Goal: Task Accomplishment & Management: Manage account settings

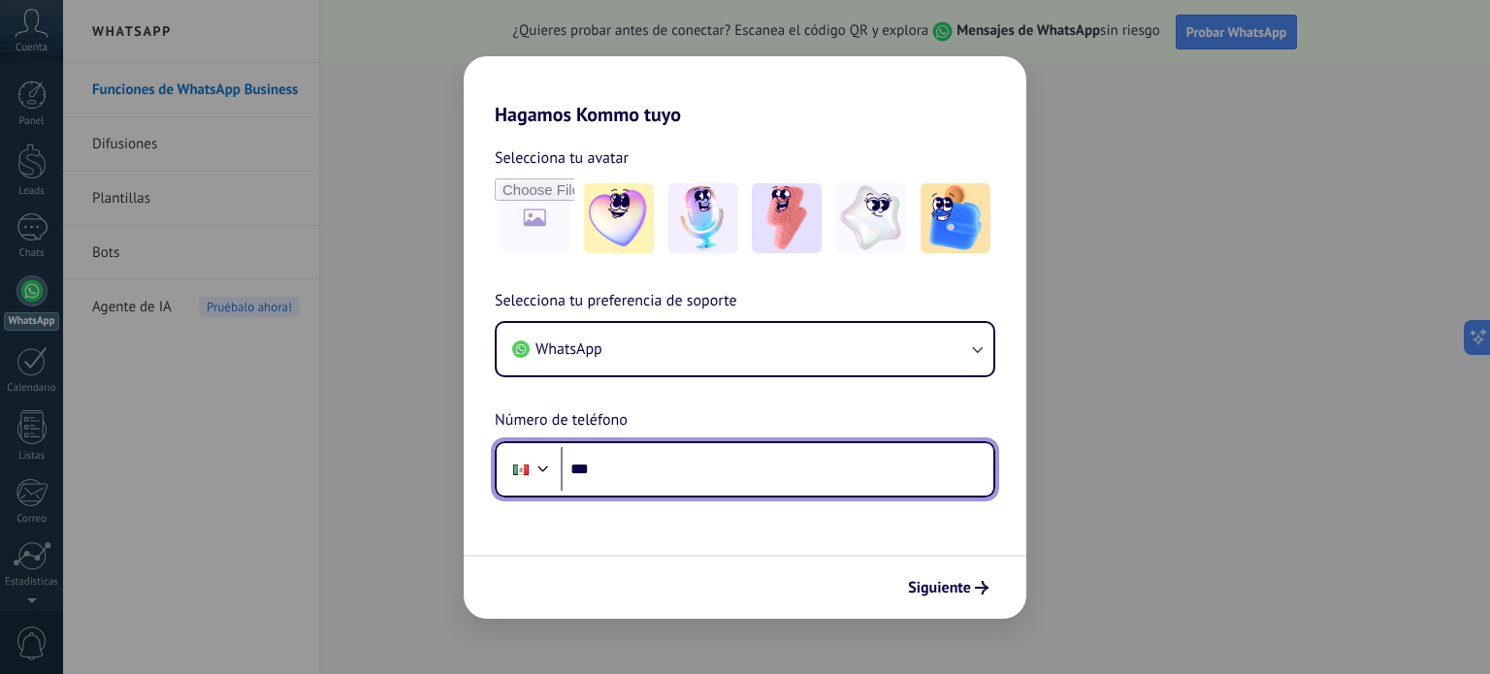
click at [617, 463] on input "***" at bounding box center [777, 469] width 433 height 45
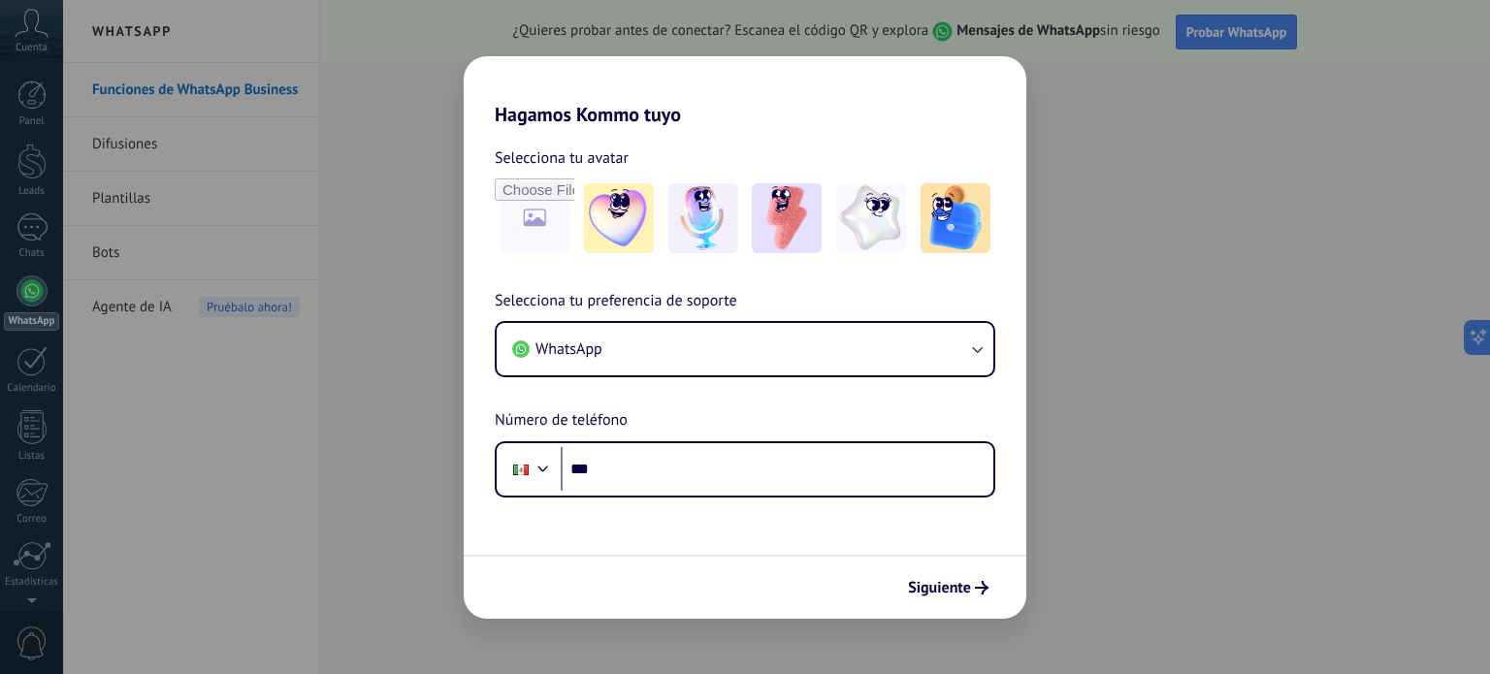
click at [149, 167] on div "Hagamos Kommo tuyo Selecciona tu avatar Selecciona tu preferencia de soporte Wh…" at bounding box center [745, 337] width 1490 height 674
click at [114, 327] on div "Hagamos Kommo tuyo Selecciona tu avatar Selecciona tu preferencia de soporte Wh…" at bounding box center [745, 337] width 1490 height 674
click at [26, 228] on div "Hagamos Kommo tuyo Selecciona tu avatar Selecciona tu preferencia de soporte Wh…" at bounding box center [745, 337] width 1490 height 674
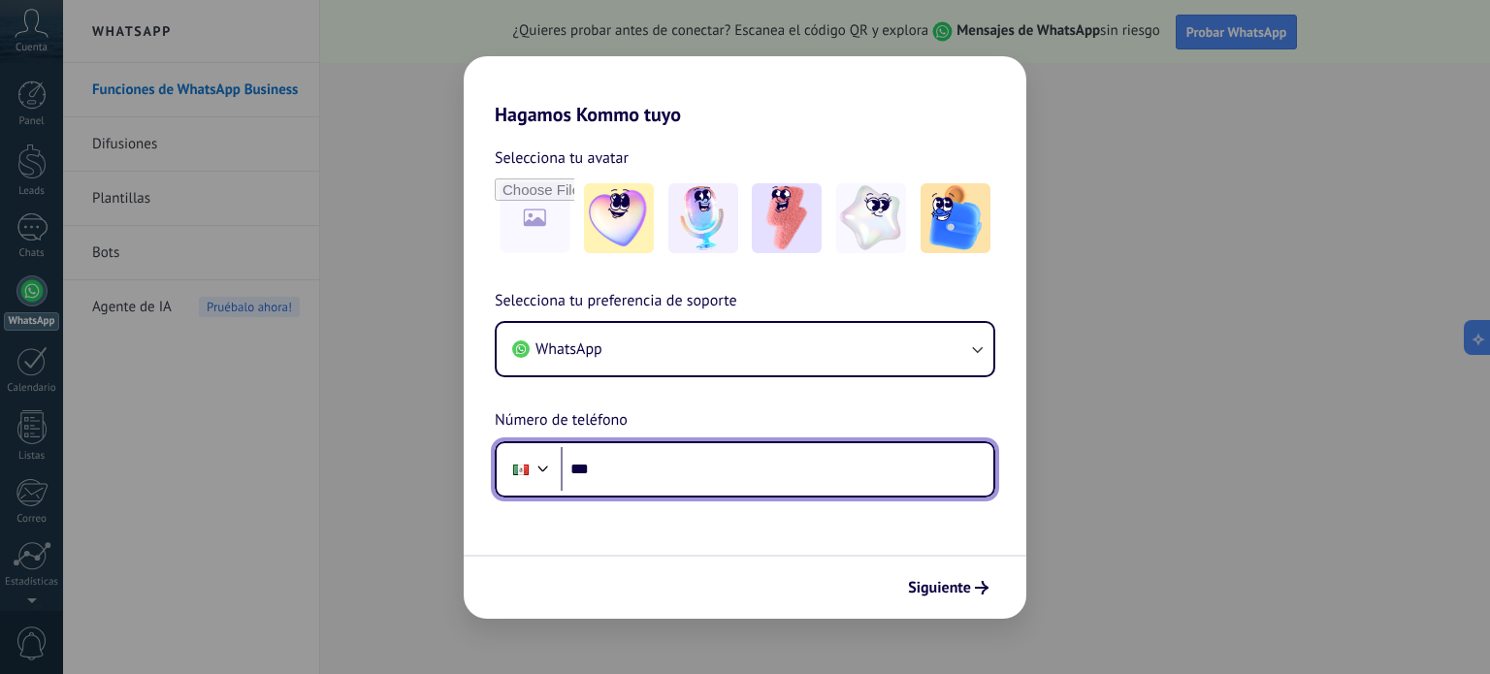
drag, startPoint x: 654, startPoint y: 474, endPoint x: 654, endPoint y: 457, distance: 17.5
click at [654, 469] on input "***" at bounding box center [777, 469] width 433 height 45
type input "**"
click at [540, 475] on div at bounding box center [543, 466] width 23 height 23
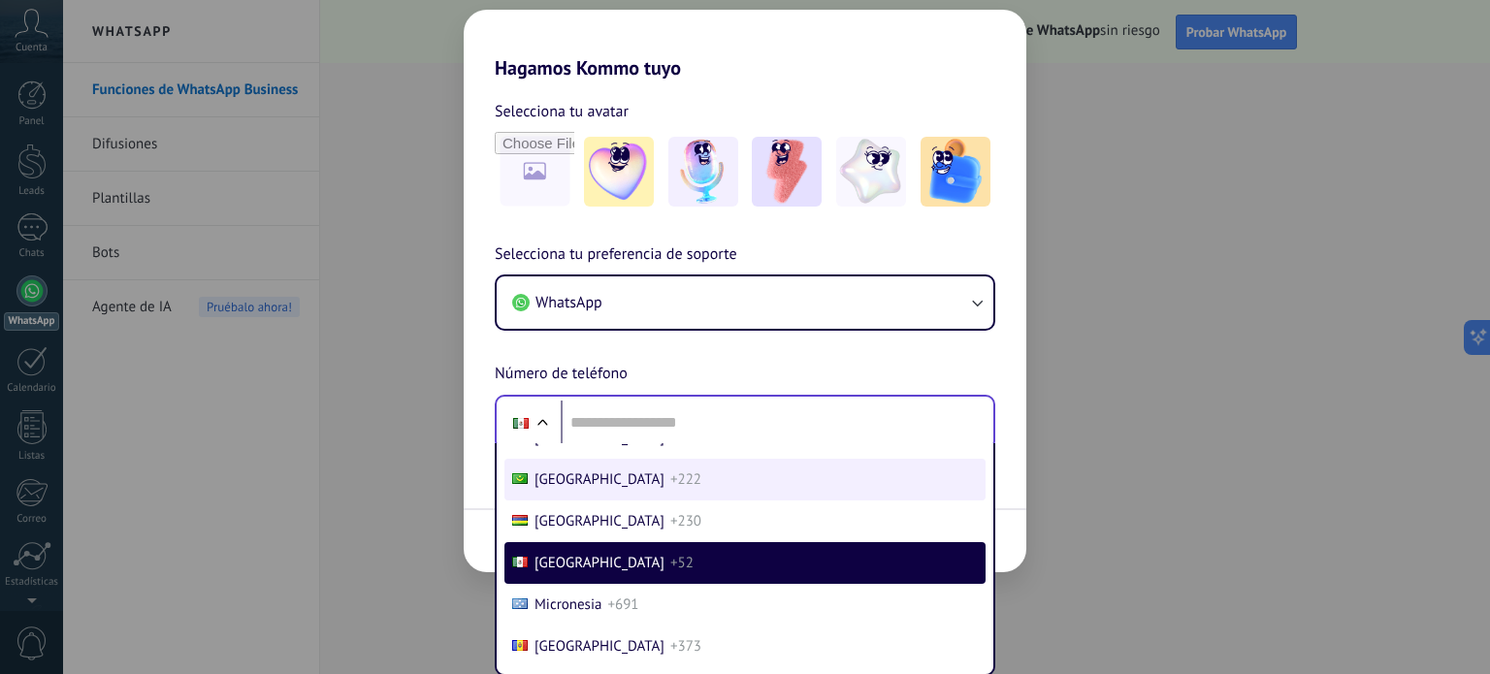
scroll to position [4977, 0]
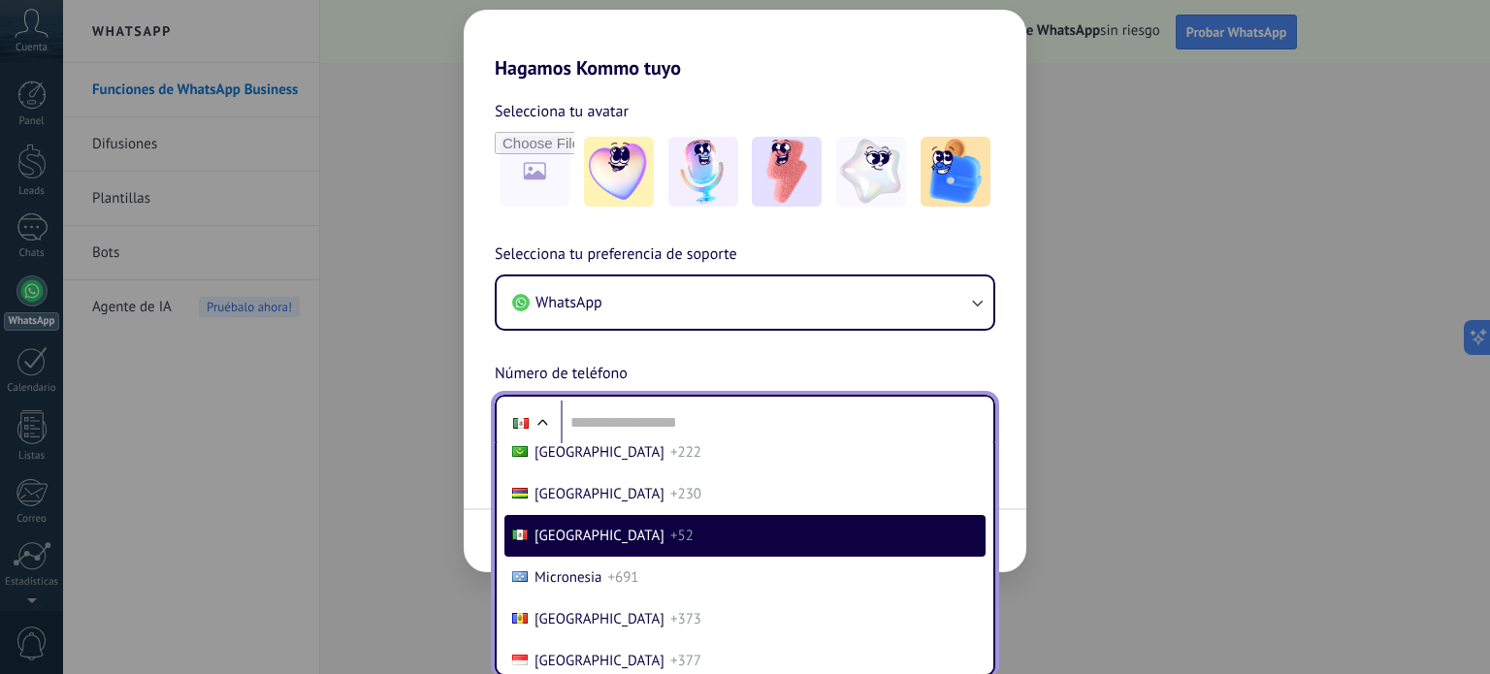
click at [554, 545] on span "Mexico" at bounding box center [600, 536] width 130 height 18
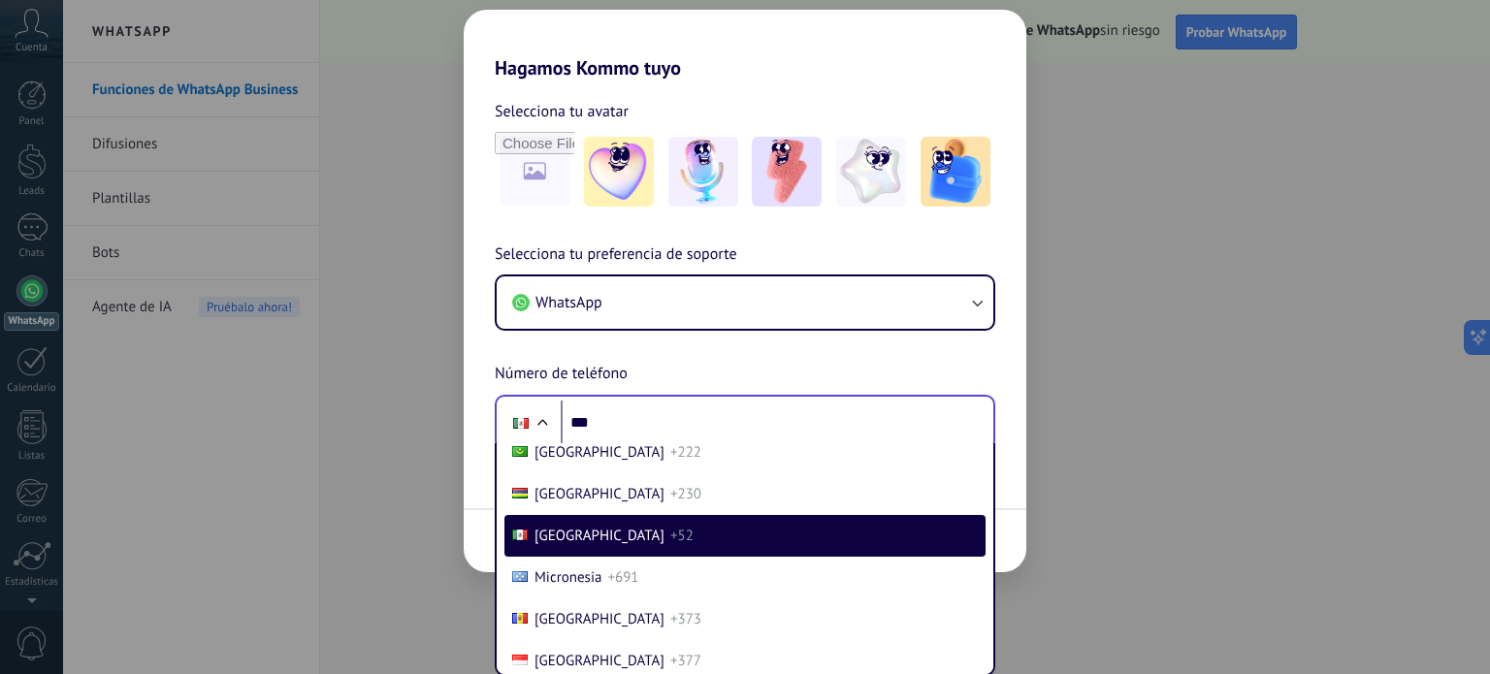
scroll to position [0, 0]
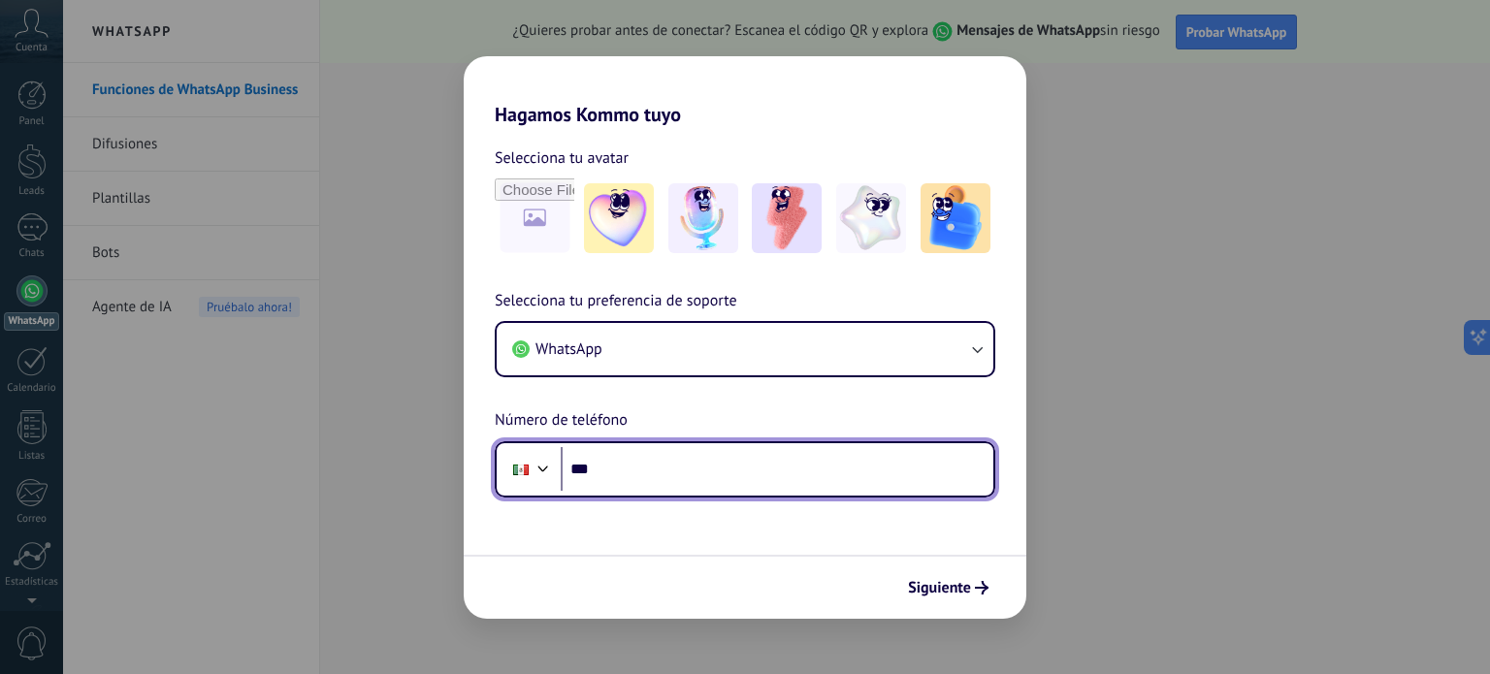
click at [631, 455] on input "***" at bounding box center [777, 469] width 433 height 45
type input "**********"
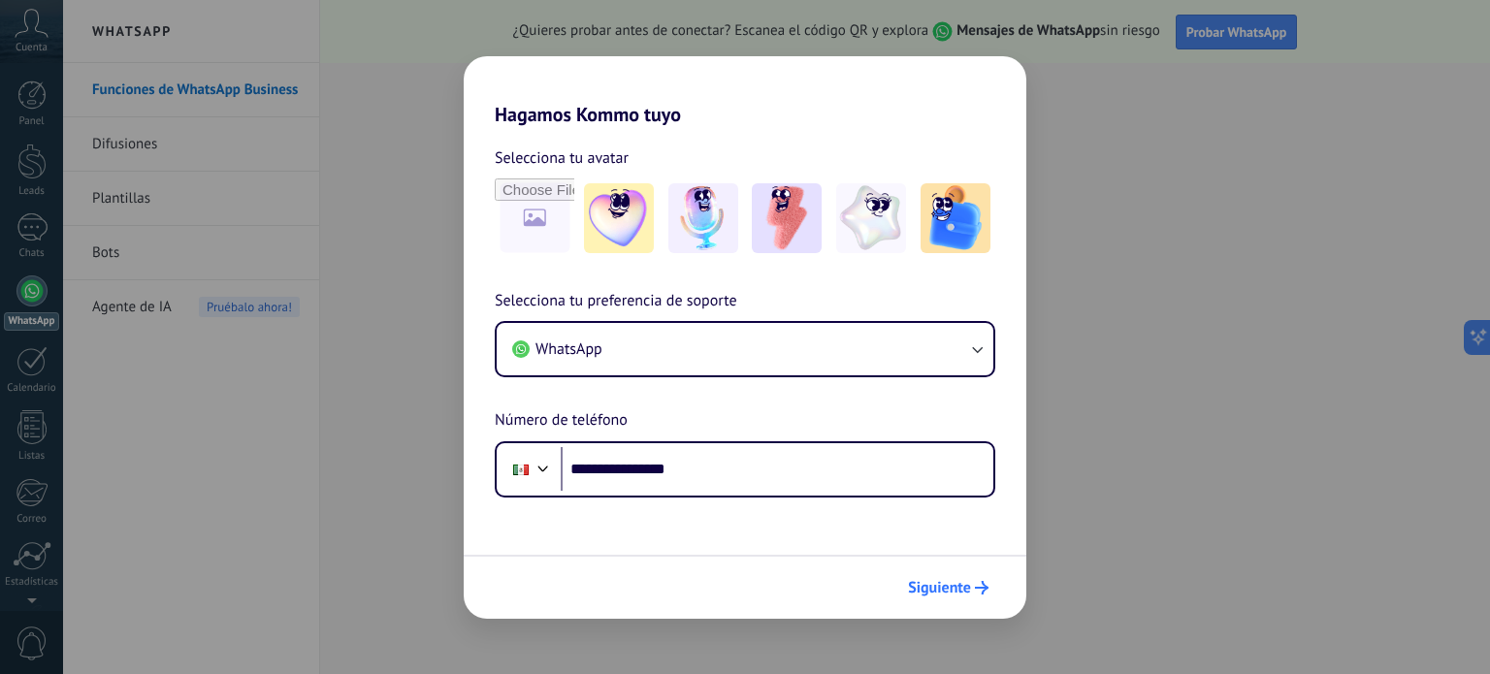
click at [934, 576] on button "Siguiente" at bounding box center [948, 588] width 98 height 33
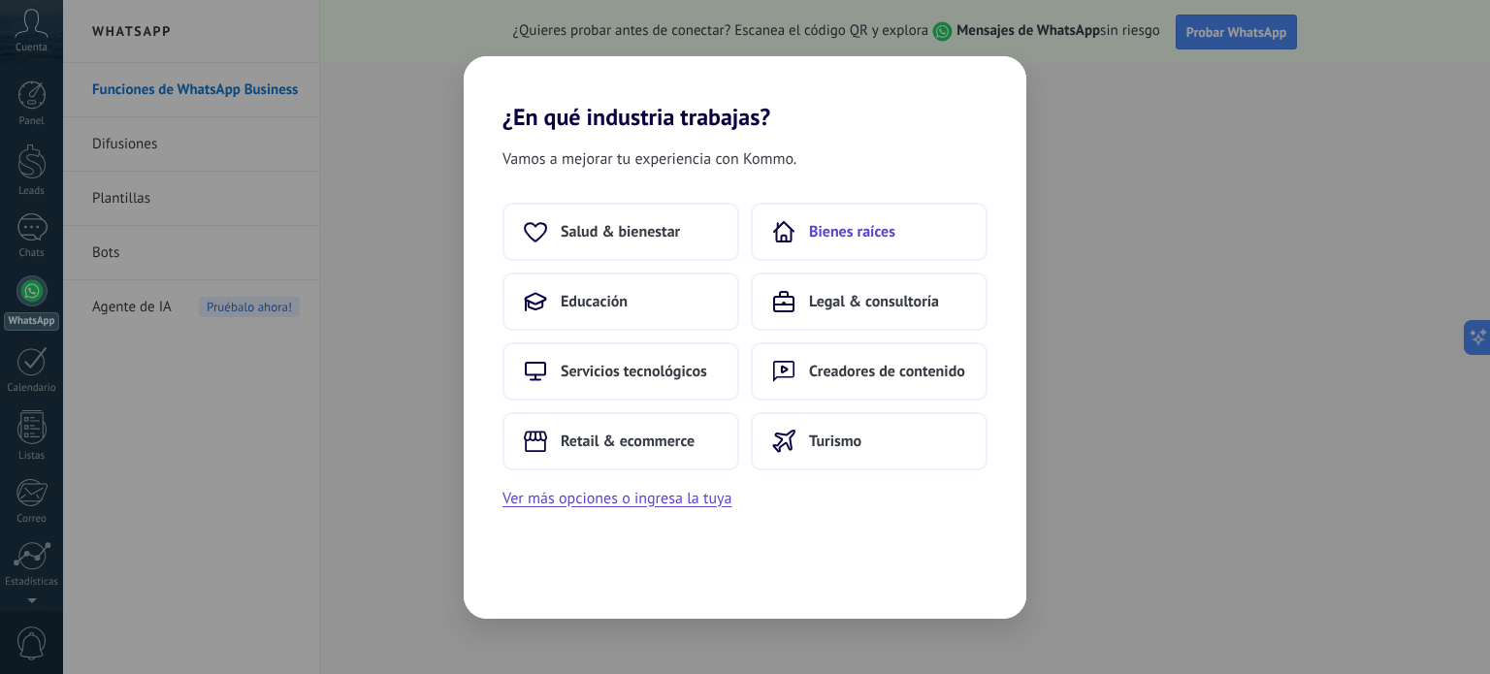
click at [831, 249] on button "Bienes raíces" at bounding box center [869, 232] width 237 height 58
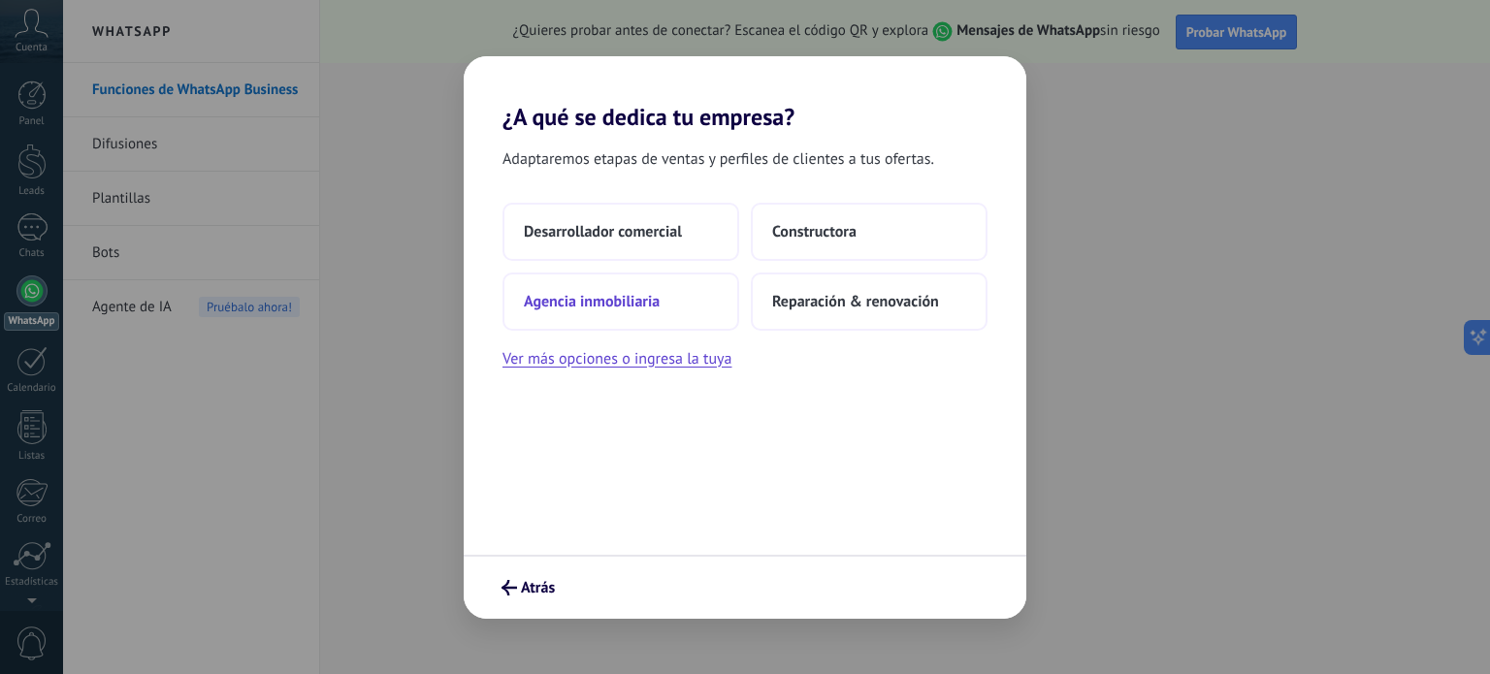
click at [609, 311] on button "Agencia inmobiliaria" at bounding box center [621, 302] width 237 height 58
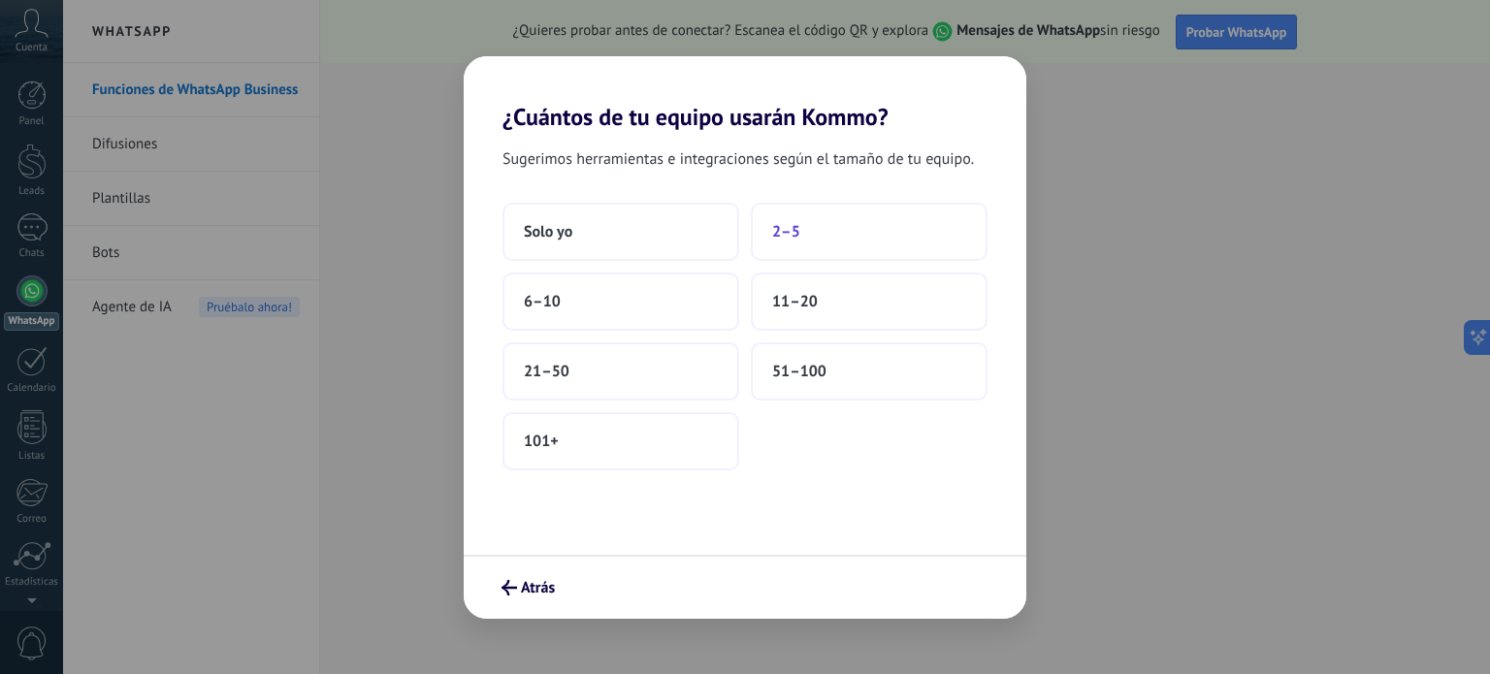
click at [796, 222] on span "2–5" at bounding box center [786, 231] width 28 height 19
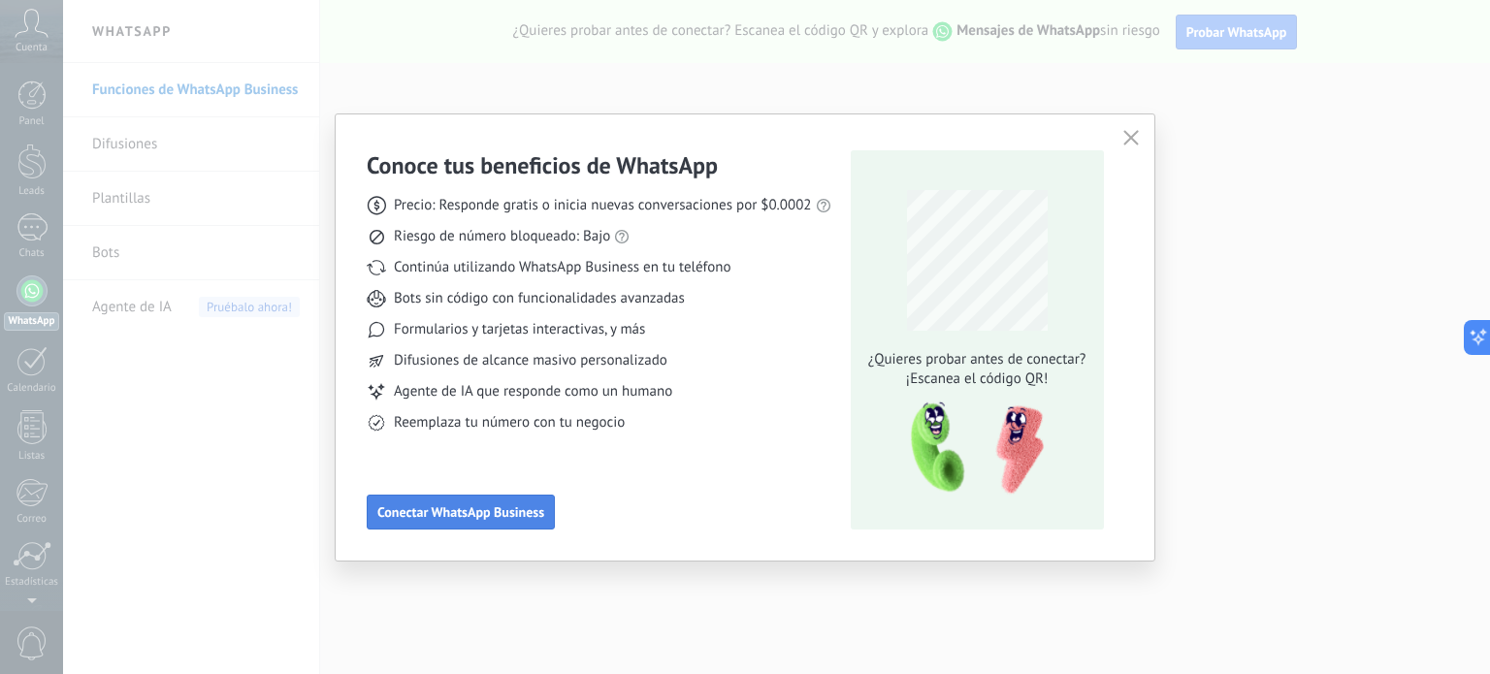
click at [471, 519] on span "Conectar WhatsApp Business" at bounding box center [460, 513] width 167 height 14
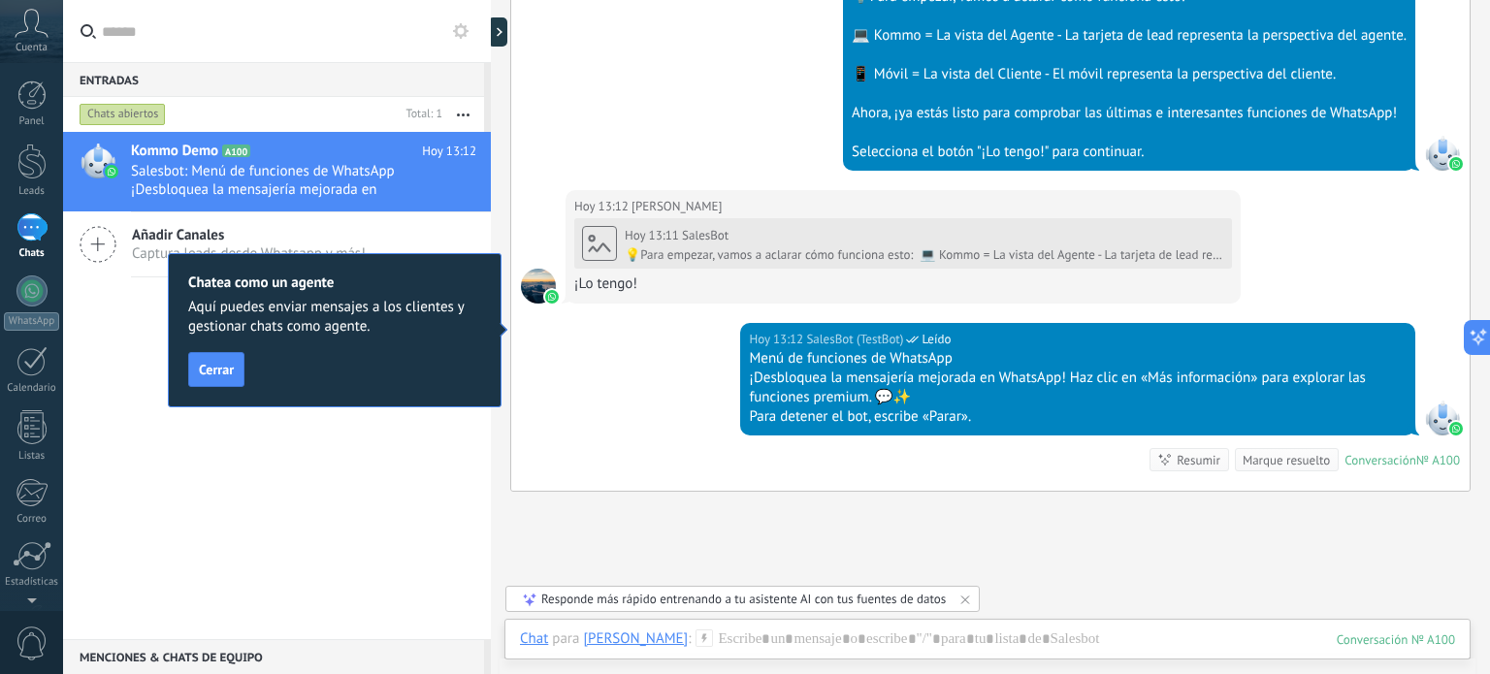
scroll to position [485, 0]
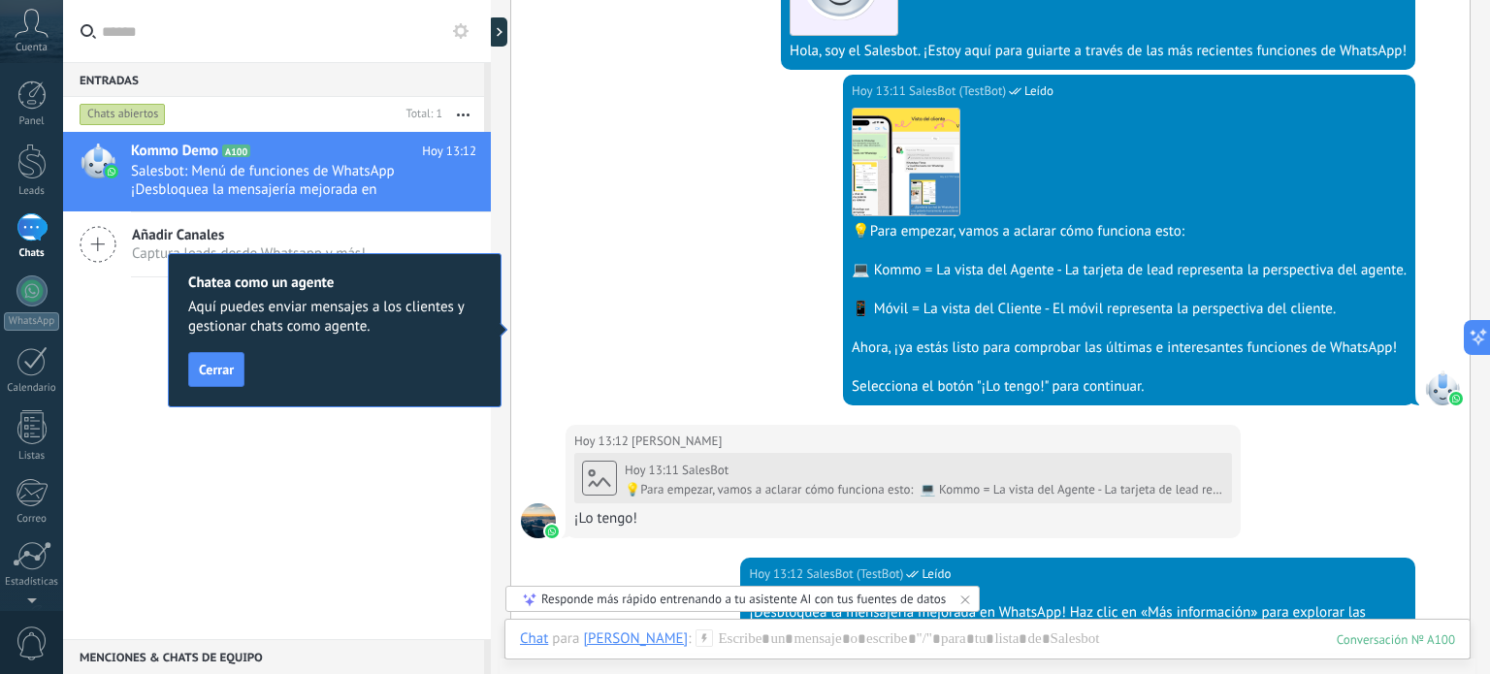
click at [186, 370] on div "Chatea como un agente Aquí puedes enviar mensajes a los clientes y gestionar ch…" at bounding box center [335, 330] width 334 height 154
click at [209, 363] on span "Cerrar" at bounding box center [216, 370] width 35 height 14
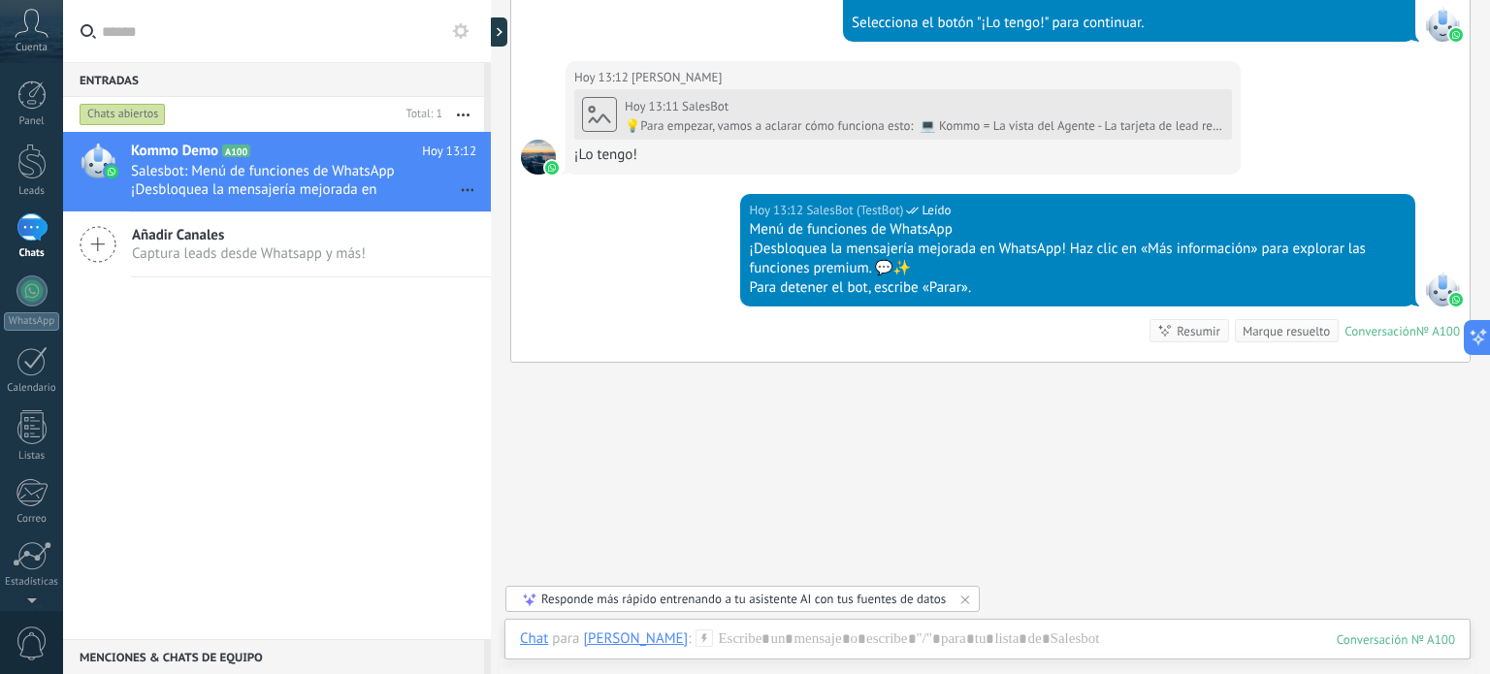
scroll to position [873, 0]
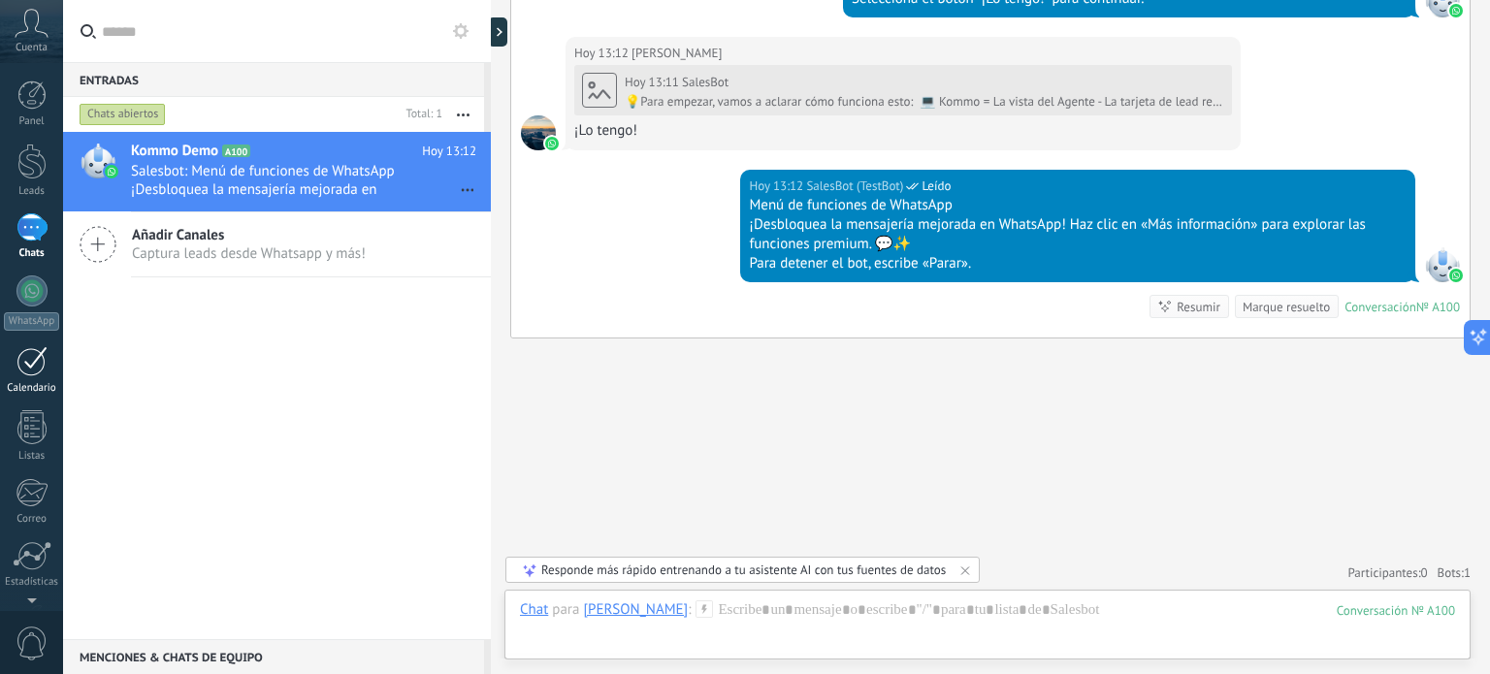
click at [31, 376] on link "Calendario" at bounding box center [31, 370] width 63 height 49
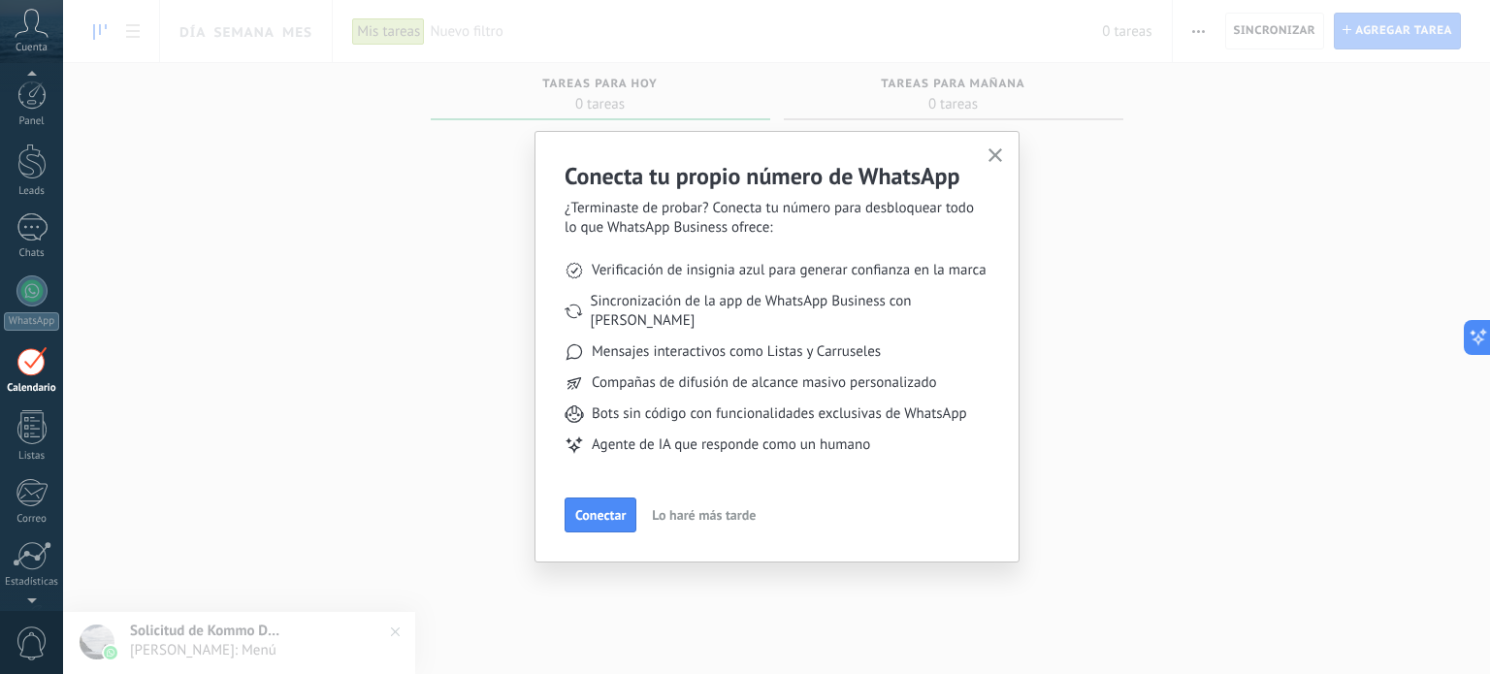
scroll to position [54, 0]
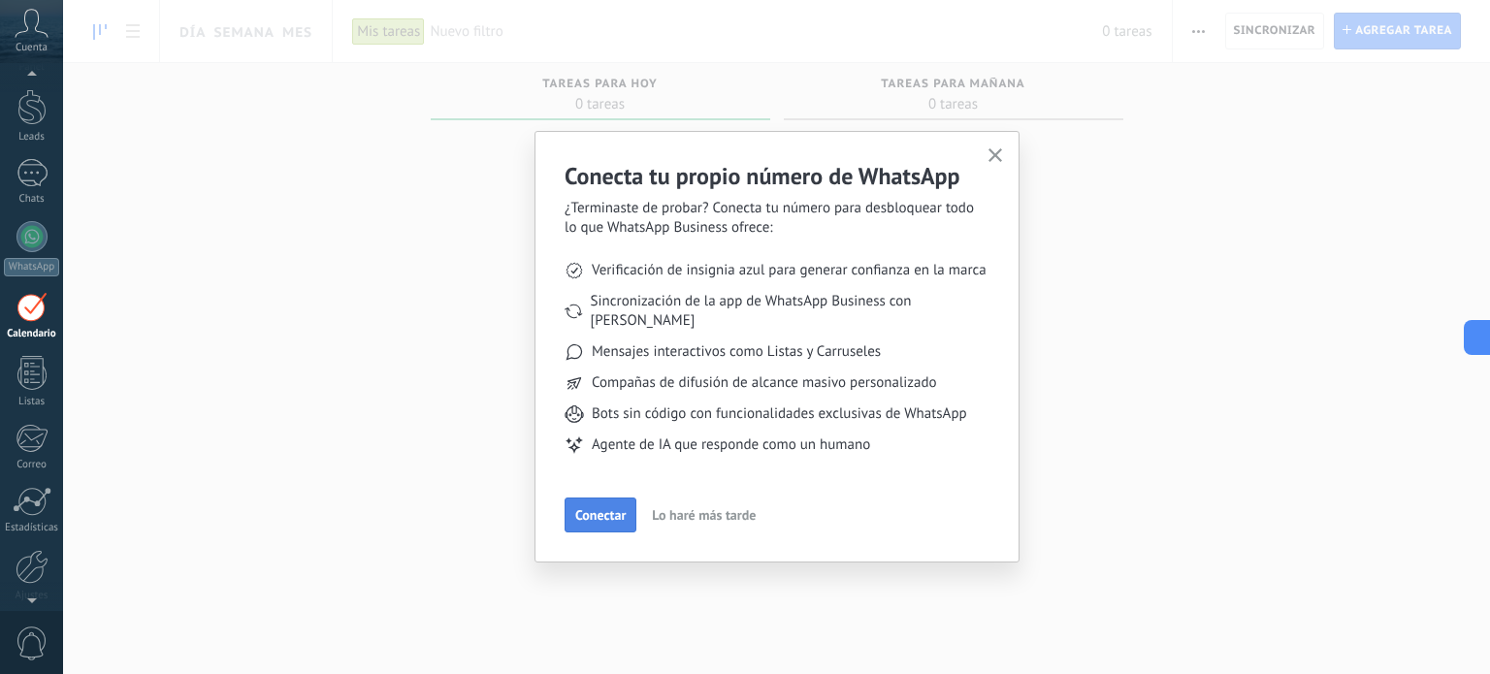
click at [612, 508] on span "Conectar" at bounding box center [600, 515] width 50 height 14
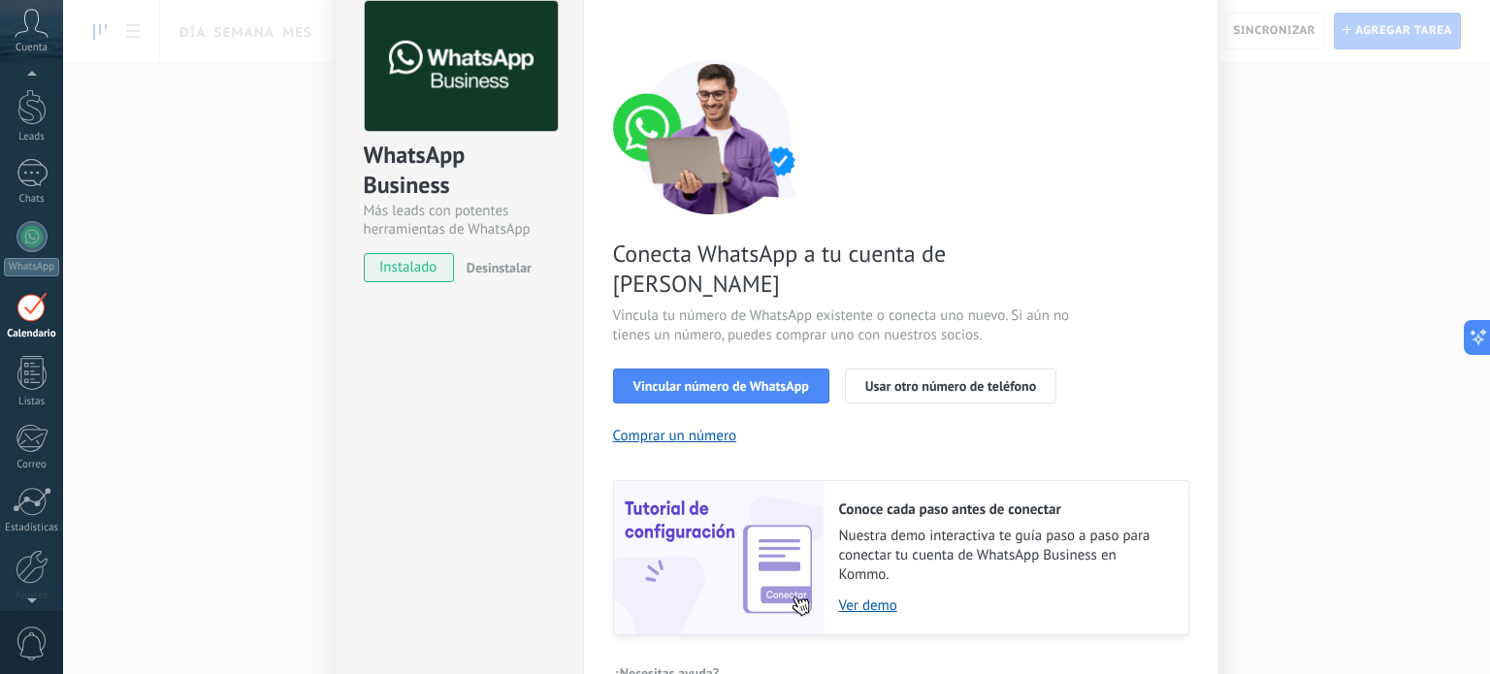
scroll to position [186, 0]
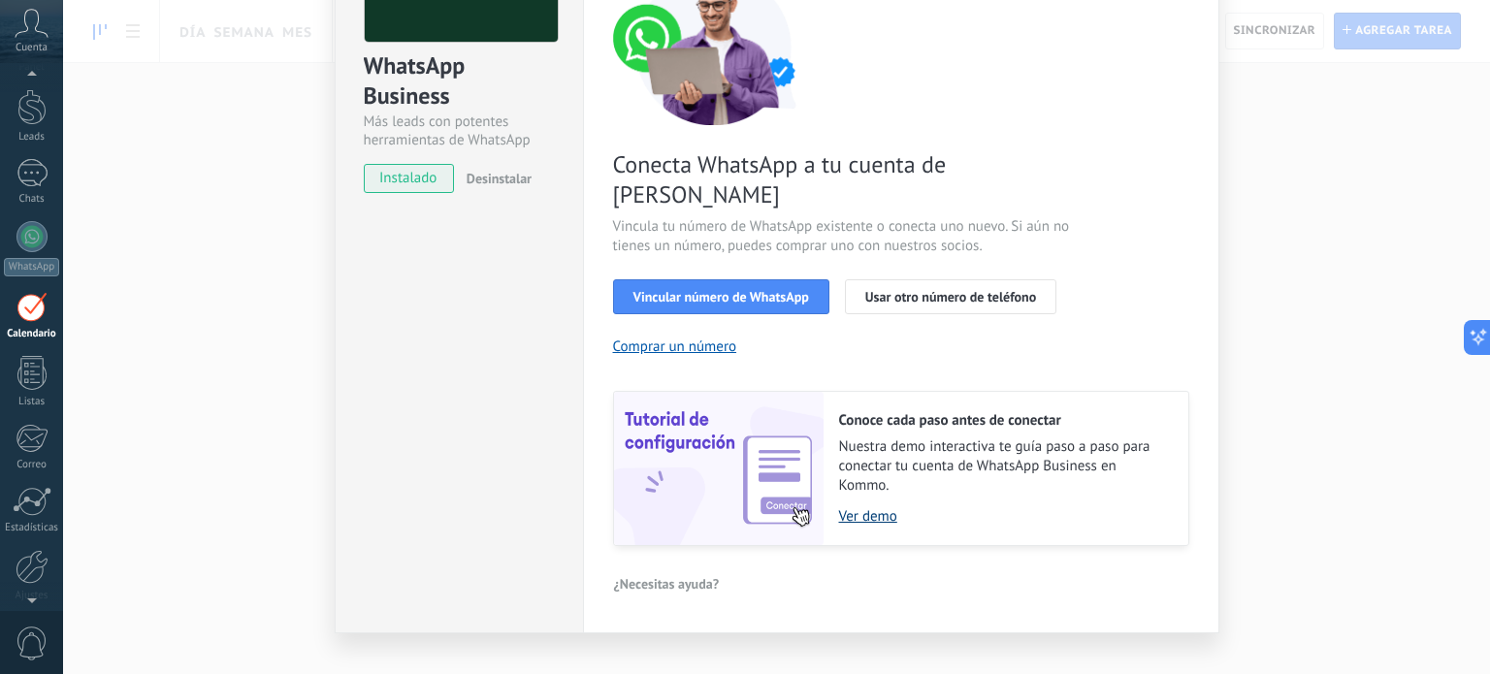
click at [863, 507] on link "Ver demo" at bounding box center [1004, 516] width 330 height 18
click at [708, 290] on span "Vincular número de WhatsApp" at bounding box center [722, 297] width 176 height 14
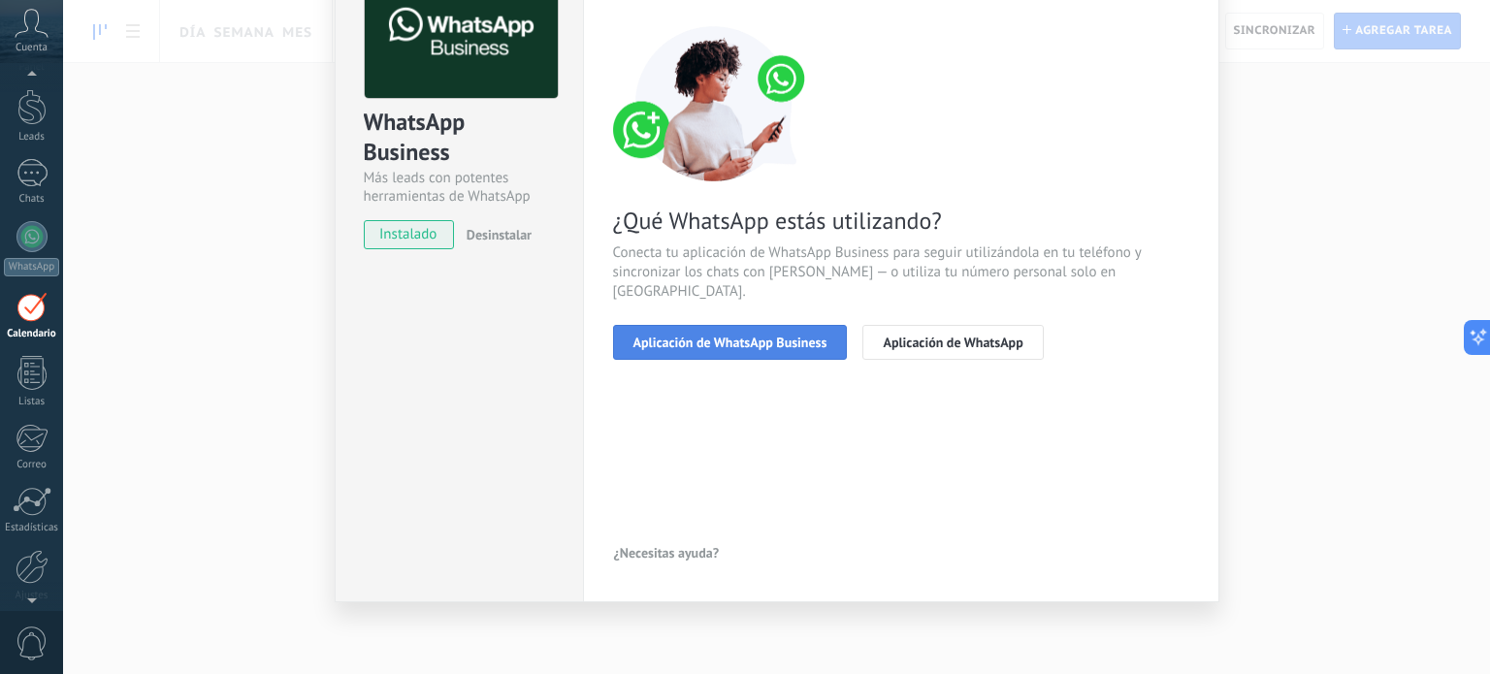
click at [683, 336] on span "Aplicación de WhatsApp Business" at bounding box center [731, 343] width 194 height 14
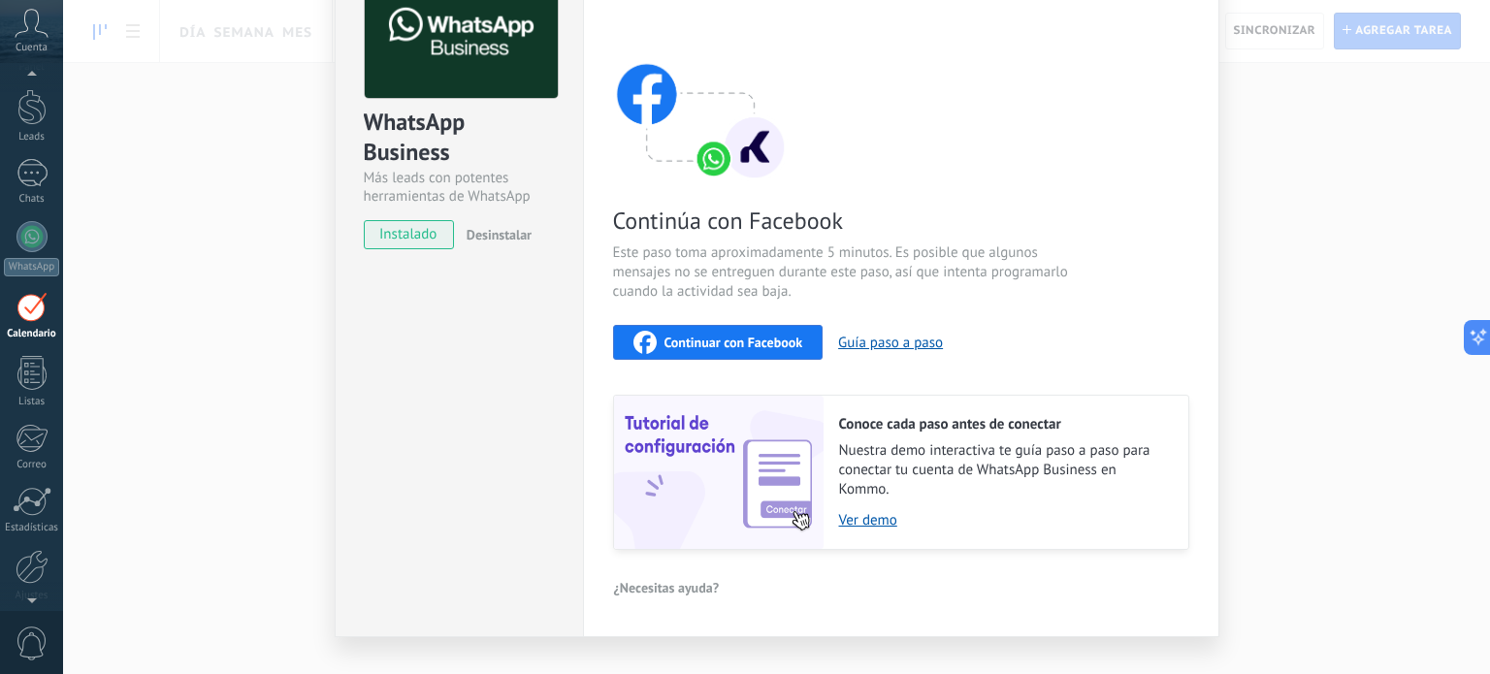
click at [693, 338] on span "Continuar con Facebook" at bounding box center [734, 343] width 139 height 14
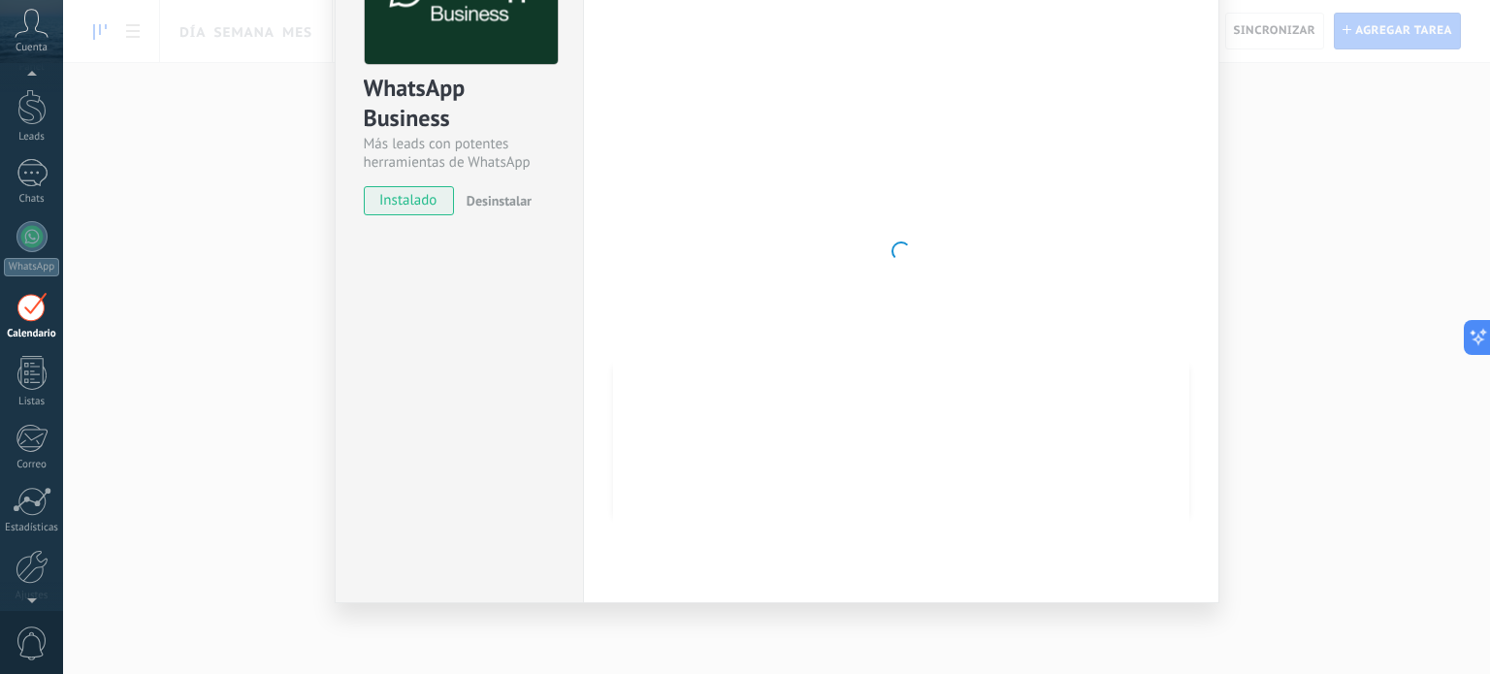
scroll to position [0, 0]
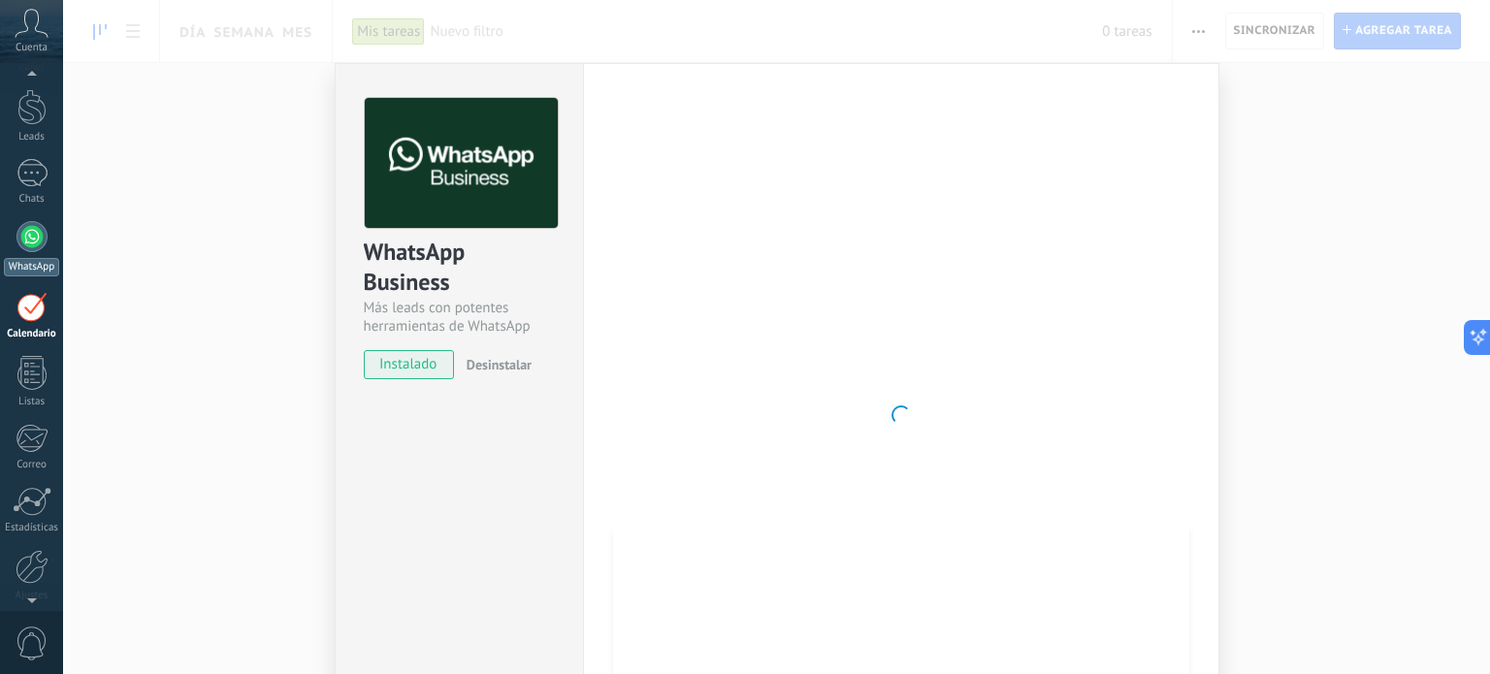
click at [39, 245] on div at bounding box center [31, 236] width 31 height 31
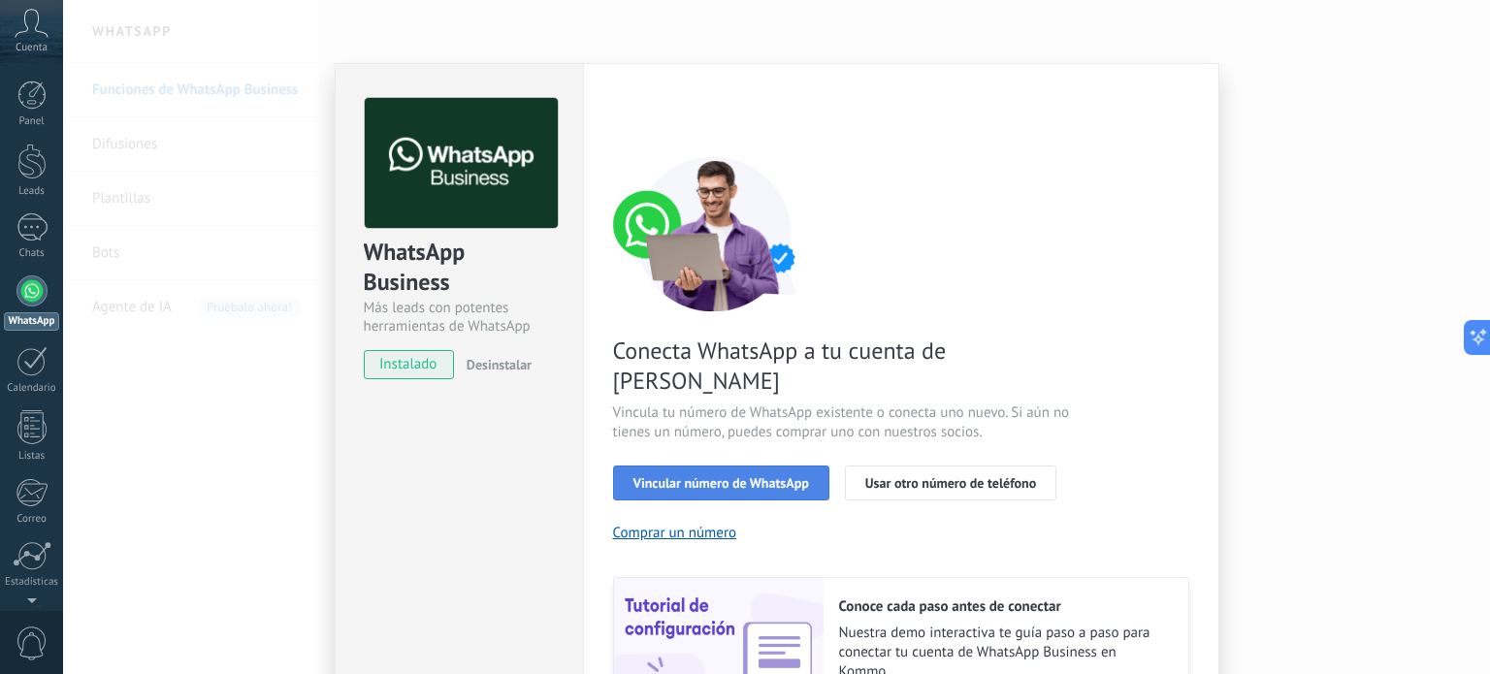
click at [724, 466] on button "Vincular número de WhatsApp" at bounding box center [721, 483] width 216 height 35
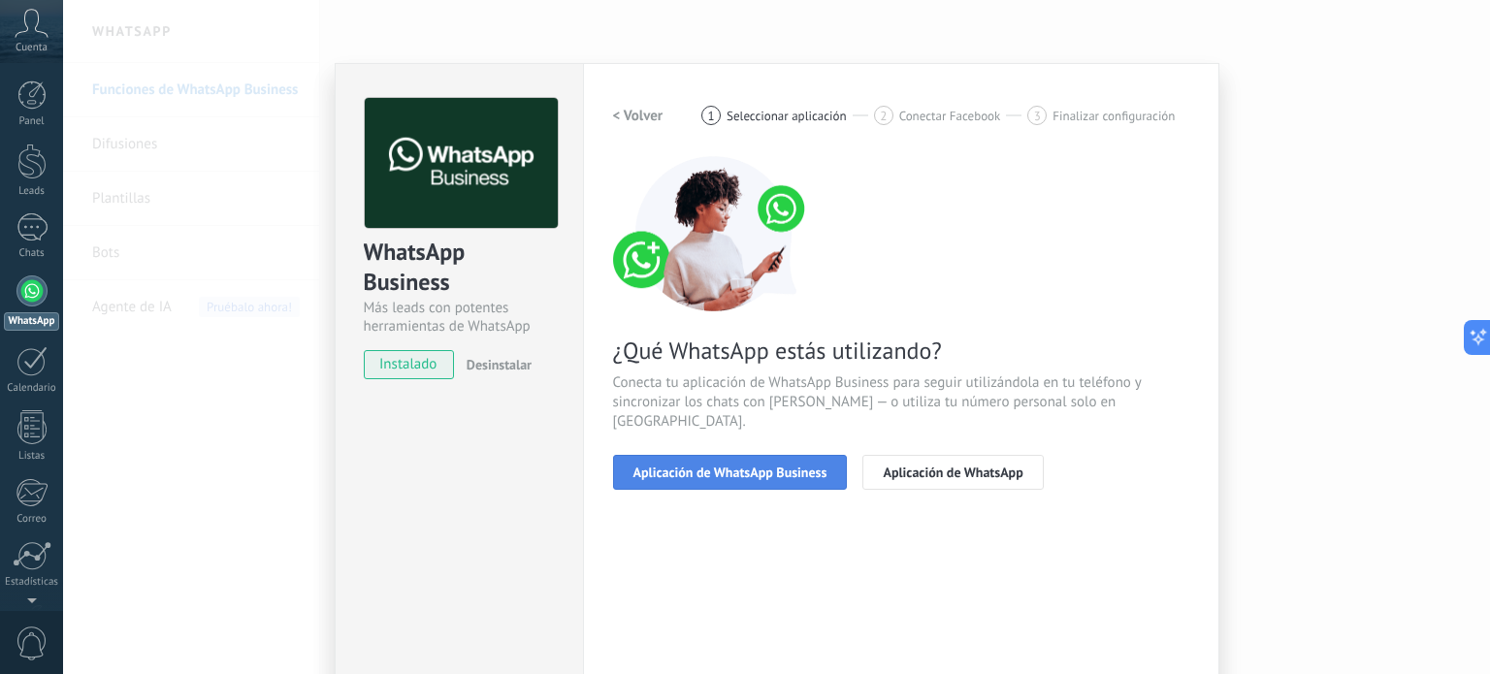
click at [739, 466] on span "Aplicación de WhatsApp Business" at bounding box center [731, 473] width 194 height 14
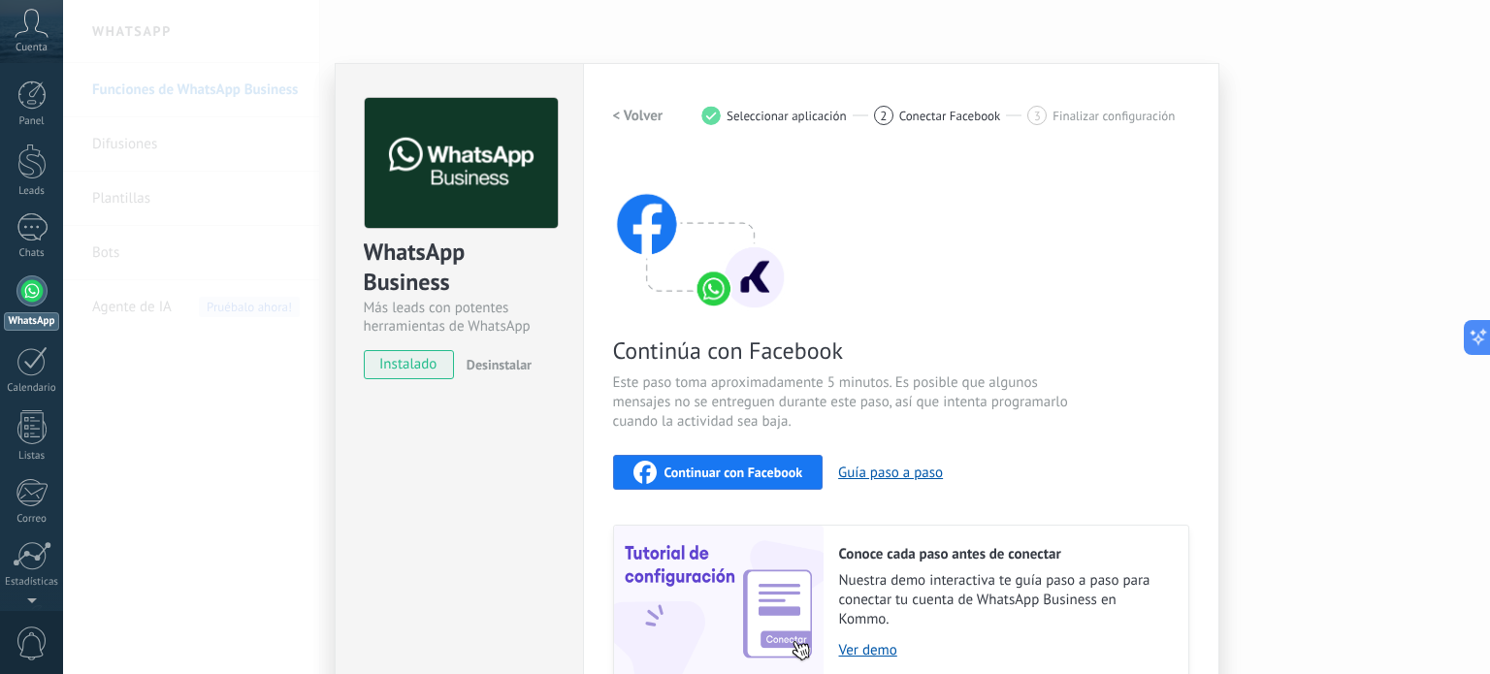
click at [734, 471] on span "Continuar con Facebook" at bounding box center [734, 473] width 139 height 14
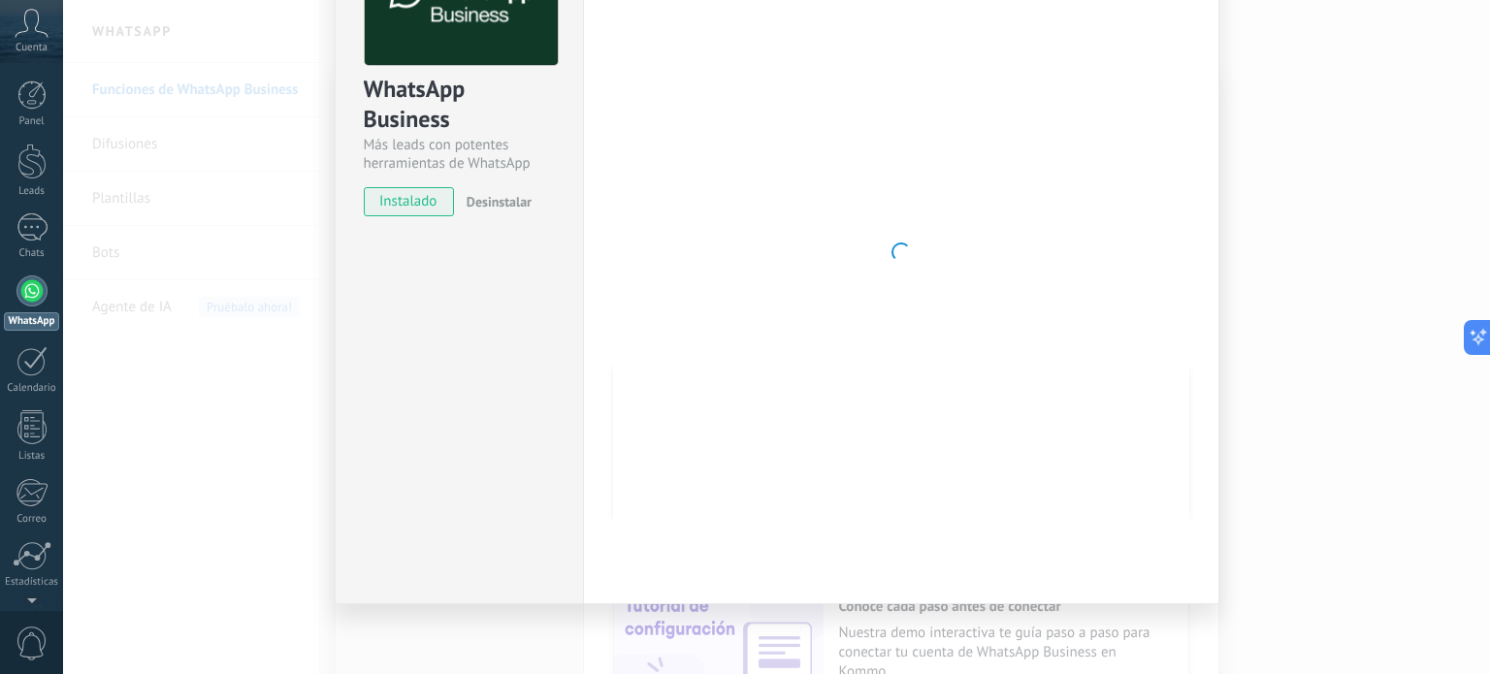
scroll to position [164, 0]
click at [1319, 370] on div "WhatsApp Business Más leads con potentes herramientas de WhatsApp instalado Des…" at bounding box center [776, 337] width 1427 height 674
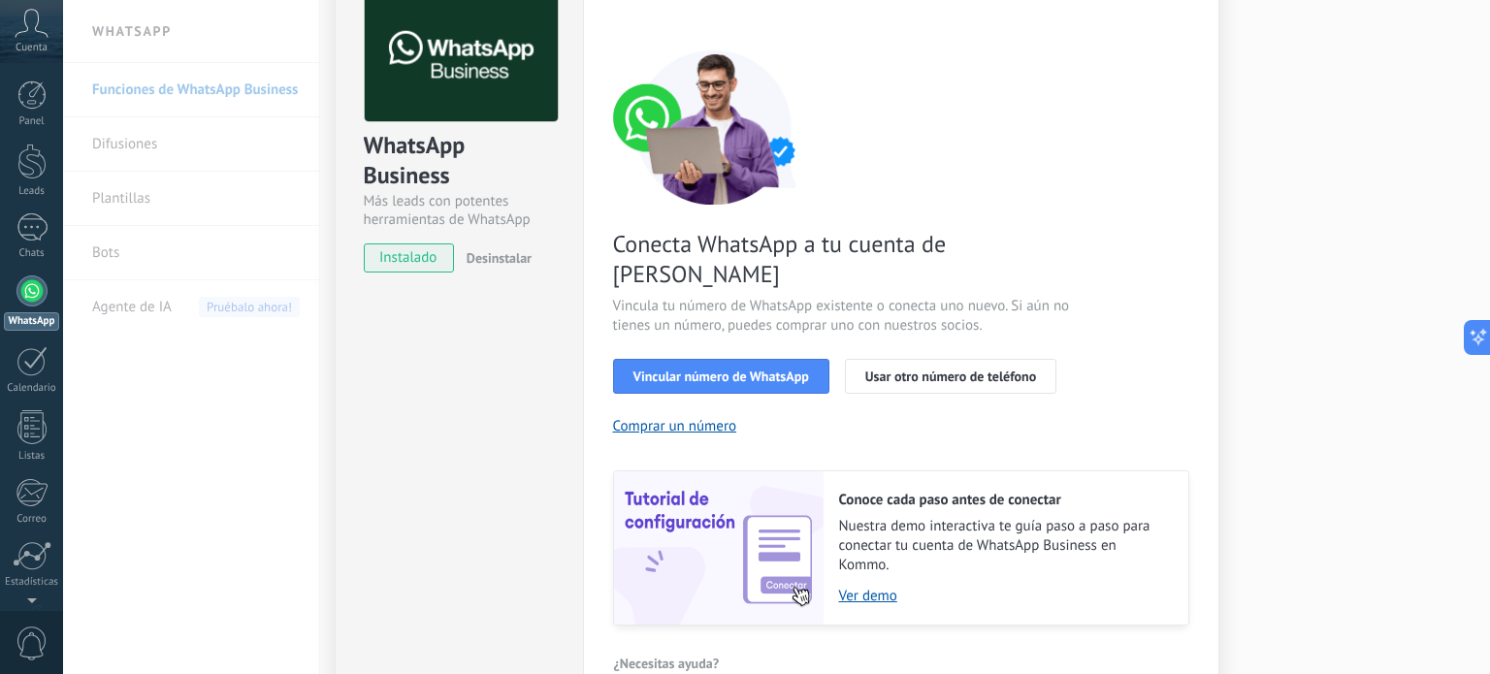
scroll to position [186, 0]
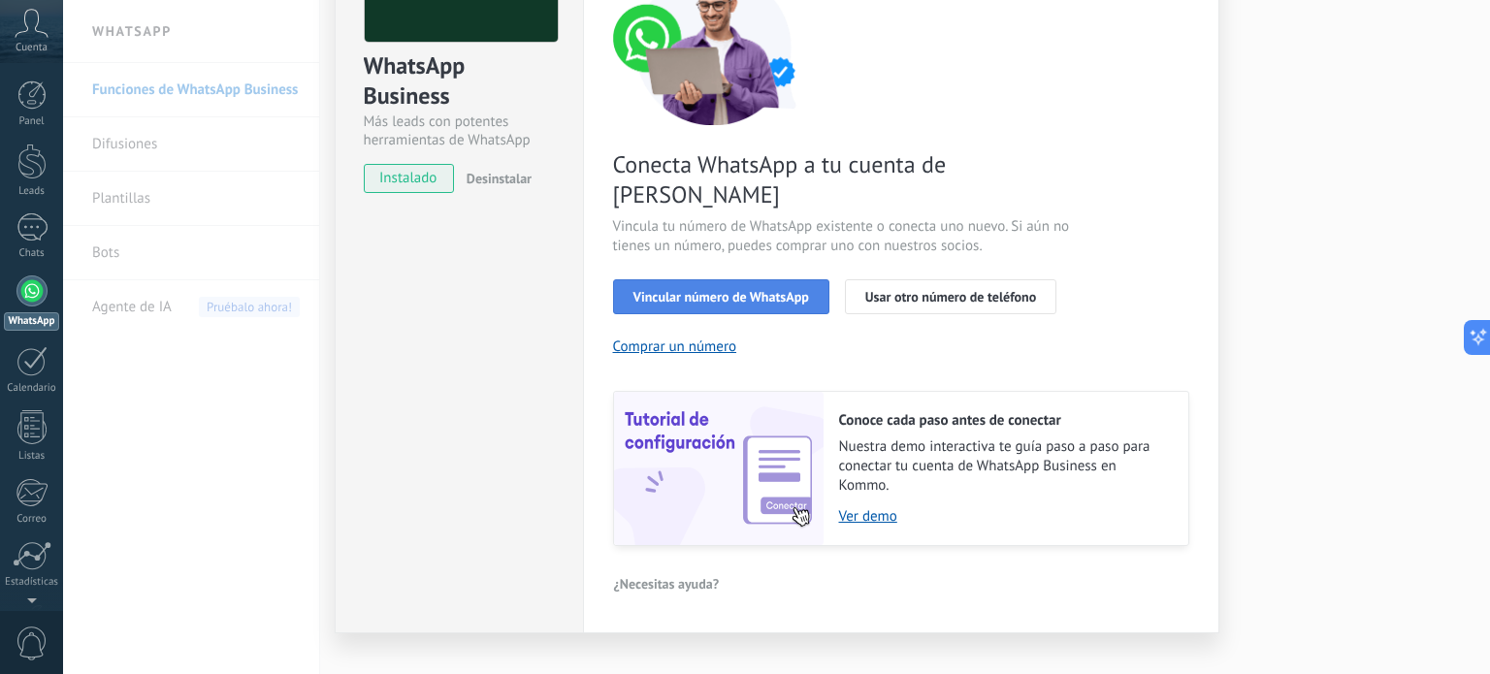
click at [751, 290] on span "Vincular número de WhatsApp" at bounding box center [722, 297] width 176 height 14
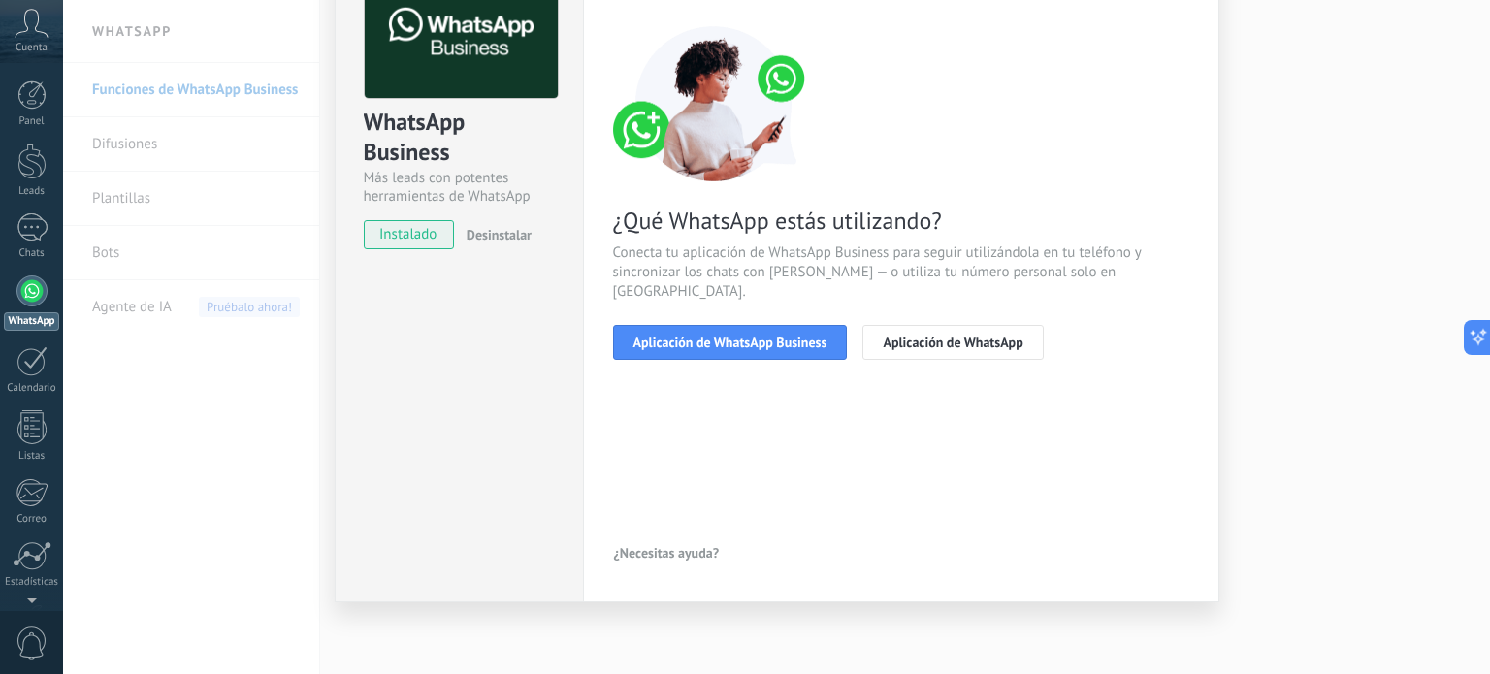
click at [169, 407] on div "WhatsApp Business Más leads con potentes herramientas de WhatsApp instalado Des…" at bounding box center [776, 337] width 1427 height 674
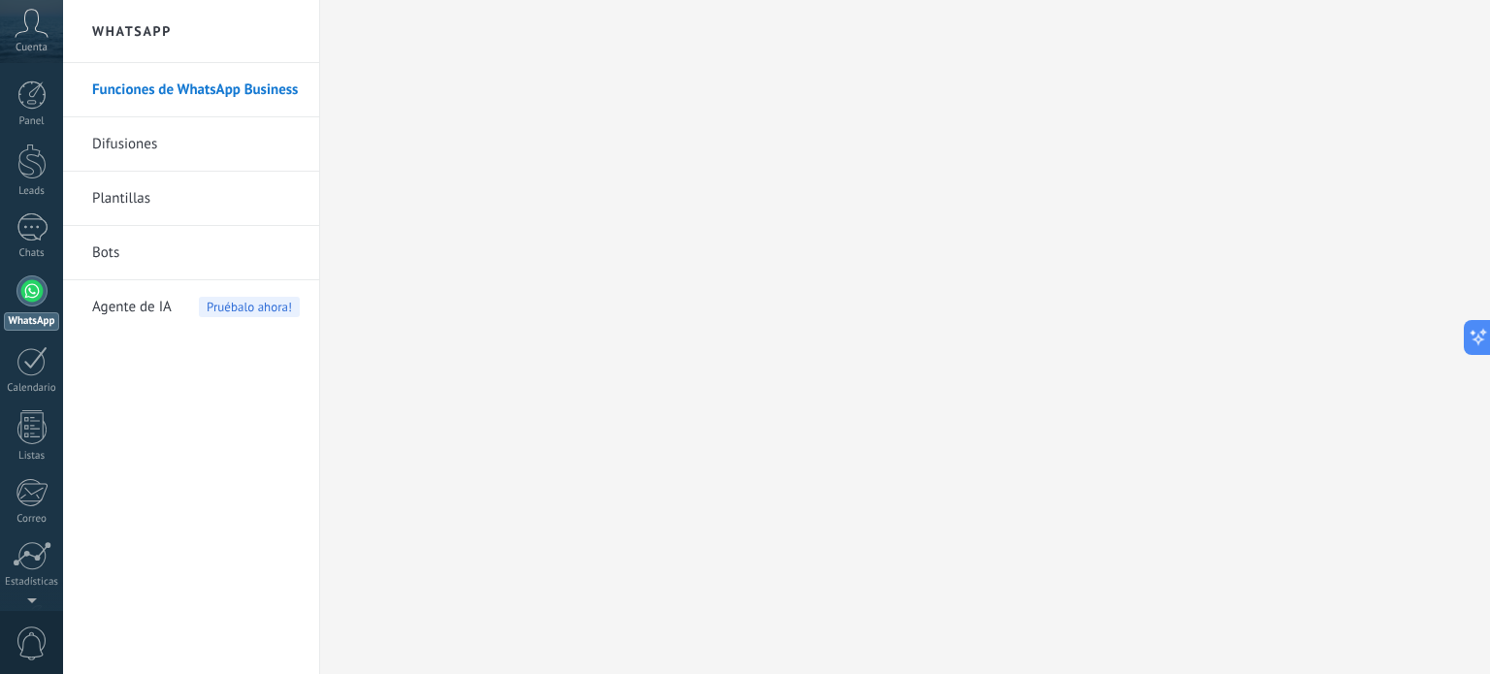
scroll to position [0, 0]
click at [138, 150] on link "Difusiones" at bounding box center [196, 144] width 208 height 54
click at [32, 432] on div at bounding box center [31, 427] width 29 height 34
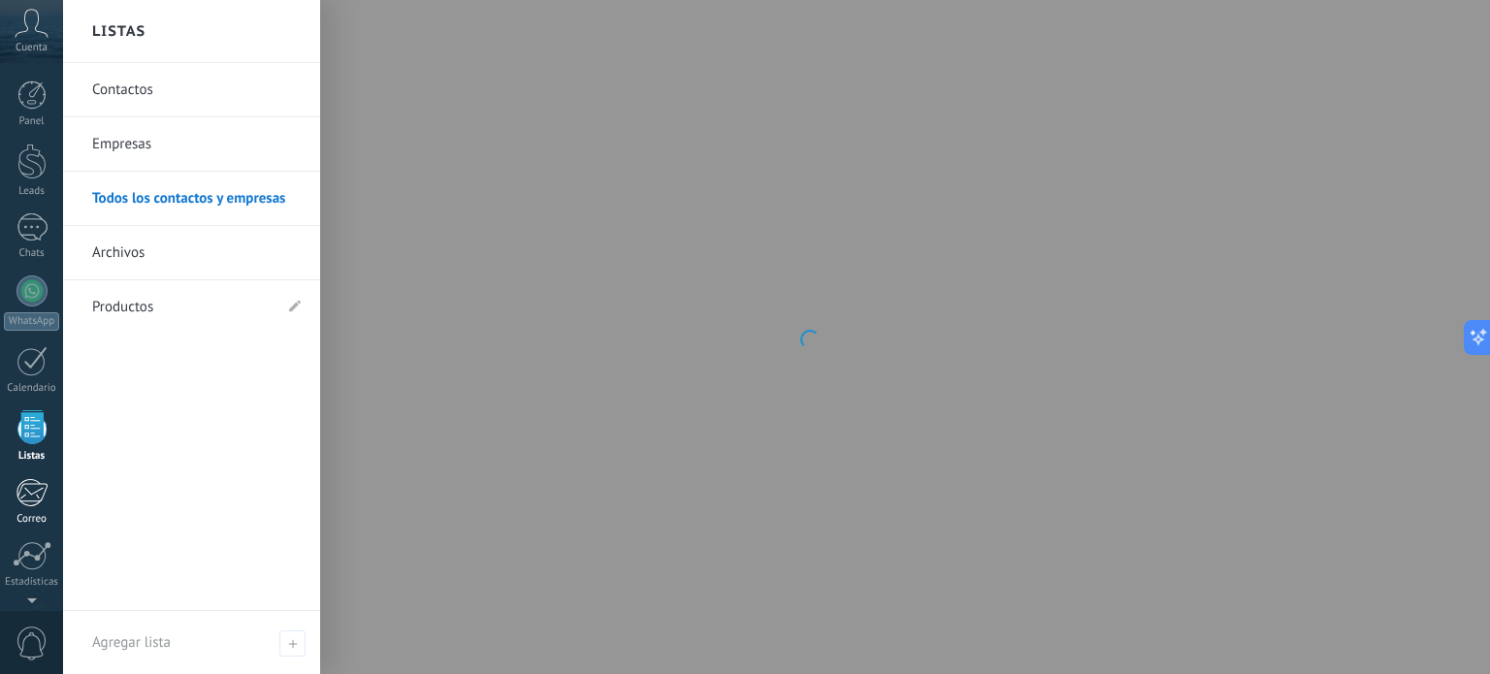
click at [34, 493] on div at bounding box center [32, 492] width 32 height 29
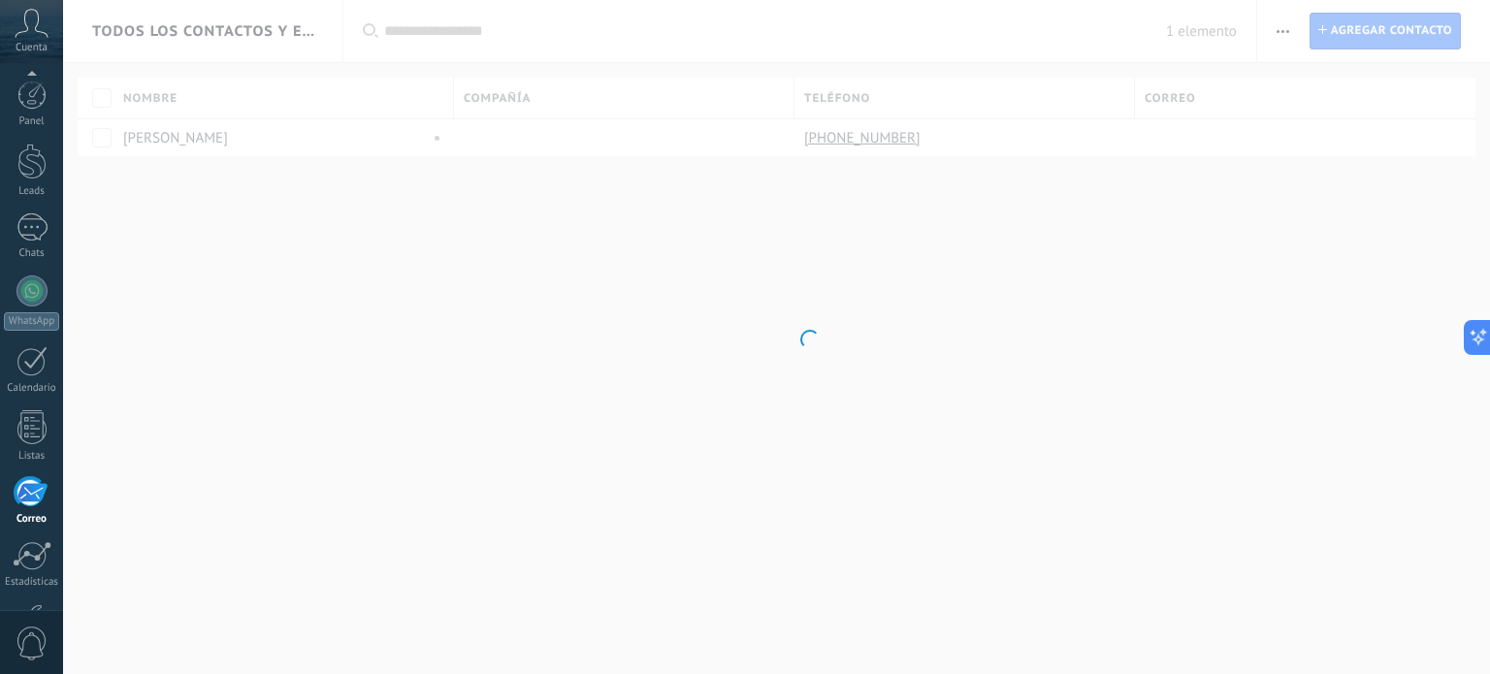
scroll to position [132, 0]
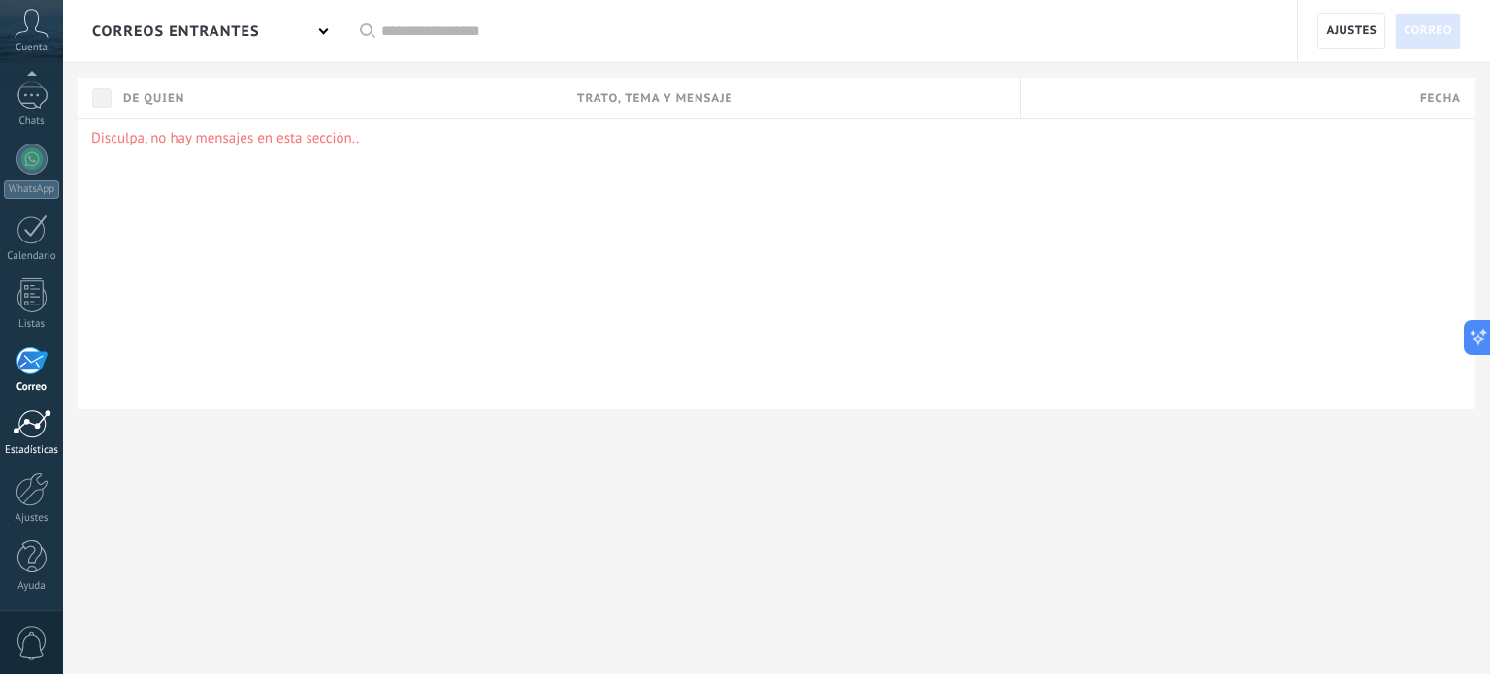
click at [34, 420] on div at bounding box center [32, 423] width 39 height 29
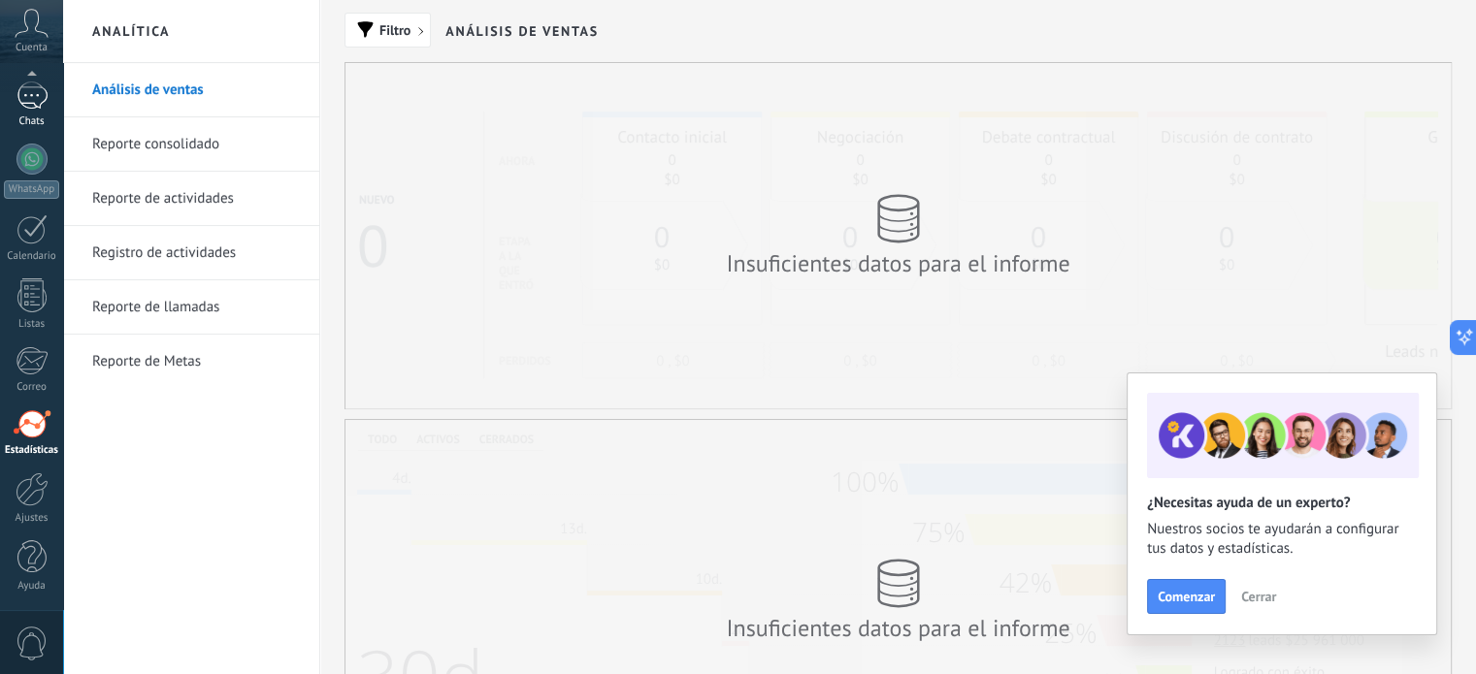
click at [16, 98] on div "1" at bounding box center [31, 96] width 31 height 28
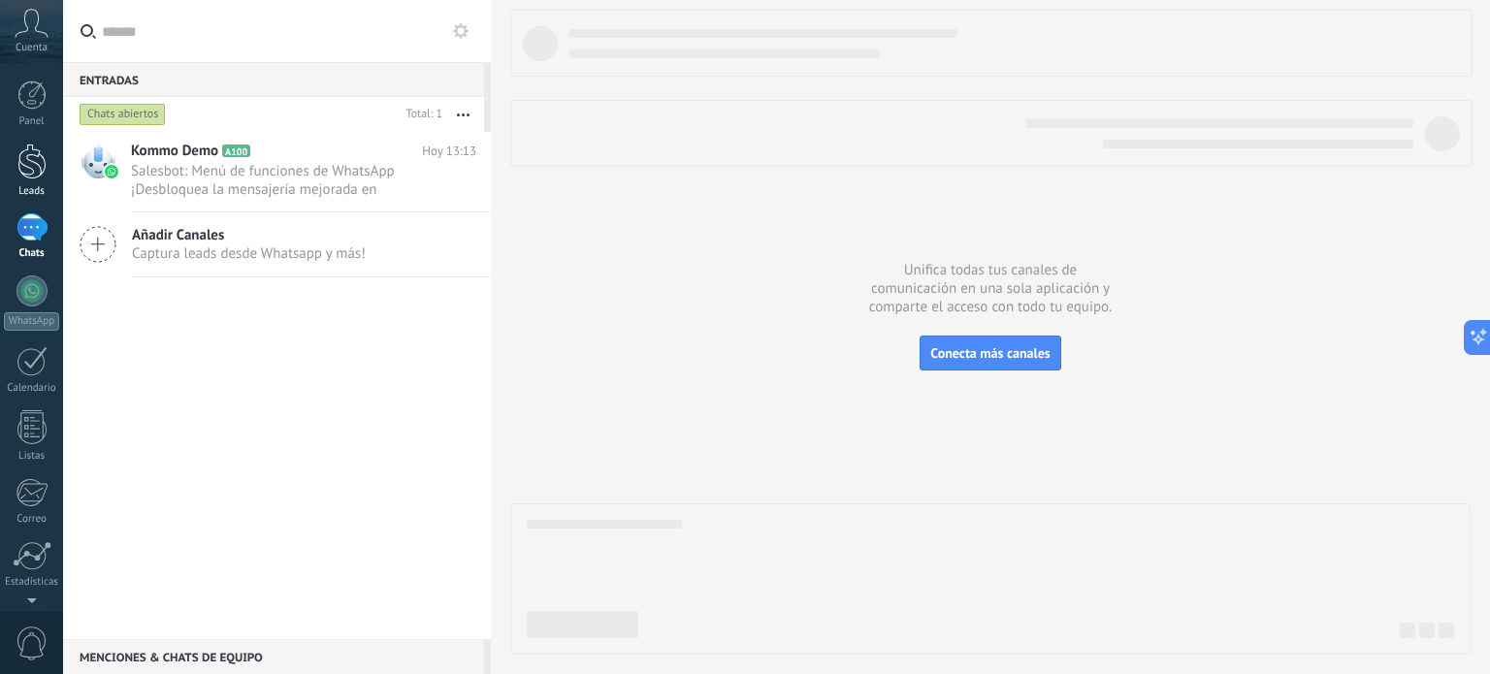
click at [30, 172] on div at bounding box center [31, 162] width 29 height 36
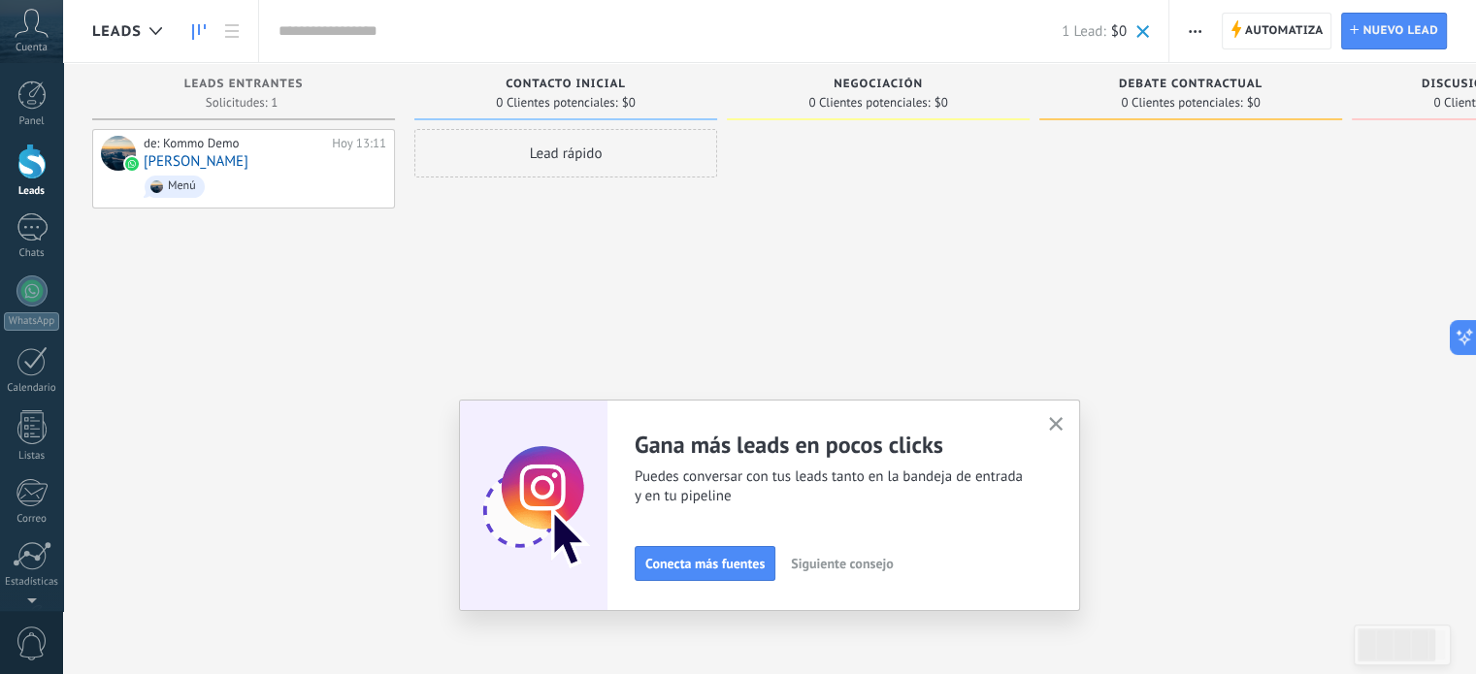
click at [1059, 420] on use "button" at bounding box center [1056, 424] width 15 height 15
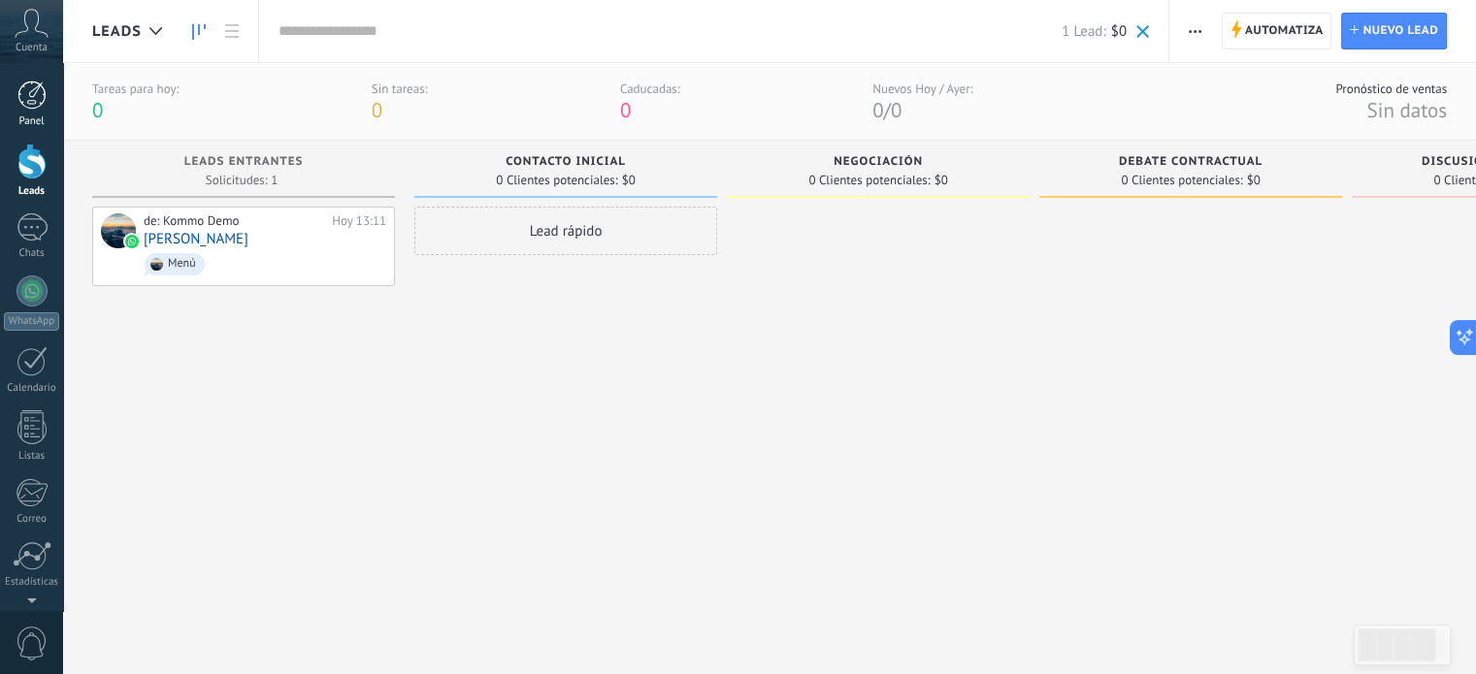
click at [32, 92] on div at bounding box center [31, 95] width 29 height 29
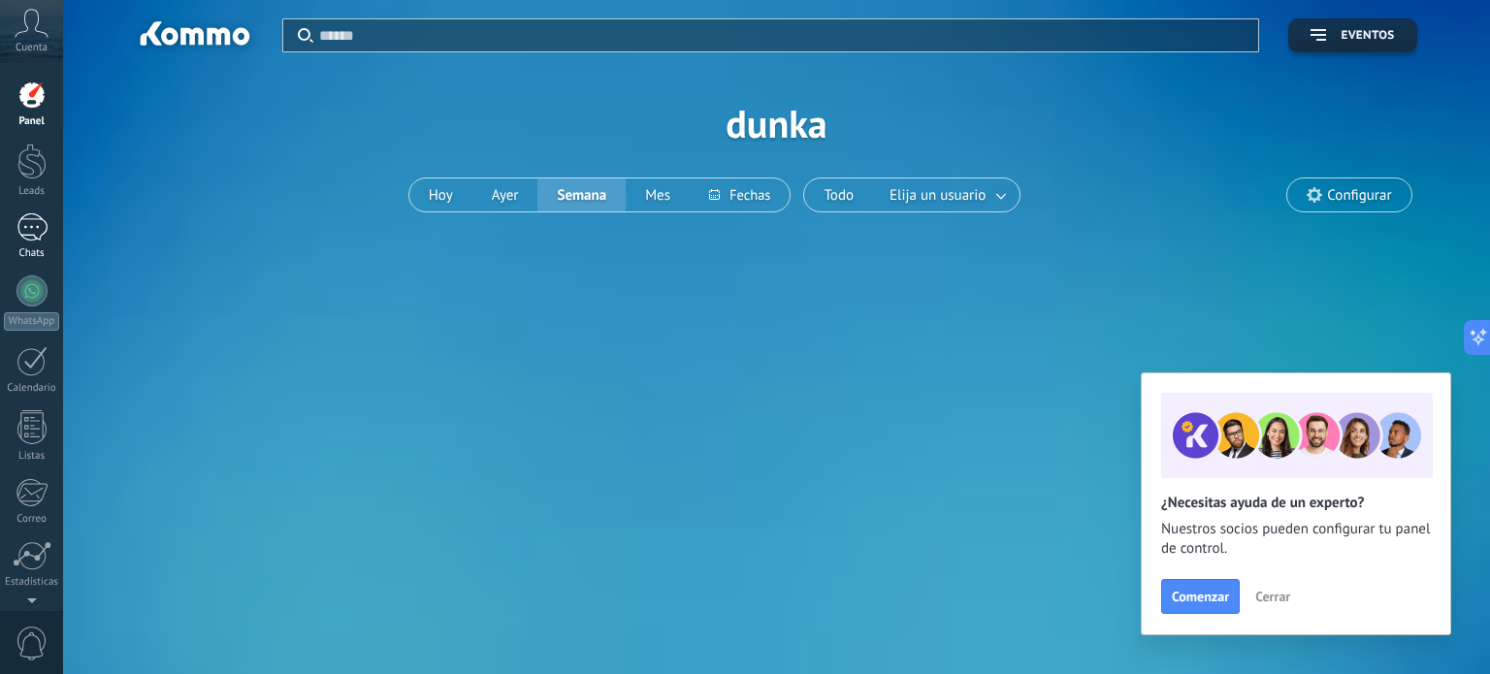
click at [34, 228] on div "1" at bounding box center [31, 227] width 31 height 28
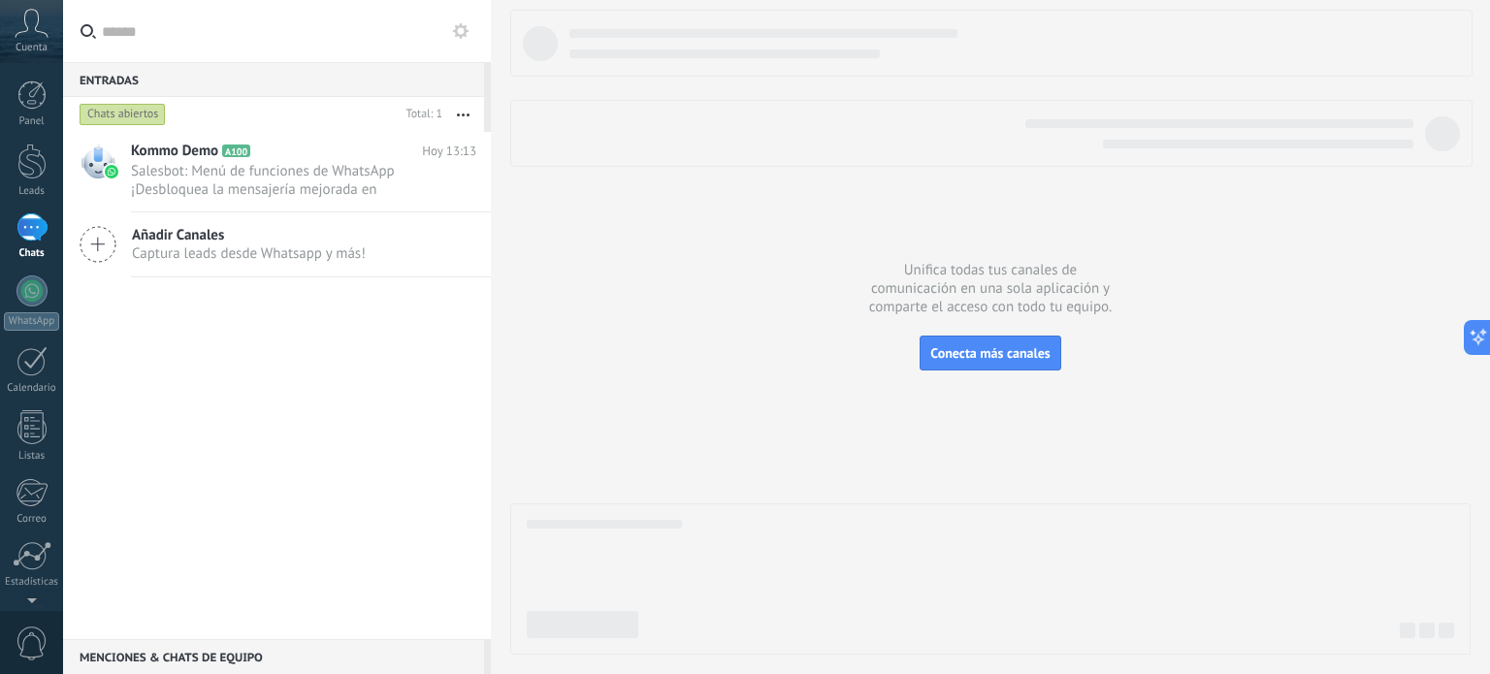
click at [39, 224] on div "1" at bounding box center [31, 227] width 31 height 28
click at [1007, 363] on button "Conecta más canales" at bounding box center [990, 353] width 141 height 35
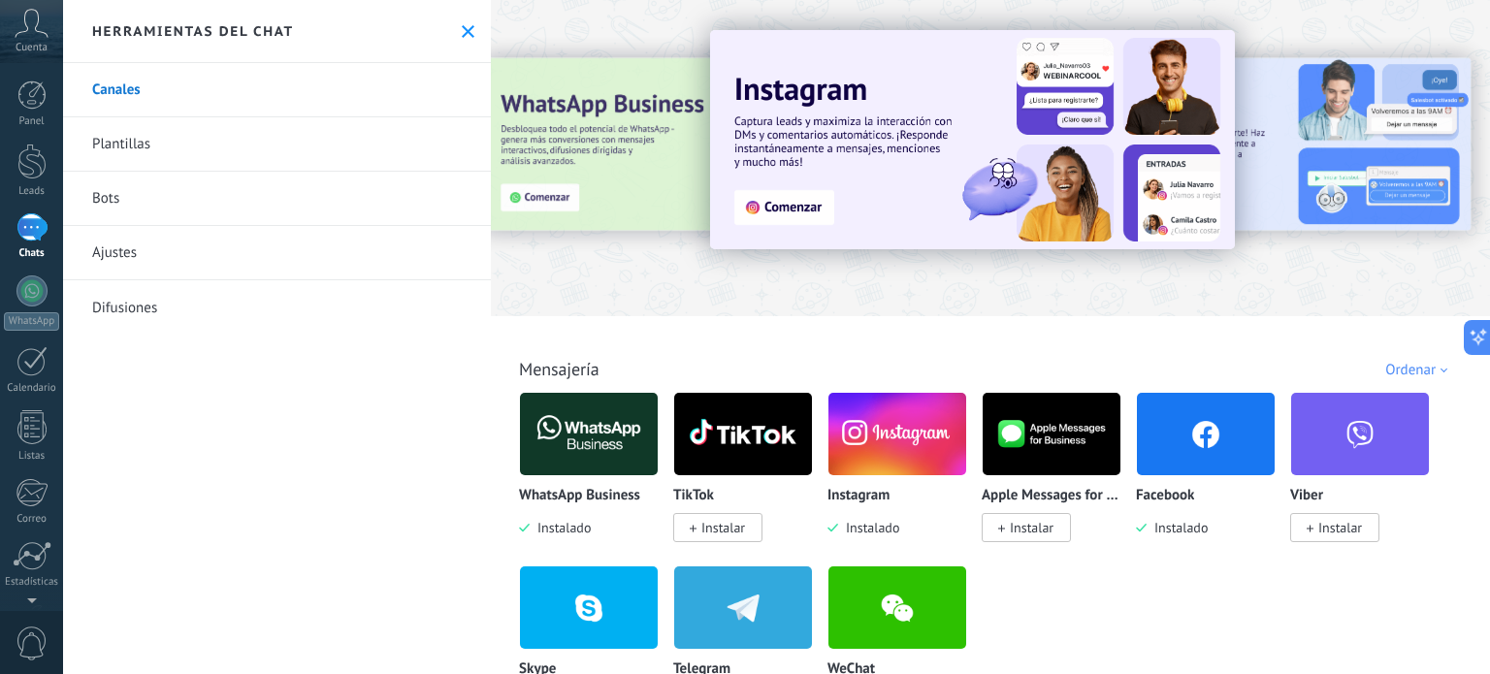
click at [582, 431] on img at bounding box center [589, 434] width 138 height 94
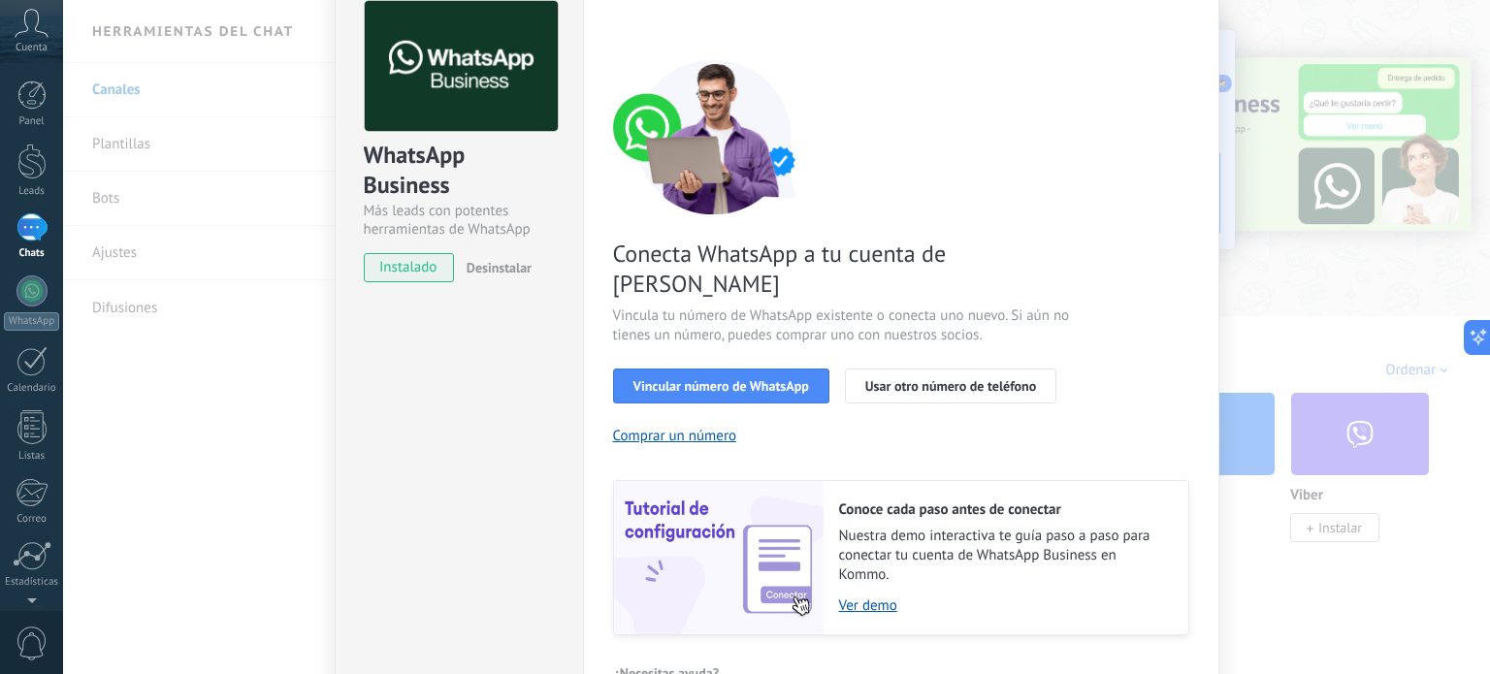
scroll to position [186, 0]
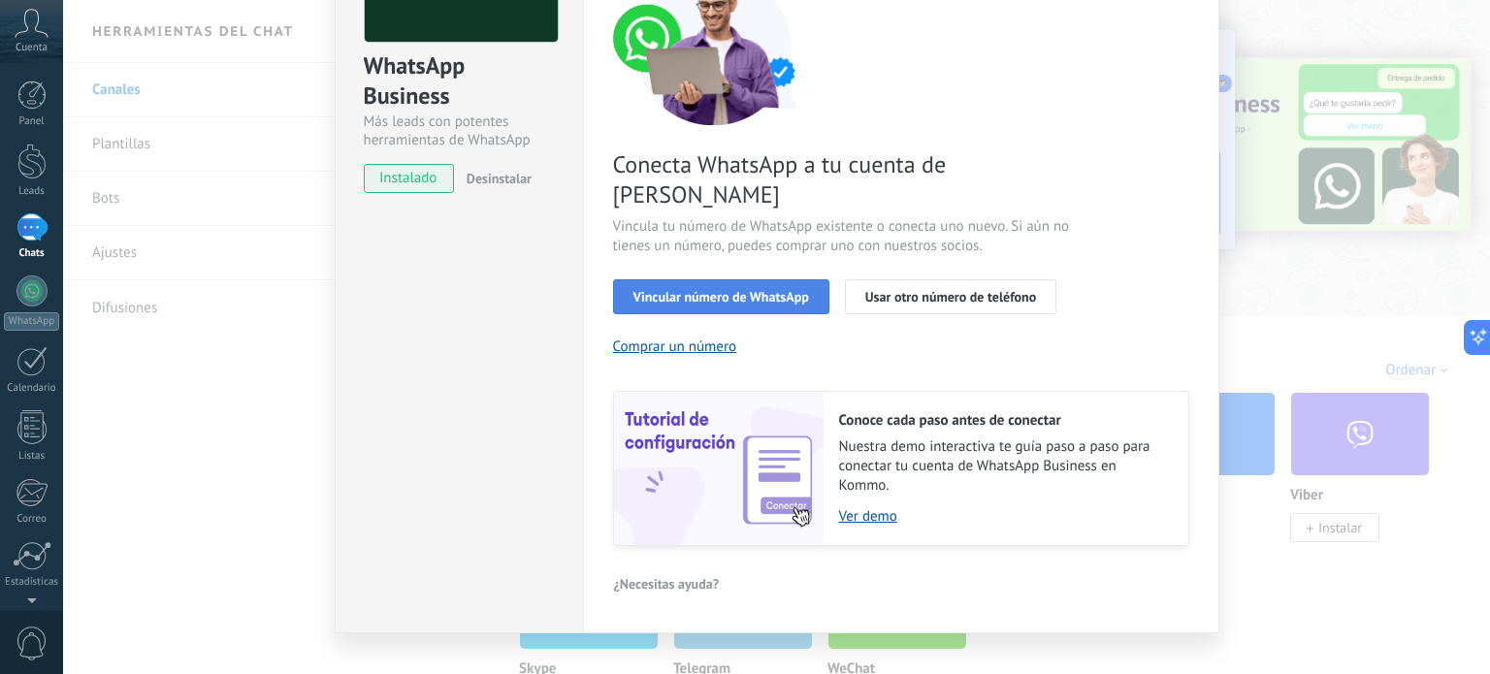
click at [741, 279] on button "Vincular número de WhatsApp" at bounding box center [721, 296] width 216 height 35
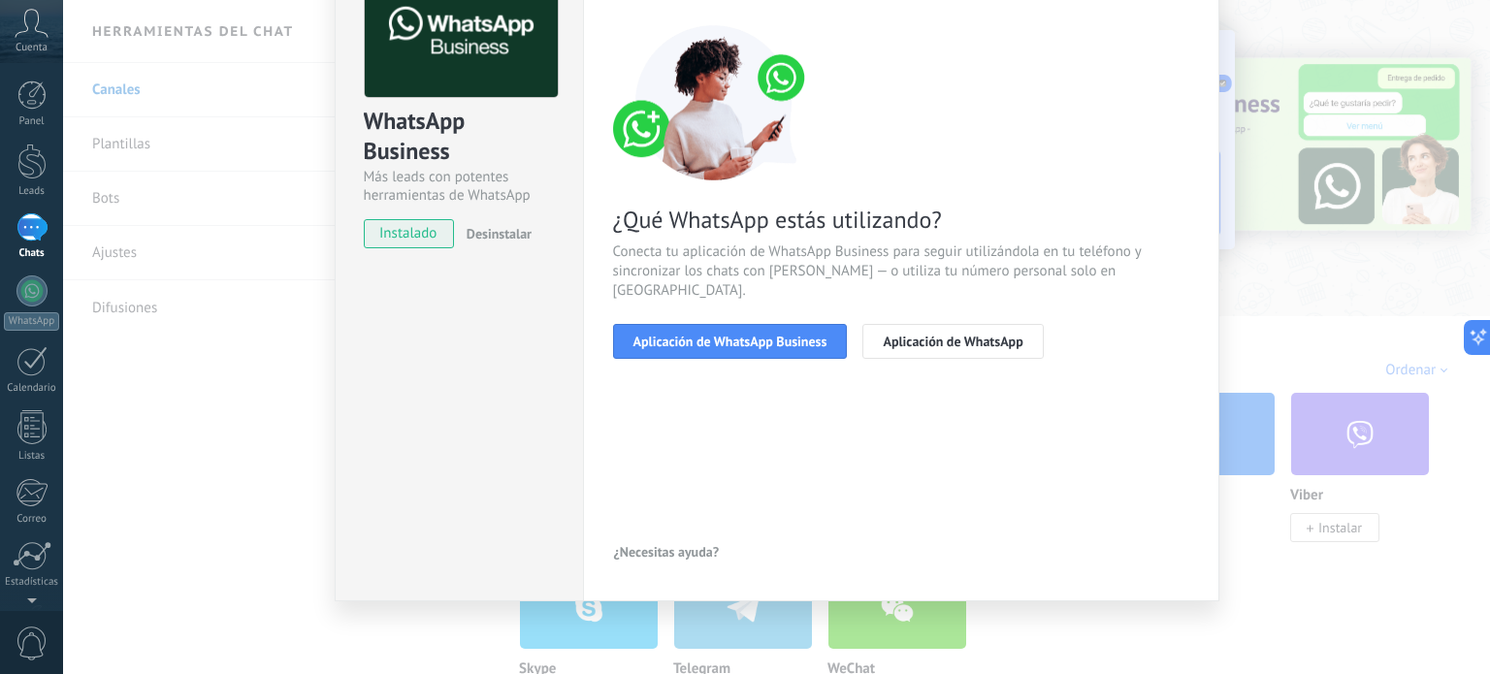
scroll to position [130, 0]
click at [735, 336] on span "Aplicación de WhatsApp Business" at bounding box center [731, 343] width 194 height 14
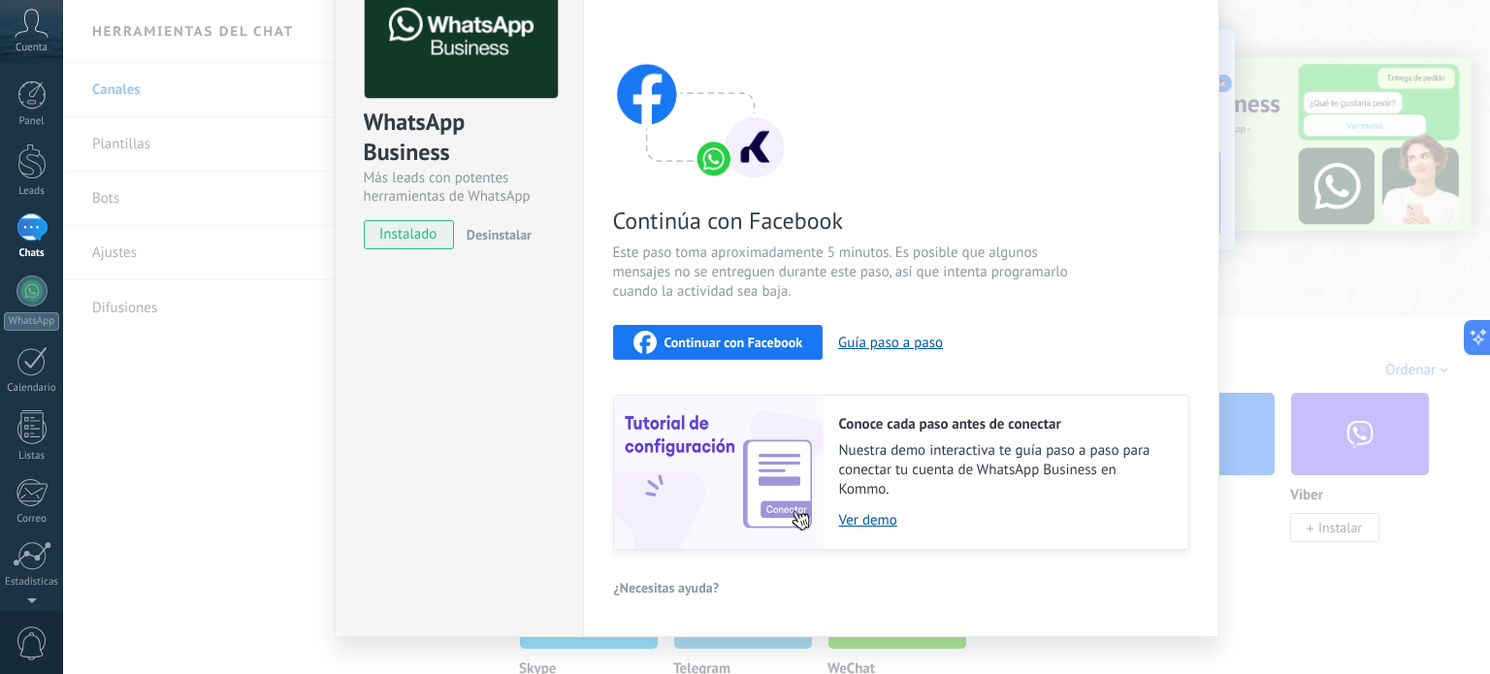
click at [732, 341] on span "Continuar con Facebook" at bounding box center [734, 343] width 139 height 14
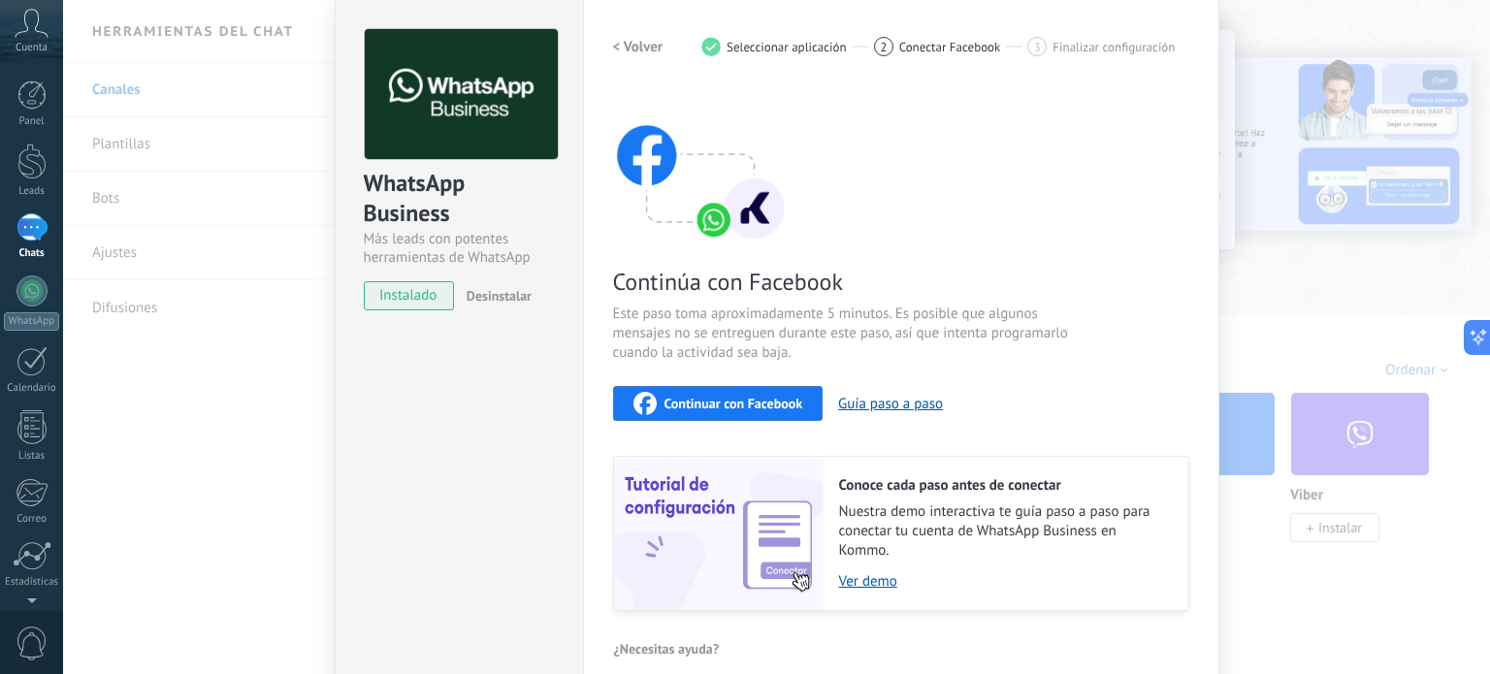
scroll to position [0, 0]
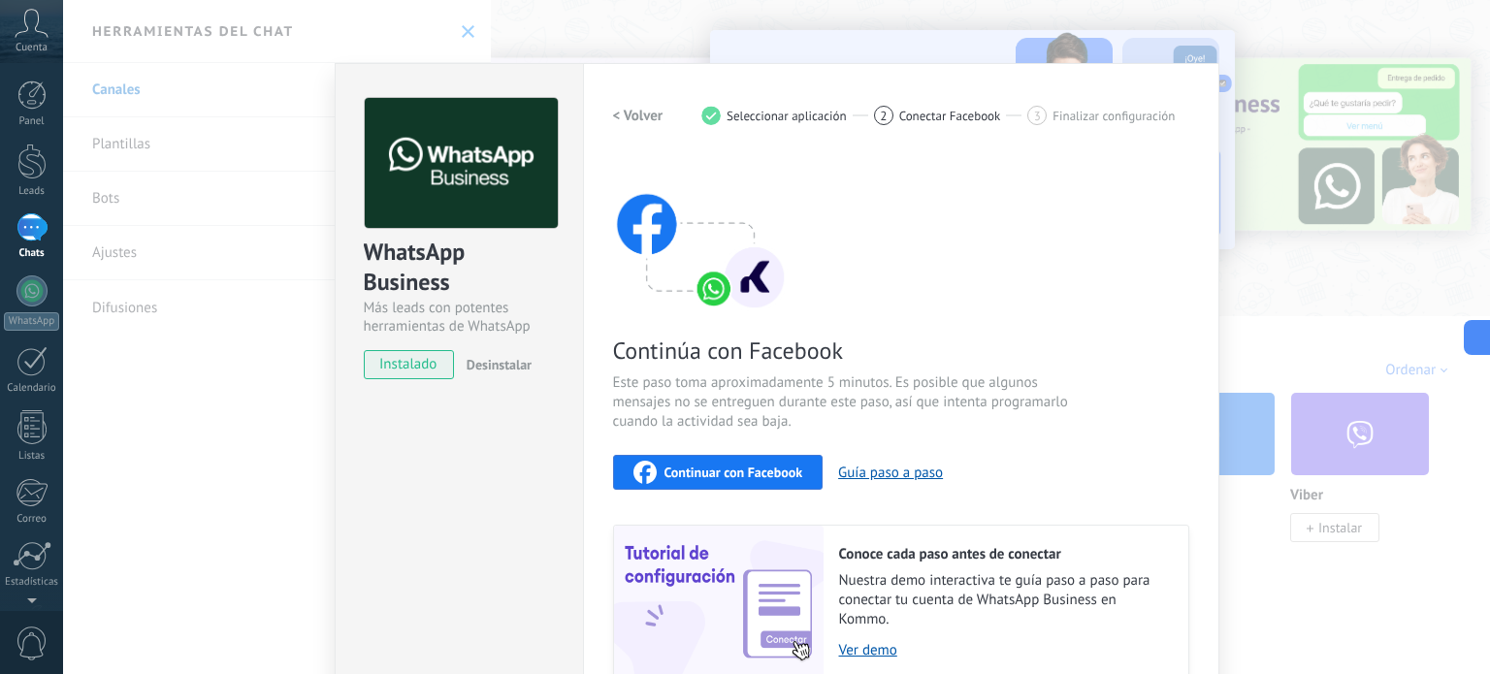
click at [732, 467] on span "Continuar con Facebook" at bounding box center [734, 473] width 139 height 14
click at [621, 117] on h2 "< Volver" at bounding box center [638, 116] width 50 height 18
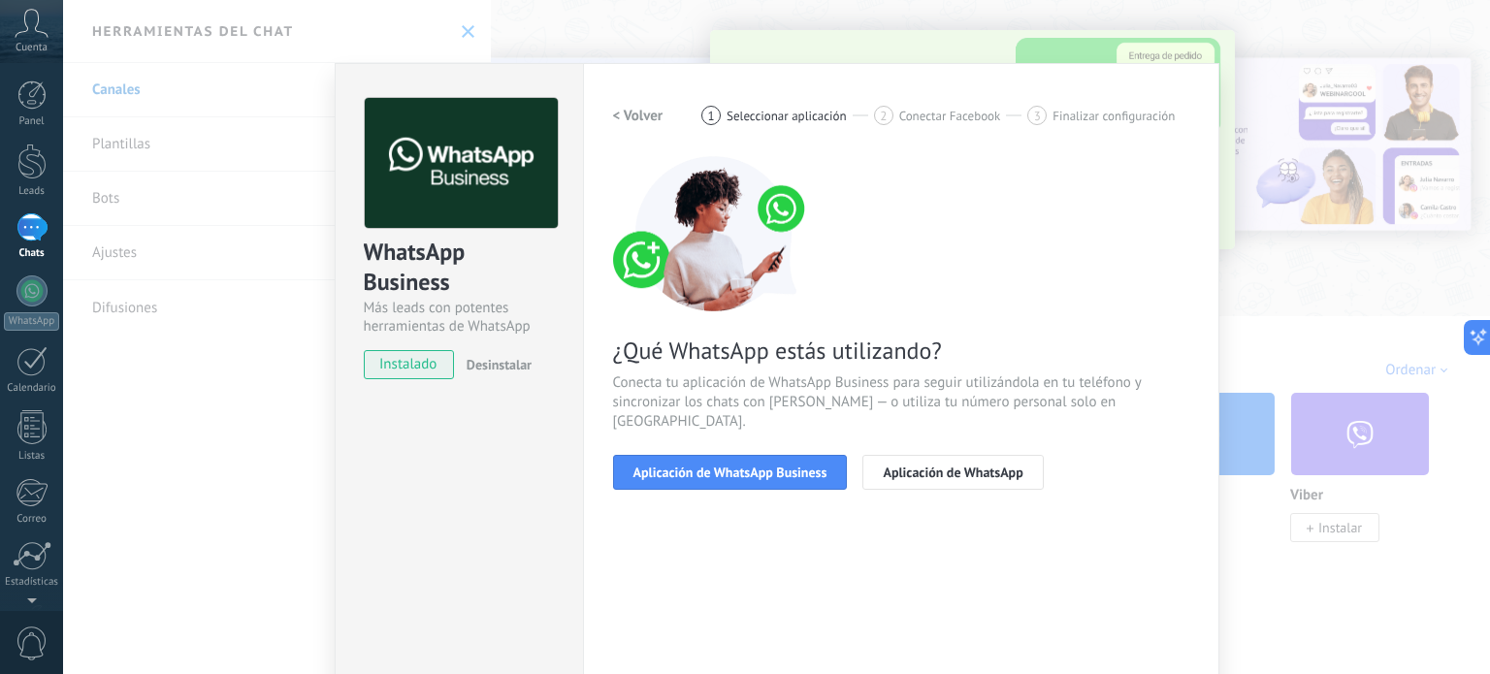
click at [408, 370] on span "instalado" at bounding box center [409, 364] width 88 height 29
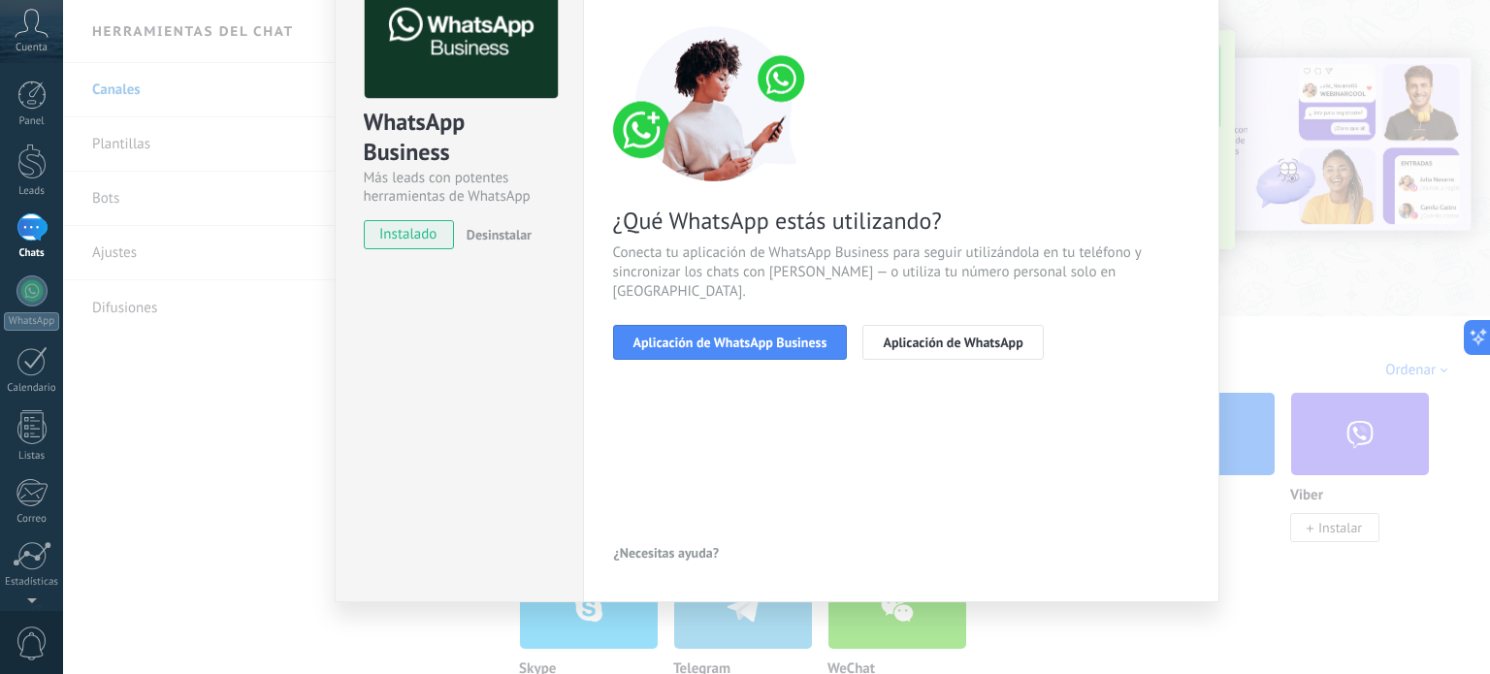
click at [195, 453] on div "WhatsApp Business Más leads con potentes herramientas de WhatsApp instalado Des…" at bounding box center [776, 337] width 1427 height 674
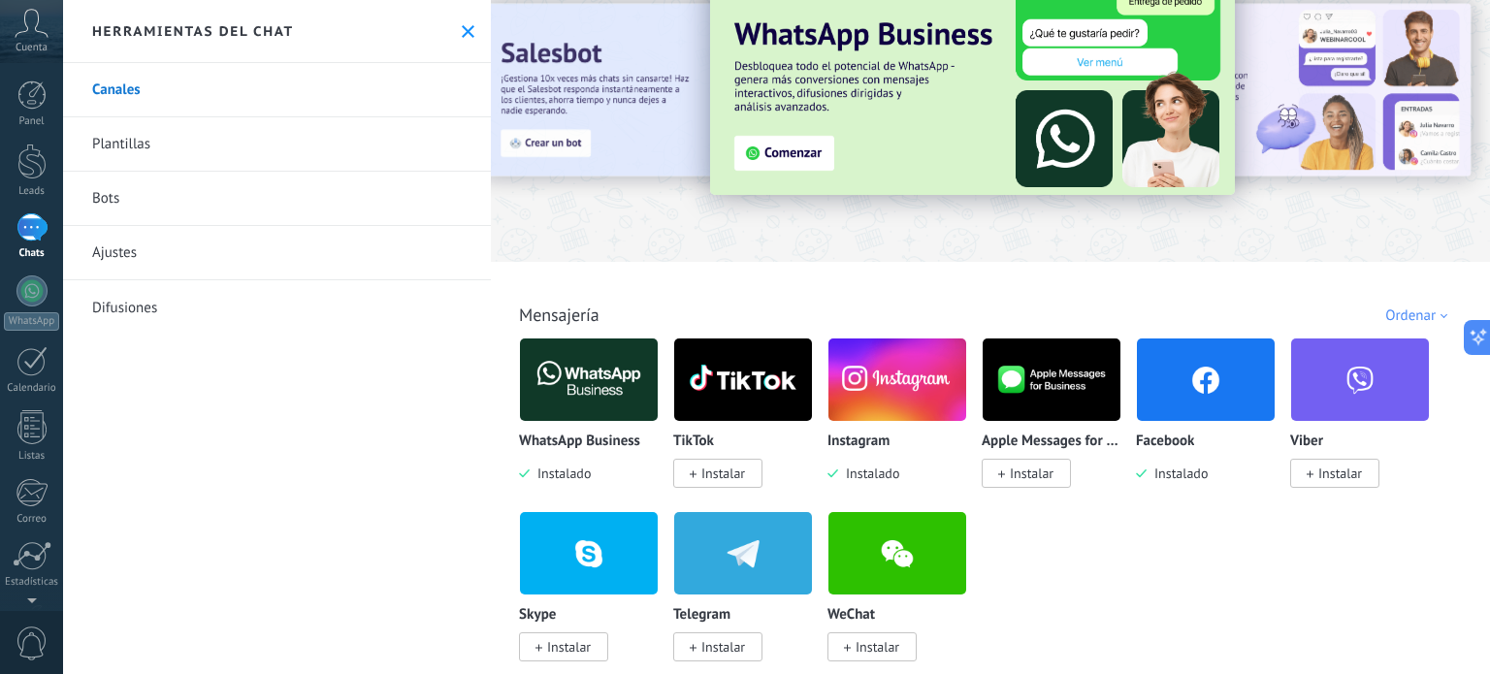
scroll to position [0, 0]
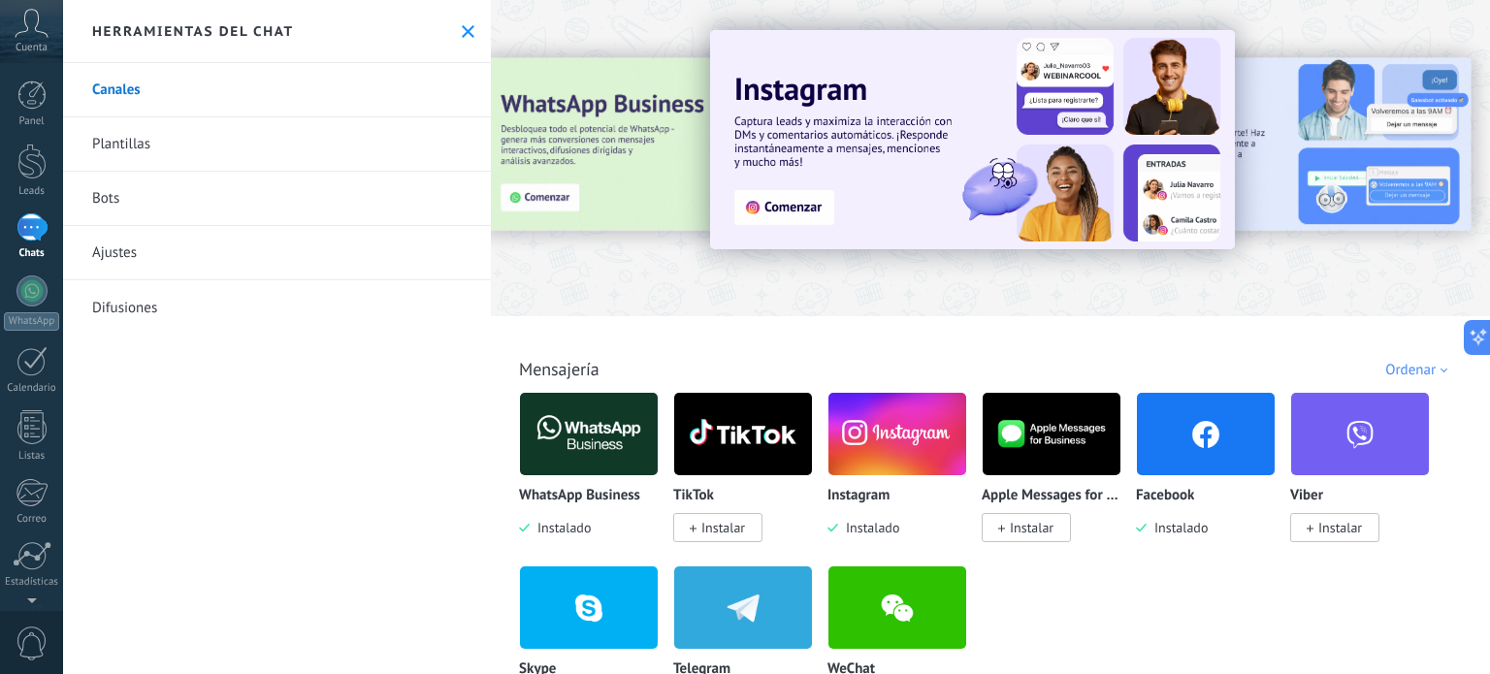
click at [554, 170] on div at bounding box center [515, 157] width 425 height 175
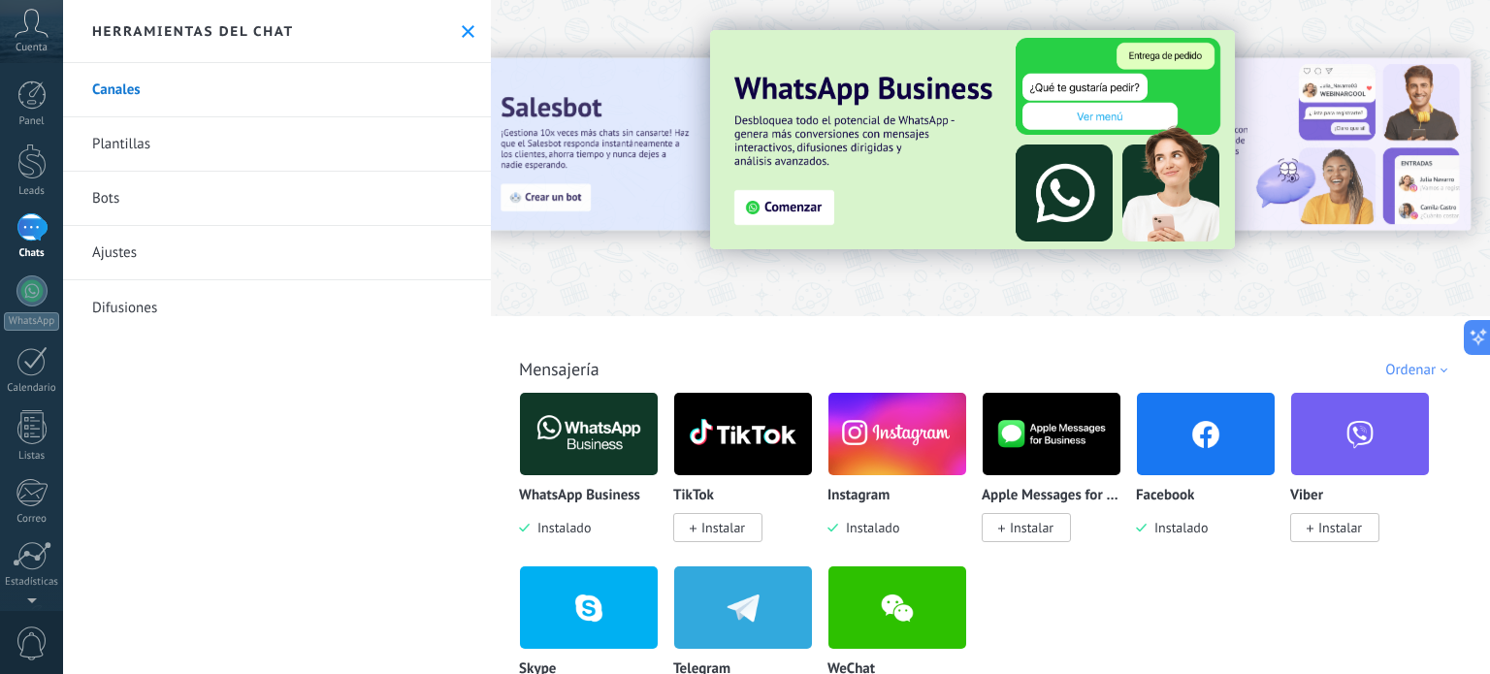
click at [742, 212] on img at bounding box center [972, 139] width 525 height 219
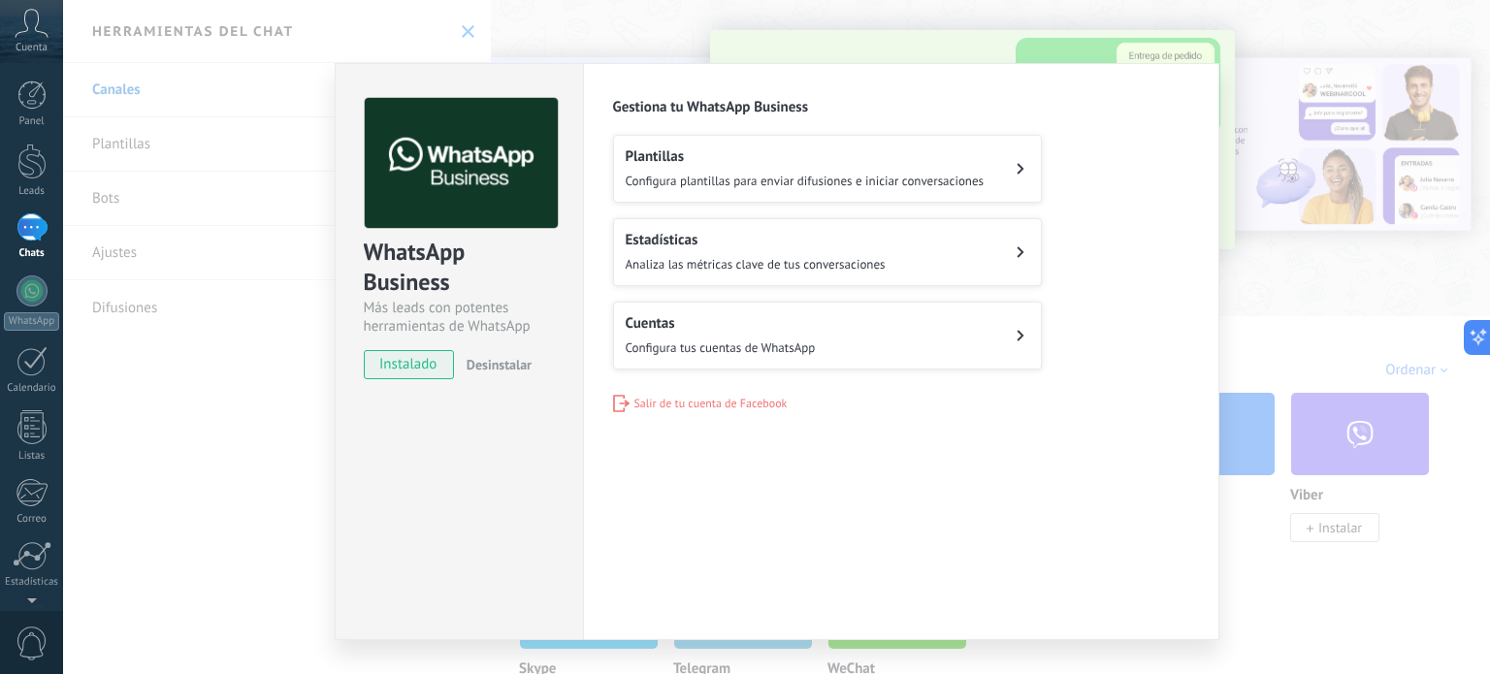
click at [151, 523] on div "WhatsApp Business Más leads con potentes herramientas de WhatsApp instalado Des…" at bounding box center [776, 337] width 1427 height 674
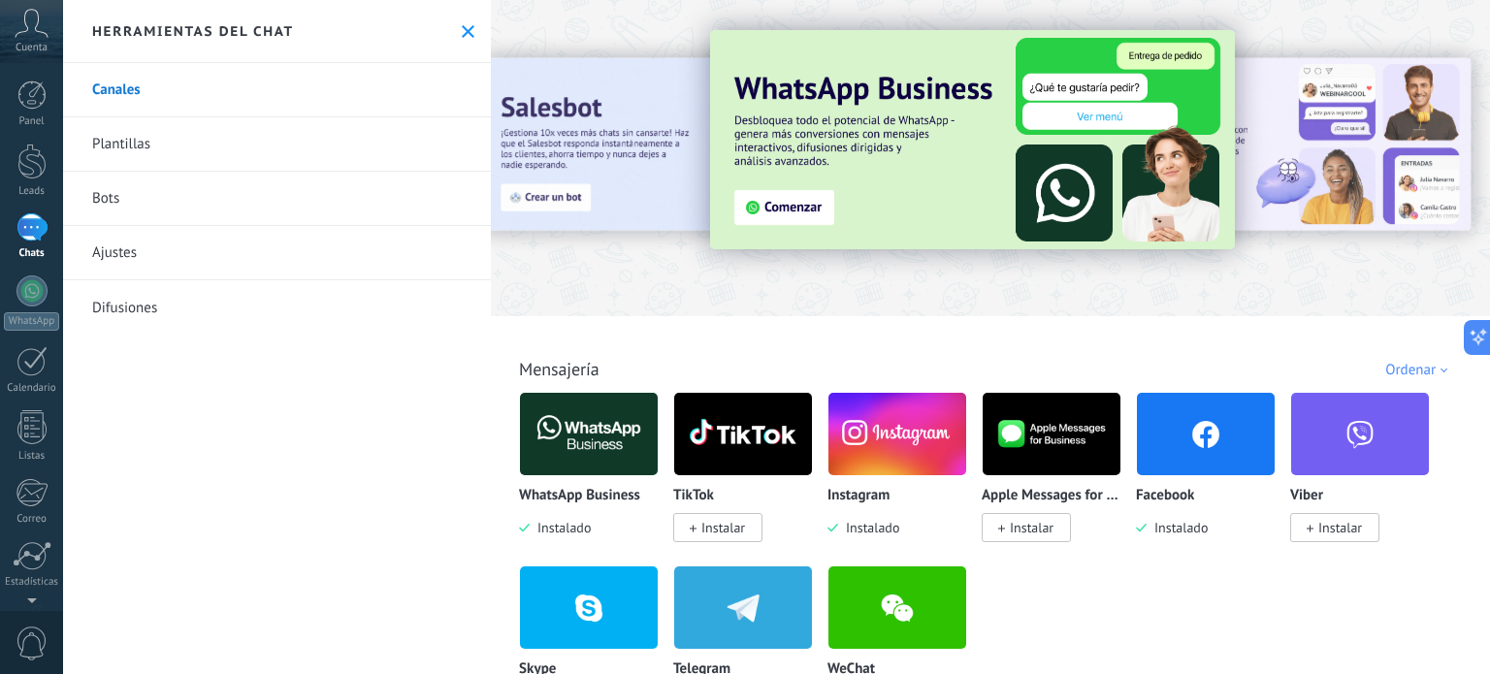
click at [25, 234] on div "1" at bounding box center [31, 227] width 31 height 28
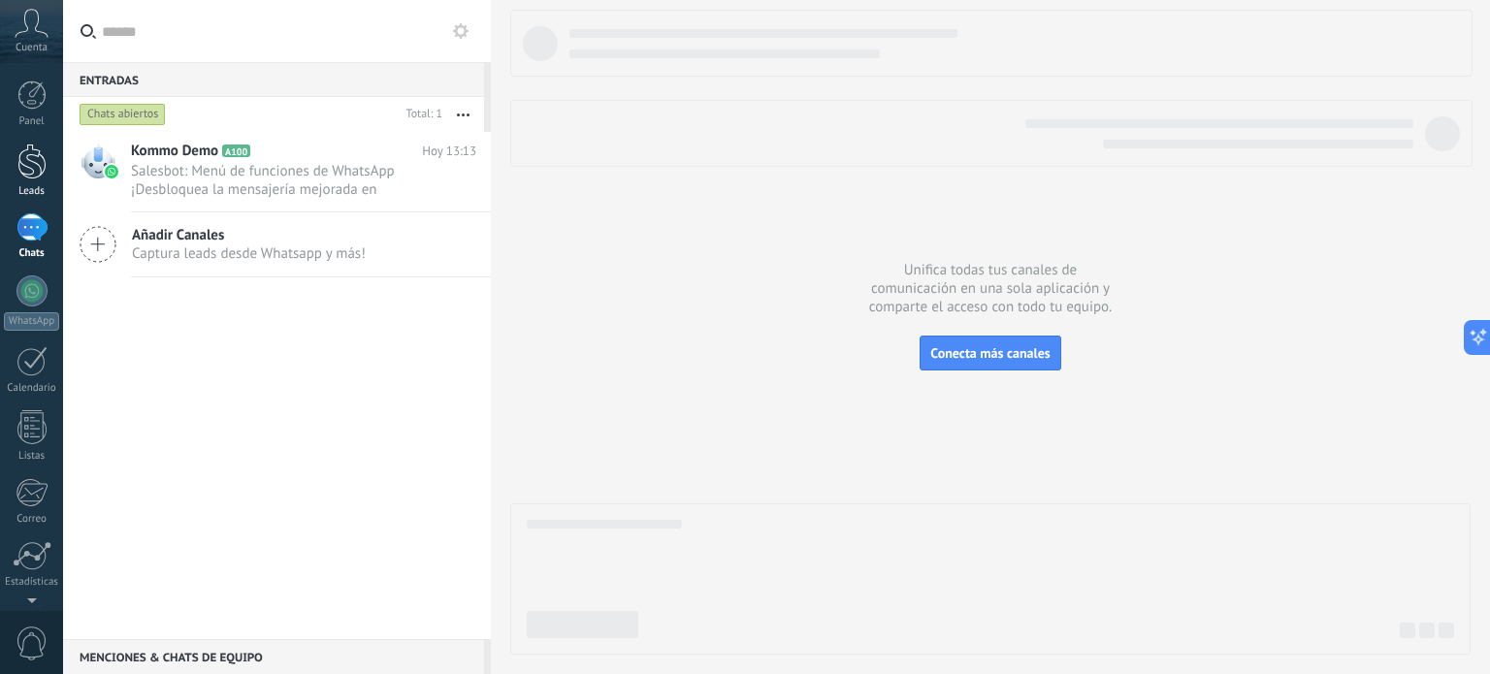
click at [32, 164] on div at bounding box center [31, 162] width 29 height 36
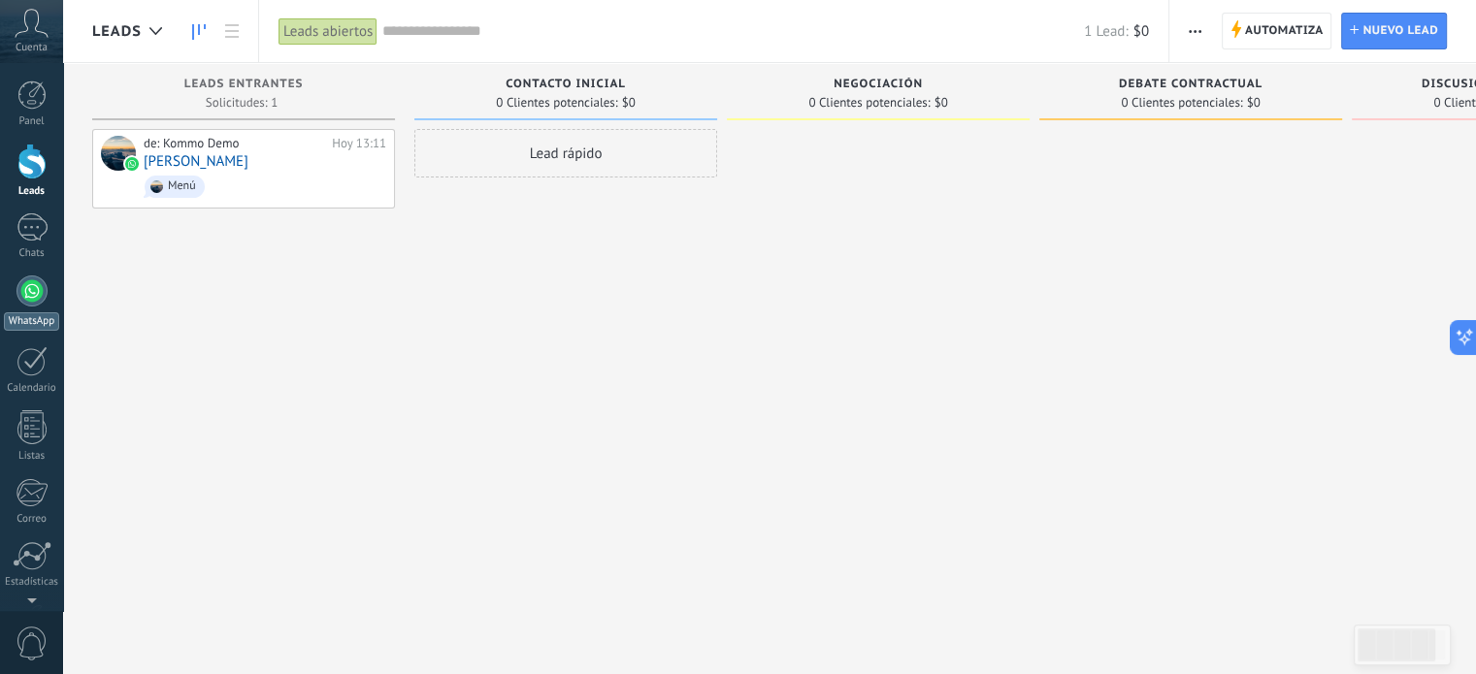
click at [23, 301] on div at bounding box center [31, 291] width 31 height 31
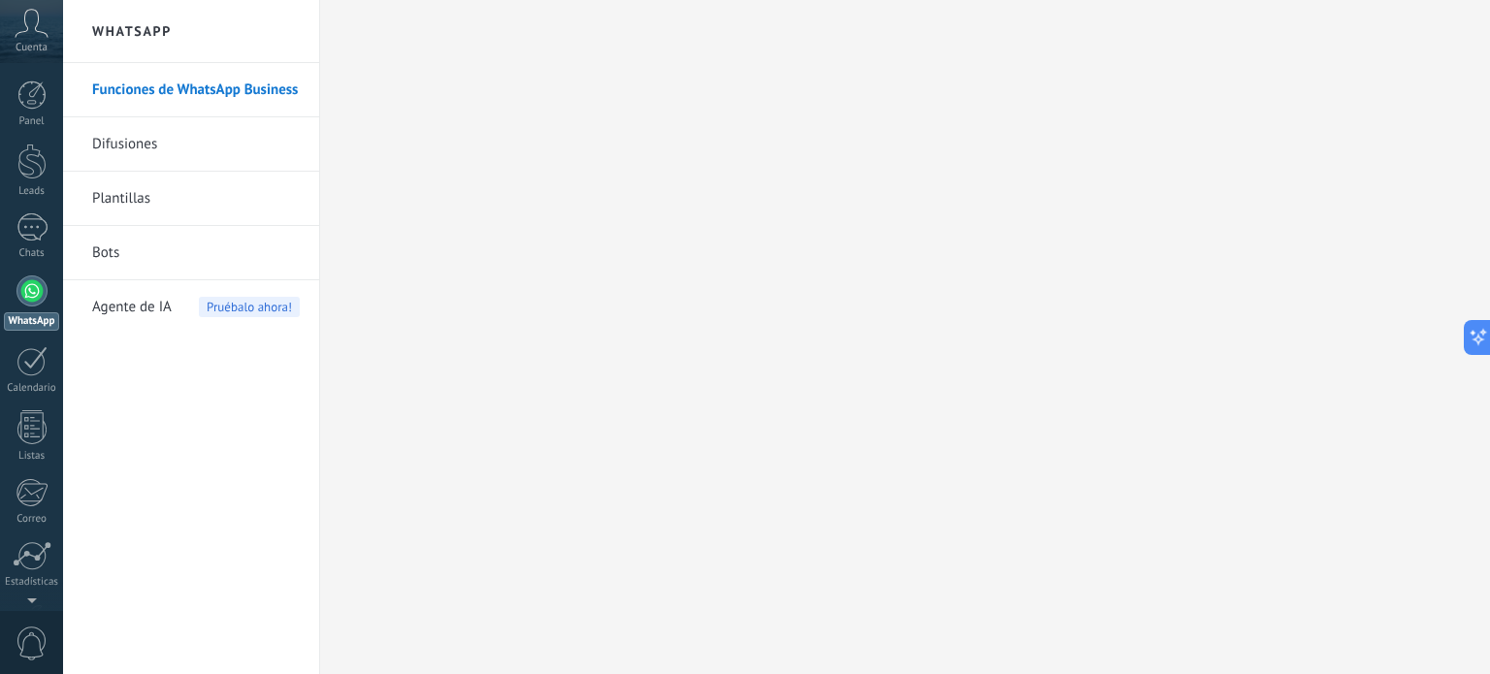
click at [213, 310] on span "Pruébalo ahora!" at bounding box center [249, 307] width 101 height 20
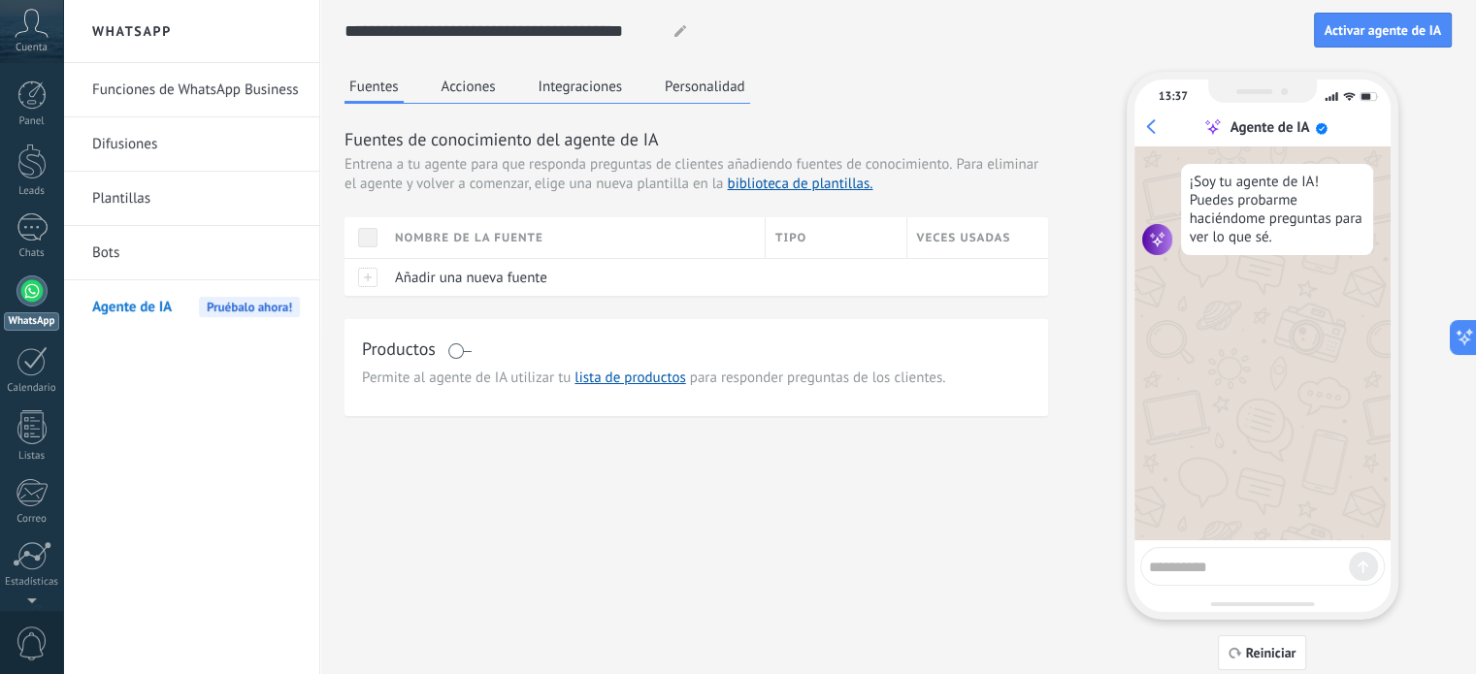
click at [185, 146] on link "Difusiones" at bounding box center [196, 144] width 208 height 54
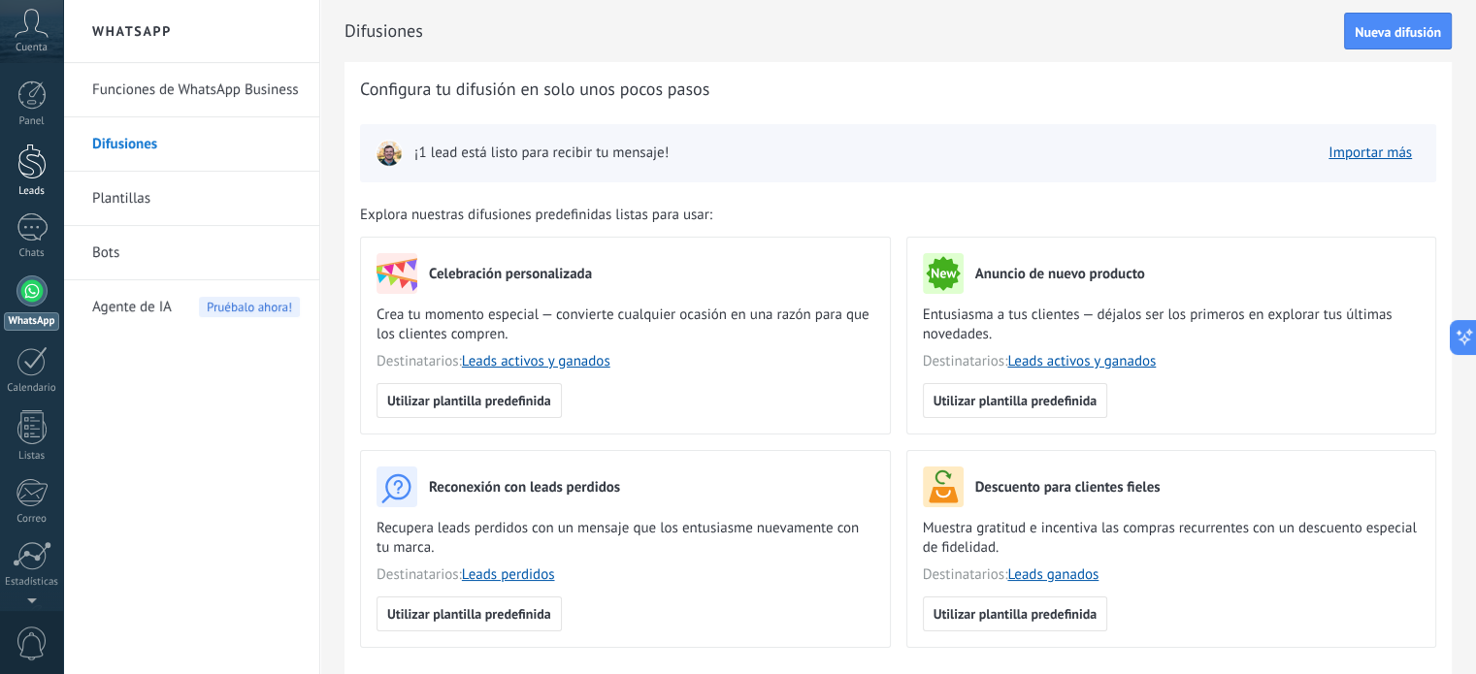
click at [31, 158] on div at bounding box center [31, 162] width 29 height 36
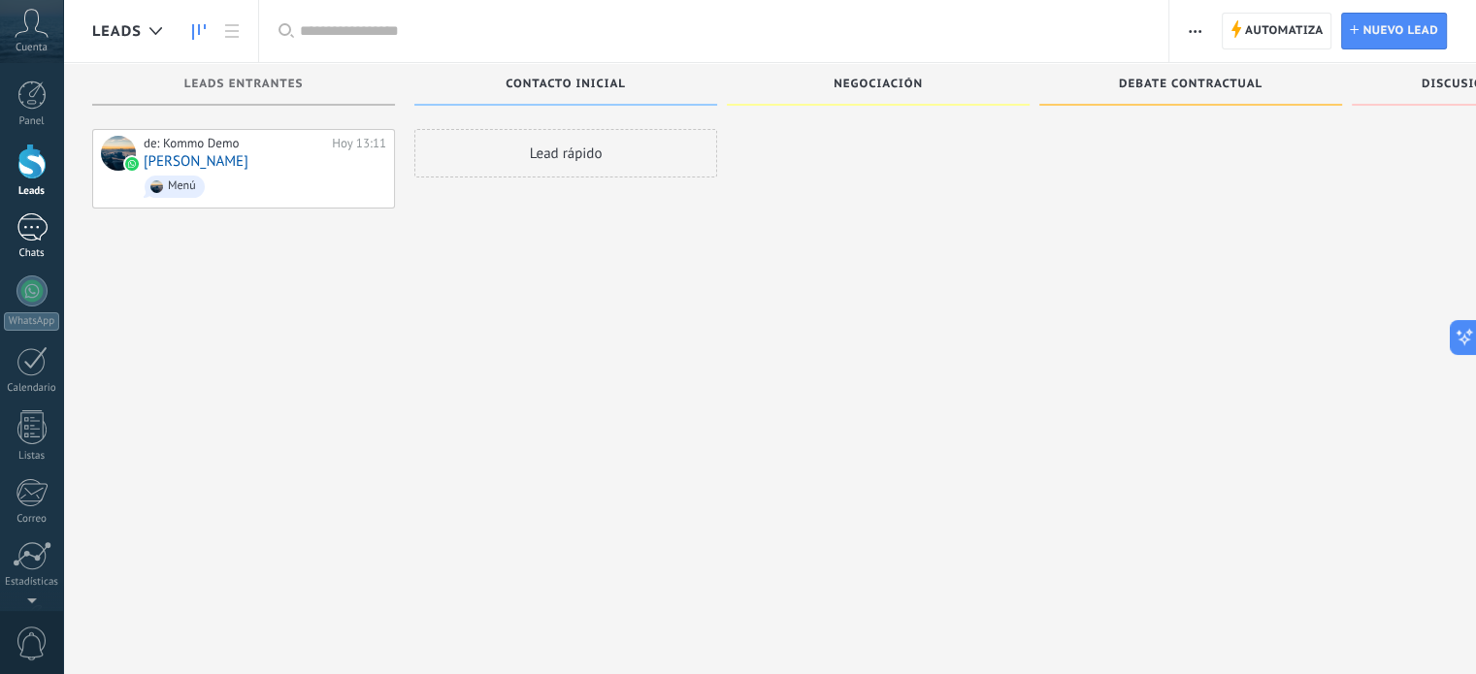
click at [16, 230] on div at bounding box center [31, 227] width 31 height 28
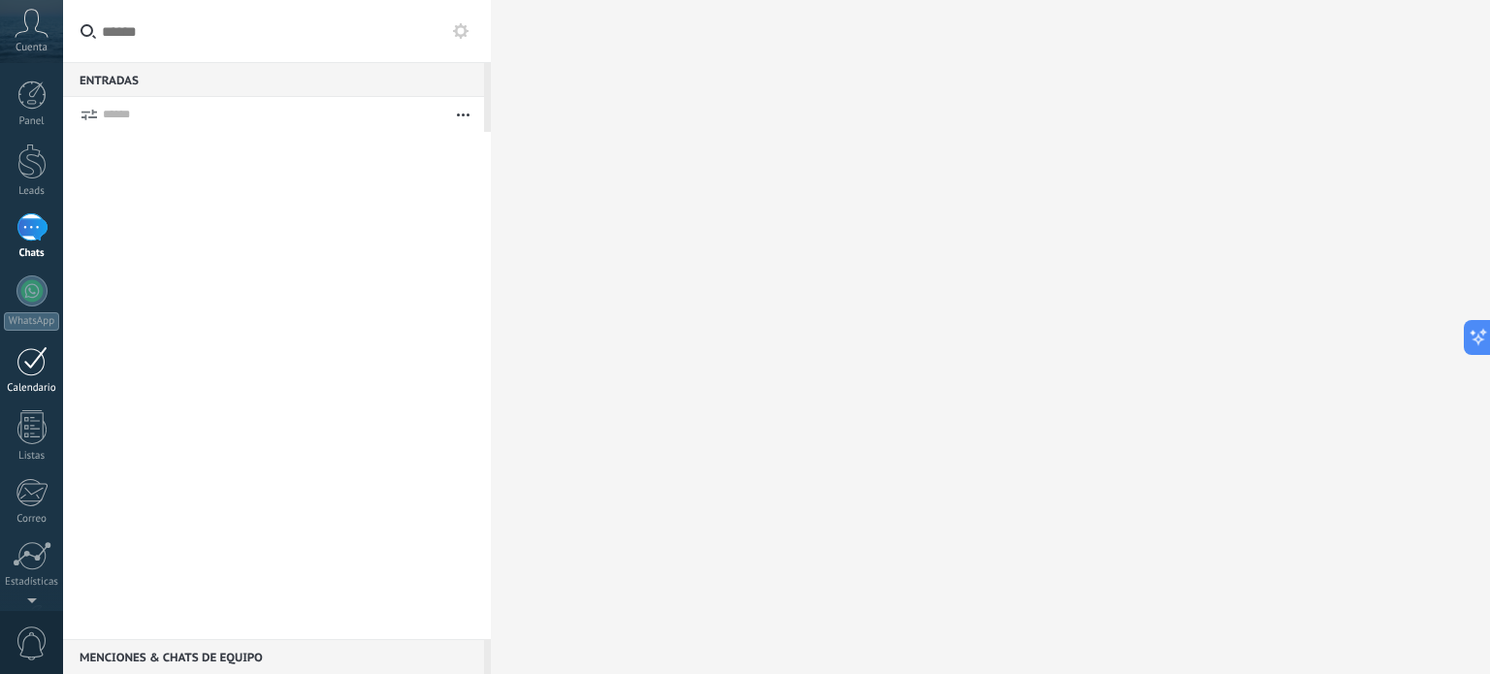
click at [23, 369] on div at bounding box center [31, 361] width 31 height 30
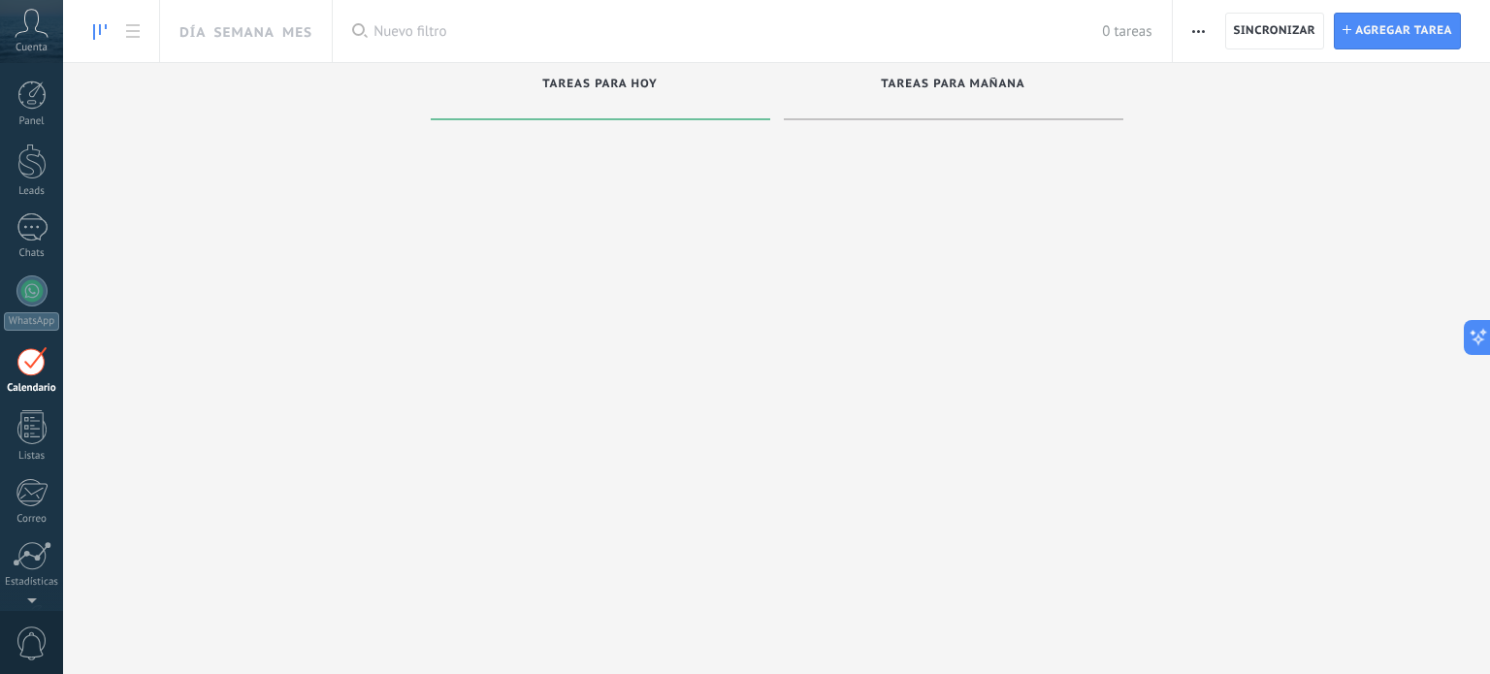
click at [33, 28] on icon at bounding box center [32, 23] width 34 height 29
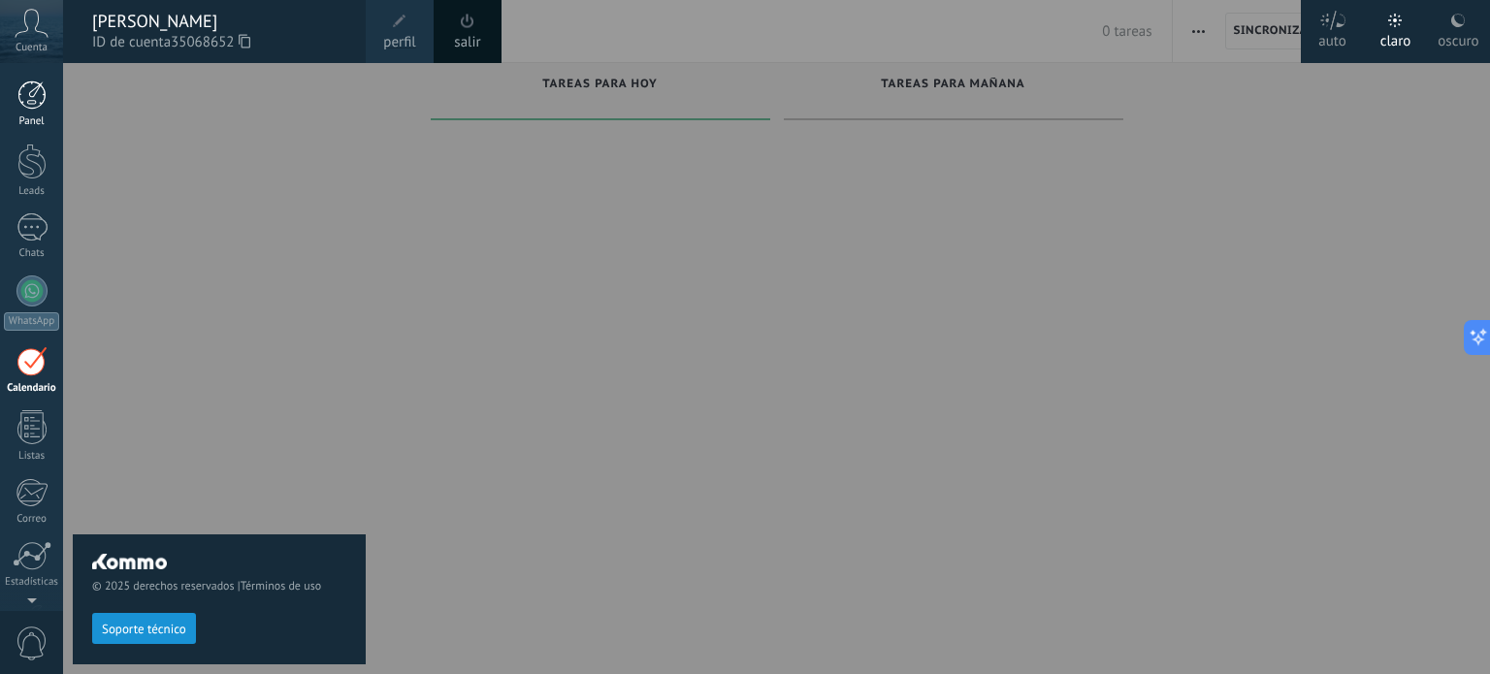
click at [35, 97] on div at bounding box center [31, 95] width 29 height 29
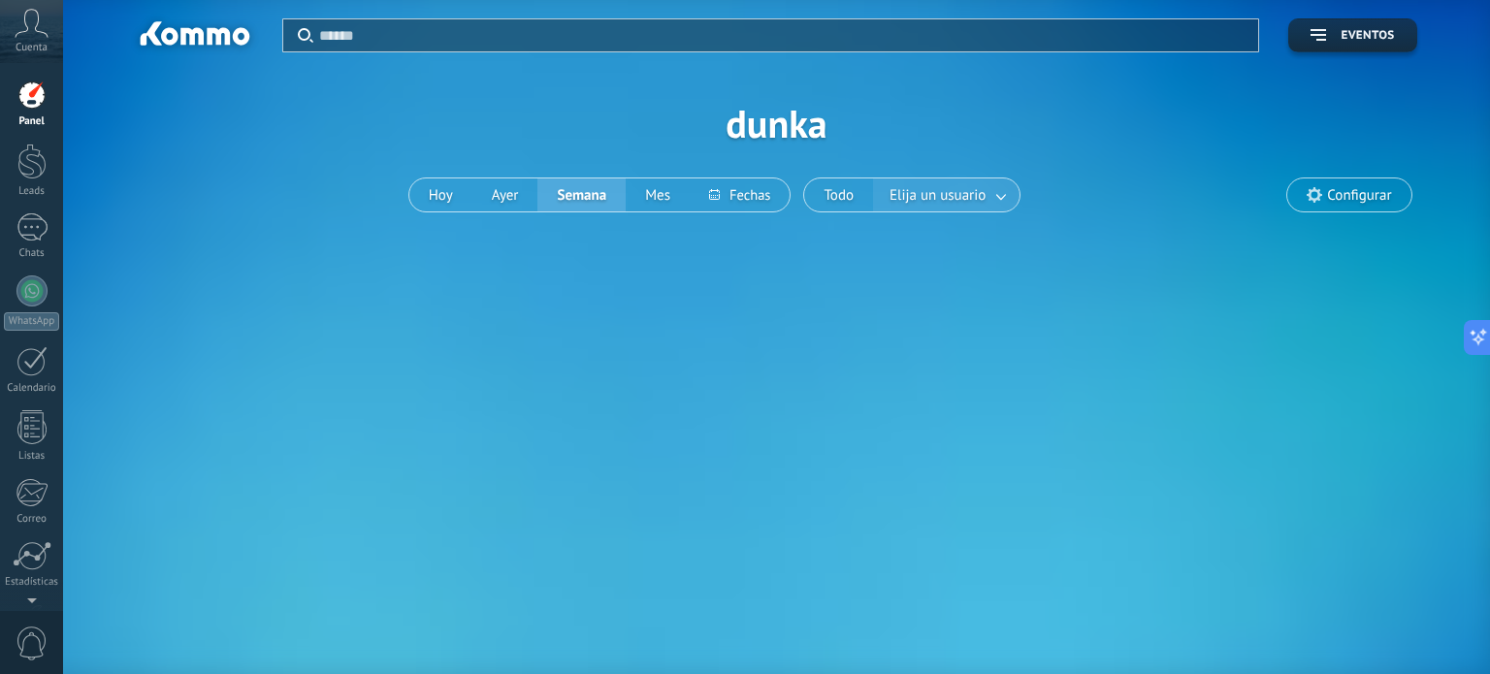
click at [988, 192] on link at bounding box center [1002, 196] width 35 height 32
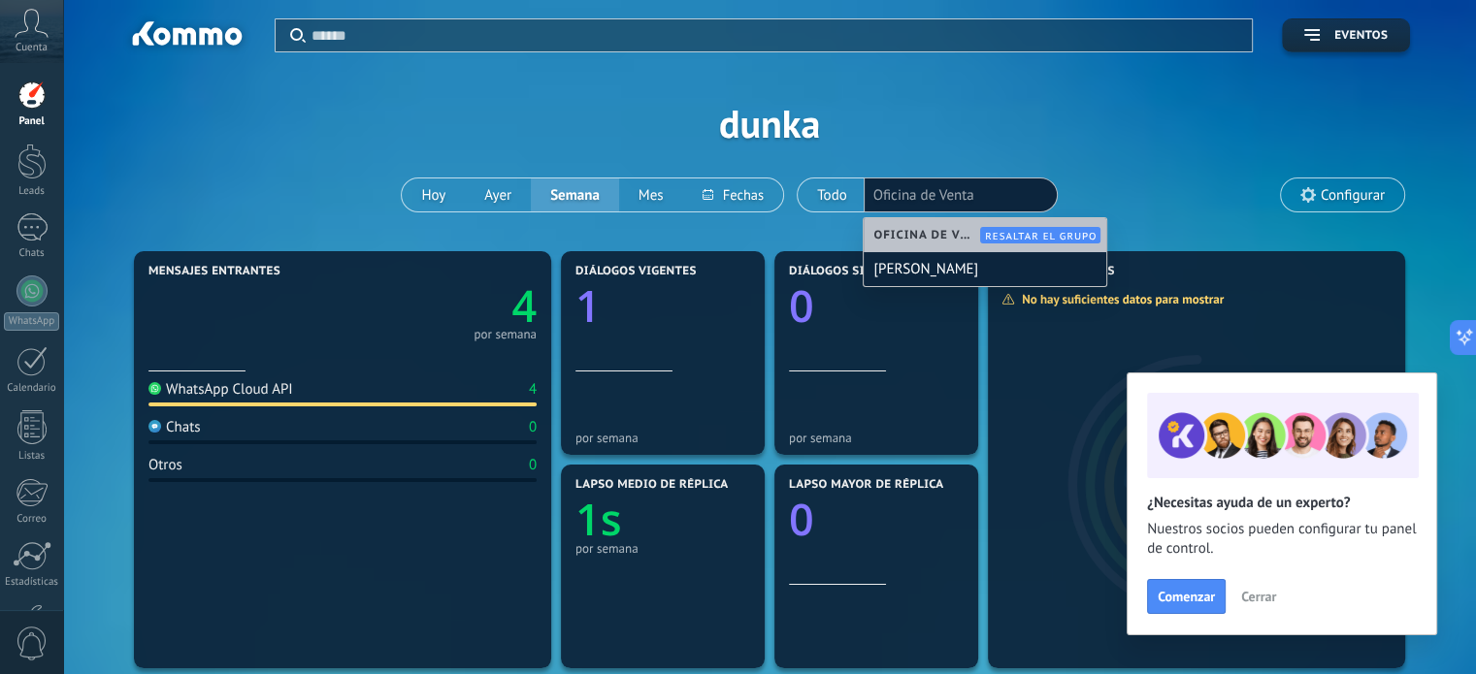
click at [1133, 123] on div "Aplicar Eventos dunka Hoy Ayer Semana Mes" at bounding box center [769, 123] width 1355 height 246
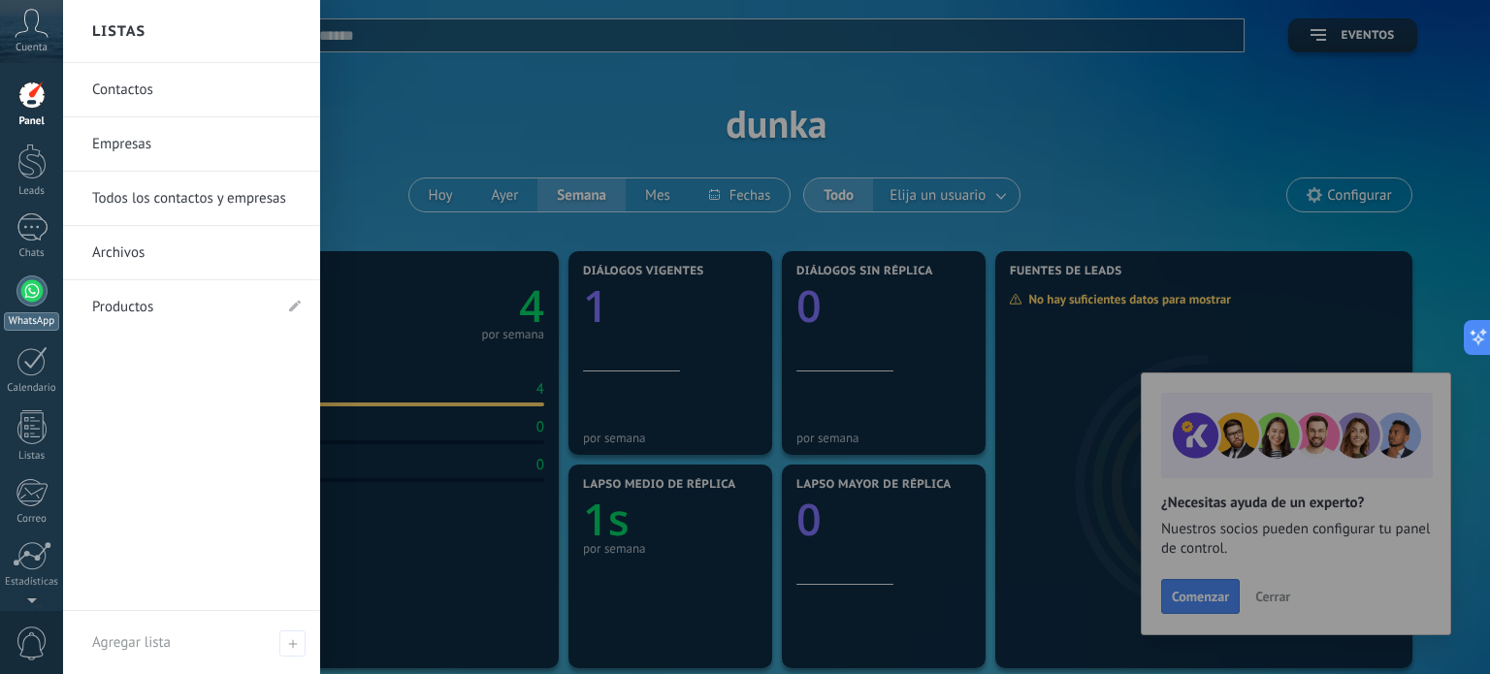
click at [35, 293] on div at bounding box center [31, 291] width 31 height 31
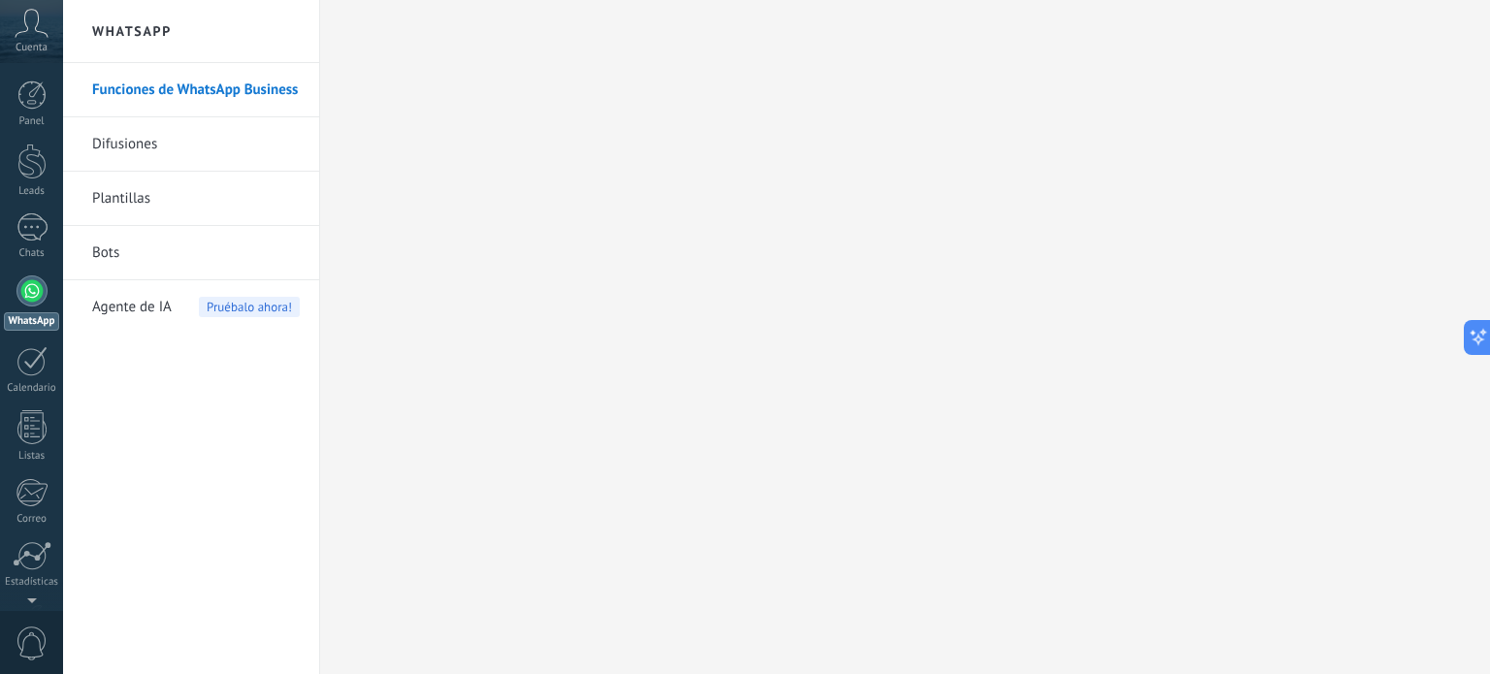
click at [140, 198] on link "Plantillas" at bounding box center [196, 199] width 208 height 54
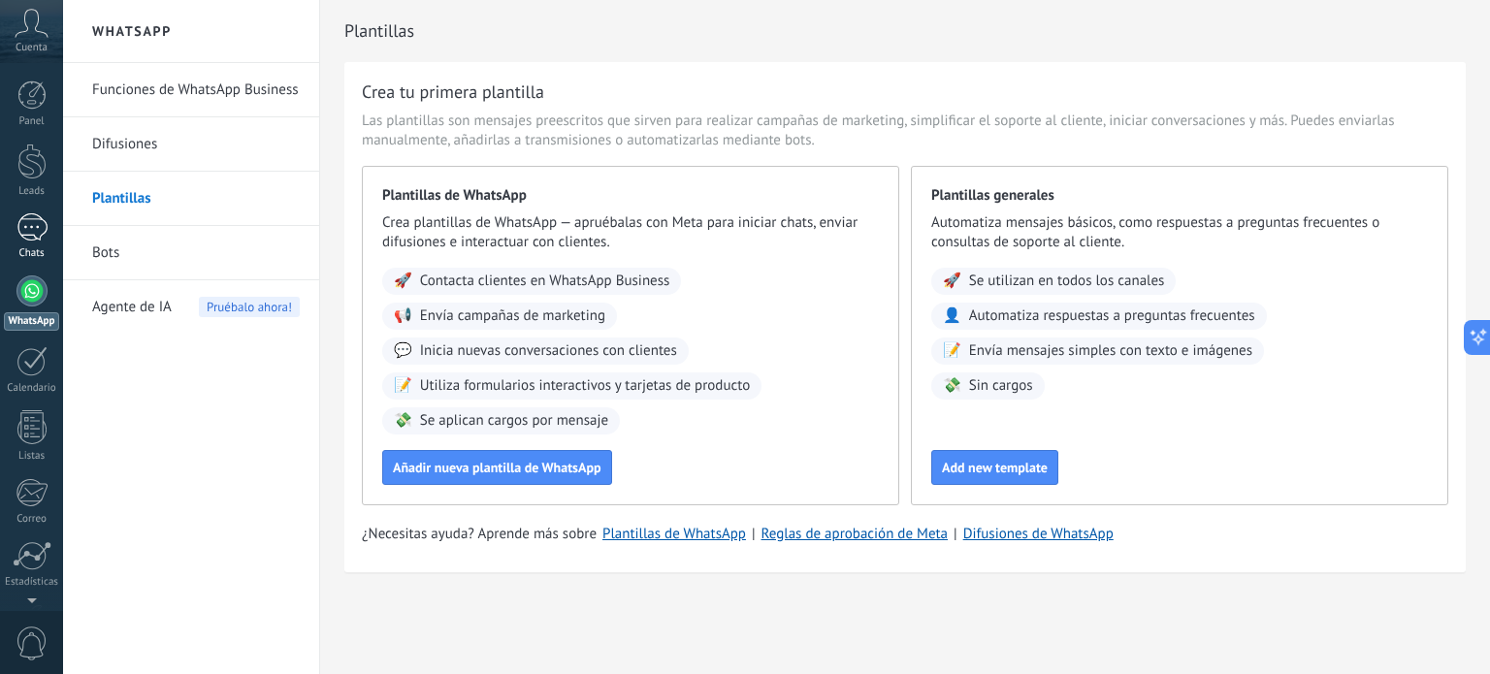
click at [31, 225] on div at bounding box center [31, 227] width 31 height 28
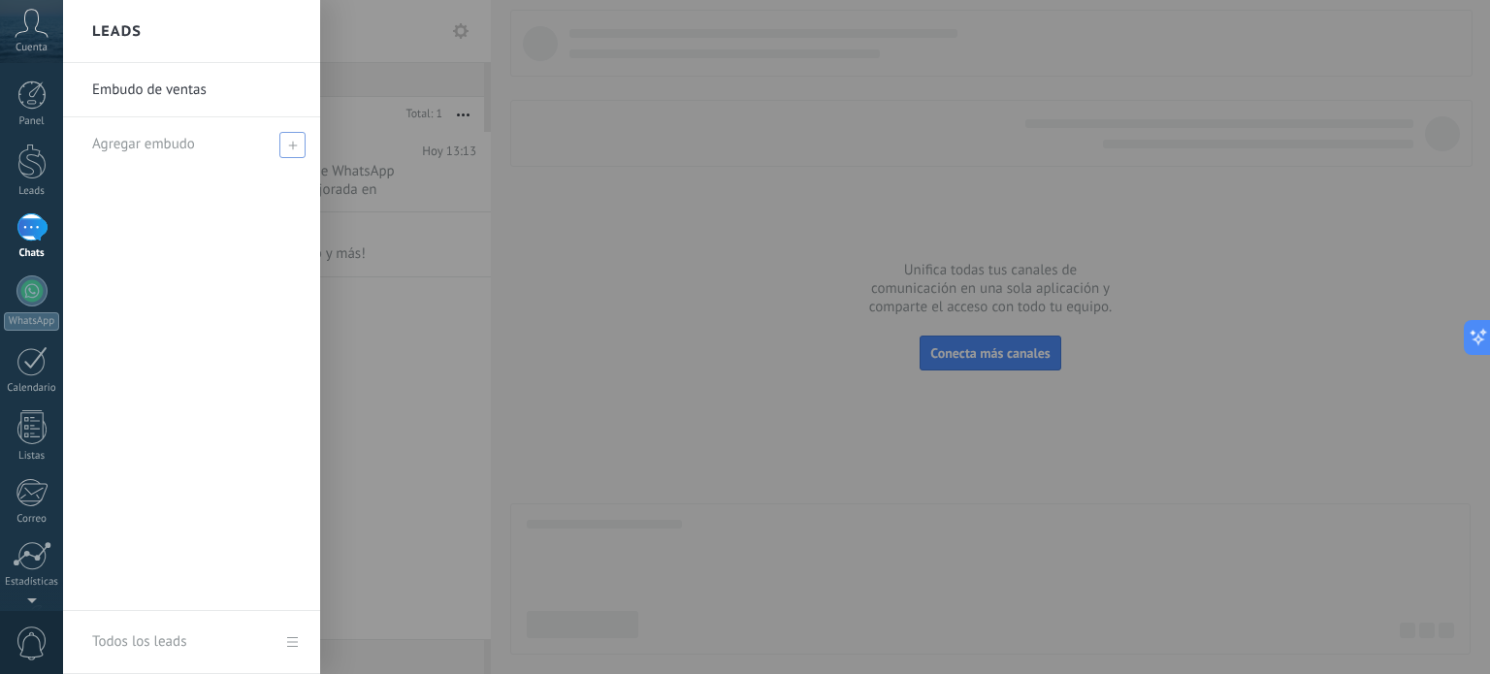
click at [293, 141] on icon at bounding box center [292, 145] width 9 height 9
click at [157, 85] on link "Embudo de ventas" at bounding box center [196, 90] width 209 height 54
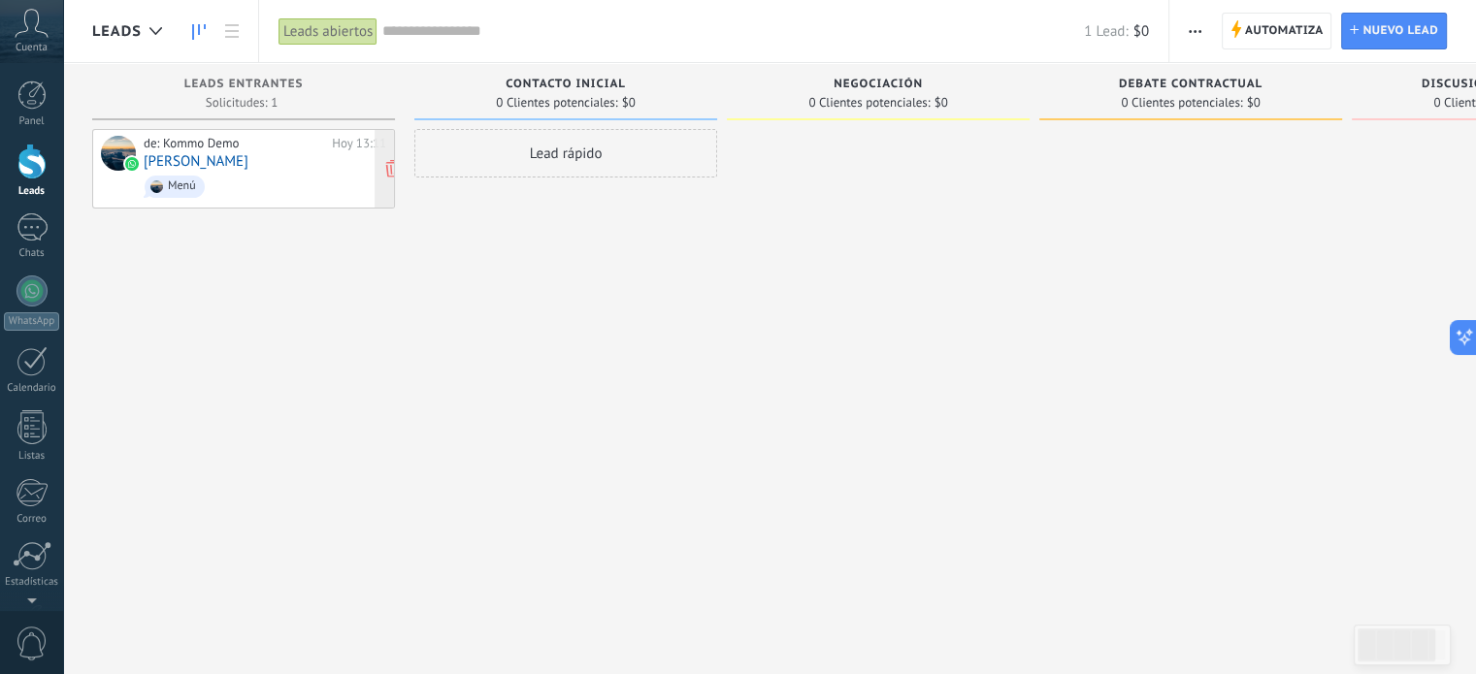
click at [244, 183] on span "Menú" at bounding box center [265, 187] width 243 height 30
click at [176, 197] on span "Menú" at bounding box center [265, 187] width 243 height 30
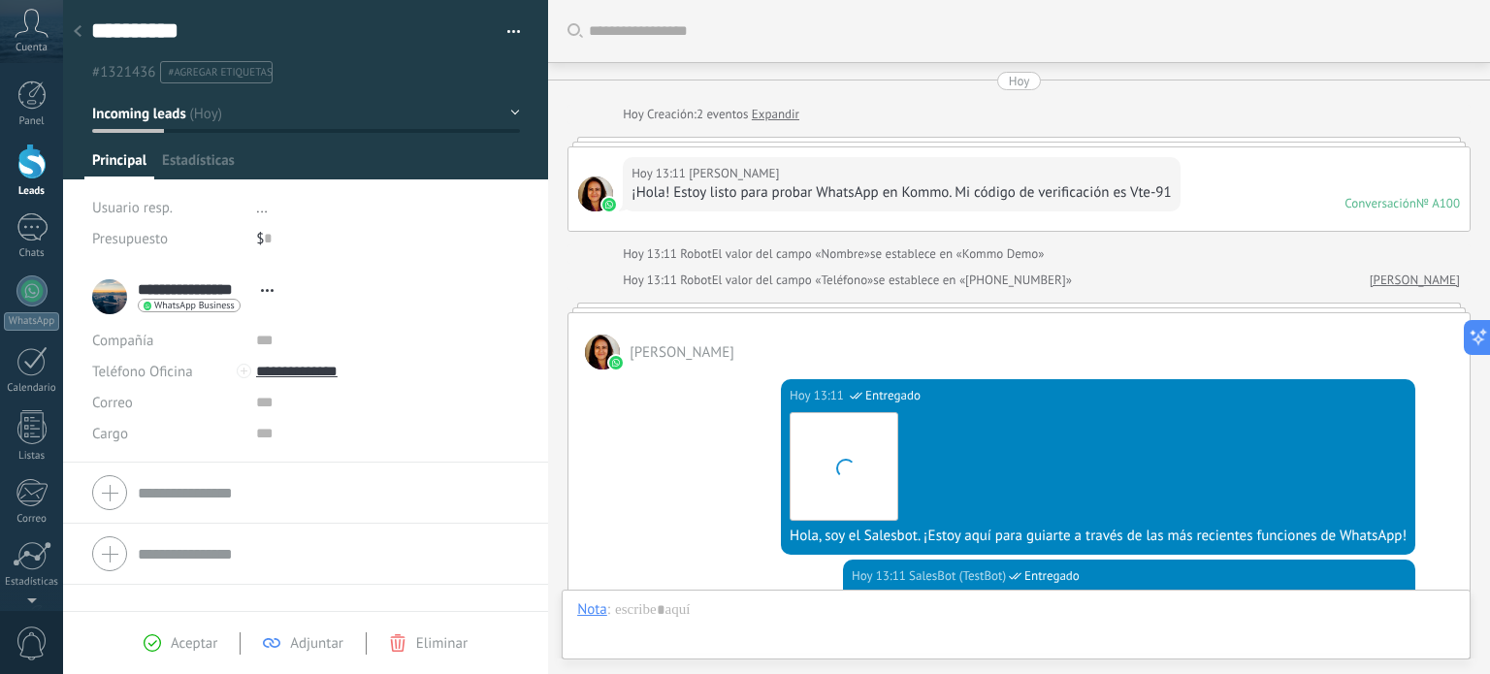
scroll to position [28, 0]
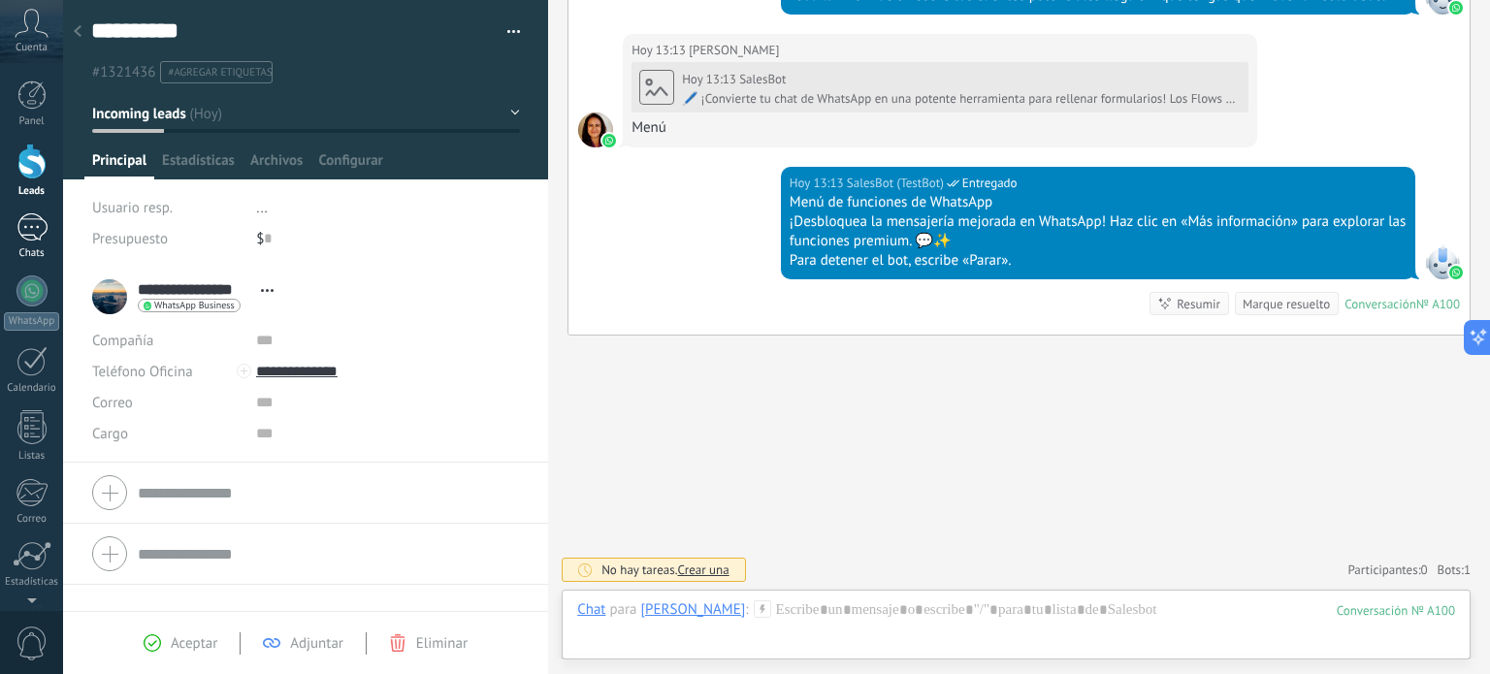
click at [24, 216] on div at bounding box center [31, 227] width 31 height 28
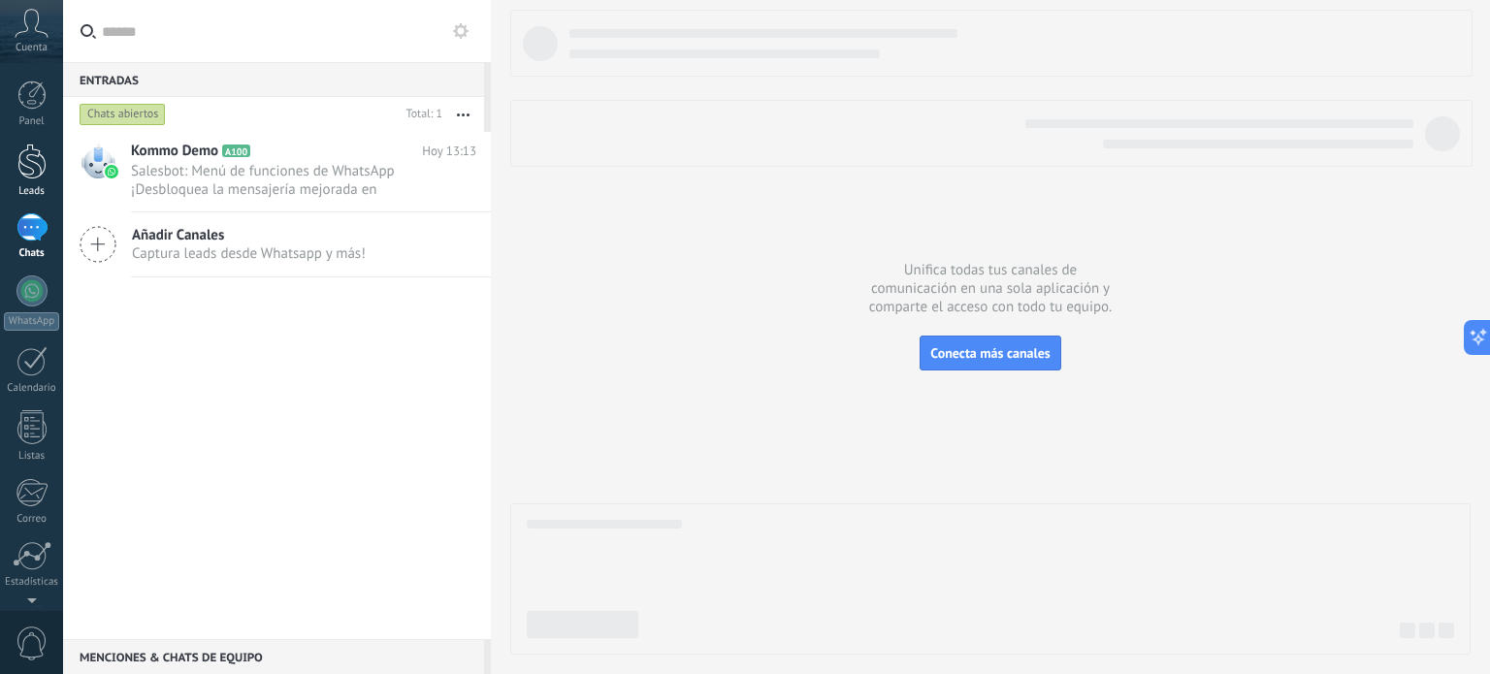
click at [41, 163] on div at bounding box center [31, 162] width 29 height 36
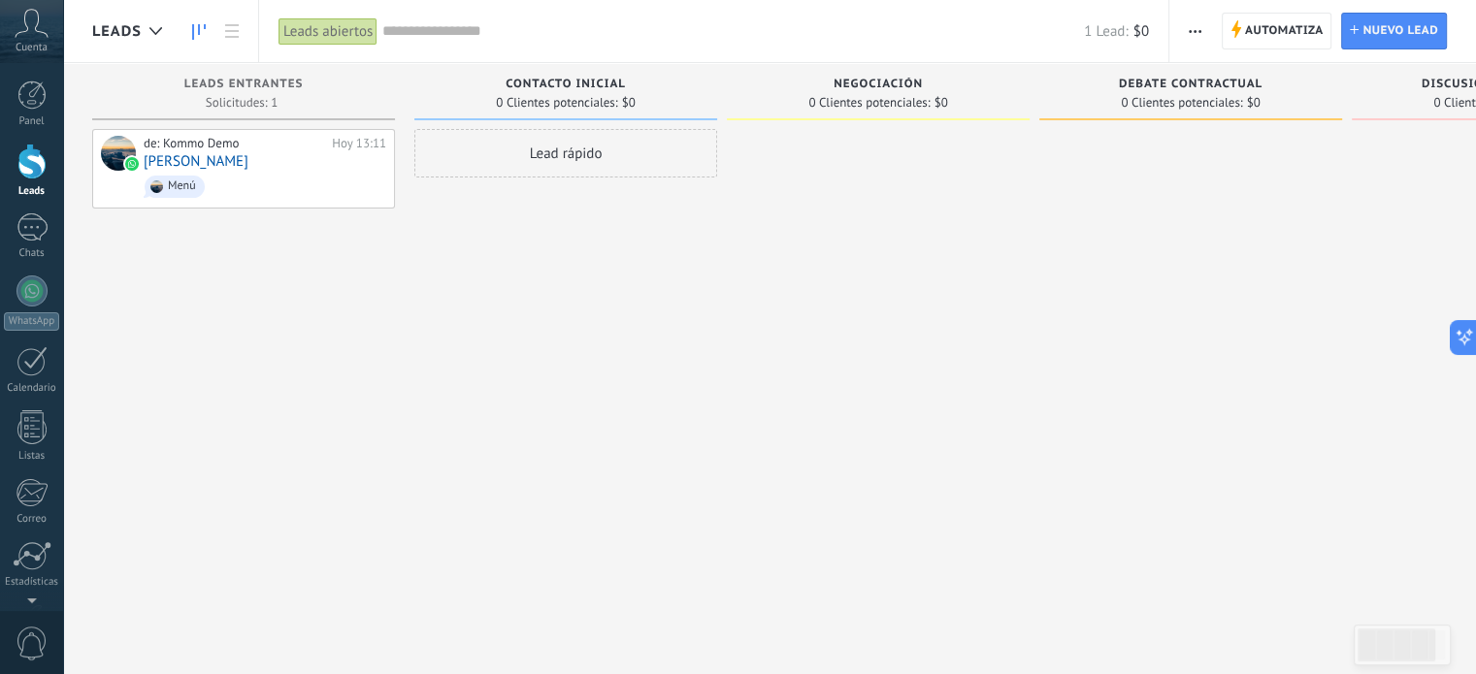
click at [40, 271] on div "Panel Leads Chats WhatsApp Clientes" at bounding box center [31, 413] width 63 height 664
click at [36, 297] on div at bounding box center [31, 291] width 31 height 31
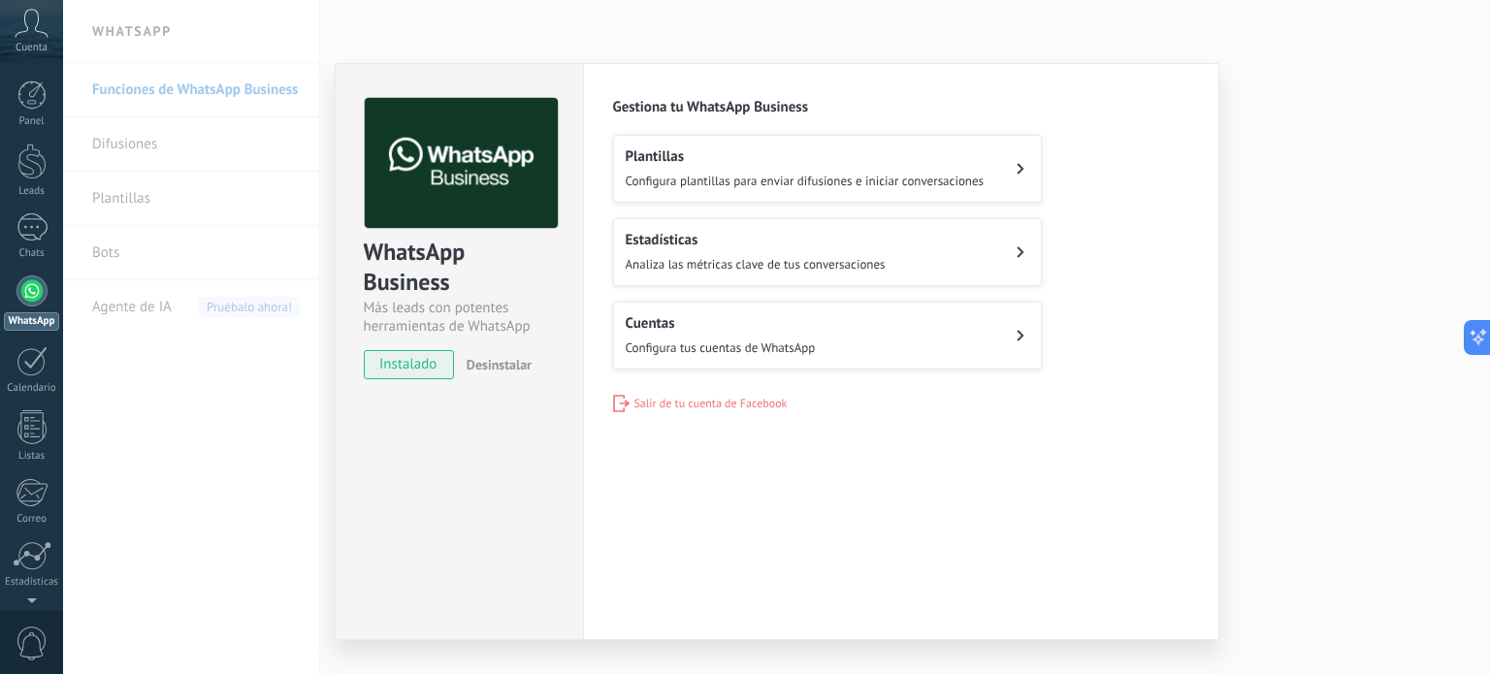
click at [1017, 330] on icon at bounding box center [1021, 336] width 8 height 12
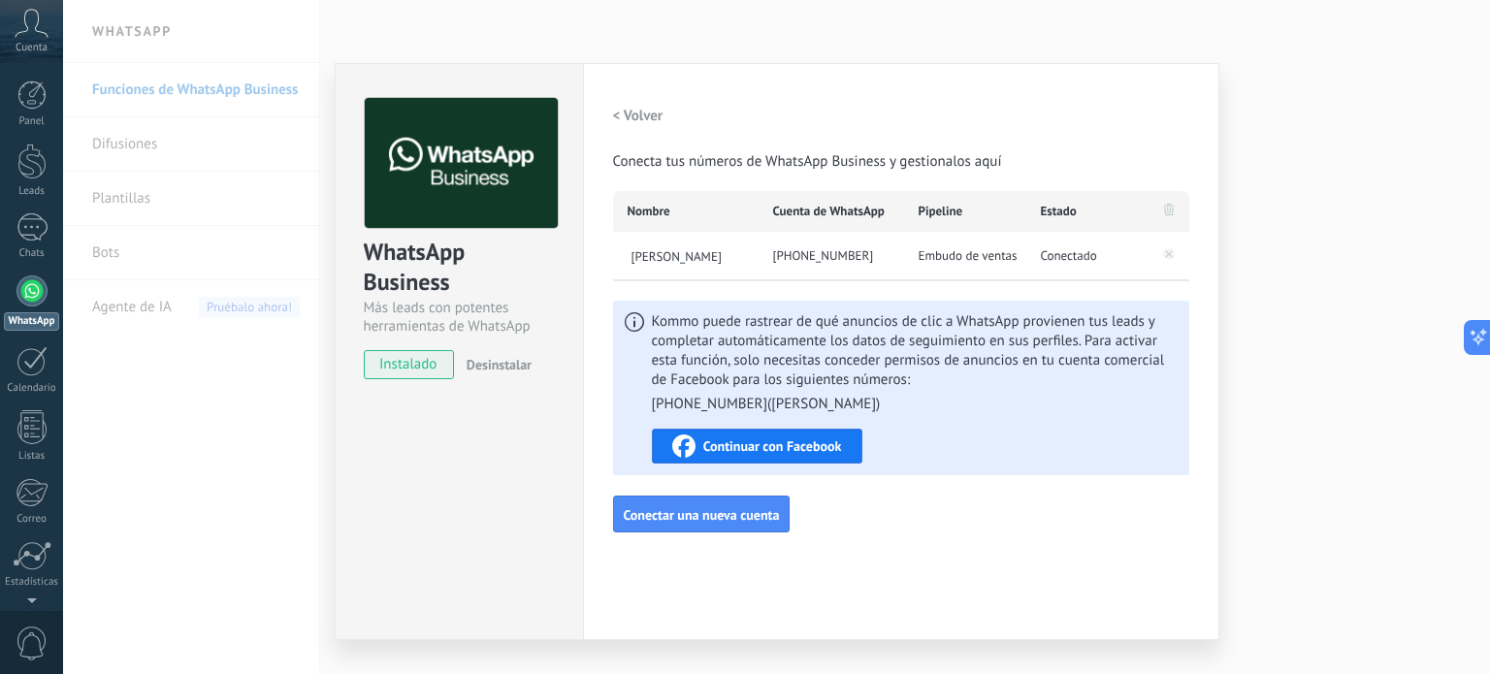
click at [635, 114] on h2 "< Volver" at bounding box center [638, 116] width 50 height 18
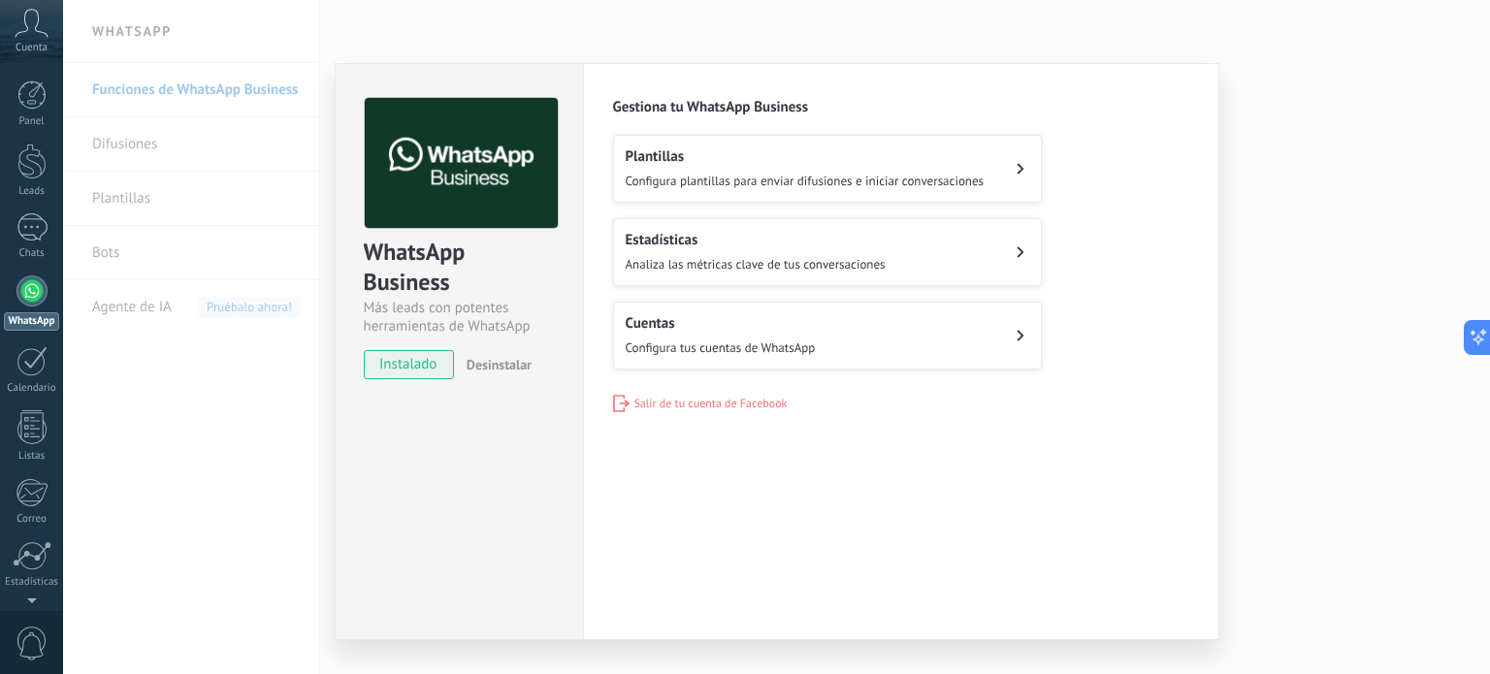
click at [1012, 160] on button "Plantillas Configura plantillas para enviar difusiones e iniciar conversaciones" at bounding box center [827, 169] width 429 height 68
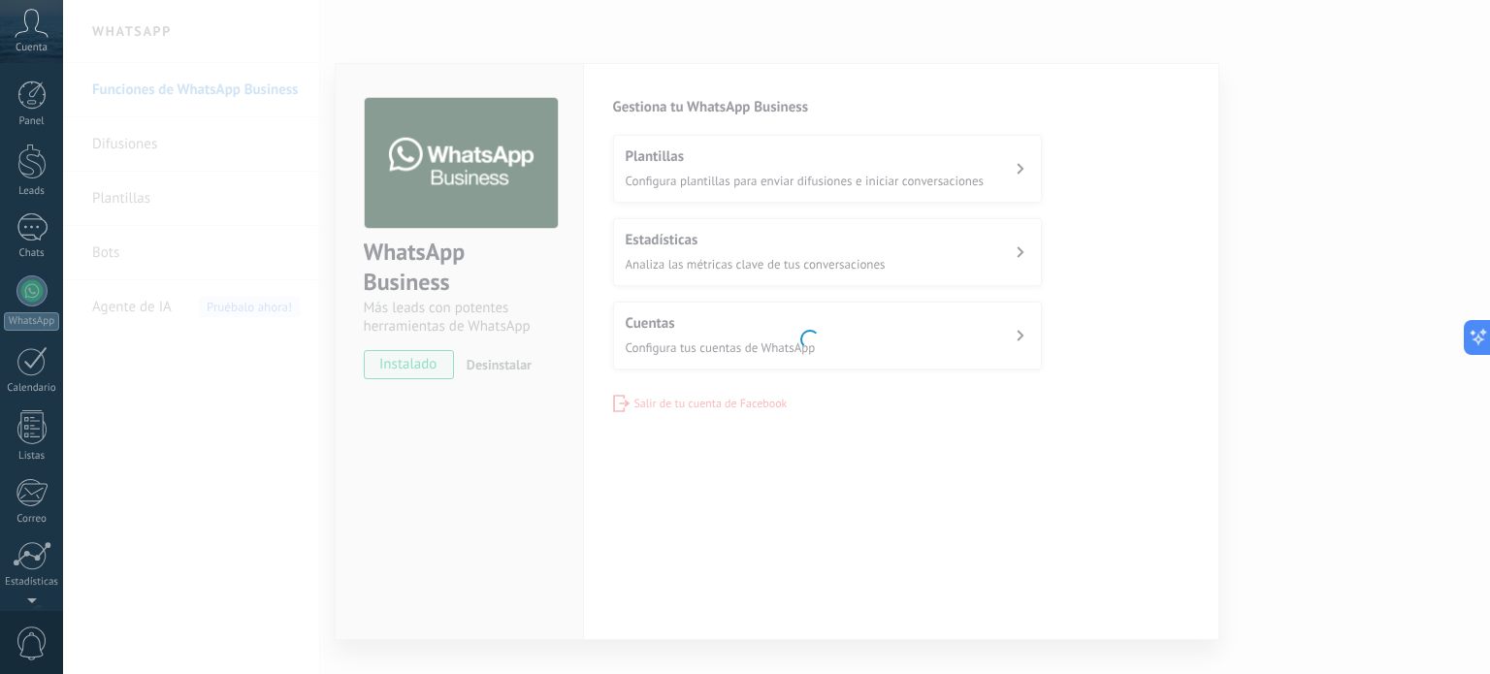
scroll to position [132, 0]
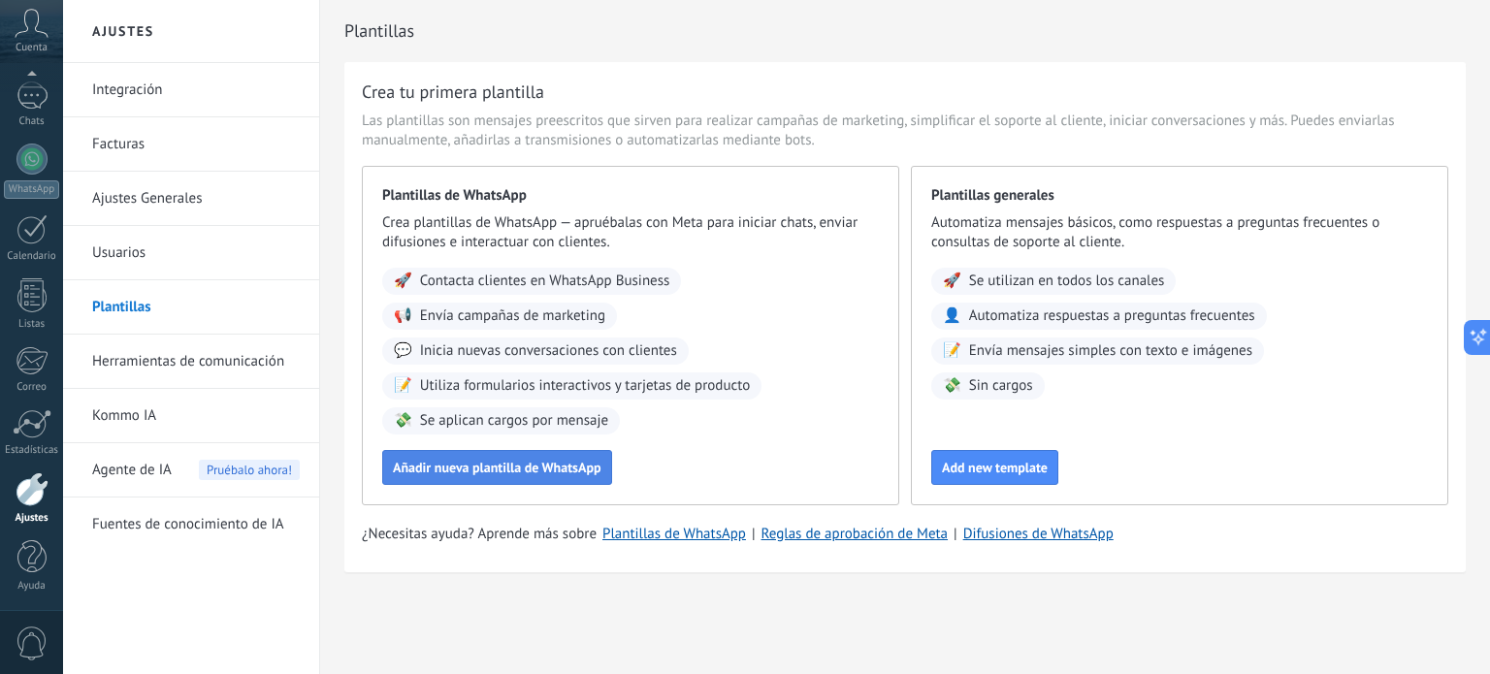
click at [477, 461] on span "Añadir nueva plantilla de WhatsApp" at bounding box center [497, 468] width 209 height 14
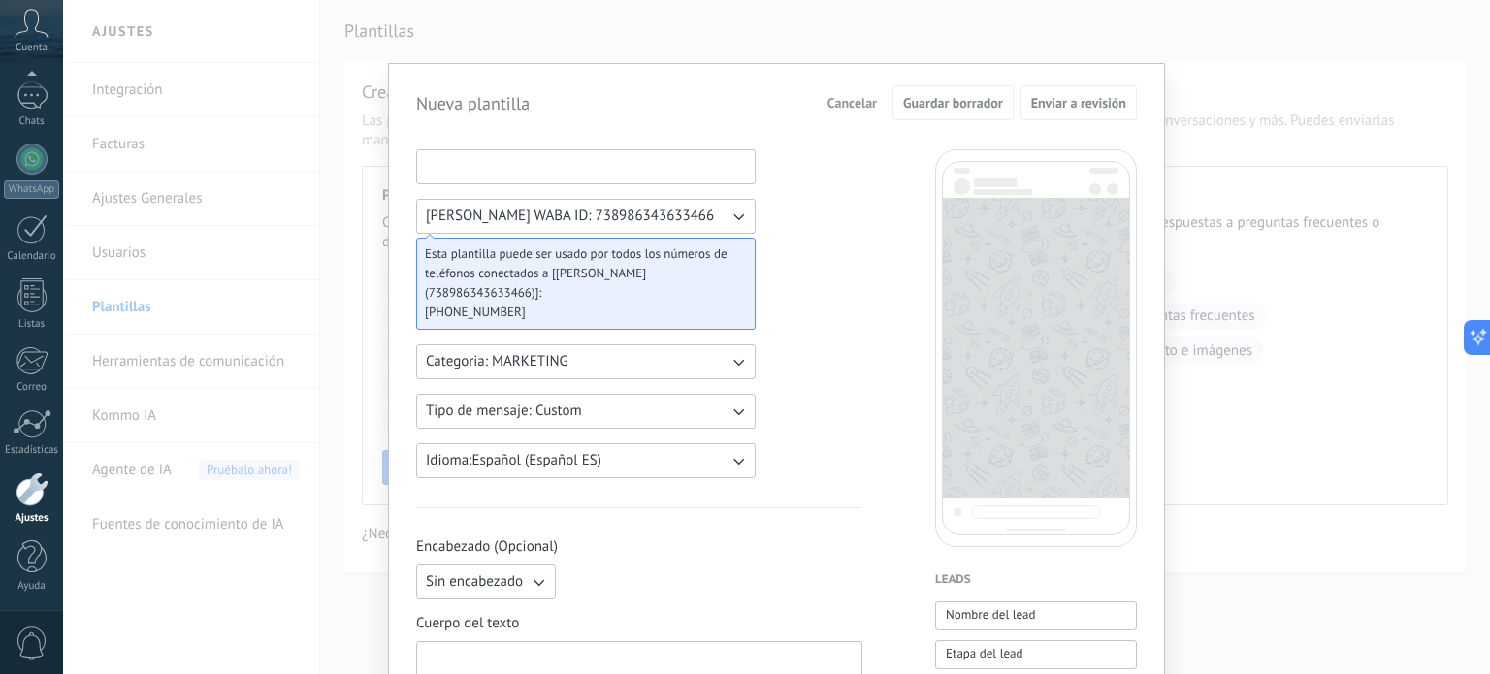
click at [481, 163] on input at bounding box center [586, 165] width 338 height 31
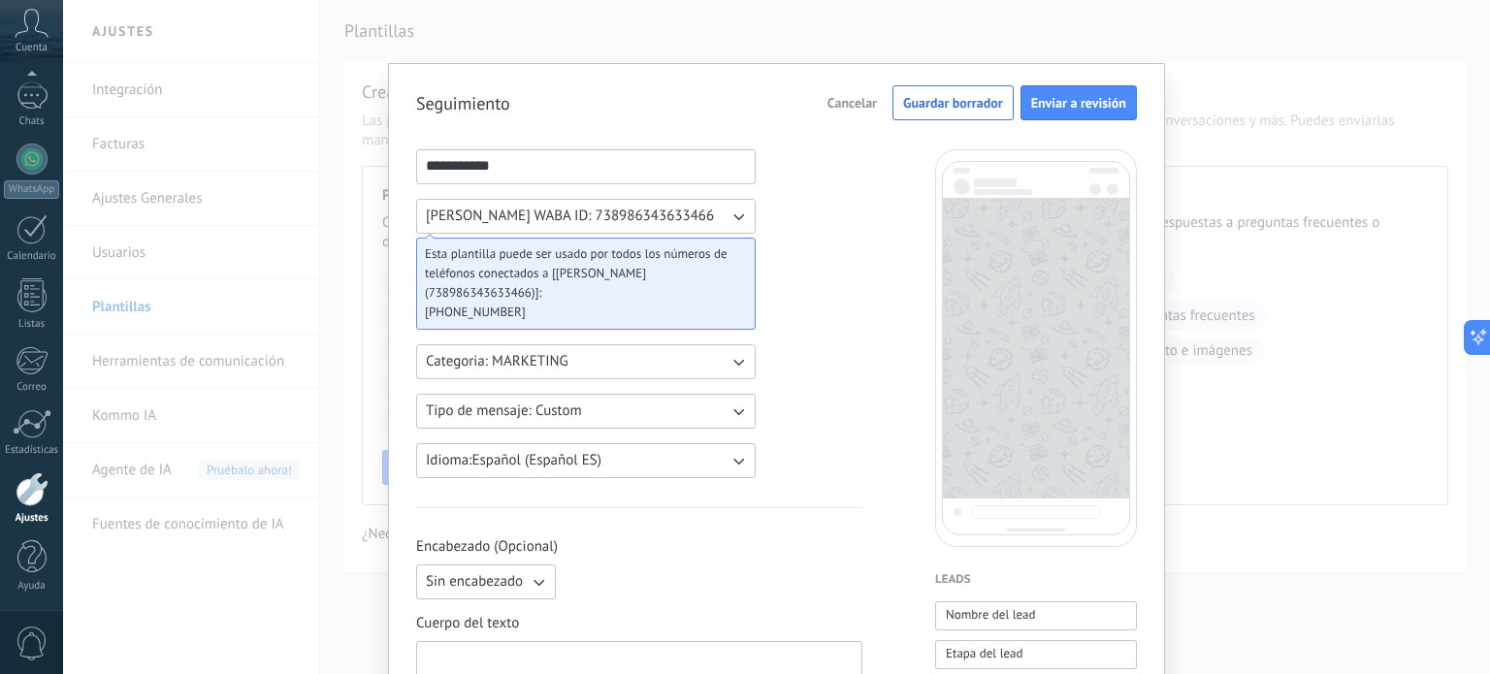
type input "**********"
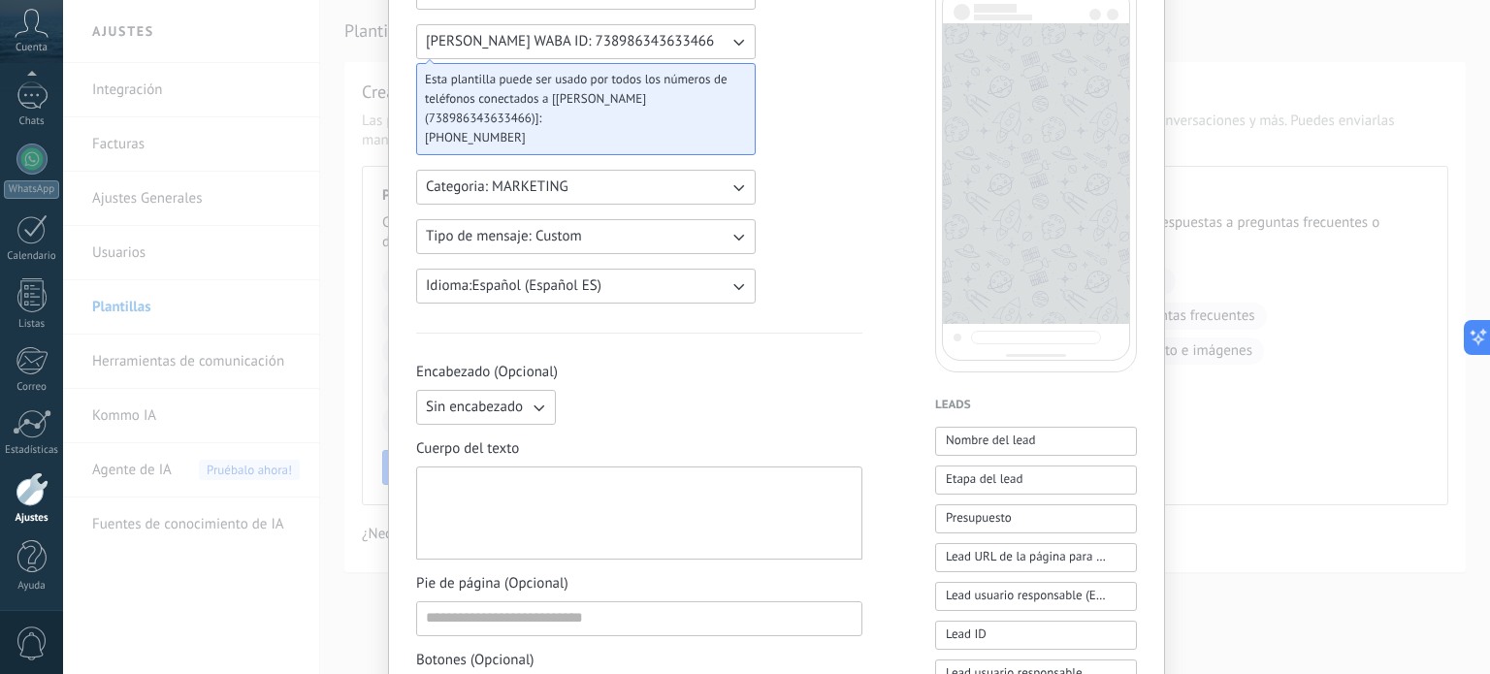
scroll to position [194, 0]
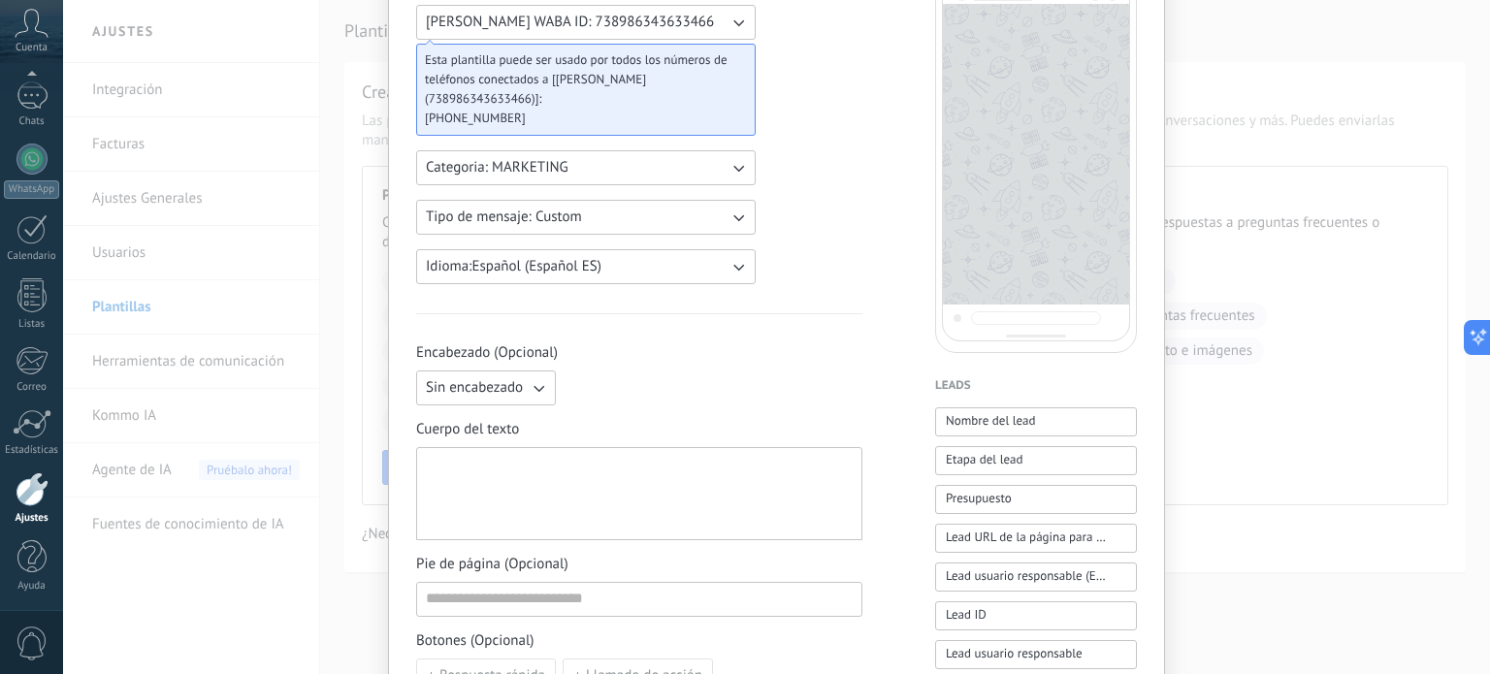
click at [529, 396] on icon "button" at bounding box center [538, 387] width 19 height 19
click at [458, 414] on li "Texto" at bounding box center [480, 421] width 150 height 33
click at [539, 378] on icon "button" at bounding box center [538, 387] width 19 height 19
click at [474, 445] on span "Imagen o archivo" at bounding box center [480, 453] width 108 height 19
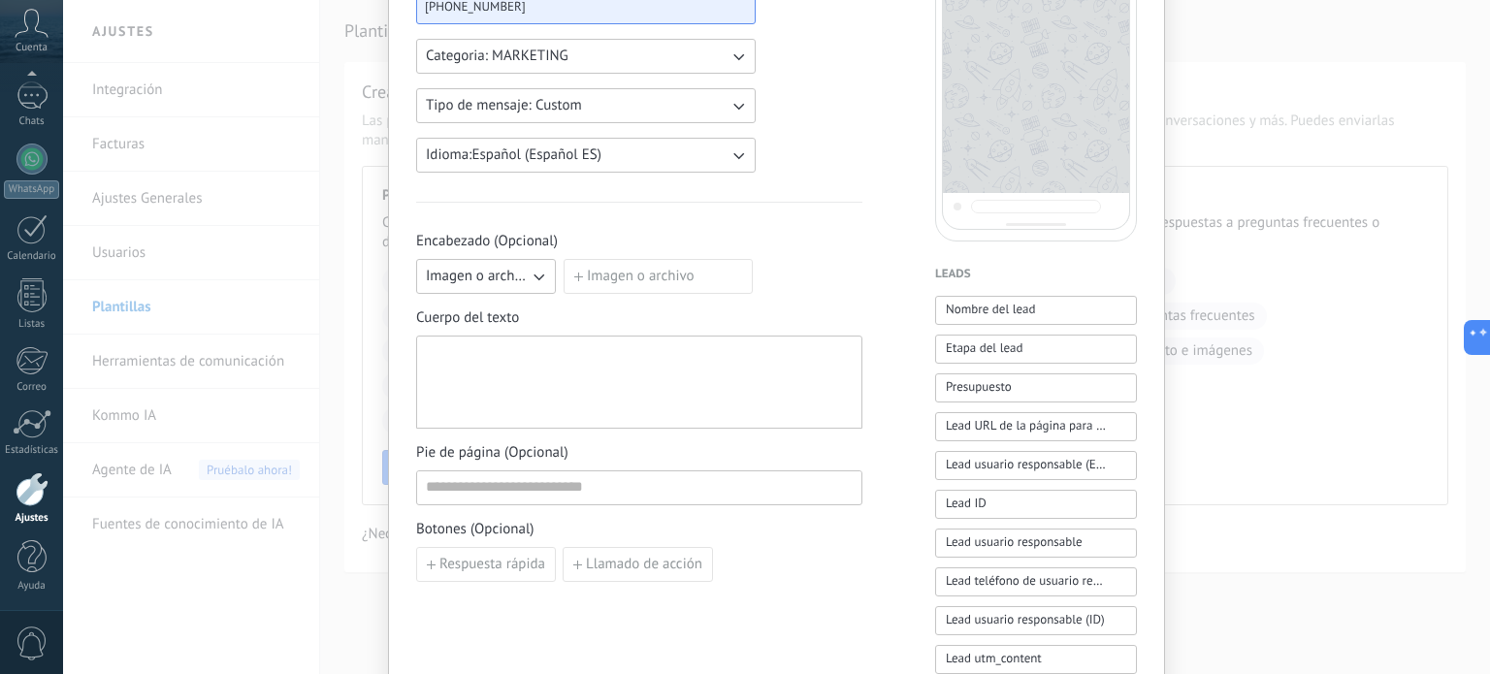
scroll to position [0, 0]
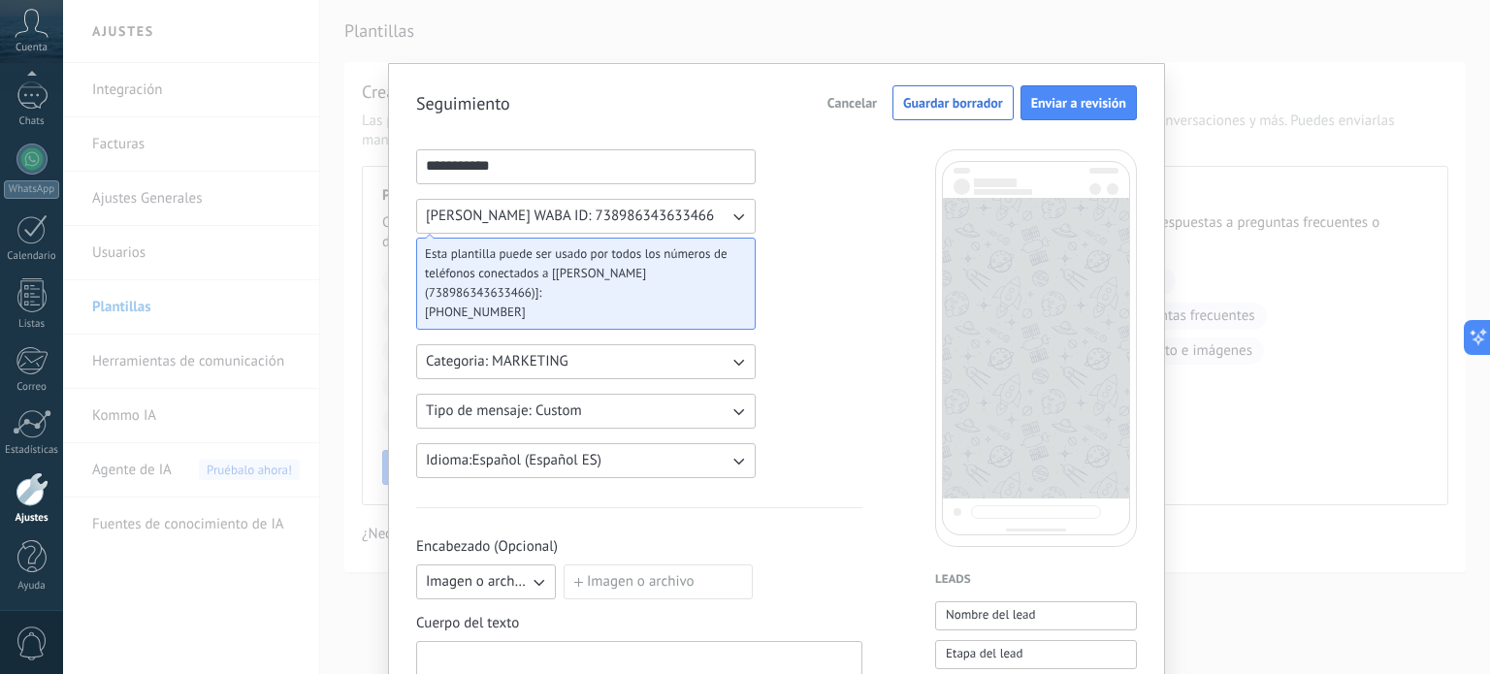
click at [855, 103] on span "Cancelar" at bounding box center [852, 103] width 49 height 14
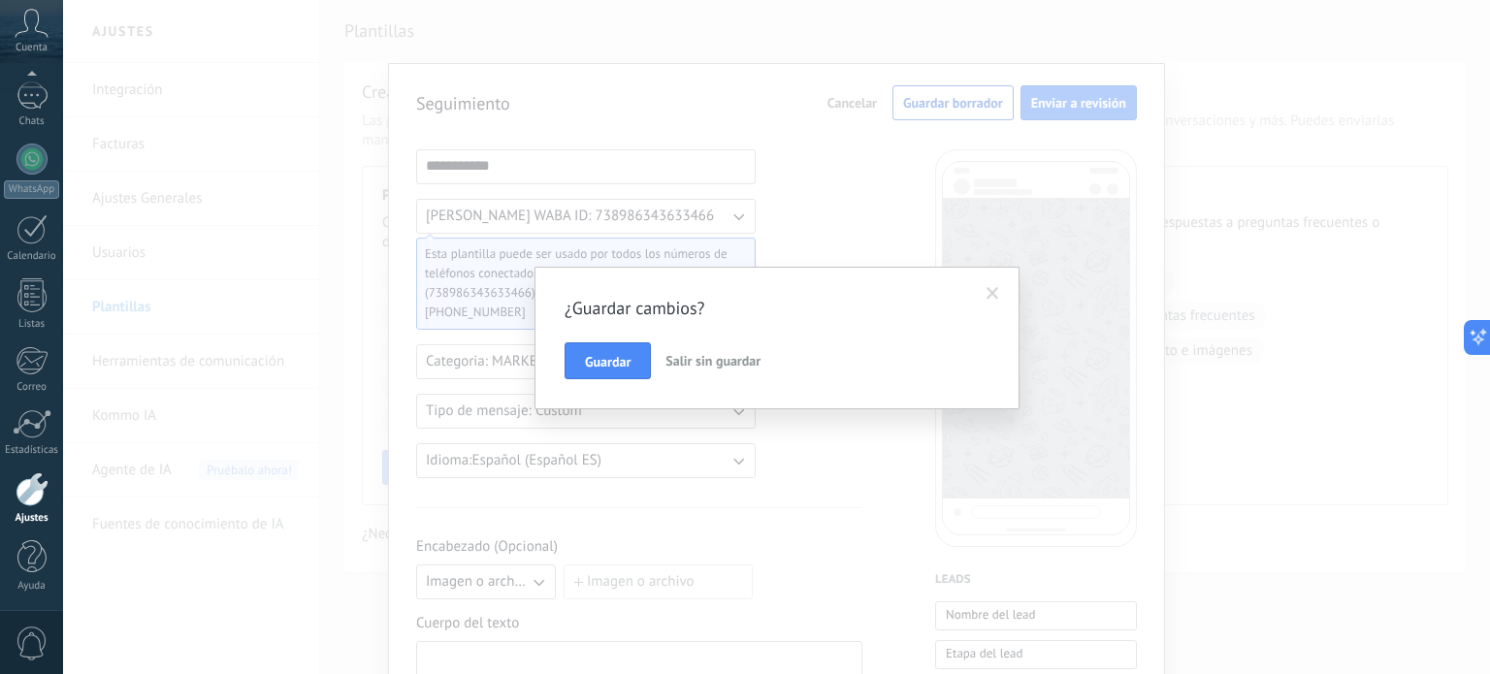
click at [699, 359] on span "Salir sin guardar" at bounding box center [713, 360] width 95 height 17
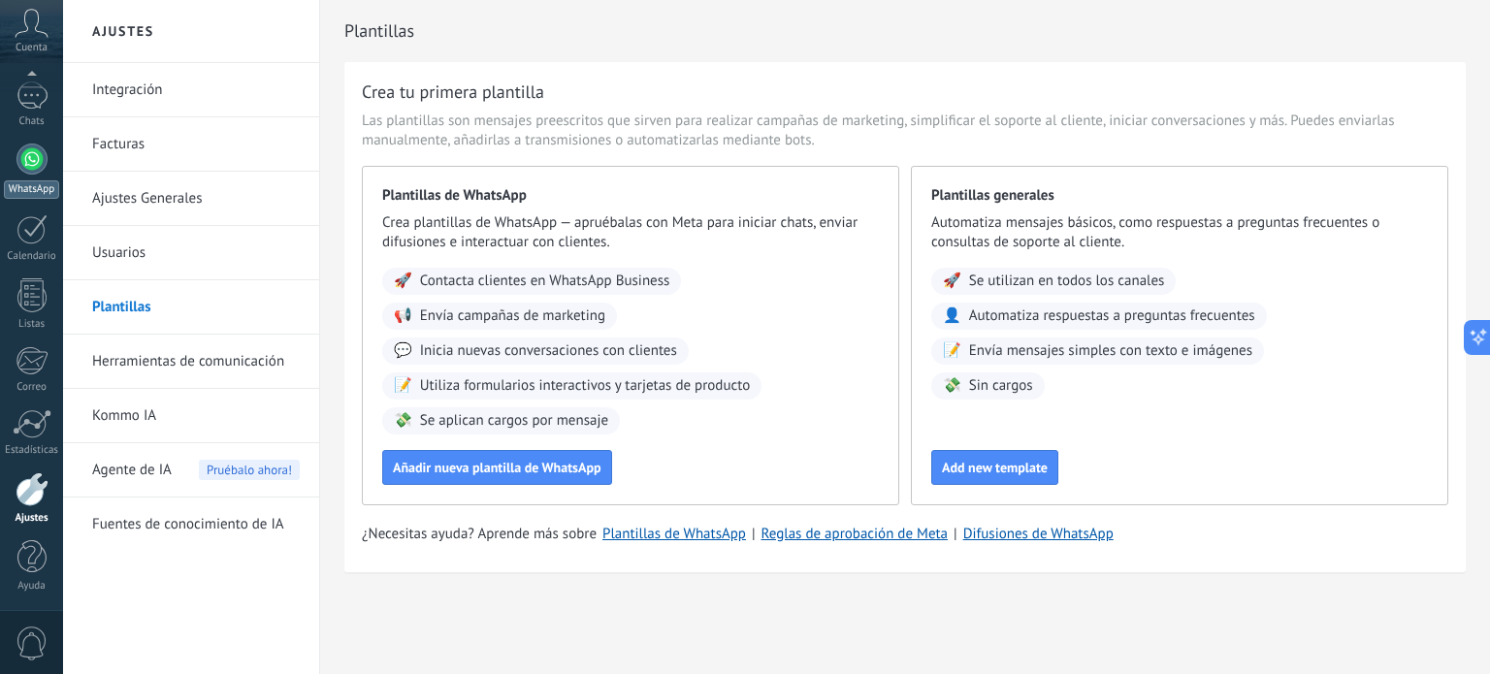
click at [33, 163] on div at bounding box center [31, 159] width 31 height 31
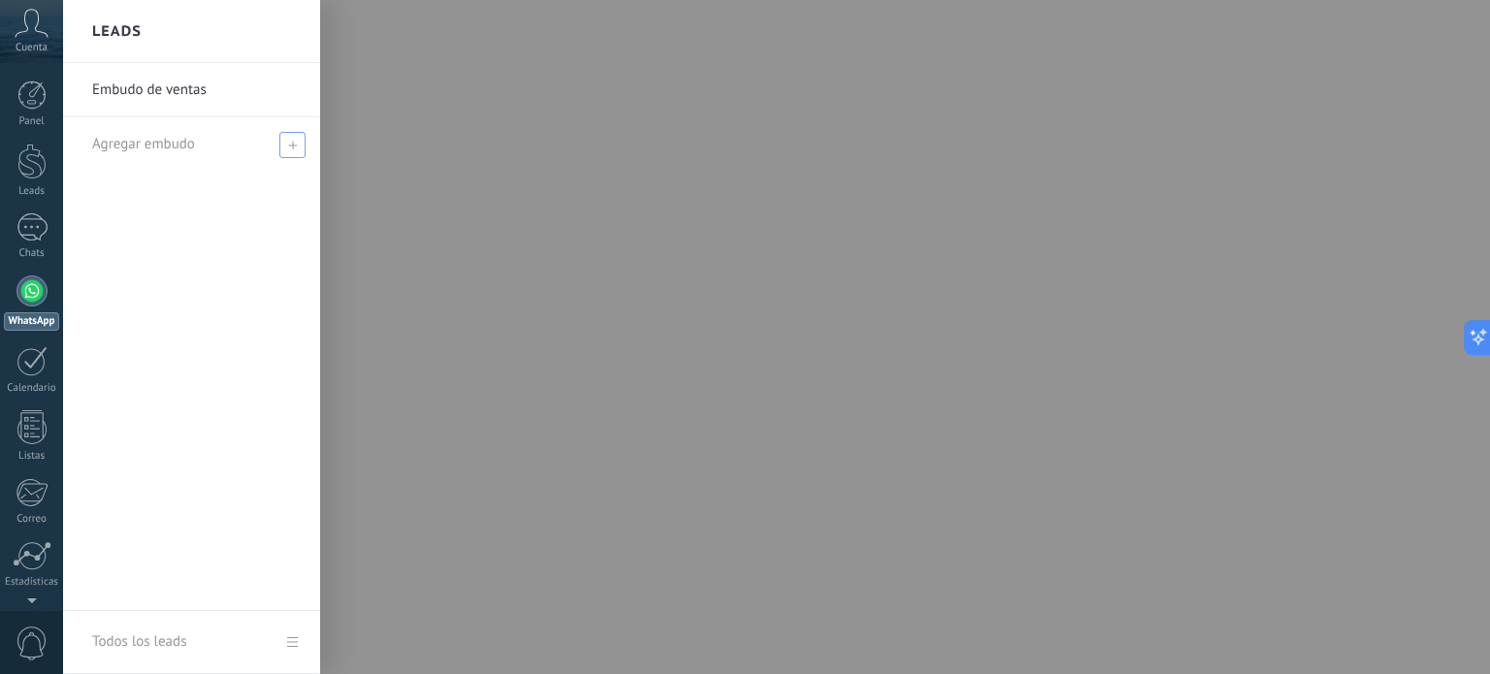
click at [294, 150] on span at bounding box center [292, 145] width 26 height 26
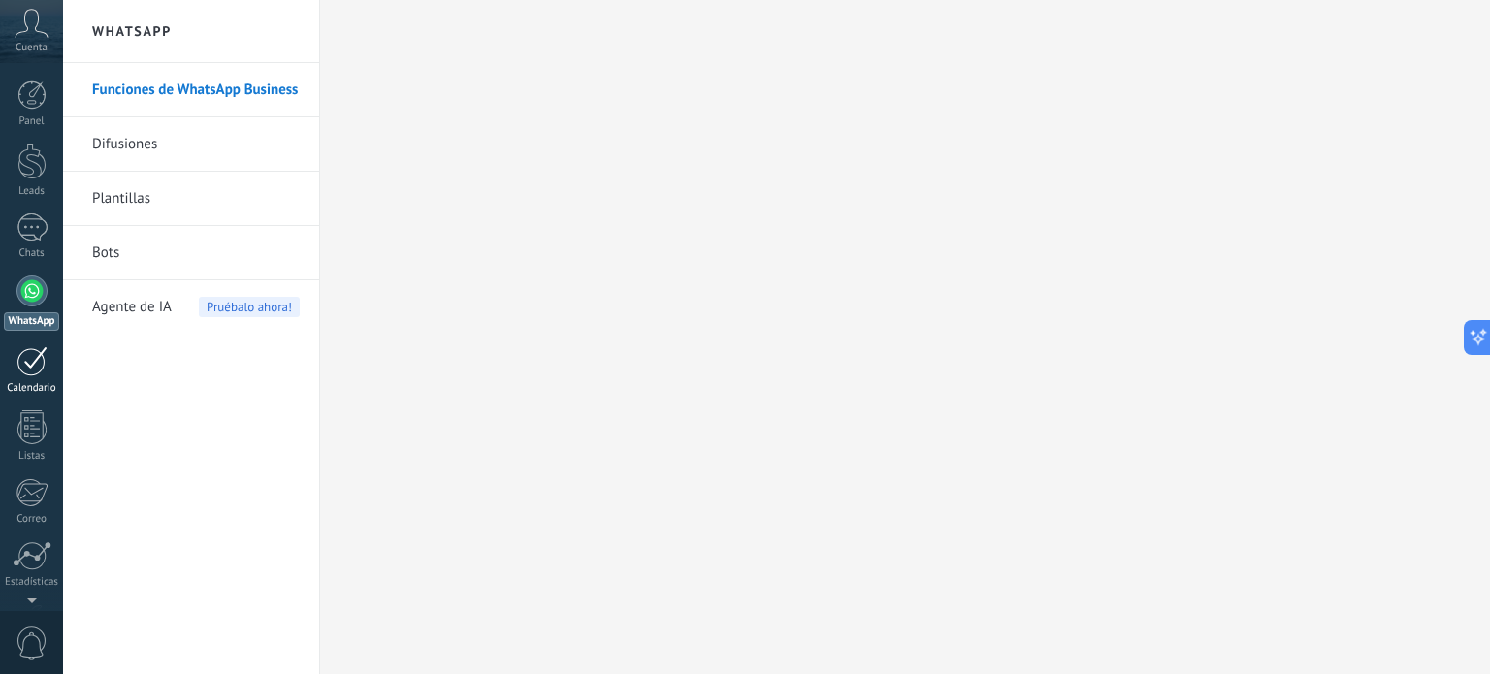
click at [31, 362] on div at bounding box center [31, 361] width 31 height 30
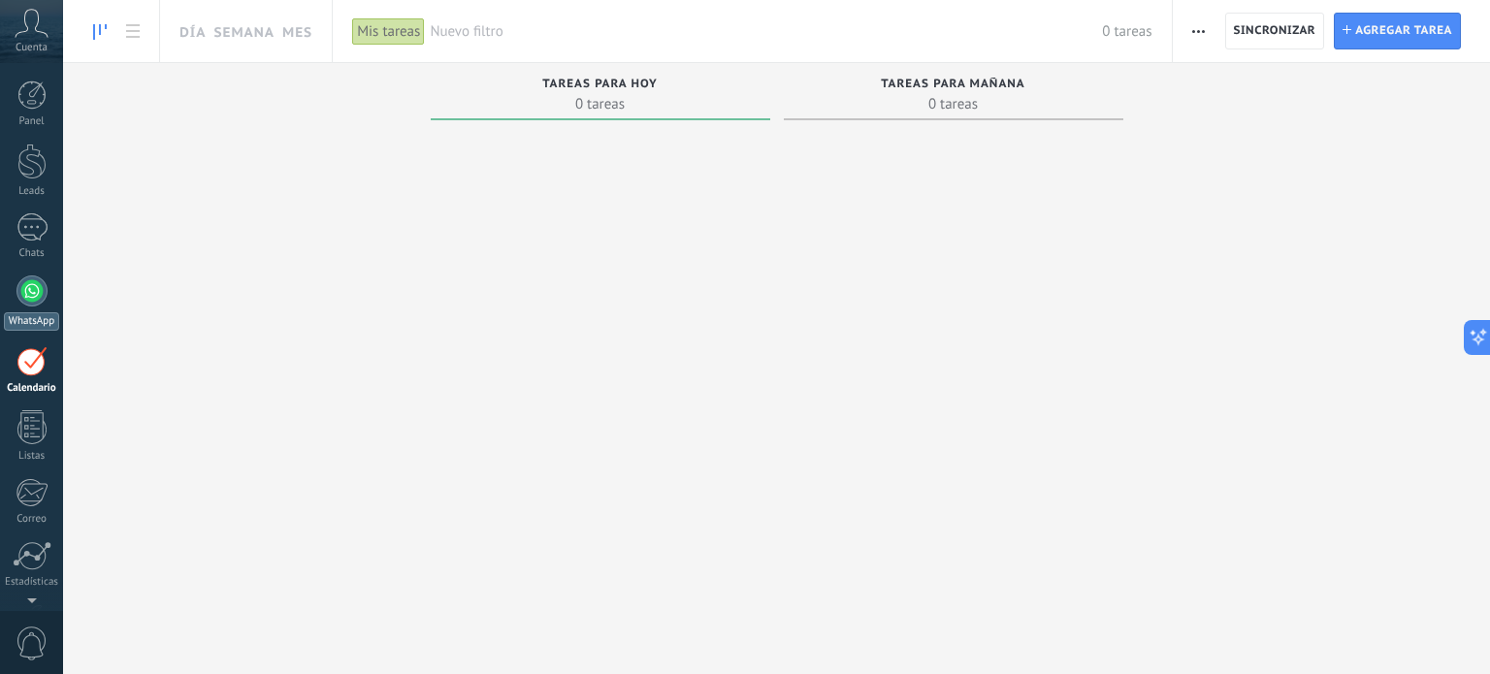
click at [40, 294] on div at bounding box center [31, 291] width 31 height 31
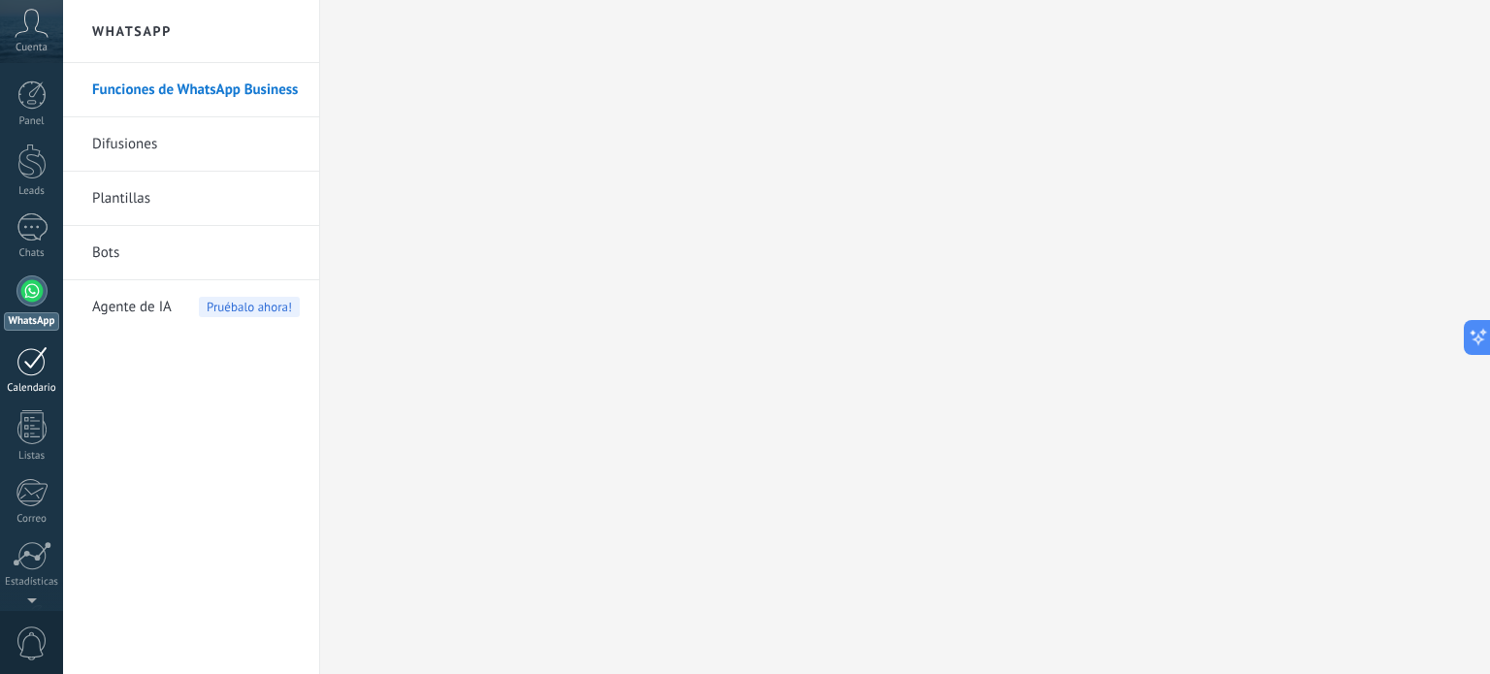
click at [44, 358] on div at bounding box center [31, 361] width 31 height 30
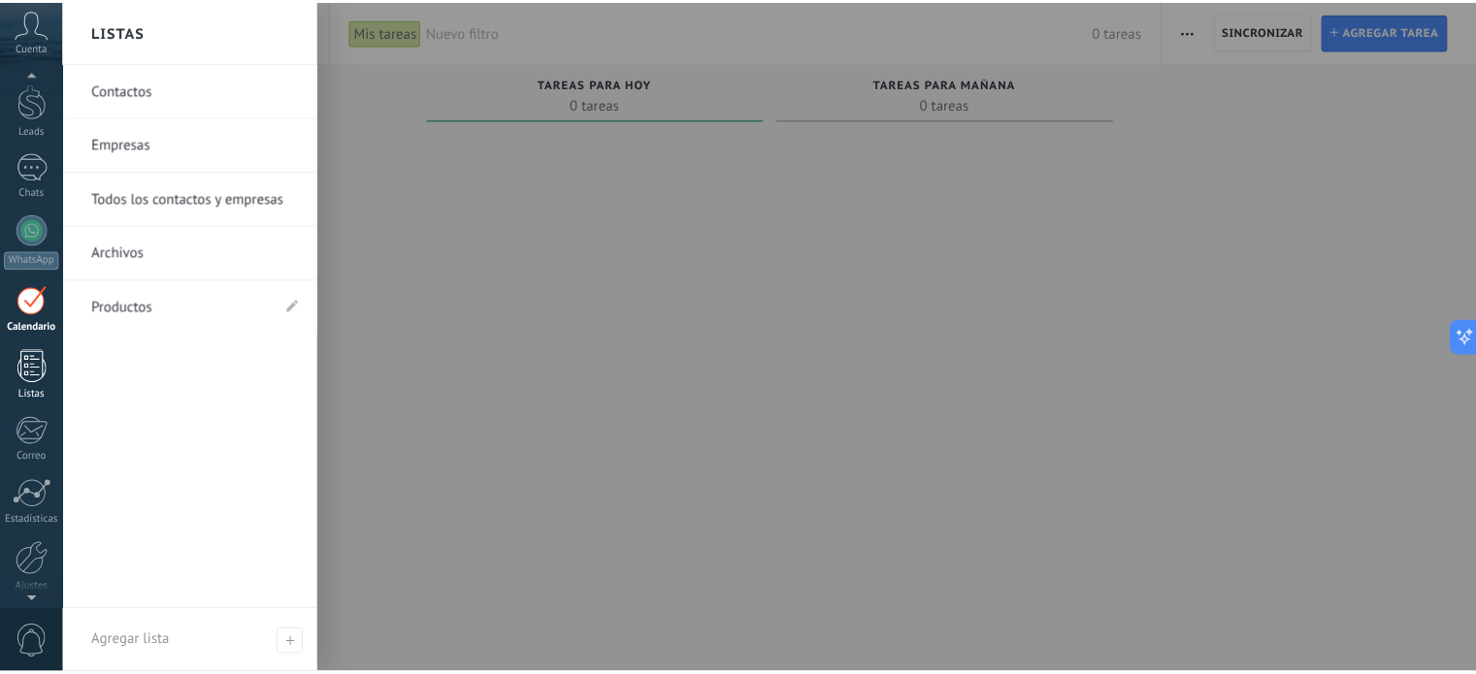
scroll to position [132, 0]
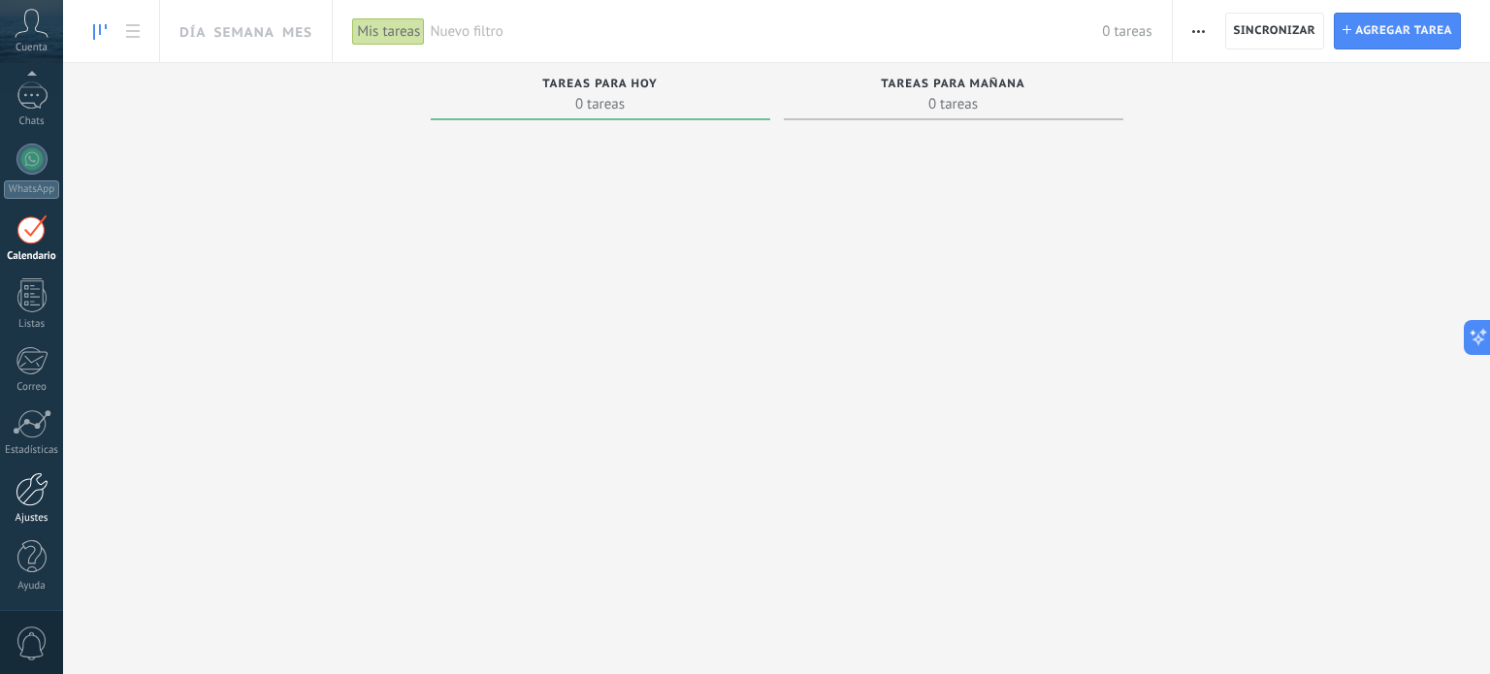
click at [46, 492] on div at bounding box center [32, 490] width 33 height 34
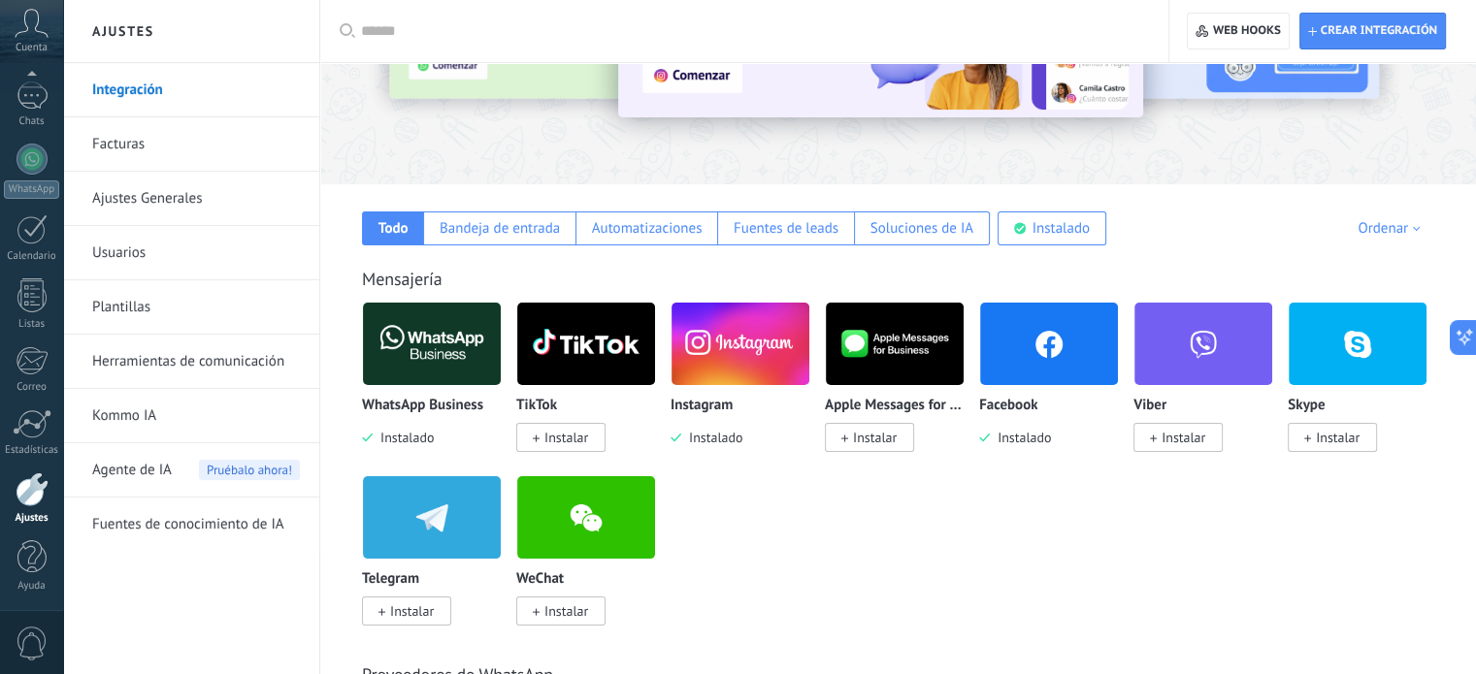
scroll to position [194, 0]
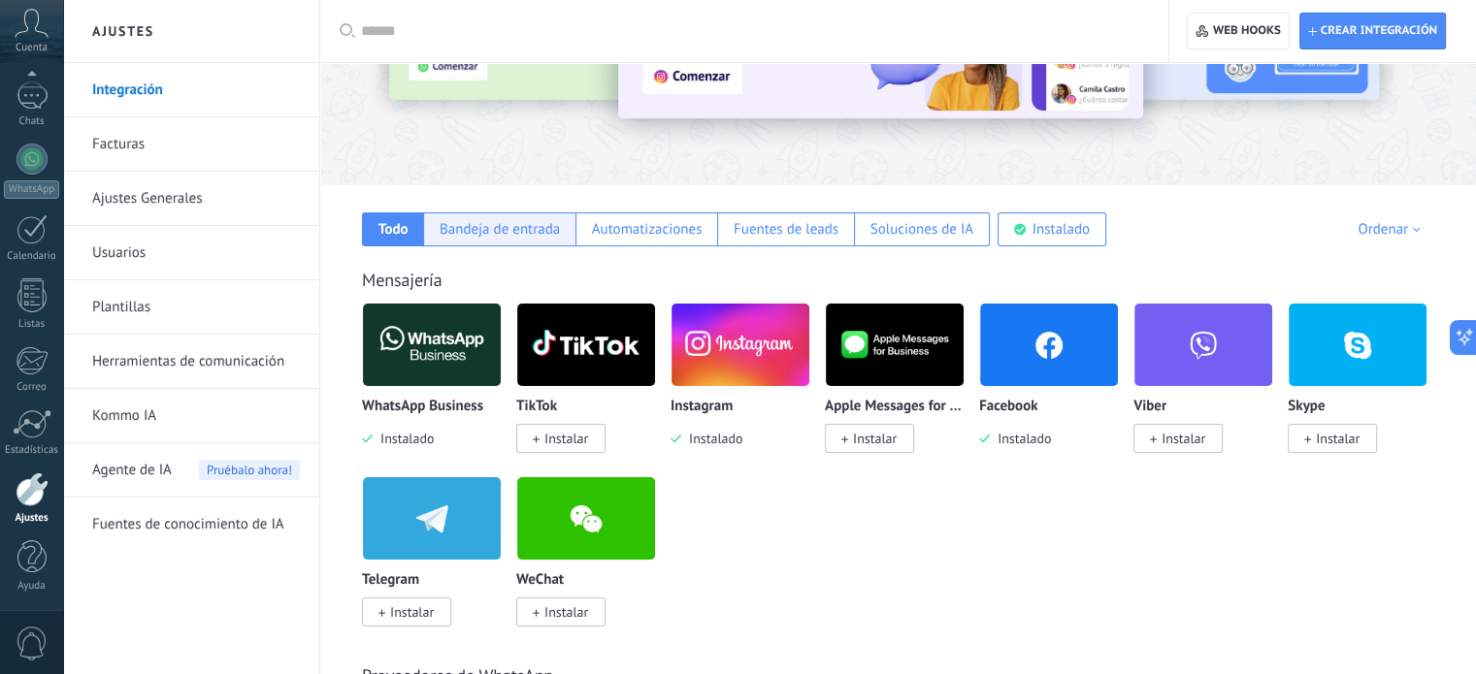
click at [480, 227] on div "Bandeja de entrada" at bounding box center [500, 229] width 120 height 18
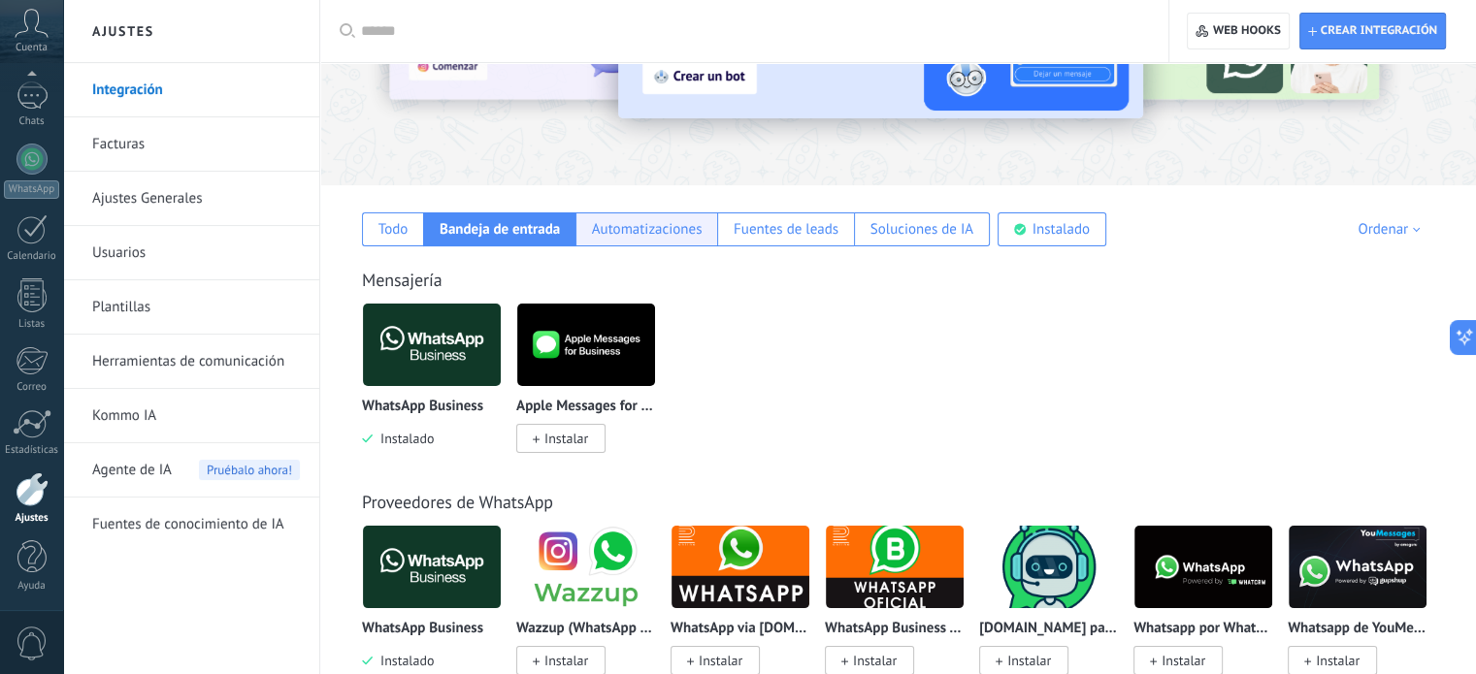
click at [666, 225] on div "Automatizaciones" at bounding box center [647, 229] width 111 height 18
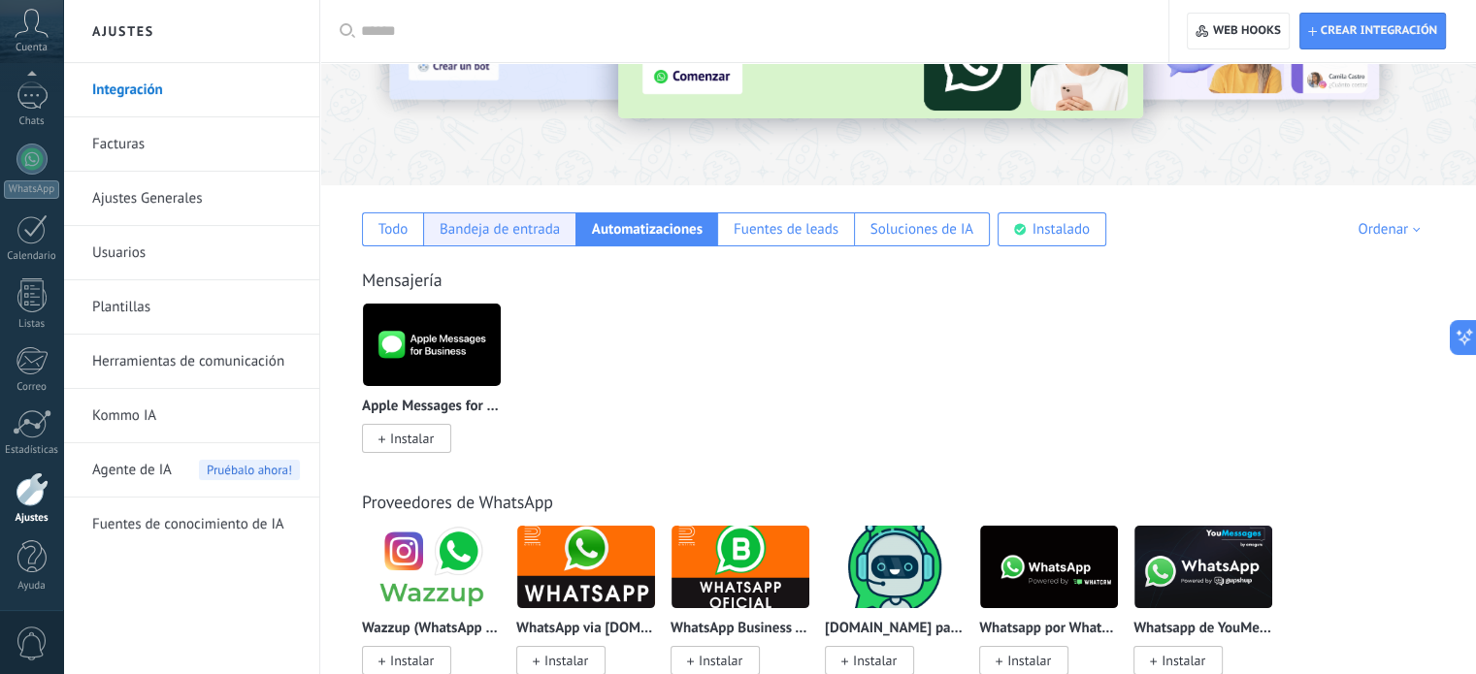
click at [476, 224] on div "Bandeja de entrada" at bounding box center [500, 229] width 120 height 18
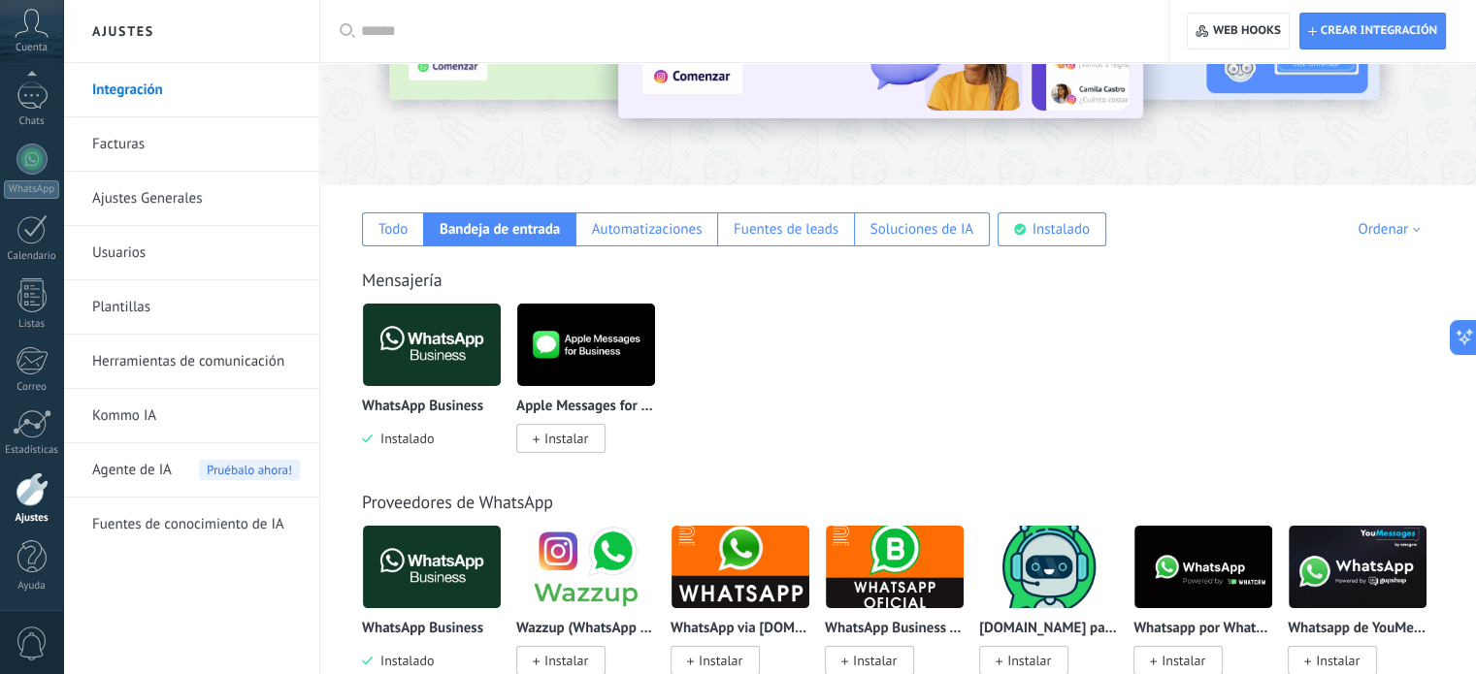
click at [155, 307] on link "Plantillas" at bounding box center [196, 307] width 208 height 54
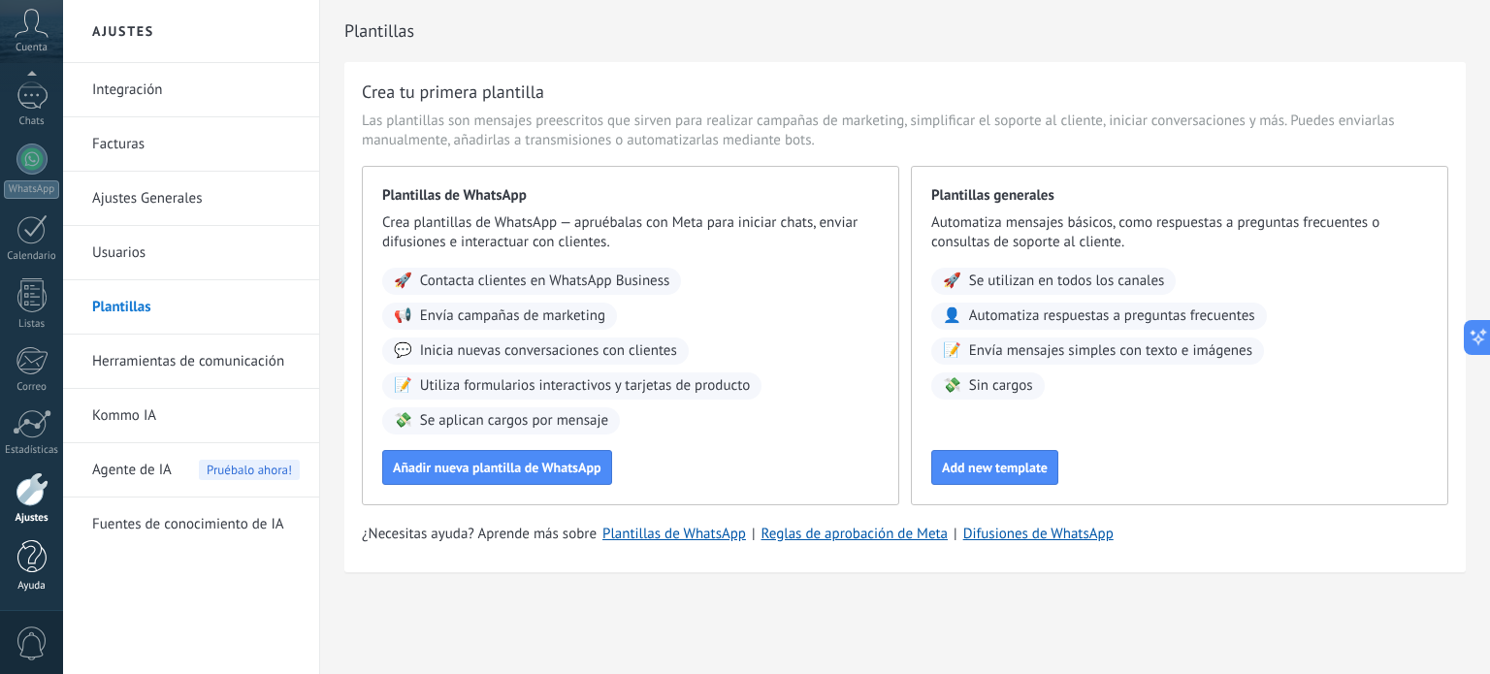
click at [15, 568] on link "Ayuda" at bounding box center [31, 566] width 63 height 52
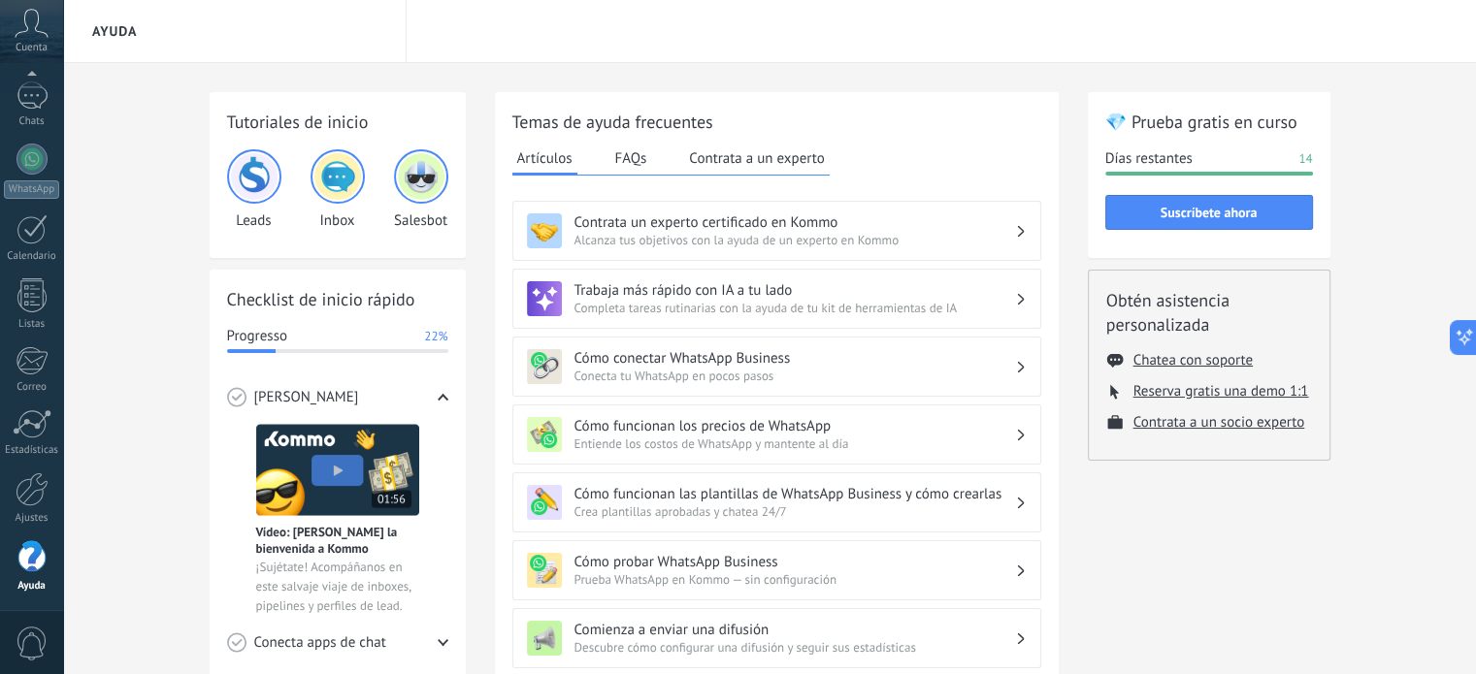
click at [1016, 353] on div "Cómo conectar WhatsApp Business Conecta tu WhatsApp en pocos pasos" at bounding box center [777, 366] width 500 height 35
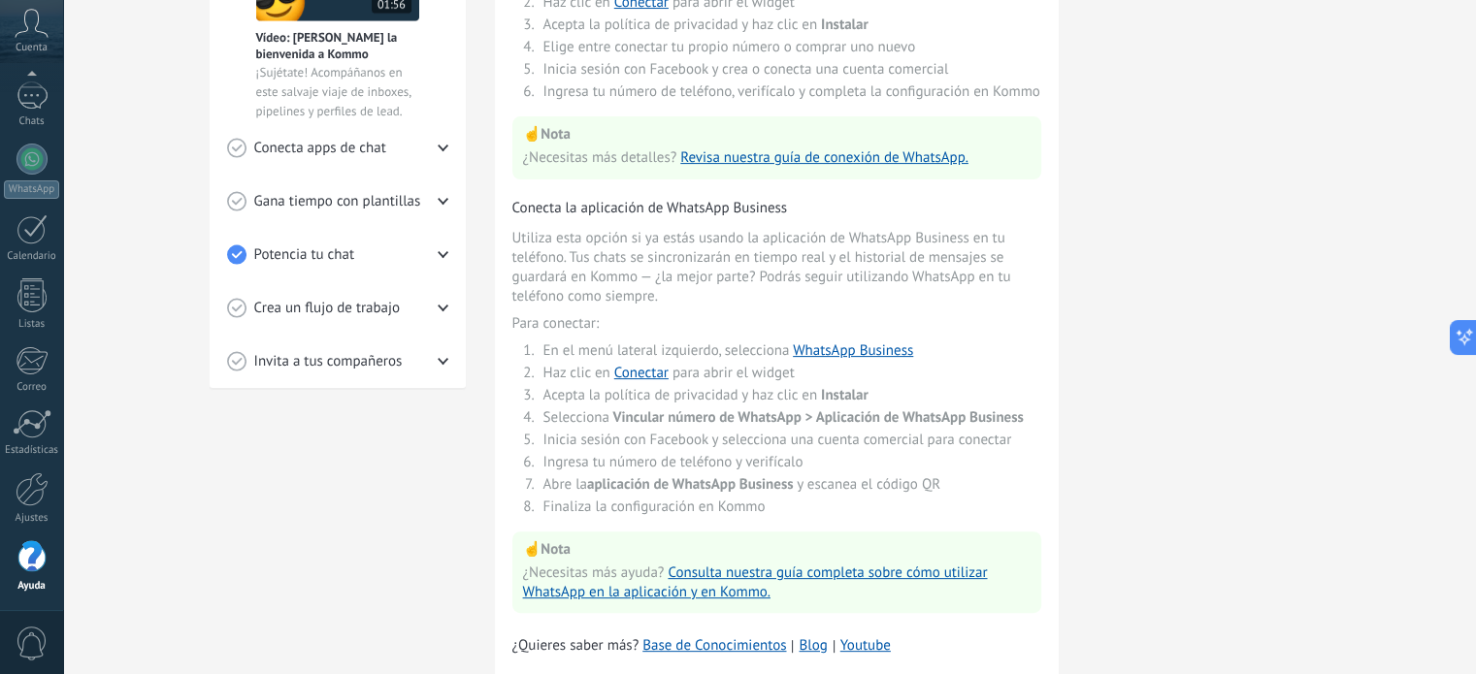
scroll to position [563, 0]
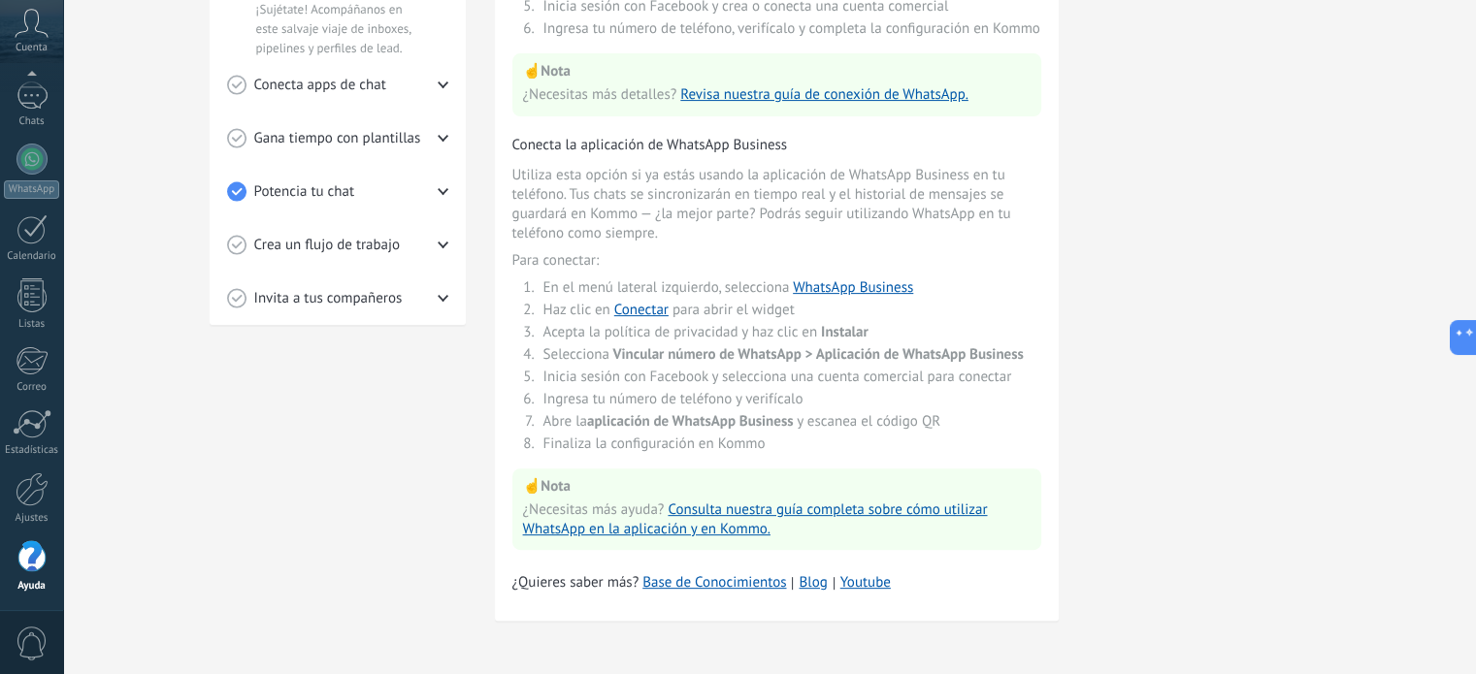
click at [434, 230] on div "Crea un flujo de trabajo" at bounding box center [337, 244] width 221 height 53
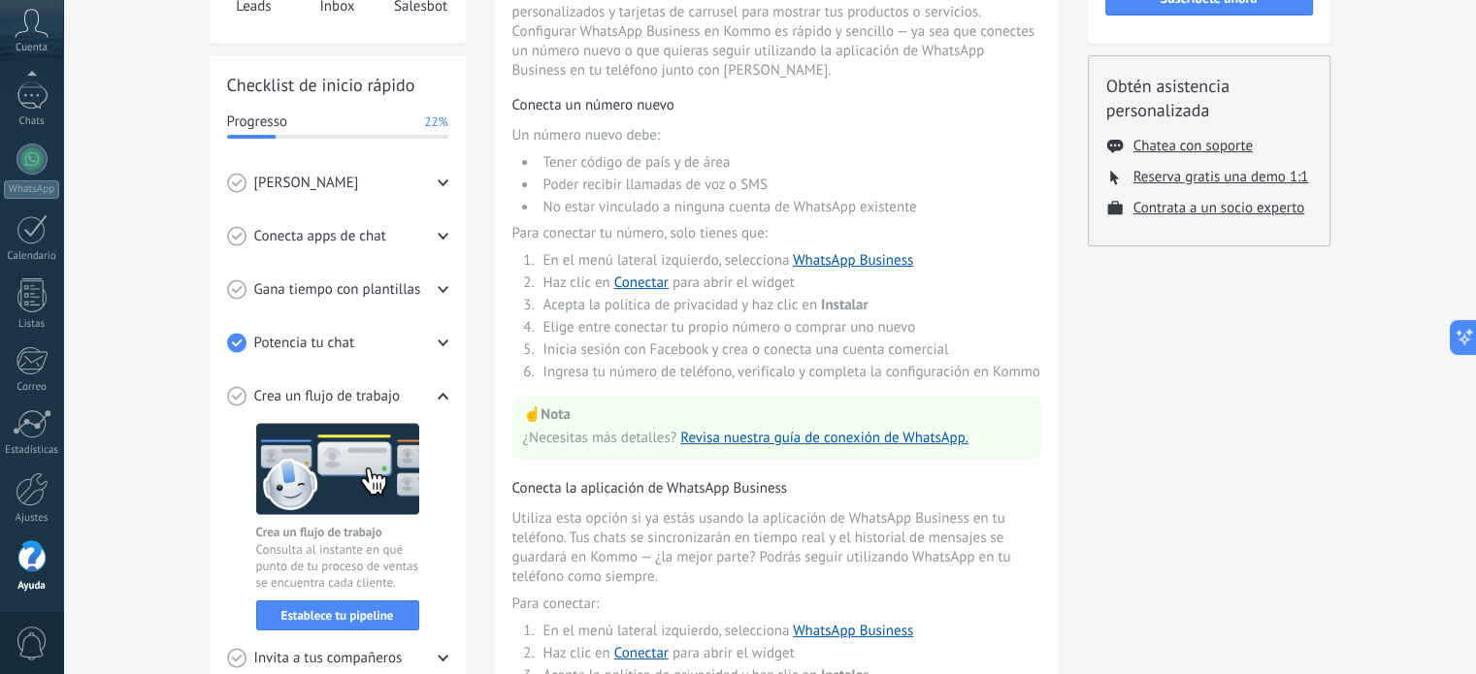
scroll to position [0, 0]
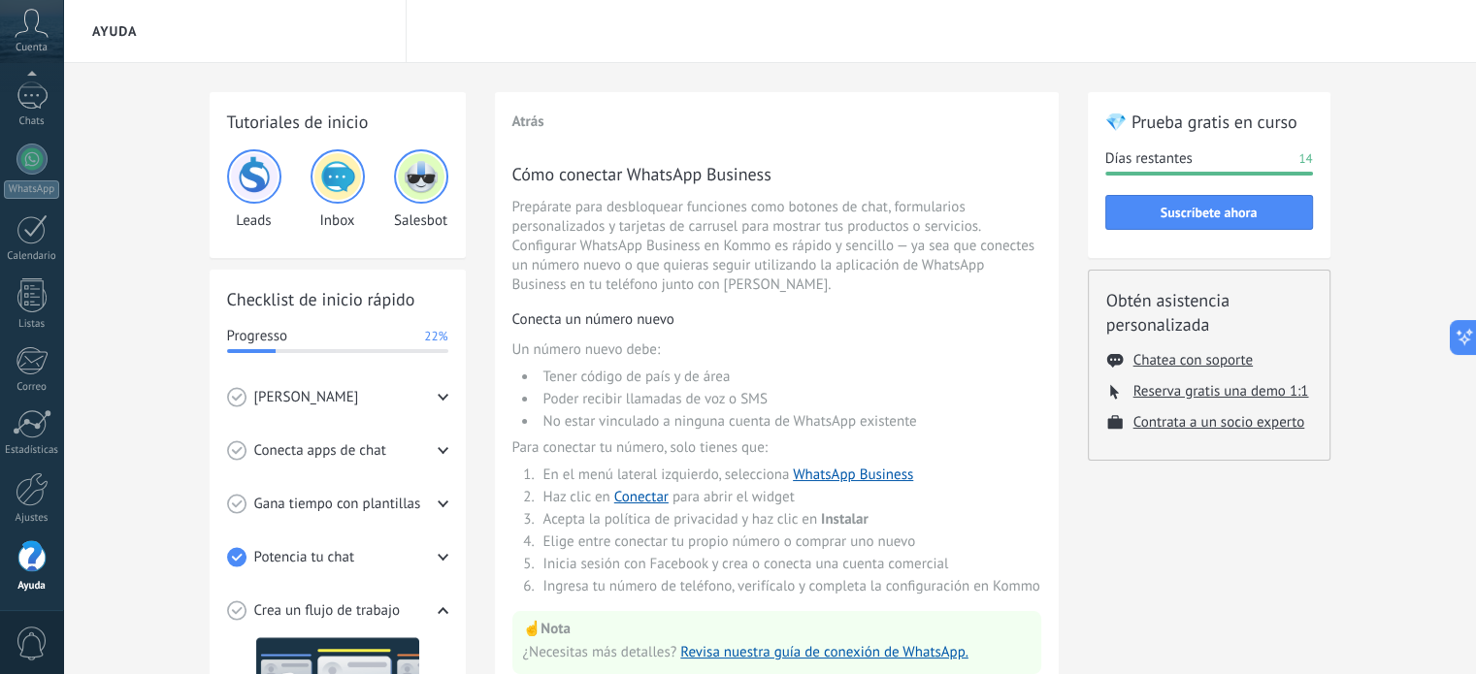
click at [342, 172] on img at bounding box center [337, 176] width 47 height 47
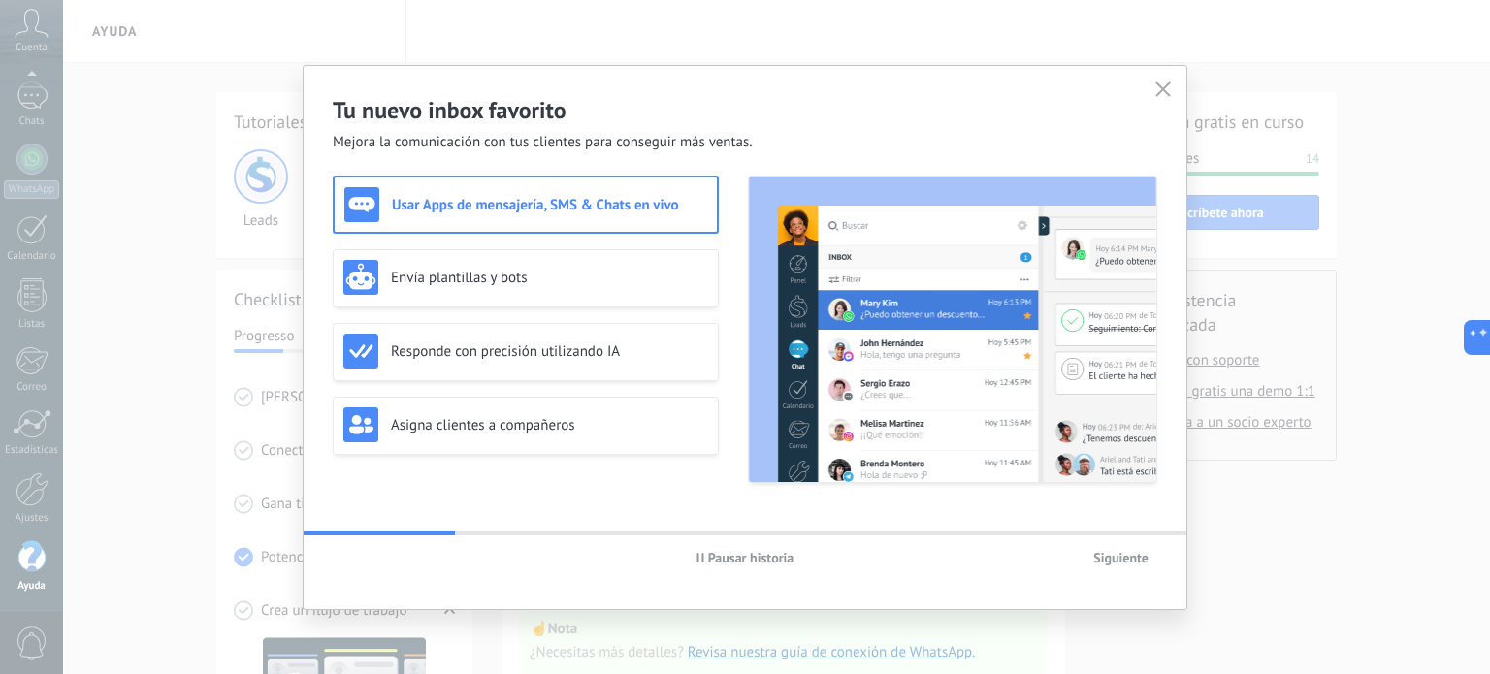
click at [1159, 86] on use "button" at bounding box center [1164, 89] width 15 height 15
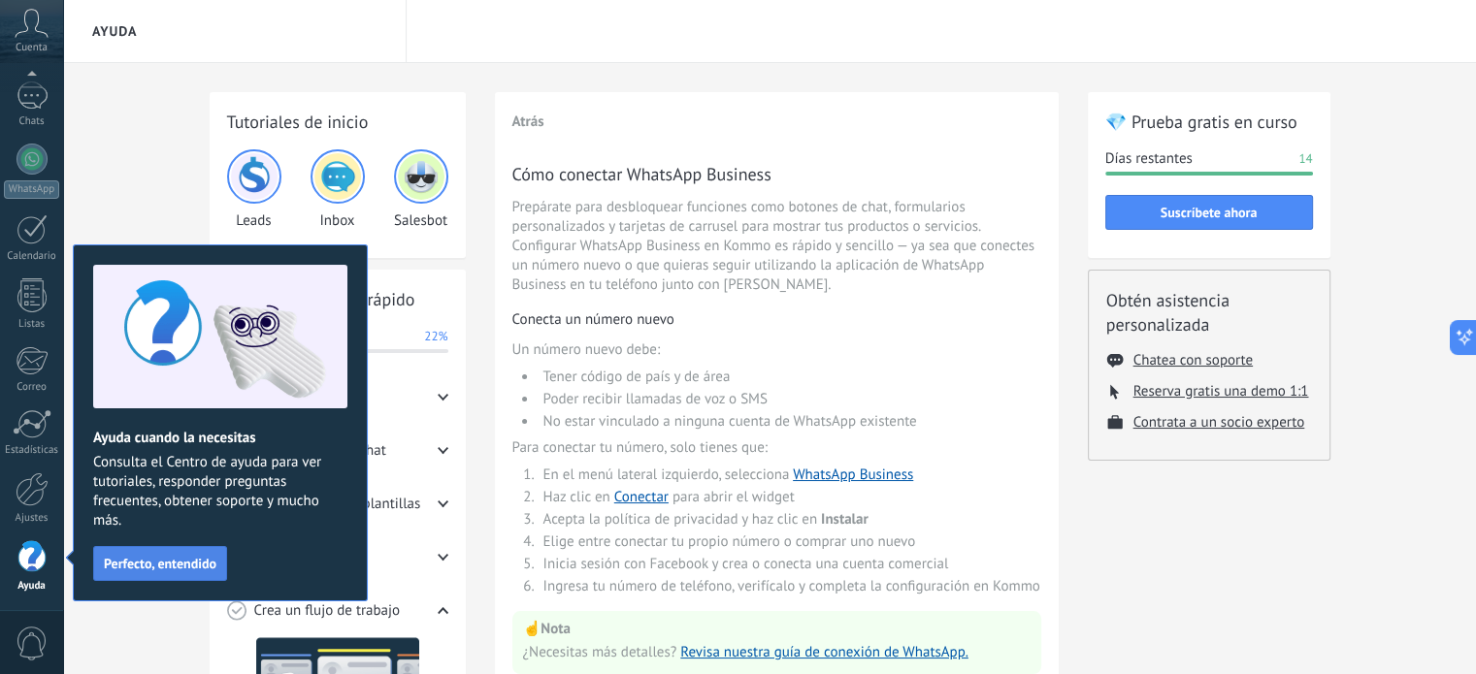
click at [155, 572] on button "Perfecto, entendido" at bounding box center [160, 563] width 134 height 35
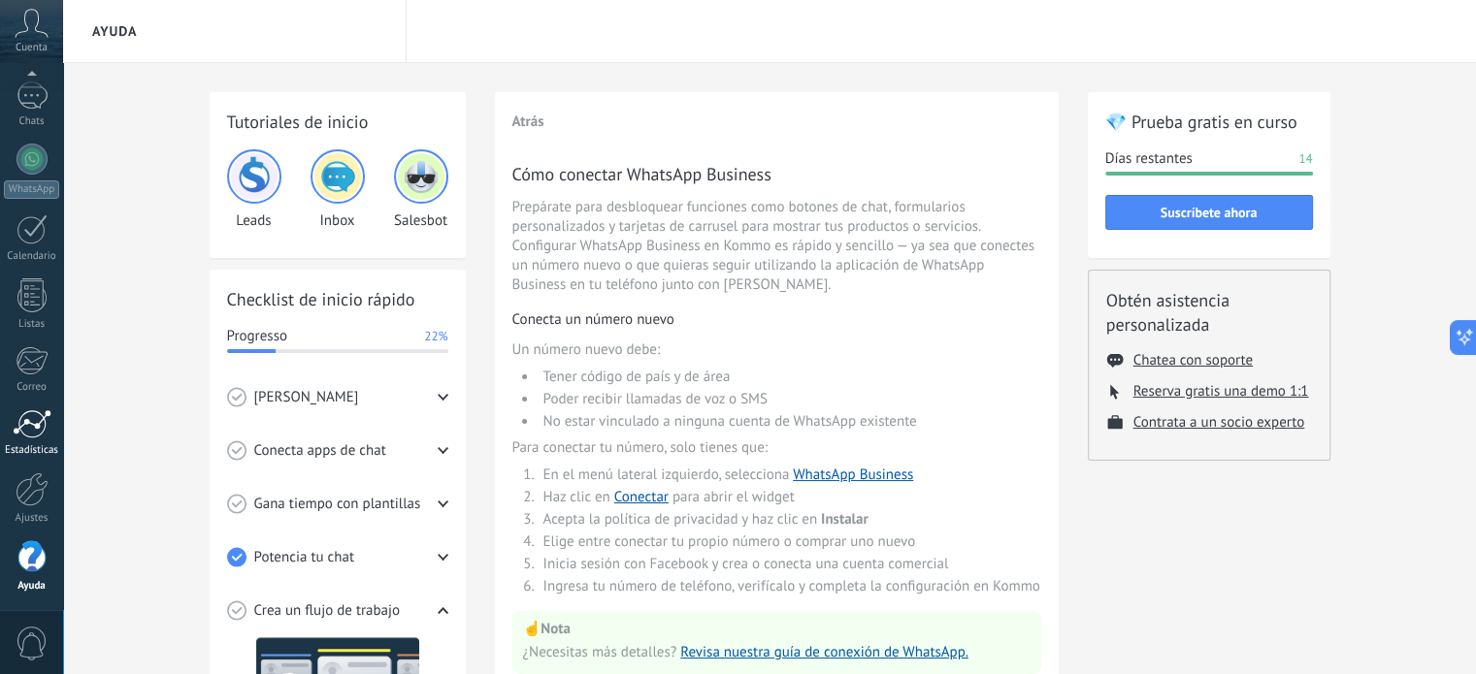
click at [42, 416] on div at bounding box center [32, 423] width 39 height 29
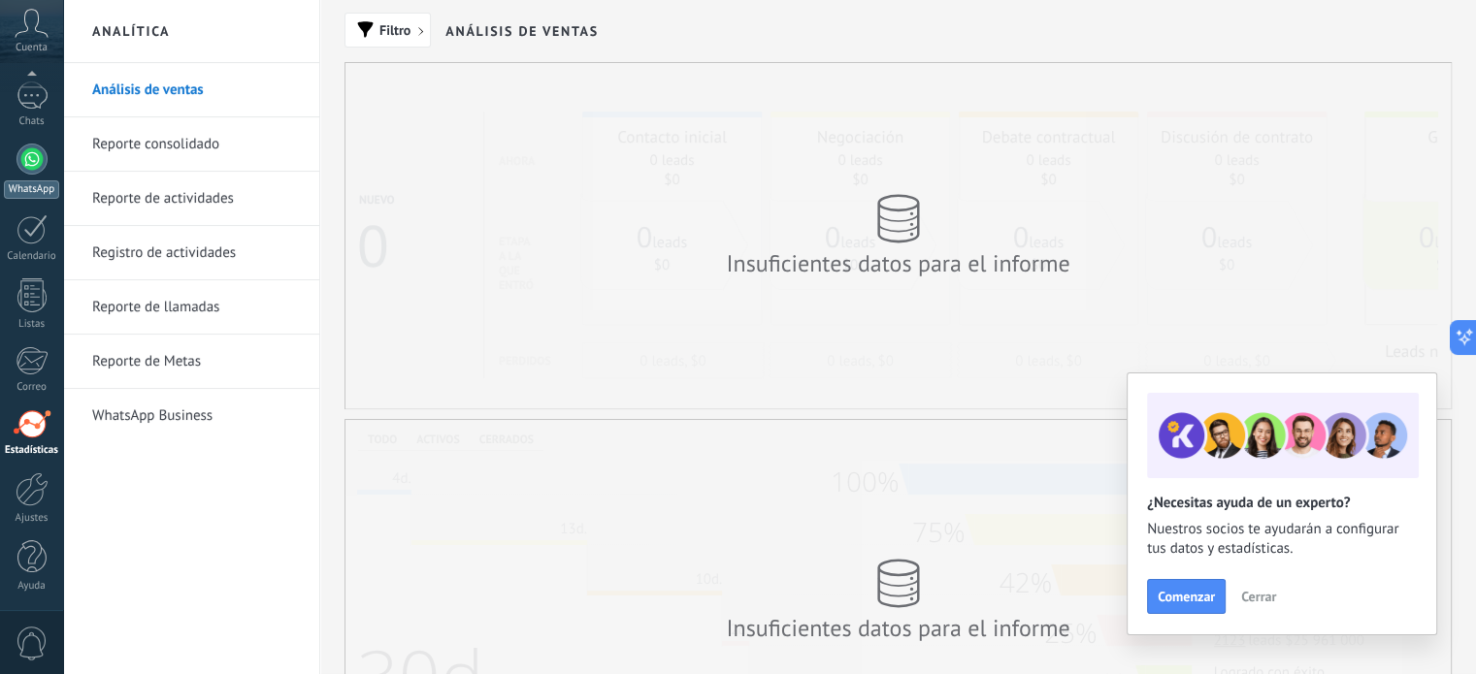
click at [14, 170] on link "WhatsApp" at bounding box center [31, 171] width 63 height 55
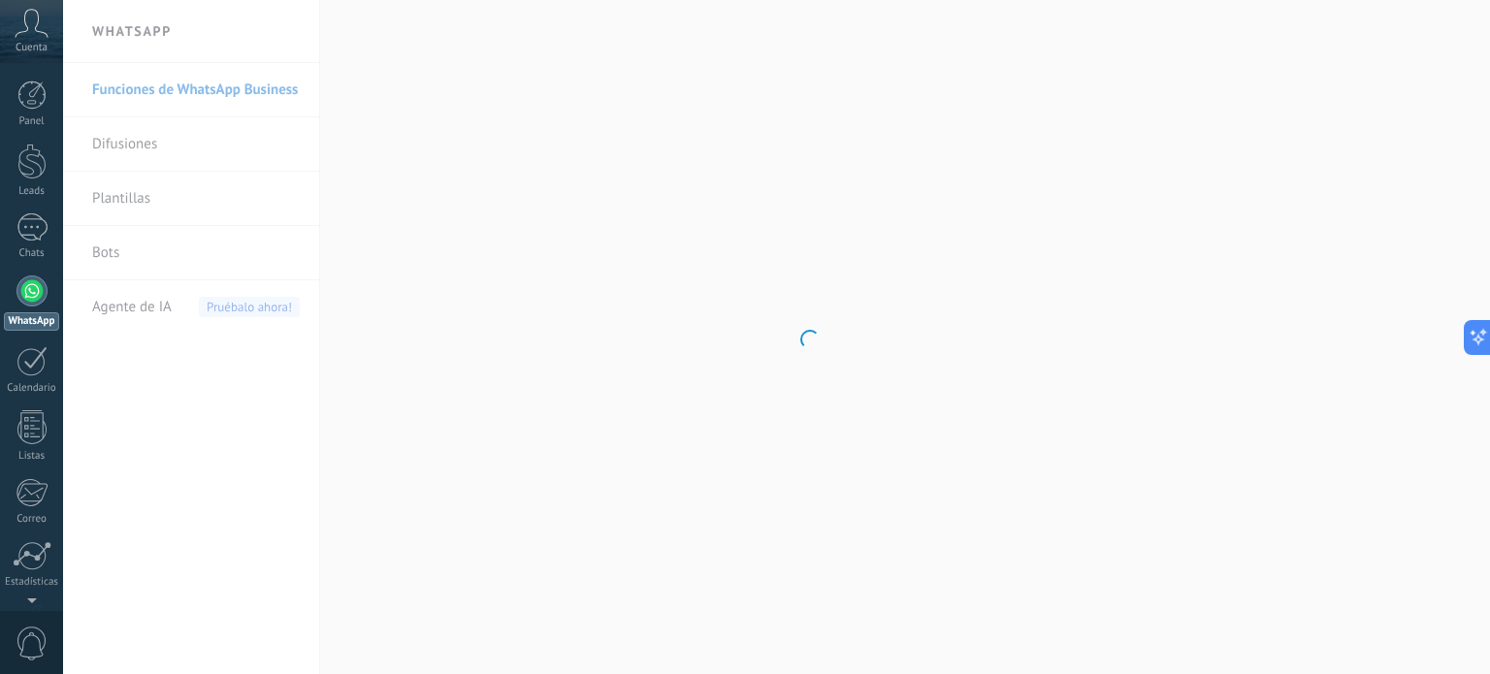
click at [141, 251] on body ".abccls-1,.abccls-2{fill-rule:evenodd}.abccls-2{fill:#fff} .abfcls-1{fill:none}…" at bounding box center [745, 337] width 1490 height 674
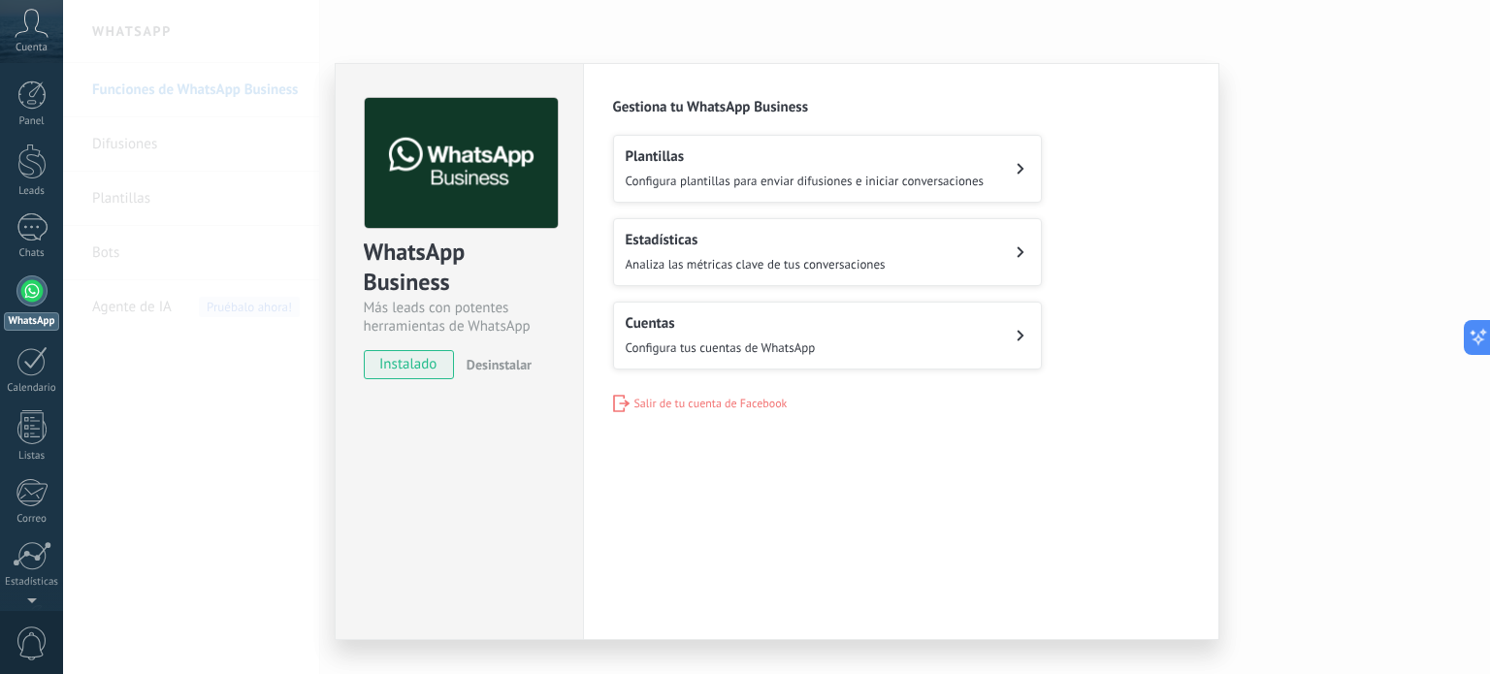
click at [790, 162] on h2 "Plantillas" at bounding box center [805, 156] width 359 height 18
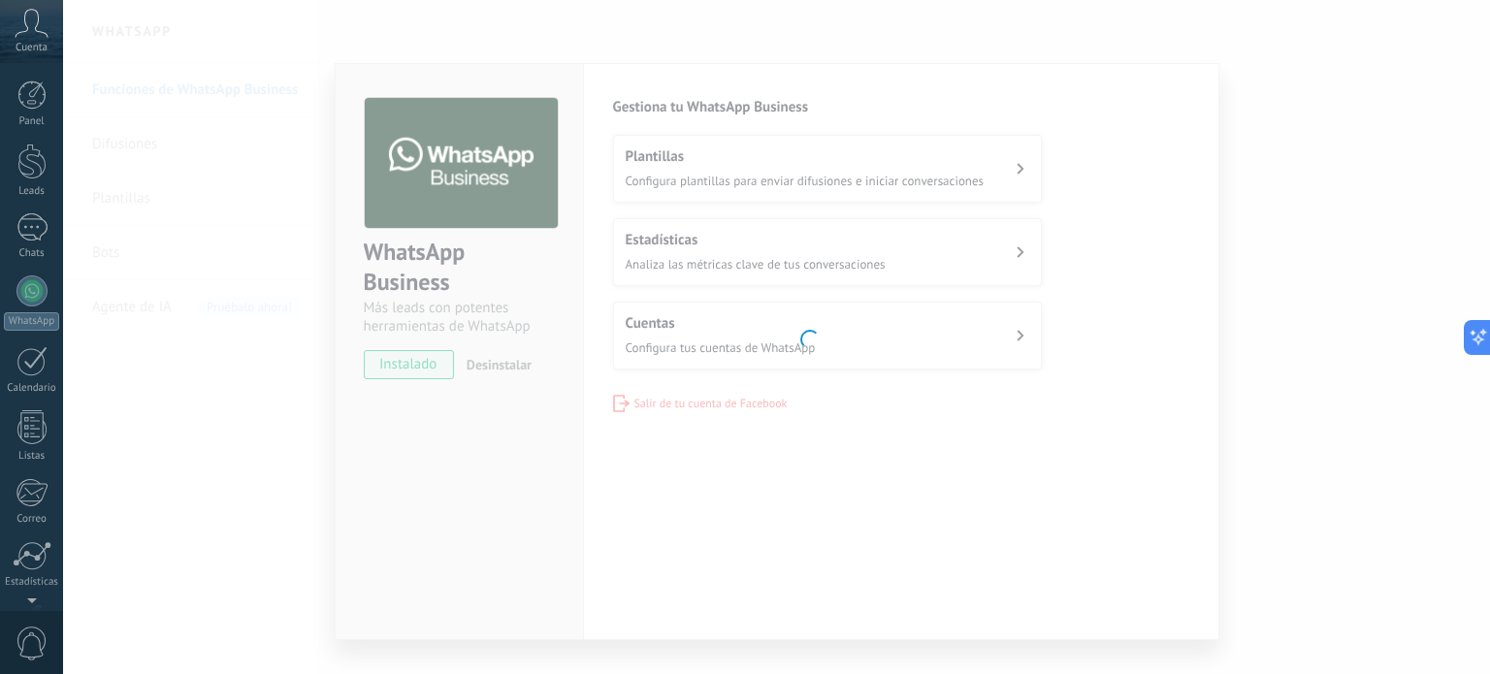
scroll to position [132, 0]
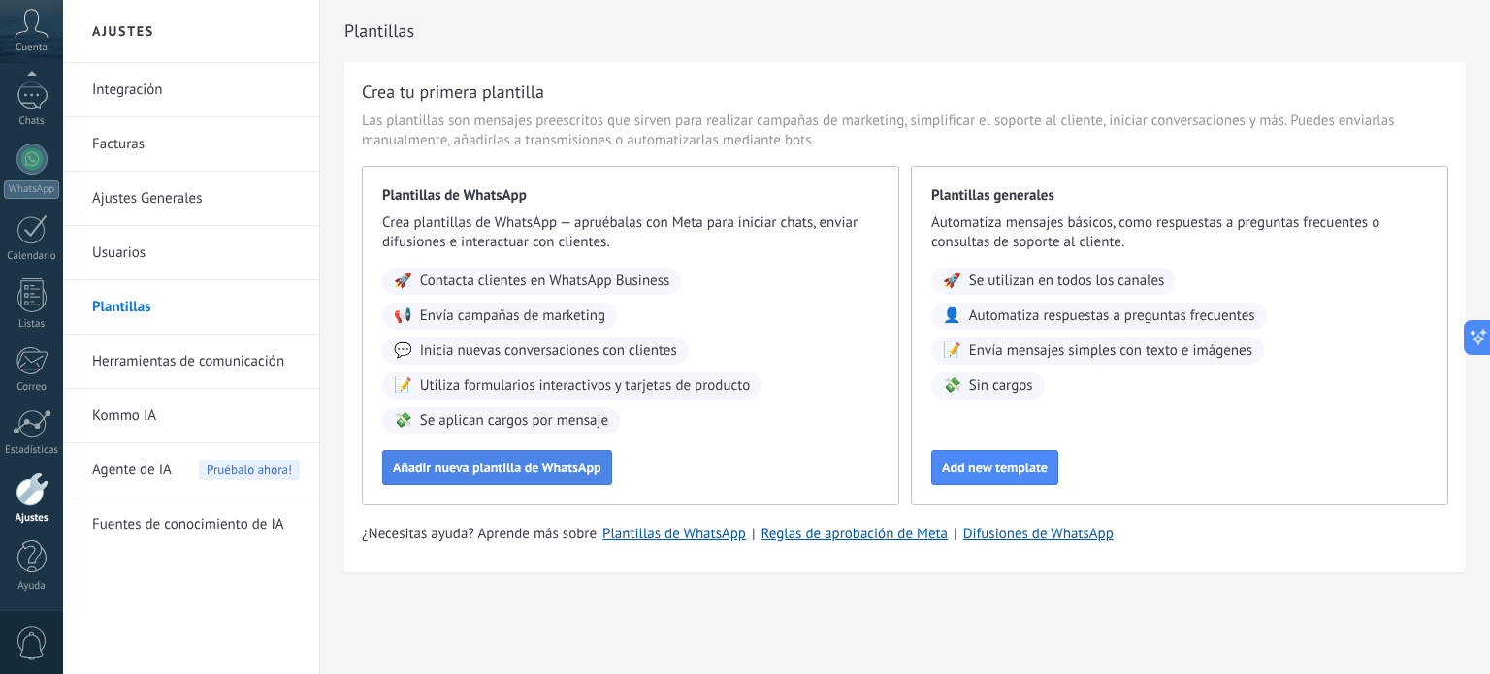
click at [464, 465] on span "Añadir nueva plantilla de WhatsApp" at bounding box center [497, 468] width 209 height 14
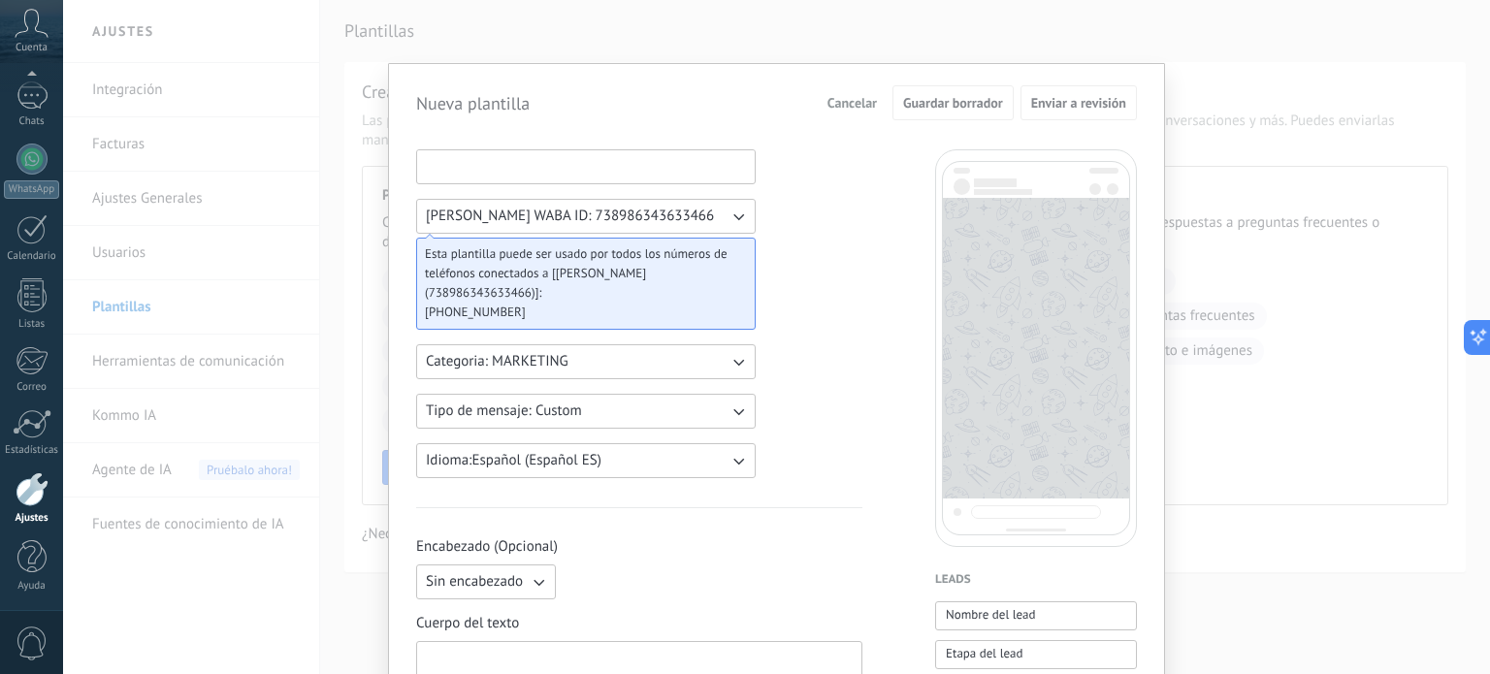
click at [493, 158] on input at bounding box center [586, 165] width 338 height 31
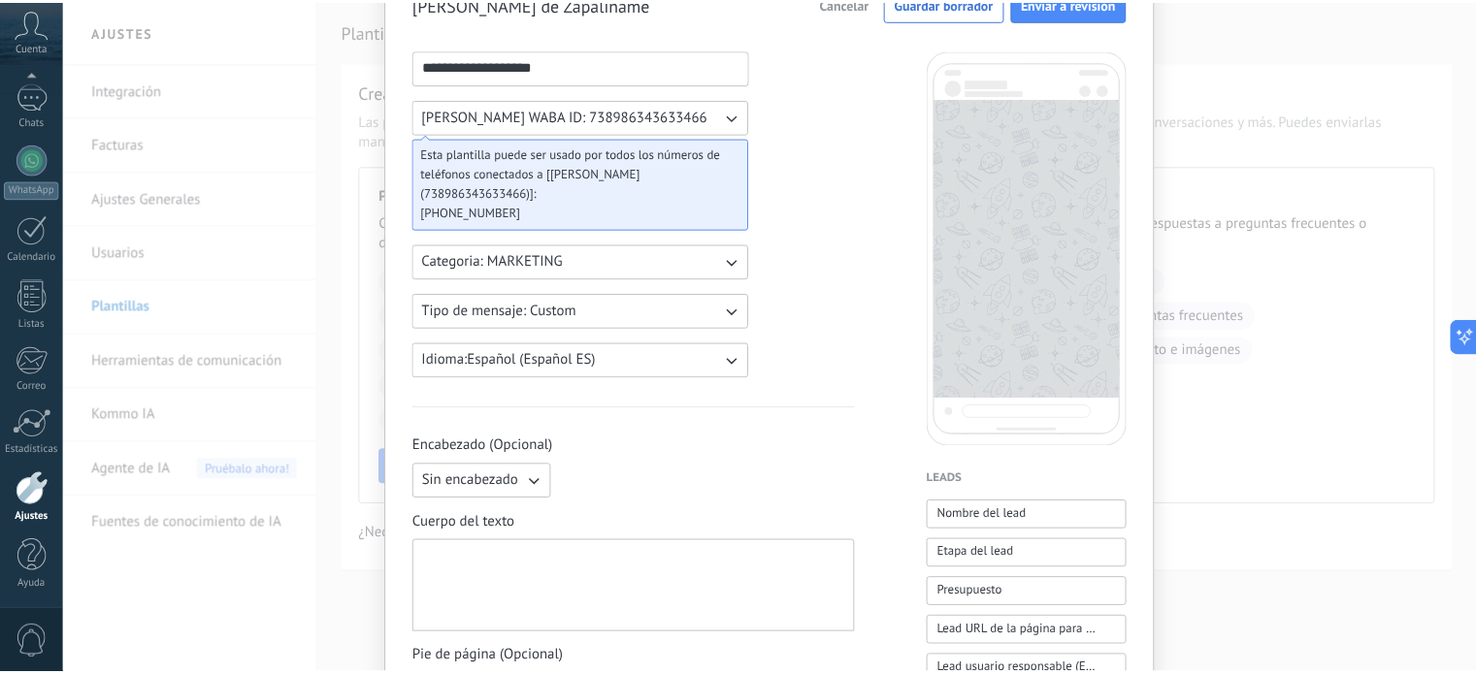
scroll to position [0, 0]
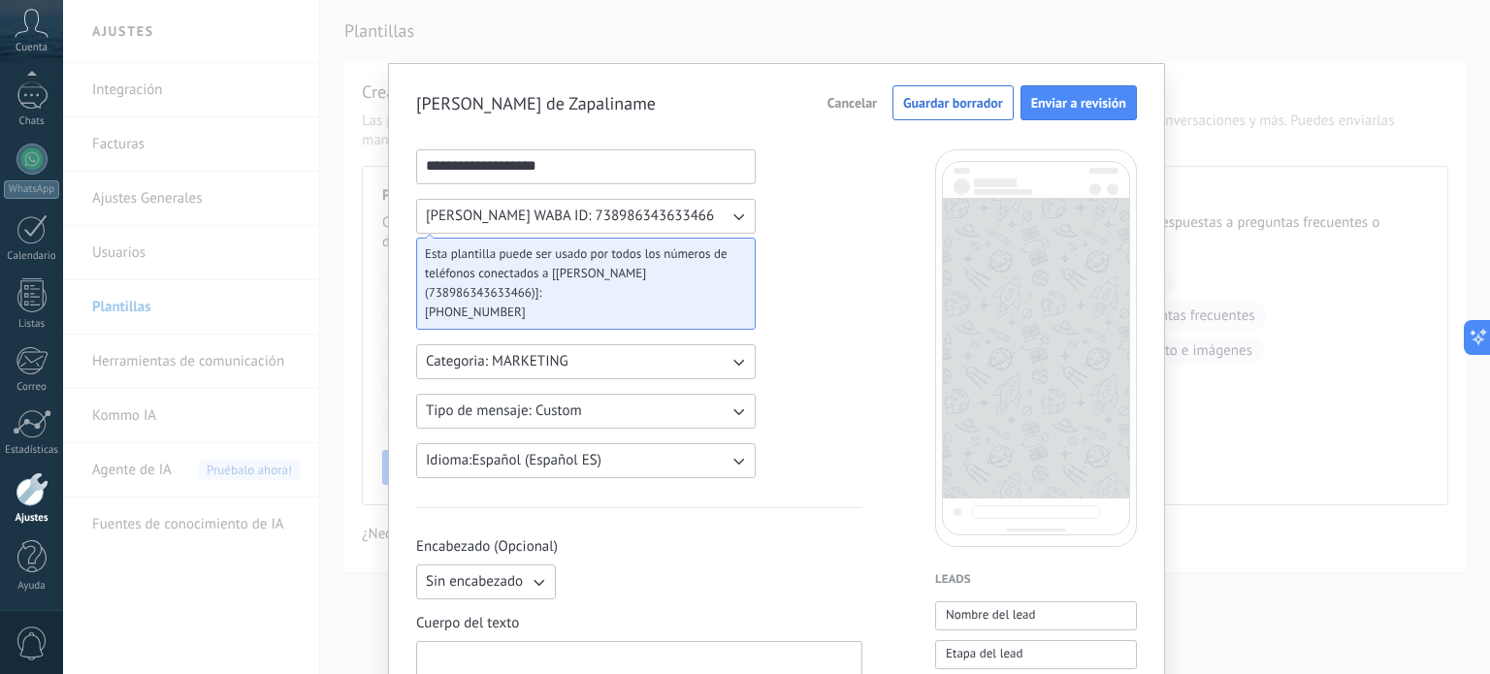
type input "**********"
click at [838, 100] on span "Cancelar" at bounding box center [852, 103] width 49 height 14
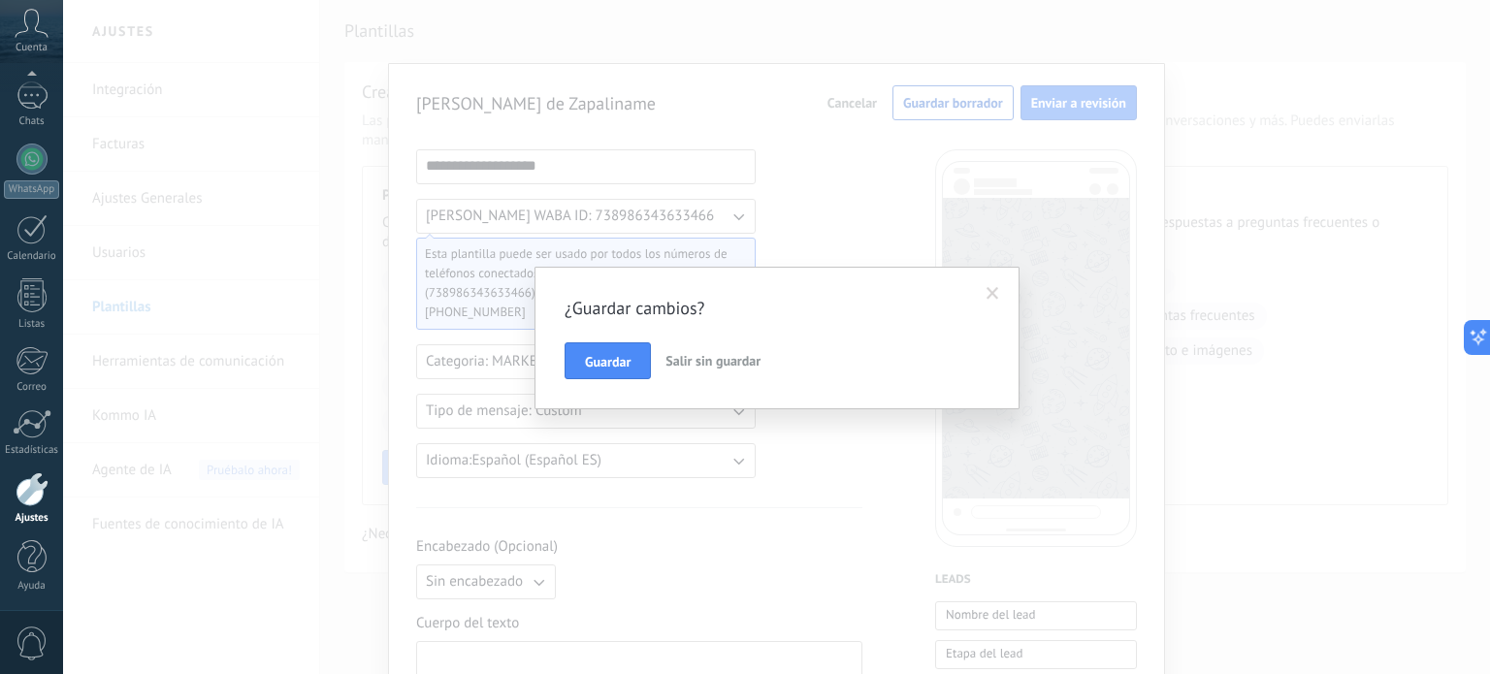
click at [690, 354] on span "Salir sin guardar" at bounding box center [713, 360] width 95 height 17
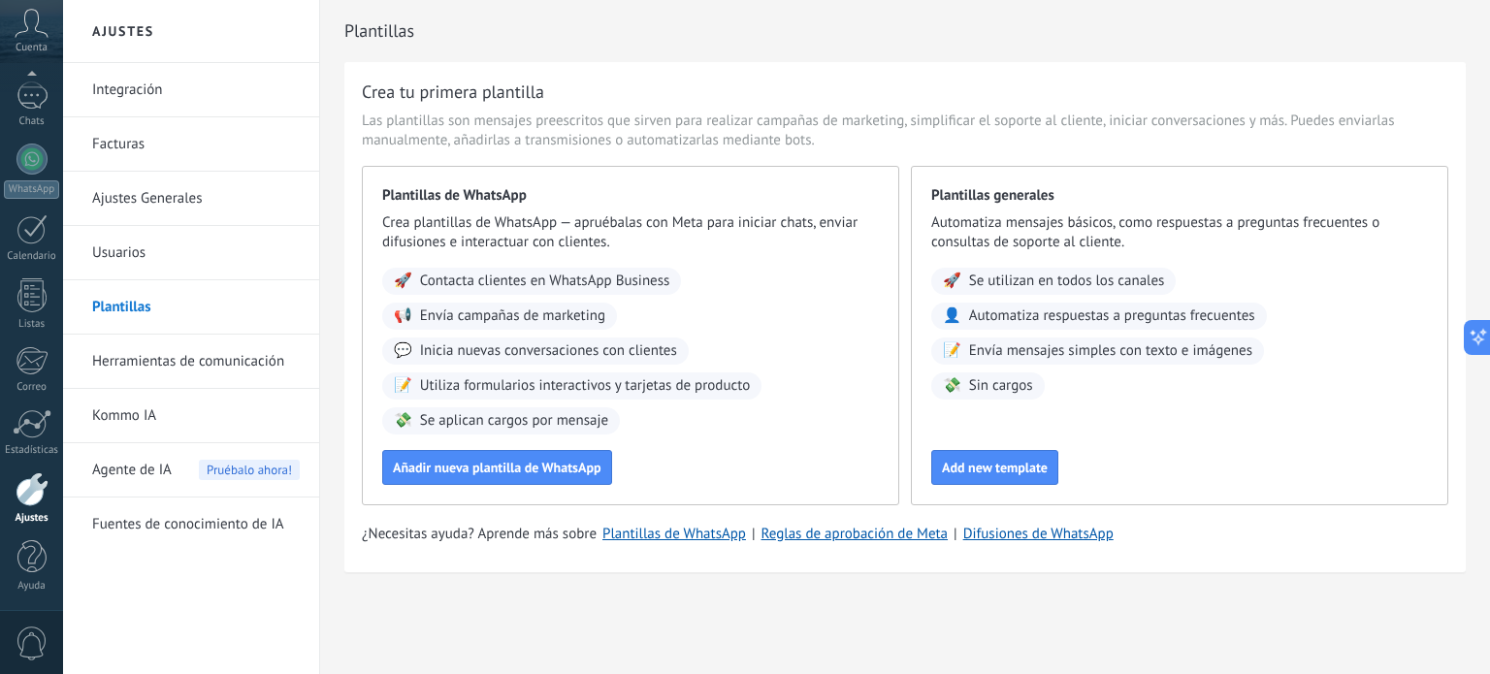
click at [139, 350] on link "Herramientas de comunicación" at bounding box center [196, 362] width 208 height 54
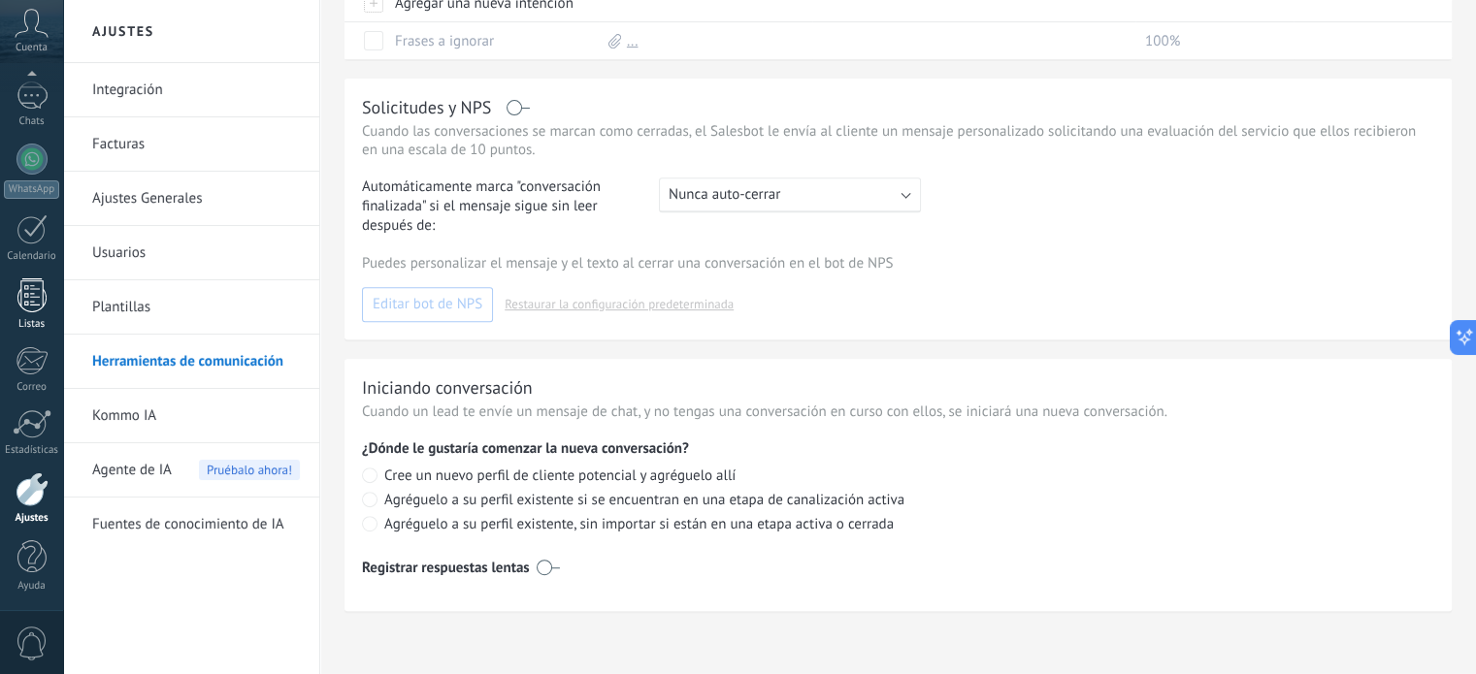
scroll to position [788, 0]
click at [29, 166] on div at bounding box center [31, 159] width 31 height 31
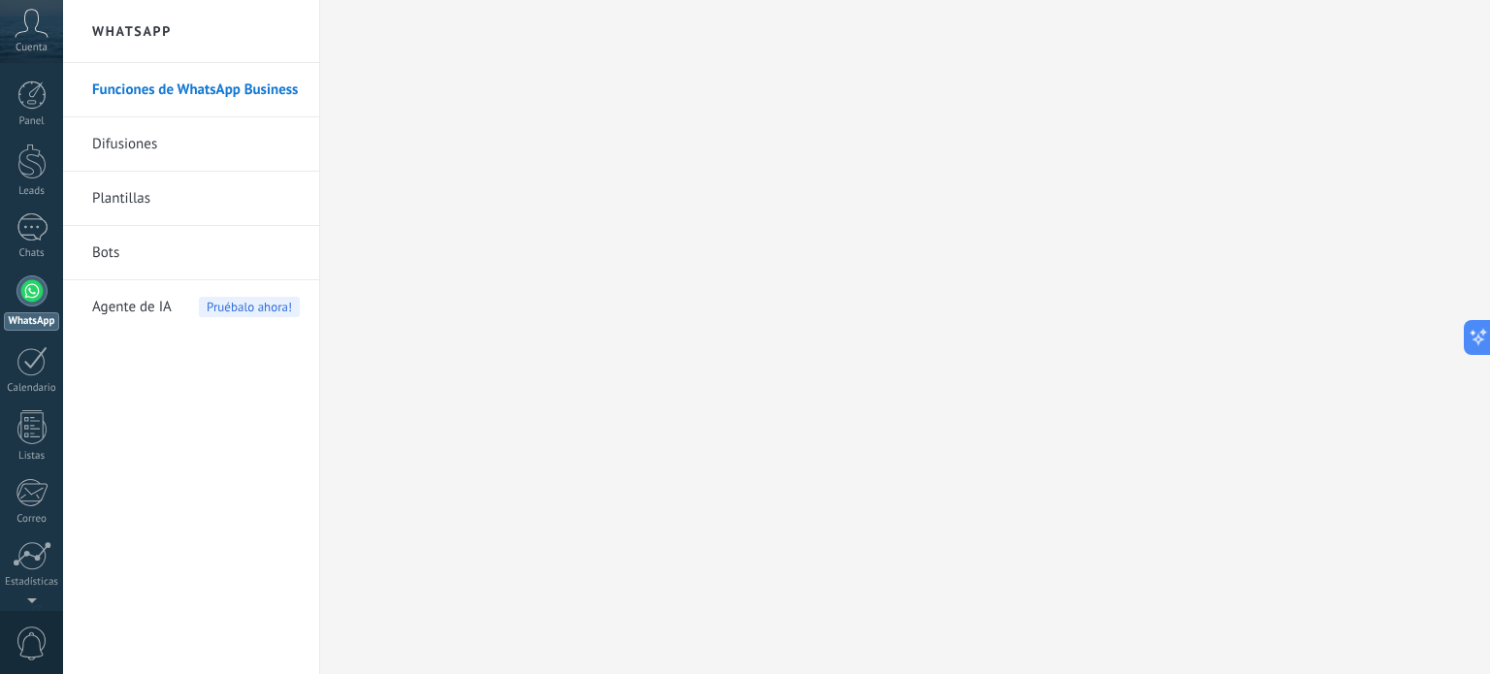
click at [110, 142] on link "Difusiones" at bounding box center [196, 144] width 208 height 54
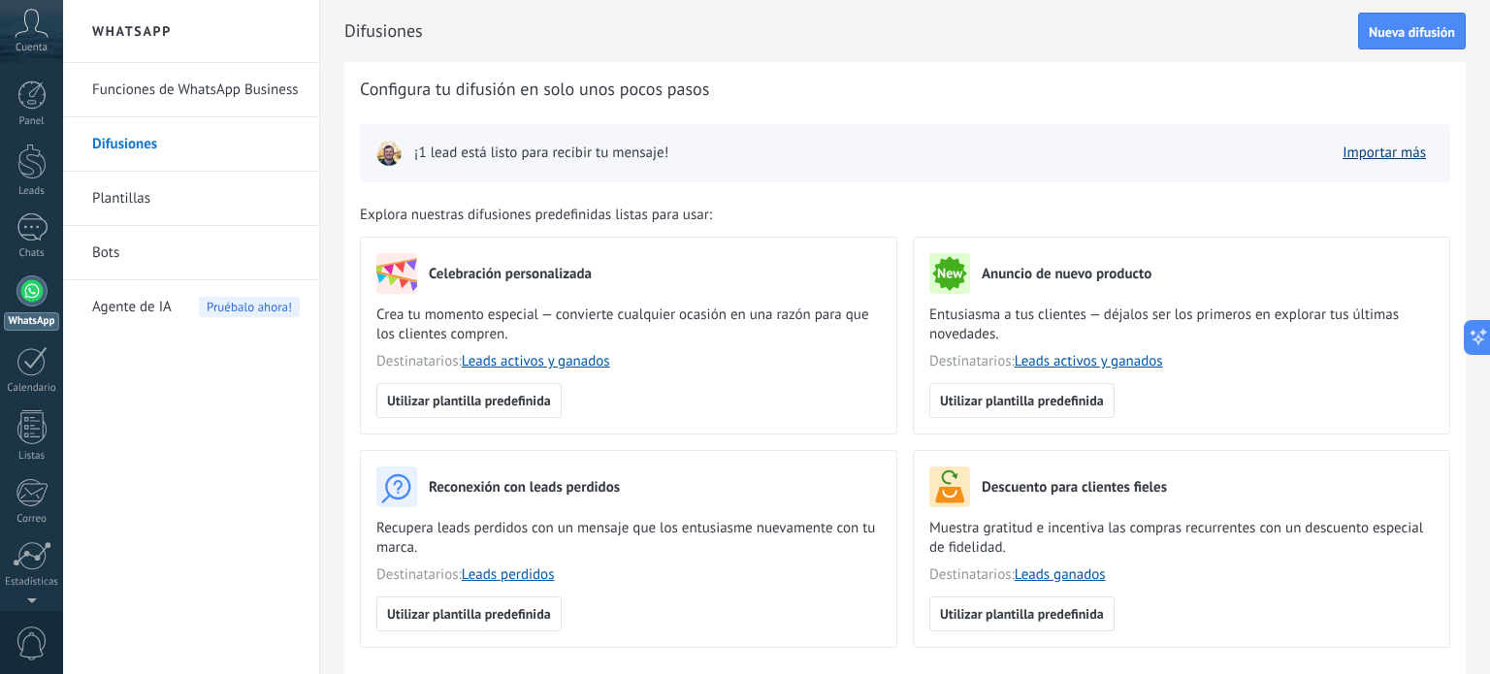
click at [1382, 158] on link "Importar más" at bounding box center [1384, 153] width 83 height 18
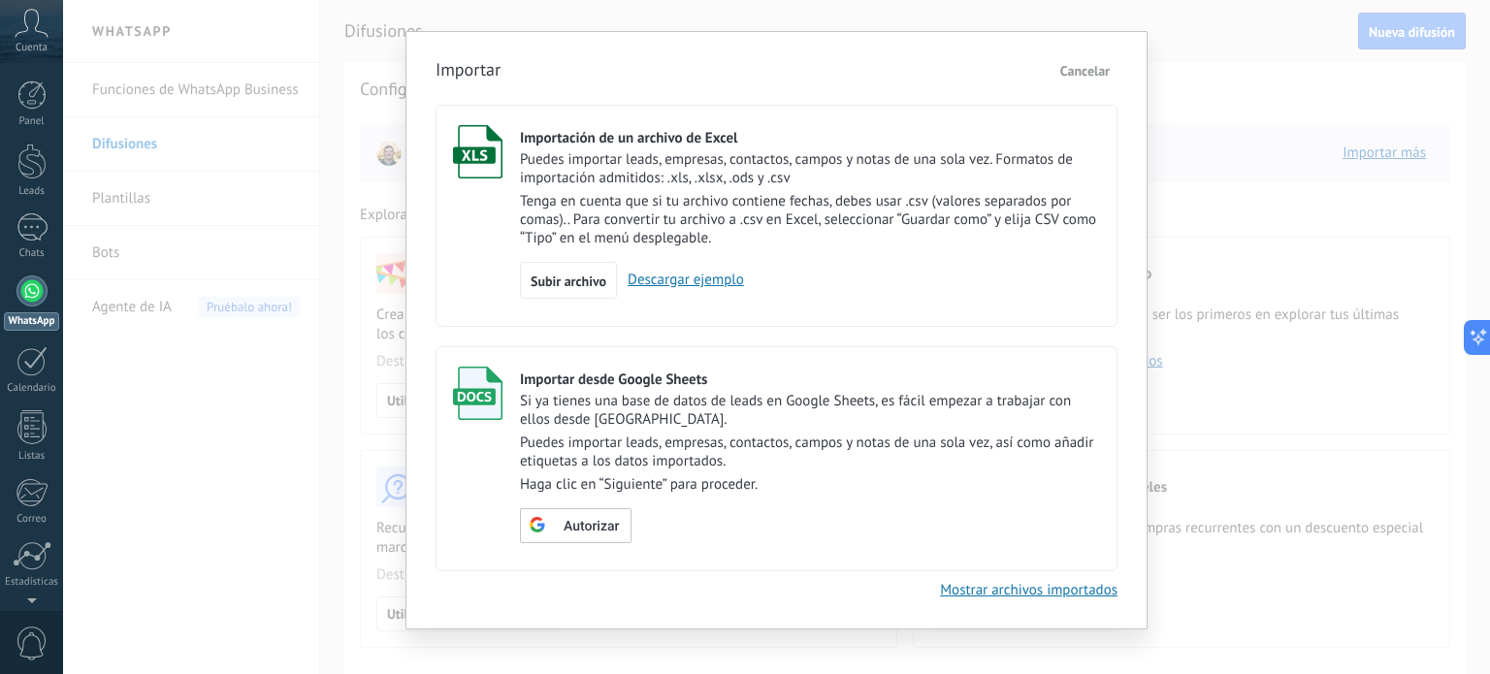
scroll to position [50, 0]
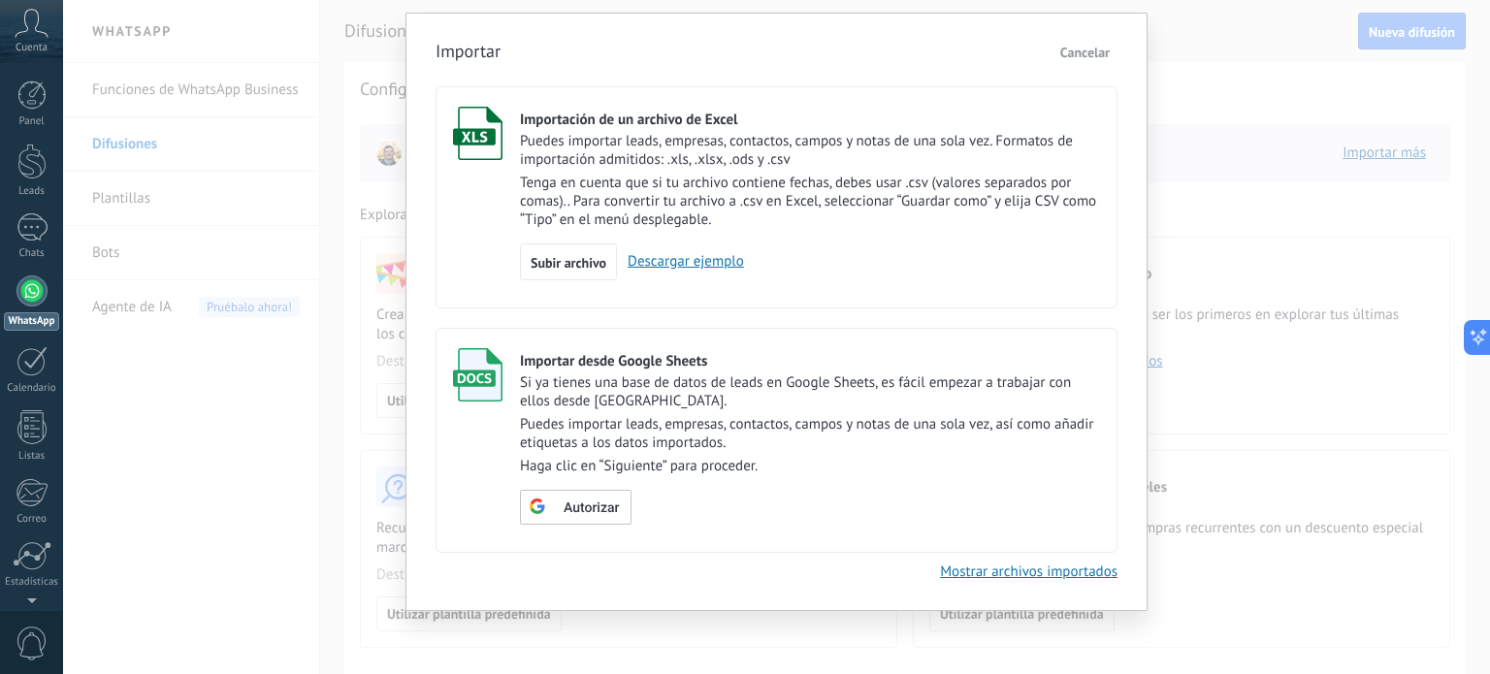
click at [1083, 50] on span "Cancelar" at bounding box center [1085, 52] width 49 height 17
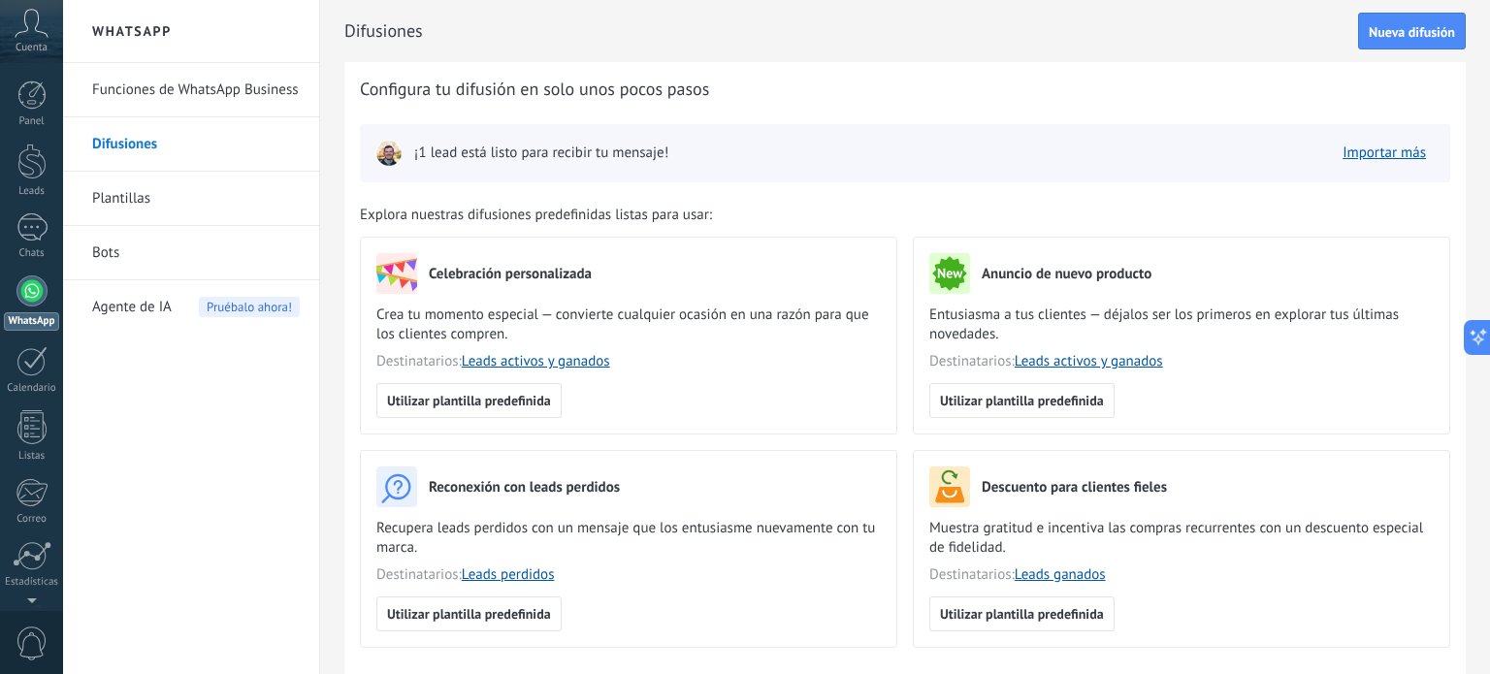
click at [112, 251] on link "Bots" at bounding box center [196, 253] width 208 height 54
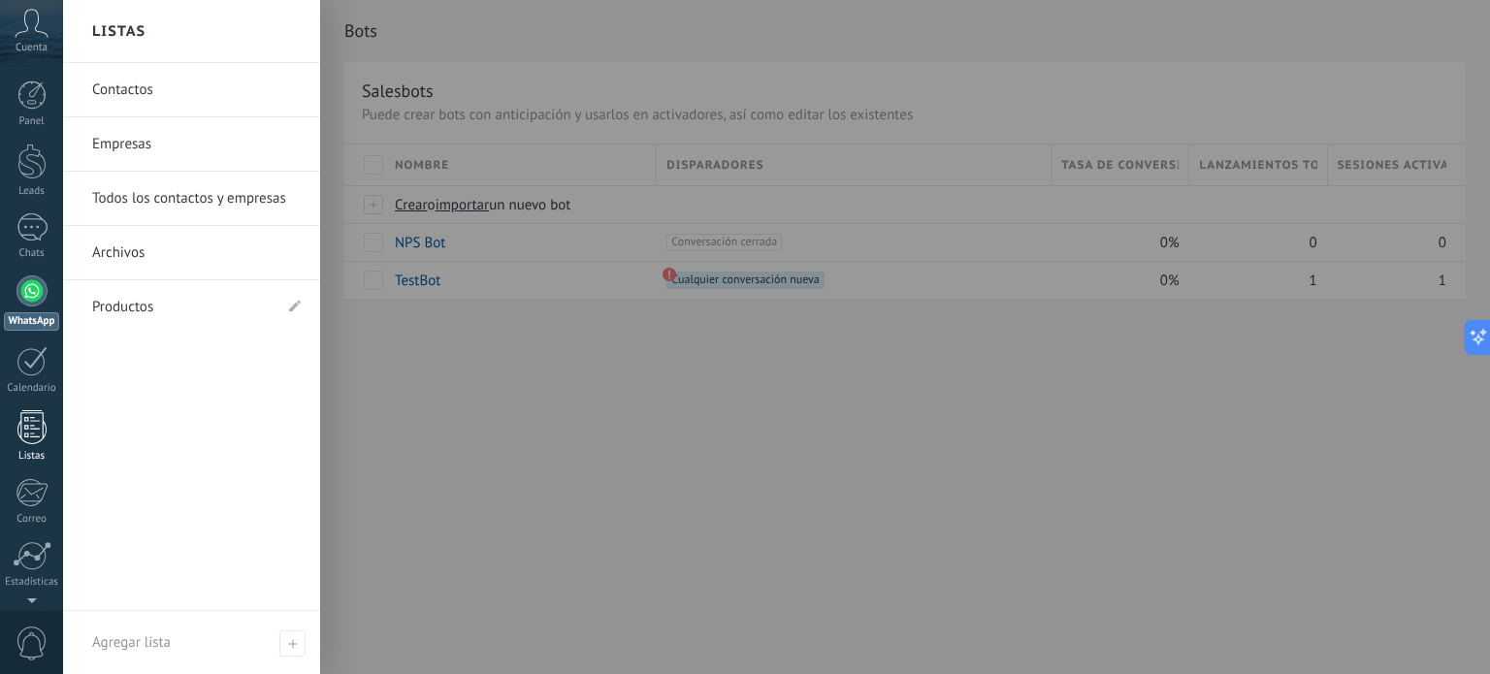
click at [27, 431] on div at bounding box center [31, 427] width 29 height 34
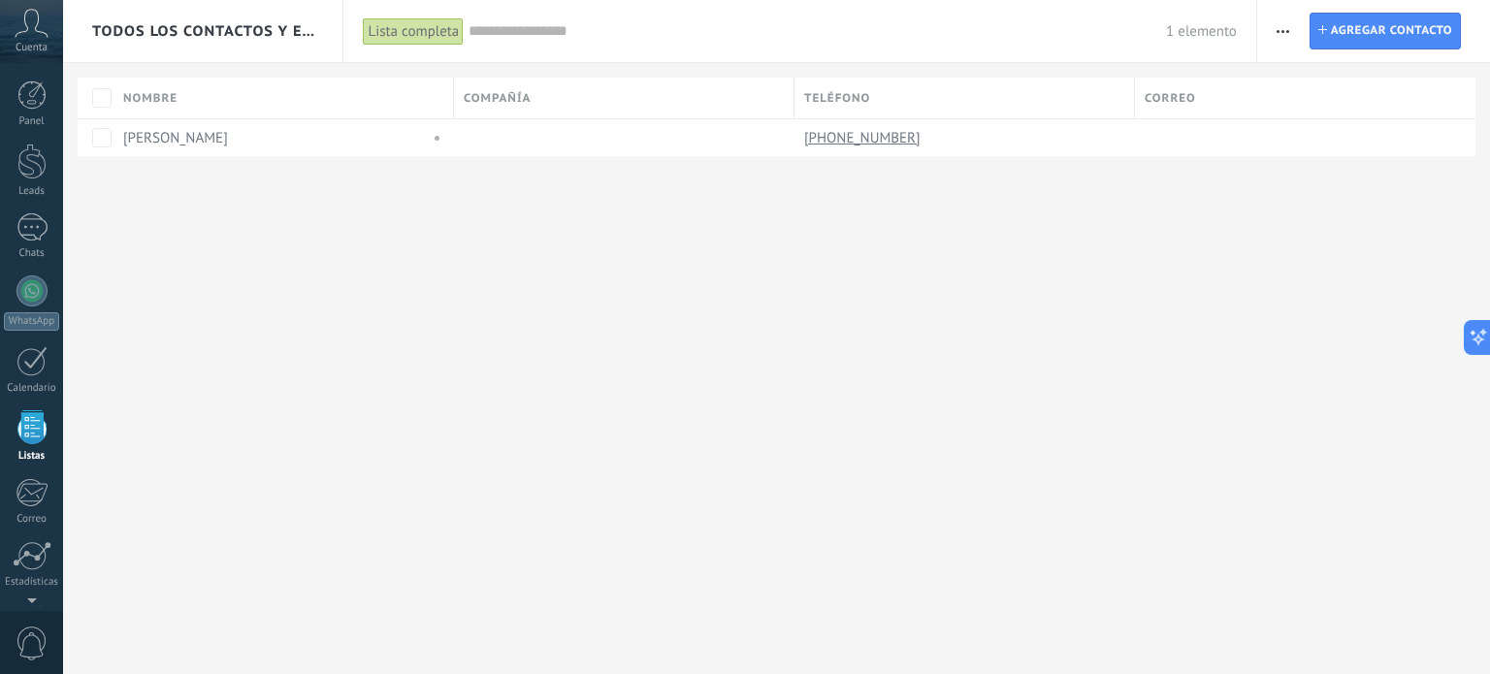
scroll to position [118, 0]
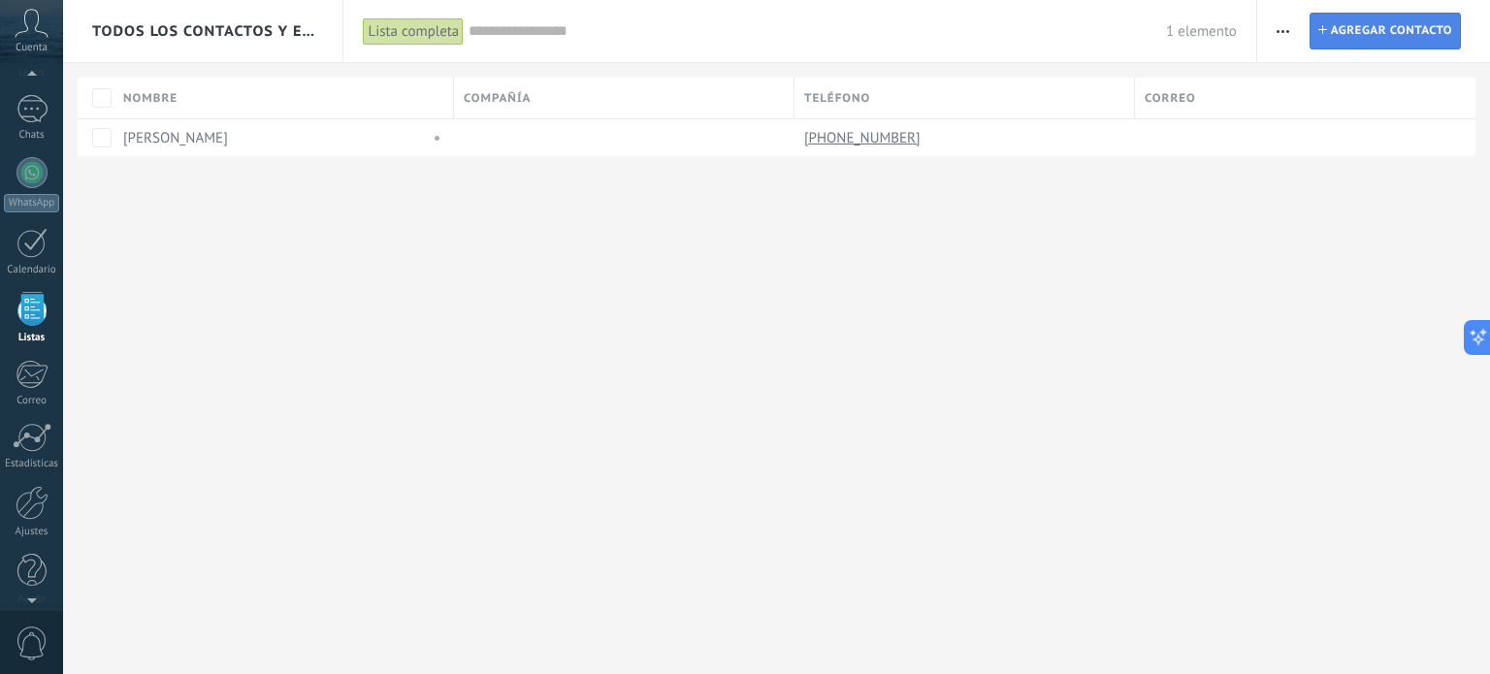
click at [1399, 17] on span "Agregar contacto" at bounding box center [1391, 31] width 121 height 35
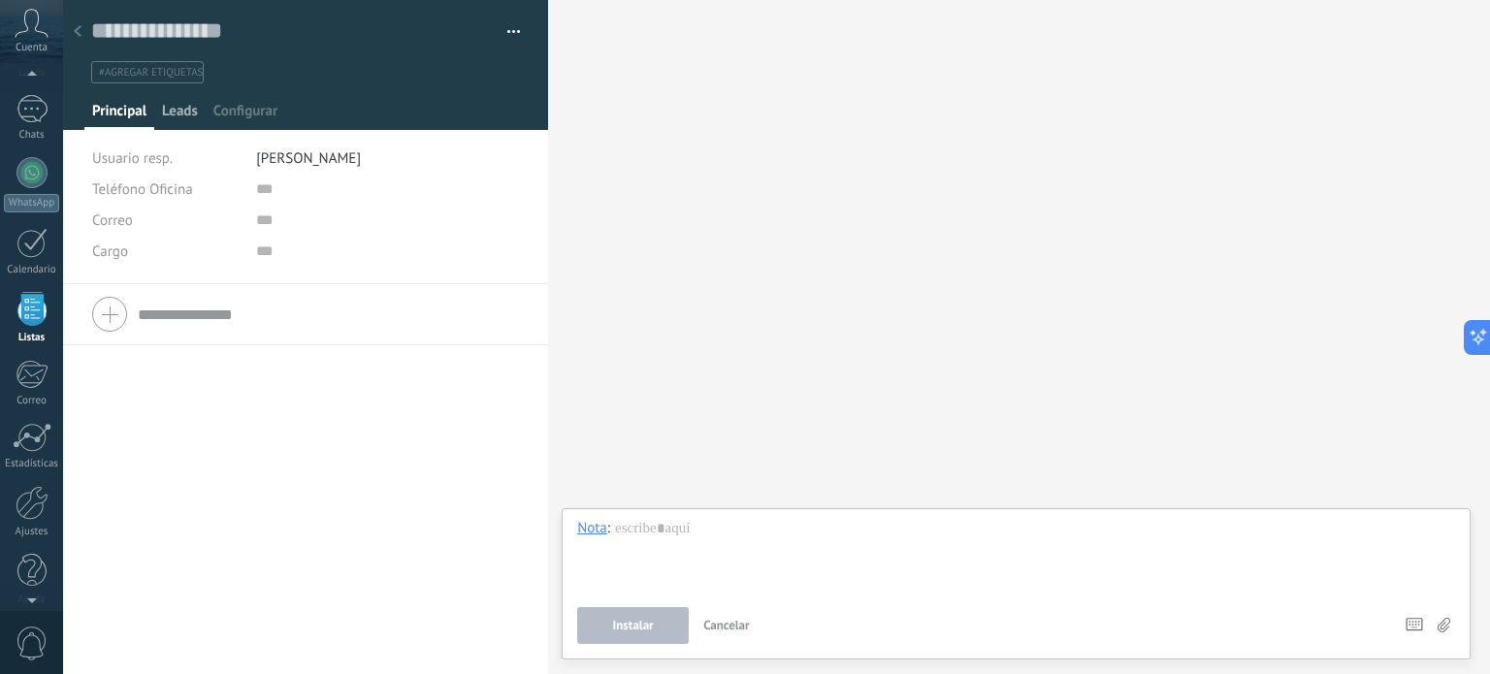
click at [184, 110] on span "Leads" at bounding box center [180, 116] width 36 height 28
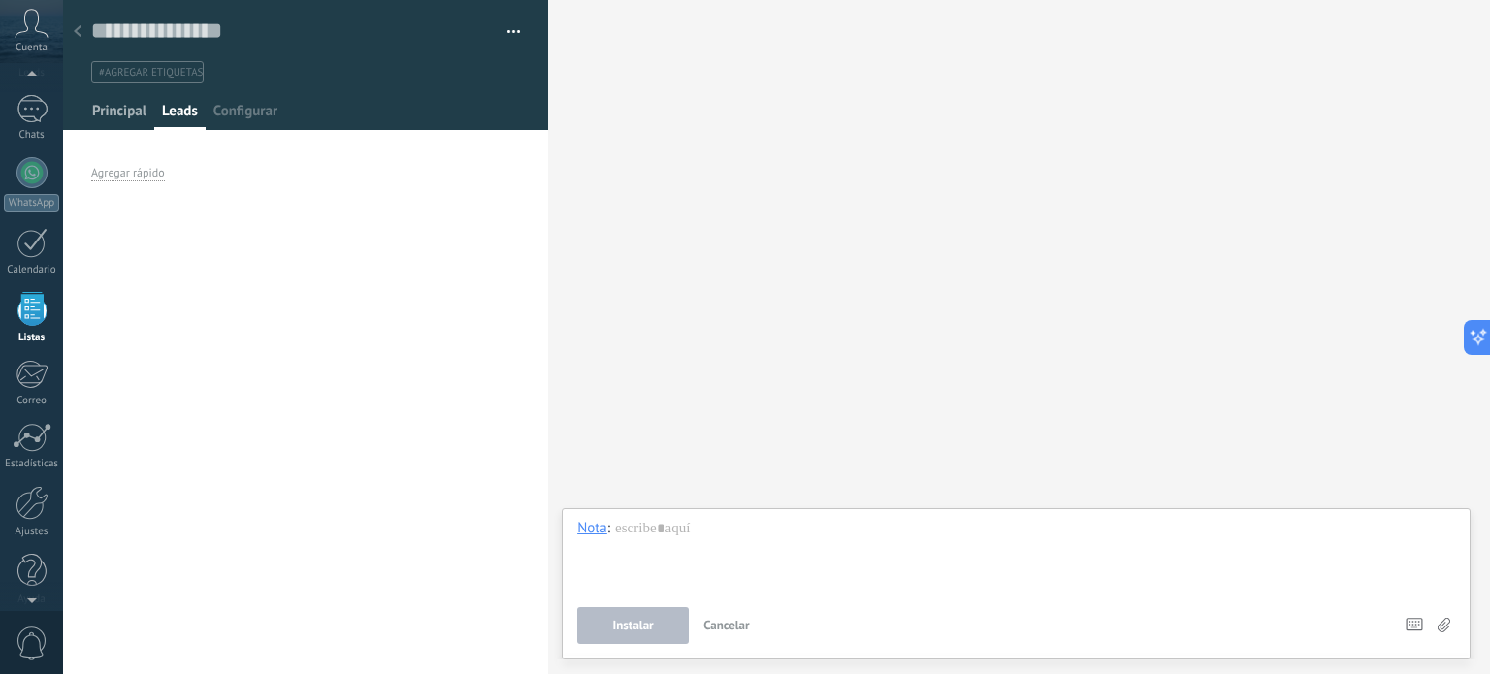
click at [132, 119] on span "Principal" at bounding box center [119, 116] width 54 height 28
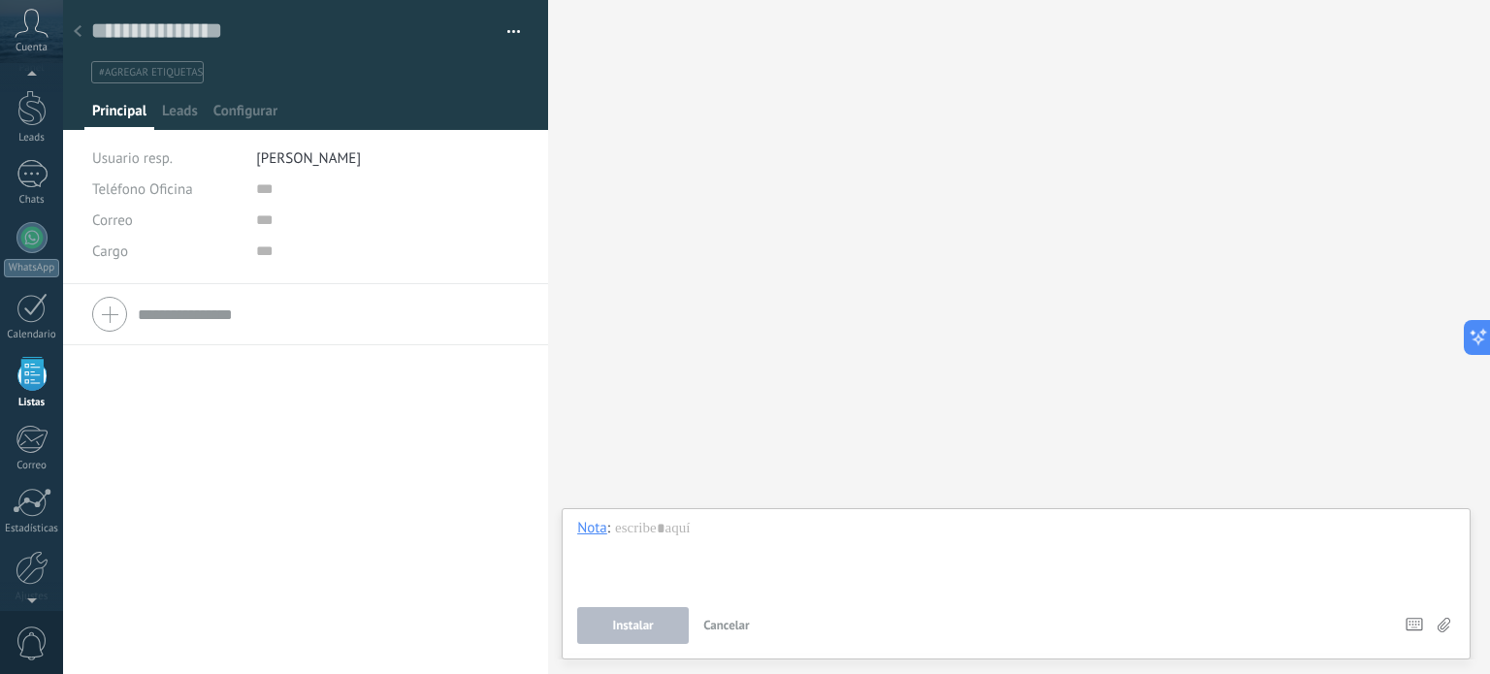
scroll to position [118, 0]
click at [74, 34] on div at bounding box center [77, 33] width 27 height 38
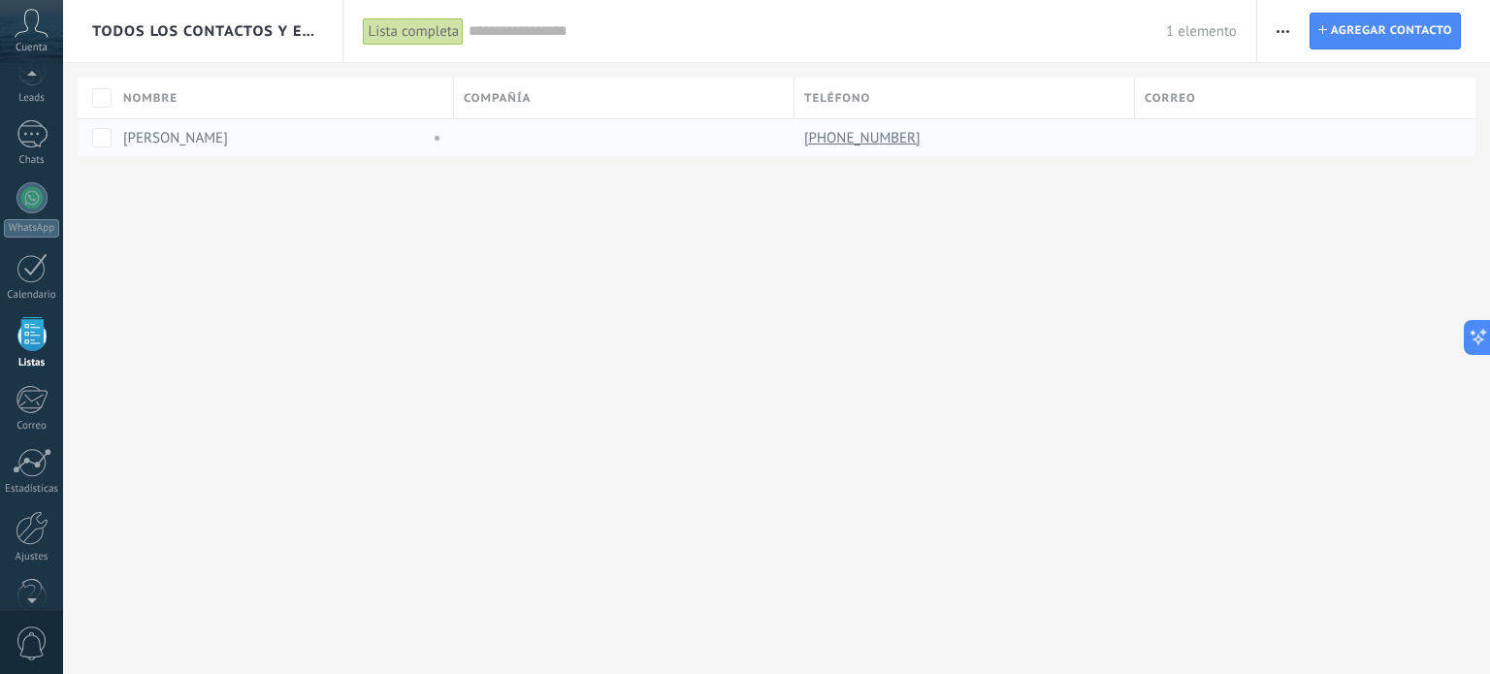
scroll to position [118, 0]
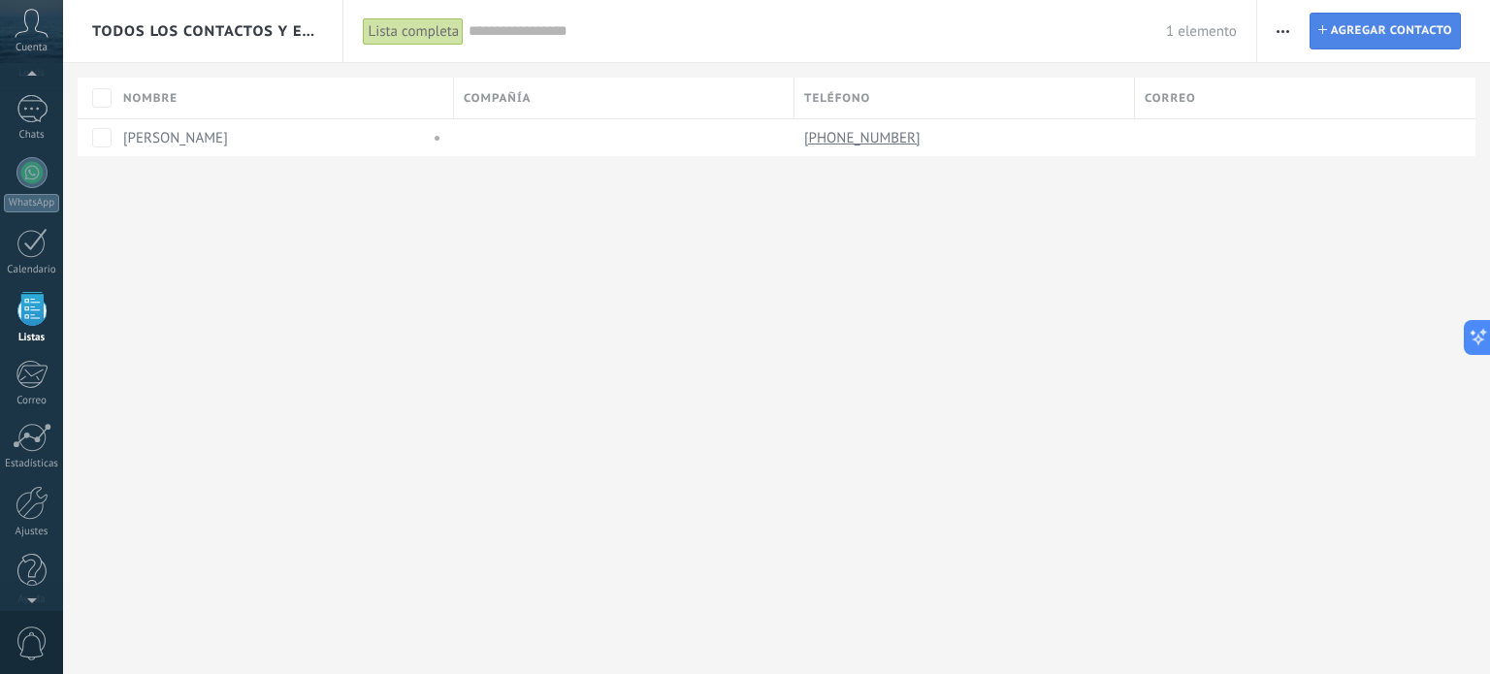
click at [1385, 31] on span "Agregar contacto" at bounding box center [1391, 31] width 121 height 35
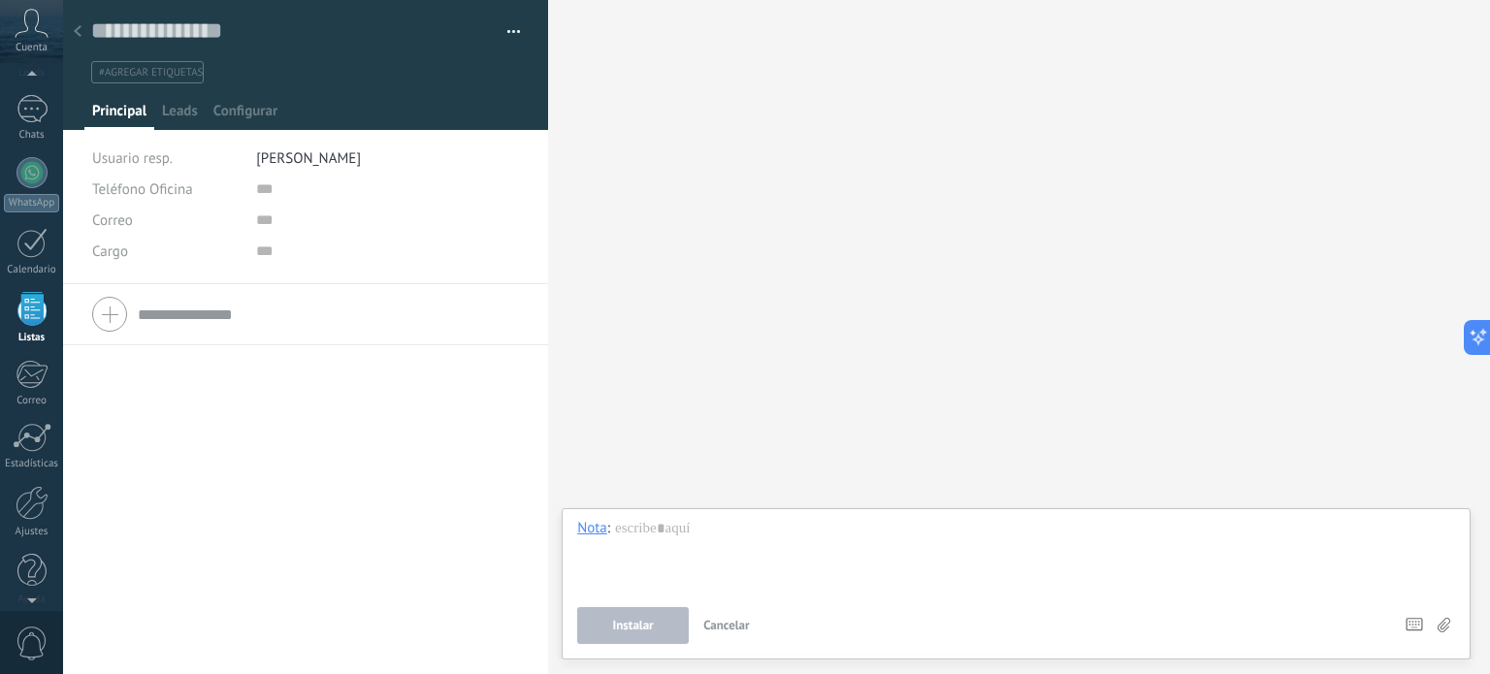
click at [76, 31] on use at bounding box center [78, 31] width 8 height 12
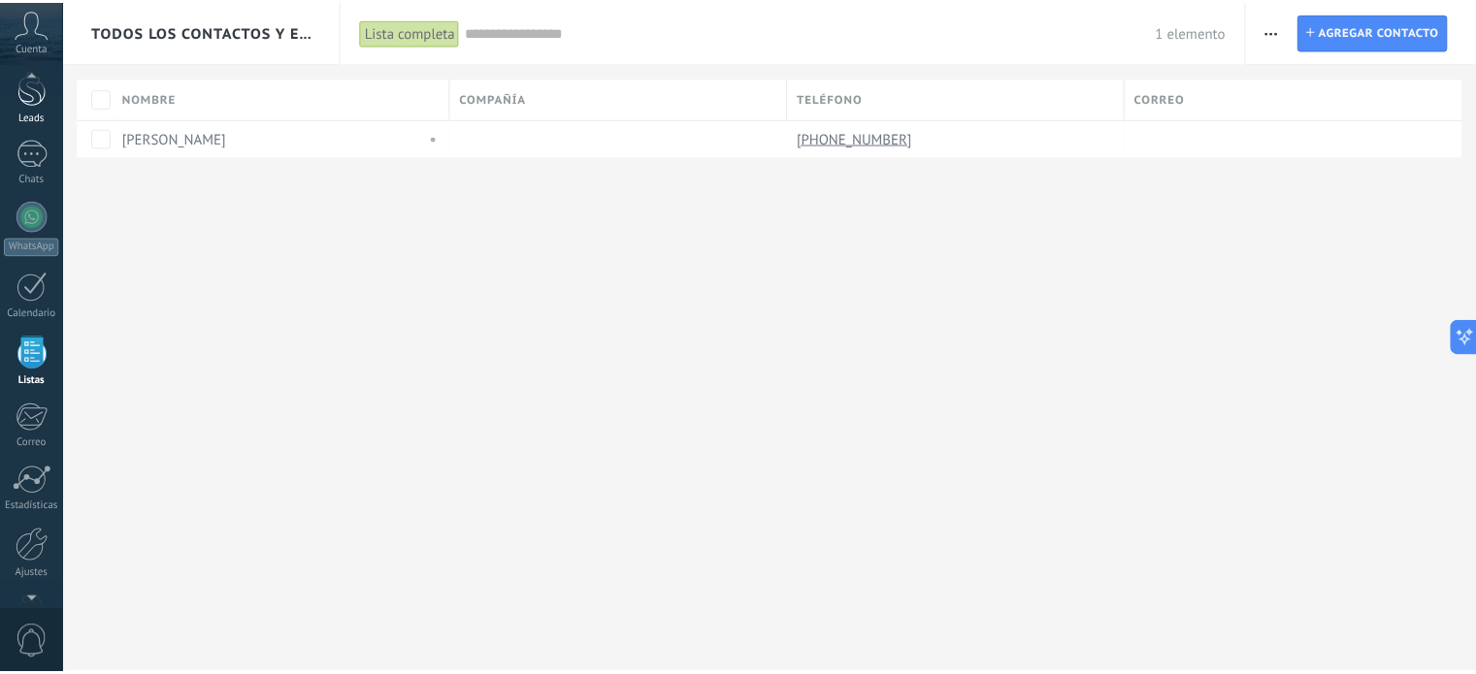
scroll to position [72, 0]
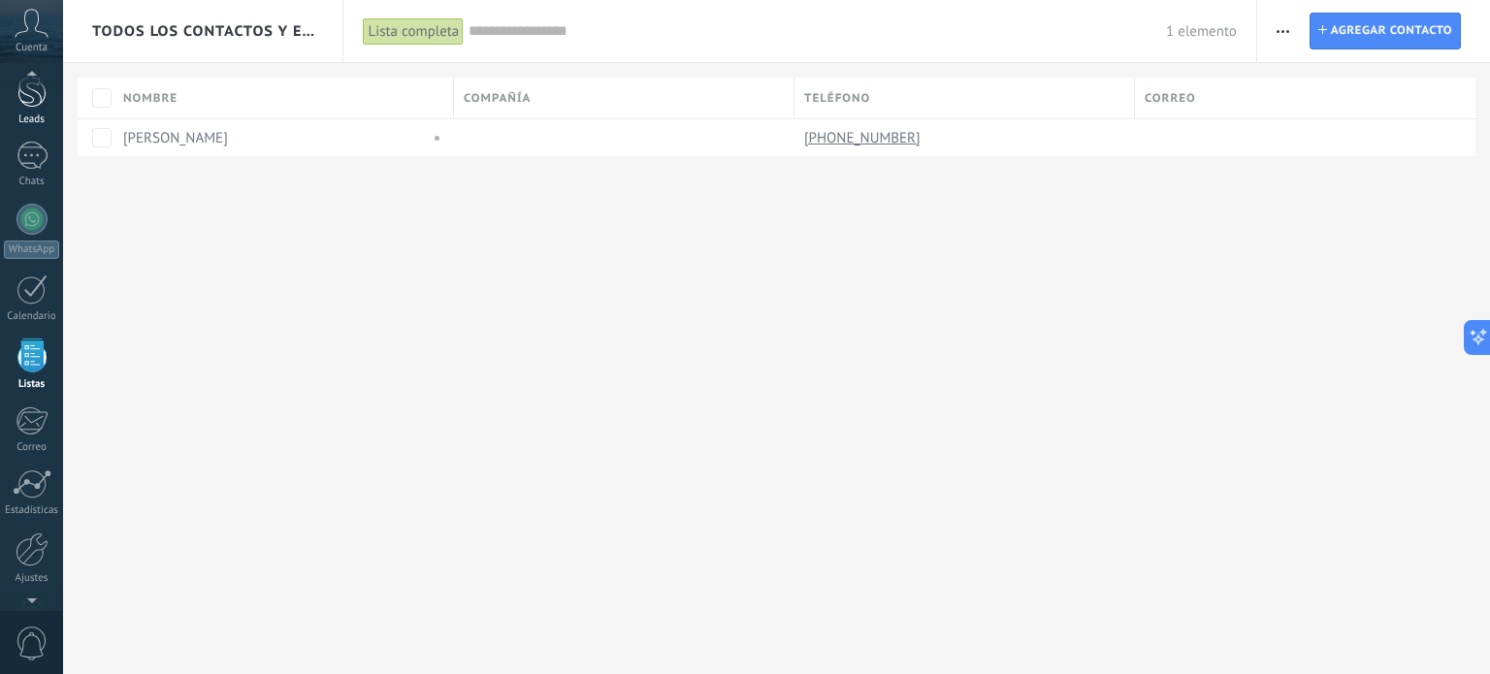
click at [27, 102] on div at bounding box center [31, 90] width 29 height 36
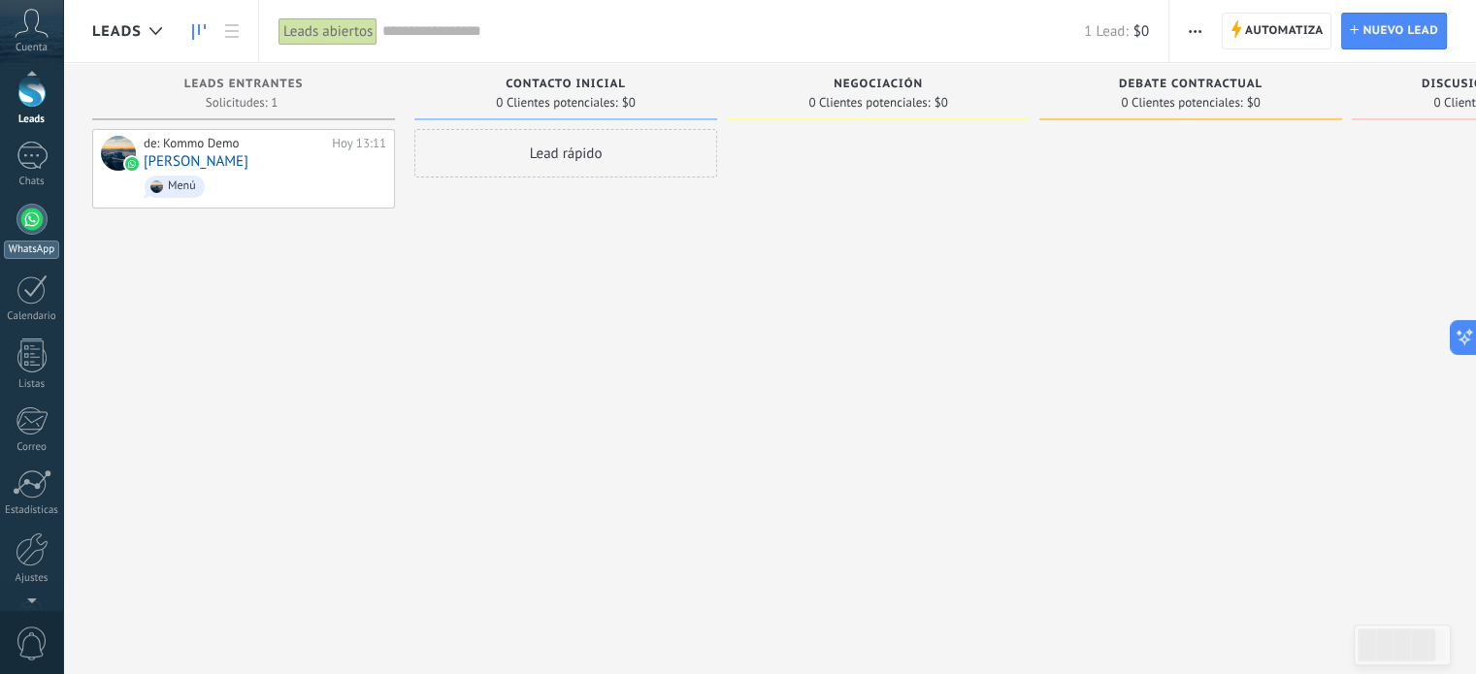
click at [28, 228] on div at bounding box center [31, 219] width 31 height 31
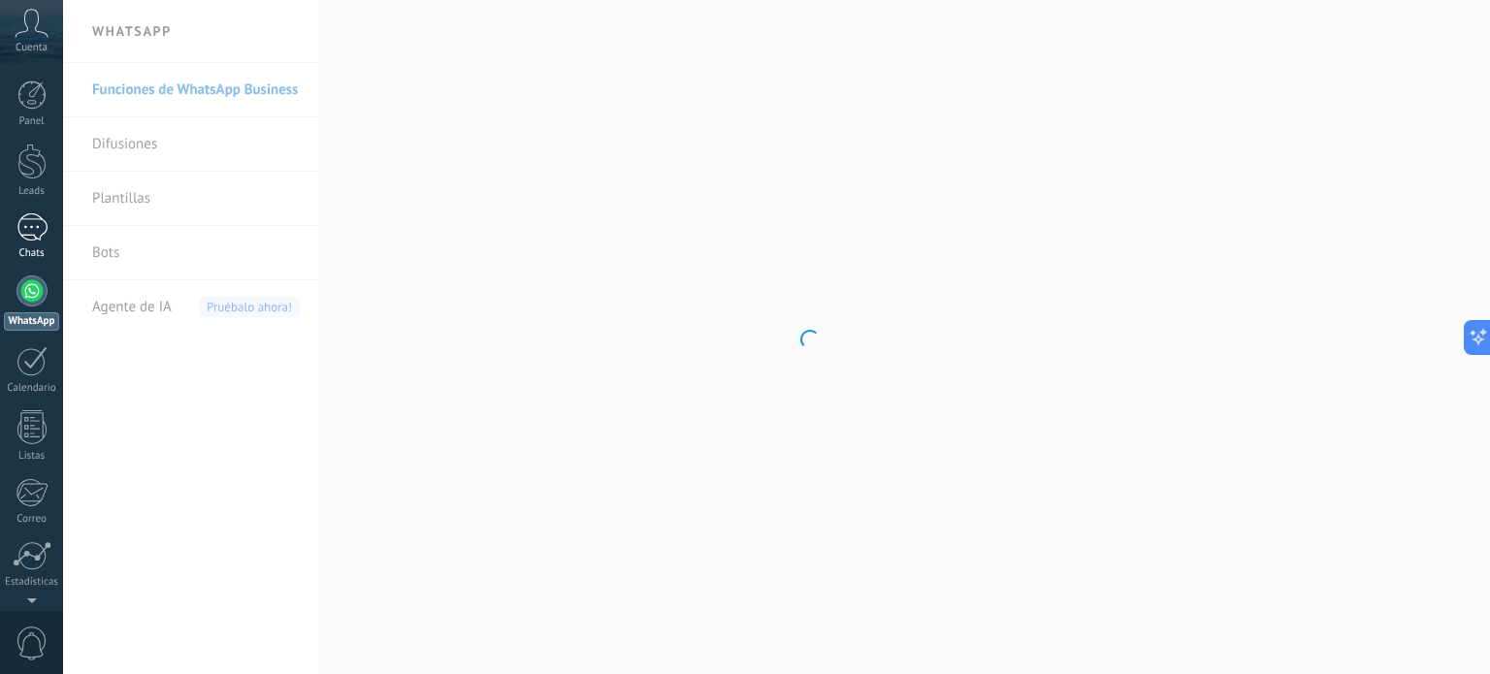
click at [27, 228] on div at bounding box center [31, 227] width 31 height 28
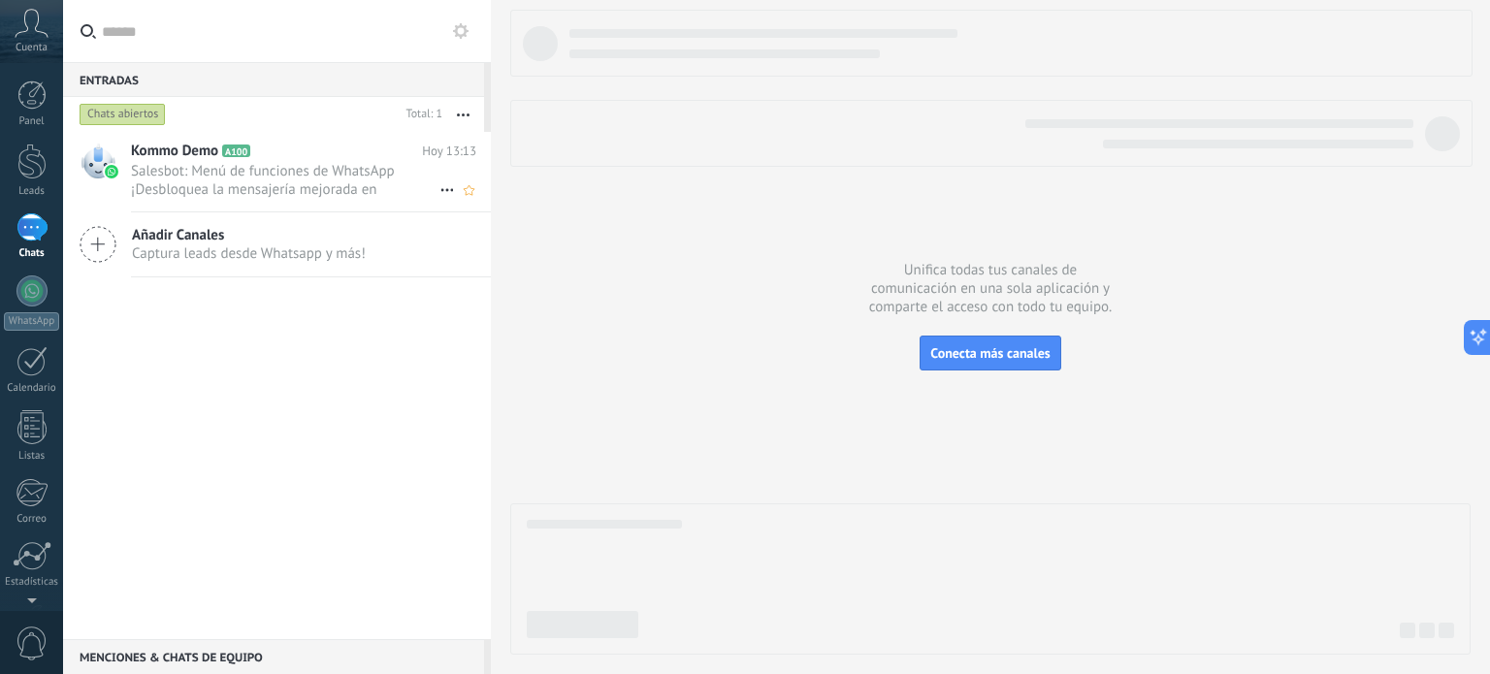
click at [322, 151] on h2 "Kommo Demo A100" at bounding box center [276, 151] width 291 height 19
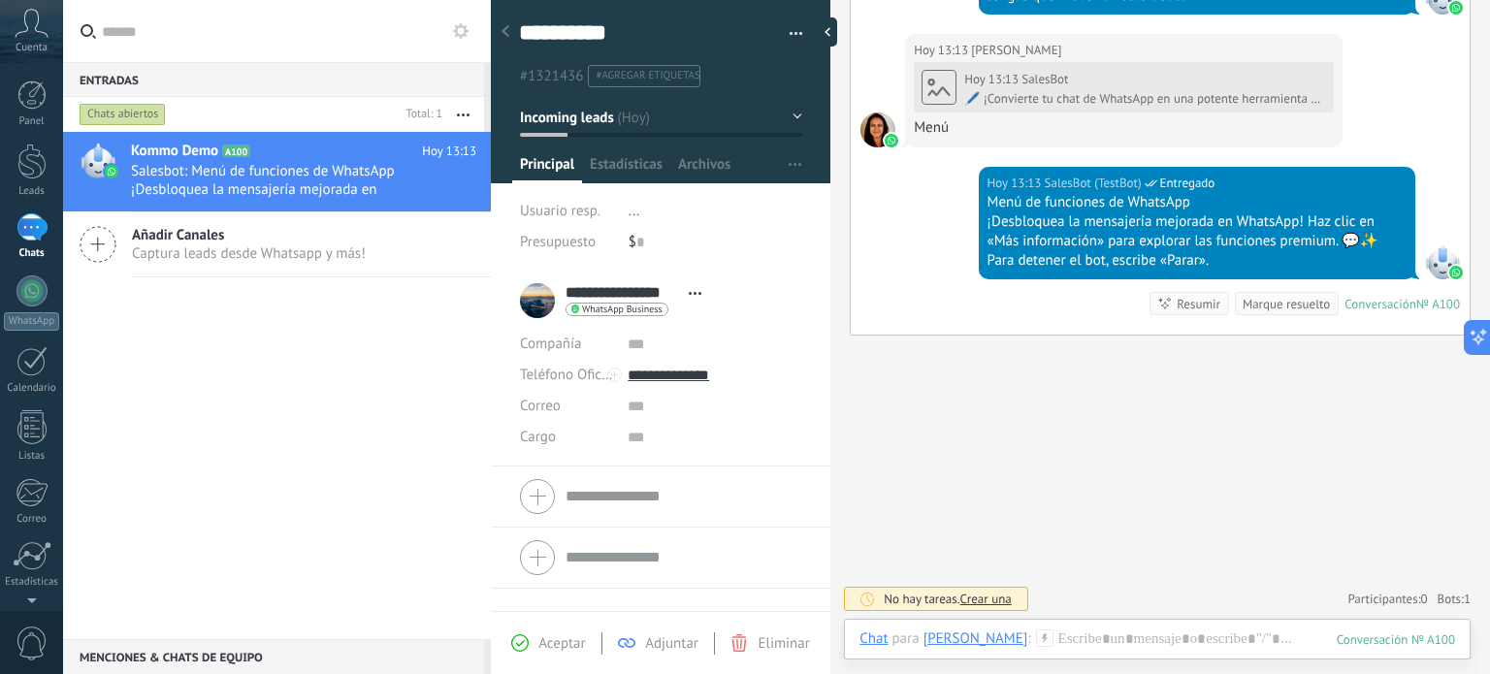
scroll to position [1752, 0]
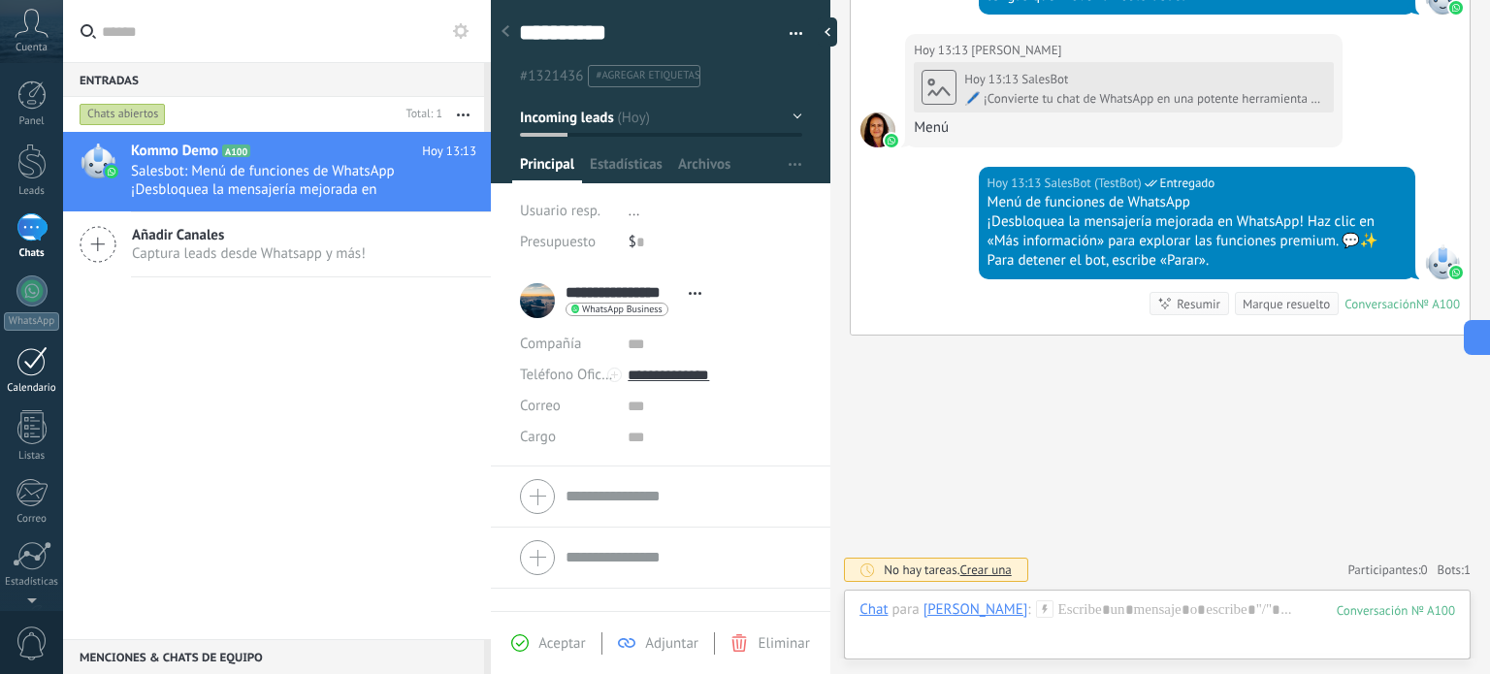
click at [19, 356] on div at bounding box center [31, 361] width 31 height 30
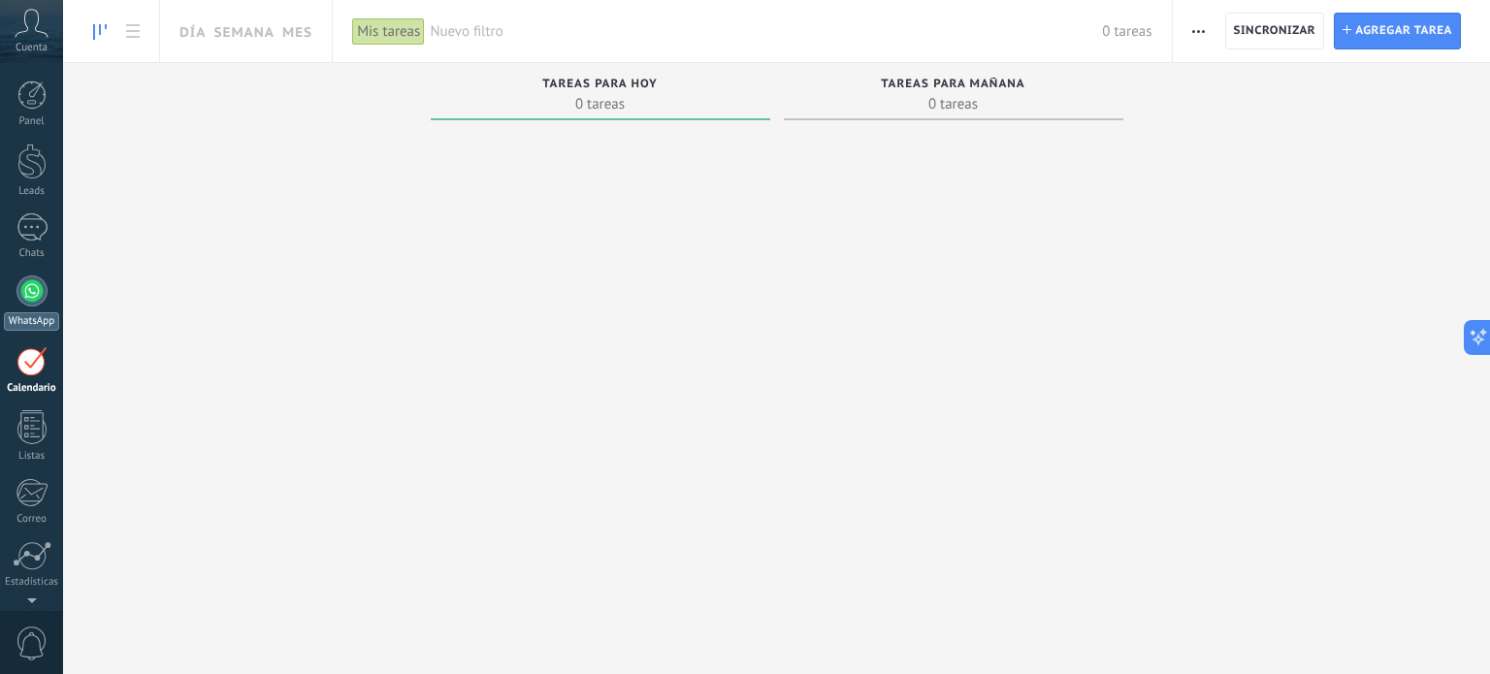
click at [27, 299] on div at bounding box center [31, 291] width 31 height 31
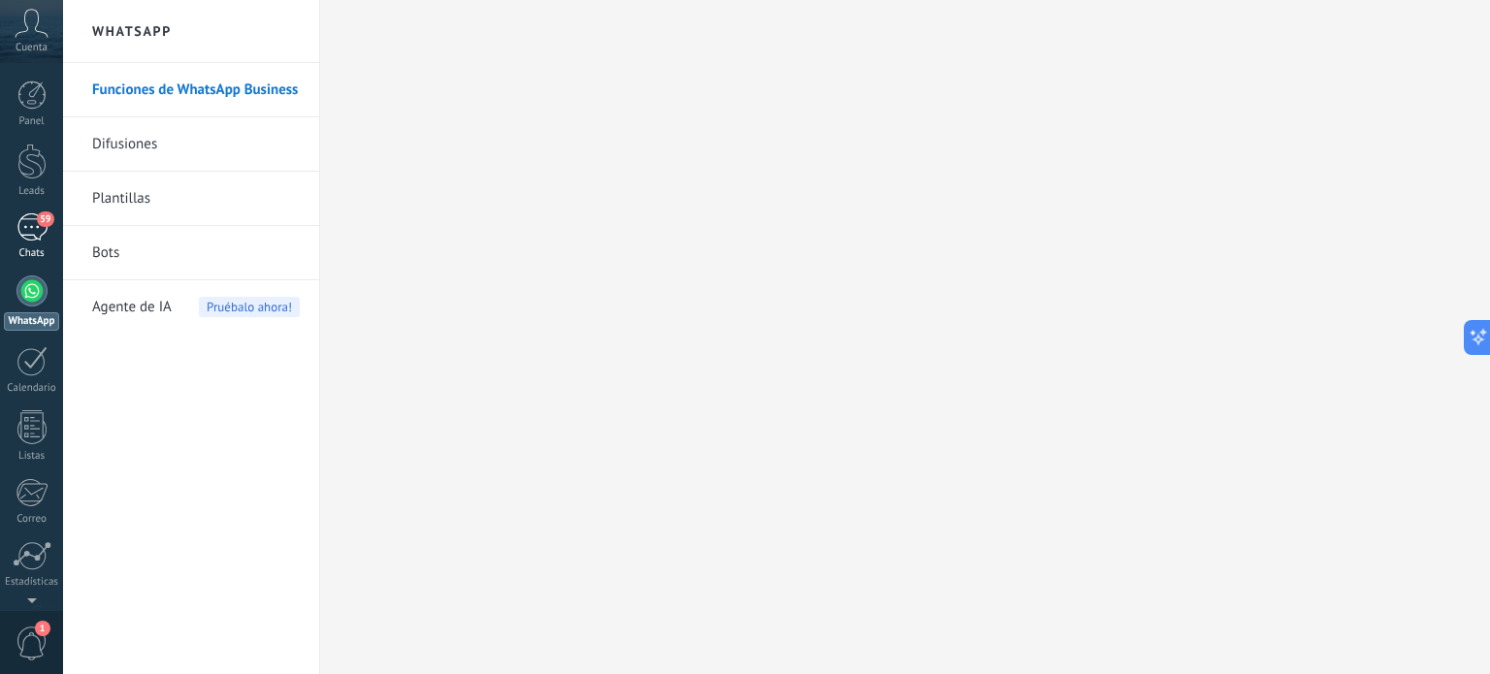
click at [36, 222] on div "59" at bounding box center [31, 227] width 31 height 28
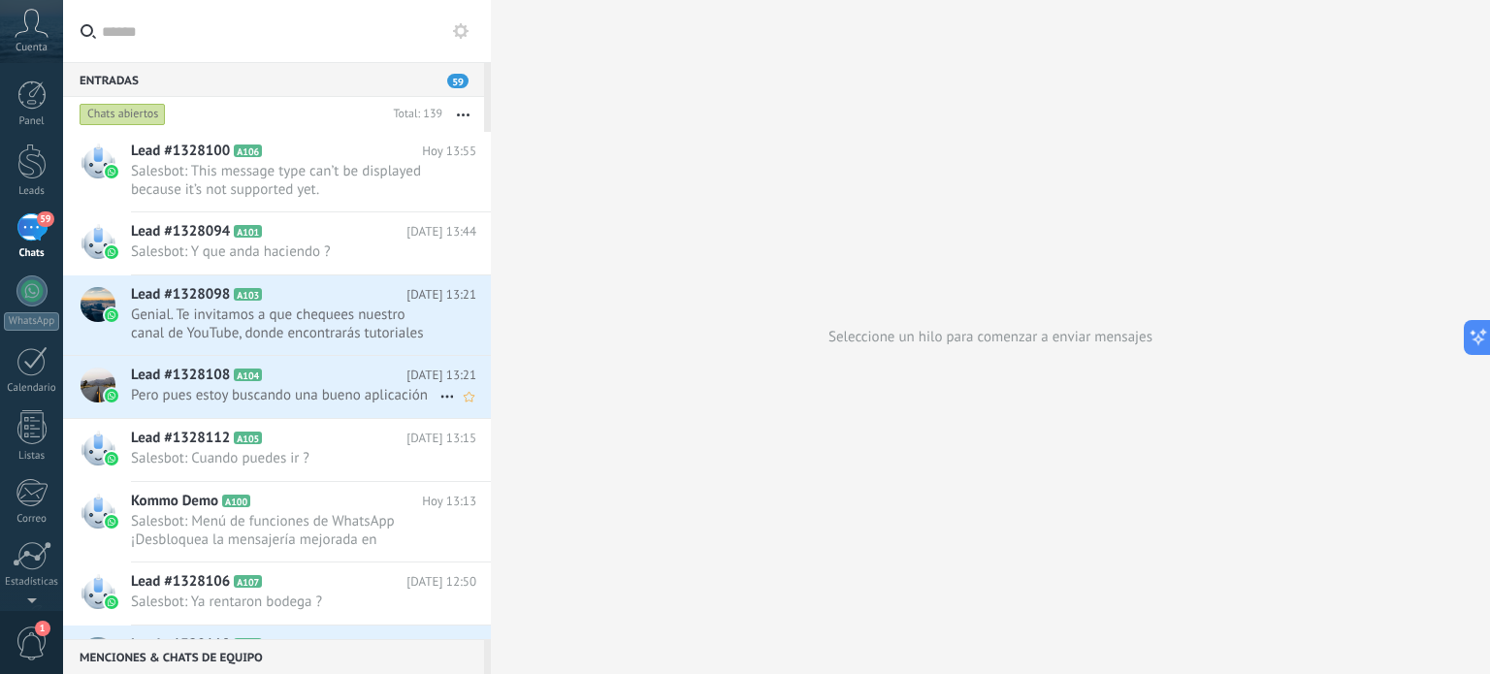
click at [293, 377] on h2 "Lead #1328108 A104" at bounding box center [269, 375] width 276 height 19
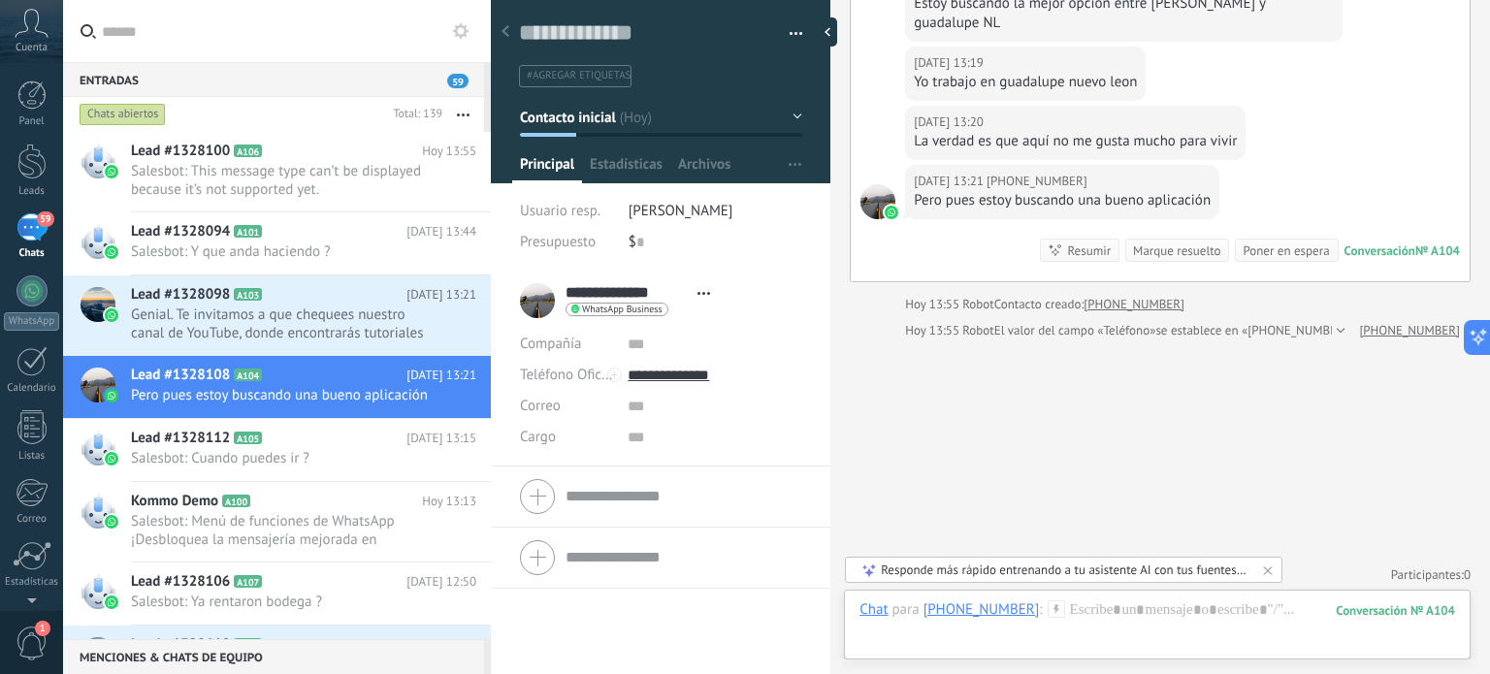
scroll to position [633, 0]
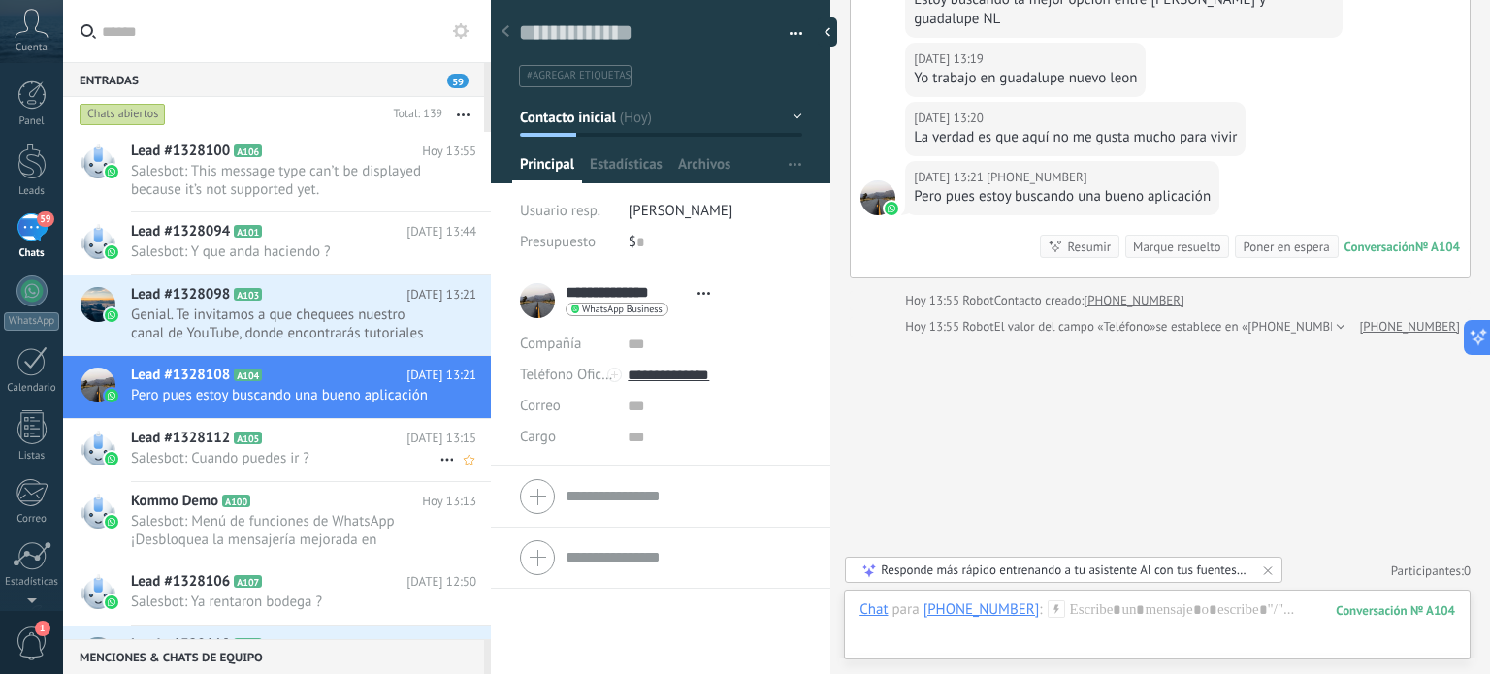
click at [260, 449] on span "Salesbot: Cuando puedes ir ?" at bounding box center [285, 458] width 309 height 18
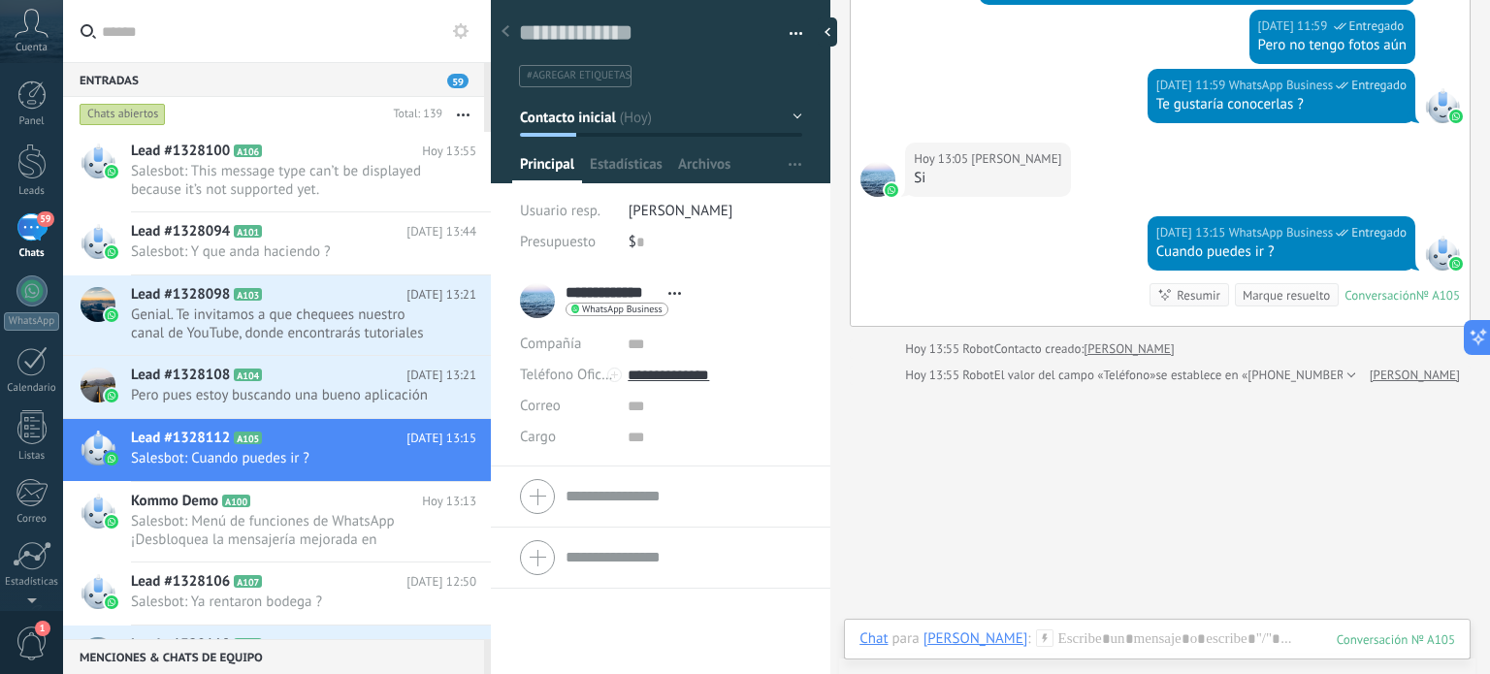
click at [788, 115] on button "Contacto inicial" at bounding box center [661, 117] width 282 height 35
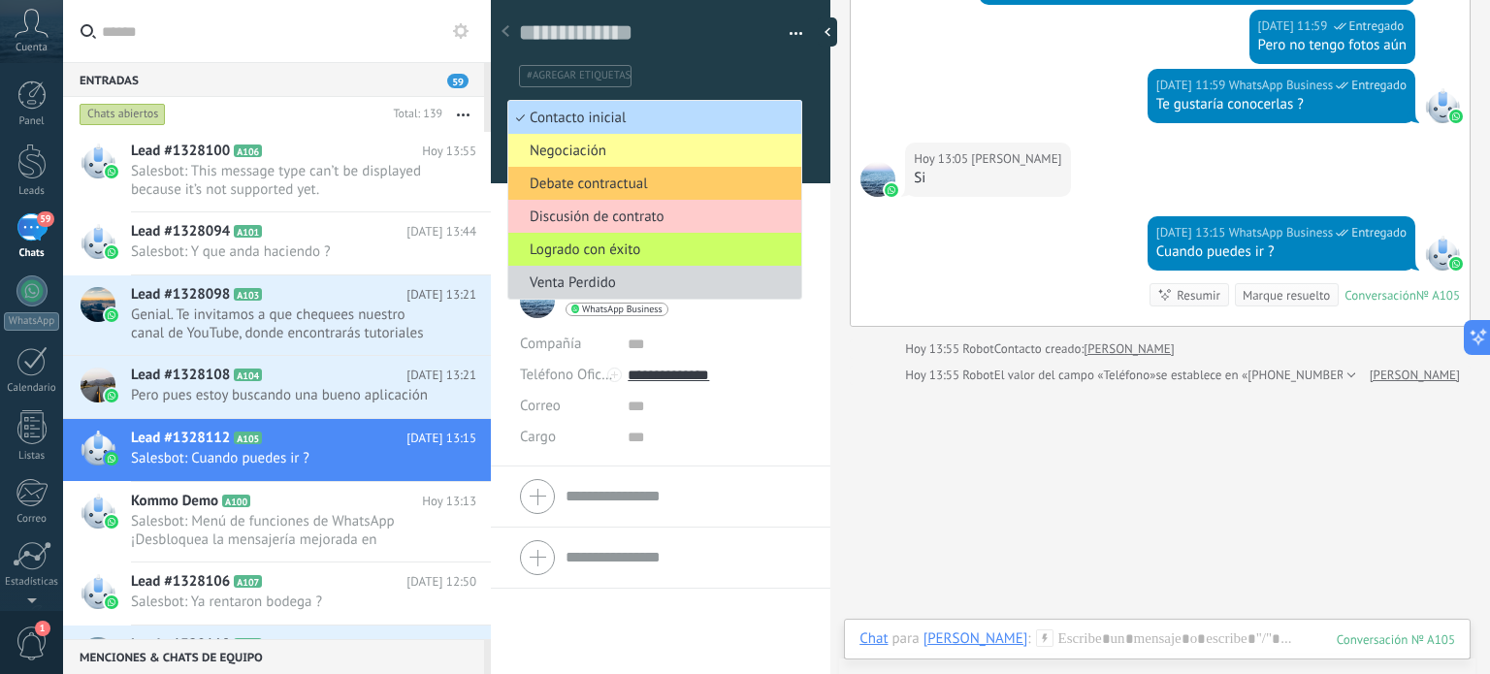
click at [788, 115] on span "Contacto inicial" at bounding box center [651, 118] width 287 height 18
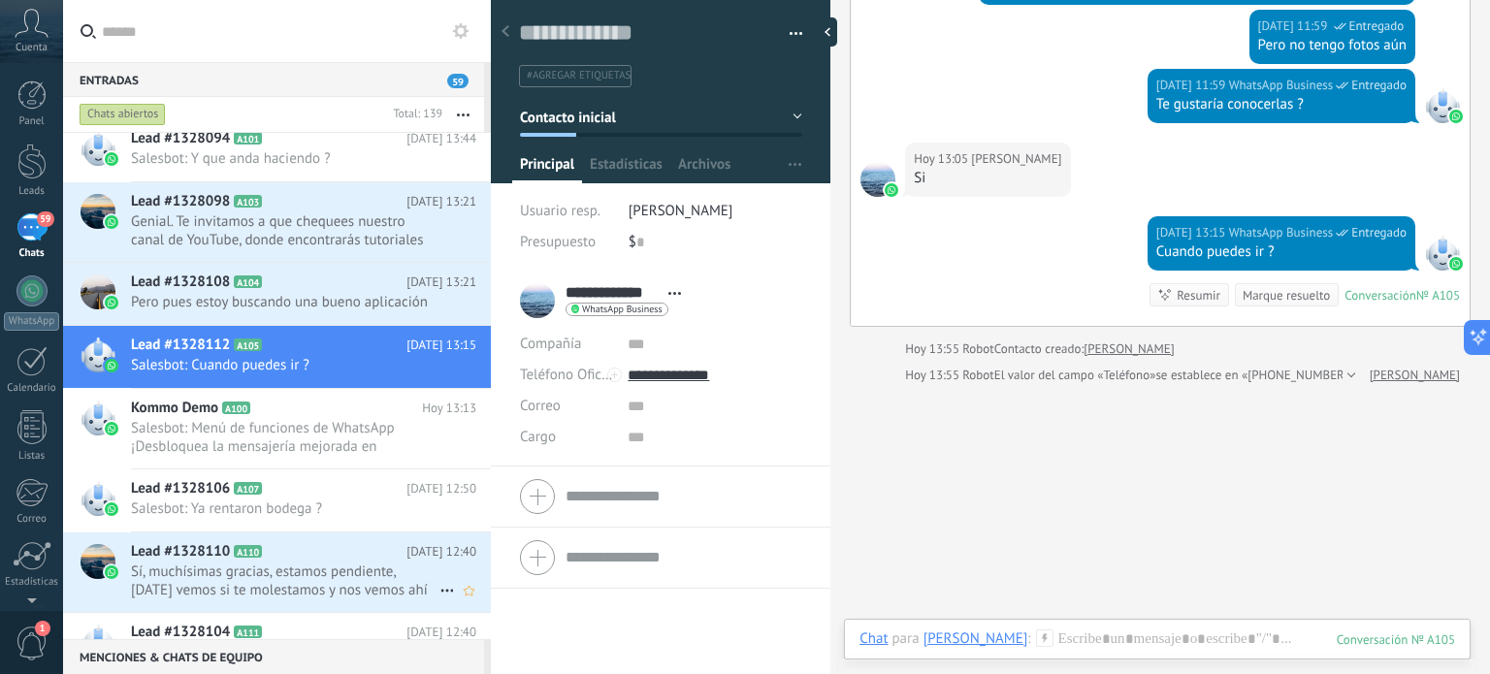
scroll to position [194, 0]
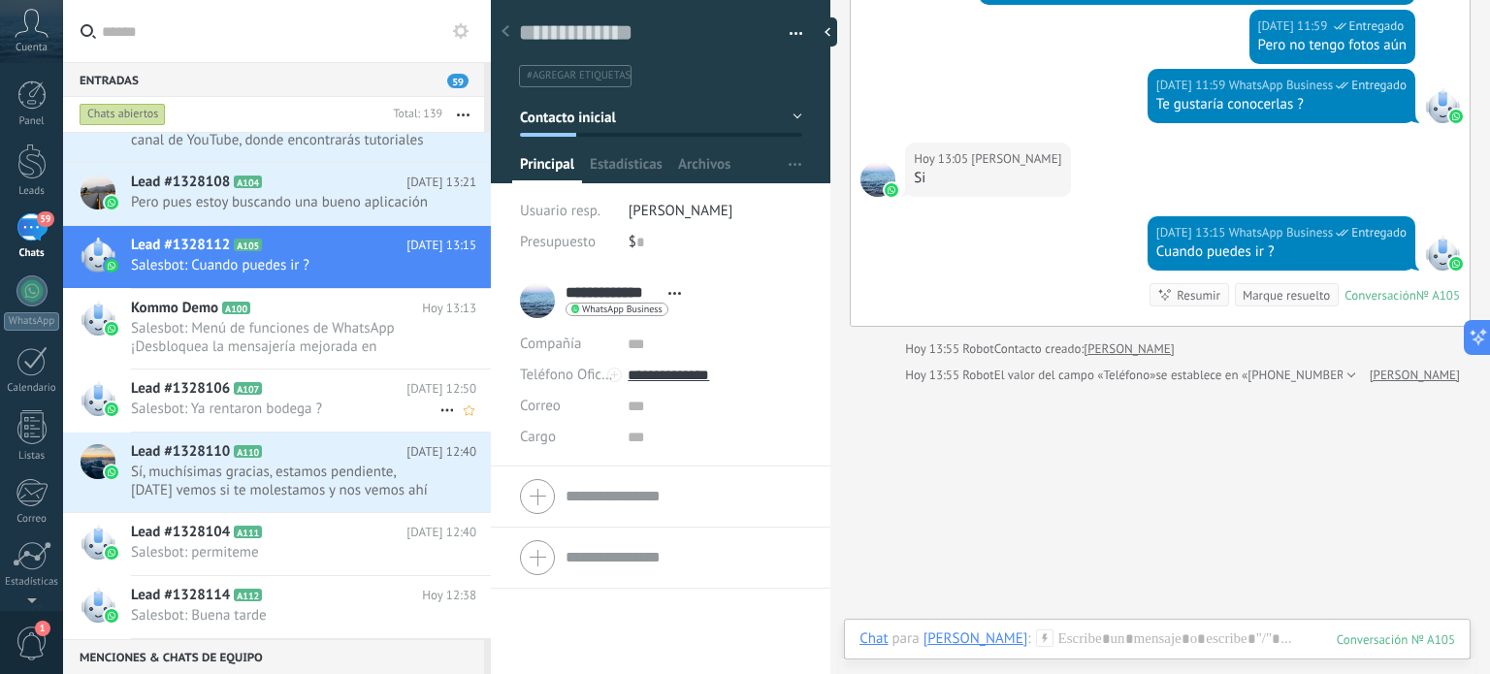
click at [212, 405] on span "Salesbot: Ya rentaron bodega ?" at bounding box center [285, 409] width 309 height 18
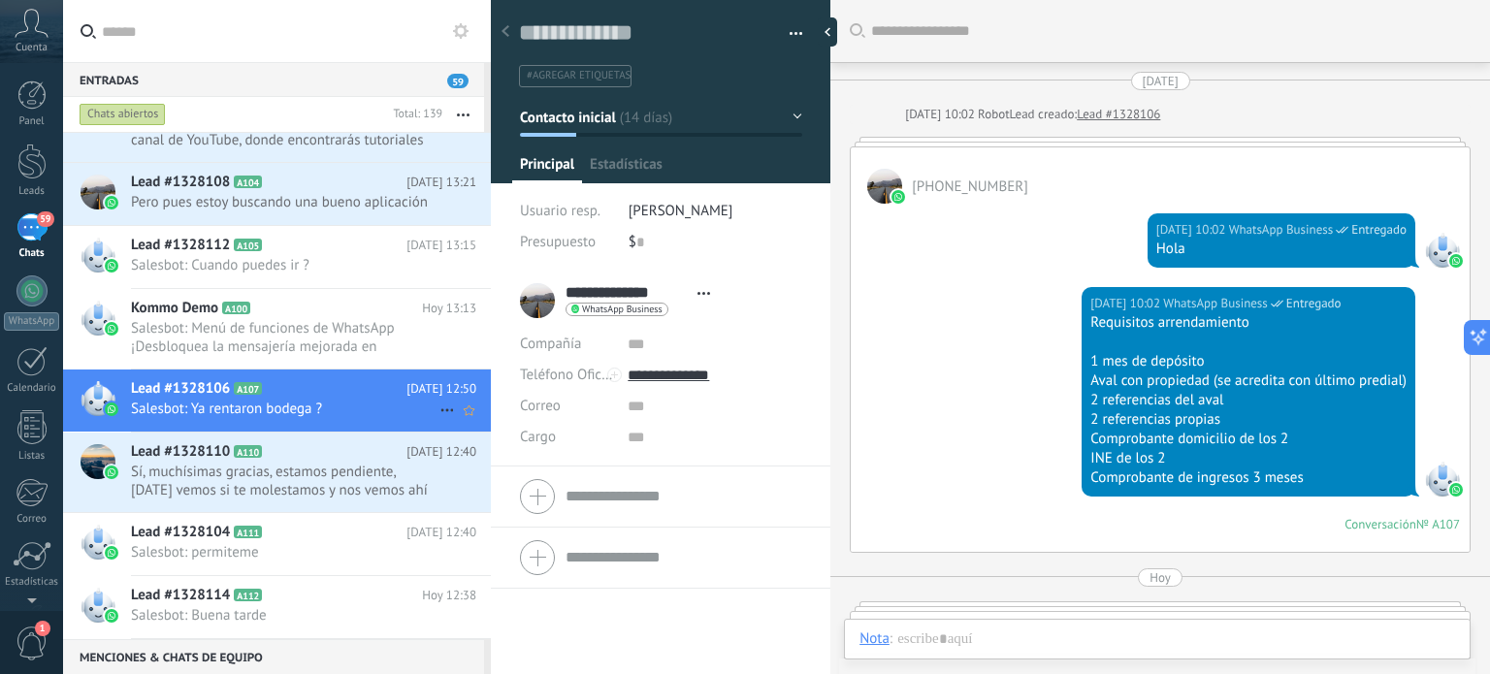
scroll to position [600, 0]
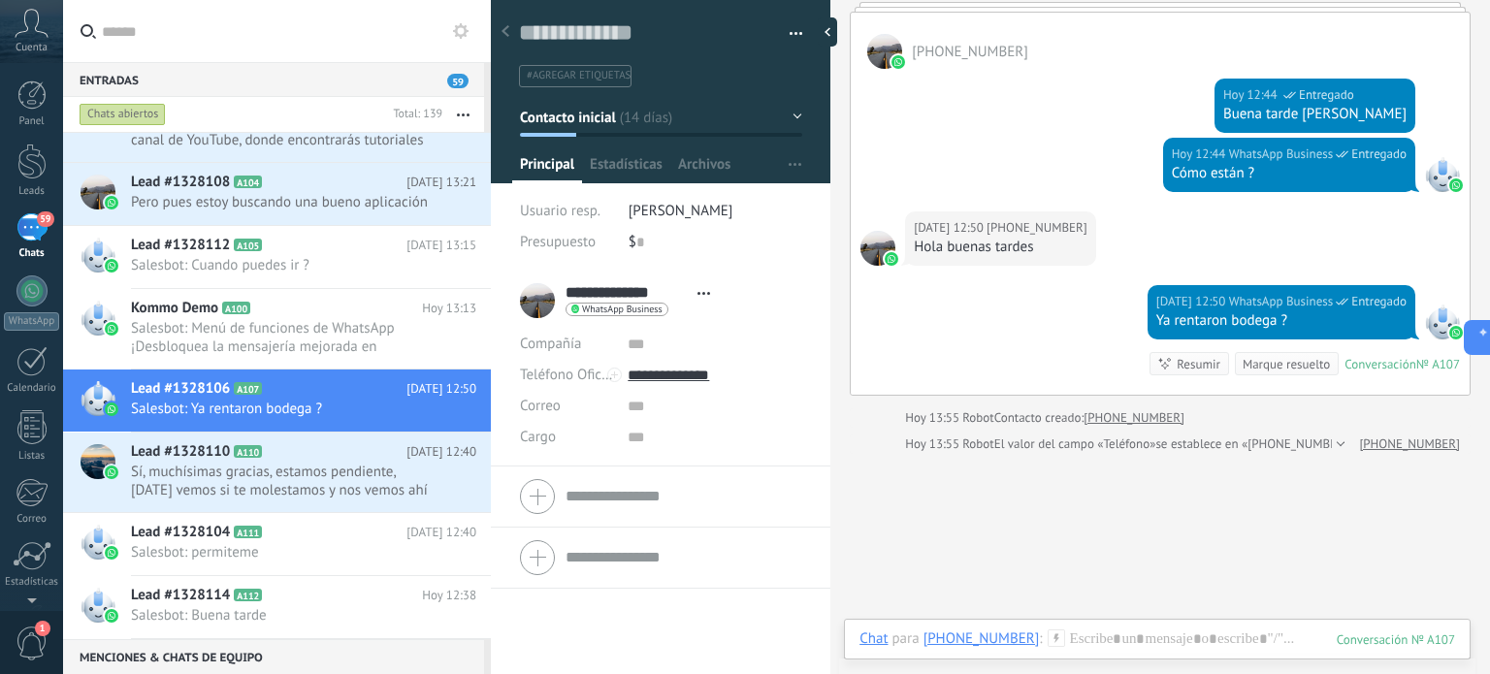
click at [792, 115] on button "Contacto inicial" at bounding box center [661, 117] width 282 height 35
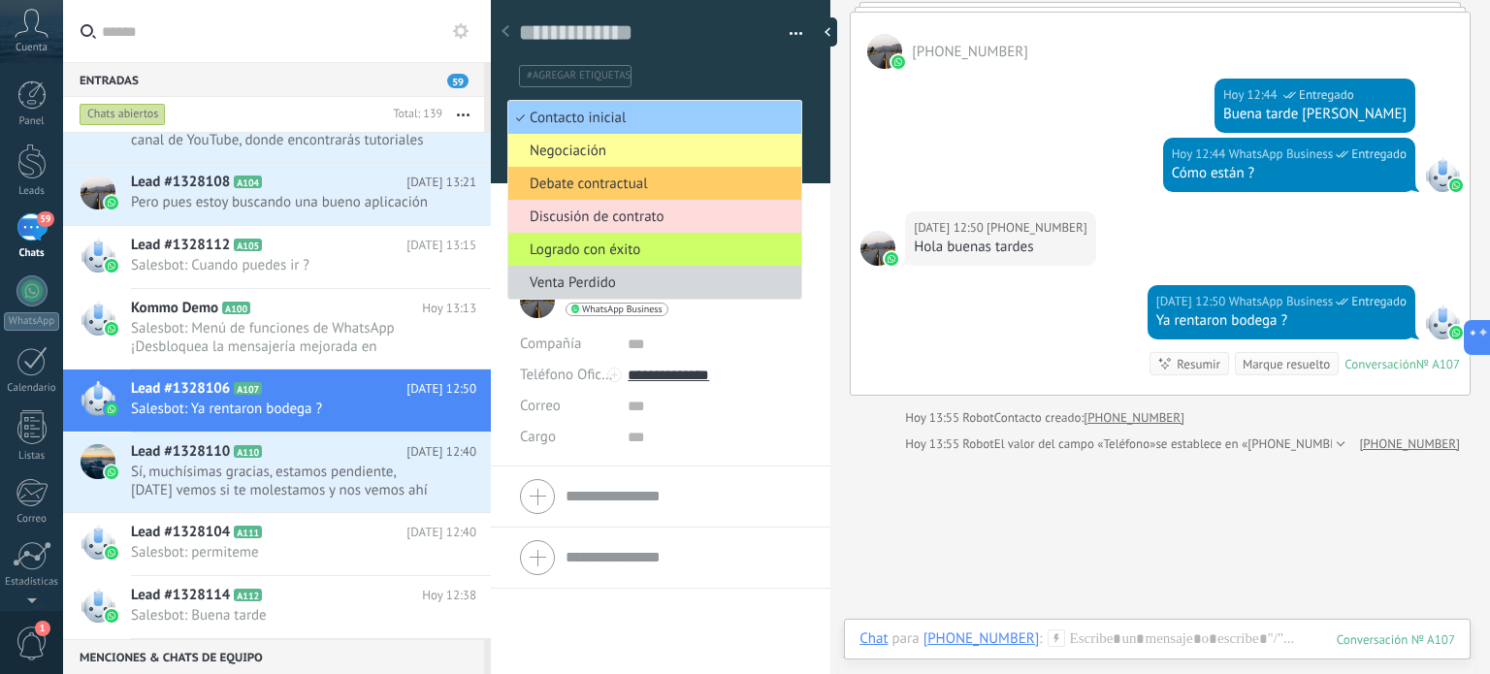
click at [609, 212] on span "Discusión de contrato" at bounding box center [651, 217] width 287 height 18
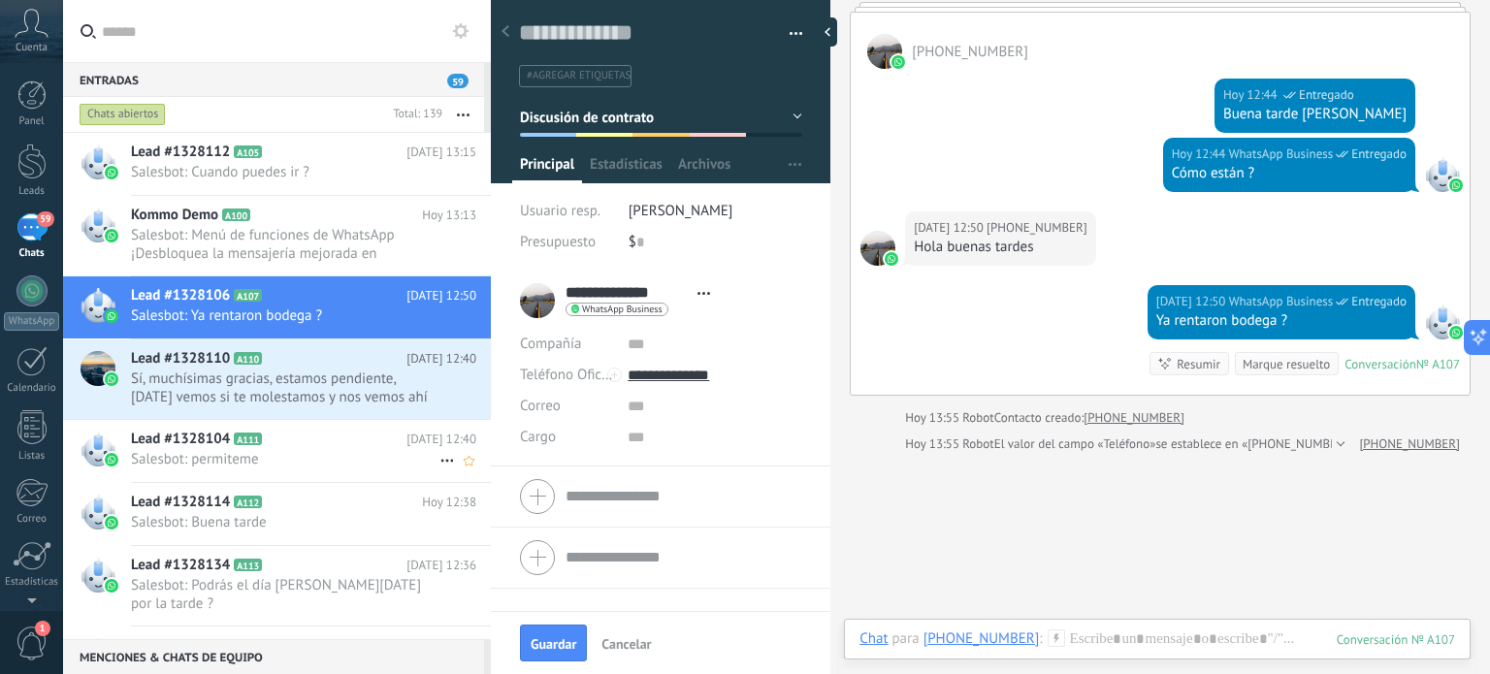
scroll to position [291, 0]
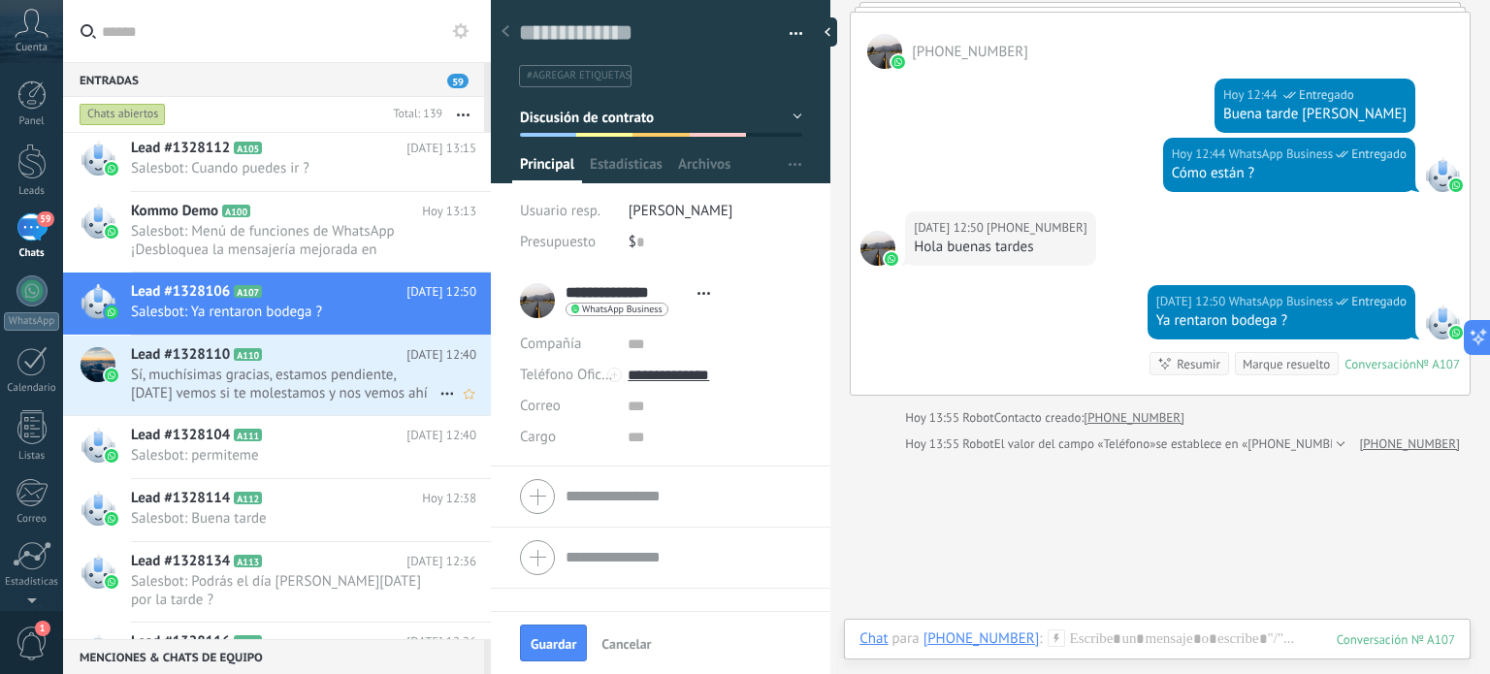
click at [343, 387] on span "Sí, muchísimas gracias, estamos pendiente, [DATE] vemos si te molestamos y nos …" at bounding box center [285, 384] width 309 height 37
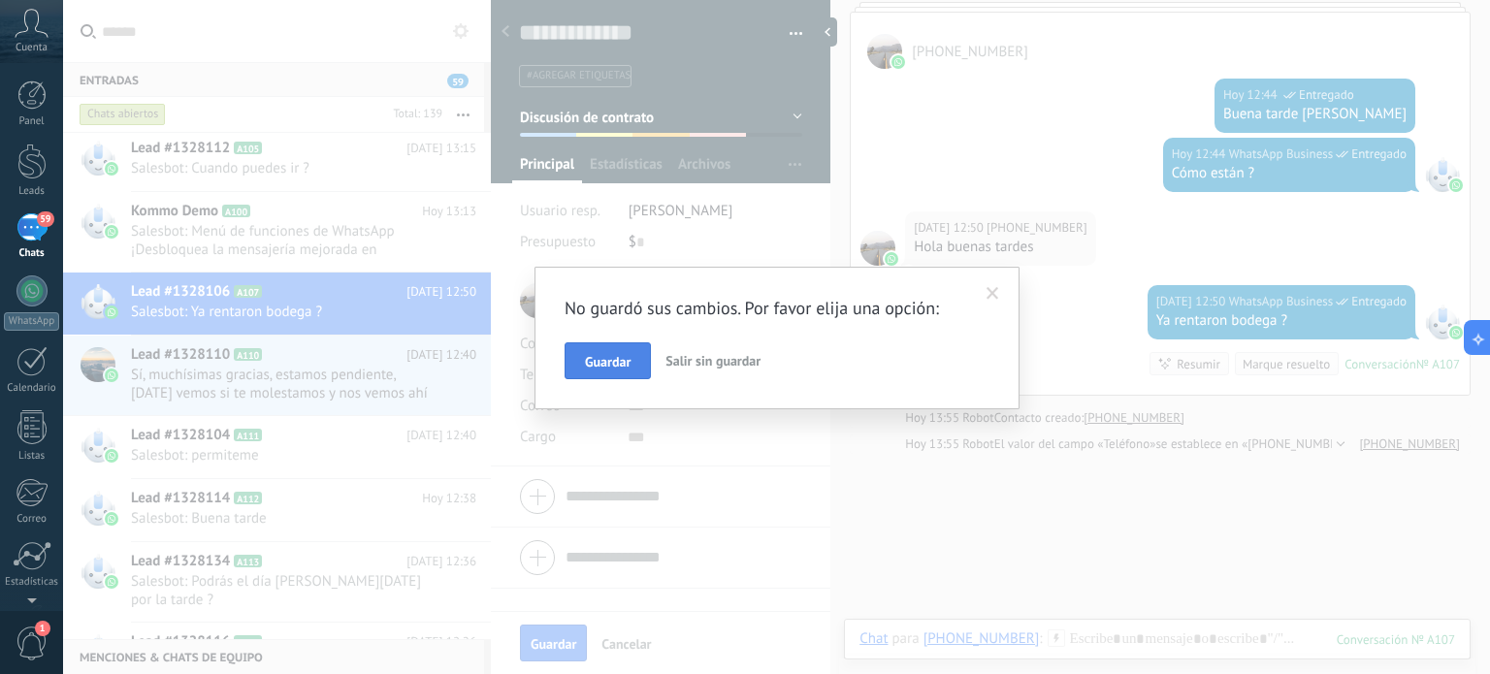
click at [608, 363] on span "Guardar" at bounding box center [608, 362] width 46 height 14
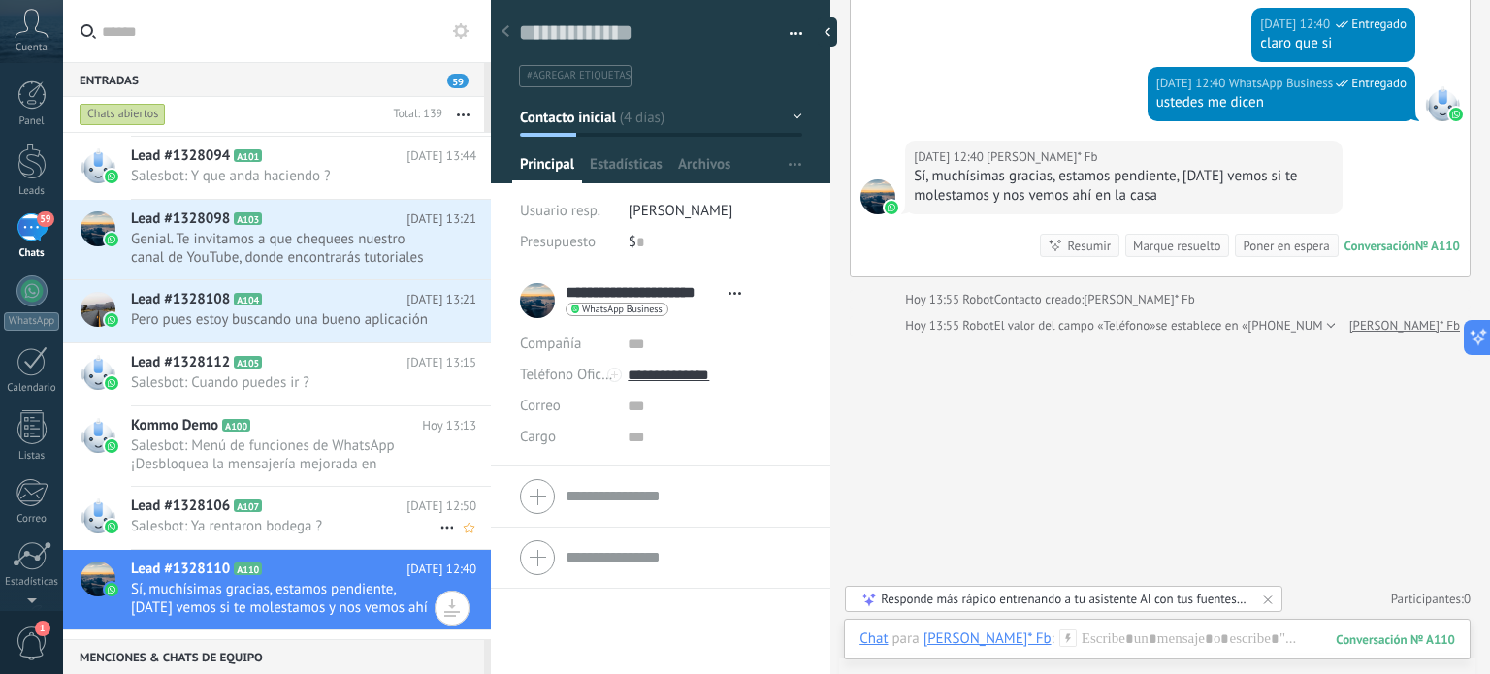
scroll to position [97, 0]
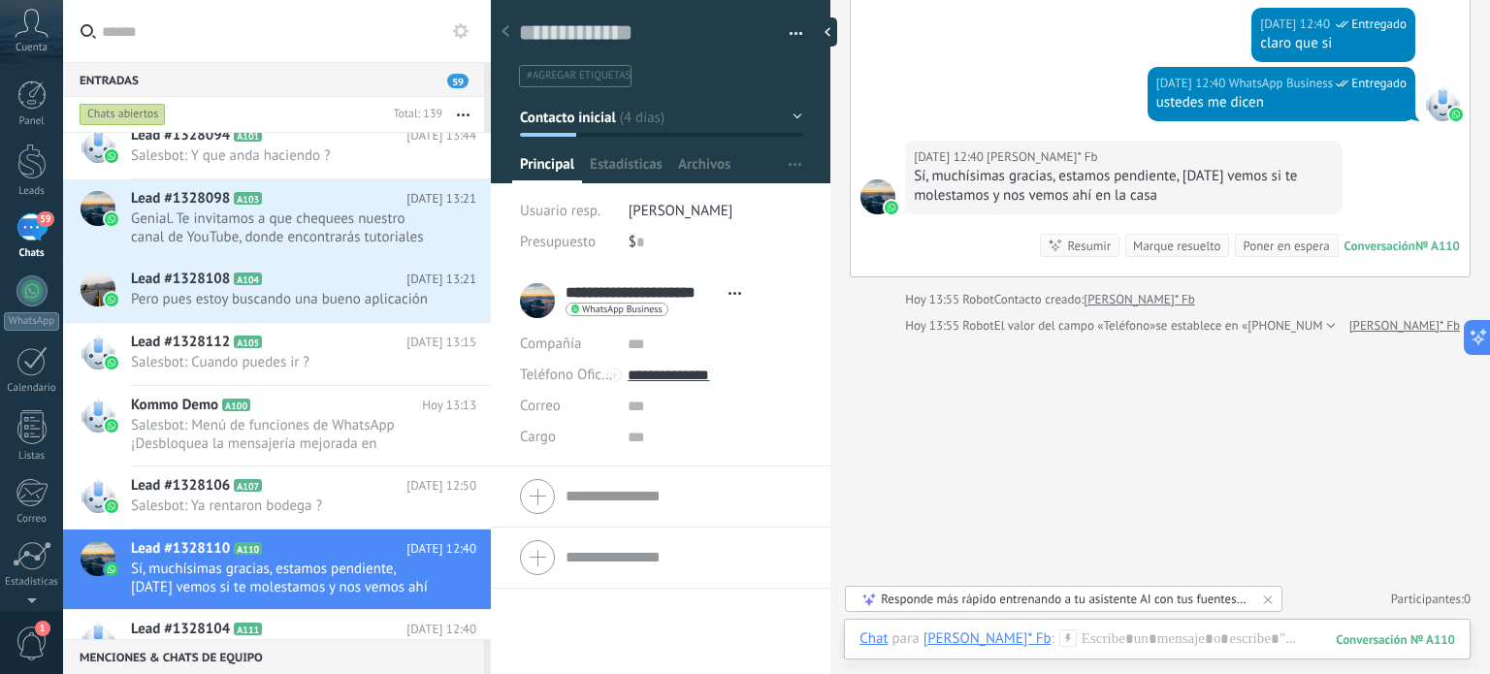
click at [782, 115] on button "Contacto inicial" at bounding box center [661, 117] width 282 height 35
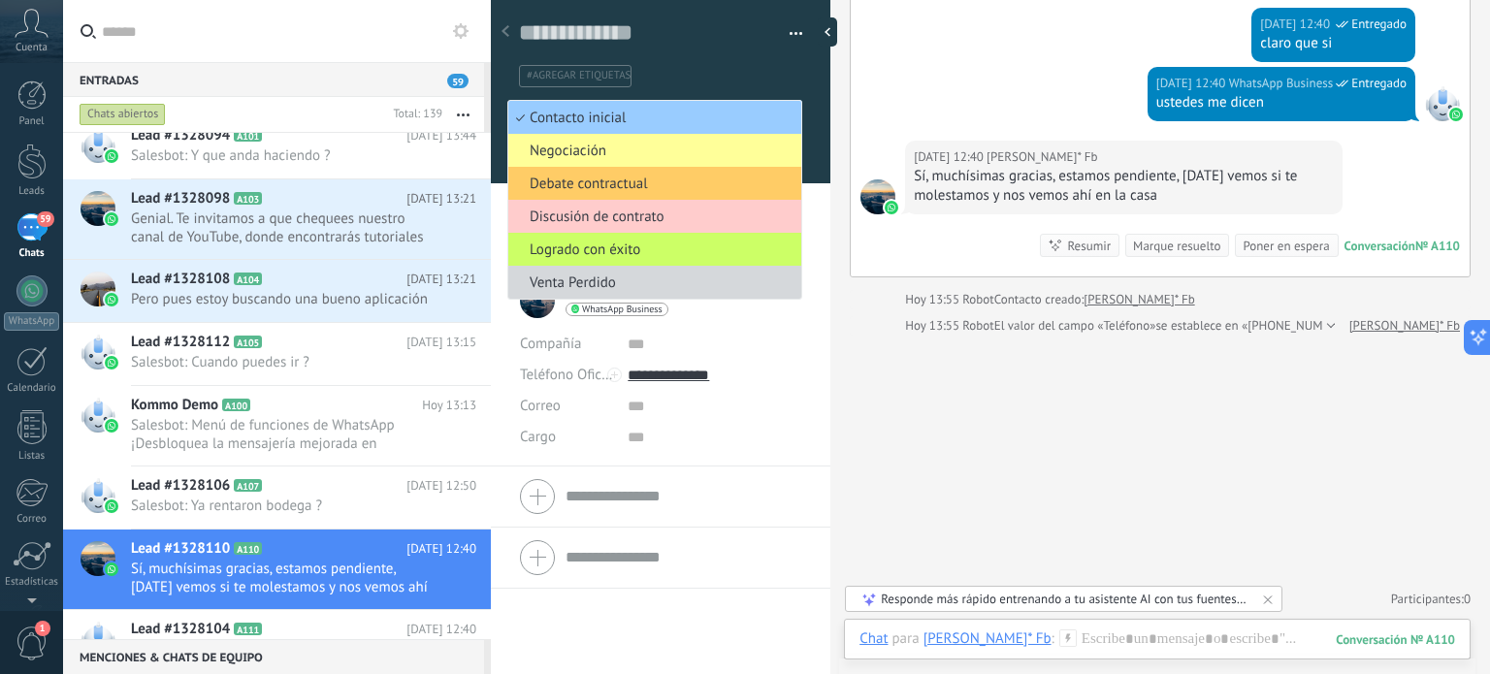
click at [763, 84] on ul "#agregar etiquetas" at bounding box center [657, 76] width 280 height 26
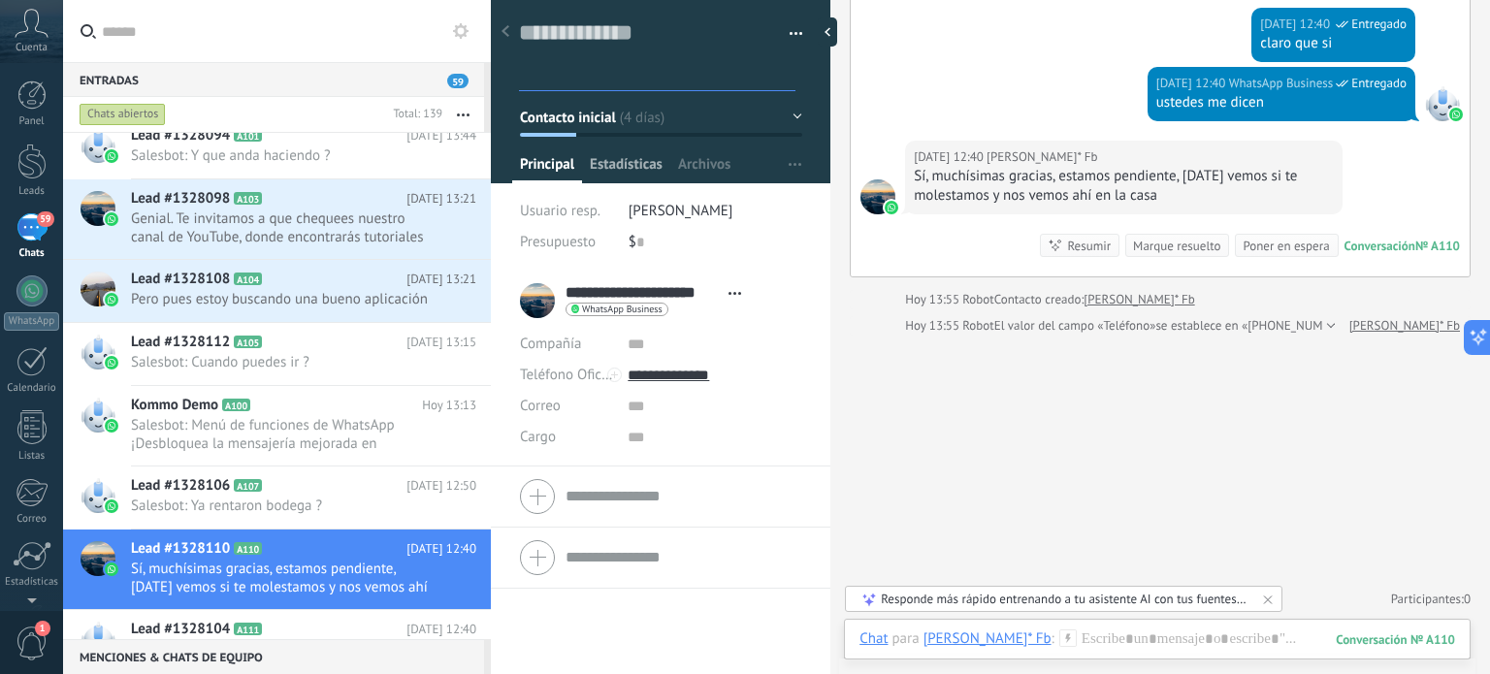
click at [636, 166] on span "Estadísticas" at bounding box center [626, 169] width 73 height 28
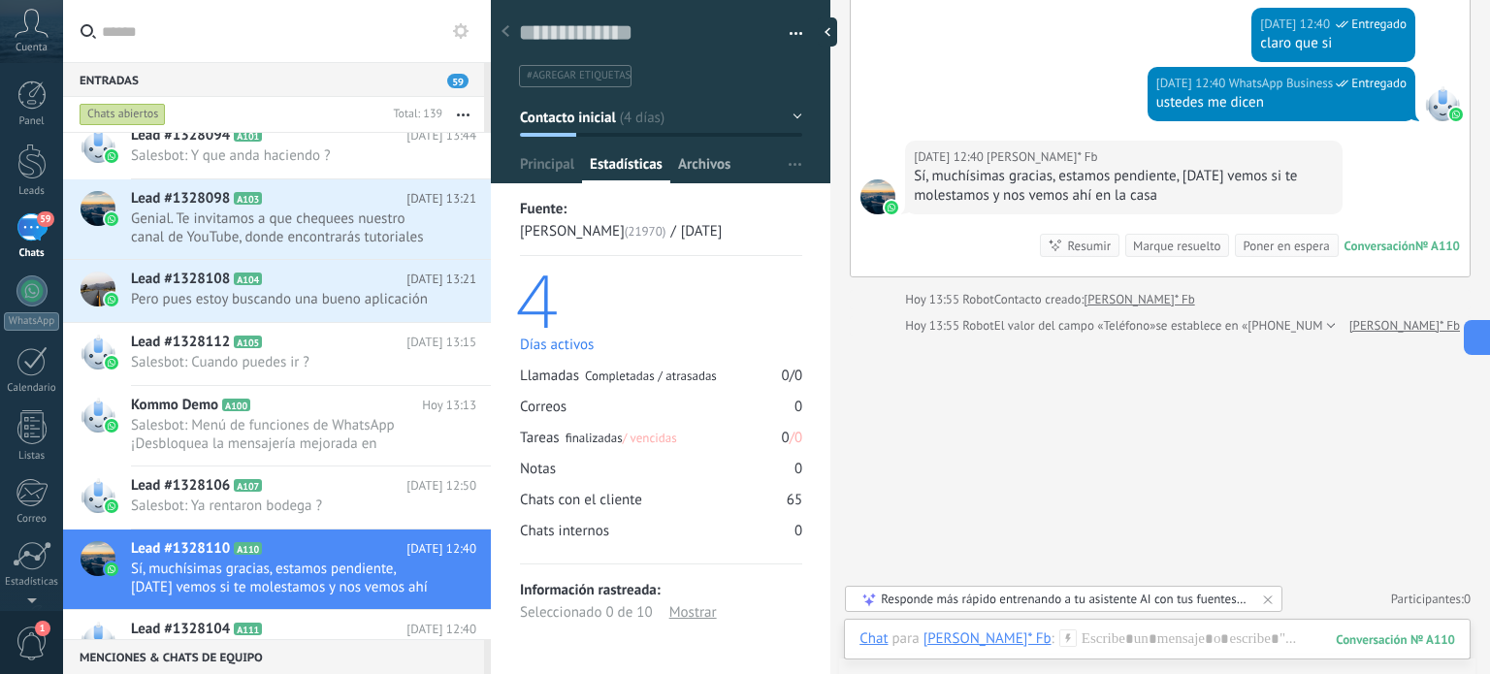
click at [718, 164] on span "Archivos" at bounding box center [704, 169] width 52 height 28
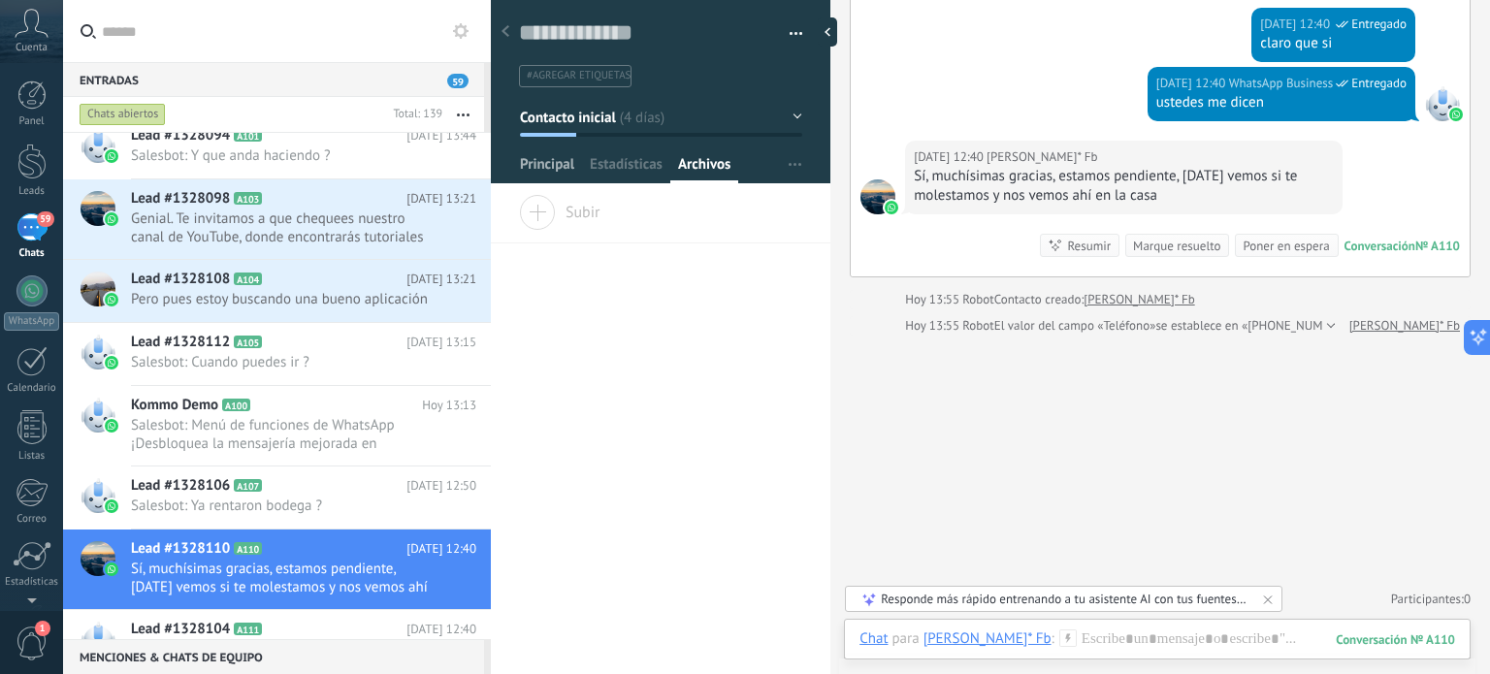
click at [535, 168] on span "Principal" at bounding box center [547, 169] width 54 height 28
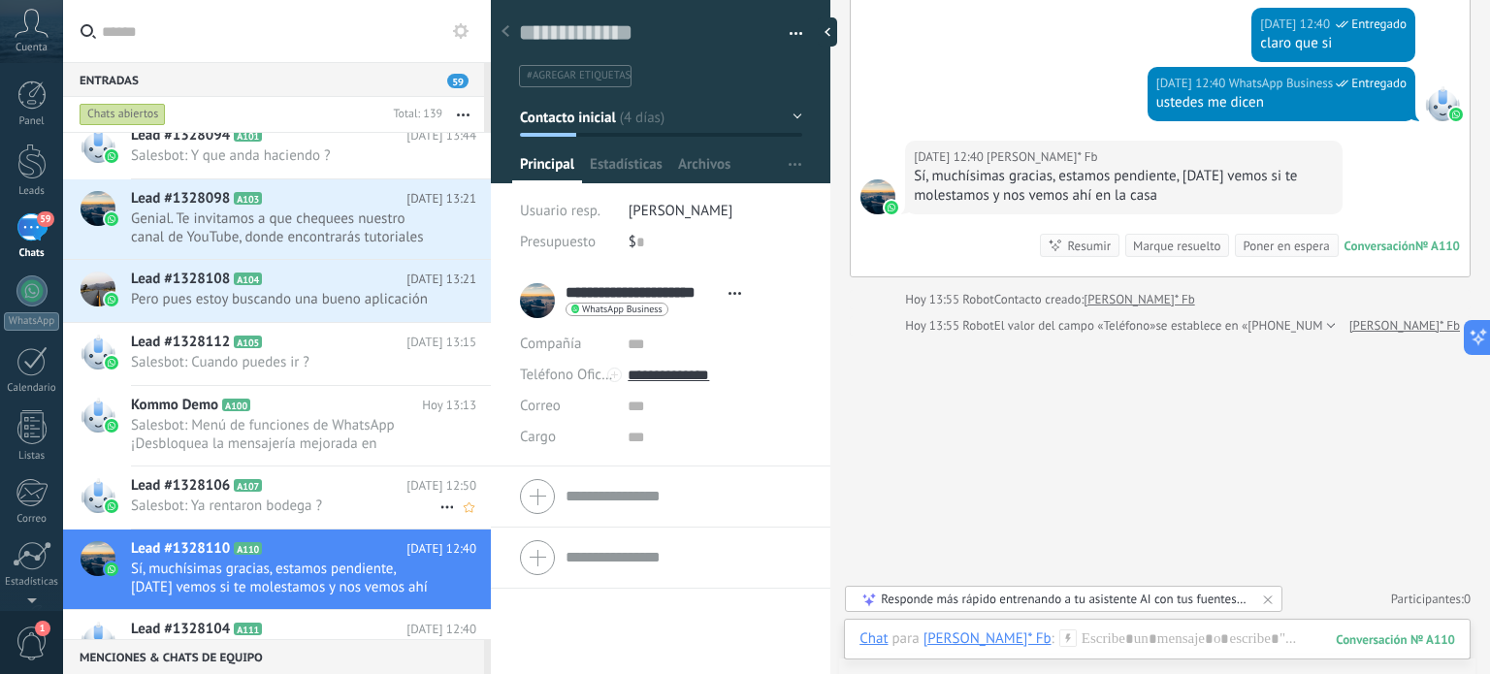
click at [321, 485] on h2 "Lead #1328106 A107" at bounding box center [269, 485] width 276 height 19
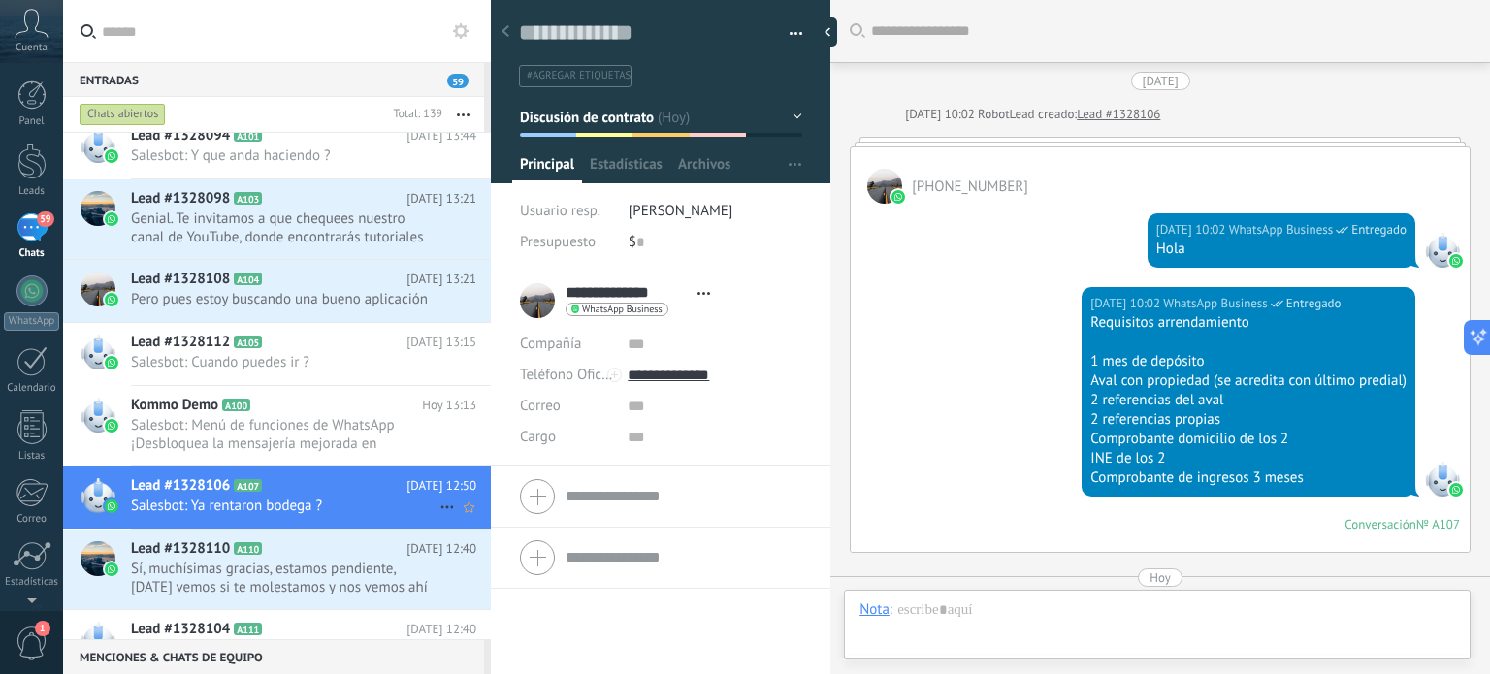
scroll to position [28, 0]
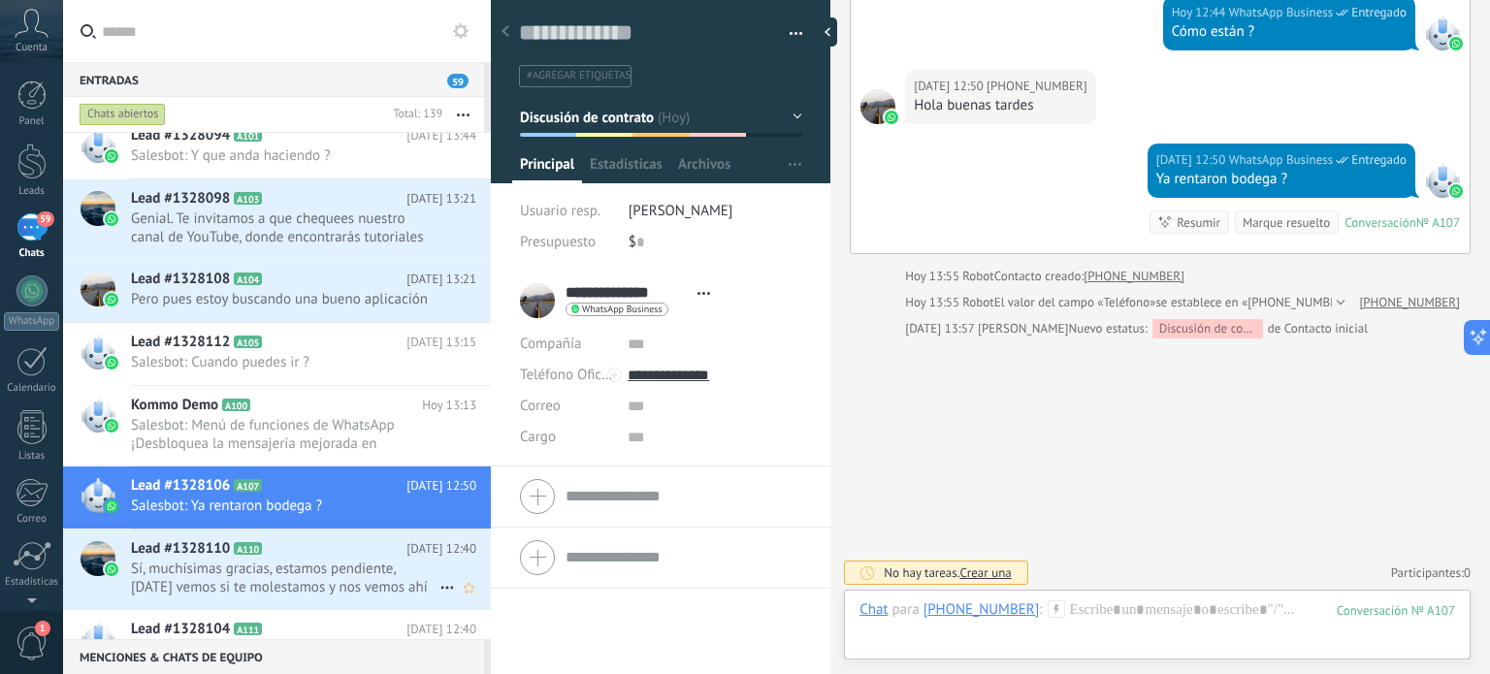
click at [229, 581] on span "Sí, muchísimas gracias, estamos pendiente, [DATE] vemos si te molestamos y nos …" at bounding box center [285, 578] width 309 height 37
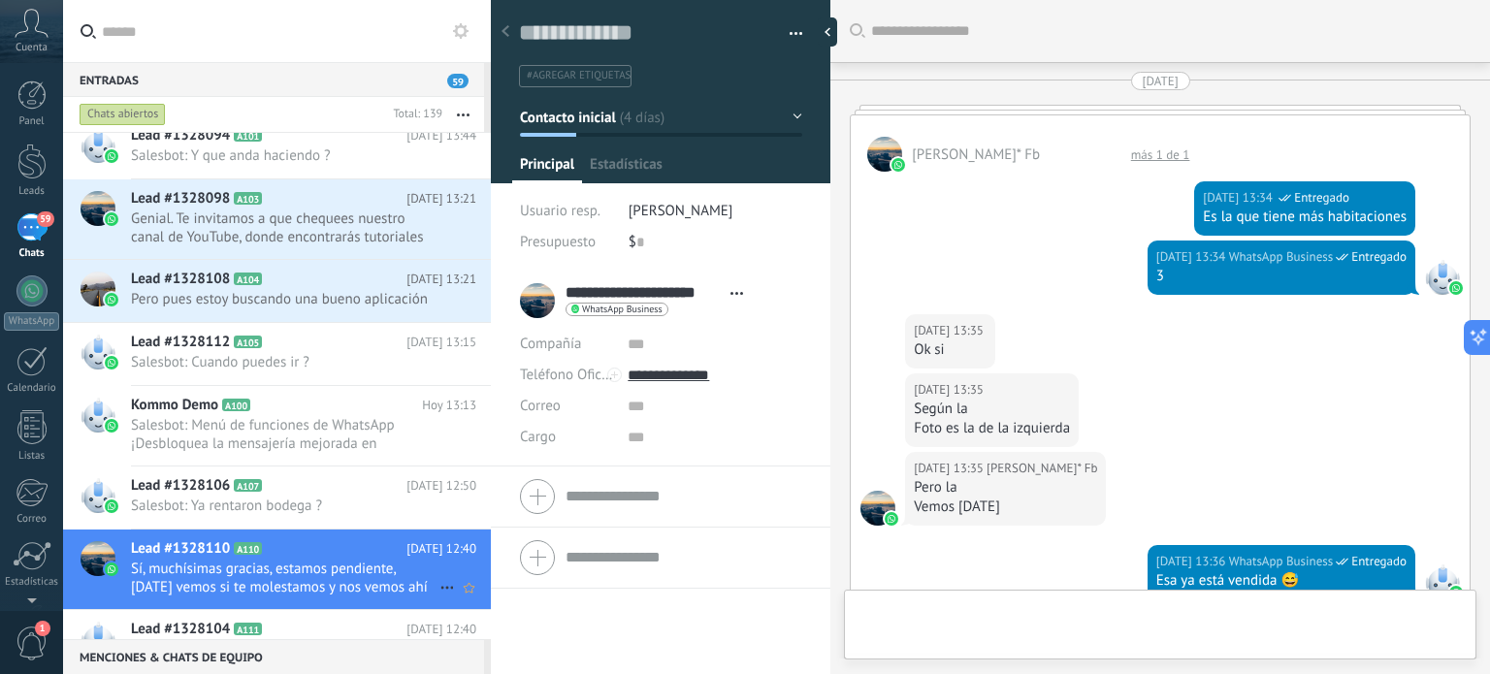
type textarea "**********"
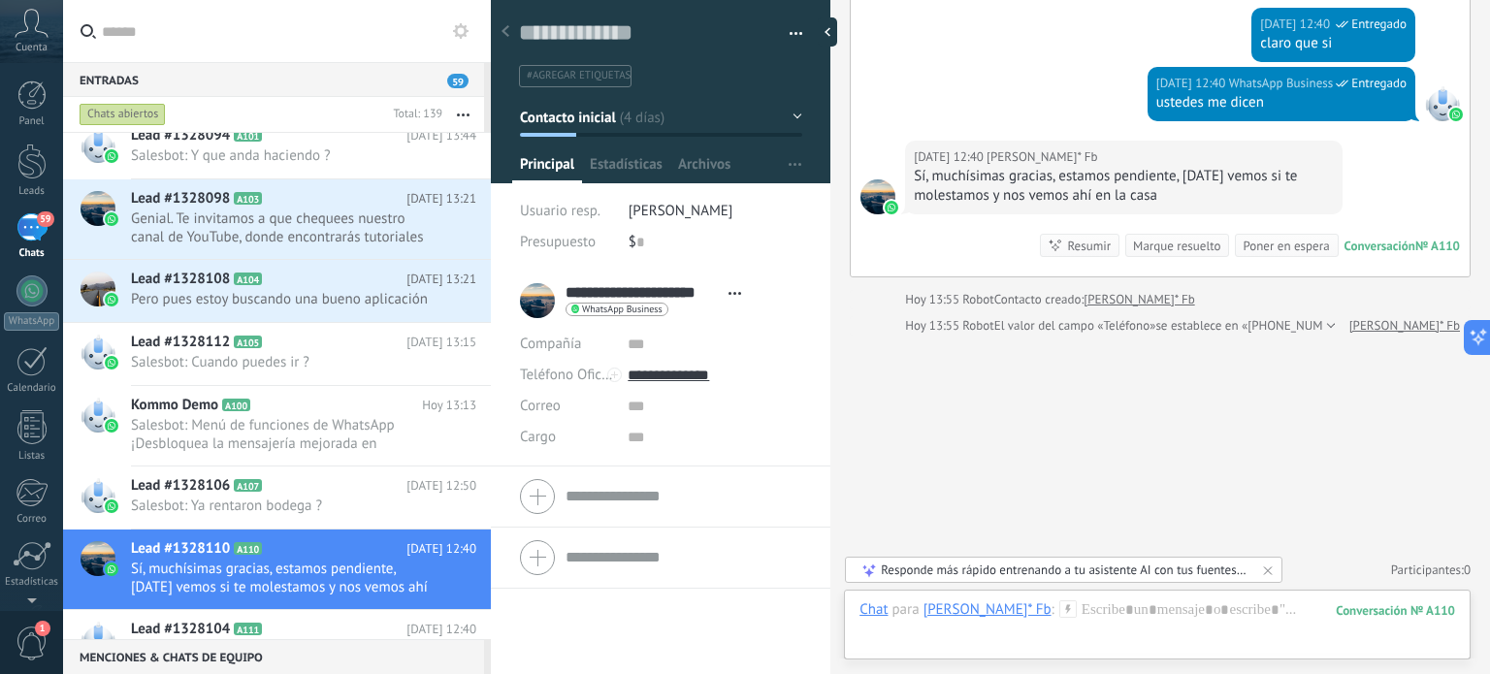
click at [553, 65] on li "#agregar etiquetas" at bounding box center [575, 76] width 113 height 22
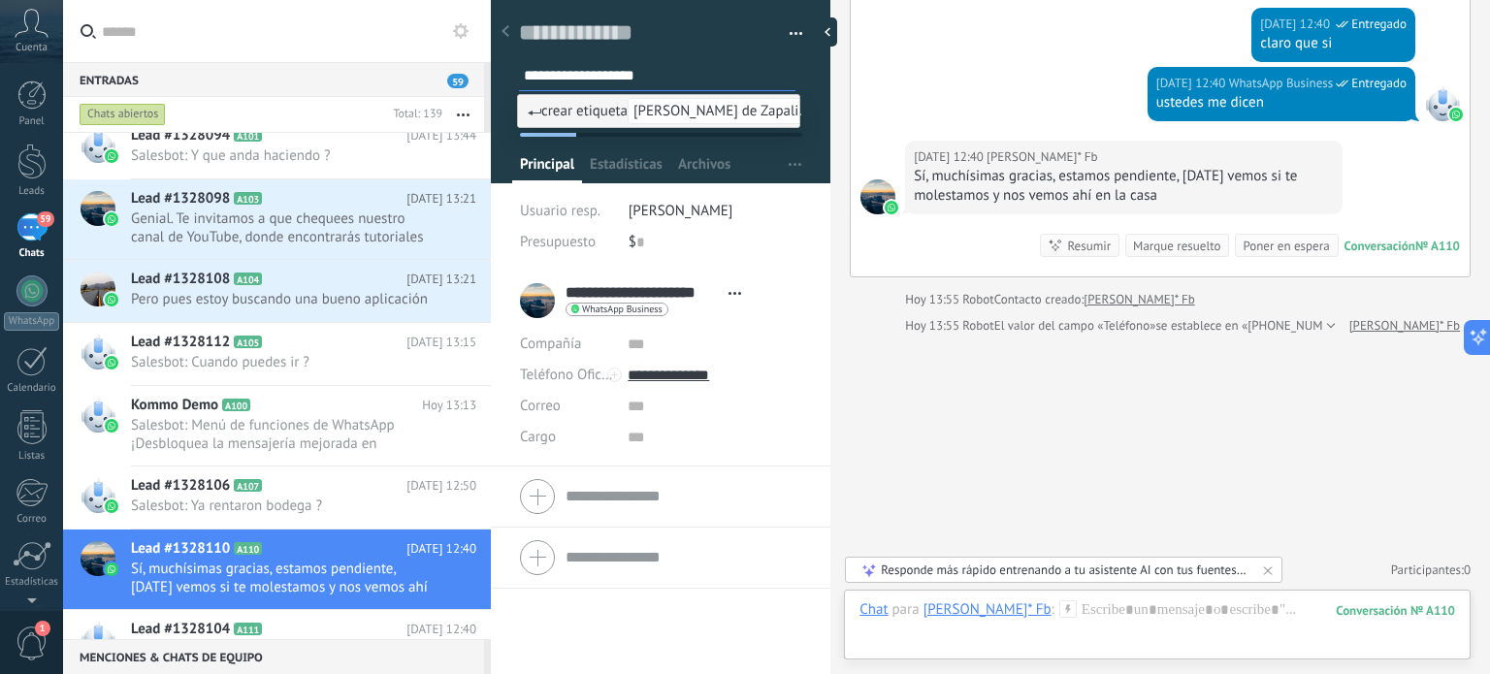
type input "**********"
click at [586, 111] on span "crear etiqueta Lomas de Zapalinamé" at bounding box center [683, 111] width 311 height 18
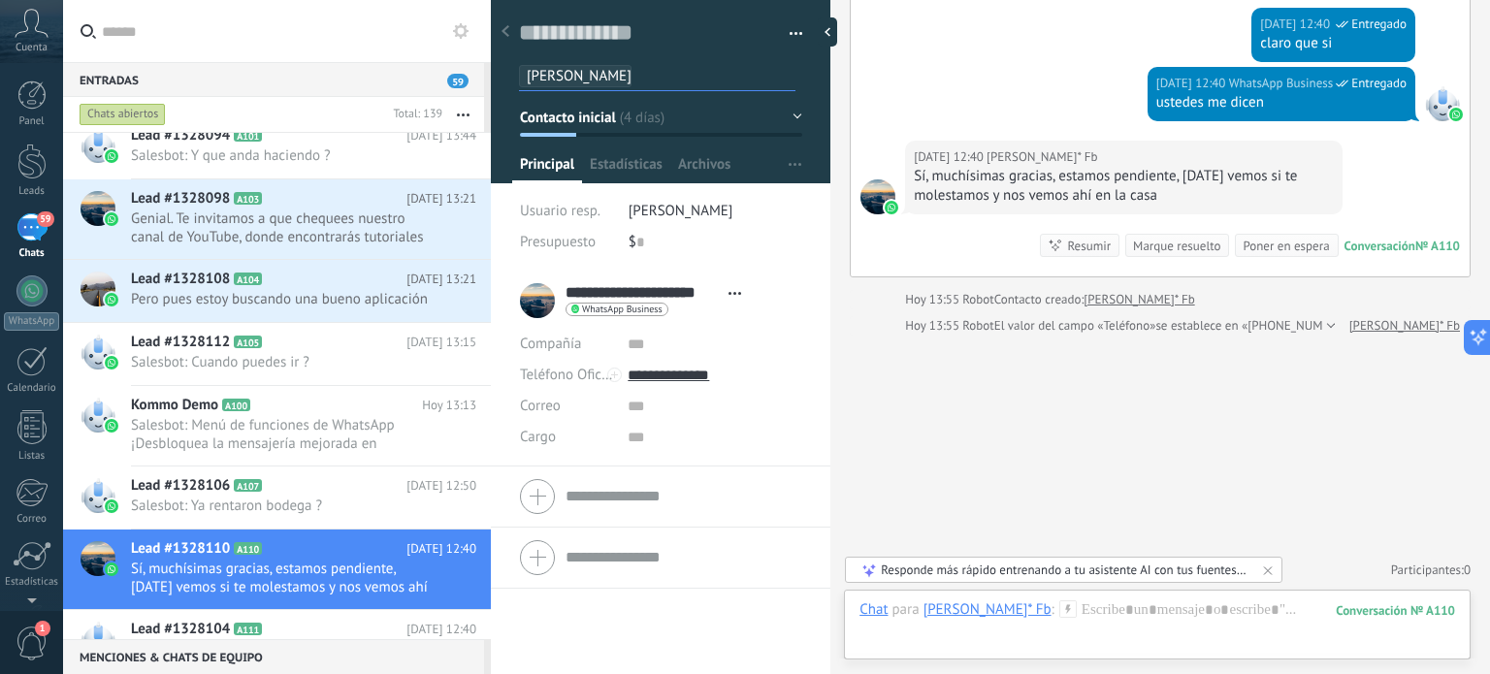
click at [510, 30] on div at bounding box center [505, 33] width 27 height 38
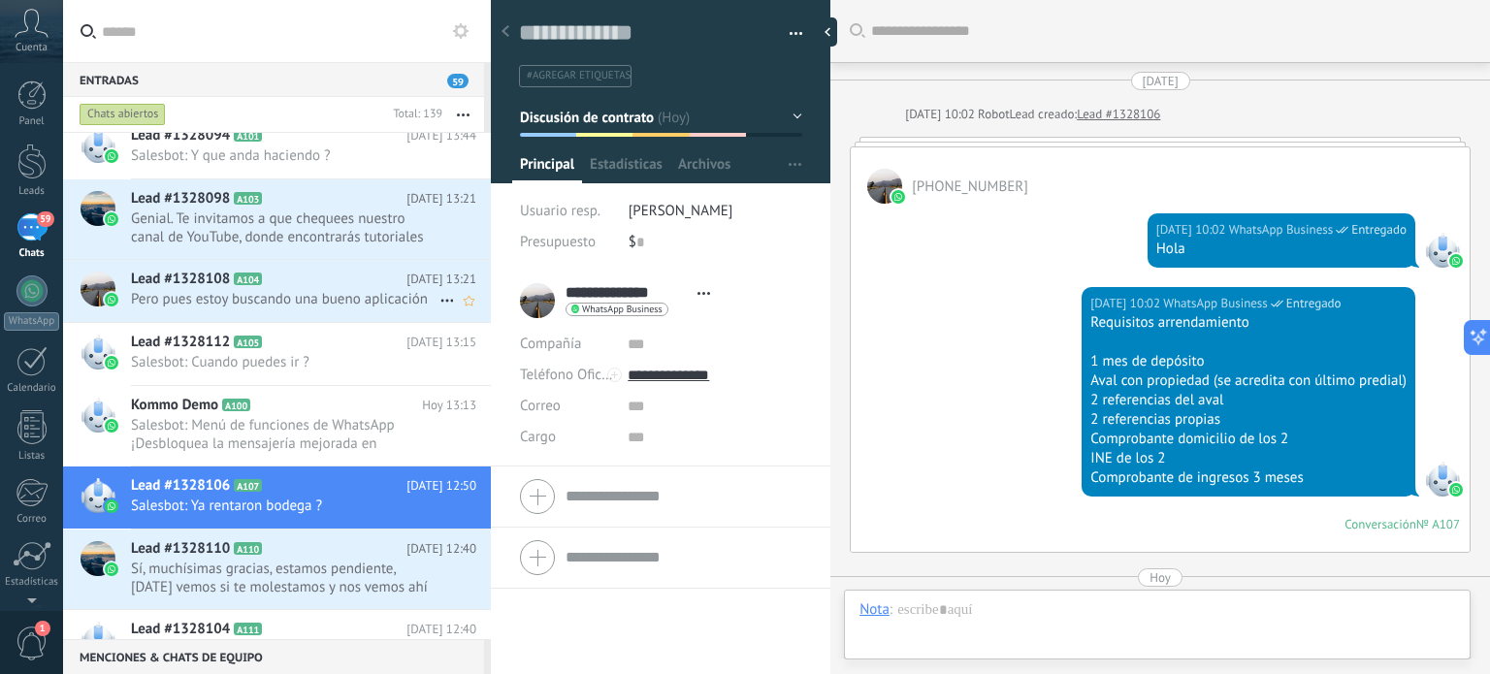
scroll to position [741, 0]
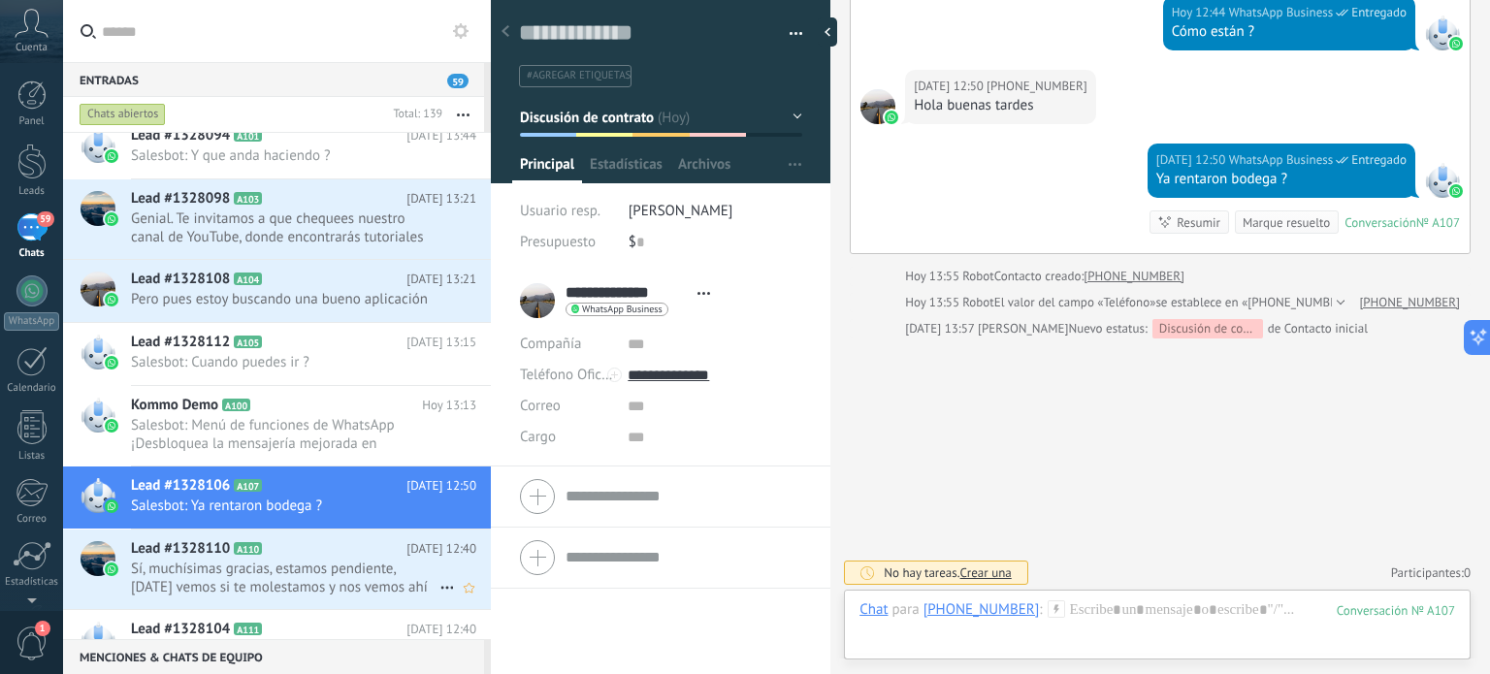
click at [213, 552] on span "Lead #1328110" at bounding box center [180, 548] width 99 height 19
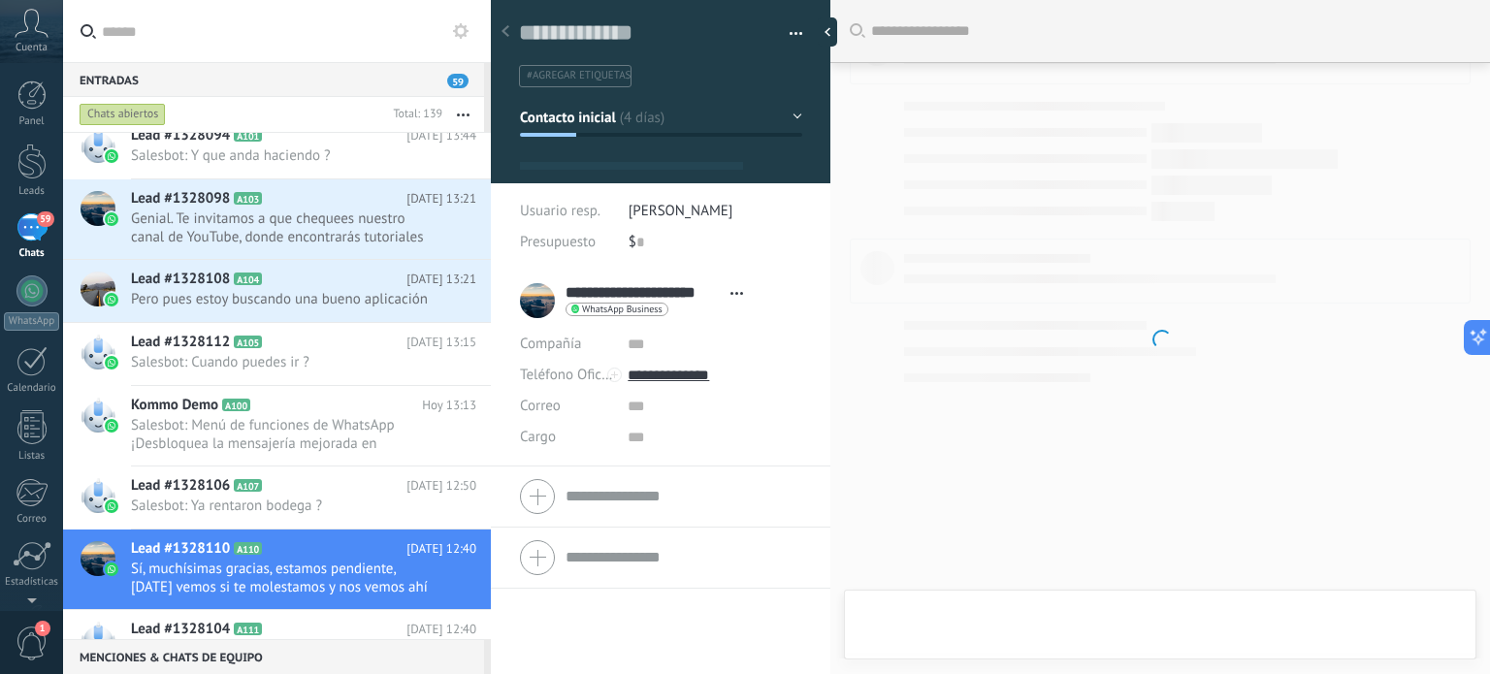
type textarea "**********"
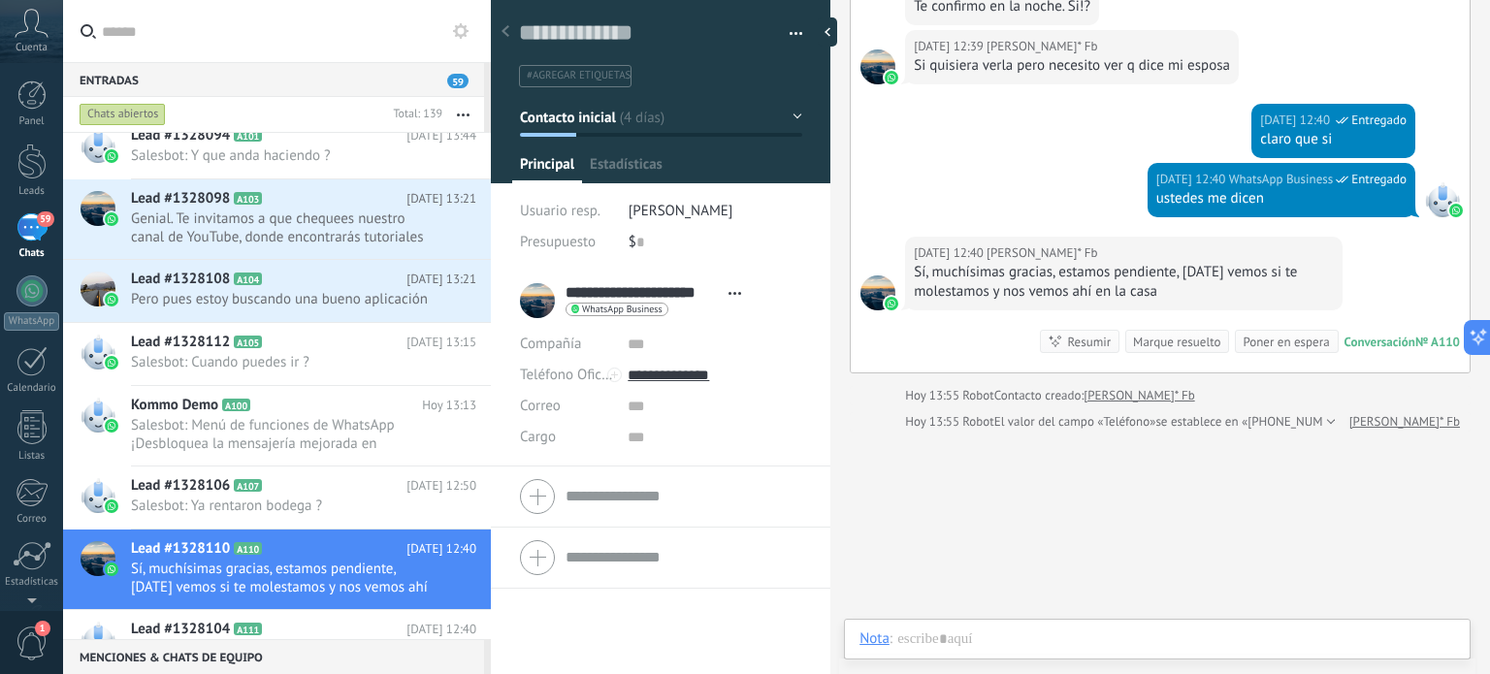
scroll to position [28, 0]
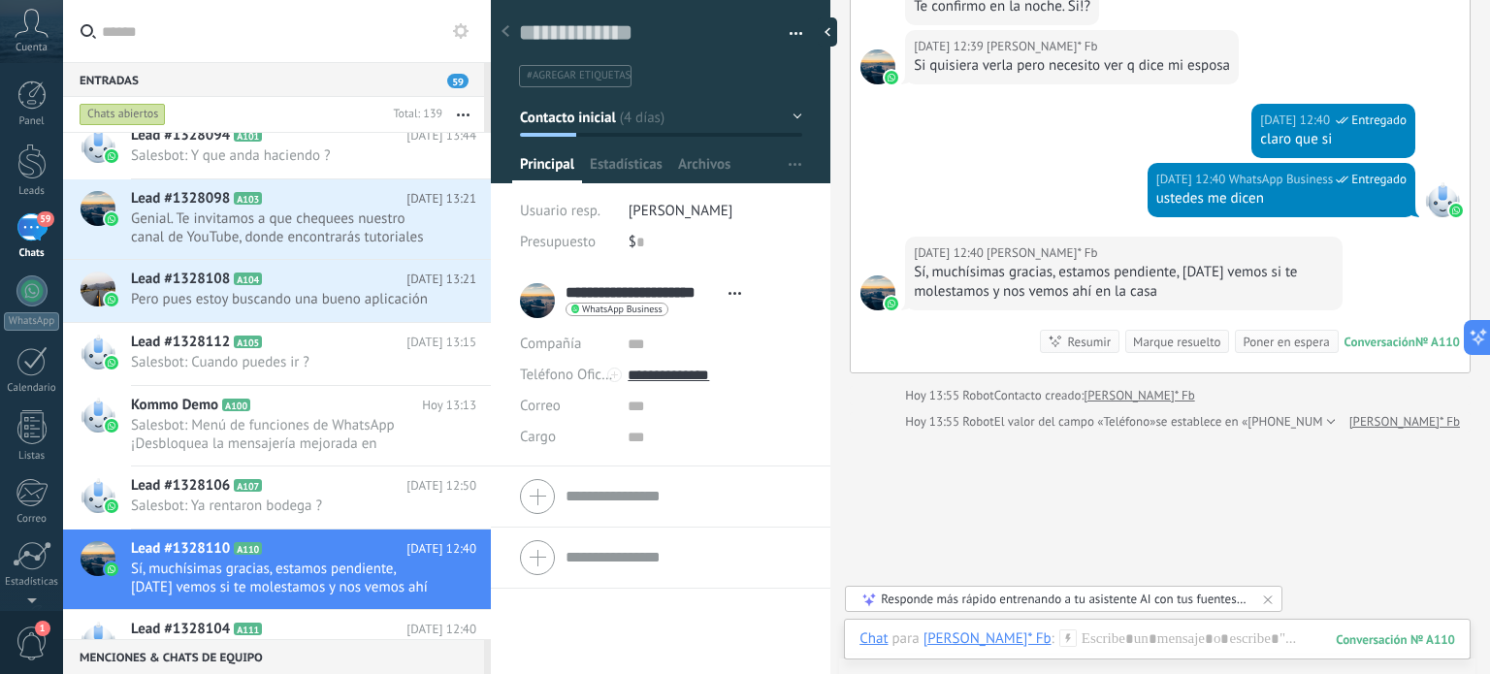
click at [576, 69] on span "#agregar etiquetas" at bounding box center [579, 76] width 104 height 14
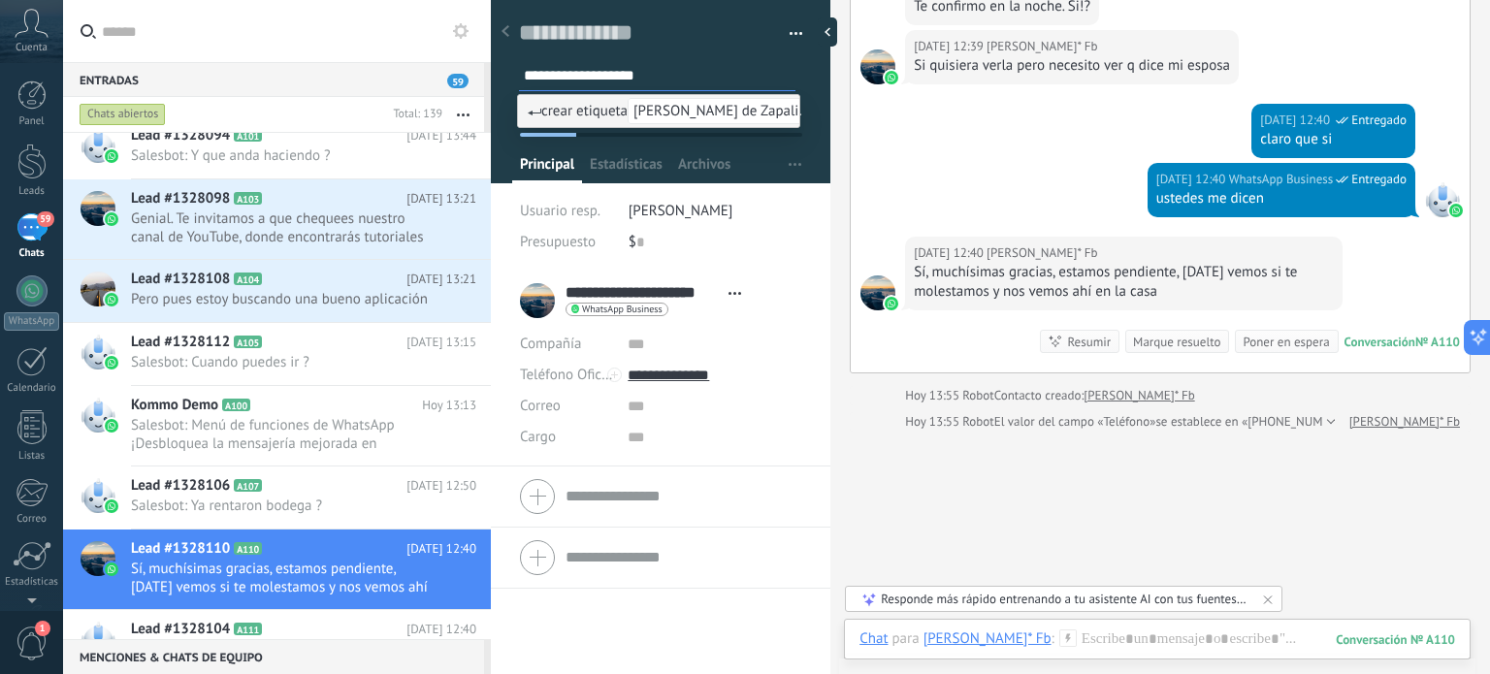
type input "**********"
click at [613, 113] on span "crear etiqueta Lomas de Zapaliname" at bounding box center [683, 111] width 311 height 18
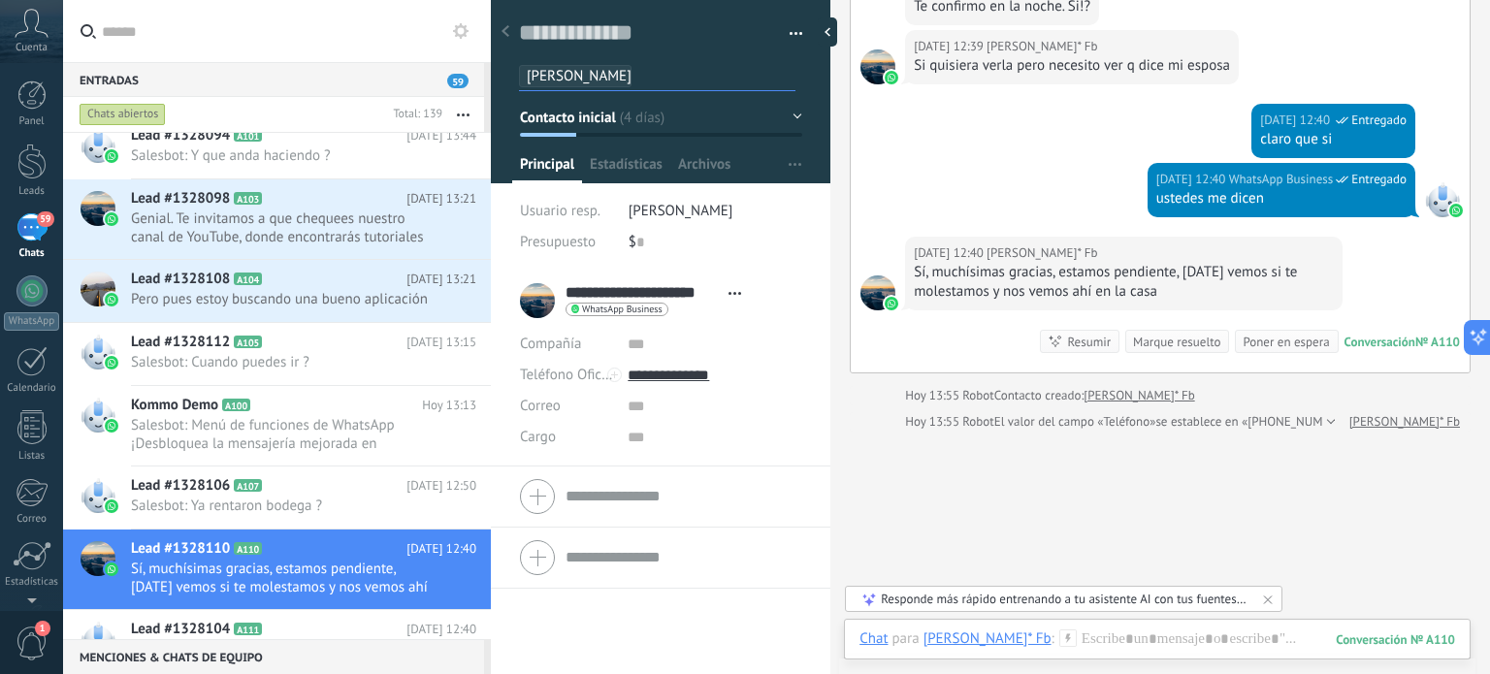
click at [789, 32] on button "button" at bounding box center [789, 33] width 28 height 29
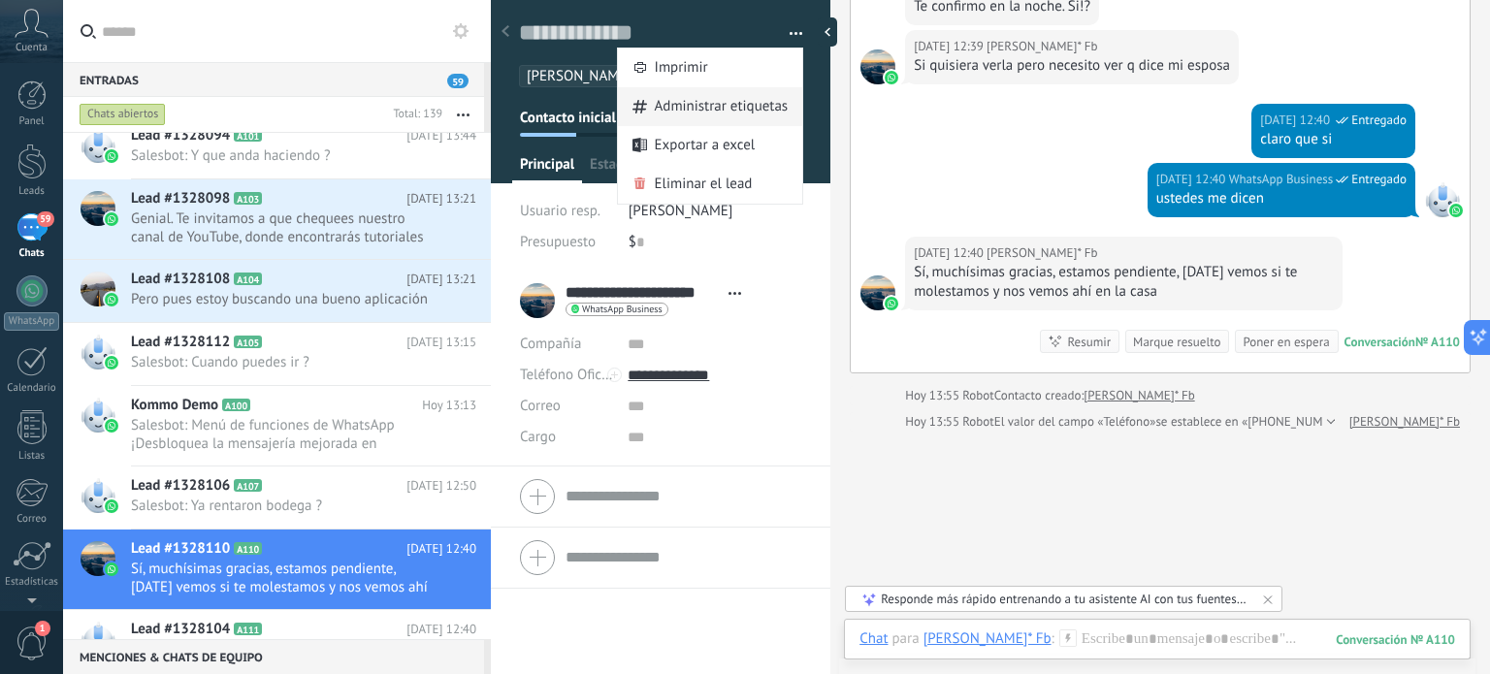
click at [726, 107] on span "Administrar etiquetas" at bounding box center [722, 106] width 134 height 39
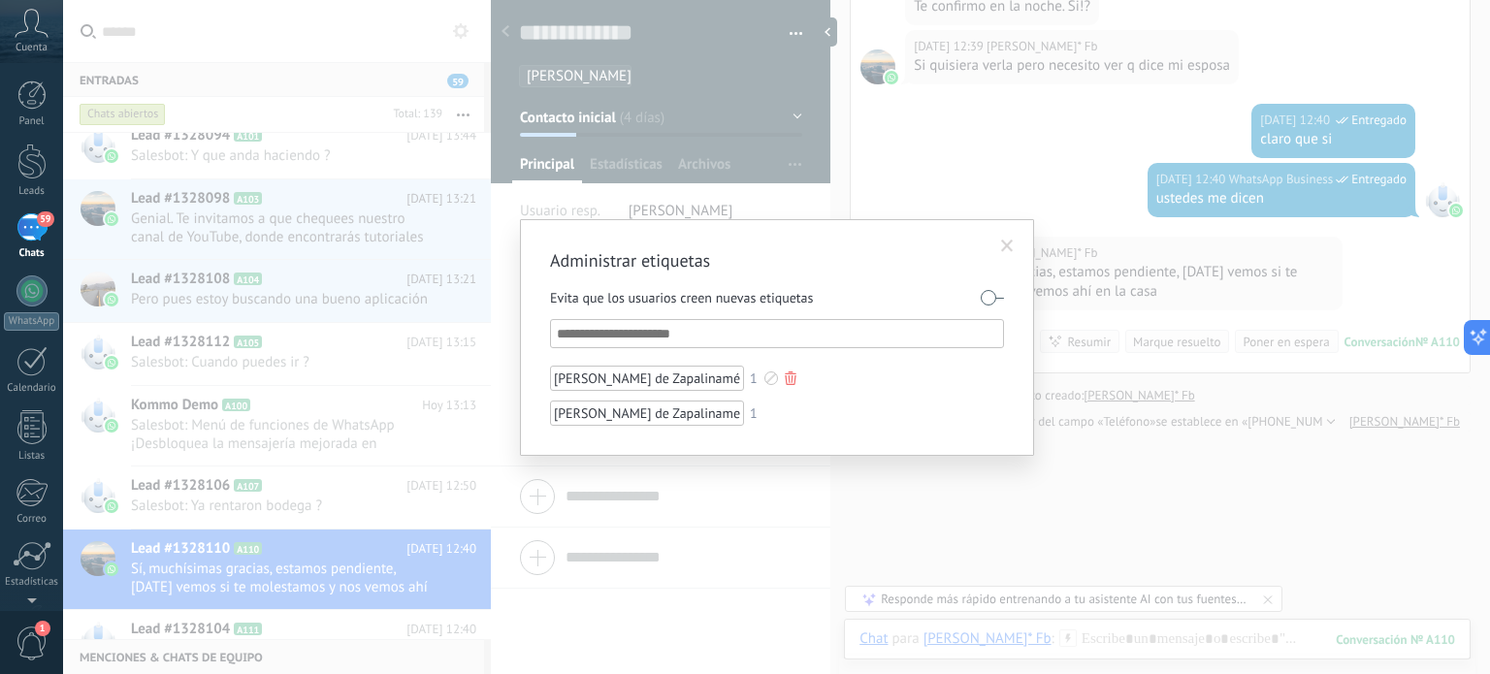
click at [785, 380] on div at bounding box center [791, 379] width 12 height 14
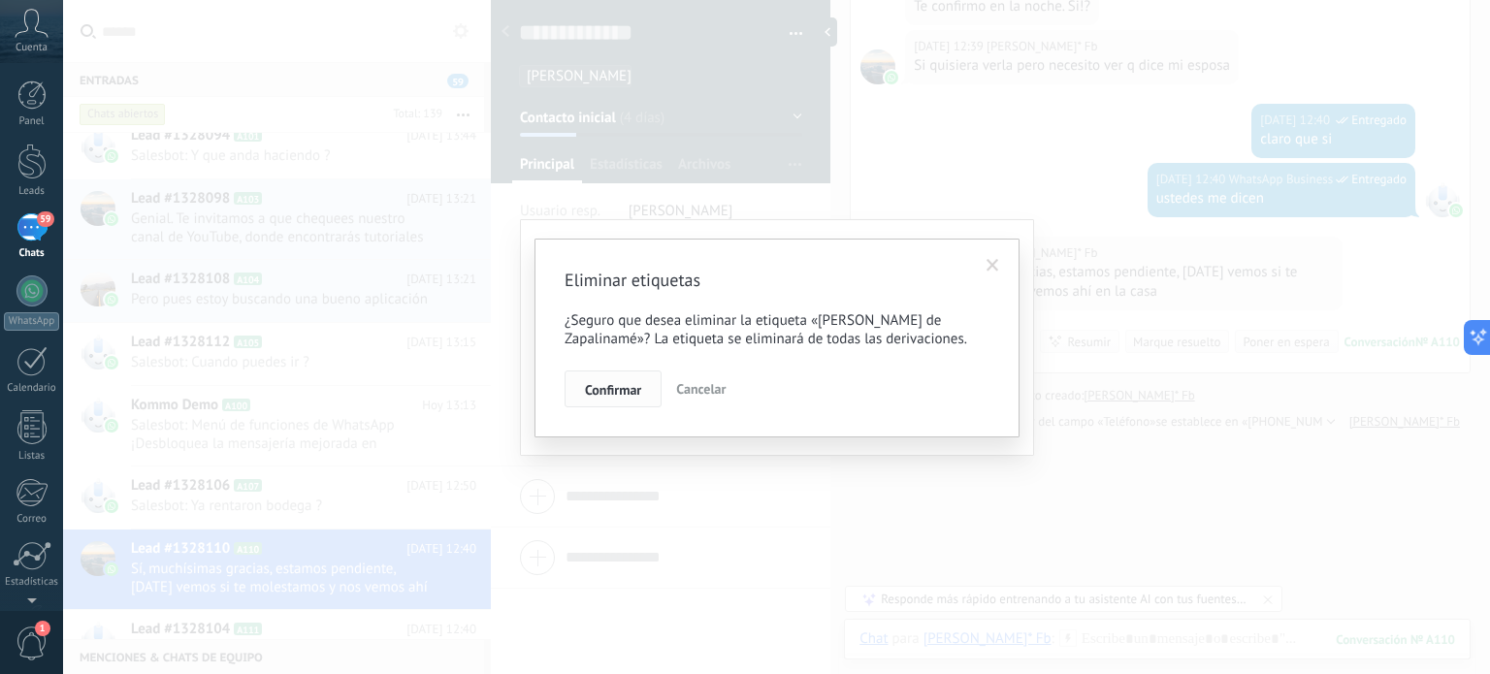
click at [598, 395] on span "Confirmar" at bounding box center [613, 390] width 56 height 14
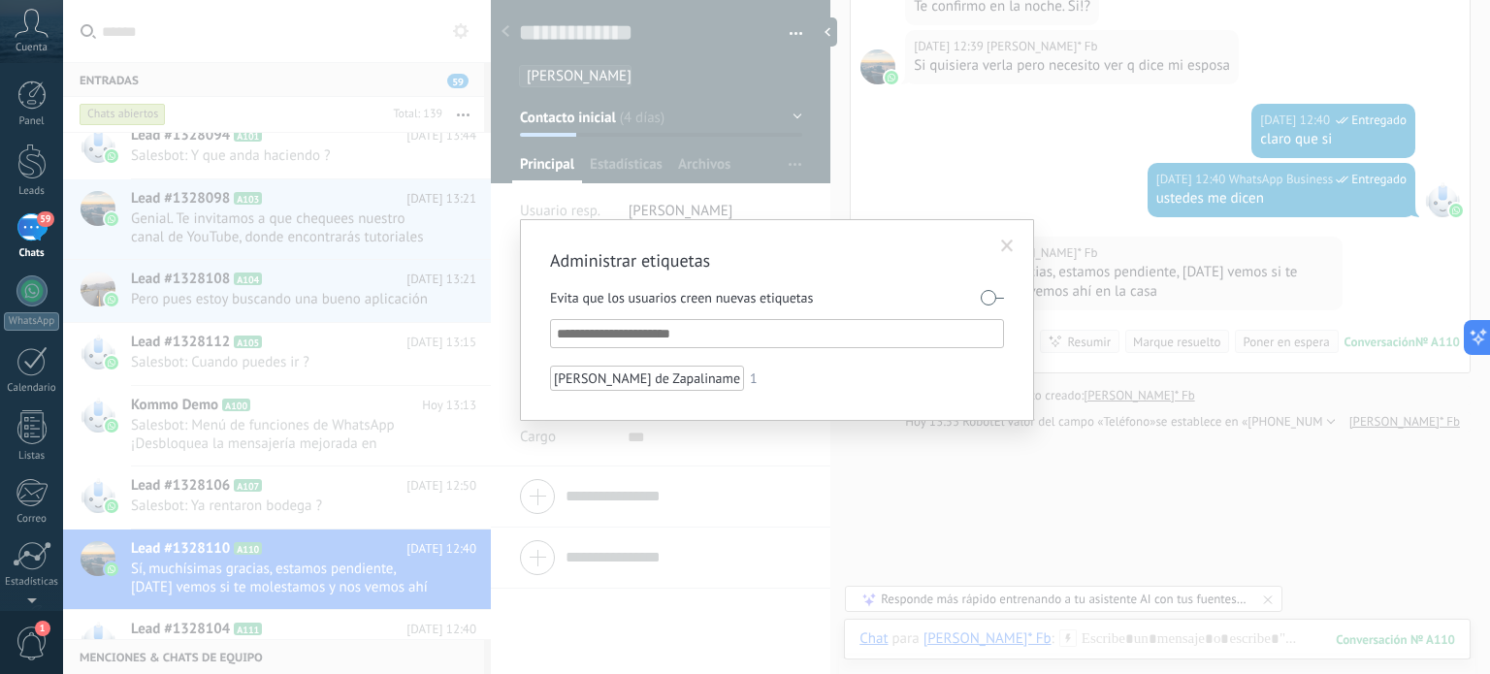
click at [1003, 249] on span at bounding box center [1007, 247] width 13 height 14
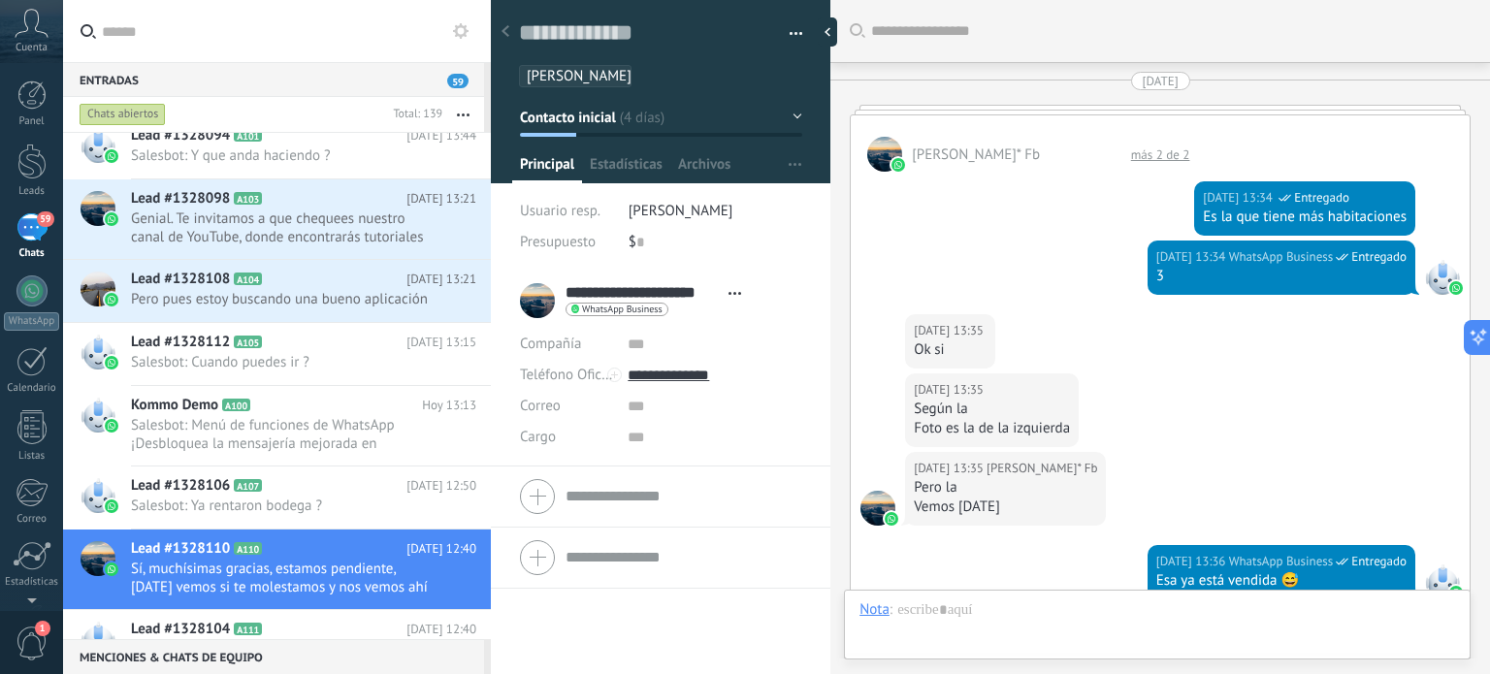
scroll to position [2368, 0]
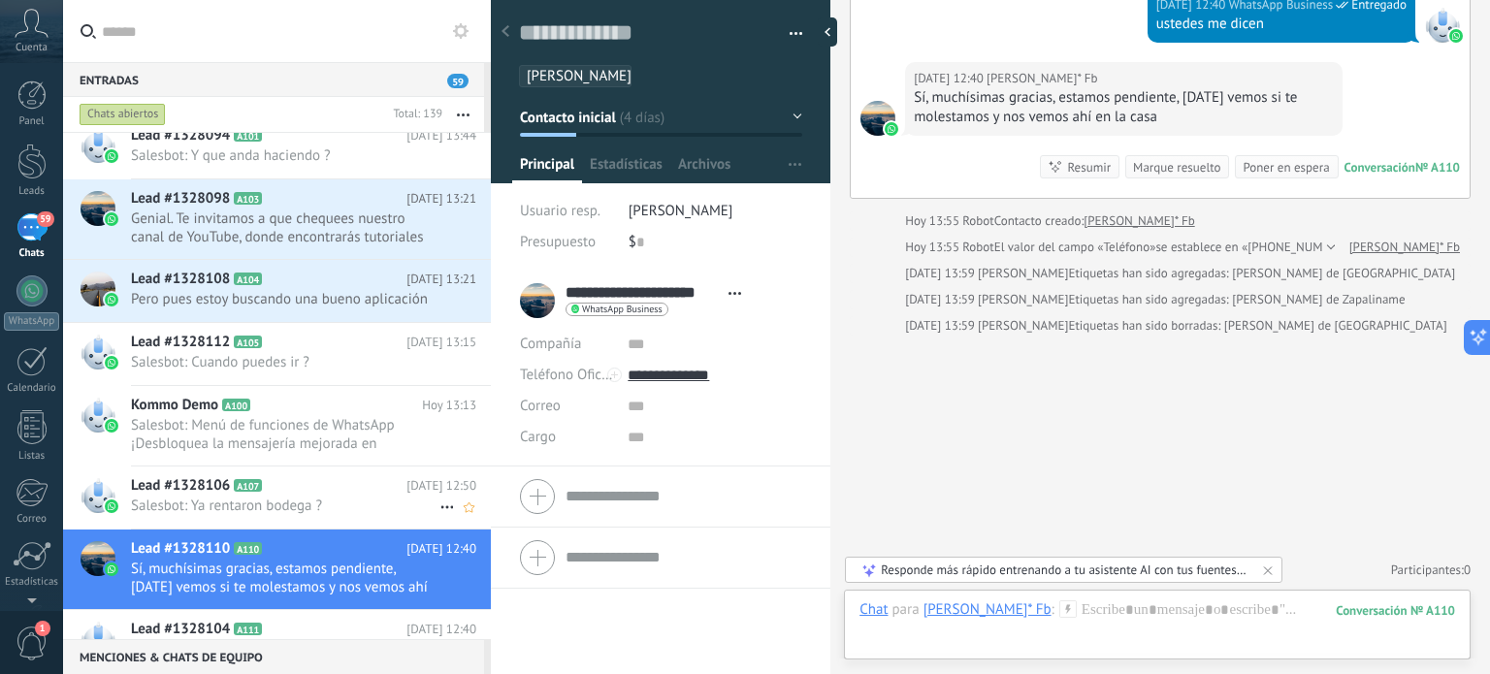
click at [224, 501] on span "Salesbot: Ya rentaron bodega ?" at bounding box center [285, 506] width 309 height 18
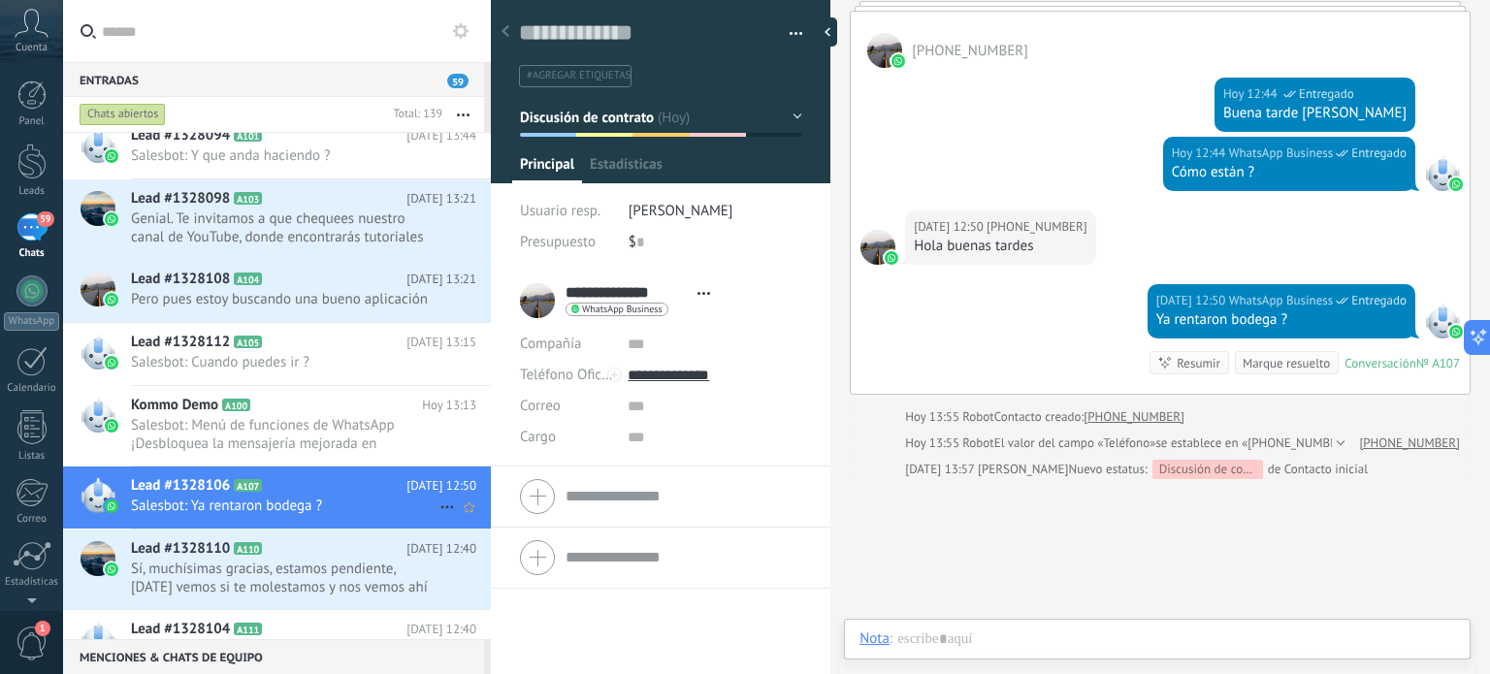
scroll to position [28, 0]
click at [221, 562] on span "Sí, muchísimas gracias, estamos pendiente, [DATE] vemos si te molestamos y nos …" at bounding box center [285, 578] width 309 height 37
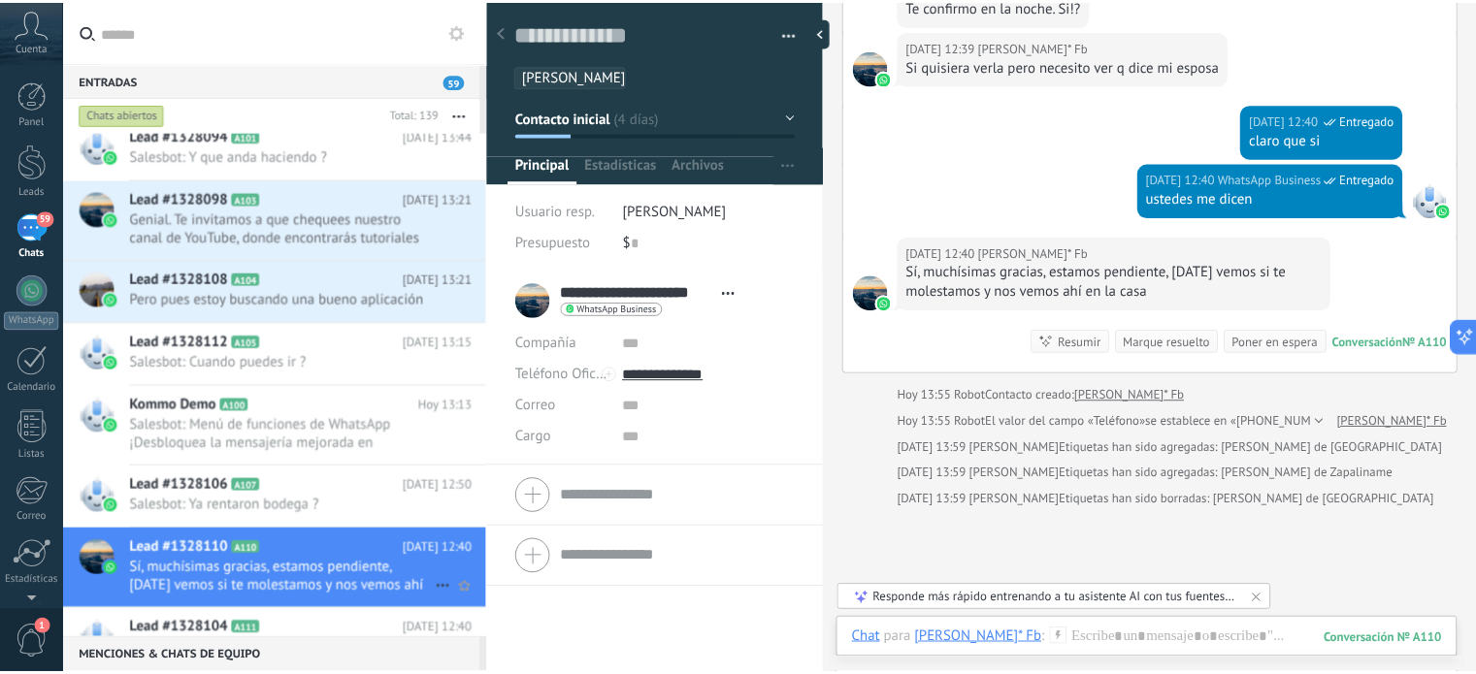
scroll to position [291, 0]
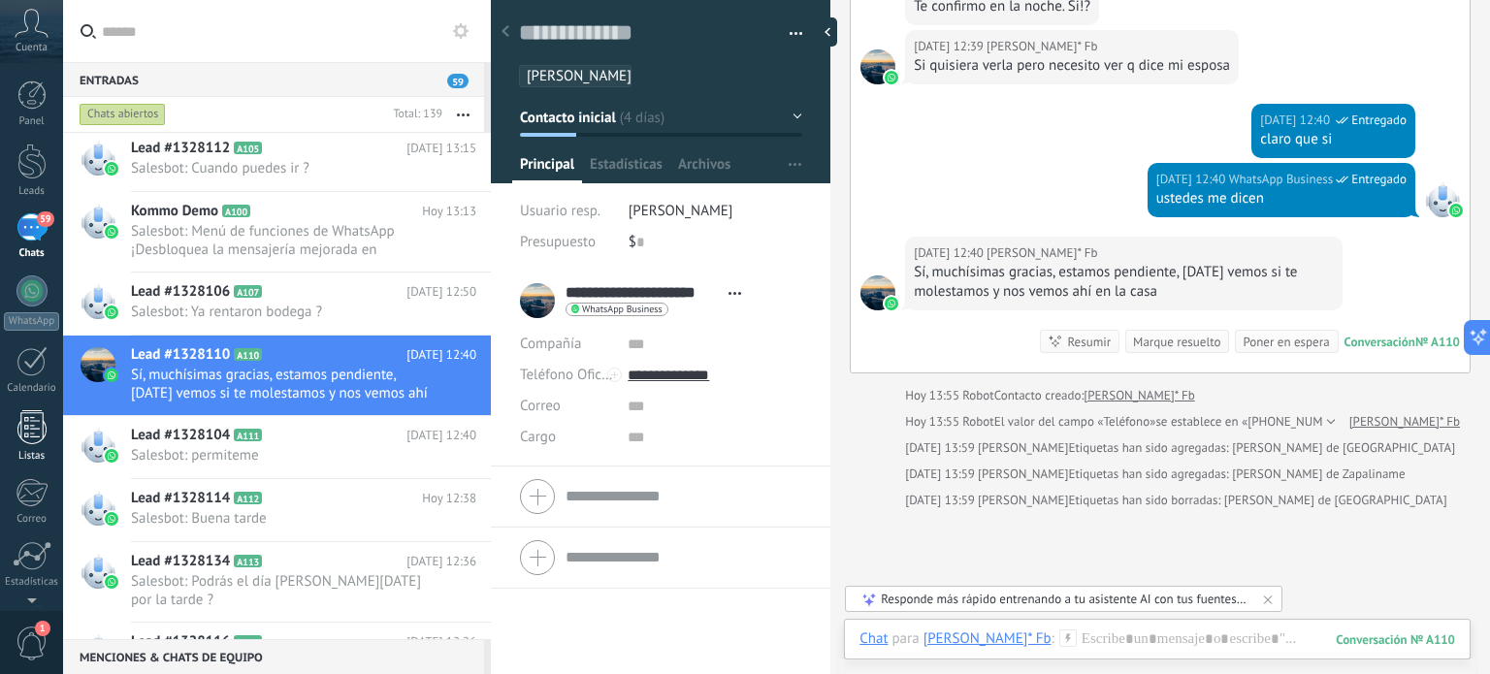
click at [30, 411] on div at bounding box center [31, 427] width 29 height 34
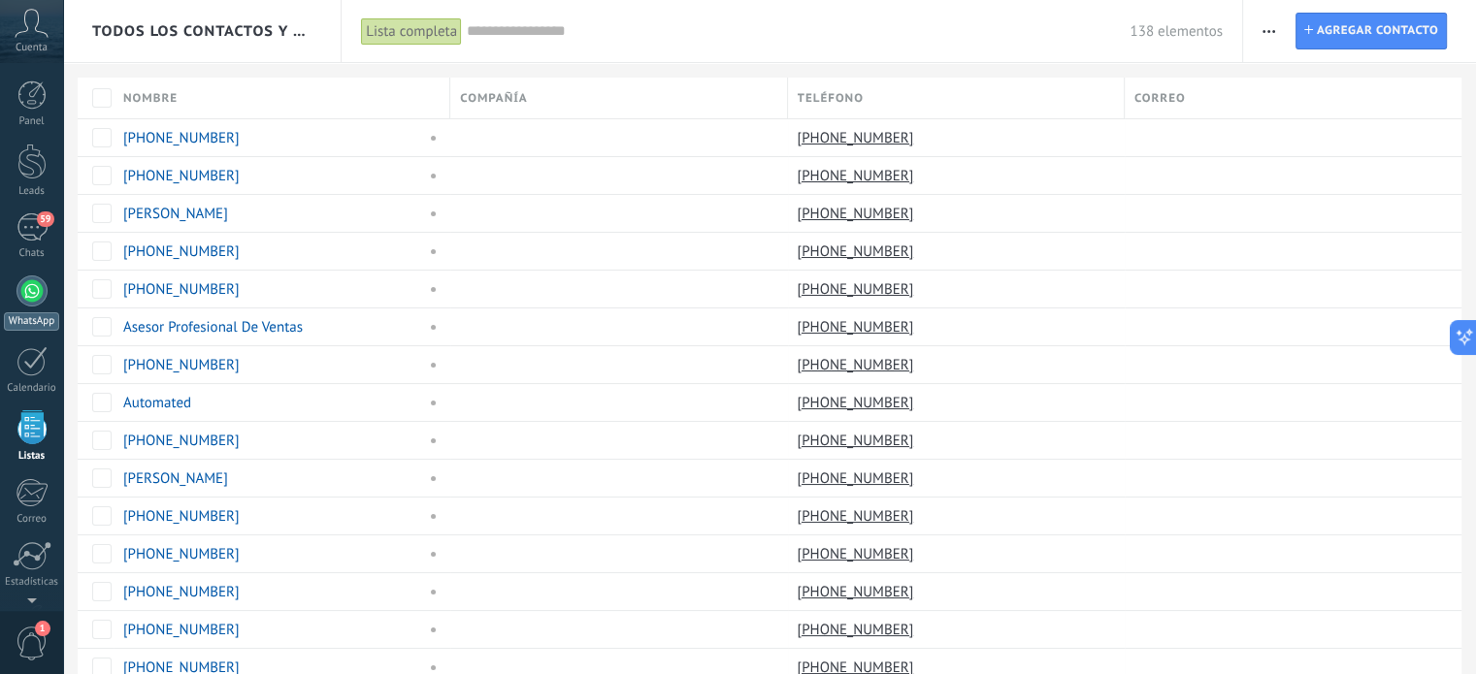
click at [35, 289] on div at bounding box center [31, 291] width 31 height 31
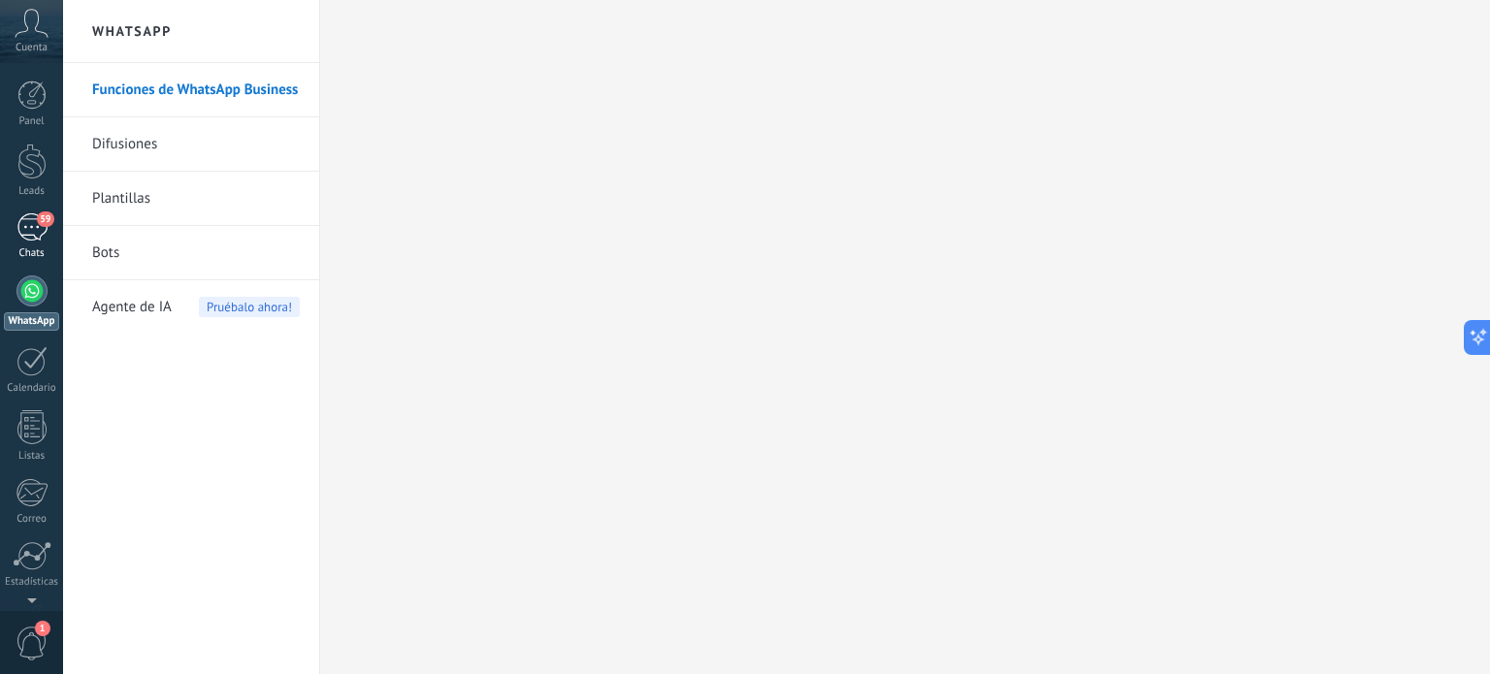
click at [26, 220] on div "59" at bounding box center [31, 227] width 31 height 28
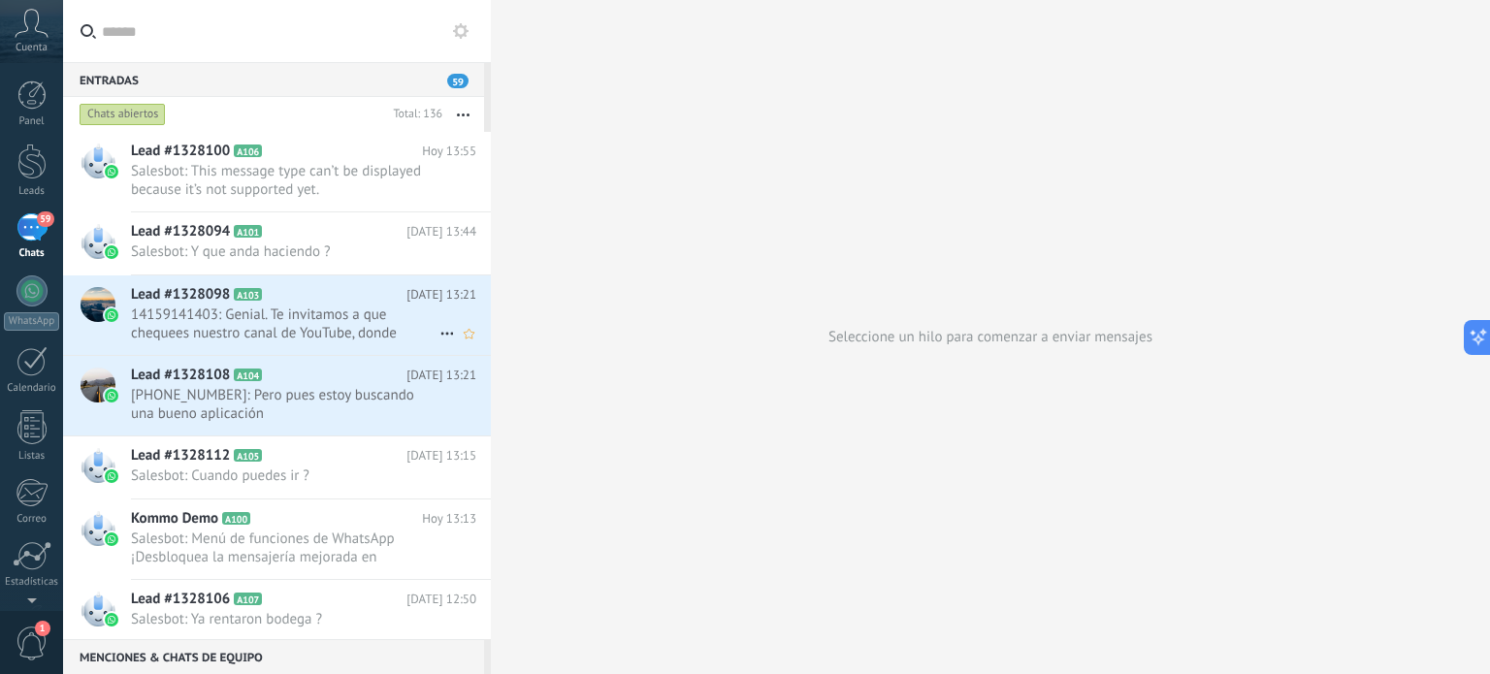
click at [205, 321] on span "14159141403: Genial. Te invitamos a que chequees nuestro canal de YouTube, dond…" at bounding box center [285, 324] width 309 height 37
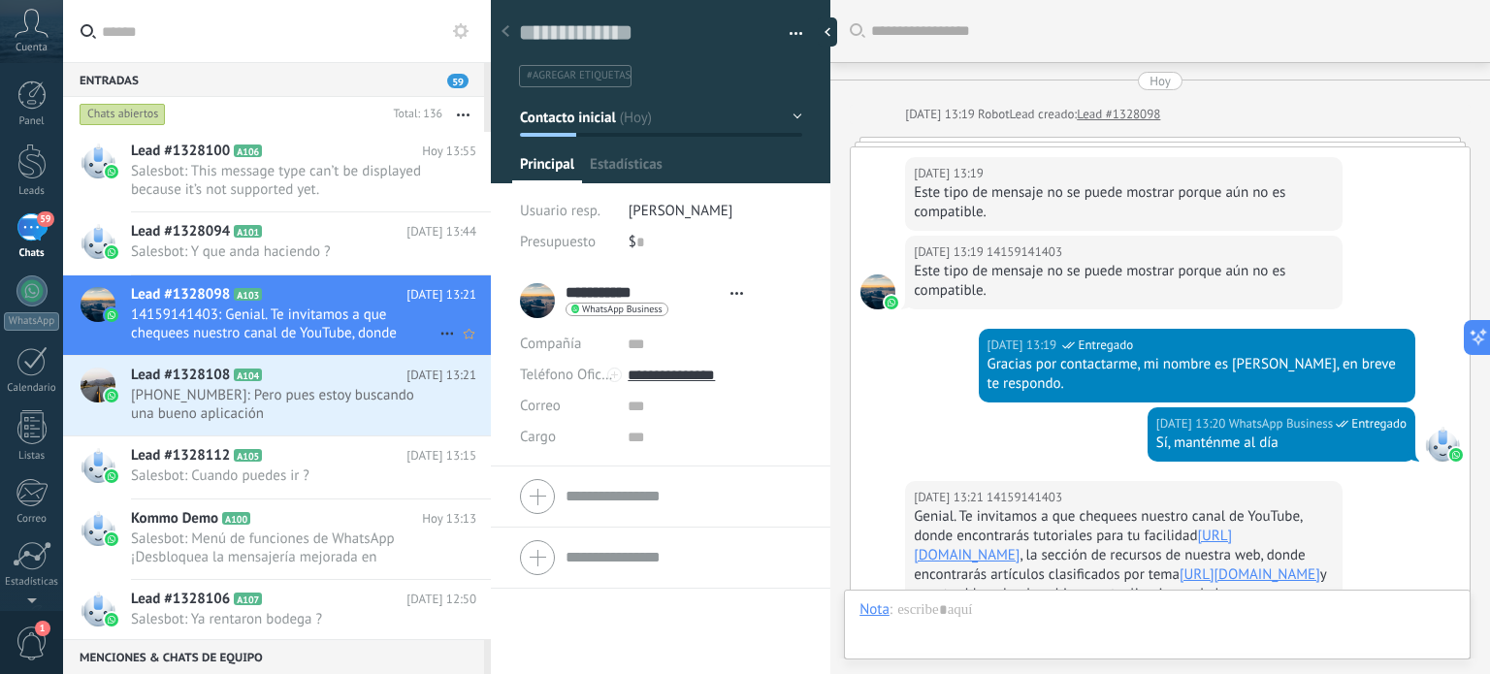
scroll to position [259, 0]
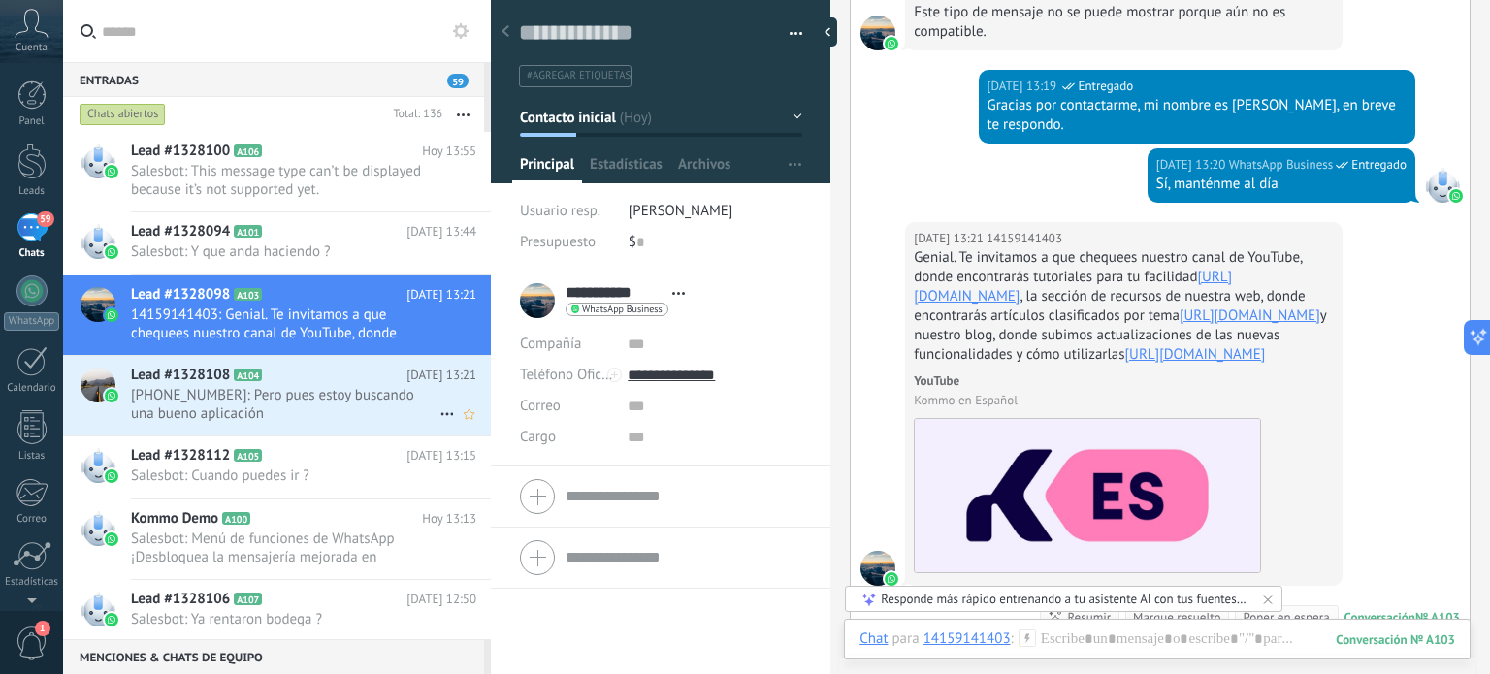
click at [274, 383] on icon at bounding box center [277, 375] width 19 height 19
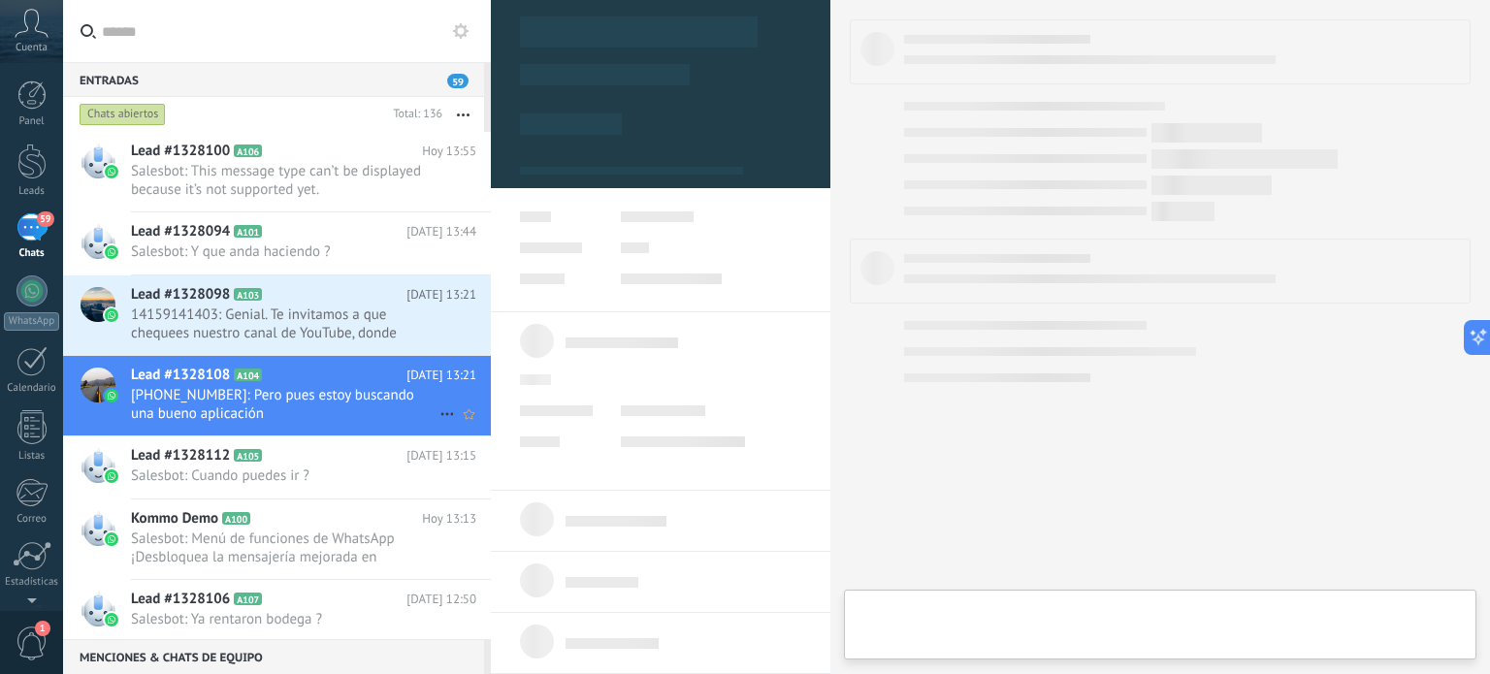
type textarea "**********"
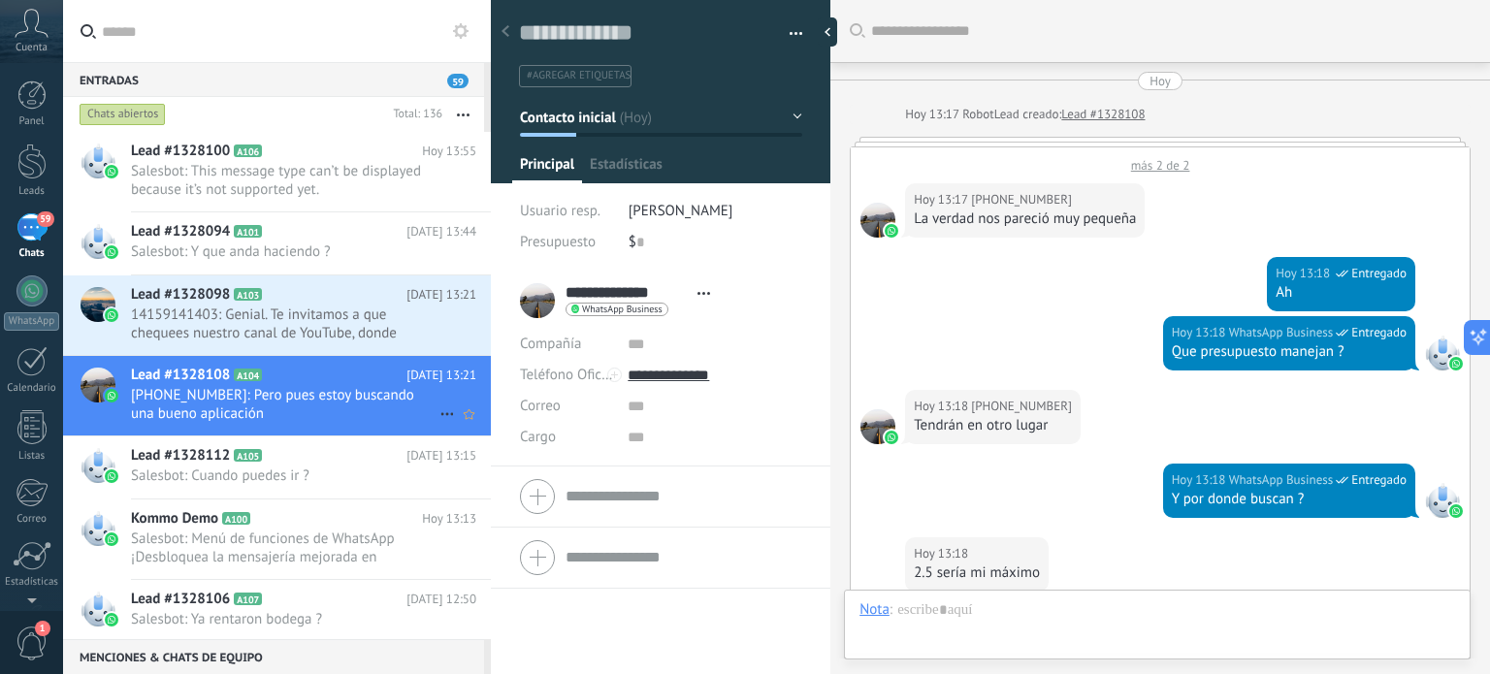
scroll to position [633, 0]
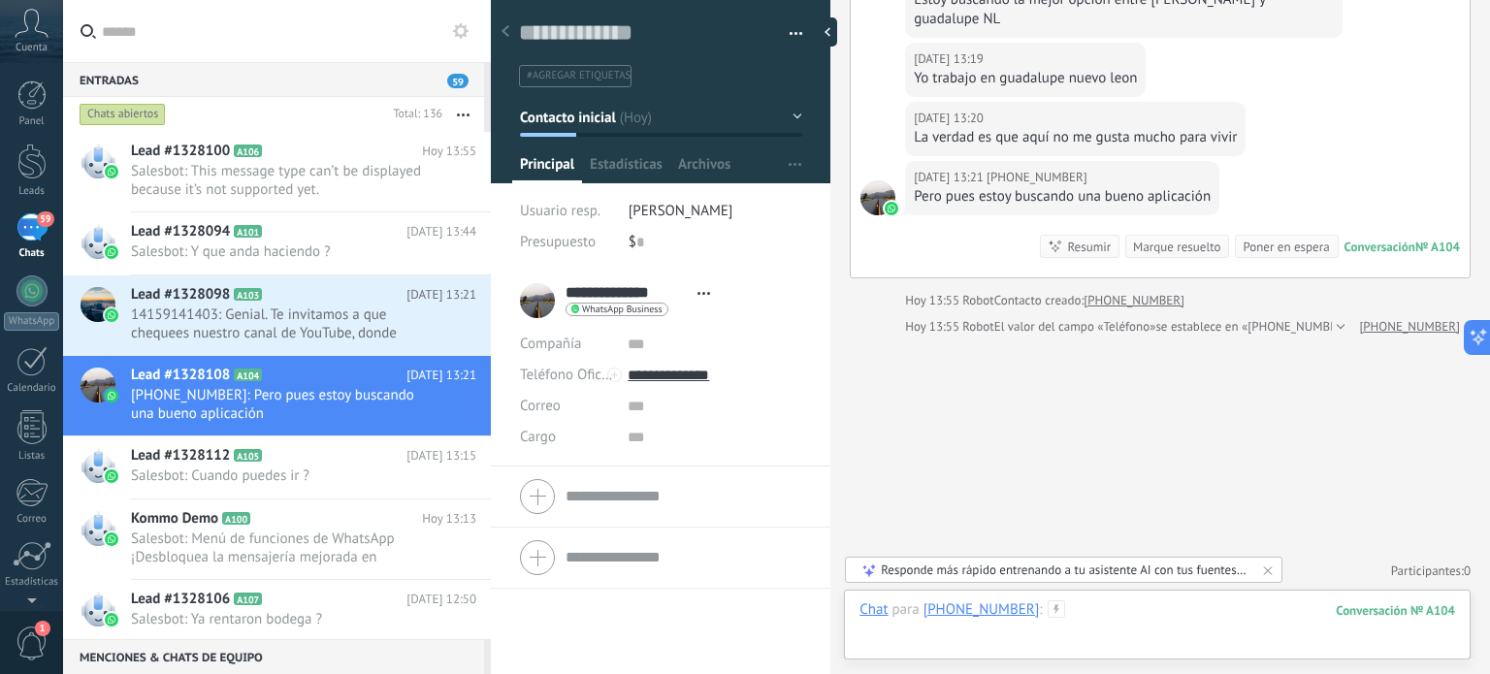
click at [1110, 605] on div at bounding box center [1158, 630] width 596 height 58
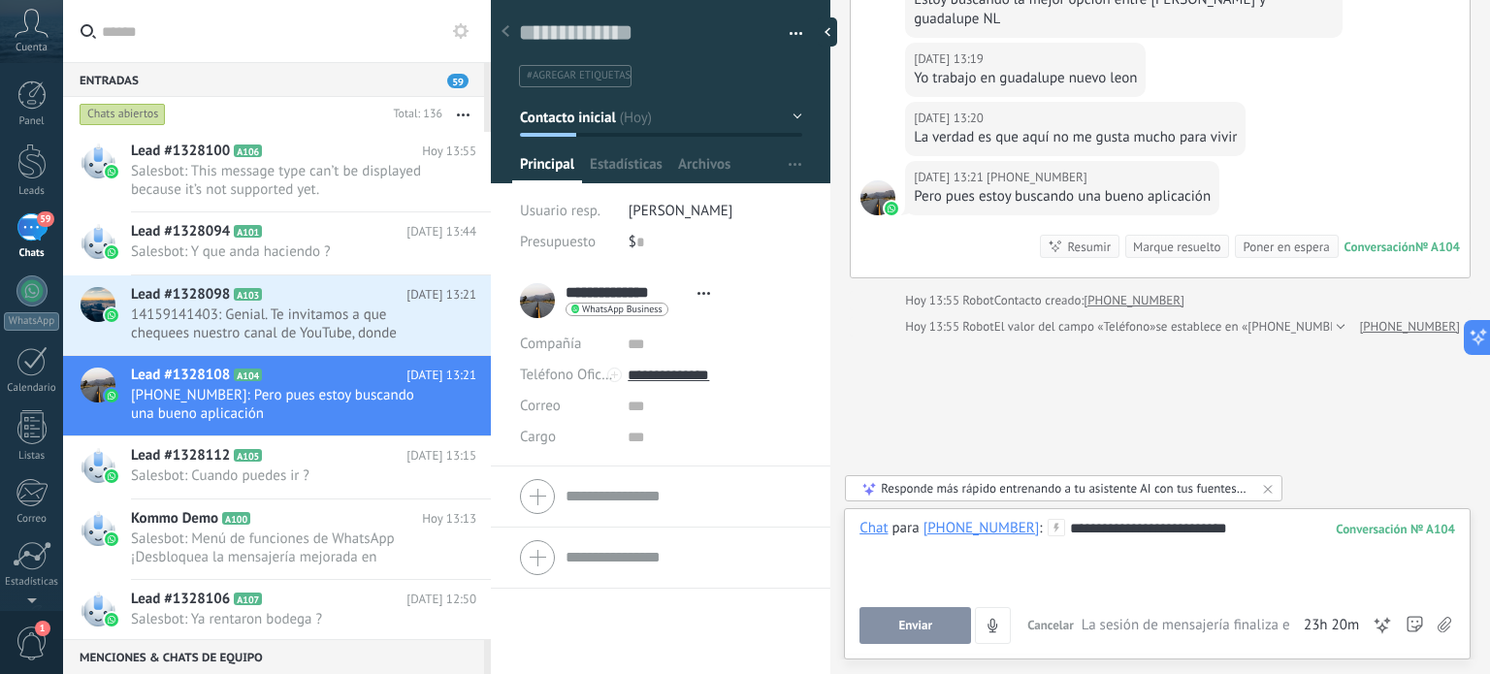
click at [927, 617] on button "Enviar" at bounding box center [916, 625] width 112 height 37
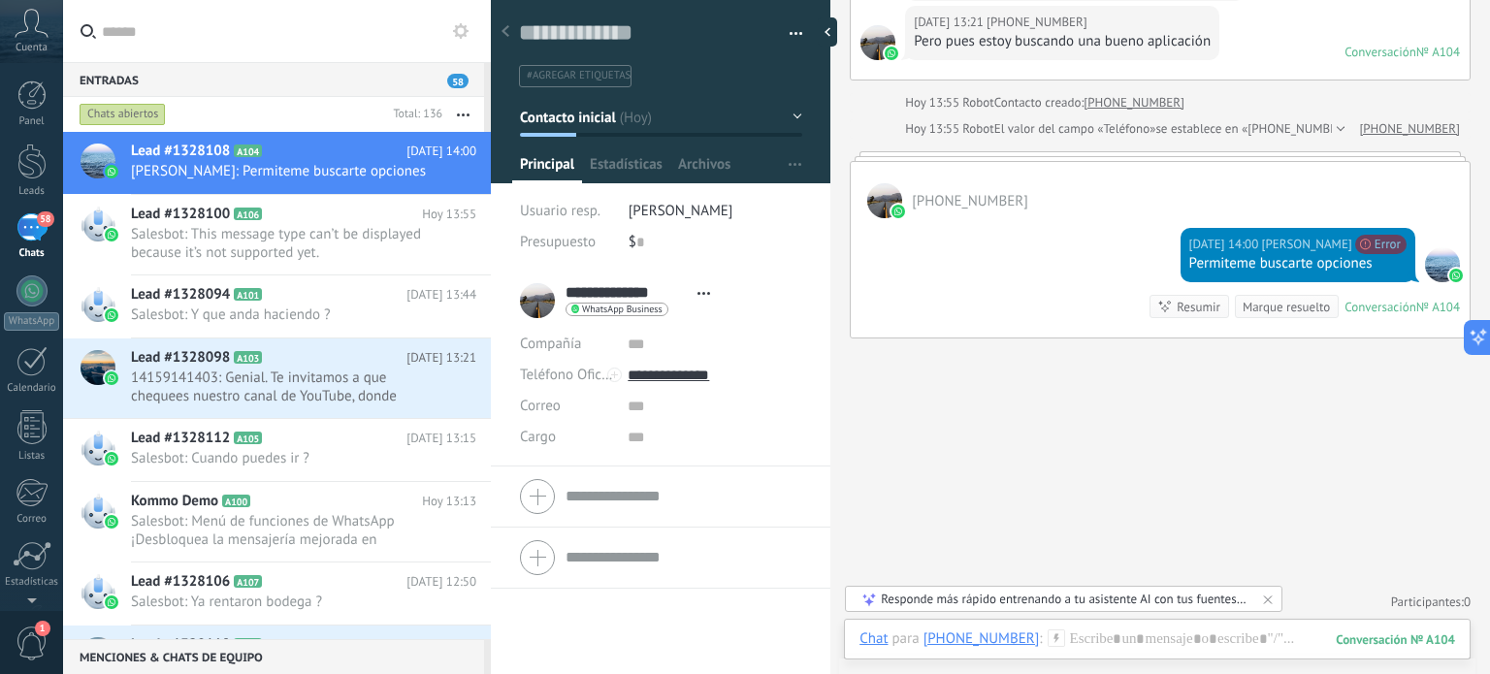
scroll to position [691, 0]
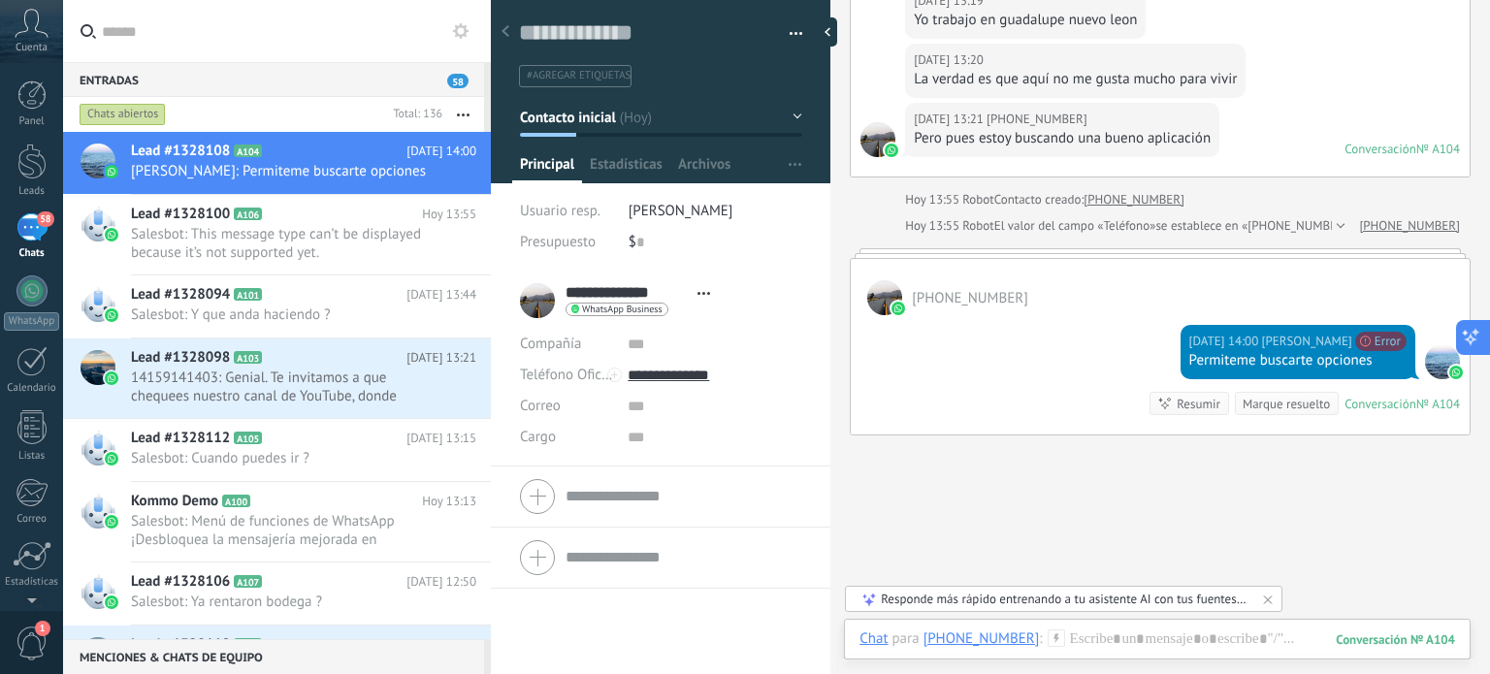
click at [1475, 331] on icon at bounding box center [1471, 337] width 20 height 20
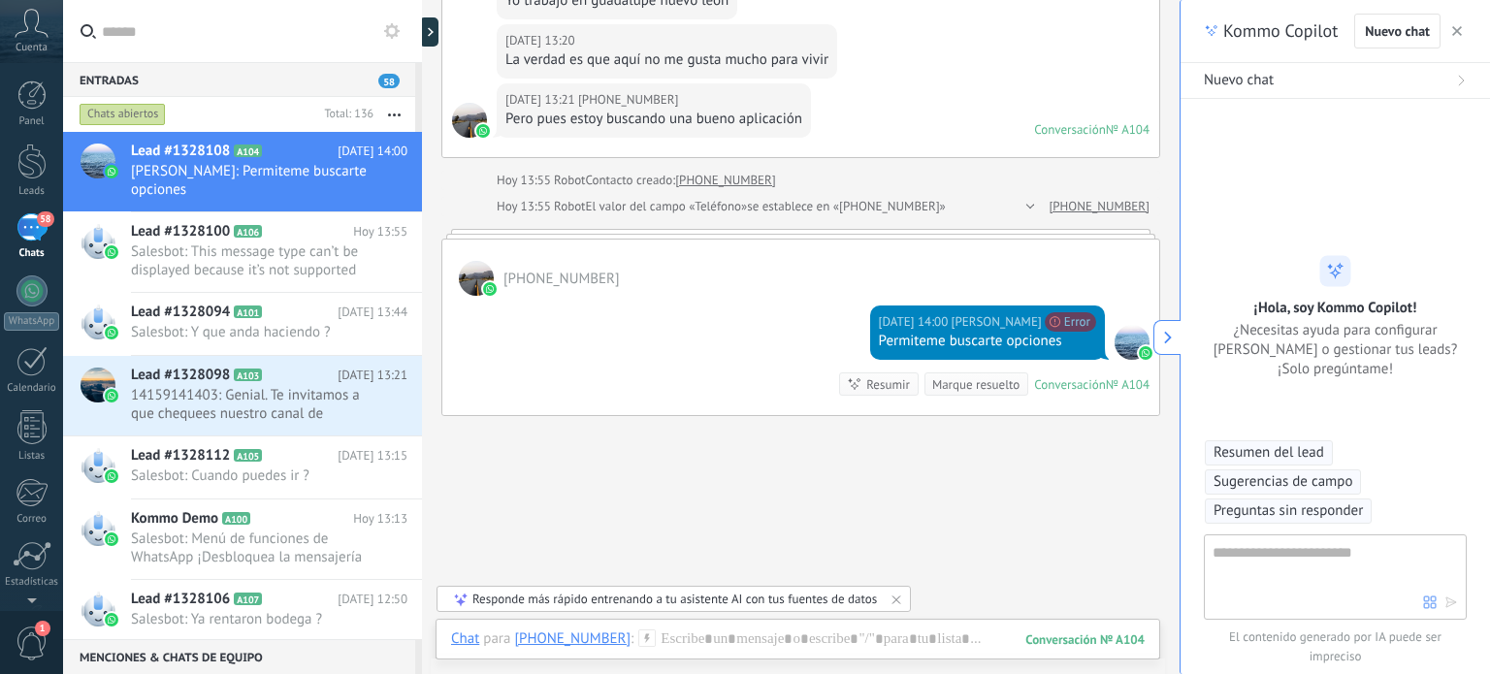
type textarea "**********"
click at [191, 442] on div "Lead #1328112 A105 [DATE] 13:15 Salesbot: Cuando puedes ir ?" at bounding box center [276, 467] width 291 height 61
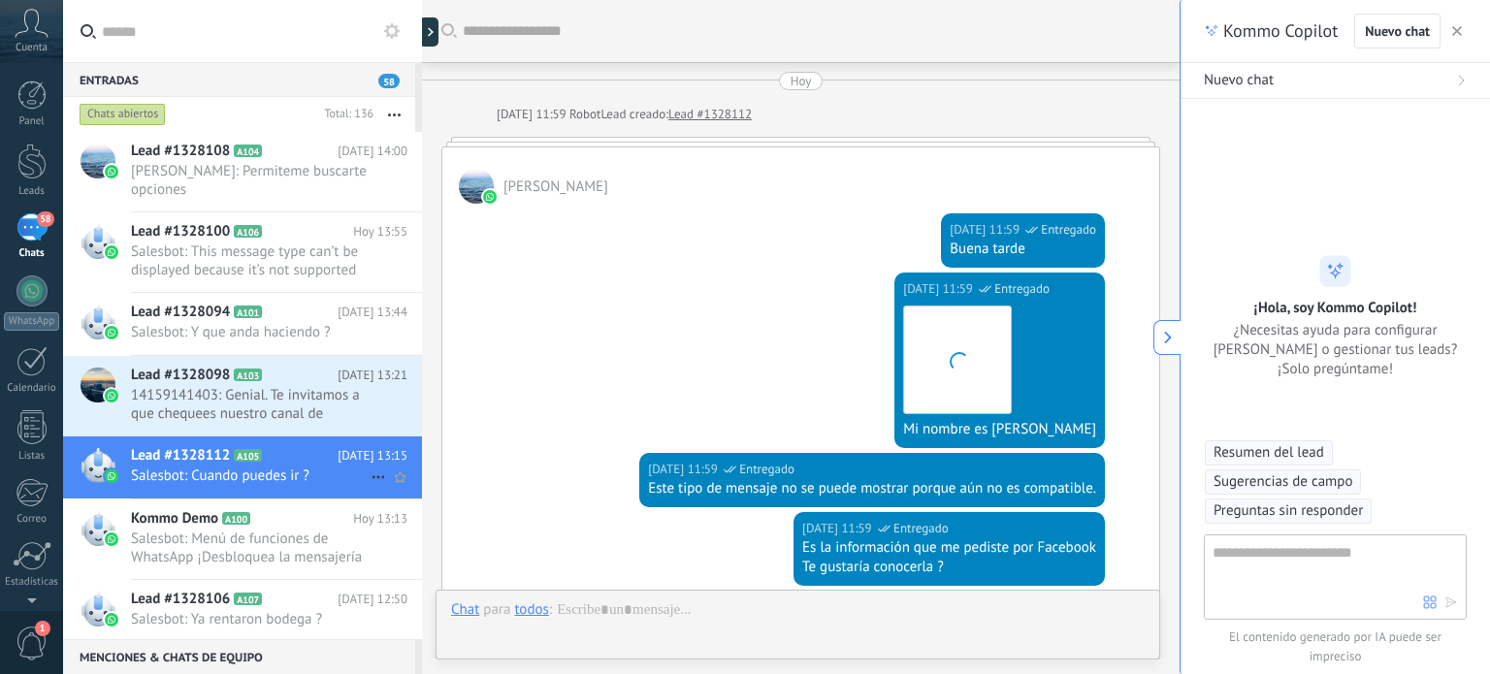
scroll to position [707, 0]
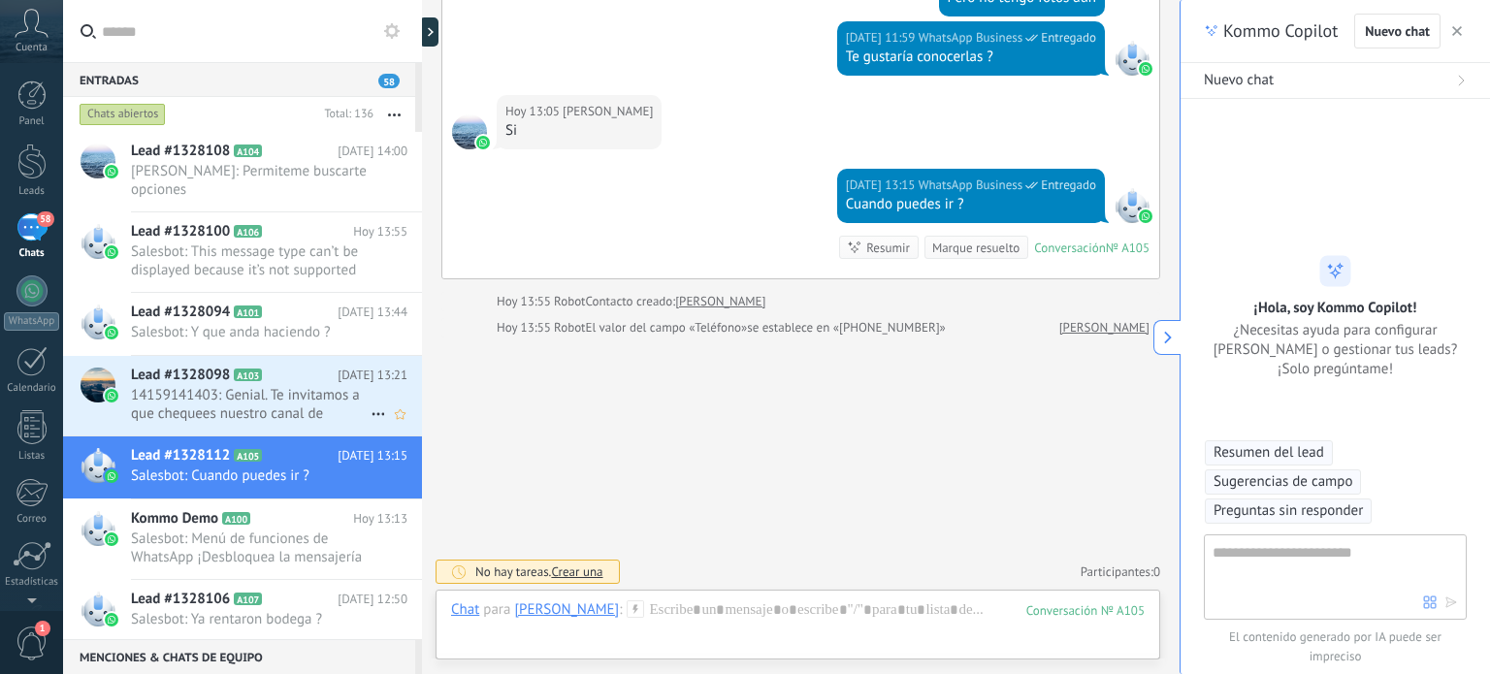
click at [209, 376] on span "Lead #1328098" at bounding box center [180, 375] width 99 height 19
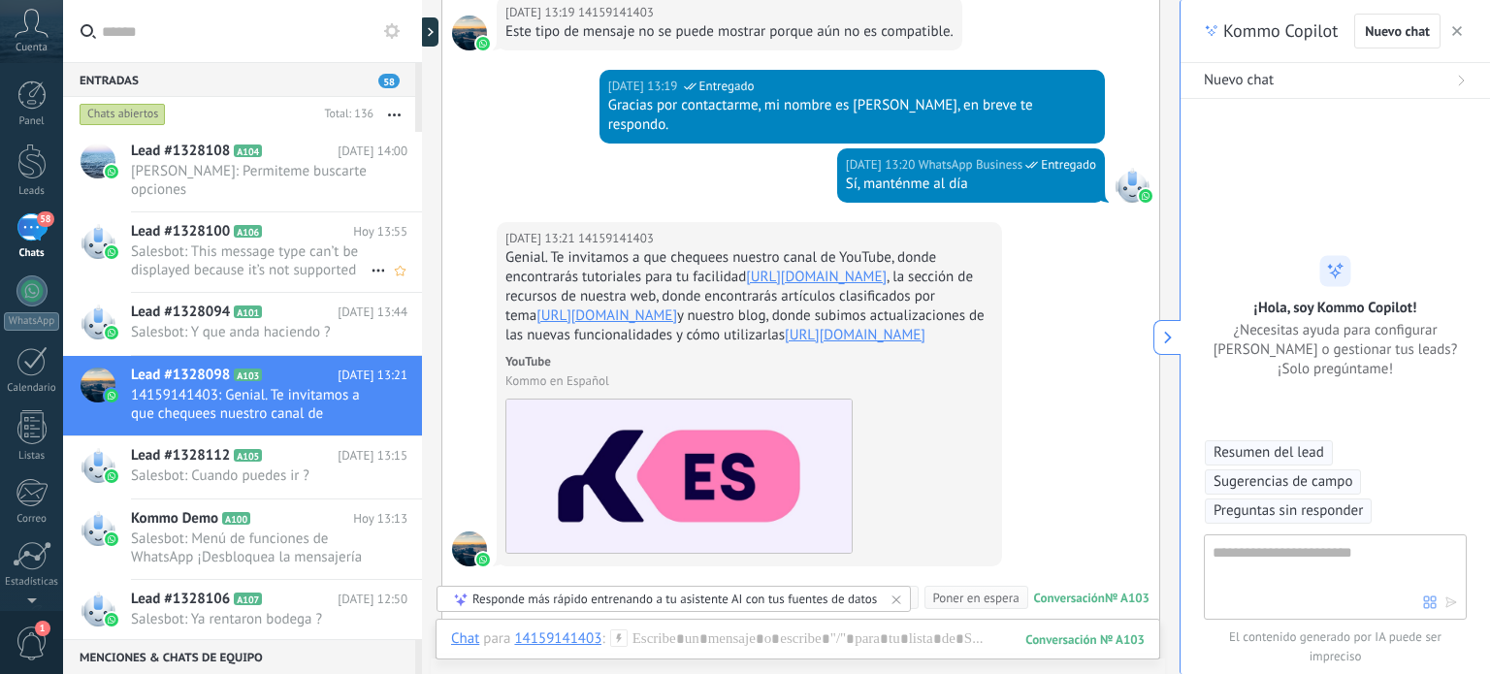
click at [203, 264] on span "Salesbot: This message type can’t be displayed because it’s not supported yet." at bounding box center [251, 261] width 240 height 37
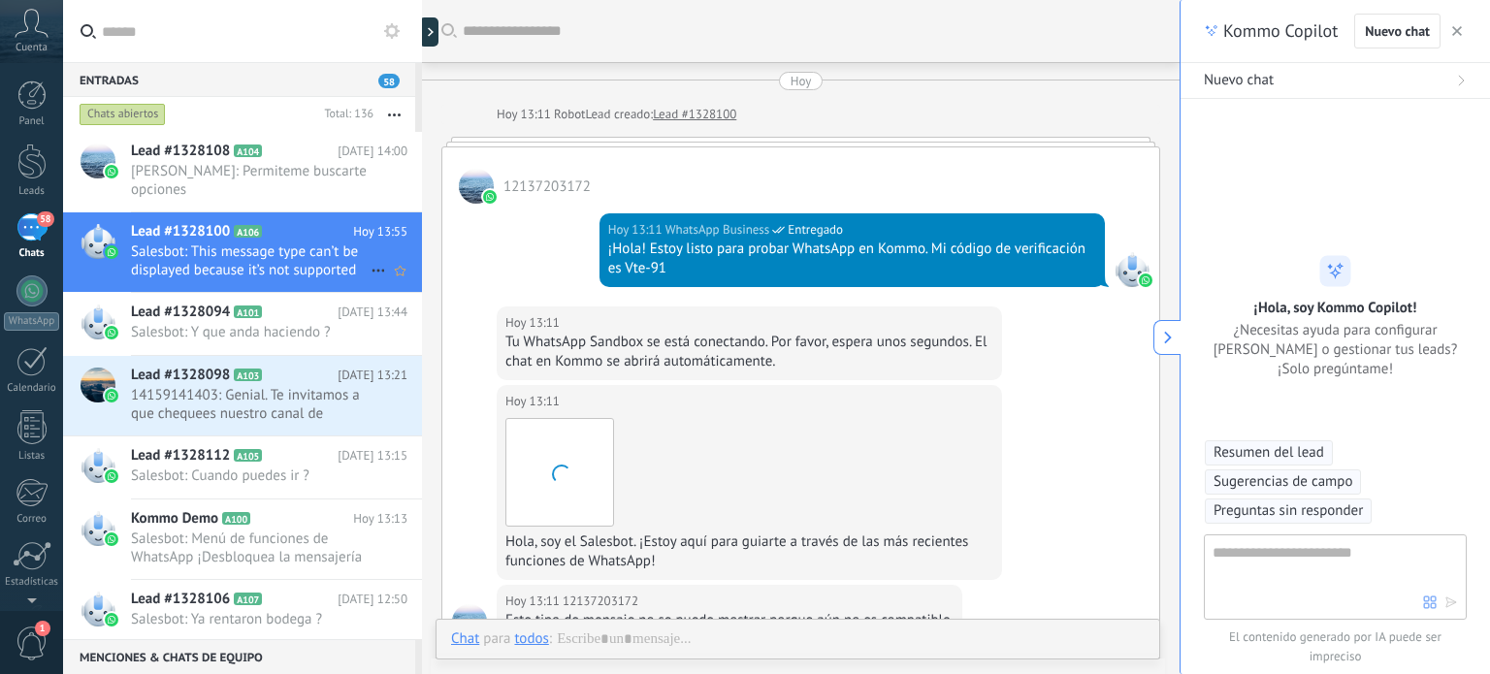
scroll to position [947, 0]
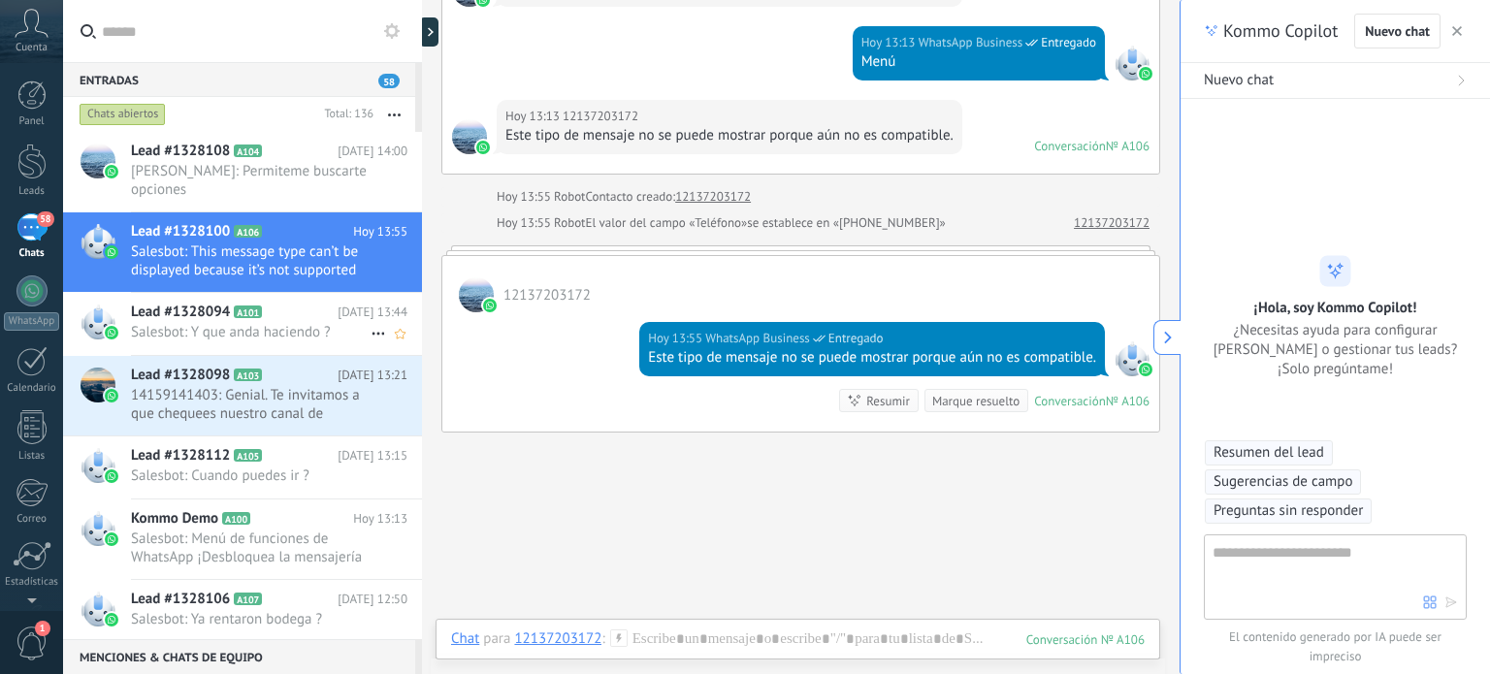
click at [202, 318] on span "Lead #1328094" at bounding box center [180, 312] width 99 height 19
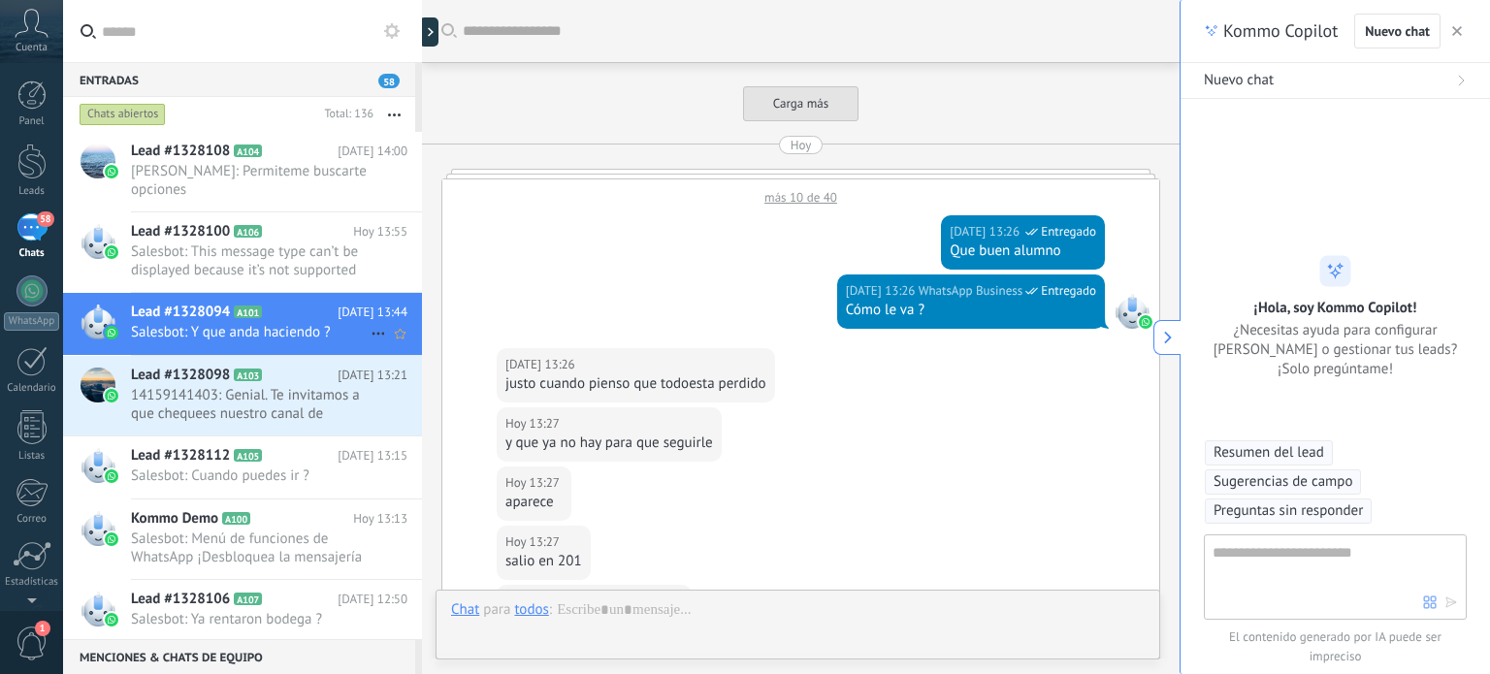
scroll to position [664, 0]
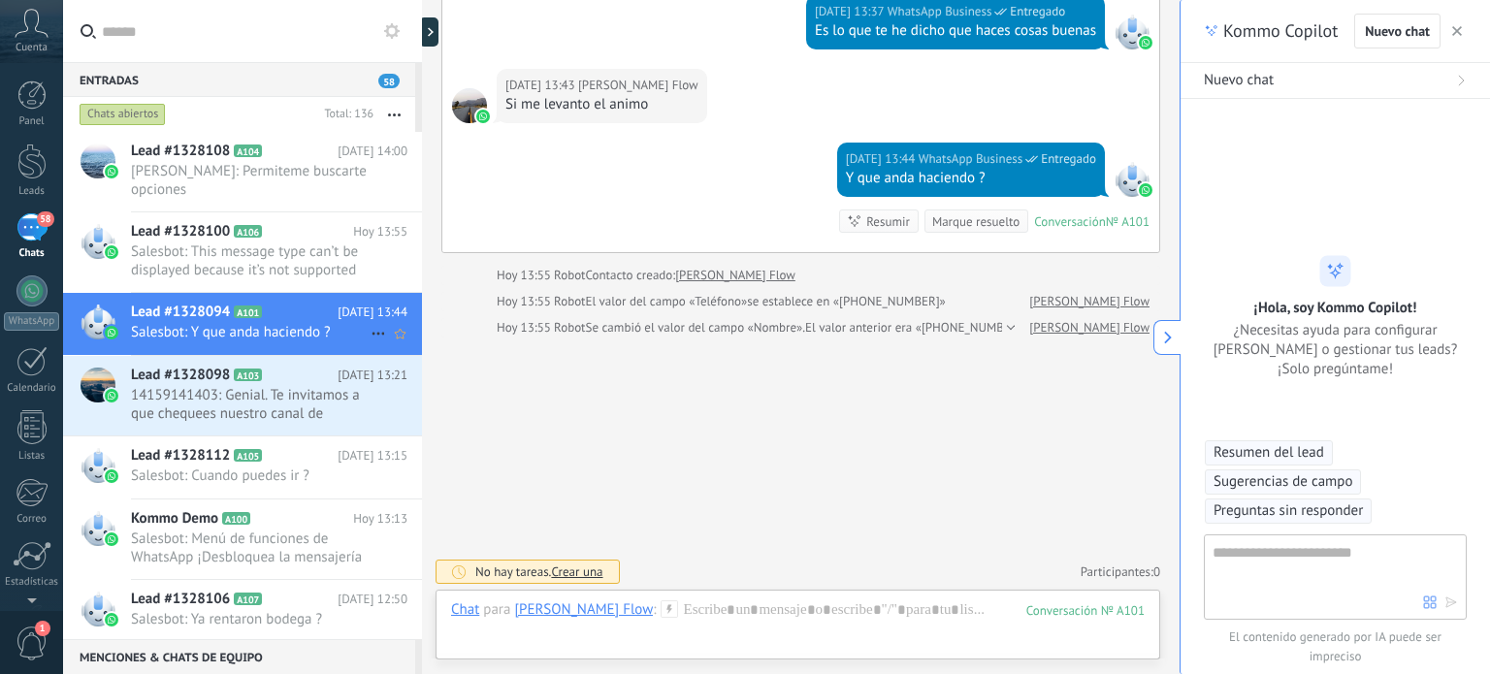
click at [369, 329] on icon at bounding box center [378, 333] width 23 height 23
click at [221, 330] on div at bounding box center [745, 337] width 1490 height 674
click at [699, 605] on div at bounding box center [798, 630] width 694 height 58
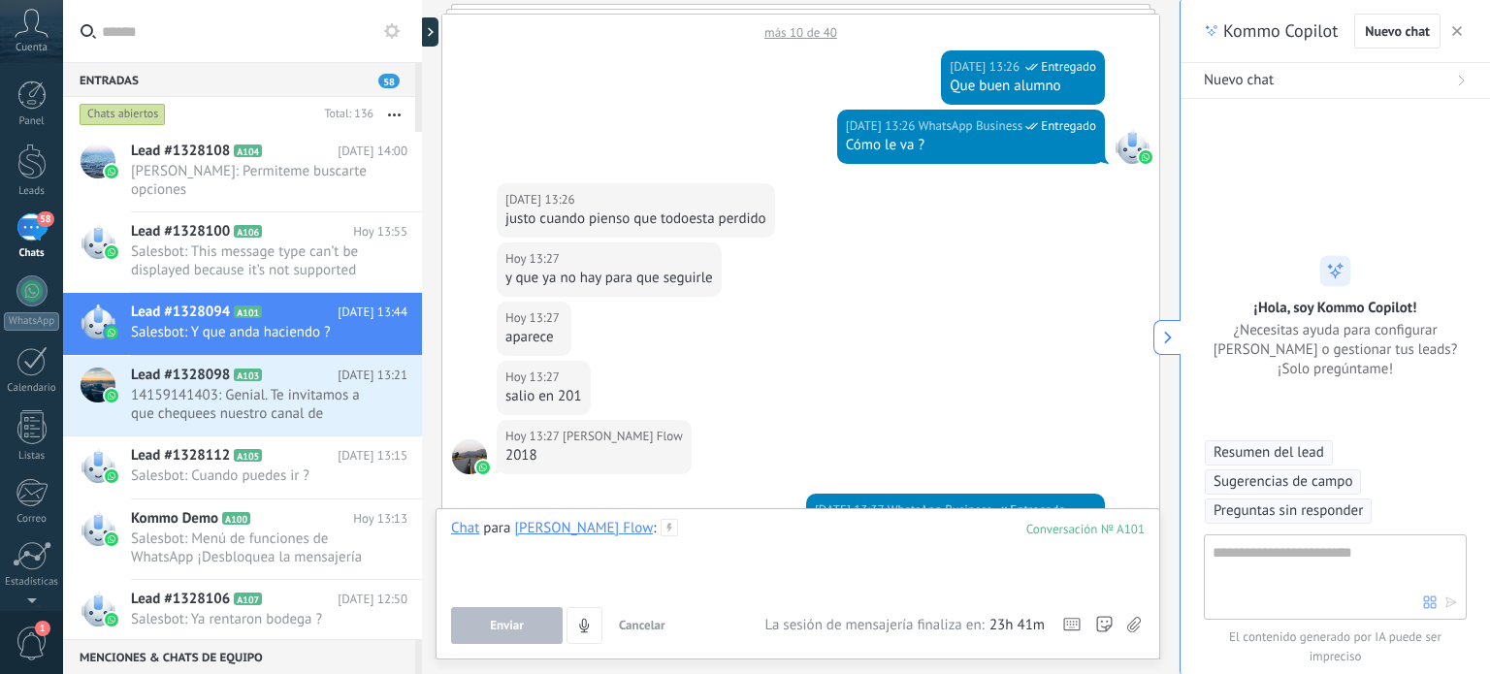
scroll to position [2981, 0]
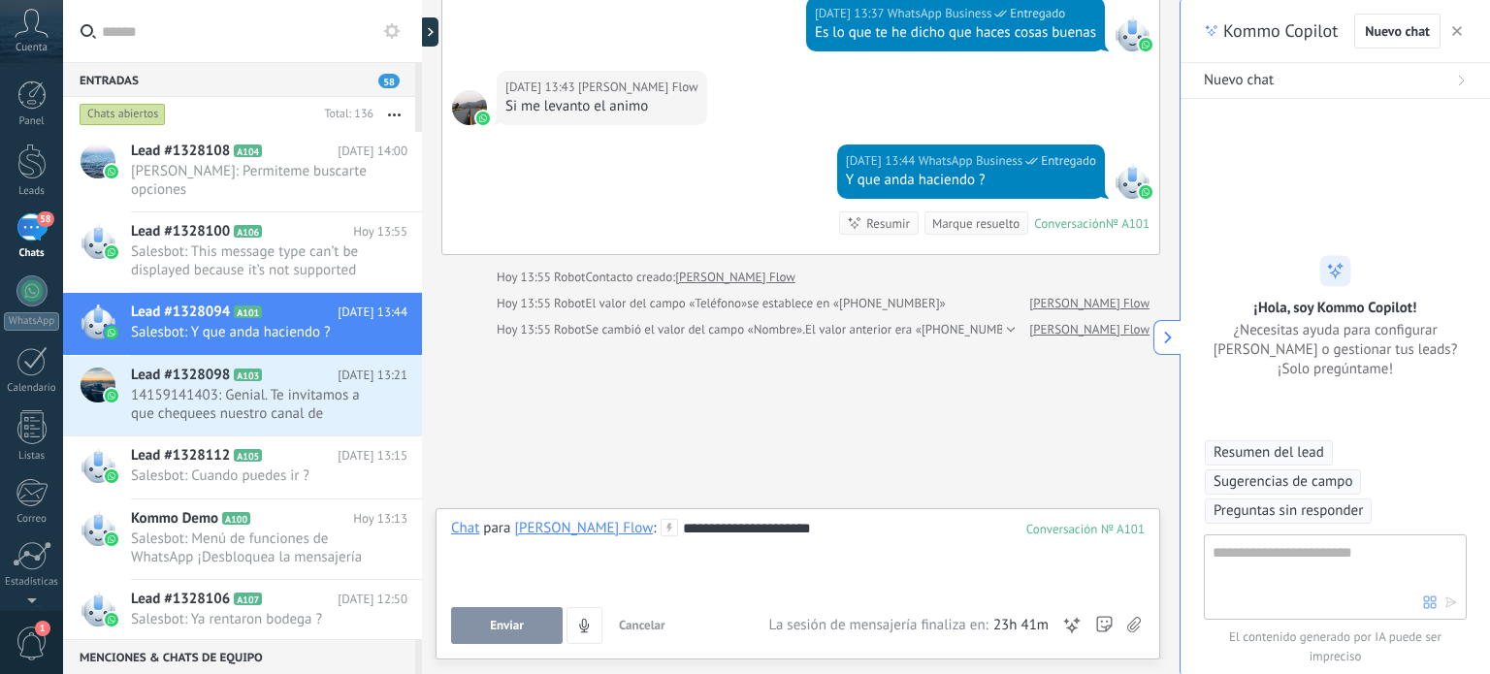
click at [495, 622] on span "Enviar" at bounding box center [507, 626] width 34 height 14
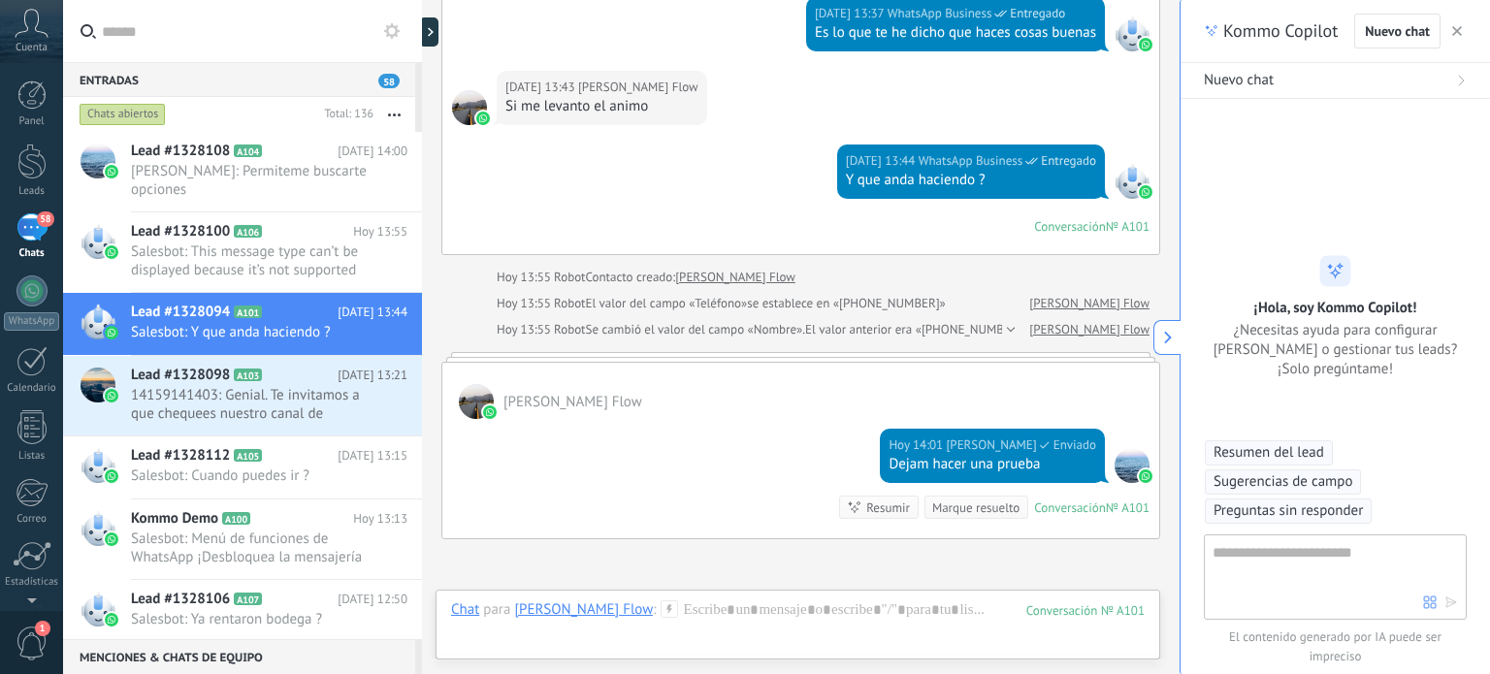
scroll to position [2967, 0]
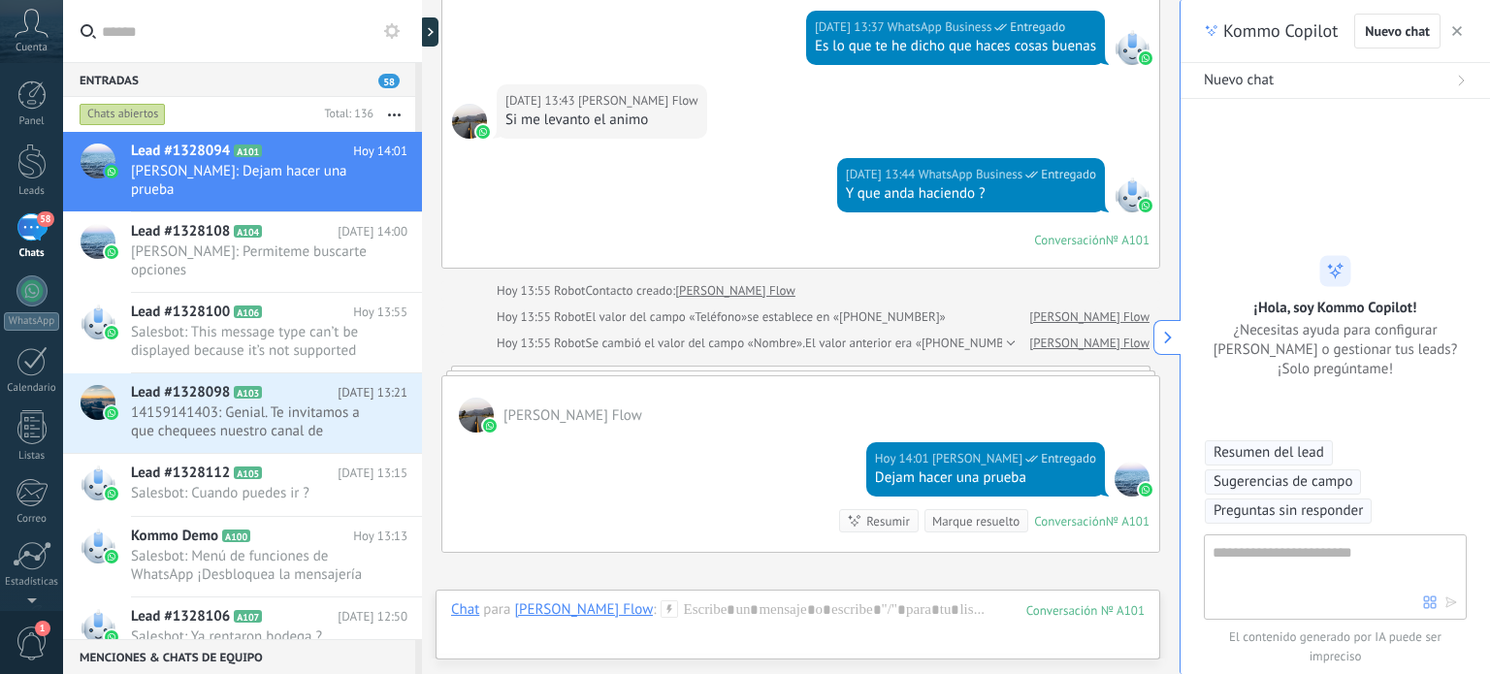
click at [33, 636] on span "1" at bounding box center [32, 644] width 33 height 34
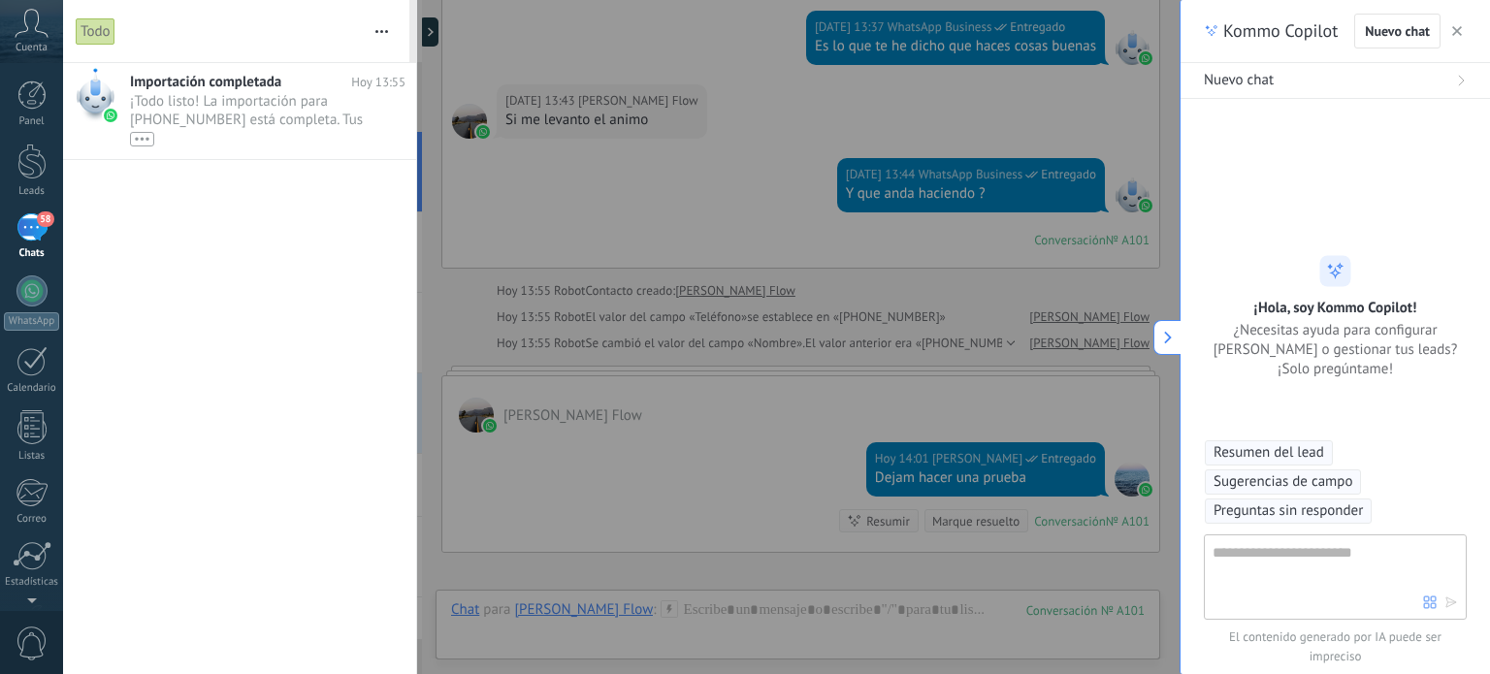
click at [25, 232] on div "58" at bounding box center [31, 227] width 31 height 28
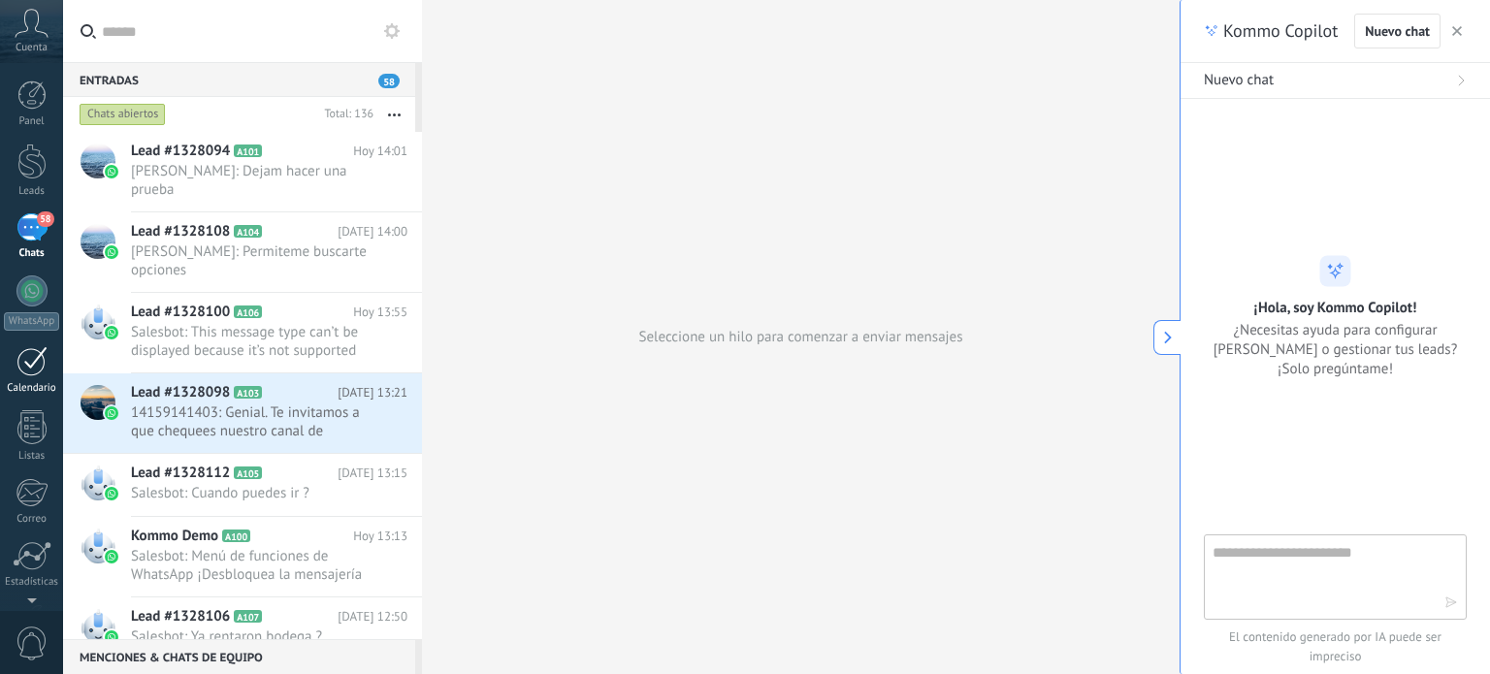
click at [31, 363] on div at bounding box center [31, 361] width 31 height 30
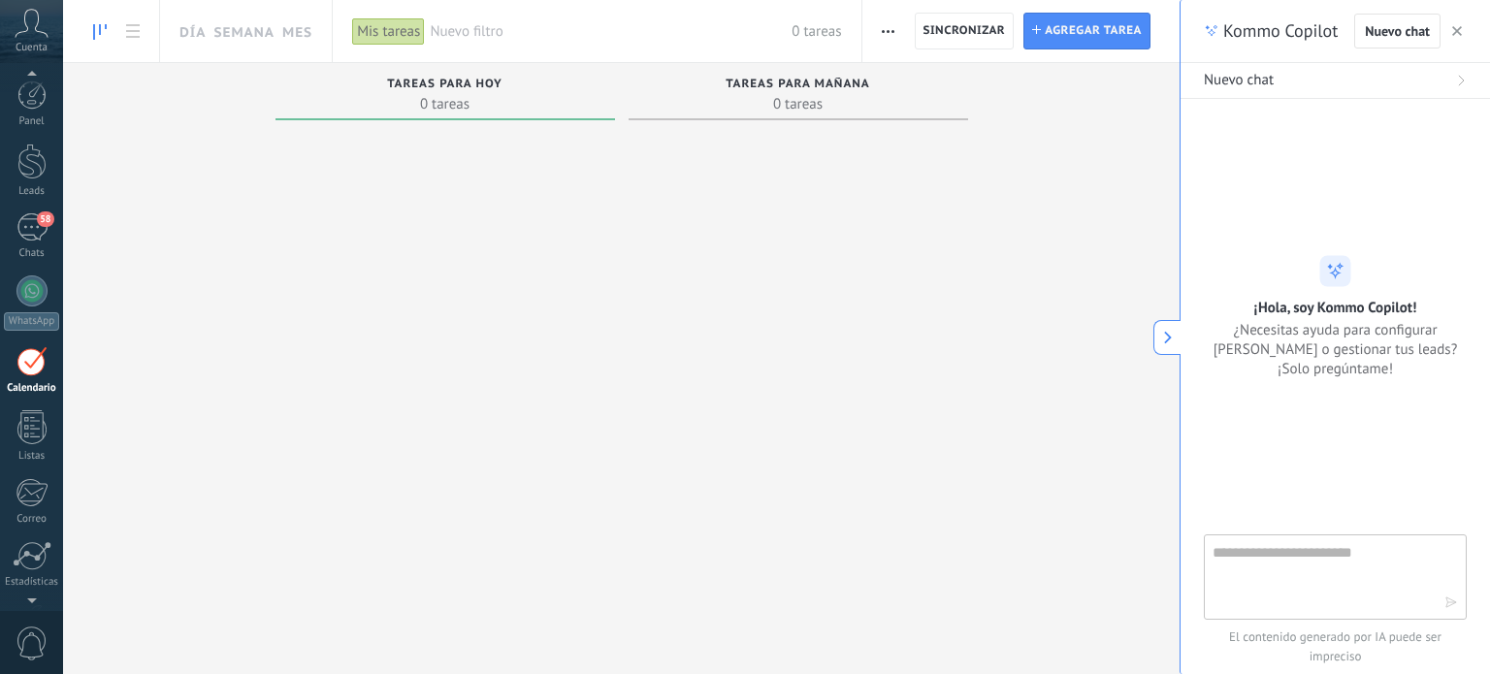
scroll to position [54, 0]
click at [37, 184] on div "58" at bounding box center [31, 173] width 31 height 28
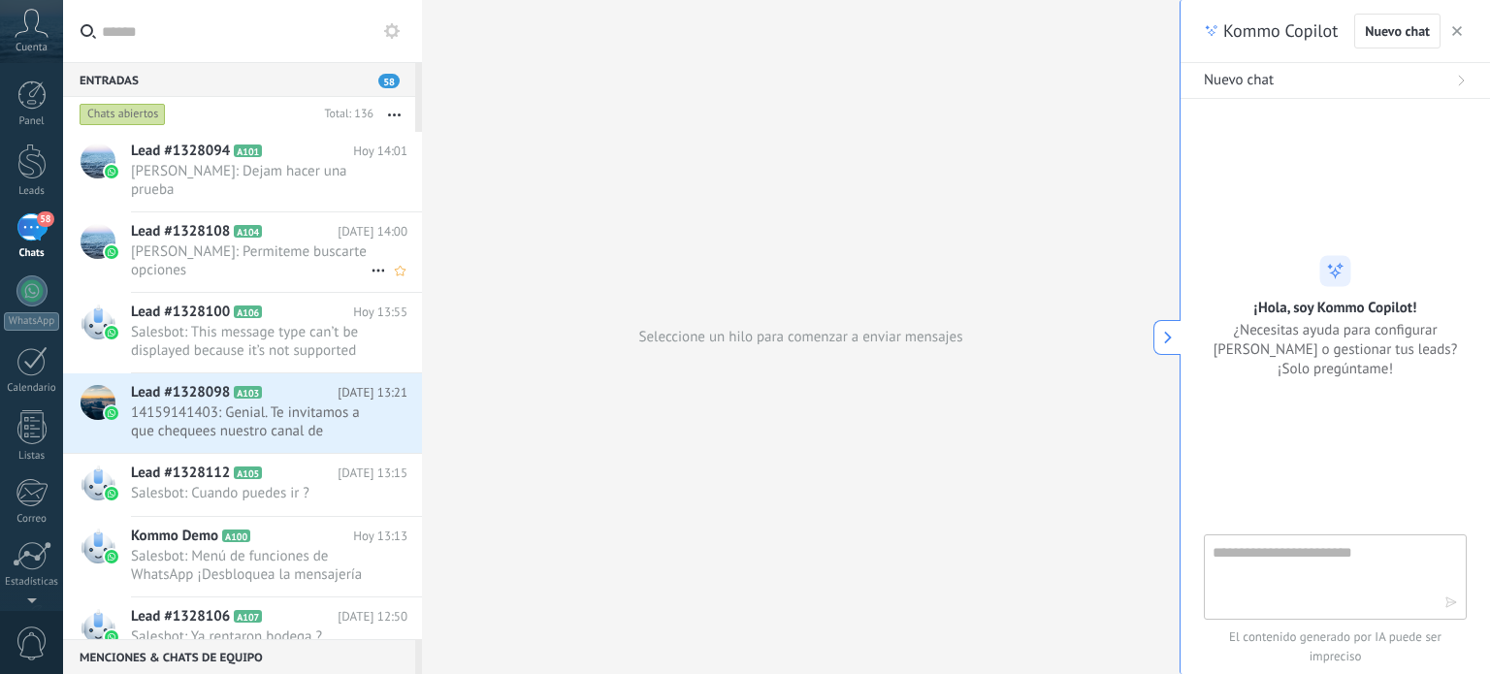
click at [267, 236] on h2 "Lead #1328108 A104" at bounding box center [234, 231] width 207 height 19
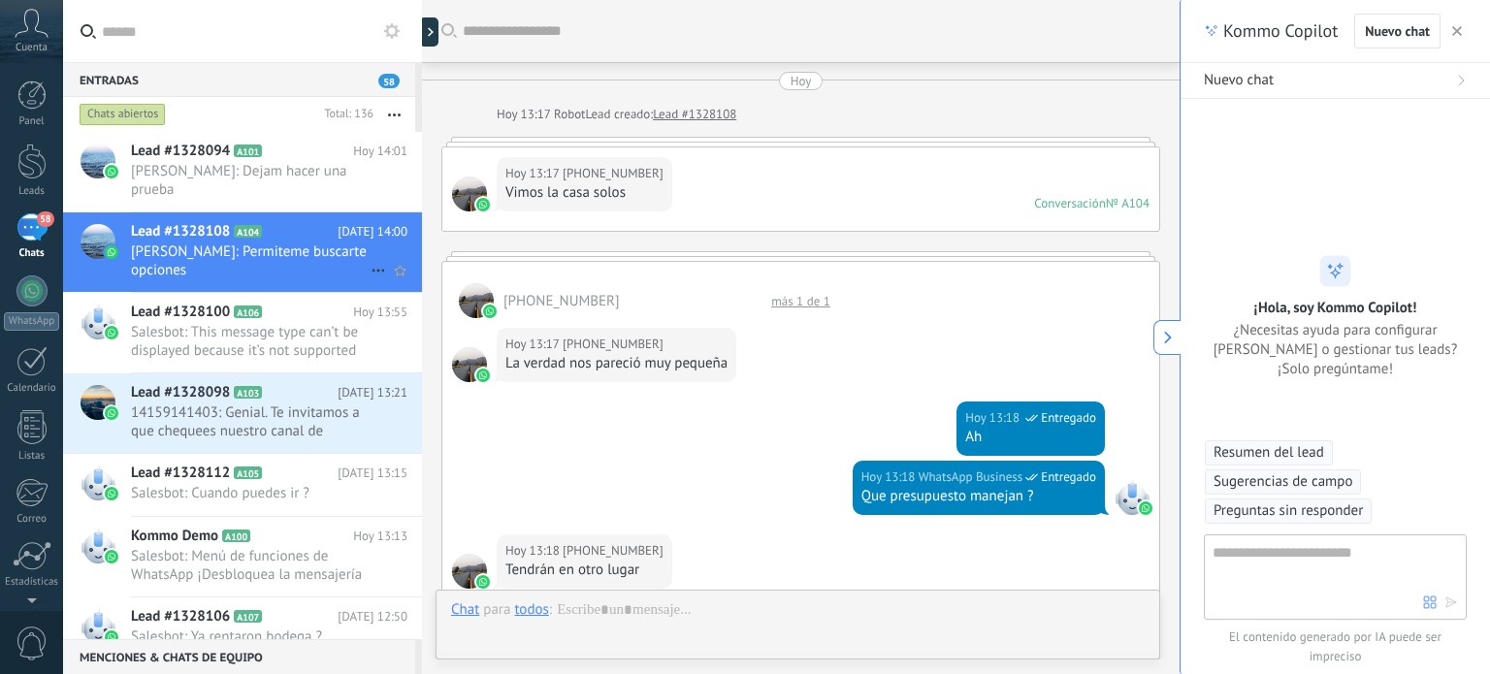
scroll to position [928, 0]
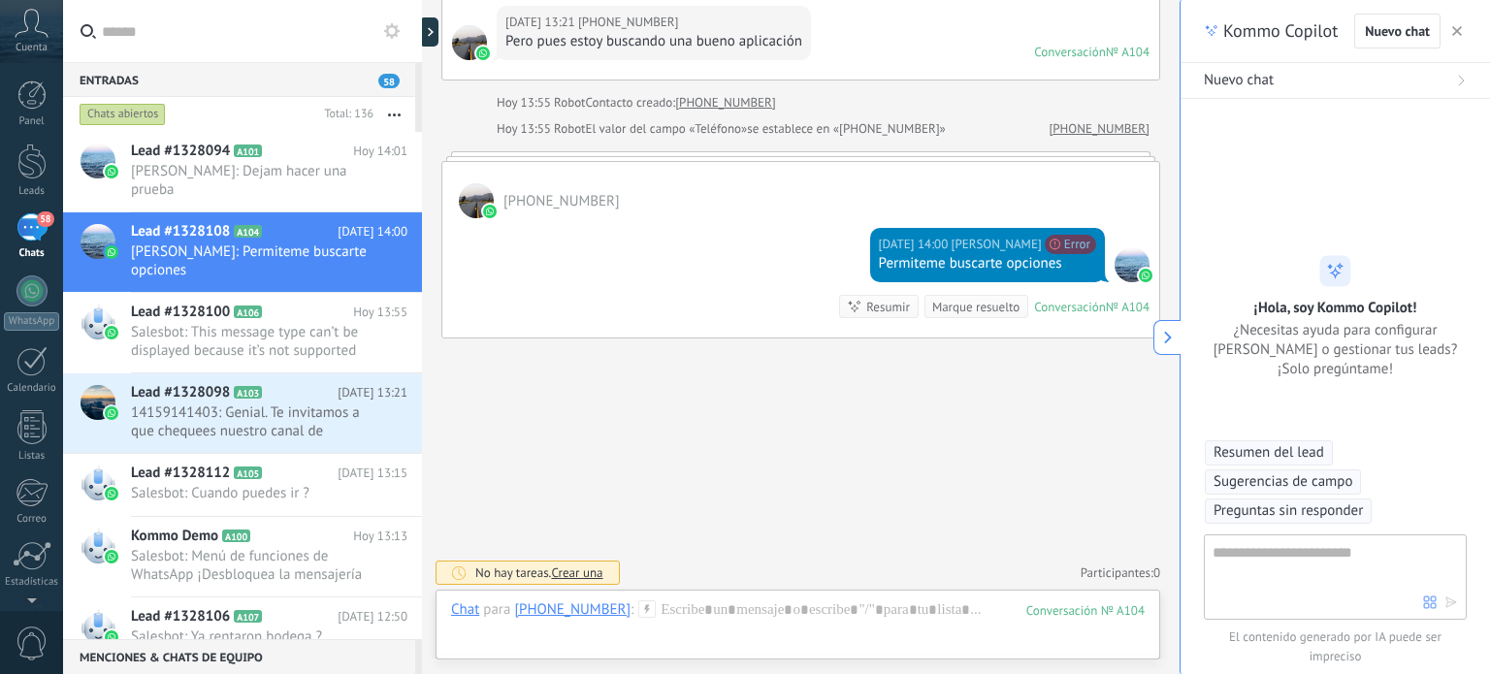
click at [572, 570] on span "Crear una" at bounding box center [576, 573] width 51 height 16
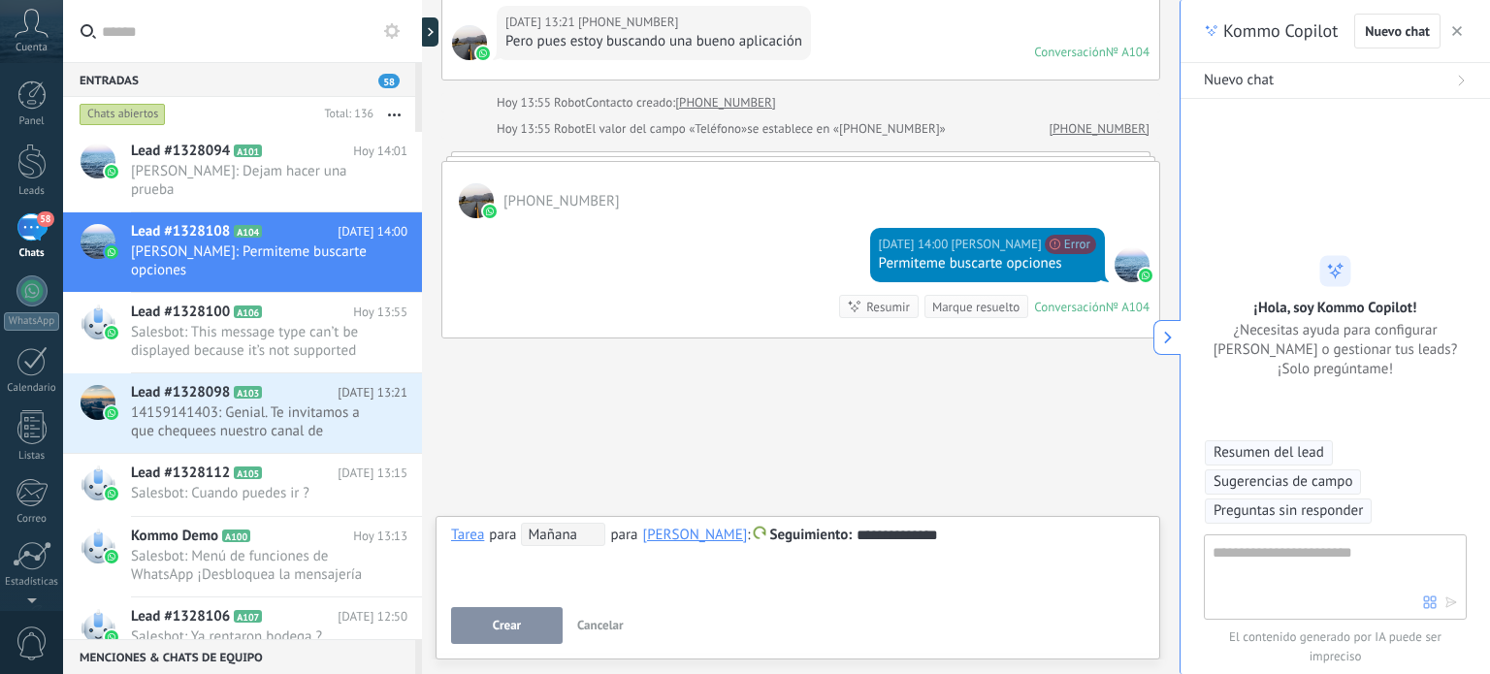
click at [863, 535] on div "**********" at bounding box center [798, 535] width 694 height 23
click at [505, 626] on span "Crear" at bounding box center [507, 626] width 28 height 14
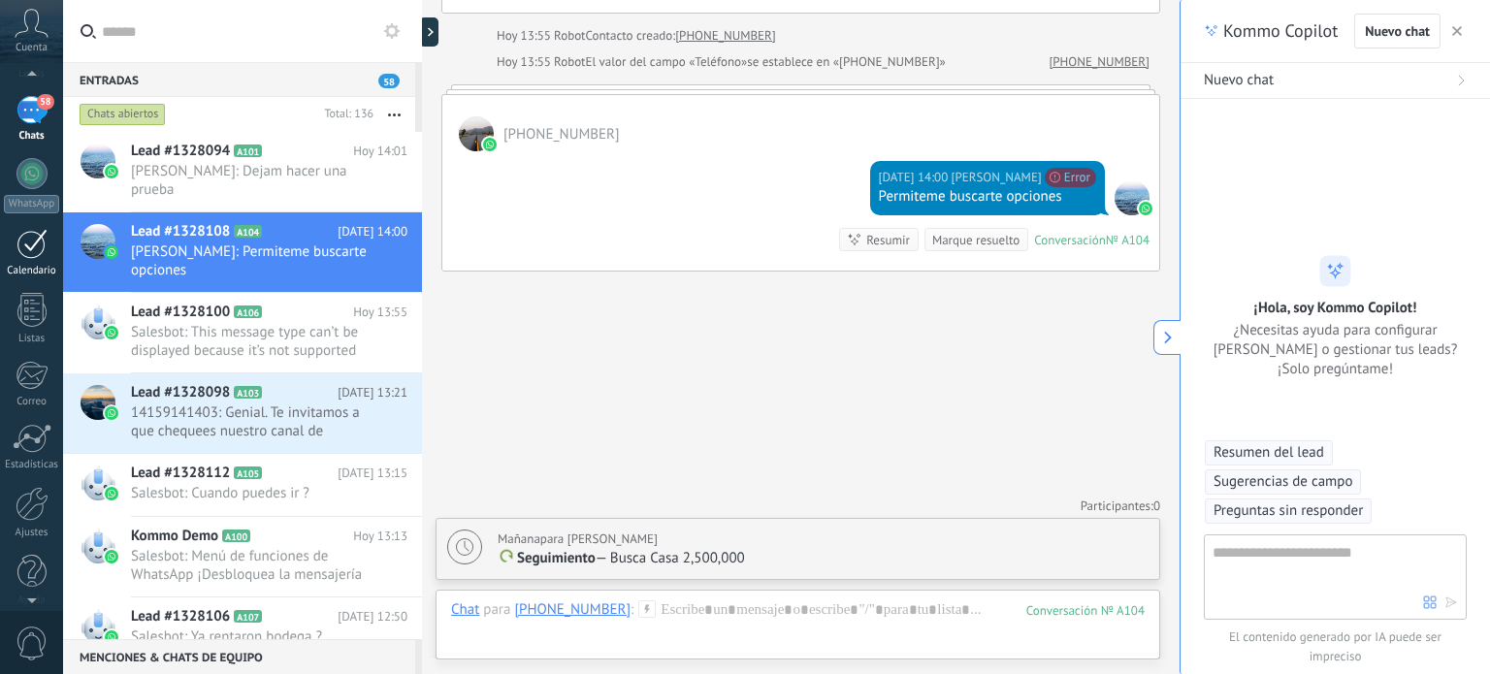
scroll to position [132, 0]
click at [27, 230] on div at bounding box center [31, 229] width 31 height 30
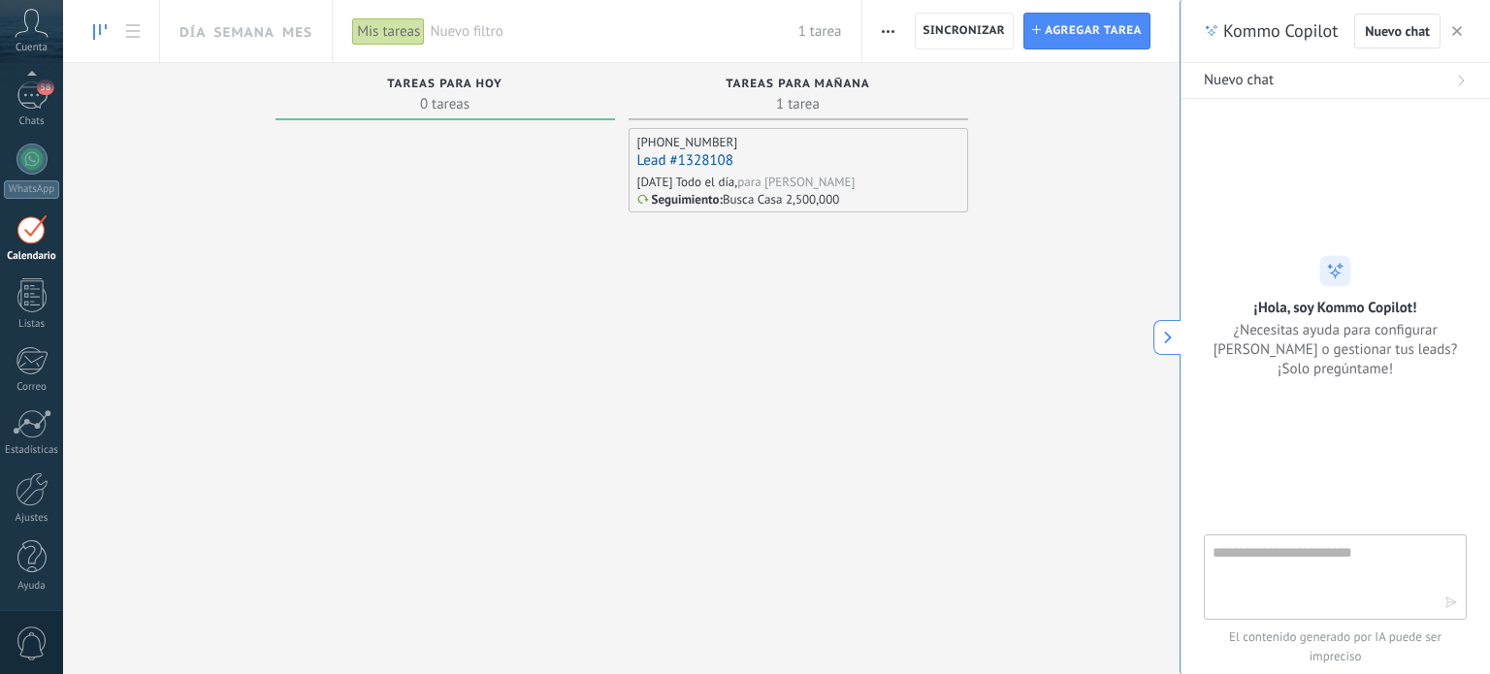
scroll to position [54, 0]
click at [722, 170] on div "Lead #1328108" at bounding box center [798, 161] width 322 height 20
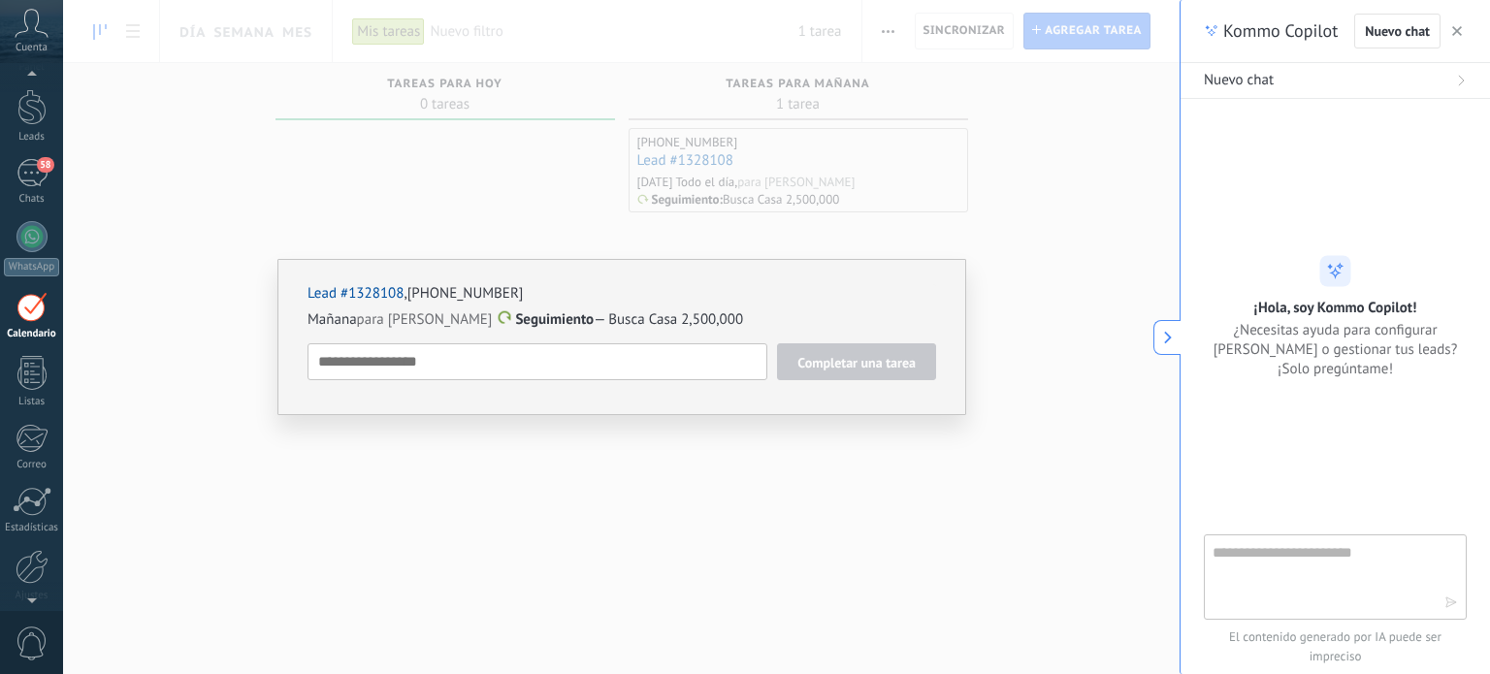
click at [365, 294] on link "Lead #1328108" at bounding box center [356, 293] width 96 height 18
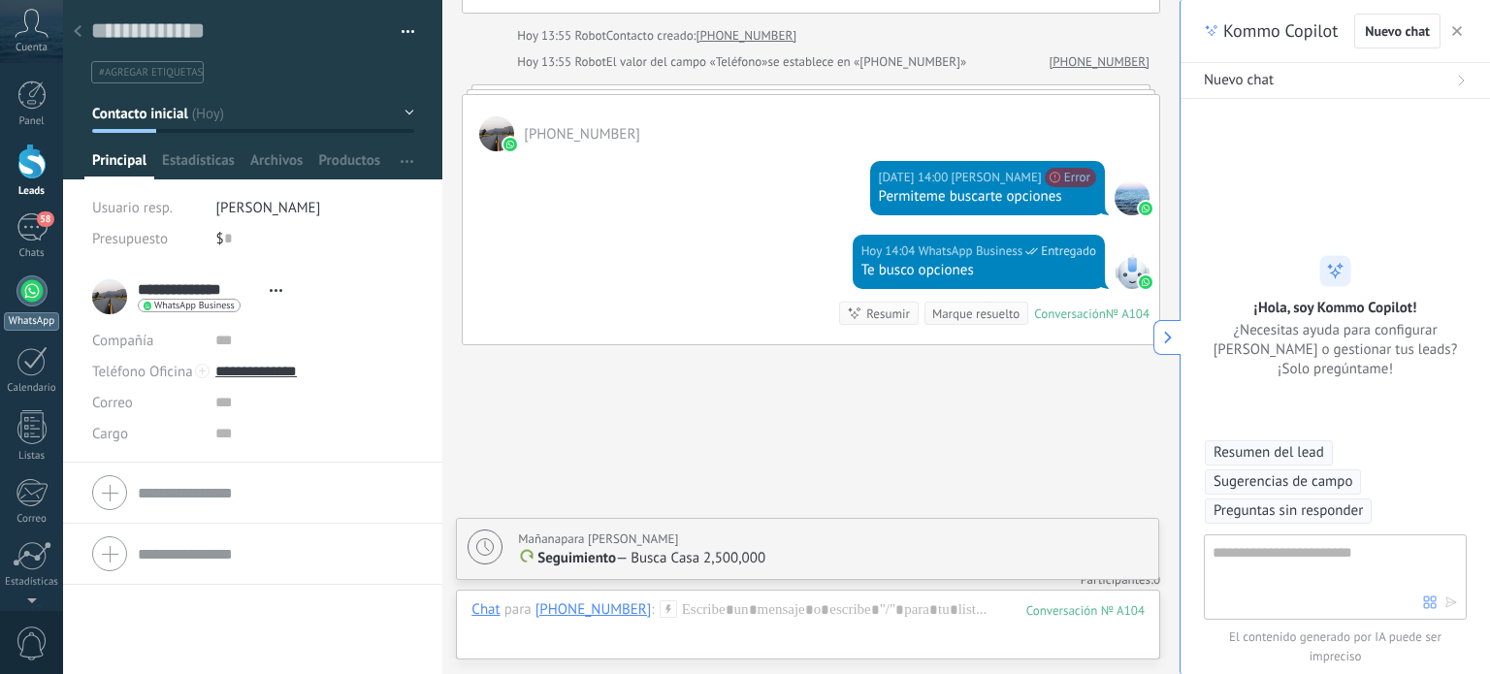
scroll to position [1068, 0]
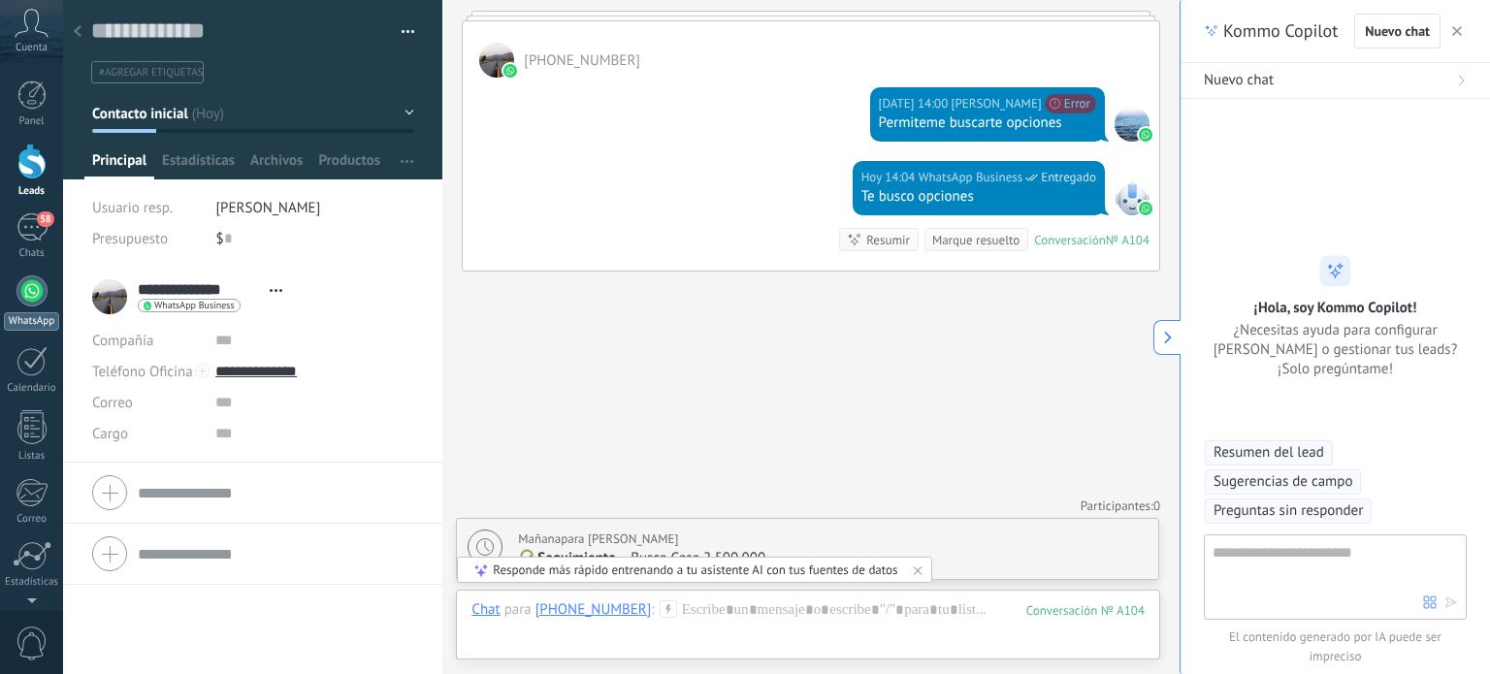
click at [32, 297] on div at bounding box center [31, 291] width 31 height 31
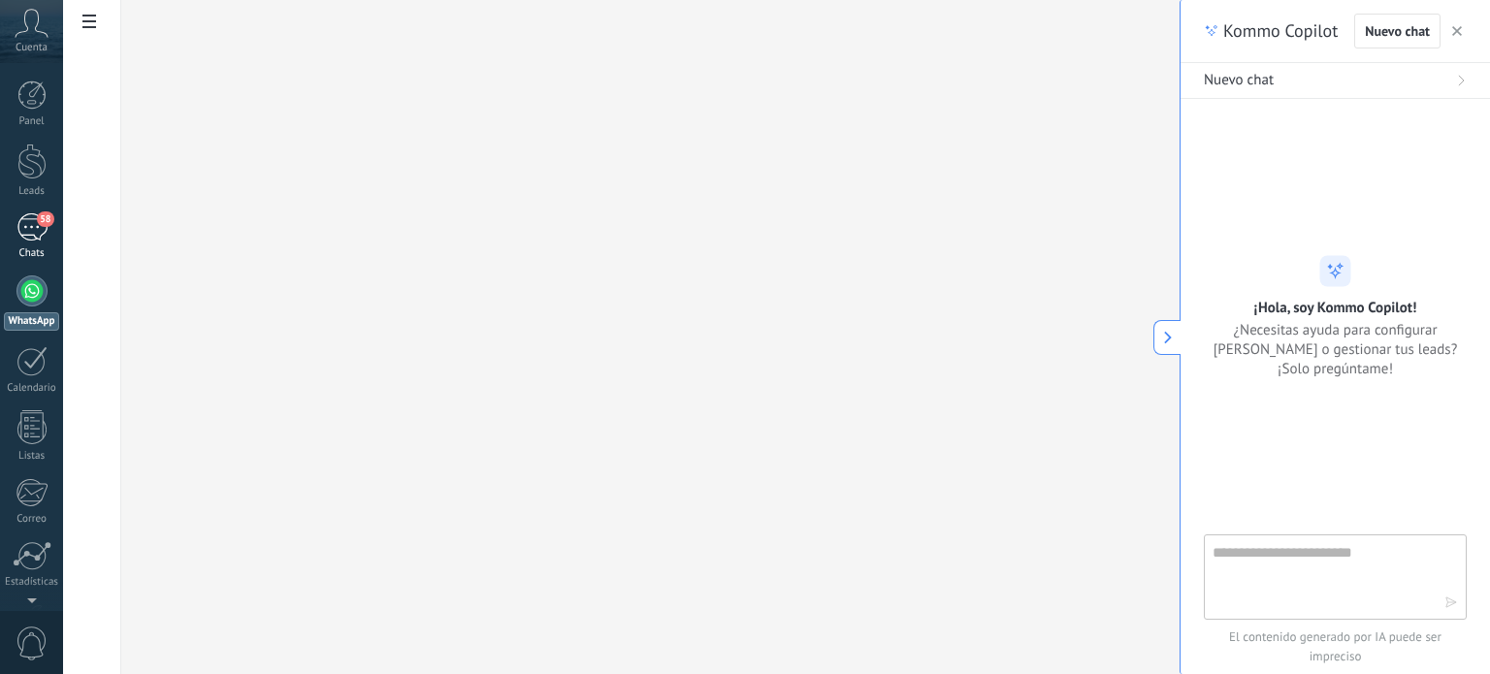
click at [31, 237] on div "58" at bounding box center [31, 227] width 31 height 28
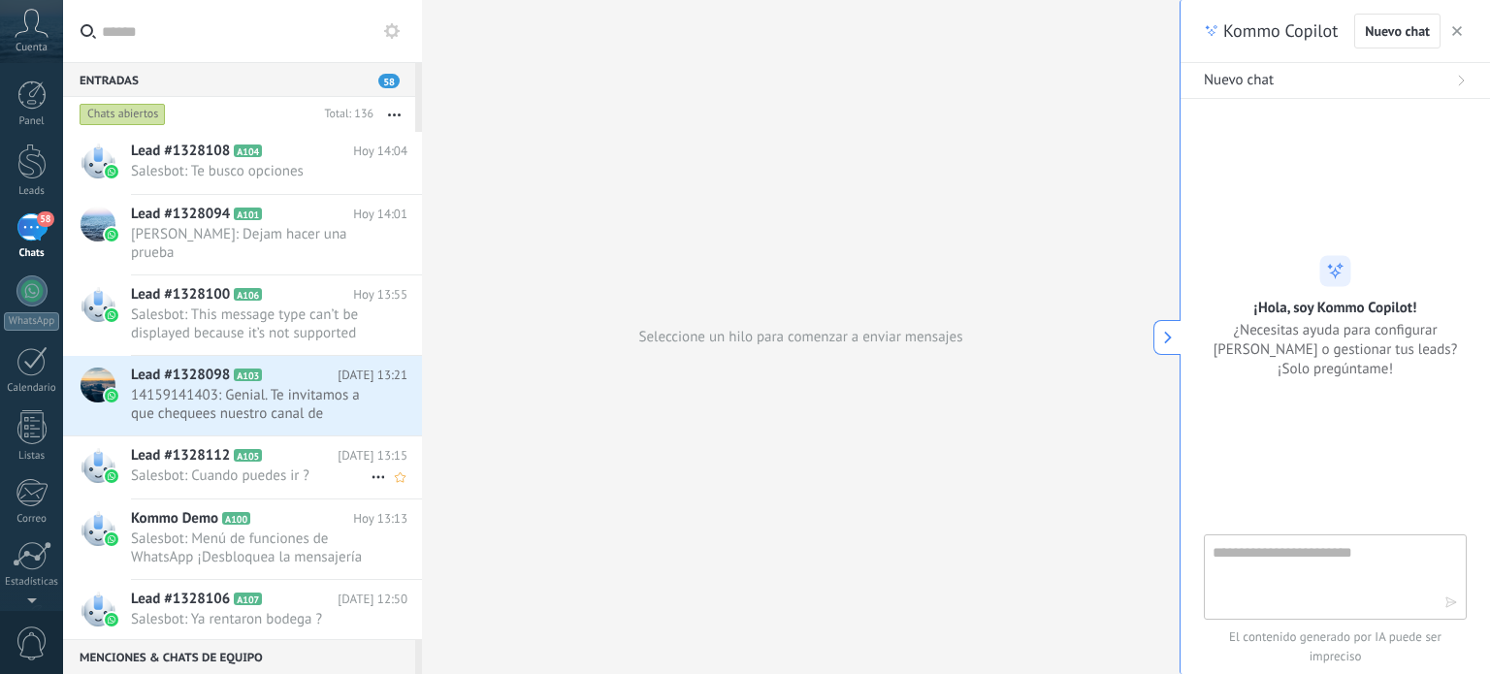
click at [194, 457] on span "Lead #1328112" at bounding box center [180, 455] width 99 height 19
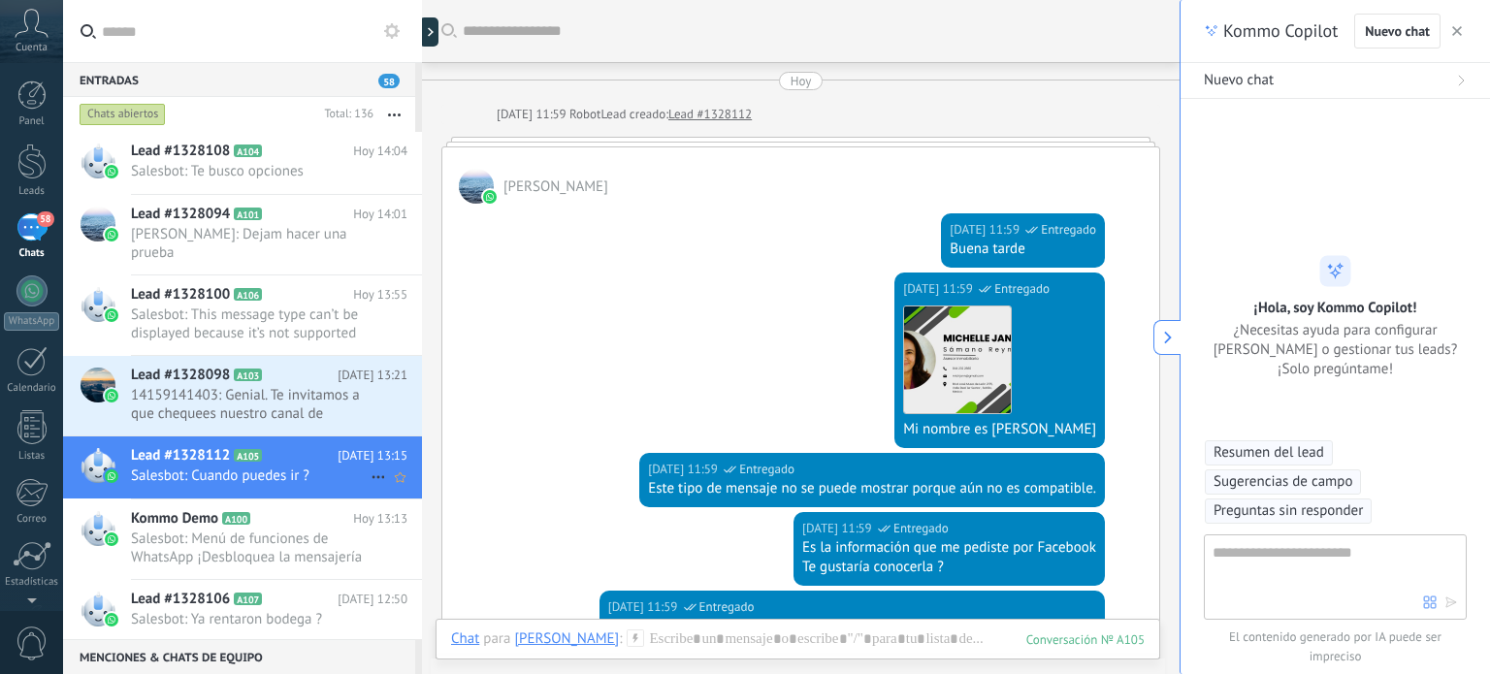
click at [246, 454] on span "A105" at bounding box center [248, 455] width 28 height 13
click at [373, 469] on icon at bounding box center [378, 477] width 23 height 23
click at [334, 467] on div at bounding box center [745, 337] width 1490 height 674
click at [431, 32] on div at bounding box center [433, 31] width 29 height 29
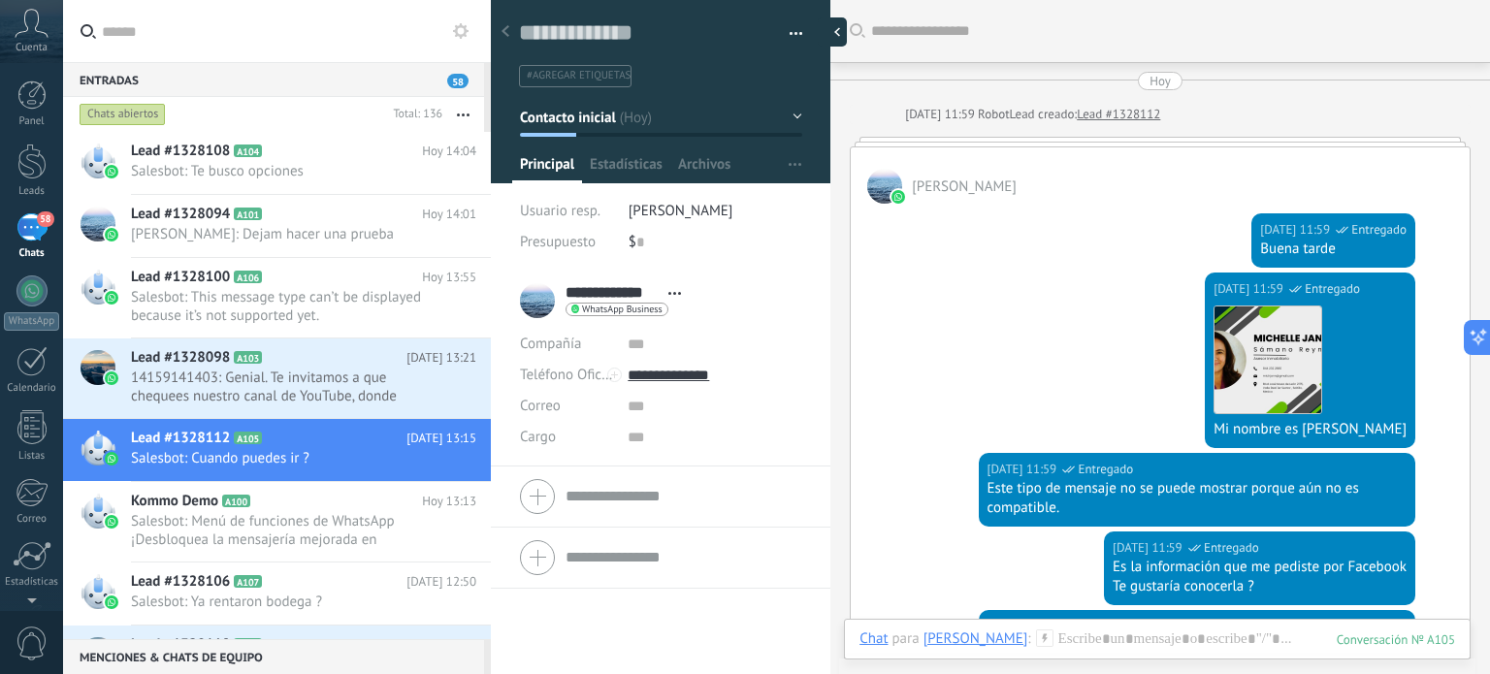
type textarea "**********"
click at [597, 72] on span "#agregar etiquetas" at bounding box center [579, 76] width 104 height 14
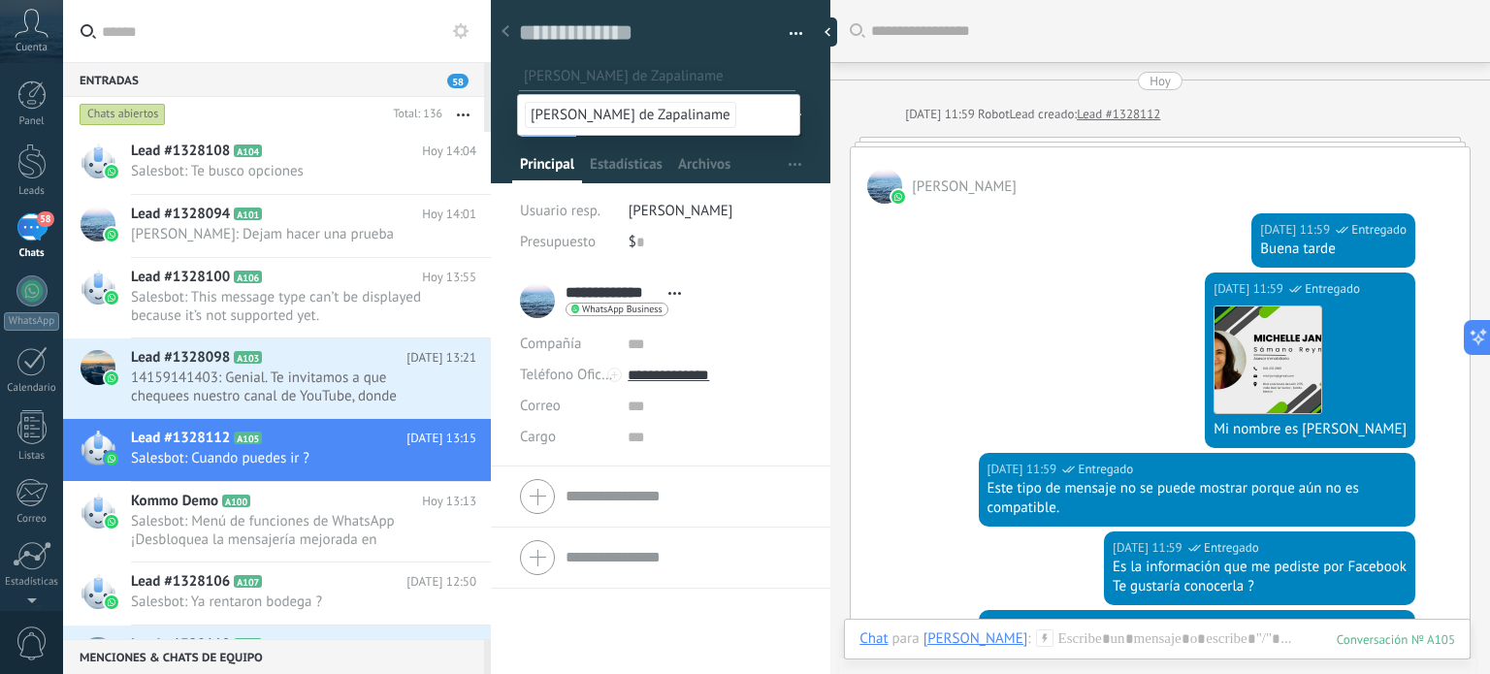
click at [789, 27] on button "button" at bounding box center [789, 33] width 28 height 29
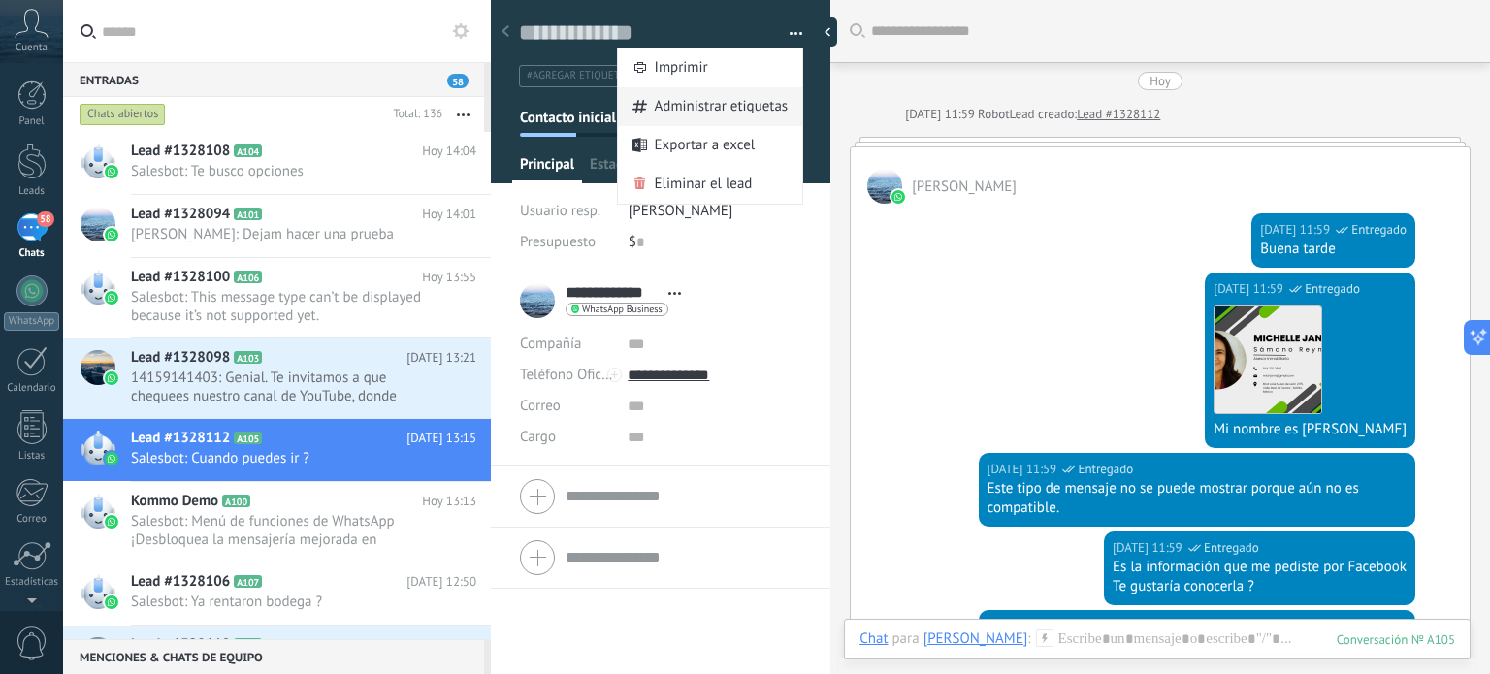
click at [701, 100] on span "Administrar etiquetas" at bounding box center [722, 106] width 134 height 39
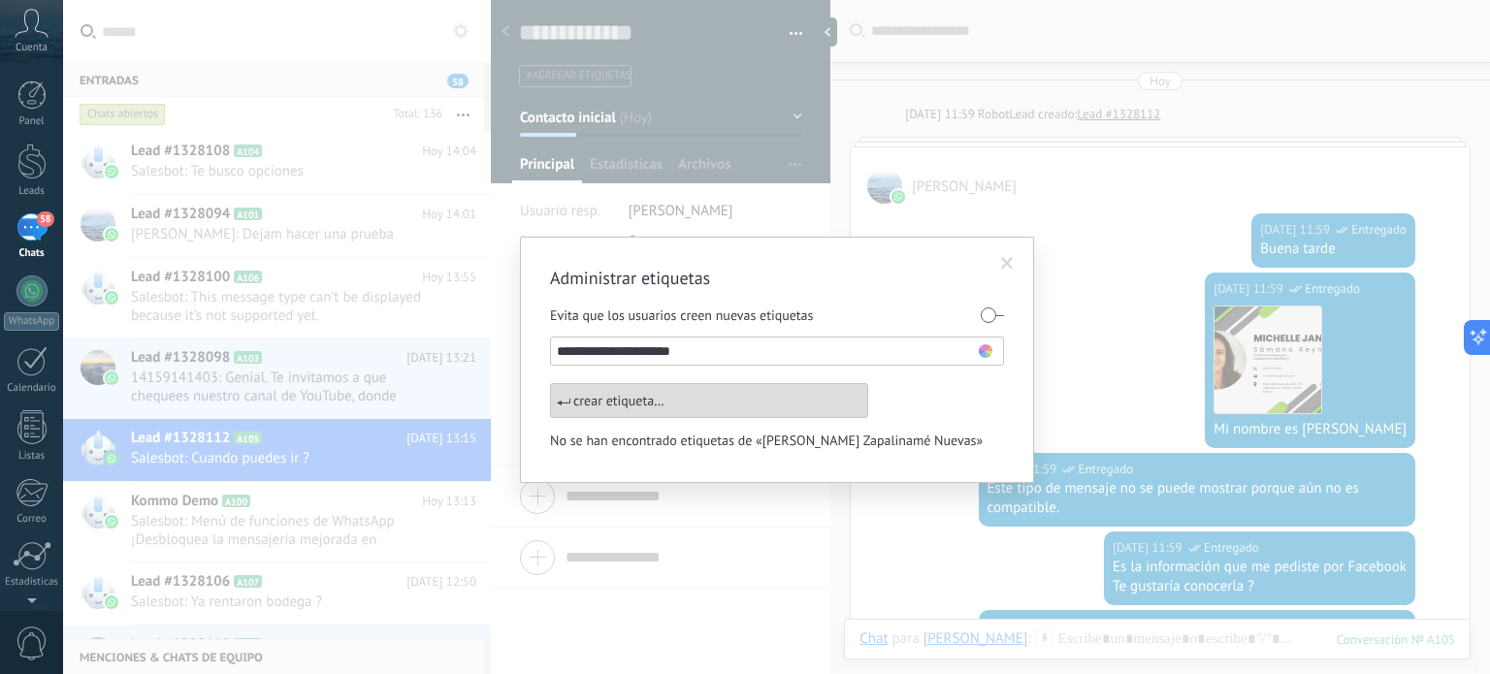
type input "**********"
click at [987, 350] on use at bounding box center [986, 351] width 14 height 14
click at [951, 433] on span at bounding box center [951, 436] width 13 height 13
click at [587, 397] on div "crear etiqueta Lomas Zapalinamé Nuevas" at bounding box center [709, 400] width 318 height 35
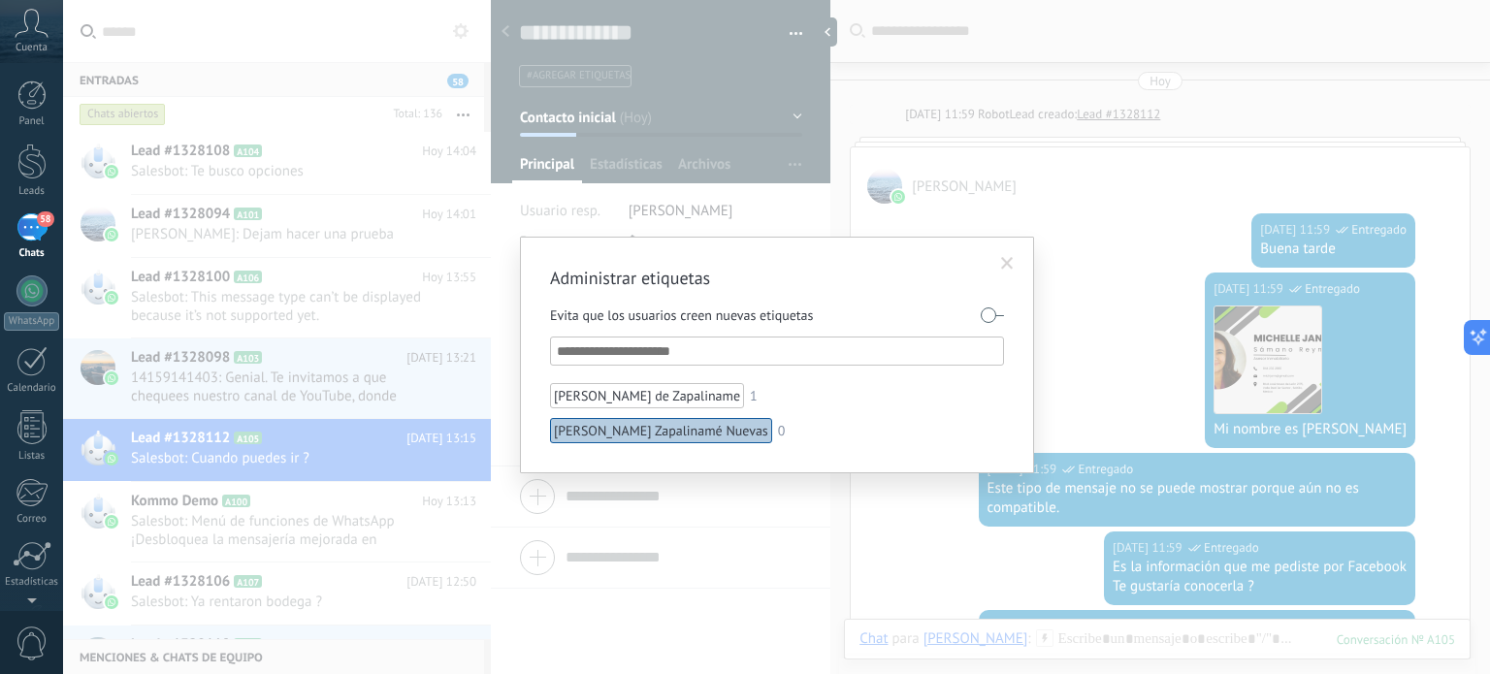
drag, startPoint x: 1012, startPoint y: 260, endPoint x: 1003, endPoint y: 271, distance: 13.8
click at [1004, 271] on span at bounding box center [1008, 263] width 32 height 33
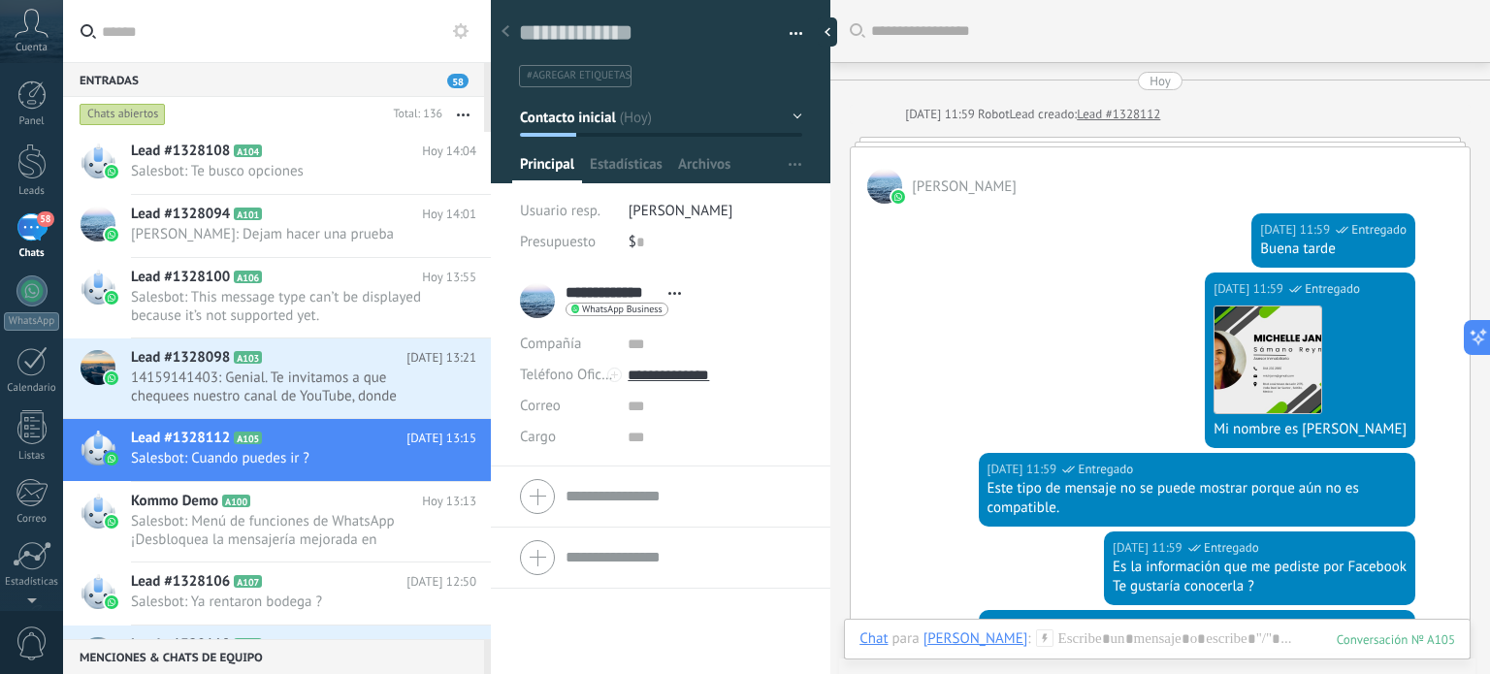
click at [602, 79] on span "#agregar etiquetas" at bounding box center [579, 76] width 104 height 14
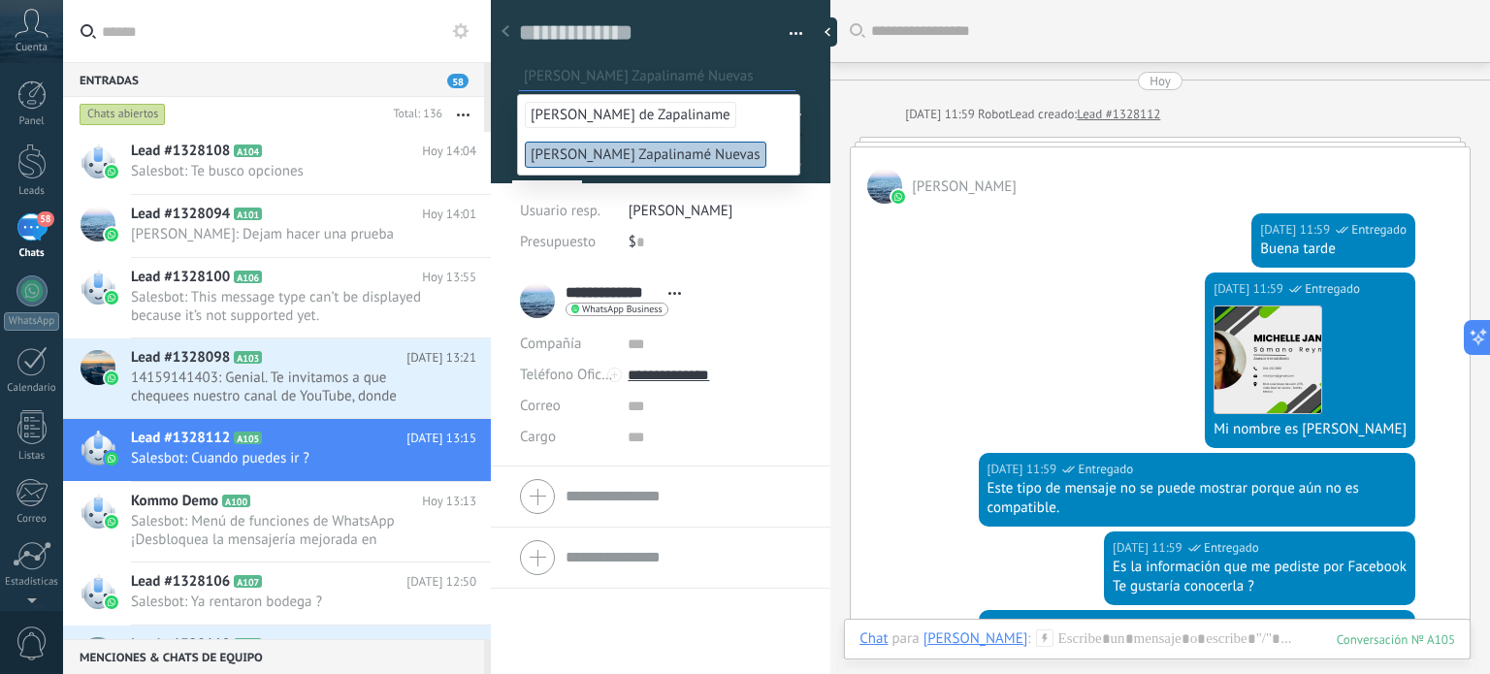
click at [597, 149] on span "[PERSON_NAME] Zapalinamé Nuevas" at bounding box center [646, 155] width 242 height 26
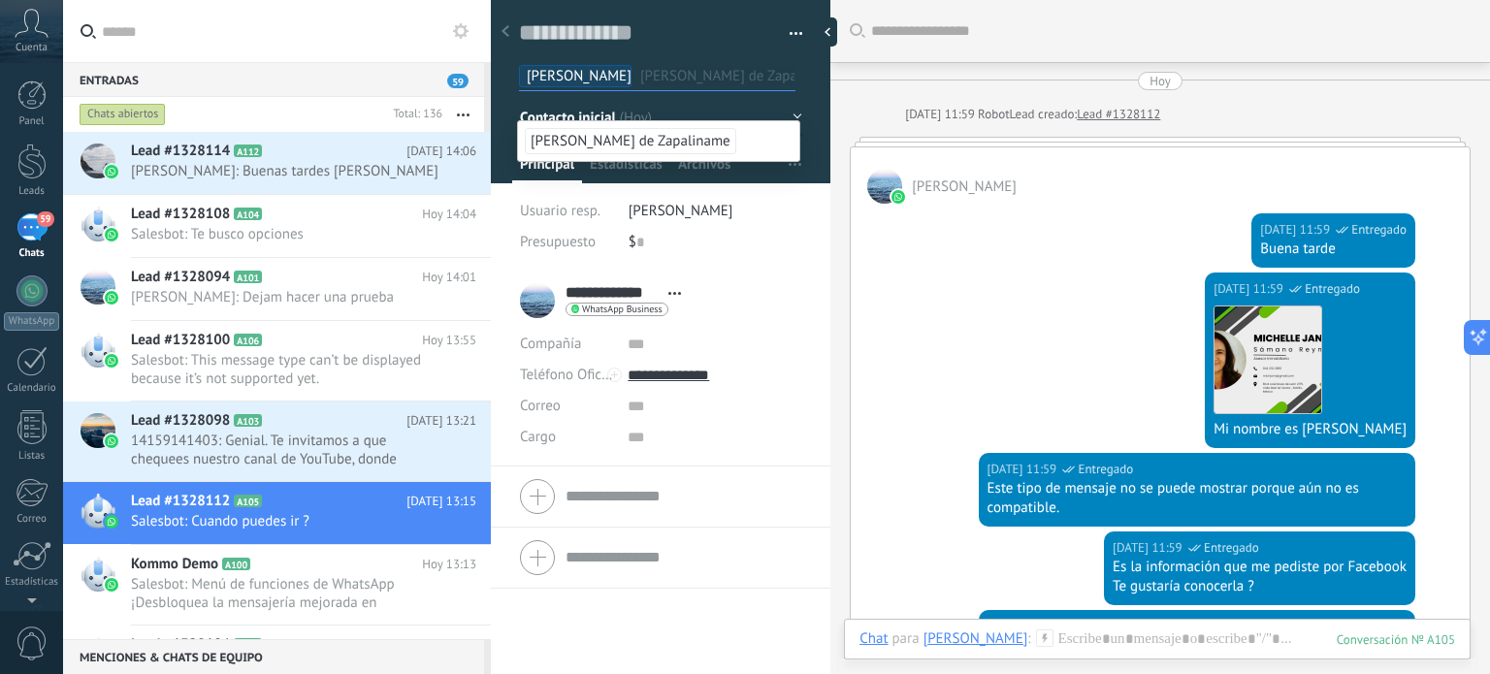
click at [789, 33] on button "button" at bounding box center [789, 33] width 28 height 29
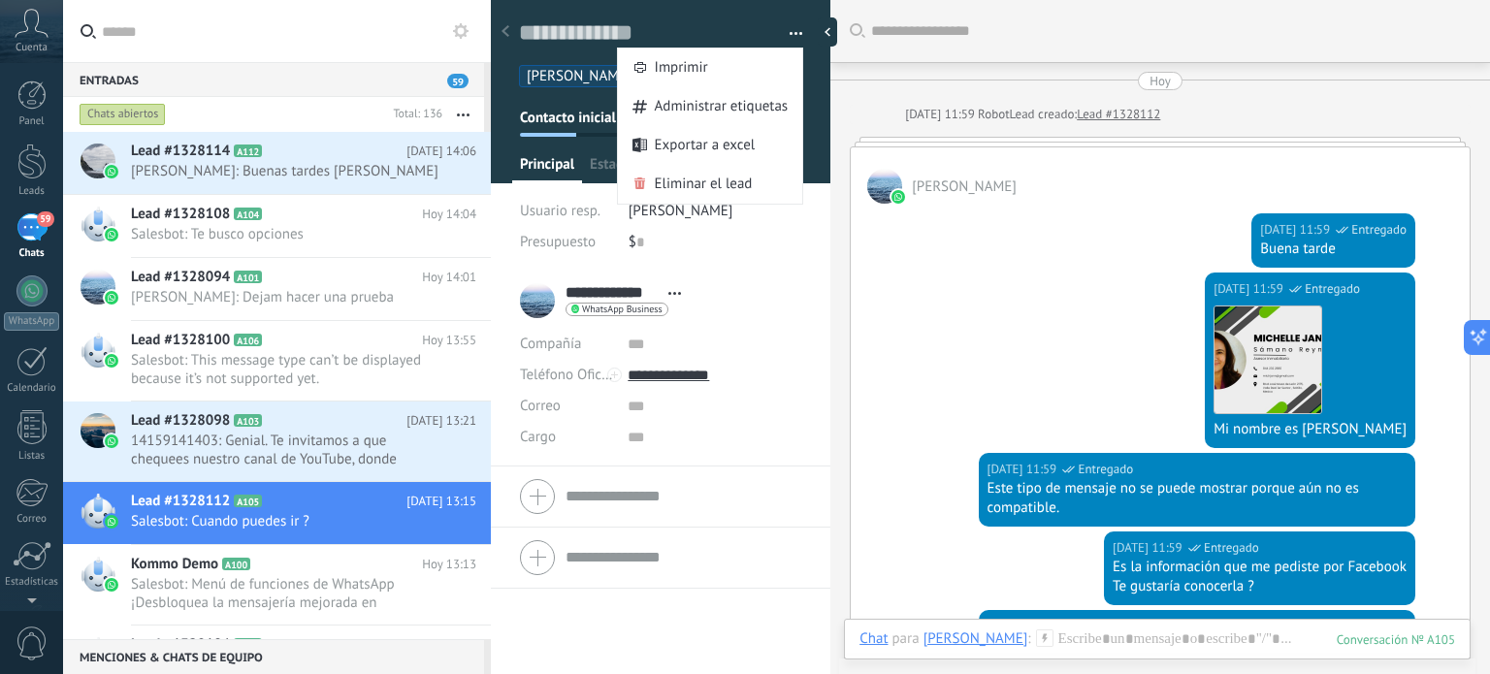
click at [790, 35] on span "button" at bounding box center [797, 37] width 14 height 4
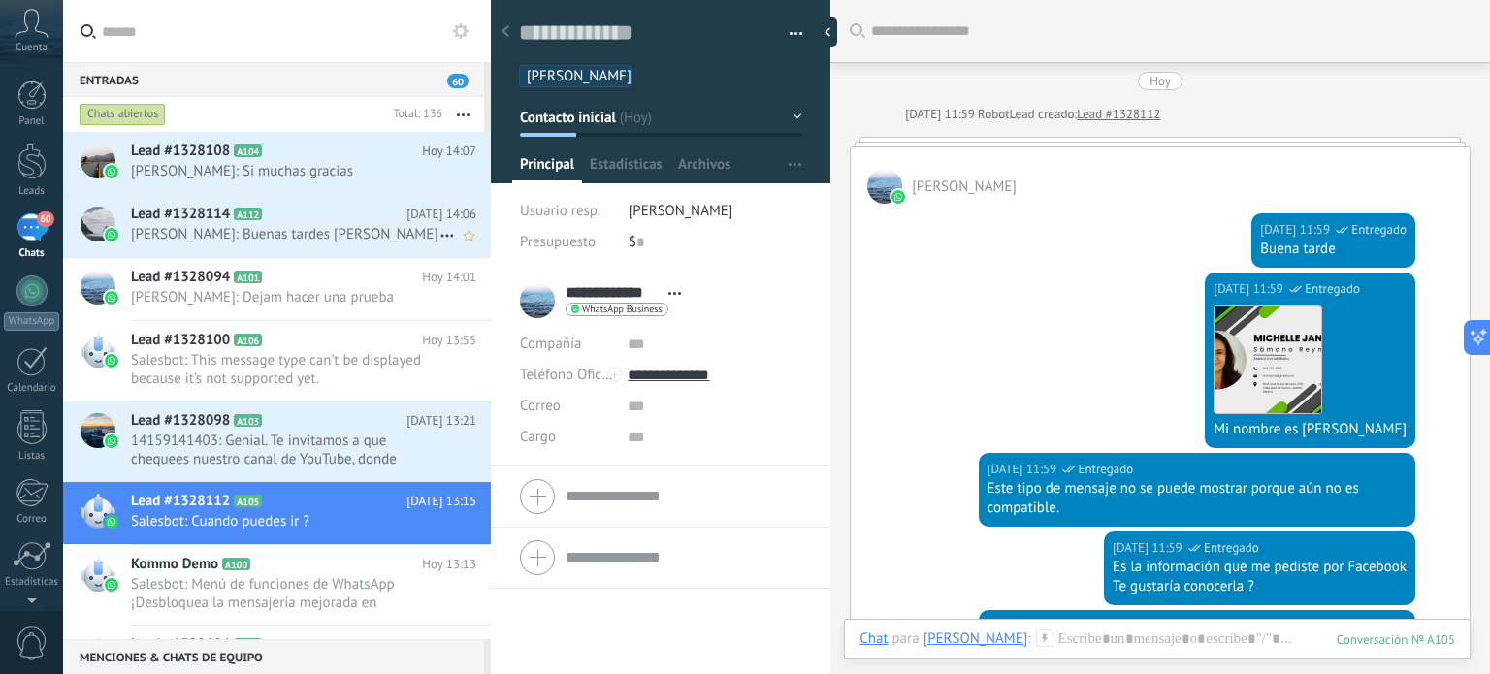
click at [258, 222] on h2 "Lead #1328114 A112" at bounding box center [269, 214] width 276 height 19
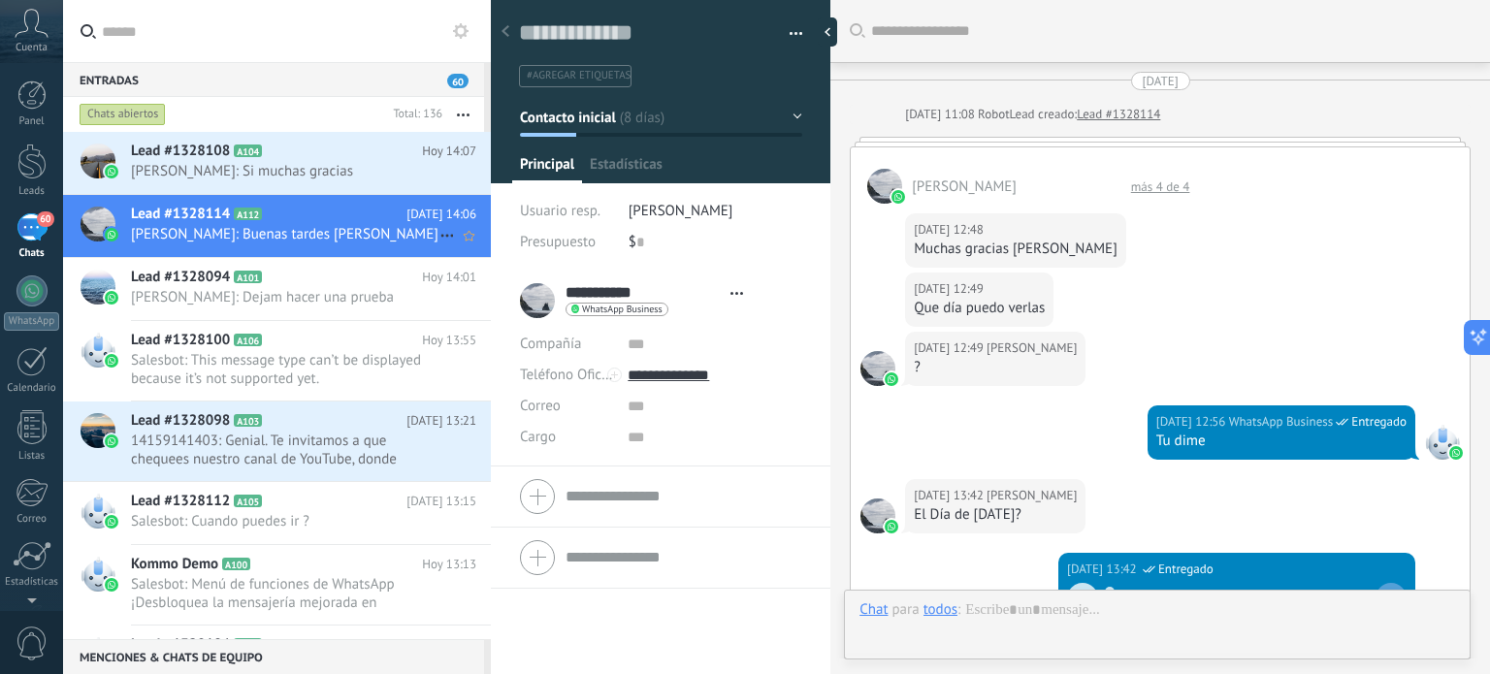
type textarea "**********"
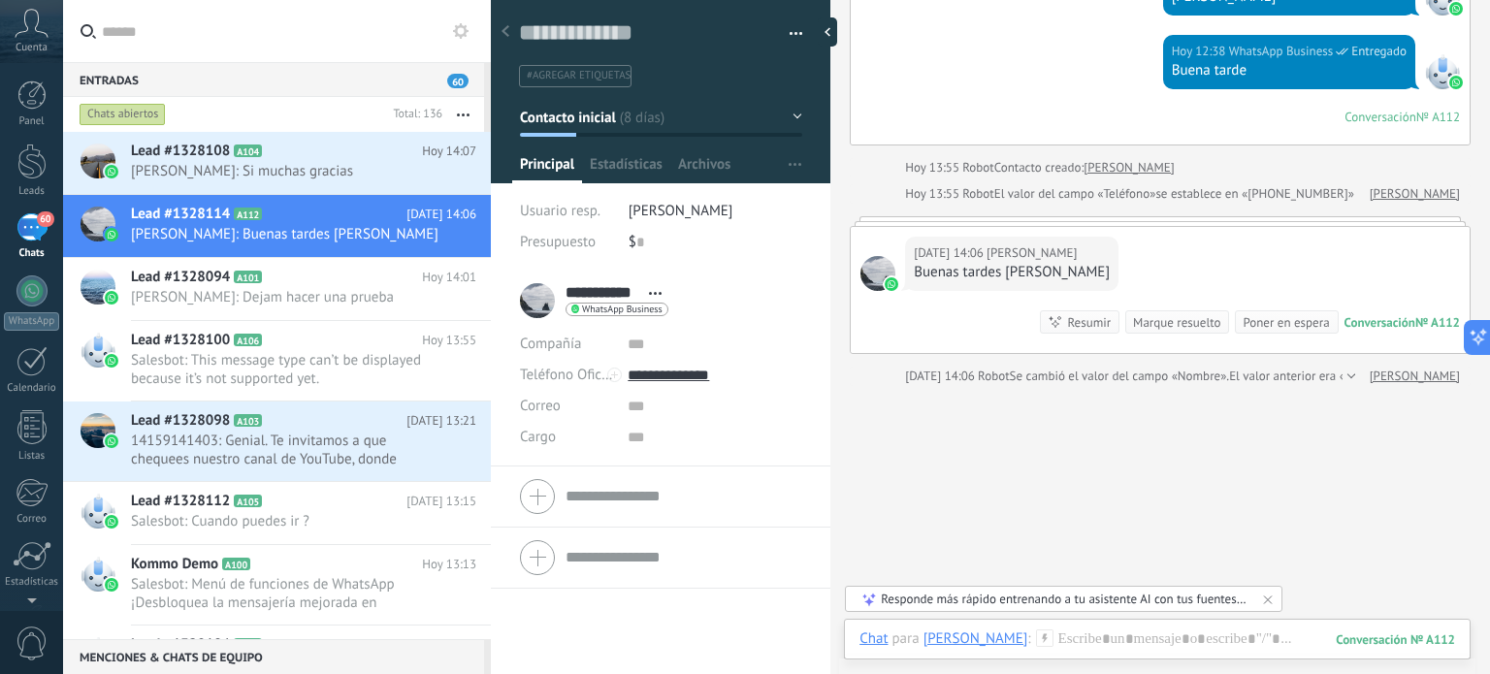
scroll to position [2454, 0]
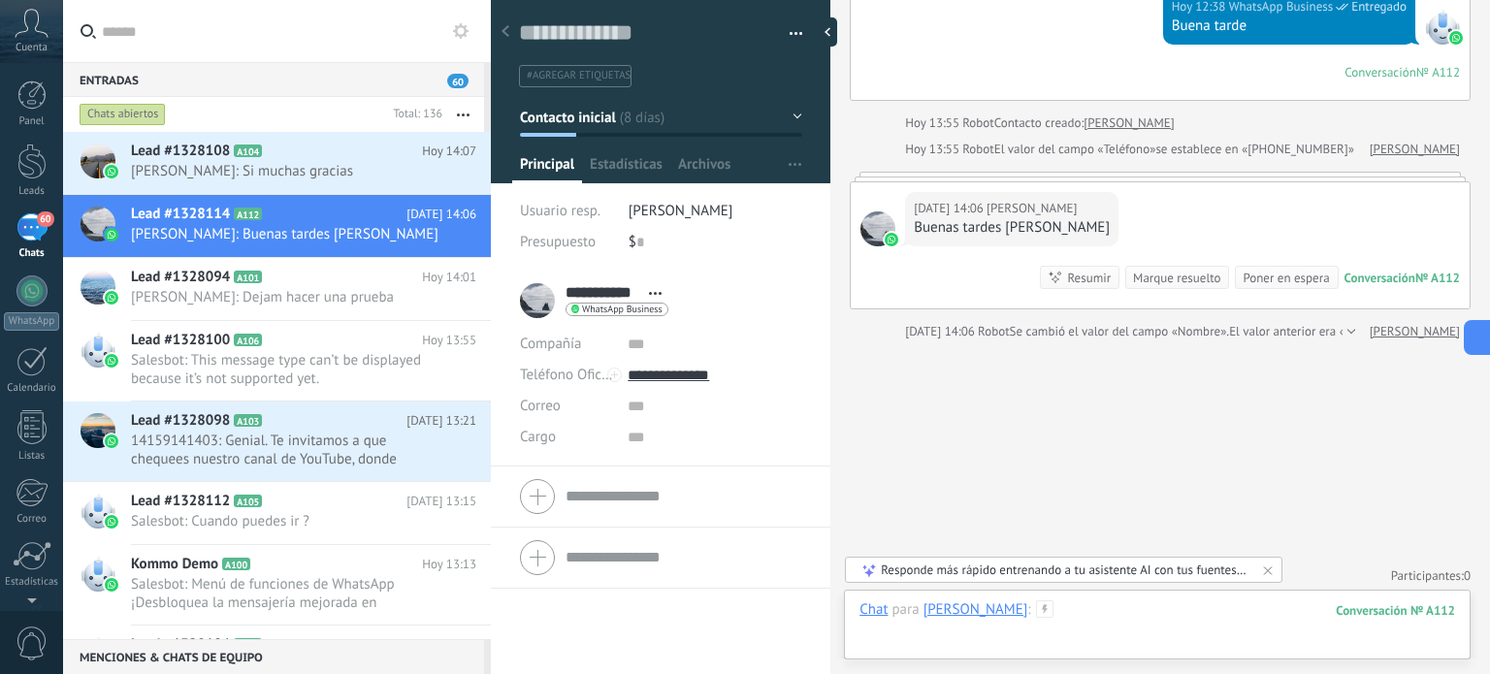
click at [1056, 609] on div at bounding box center [1158, 630] width 596 height 58
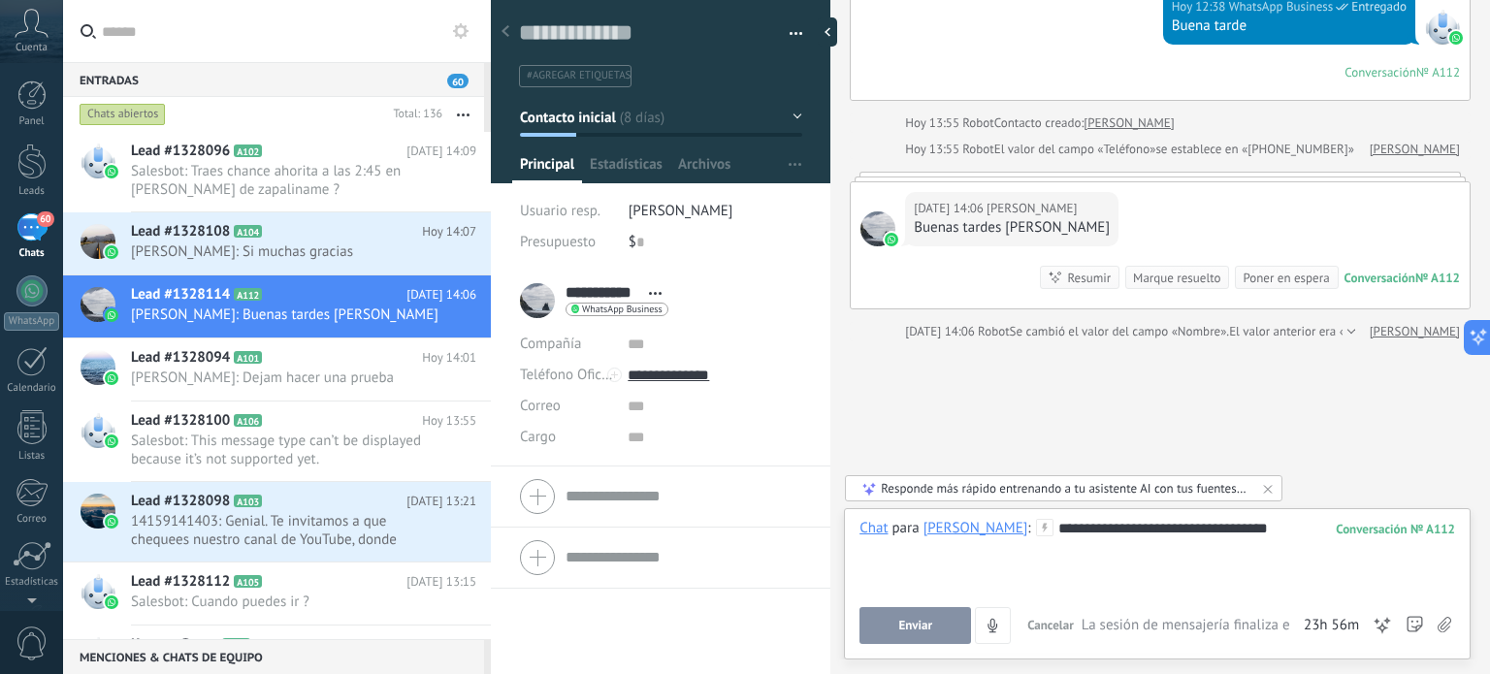
click at [908, 628] on span "Enviar" at bounding box center [916, 626] width 34 height 14
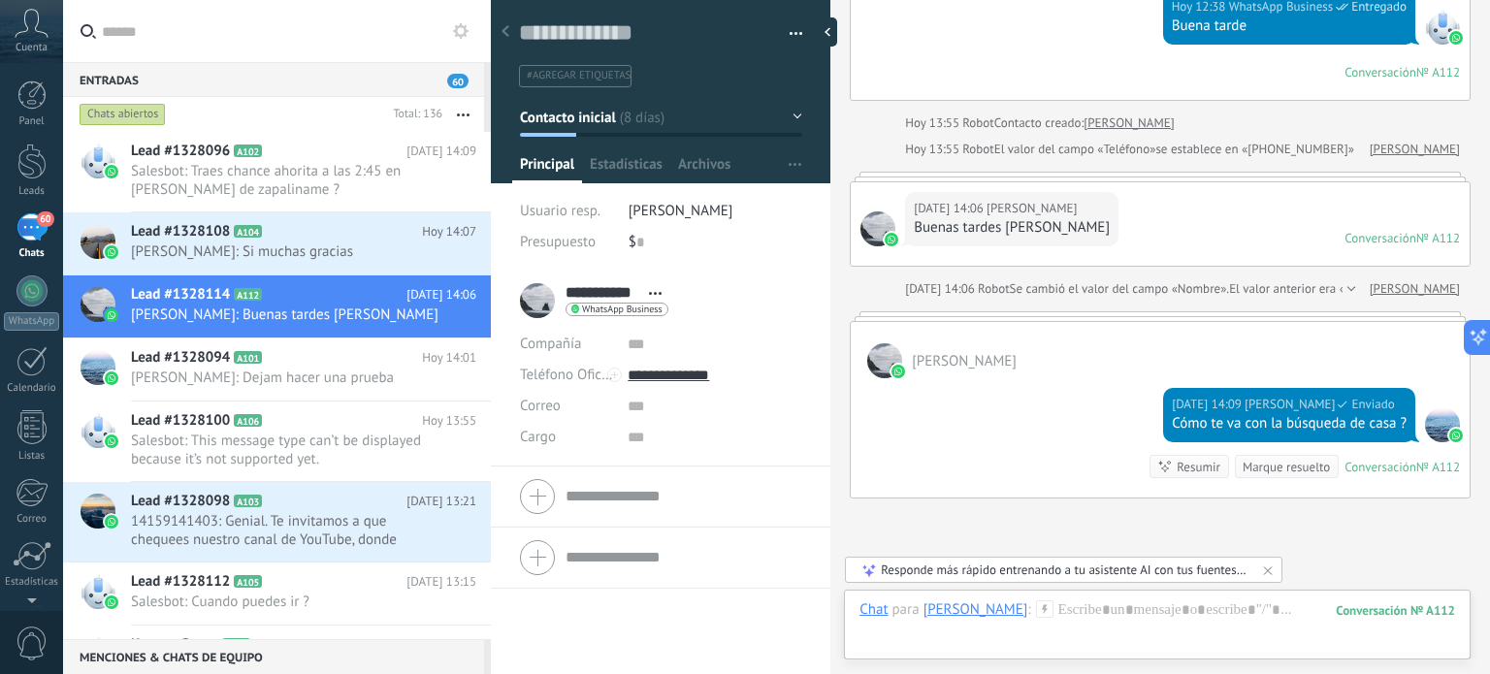
scroll to position [2399, 0]
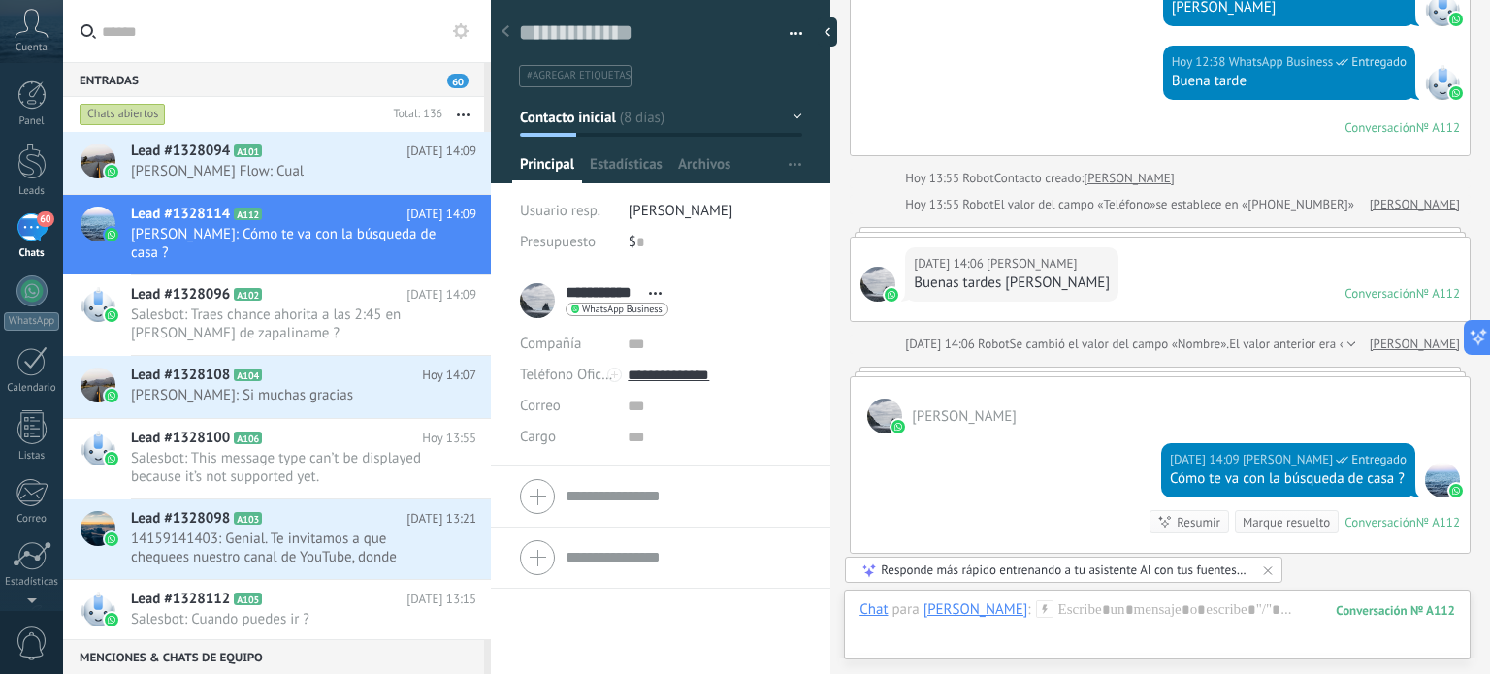
click at [1025, 600] on div "Chat Correo Nota Tarea Chat para Erik Barron : 112 Enviar Cancelar Rastrear cli…" at bounding box center [1157, 625] width 627 height 70
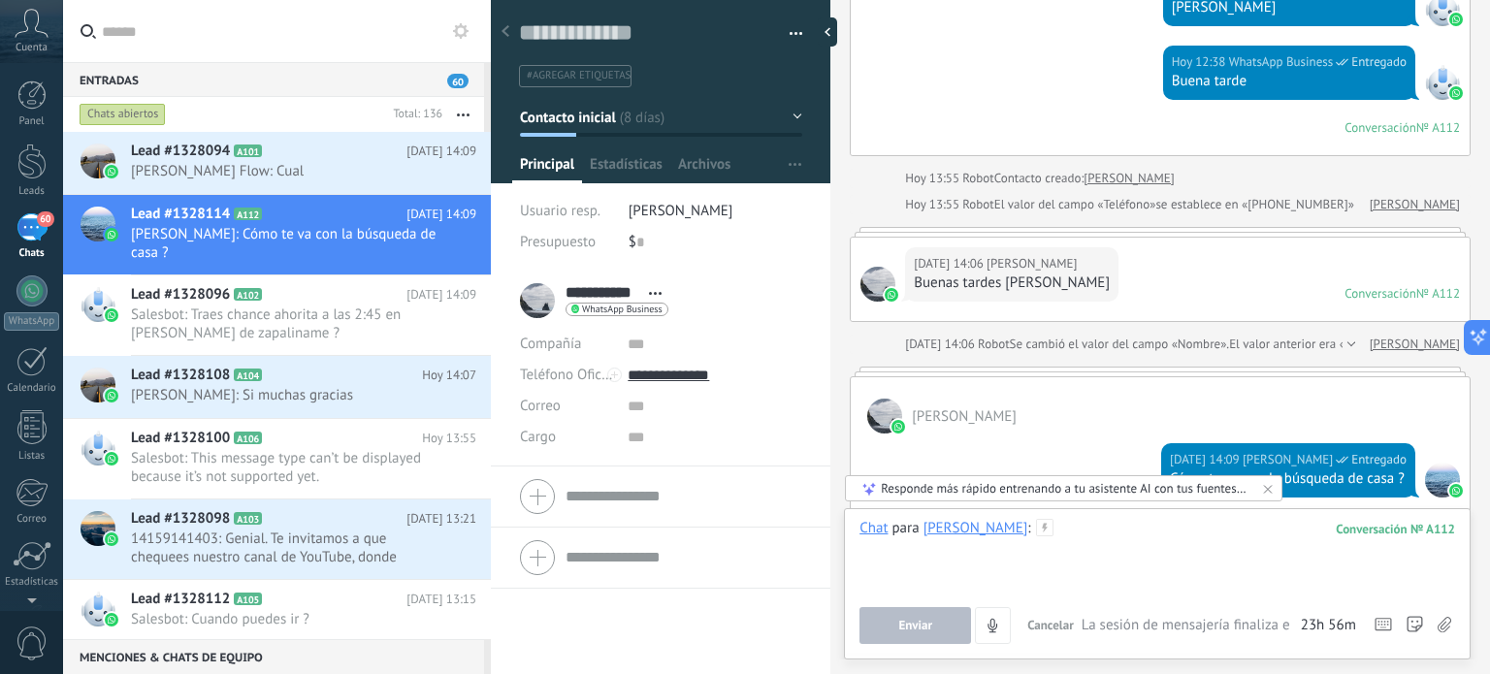
click at [1049, 536] on div at bounding box center [1158, 556] width 596 height 74
click at [1193, 528] on div "**********" at bounding box center [1158, 556] width 596 height 74
click at [899, 624] on button "Enviar" at bounding box center [916, 625] width 112 height 37
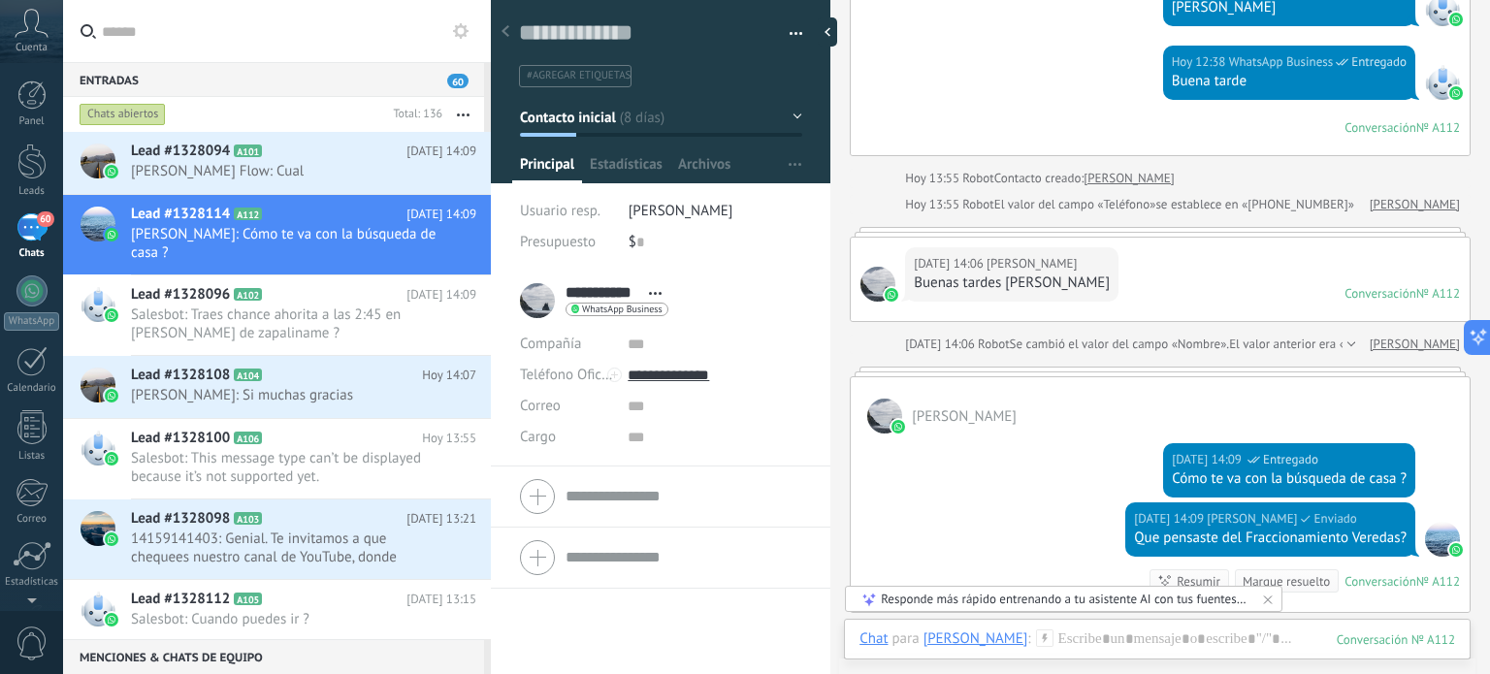
scroll to position [2670, 0]
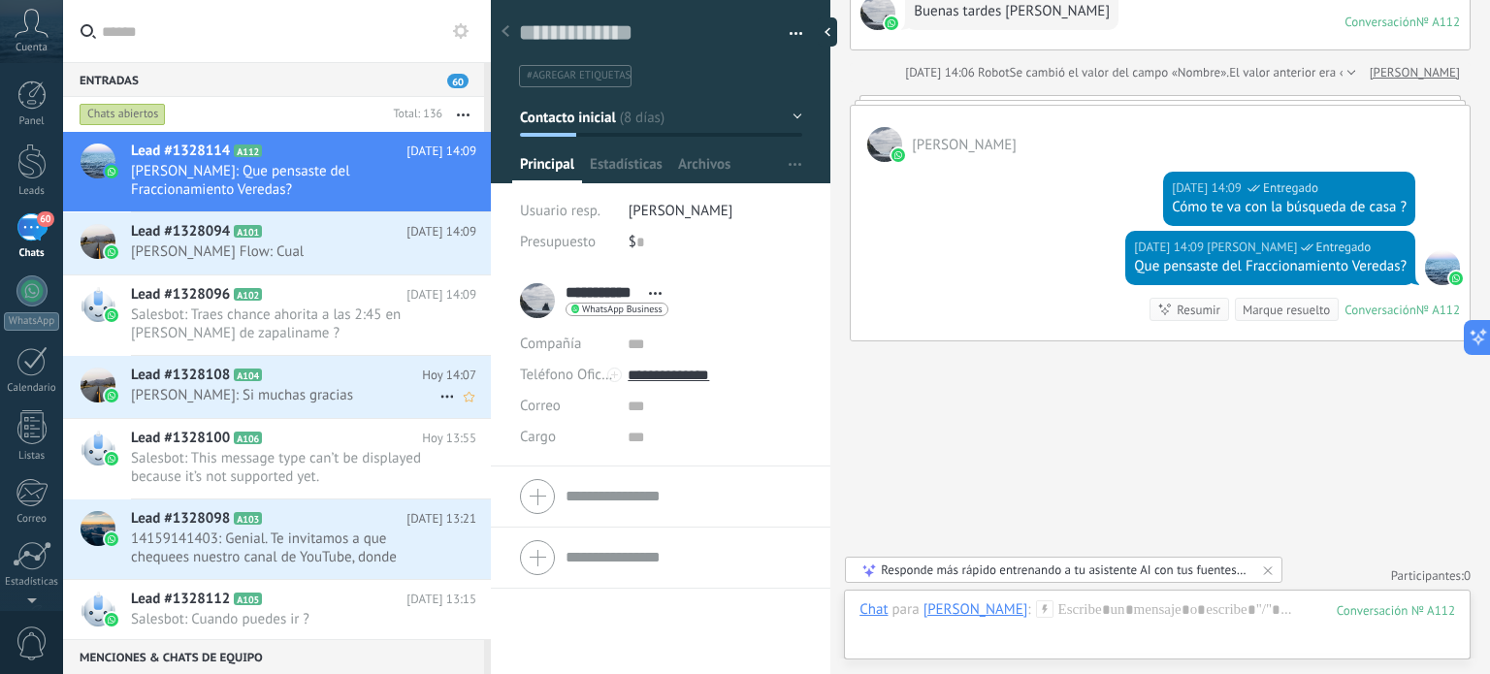
click at [254, 391] on span "[PERSON_NAME]: Si muchas gracias" at bounding box center [285, 395] width 309 height 18
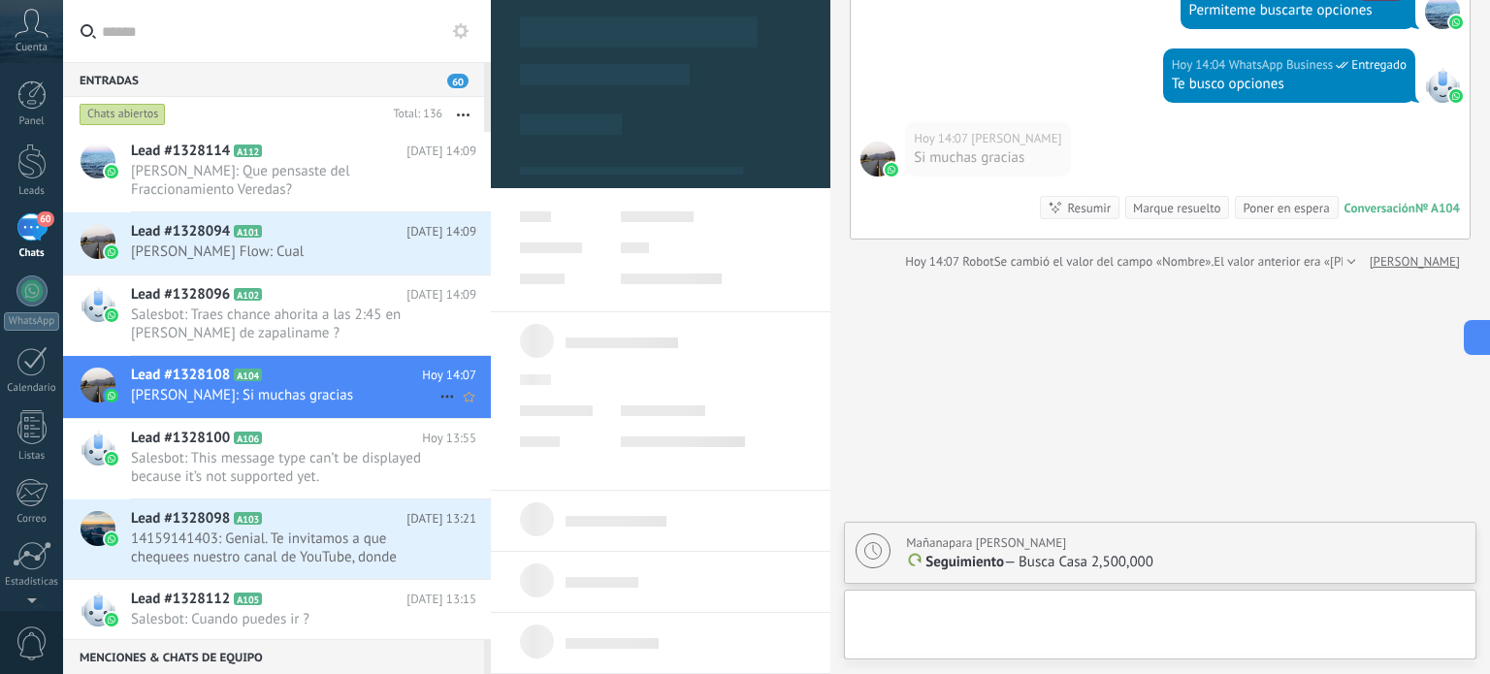
scroll to position [28, 0]
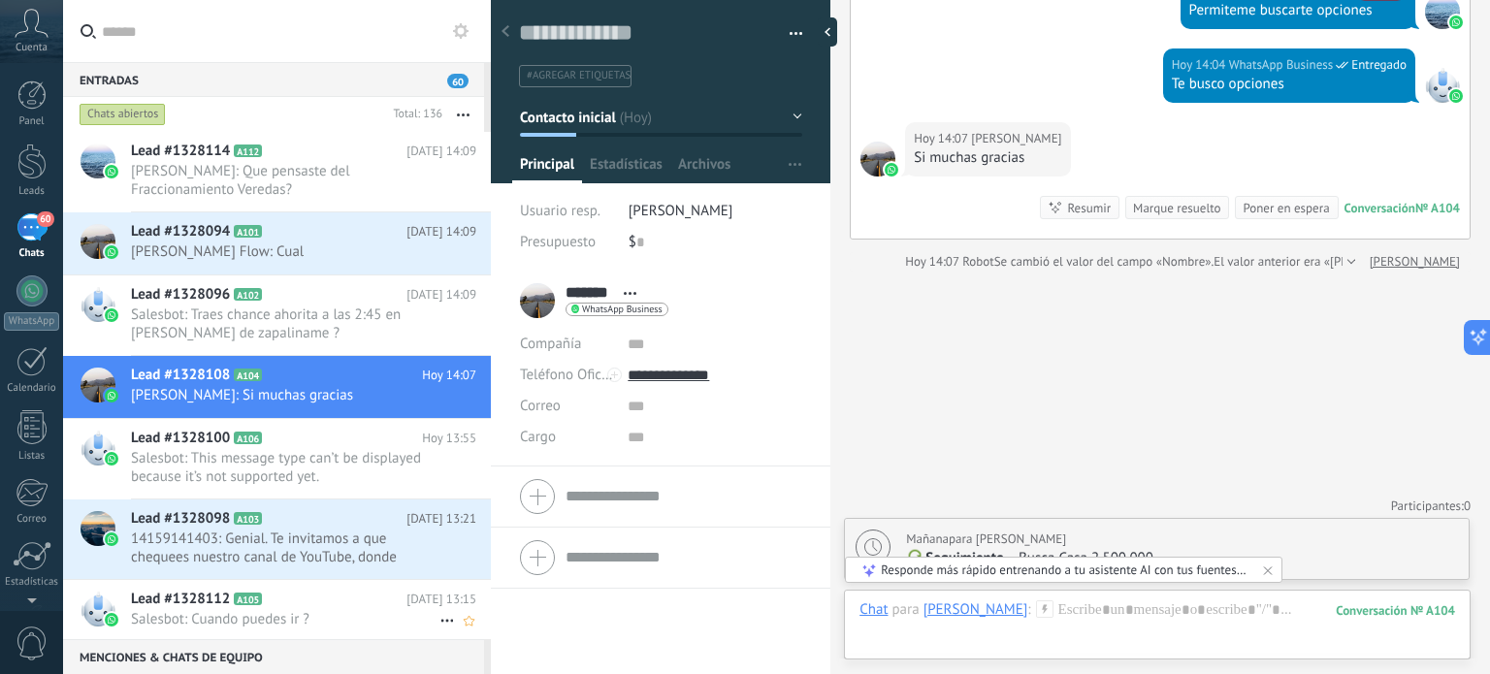
click at [257, 610] on span "Salesbot: Cuando puedes ir ?" at bounding box center [285, 619] width 309 height 18
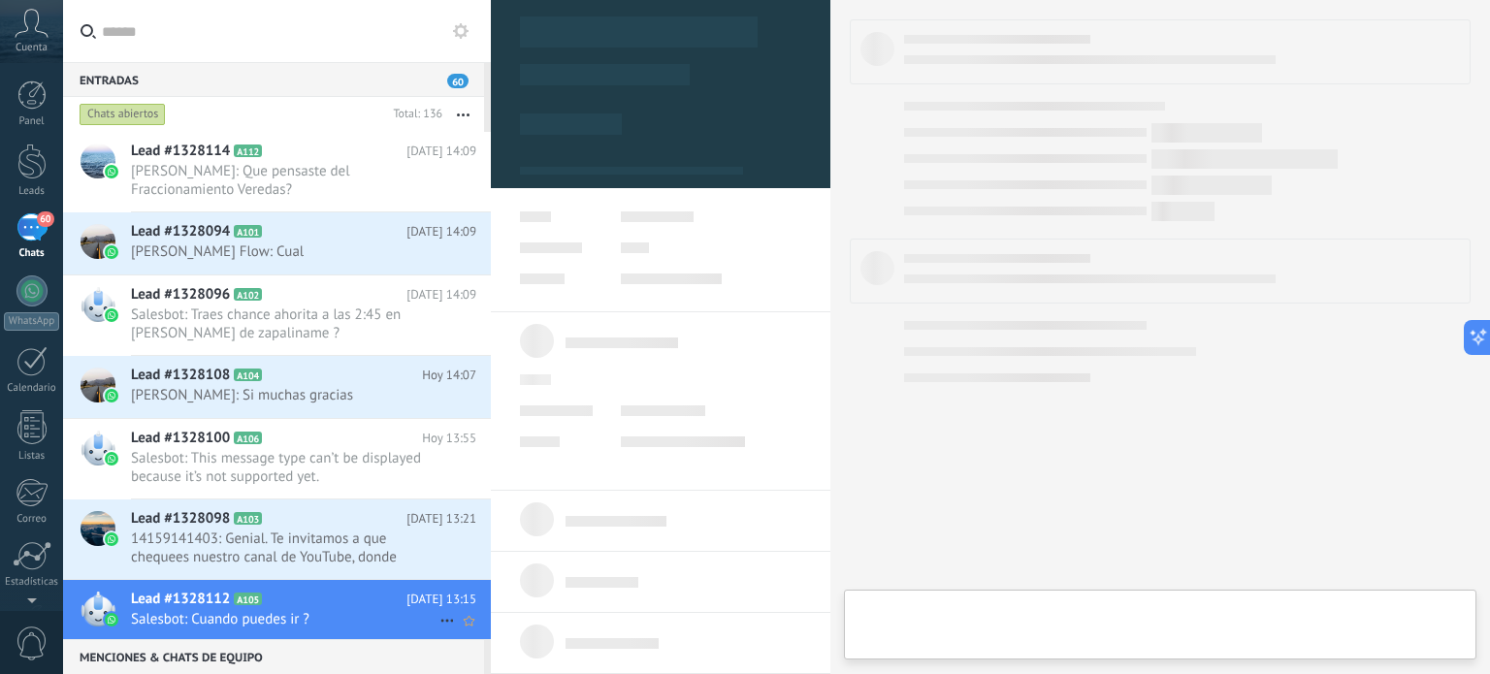
type textarea "**********"
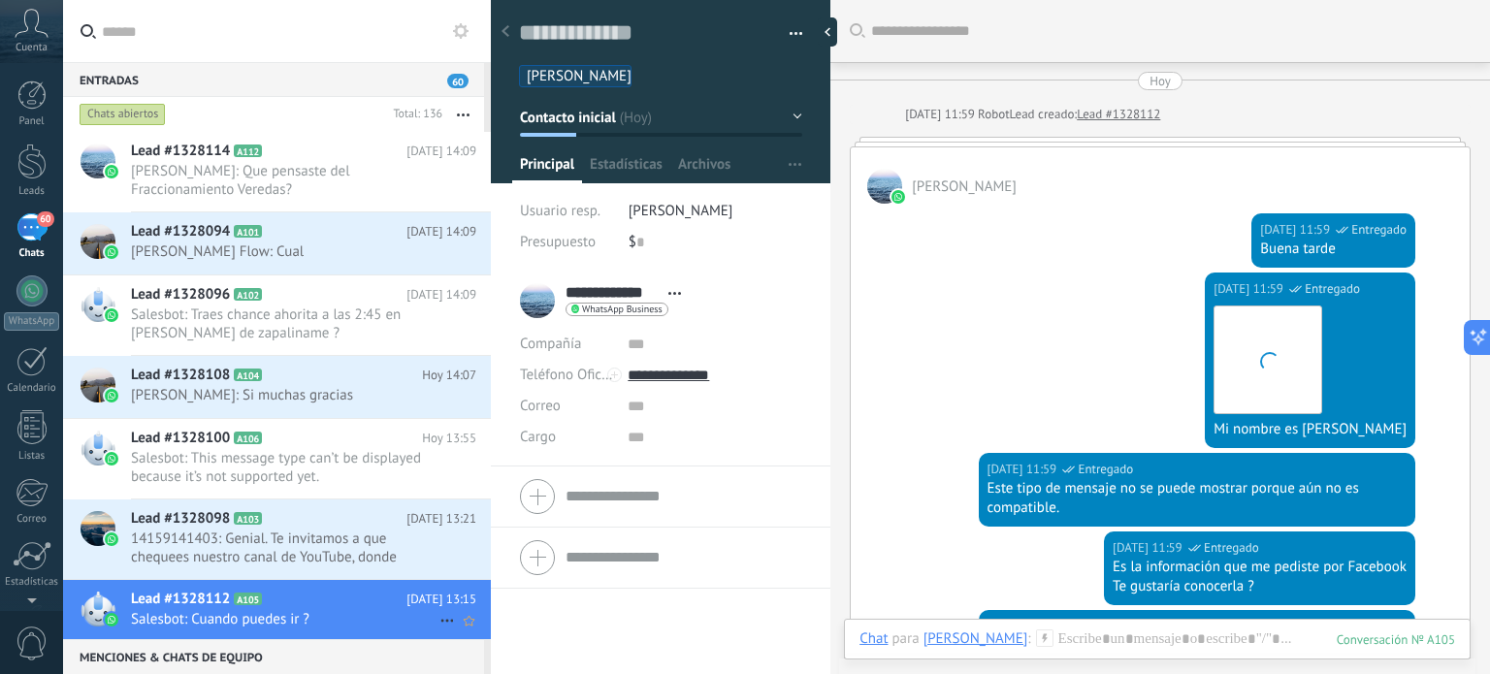
scroll to position [611, 0]
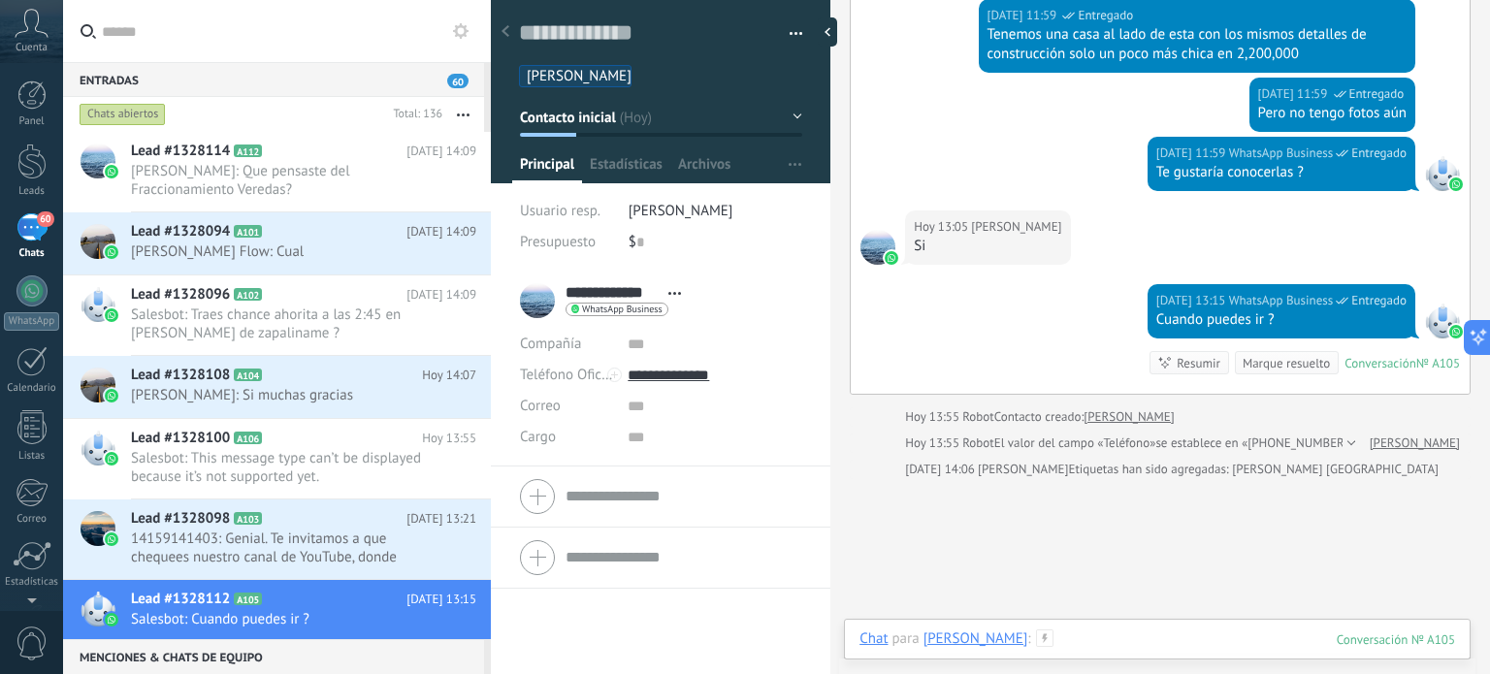
click at [1076, 639] on div at bounding box center [1158, 659] width 596 height 58
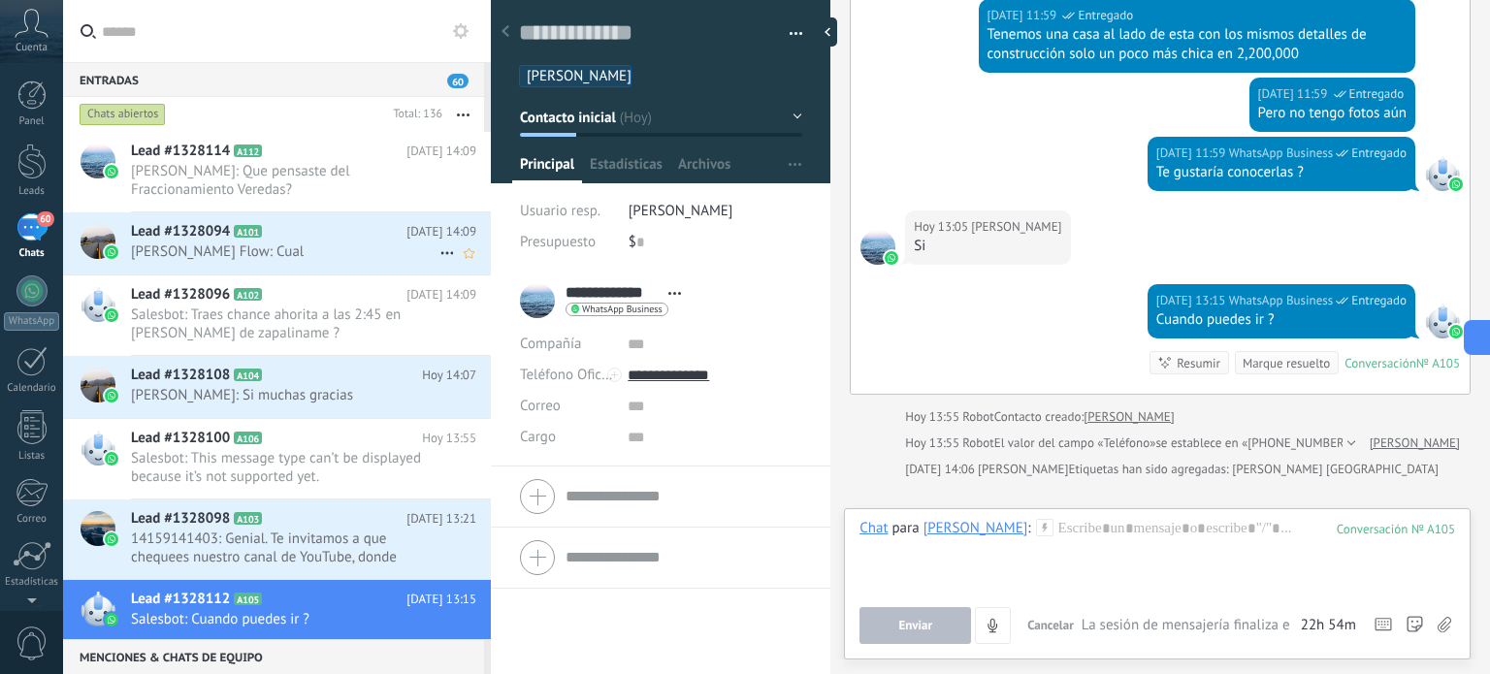
click at [234, 239] on h2 "Lead #1328094 A101" at bounding box center [269, 231] width 276 height 19
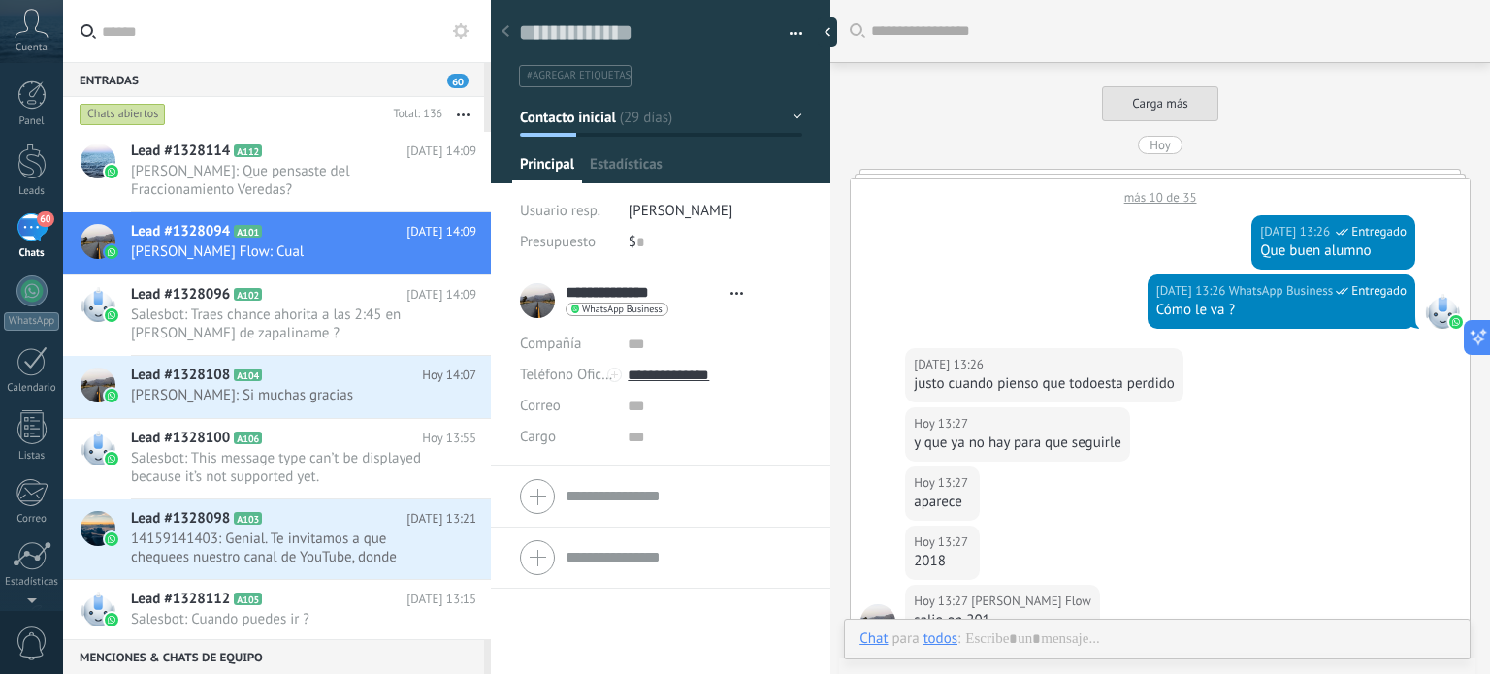
type textarea "**********"
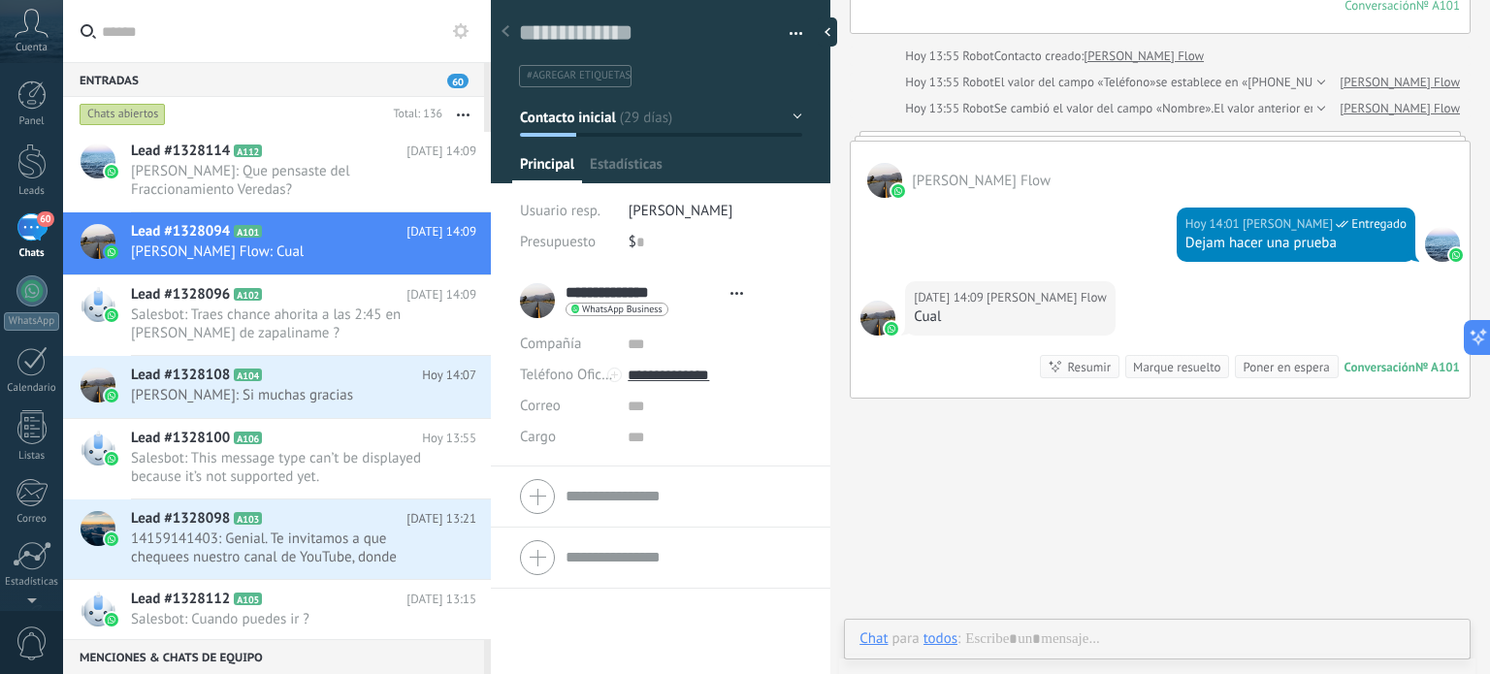
scroll to position [28, 0]
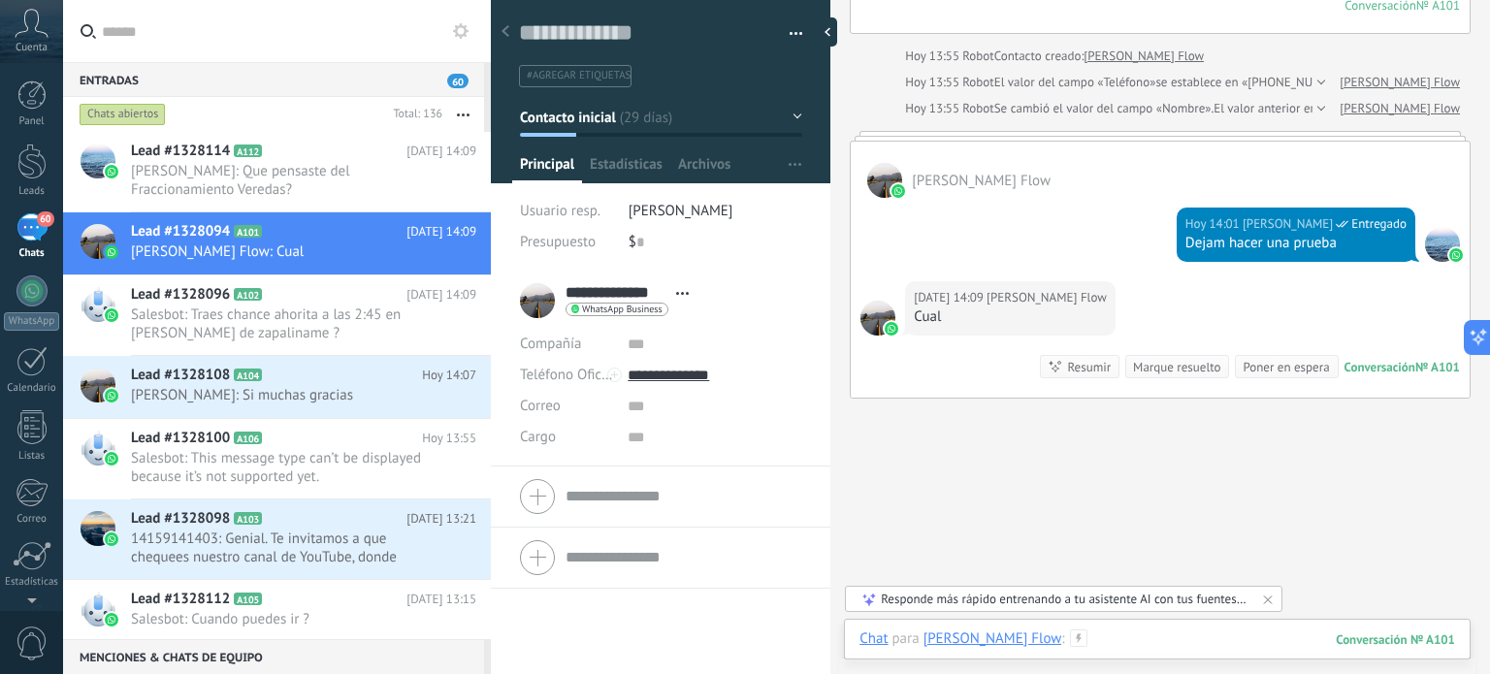
click at [1096, 636] on div at bounding box center [1158, 659] width 596 height 58
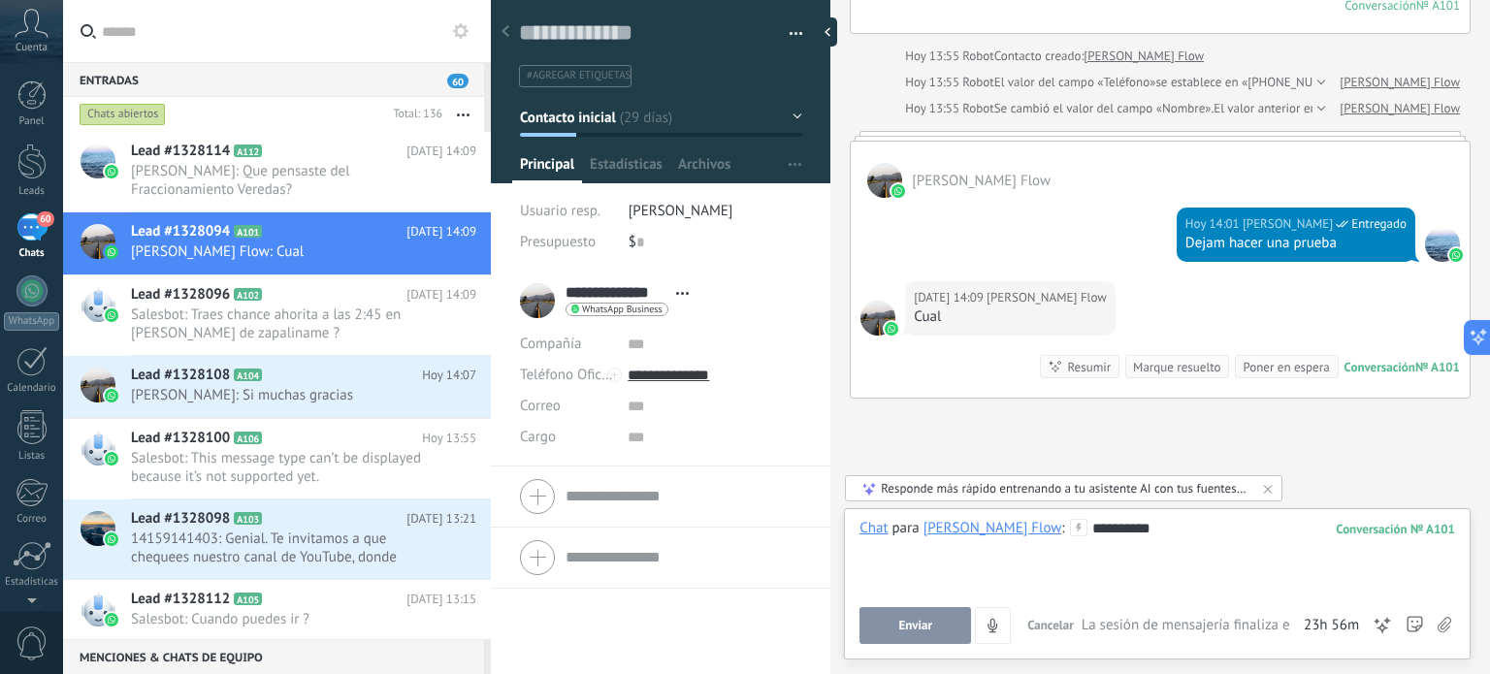
click at [940, 621] on button "Enviar" at bounding box center [916, 625] width 112 height 37
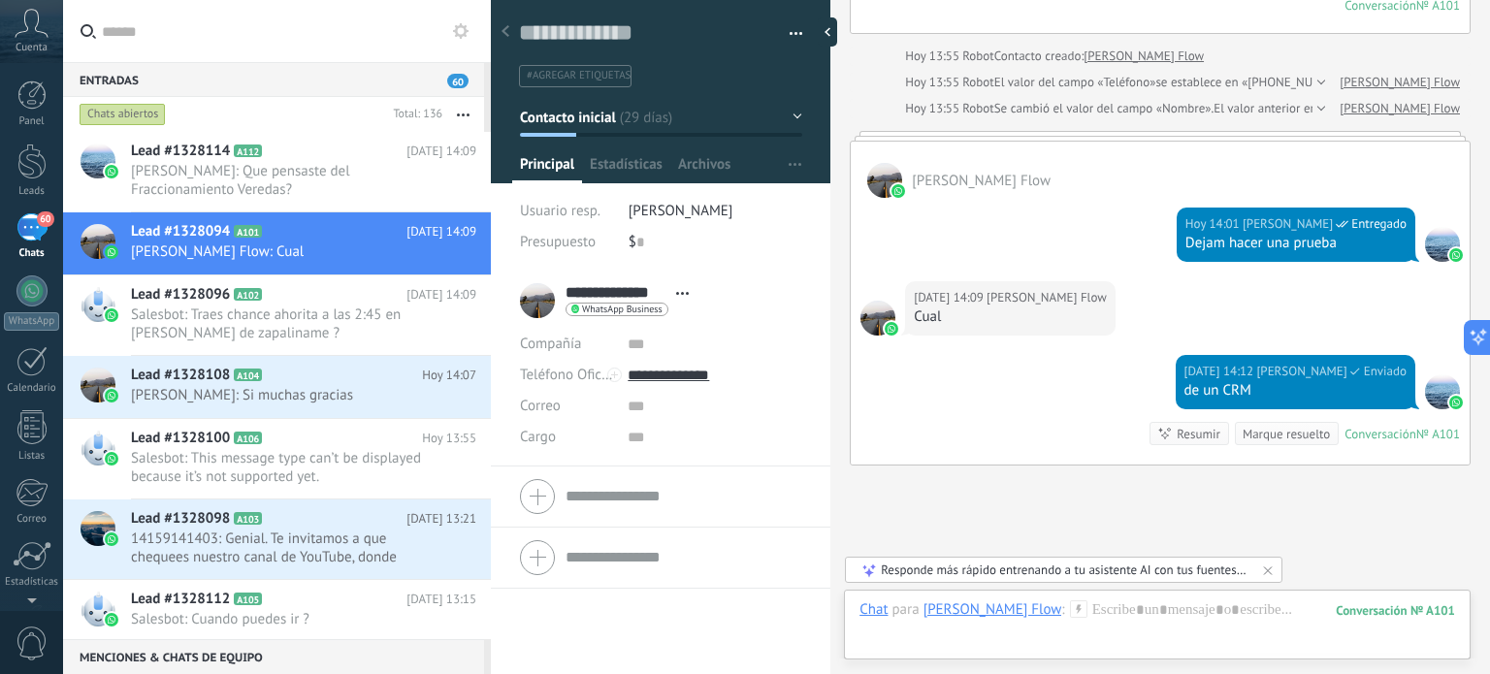
scroll to position [1010, 0]
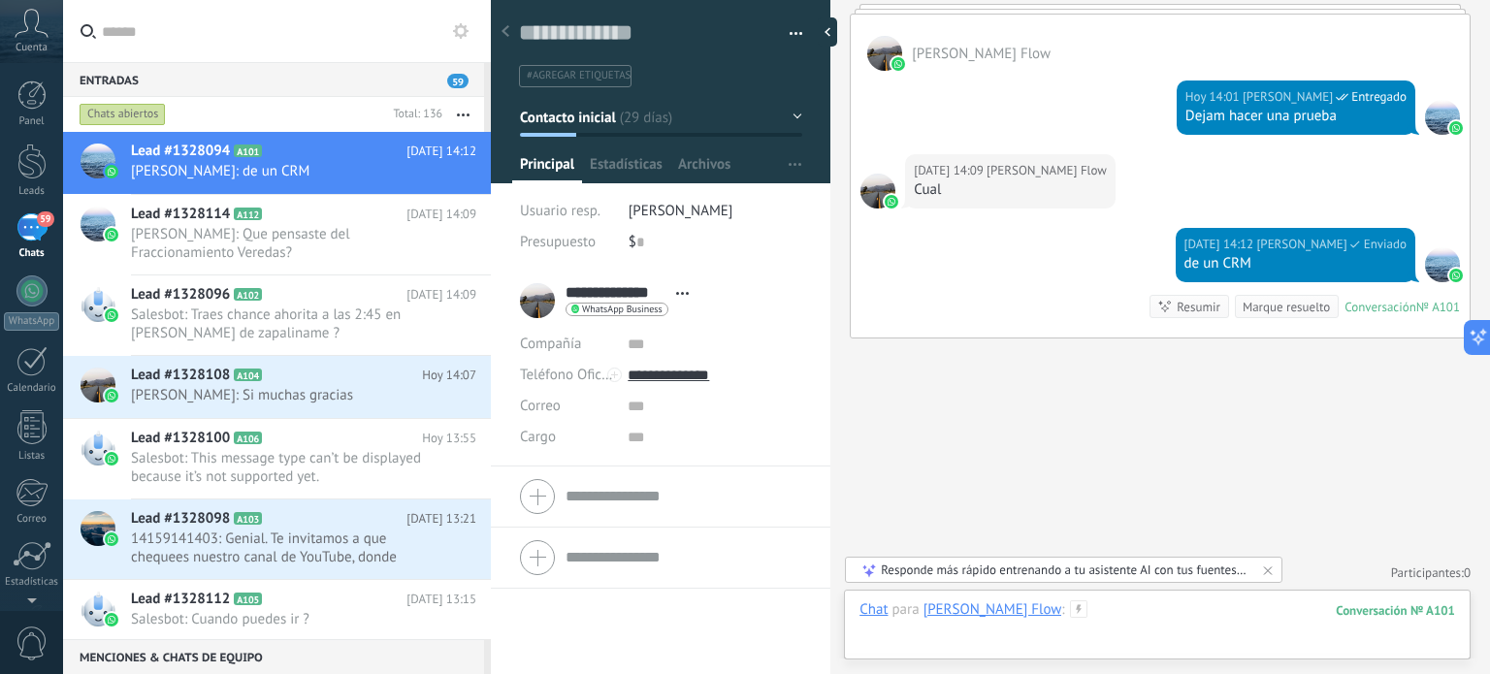
click at [1098, 604] on div at bounding box center [1158, 630] width 596 height 58
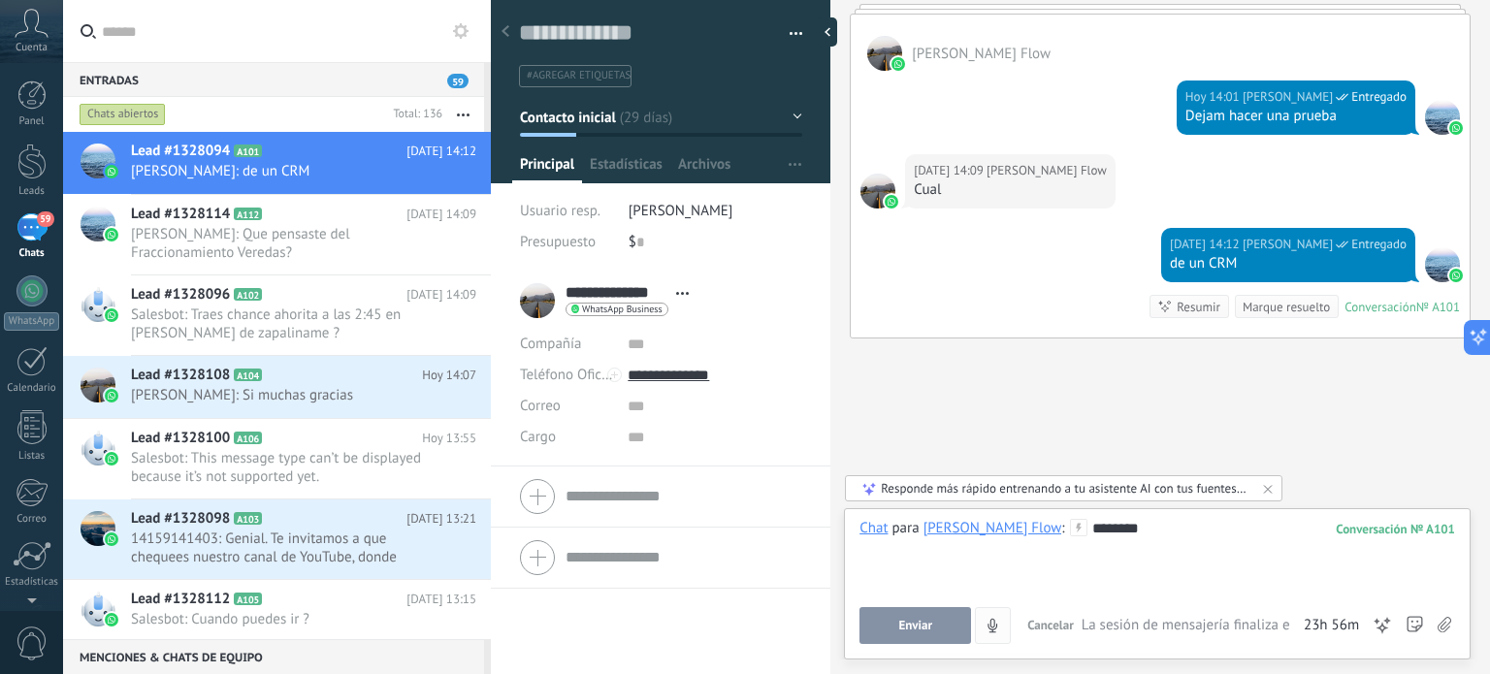
click at [947, 618] on button "Enviar" at bounding box center [916, 625] width 112 height 37
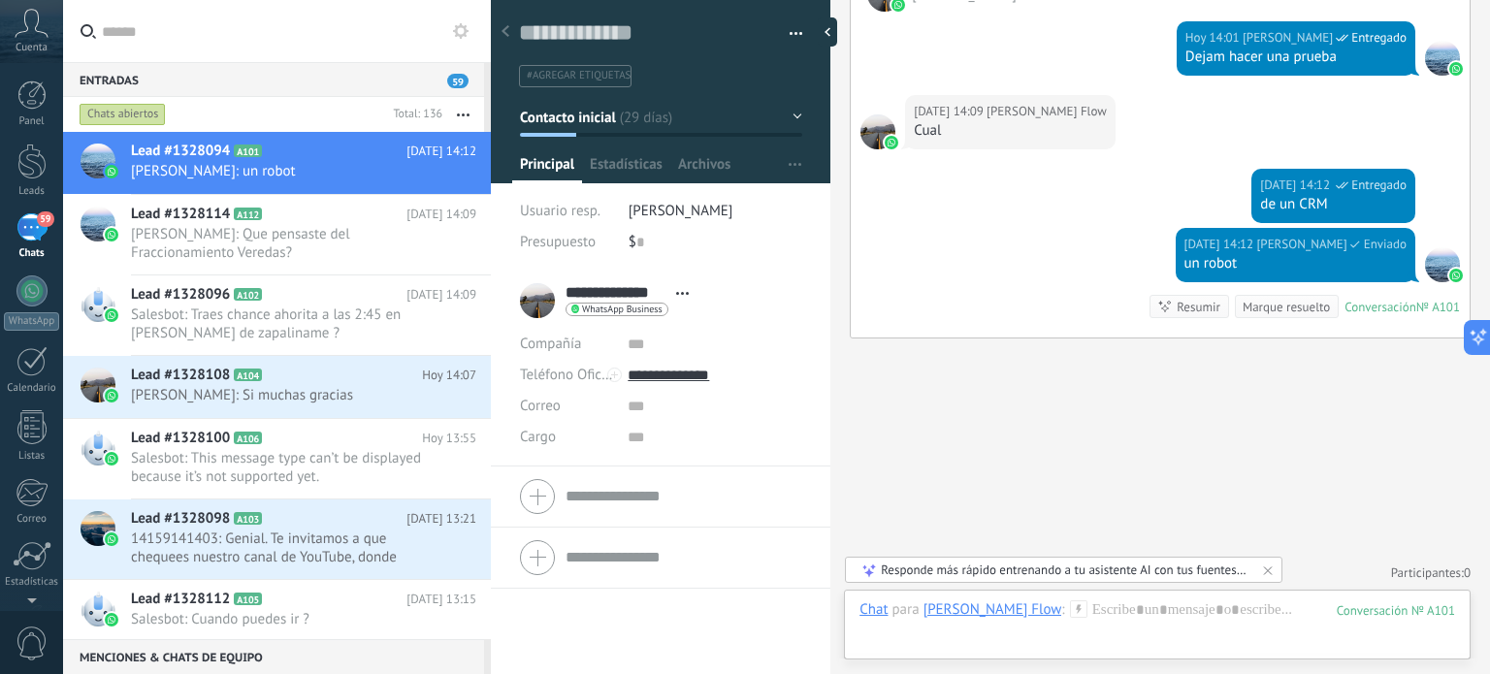
scroll to position [1070, 0]
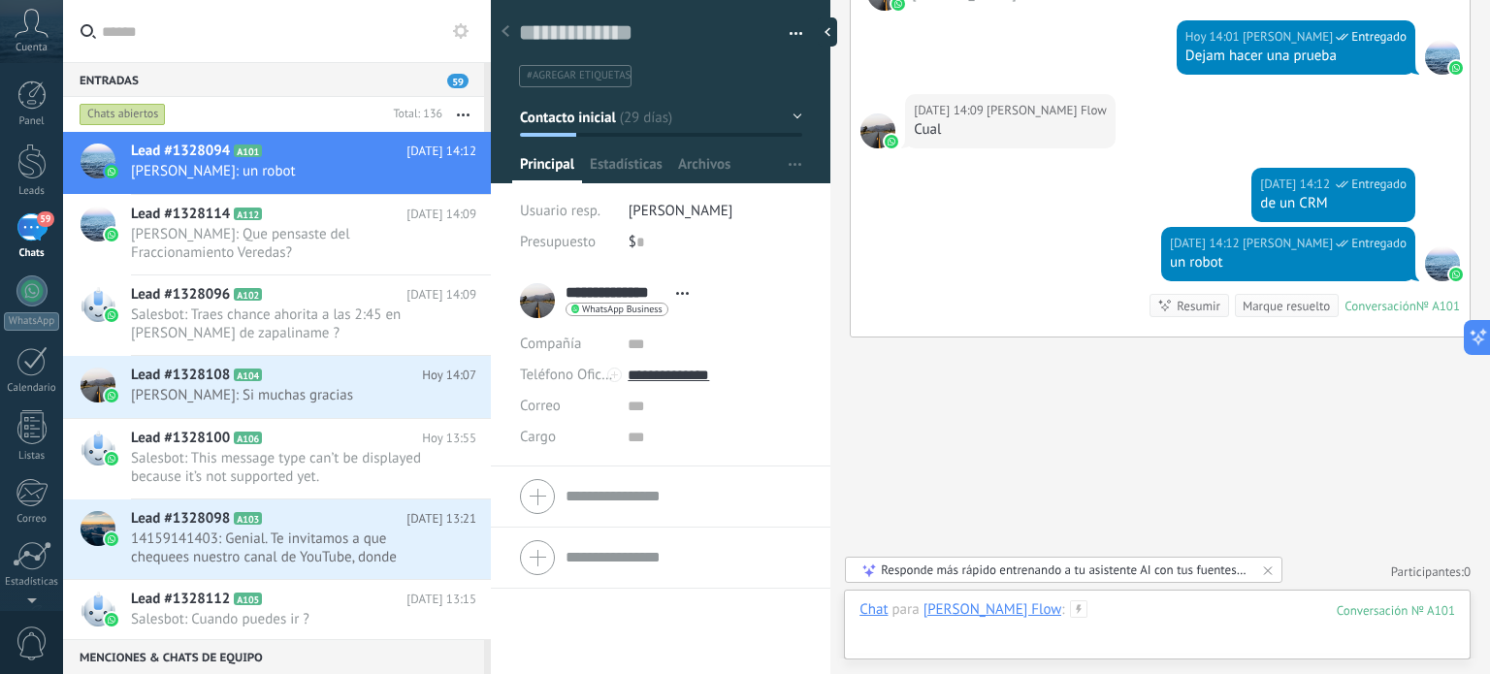
click at [1095, 609] on div at bounding box center [1158, 630] width 596 height 58
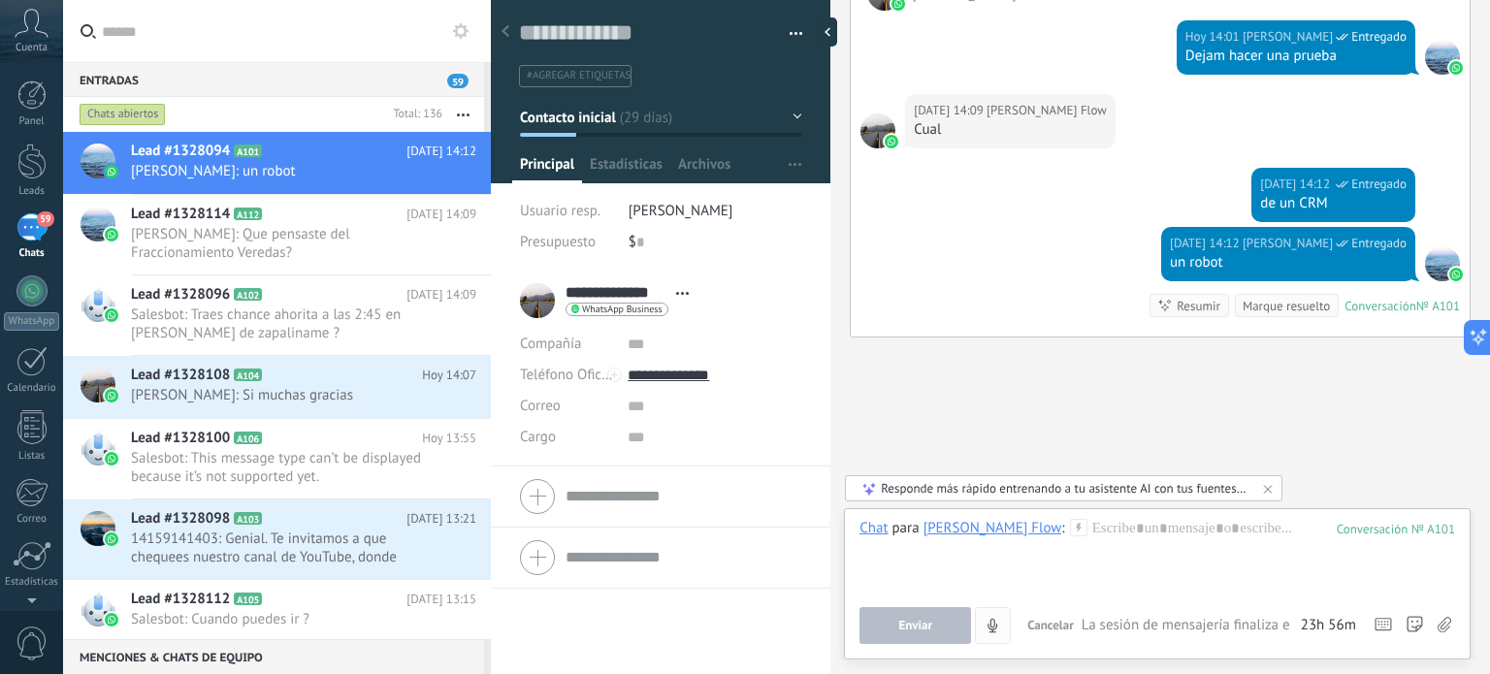
click at [997, 628] on icon "4" at bounding box center [993, 626] width 16 height 16
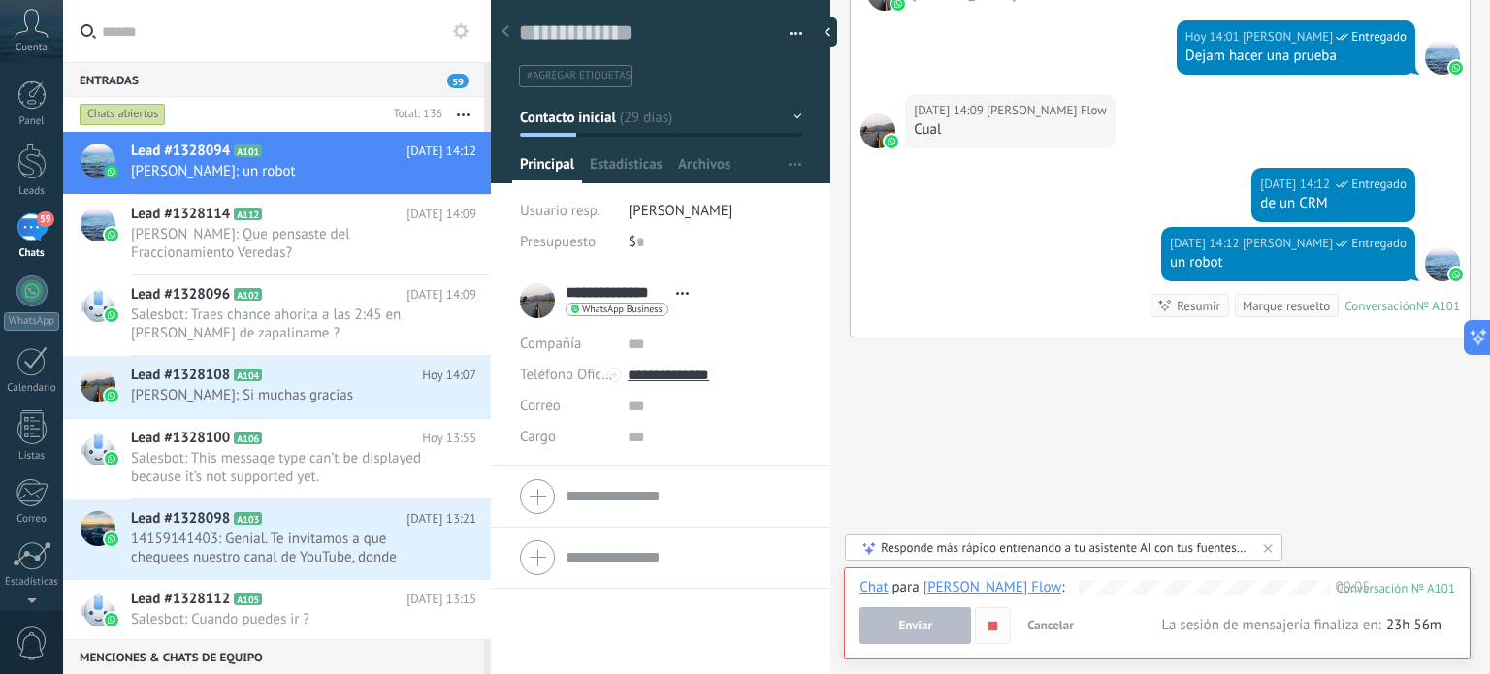
click at [997, 625] on use "button" at bounding box center [993, 625] width 9 height 9
click at [1039, 628] on span "Cancelar" at bounding box center [1051, 625] width 47 height 16
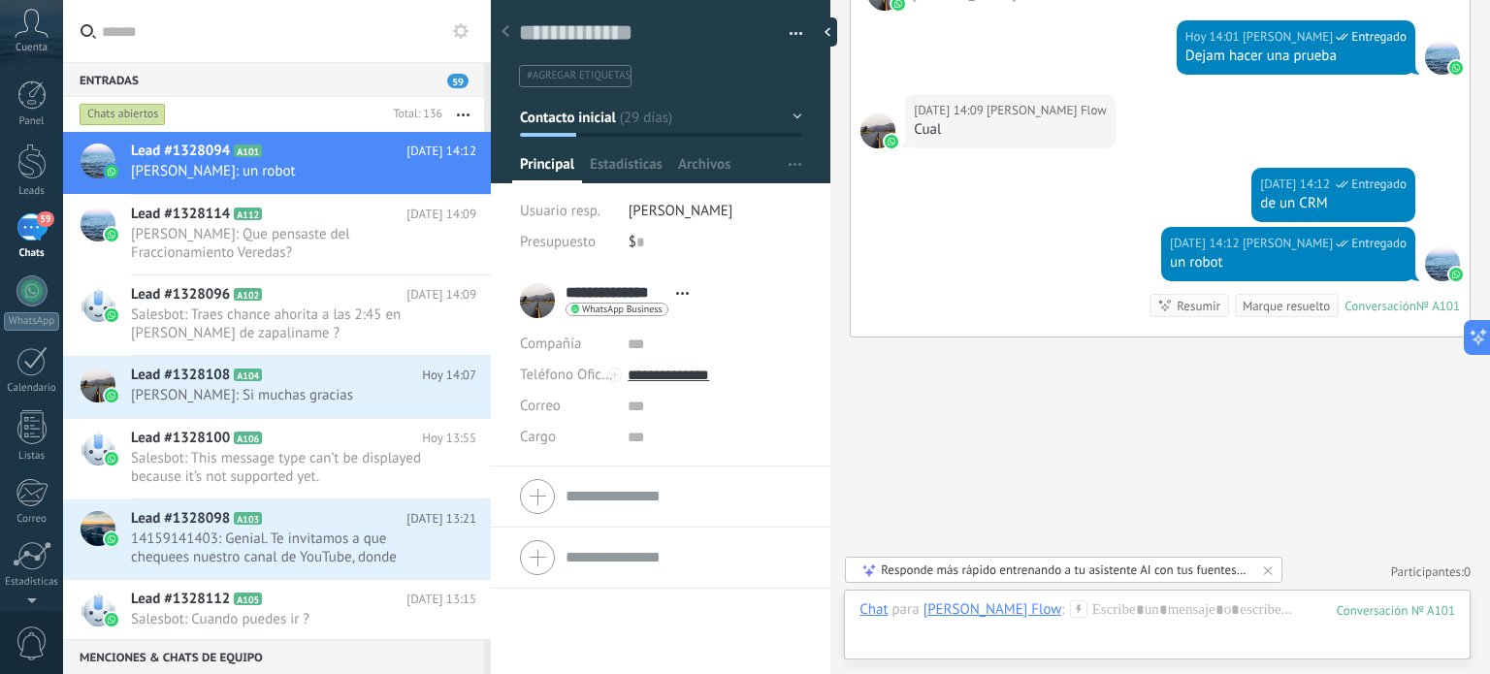
click at [1194, 566] on div "Responde más rápido entrenando a tu asistente AI con tus fuentes de datos" at bounding box center [1065, 570] width 368 height 16
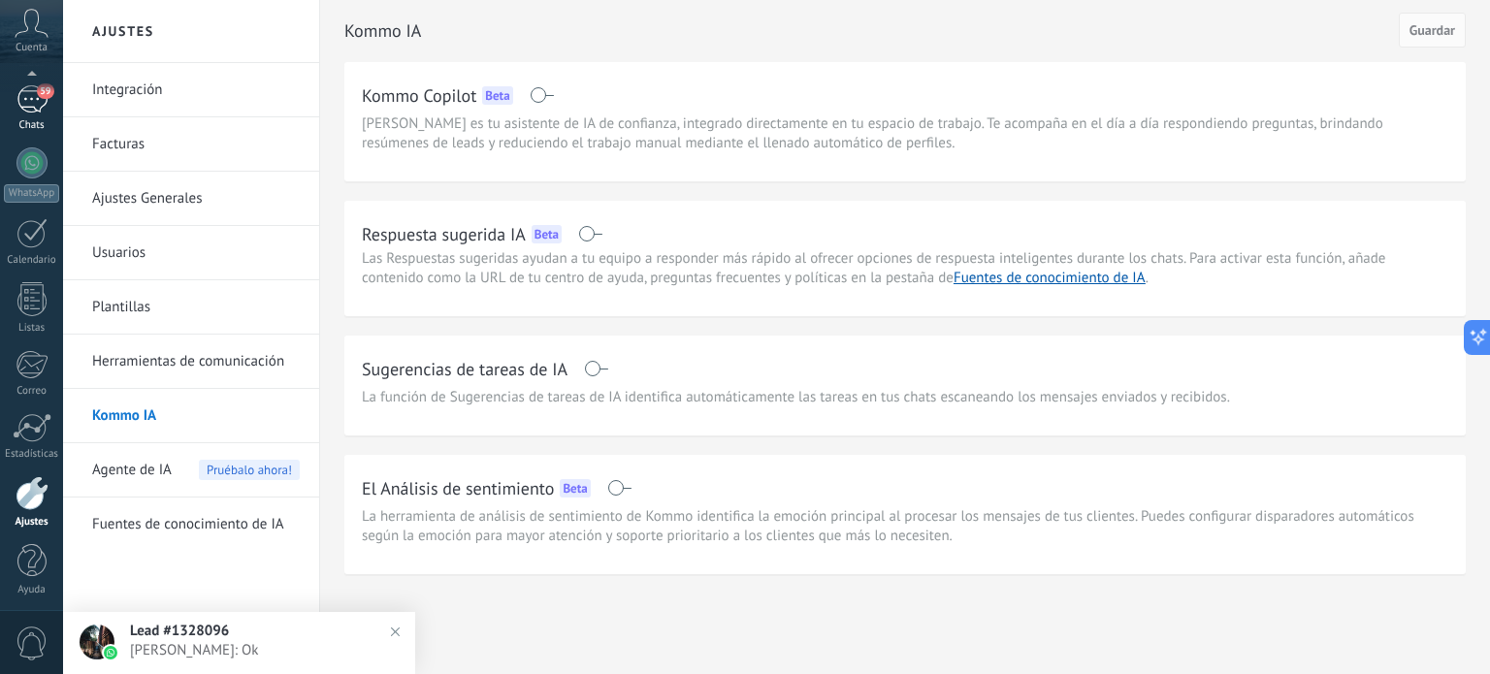
scroll to position [132, 0]
click at [36, 106] on div "59" at bounding box center [31, 96] width 31 height 28
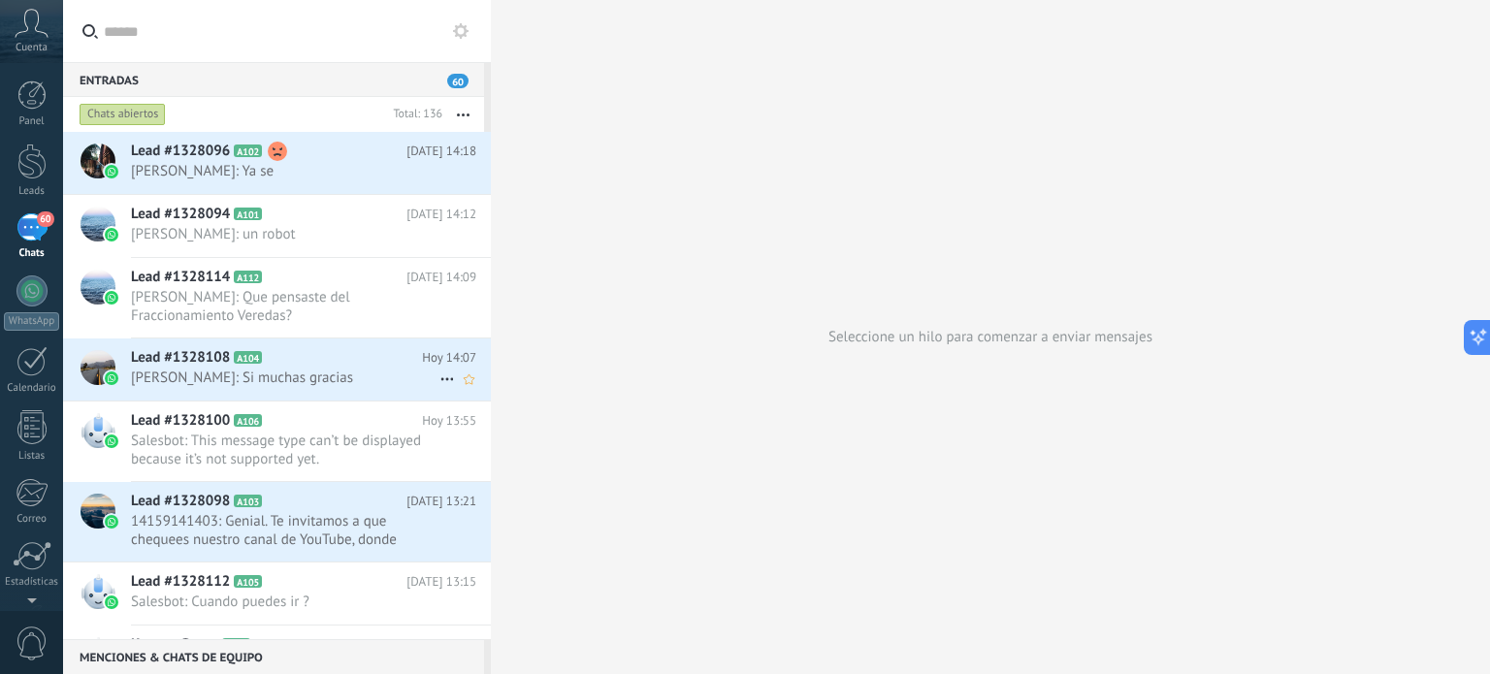
click at [240, 380] on span "[PERSON_NAME]: Si muchas gracias" at bounding box center [285, 378] width 309 height 18
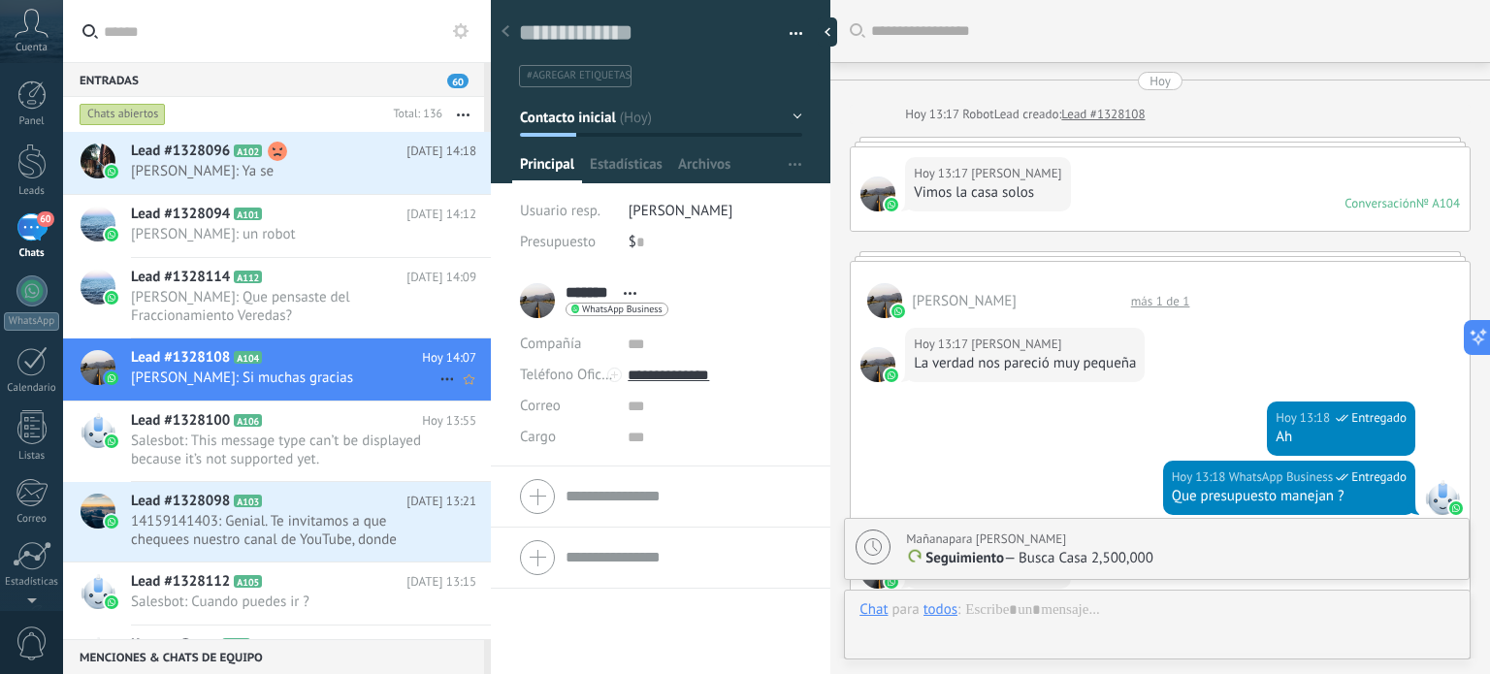
scroll to position [1200, 0]
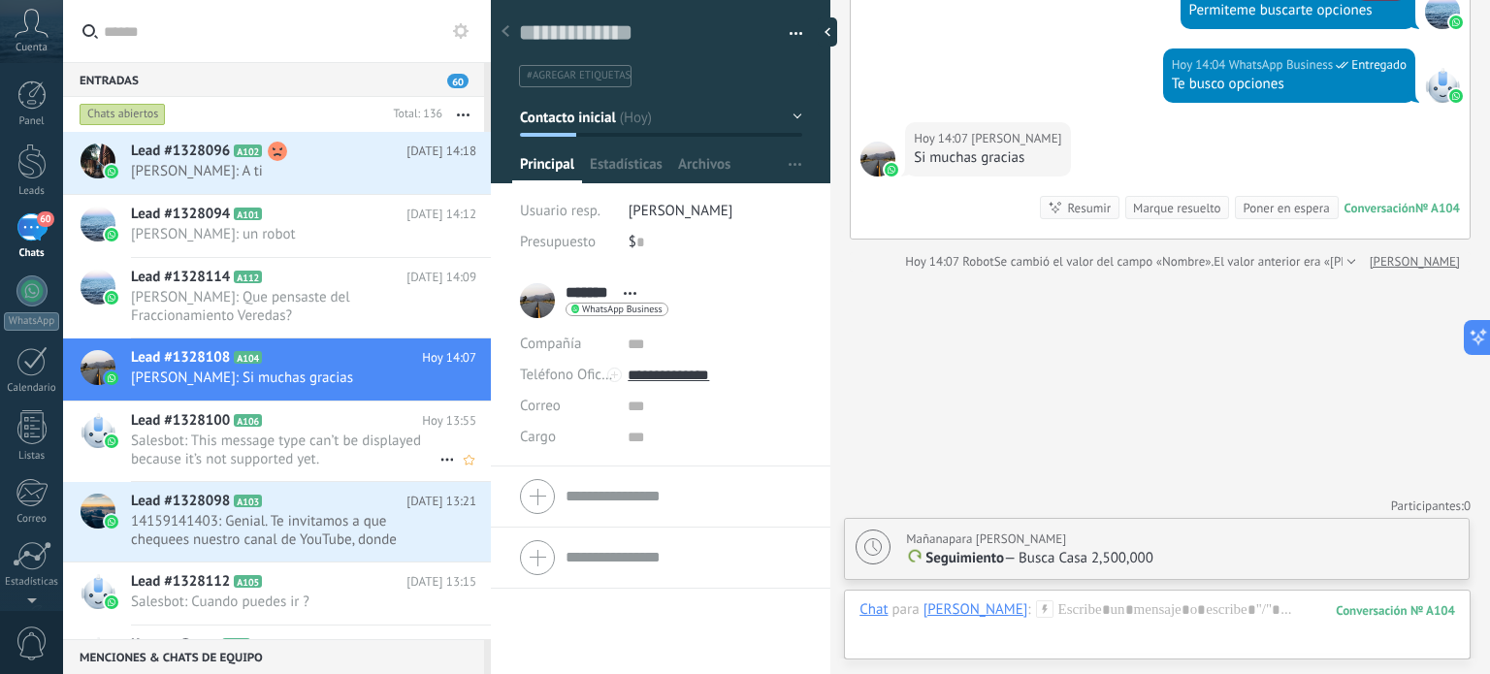
click at [187, 426] on span "Lead #1328100" at bounding box center [180, 420] width 99 height 19
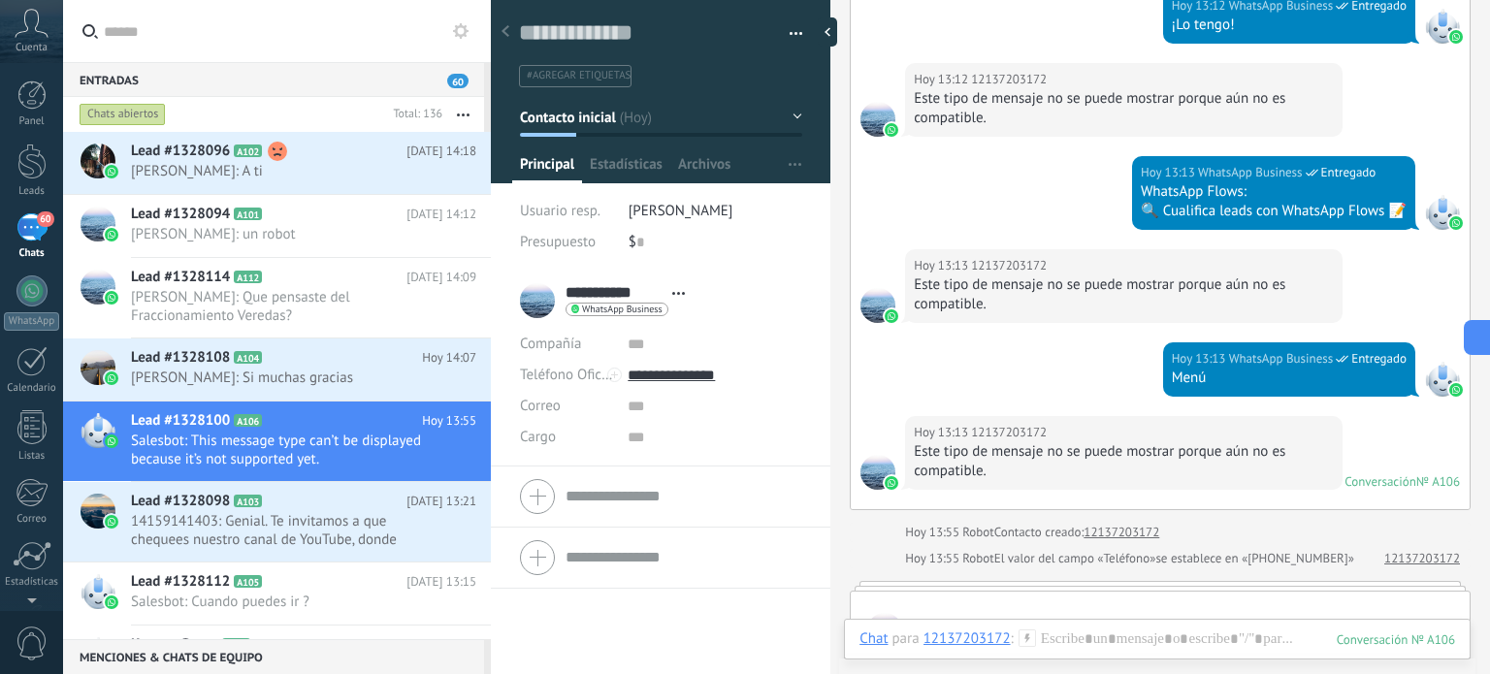
scroll to position [592, 0]
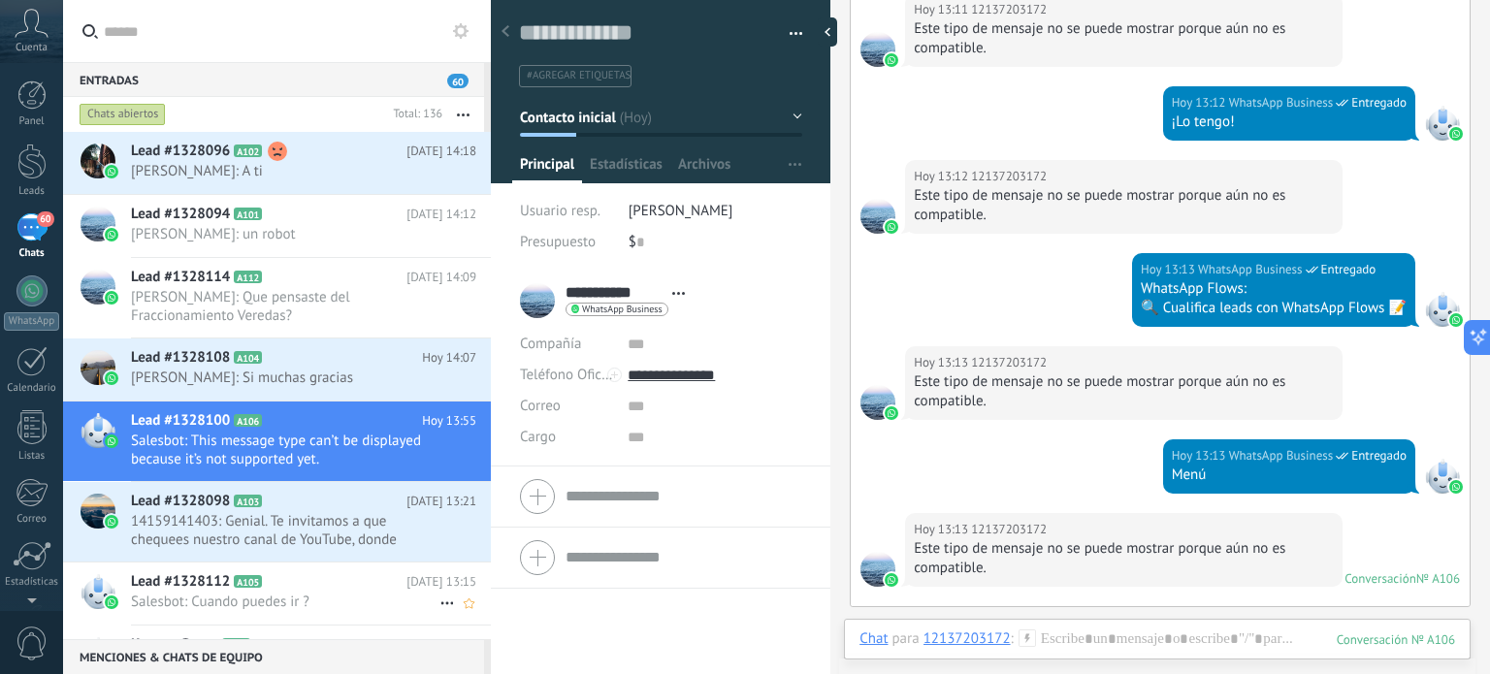
click at [241, 597] on span "Salesbot: Cuando puedes ir ?" at bounding box center [285, 602] width 309 height 18
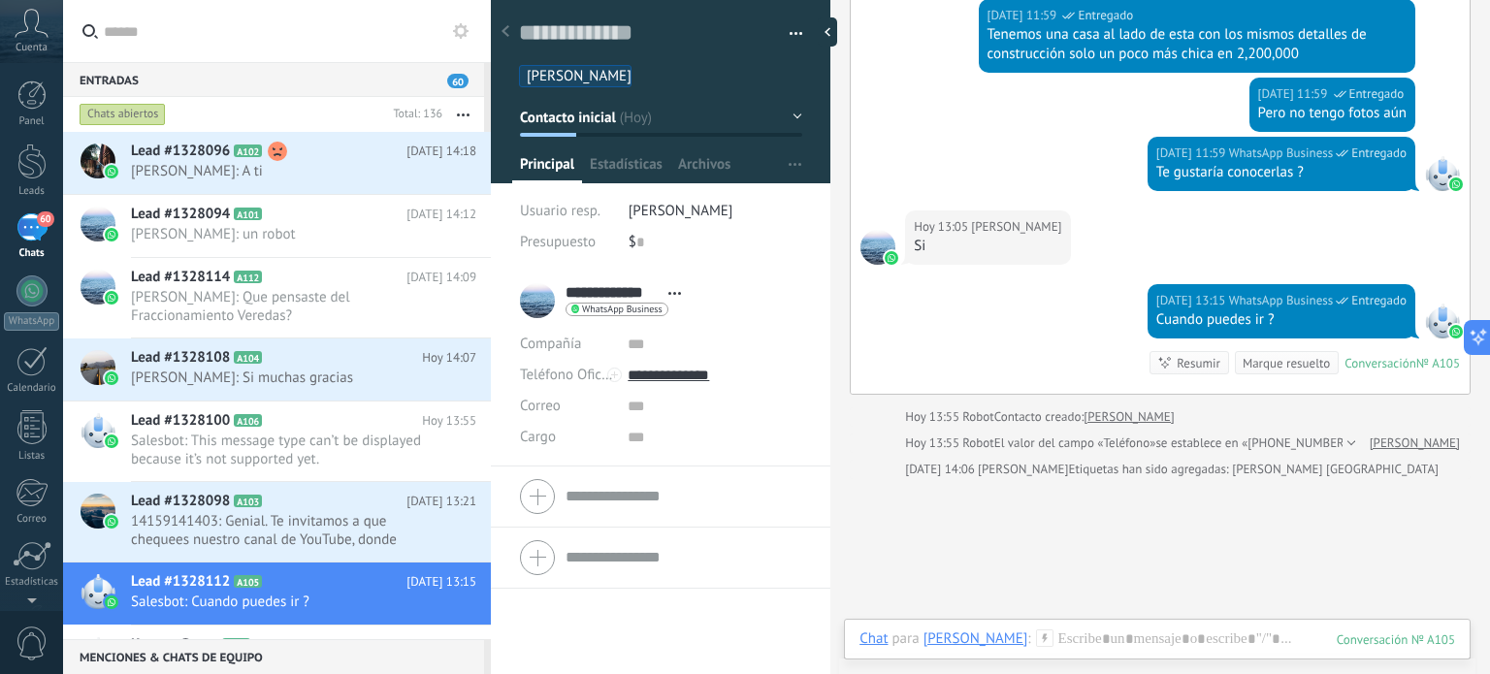
scroll to position [708, 0]
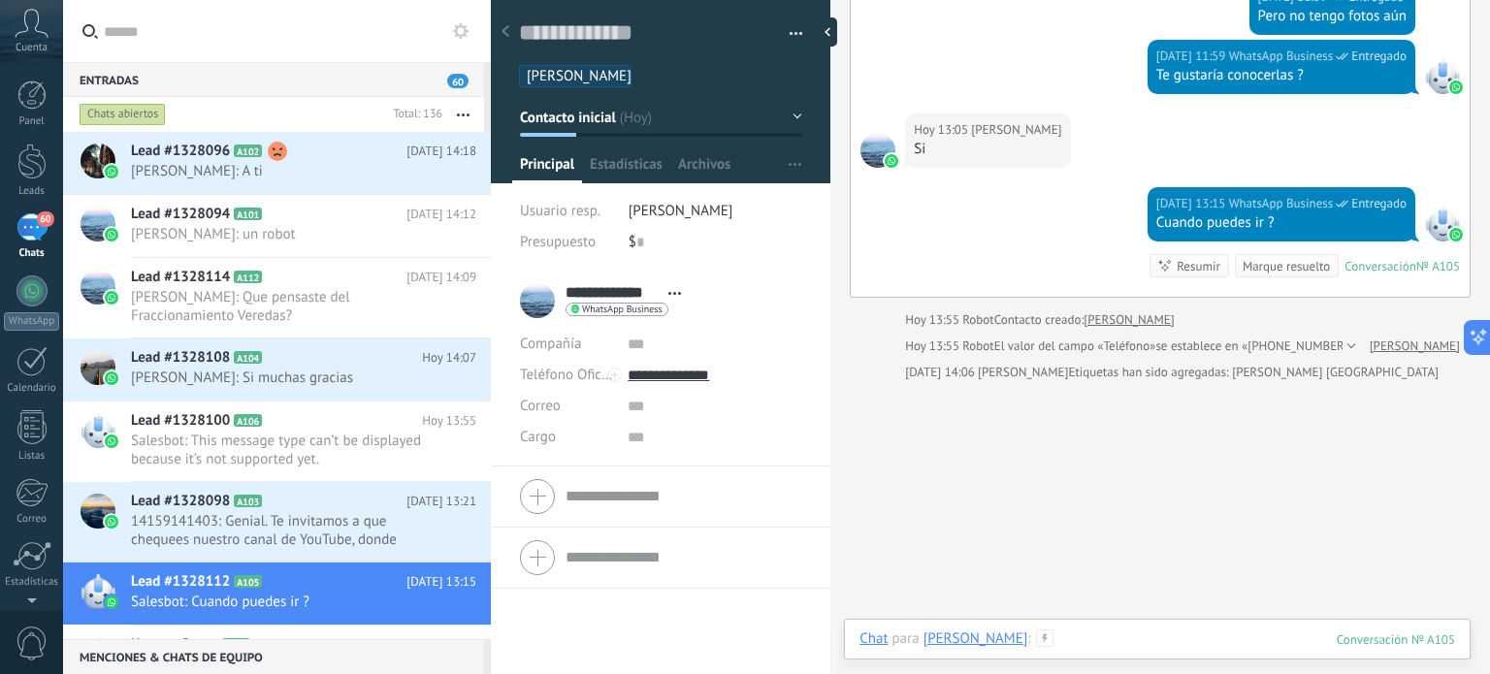
click at [1079, 647] on div at bounding box center [1158, 659] width 596 height 58
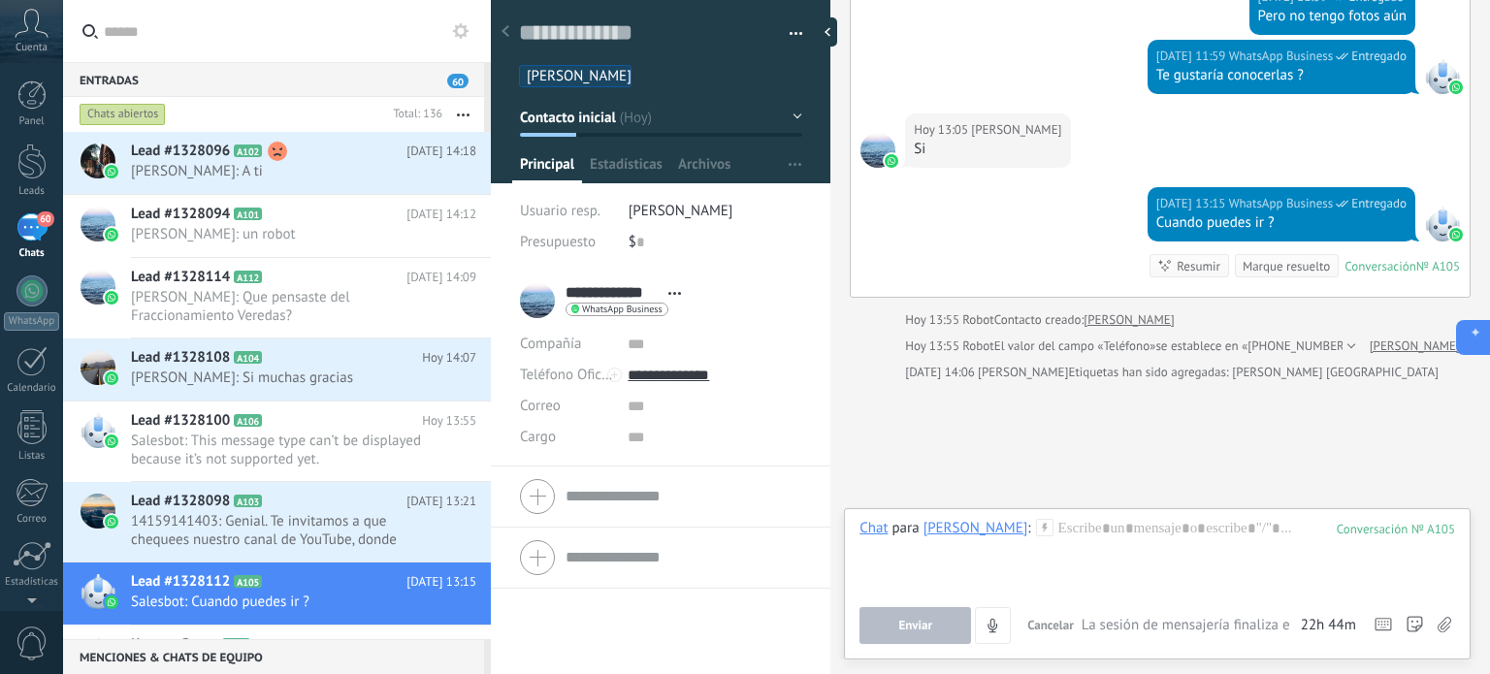
click at [1475, 334] on icon at bounding box center [1476, 332] width 5 height 5
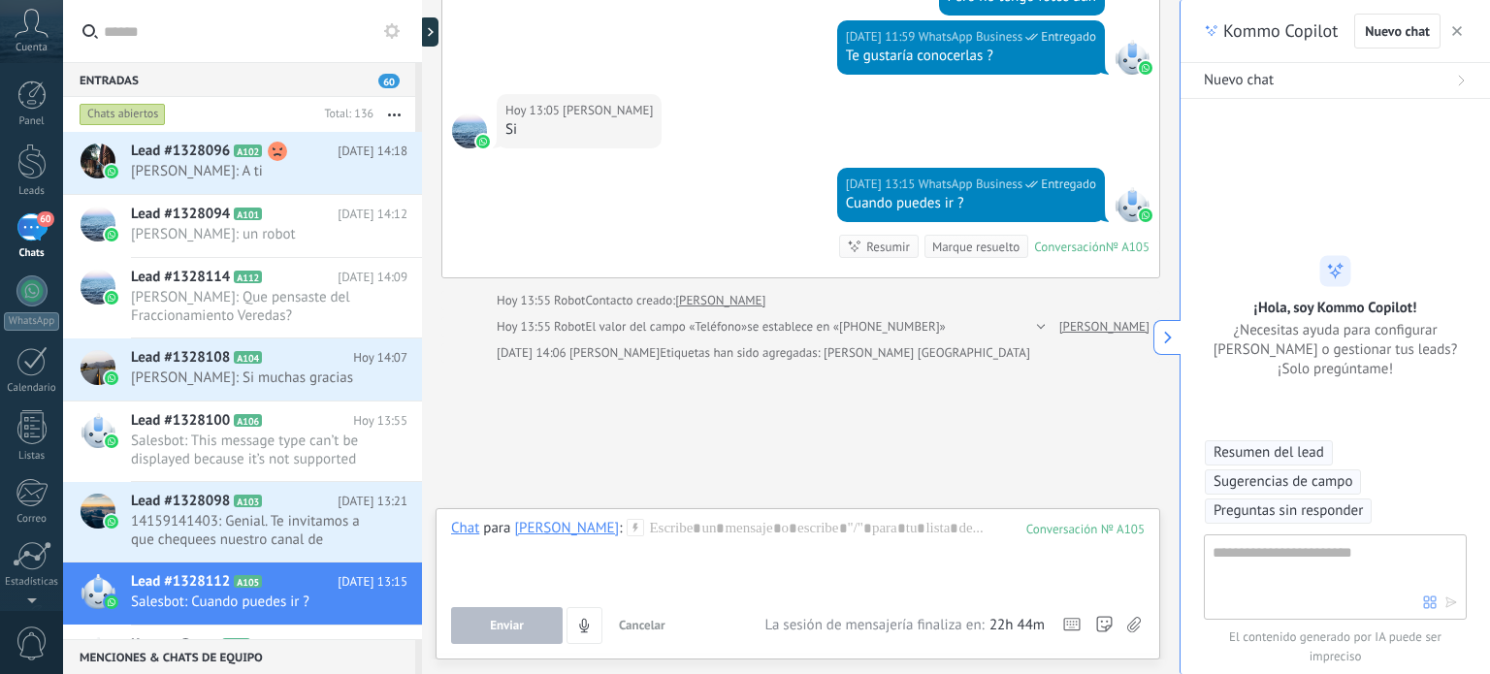
scroll to position [58, 0]
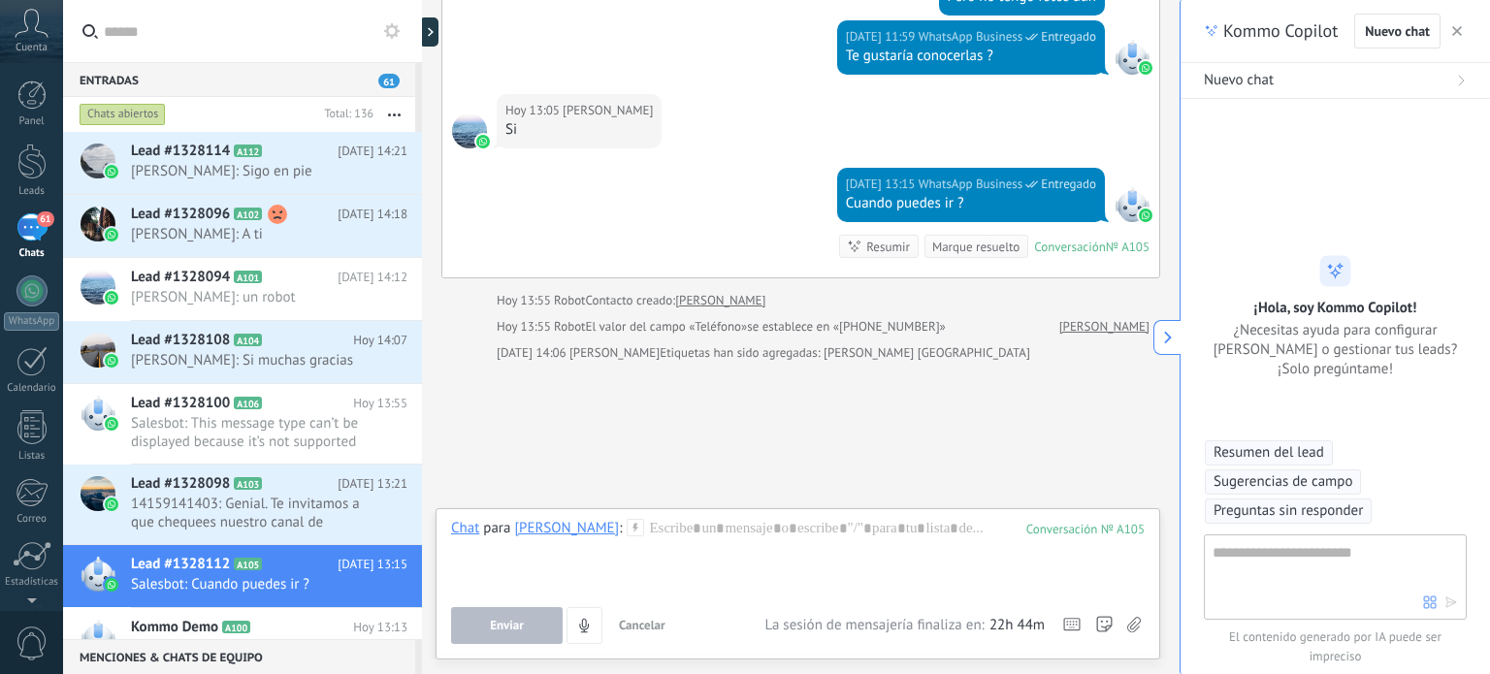
click at [1326, 481] on span "Sugerencias de campo" at bounding box center [1283, 482] width 139 height 19
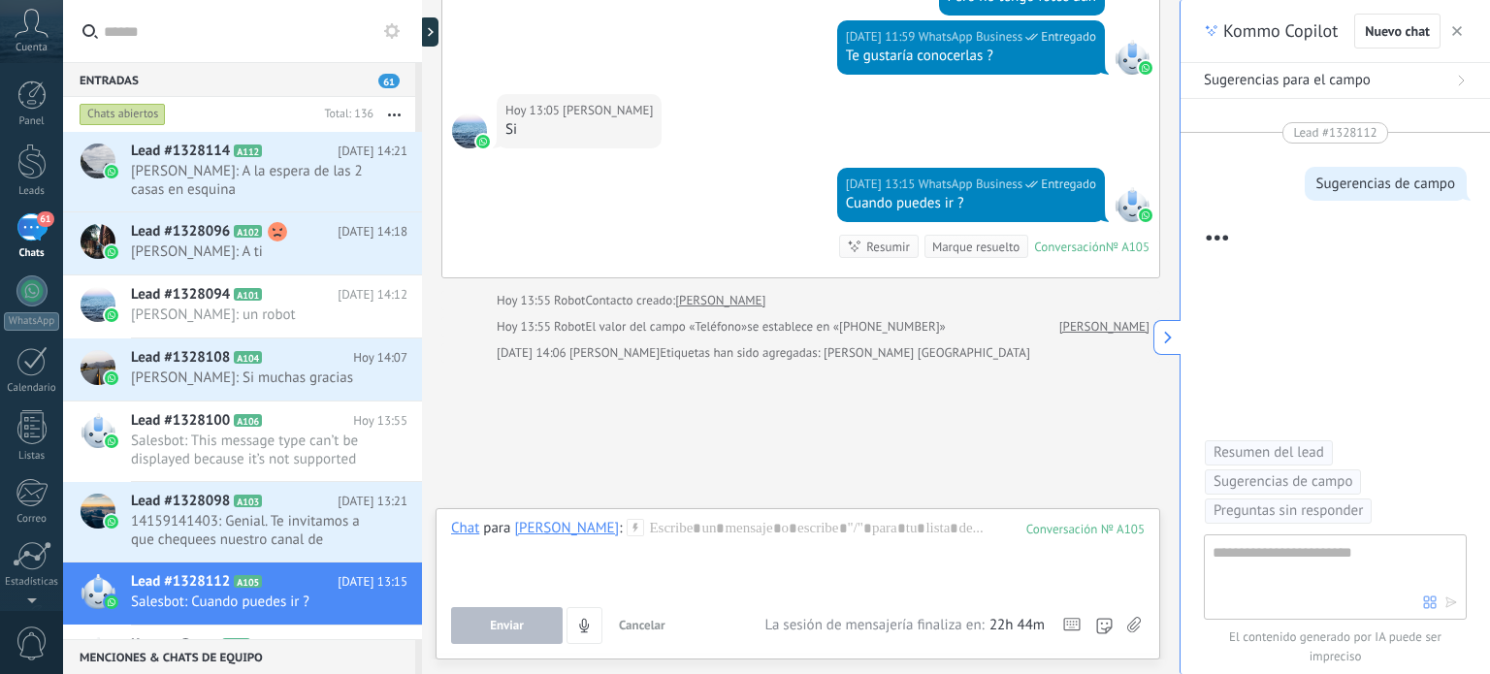
click at [1137, 624] on use at bounding box center [1135, 625] width 14 height 16
click at [0, 0] on input "file" at bounding box center [0, 0] width 0 height 0
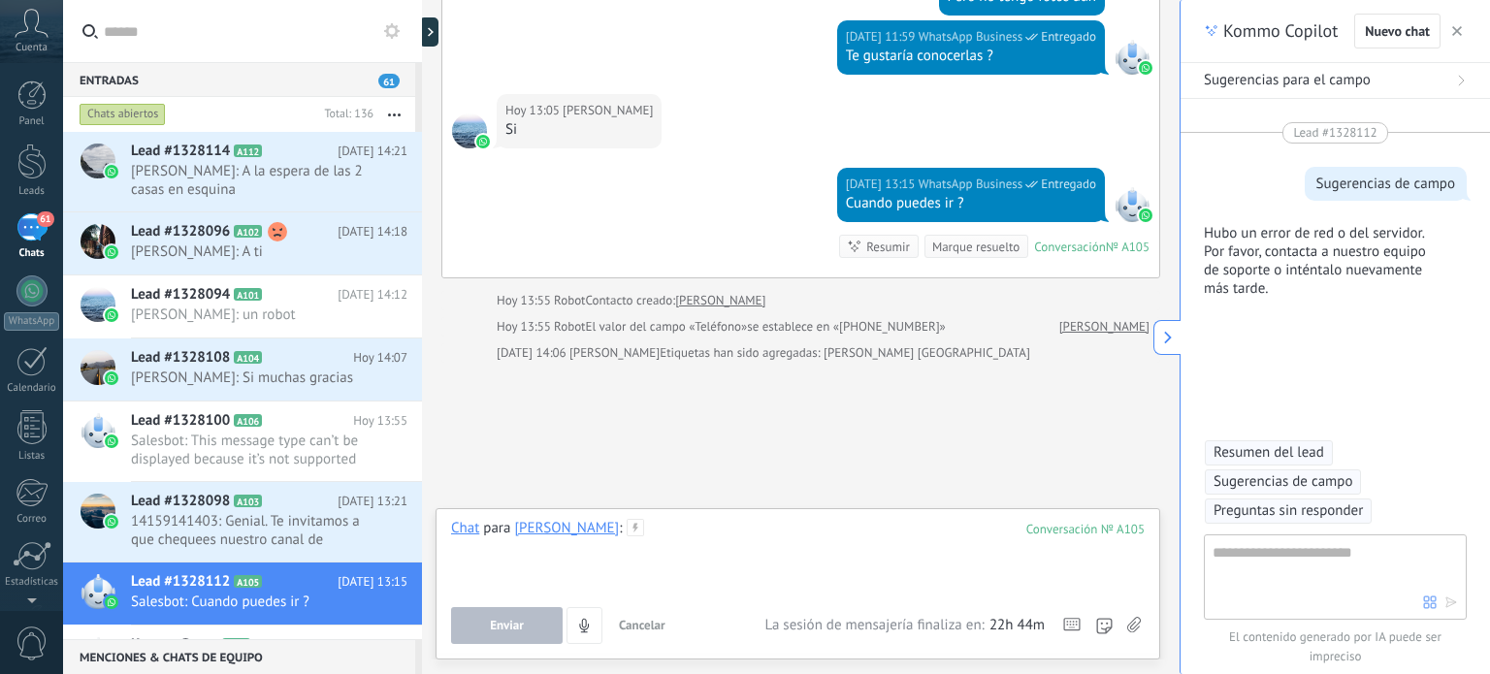
click at [667, 553] on div at bounding box center [798, 556] width 694 height 74
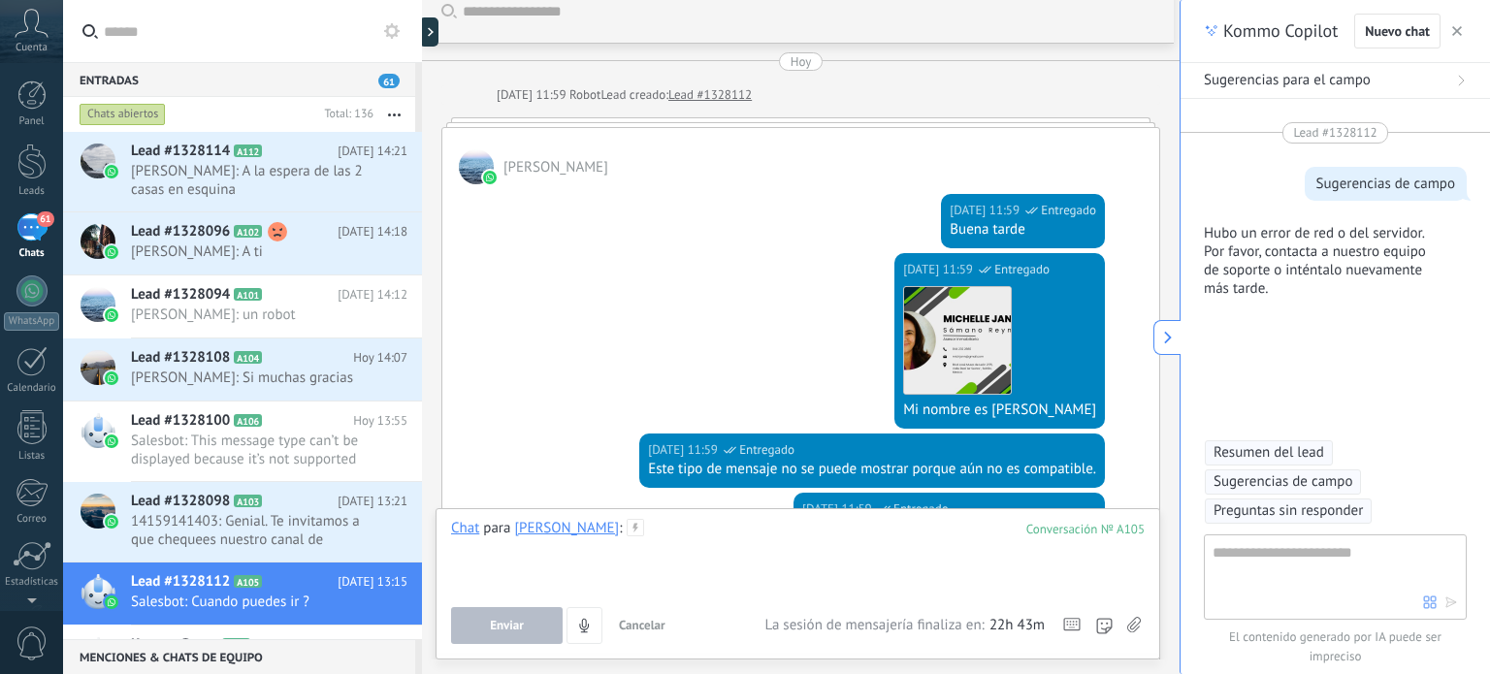
scroll to position [0, 0]
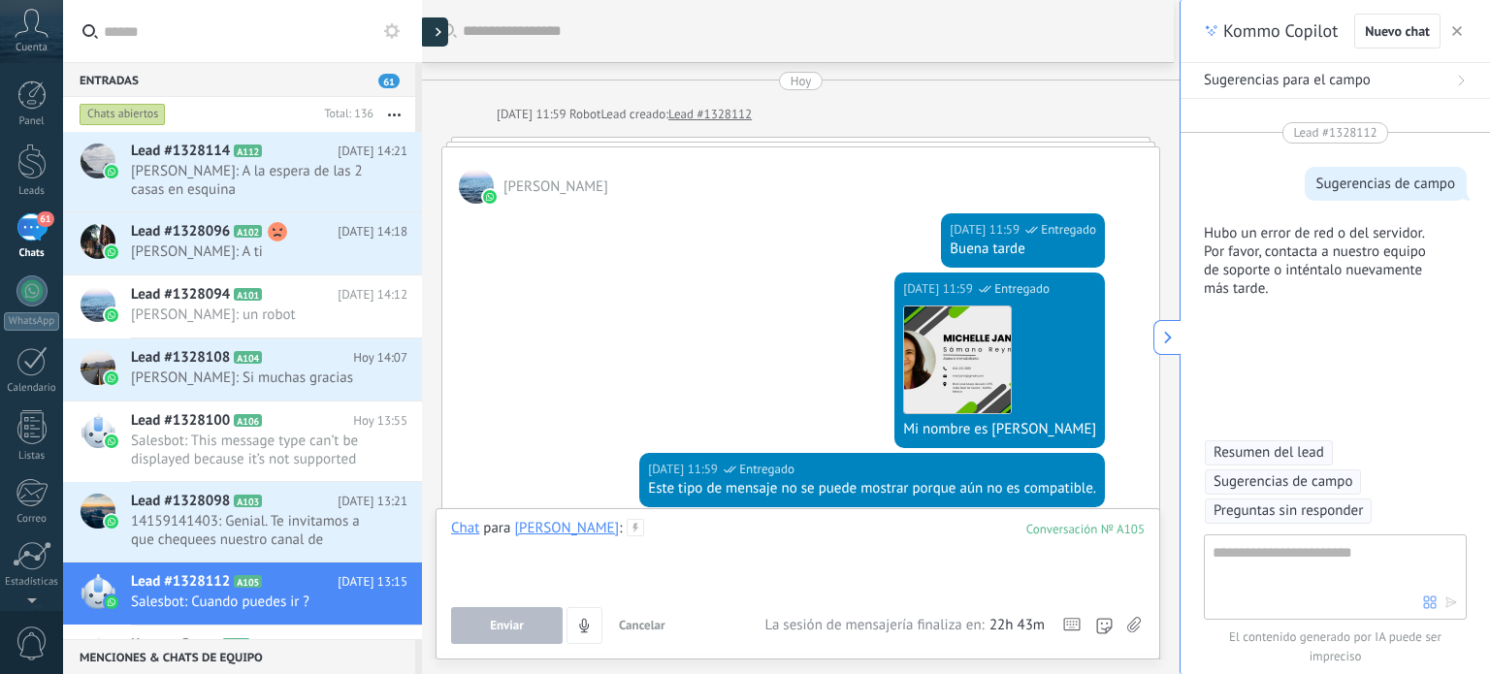
click at [433, 30] on div at bounding box center [433, 31] width 29 height 29
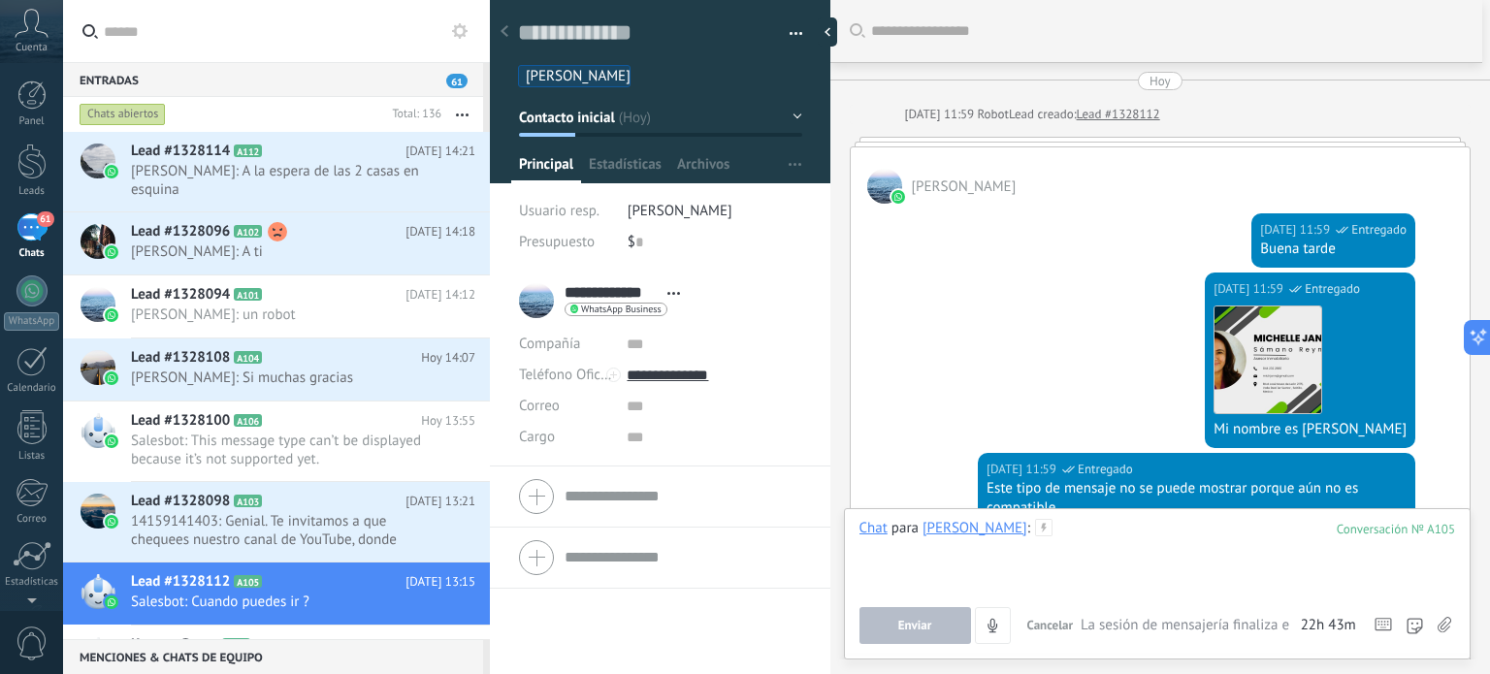
scroll to position [28, 0]
click at [623, 164] on span "Estadísticas" at bounding box center [625, 169] width 73 height 28
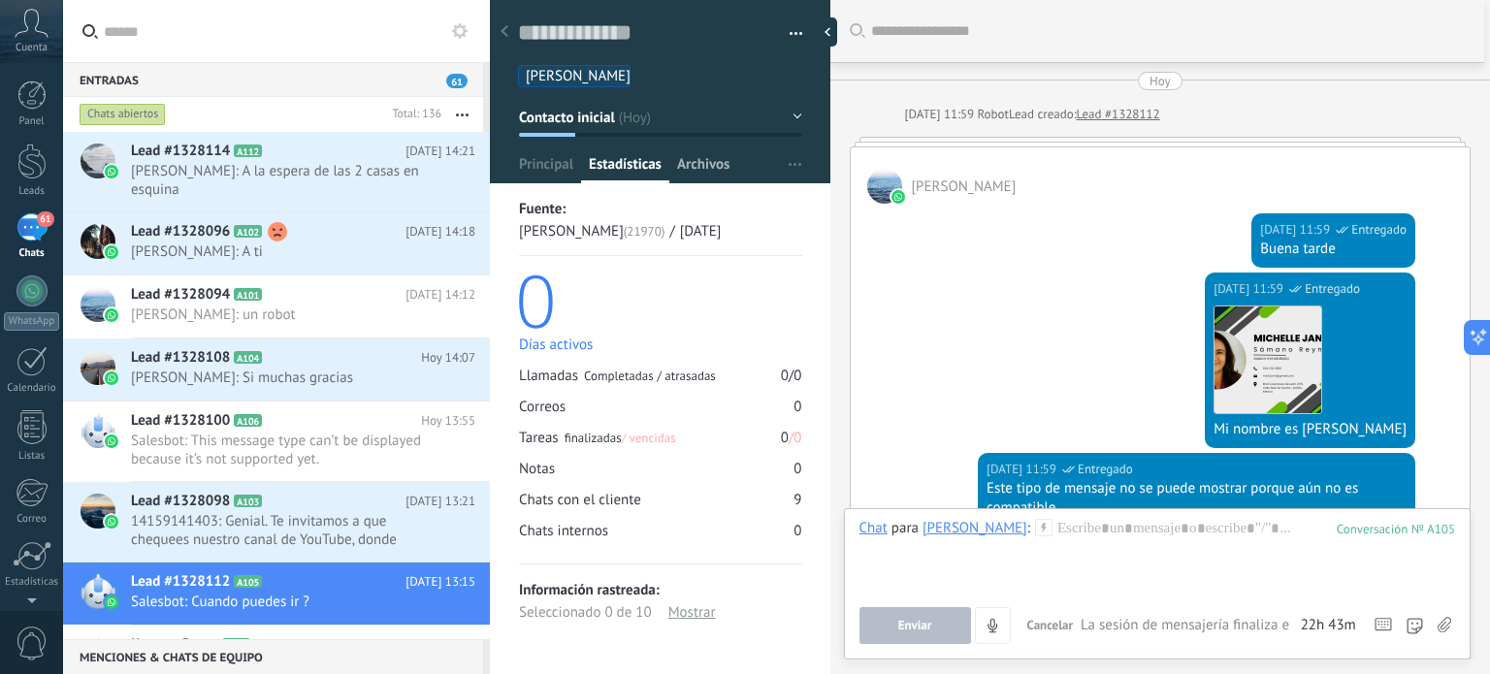
click at [702, 162] on span "Archivos" at bounding box center [703, 169] width 52 height 28
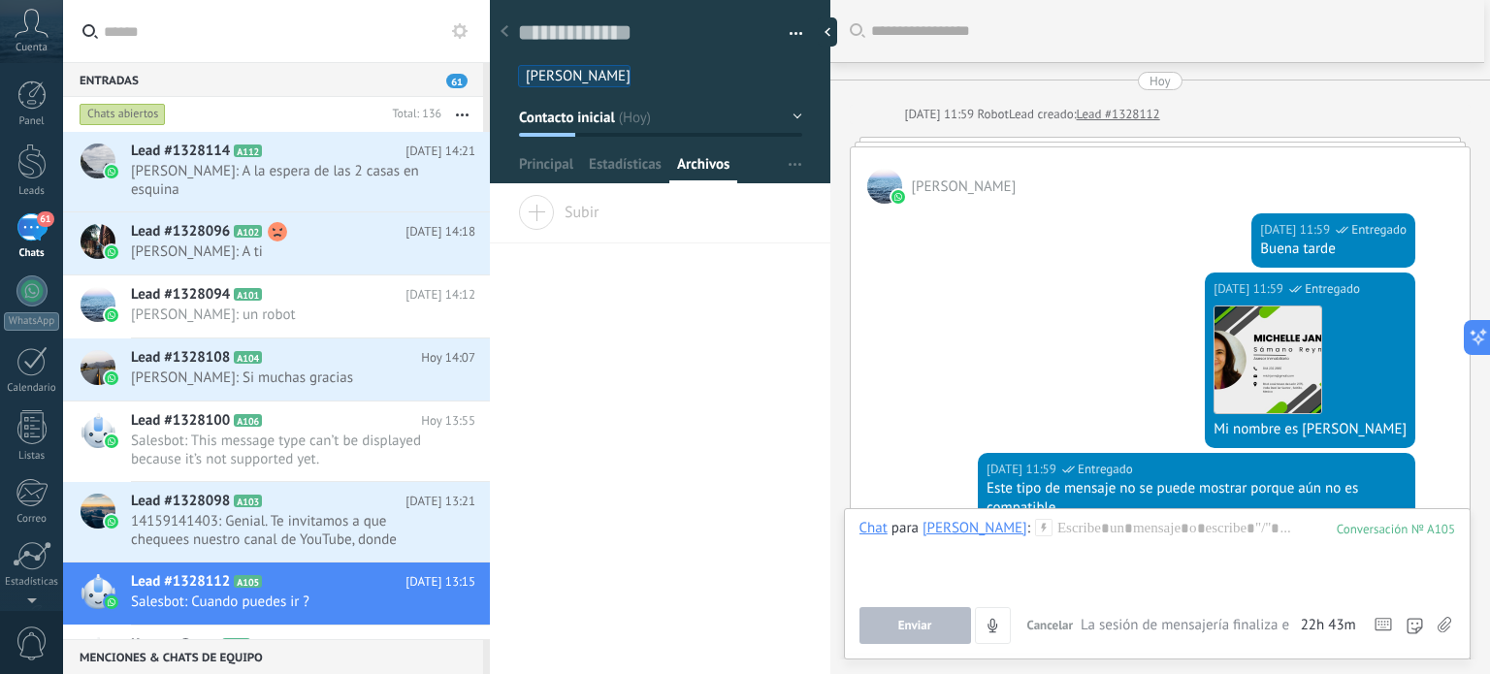
drag, startPoint x: 555, startPoint y: 168, endPoint x: 608, endPoint y: 124, distance: 69.0
click at [555, 167] on span "Principal" at bounding box center [546, 169] width 54 height 28
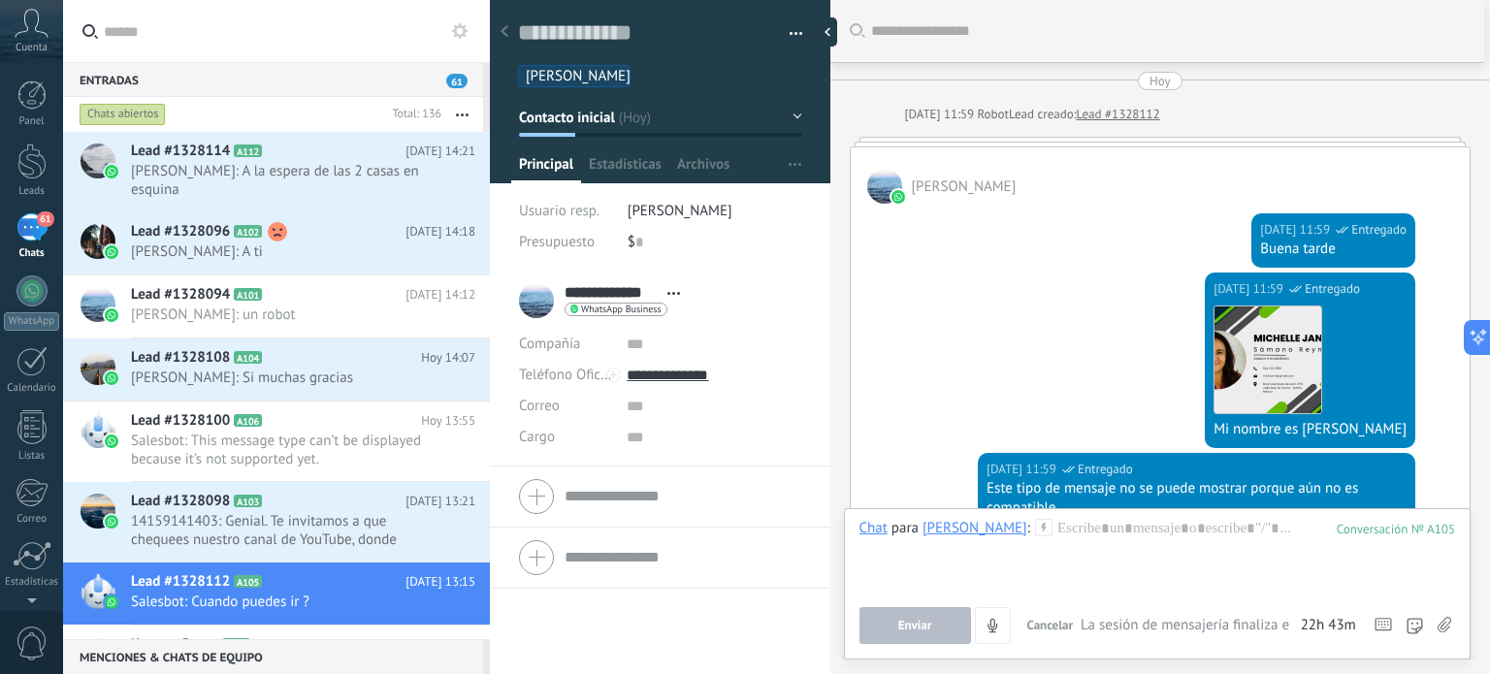
click at [785, 32] on button "button" at bounding box center [789, 33] width 28 height 29
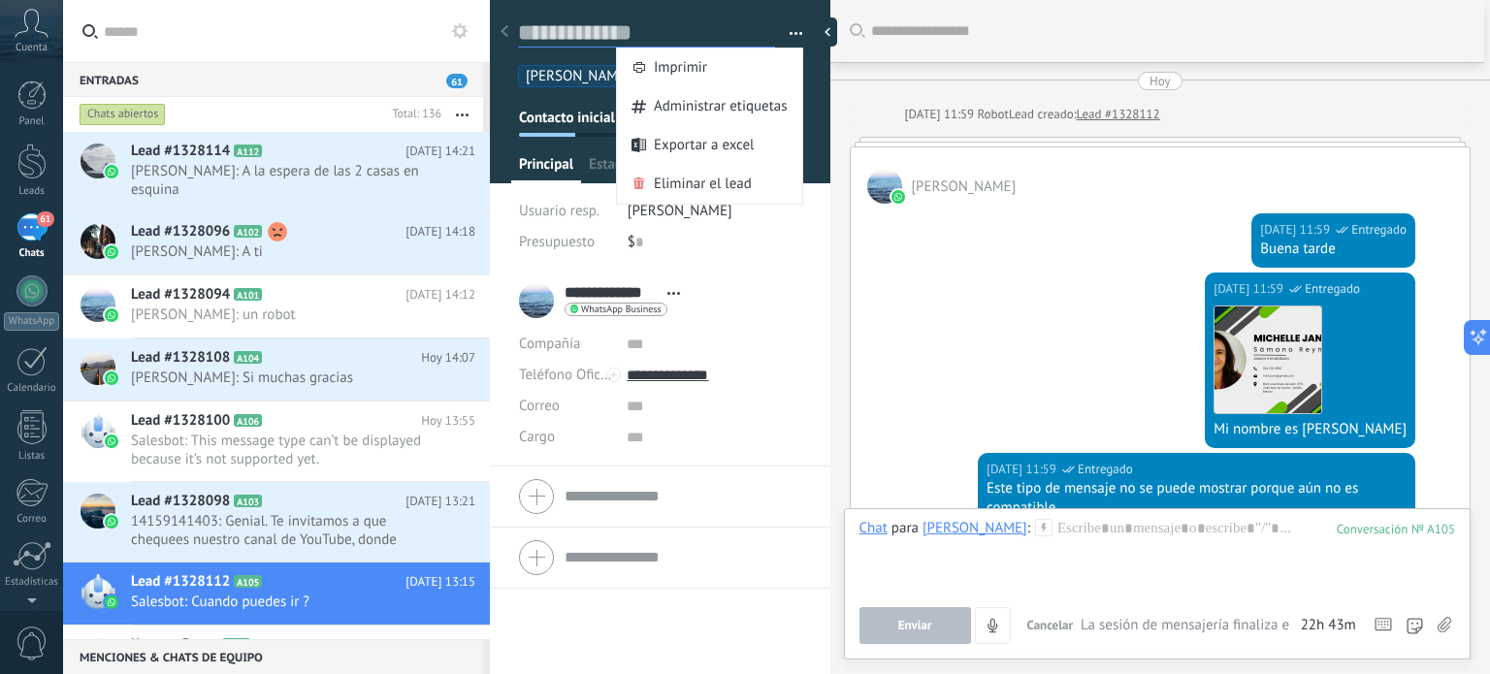
click at [745, 25] on textarea at bounding box center [646, 32] width 257 height 29
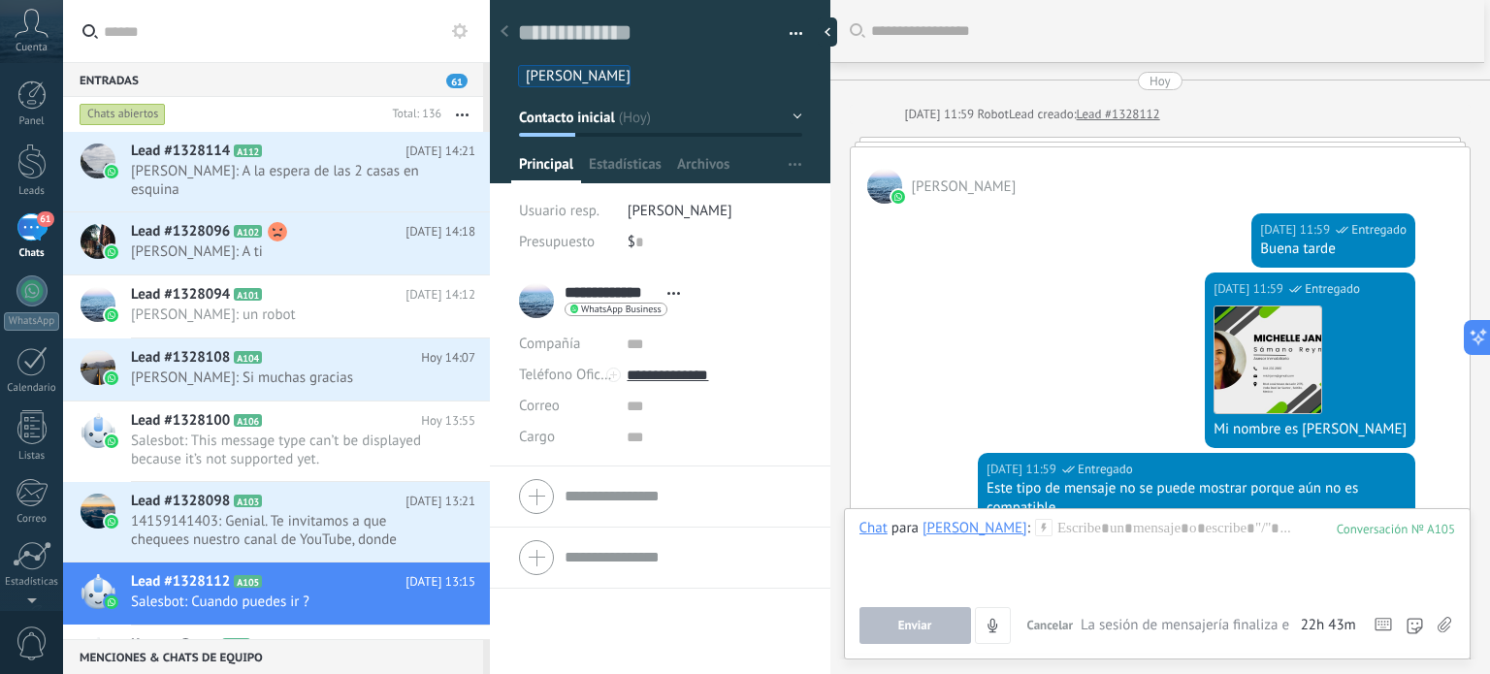
click at [504, 34] on use at bounding box center [505, 31] width 8 height 12
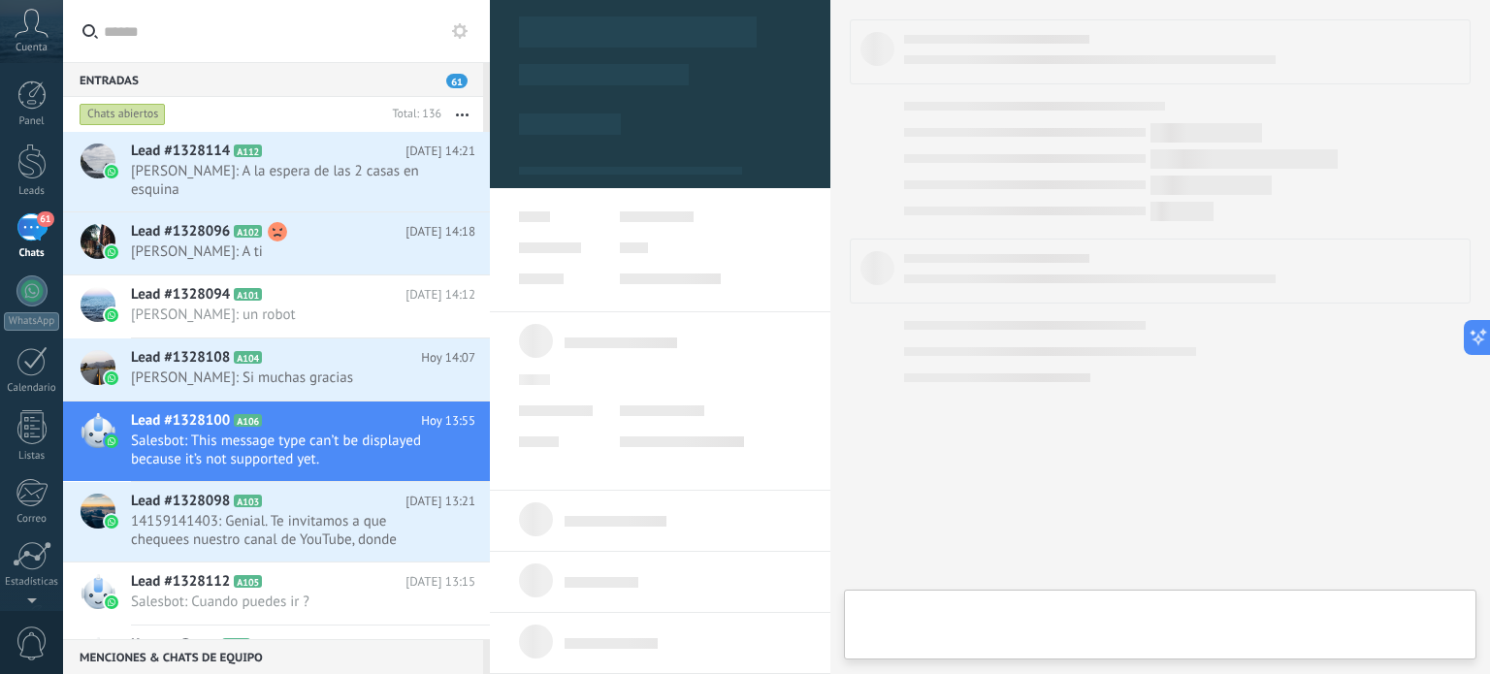
type textarea "**********"
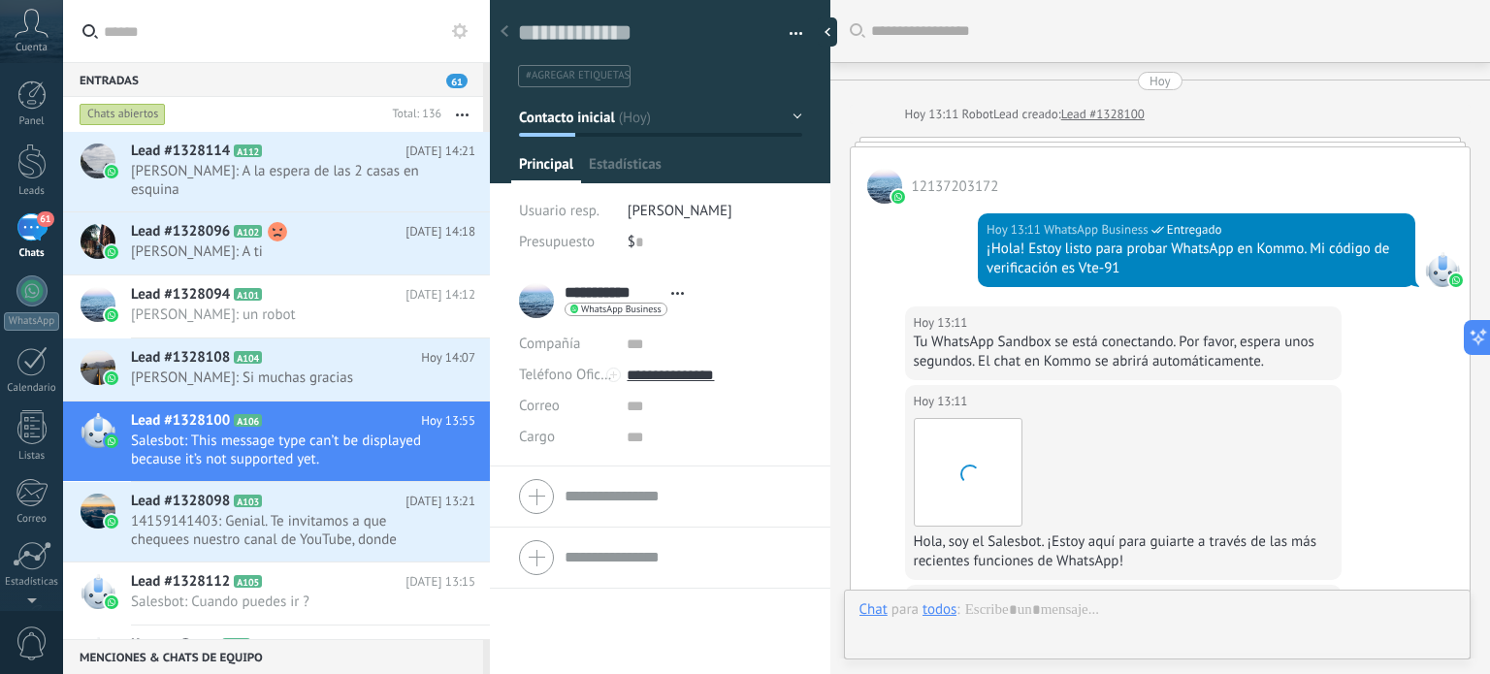
scroll to position [1174, 0]
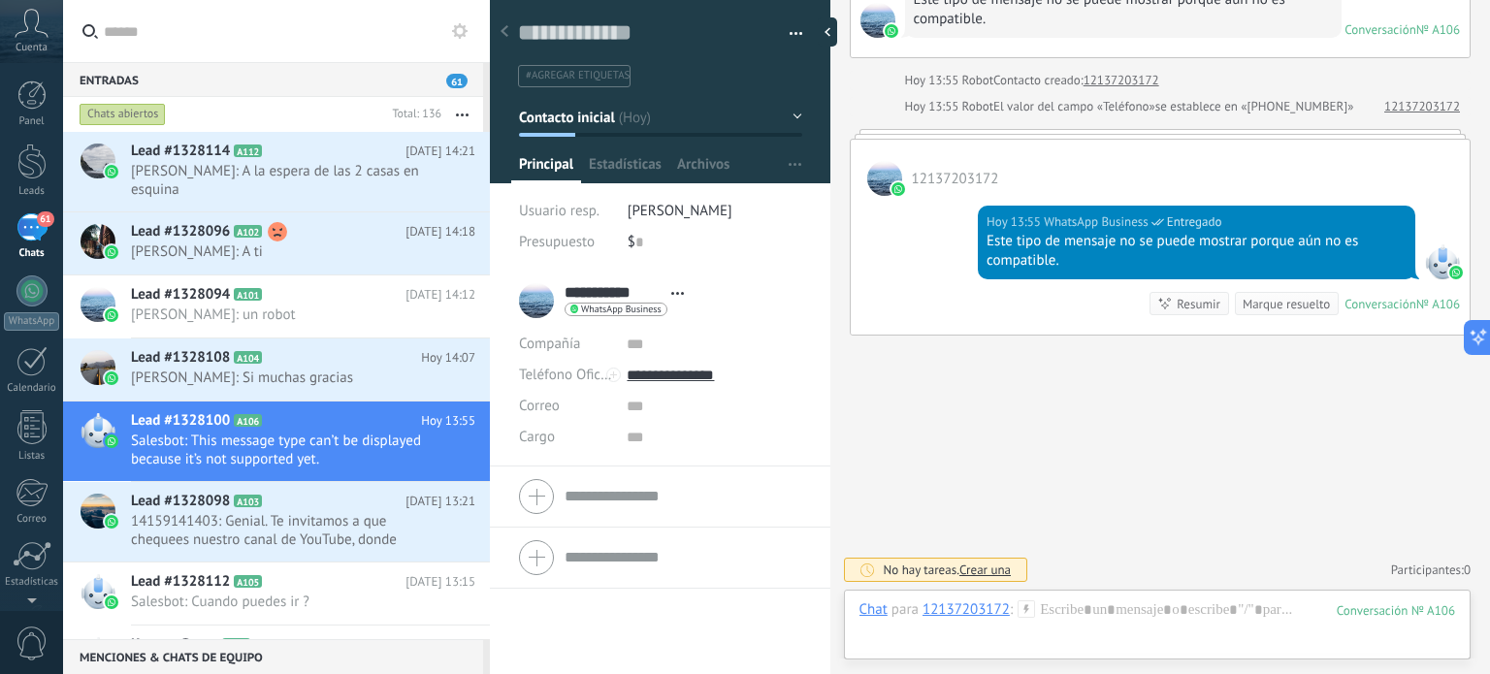
click at [993, 567] on span "Crear una" at bounding box center [985, 570] width 51 height 16
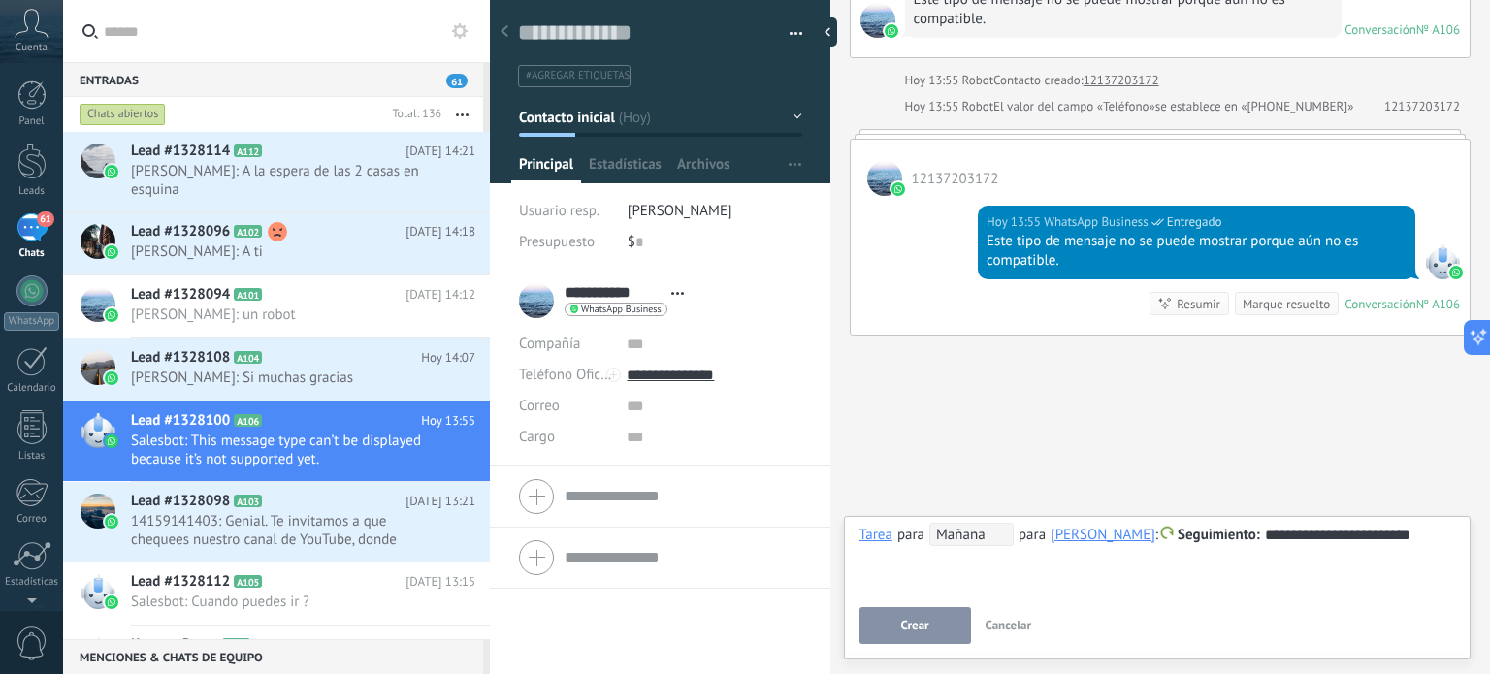
click at [916, 630] on span "Crear" at bounding box center [914, 626] width 28 height 14
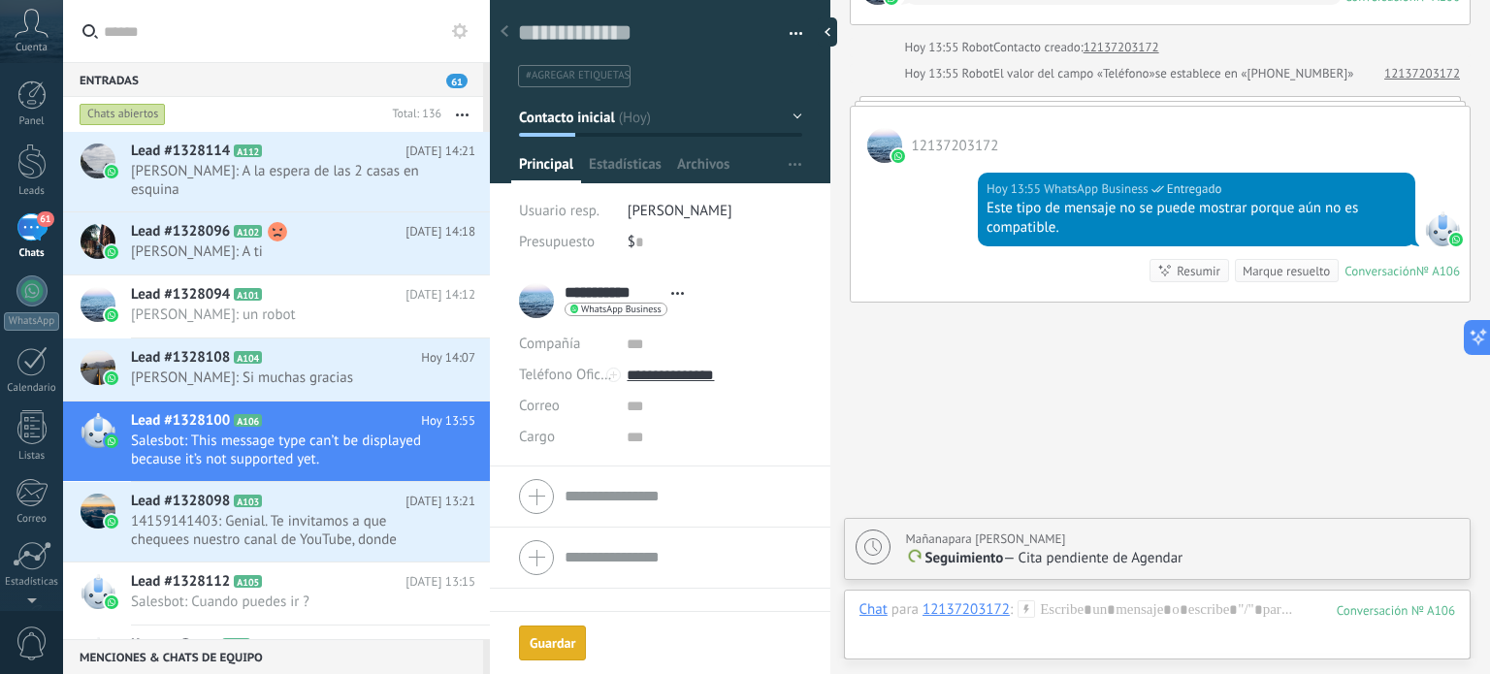
scroll to position [1241, 0]
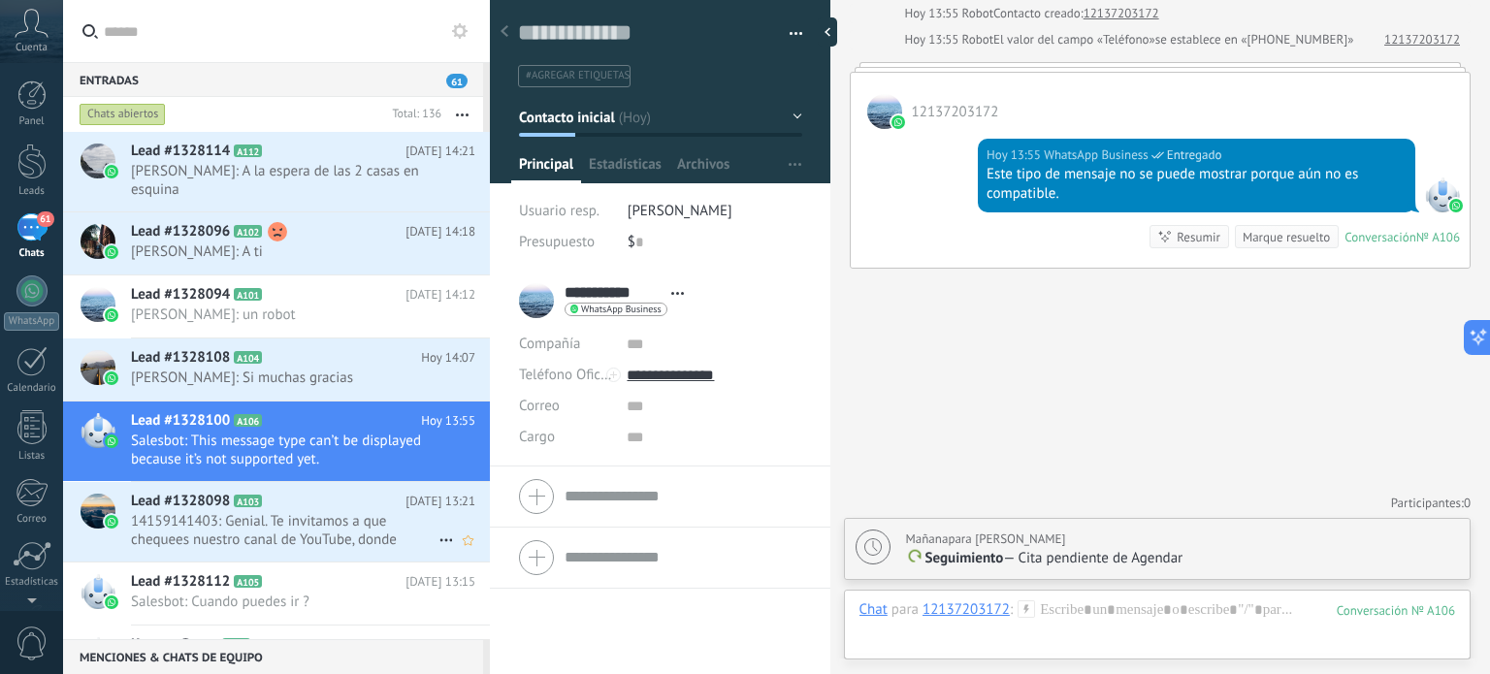
click at [212, 533] on span "14159141403: Genial. Te invitamos a que chequees nuestro canal de YouTube, dond…" at bounding box center [285, 530] width 308 height 37
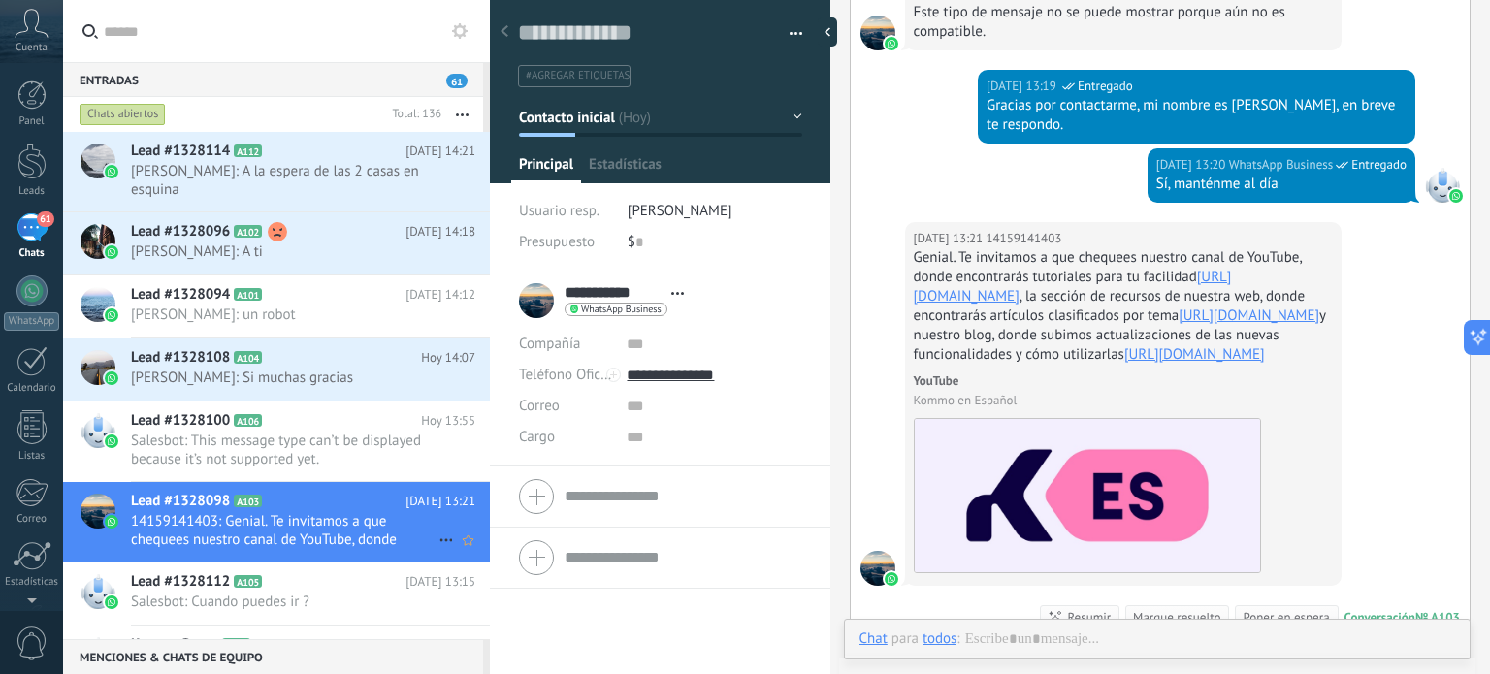
scroll to position [28, 0]
click at [381, 430] on h2 "Lead #1328100 A106" at bounding box center [276, 420] width 290 height 19
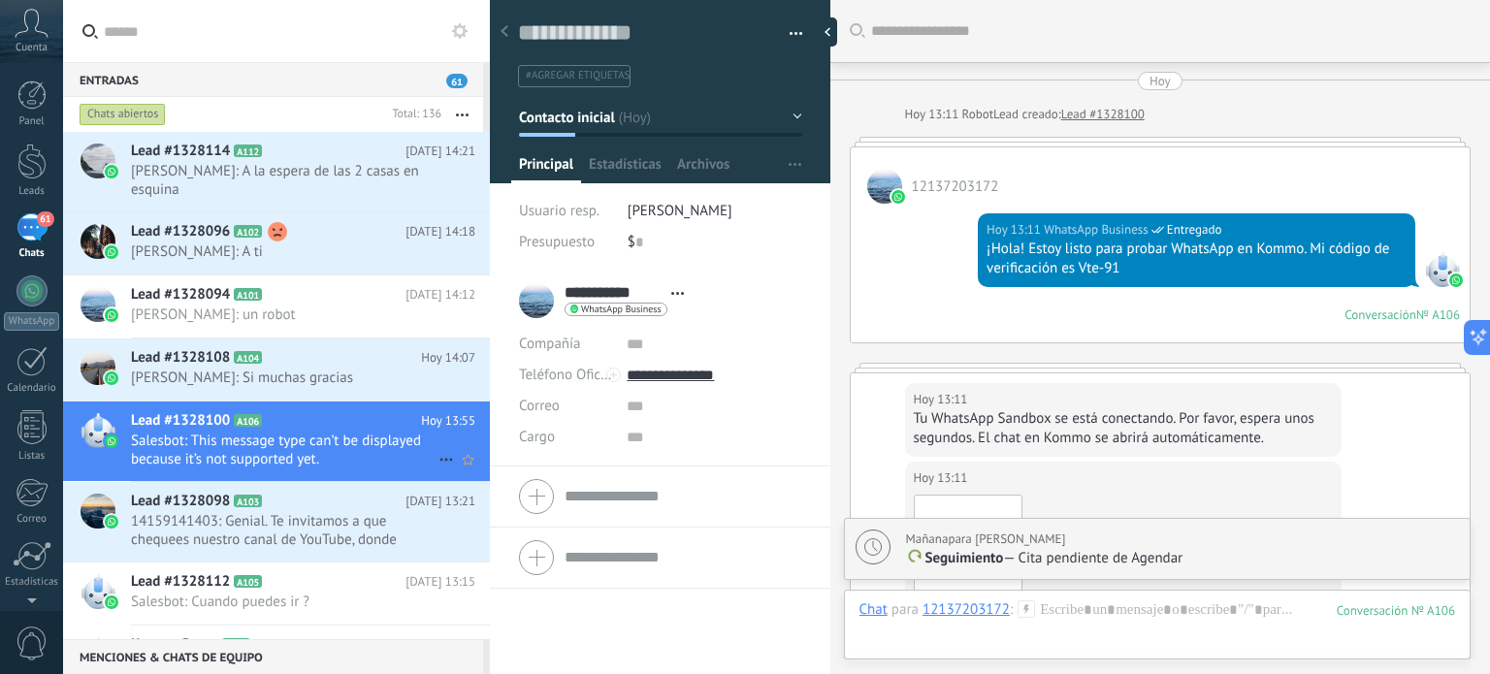
scroll to position [1317, 0]
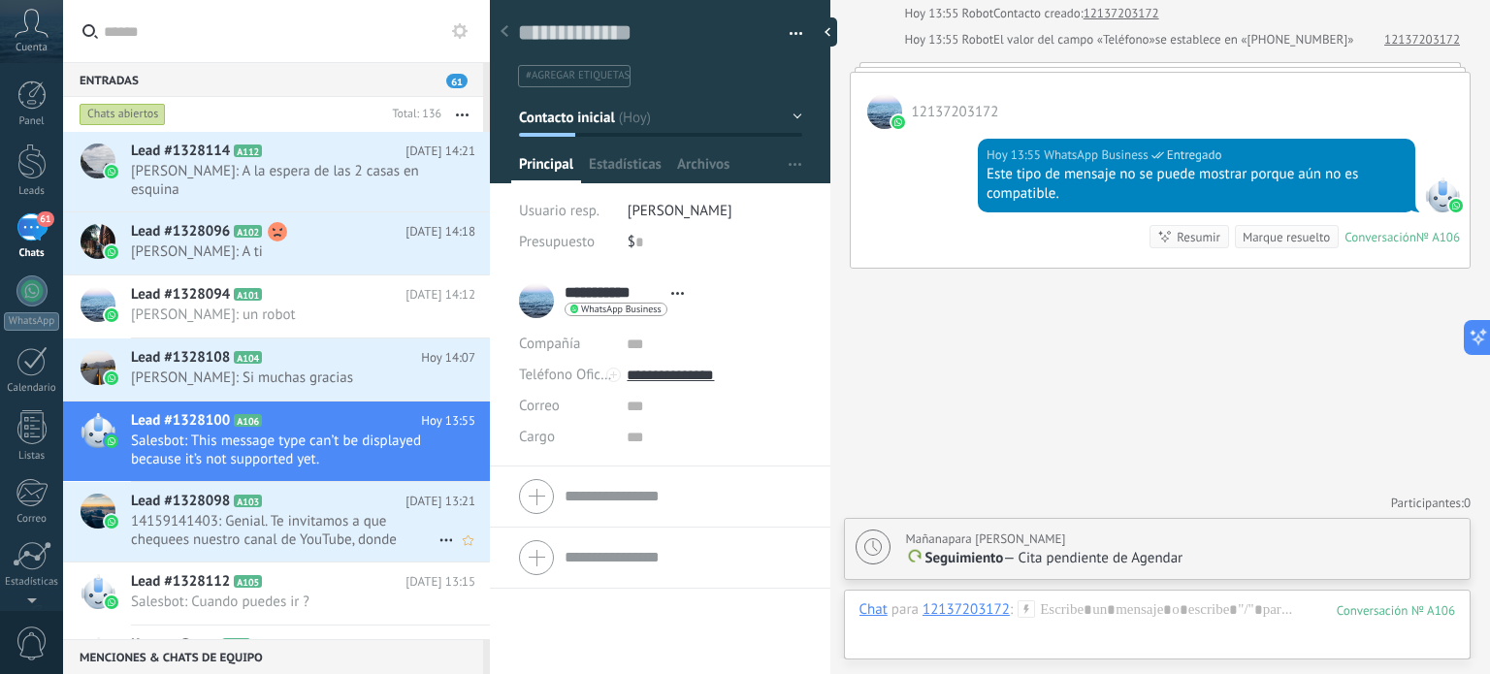
click at [322, 516] on span "14159141403: Genial. Te invitamos a que chequees nuestro canal de YouTube, dond…" at bounding box center [285, 530] width 308 height 37
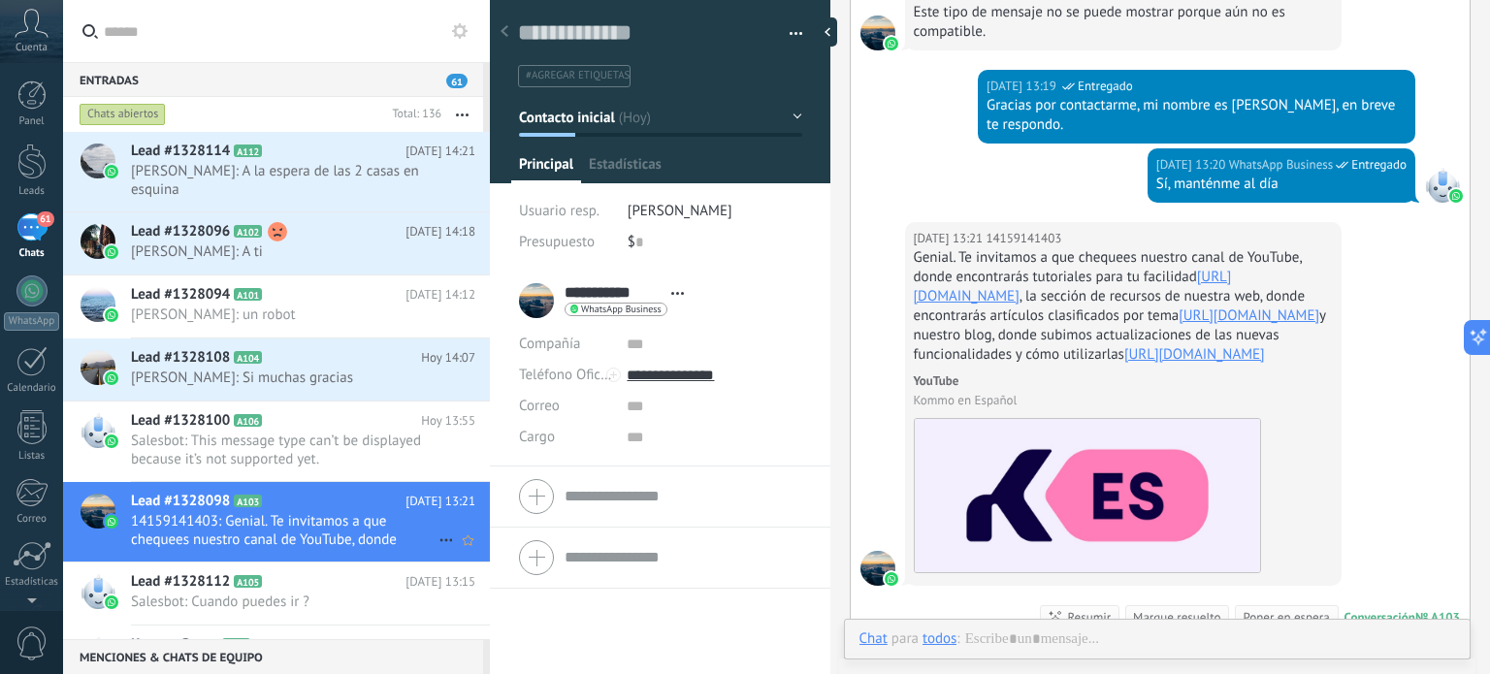
scroll to position [28, 0]
click at [249, 166] on span "Erik Barron: A la espera de las 2 casas en esquina" at bounding box center [285, 180] width 308 height 37
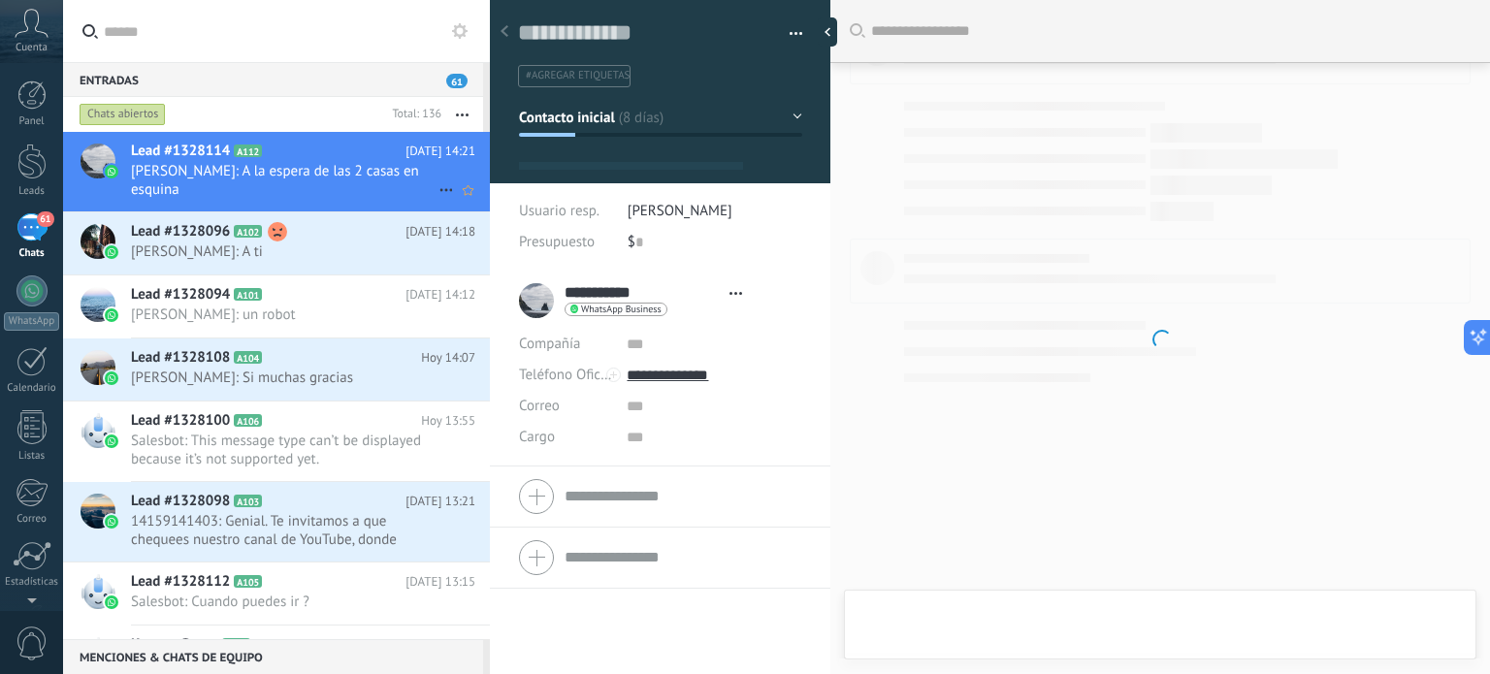
scroll to position [2746, 0]
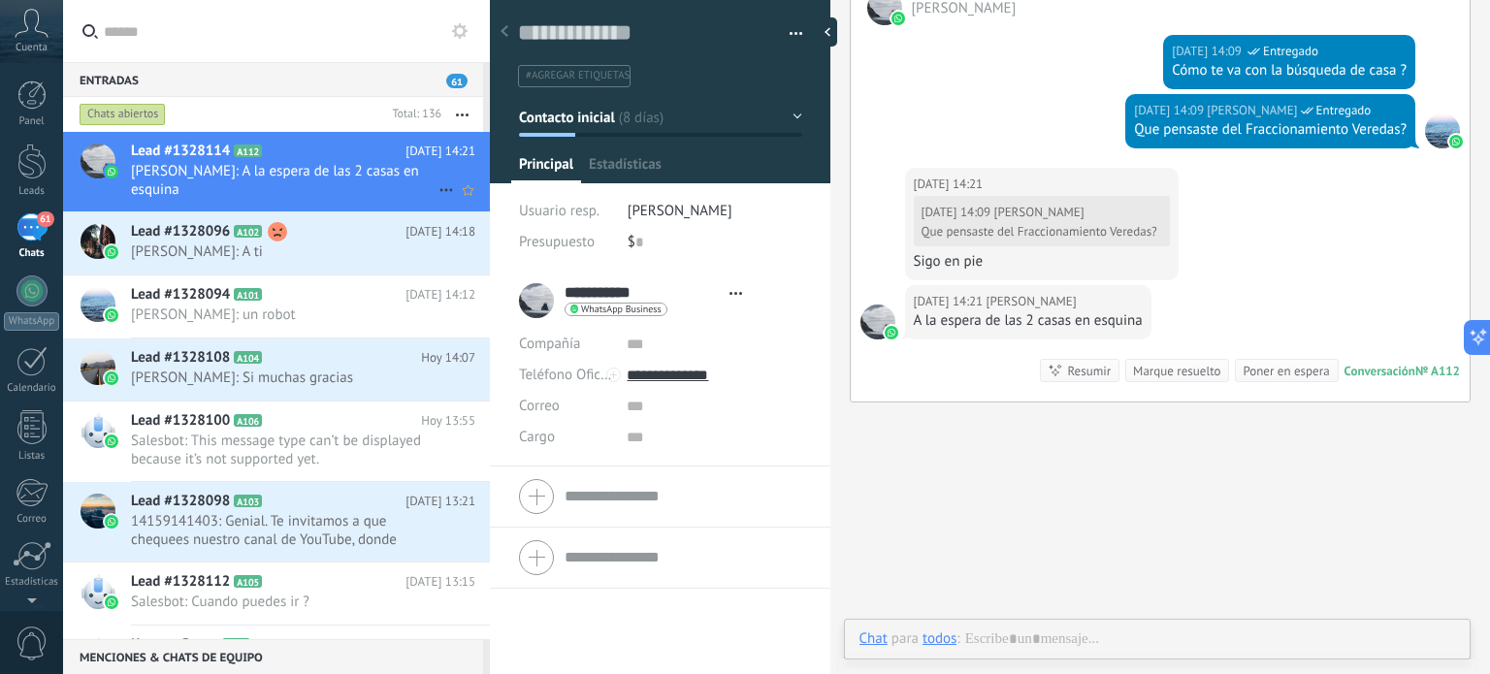
type textarea "**********"
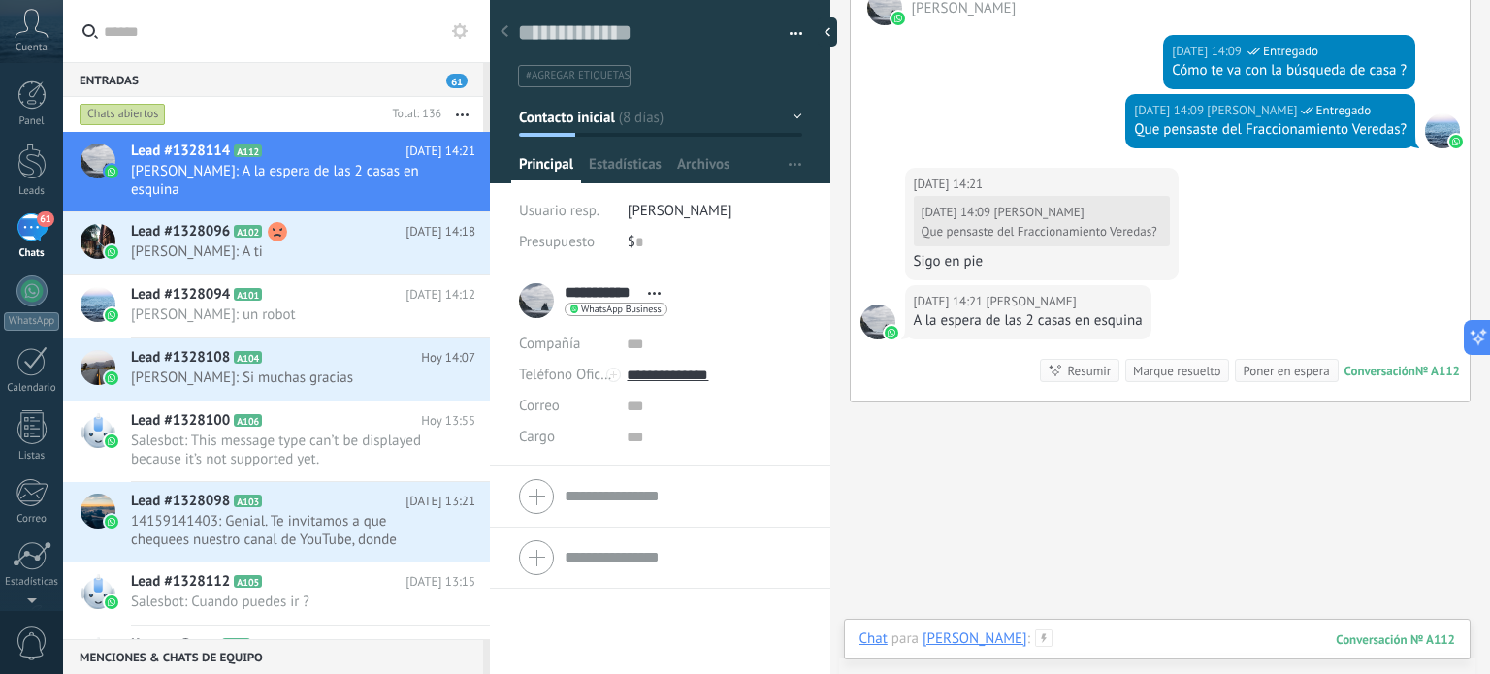
click at [1046, 637] on div at bounding box center [1158, 659] width 596 height 58
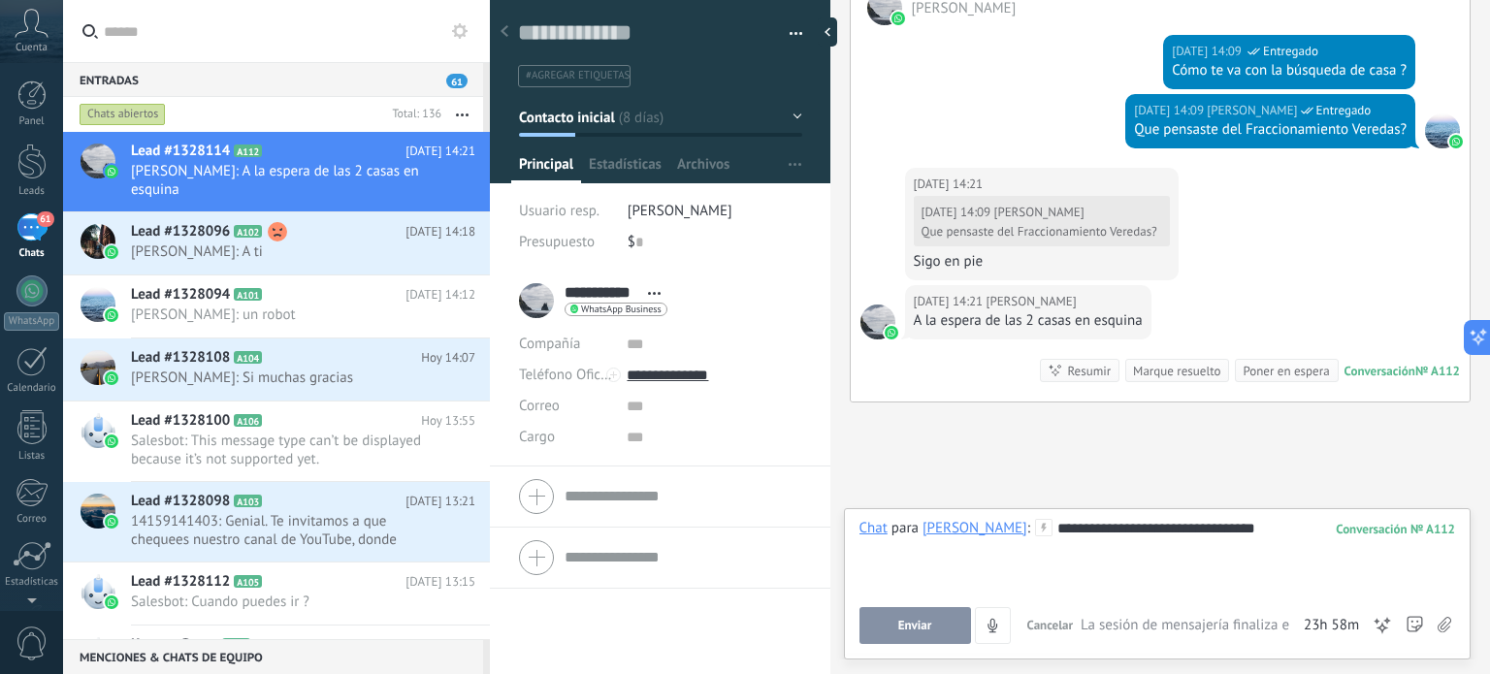
click at [885, 625] on button "Enviar" at bounding box center [916, 625] width 112 height 37
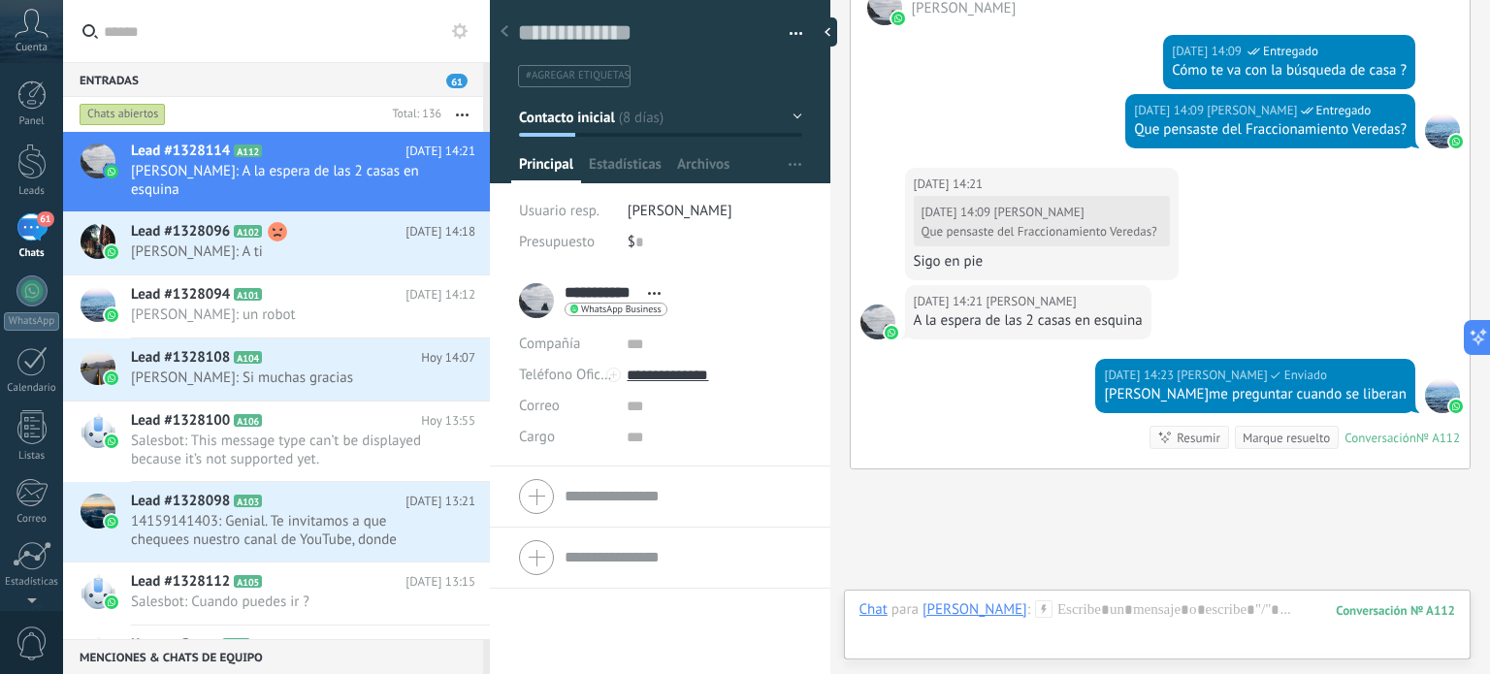
scroll to position [2874, 0]
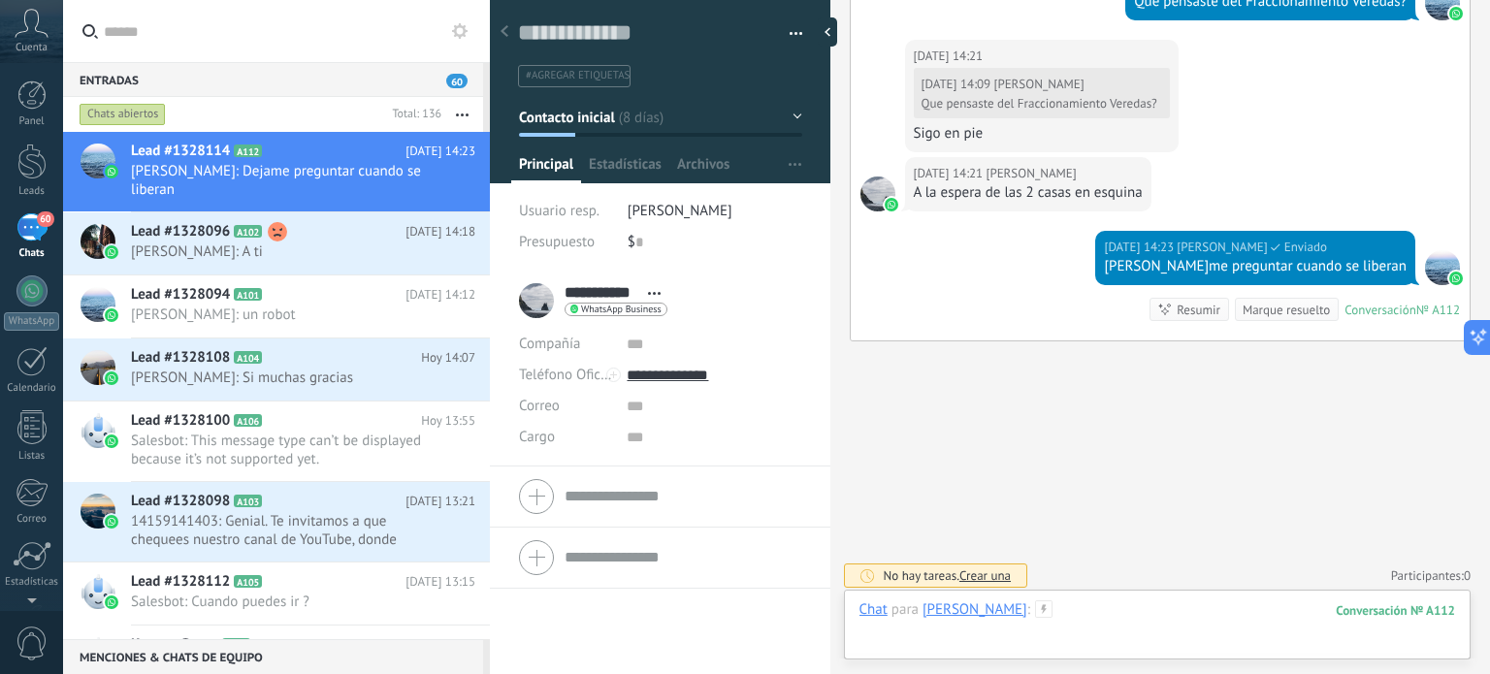
click at [1054, 617] on div at bounding box center [1158, 630] width 596 height 58
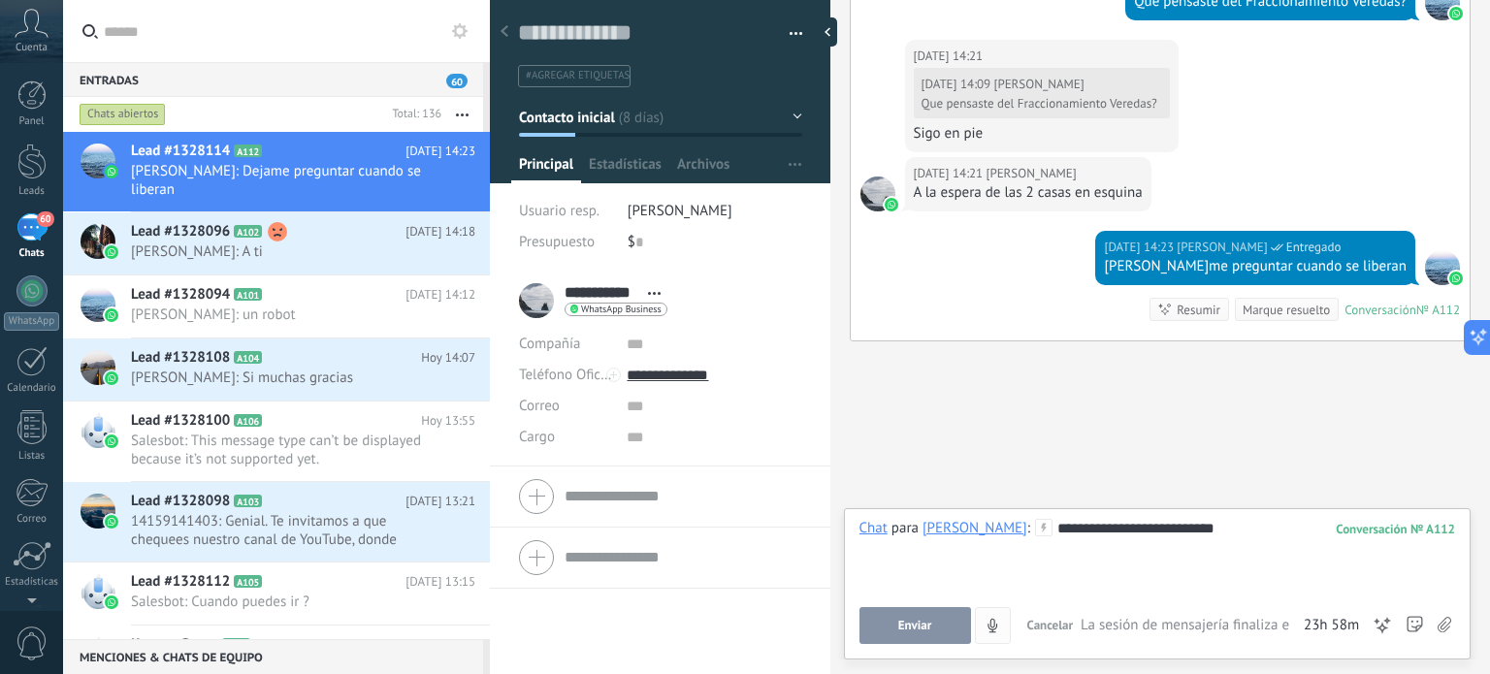
click at [932, 614] on button "Enviar" at bounding box center [916, 625] width 112 height 37
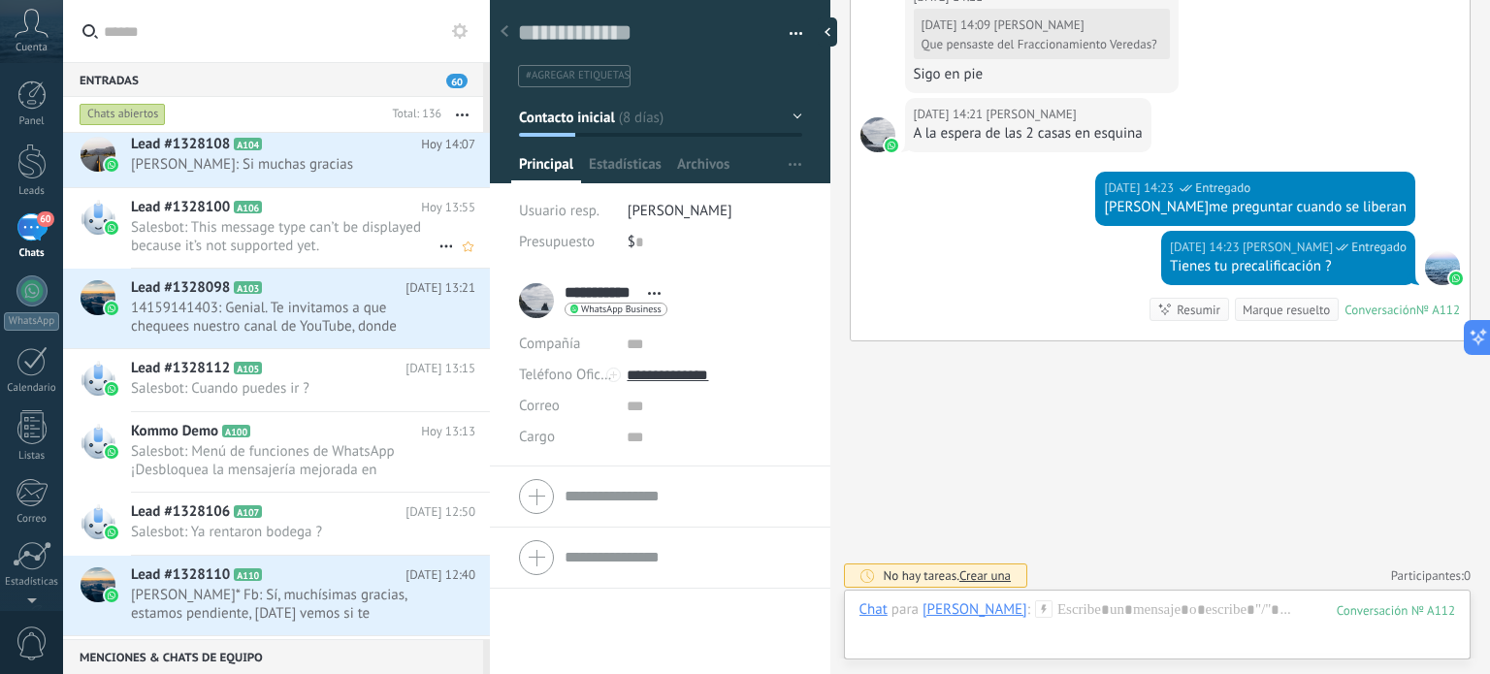
scroll to position [291, 0]
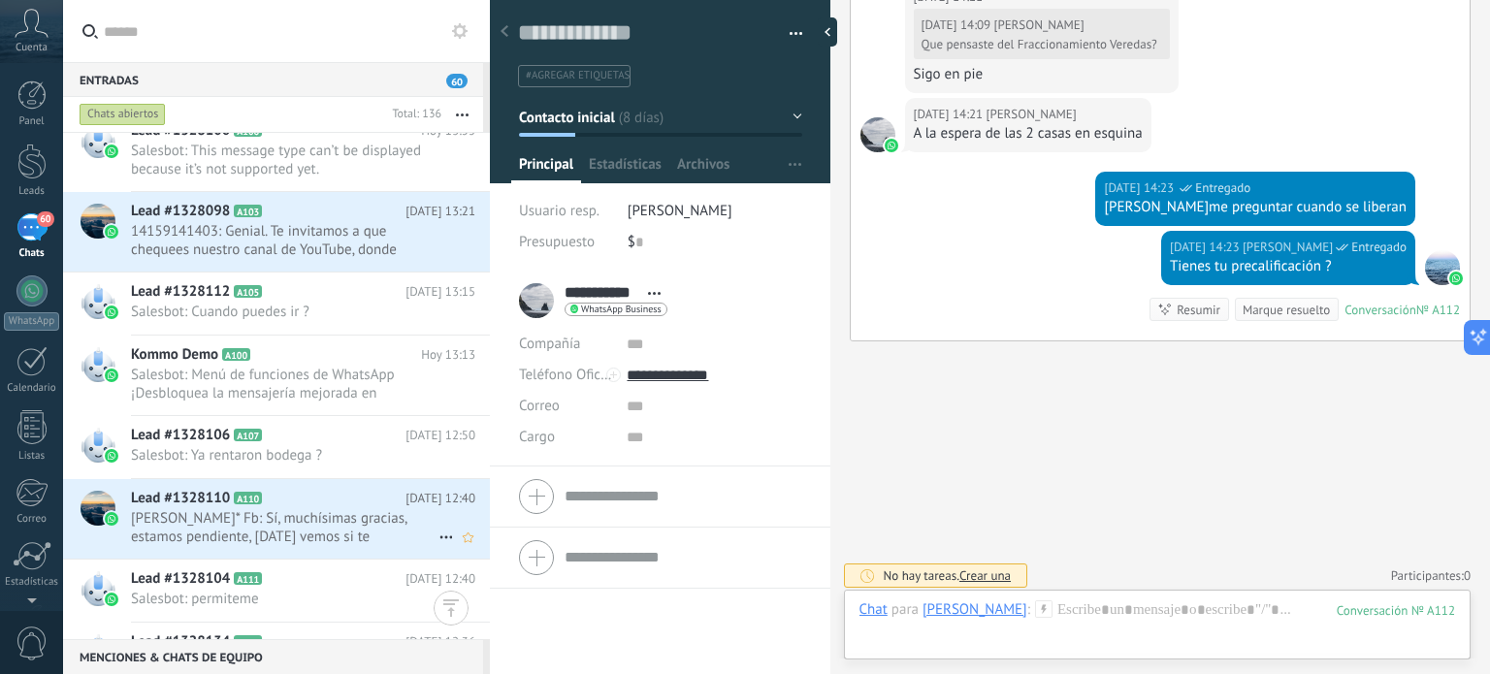
click at [229, 521] on span "[PERSON_NAME]* Fb: Sí, muchísimas gracias, estamos pendiente, [DATE] vemos si t…" at bounding box center [285, 527] width 308 height 37
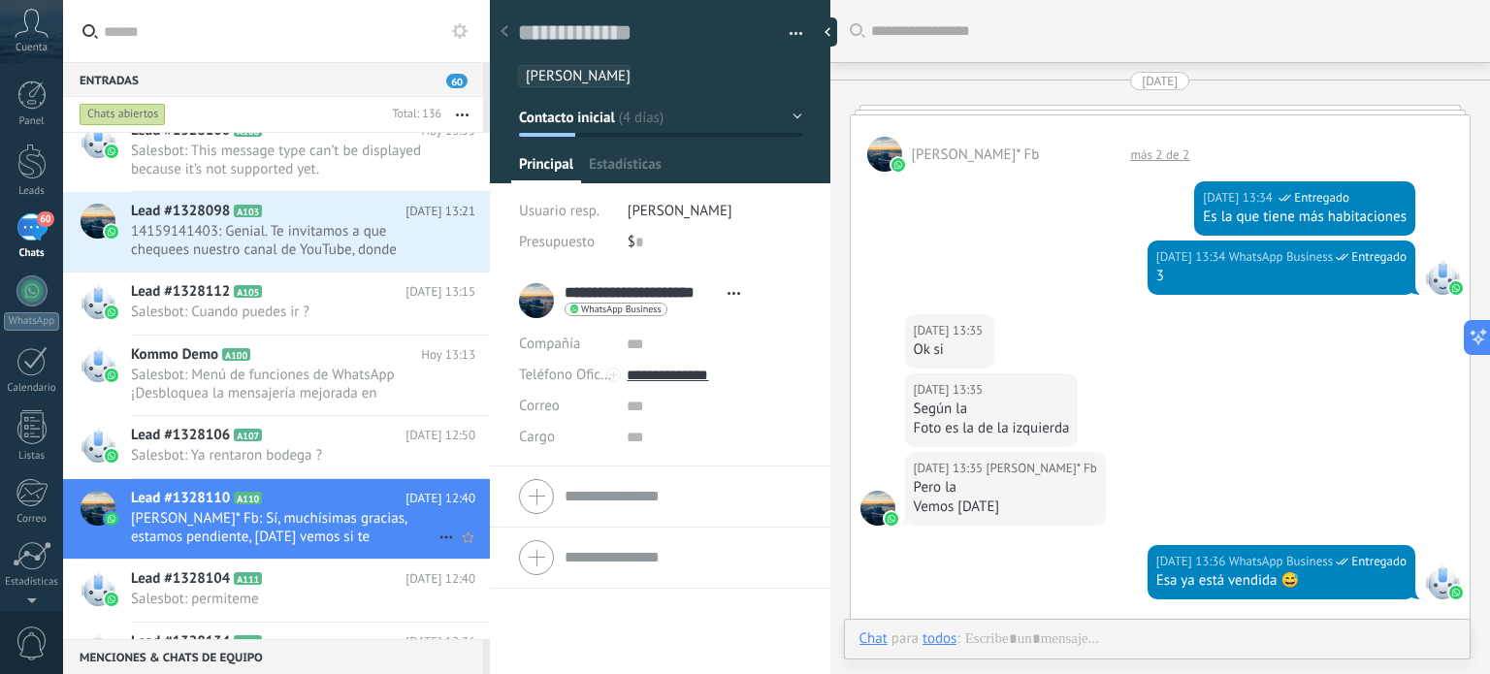
scroll to position [2160, 0]
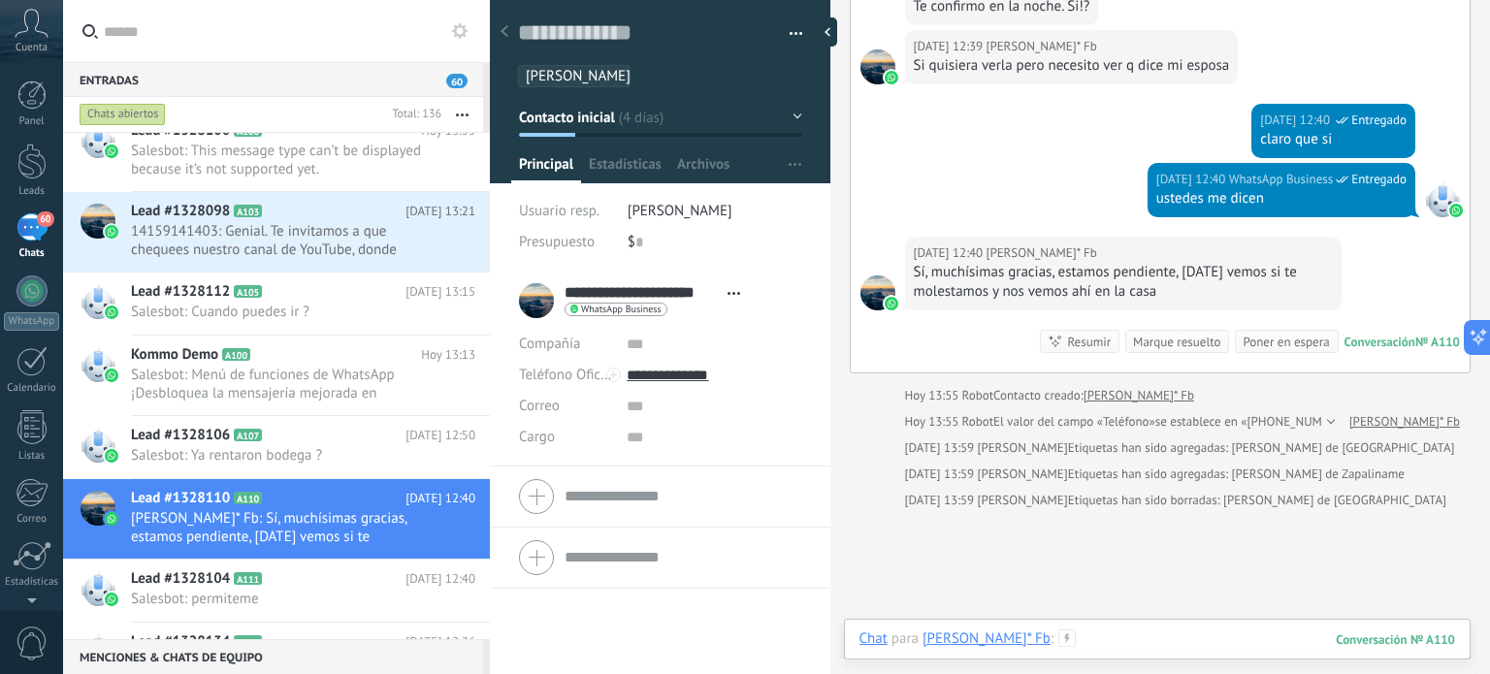
click at [1129, 635] on div at bounding box center [1158, 659] width 596 height 58
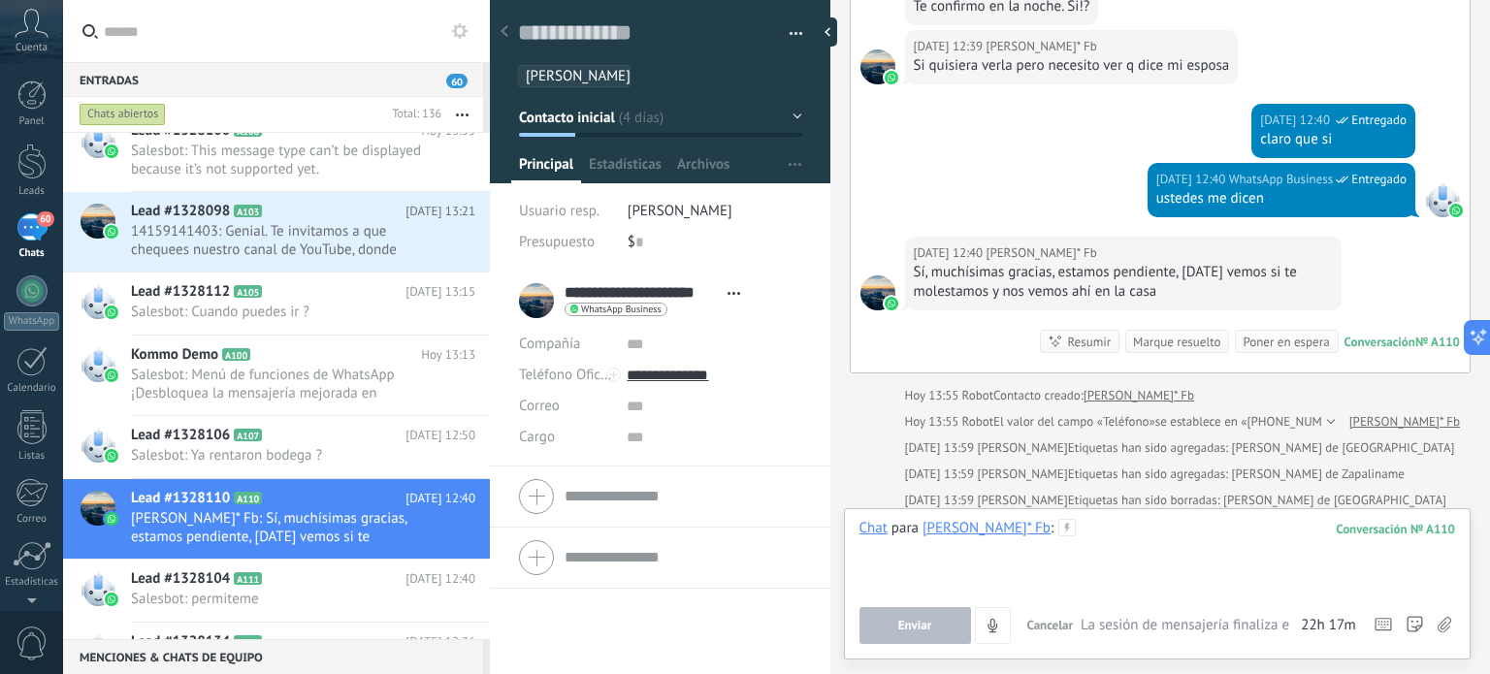
click at [1153, 541] on div at bounding box center [1158, 556] width 596 height 74
click at [507, 32] on icon at bounding box center [505, 31] width 8 height 12
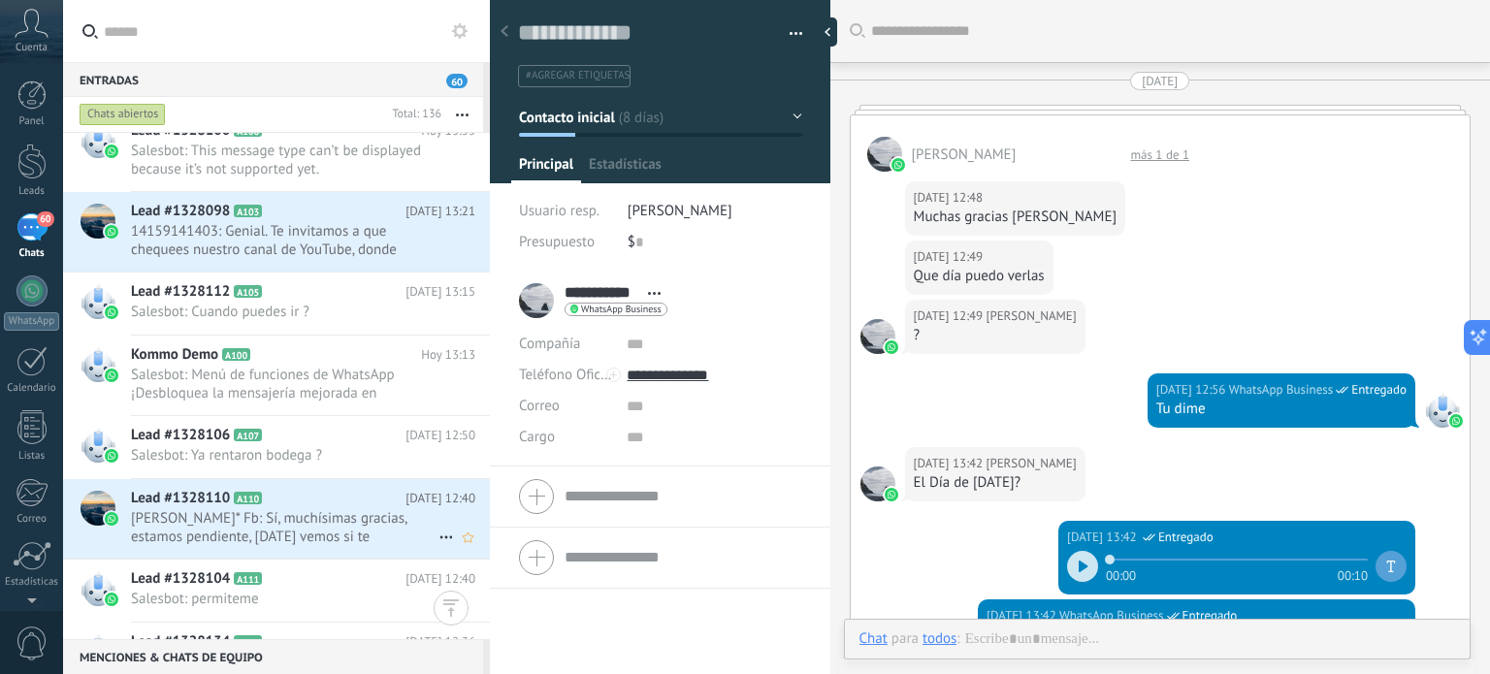
scroll to position [28, 0]
click at [219, 506] on div "Lead #1328110 A110 Hoy 12:40 Juan Carlos Zamora* Fb: Sí, muchísimas gracias, es…" at bounding box center [310, 519] width 359 height 80
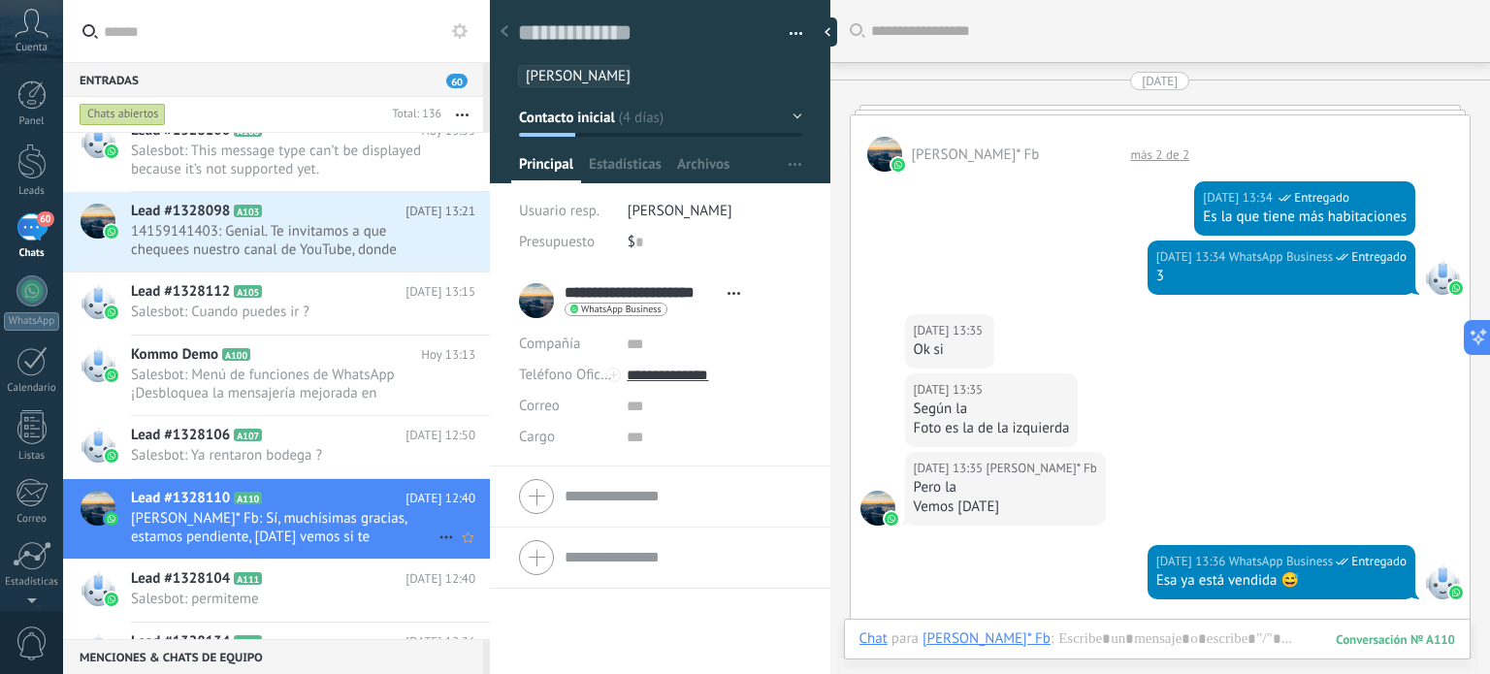
scroll to position [2160, 0]
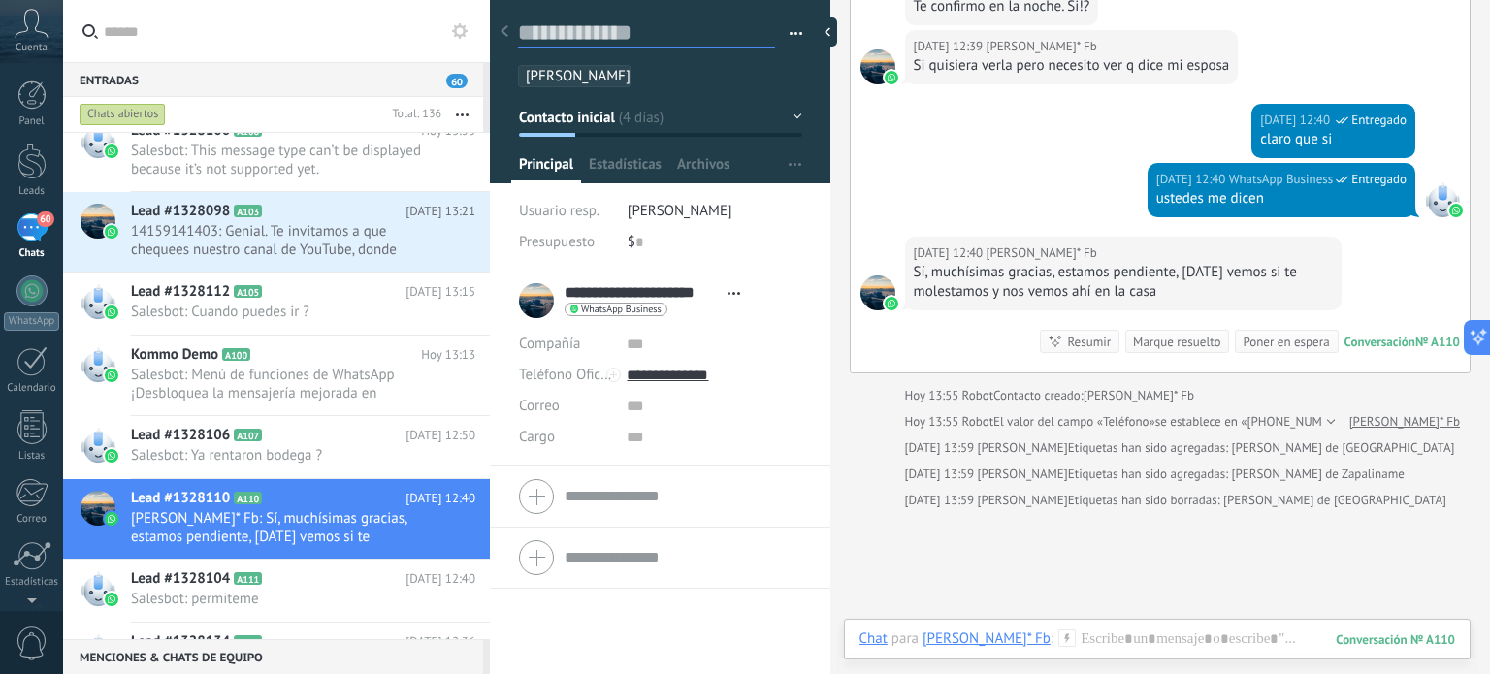
drag, startPoint x: 670, startPoint y: 25, endPoint x: 549, endPoint y: 26, distance: 121.3
click at [549, 26] on textarea at bounding box center [646, 32] width 257 height 29
click at [677, 24] on textarea at bounding box center [646, 32] width 257 height 29
click at [24, 338] on div at bounding box center [31, 329] width 31 height 30
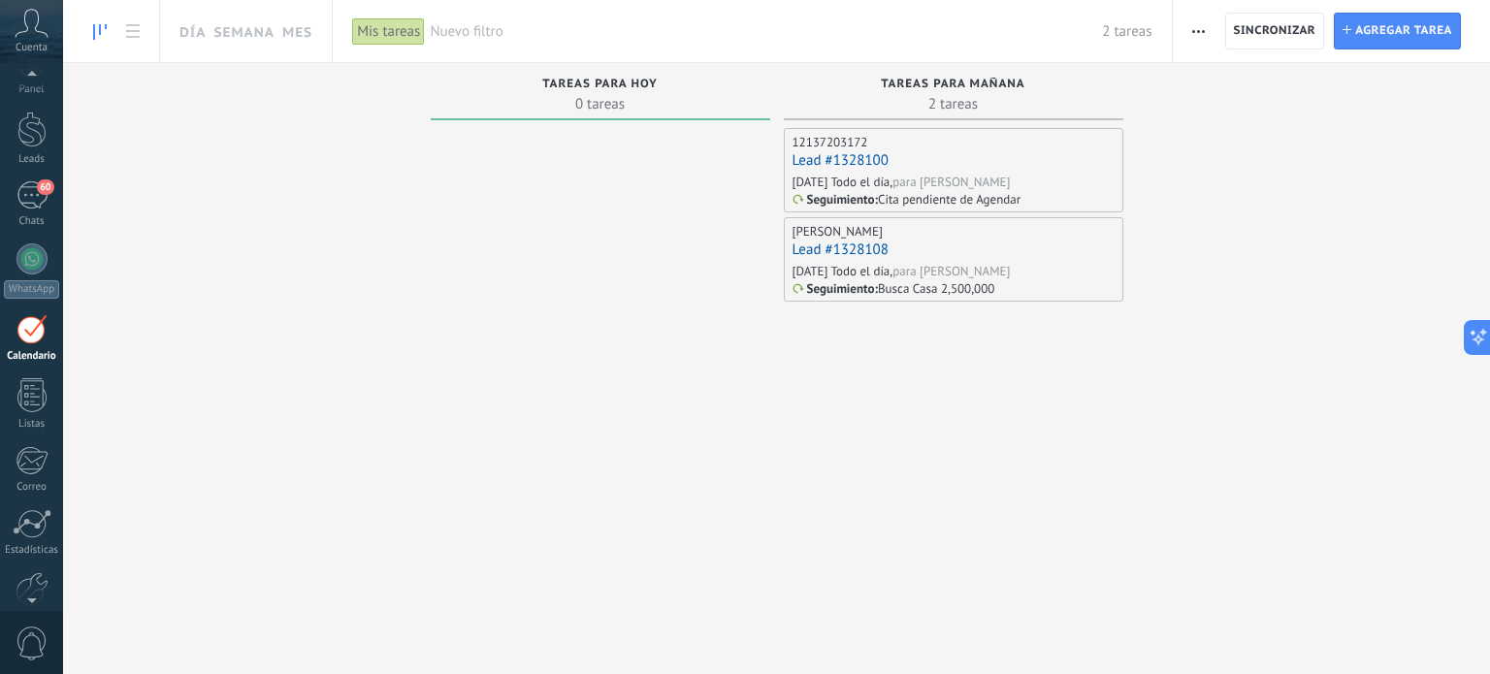
scroll to position [54, 0]
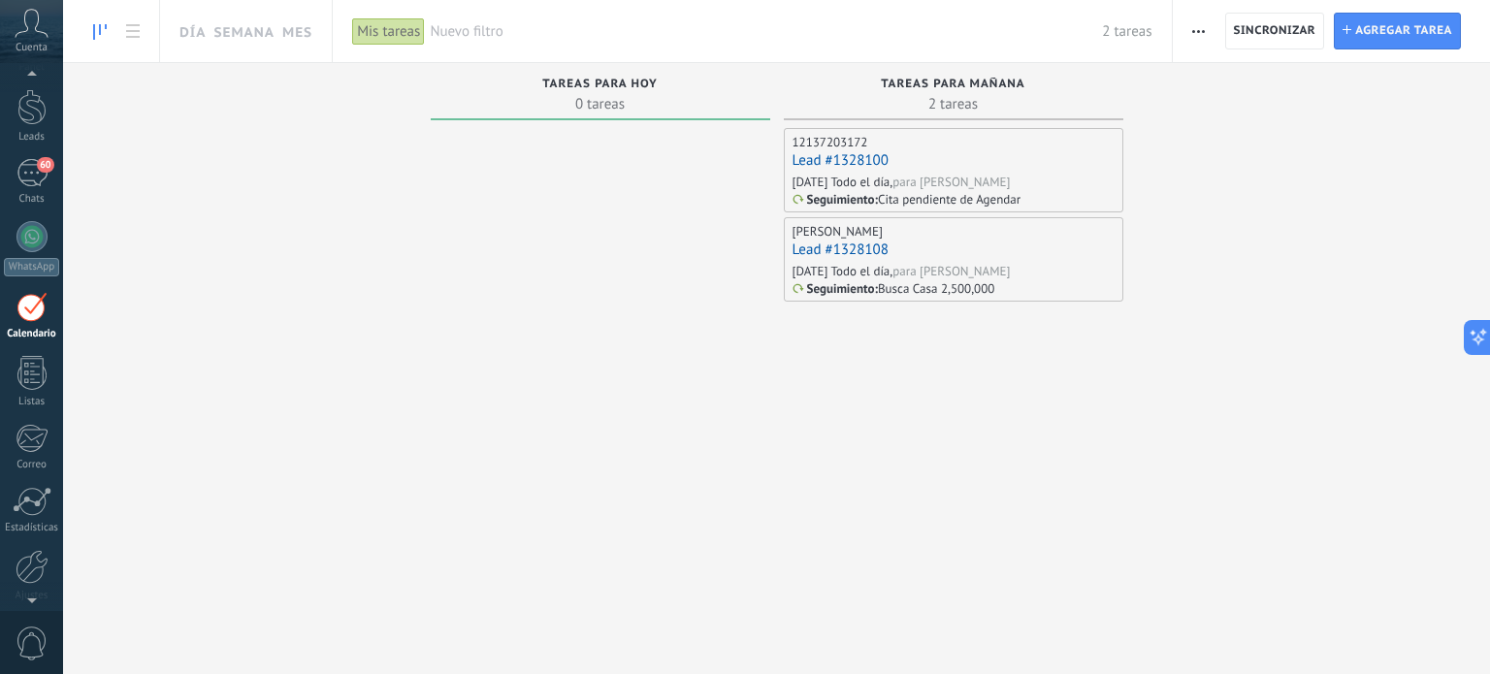
click at [602, 103] on span "0 tareas" at bounding box center [601, 103] width 320 height 19
click at [1366, 29] on span "Agregar tarea" at bounding box center [1404, 31] width 97 height 35
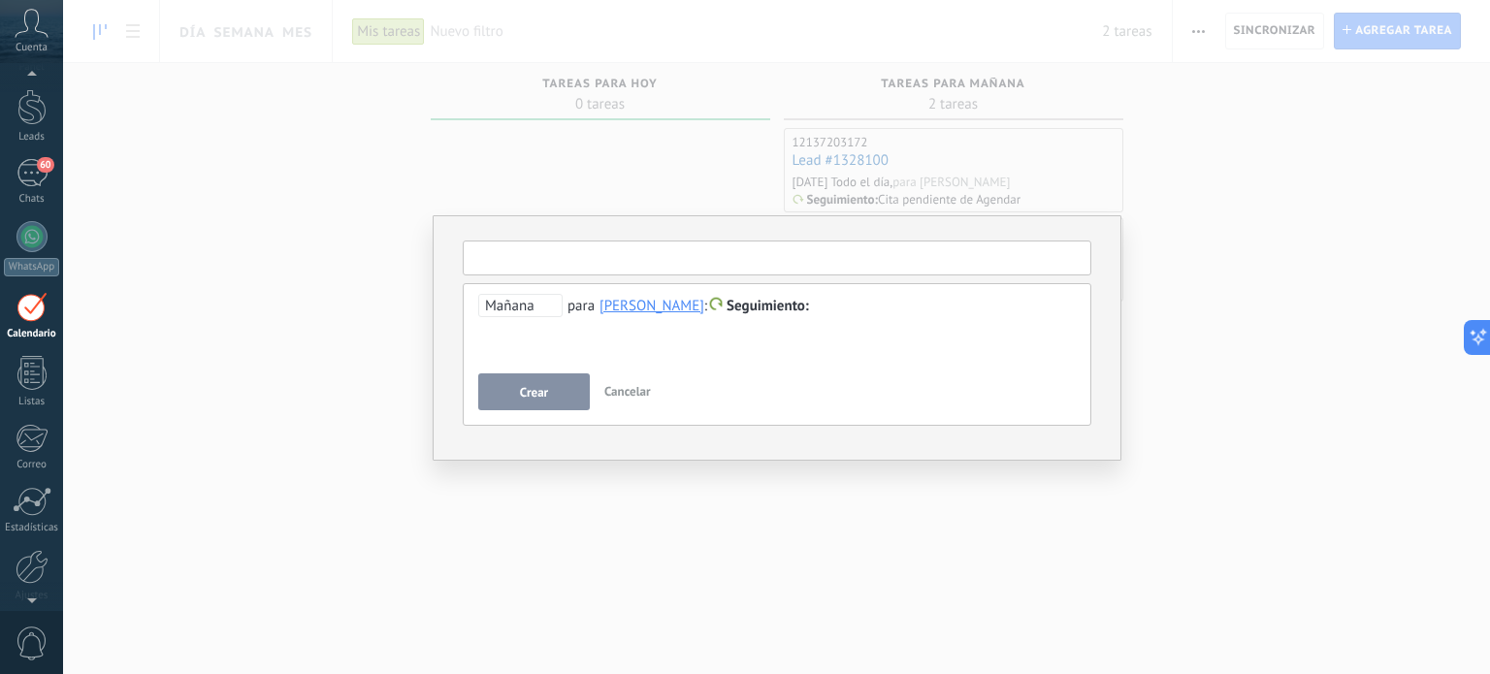
click at [561, 252] on input "text" at bounding box center [777, 258] width 629 height 35
click at [31, 169] on div "60" at bounding box center [31, 173] width 31 height 28
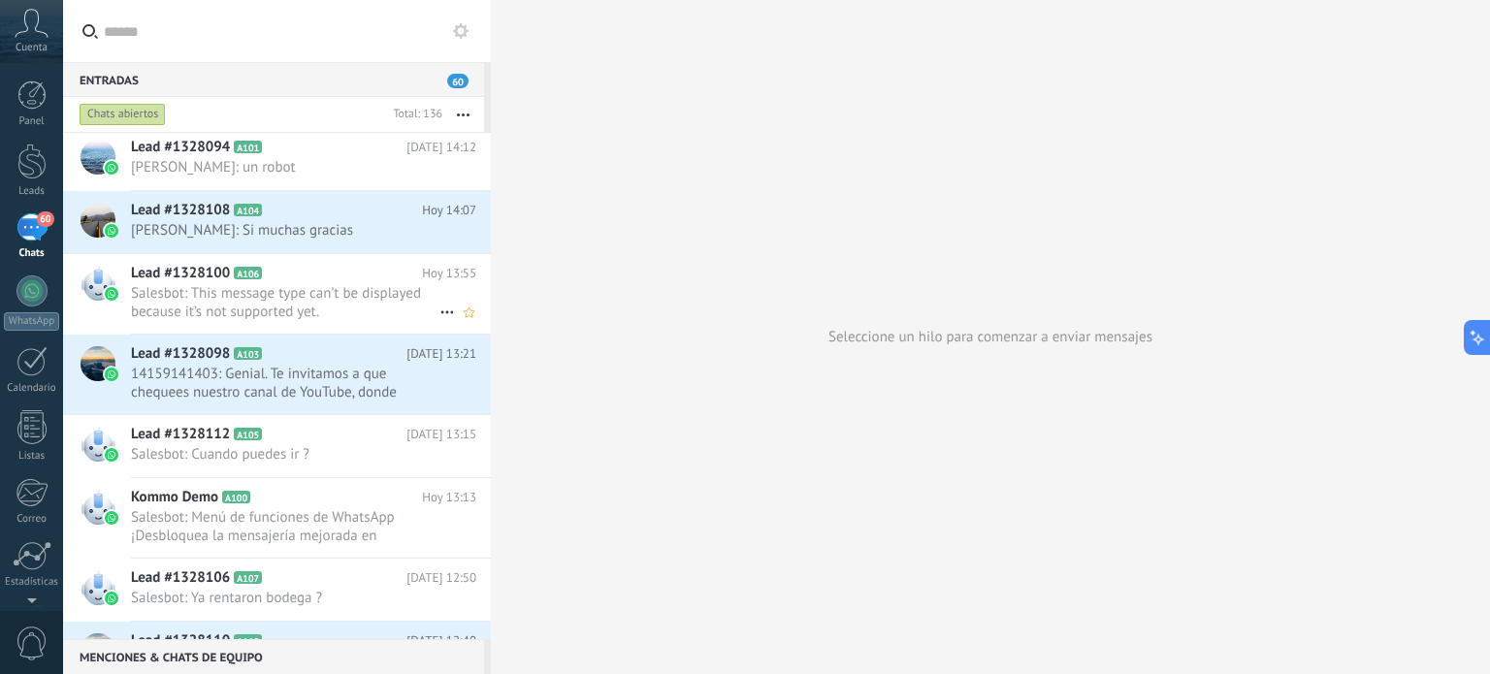
scroll to position [194, 0]
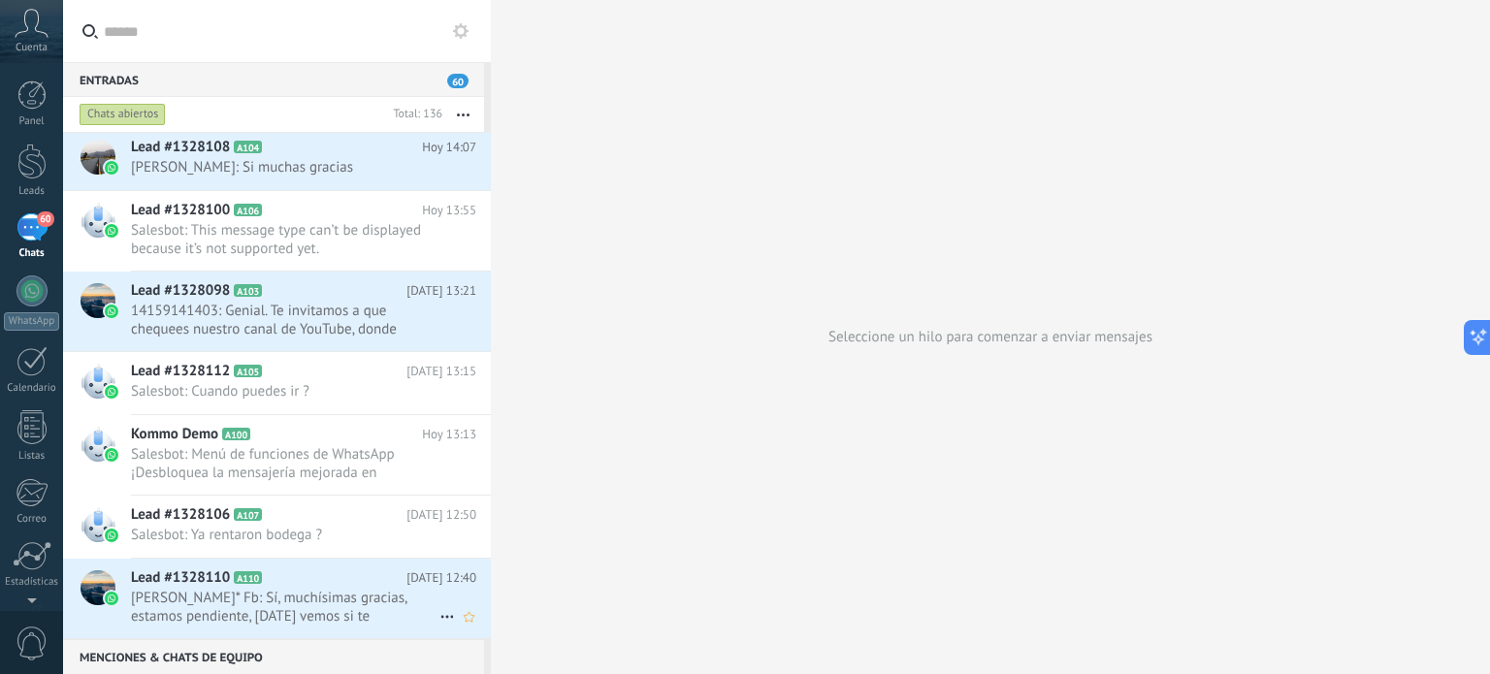
click at [252, 595] on span "[PERSON_NAME]* Fb: Sí, muchísimas gracias, estamos pendiente, [DATE] vemos si t…" at bounding box center [285, 607] width 309 height 37
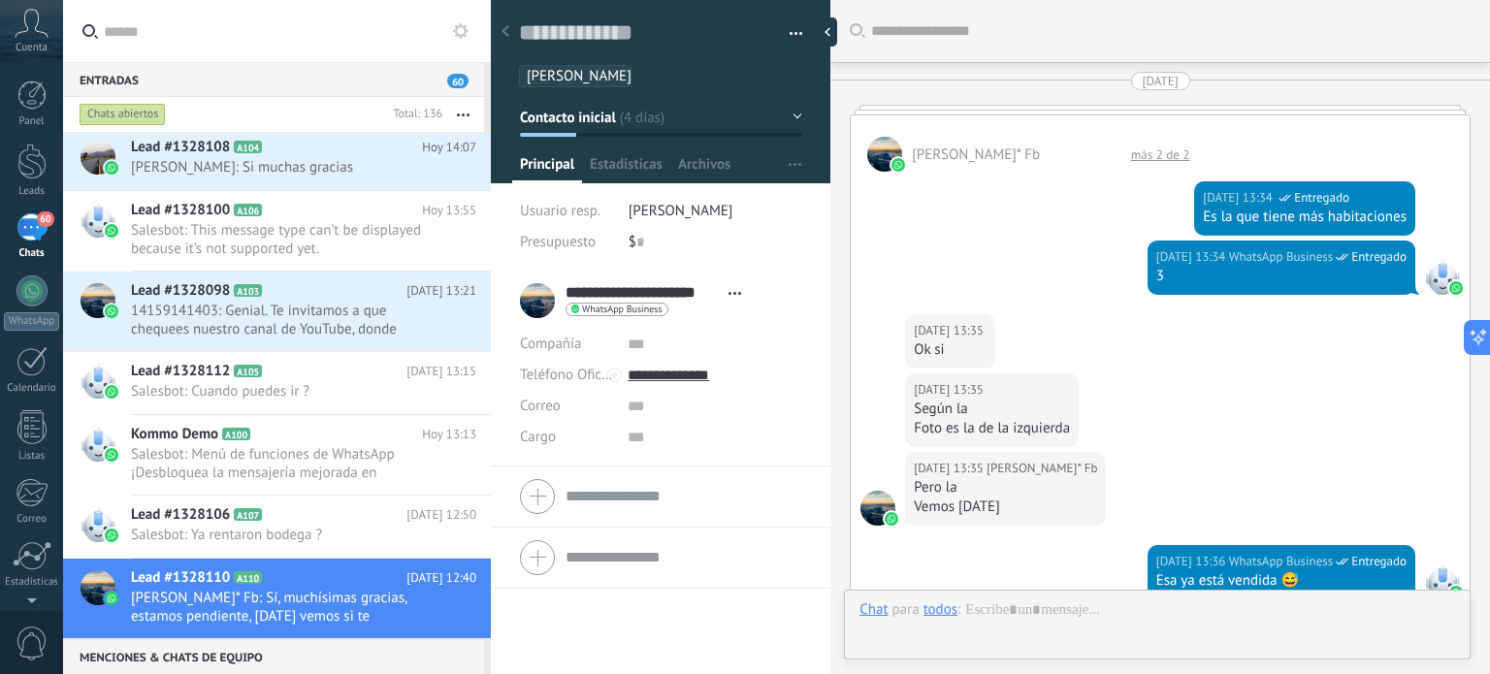
scroll to position [2368, 0]
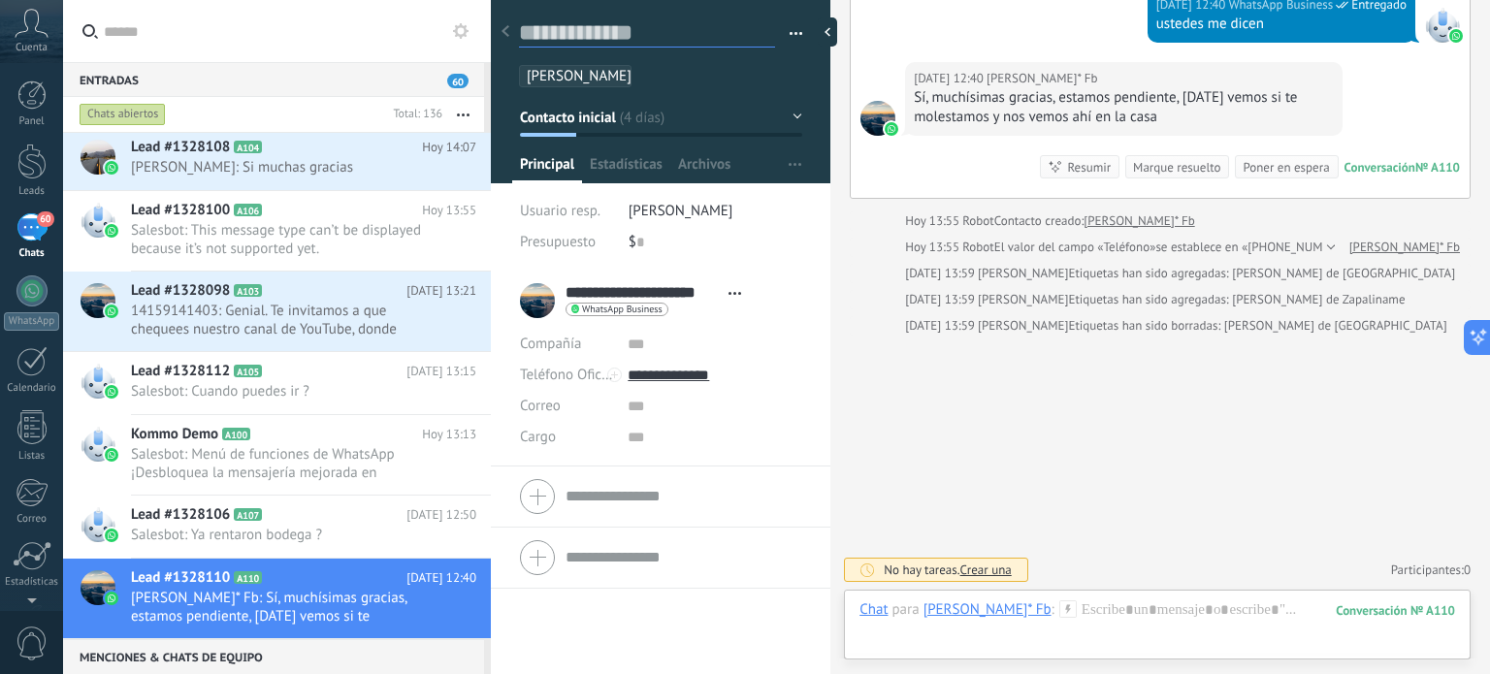
click at [649, 28] on textarea at bounding box center [647, 32] width 256 height 29
type textarea "*"
type textarea "**"
type textarea "***"
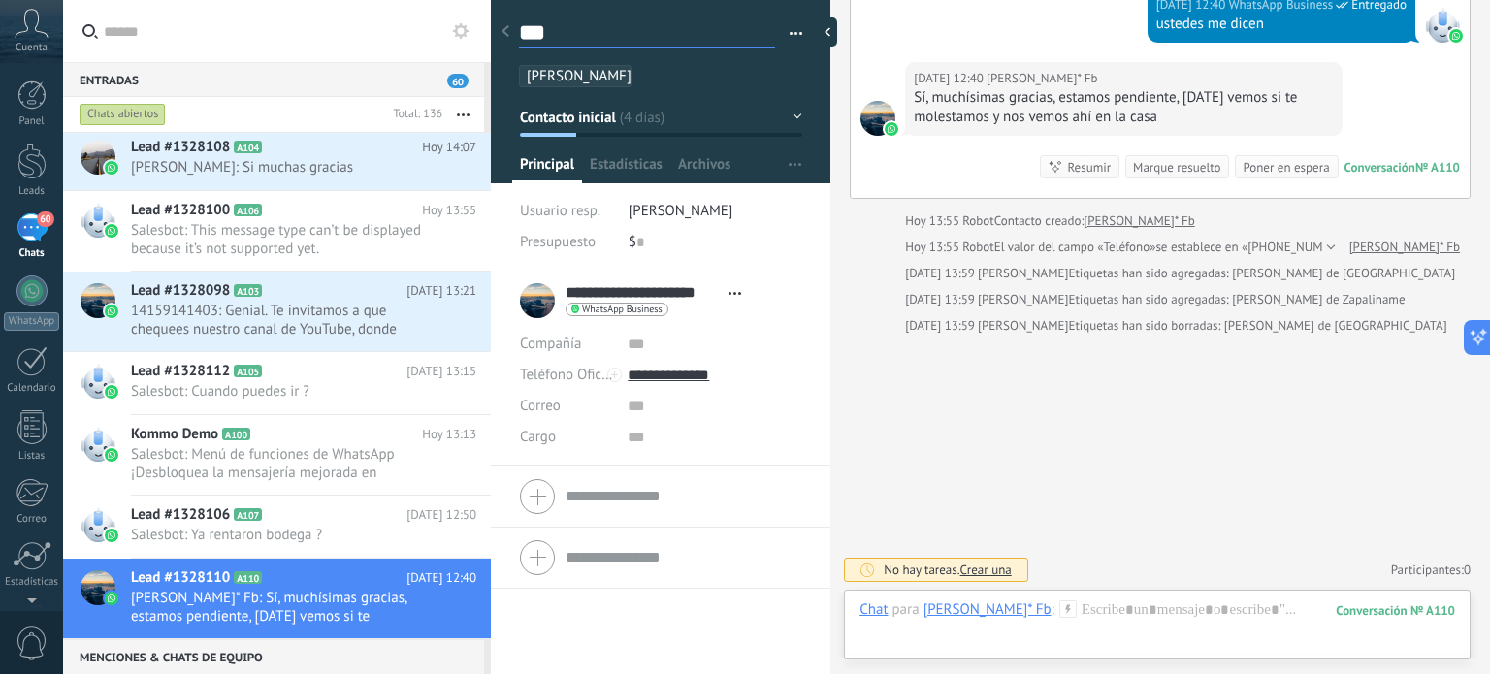
type textarea "****"
type textarea "******"
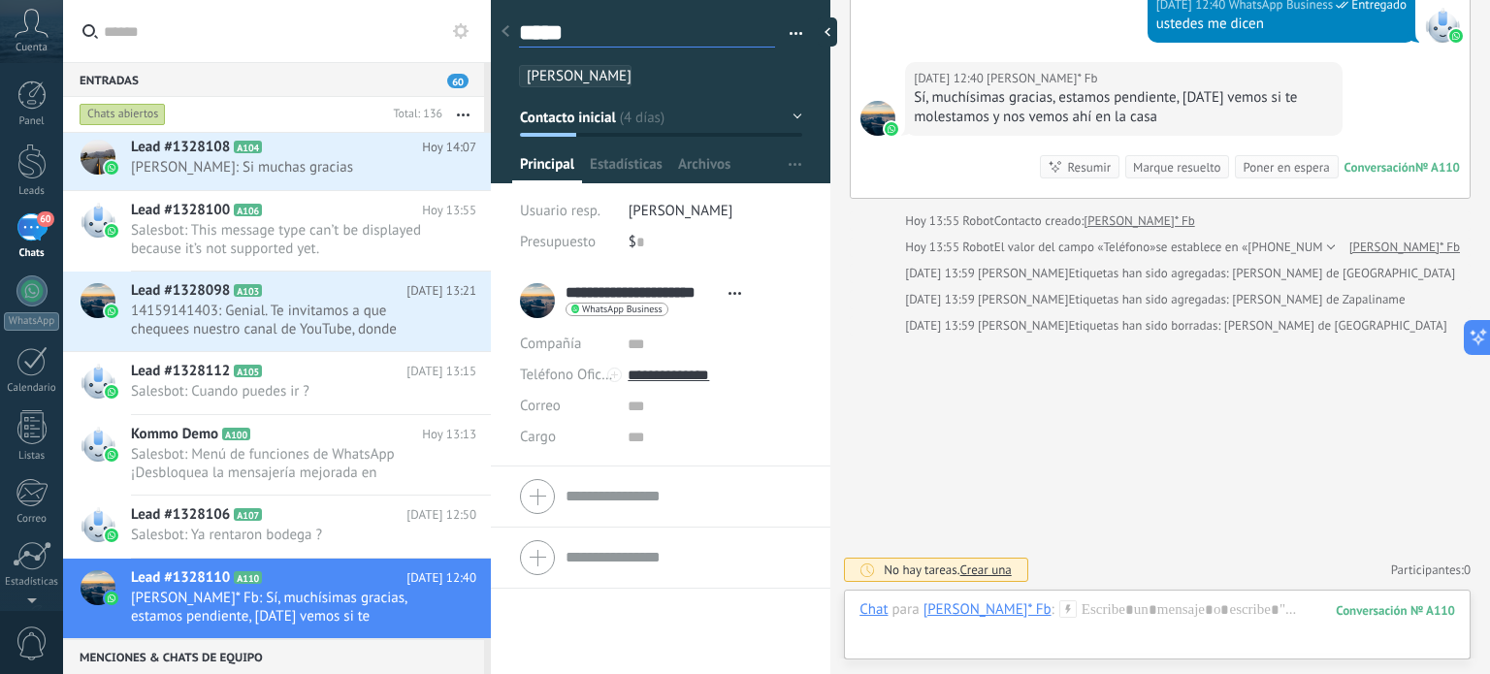
type textarea "******"
type textarea "*******"
type textarea "********"
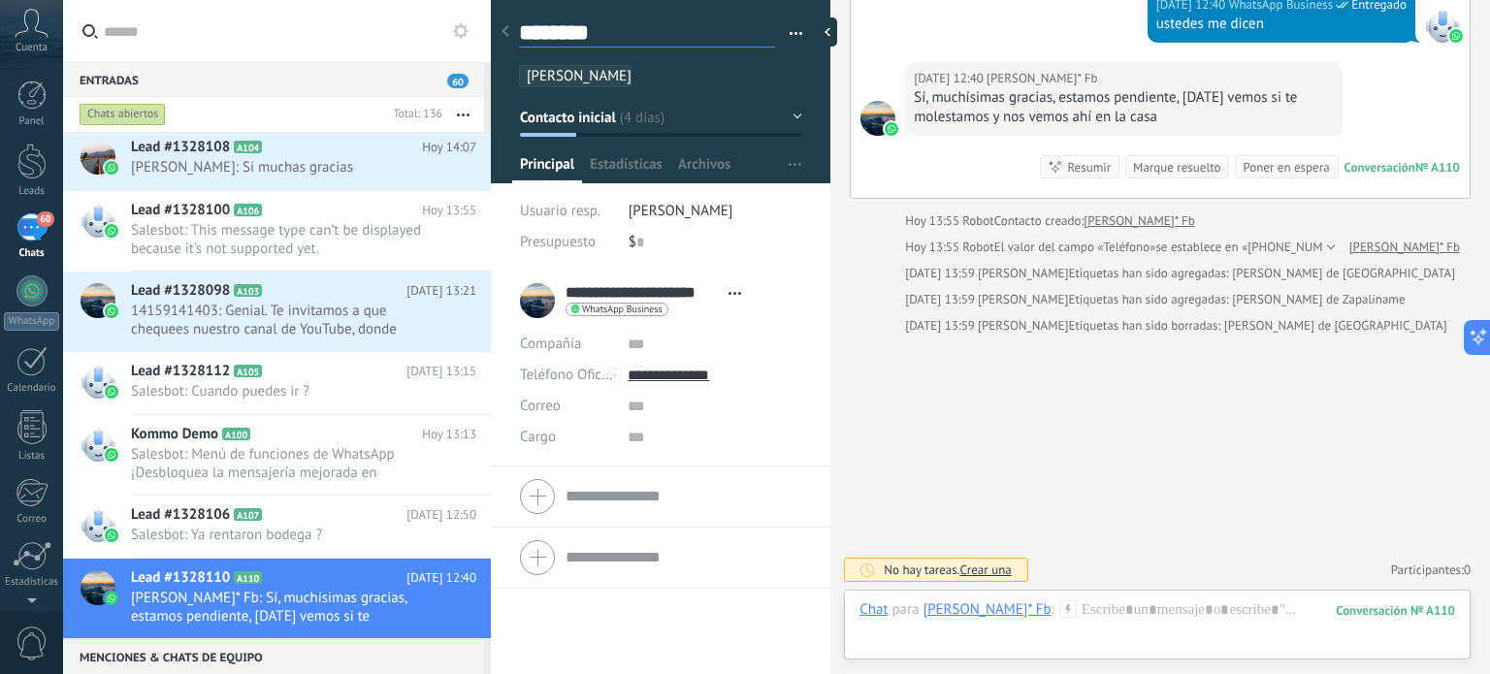
type textarea "*********"
type textarea "**********"
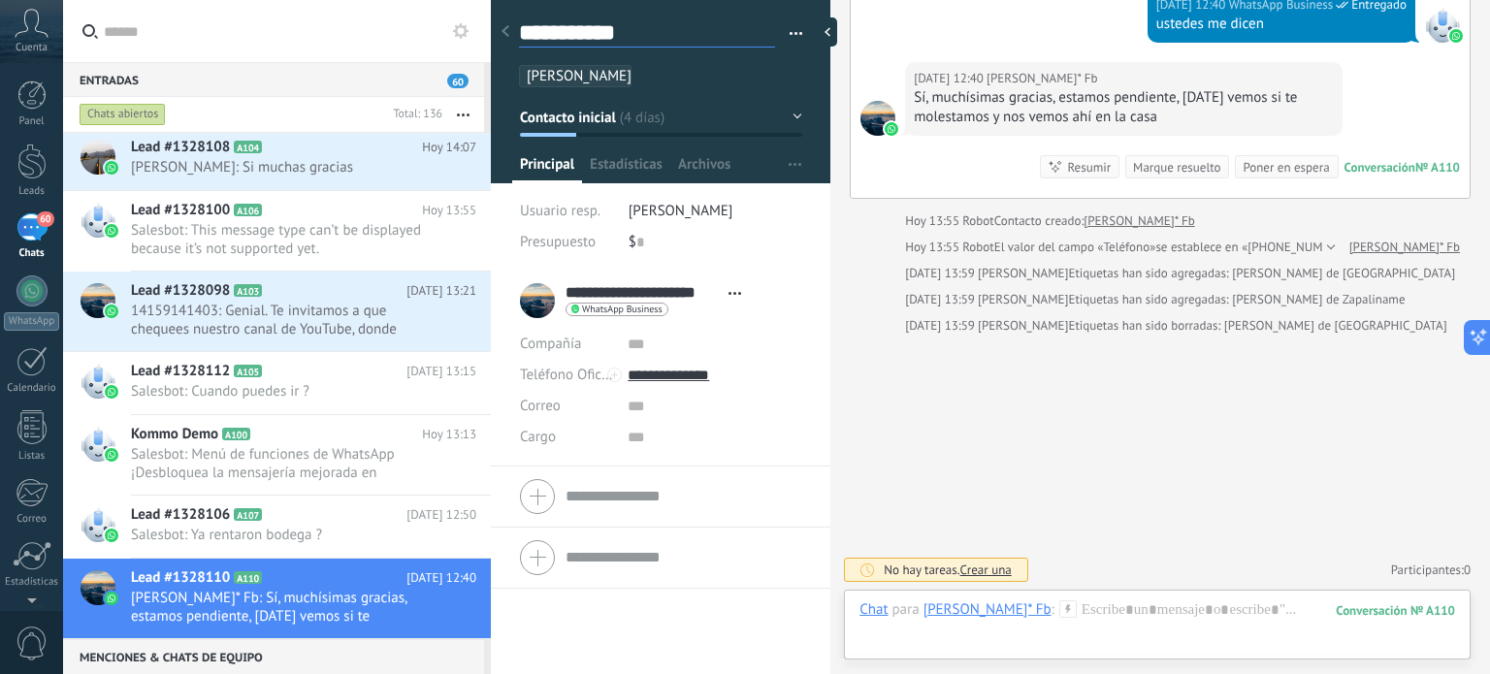
type textarea "**********"
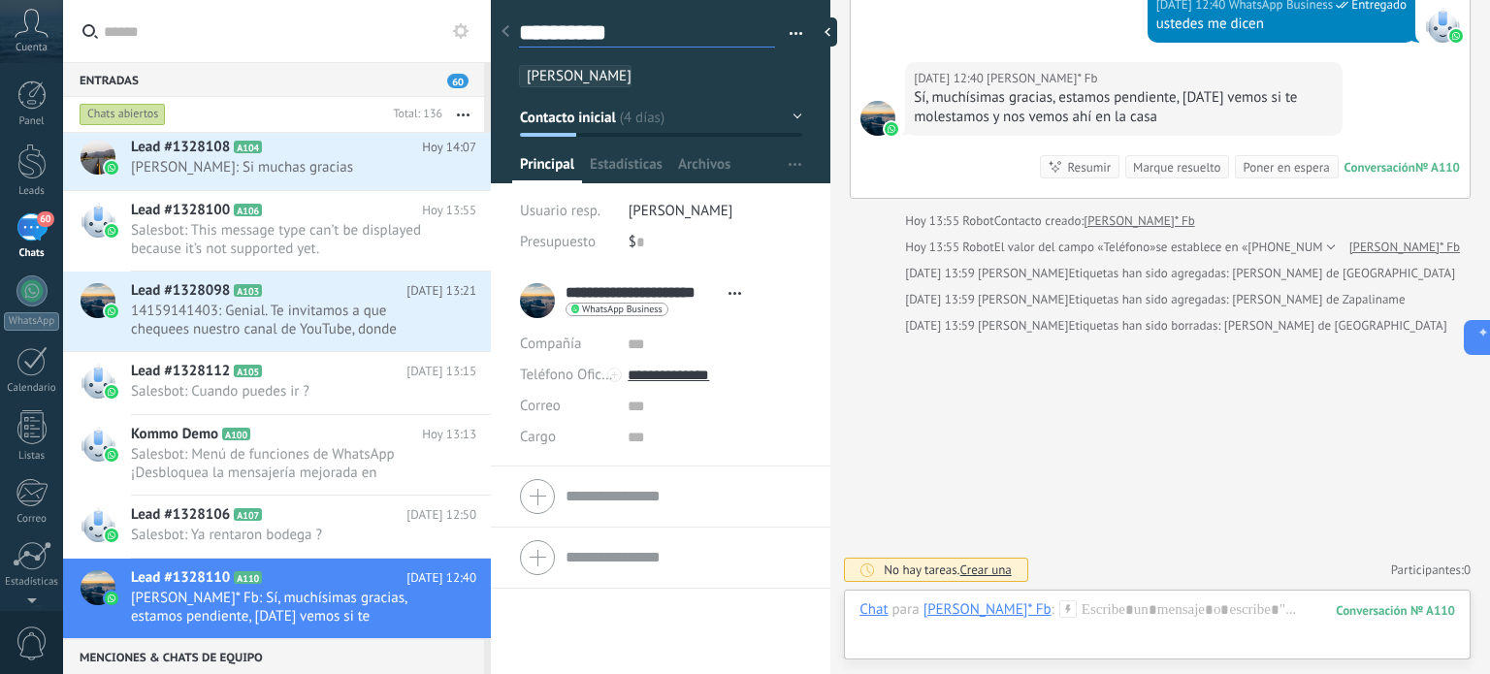
type textarea "**********"
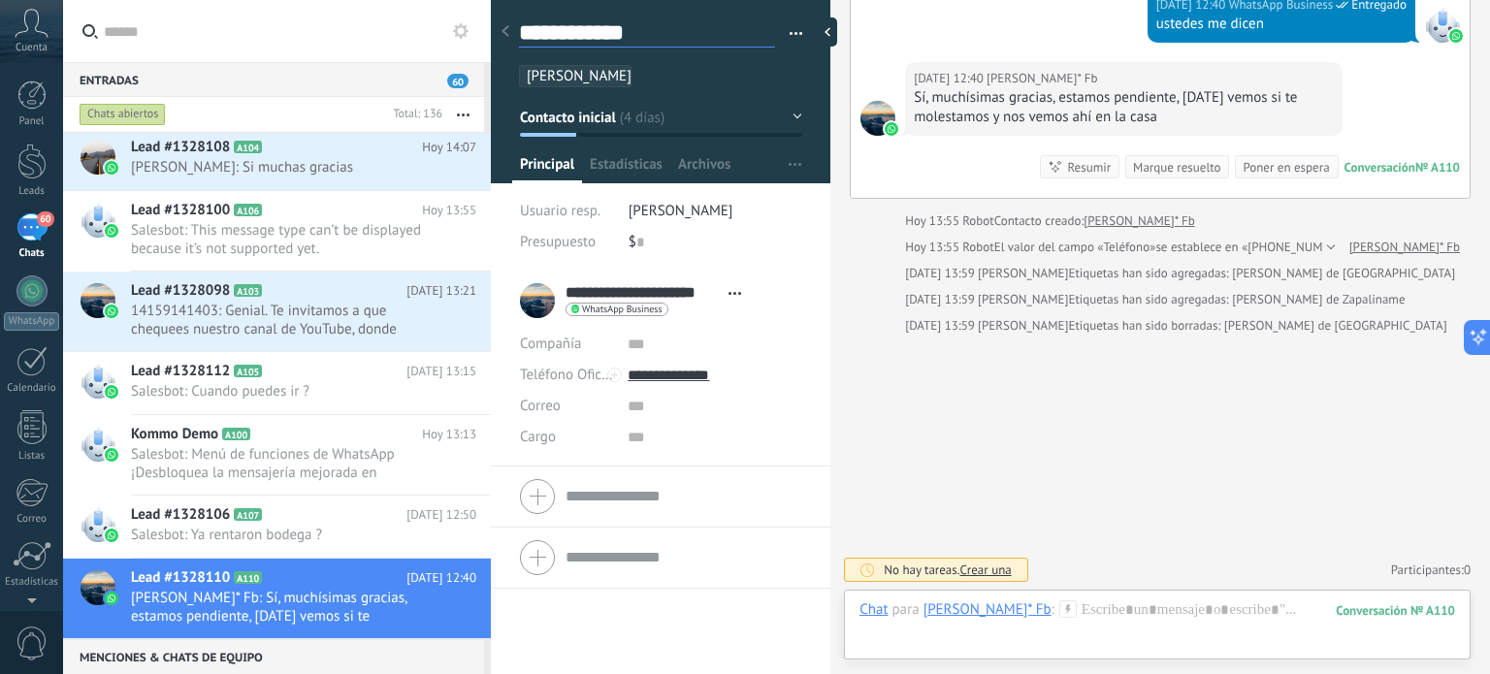
type textarea "**********"
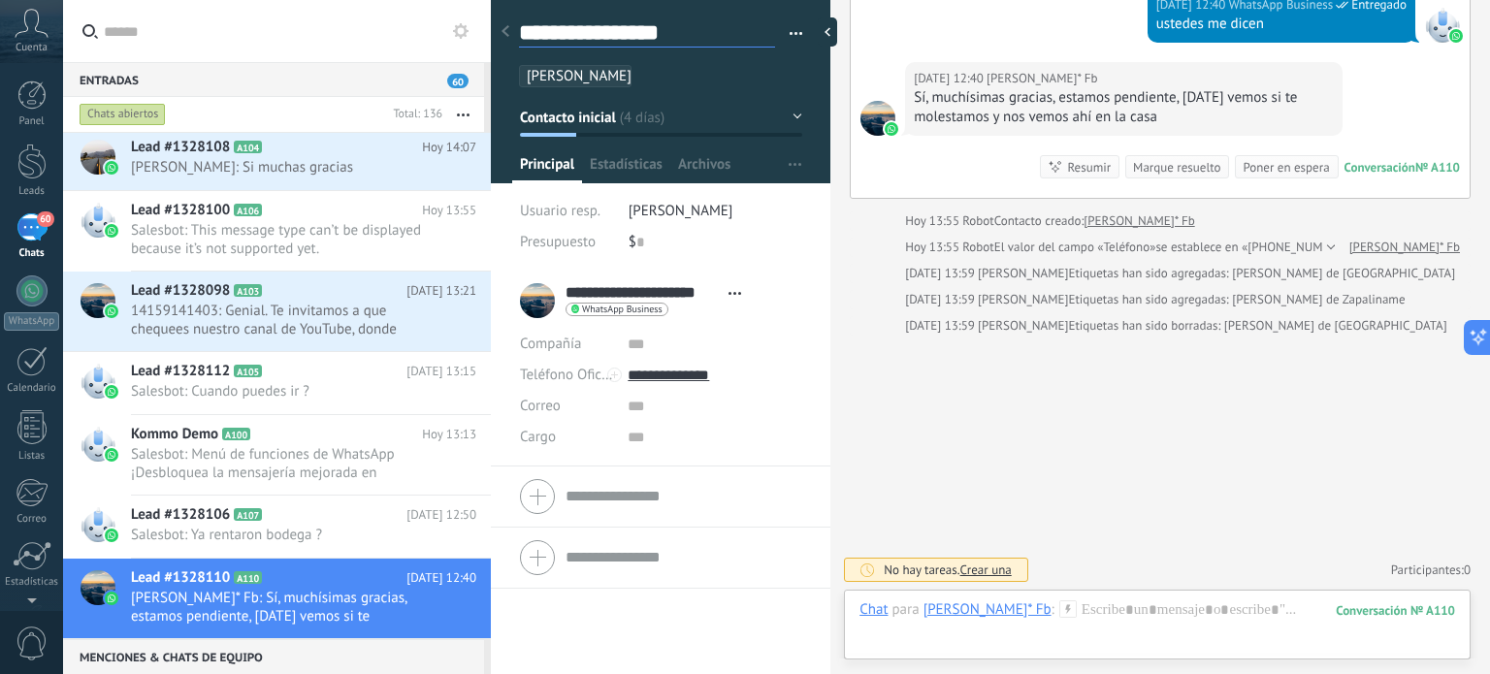
type textarea "**********"
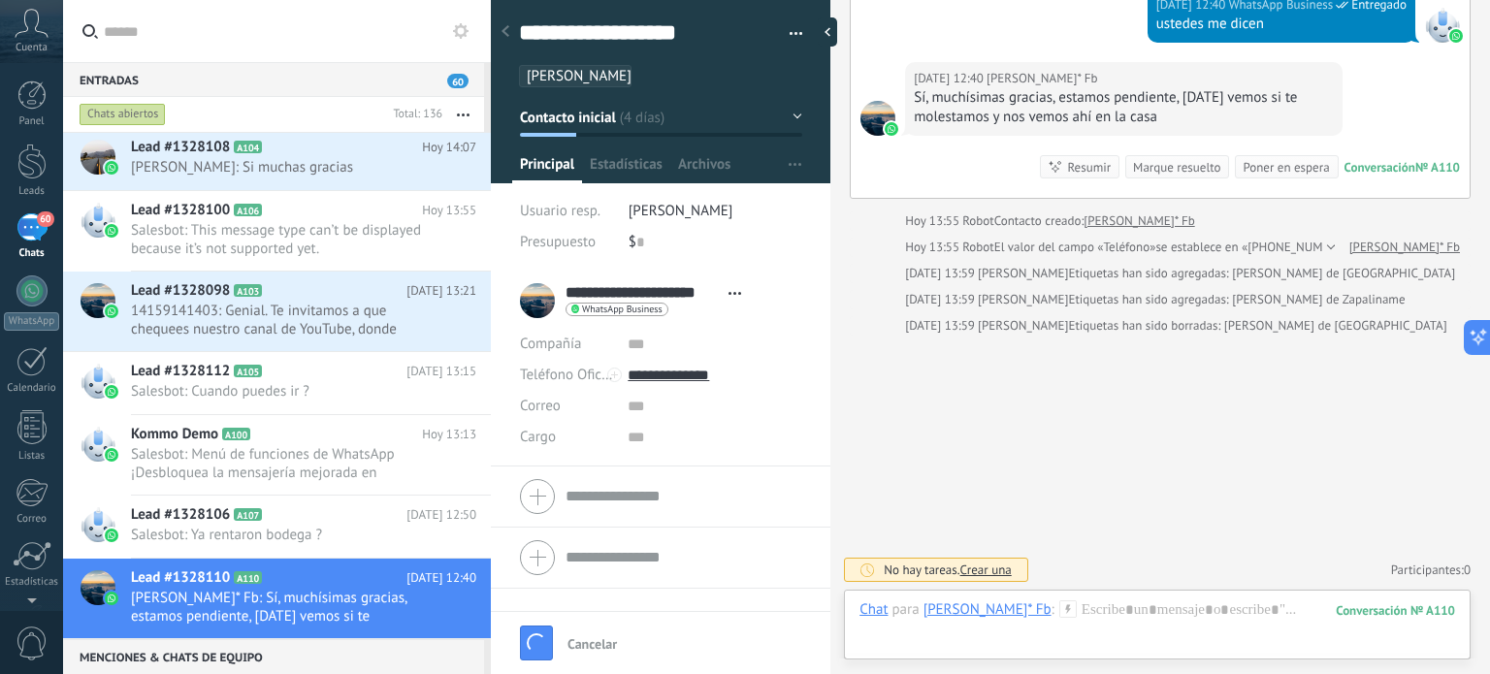
click at [507, 38] on div at bounding box center [505, 33] width 27 height 38
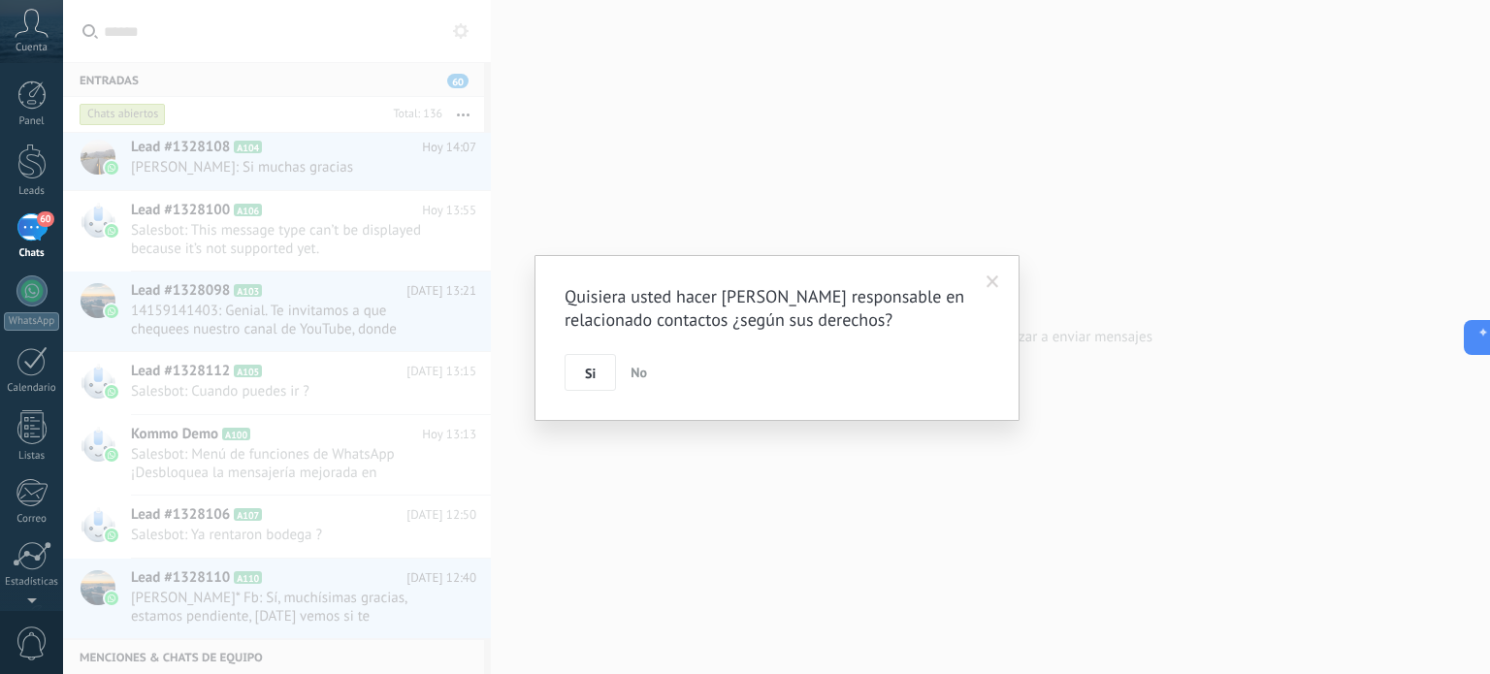
click at [995, 282] on span at bounding box center [993, 283] width 13 height 14
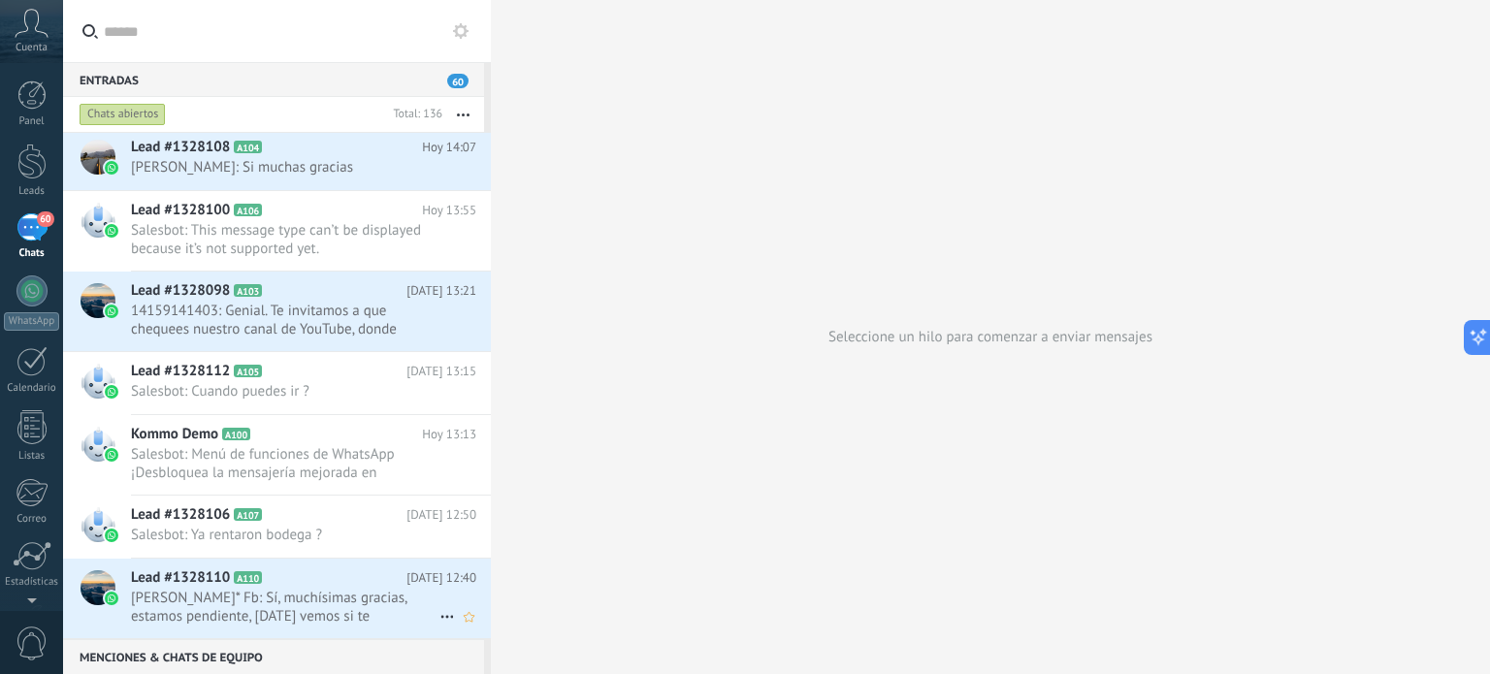
click at [233, 608] on span "[PERSON_NAME]* Fb: Sí, muchísimas gracias, estamos pendiente, [DATE] vemos si t…" at bounding box center [285, 607] width 309 height 37
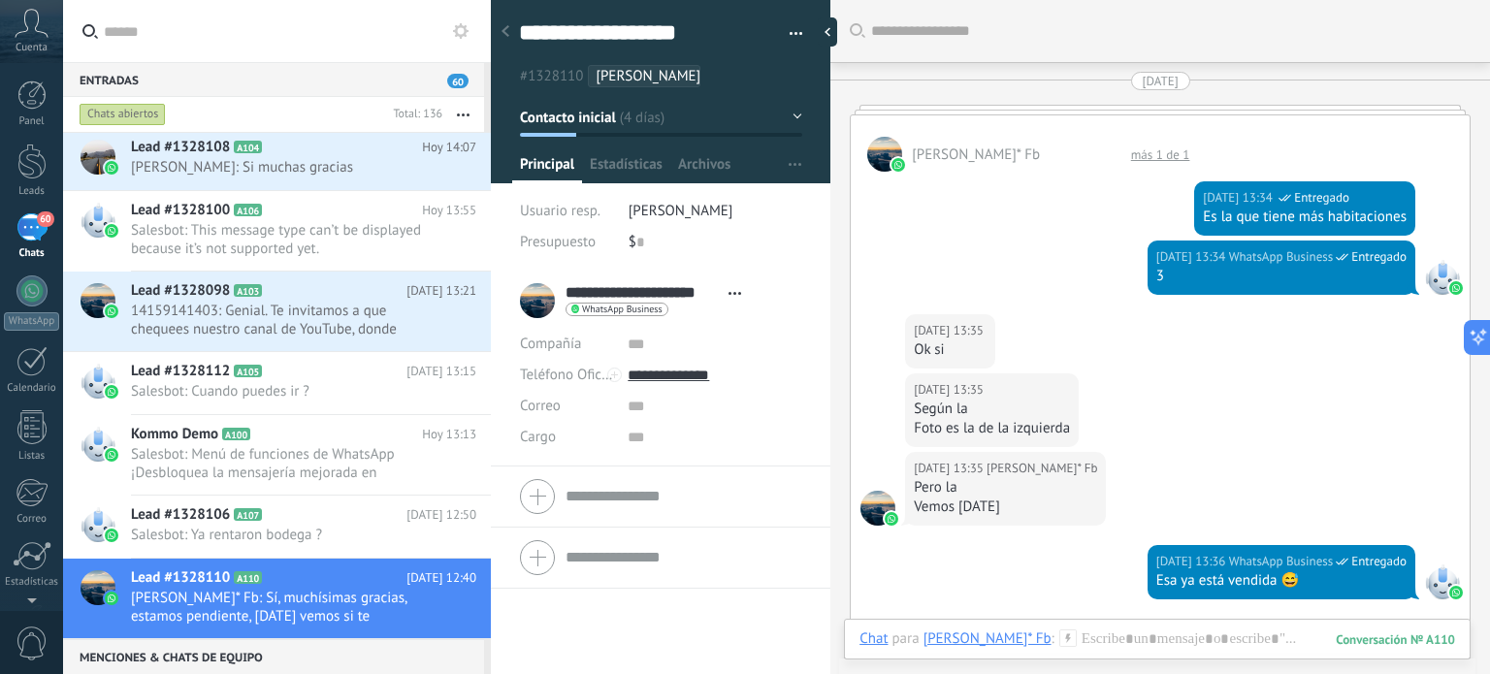
scroll to position [2160, 0]
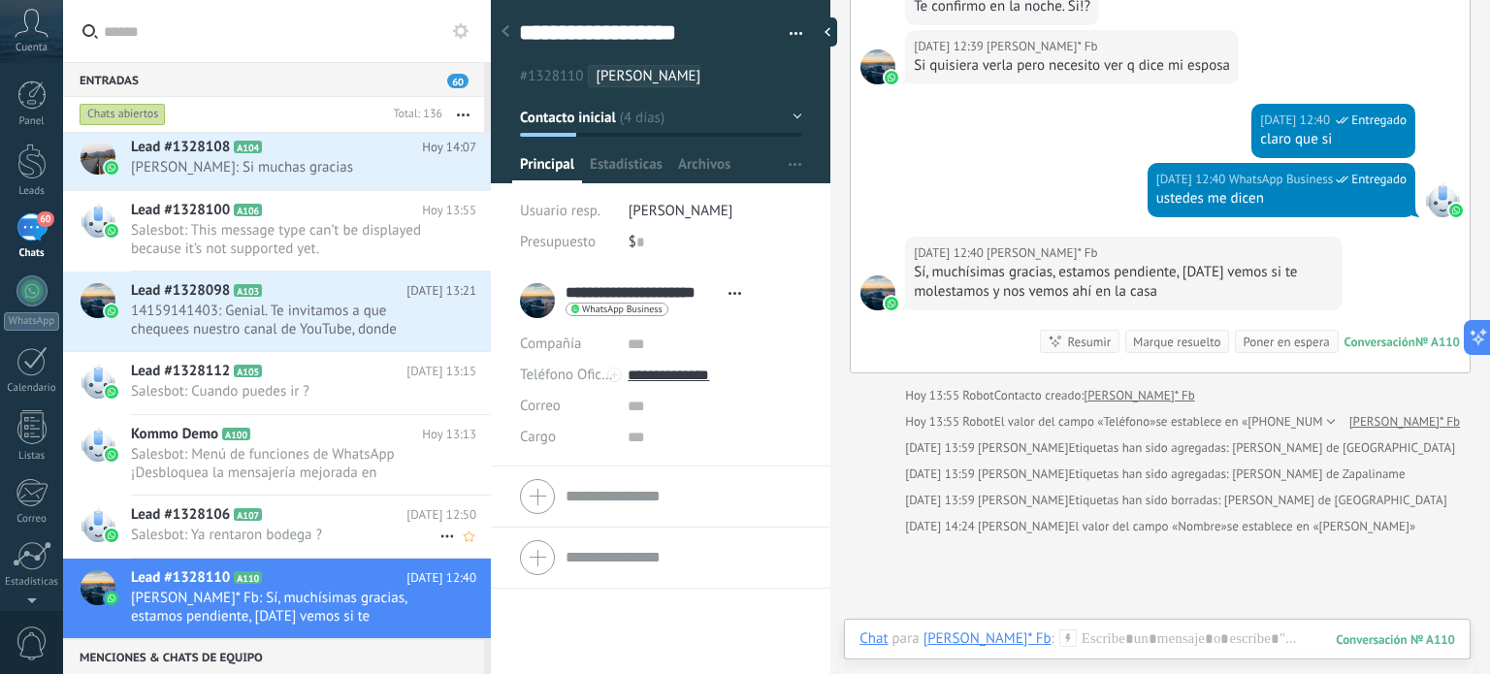
click at [267, 510] on h2 "Lead #1328106 A107" at bounding box center [269, 515] width 276 height 19
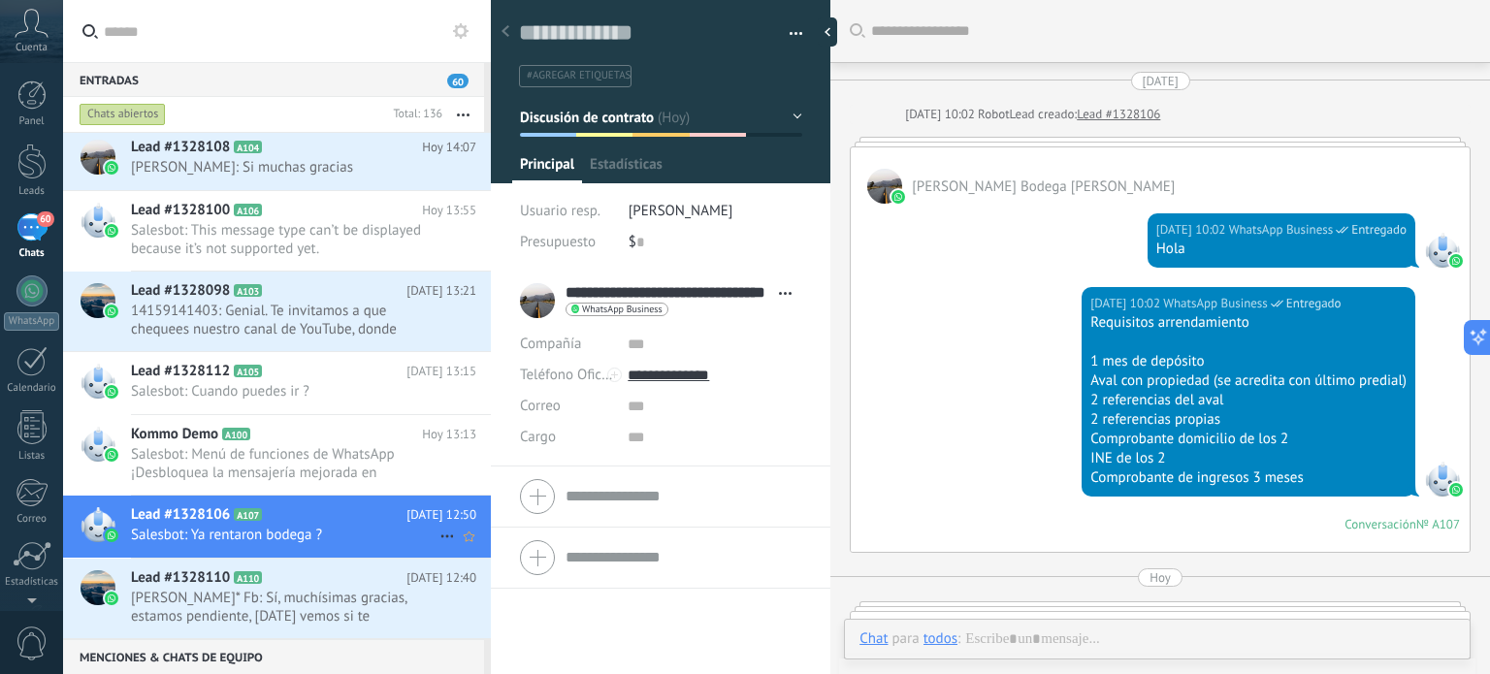
scroll to position [601, 0]
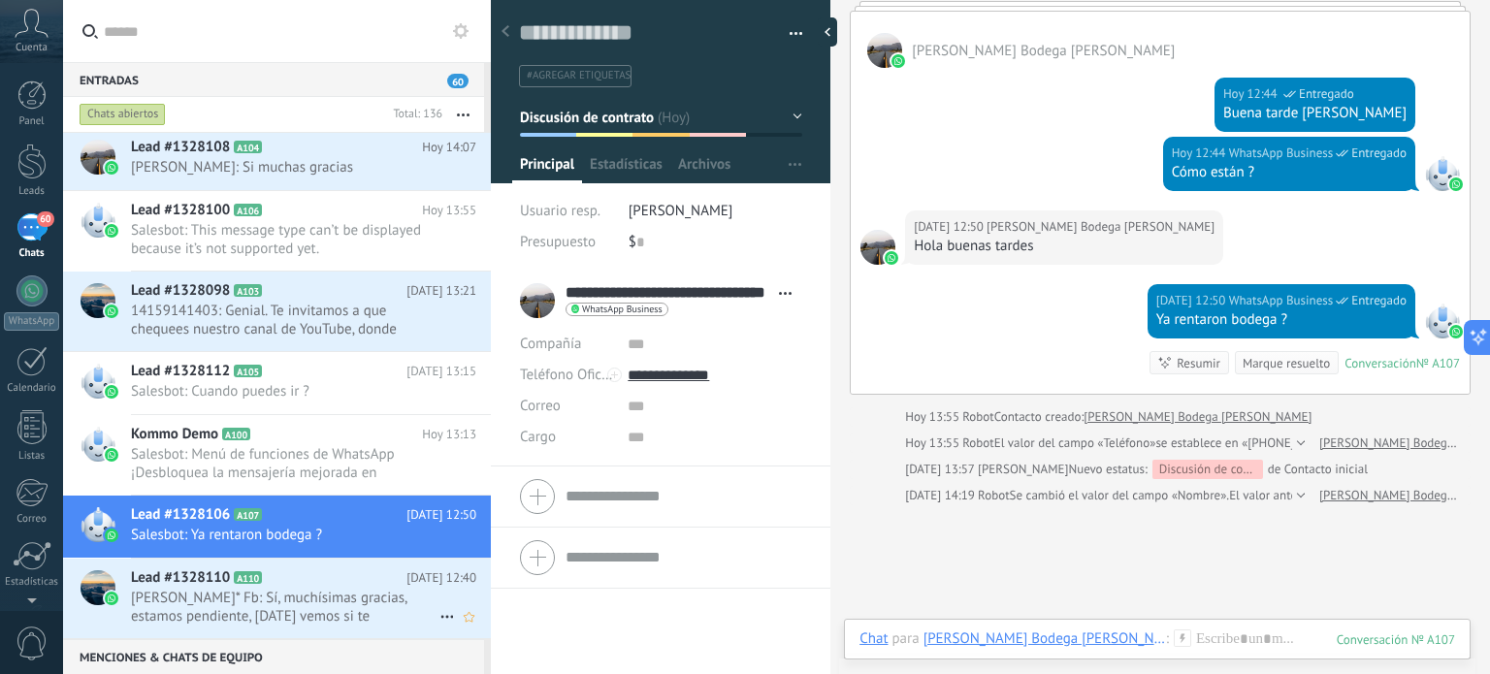
click at [260, 572] on span "A110" at bounding box center [248, 578] width 28 height 13
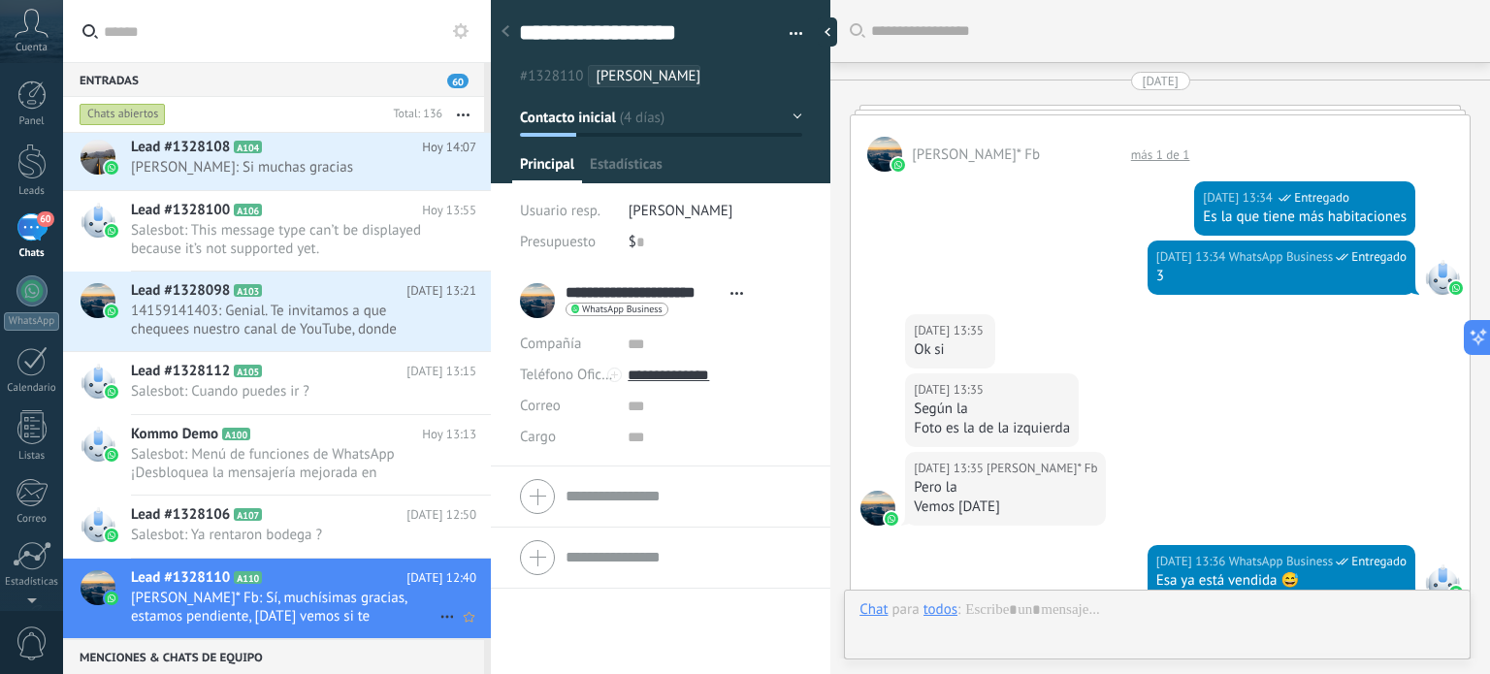
type textarea "**********"
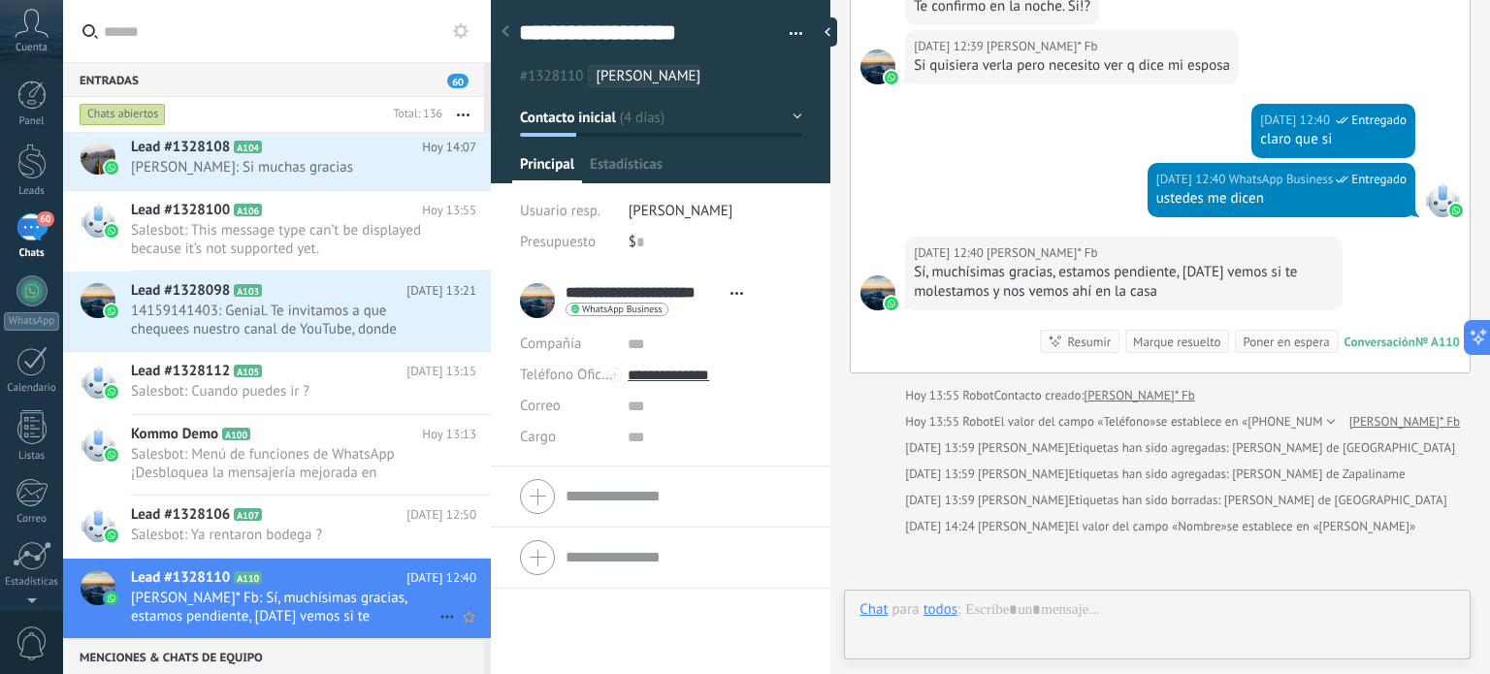
scroll to position [28, 0]
click at [26, 382] on div "Calendario" at bounding box center [32, 388] width 56 height 13
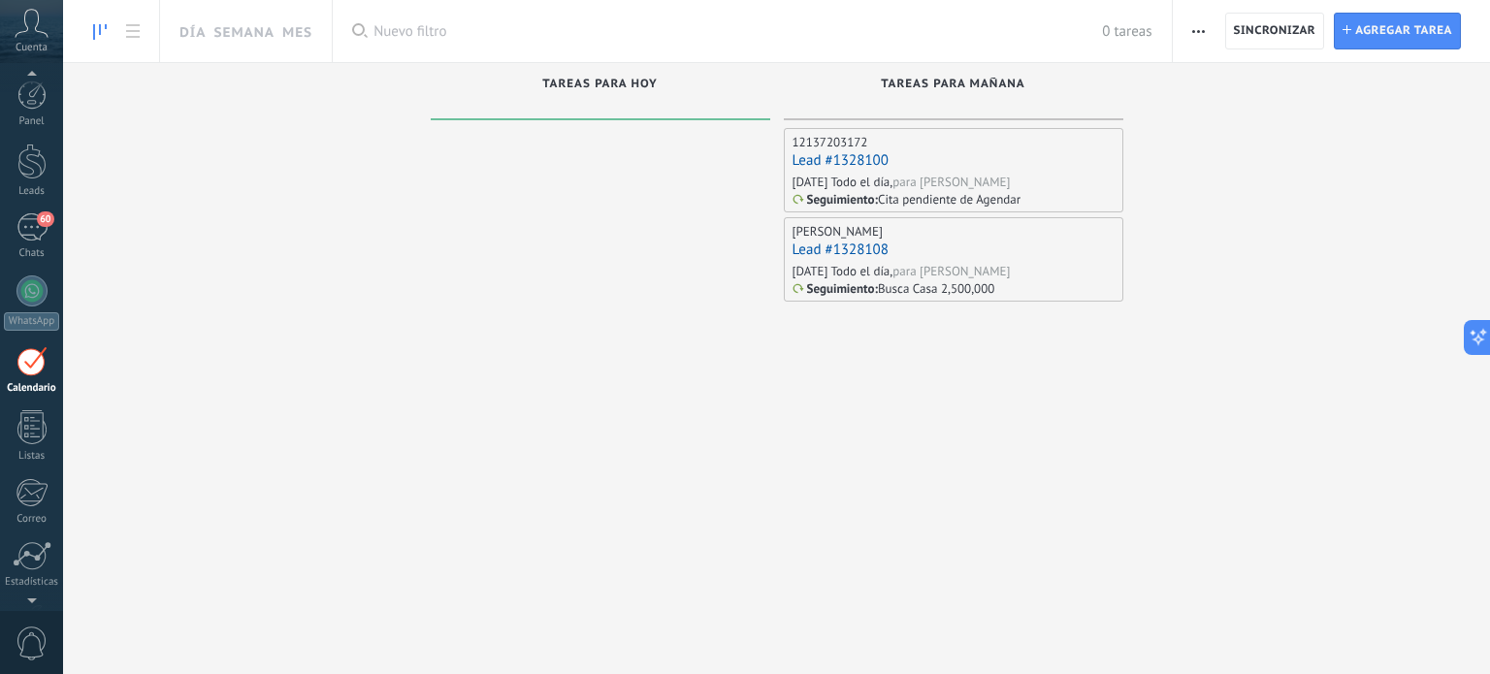
scroll to position [54, 0]
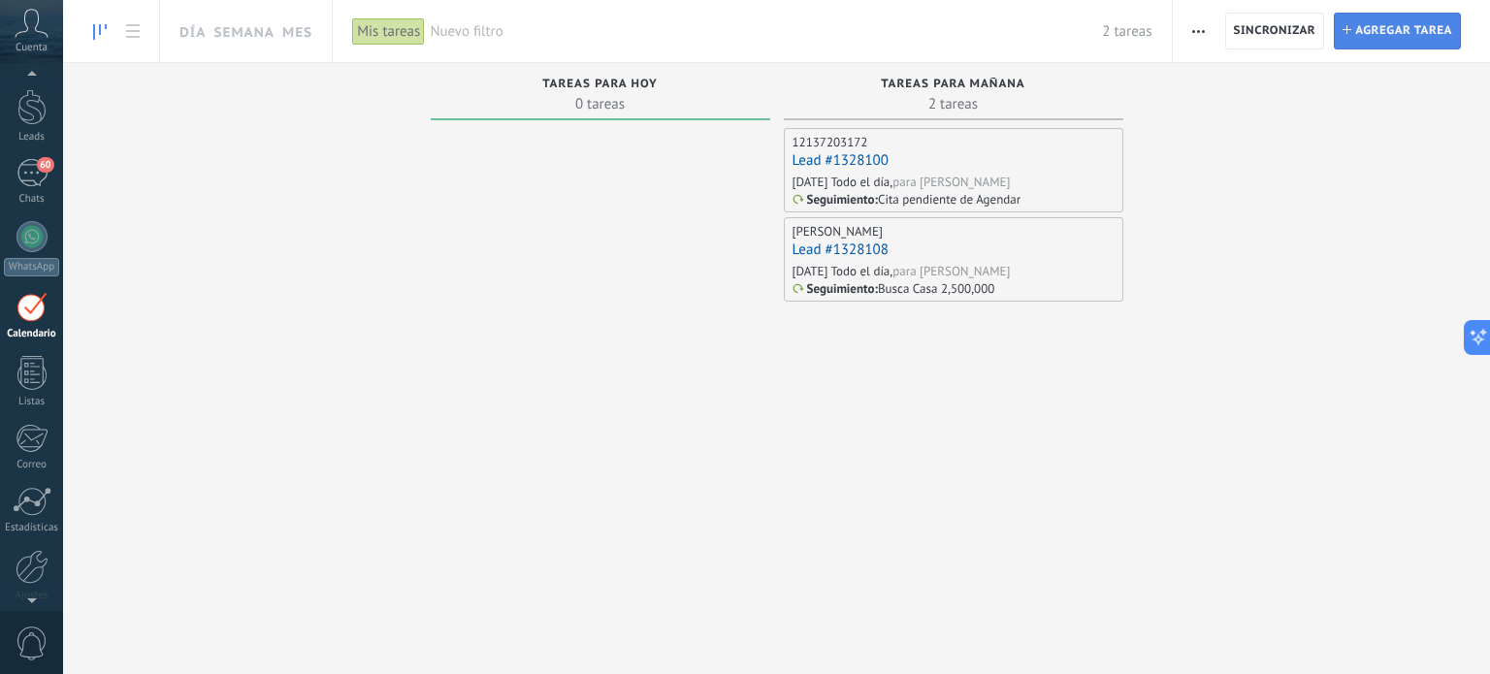
click at [1372, 30] on span "Agregar tarea" at bounding box center [1404, 31] width 97 height 35
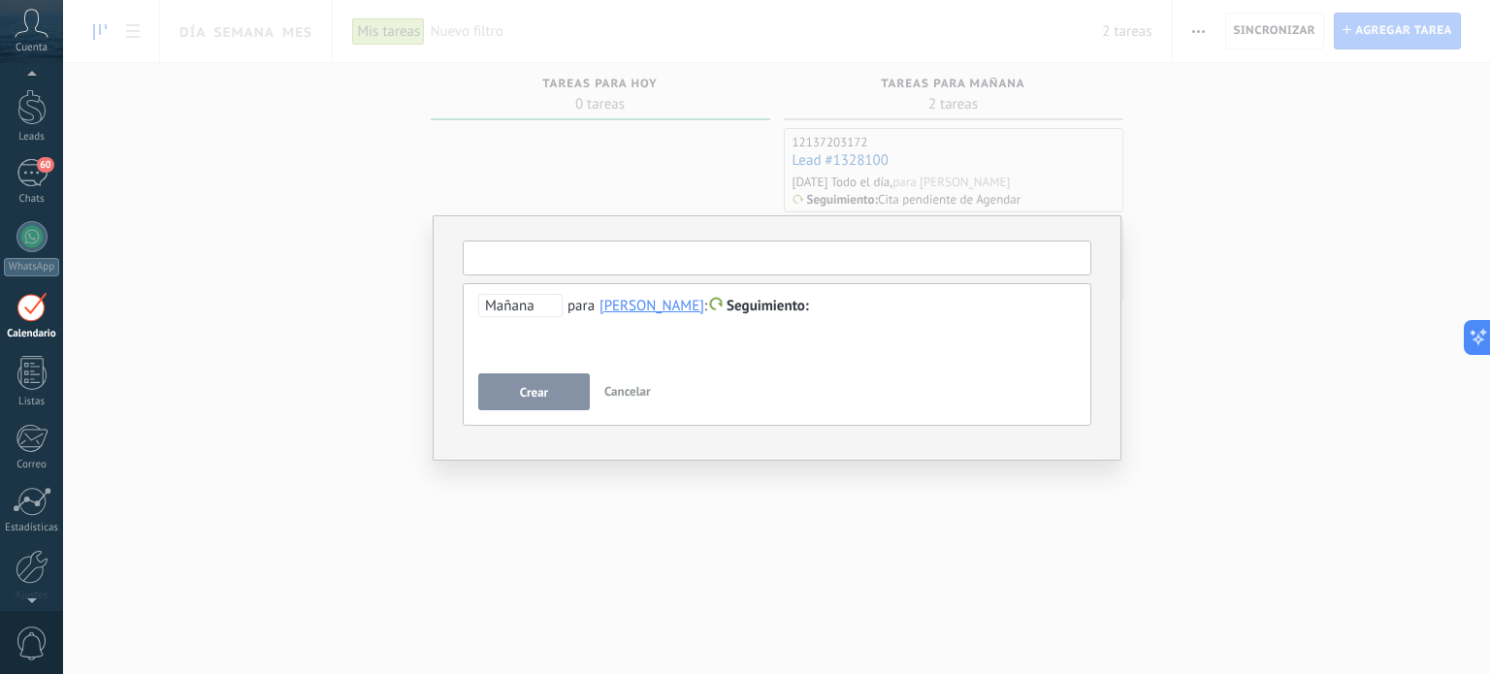
click at [560, 251] on input "text" at bounding box center [777, 258] width 629 height 35
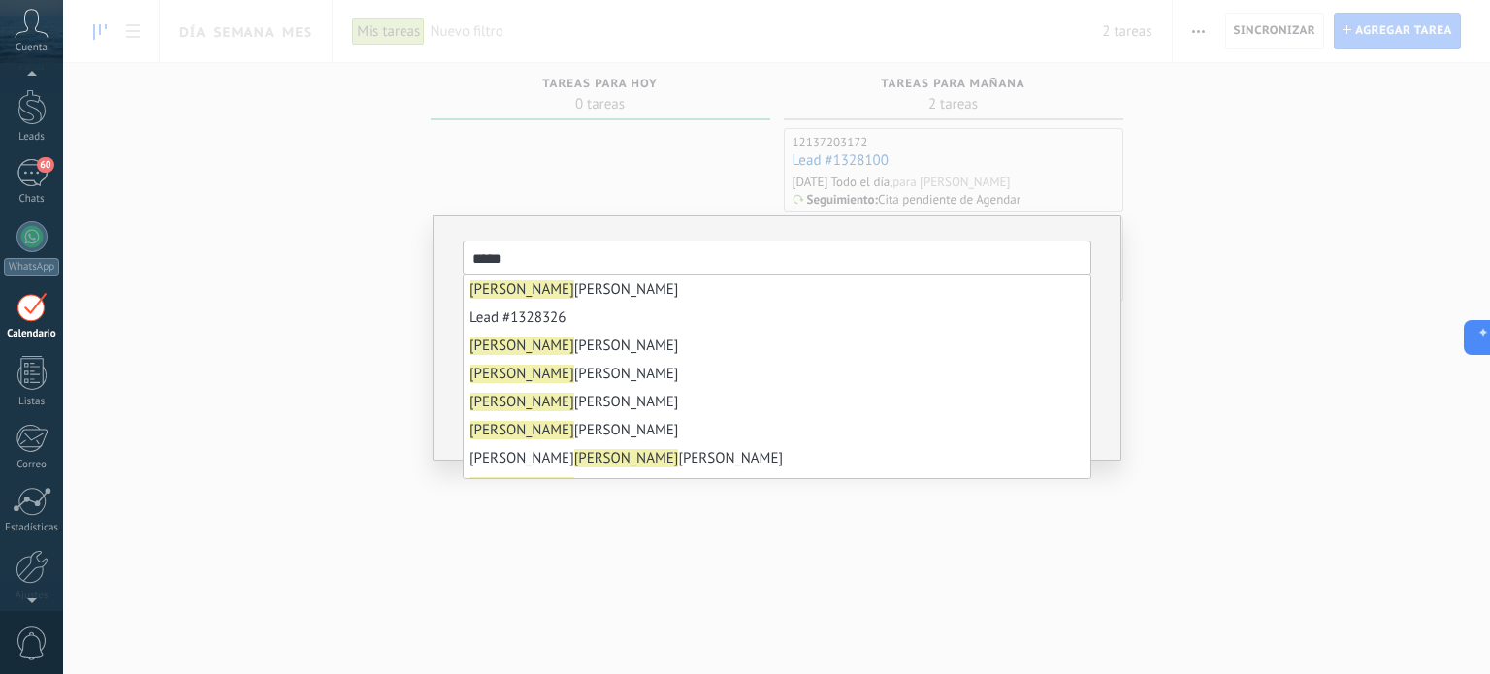
click at [532, 288] on span "Juan Carlos Zamora" at bounding box center [574, 289] width 209 height 18
type input "**********"
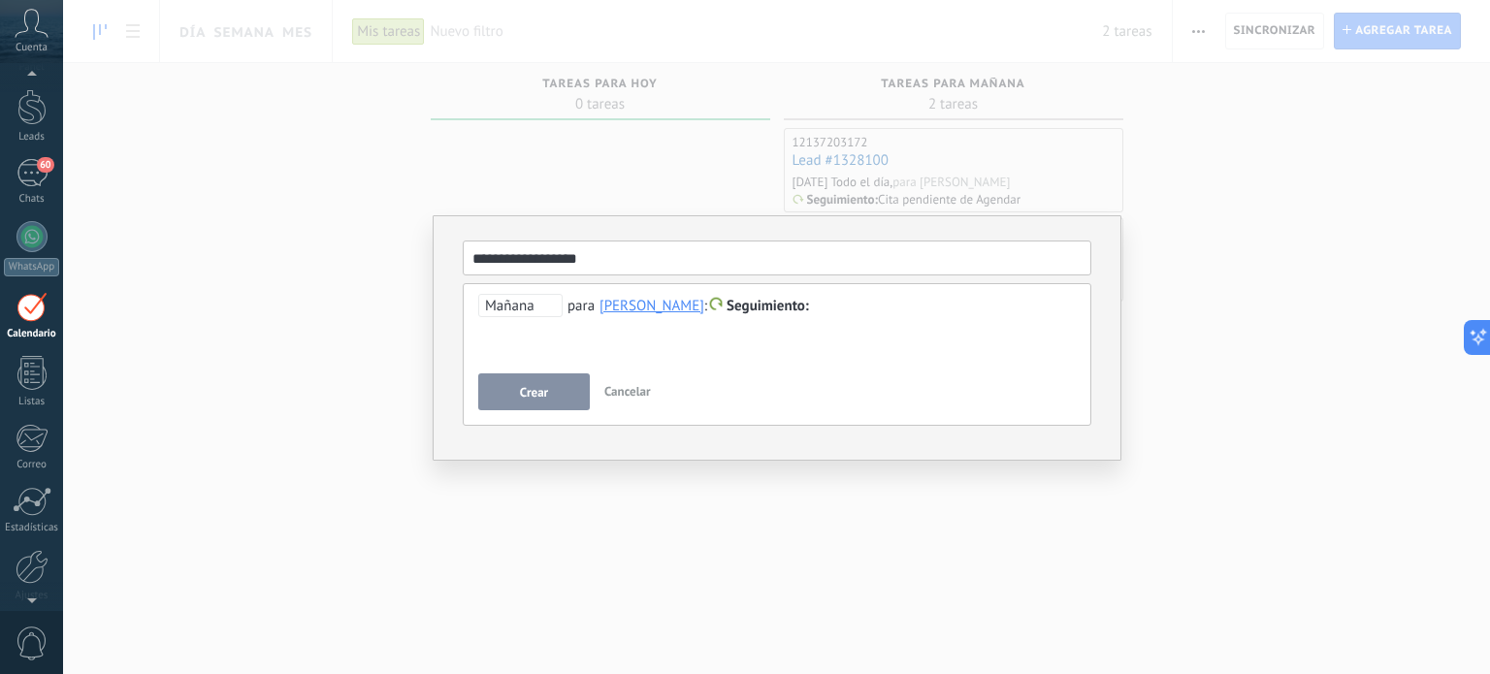
click at [838, 313] on div at bounding box center [777, 306] width 599 height 23
click at [543, 303] on span "Mañana" at bounding box center [520, 305] width 84 height 23
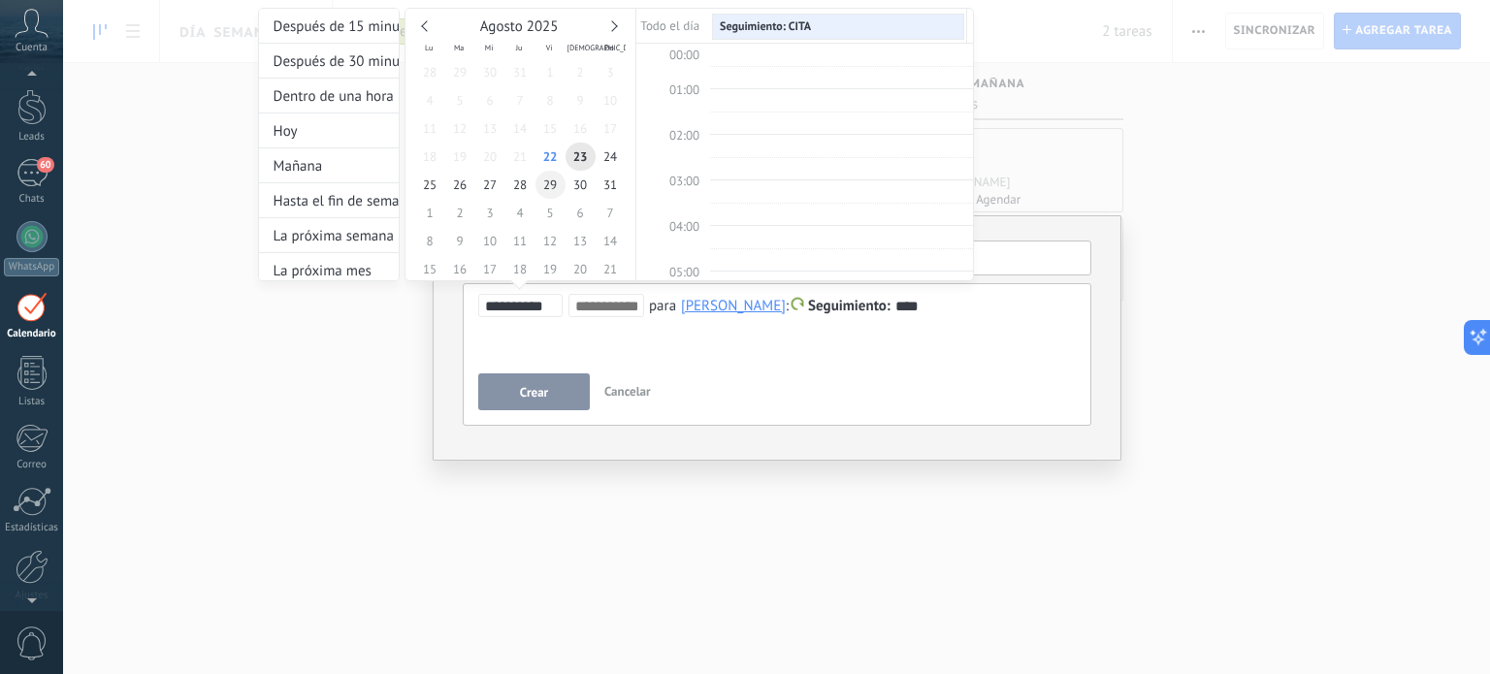
scroll to position [362, 0]
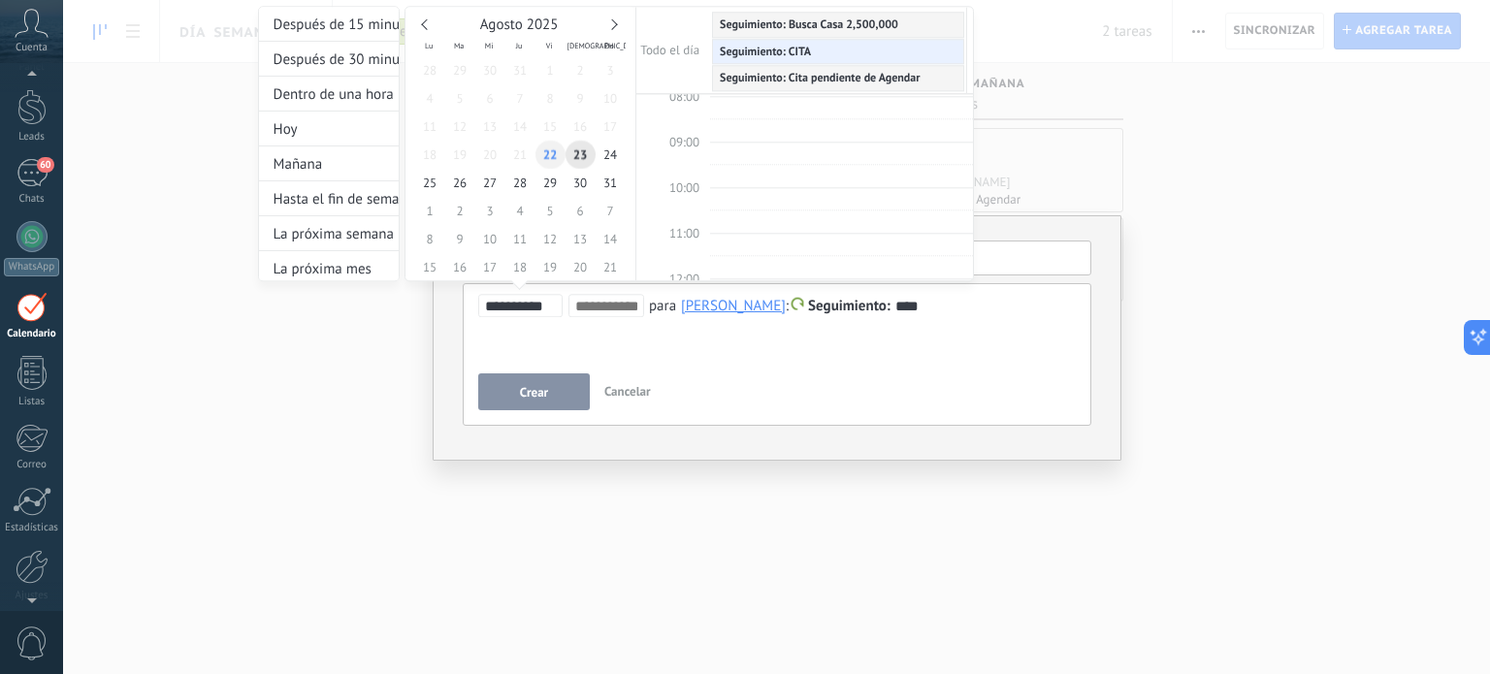
type input "**********"
click at [552, 156] on span "22" at bounding box center [551, 155] width 30 height 28
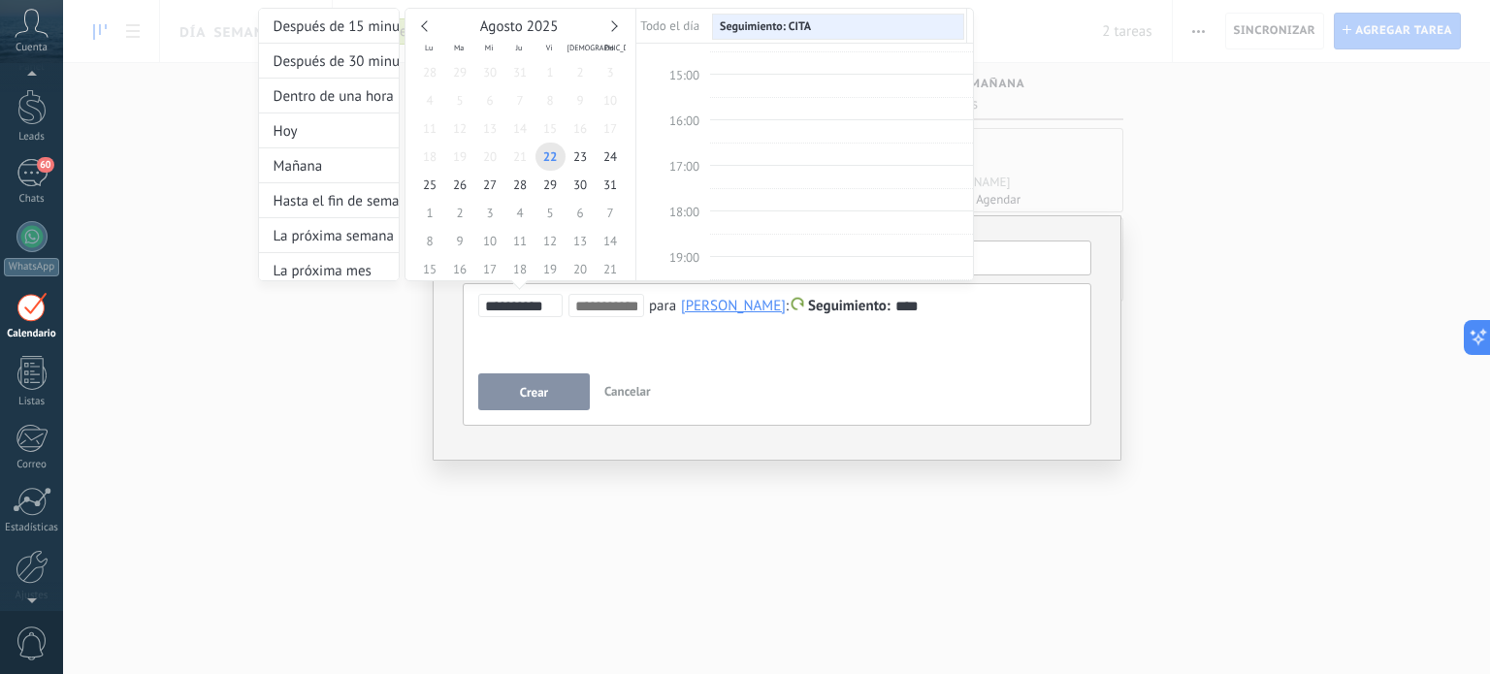
scroll to position [556, 0]
click at [710, 126] on td at bounding box center [841, 137] width 263 height 23
click at [676, 121] on span "14:00" at bounding box center [685, 126] width 30 height 16
type input "**********"
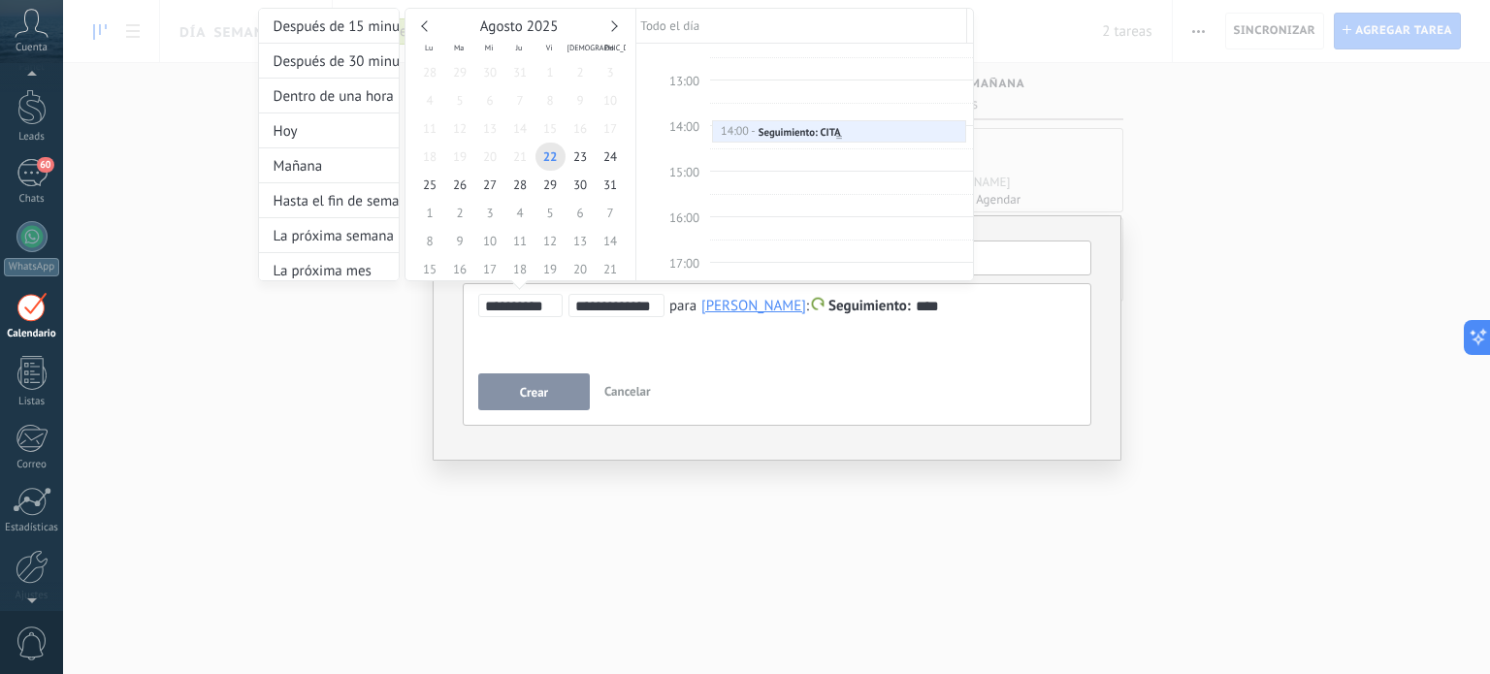
click at [744, 127] on div "14:00 - 14:30" at bounding box center [739, 132] width 39 height 14
click at [560, 392] on div at bounding box center [745, 337] width 1490 height 674
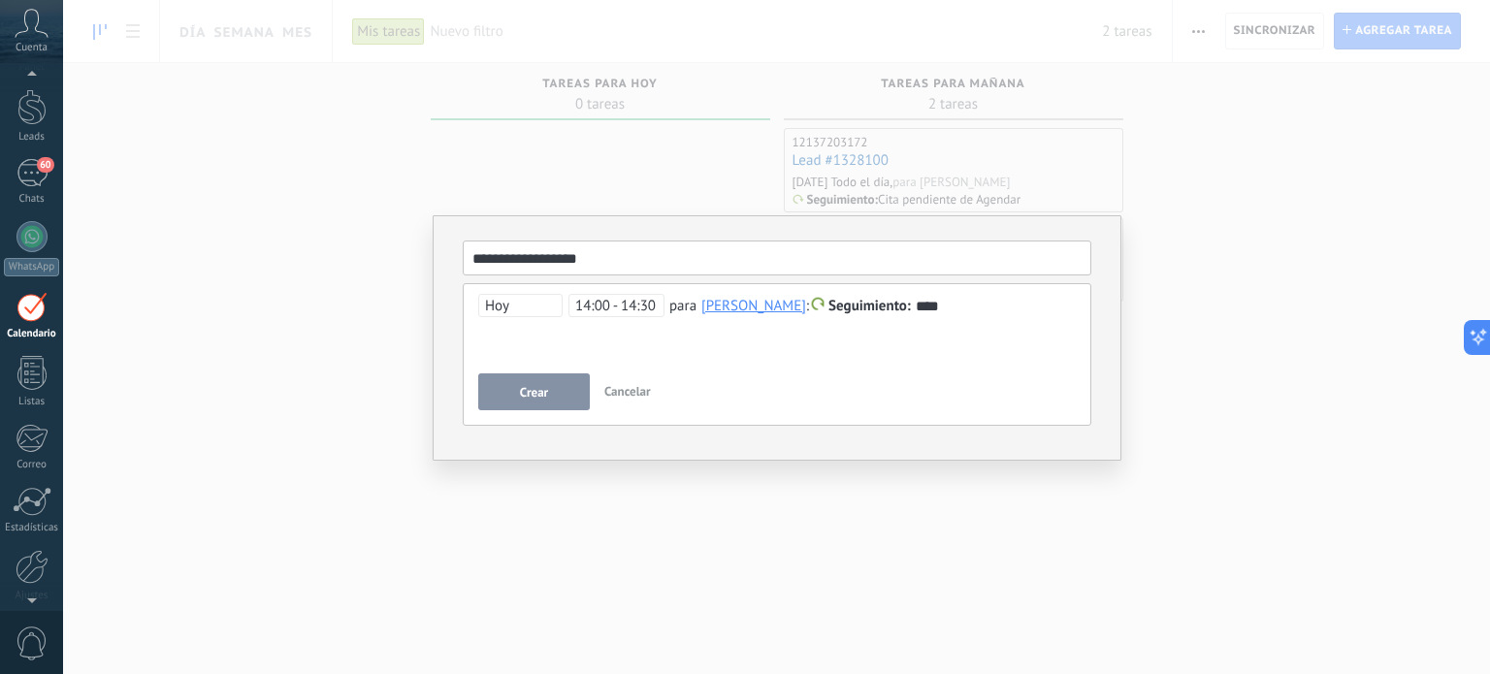
click at [539, 387] on span "Crear" at bounding box center [534, 393] width 28 height 14
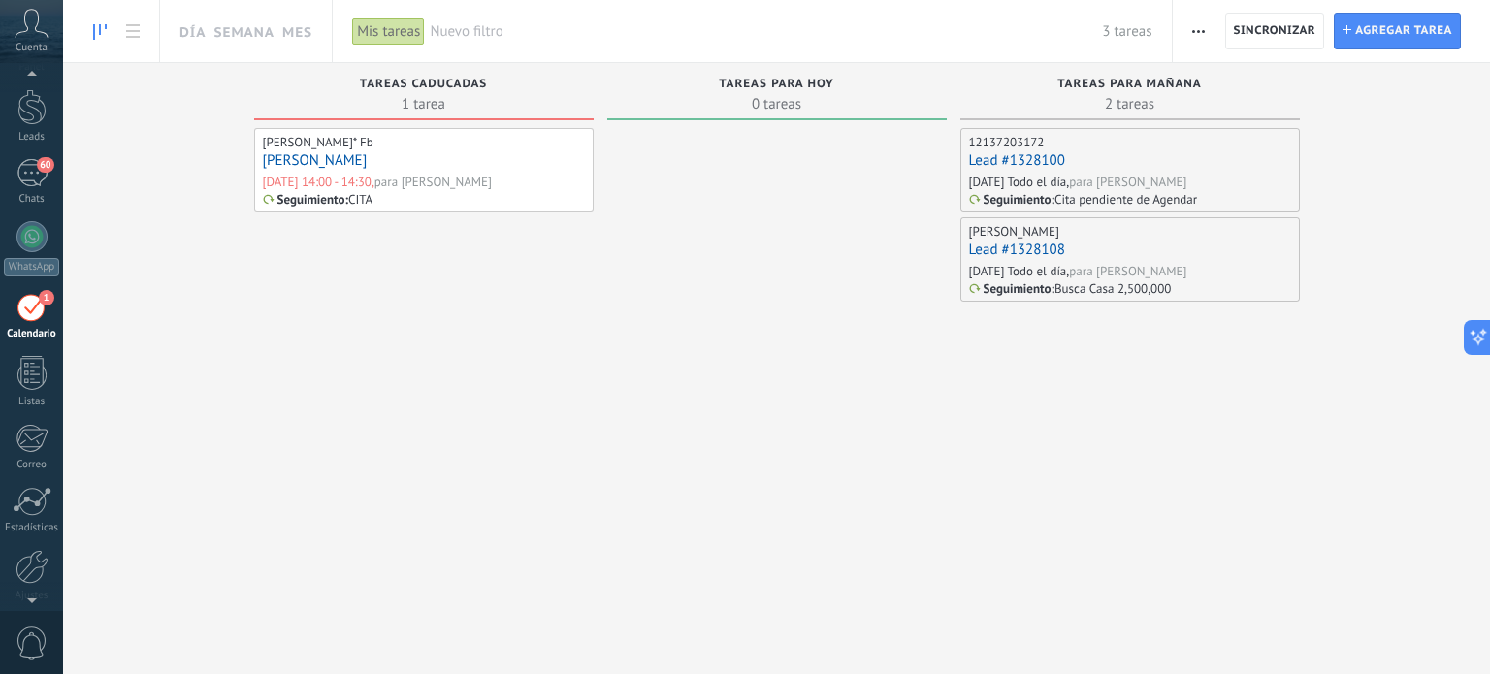
click at [335, 191] on div "Seguimiento : CITA" at bounding box center [318, 199] width 111 height 16
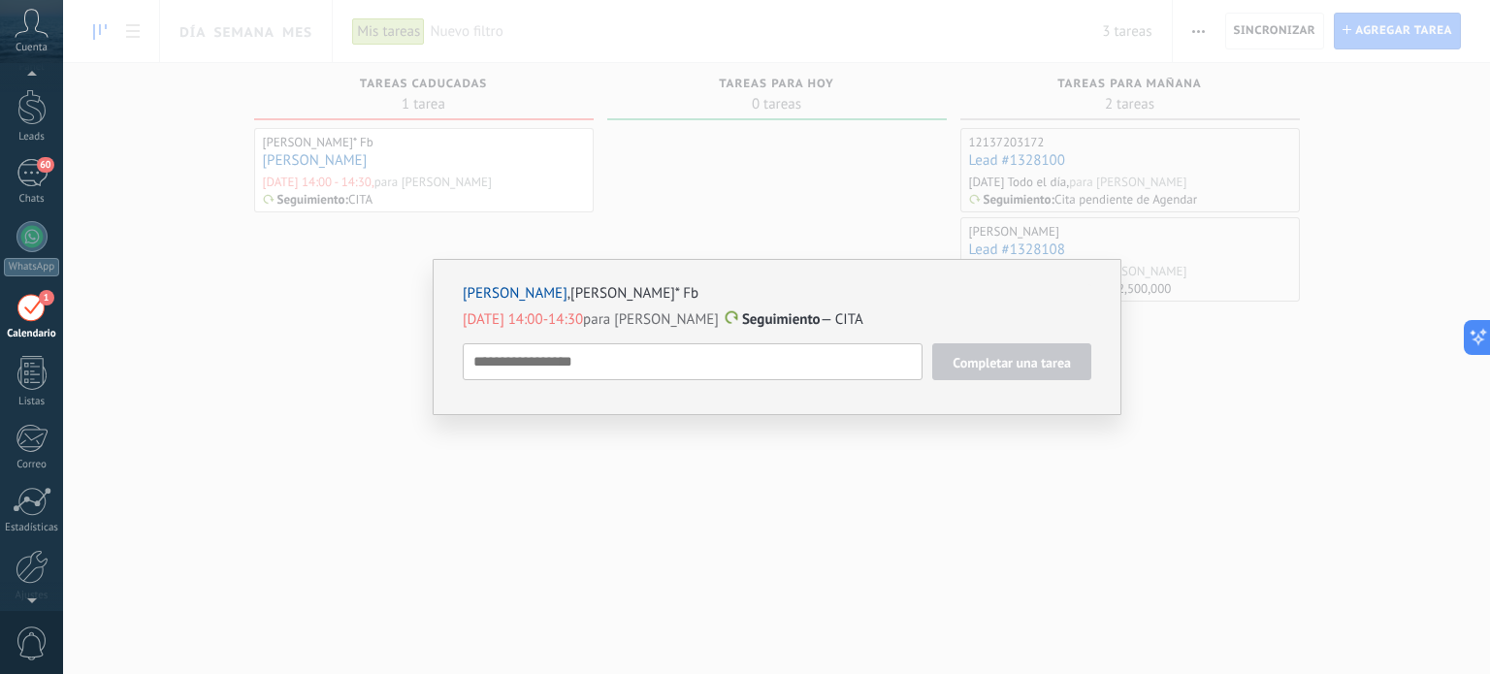
click at [555, 317] on span "Hoy 14:00-14:30" at bounding box center [523, 320] width 120 height 18
type textarea "**********"
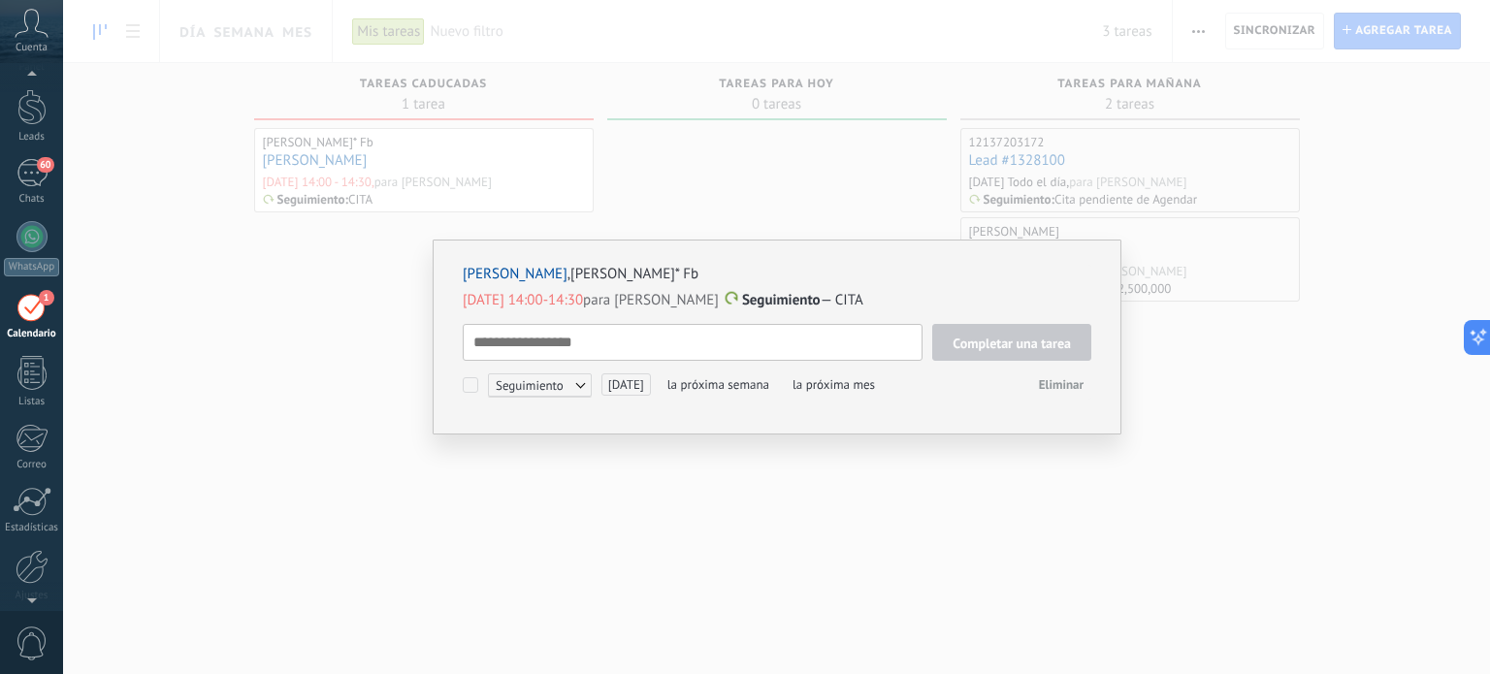
click at [518, 298] on span "Hoy 14:00-14:30" at bounding box center [523, 300] width 120 height 18
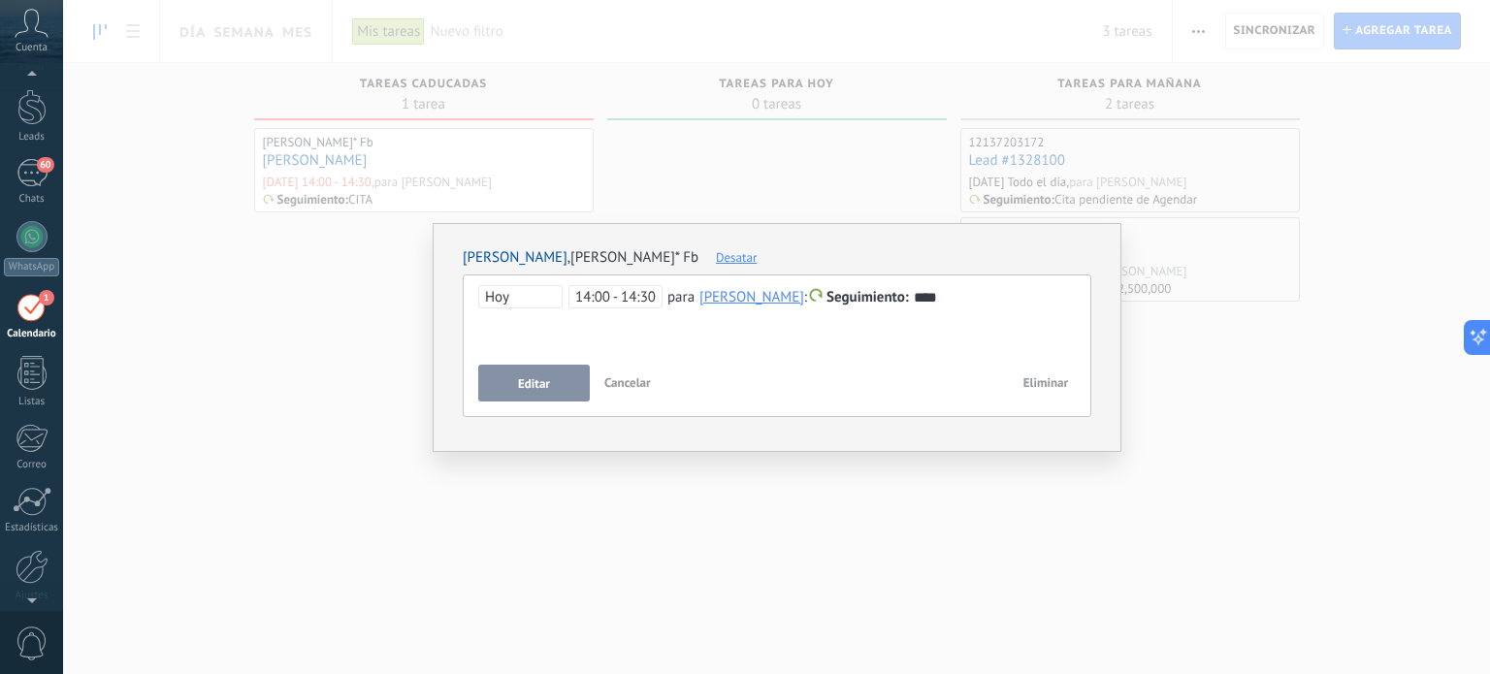
click at [656, 297] on span "14:00 - 14:30" at bounding box center [616, 296] width 94 height 23
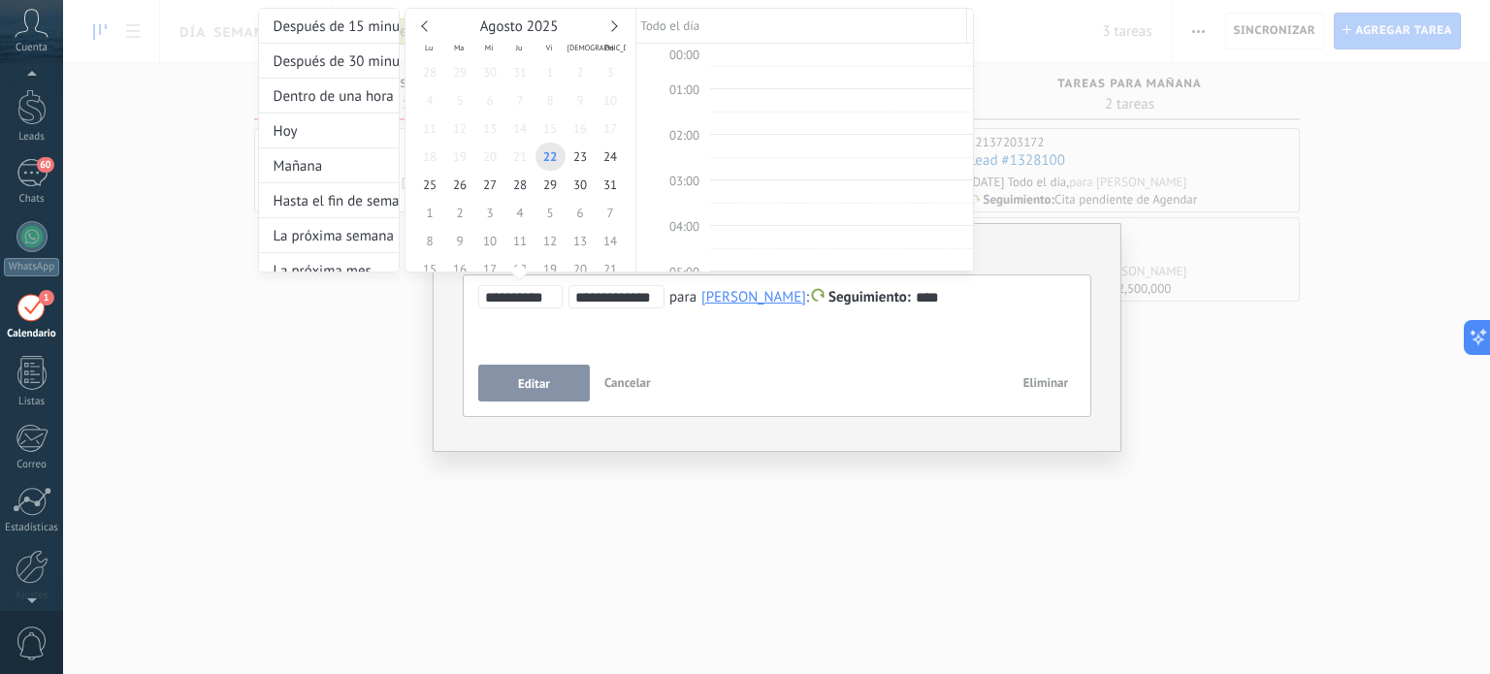
scroll to position [609, 0]
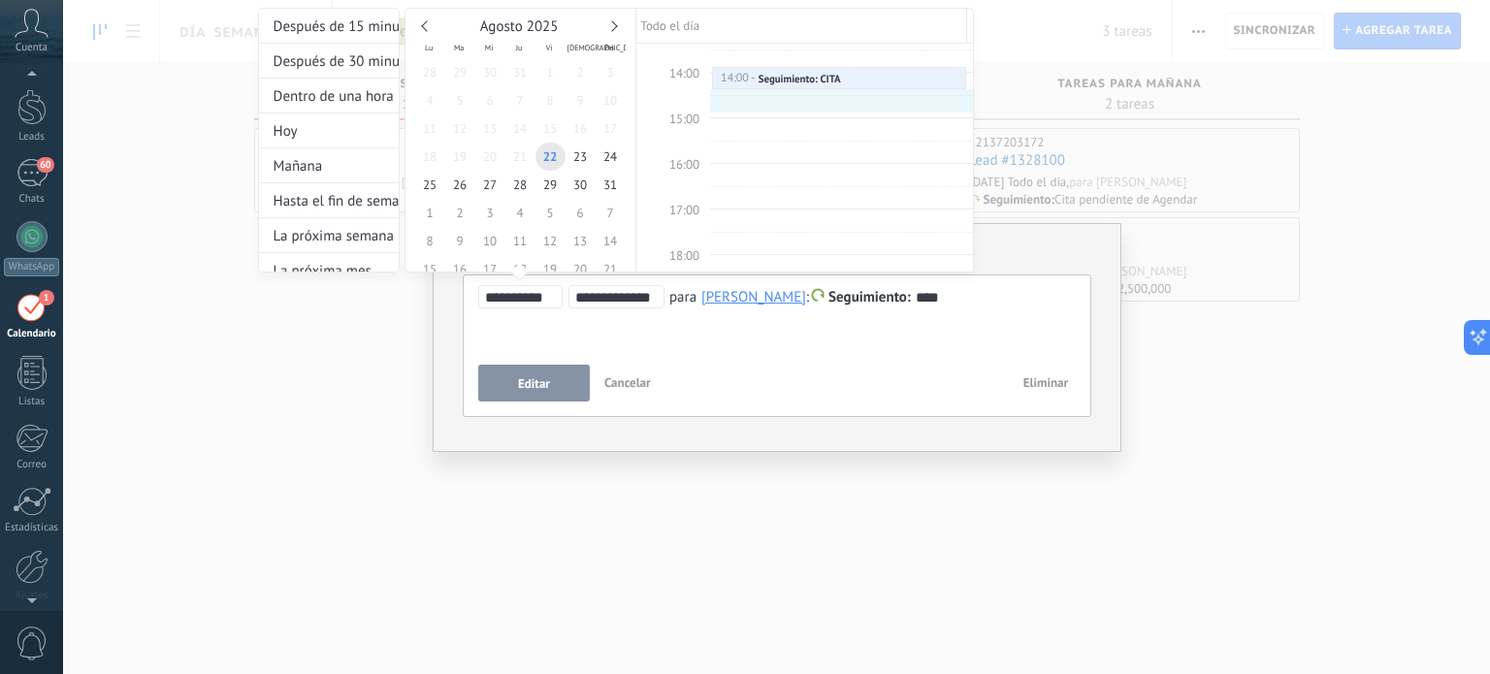
type input "**********"
click at [534, 387] on div at bounding box center [745, 337] width 1490 height 674
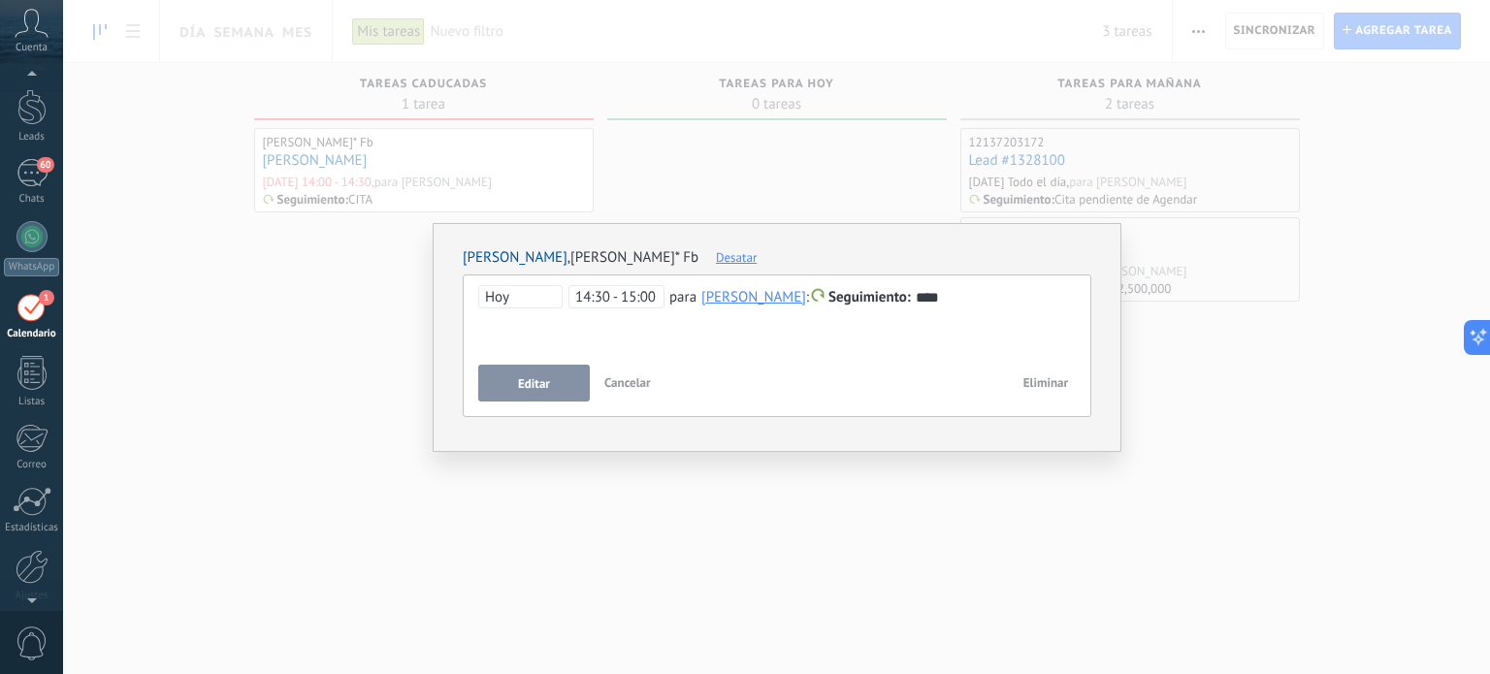
click at [530, 385] on span "Editar" at bounding box center [534, 384] width 32 height 14
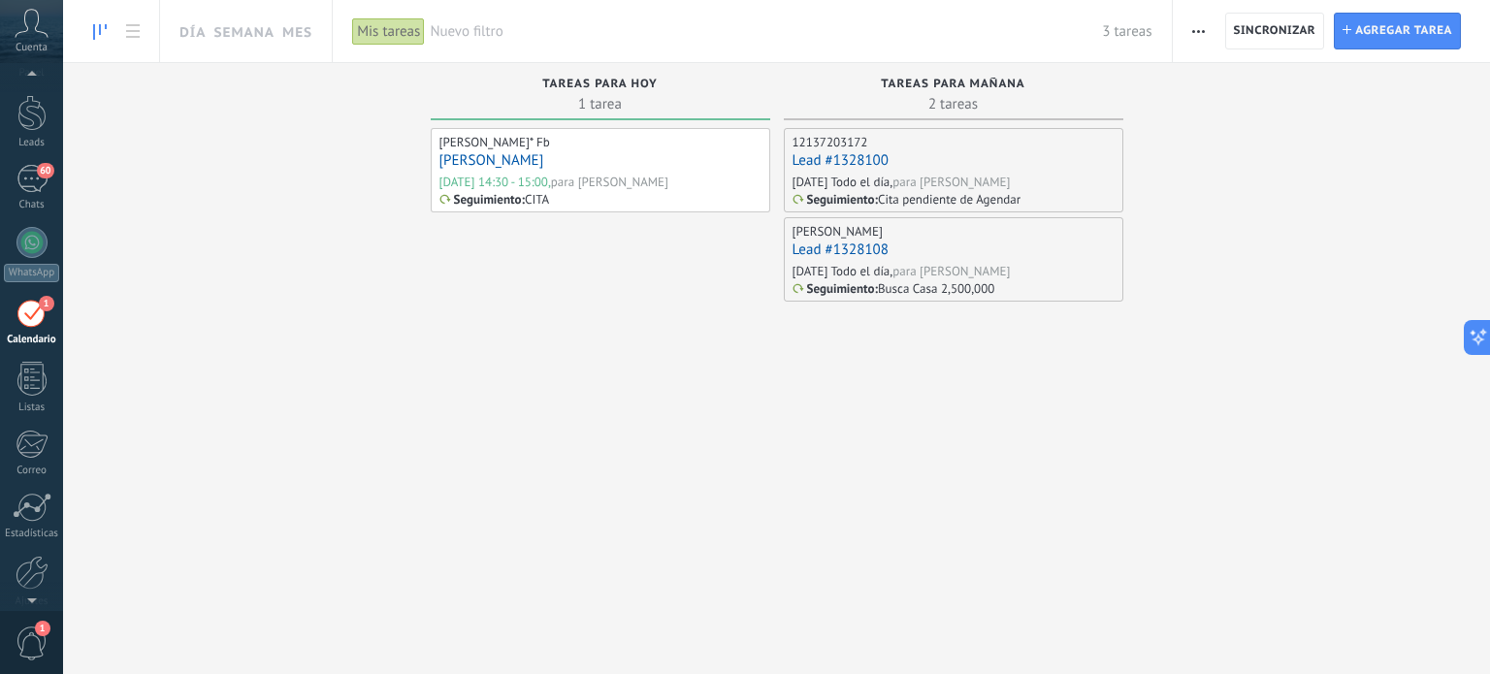
scroll to position [54, 0]
click at [29, 170] on div "60" at bounding box center [31, 173] width 31 height 28
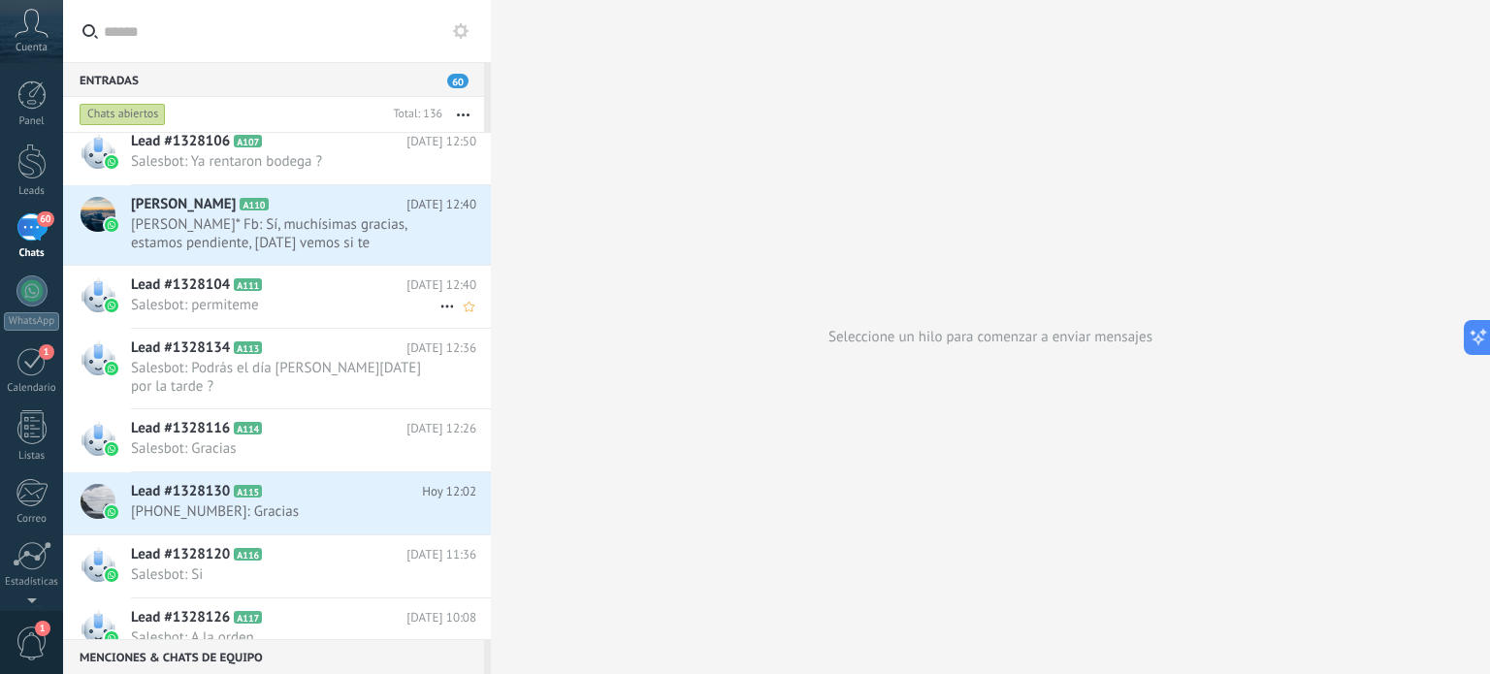
scroll to position [652, 0]
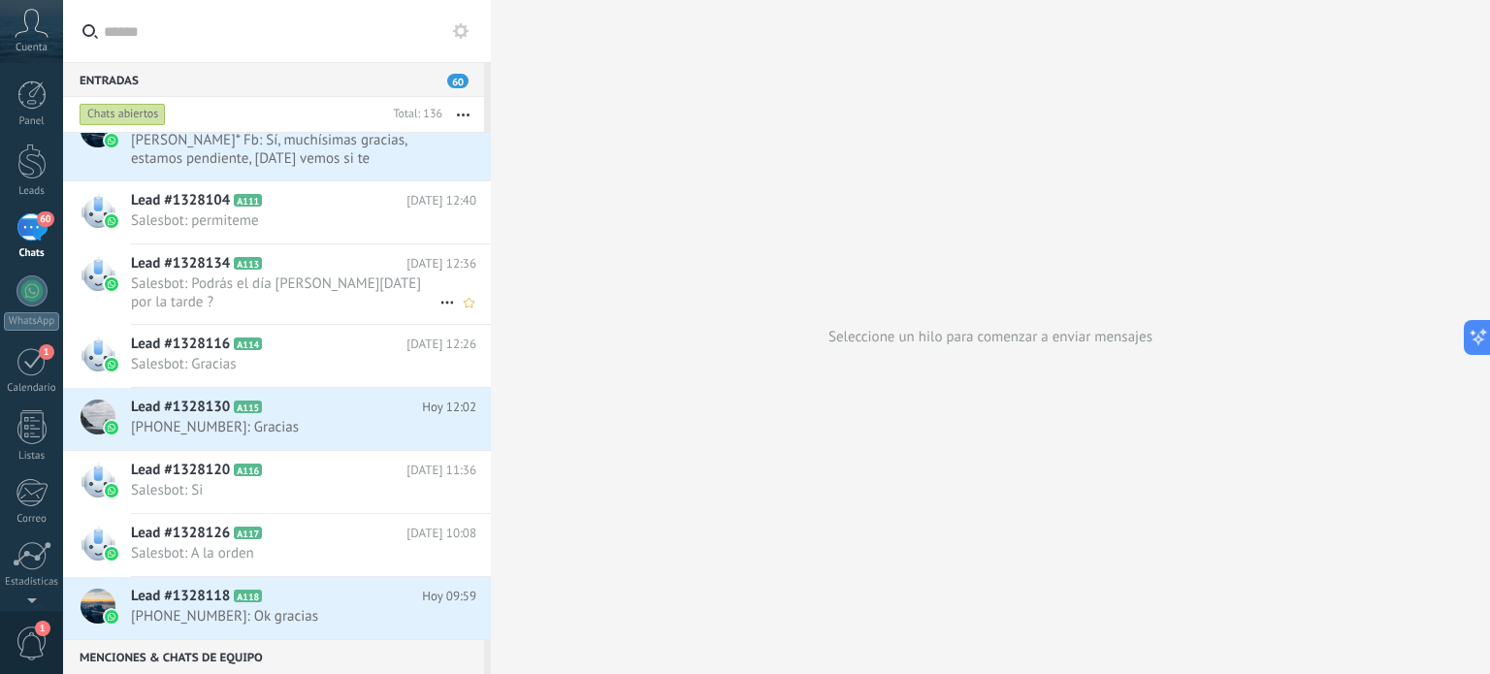
click at [206, 276] on span "Salesbot: Podrás el día [PERSON_NAME][DATE] por la tarde ?" at bounding box center [285, 293] width 309 height 37
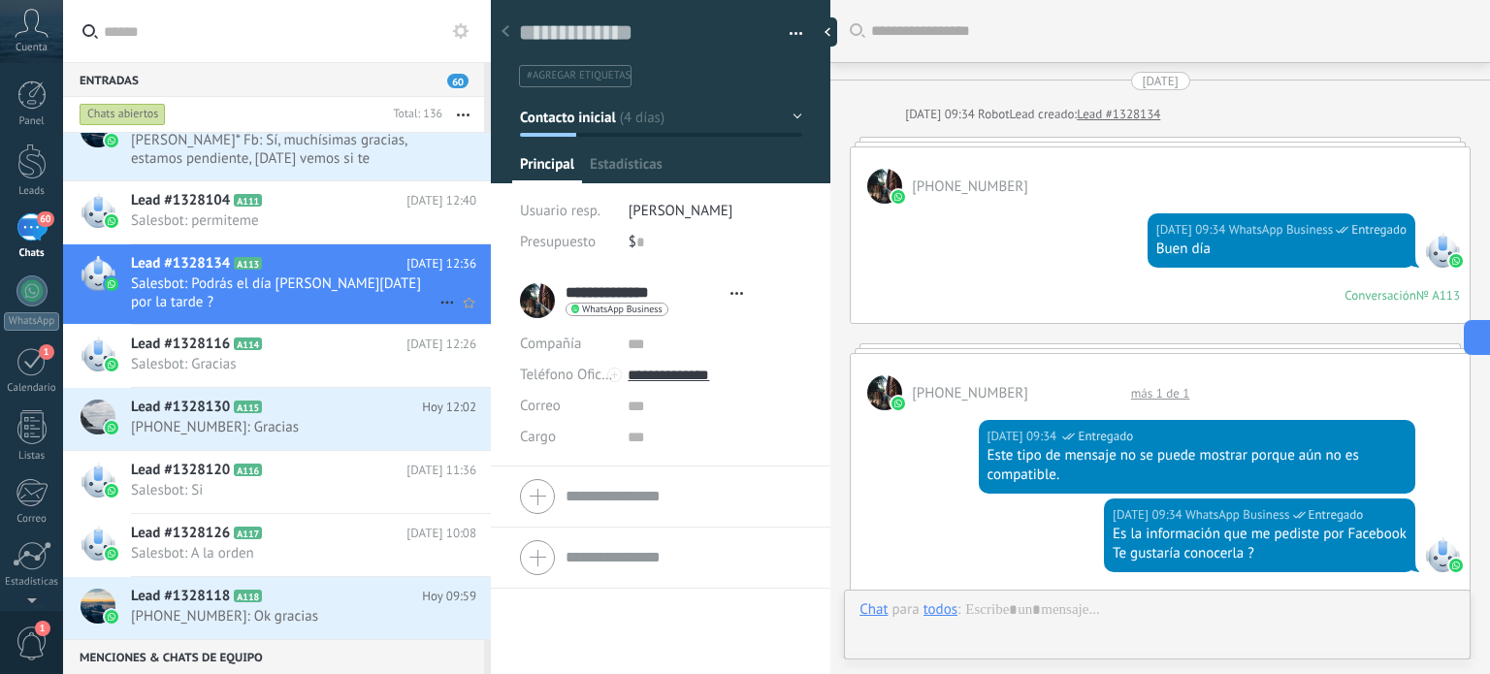
type textarea "**********"
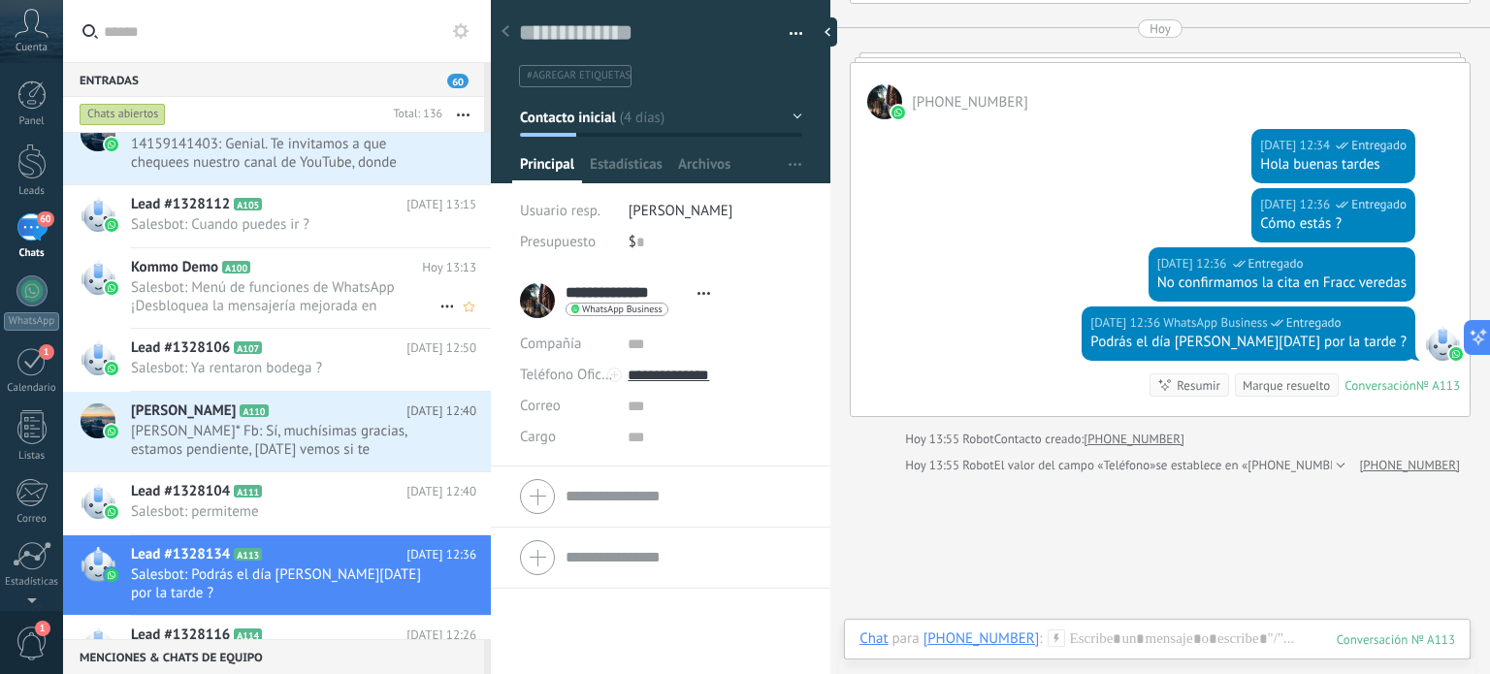
scroll to position [652, 0]
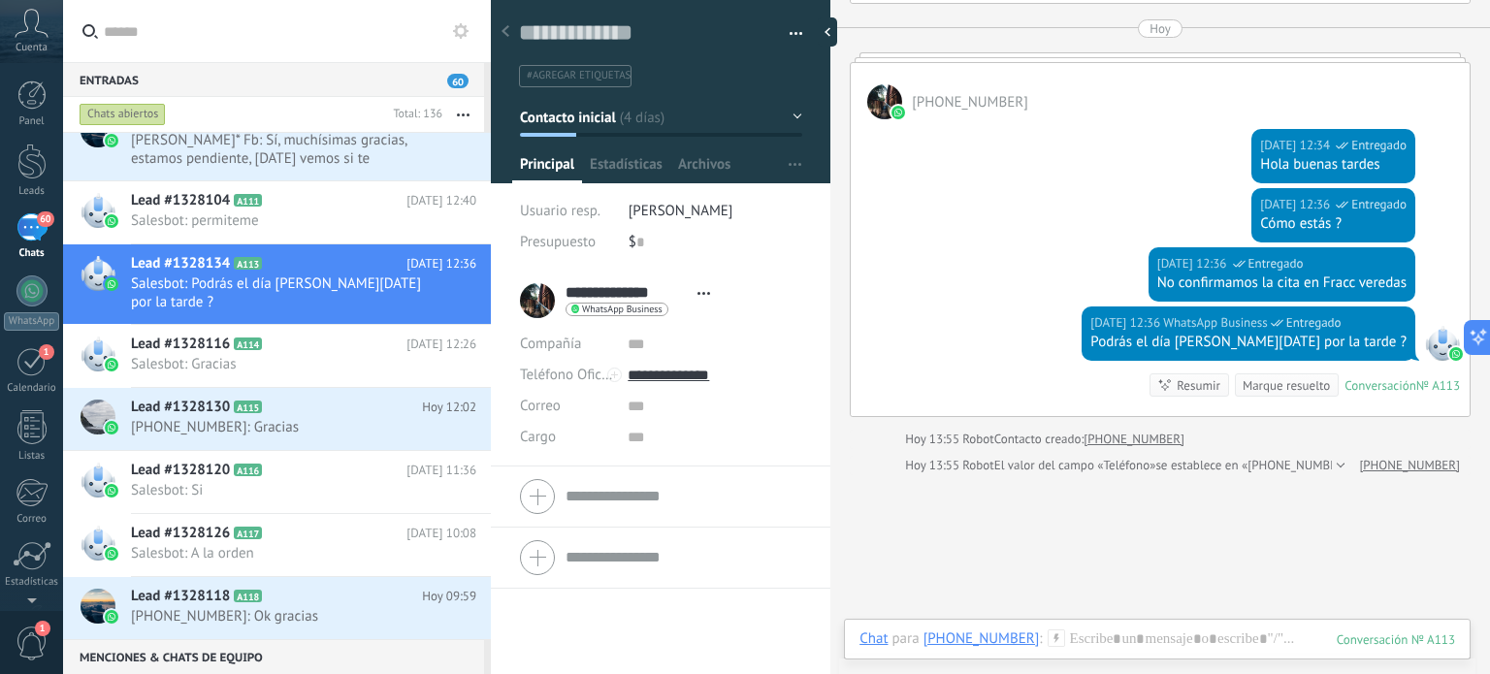
click at [586, 85] on li "#agregar etiquetas" at bounding box center [575, 76] width 113 height 22
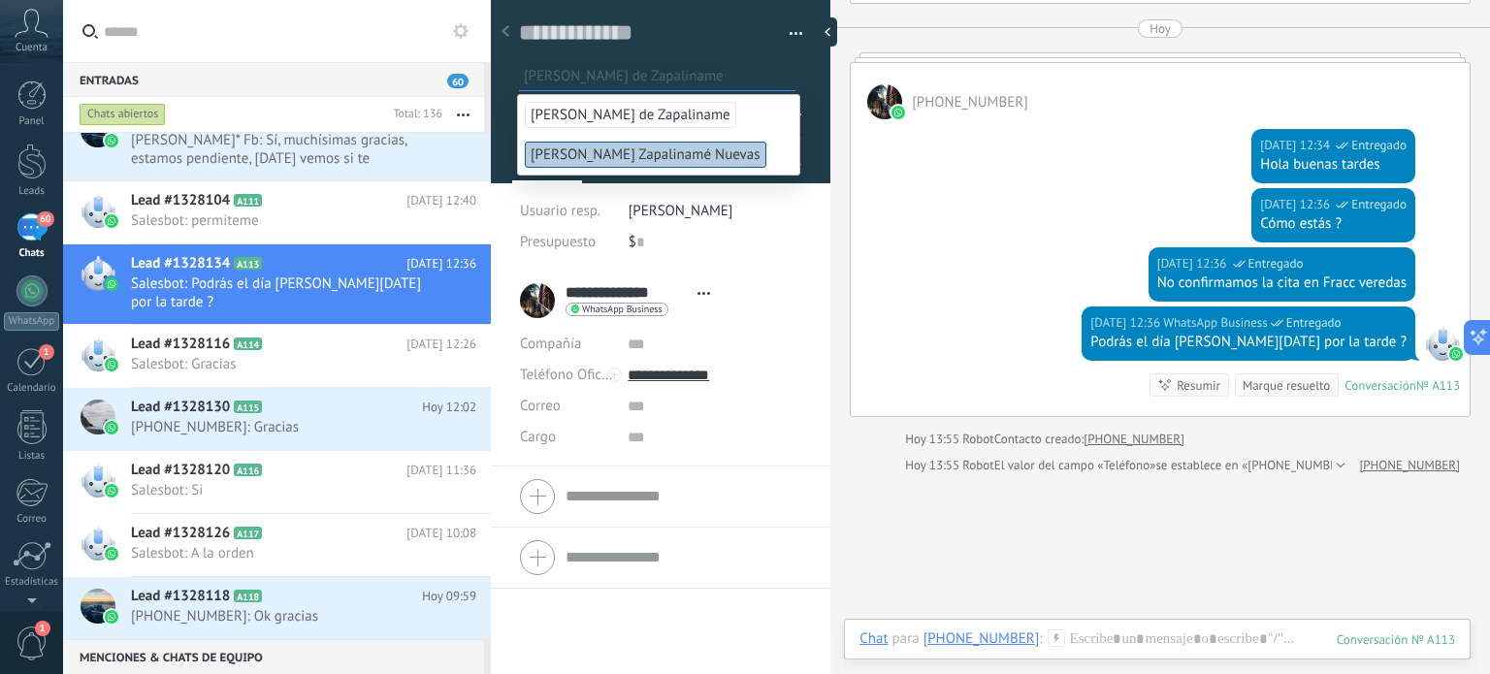
click at [786, 25] on button "button" at bounding box center [789, 33] width 28 height 29
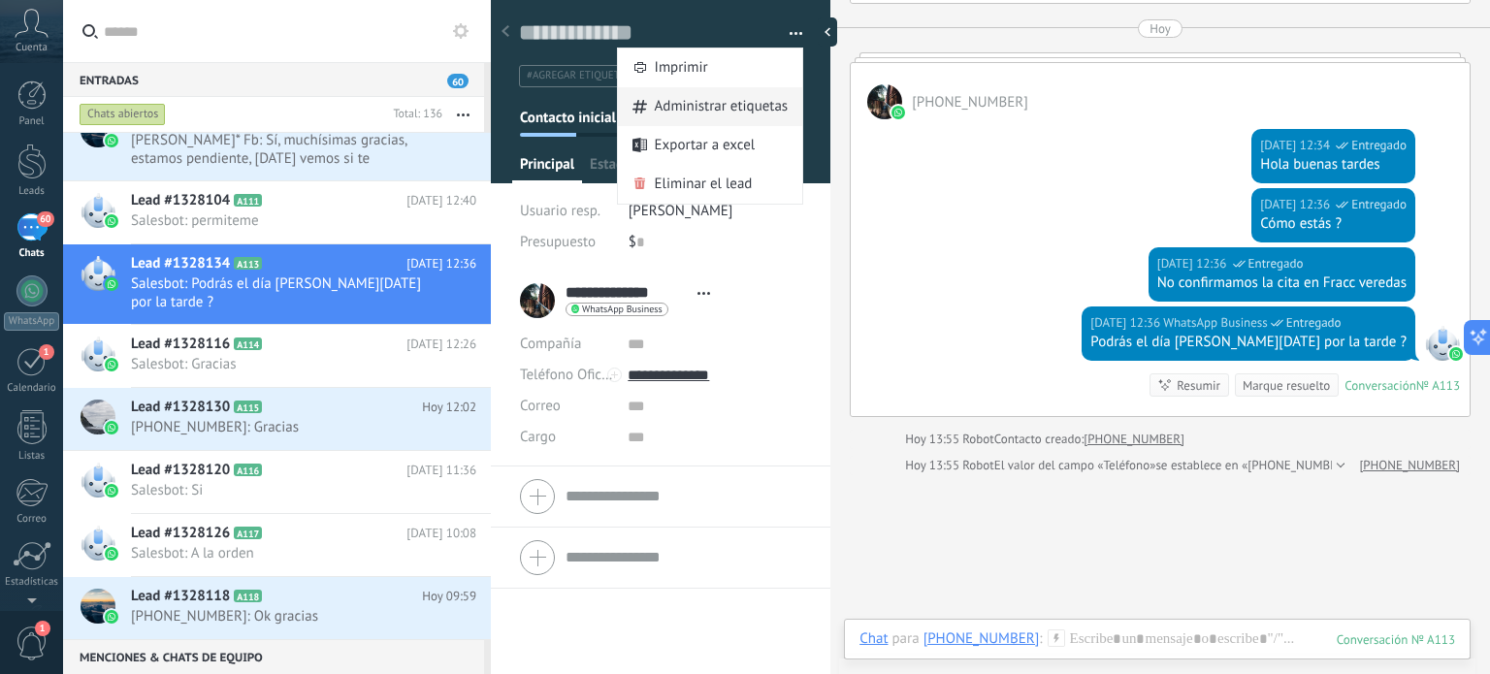
click at [706, 106] on span "Administrar etiquetas" at bounding box center [722, 106] width 134 height 39
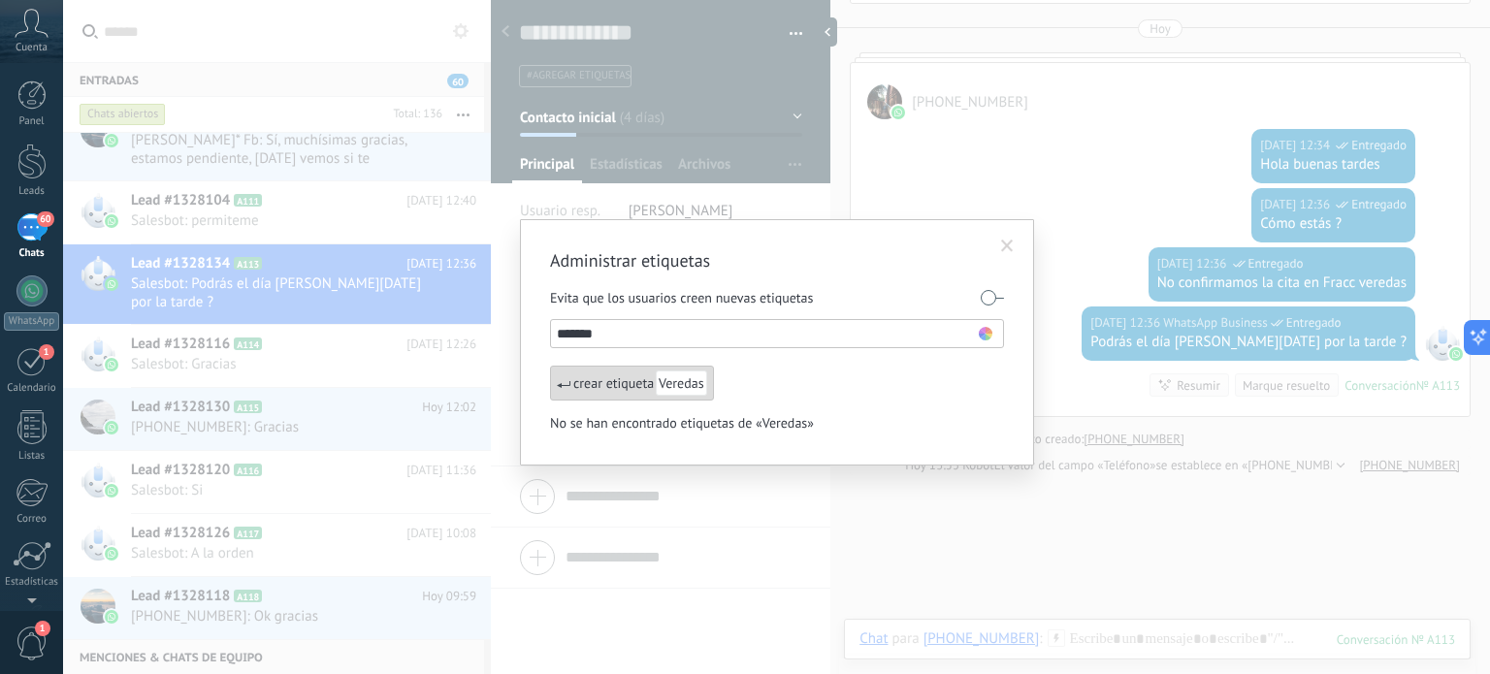
type input "*******"
click at [985, 337] on use at bounding box center [986, 334] width 14 height 14
click at [970, 361] on span at bounding box center [970, 360] width 13 height 13
click at [586, 387] on div "crear etiqueta Veredas" at bounding box center [632, 383] width 164 height 35
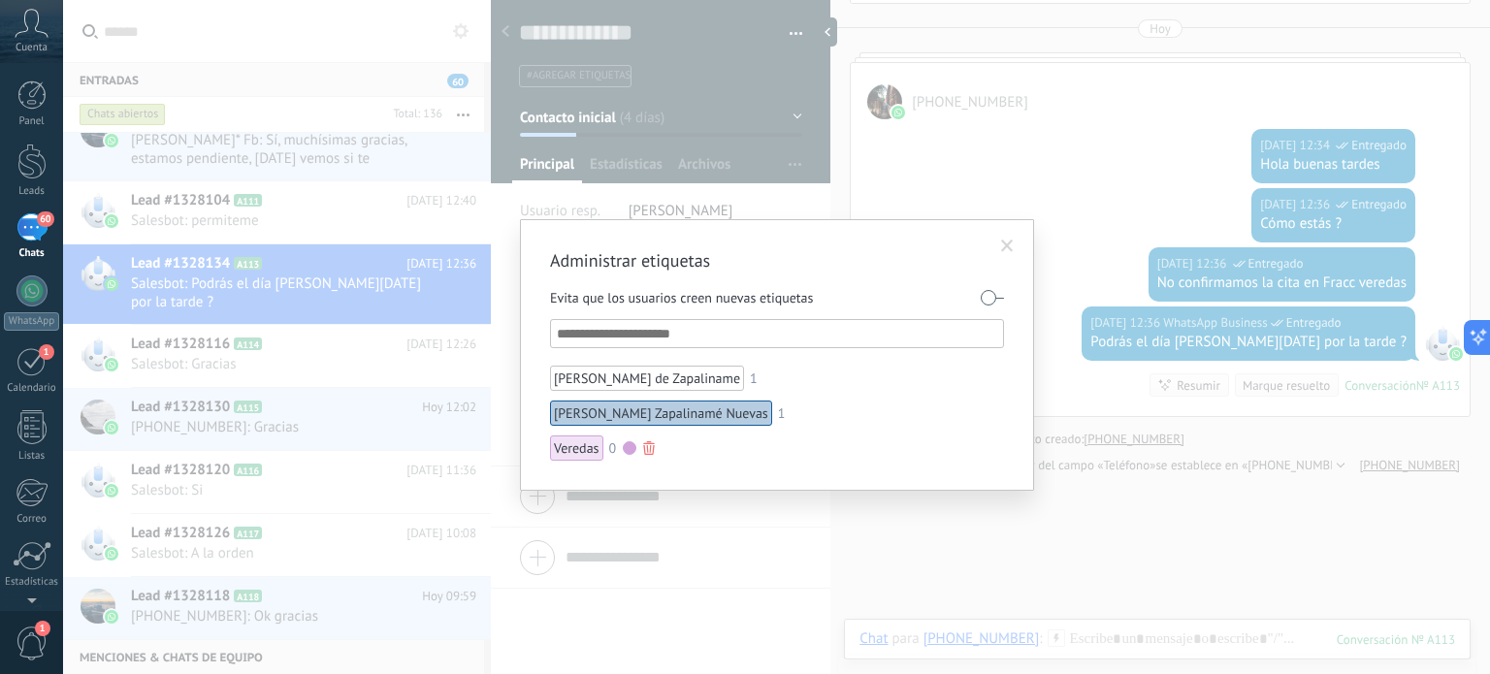
click at [574, 449] on div "Veredas" at bounding box center [576, 448] width 53 height 25
click at [987, 293] on label at bounding box center [992, 297] width 23 height 31
click at [993, 294] on label at bounding box center [992, 297] width 23 height 31
click at [1004, 243] on span at bounding box center [1007, 247] width 13 height 14
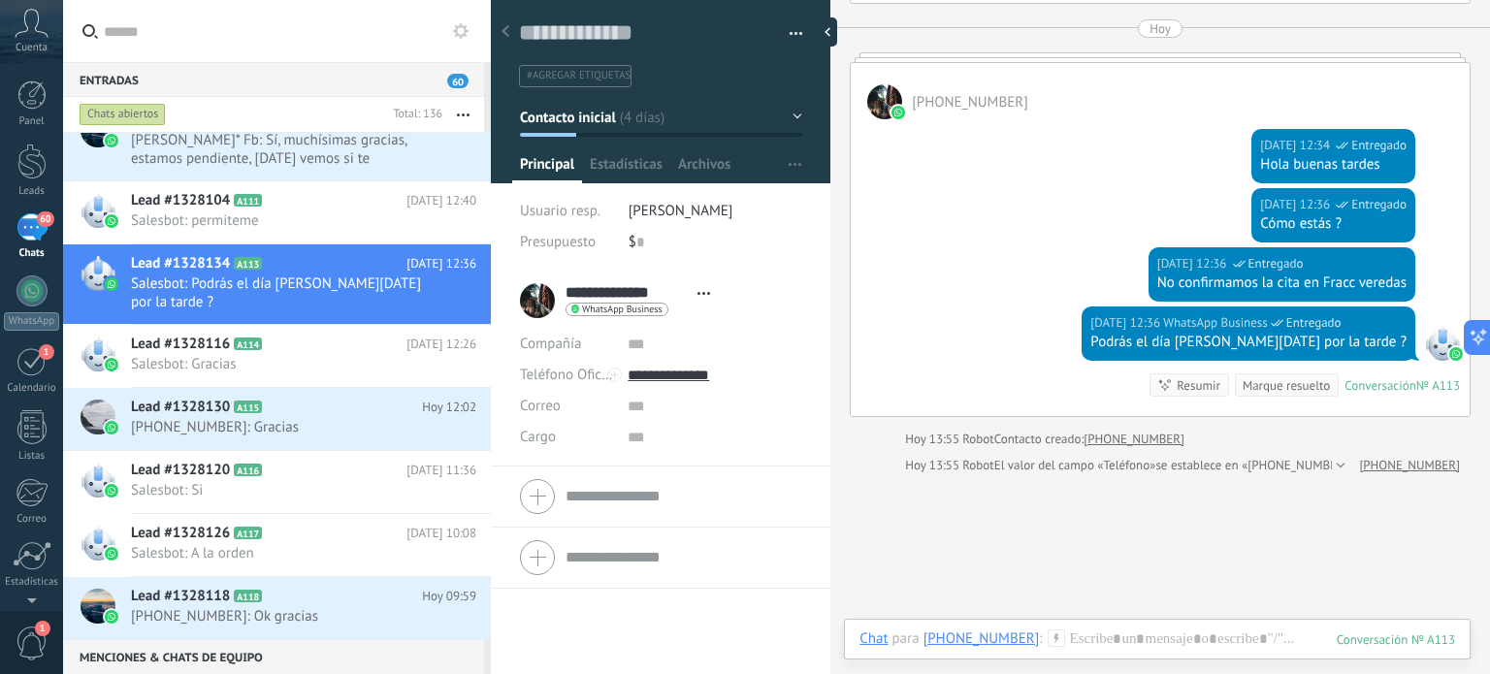
click at [574, 81] on span "#agregar etiquetas" at bounding box center [579, 76] width 104 height 14
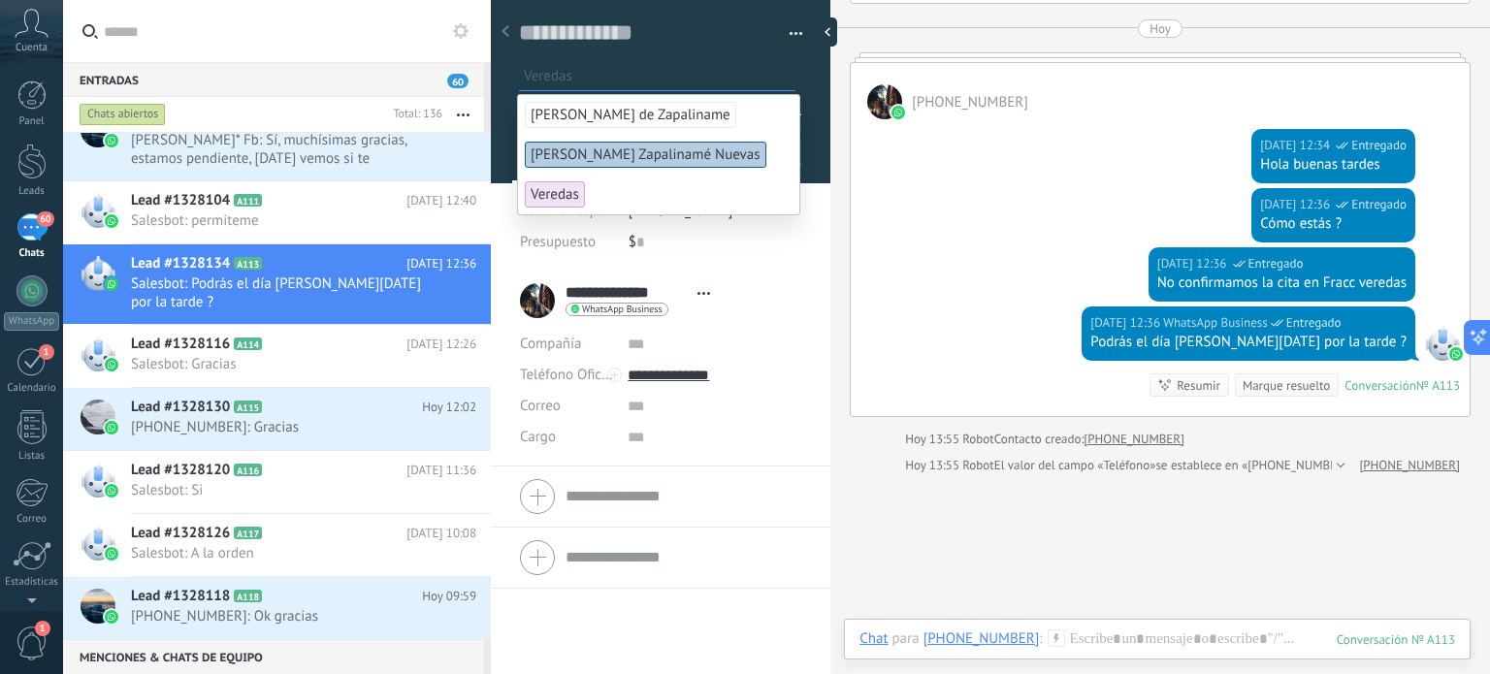
click at [567, 187] on span "Veredas" at bounding box center [555, 194] width 60 height 26
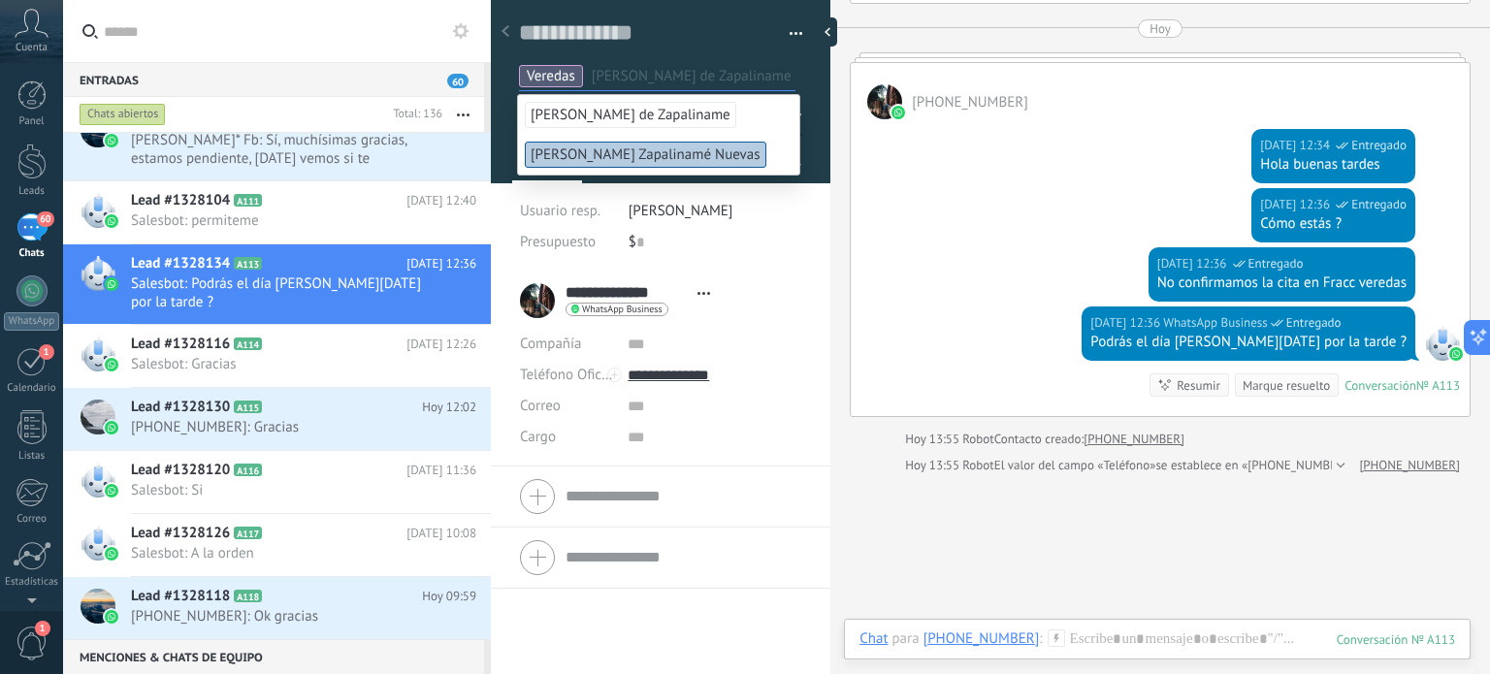
click at [504, 34] on use at bounding box center [506, 31] width 8 height 12
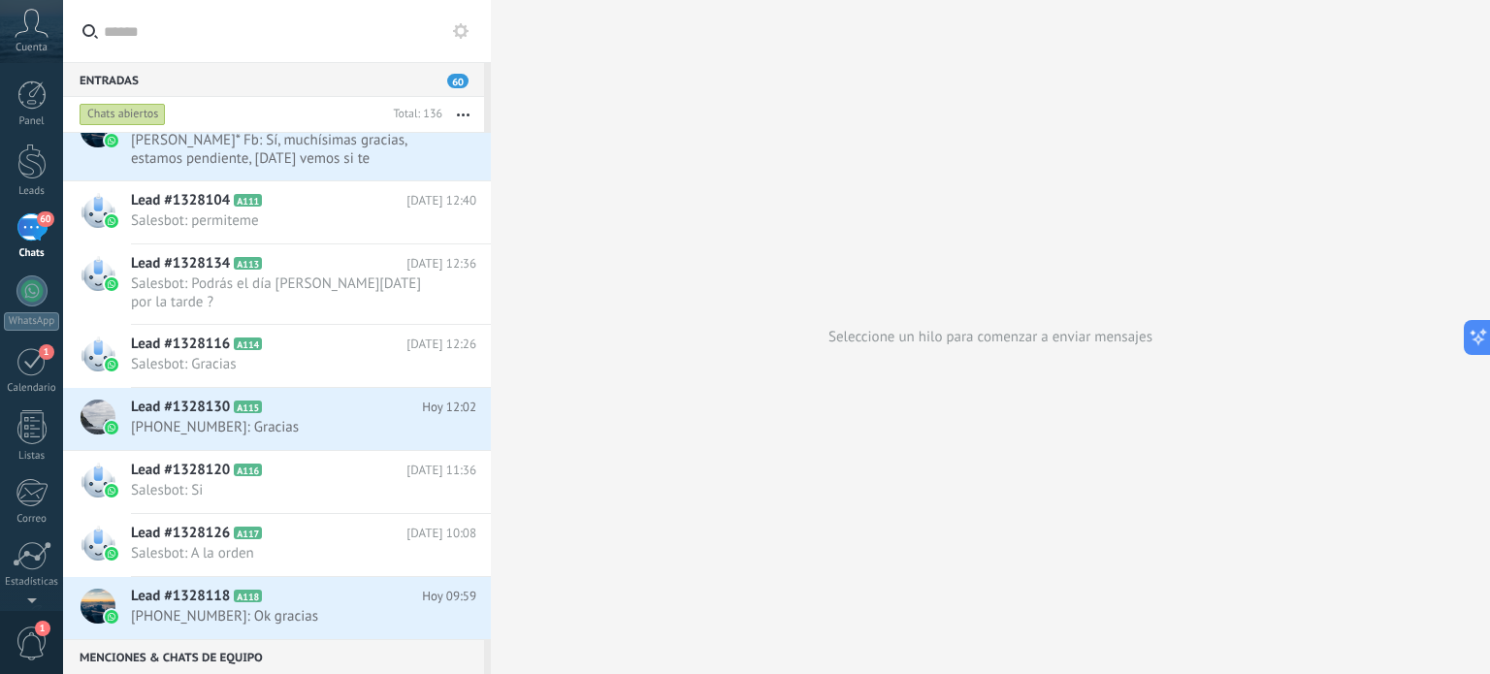
click at [466, 113] on button "button" at bounding box center [463, 114] width 42 height 35
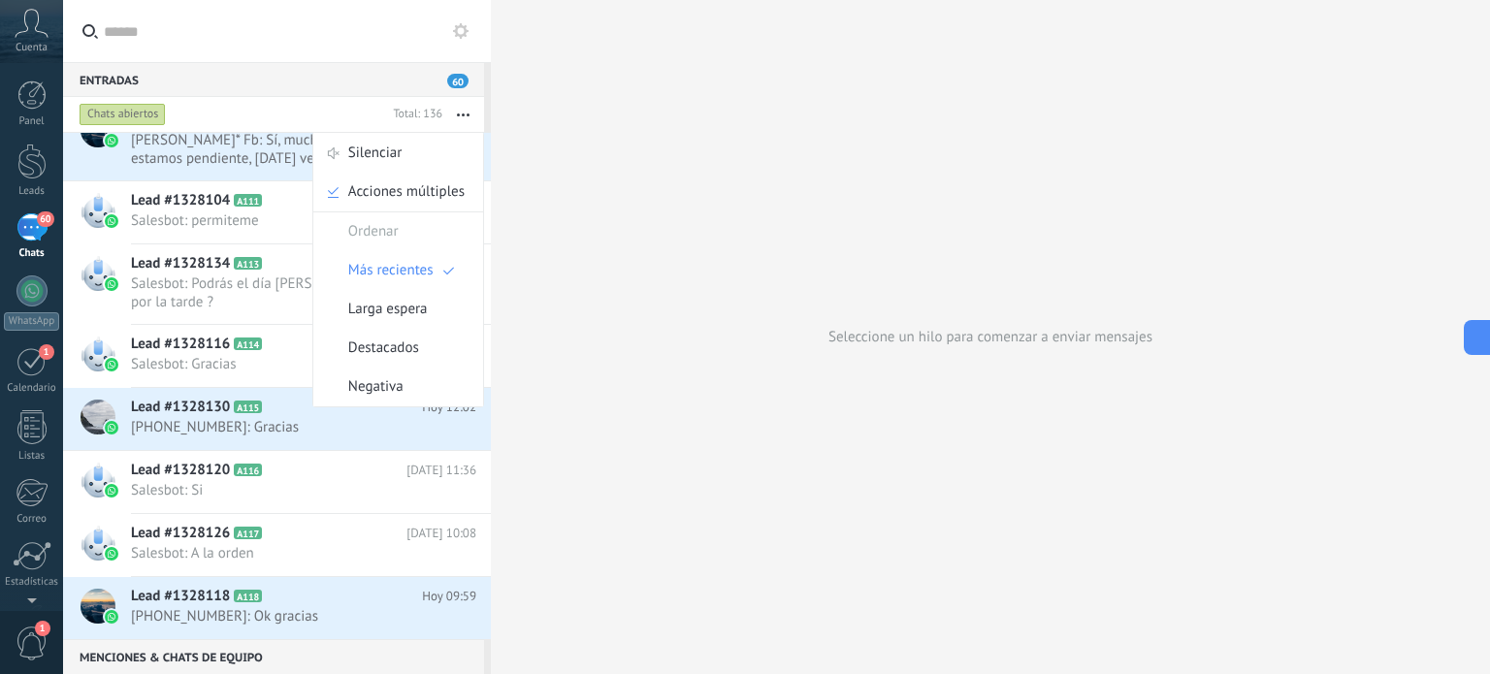
click at [461, 113] on button "button" at bounding box center [463, 114] width 42 height 35
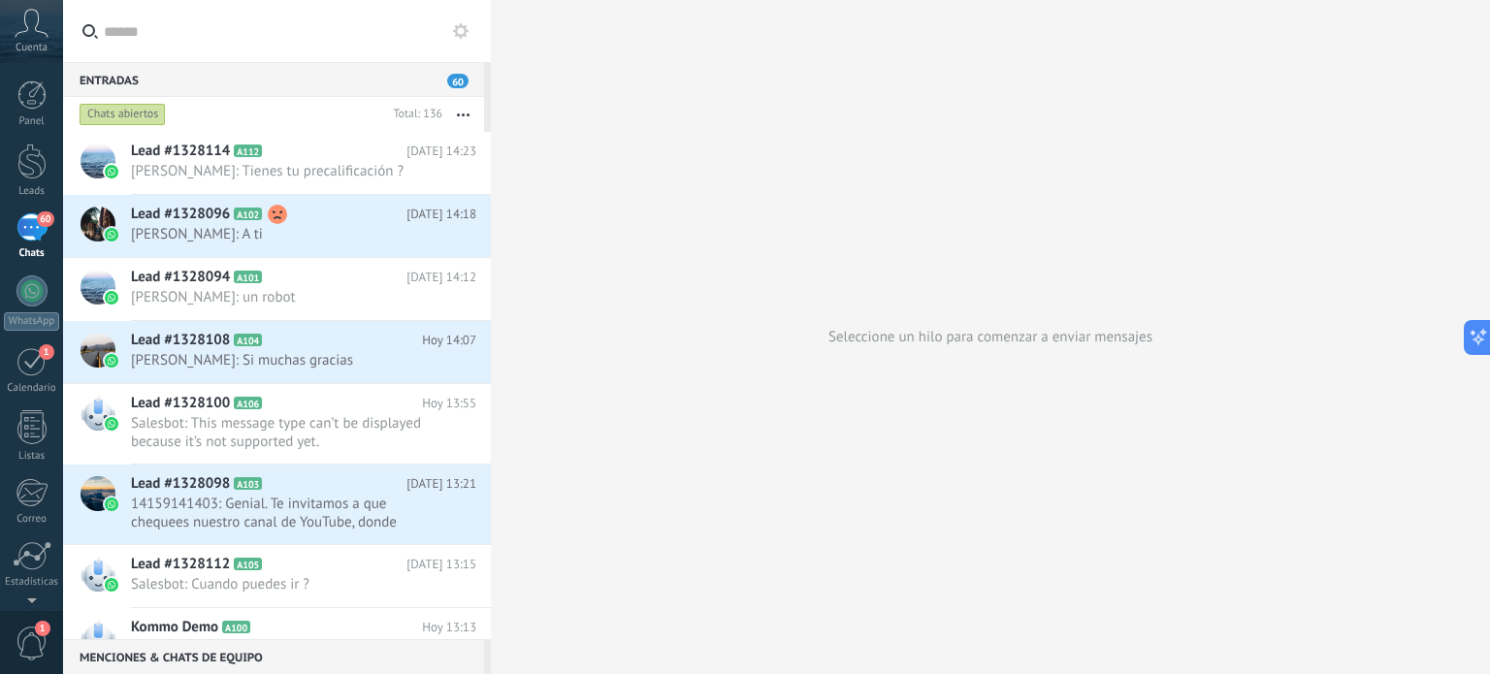
click at [466, 114] on icon "button" at bounding box center [463, 115] width 13 height 3
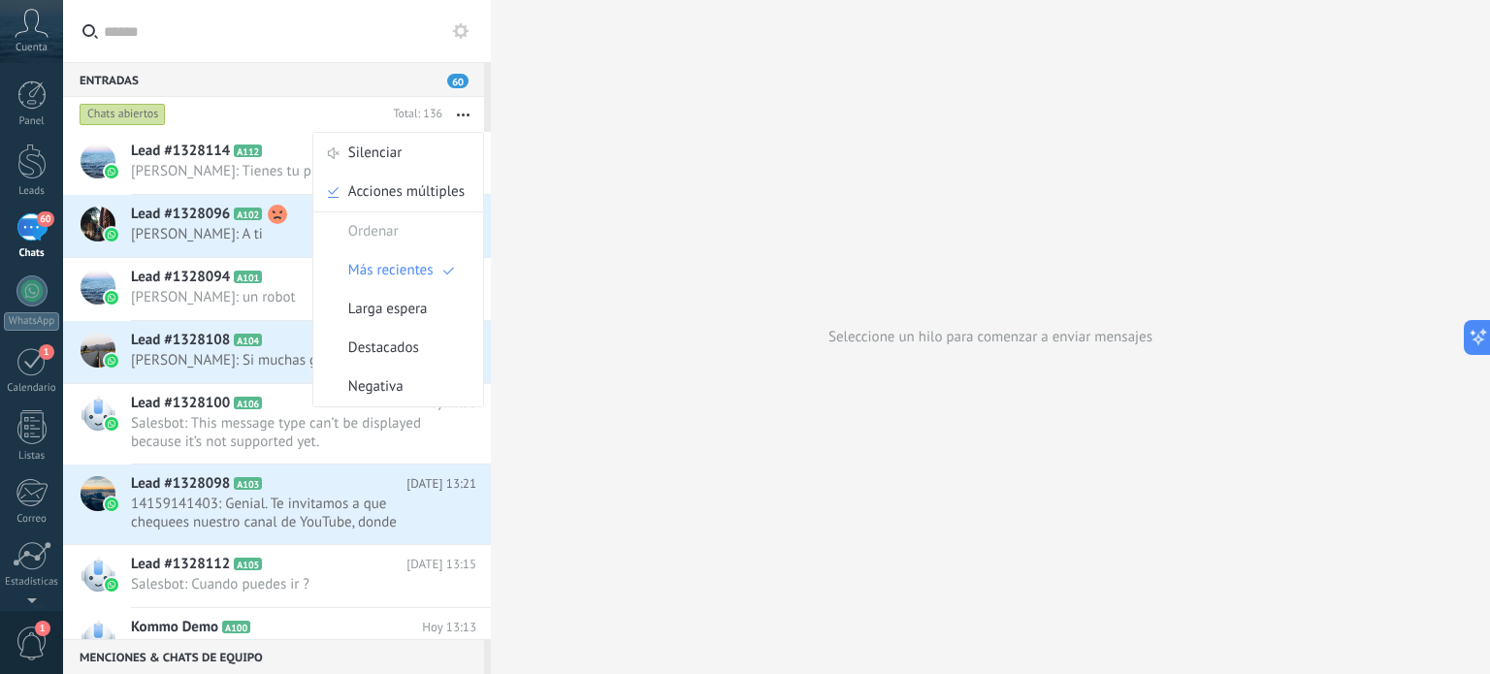
click at [636, 292] on div "Seleccione un hilo para comenzar a enviar mensajes" at bounding box center [990, 337] width 999 height 674
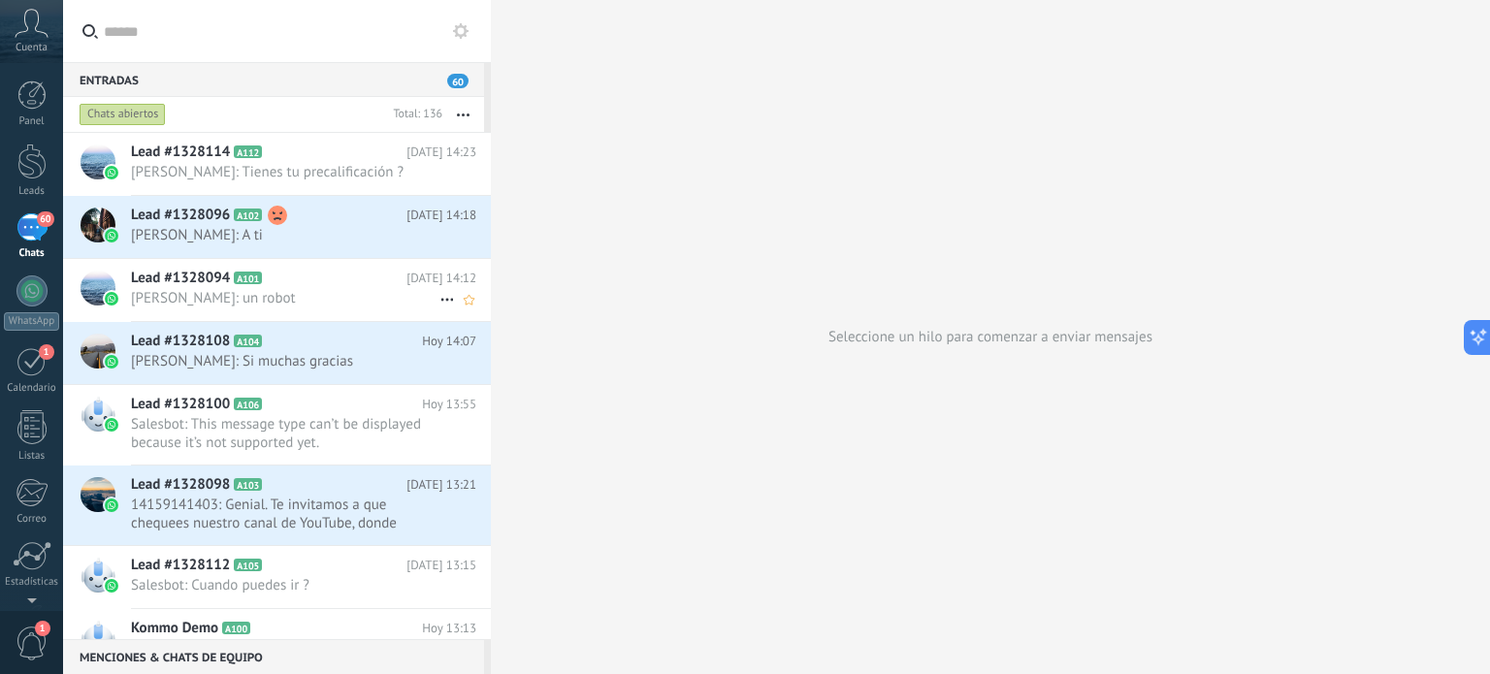
click at [234, 280] on span "A101" at bounding box center [248, 278] width 28 height 13
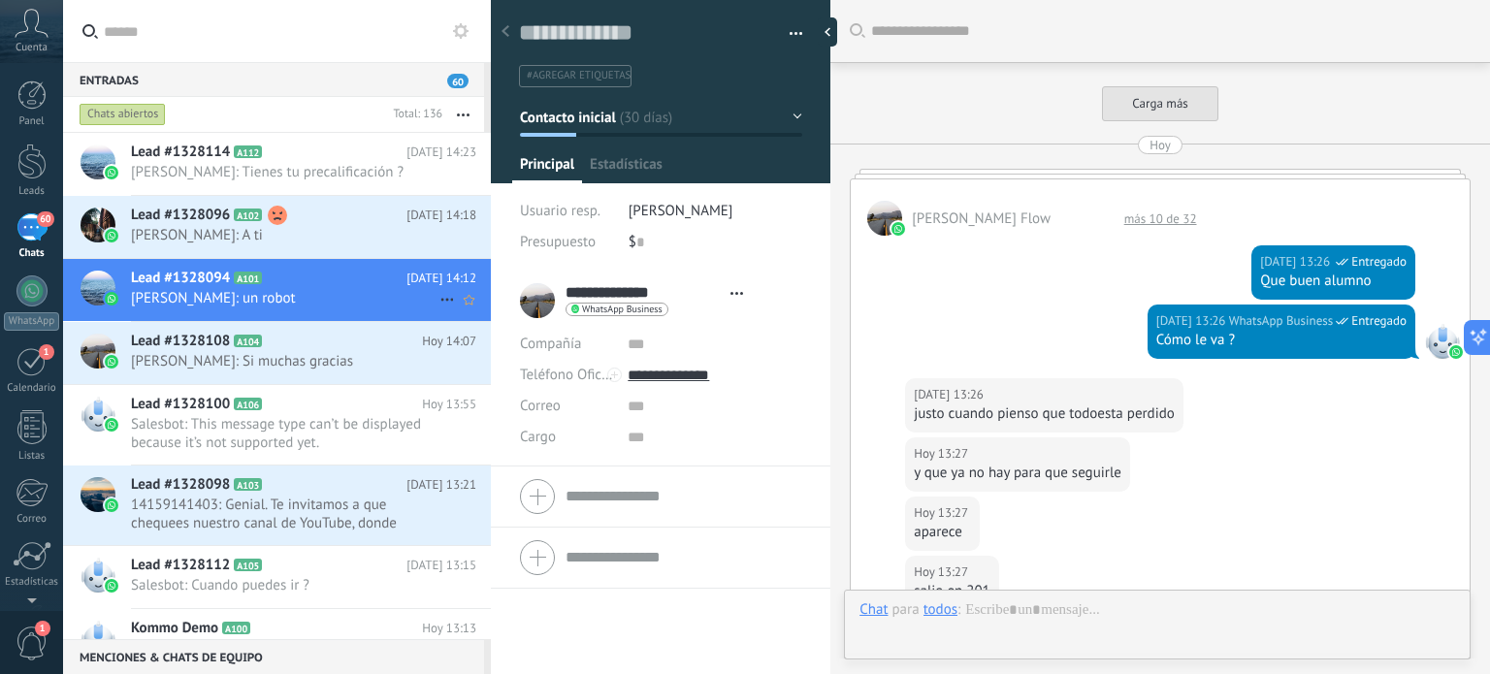
type textarea "**********"
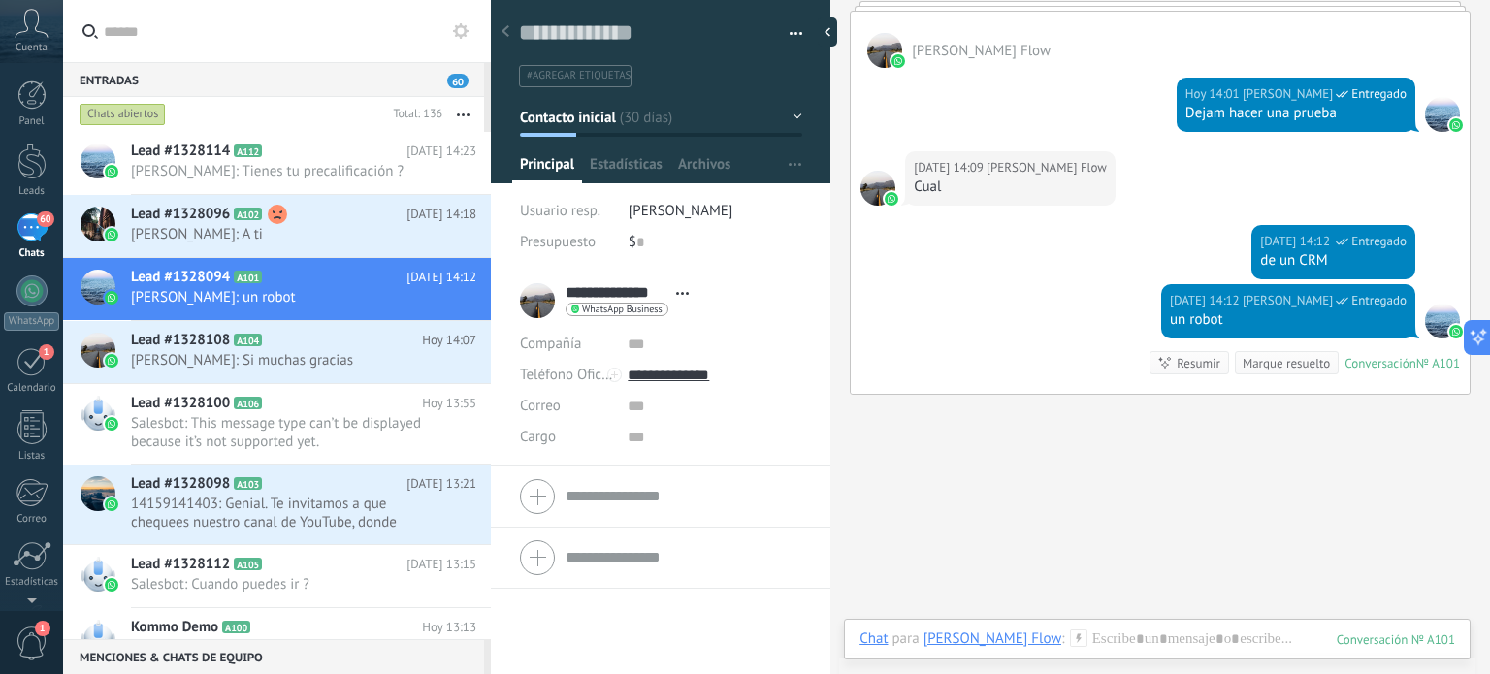
click at [156, 38] on input "text" at bounding box center [288, 31] width 368 height 62
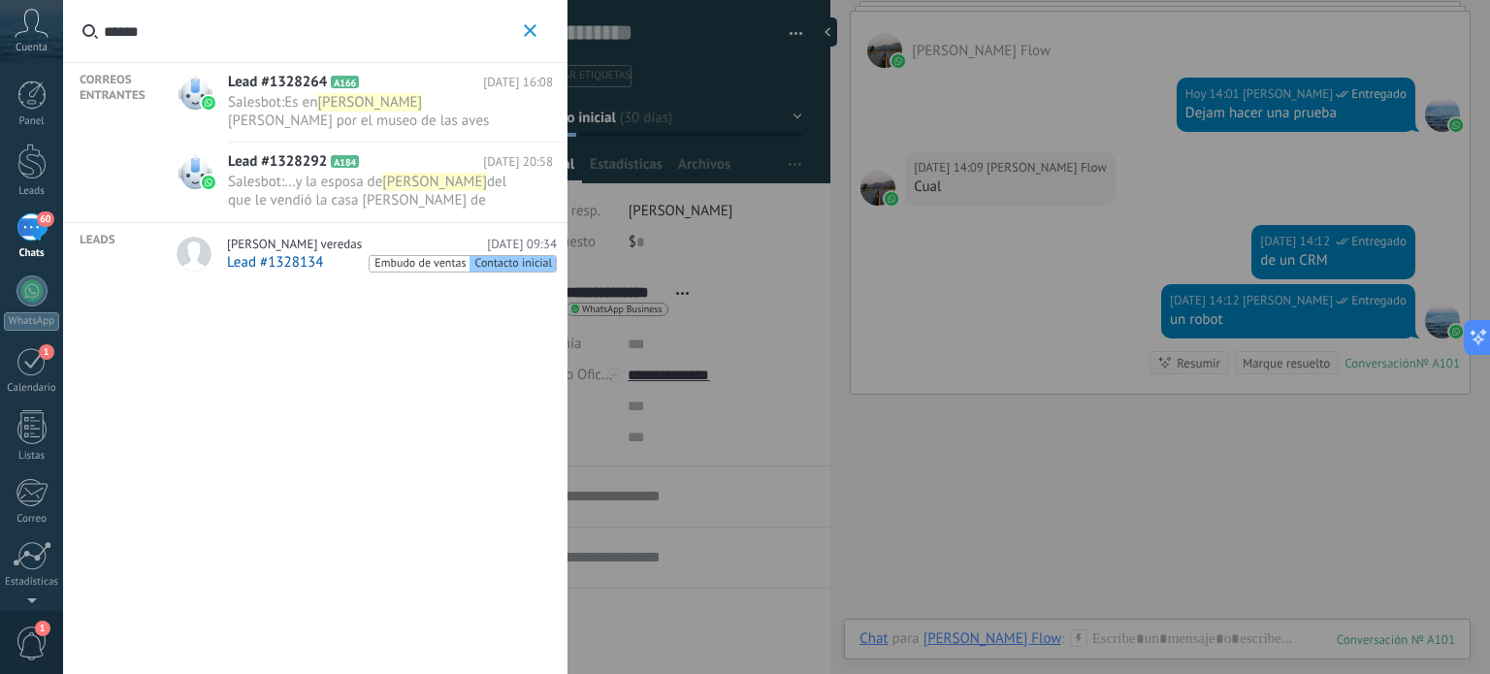
type input "******"
click at [326, 253] on div "Lead #1328134 Embudo de ventas Contacto inicial" at bounding box center [392, 262] width 330 height 19
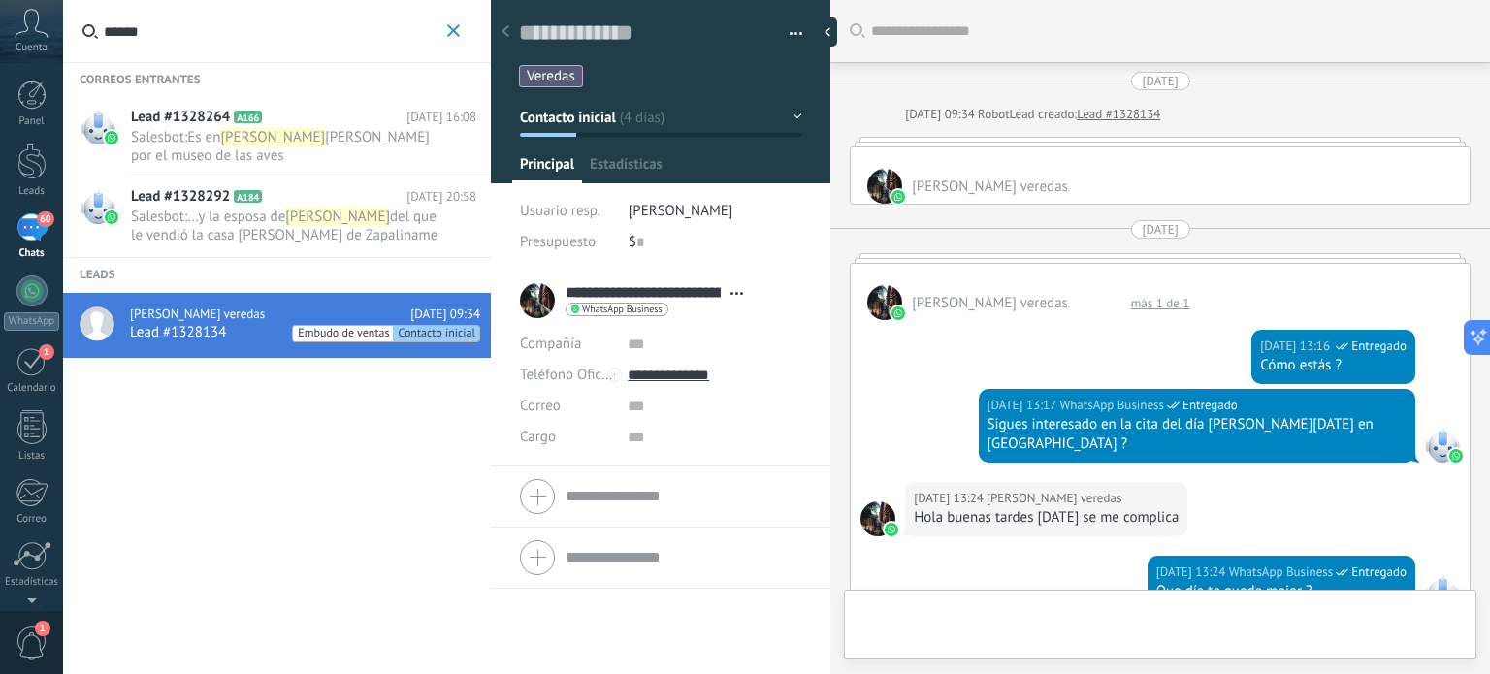
type textarea "**********"
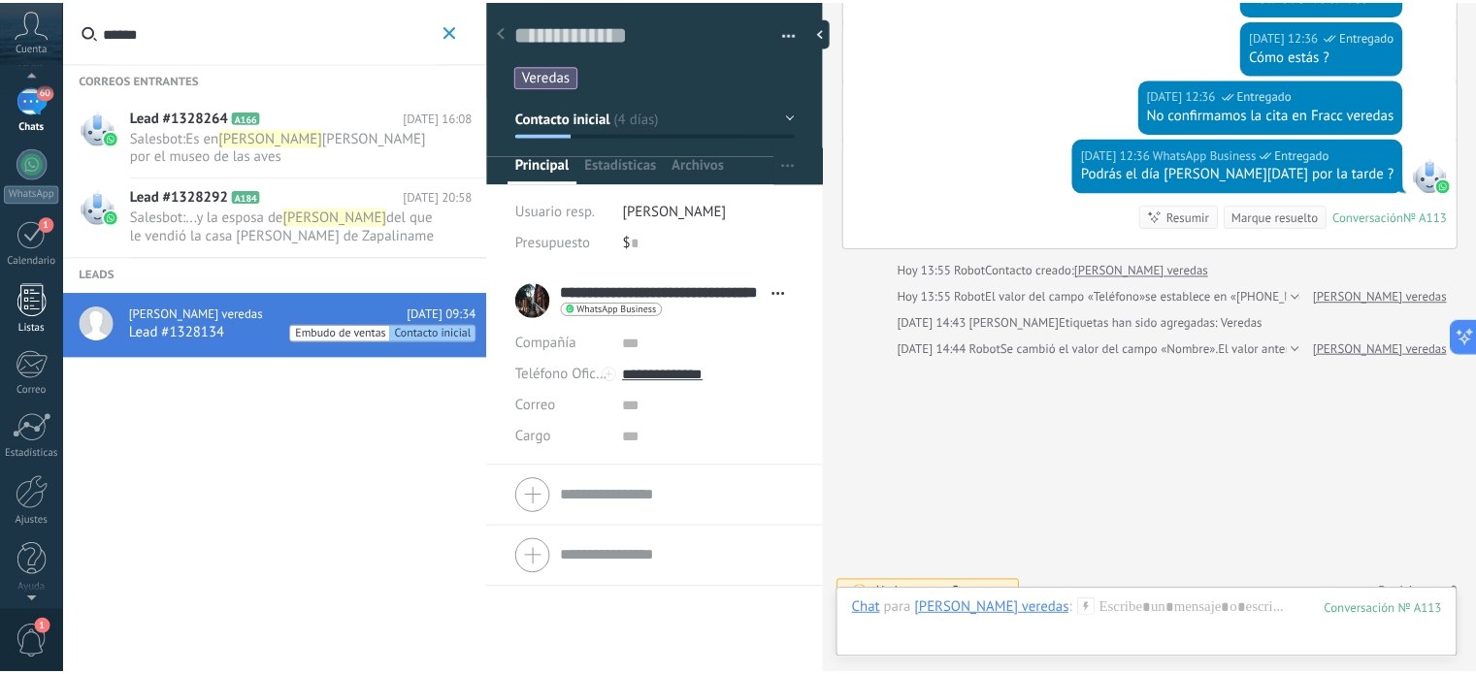
scroll to position [132, 0]
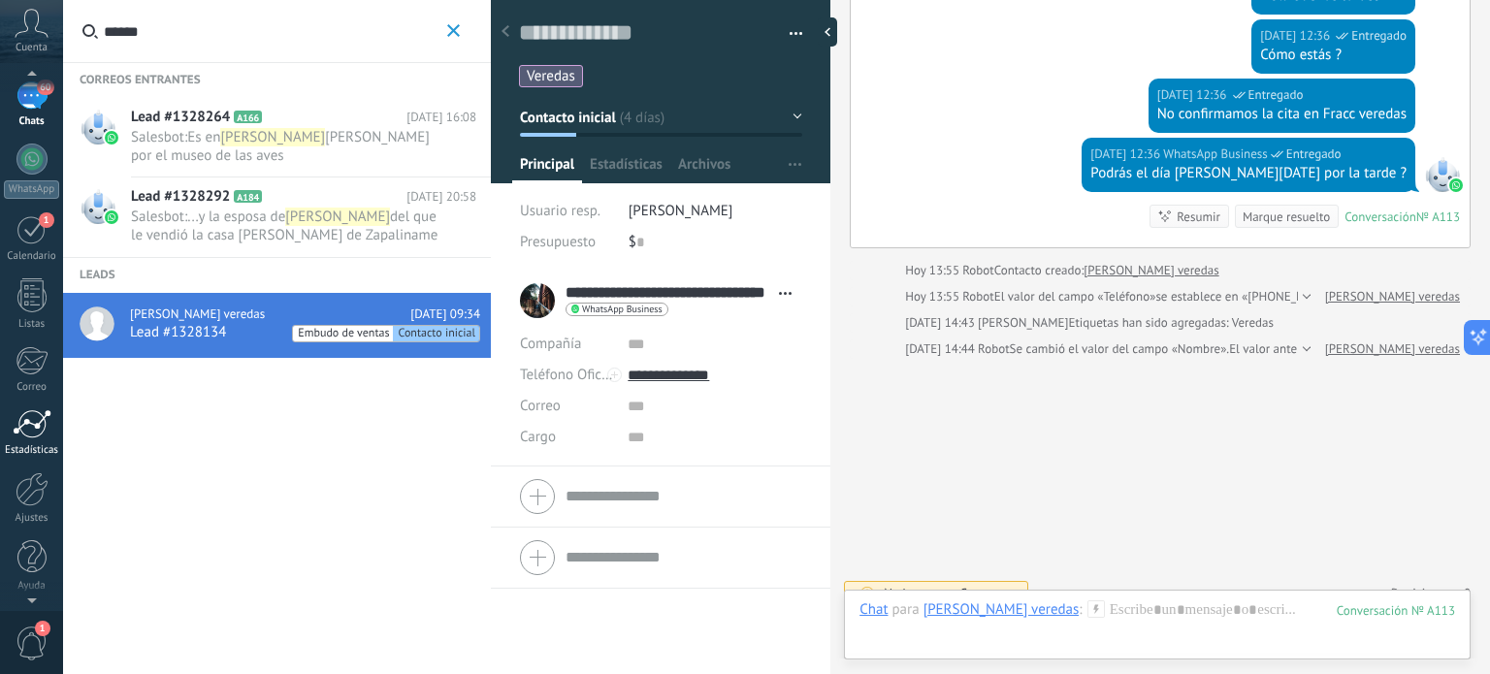
click at [32, 431] on div at bounding box center [32, 423] width 39 height 29
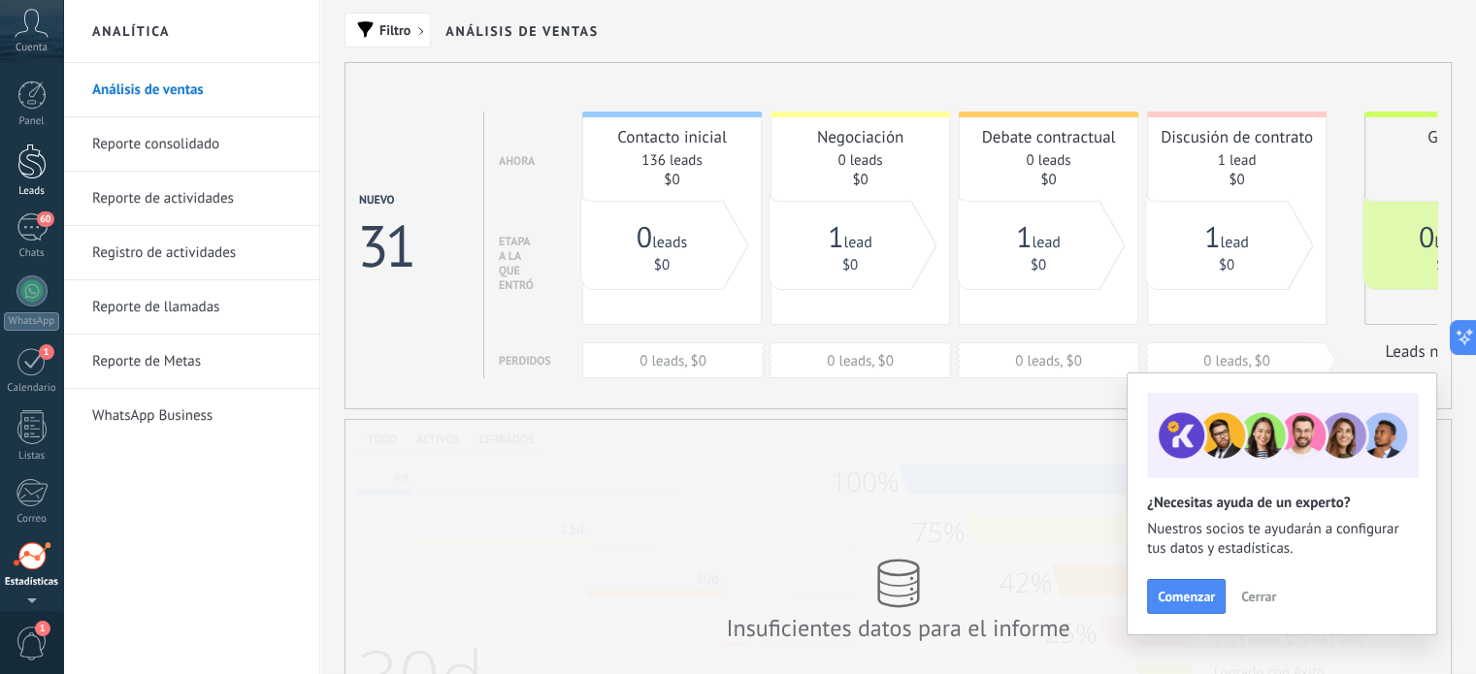
click at [29, 165] on div at bounding box center [31, 162] width 29 height 36
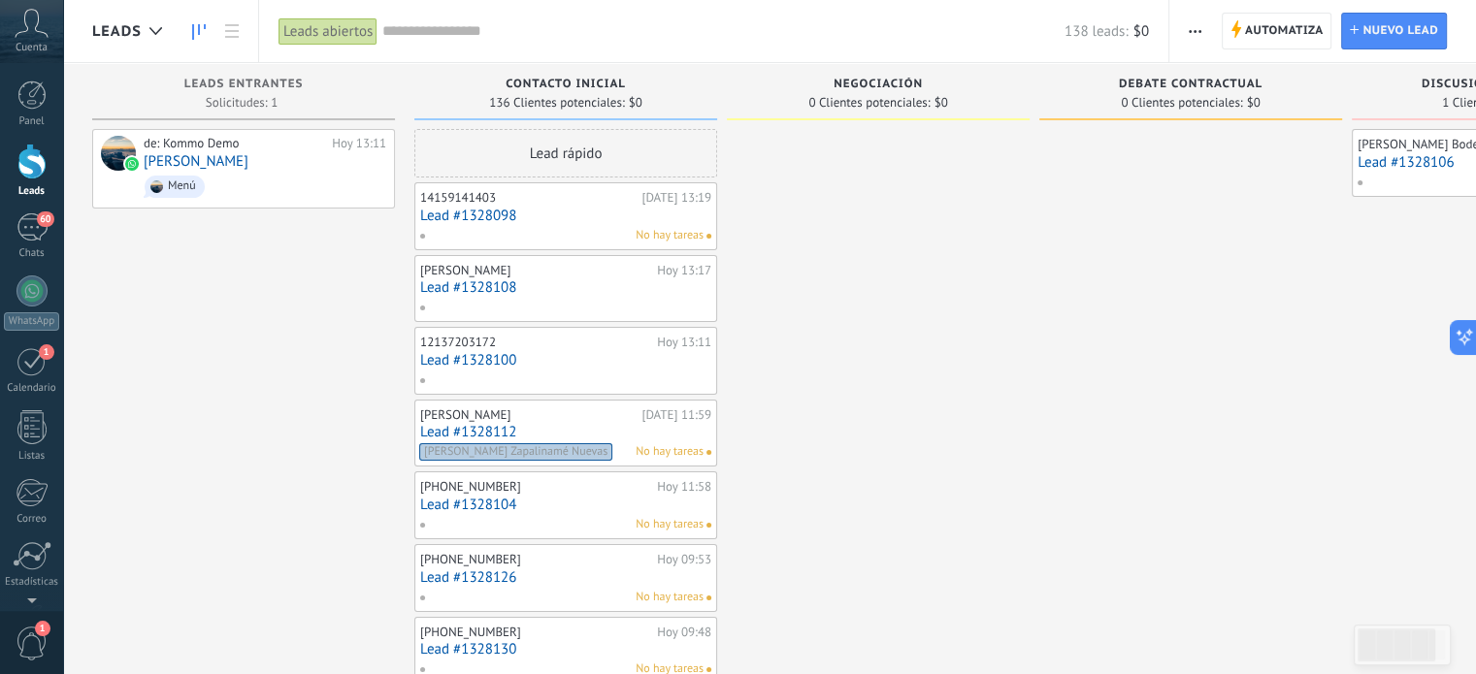
click at [873, 81] on span "Negociación" at bounding box center [878, 85] width 89 height 14
click at [912, 79] on span "Negociación" at bounding box center [878, 85] width 89 height 14
click at [1196, 27] on span "button" at bounding box center [1195, 31] width 13 height 37
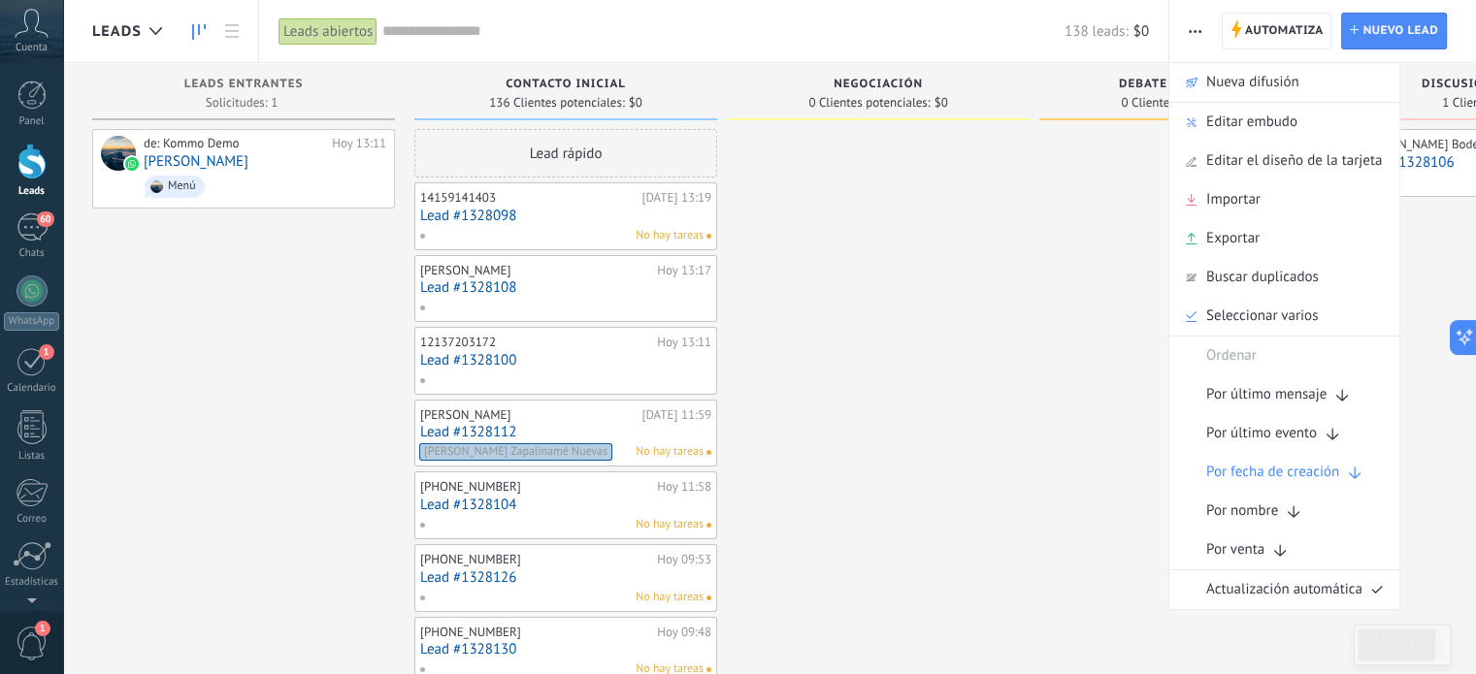
click at [1233, 121] on span "Editar embudo" at bounding box center [1251, 122] width 91 height 39
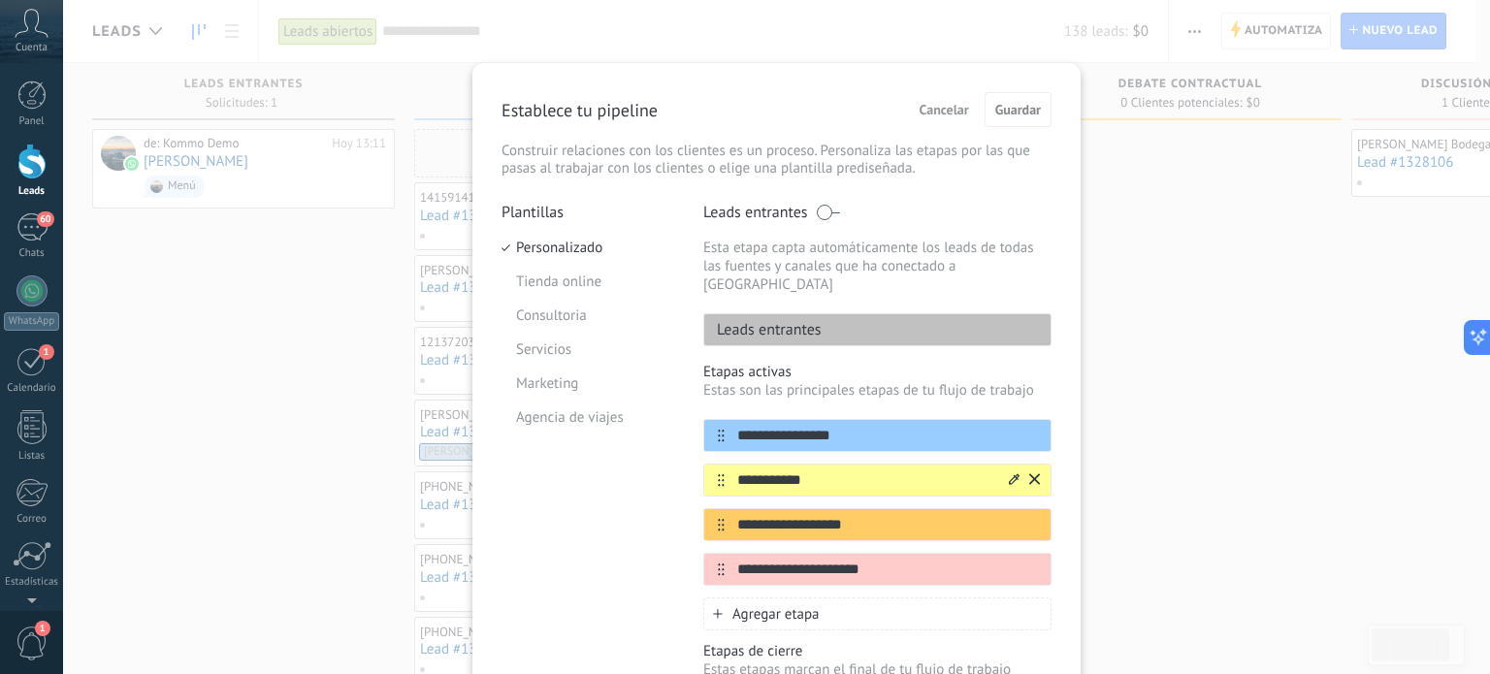
click at [819, 471] on input "**********" at bounding box center [865, 481] width 281 height 20
drag, startPoint x: 817, startPoint y: 461, endPoint x: 721, endPoint y: 464, distance: 96.1
click at [725, 471] on input "**********" at bounding box center [865, 481] width 281 height 20
type input "**********"
drag, startPoint x: 873, startPoint y: 507, endPoint x: 736, endPoint y: 507, distance: 136.8
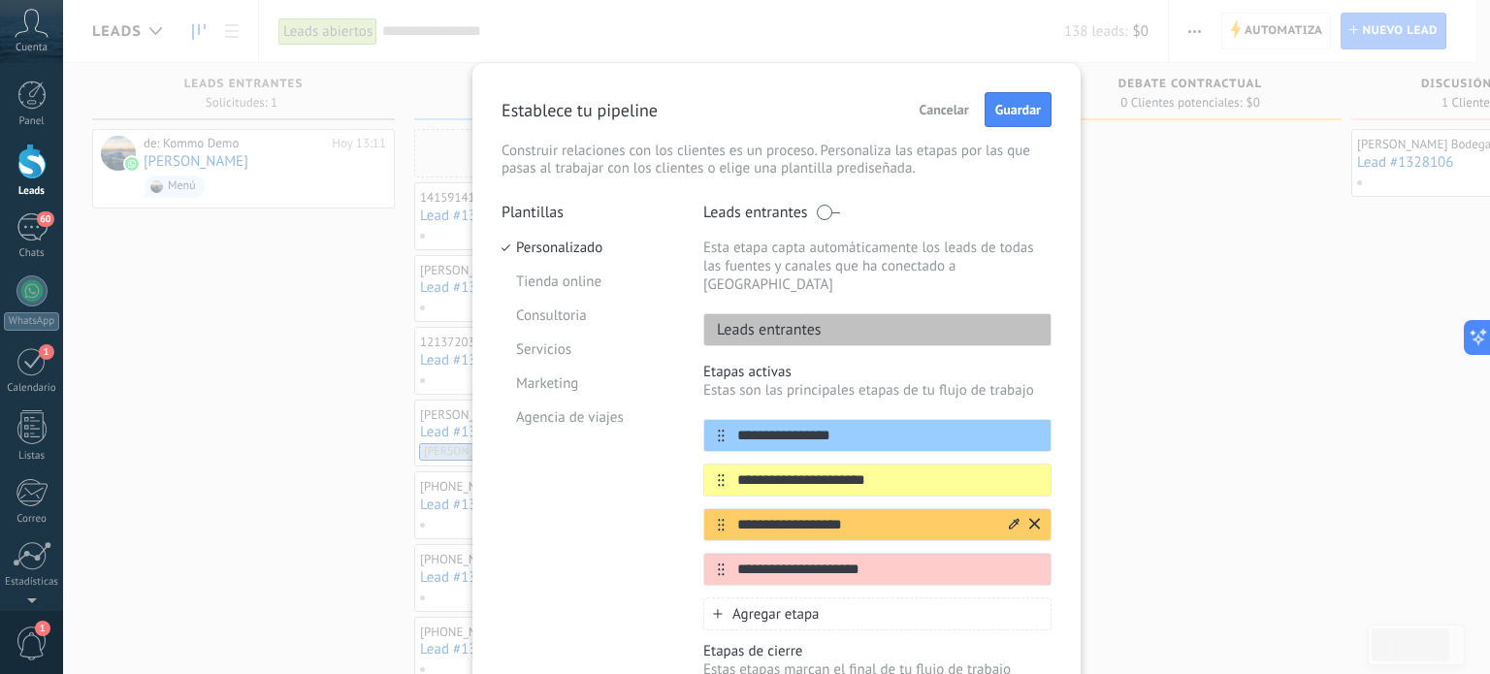
click at [736, 515] on input "**********" at bounding box center [865, 525] width 281 height 20
type input "****"
click at [1012, 474] on icon at bounding box center [1014, 480] width 11 height 12
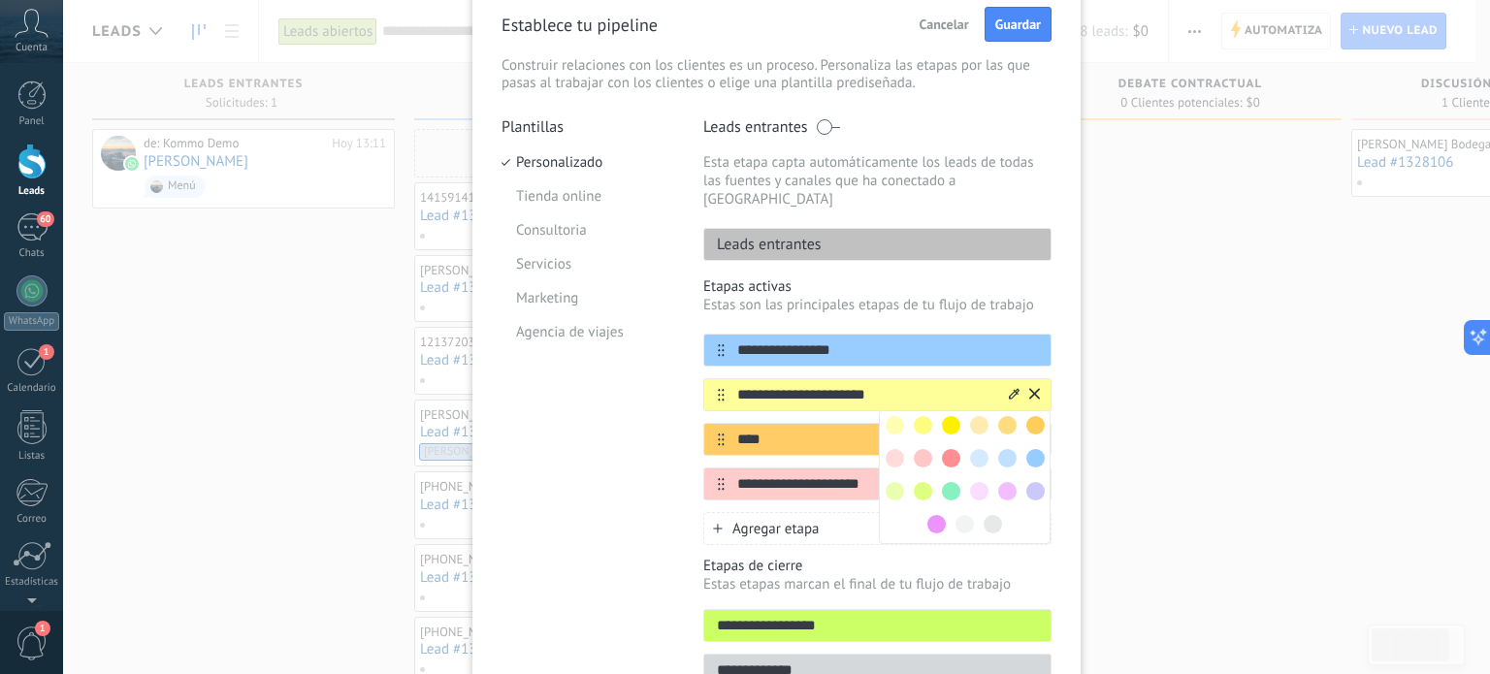
scroll to position [181, 0]
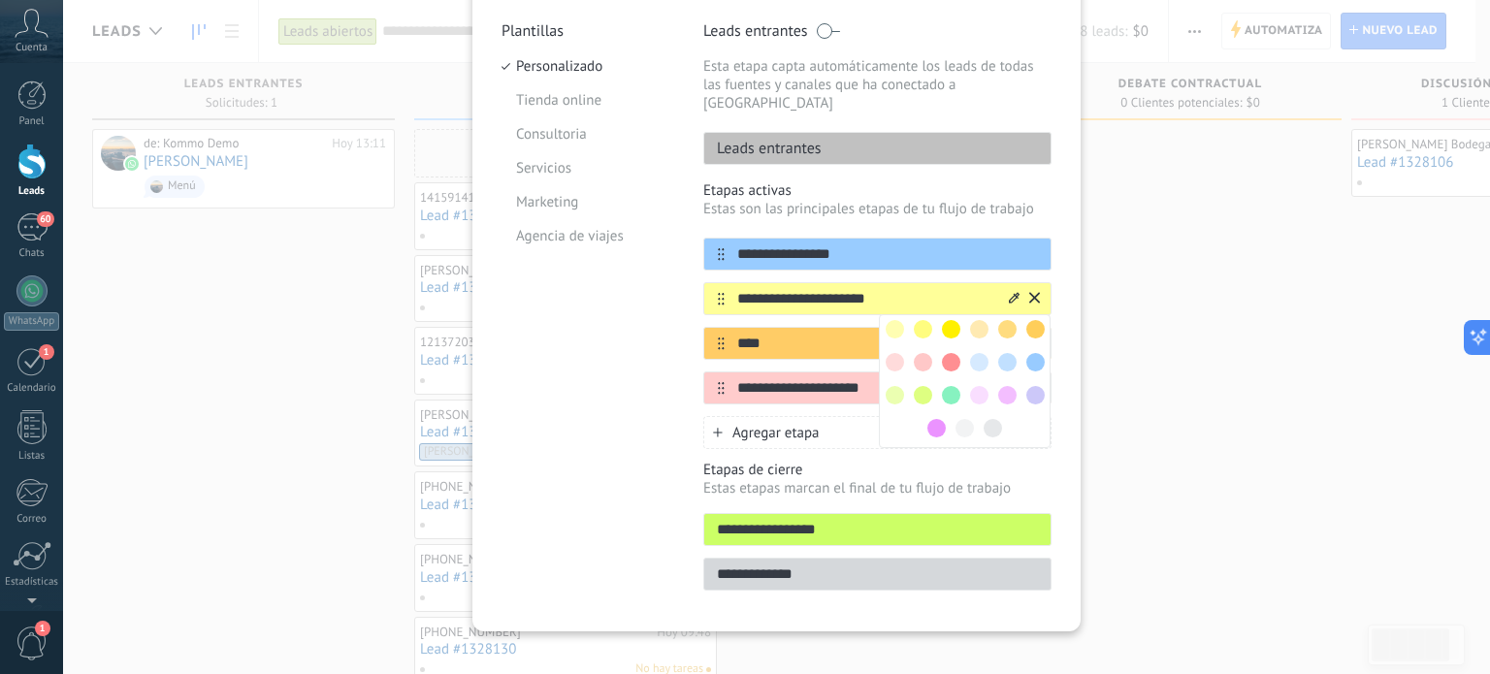
click at [947, 320] on span at bounding box center [951, 329] width 18 height 18
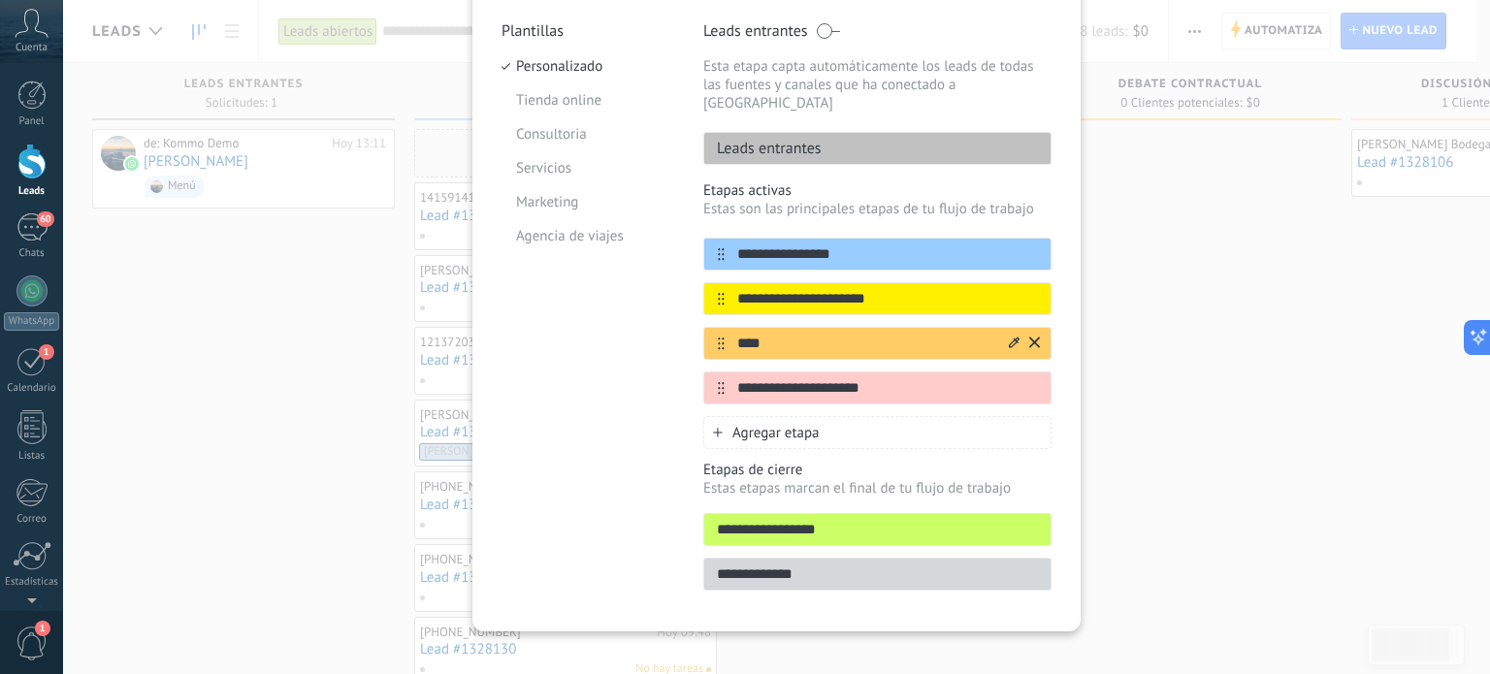
click at [1011, 337] on icon at bounding box center [1014, 343] width 11 height 12
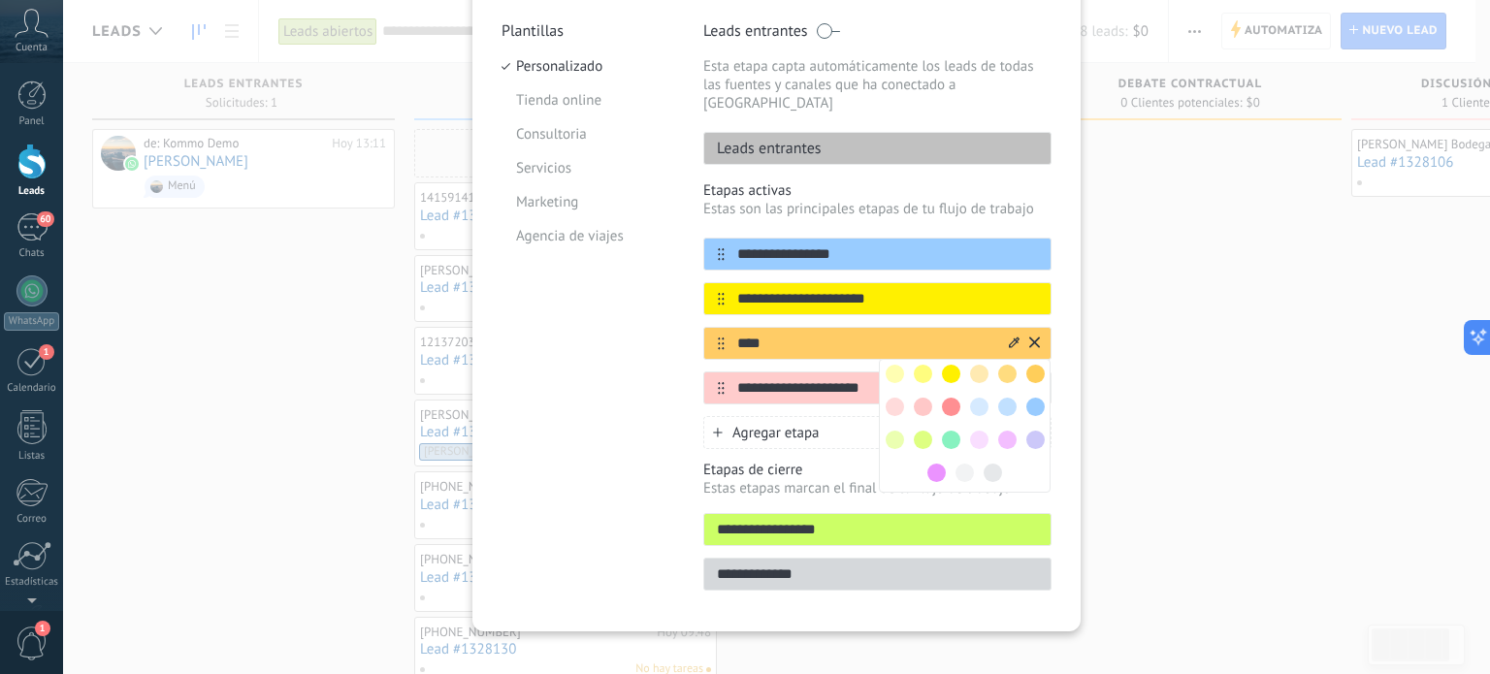
click at [945, 398] on span at bounding box center [951, 407] width 18 height 18
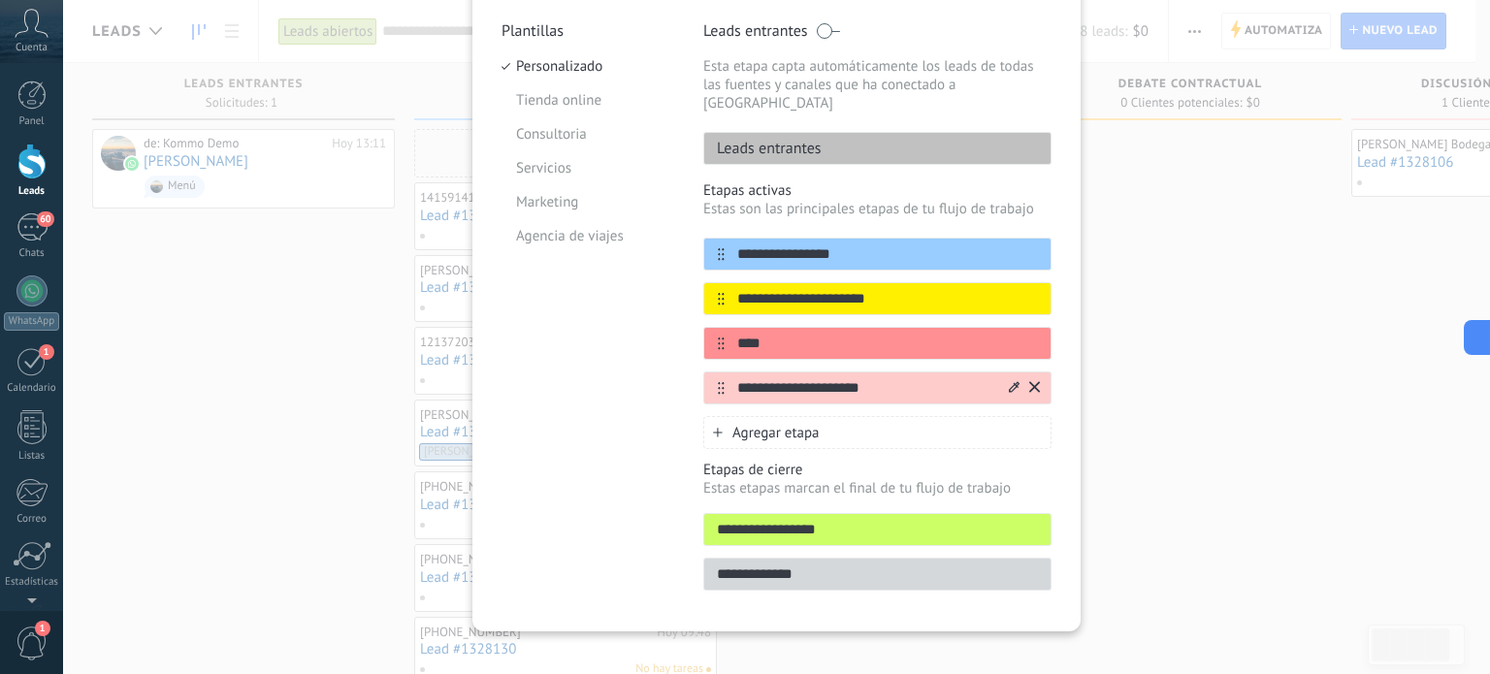
click at [928, 378] on input "**********" at bounding box center [865, 388] width 281 height 20
click at [889, 378] on input "**********" at bounding box center [865, 388] width 281 height 20
drag, startPoint x: 888, startPoint y: 362, endPoint x: 730, endPoint y: 370, distance: 158.4
click at [730, 378] on input "**********" at bounding box center [865, 388] width 281 height 20
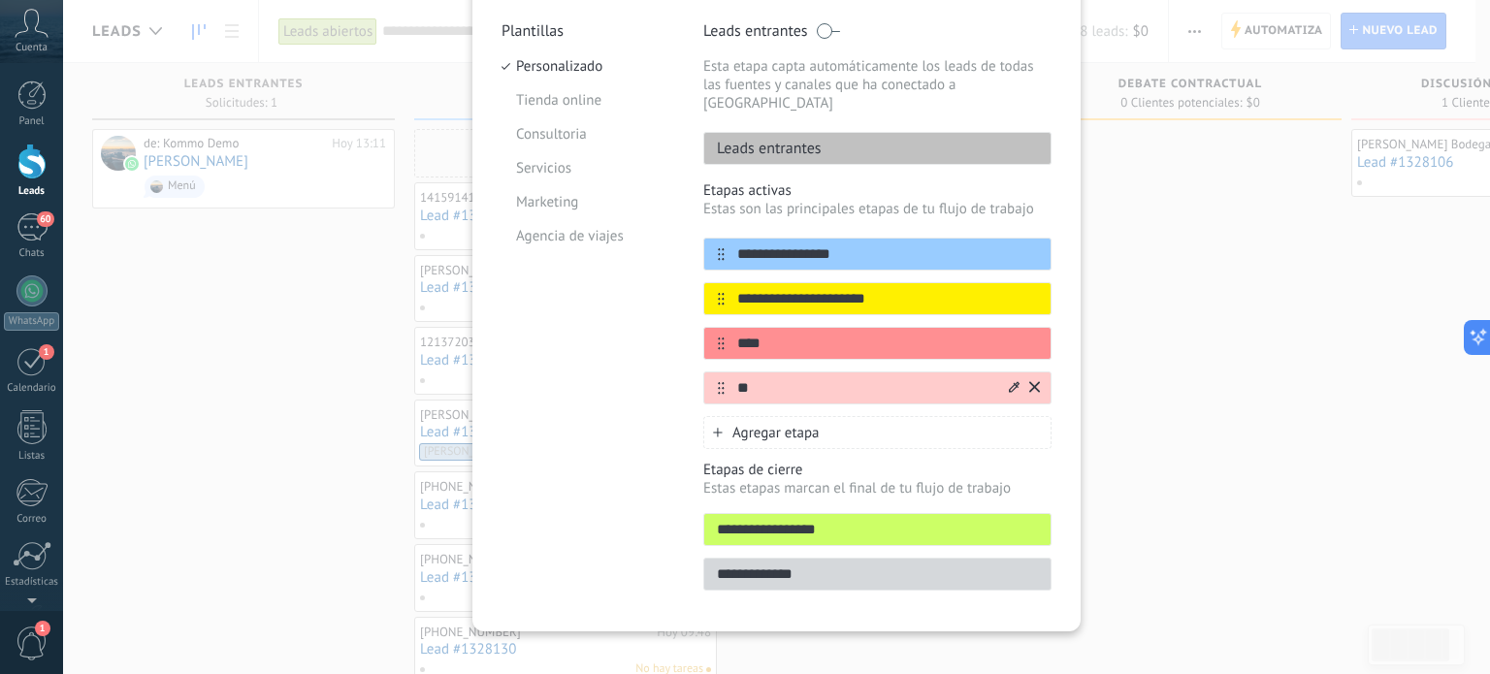
type input "*"
click at [827, 520] on input "**********" at bounding box center [877, 530] width 346 height 20
click at [785, 520] on input "**********" at bounding box center [877, 530] width 346 height 20
click at [713, 428] on icon at bounding box center [718, 433] width 10 height 10
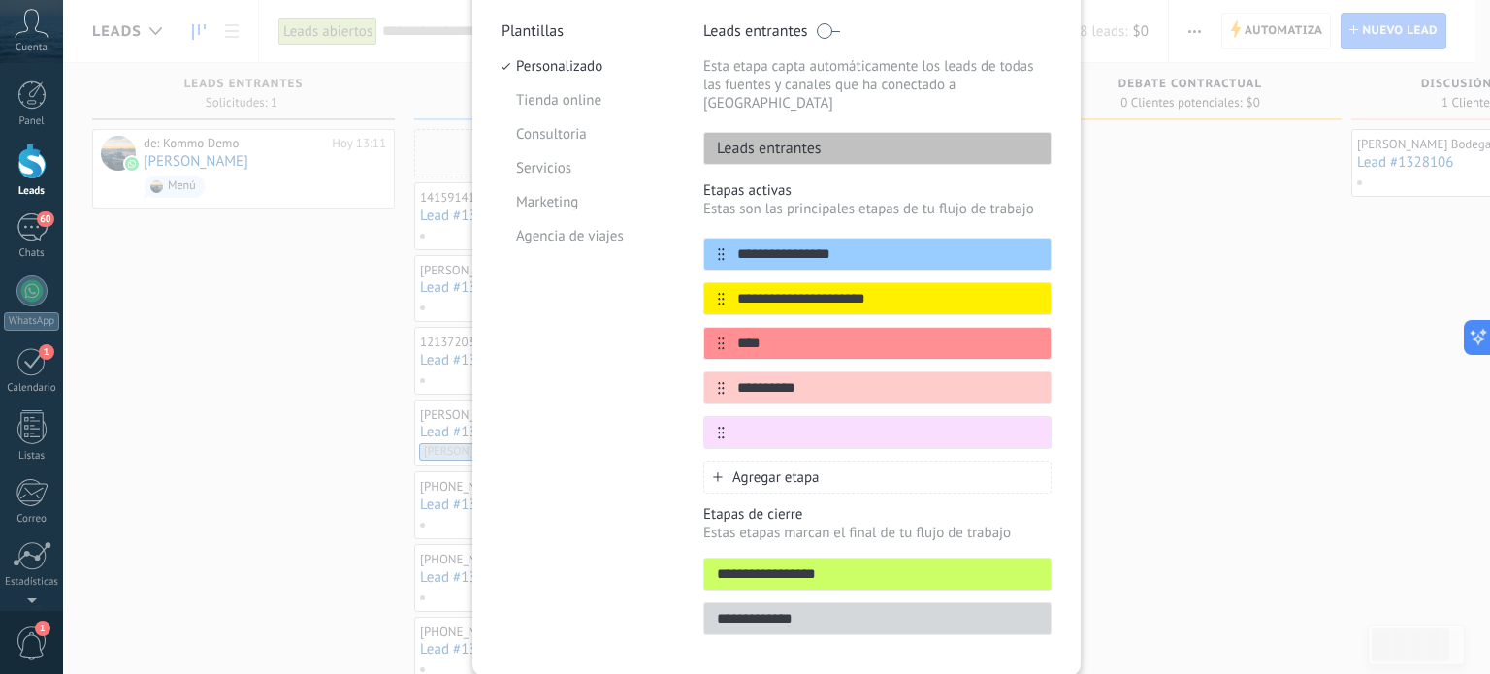
click at [627, 500] on div "Plantillas Personalizado Tienda online Consultoria Servicios Marketing Agencia …" at bounding box center [588, 334] width 173 height 626
drag, startPoint x: 751, startPoint y: 373, endPoint x: 759, endPoint y: 380, distance: 11.0
click at [753, 378] on input "**********" at bounding box center [865, 388] width 281 height 20
type input "**********"
click at [784, 423] on input "text" at bounding box center [865, 433] width 281 height 20
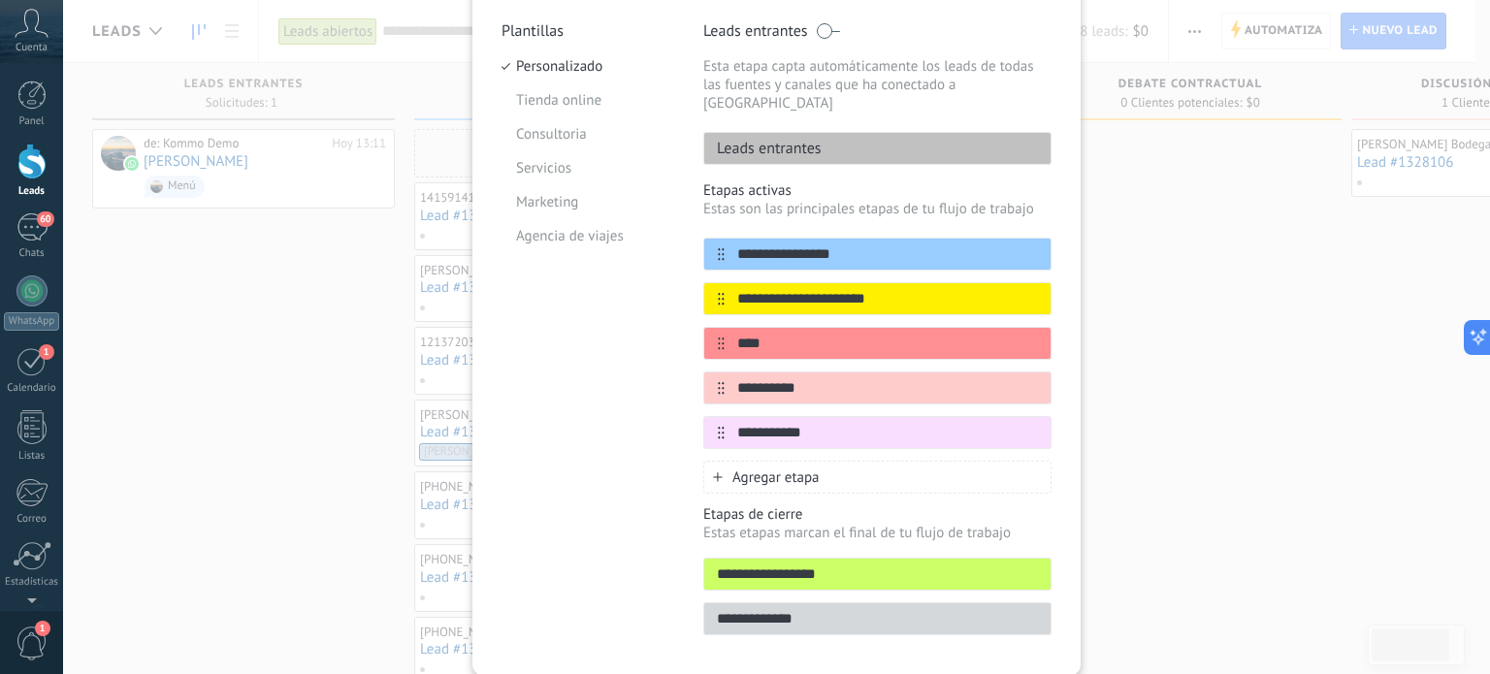
type input "**********"
click at [625, 504] on div "Plantillas Personalizado Tienda online Consultoria Servicios Marketing Agencia …" at bounding box center [588, 334] width 173 height 626
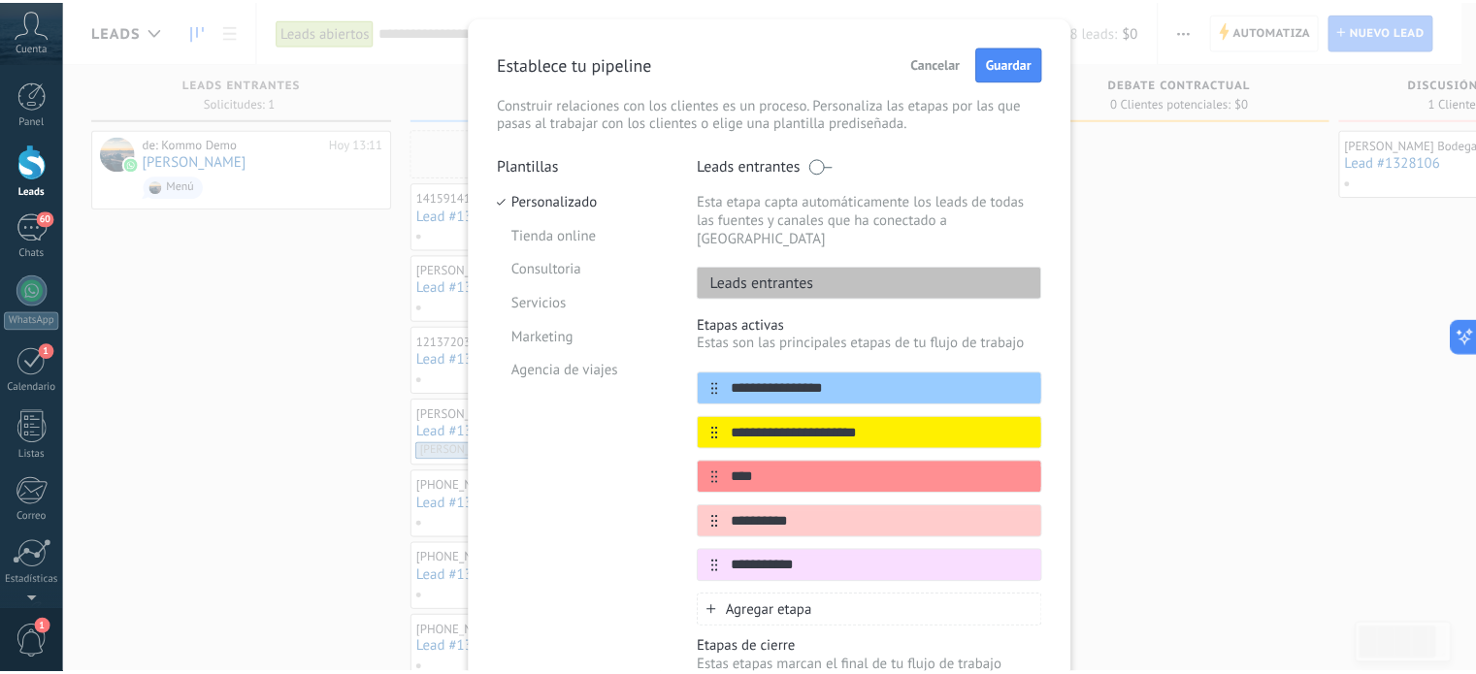
scroll to position [0, 0]
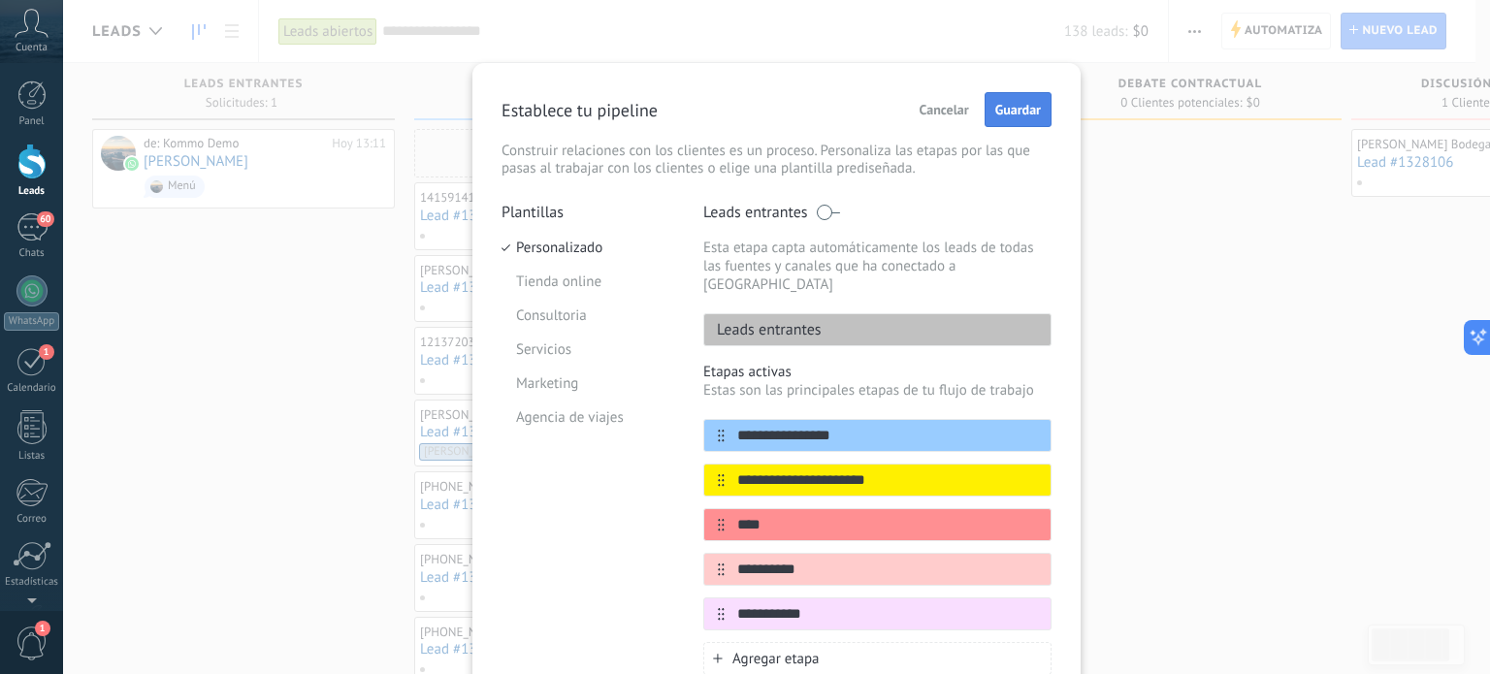
click at [1021, 109] on span "Guardar" at bounding box center [1019, 110] width 46 height 14
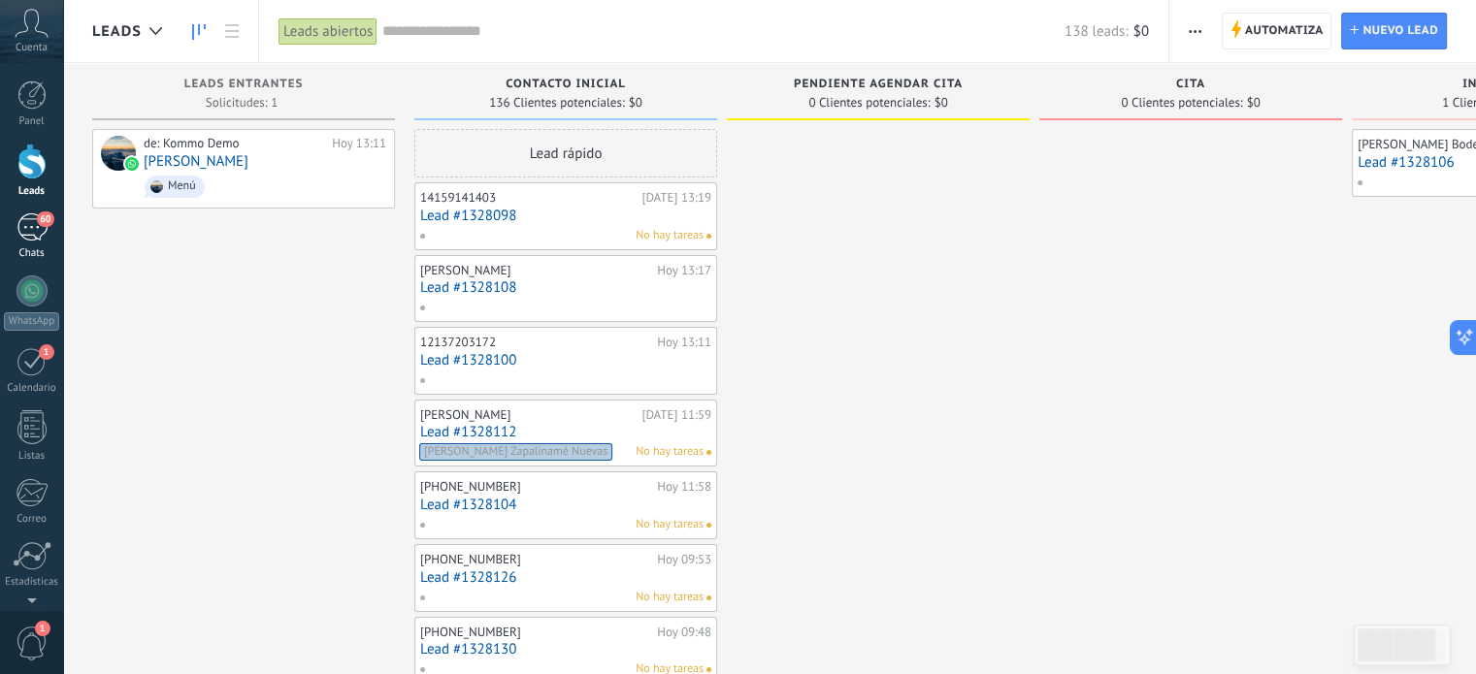
click at [22, 228] on div "60" at bounding box center [31, 227] width 31 height 28
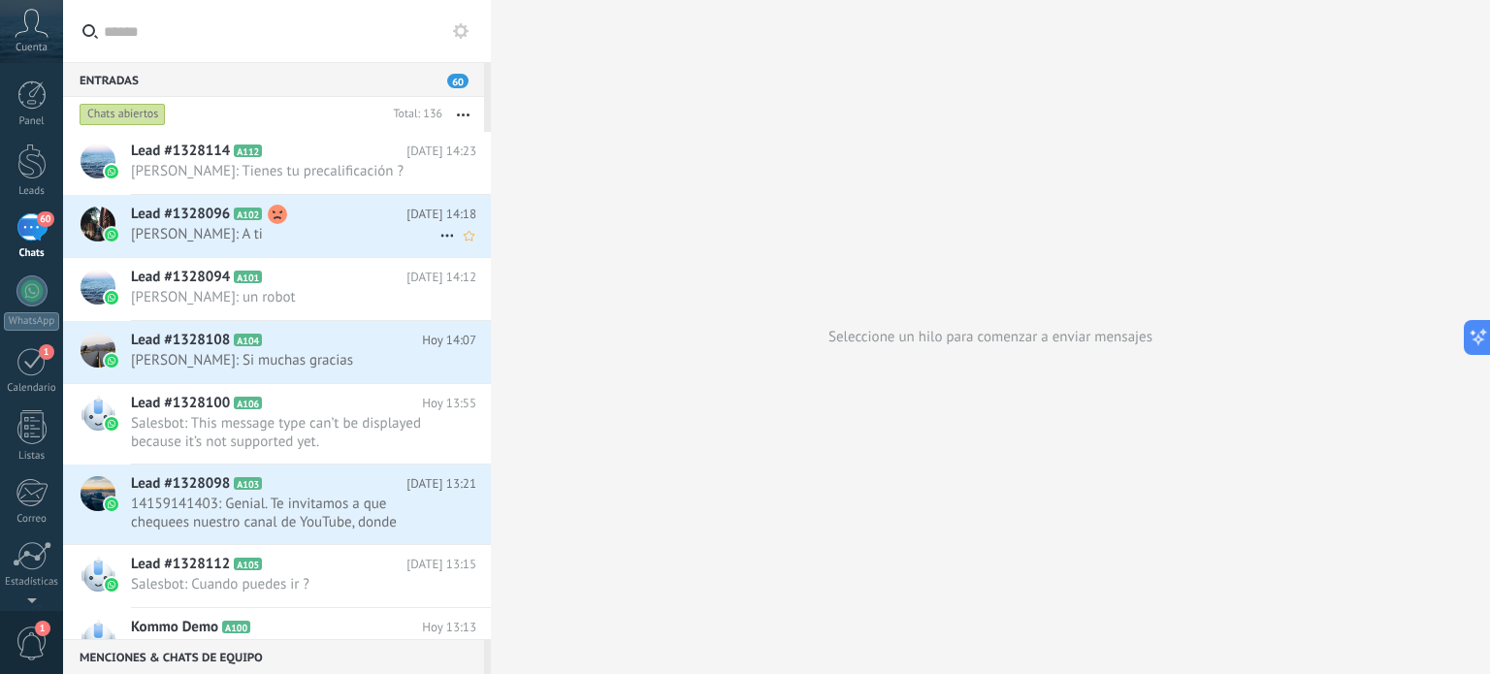
click at [277, 216] on use at bounding box center [277, 214] width 19 height 19
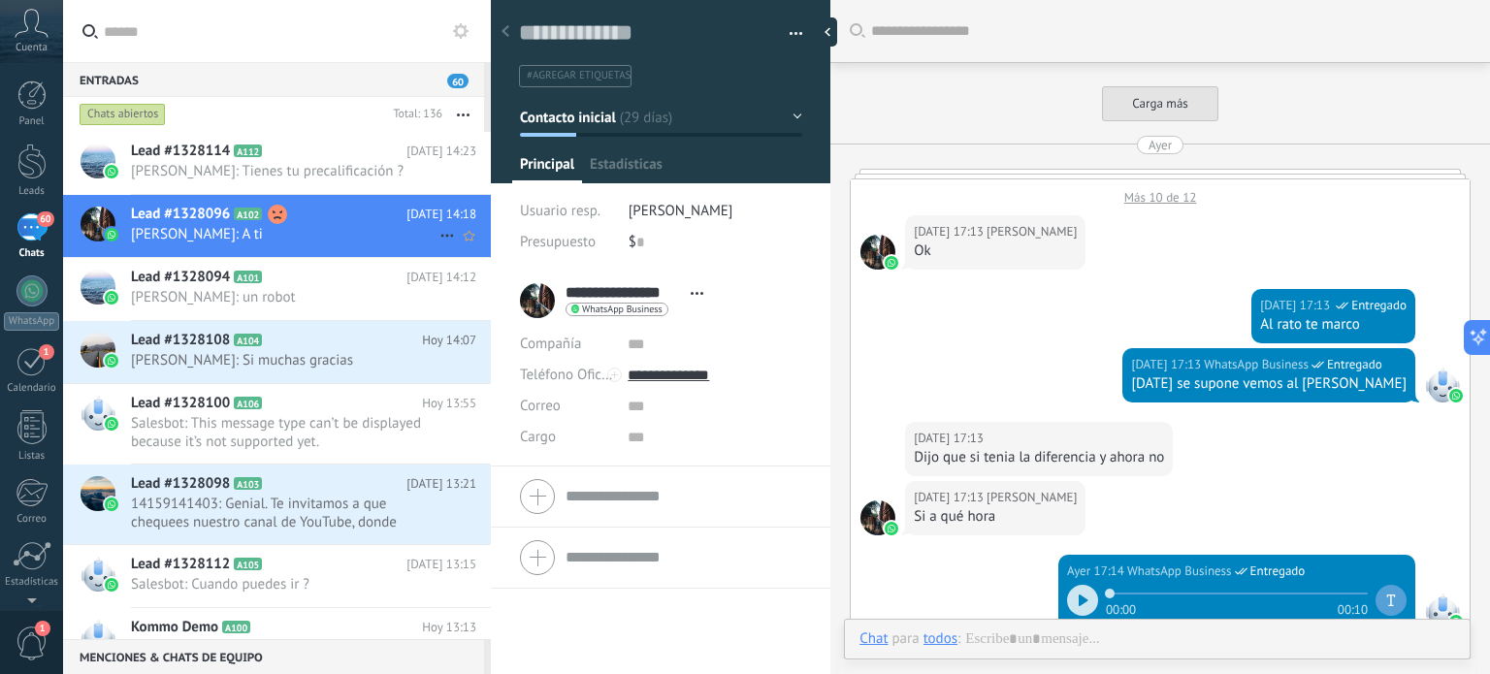
scroll to position [2312, 0]
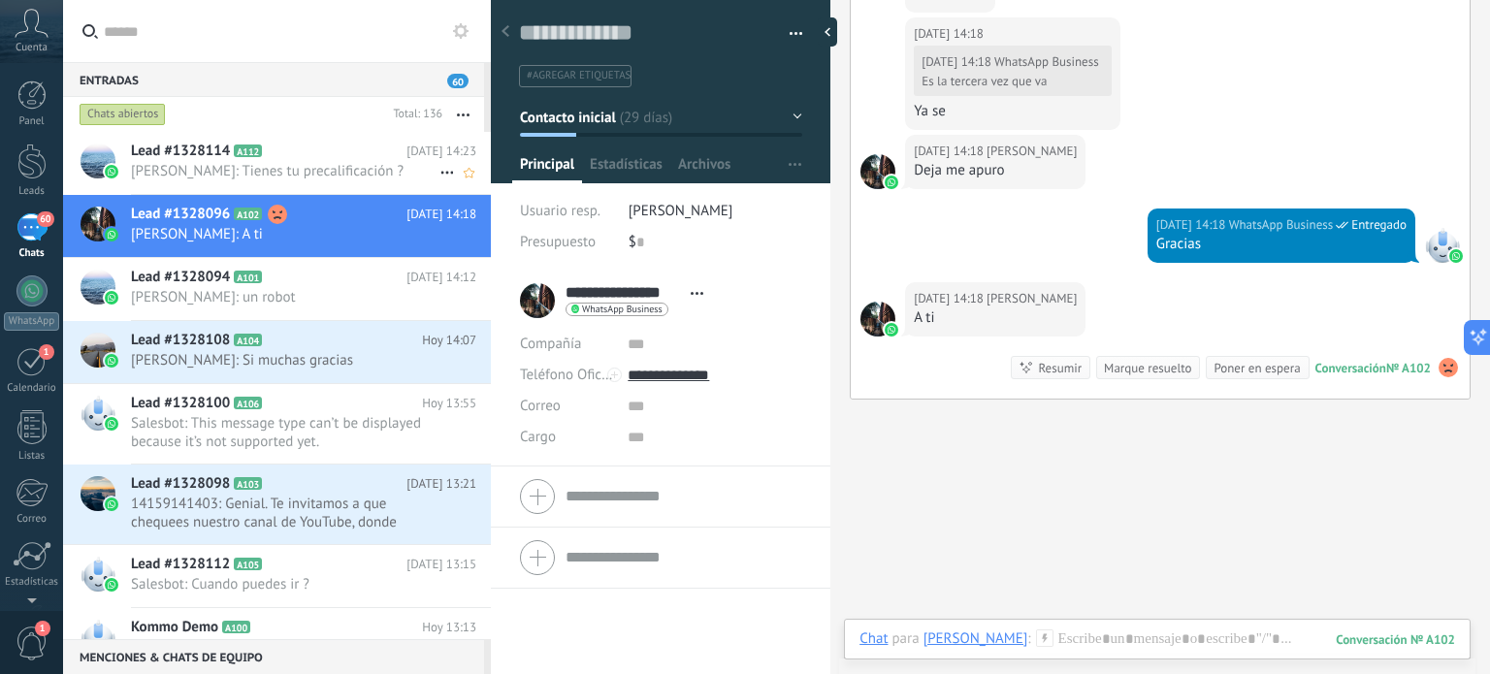
click at [217, 167] on span "[PERSON_NAME]: Tienes tu precalificación ?" at bounding box center [285, 171] width 309 height 18
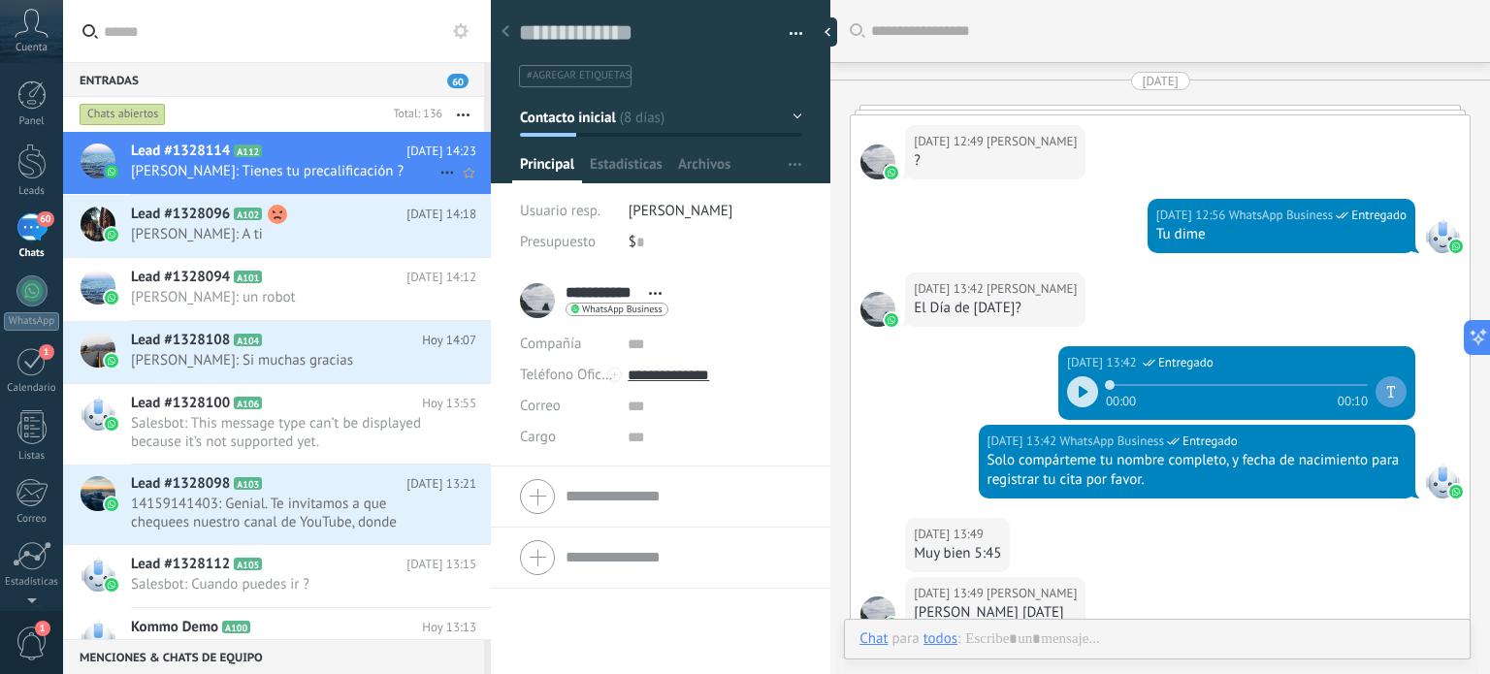
scroll to position [2701, 0]
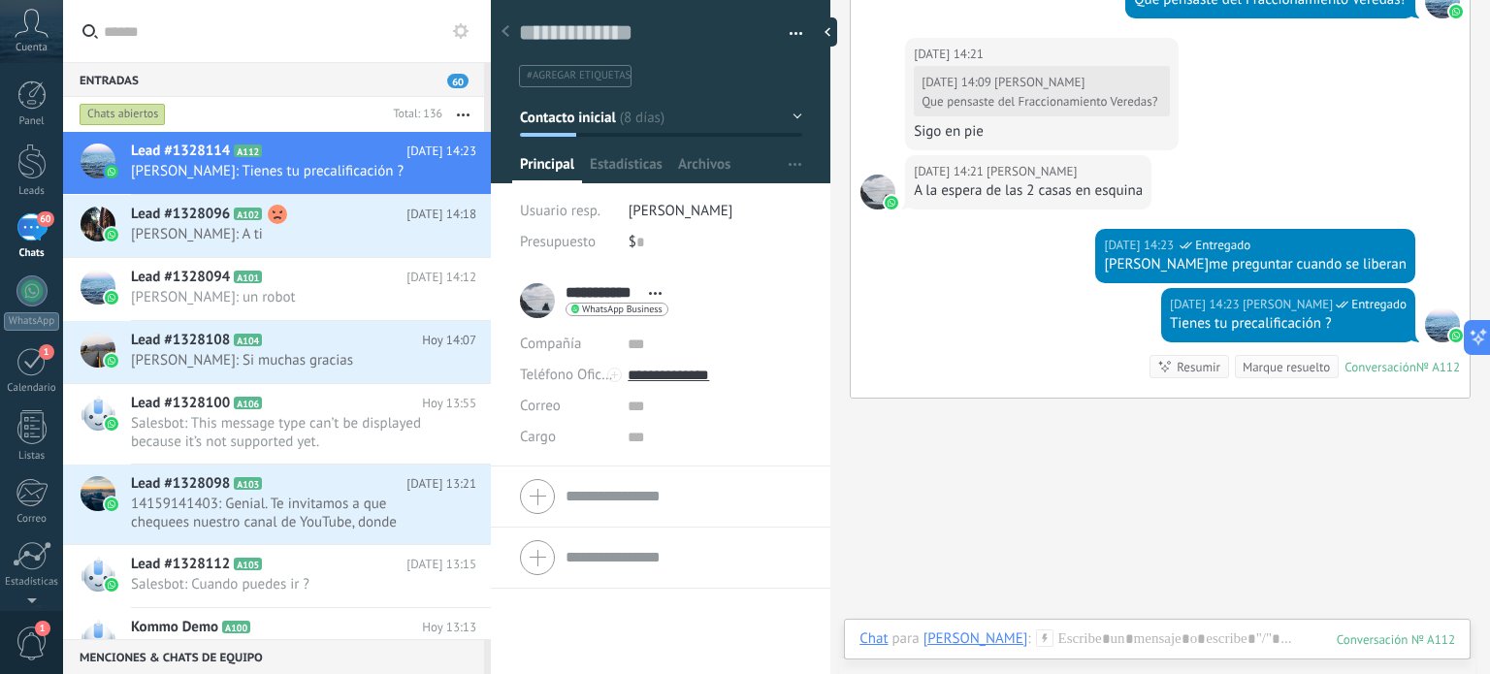
click at [790, 115] on button "Contacto inicial" at bounding box center [661, 117] width 282 height 35
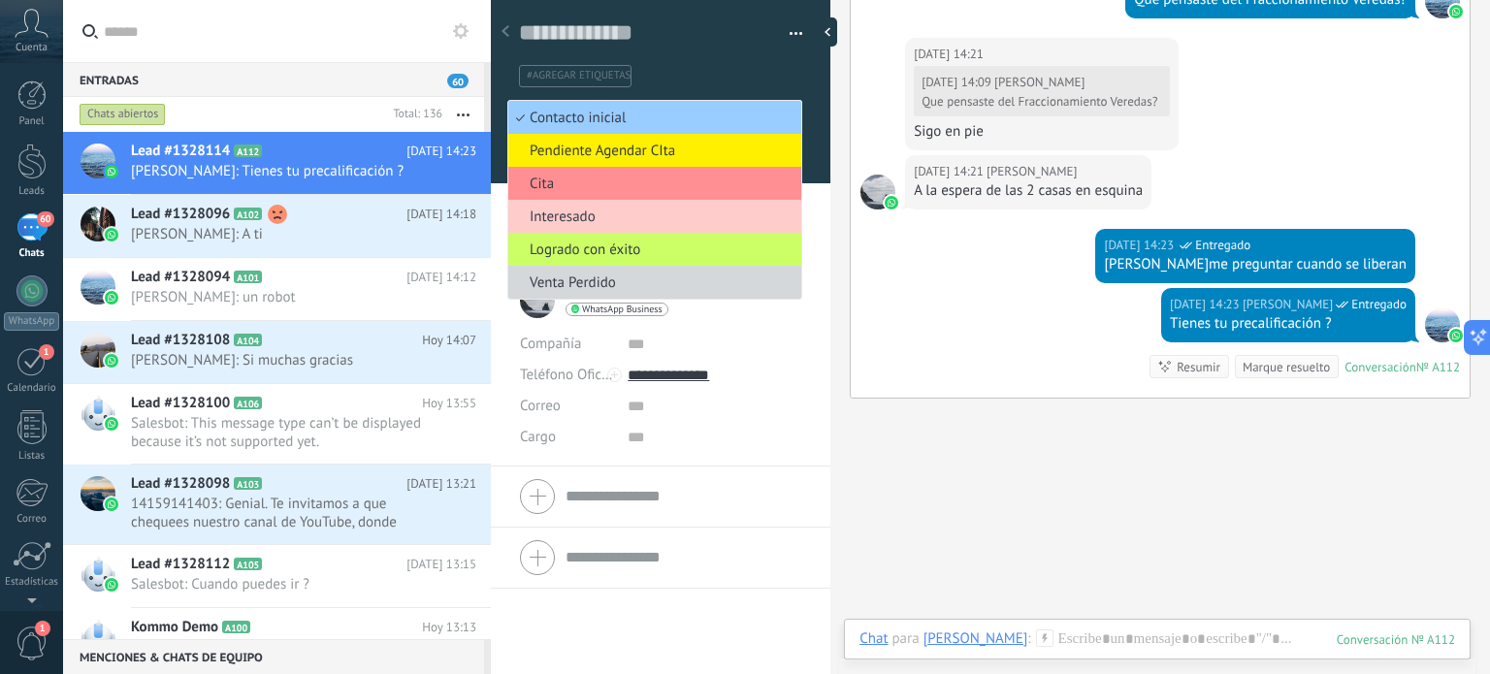
click at [570, 211] on span "Interesado" at bounding box center [651, 217] width 287 height 18
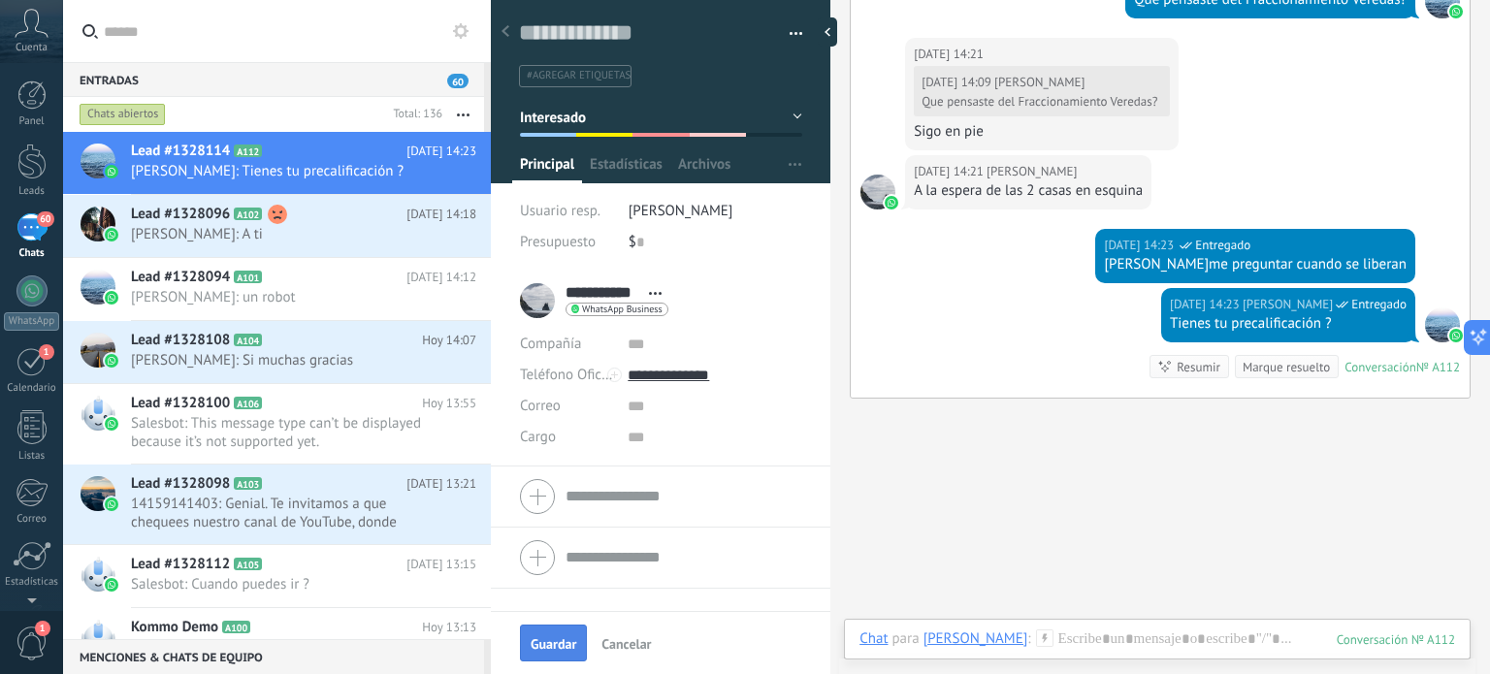
click at [559, 647] on span "Guardar" at bounding box center [554, 644] width 46 height 14
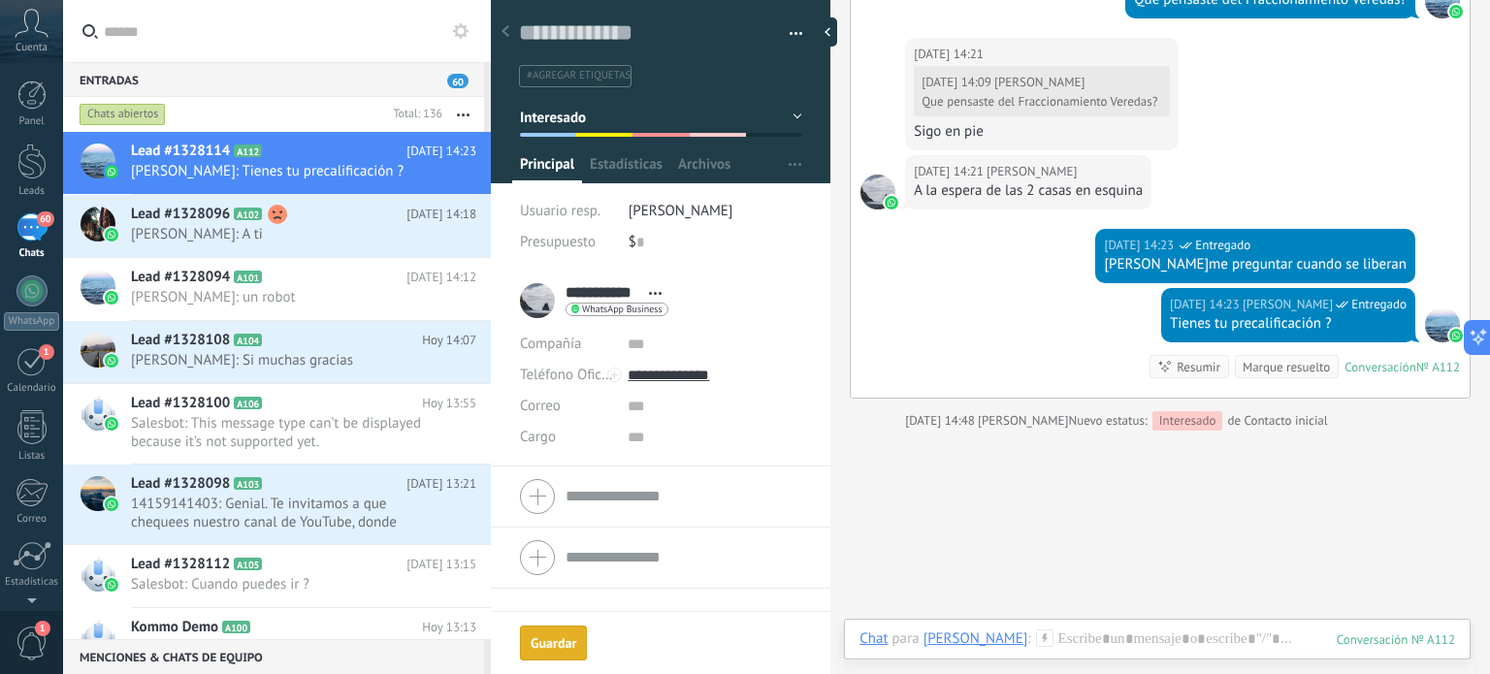
scroll to position [2732, 0]
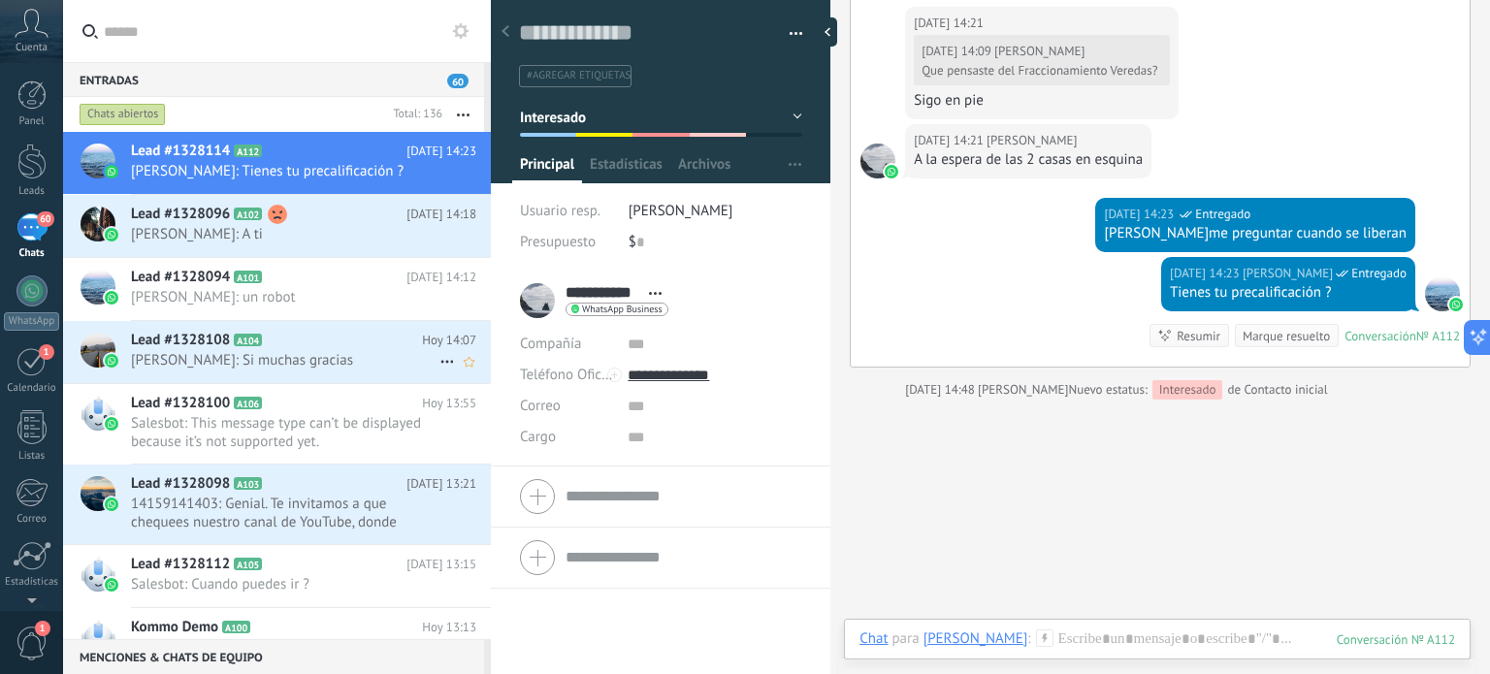
click at [215, 352] on span "[PERSON_NAME]: Si muchas gracias" at bounding box center [285, 360] width 309 height 18
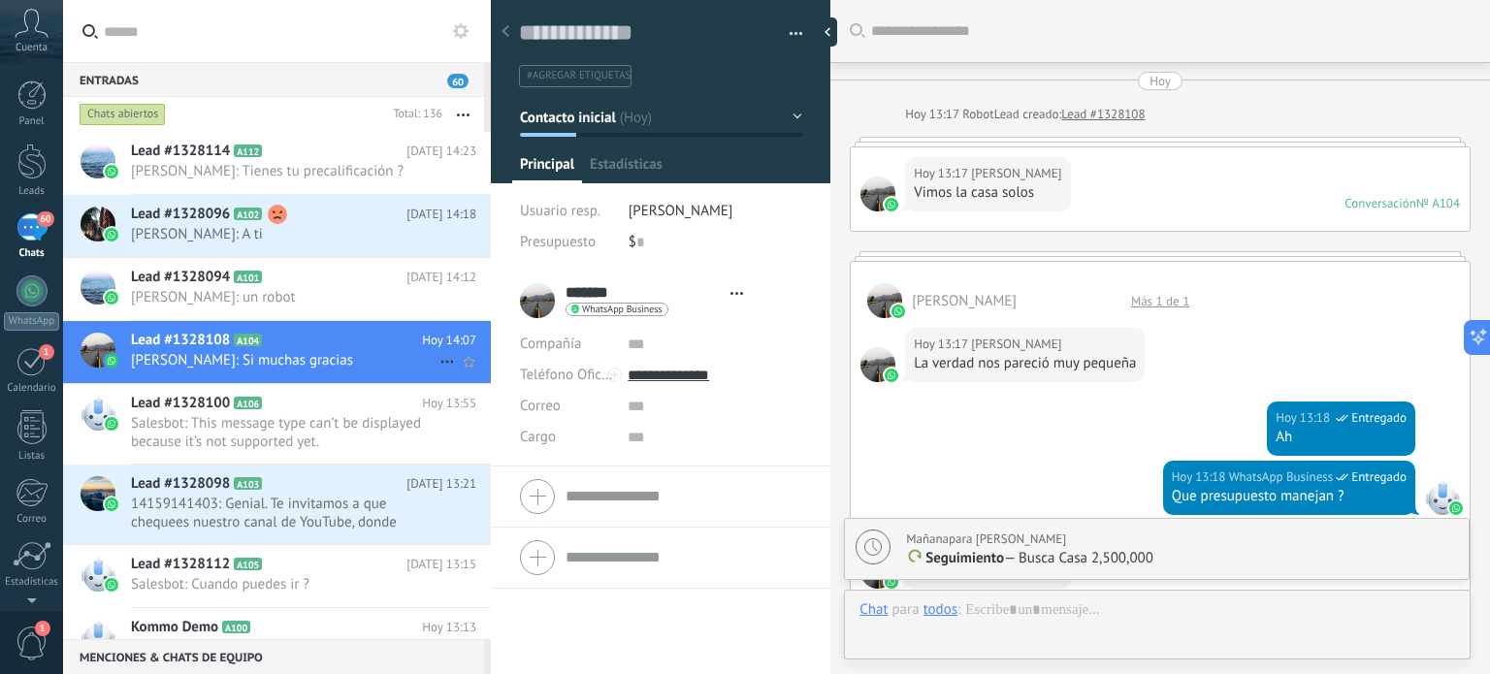
type textarea "**********"
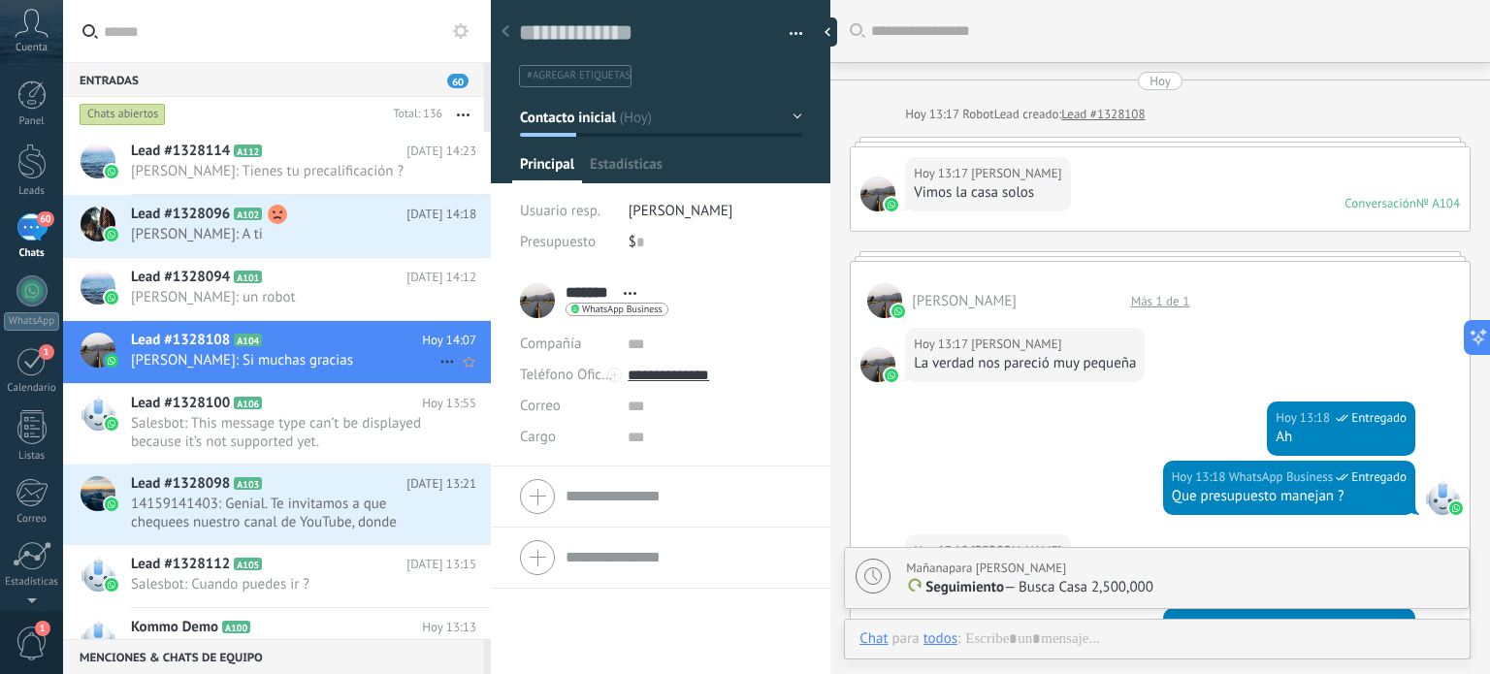
scroll to position [1040, 0]
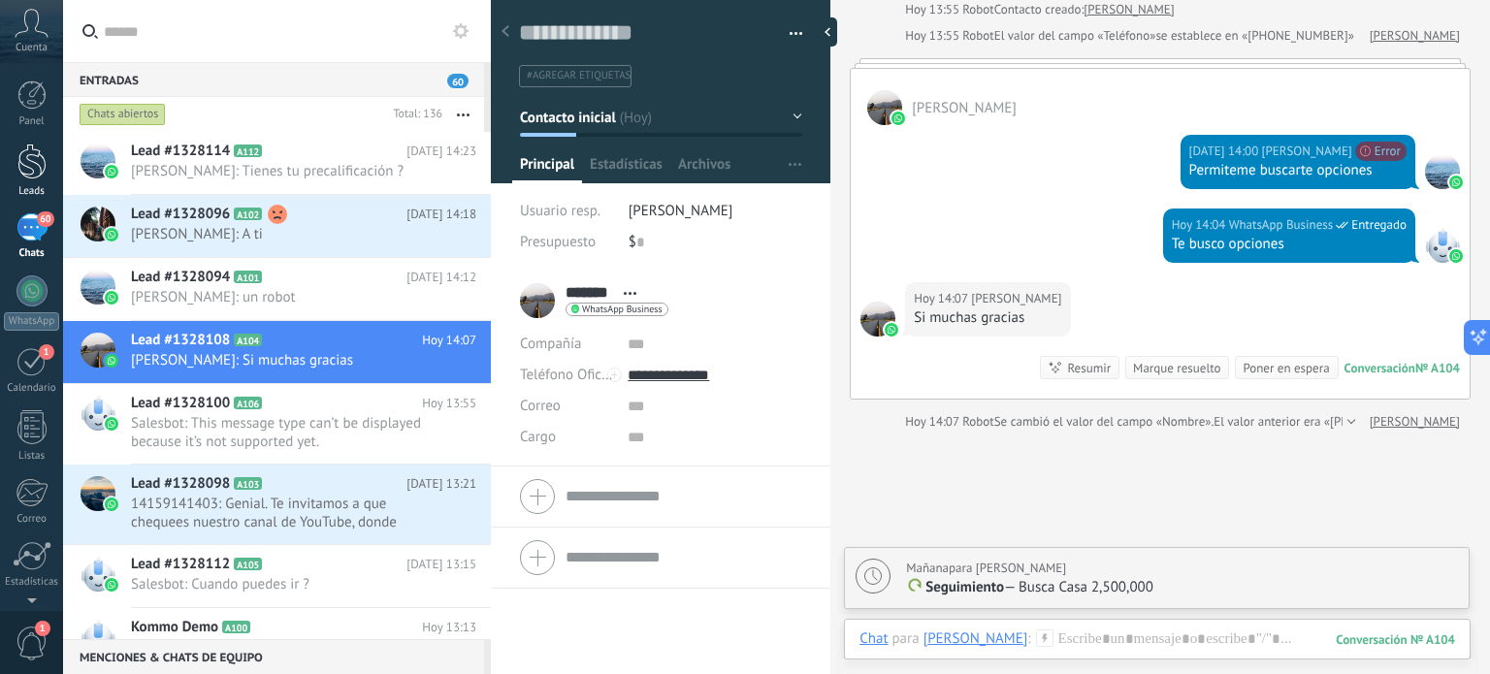
click at [20, 162] on div at bounding box center [31, 162] width 29 height 36
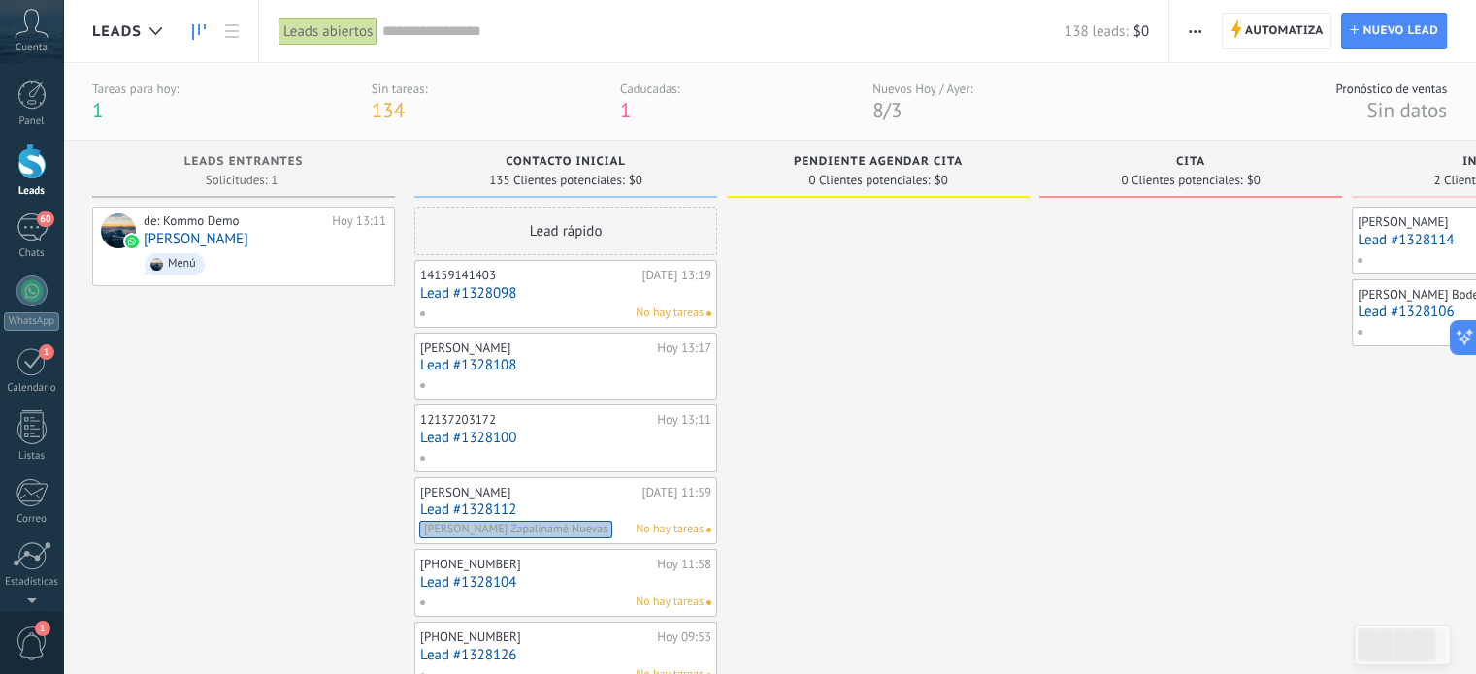
click at [35, 169] on div at bounding box center [31, 162] width 29 height 36
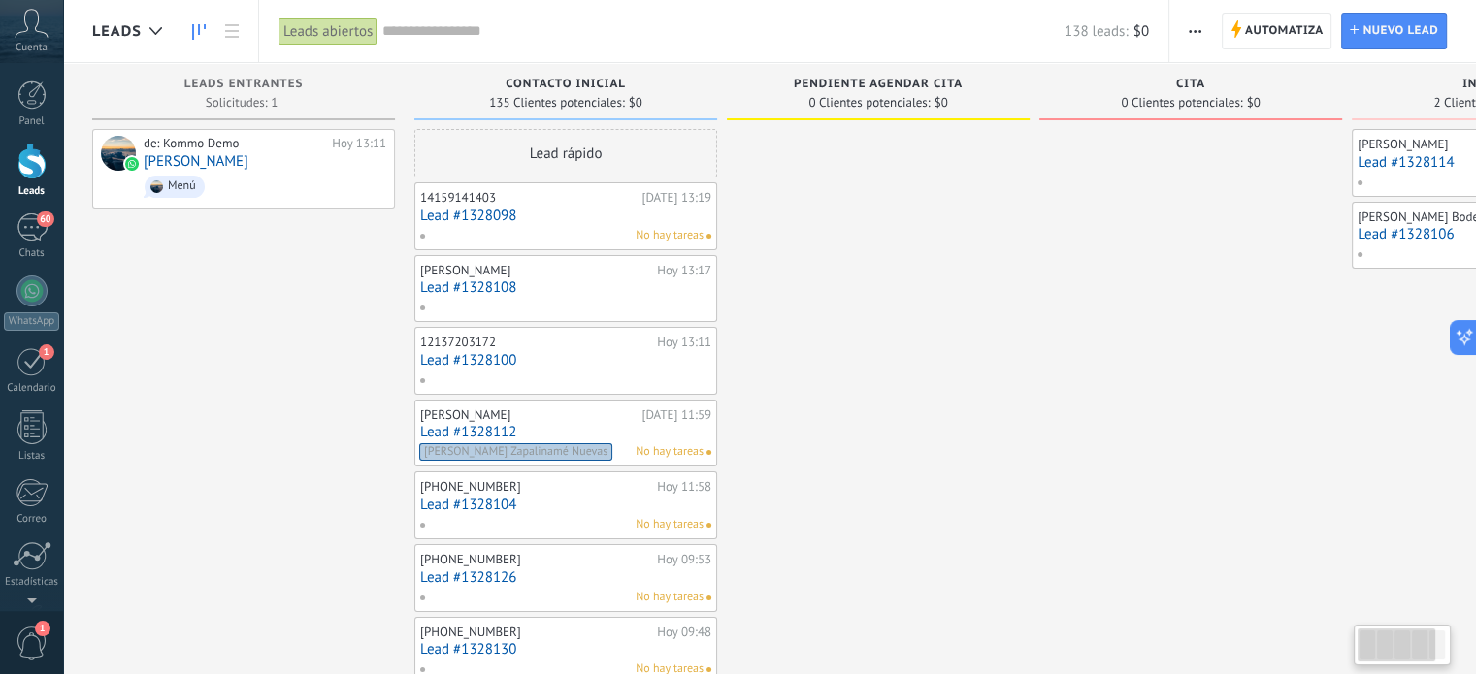
click at [1196, 27] on span "button" at bounding box center [1195, 31] width 13 height 37
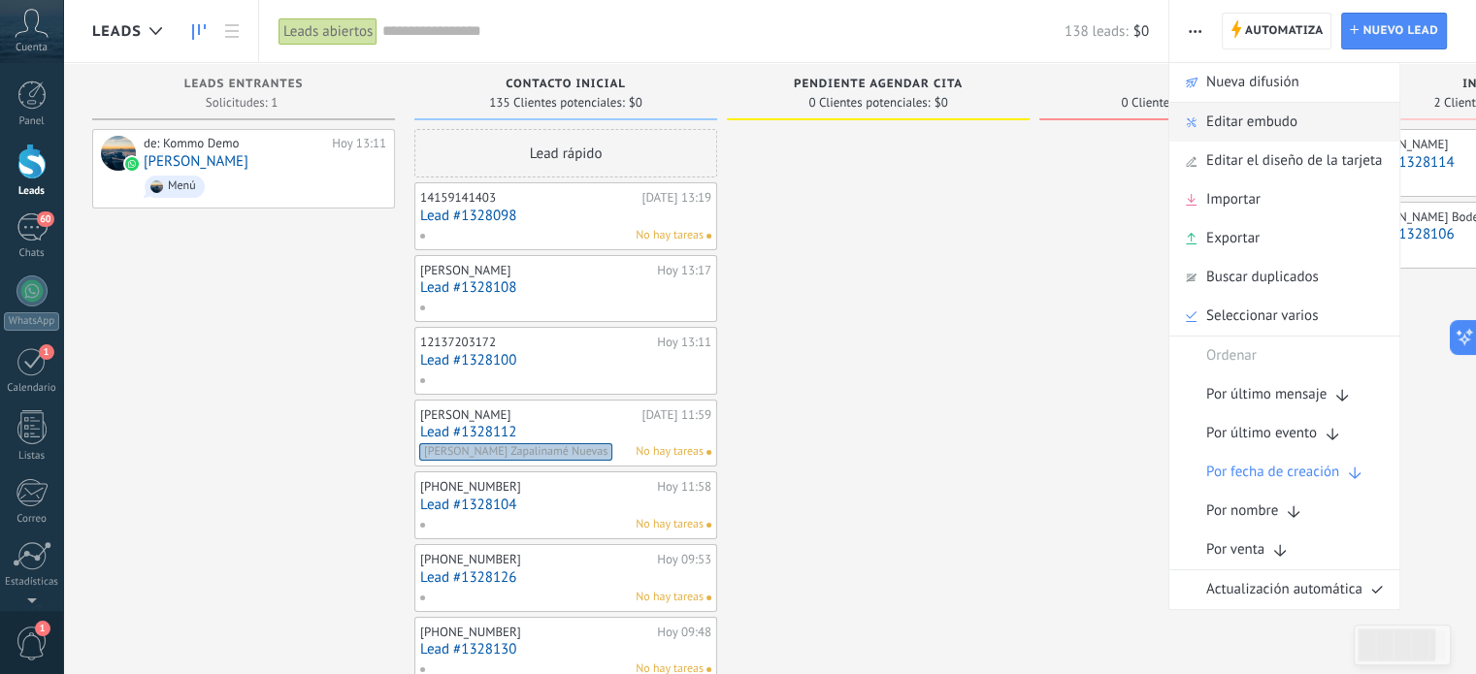
click at [1205, 121] on div "Editar embudo" at bounding box center [1284, 122] width 230 height 39
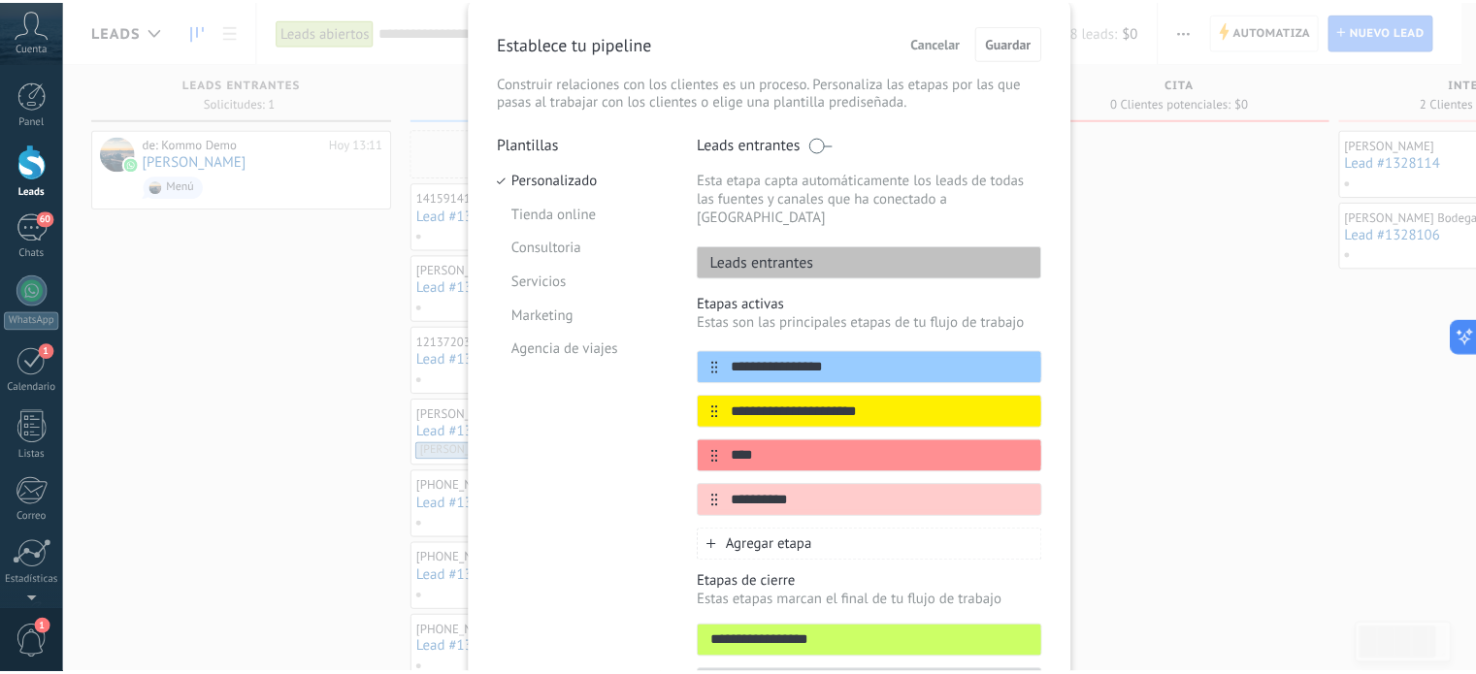
scroll to position [97, 0]
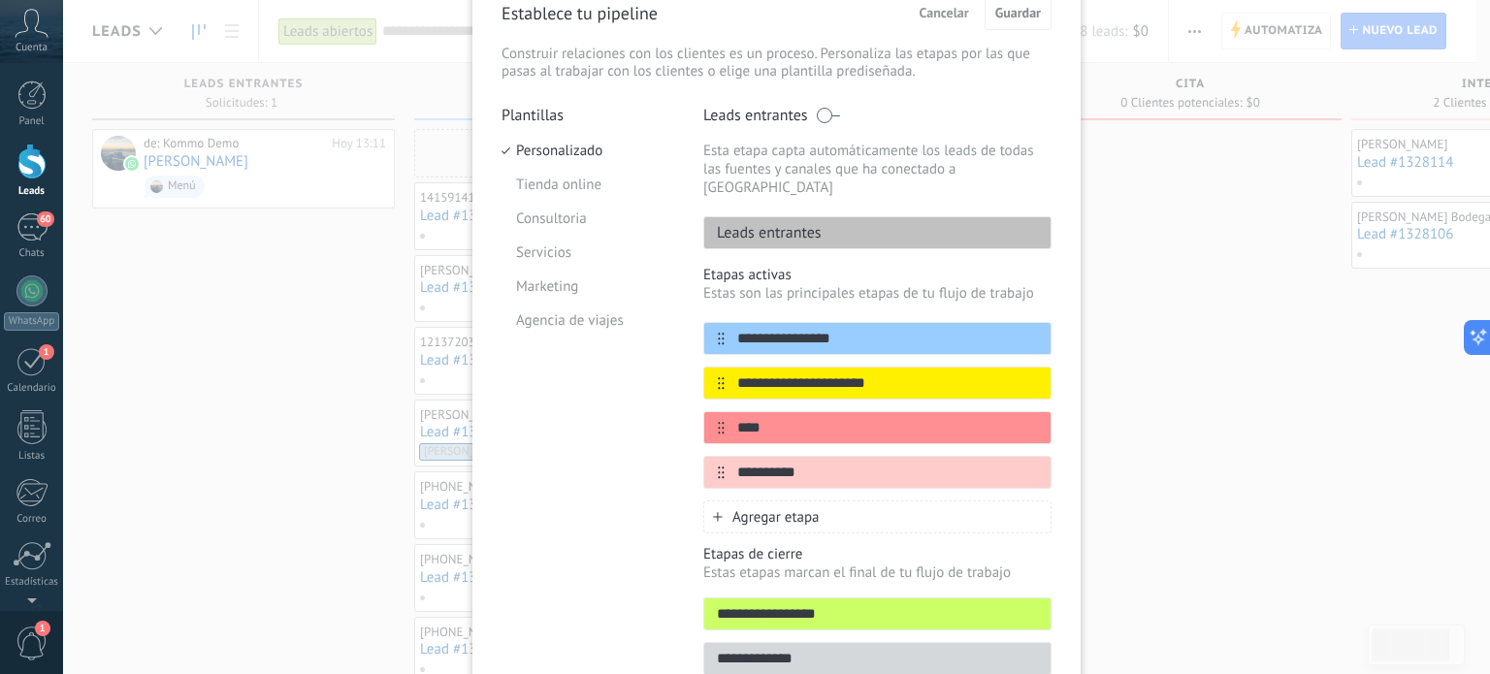
click at [759, 508] on span "Agregar etapa" at bounding box center [776, 517] width 87 height 18
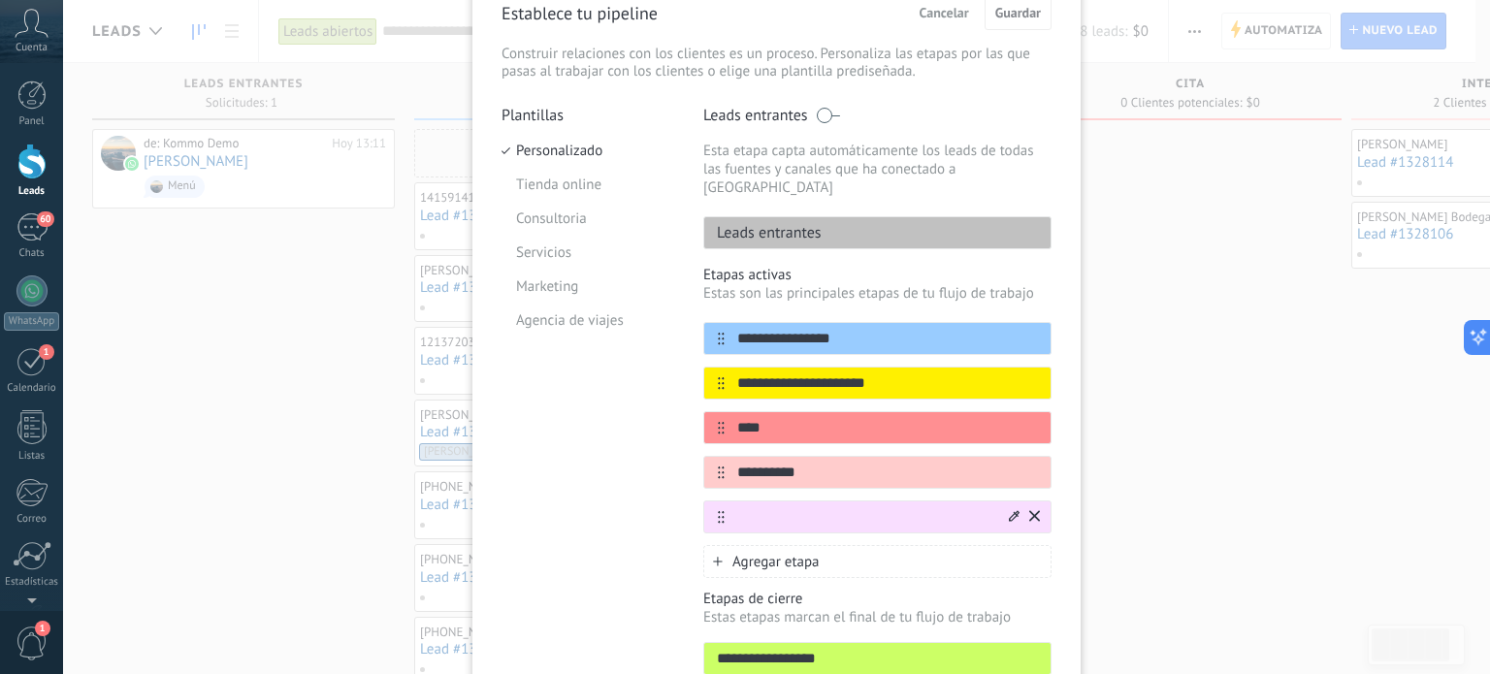
click at [1010, 510] on icon at bounding box center [1014, 515] width 11 height 11
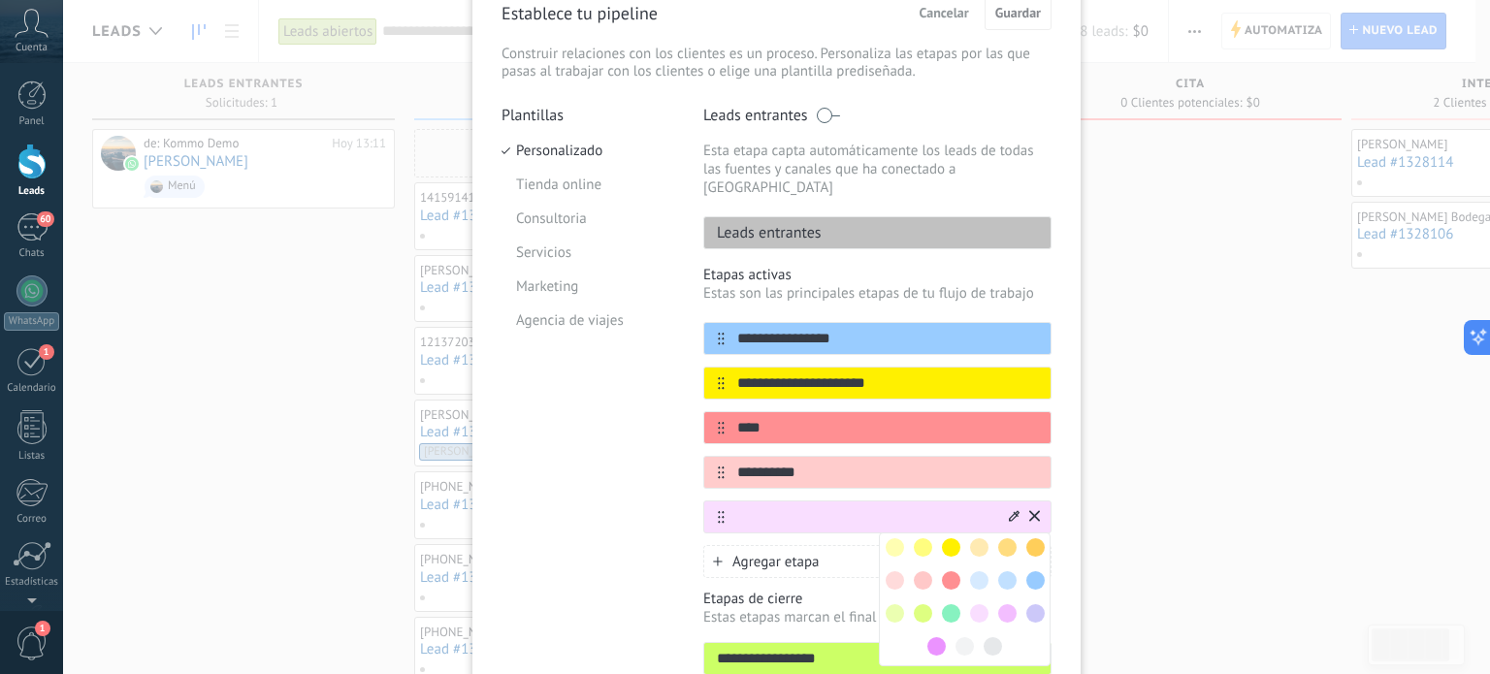
click at [1032, 572] on span at bounding box center [1036, 581] width 18 height 18
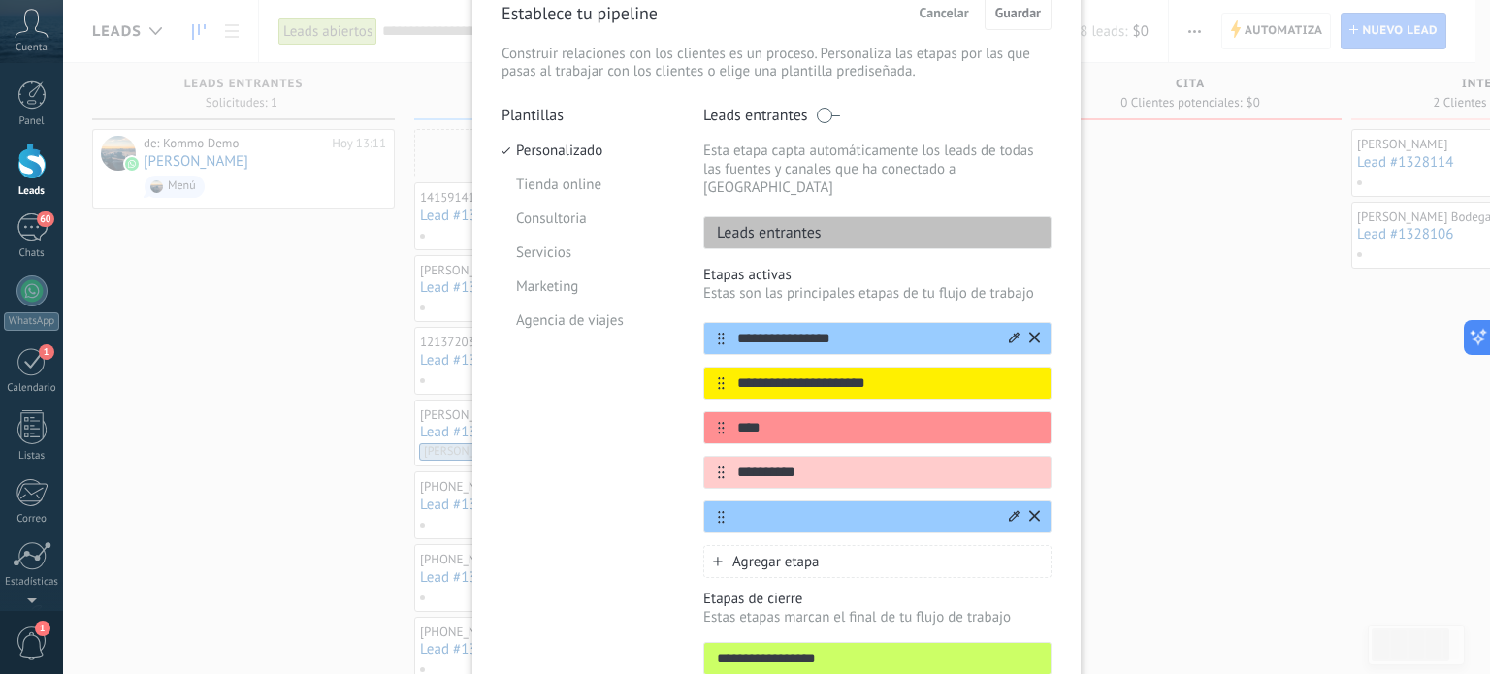
click at [1009, 332] on icon at bounding box center [1014, 338] width 11 height 12
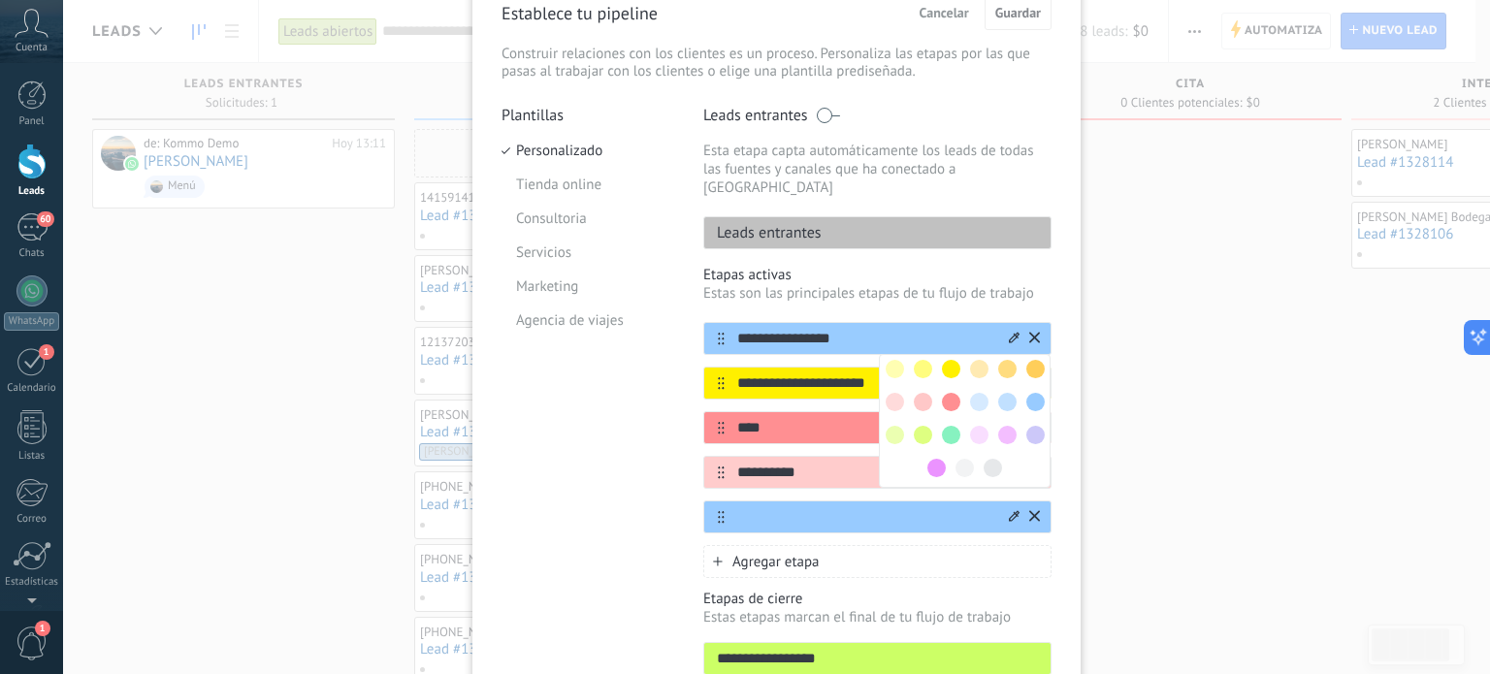
click at [920, 426] on span at bounding box center [923, 435] width 18 height 18
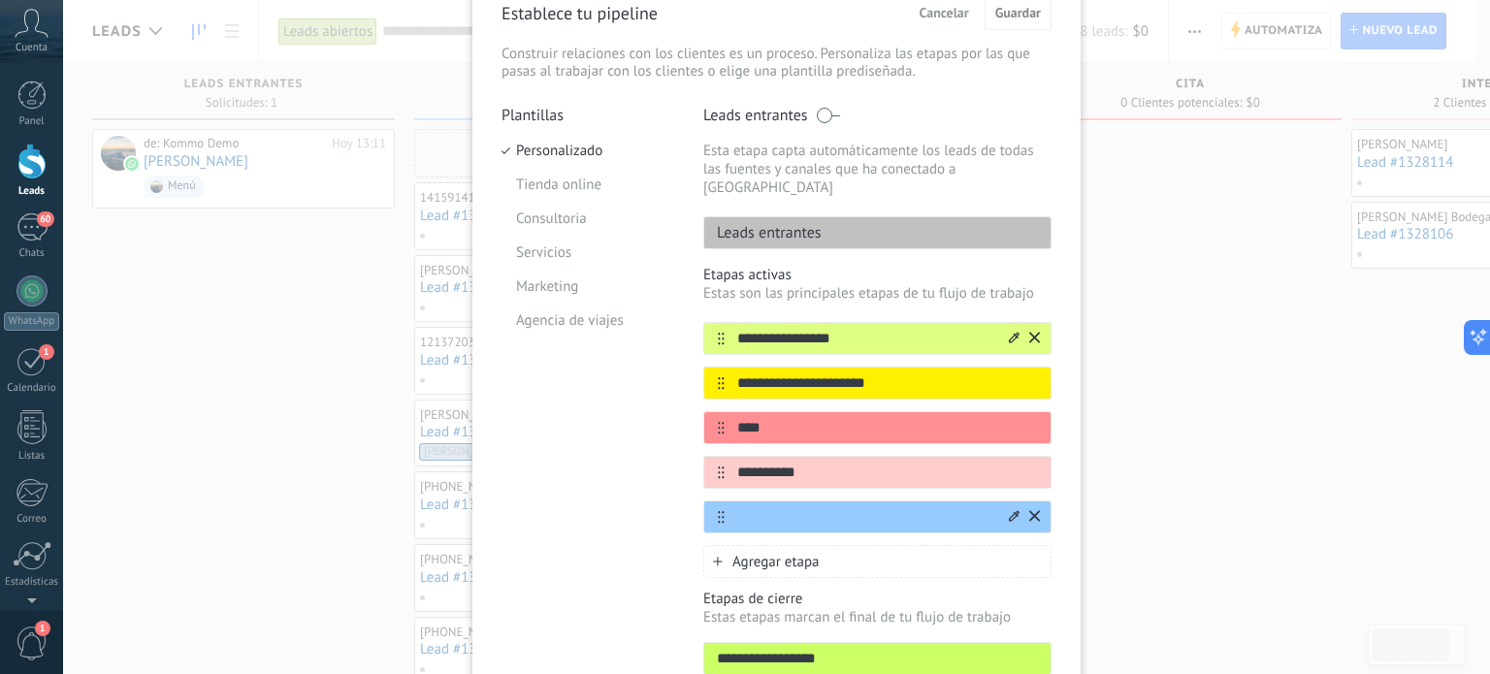
click at [1013, 332] on icon at bounding box center [1014, 337] width 11 height 11
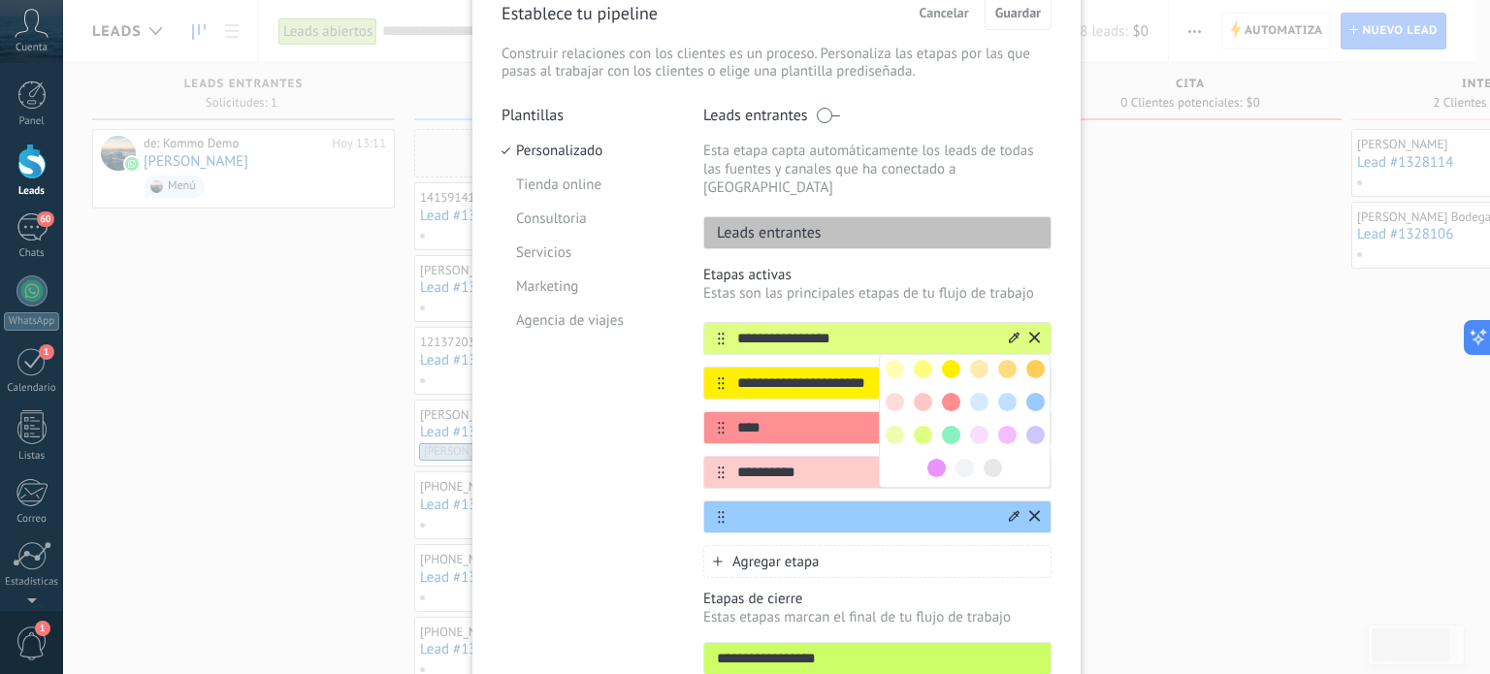
click at [920, 426] on span at bounding box center [923, 435] width 18 height 18
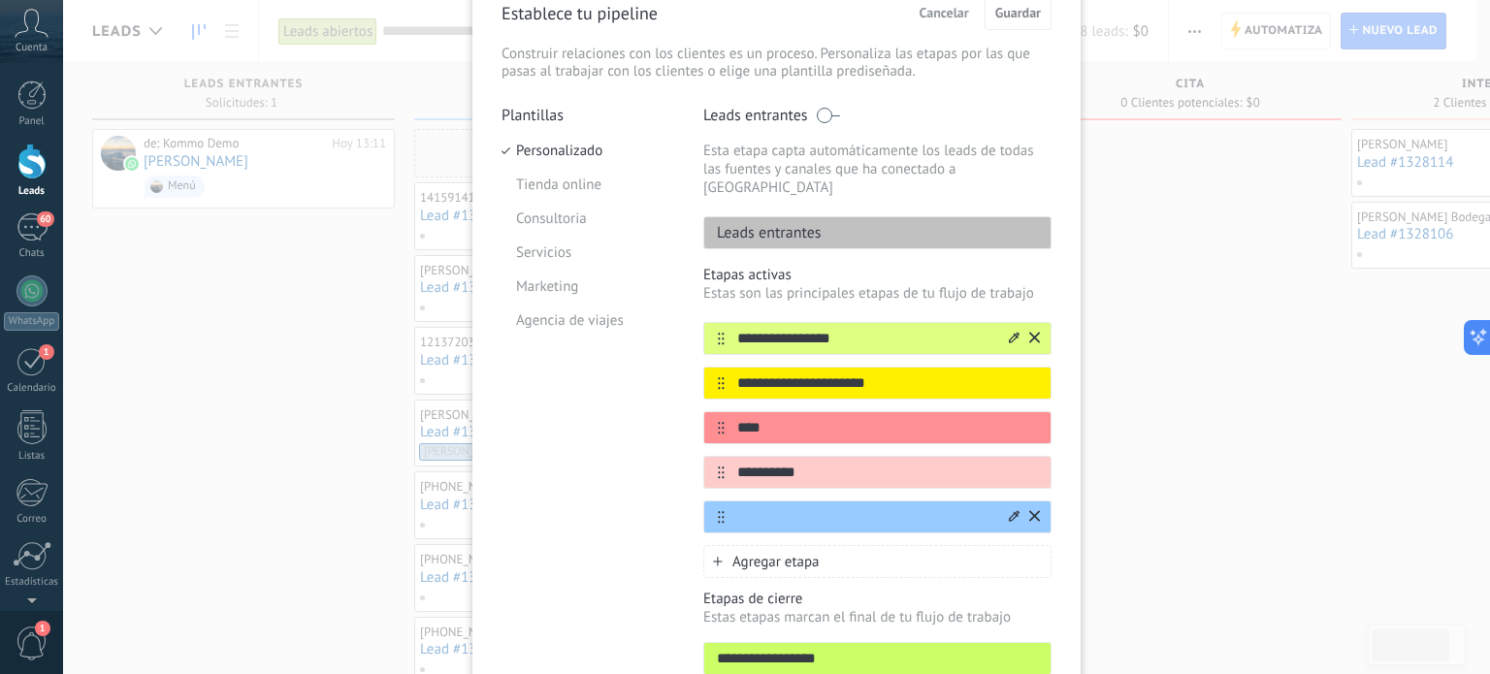
click at [779, 507] on input "text" at bounding box center [865, 517] width 281 height 20
type input "**********"
drag, startPoint x: 1025, startPoint y: 8, endPoint x: 1020, endPoint y: 18, distance: 11.7
click at [1020, 18] on span "Guardar" at bounding box center [1019, 13] width 46 height 14
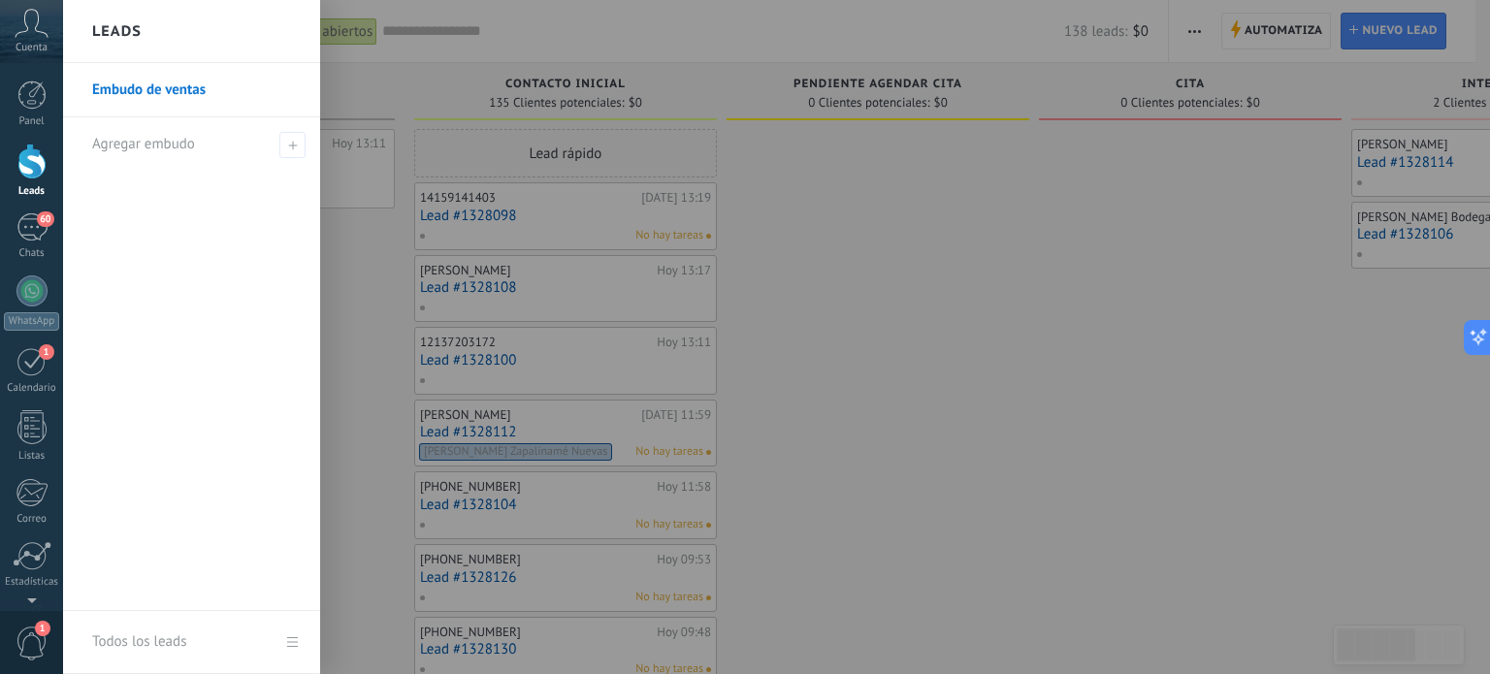
click at [29, 161] on div at bounding box center [31, 162] width 29 height 36
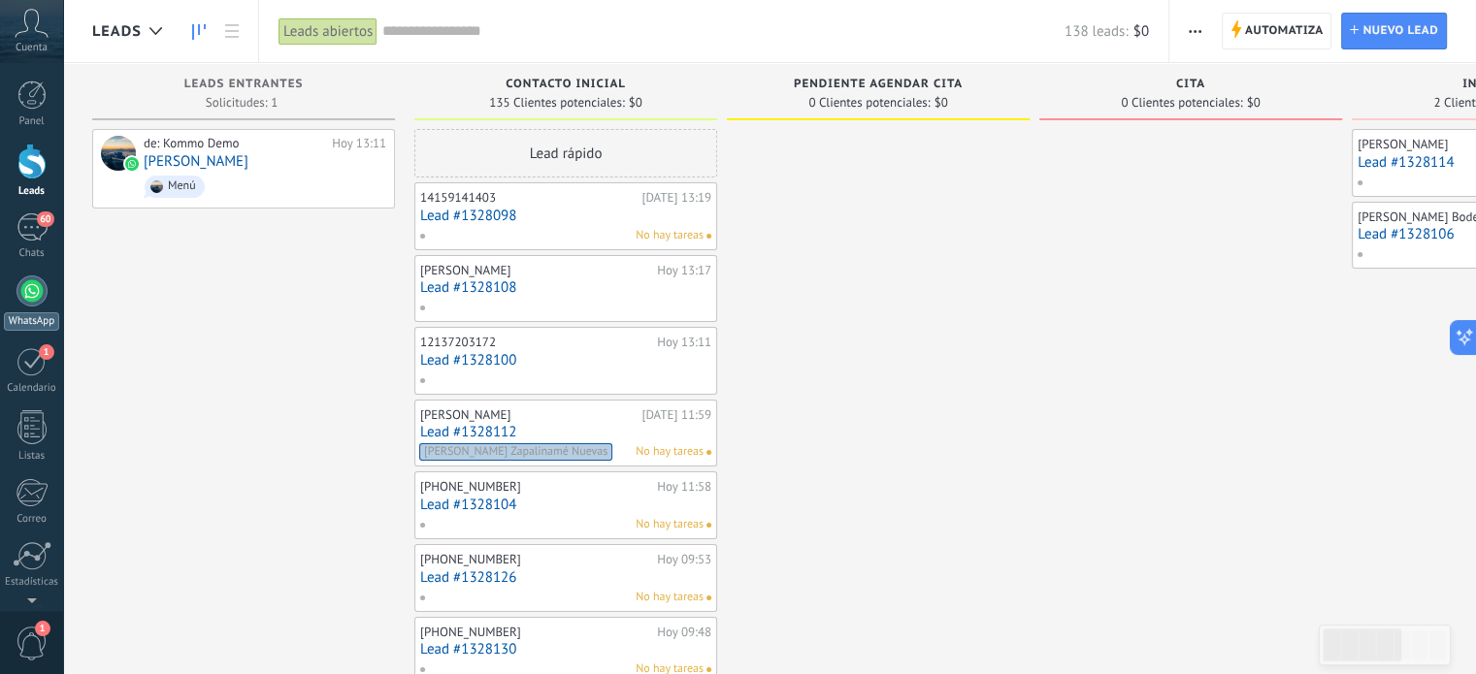
click at [22, 281] on div at bounding box center [31, 291] width 31 height 31
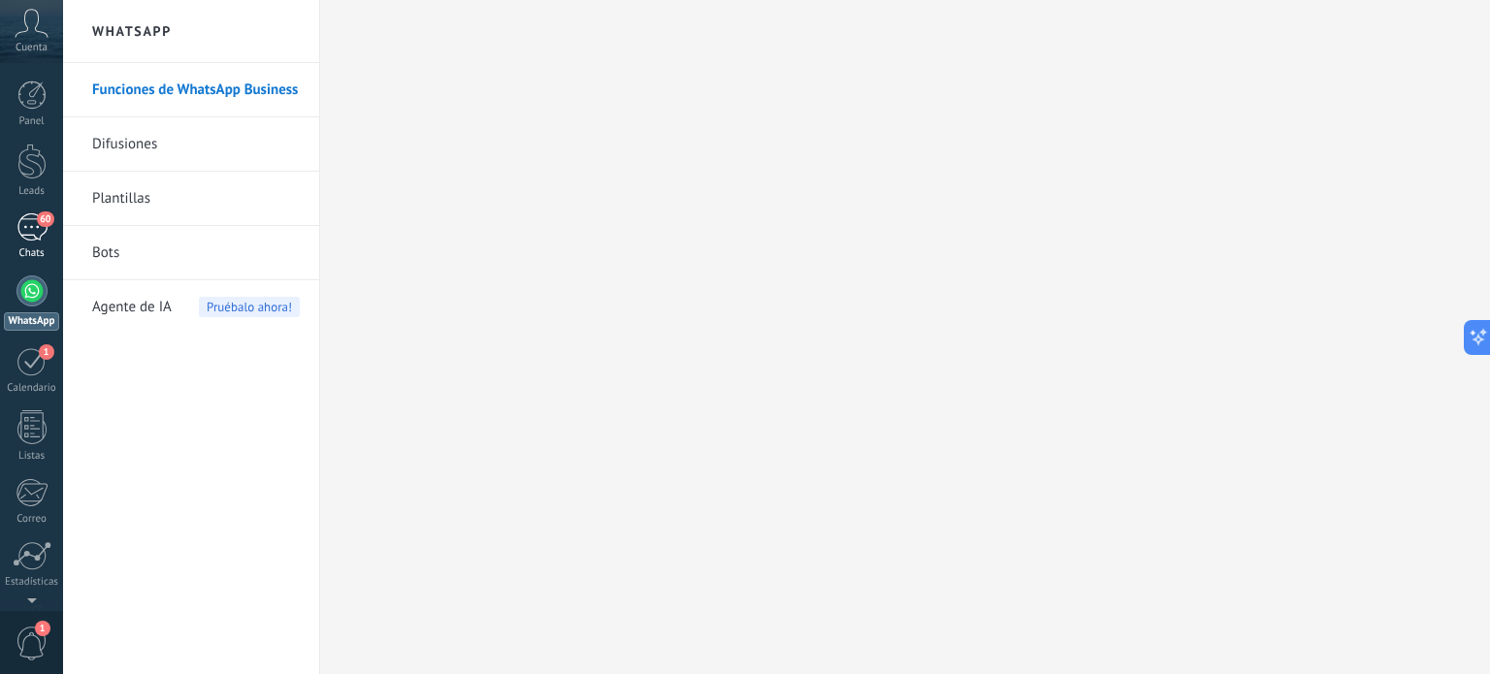
click at [35, 226] on div "60" at bounding box center [31, 227] width 31 height 28
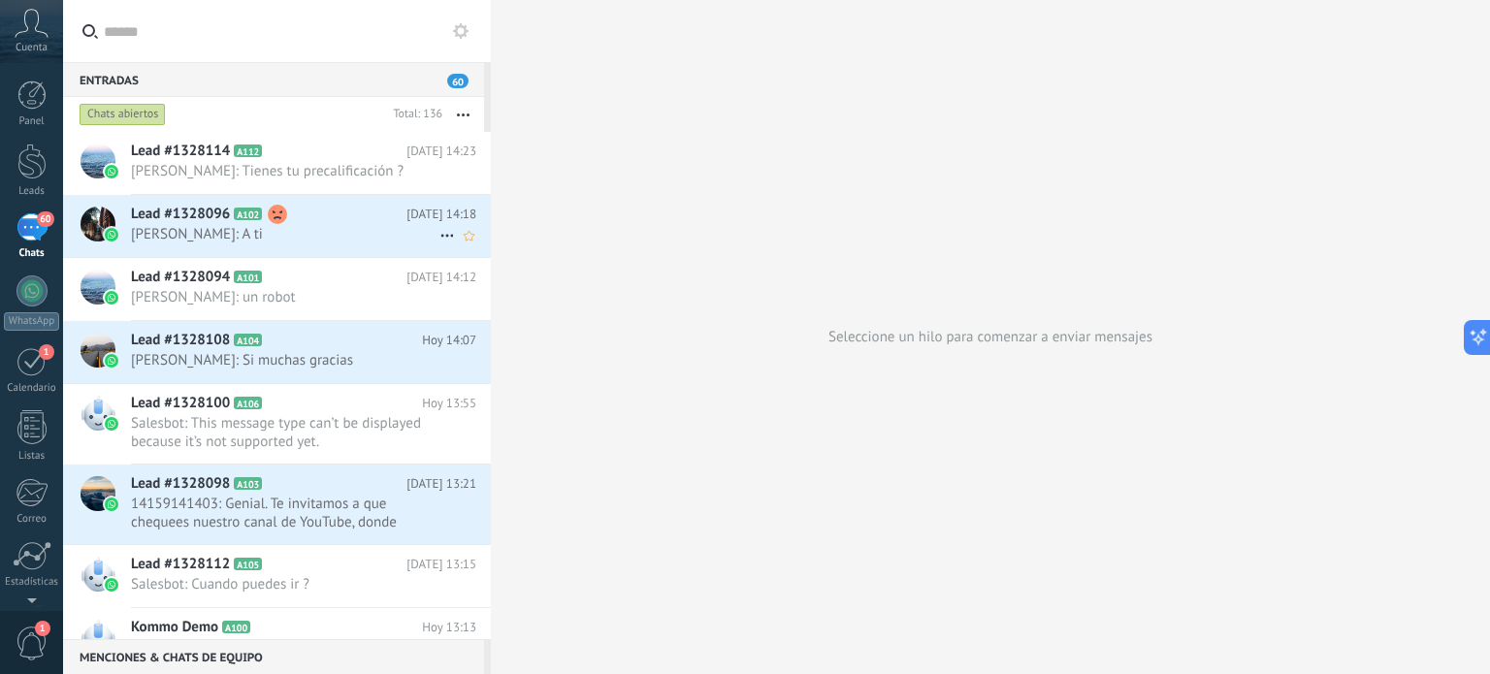
click at [442, 239] on icon at bounding box center [447, 235] width 23 height 23
click at [485, 279] on span "Conversación cerrada" at bounding box center [534, 284] width 132 height 39
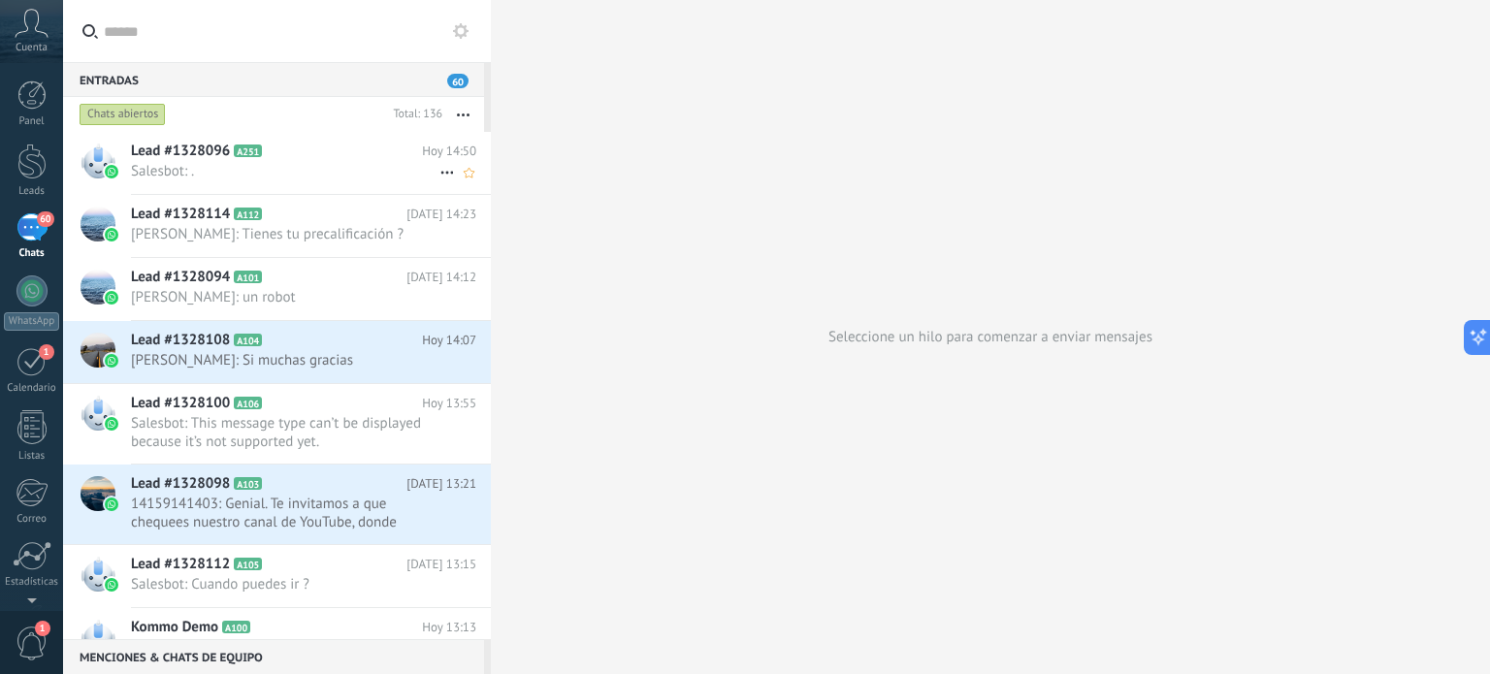
click at [439, 166] on icon at bounding box center [447, 172] width 23 height 23
click at [477, 185] on span "Conversación cerrada" at bounding box center [534, 182] width 132 height 39
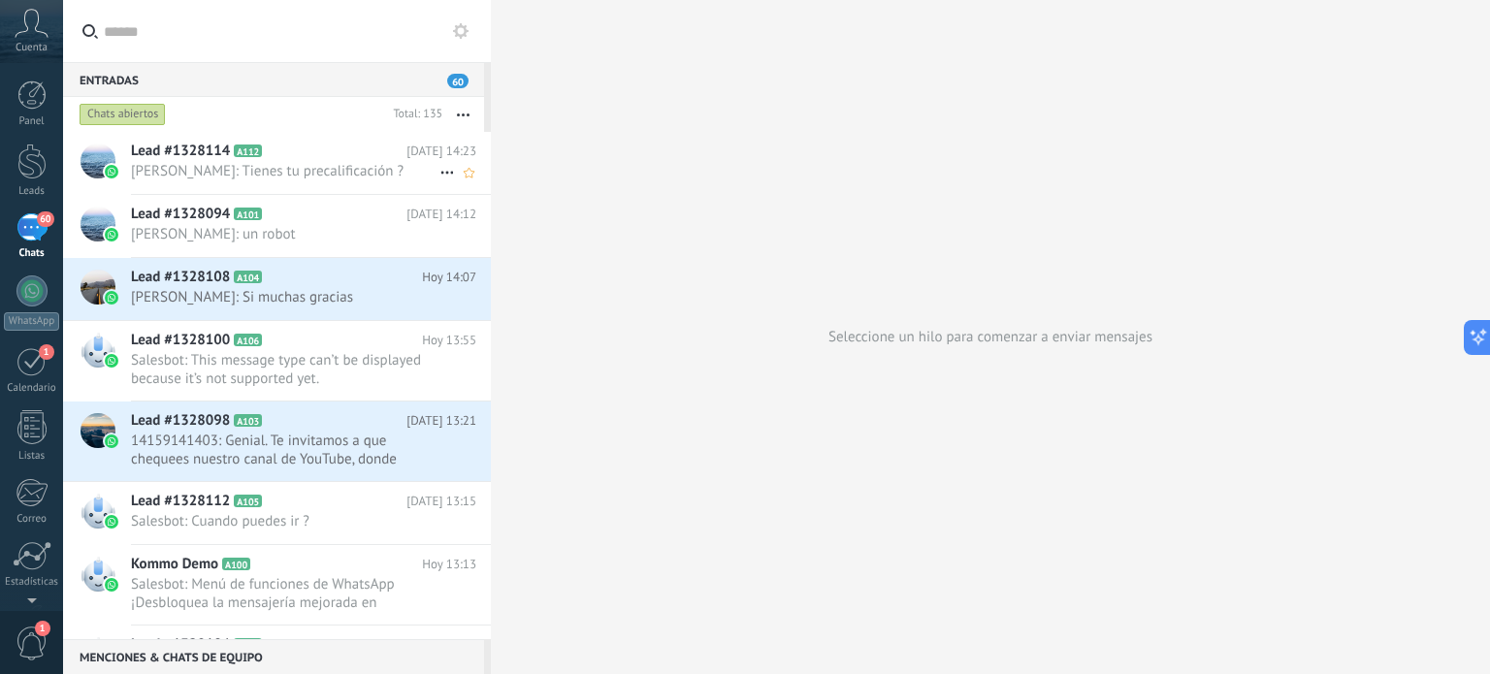
click at [183, 160] on span "Lead #1328114" at bounding box center [180, 151] width 99 height 19
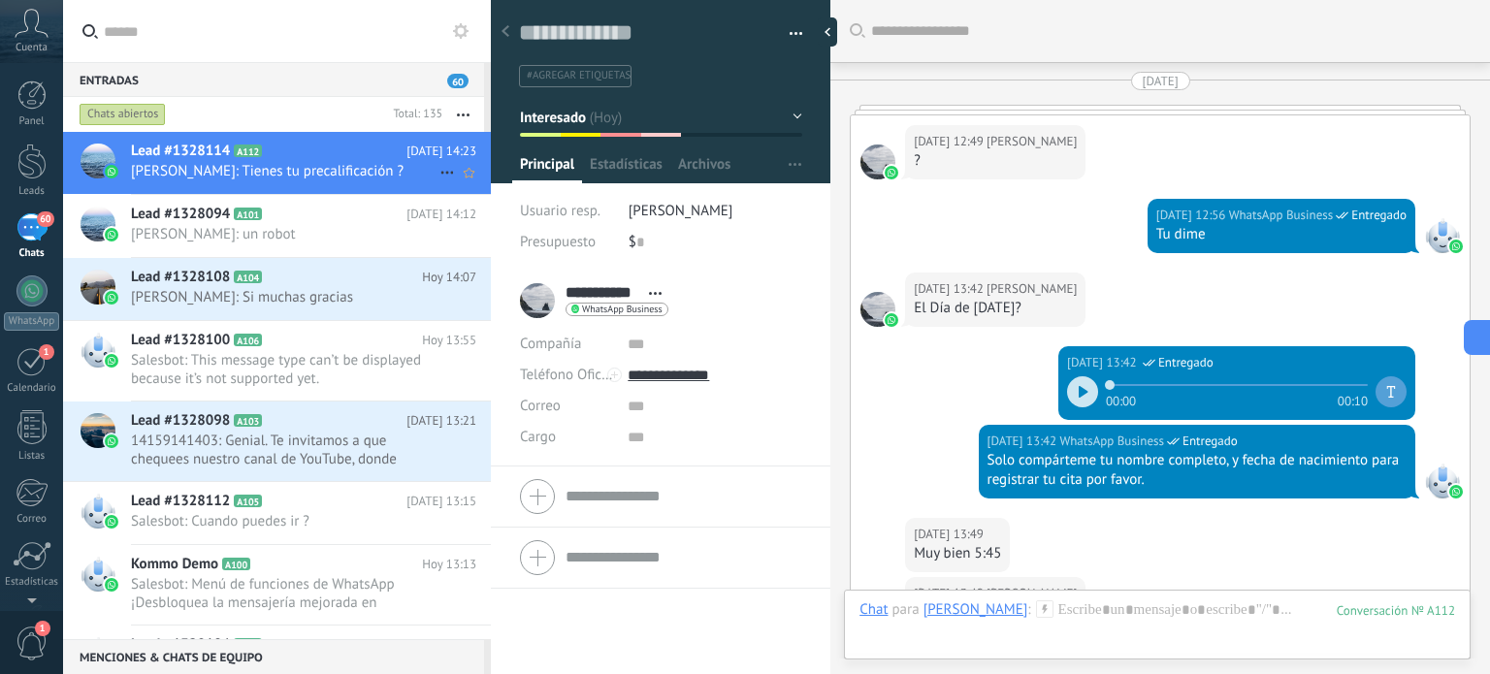
scroll to position [2791, 0]
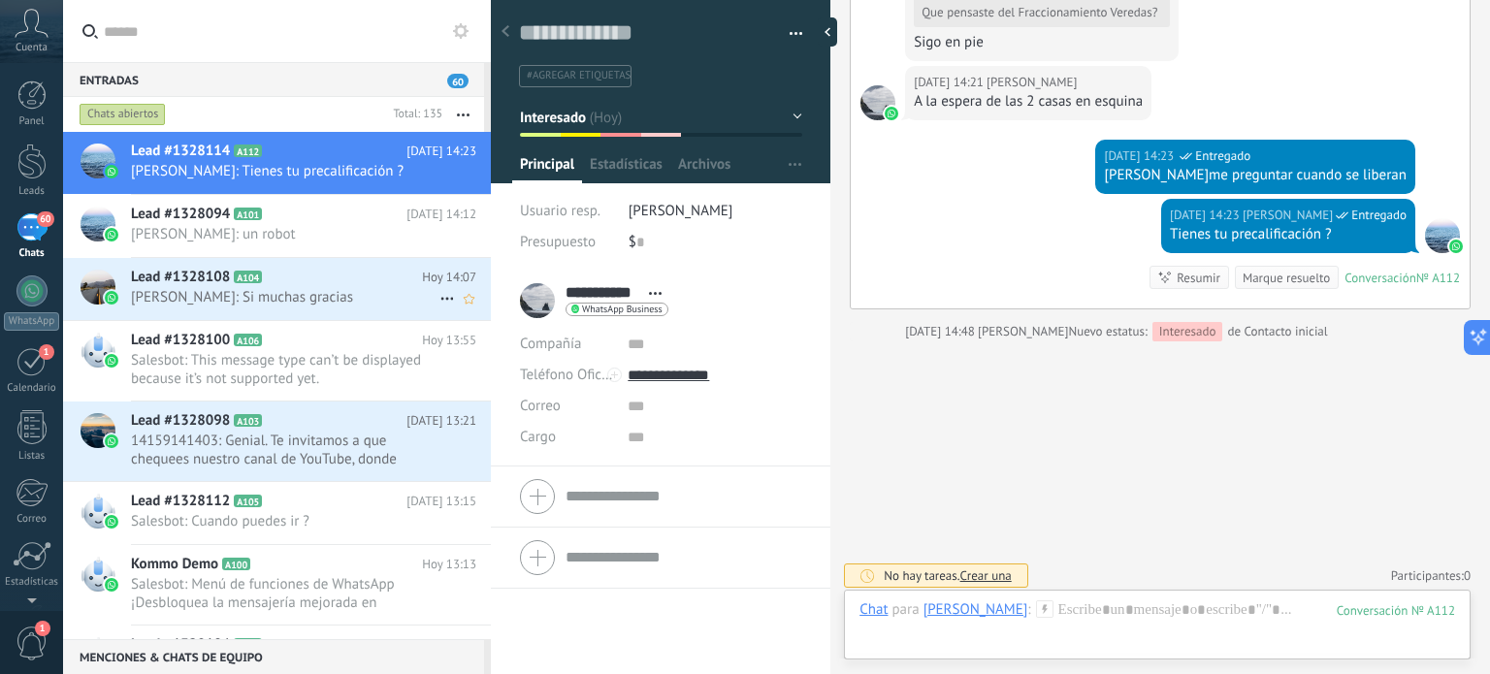
click at [319, 282] on h2 "Lead #1328108 A104" at bounding box center [276, 277] width 291 height 19
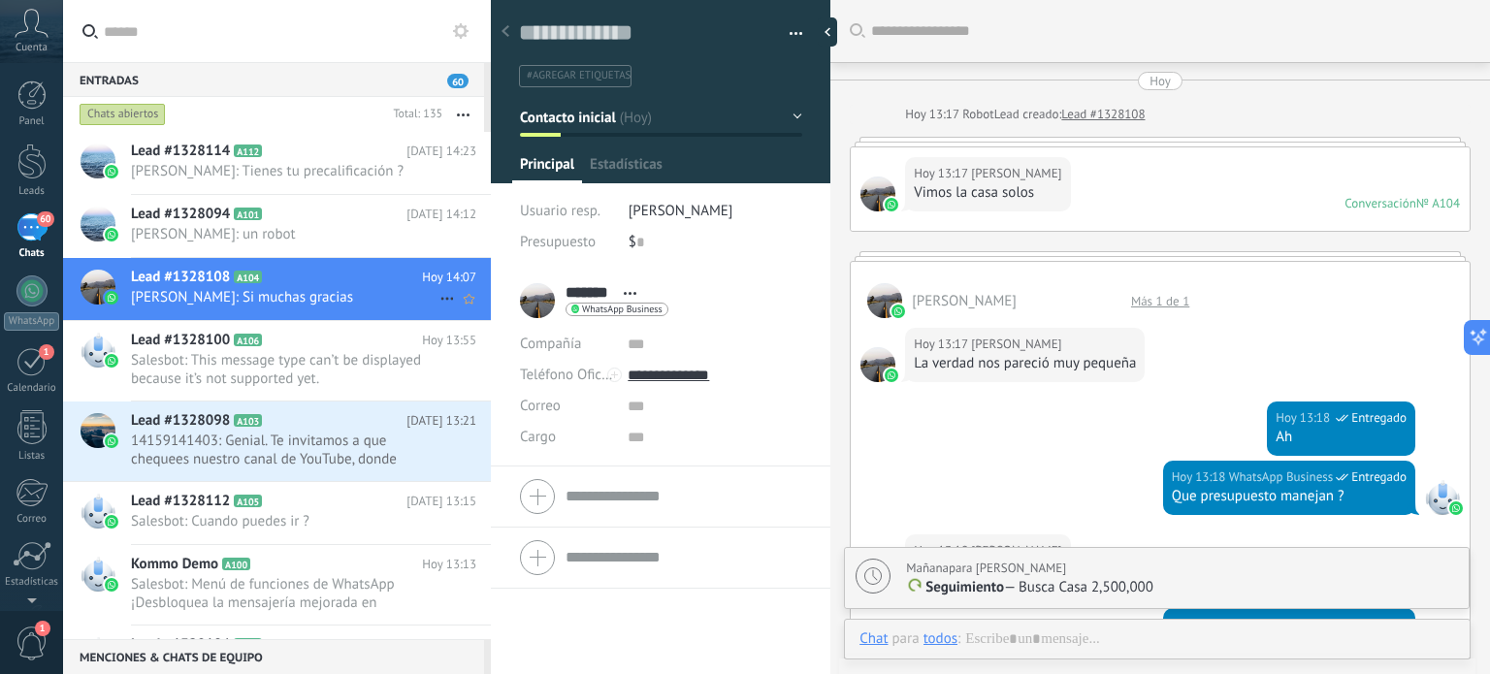
scroll to position [1040, 0]
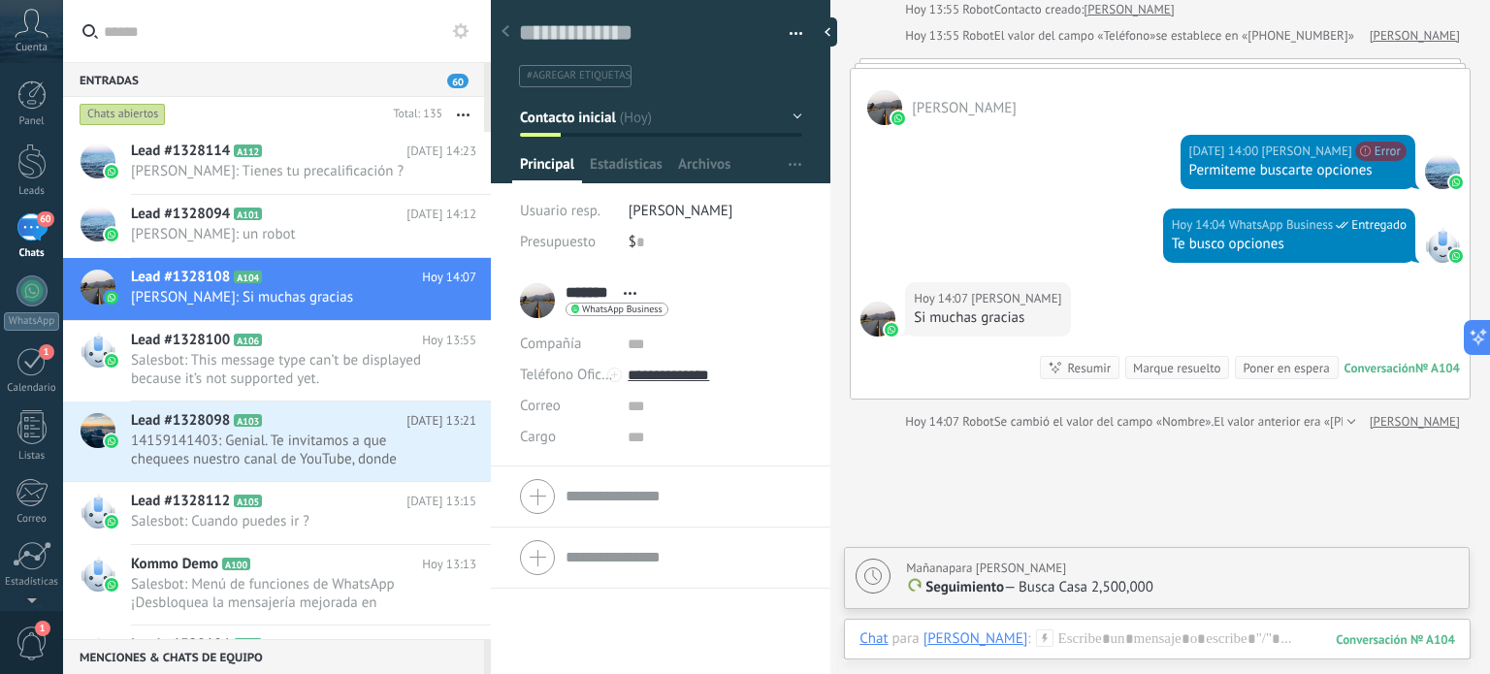
click at [792, 114] on button "Contacto inicial" at bounding box center [661, 117] width 282 height 35
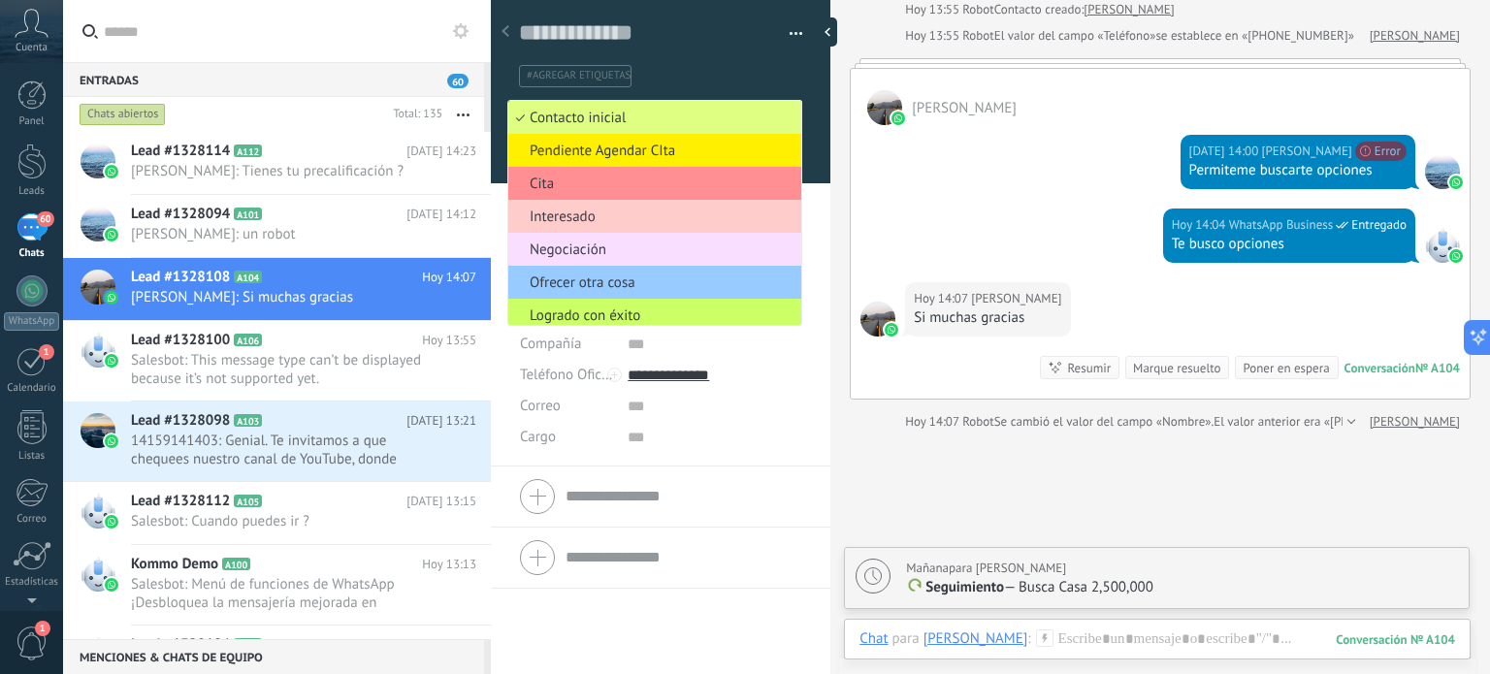
click at [566, 283] on span "Ofrecer otra cosa" at bounding box center [651, 283] width 287 height 18
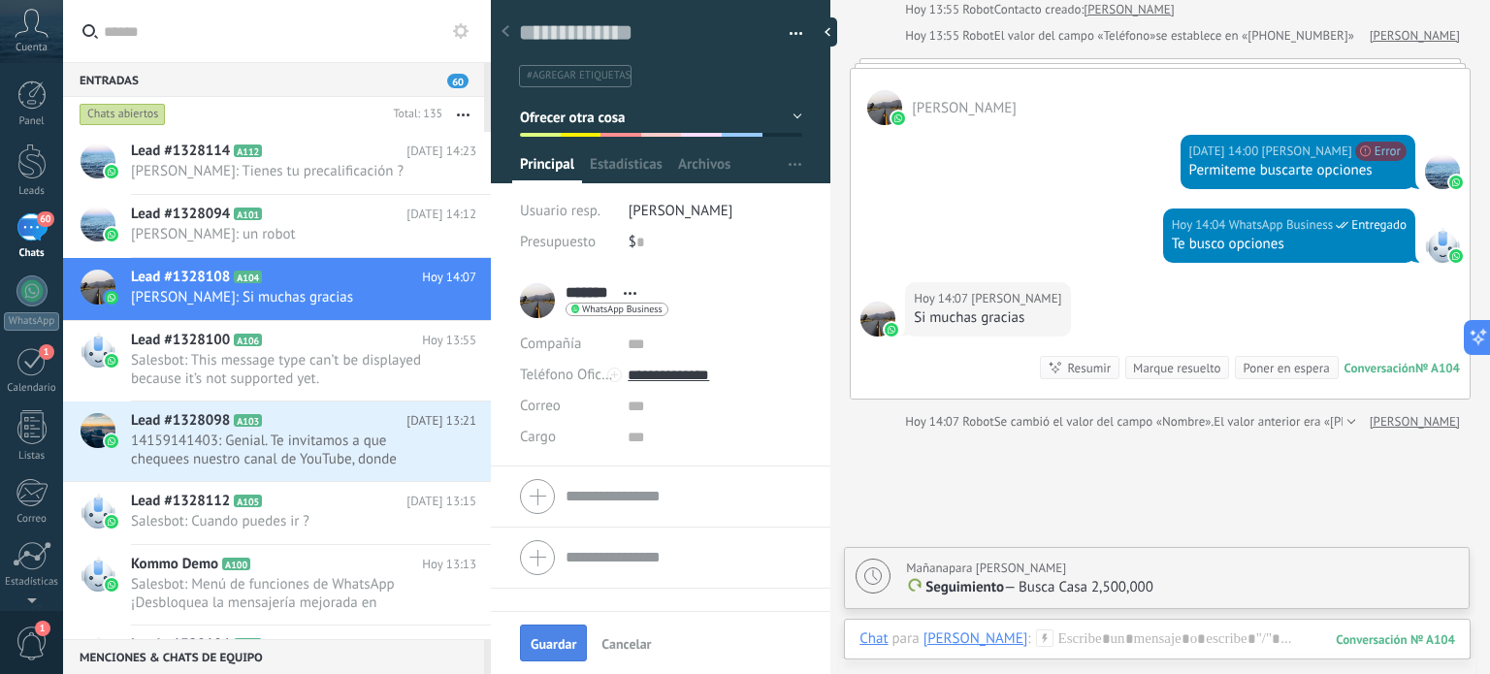
click at [543, 637] on span "Guardar" at bounding box center [554, 644] width 46 height 14
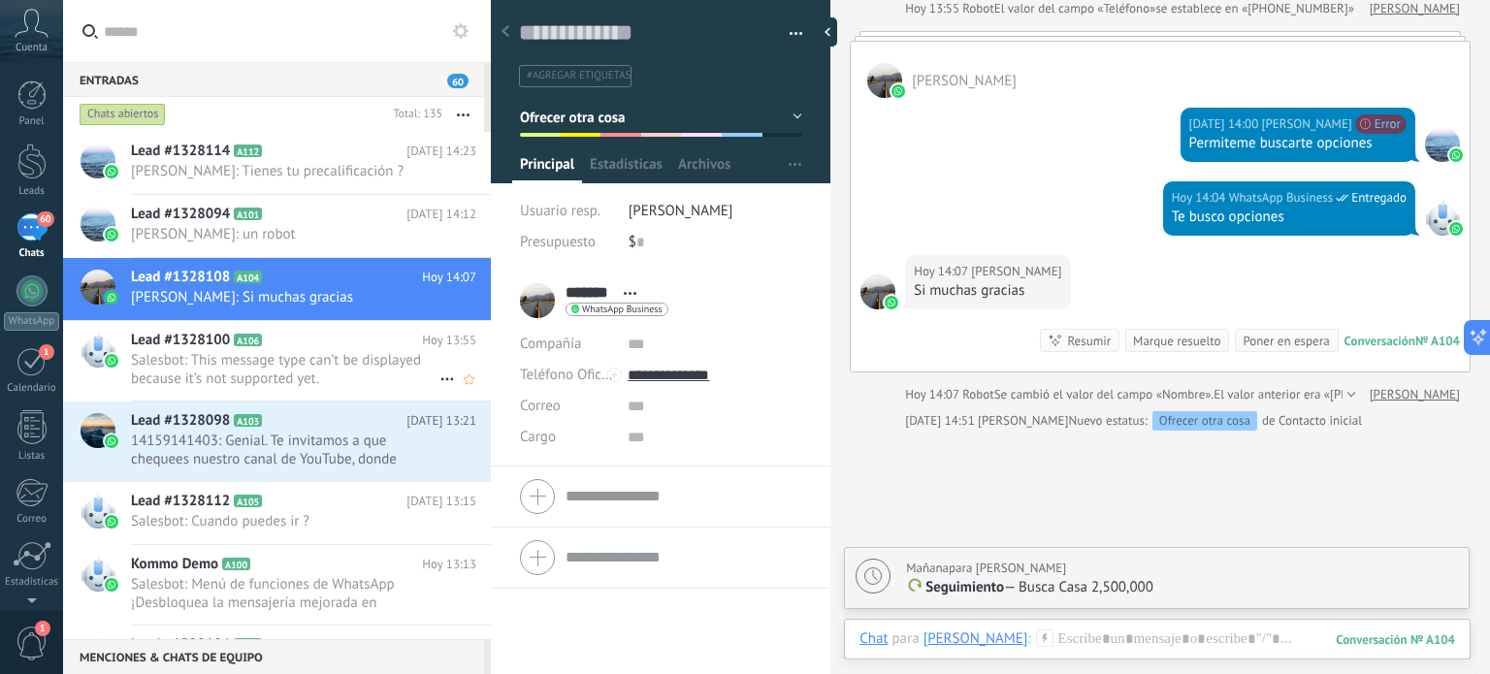
click at [312, 372] on span "Salesbot: This message type can’t be displayed because it’s not supported yet." at bounding box center [285, 369] width 309 height 37
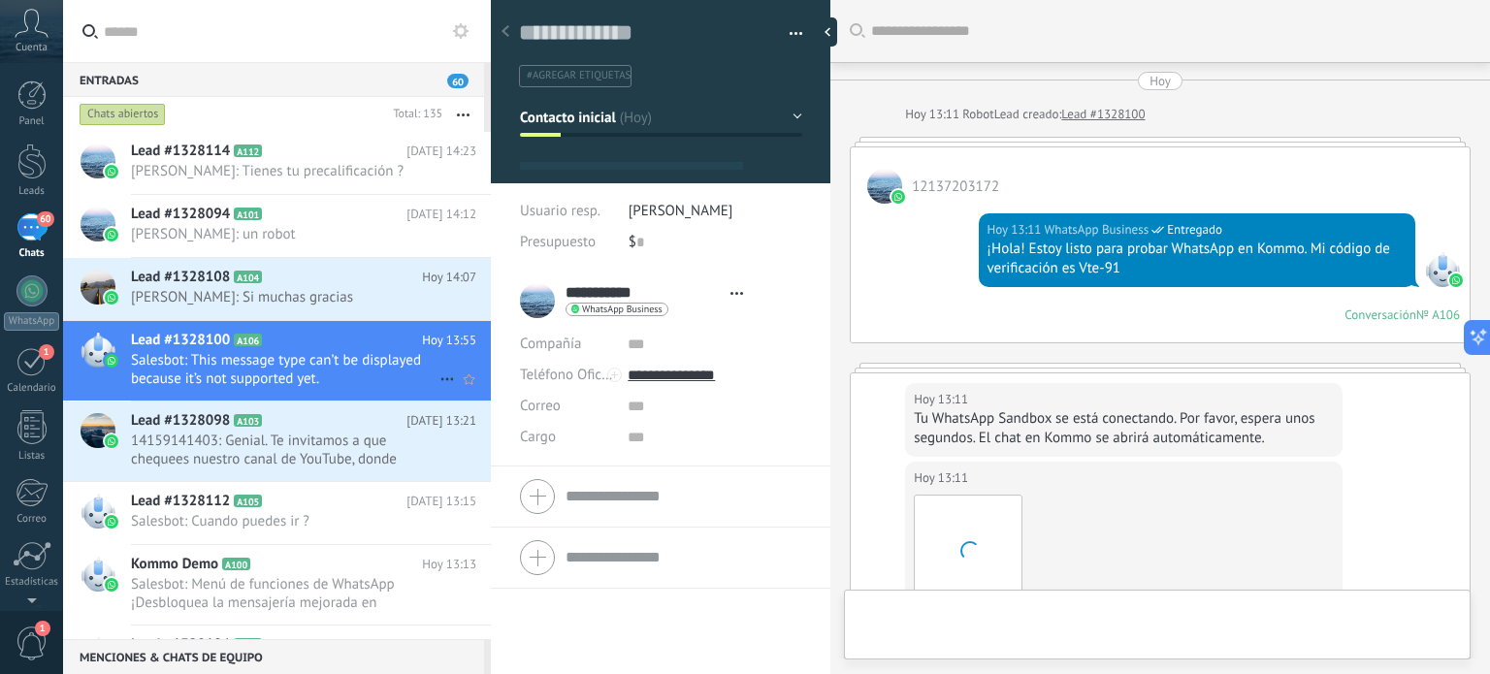
type textarea "**********"
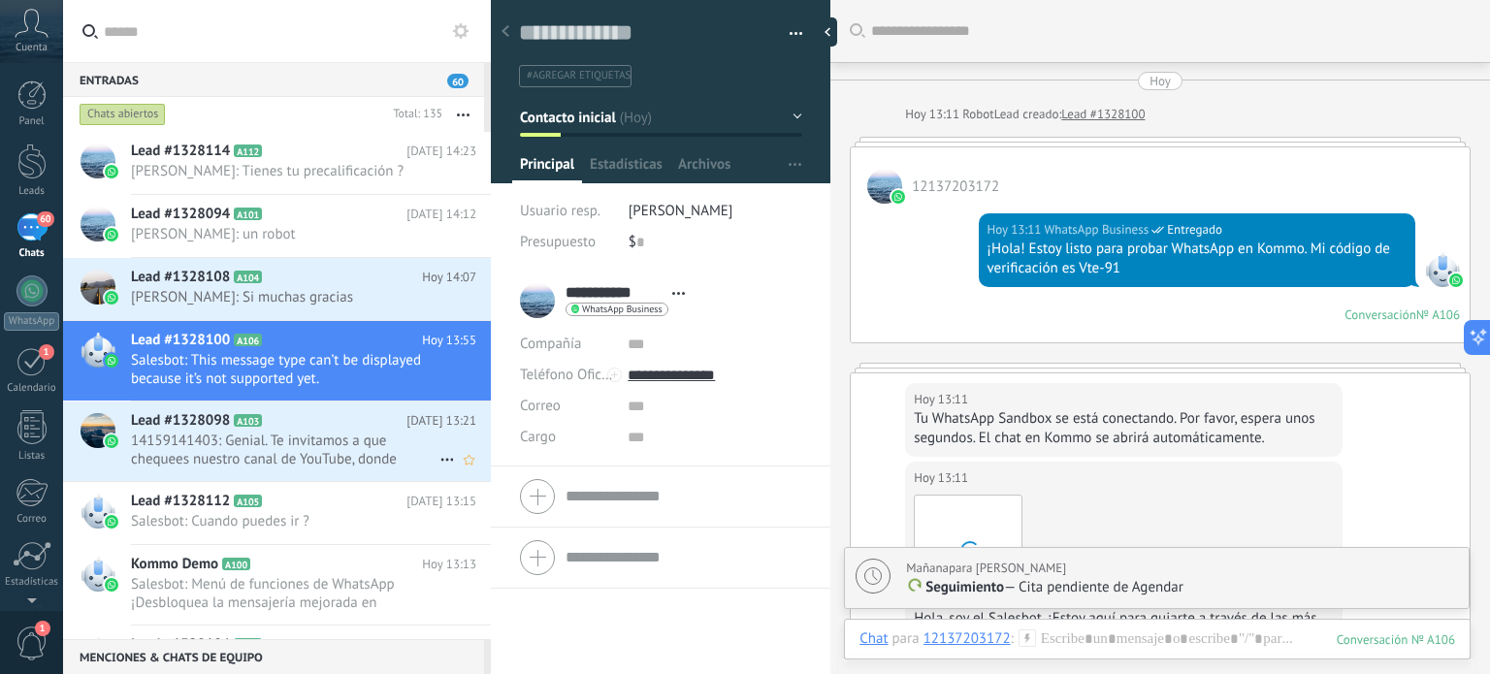
scroll to position [1145, 0]
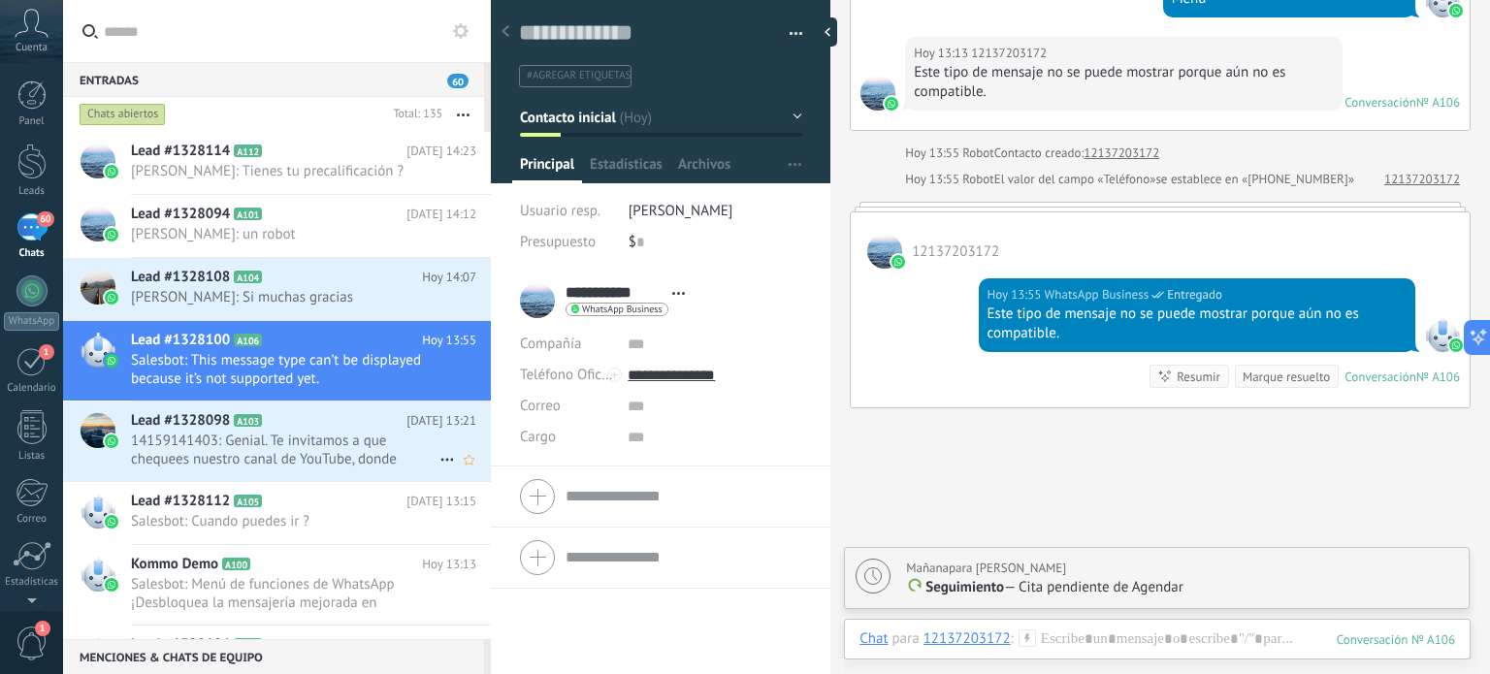
click at [311, 451] on span "14159141403: Genial. Te invitamos a que chequees nuestro canal de YouTube, dond…" at bounding box center [285, 450] width 309 height 37
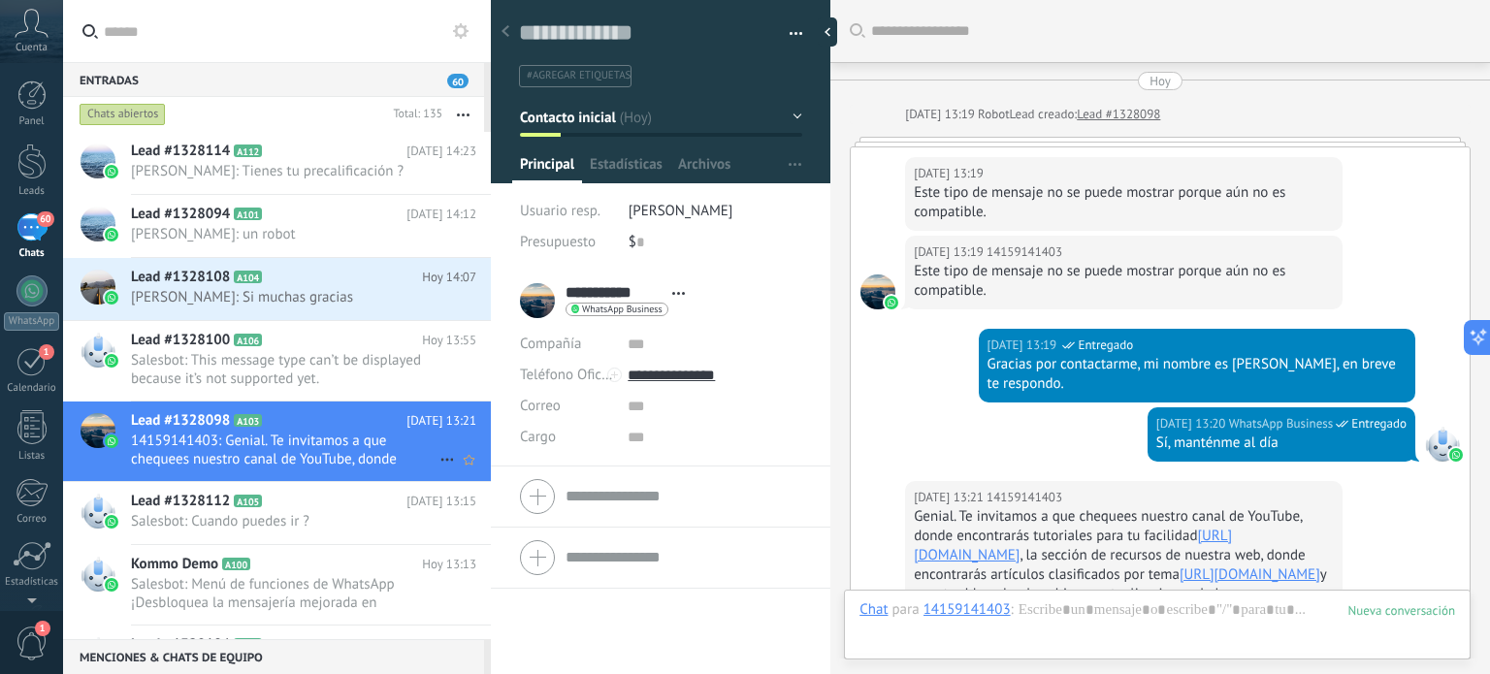
scroll to position [436, 0]
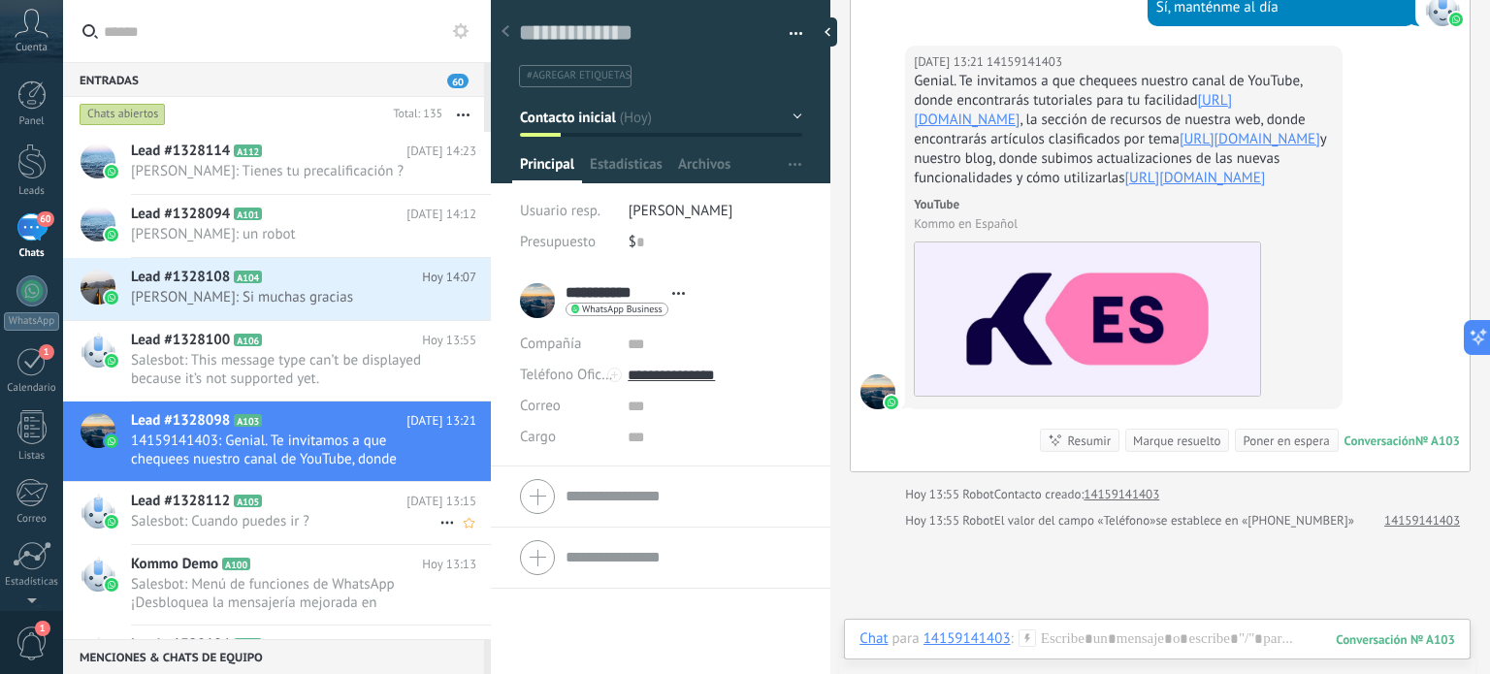
click at [287, 521] on span "Salesbot: Cuando puedes ir ?" at bounding box center [285, 521] width 309 height 18
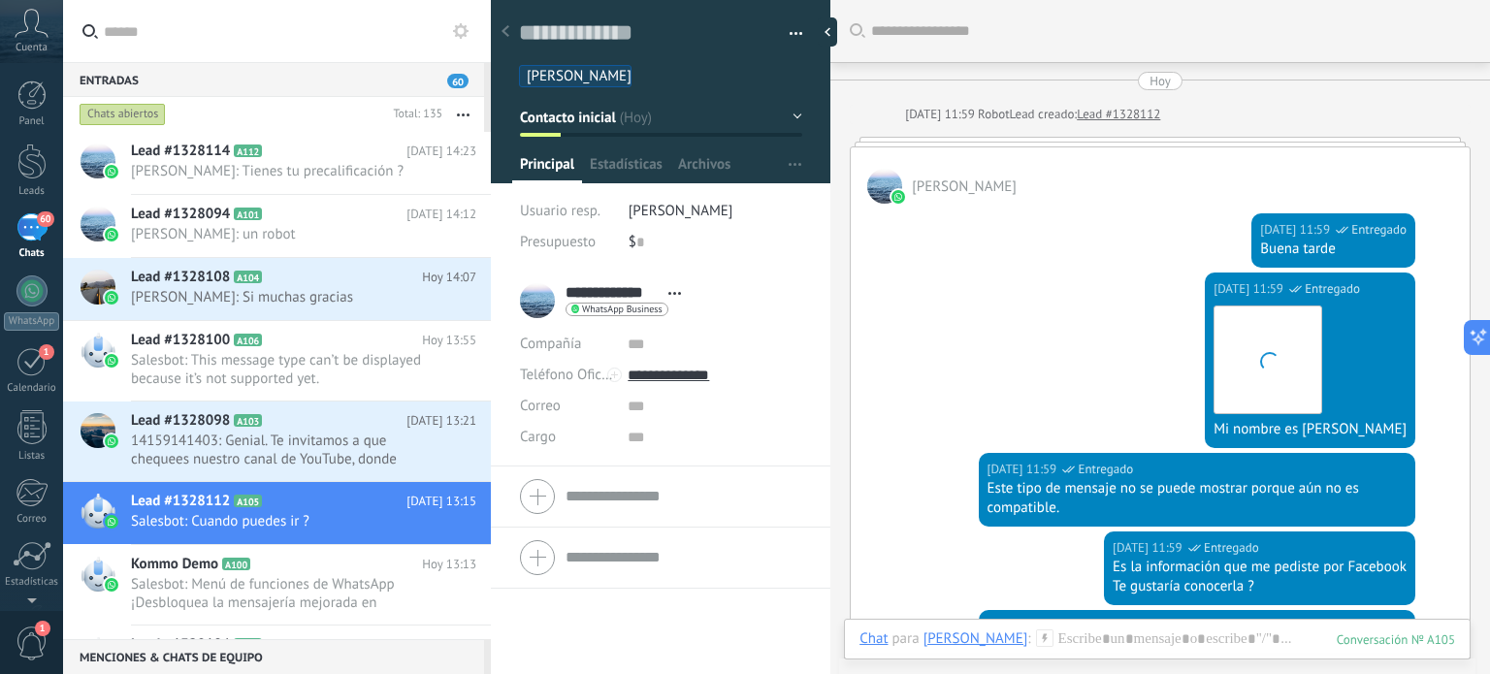
scroll to position [611, 0]
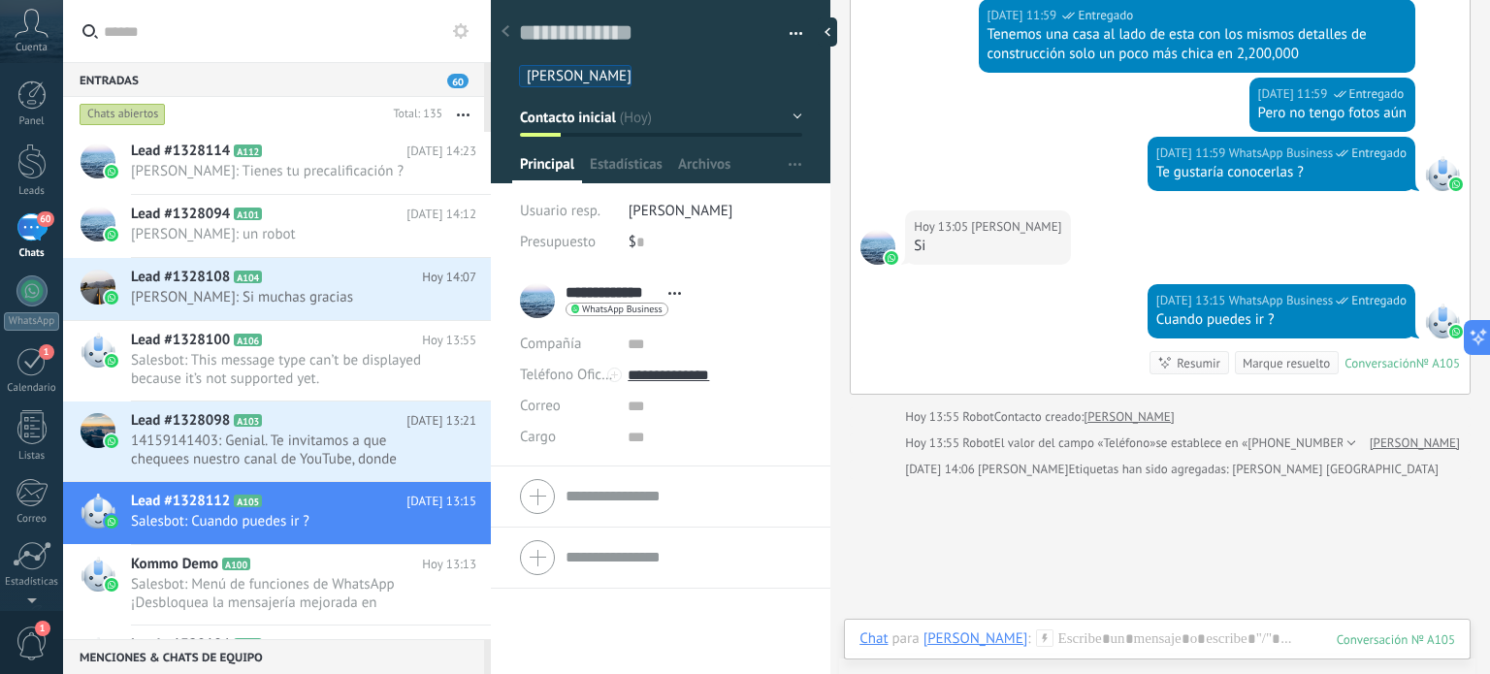
click at [786, 113] on button "Contacto inicial" at bounding box center [661, 117] width 282 height 35
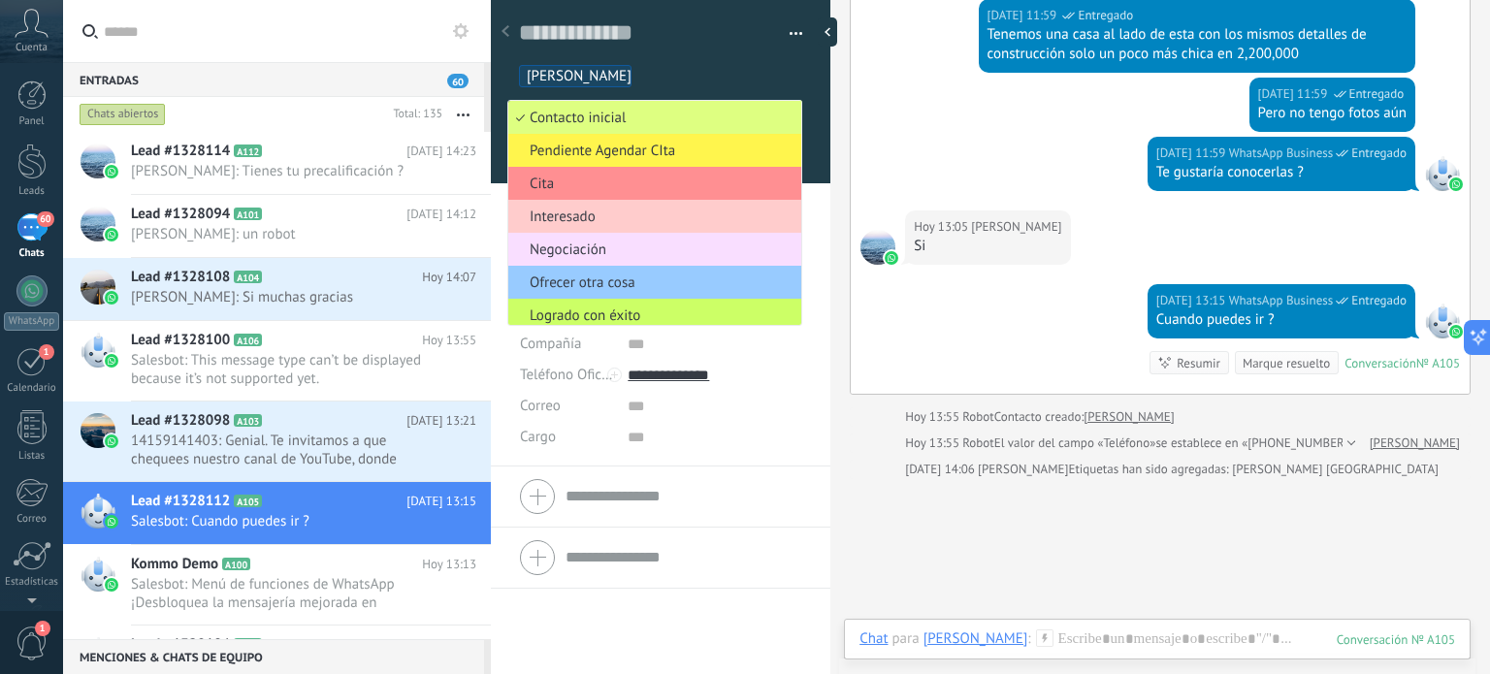
click at [656, 147] on span "Pendiente Agendar CIta" at bounding box center [651, 151] width 287 height 18
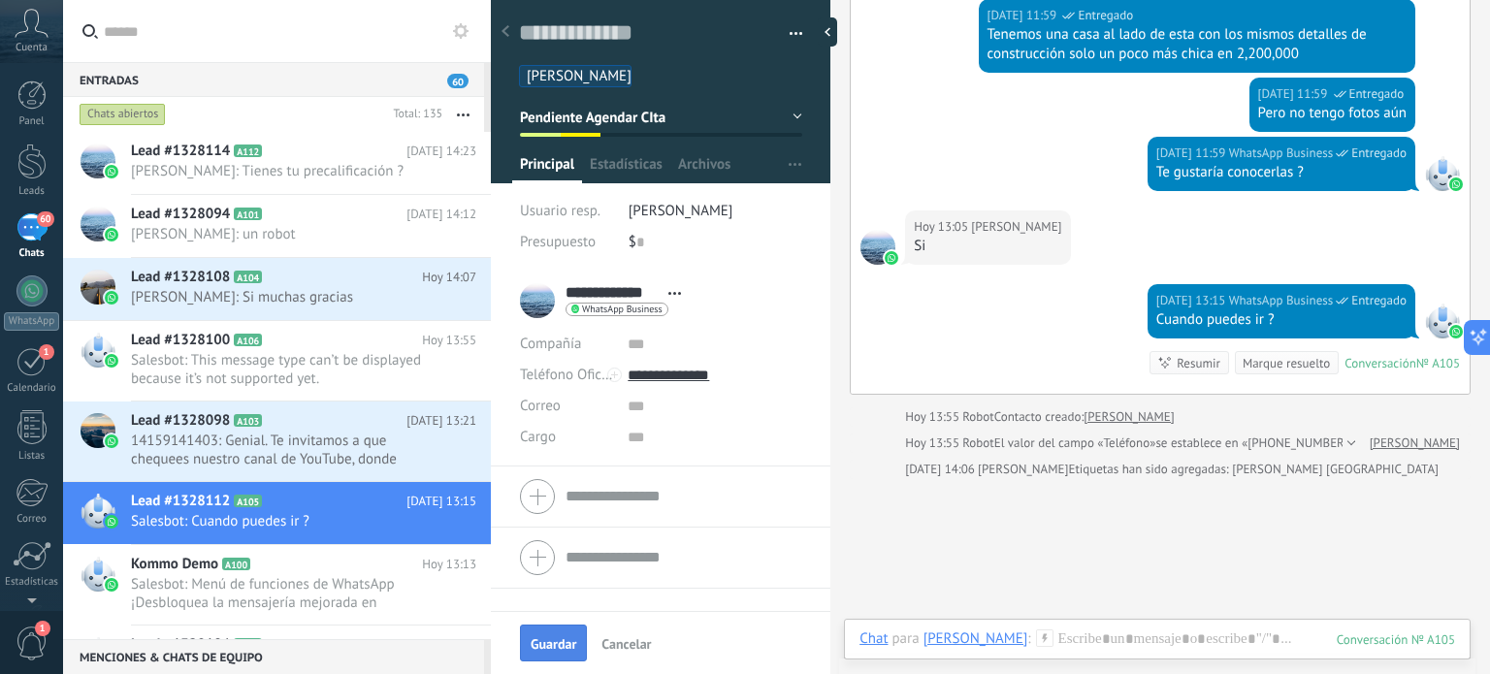
click at [563, 633] on button "Guardar" at bounding box center [553, 643] width 67 height 37
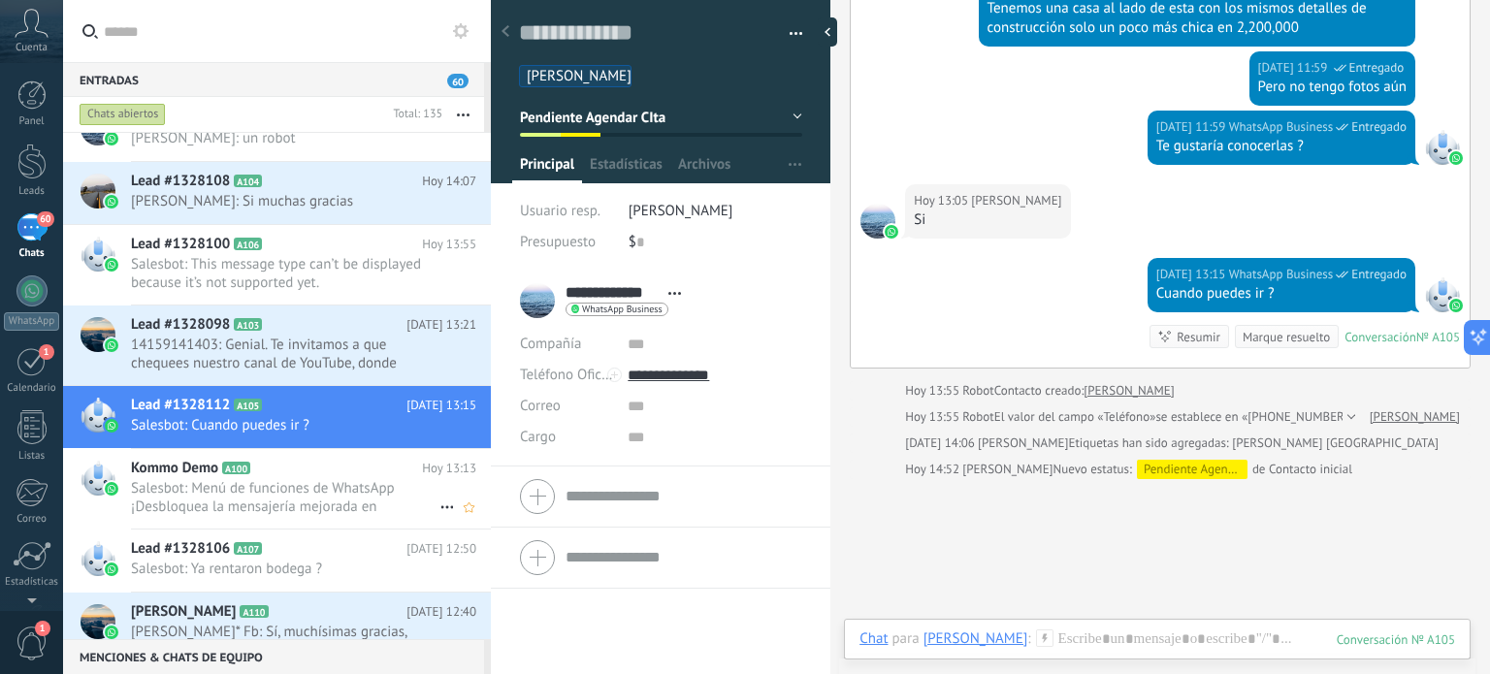
scroll to position [194, 0]
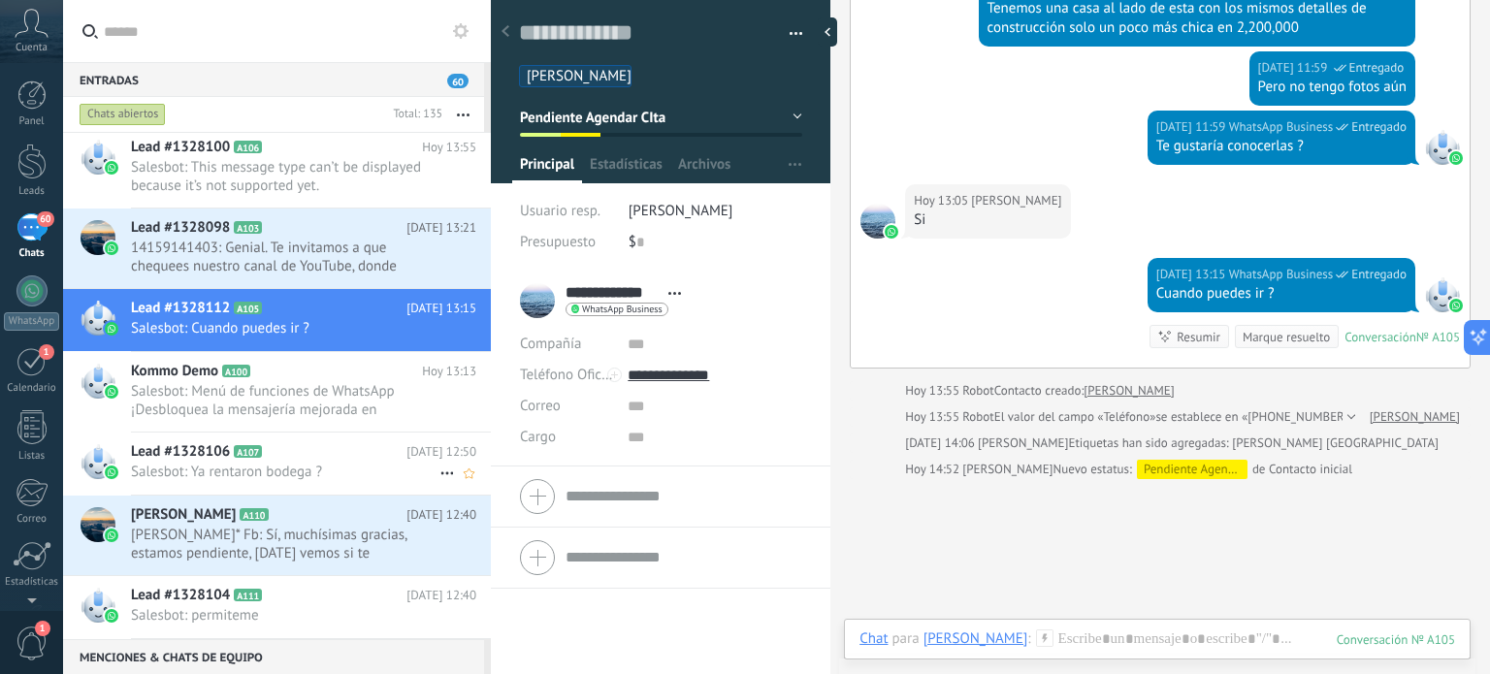
click at [198, 467] on span "Salesbot: Ya rentaron bodega ?" at bounding box center [285, 472] width 309 height 18
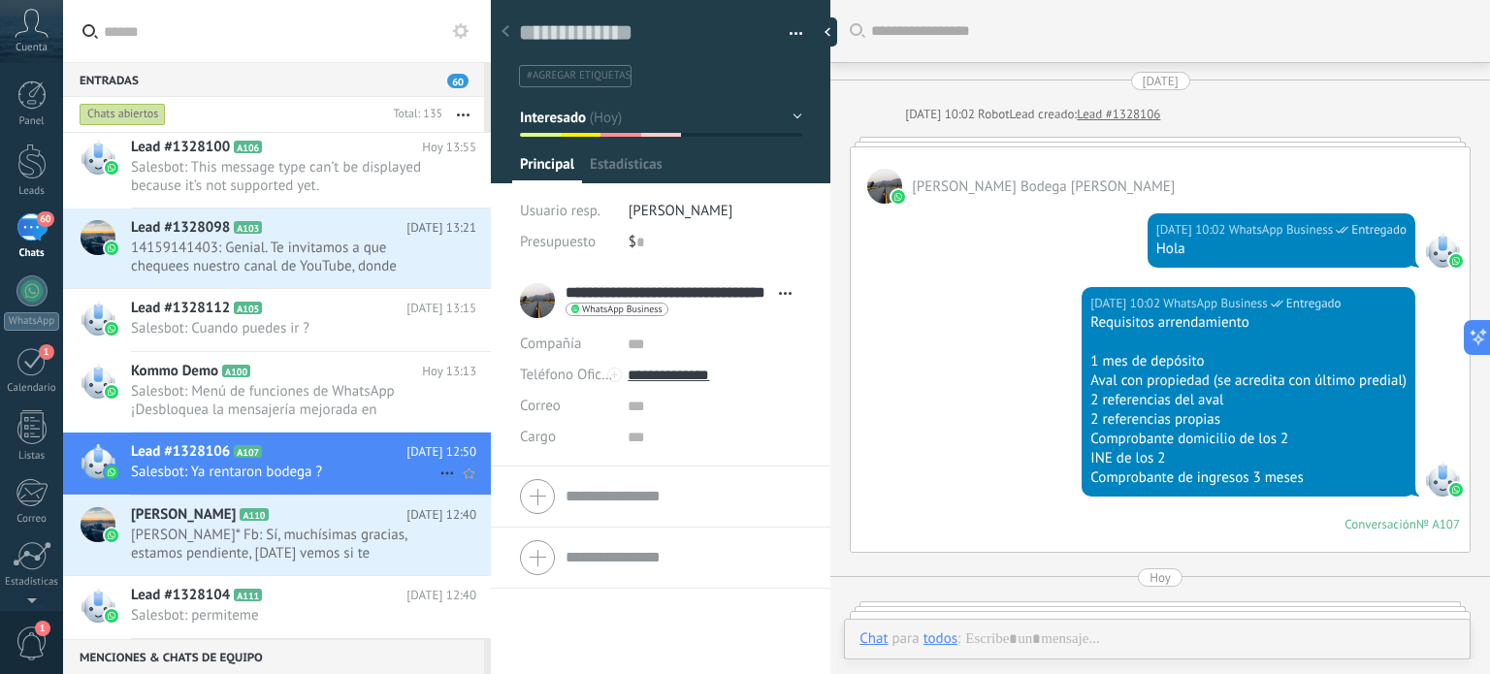
scroll to position [28, 0]
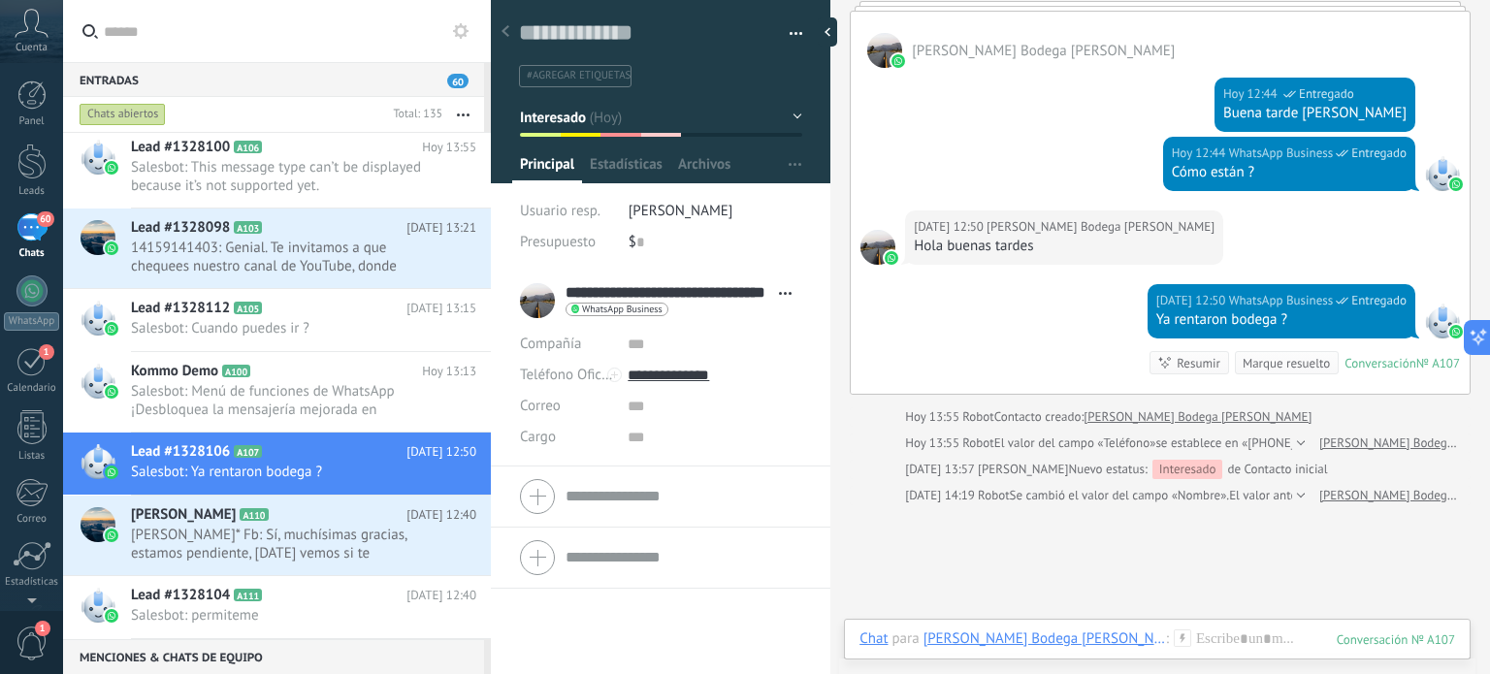
click at [796, 114] on div at bounding box center [661, 85] width 341 height 196
click at [786, 114] on button "Interesado" at bounding box center [661, 117] width 282 height 35
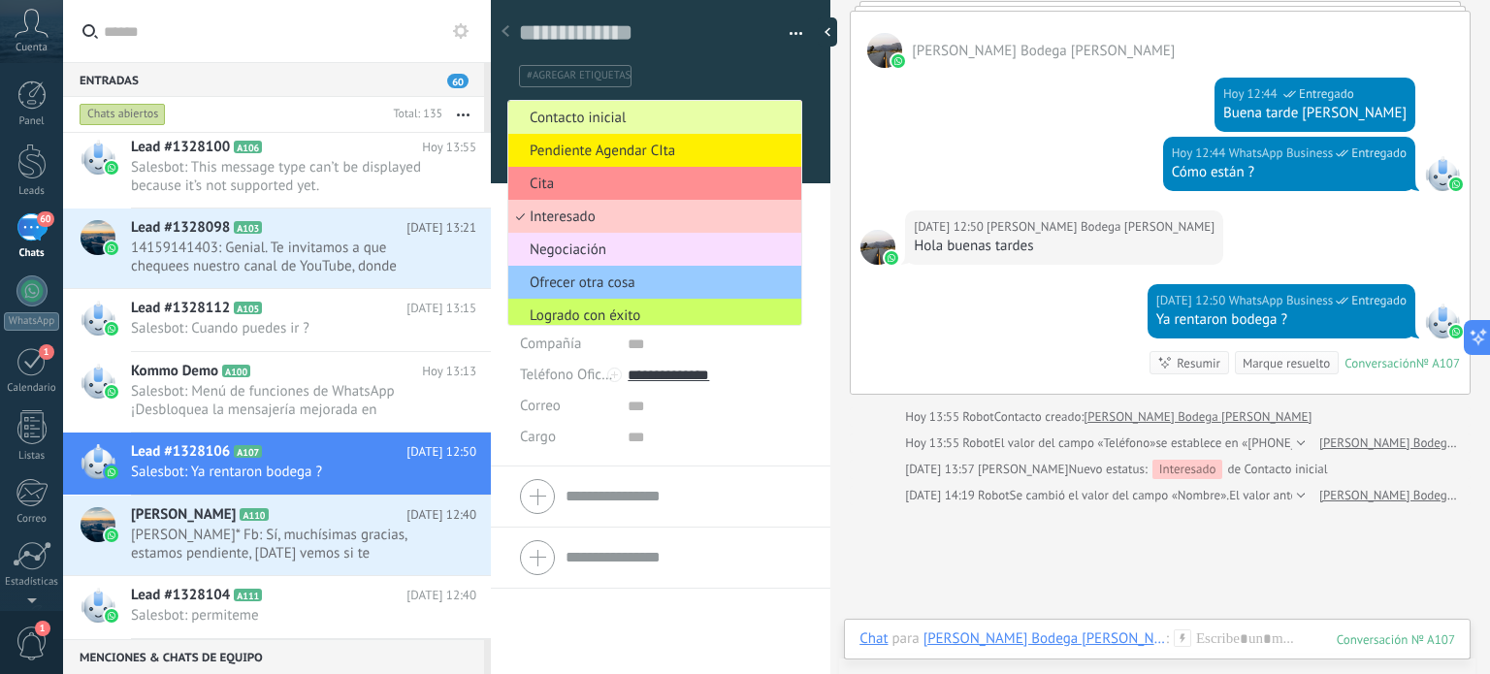
scroll to position [5, 0]
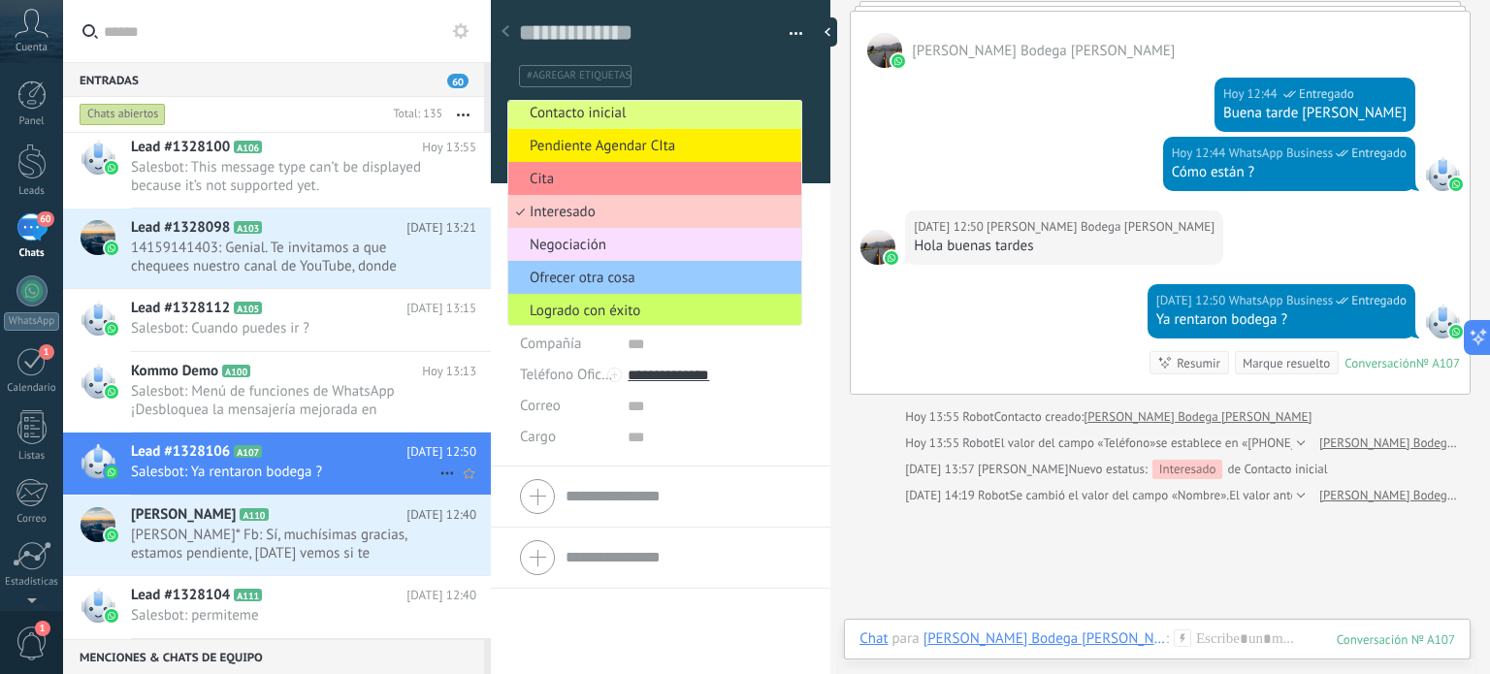
click at [290, 465] on span "Salesbot: Ya rentaron bodega ?" at bounding box center [285, 472] width 309 height 18
click at [175, 526] on span "[PERSON_NAME]* Fb: Sí, muchísimas gracias, estamos pendiente, [DATE] vemos si t…" at bounding box center [285, 544] width 309 height 37
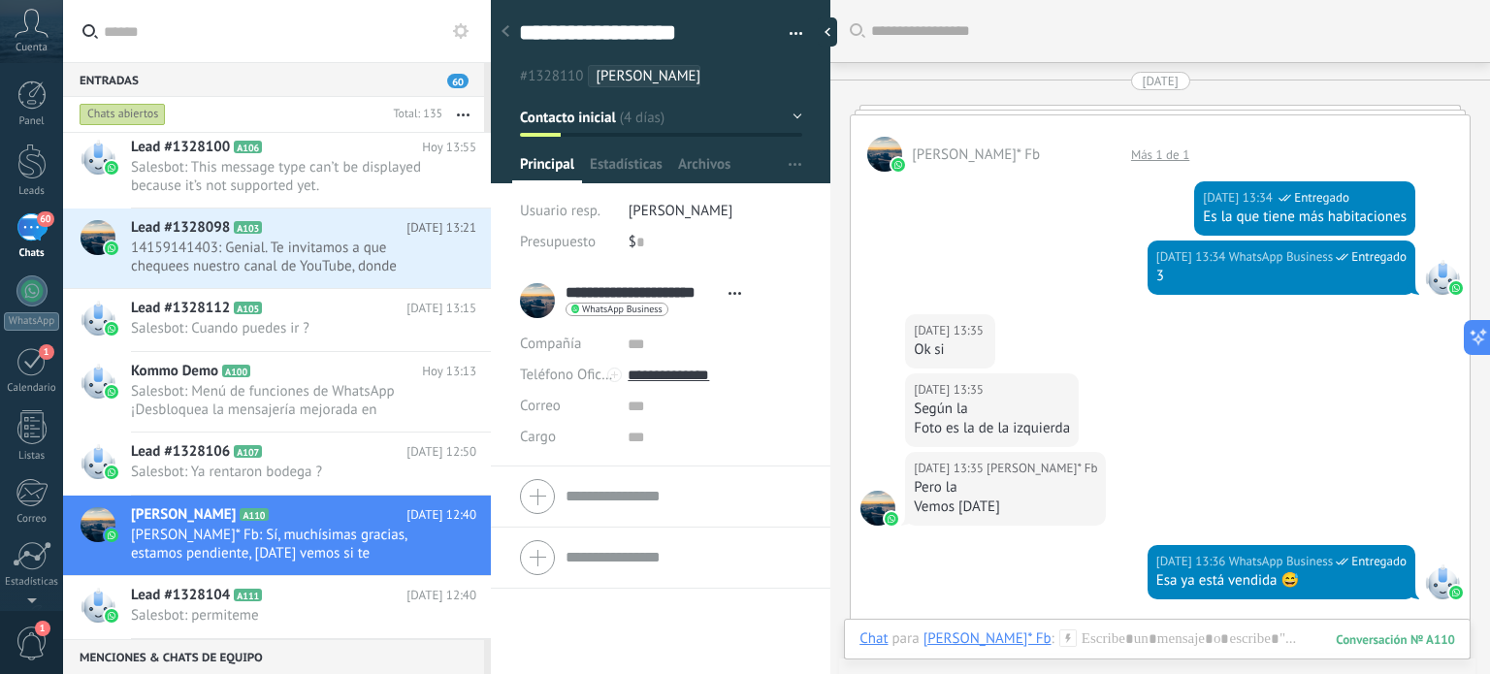
scroll to position [2162, 0]
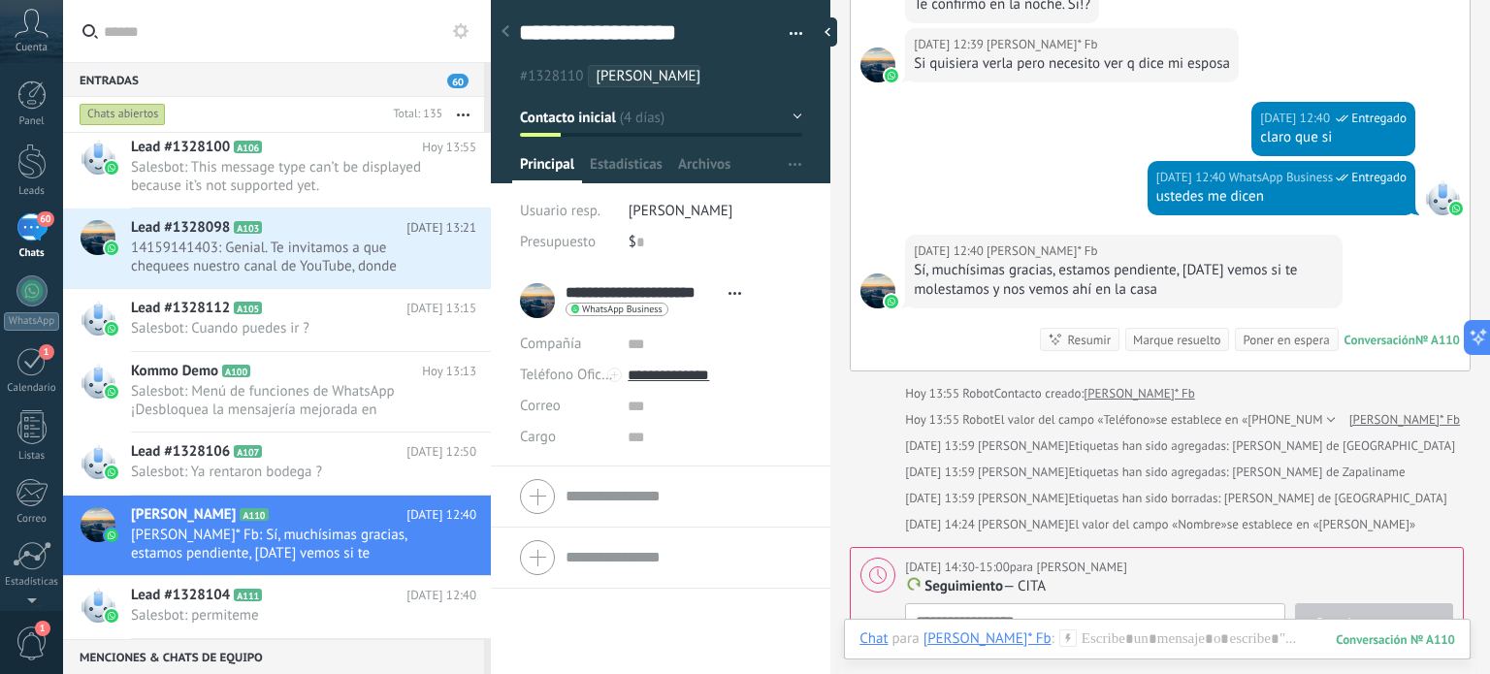
click at [781, 108] on button "Contacto inicial" at bounding box center [661, 117] width 282 height 35
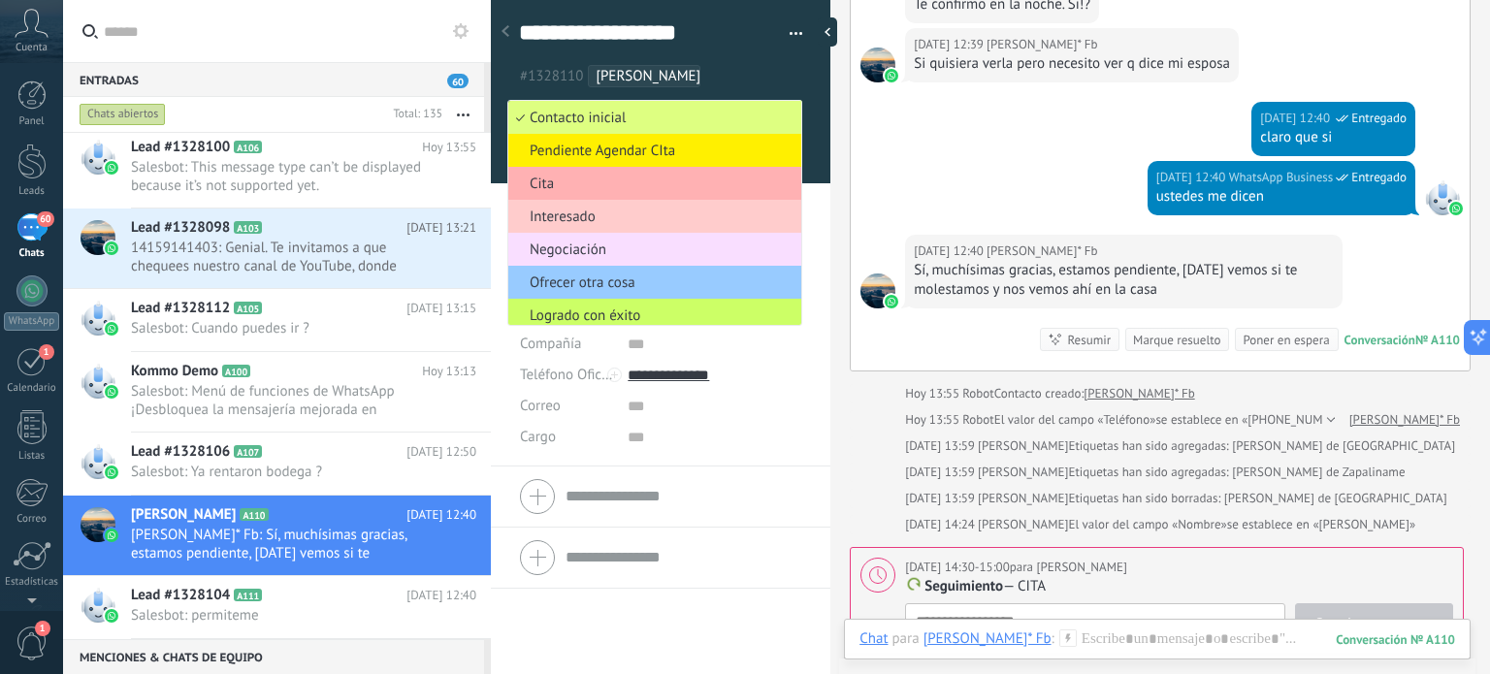
click at [588, 180] on span "Cita" at bounding box center [651, 184] width 287 height 18
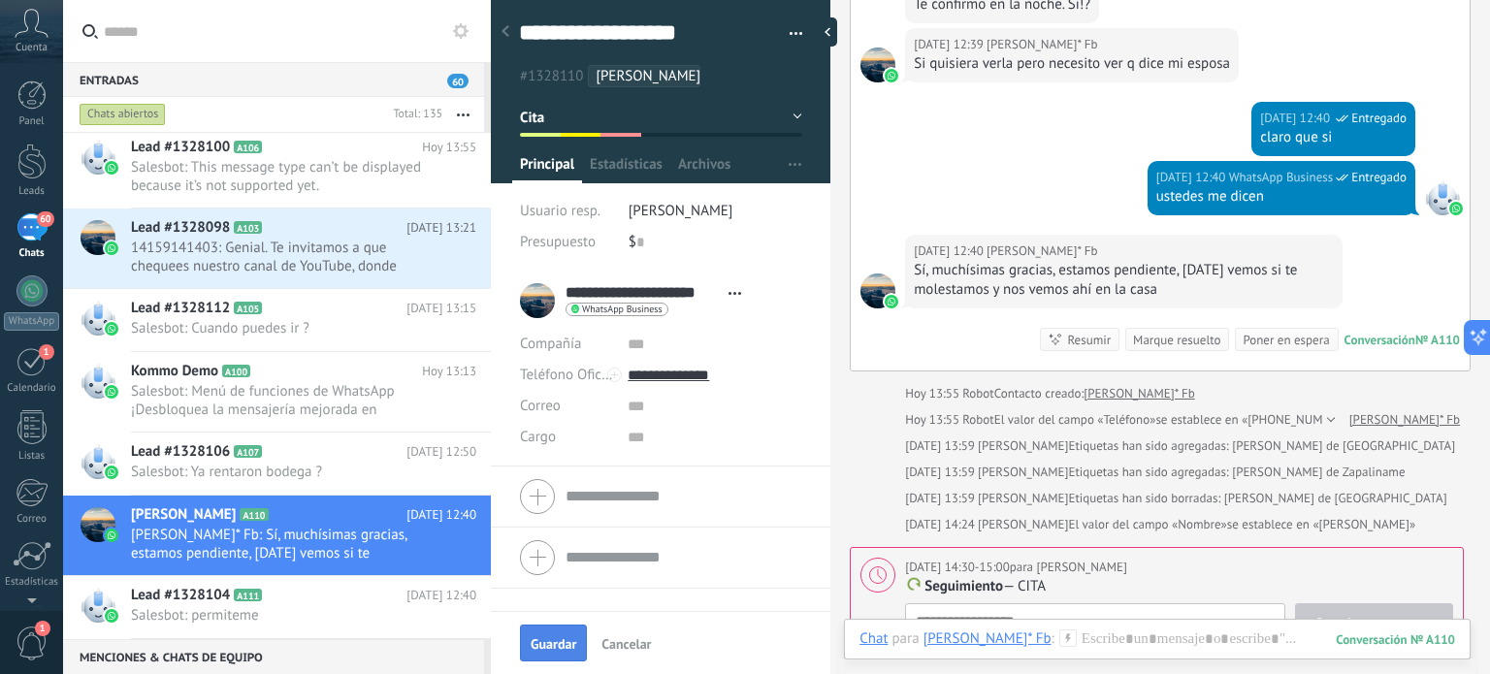
click at [551, 642] on span "Guardar" at bounding box center [554, 644] width 46 height 14
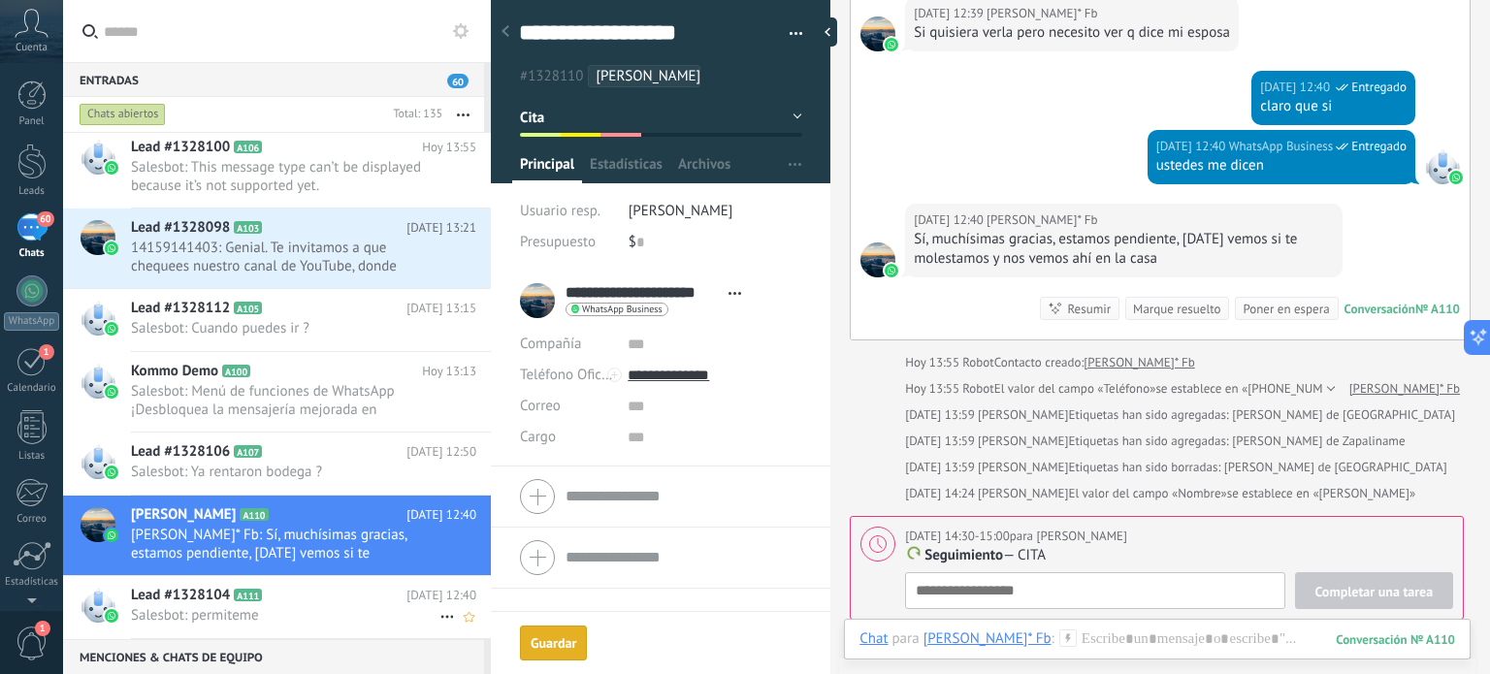
scroll to position [388, 0]
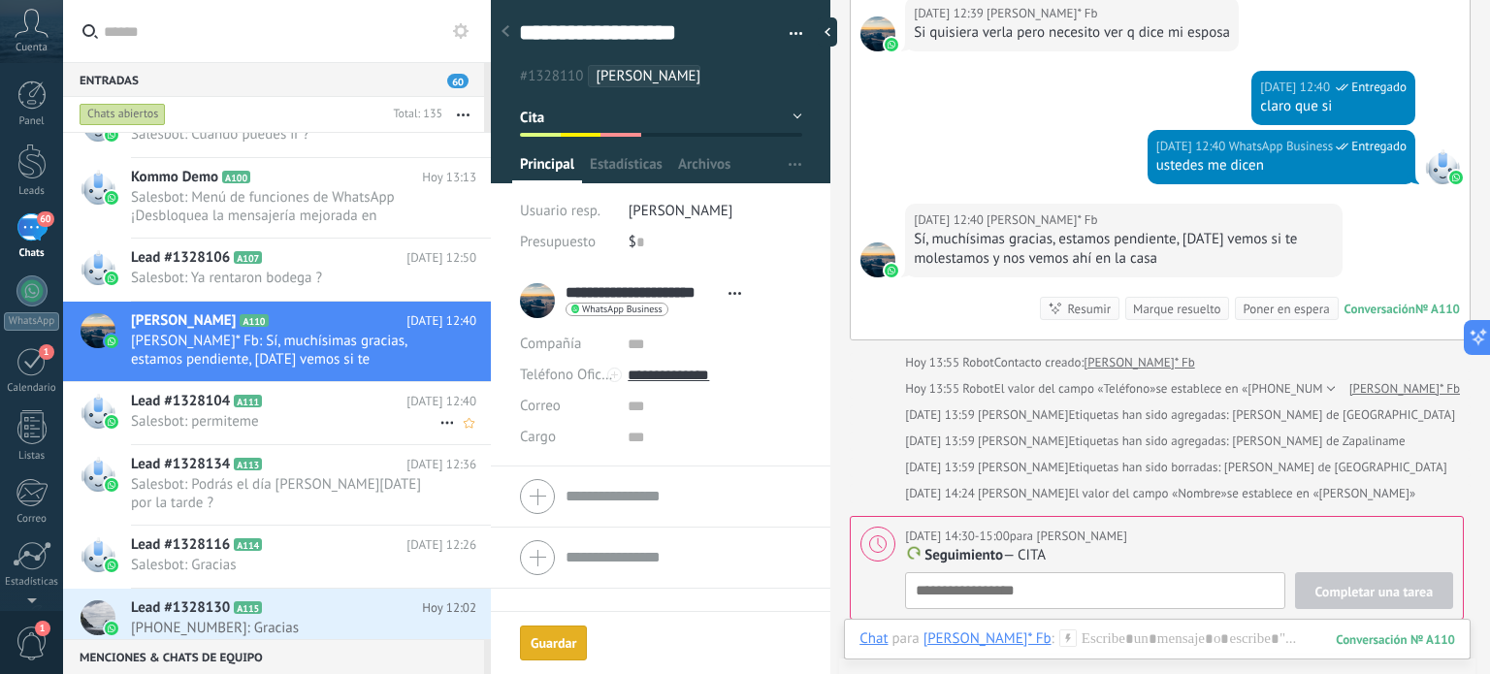
click at [248, 422] on span "Salesbot: permiteme" at bounding box center [285, 421] width 309 height 18
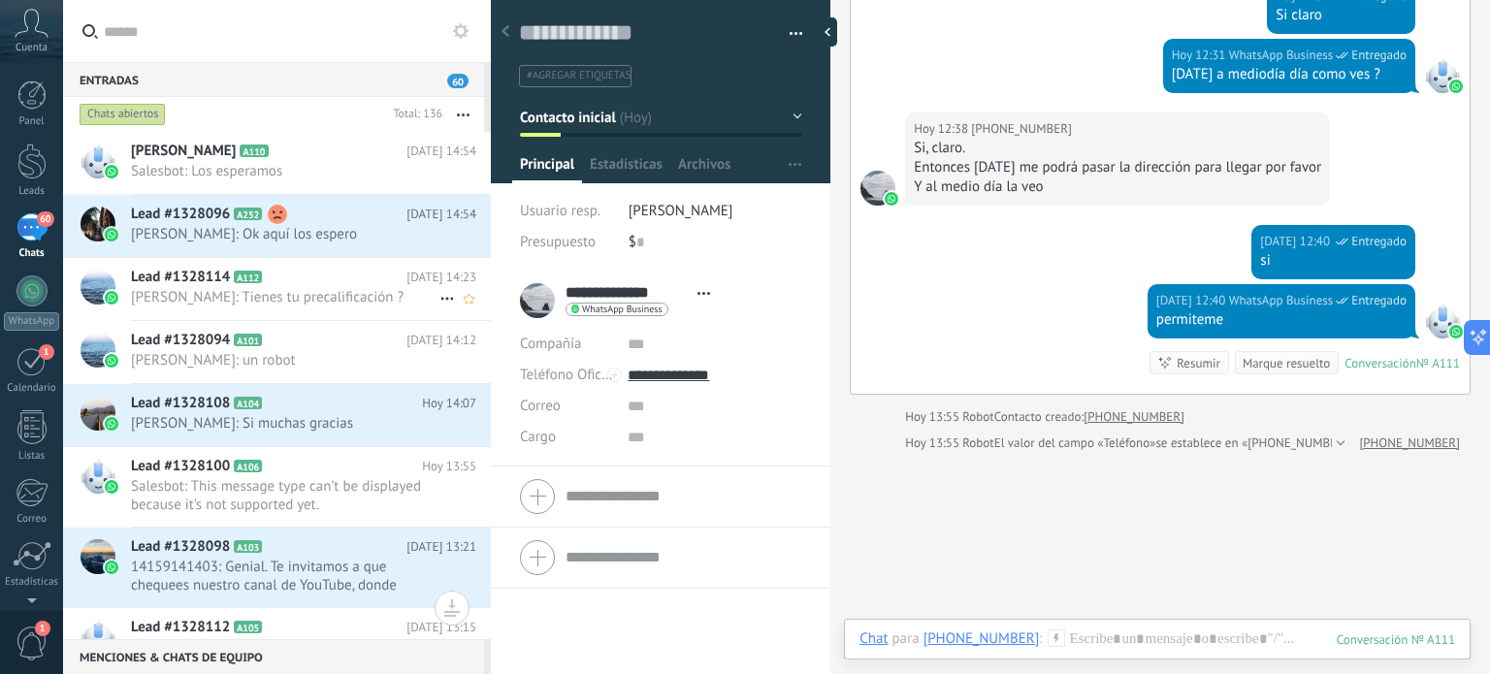
click at [307, 290] on span "[PERSON_NAME]: Tienes tu precalificación ?" at bounding box center [285, 297] width 309 height 18
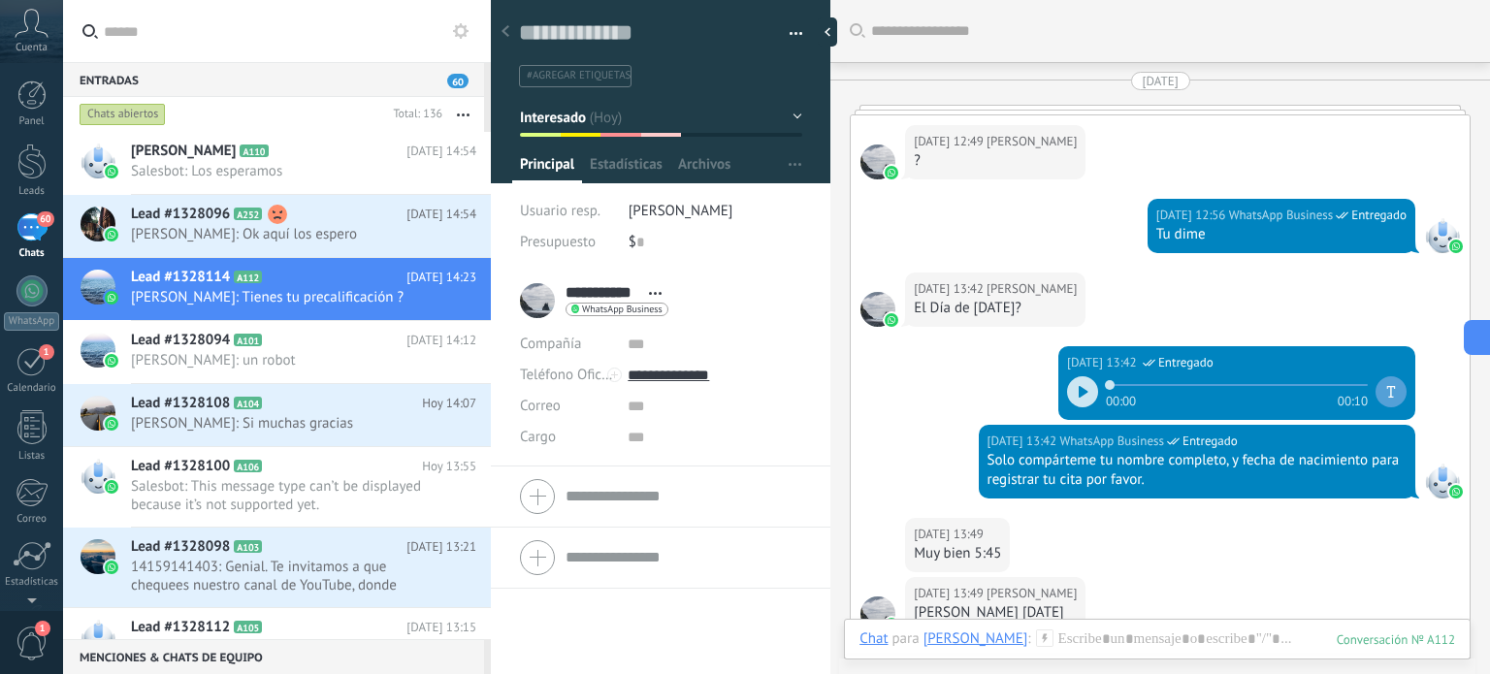
scroll to position [2701, 0]
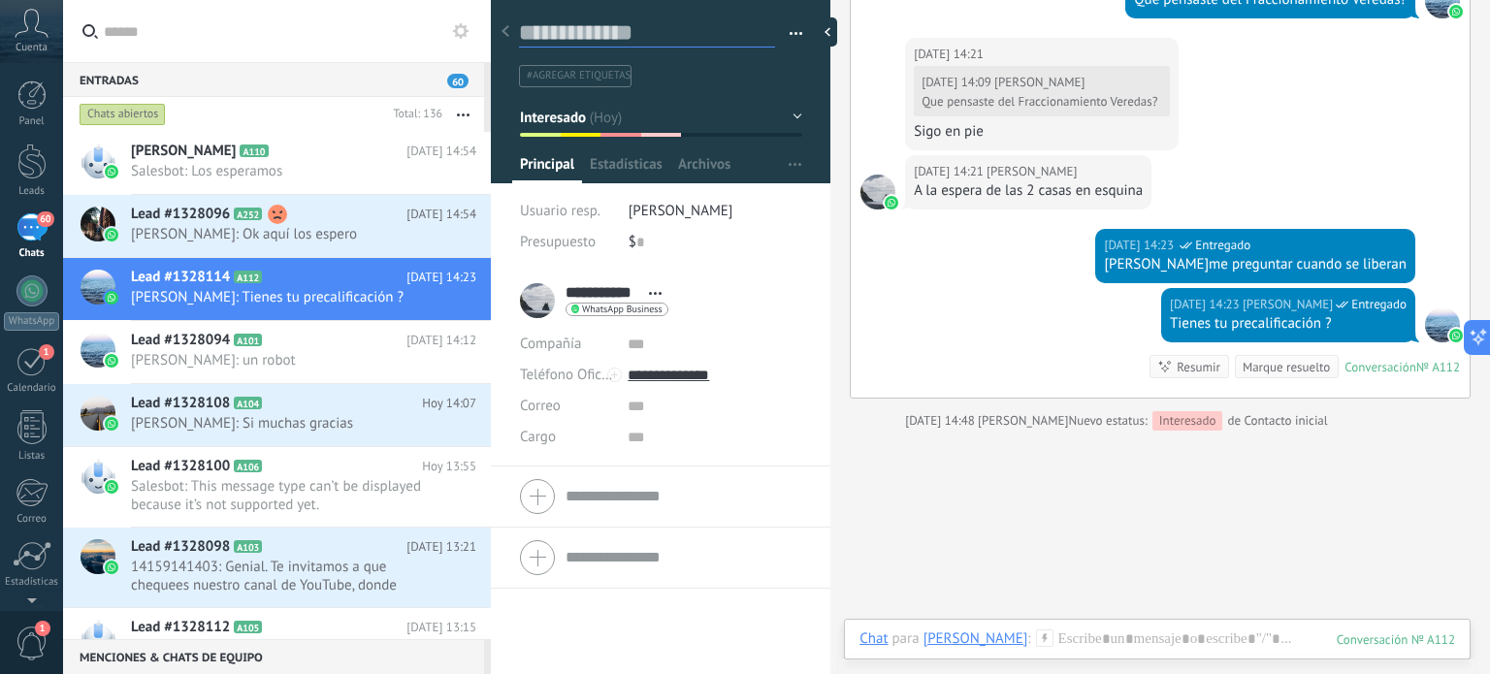
click at [668, 27] on textarea at bounding box center [647, 32] width 256 height 29
click at [215, 474] on span "Lead #1328100" at bounding box center [180, 466] width 99 height 19
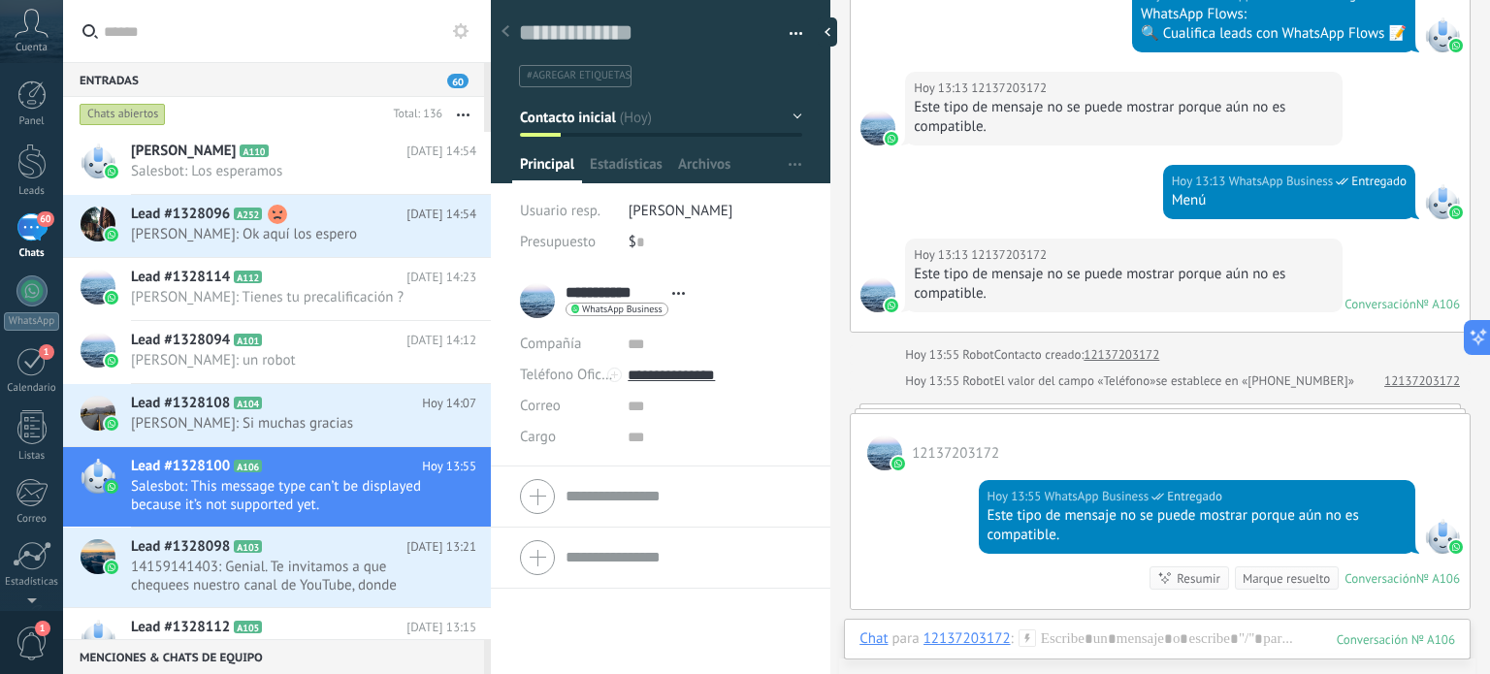
scroll to position [563, 0]
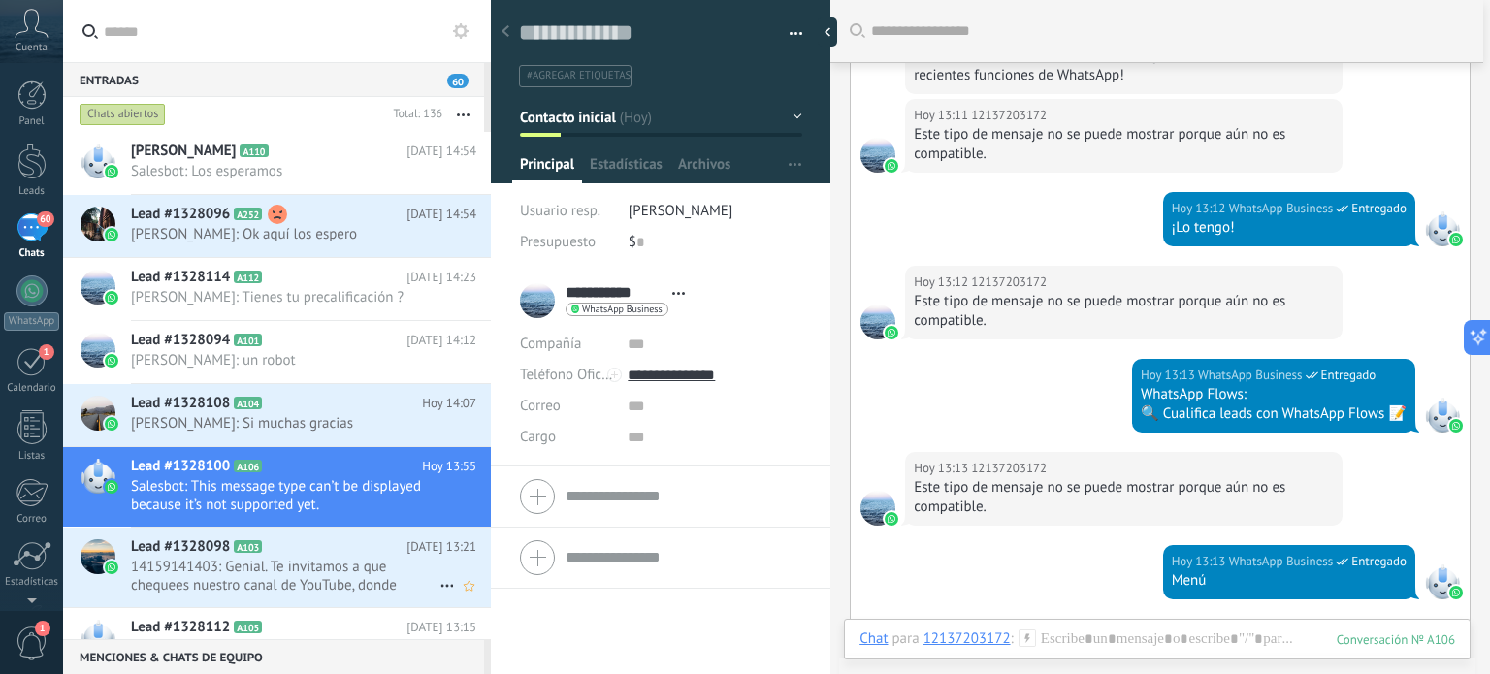
click at [250, 574] on span "14159141403: Genial. Te invitamos a que chequees nuestro canal de YouTube, dond…" at bounding box center [285, 576] width 309 height 37
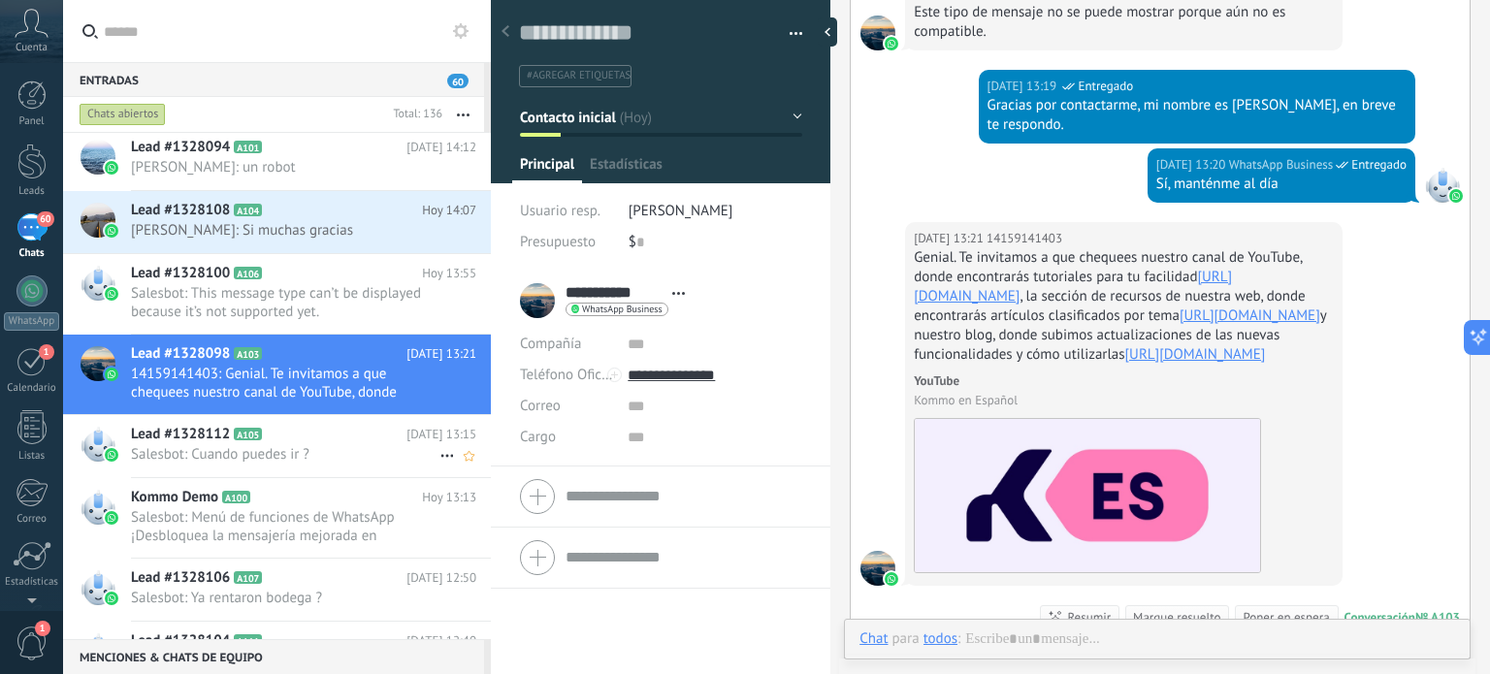
scroll to position [28, 0]
click at [241, 448] on span "Salesbot: Cuando puedes ir ?" at bounding box center [285, 454] width 309 height 18
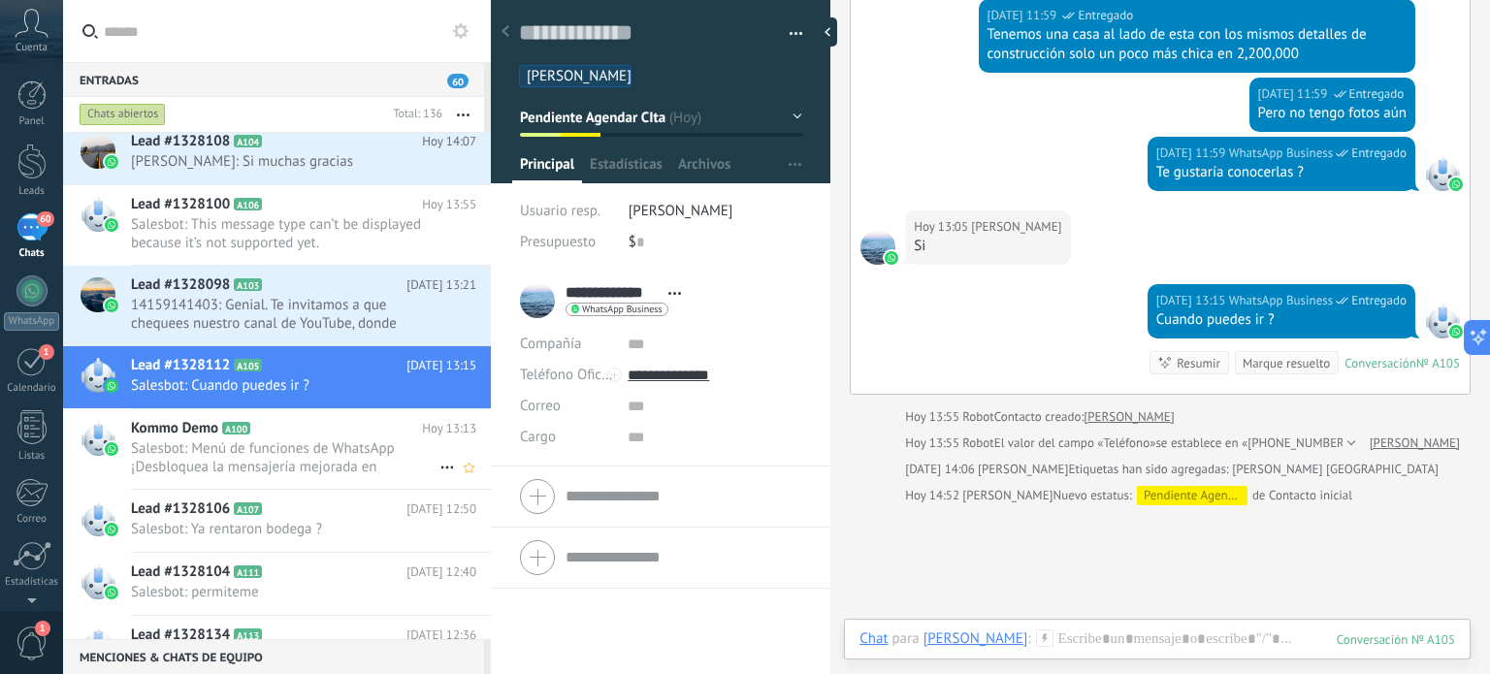
scroll to position [291, 0]
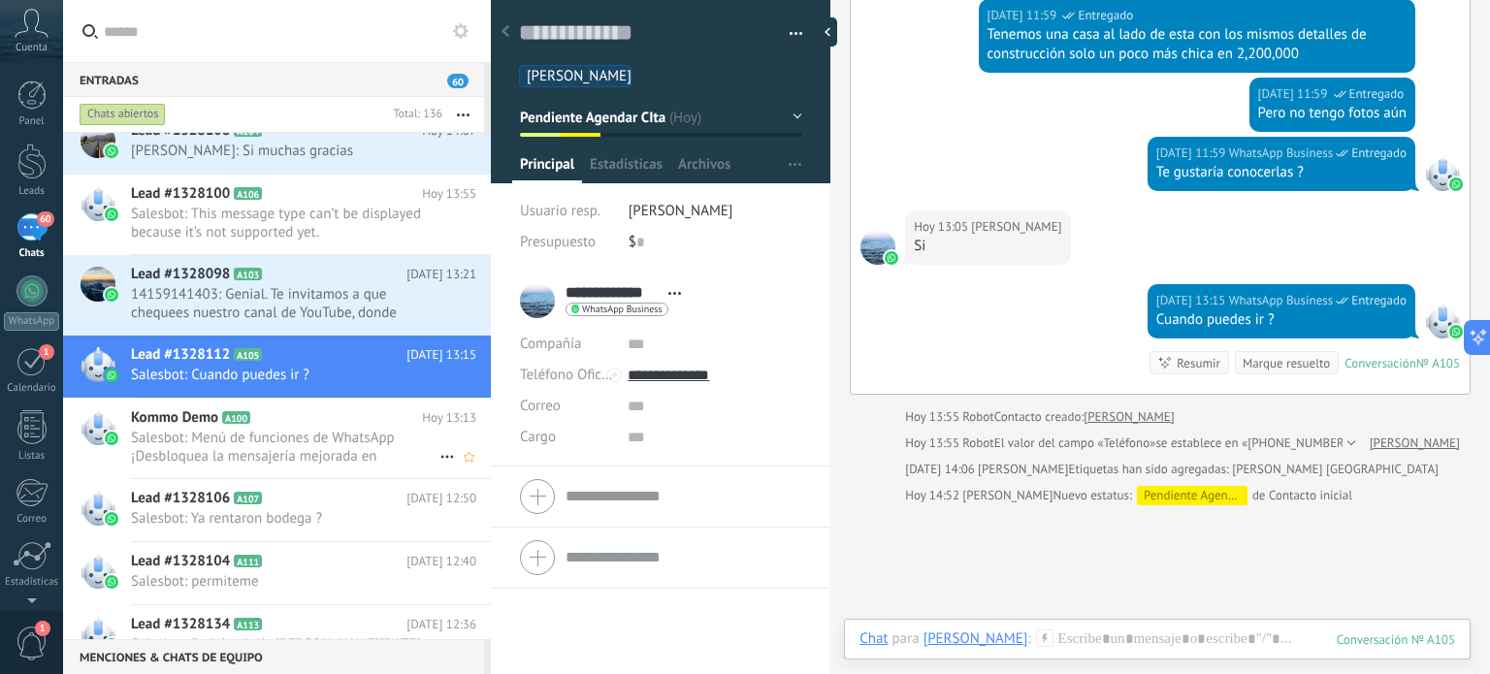
click at [247, 438] on span "Salesbot: Menú de funciones de WhatsApp ¡Desbloquea la mensajería mejorada en W…" at bounding box center [285, 447] width 309 height 37
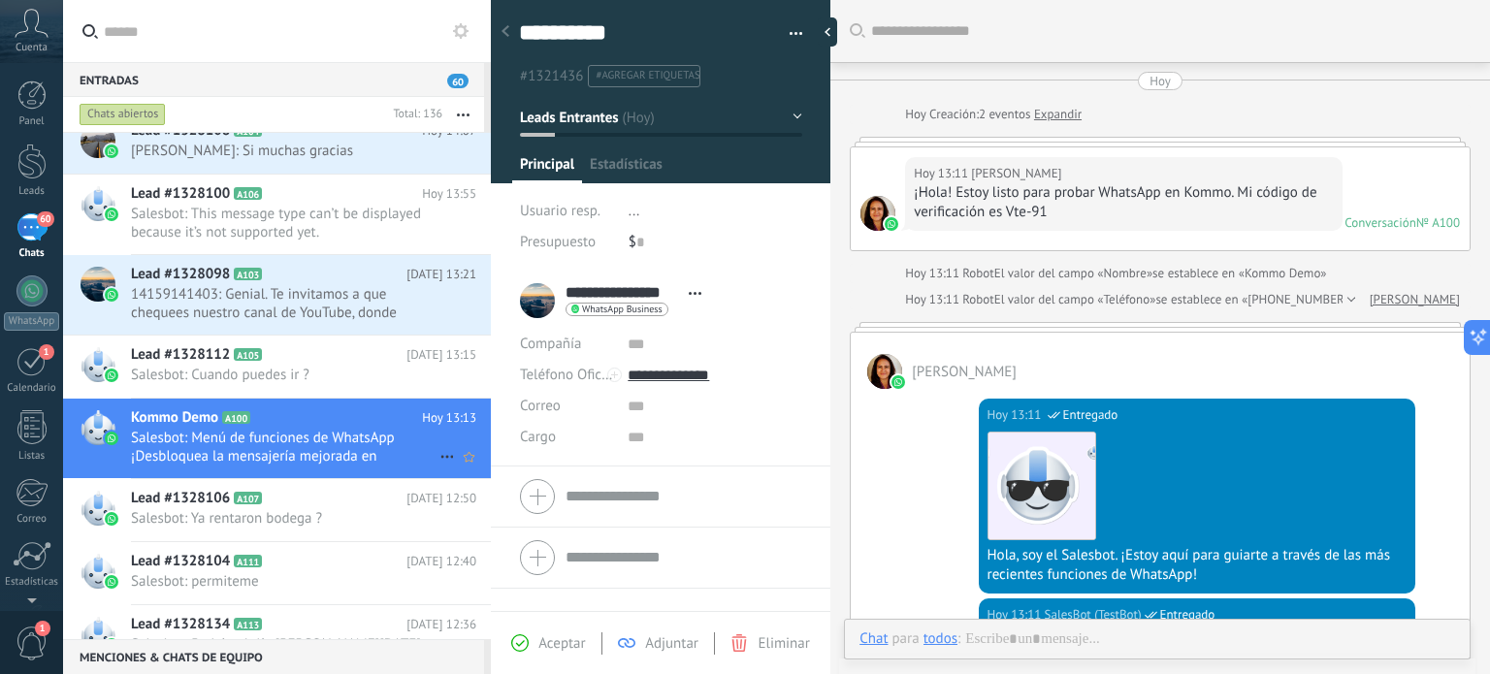
scroll to position [1666, 0]
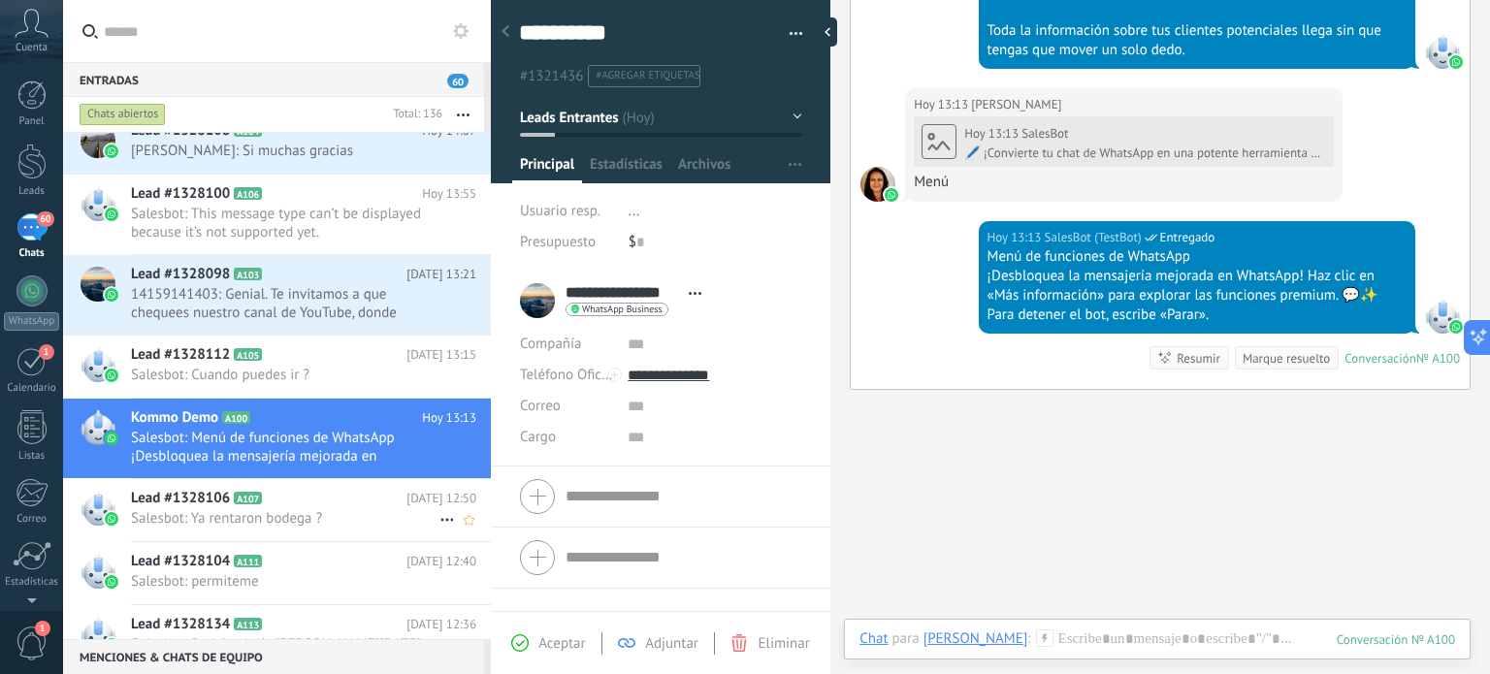
click at [237, 500] on span "A107" at bounding box center [248, 498] width 28 height 13
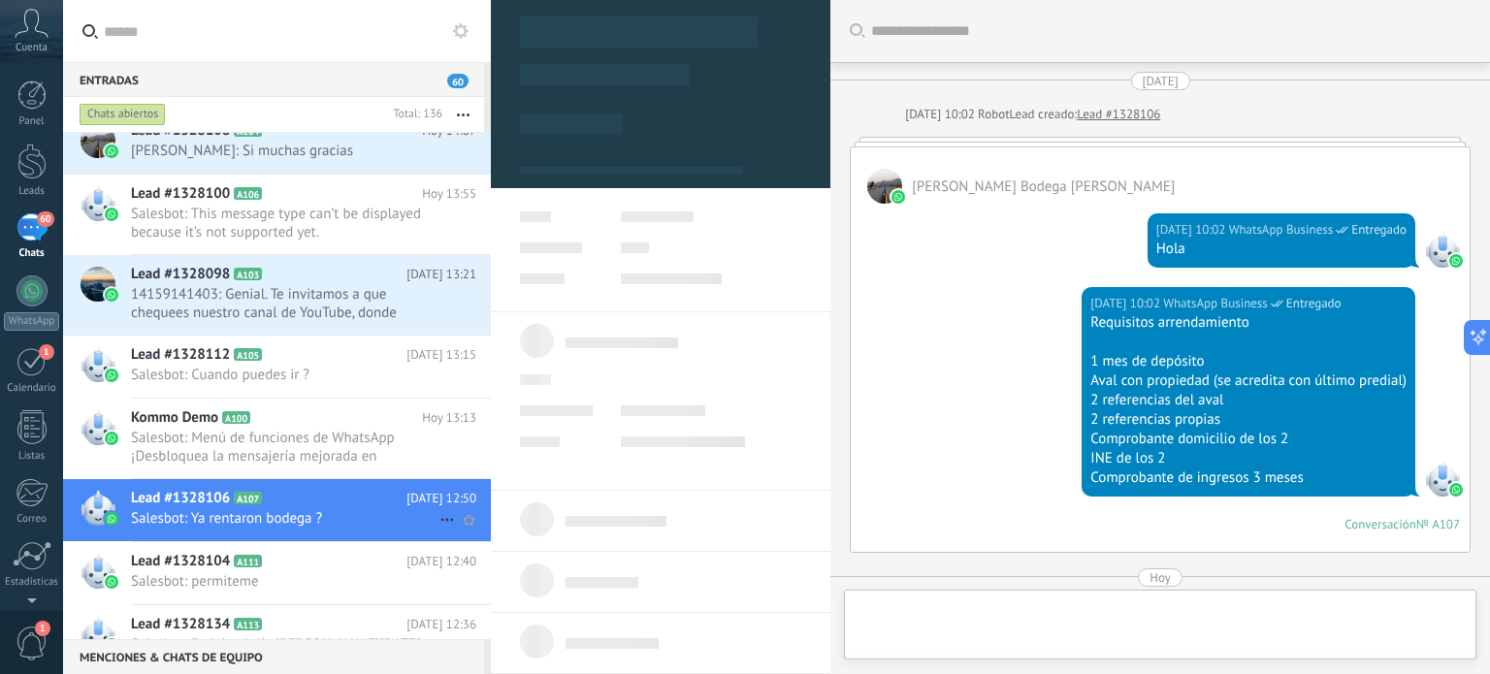
type textarea "**********"
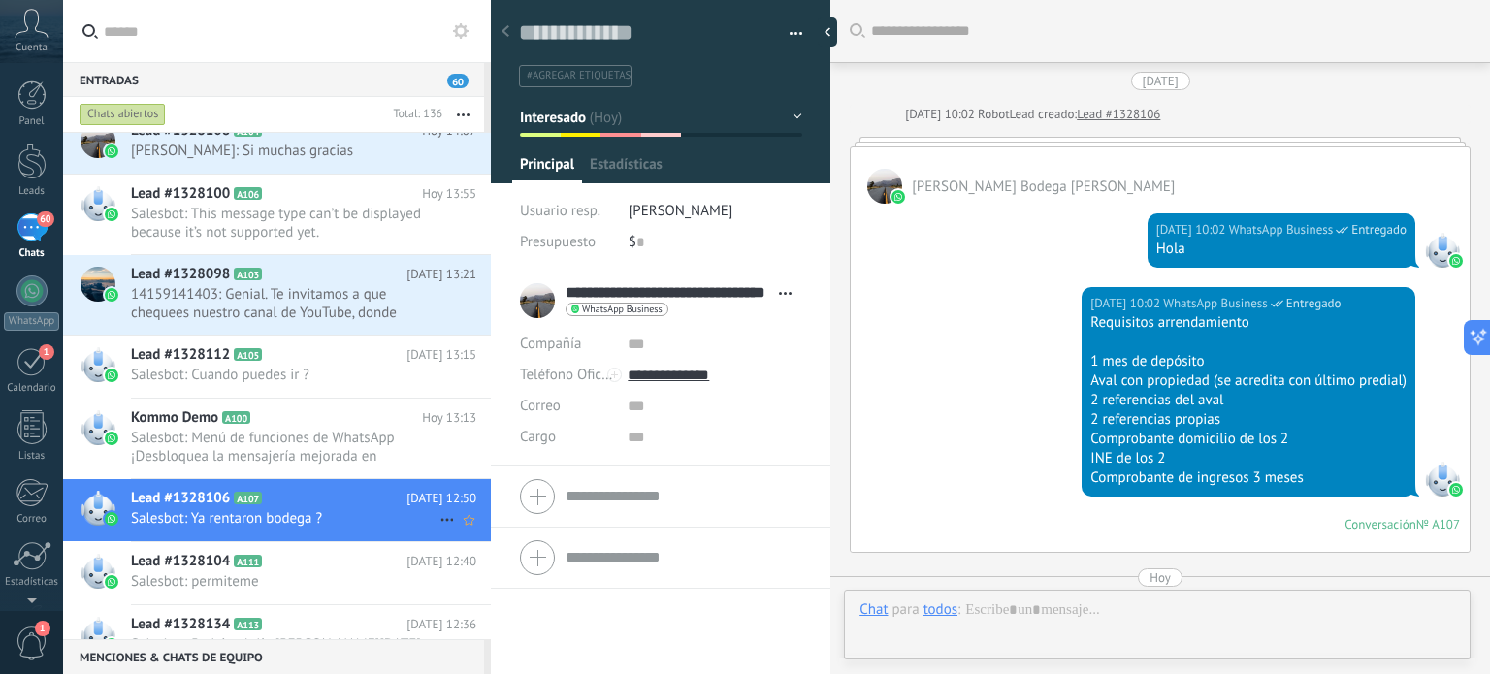
scroll to position [768, 0]
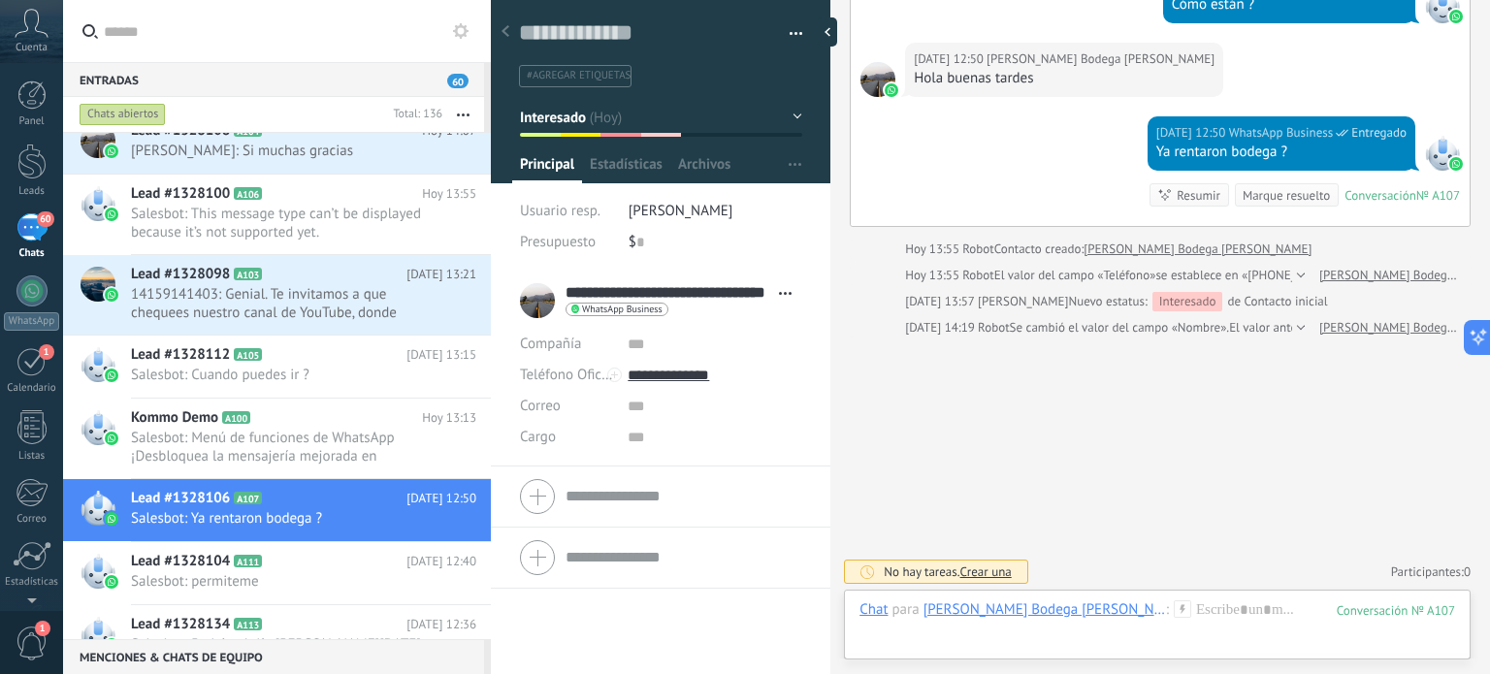
click at [982, 566] on span "Crear una" at bounding box center [986, 572] width 51 height 16
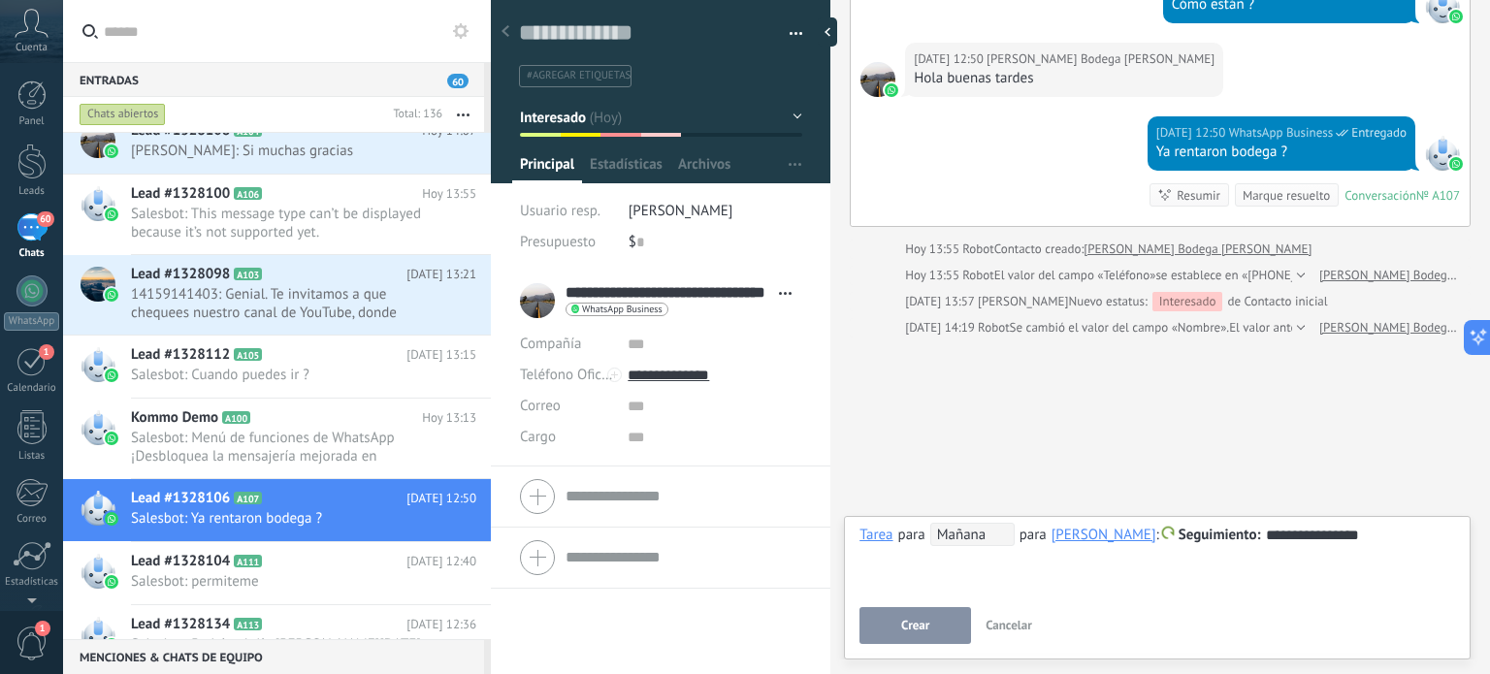
click at [993, 539] on span "Mañana" at bounding box center [973, 534] width 84 height 23
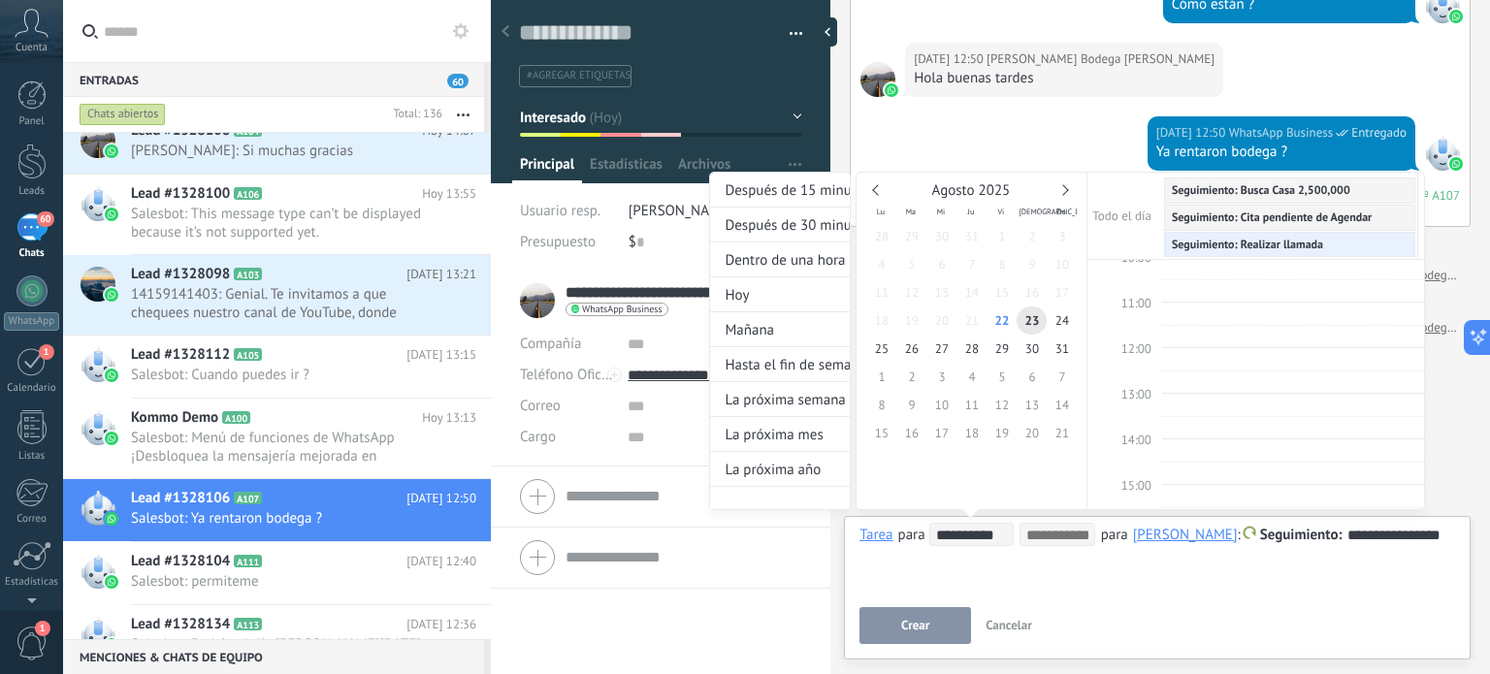
scroll to position [653, 0]
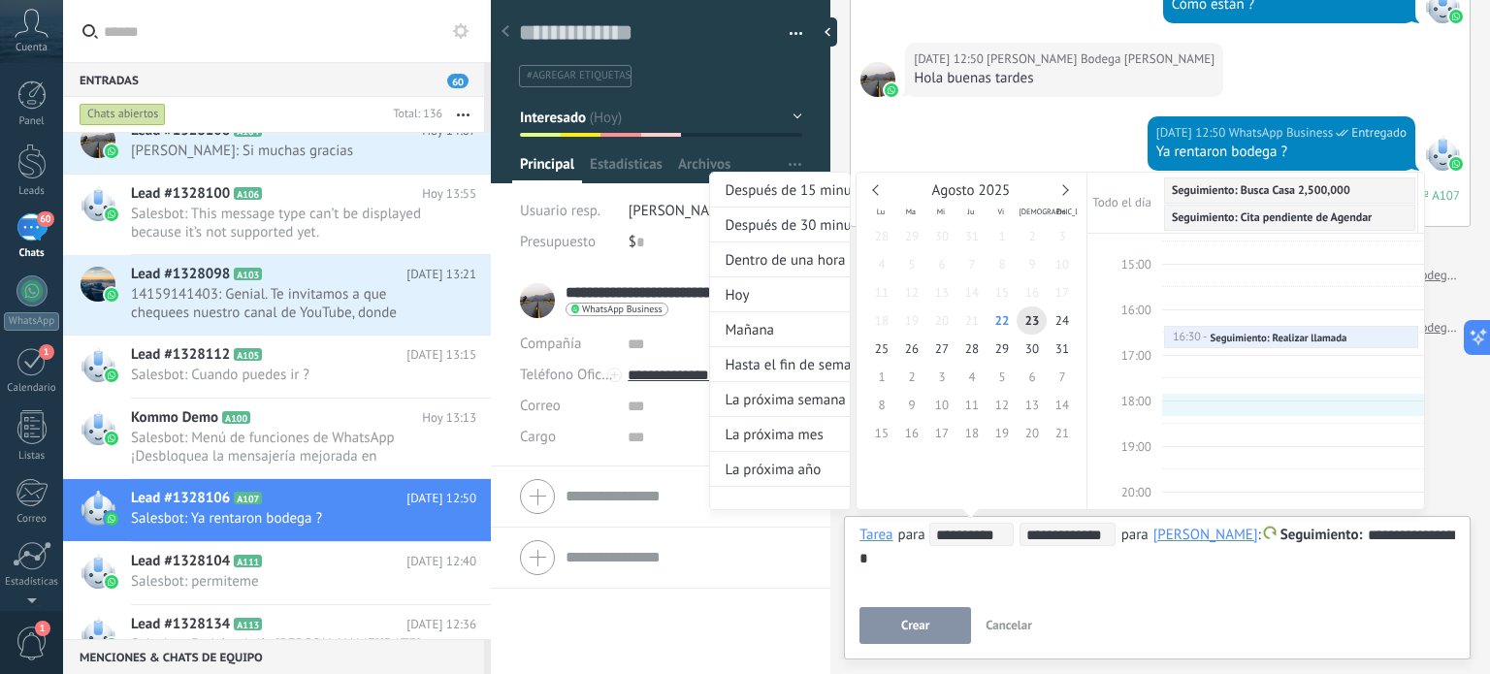
type input "**********"
click at [928, 616] on div at bounding box center [745, 337] width 1490 height 674
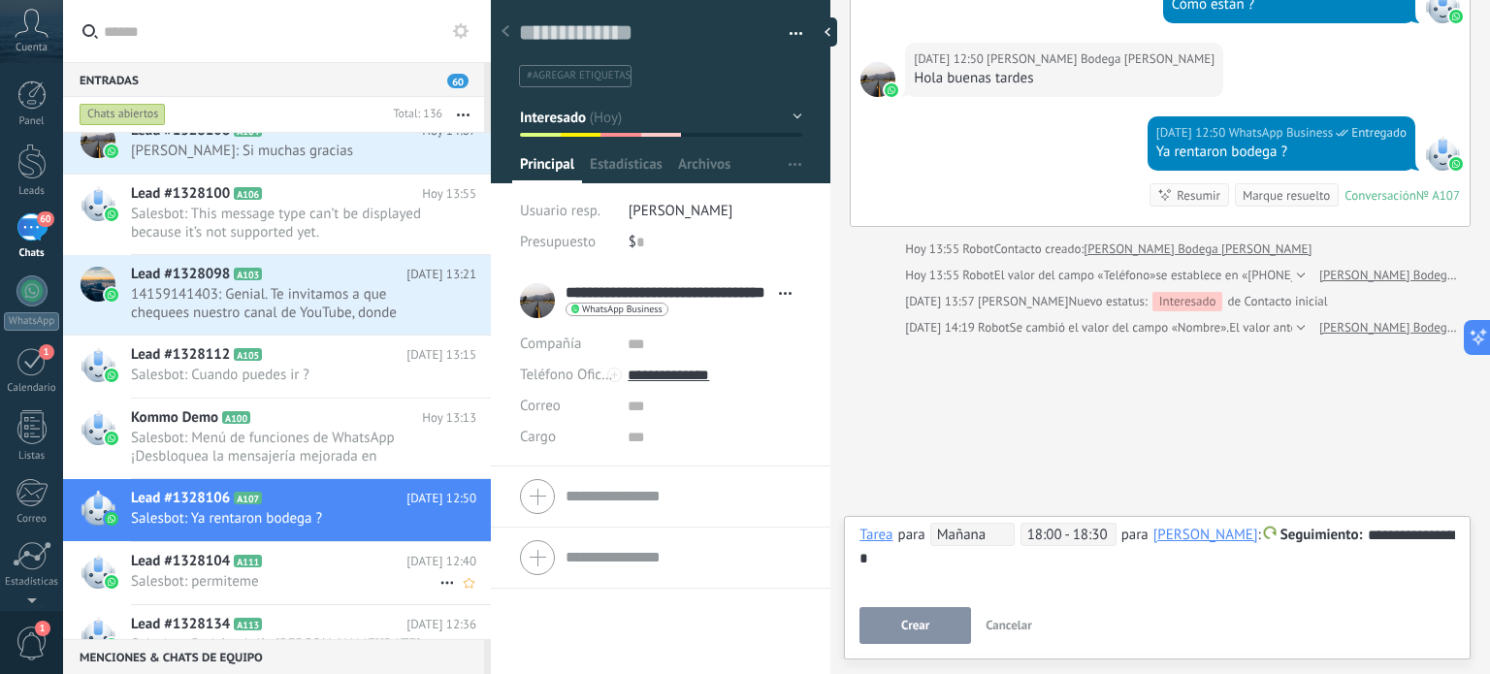
click at [191, 568] on span "Lead #1328104" at bounding box center [180, 561] width 99 height 19
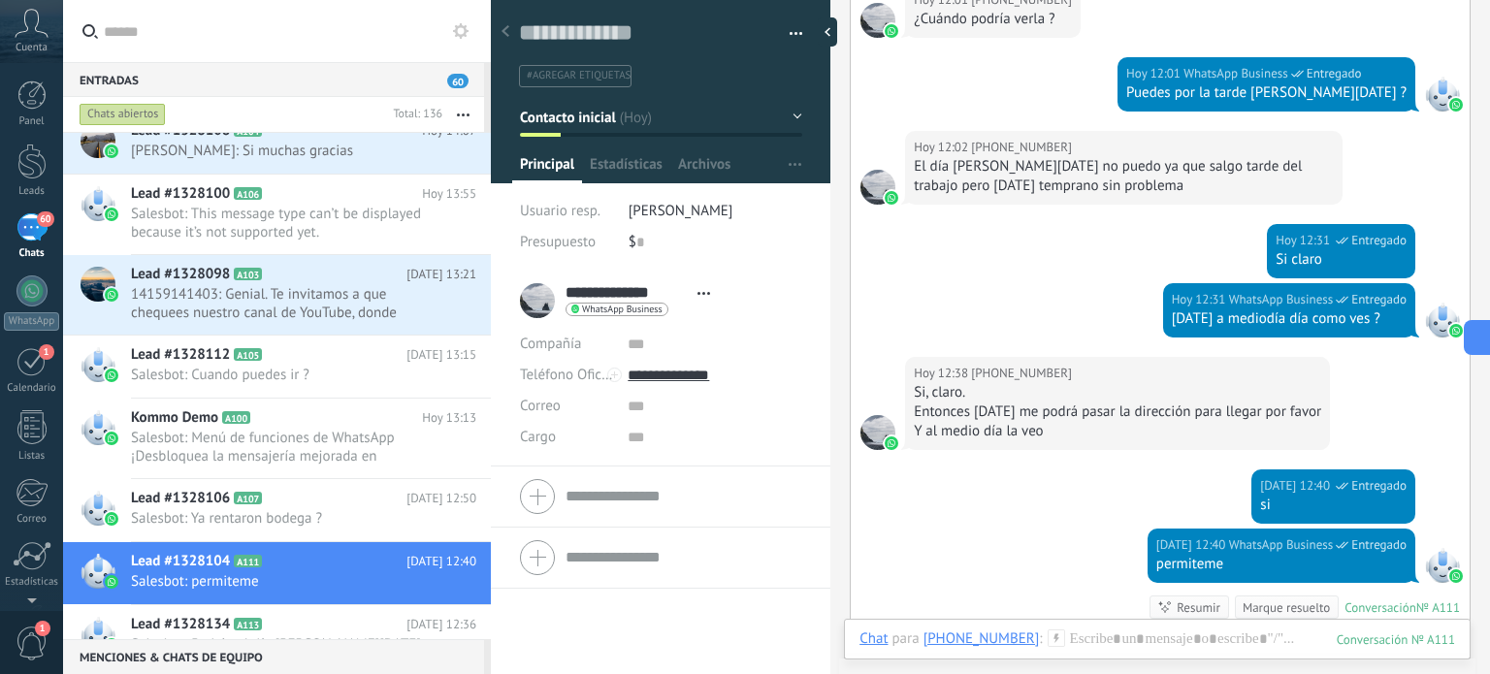
scroll to position [388, 0]
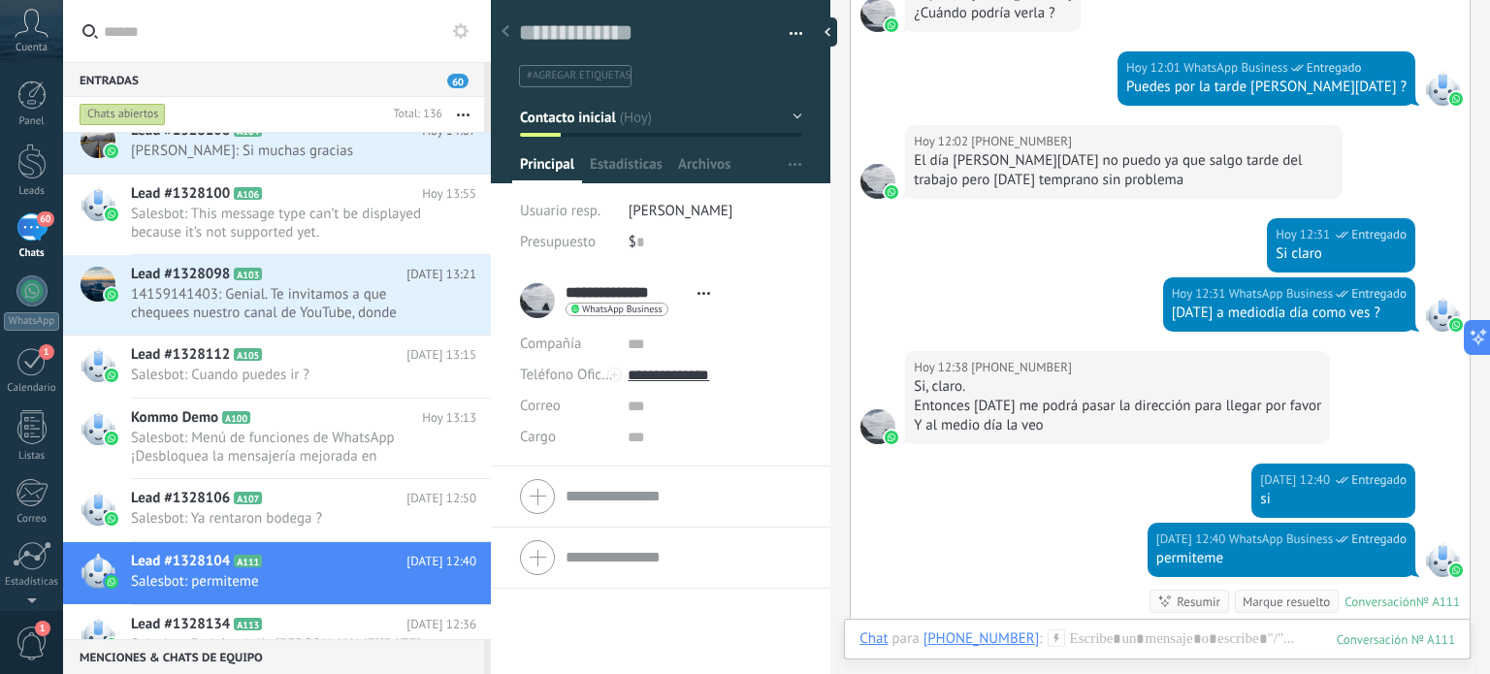
click at [792, 110] on button "Contacto inicial" at bounding box center [661, 117] width 282 height 35
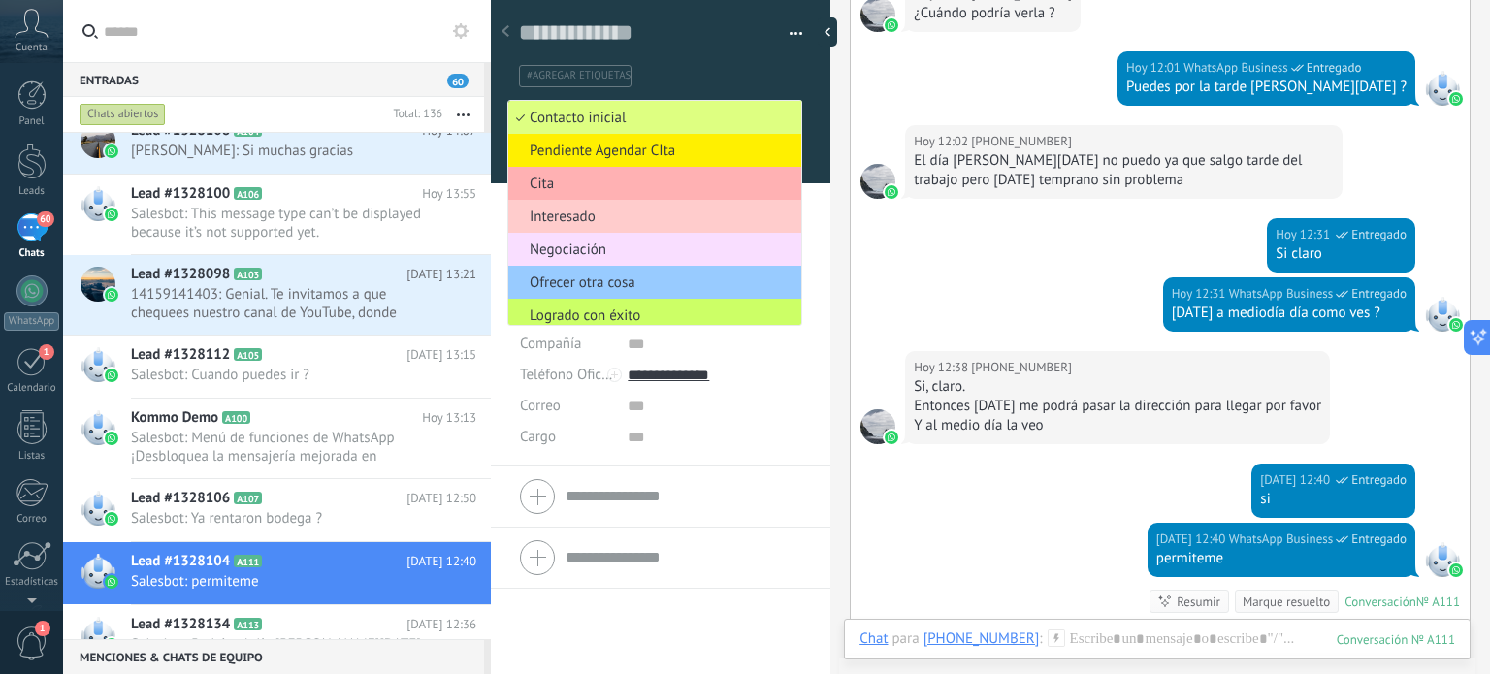
click at [554, 181] on span "Cita" at bounding box center [651, 184] width 287 height 18
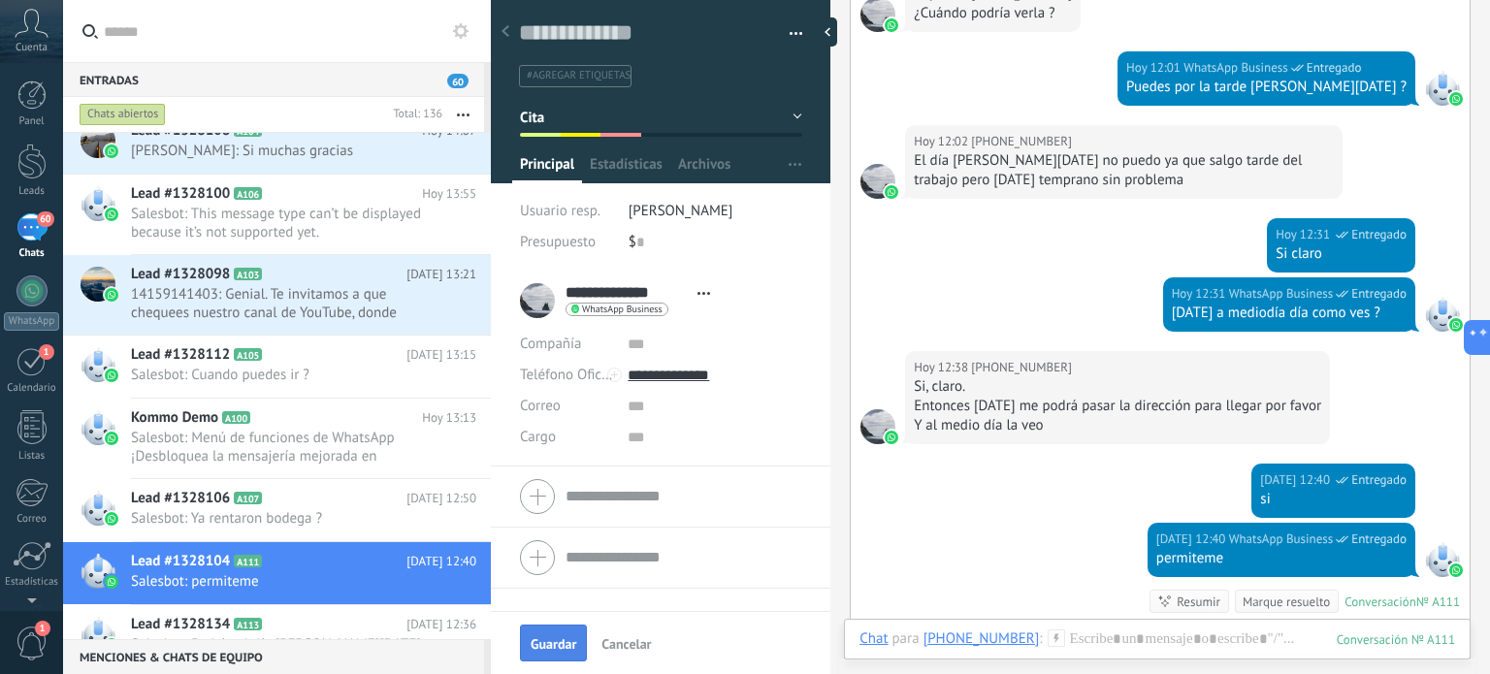
click at [555, 638] on span "Guardar" at bounding box center [554, 644] width 46 height 14
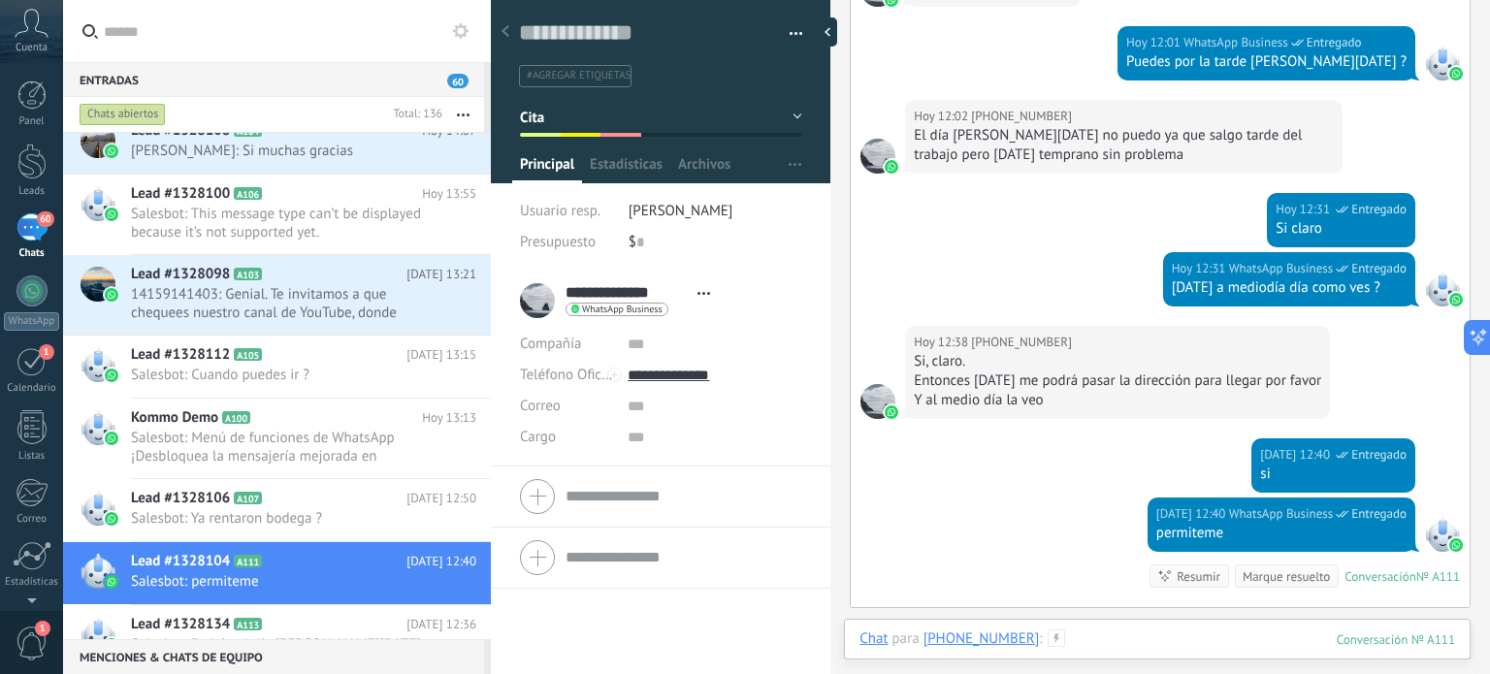
click at [1126, 630] on div at bounding box center [1158, 659] width 596 height 58
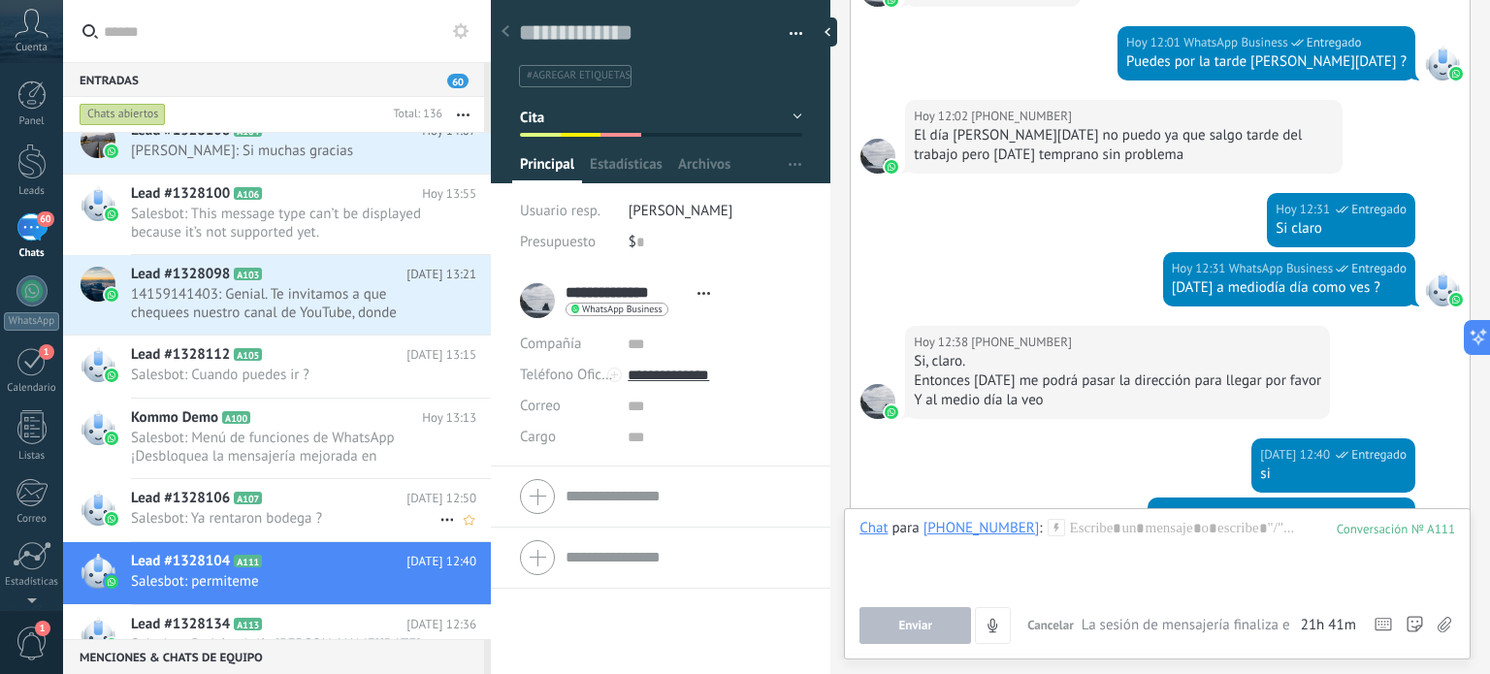
click at [245, 509] on span "Salesbot: Ya rentaron bodega ?" at bounding box center [285, 518] width 309 height 18
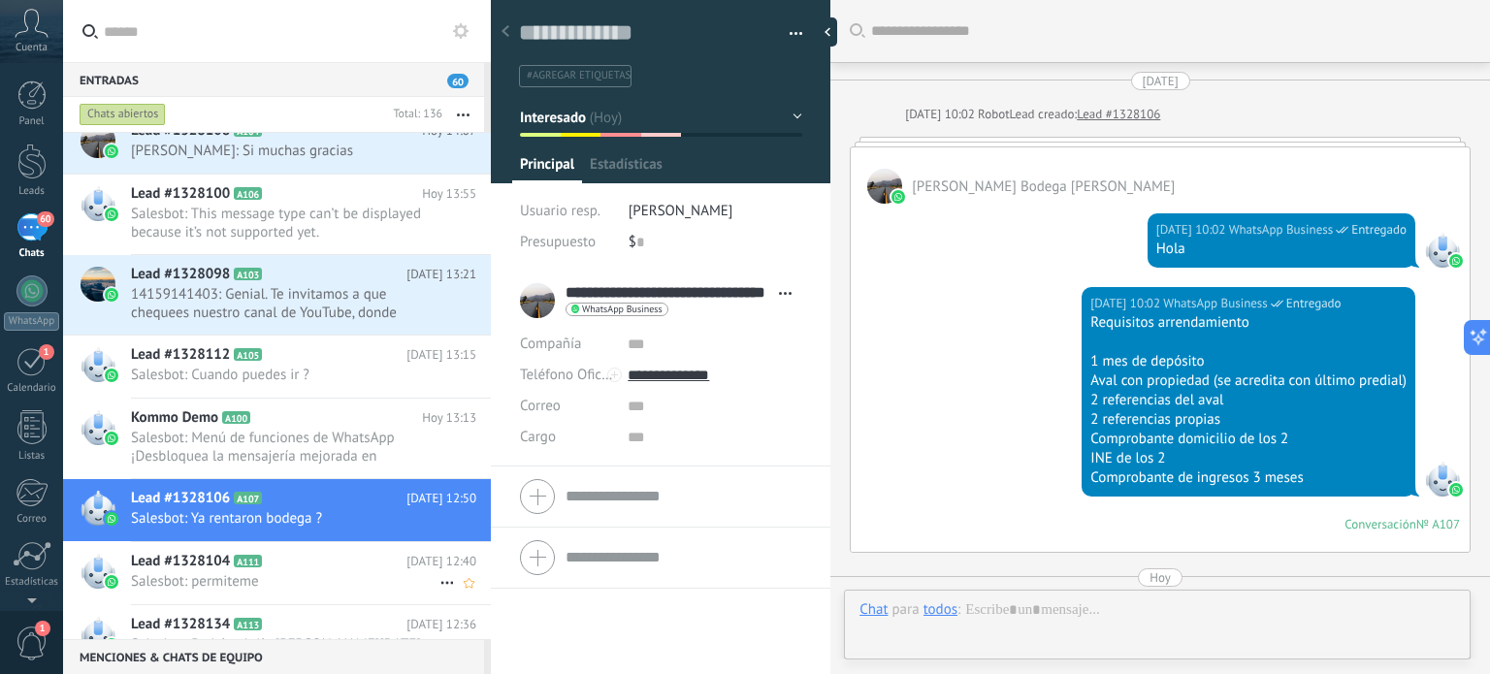
scroll to position [28, 0]
click at [240, 555] on span "A111" at bounding box center [248, 561] width 28 height 13
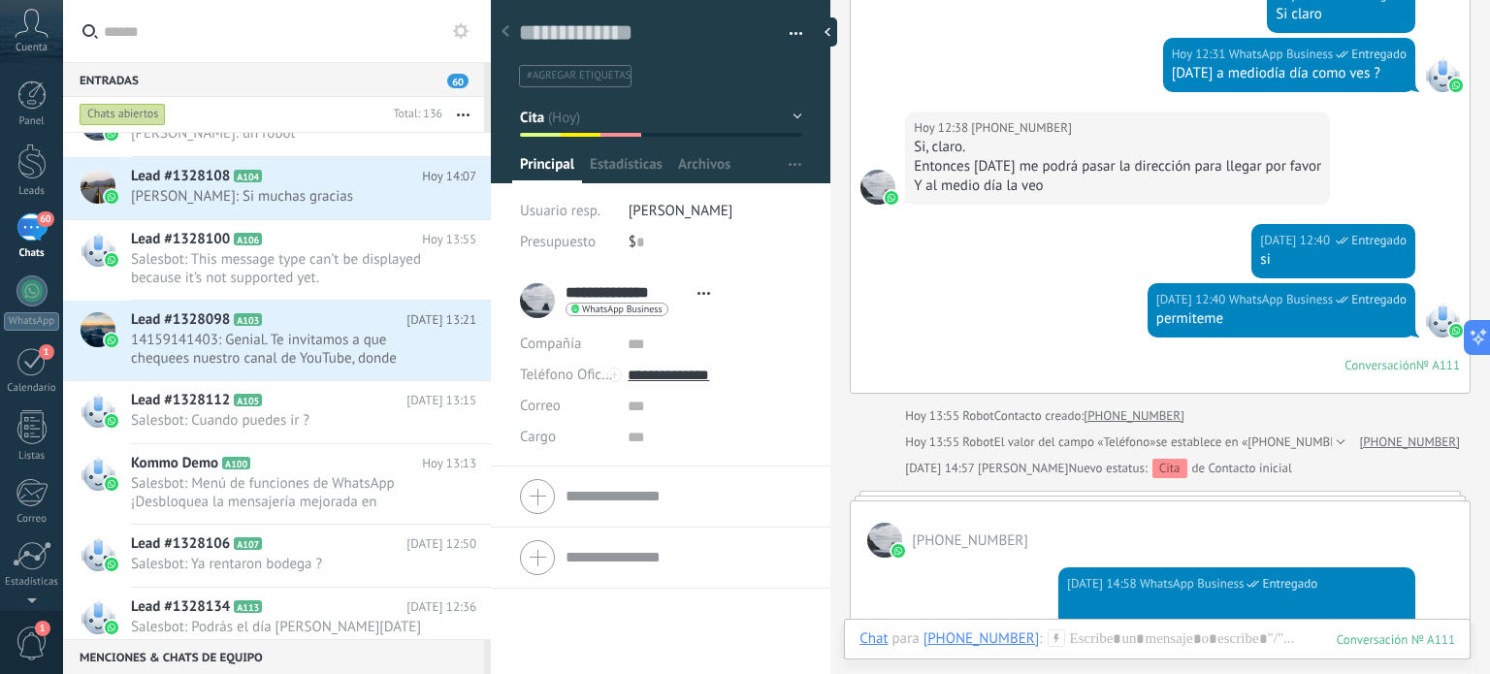
scroll to position [660, 0]
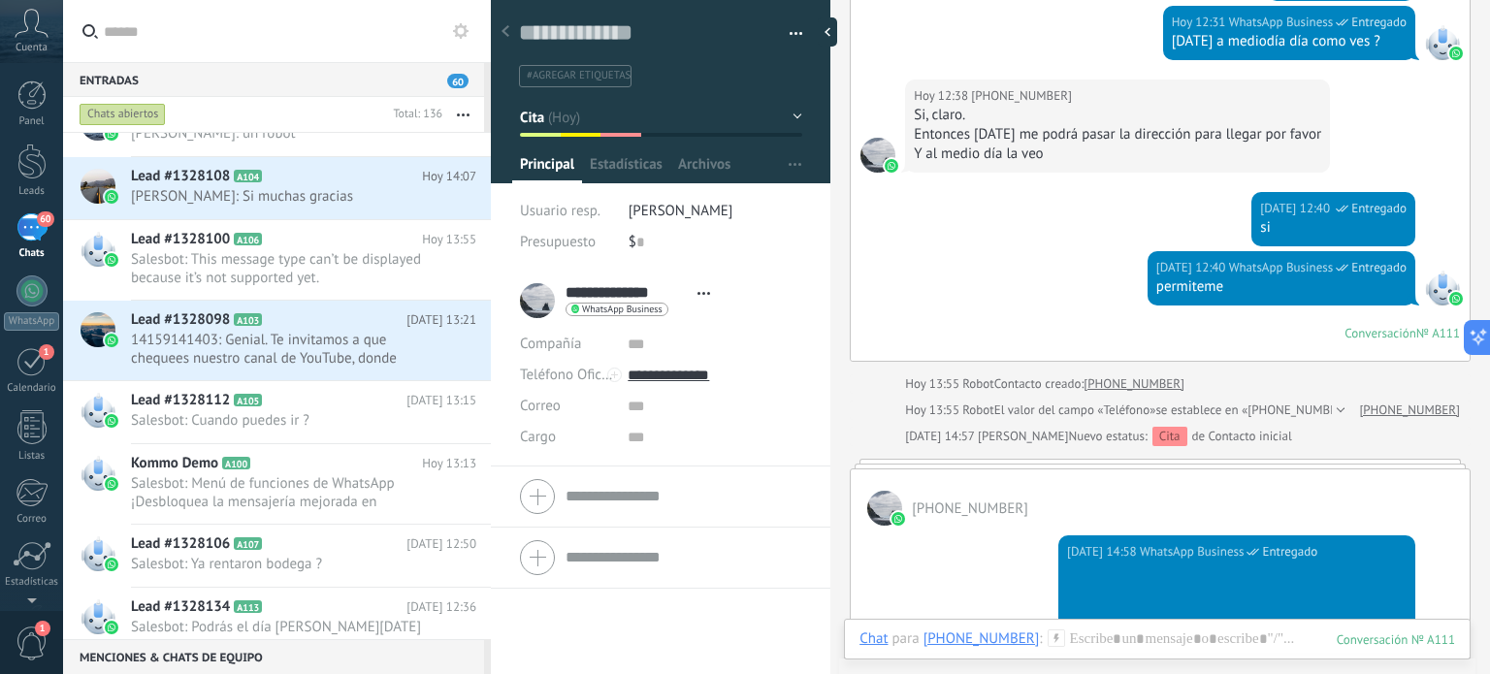
click at [541, 71] on span "#agregar etiquetas" at bounding box center [579, 76] width 104 height 14
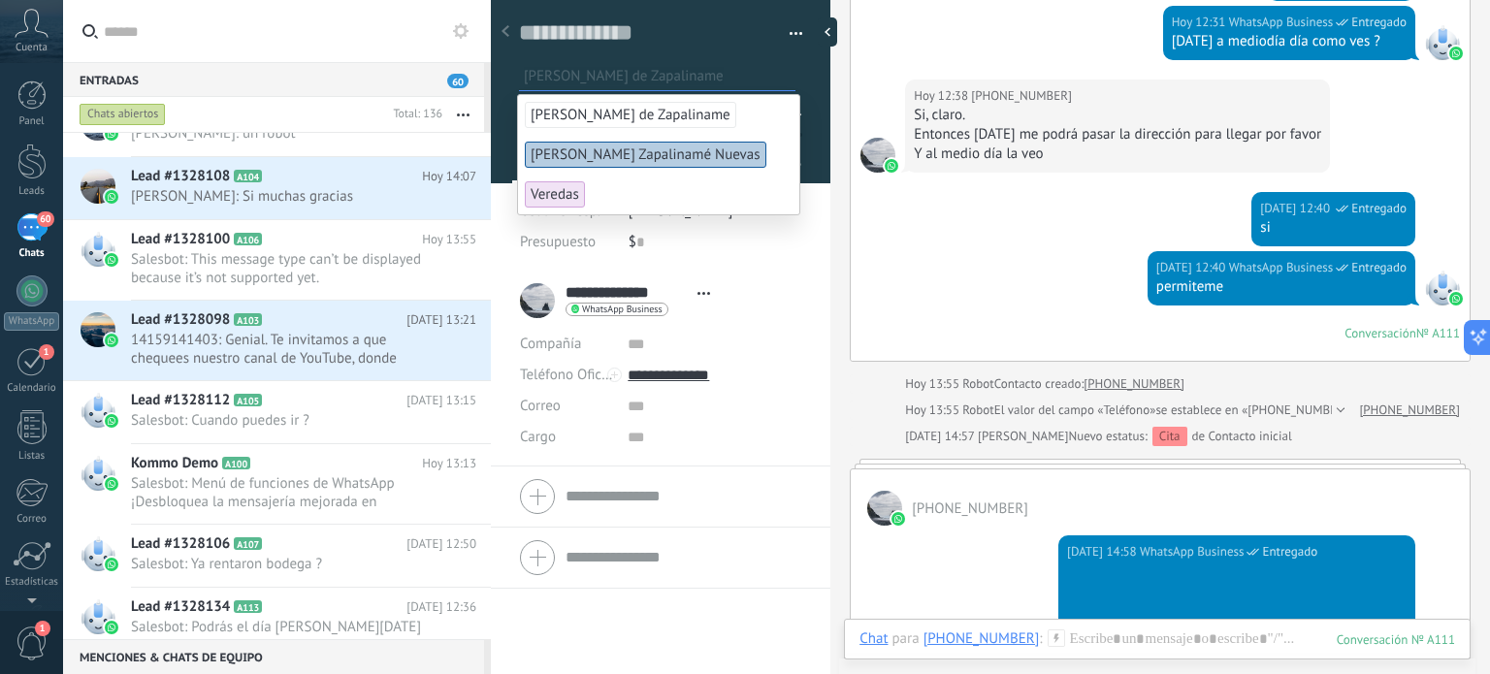
click at [579, 113] on span "[PERSON_NAME] de Zapaliname" at bounding box center [631, 115] width 212 height 26
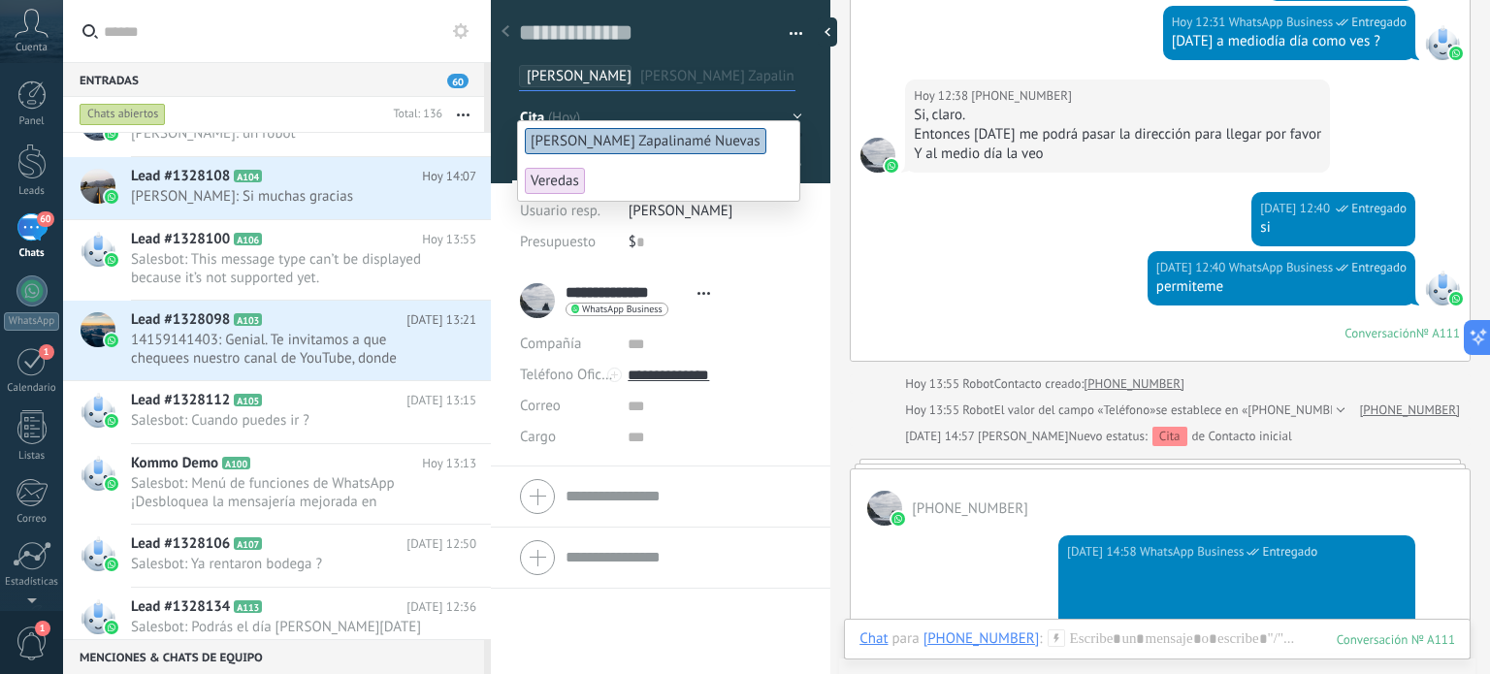
click at [785, 30] on button "button" at bounding box center [789, 33] width 28 height 29
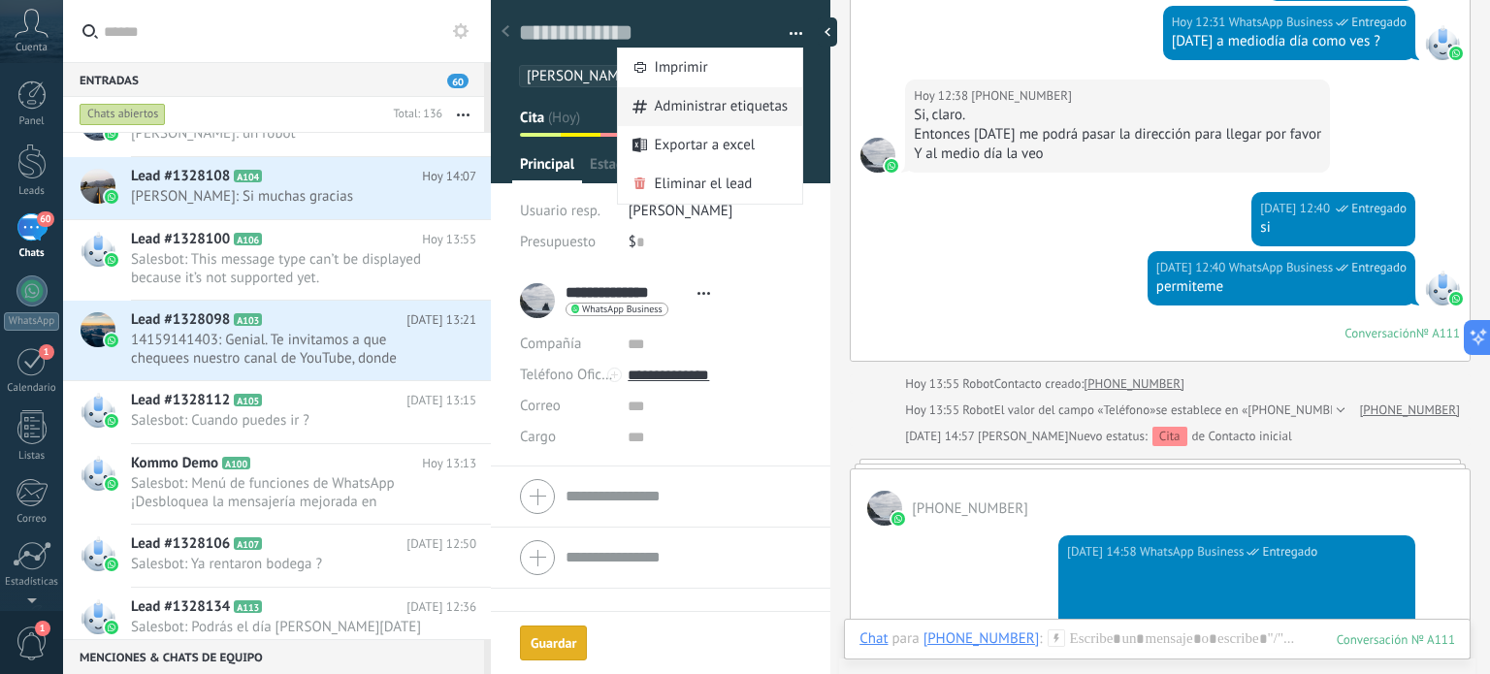
click at [696, 111] on span "Administrar etiquetas" at bounding box center [722, 106] width 134 height 39
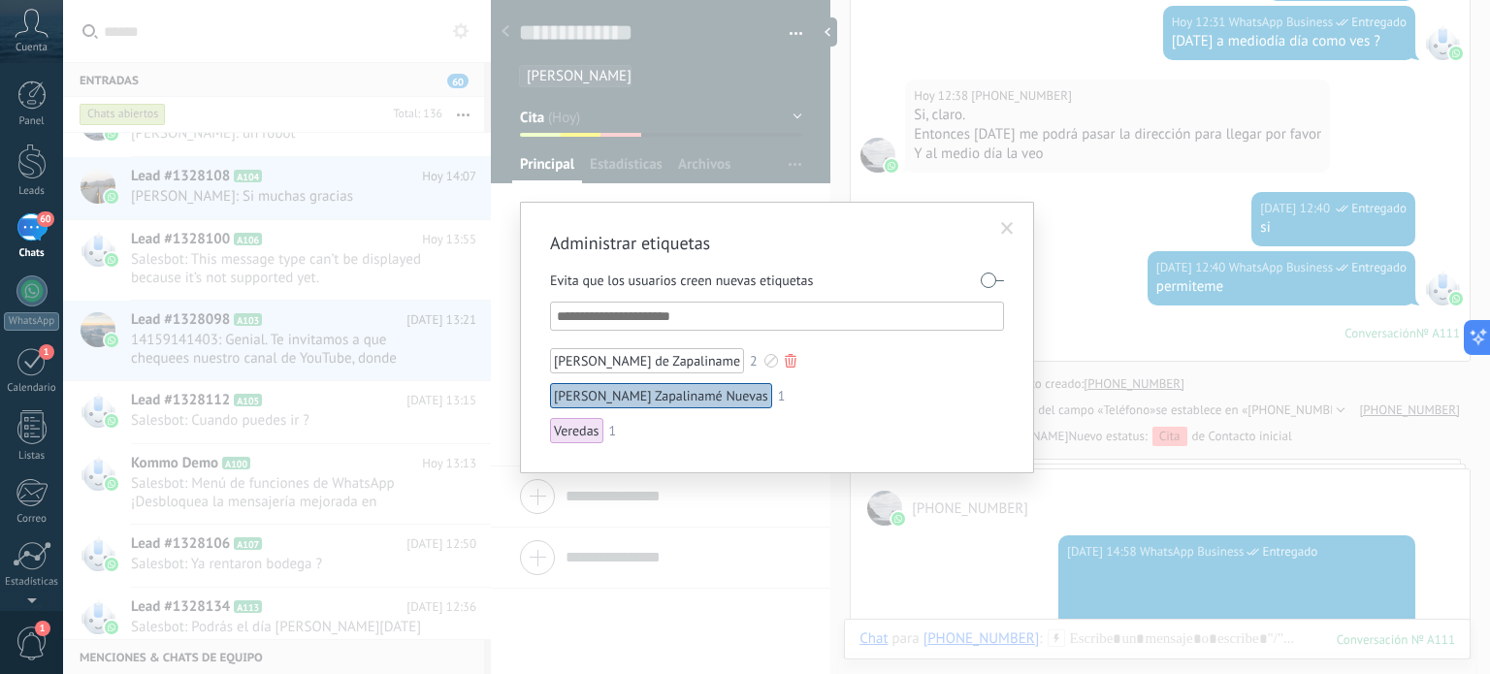
click at [656, 360] on div "[PERSON_NAME] de Zapaliname" at bounding box center [647, 360] width 194 height 25
click at [765, 359] on div at bounding box center [772, 361] width 14 height 14
click at [675, 441] on span at bounding box center [675, 446] width 13 height 13
click at [765, 360] on div at bounding box center [772, 361] width 14 height 14
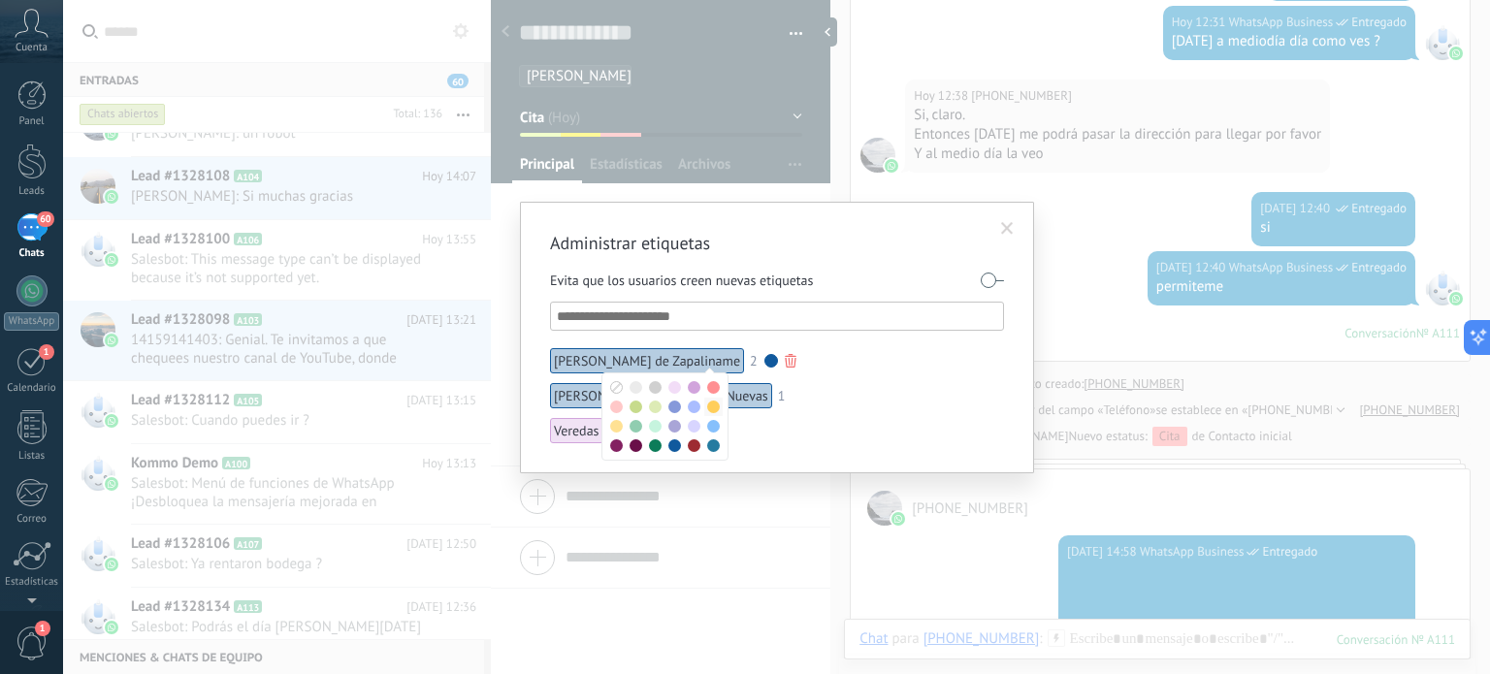
click at [716, 408] on span at bounding box center [713, 407] width 13 height 13
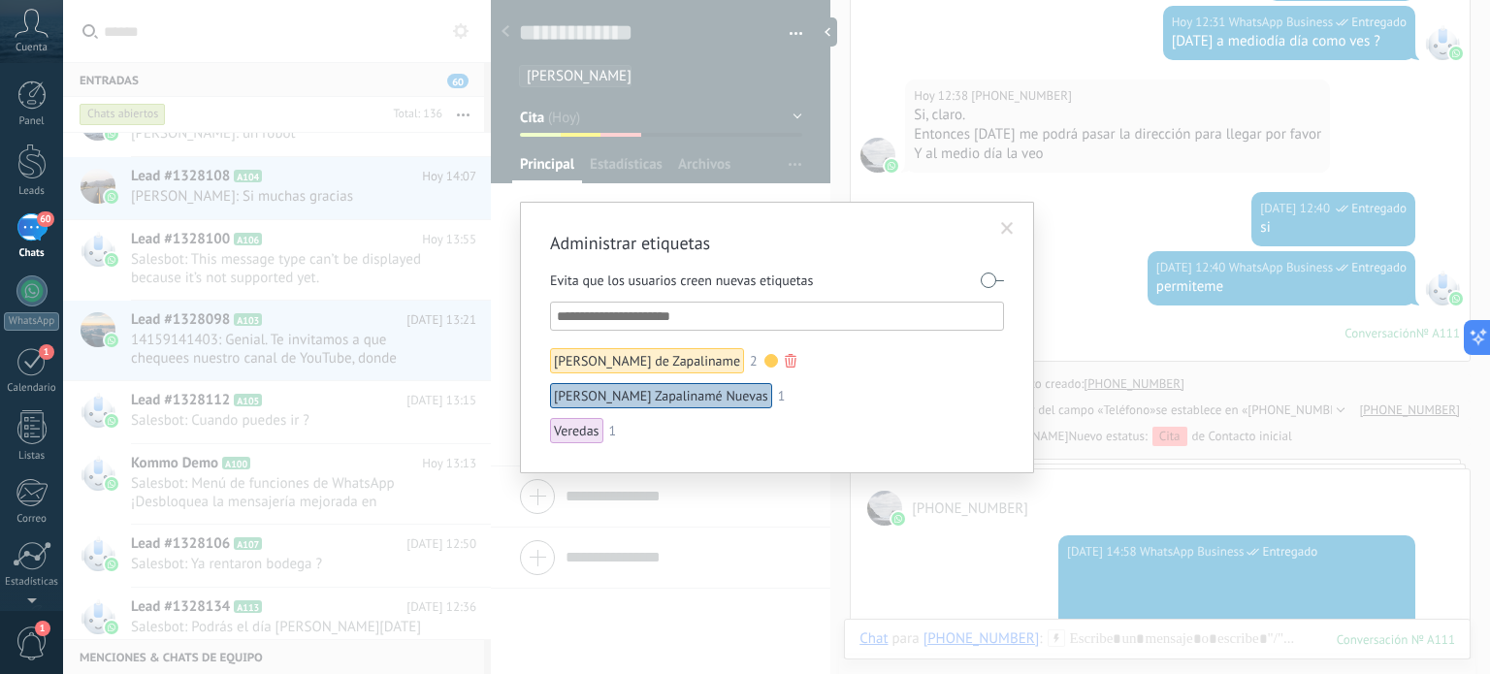
click at [1005, 231] on span at bounding box center [1007, 229] width 13 height 14
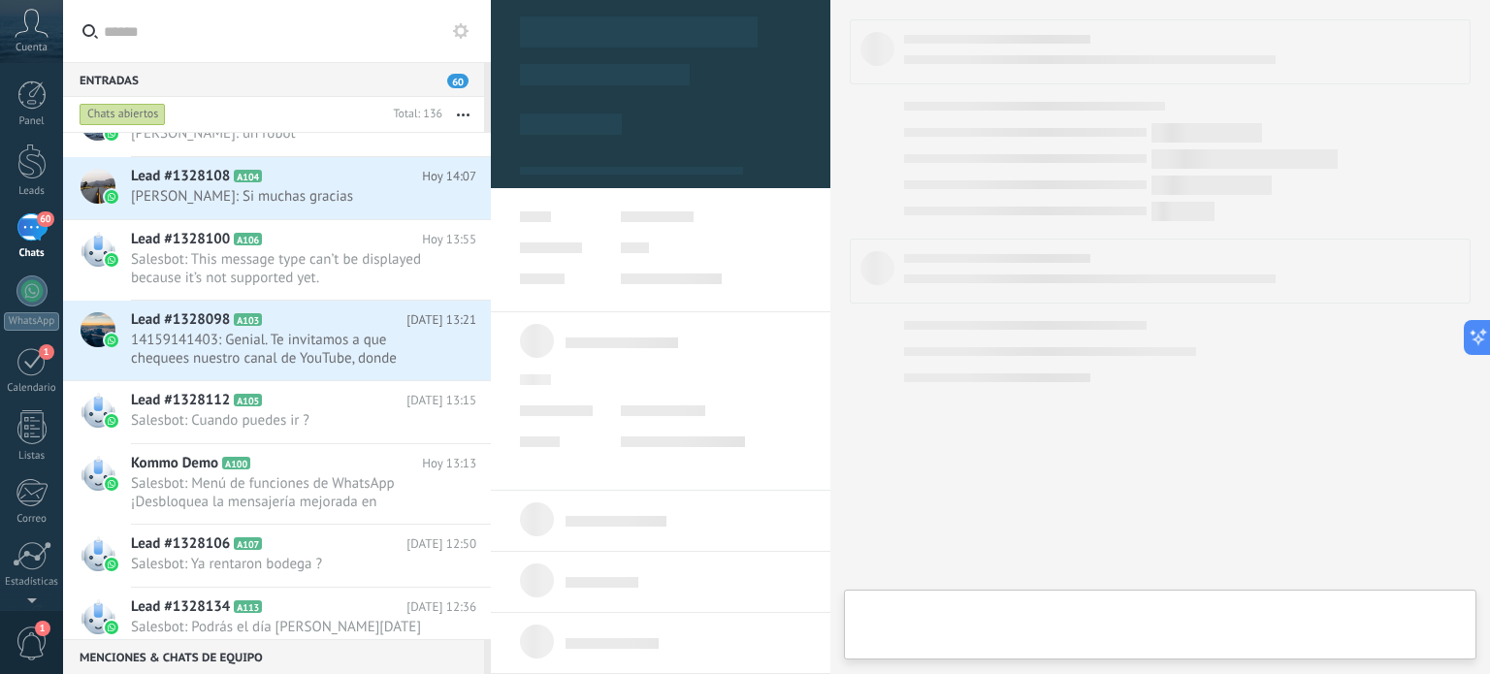
type textarea "**********"
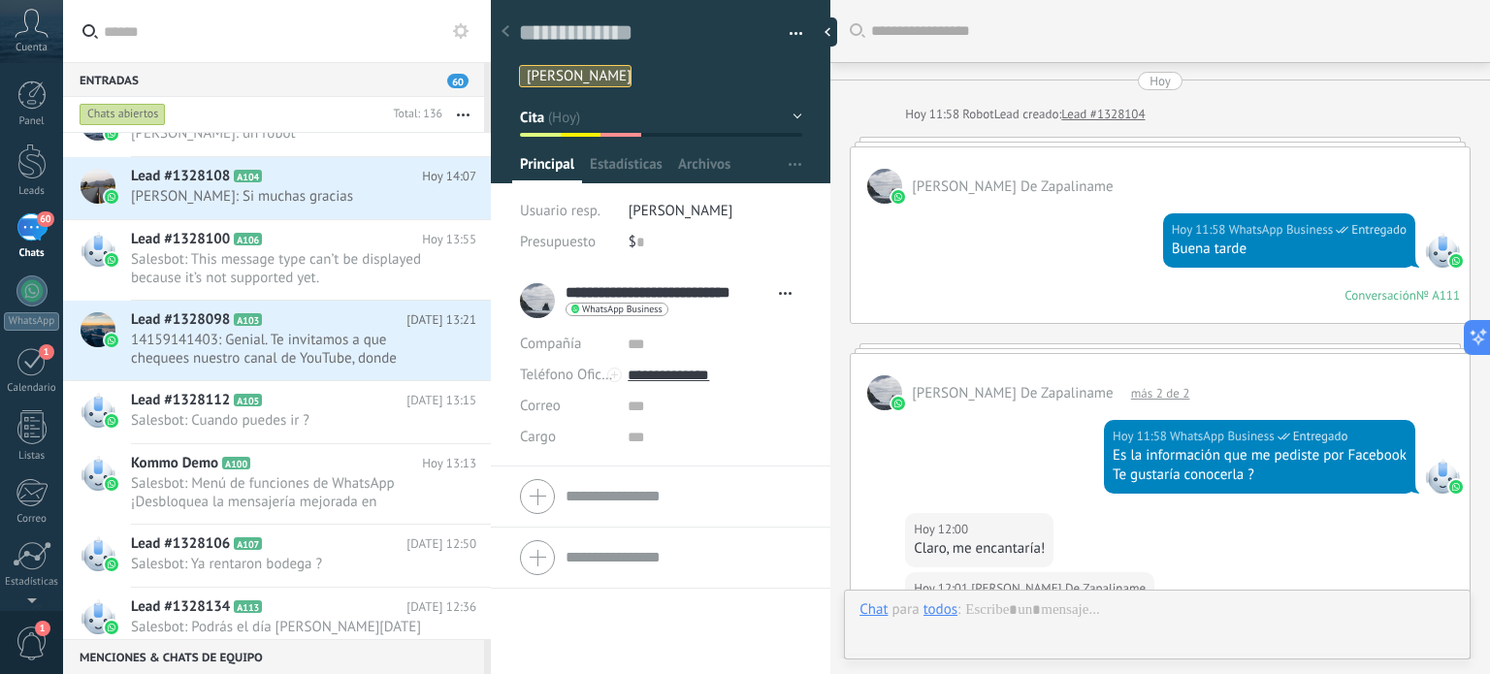
scroll to position [1207, 0]
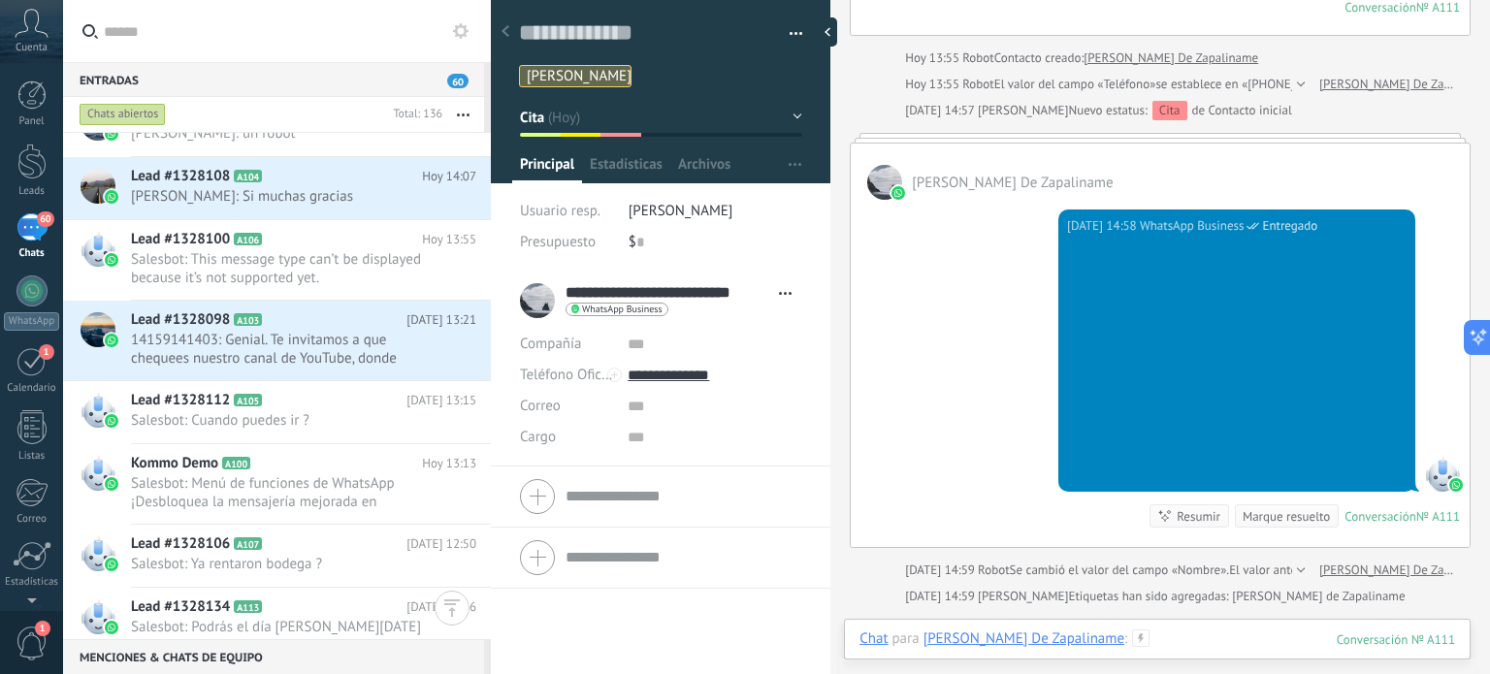
click at [1207, 640] on div at bounding box center [1158, 659] width 596 height 58
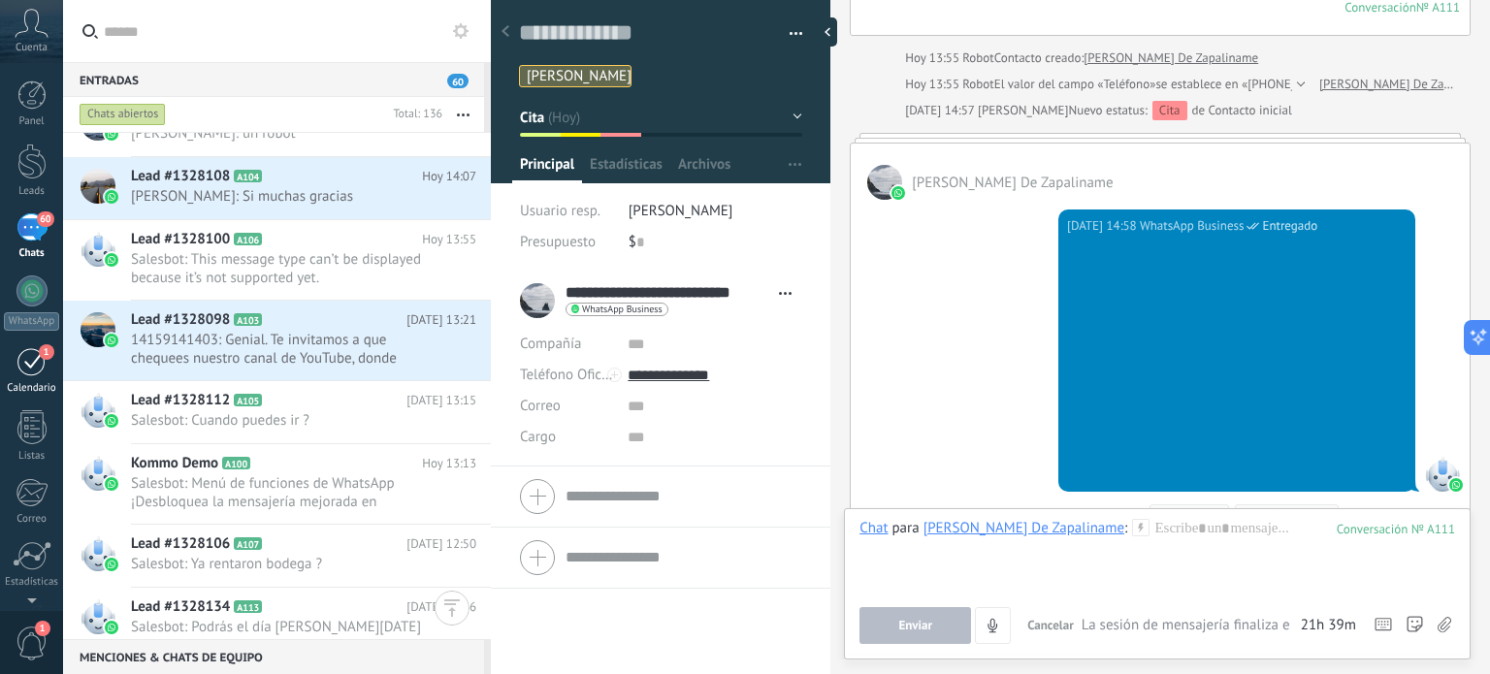
click at [39, 359] on div "1" at bounding box center [31, 361] width 31 height 30
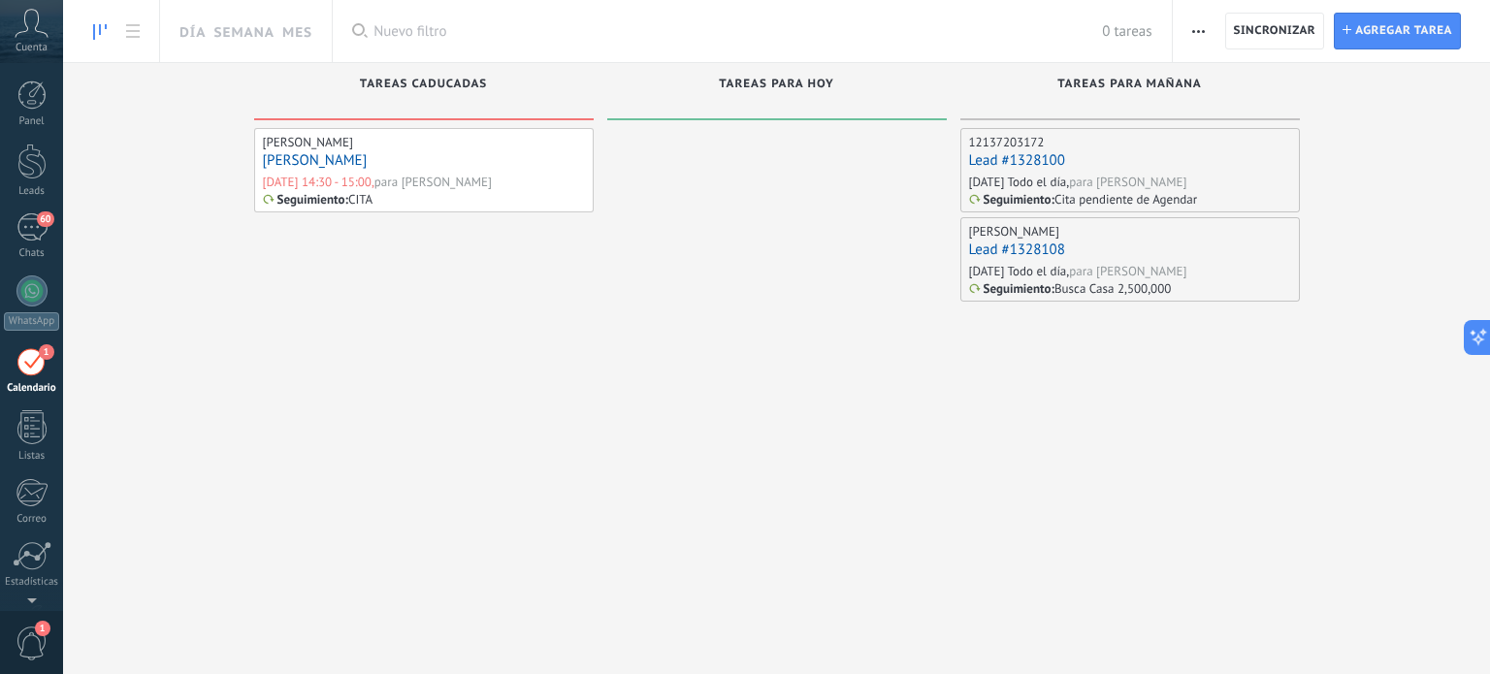
scroll to position [54, 0]
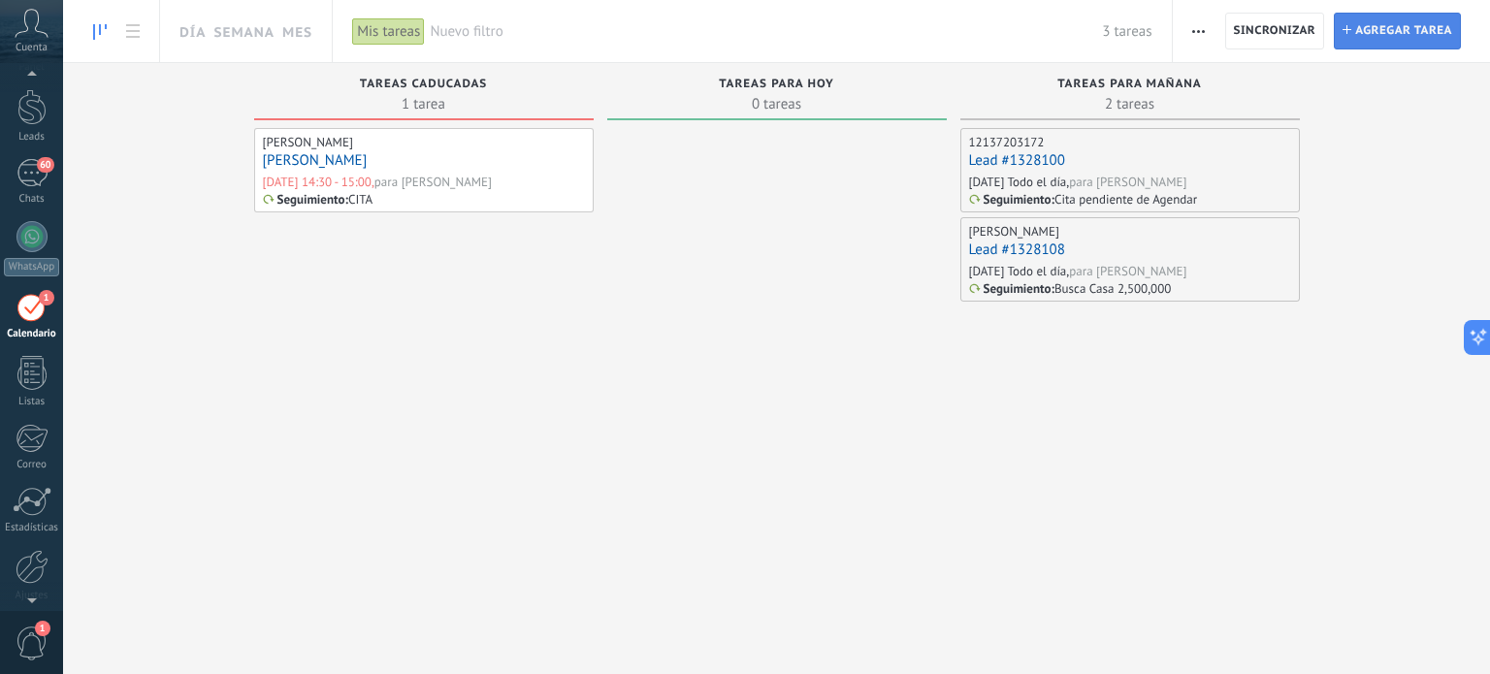
click at [1403, 22] on span "Agregar tarea" at bounding box center [1404, 31] width 97 height 35
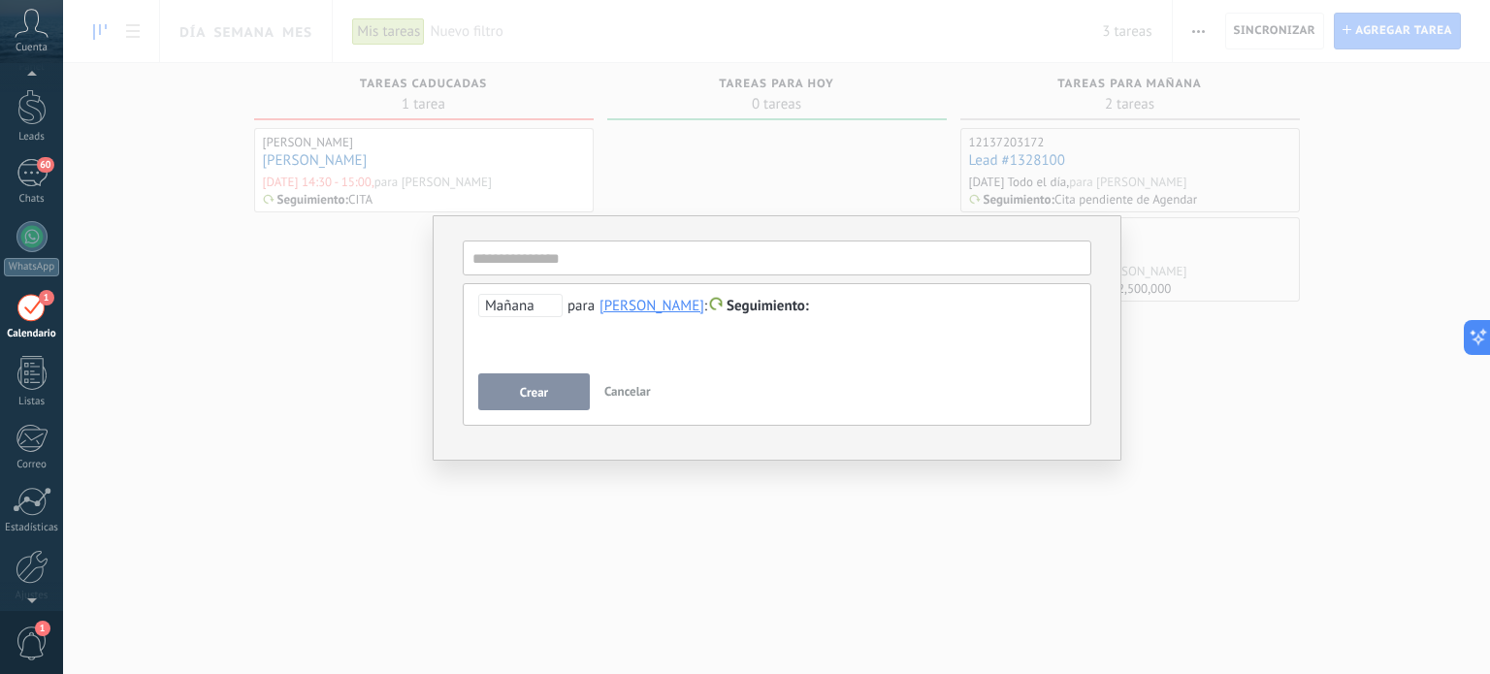
click at [549, 309] on span "Mañana" at bounding box center [520, 305] width 84 height 23
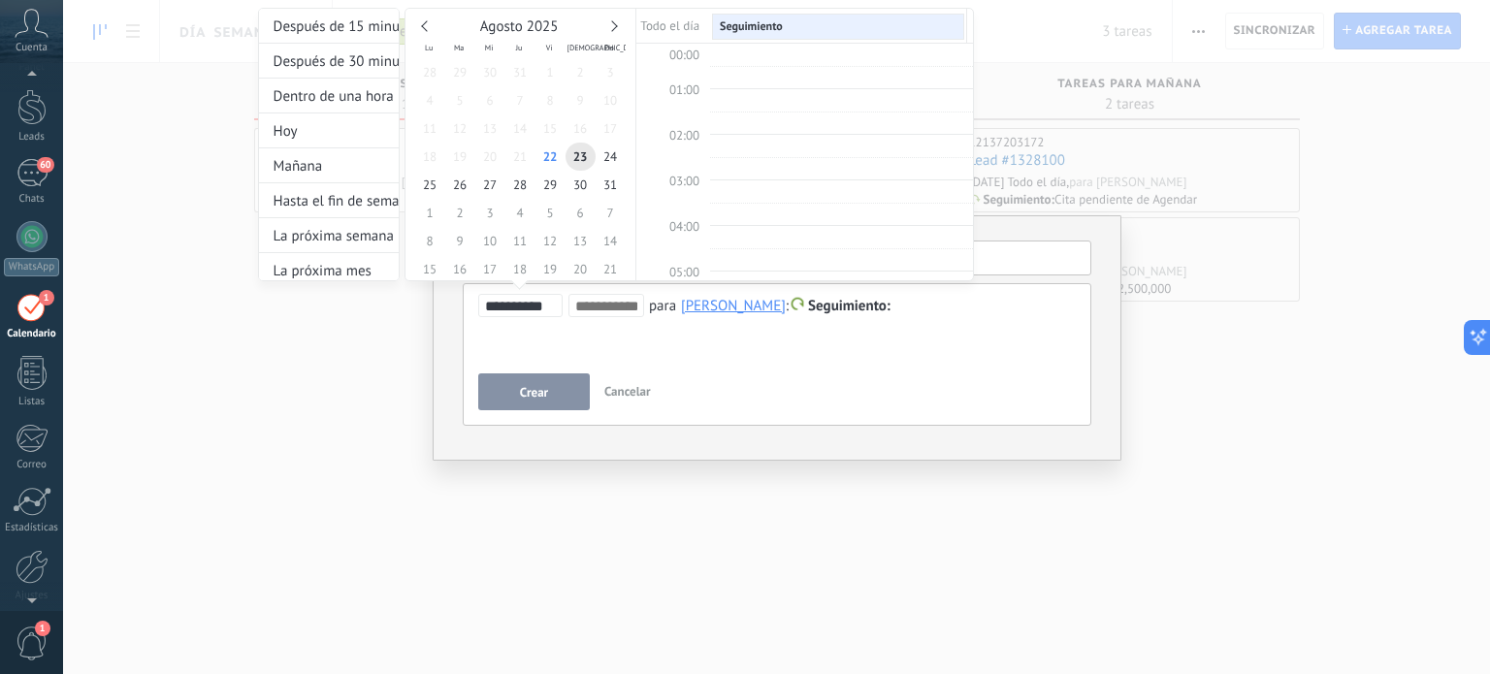
scroll to position [362, 0]
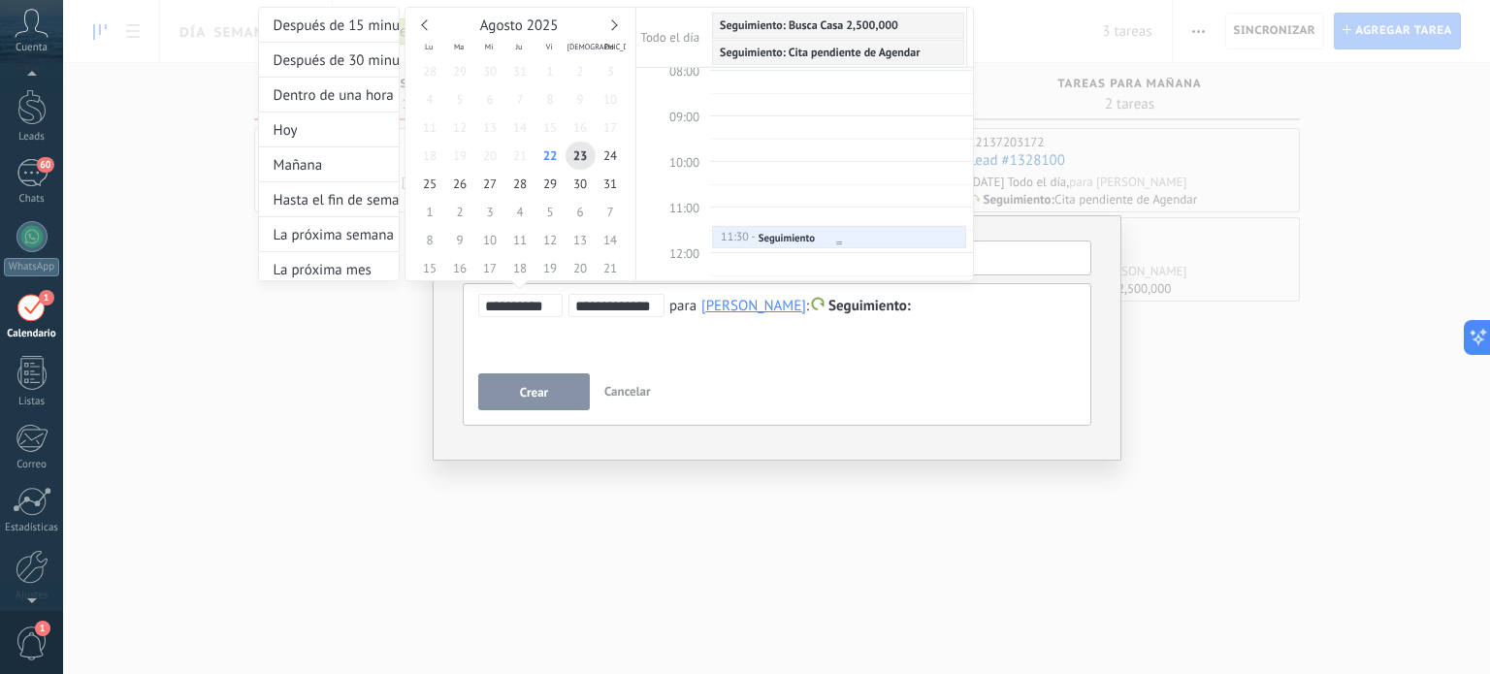
click at [831, 231] on div "11:30 - 12:00 Seguimiento" at bounding box center [839, 239] width 239 height 16
click at [801, 236] on div "Seguimiento" at bounding box center [787, 238] width 56 height 14
type input "**********"
click at [563, 388] on div at bounding box center [745, 337] width 1490 height 674
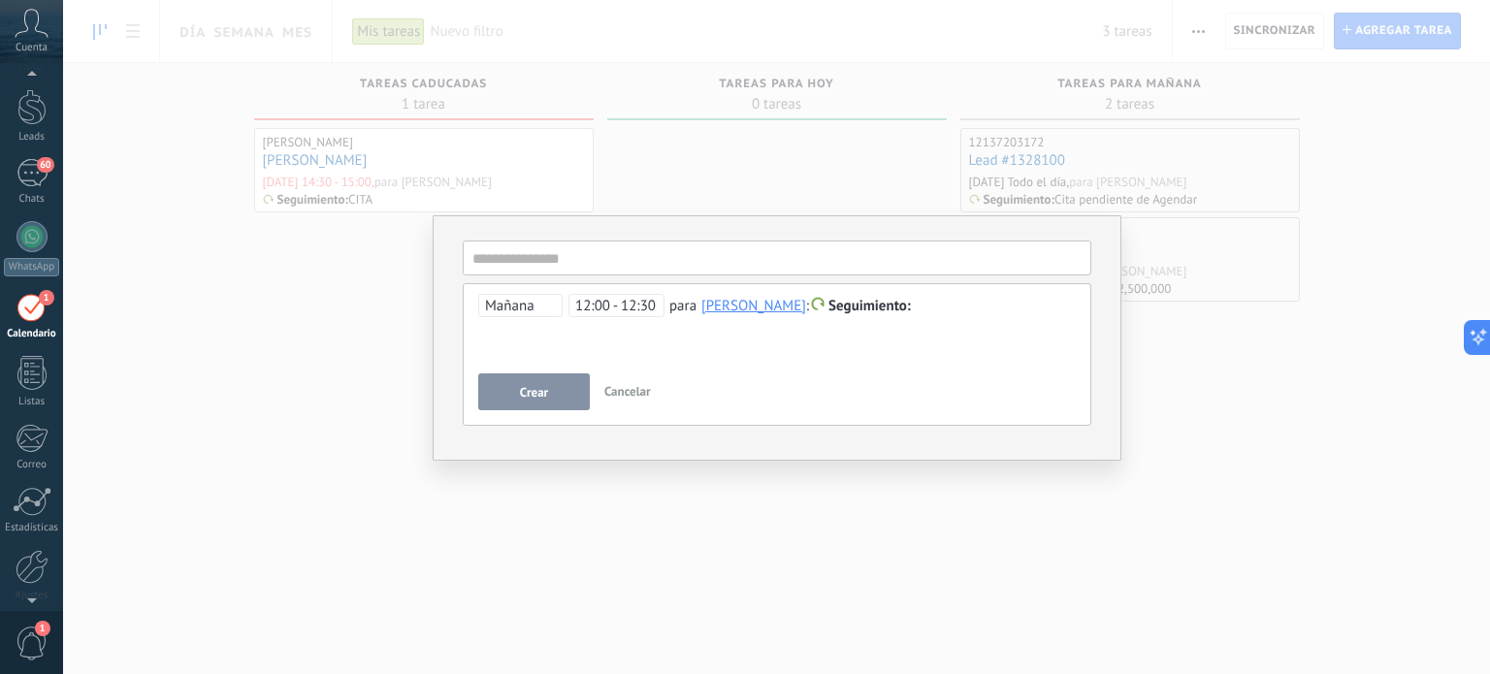
click at [945, 310] on div at bounding box center [777, 306] width 599 height 23
click at [525, 262] on input "text" at bounding box center [777, 258] width 629 height 35
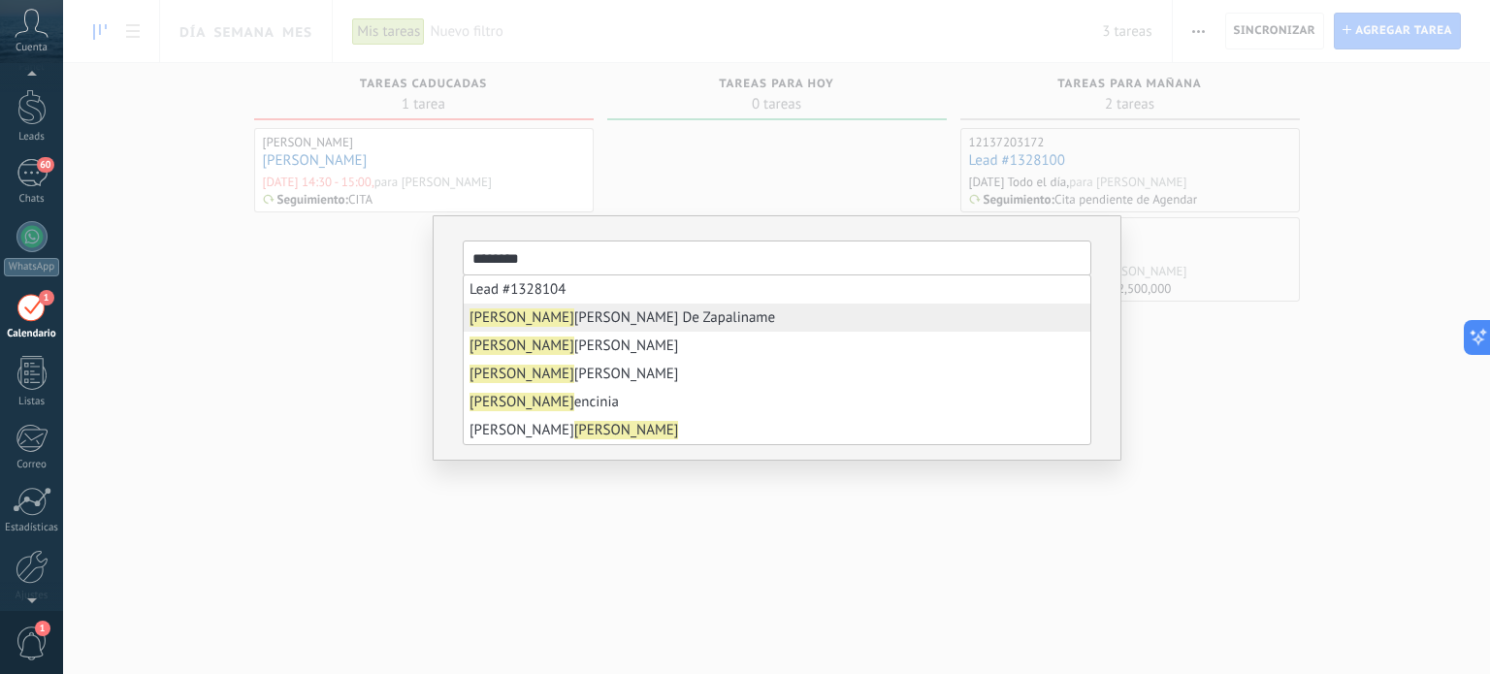
click at [538, 313] on span "Leonardo Lomas De Zapaliname" at bounding box center [623, 318] width 306 height 18
type input "**********"
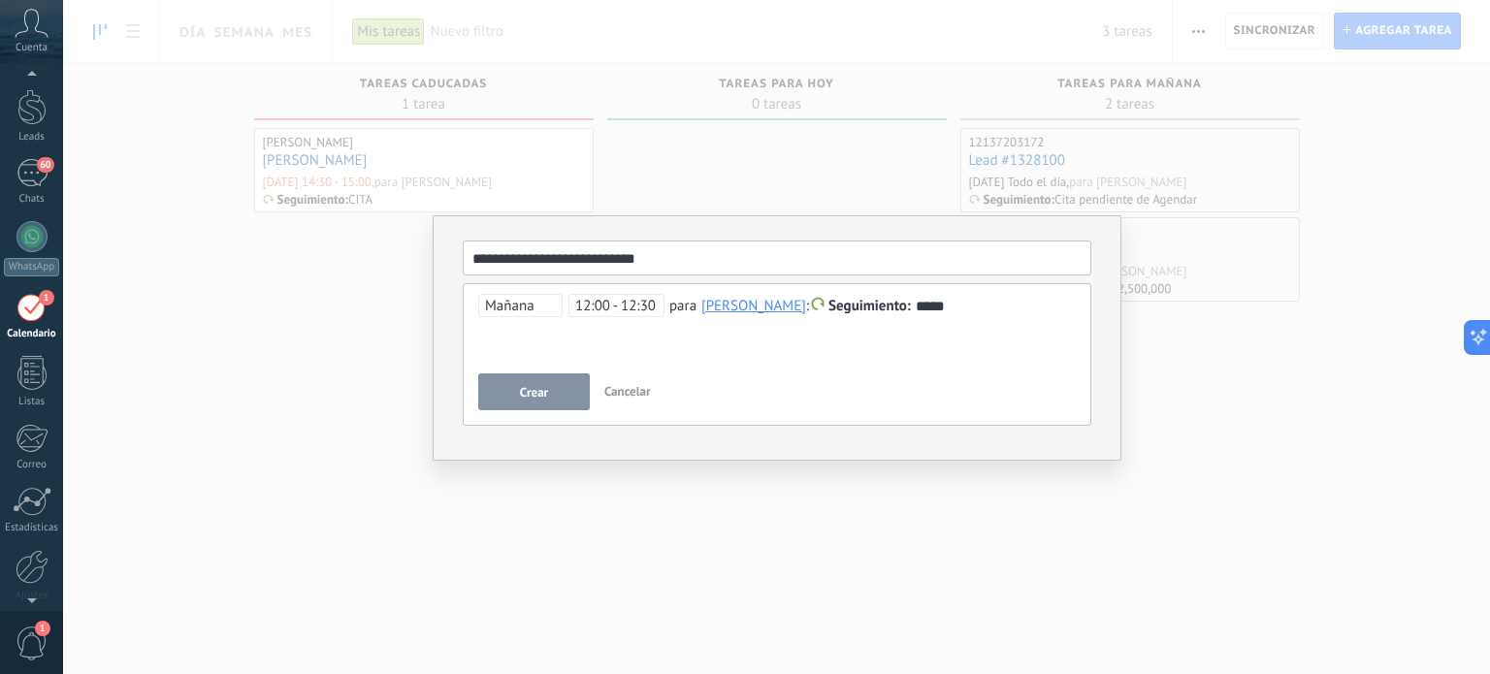
click at [539, 395] on span "Crear" at bounding box center [534, 393] width 28 height 14
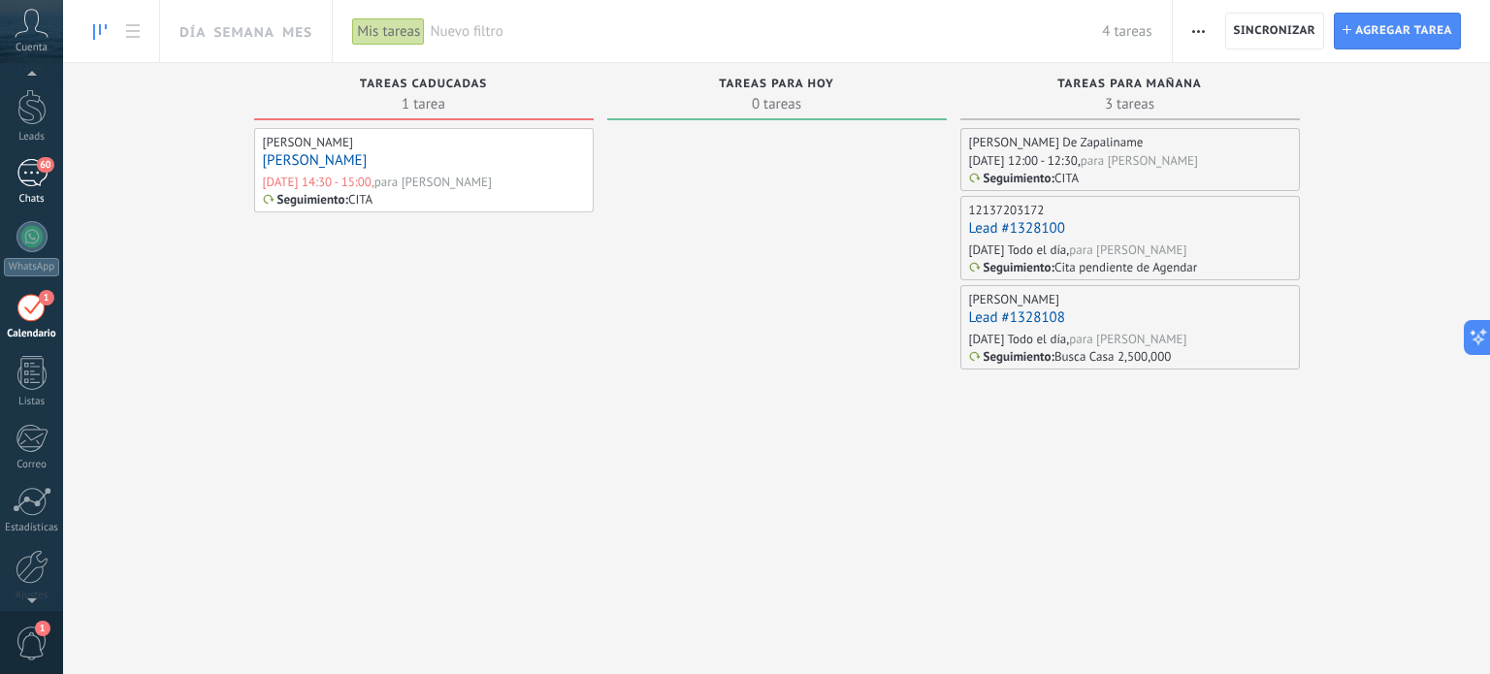
click at [37, 176] on div "60" at bounding box center [31, 173] width 31 height 28
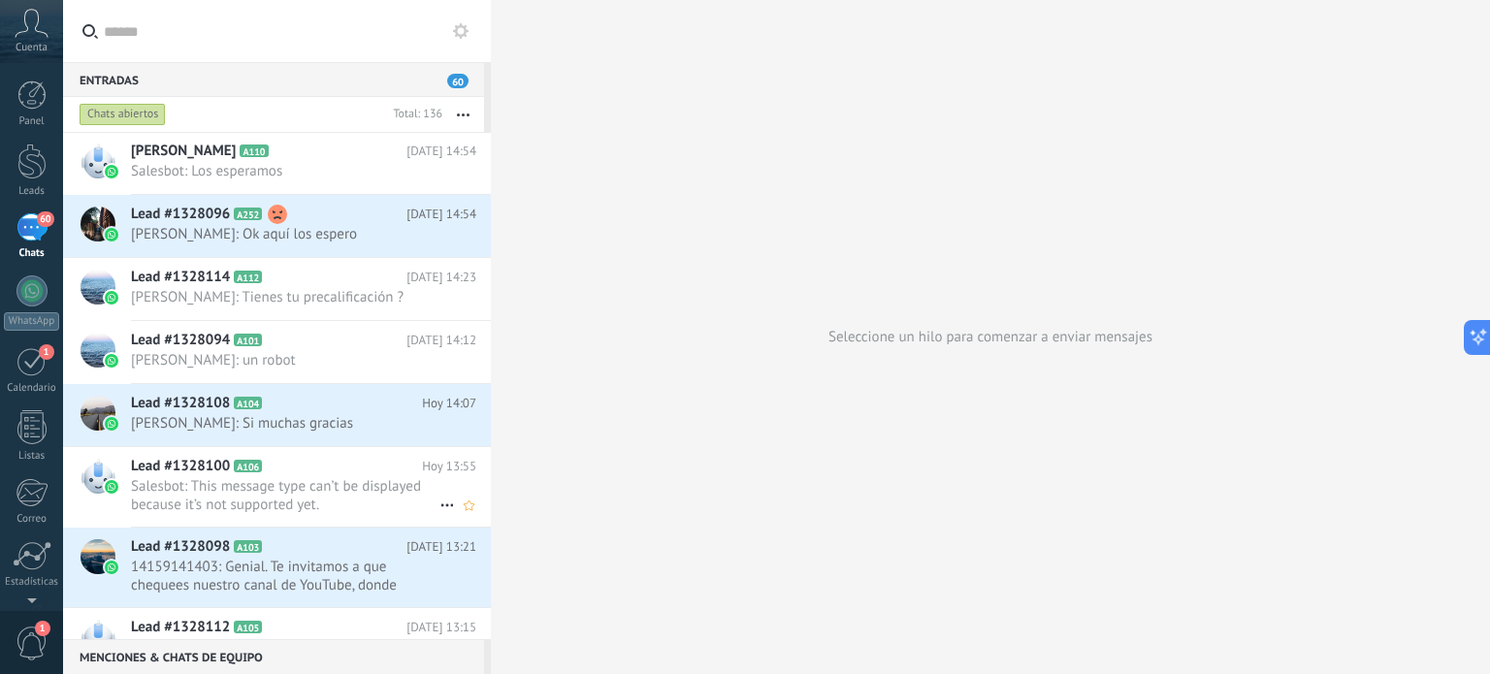
scroll to position [97, 0]
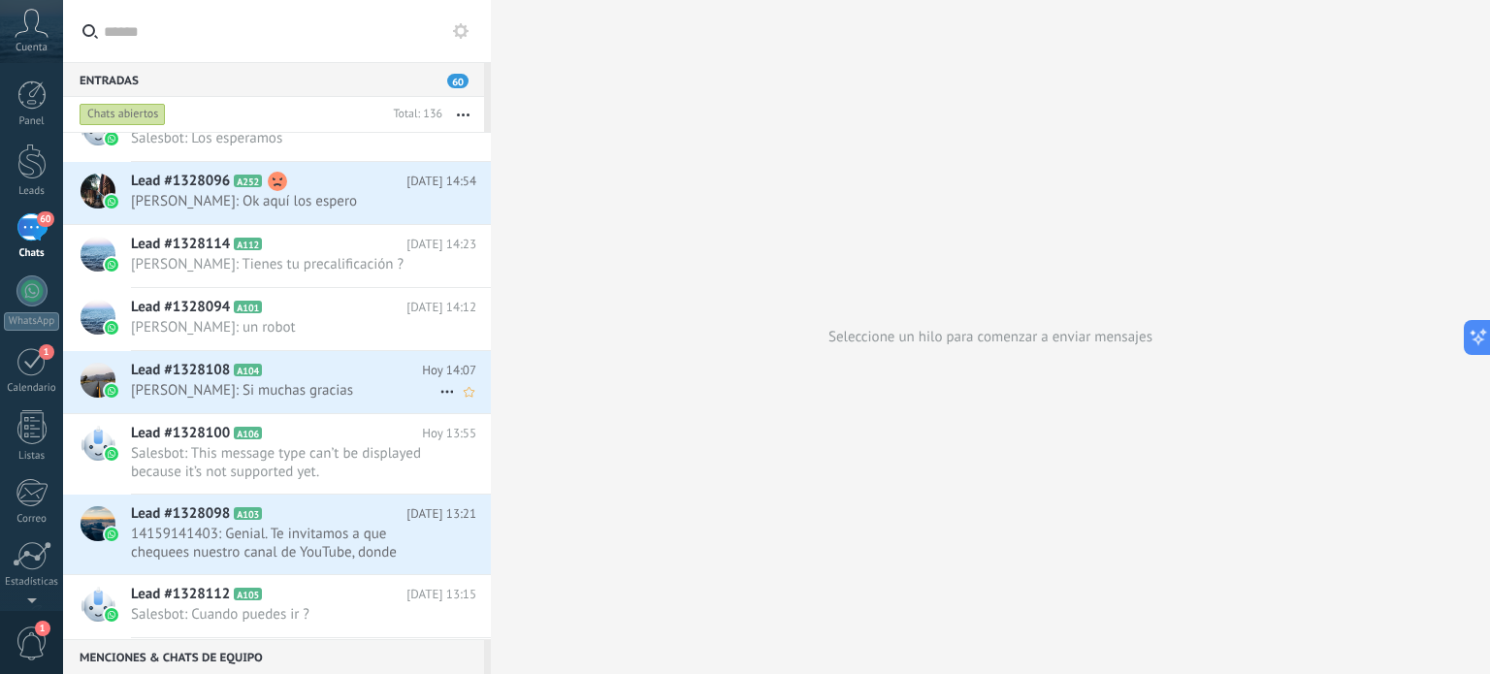
click at [162, 381] on span "[PERSON_NAME]: Si muchas gracias" at bounding box center [285, 390] width 309 height 18
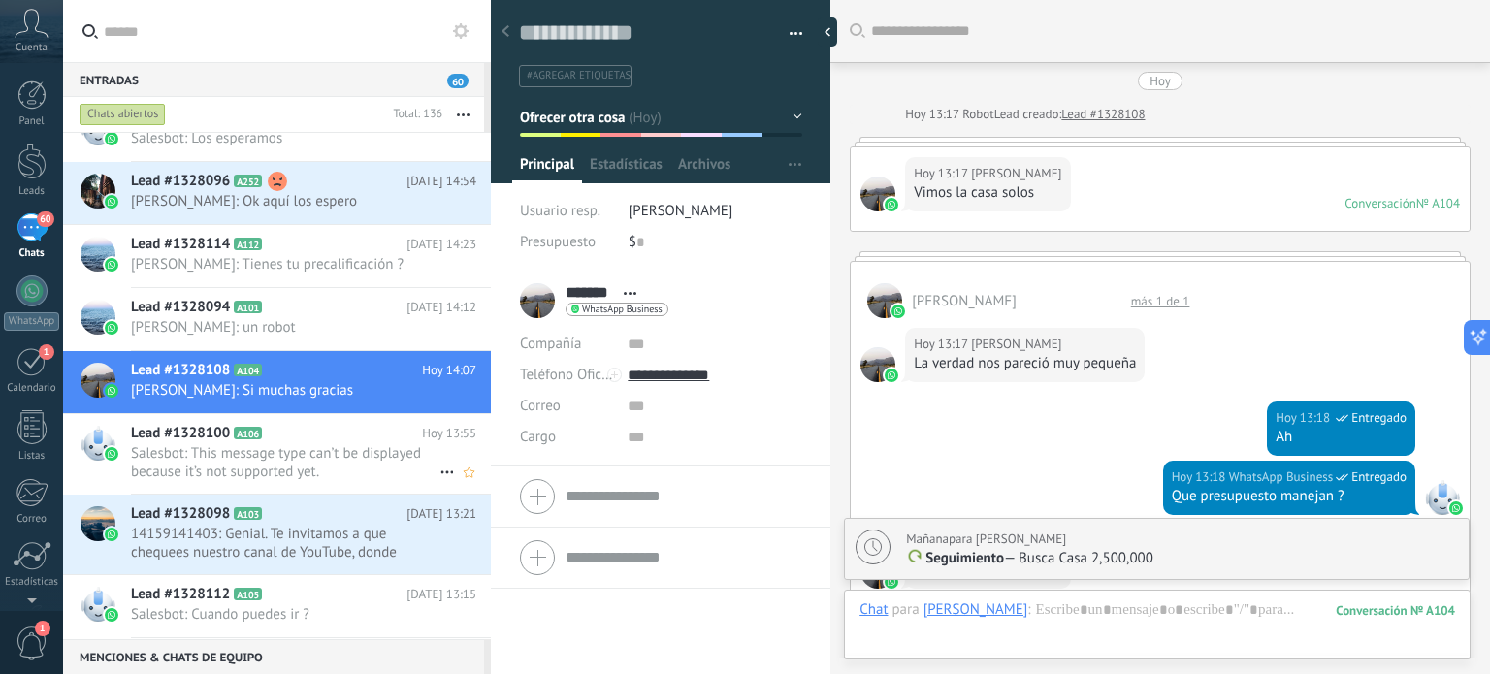
scroll to position [1226, 0]
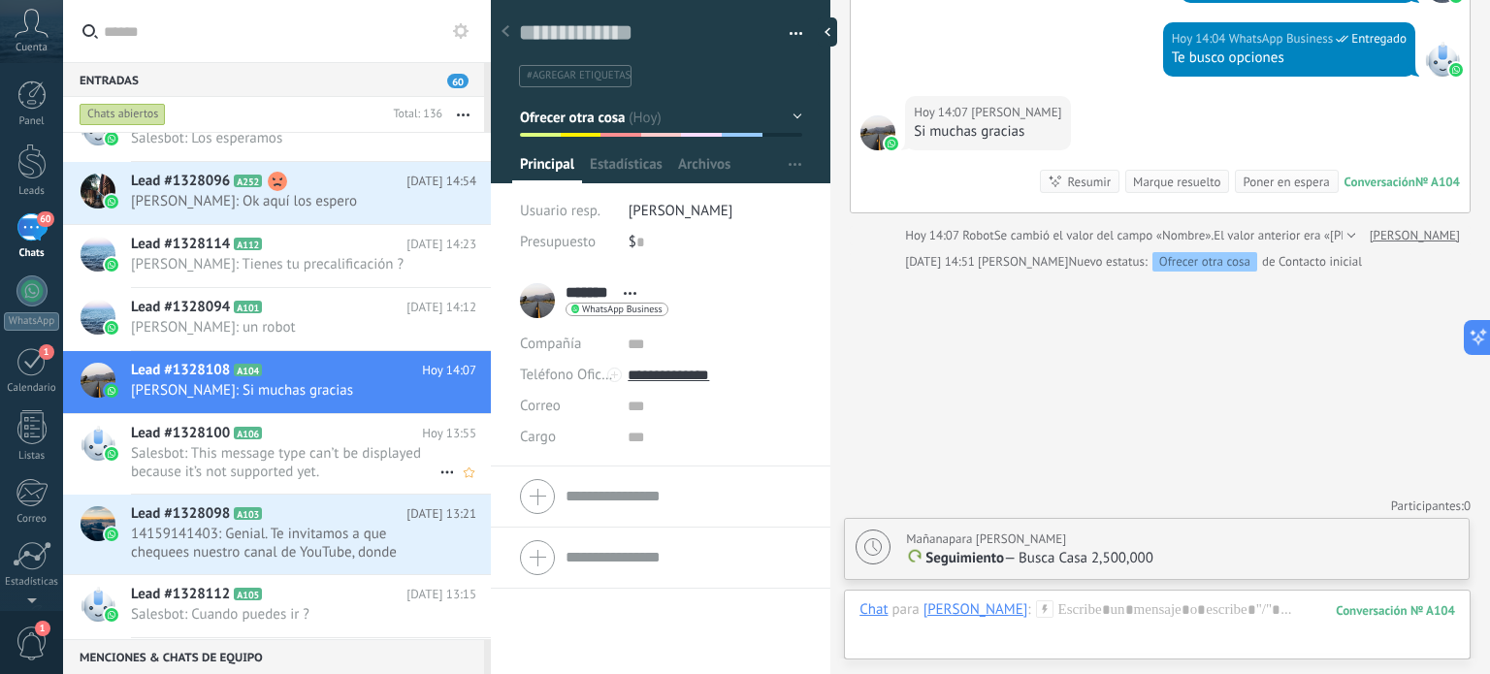
click at [206, 454] on span "Salesbot: This message type can’t be displayed because it’s not supported yet." at bounding box center [285, 462] width 309 height 37
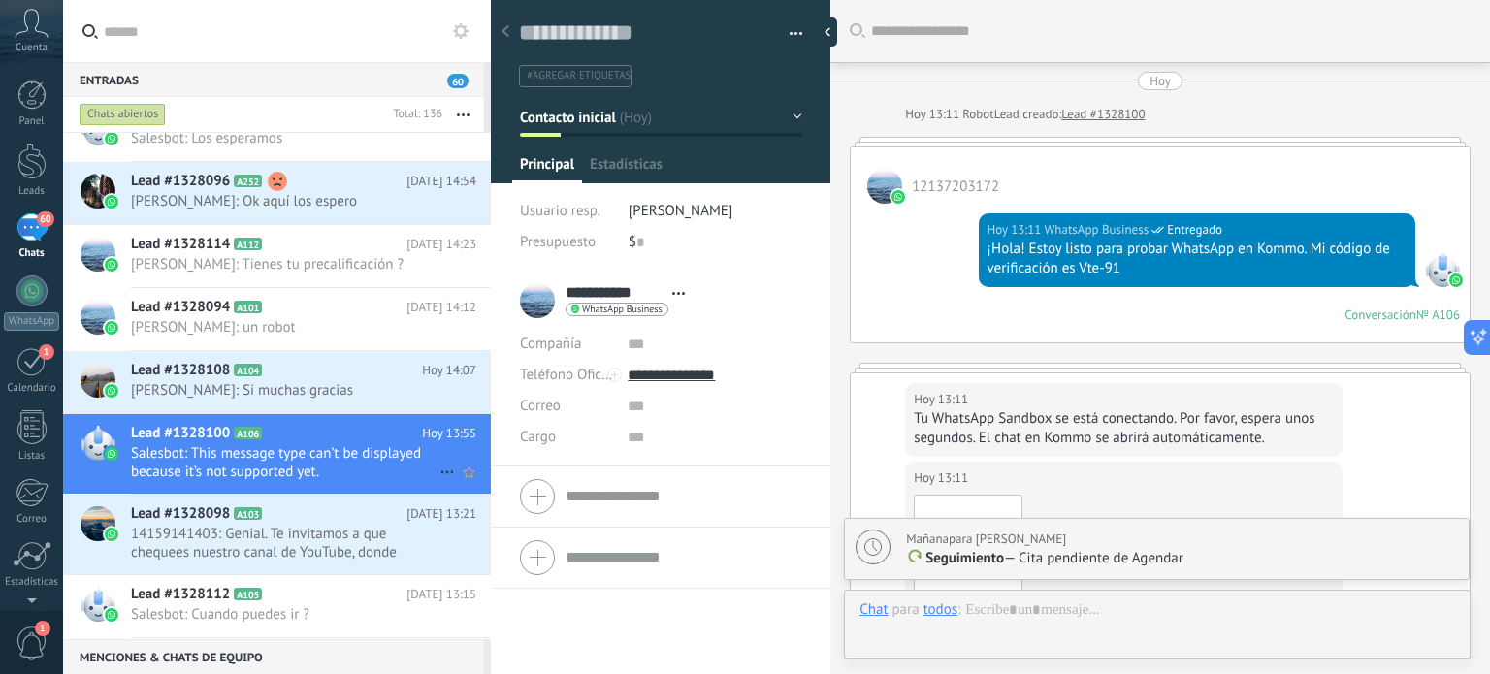
scroll to position [1317, 0]
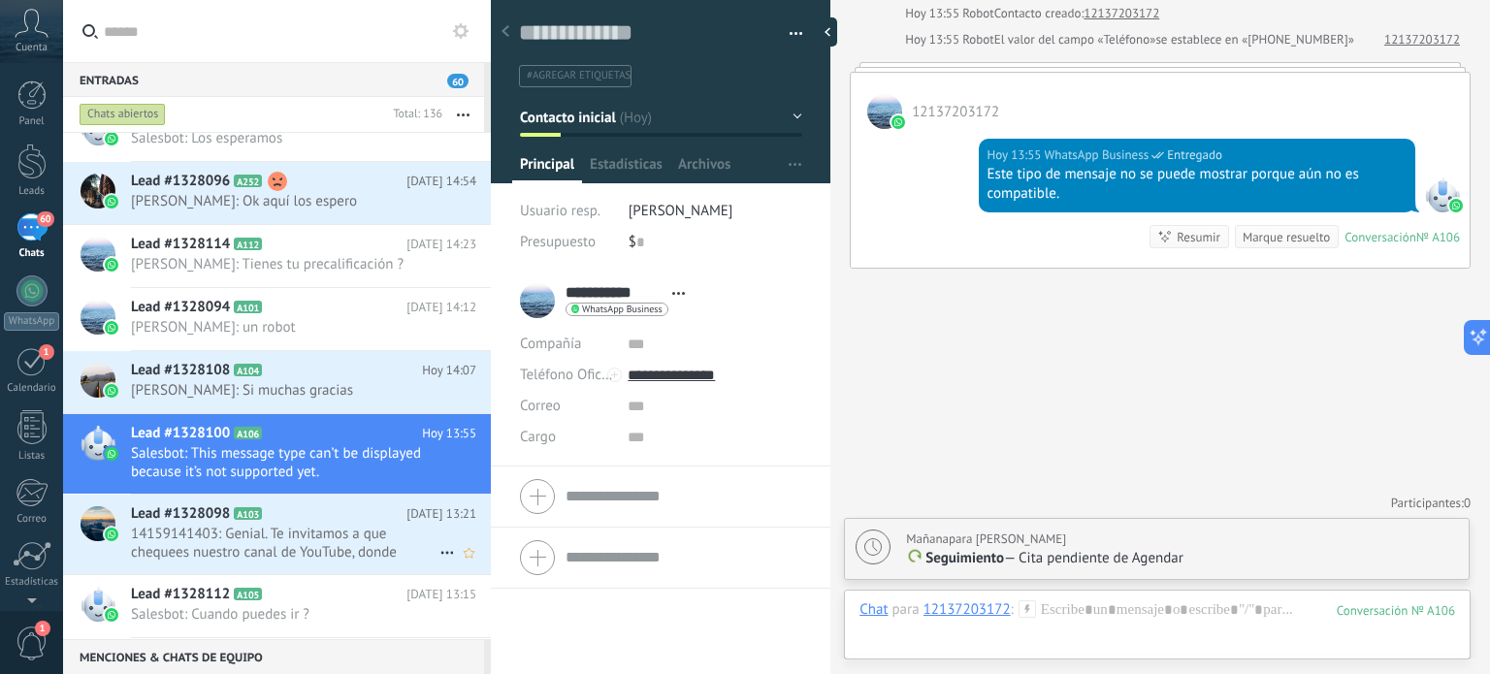
click at [183, 525] on span "14159141403: Genial. Te invitamos a que chequees nuestro canal de YouTube, dond…" at bounding box center [285, 543] width 309 height 37
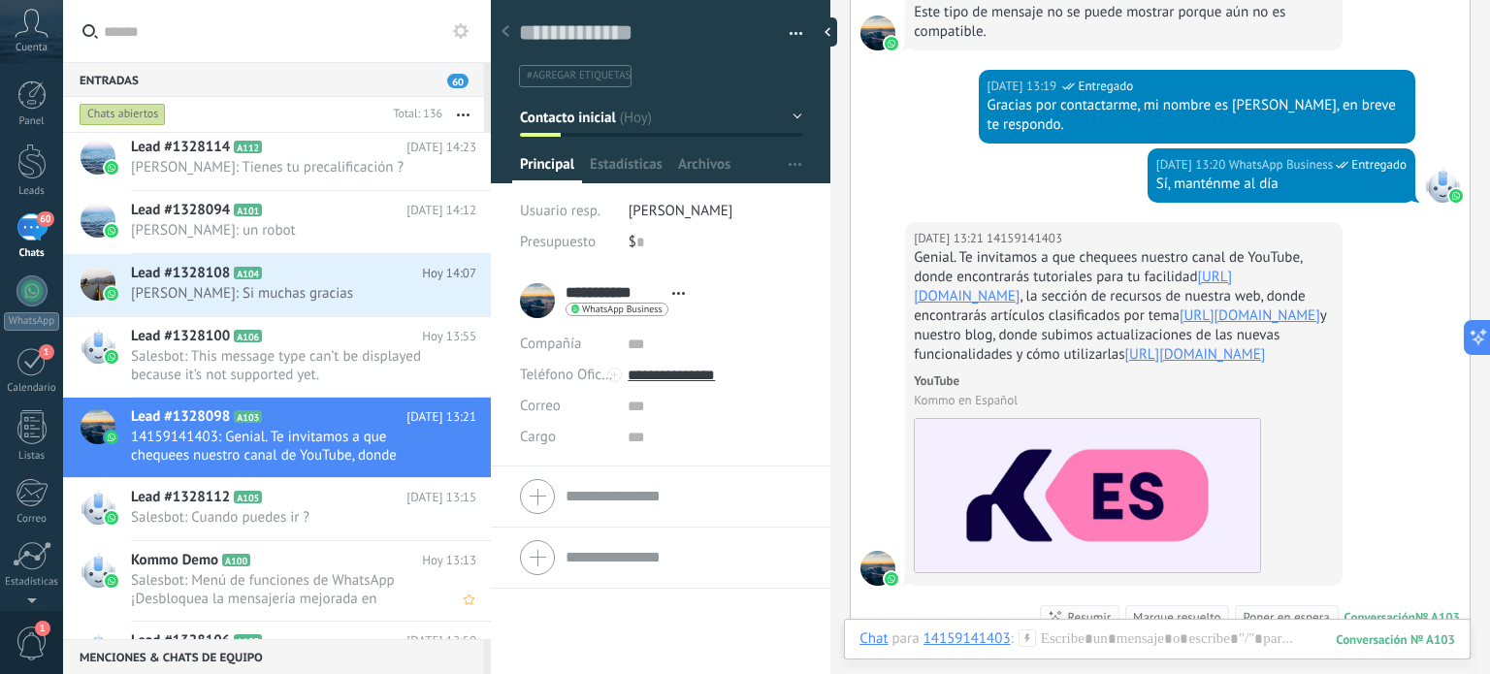
scroll to position [388, 0]
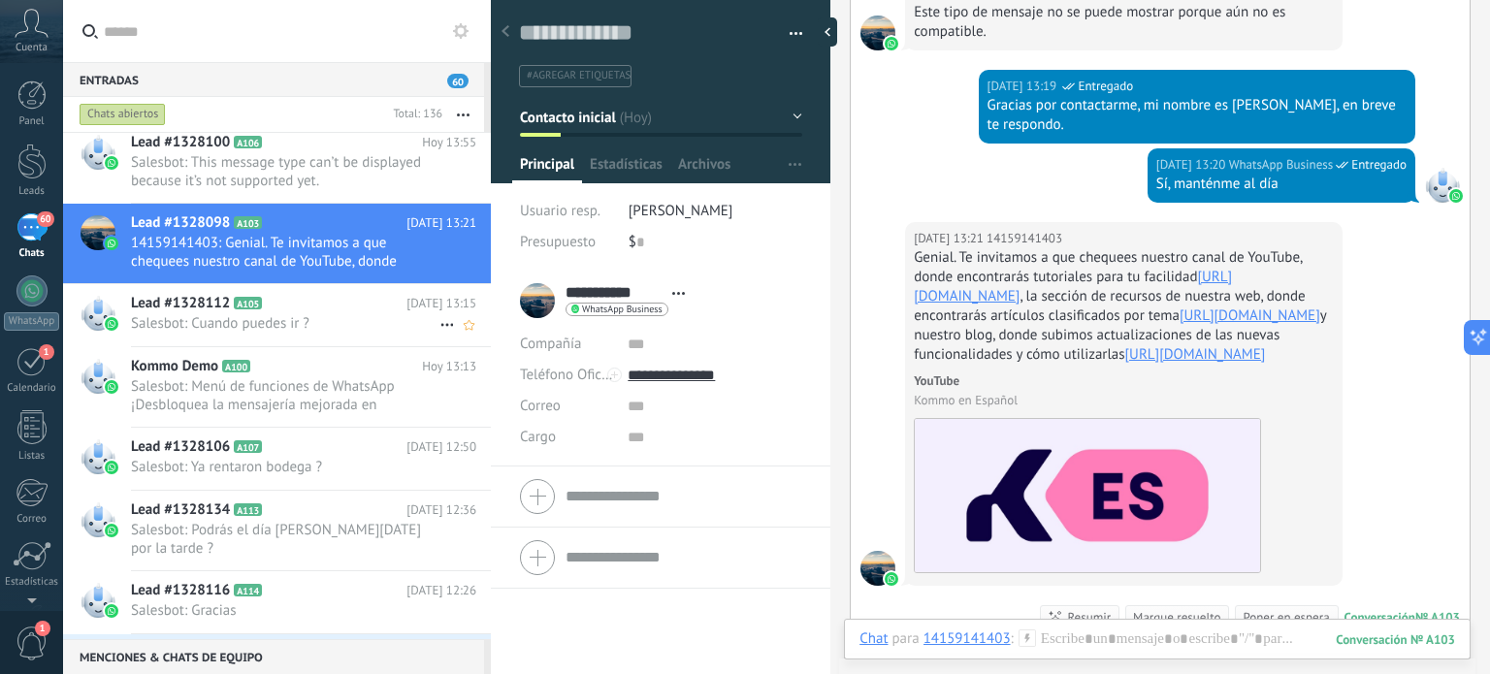
click at [273, 318] on span "Salesbot: Cuando puedes ir ?" at bounding box center [285, 323] width 309 height 18
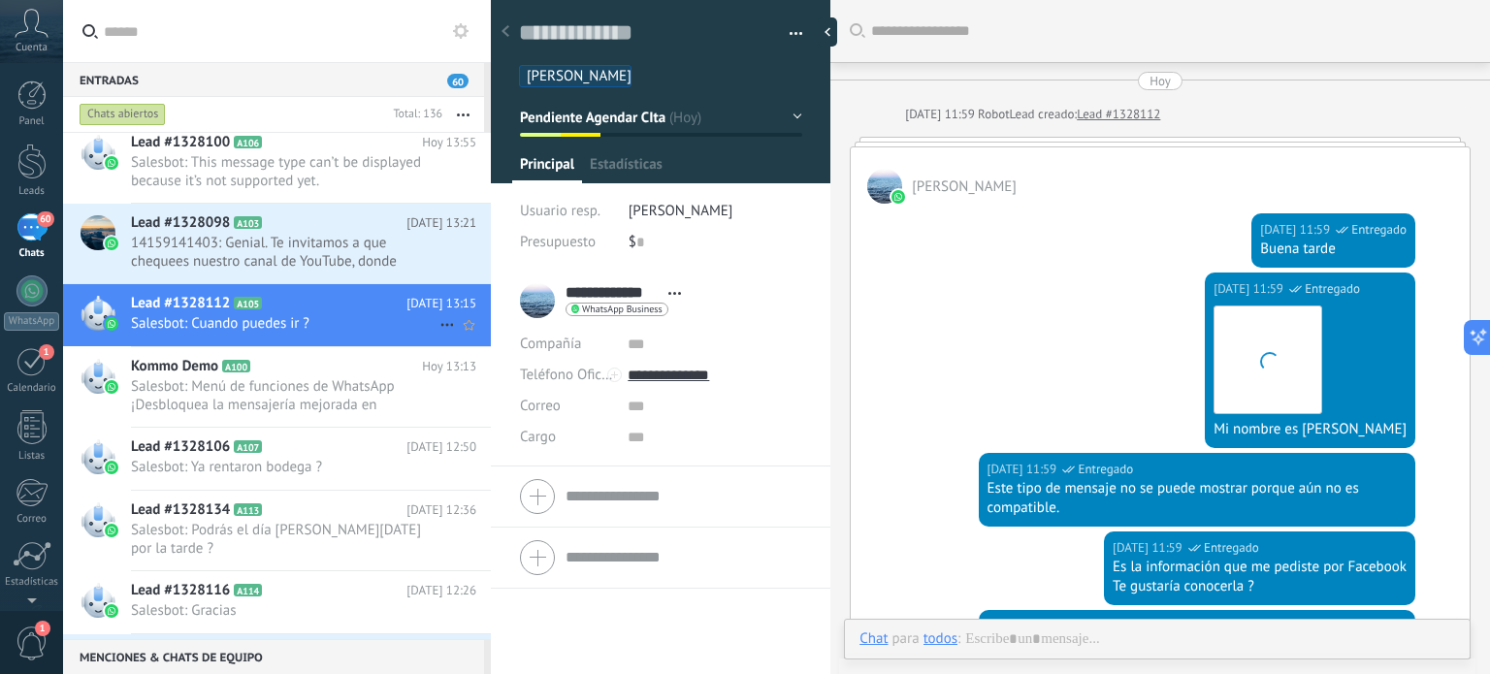
scroll to position [611, 0]
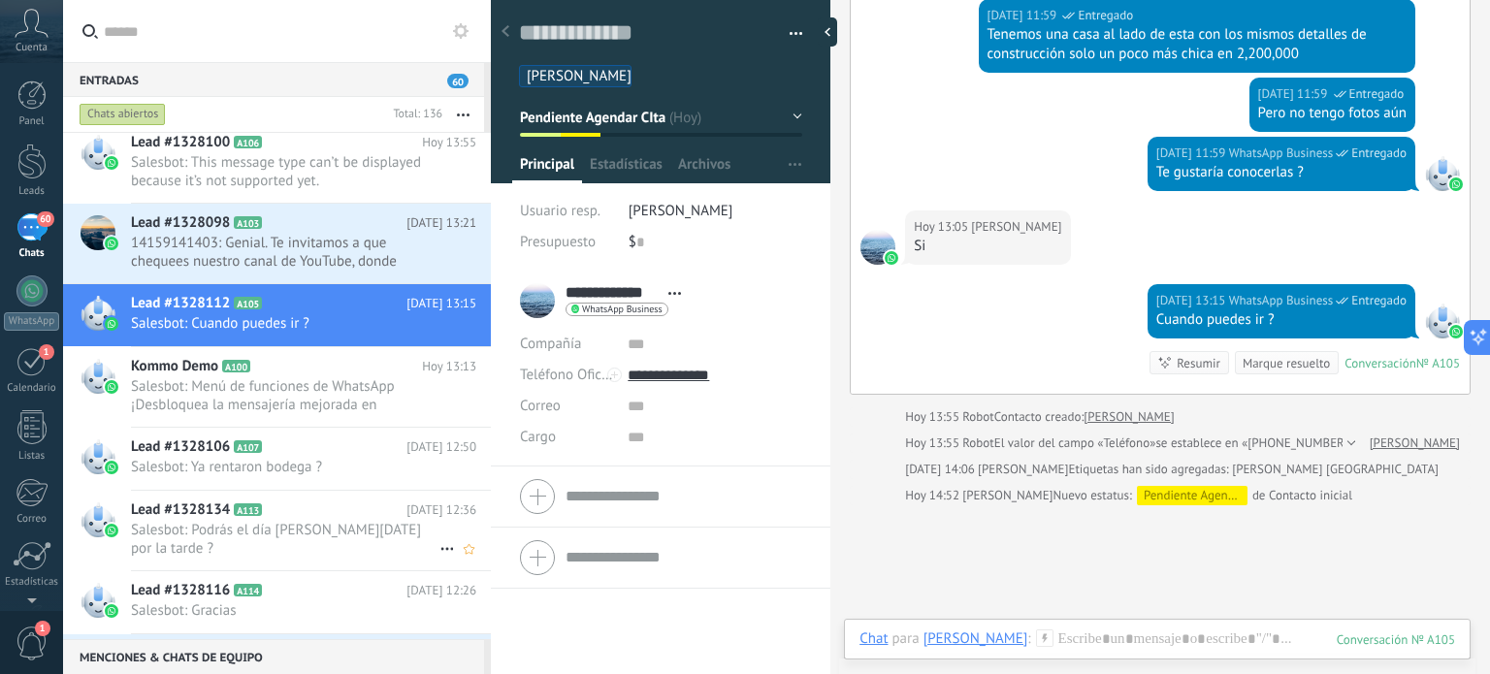
click at [259, 514] on h2 "Lead #1328134 A113" at bounding box center [269, 510] width 276 height 19
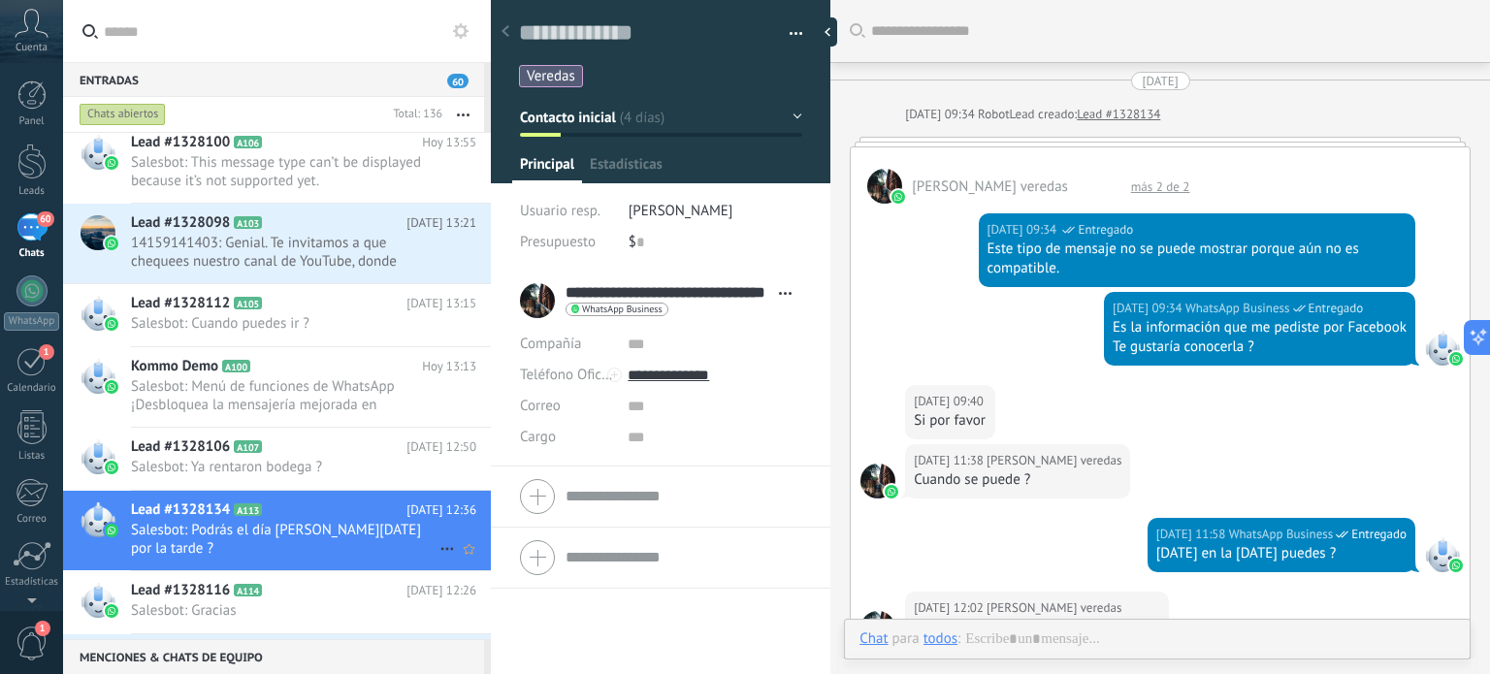
scroll to position [1894, 0]
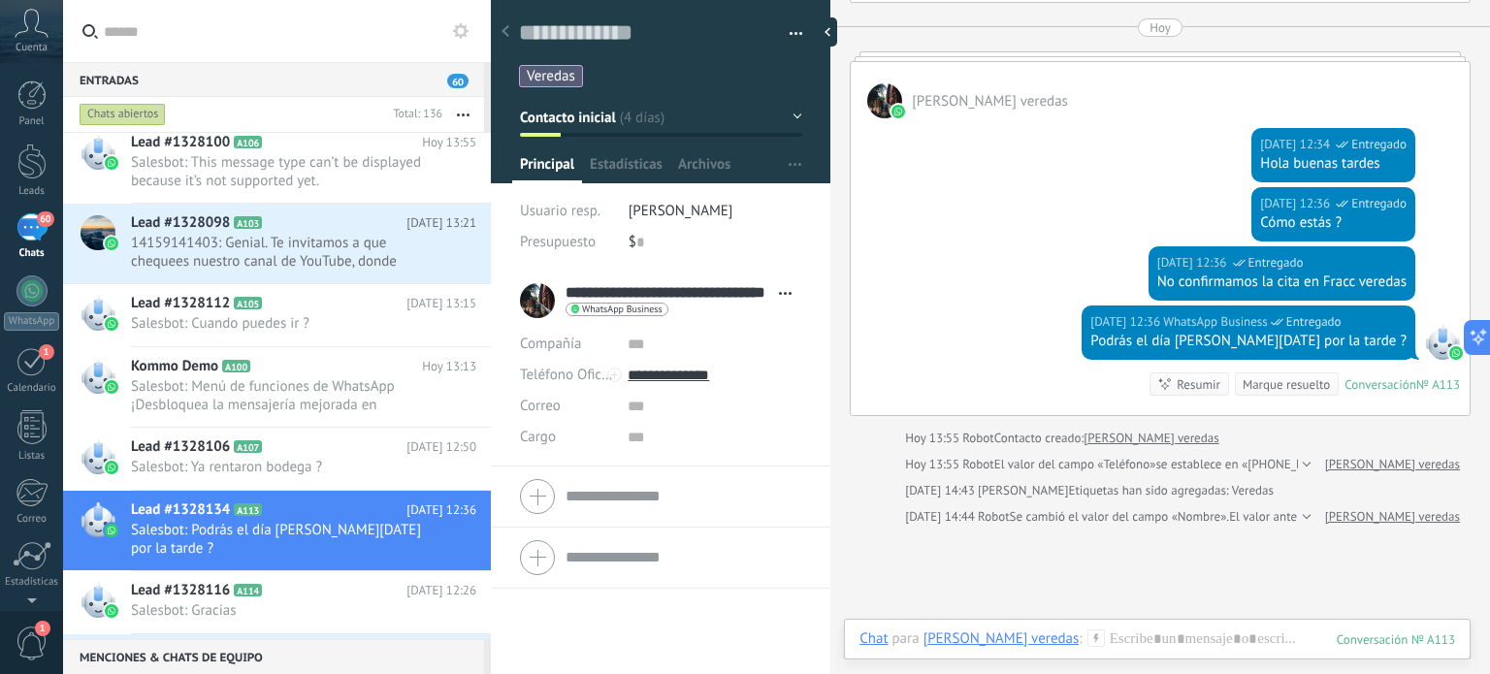
click at [788, 110] on button "Contacto inicial" at bounding box center [661, 117] width 282 height 35
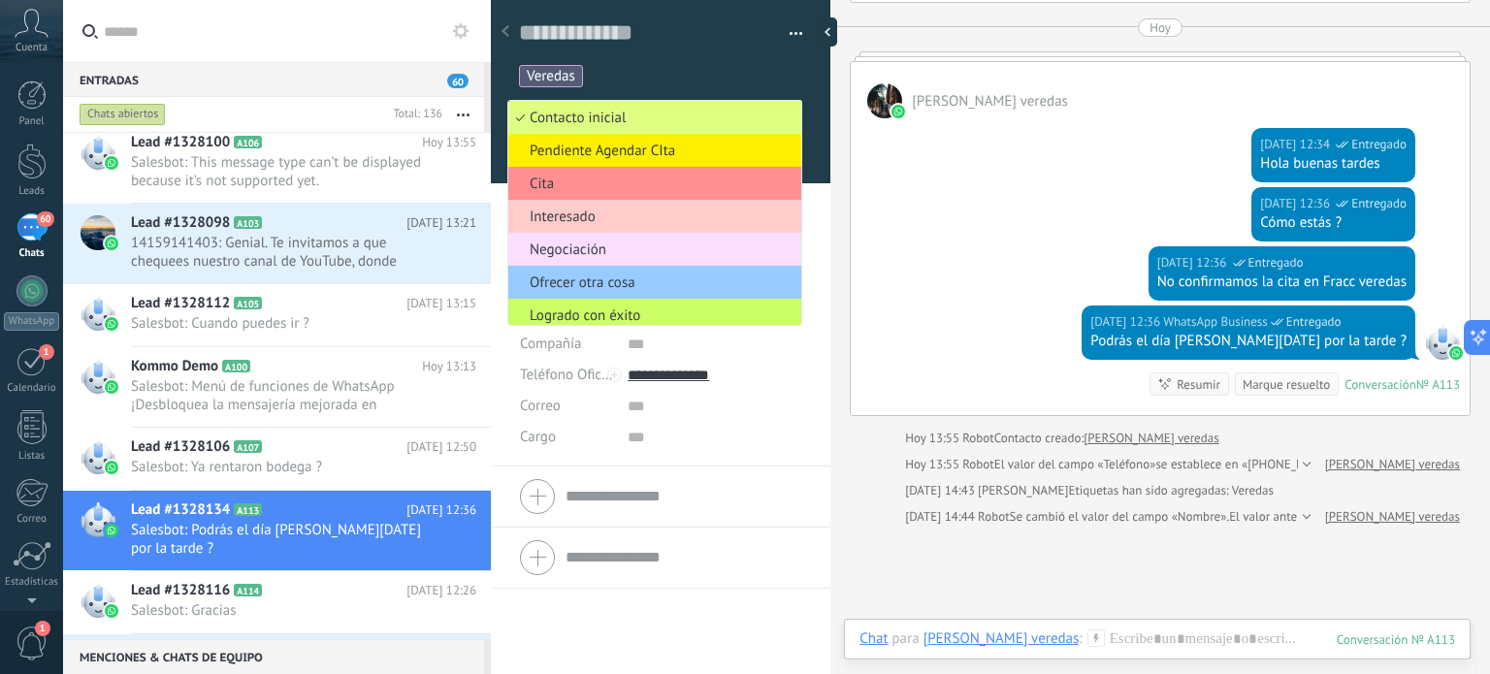
click at [796, 113] on ul "Contacto inicial Pendiente Agendar CIta Cita Interesado Negociación Ofrecer otr…" at bounding box center [654, 213] width 295 height 226
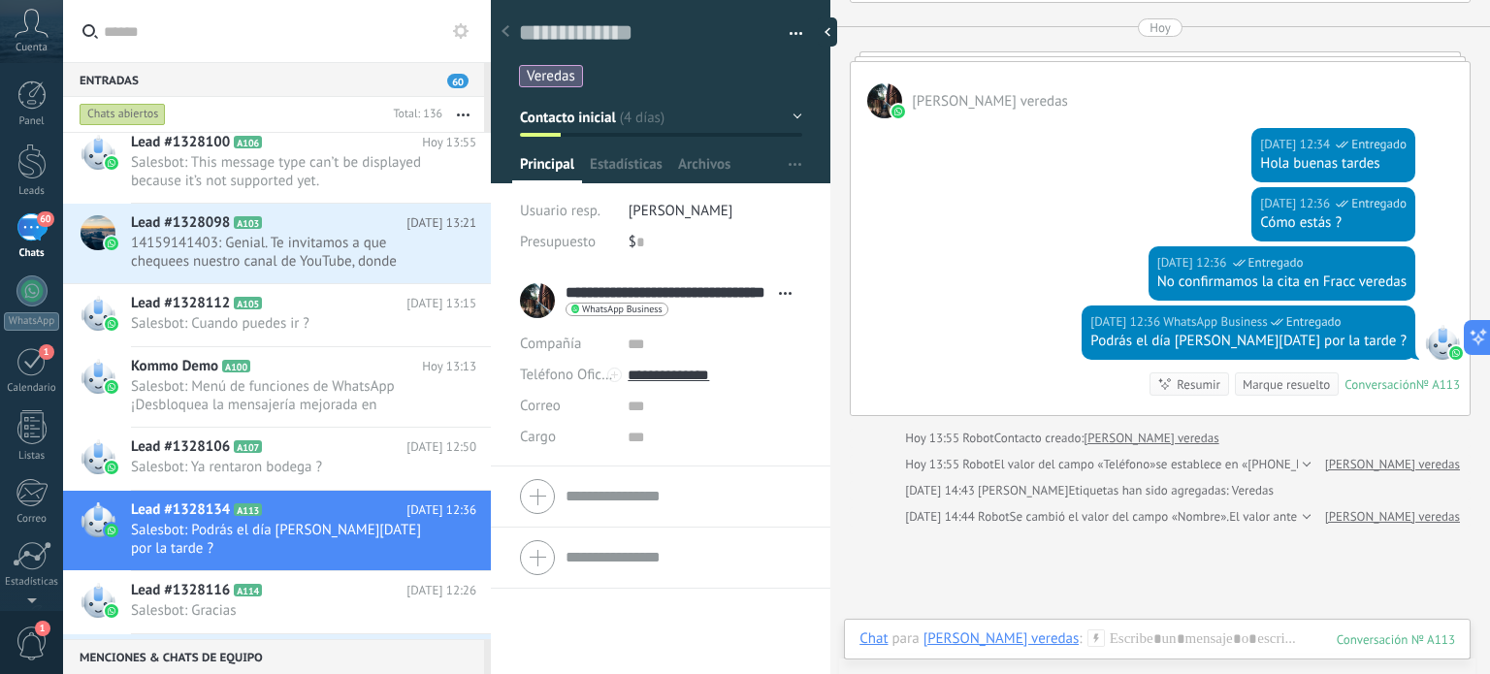
click at [796, 113] on button "Contacto inicial" at bounding box center [661, 117] width 282 height 35
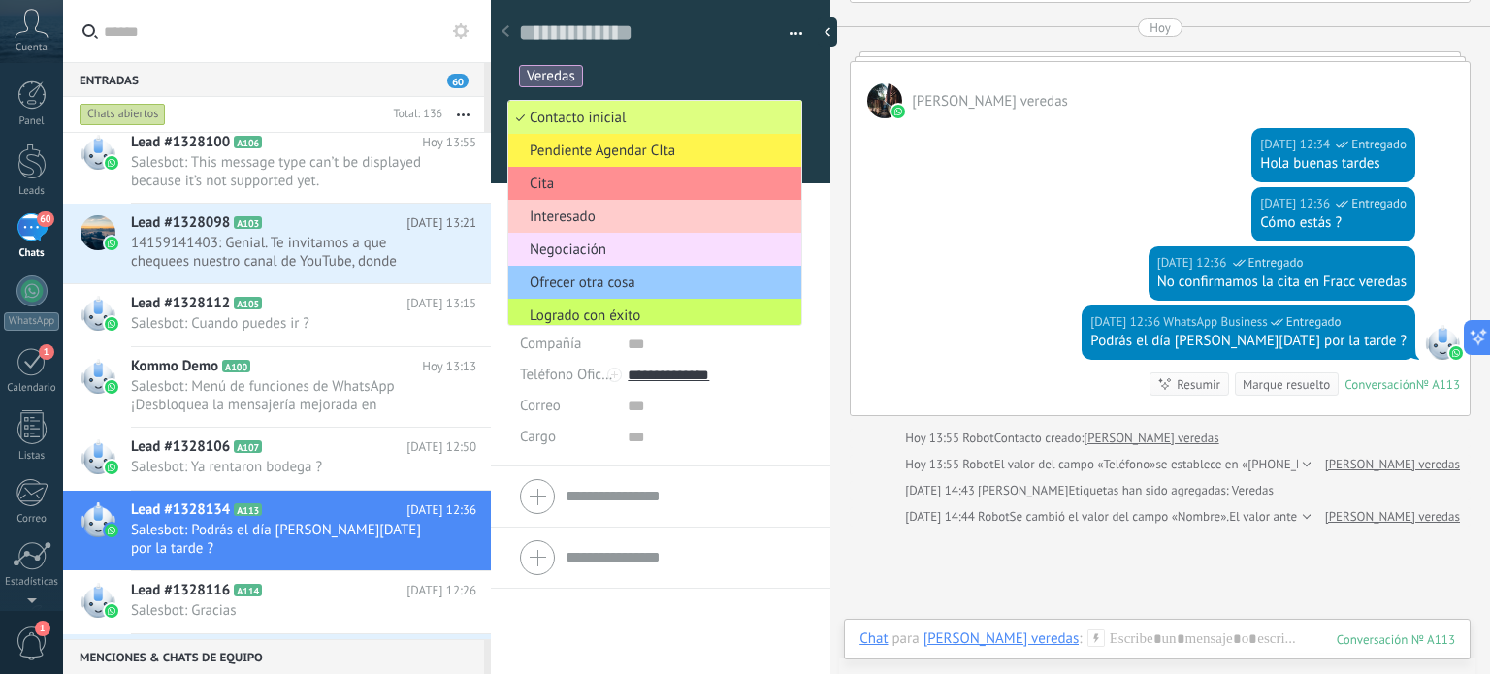
click at [640, 157] on span "Pendiente Agendar CIta" at bounding box center [651, 151] width 287 height 18
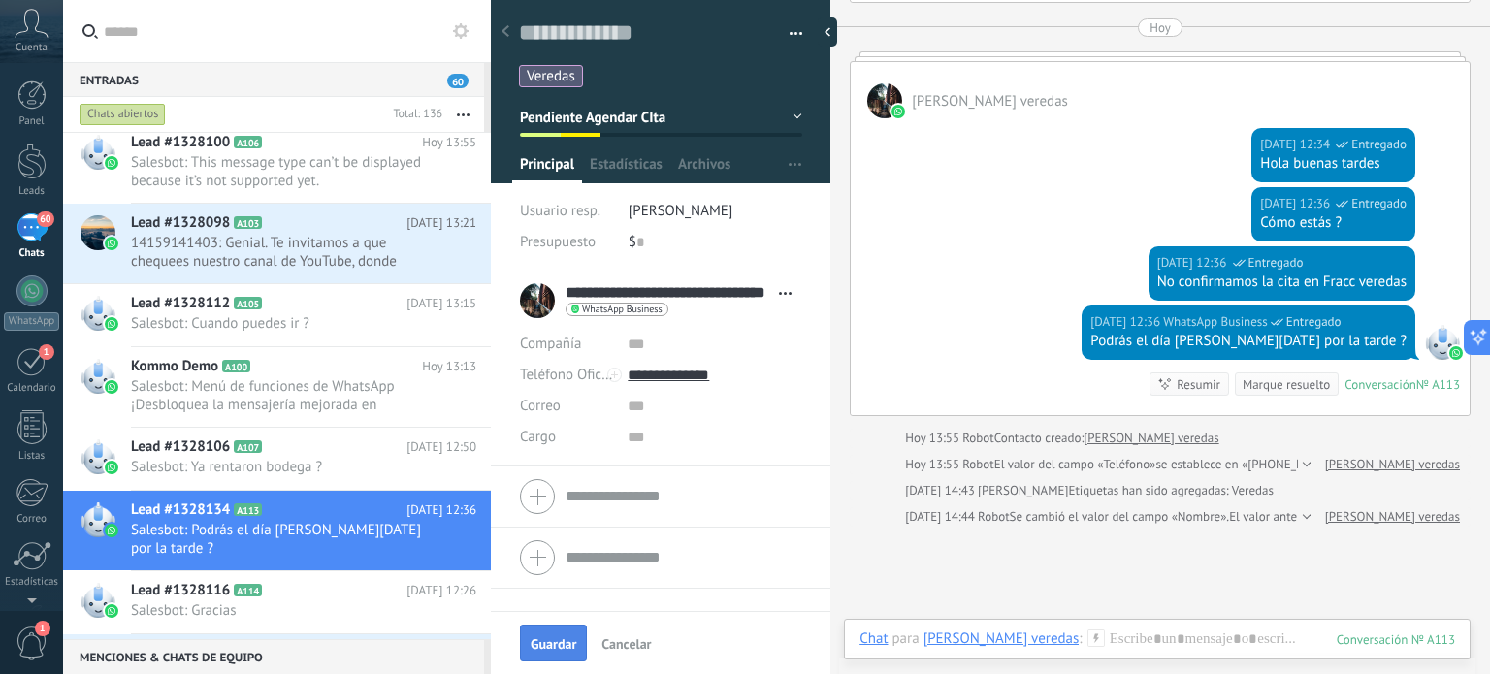
click at [548, 643] on span "Guardar" at bounding box center [554, 644] width 46 height 14
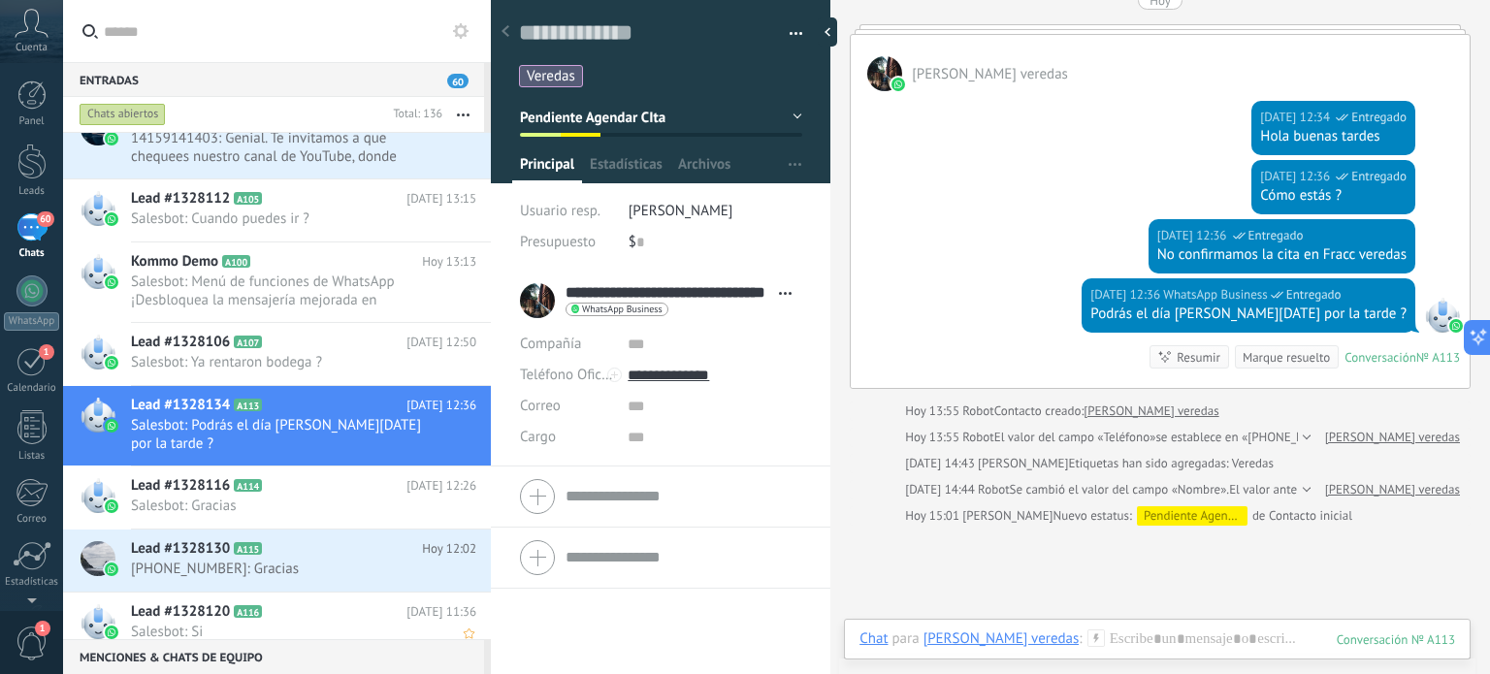
scroll to position [582, 0]
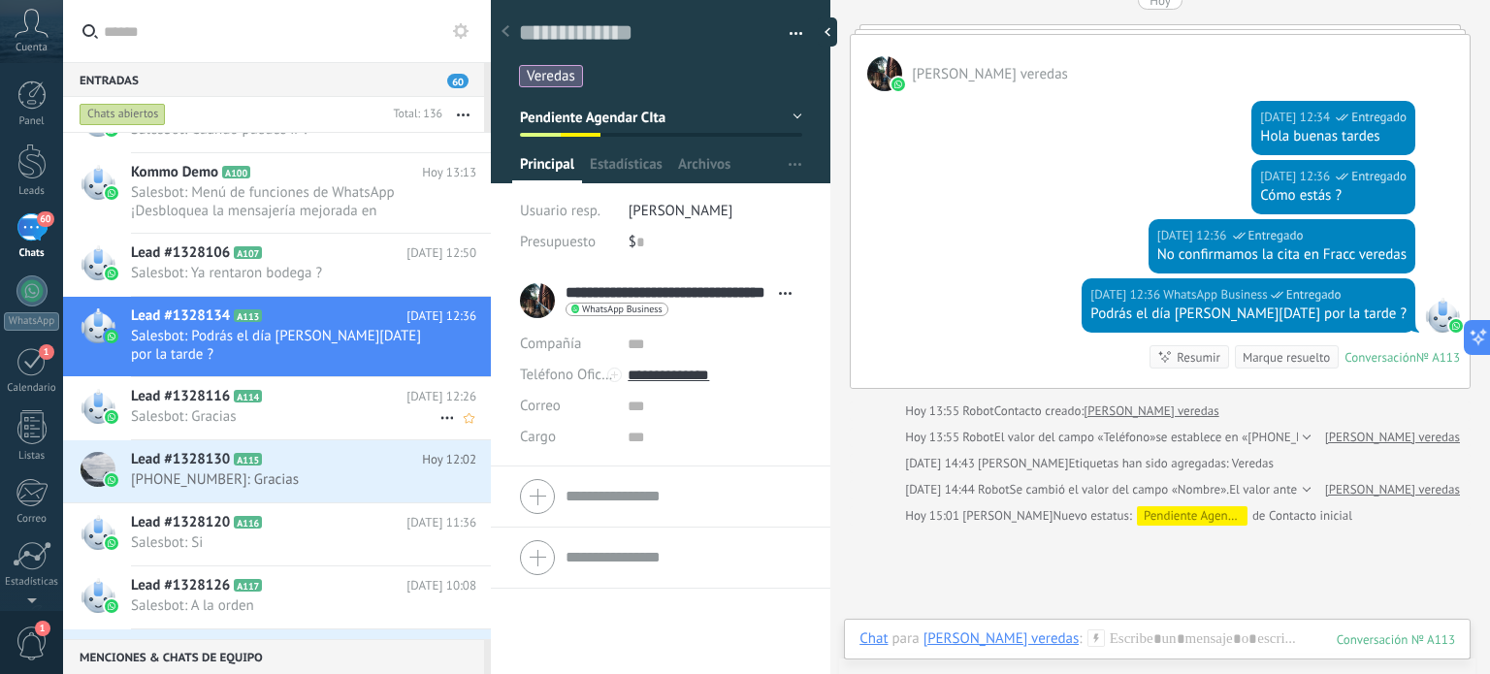
click at [214, 387] on span "Lead #1328116" at bounding box center [180, 396] width 99 height 19
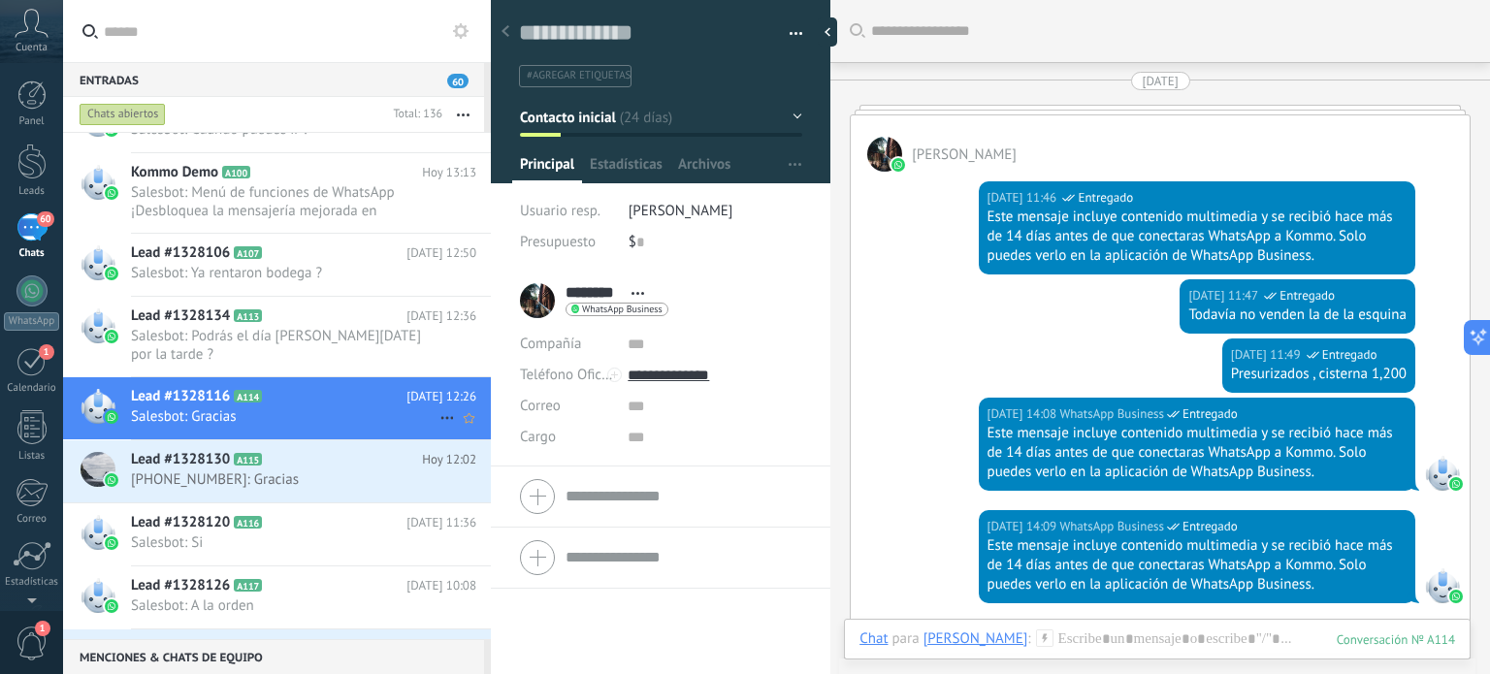
scroll to position [2010, 0]
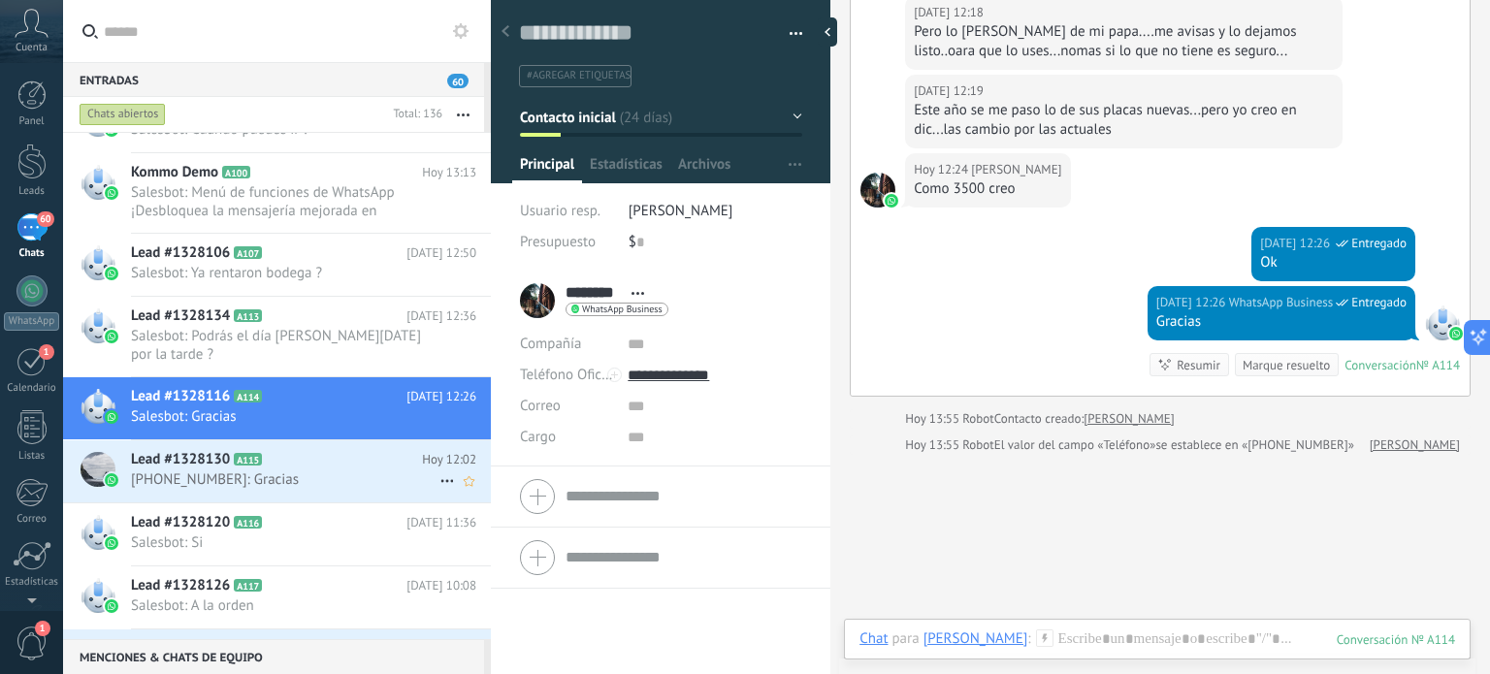
click at [194, 471] on span "+5218448921219: Gracias" at bounding box center [285, 480] width 309 height 18
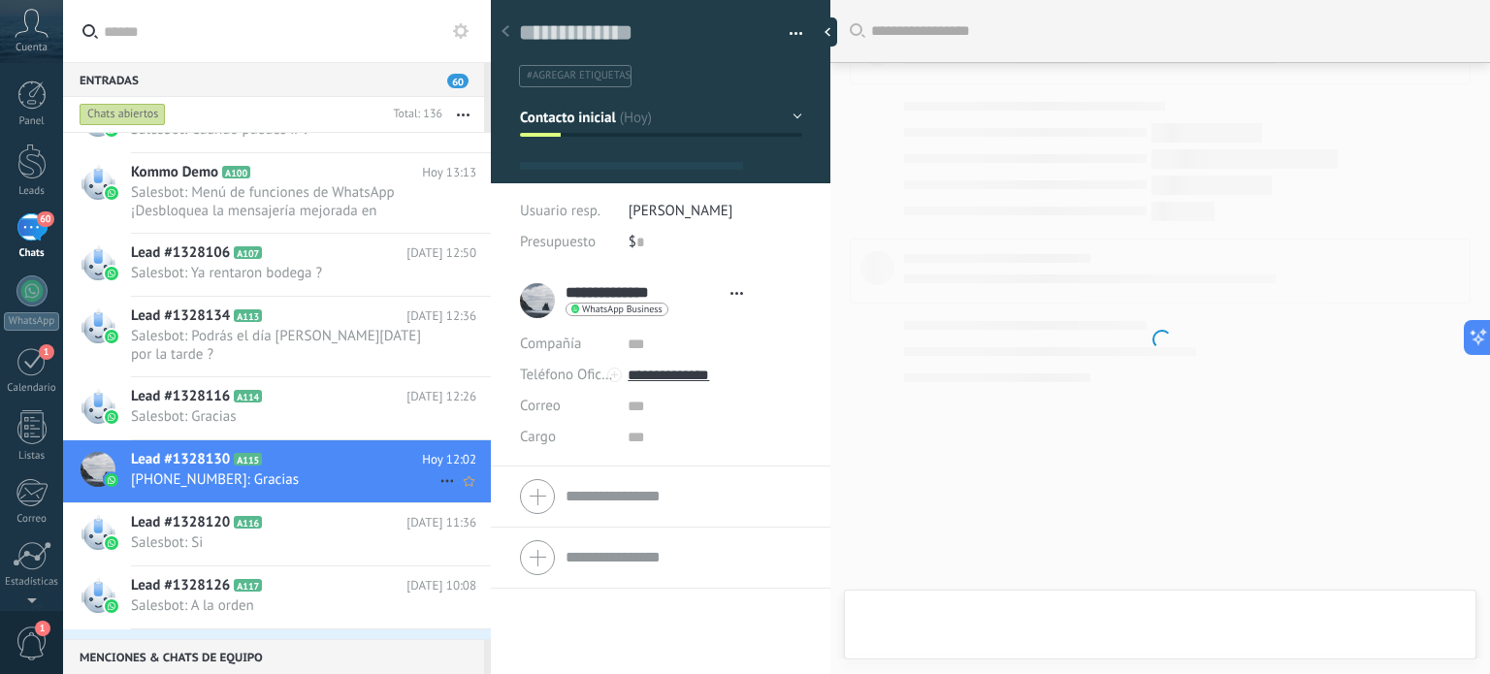
type textarea "**********"
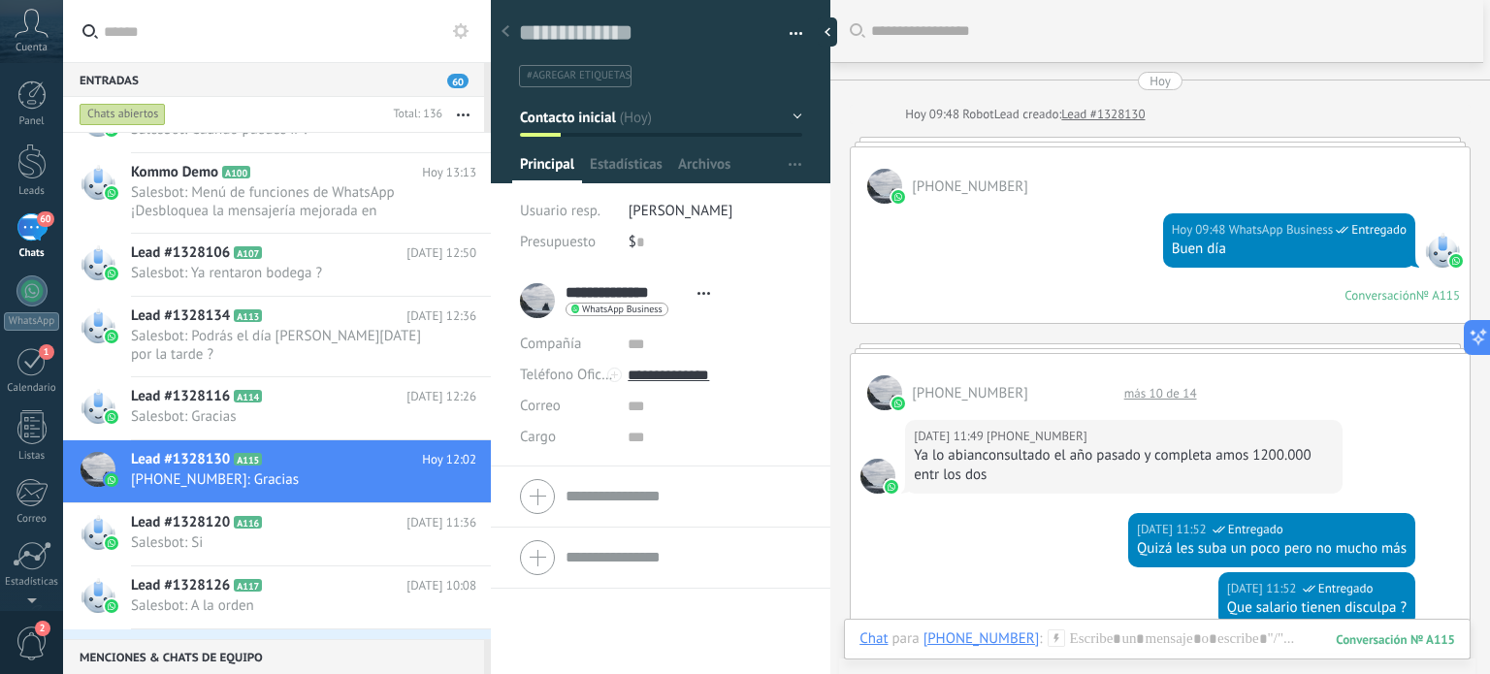
click at [592, 69] on span "#agregar etiquetas" at bounding box center [579, 76] width 104 height 14
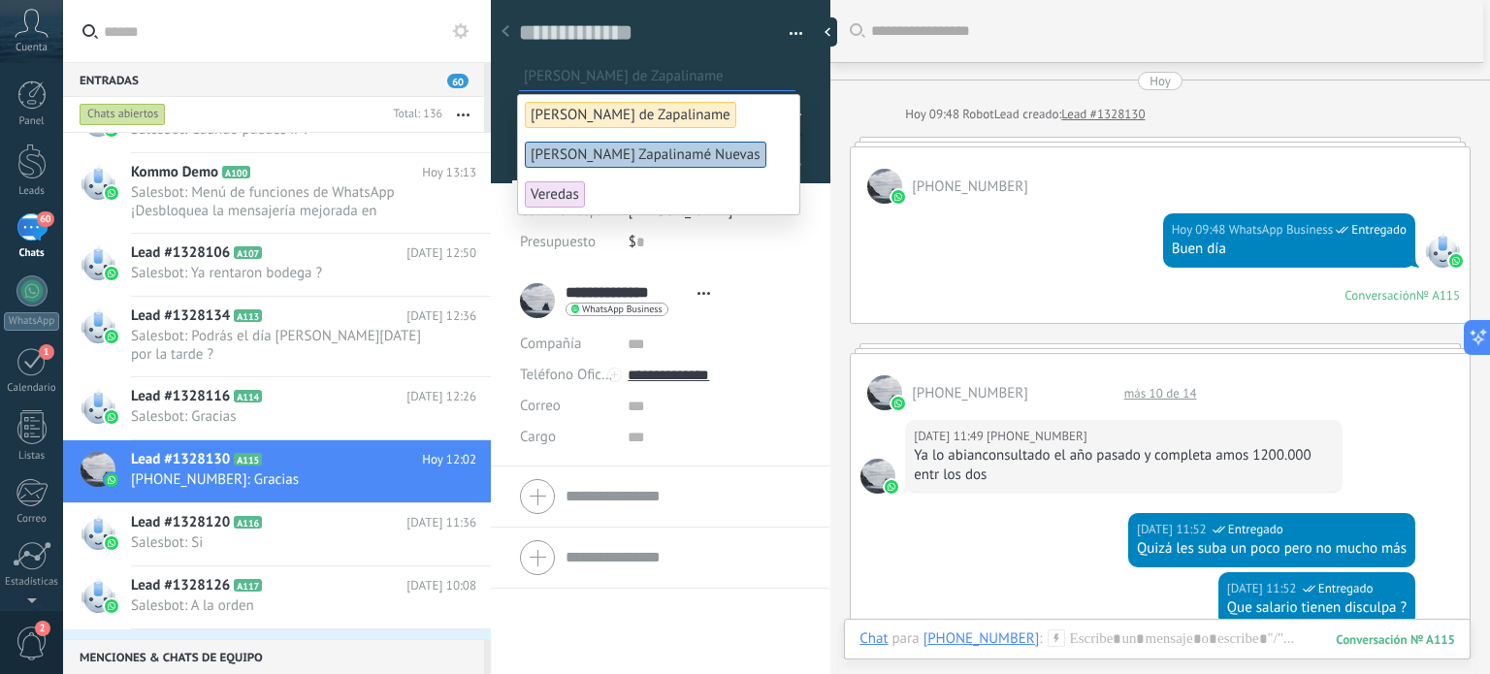
click at [563, 112] on span "[PERSON_NAME] de Zapaliname" at bounding box center [631, 115] width 212 height 26
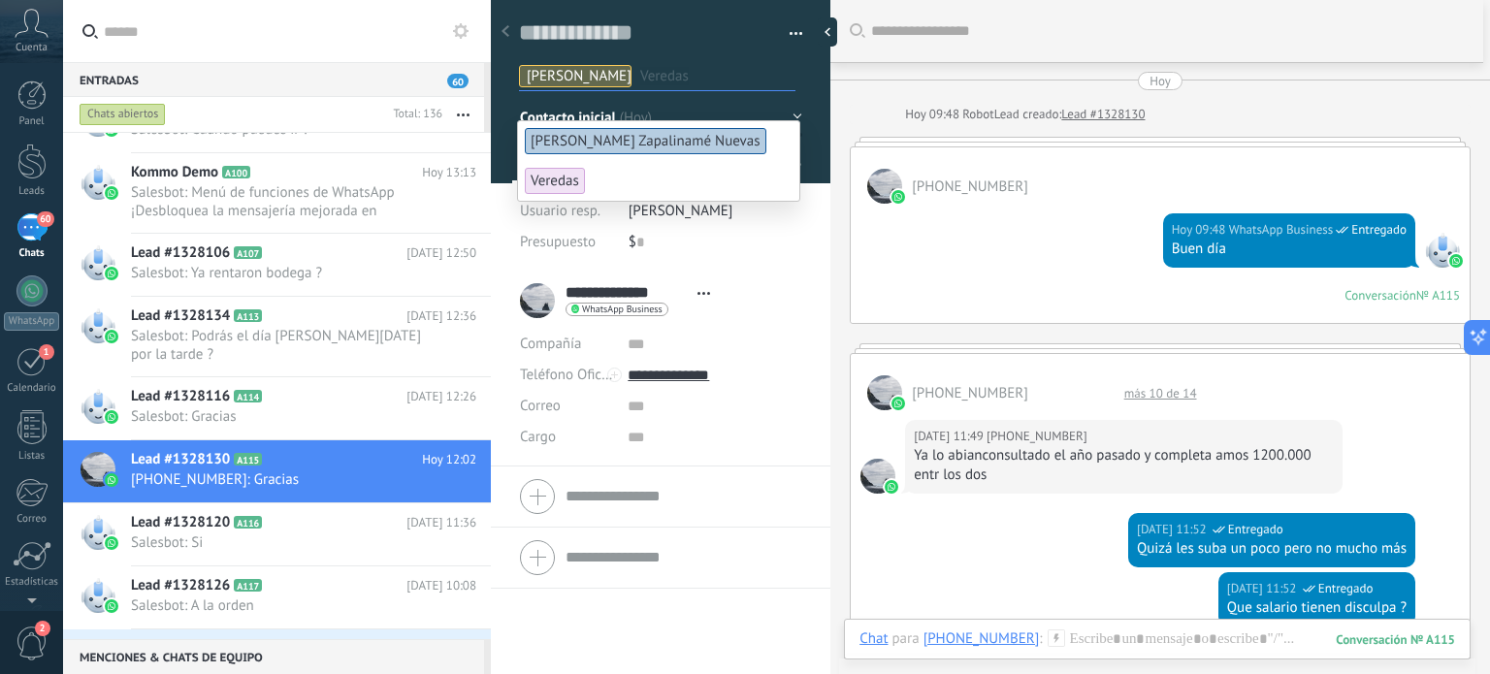
click at [796, 297] on li "**********" at bounding box center [661, 369] width 340 height 196
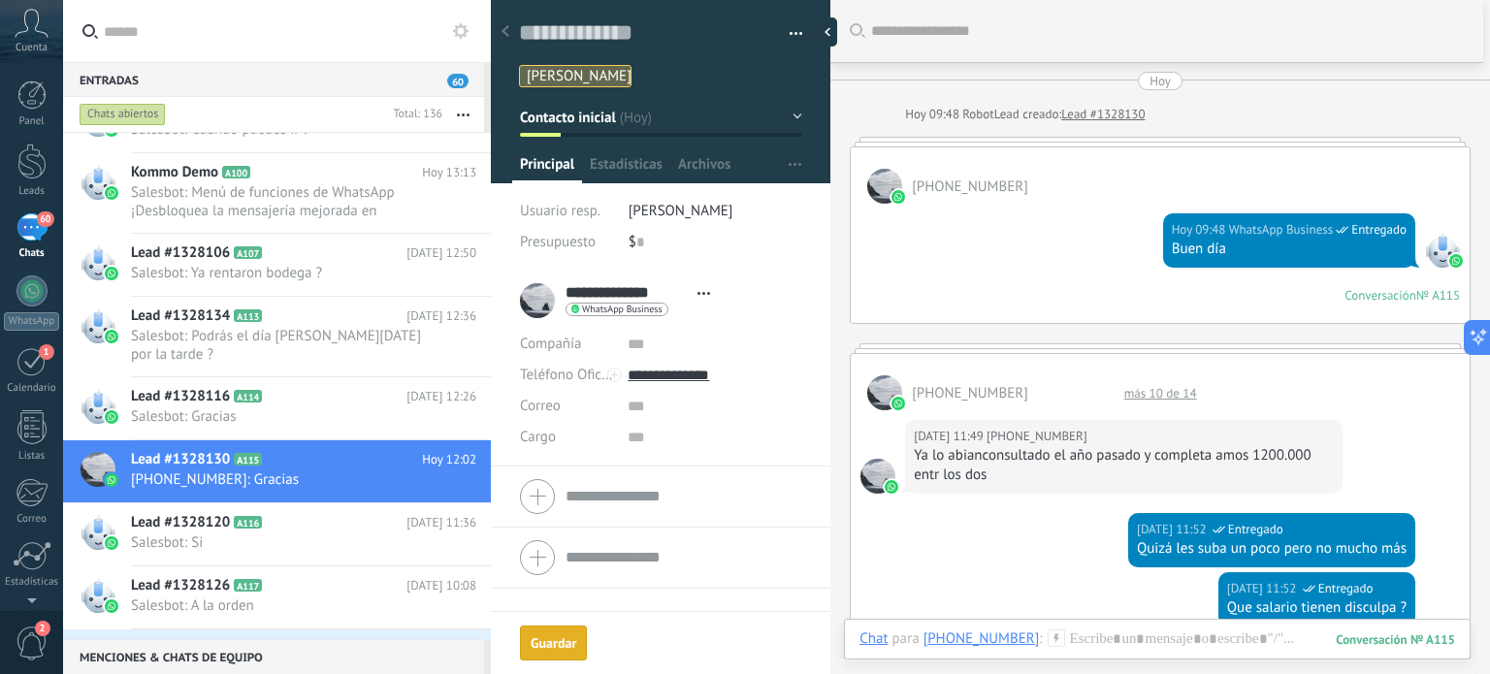
click at [790, 114] on button "Contacto inicial" at bounding box center [661, 117] width 282 height 35
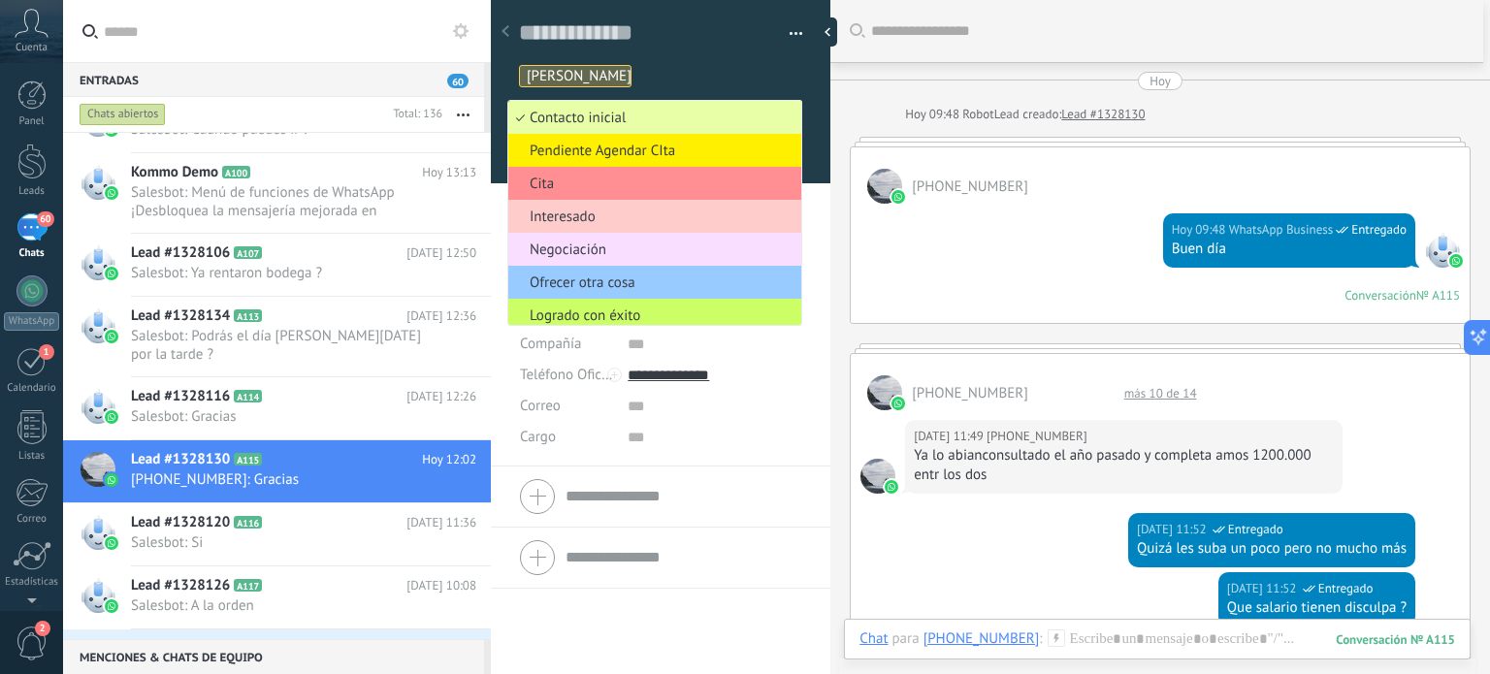
click at [567, 119] on span "Contacto inicial" at bounding box center [651, 118] width 287 height 18
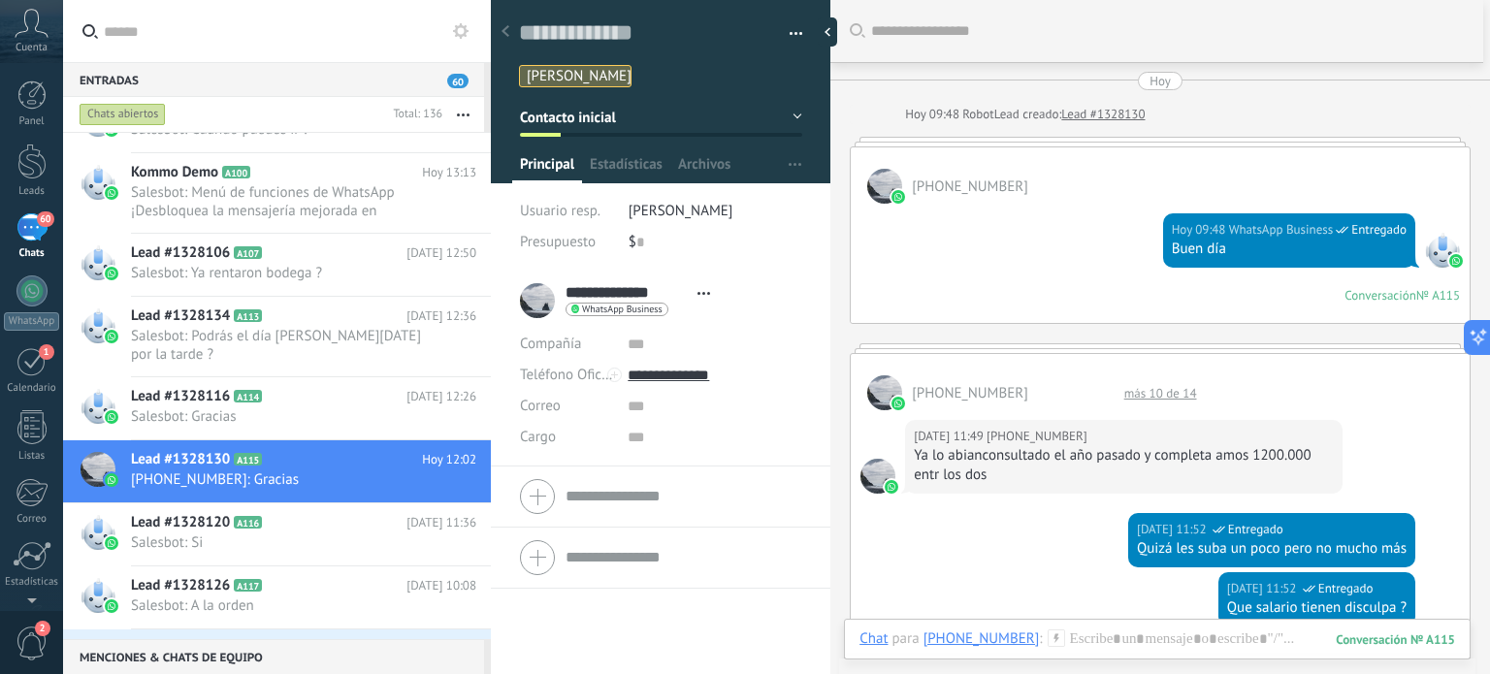
click at [782, 114] on button "Contacto inicial" at bounding box center [661, 117] width 282 height 35
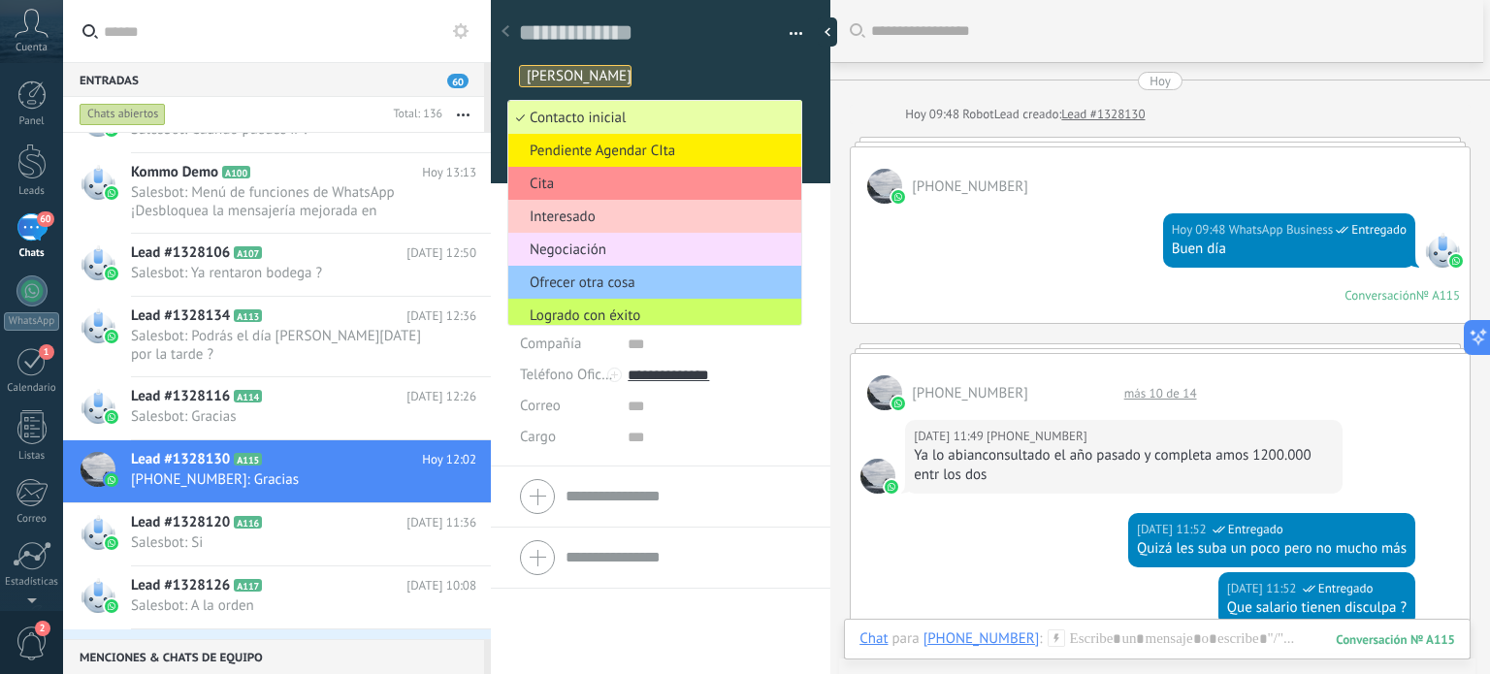
scroll to position [41, 0]
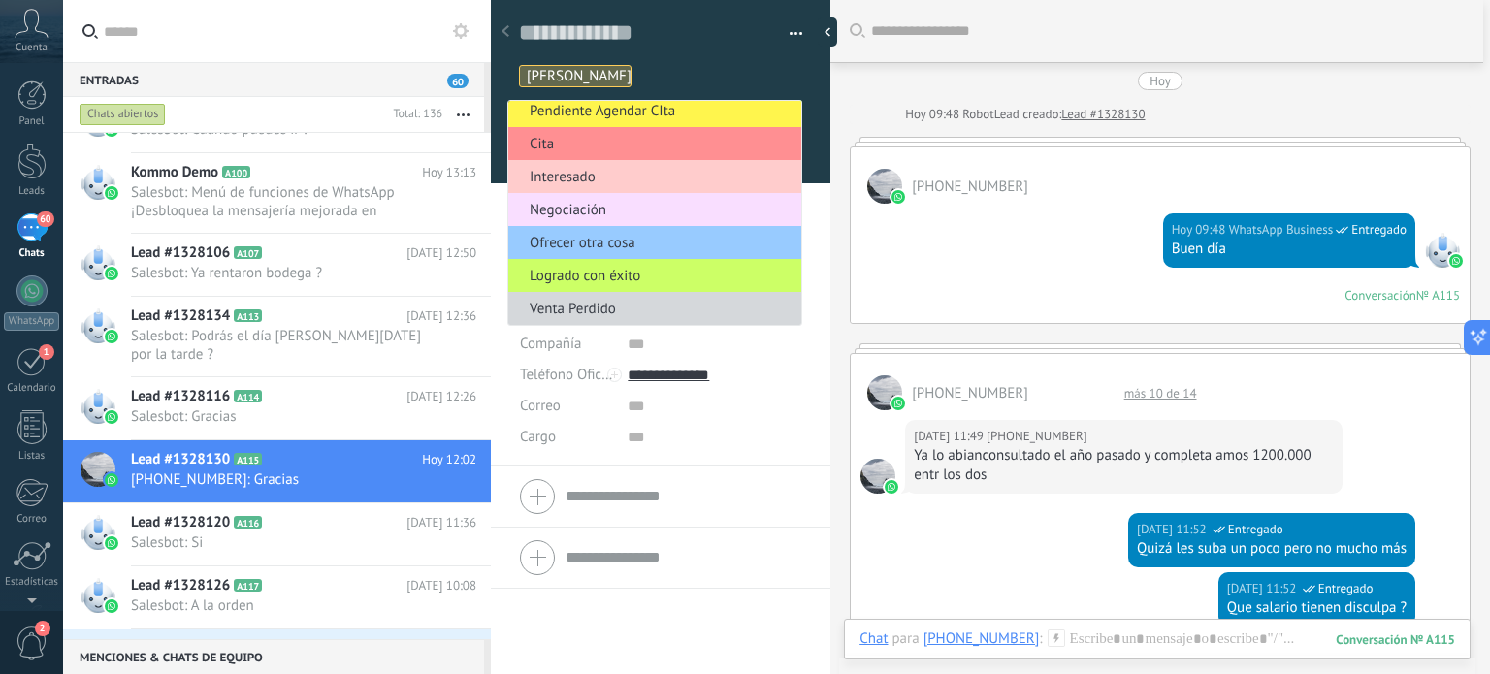
click at [768, 106] on span "Pendiente Agendar CIta" at bounding box center [651, 111] width 287 height 18
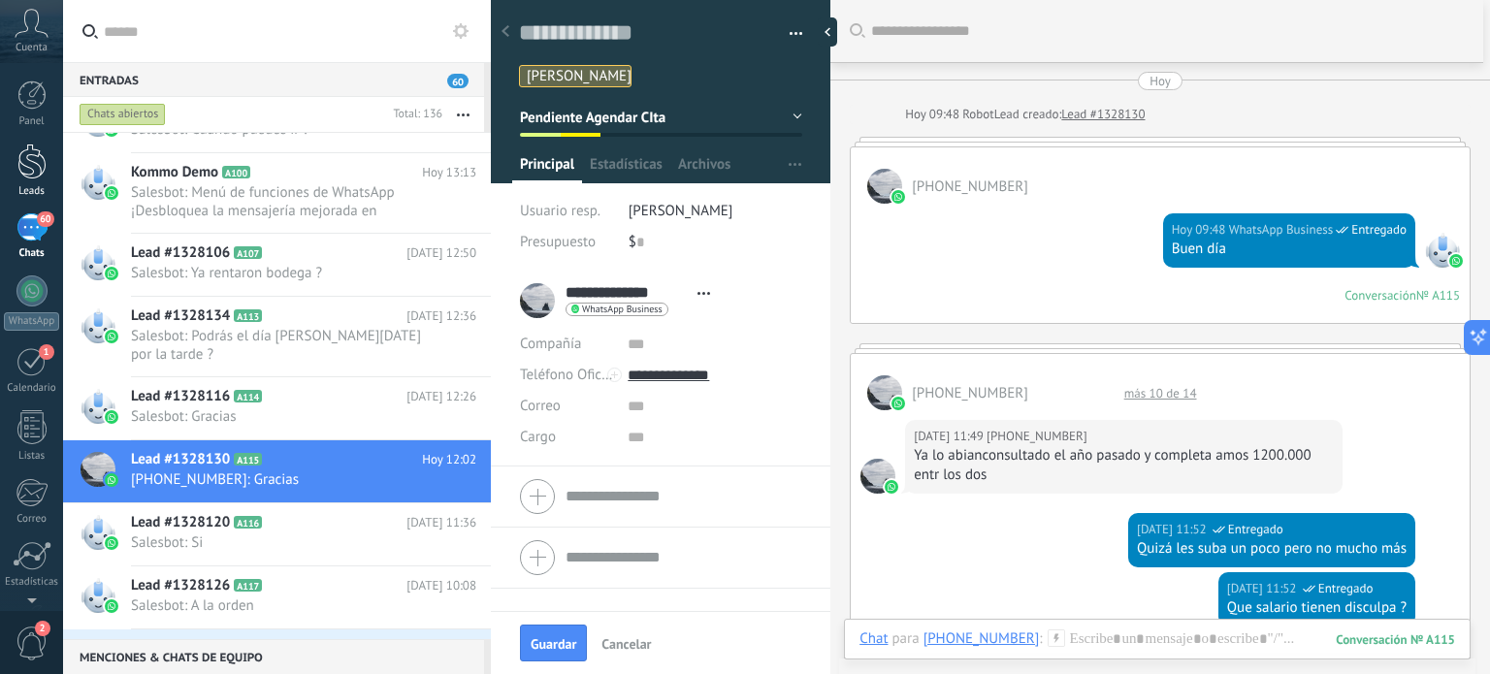
click at [32, 160] on div at bounding box center [31, 162] width 29 height 36
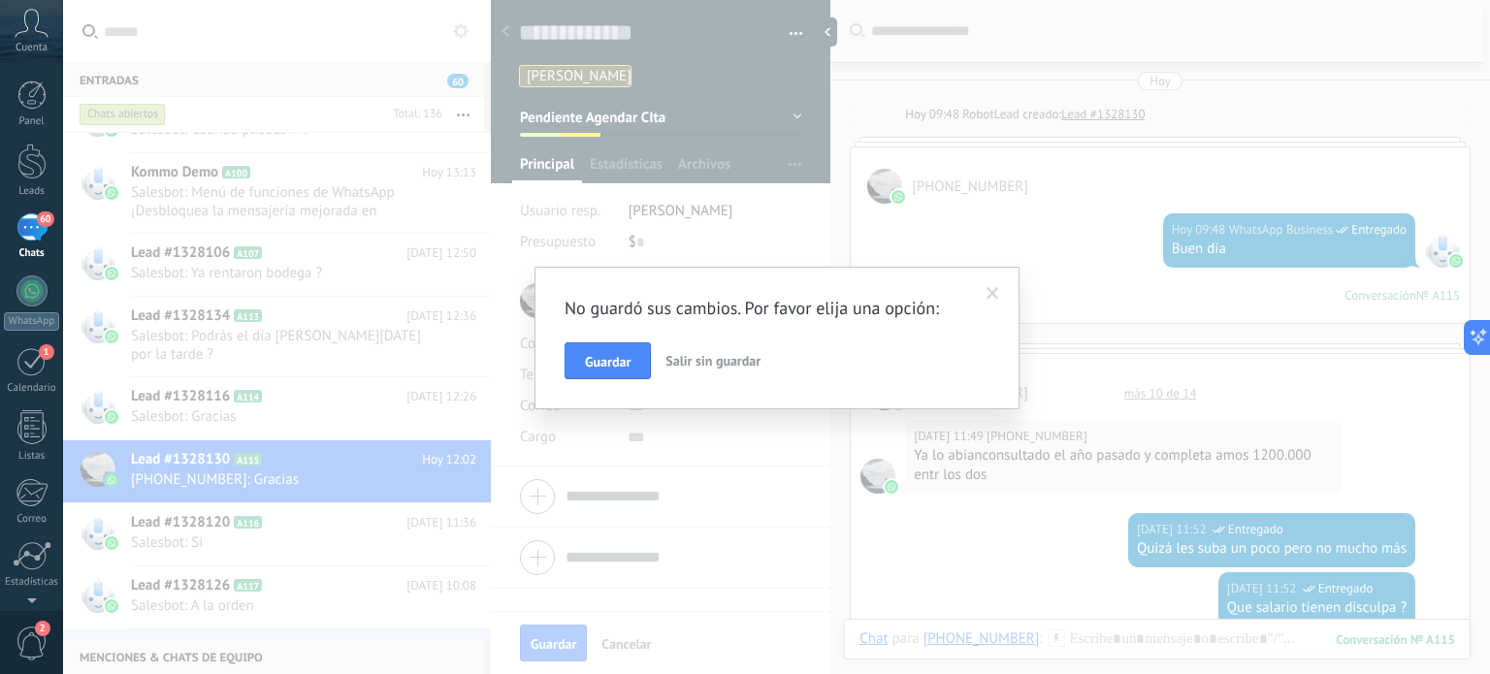
click at [597, 368] on span "Guardar" at bounding box center [608, 362] width 46 height 14
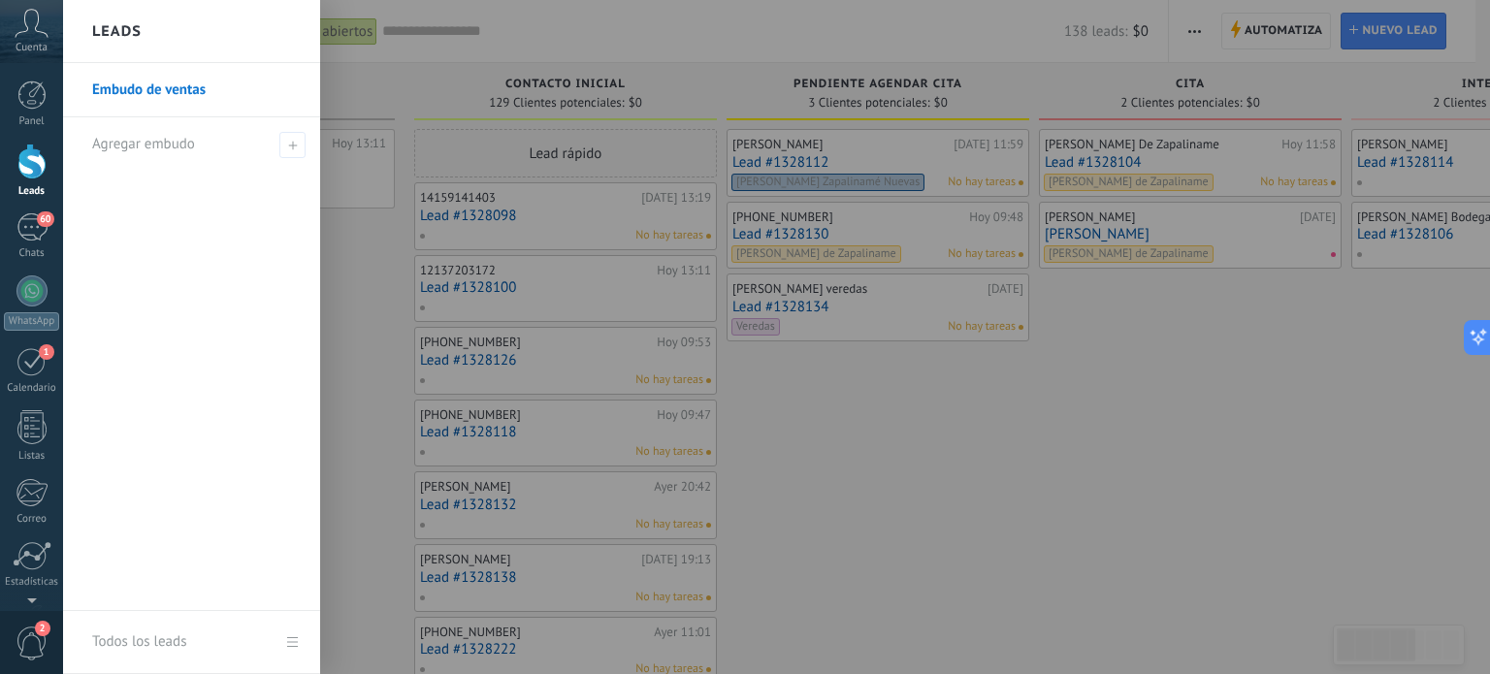
click at [33, 161] on div at bounding box center [31, 162] width 29 height 36
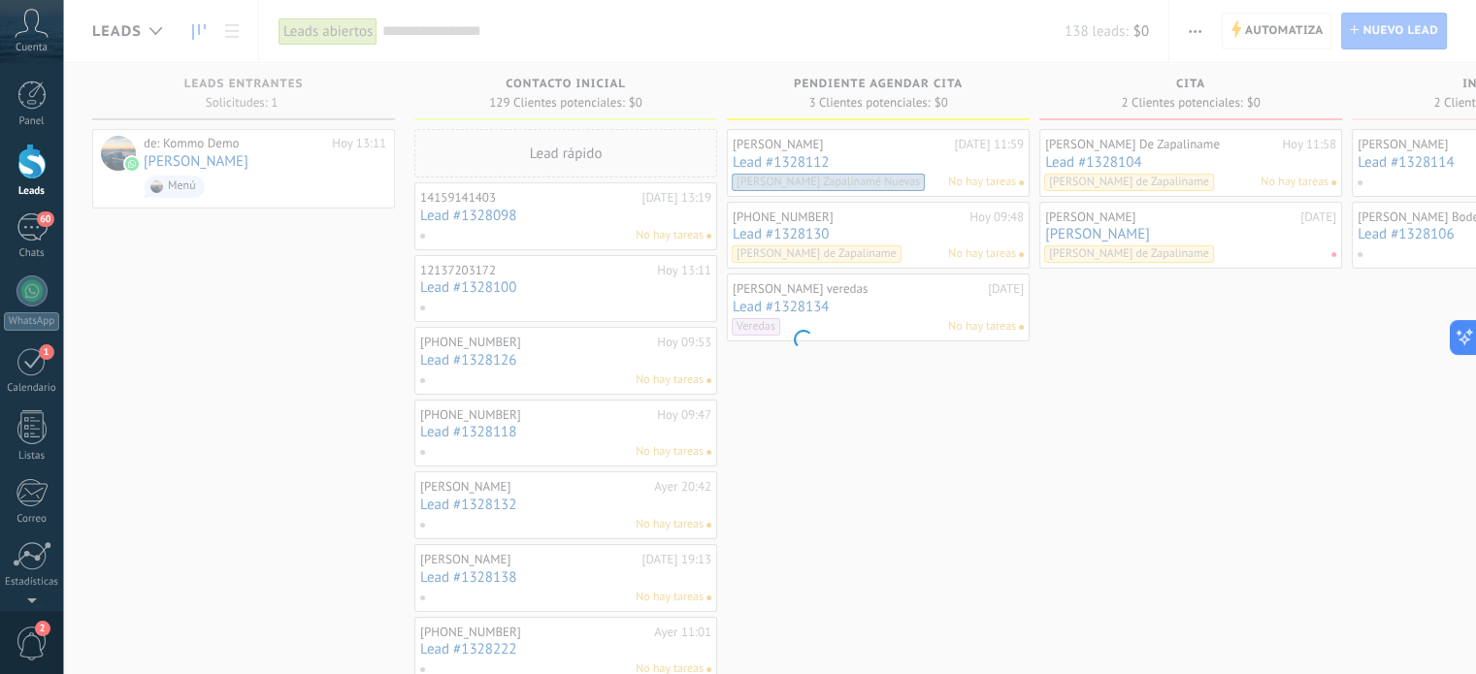
click at [1192, 30] on body ".abccls-1,.abccls-2{fill-rule:evenodd}.abccls-2{fill:#fff} .abfcls-1{fill:none}…" at bounding box center [738, 337] width 1476 height 674
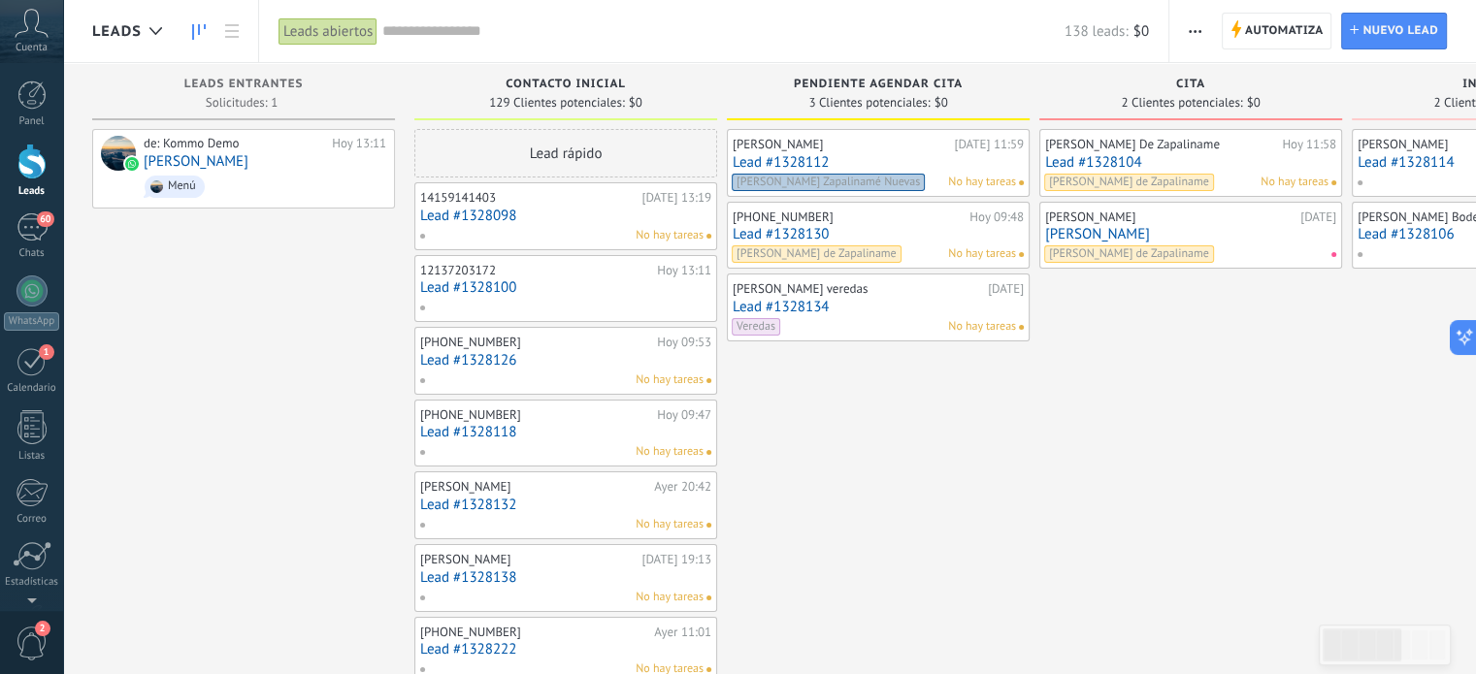
click at [1193, 34] on span "button" at bounding box center [1195, 31] width 13 height 37
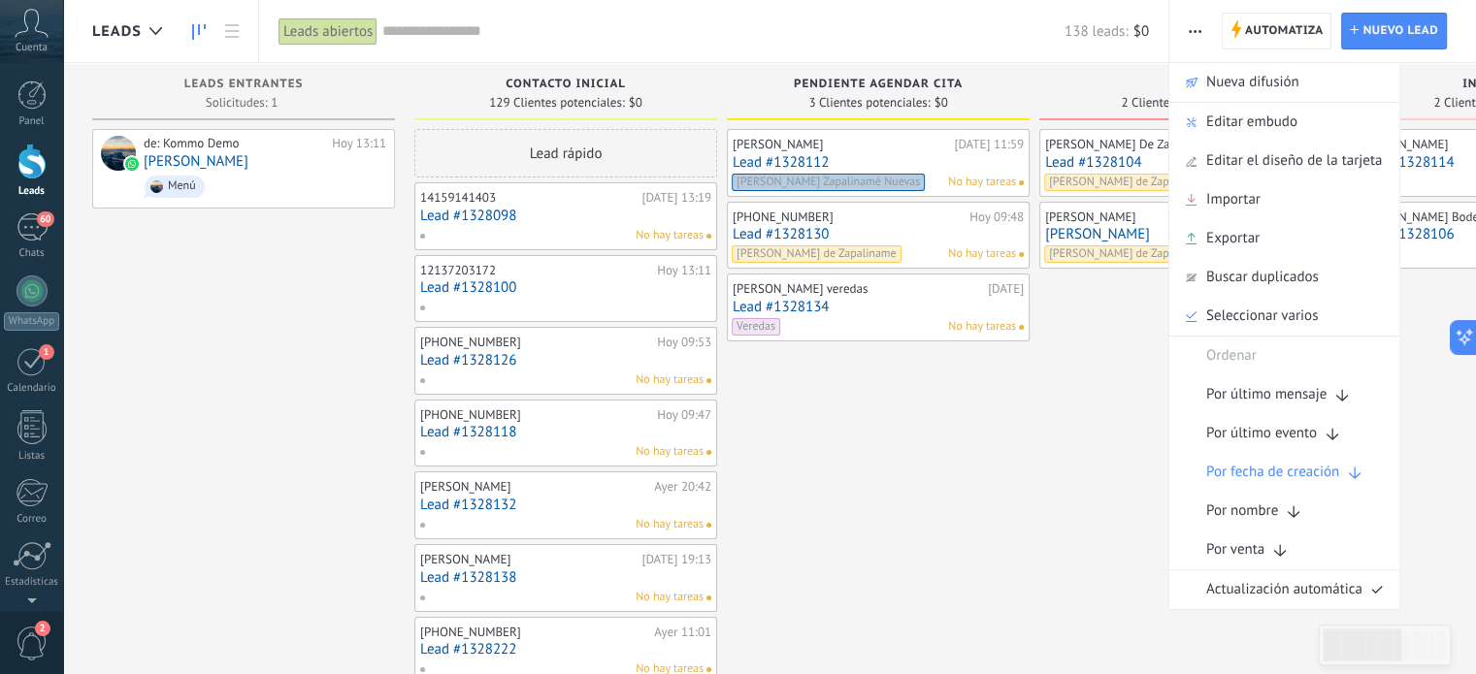
click at [1219, 125] on span "Editar embudo" at bounding box center [1251, 122] width 91 height 39
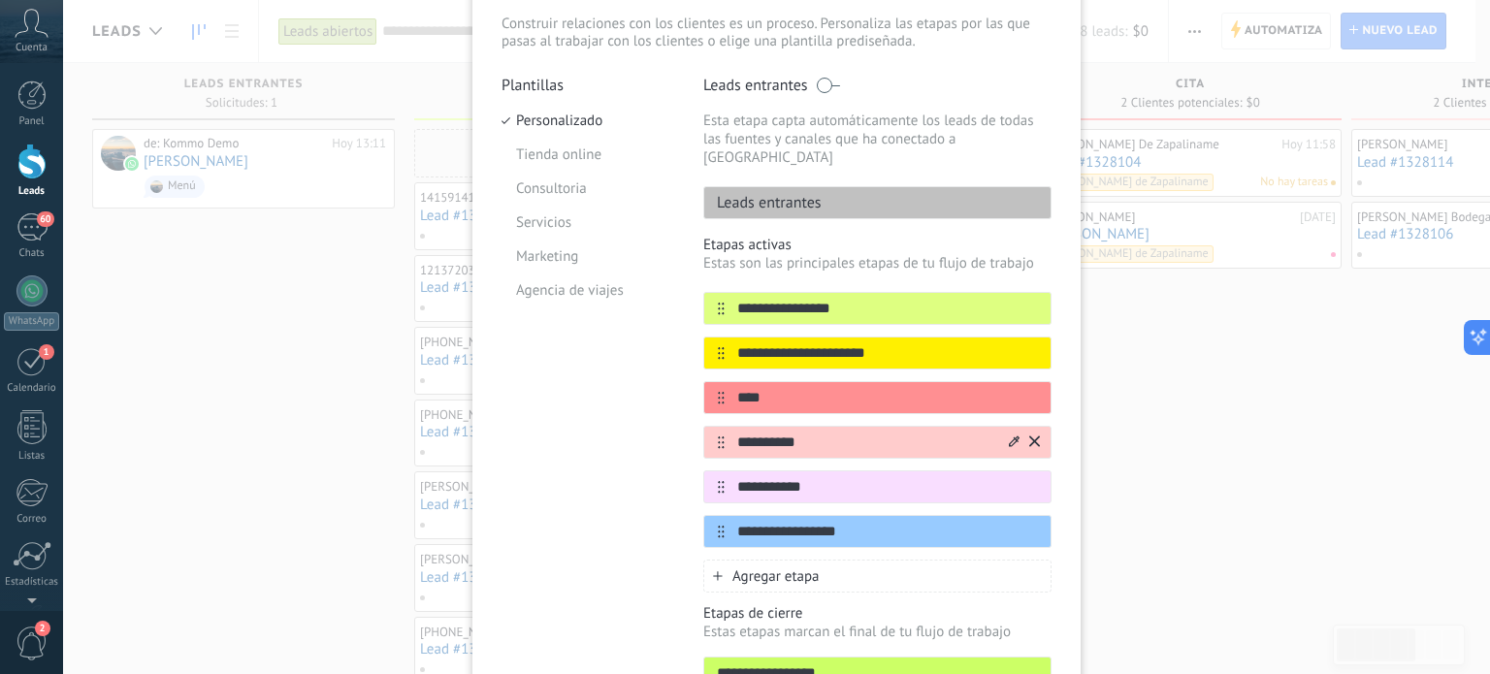
scroll to position [270, 0]
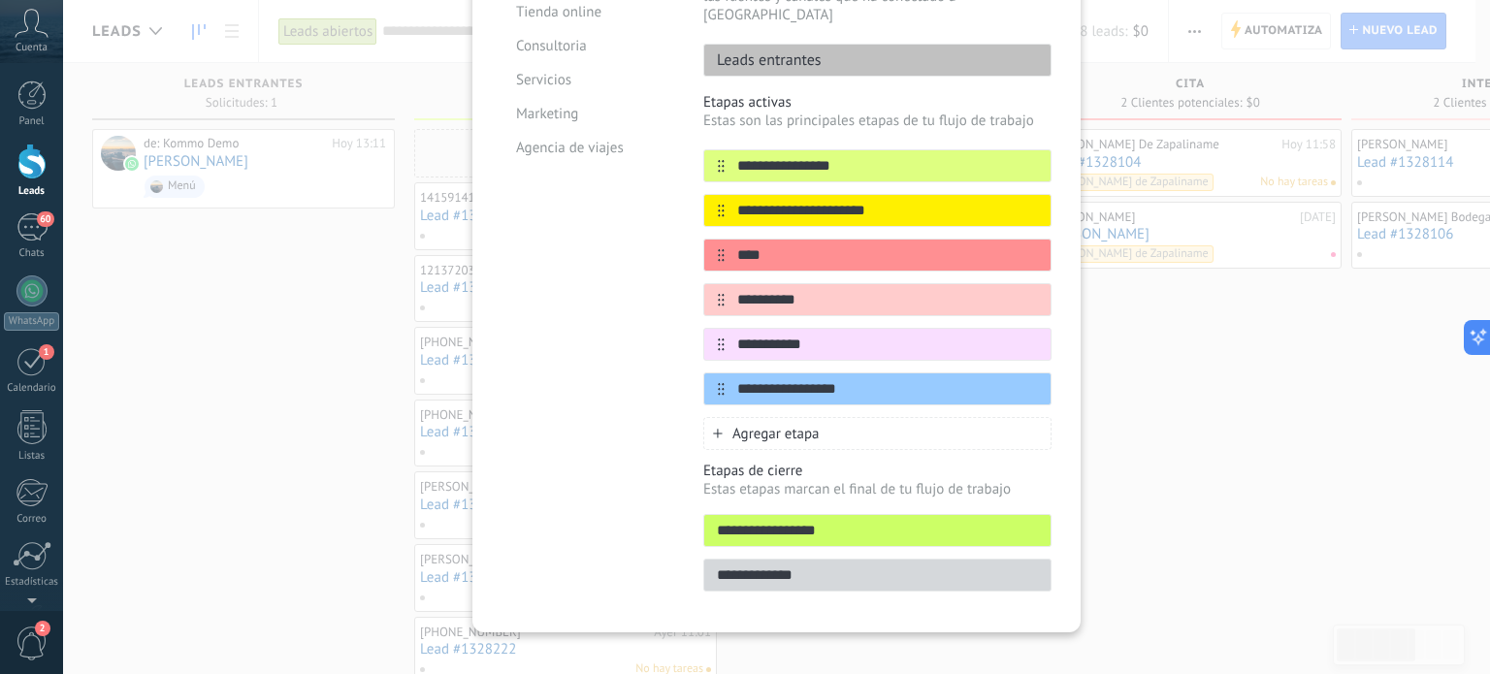
click at [748, 425] on span "Agregar etapa" at bounding box center [776, 434] width 87 height 18
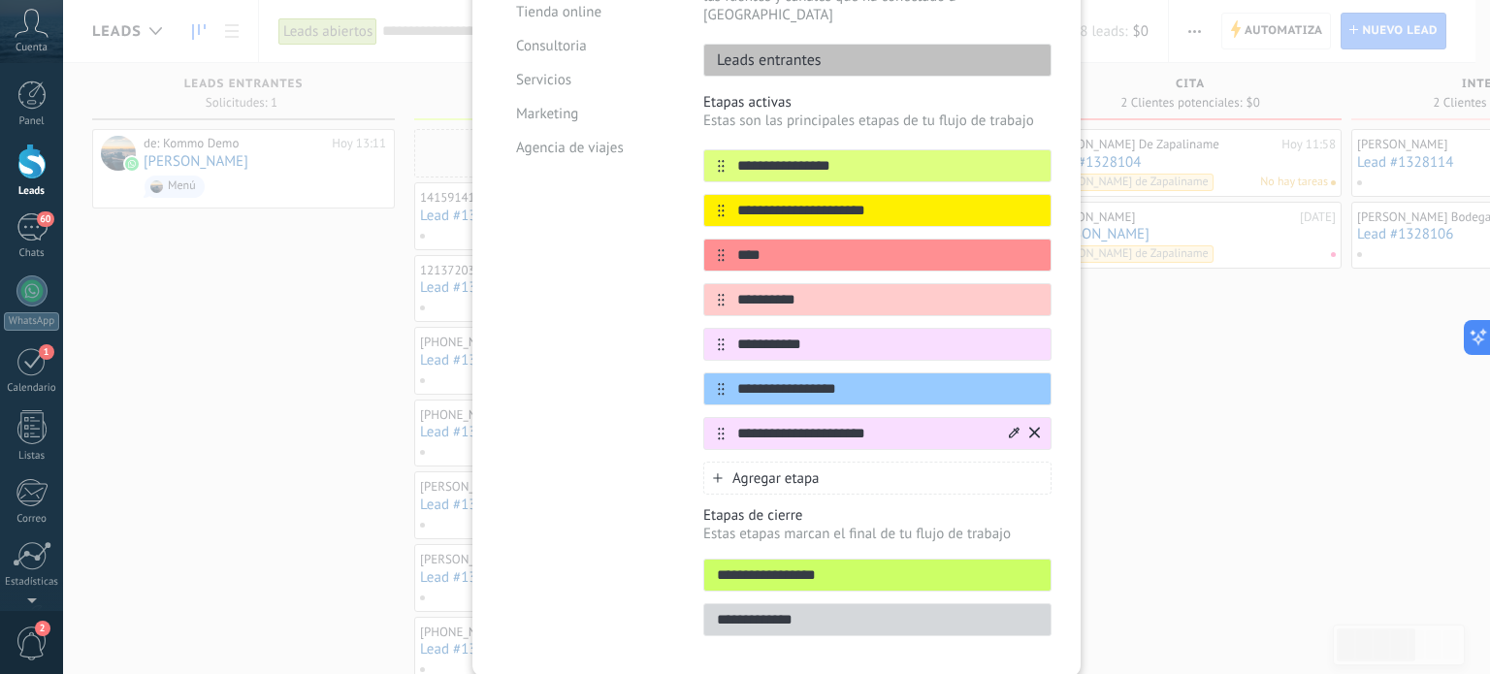
type input "**********"
click at [1009, 427] on icon at bounding box center [1014, 433] width 11 height 12
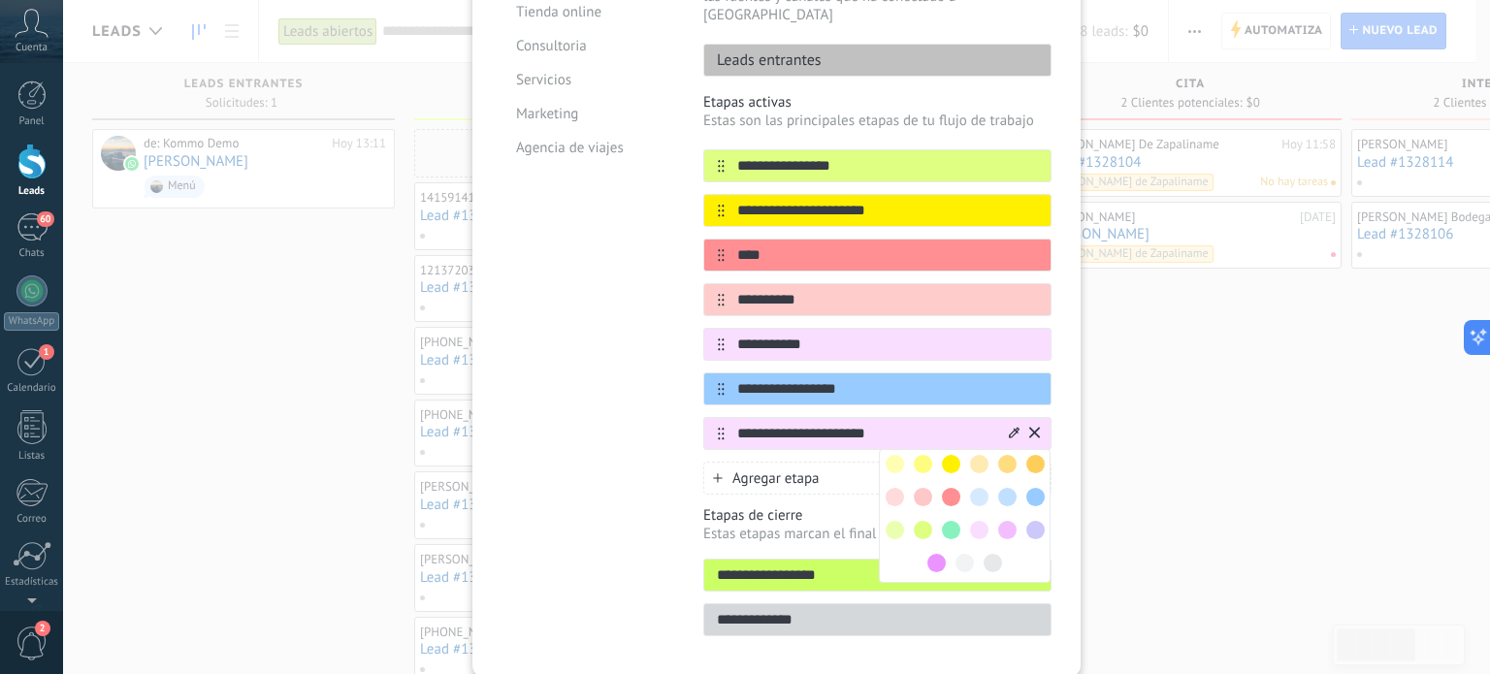
click at [949, 521] on span at bounding box center [951, 530] width 18 height 18
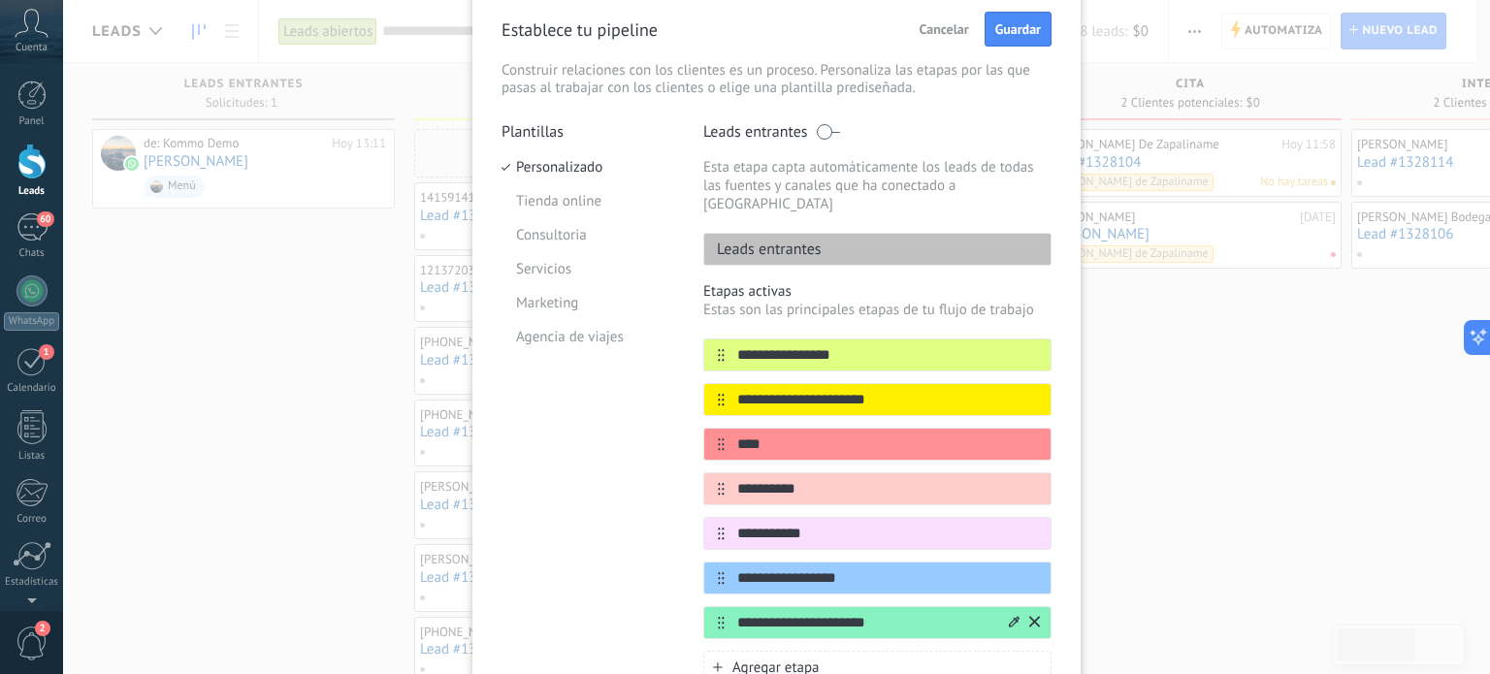
scroll to position [0, 0]
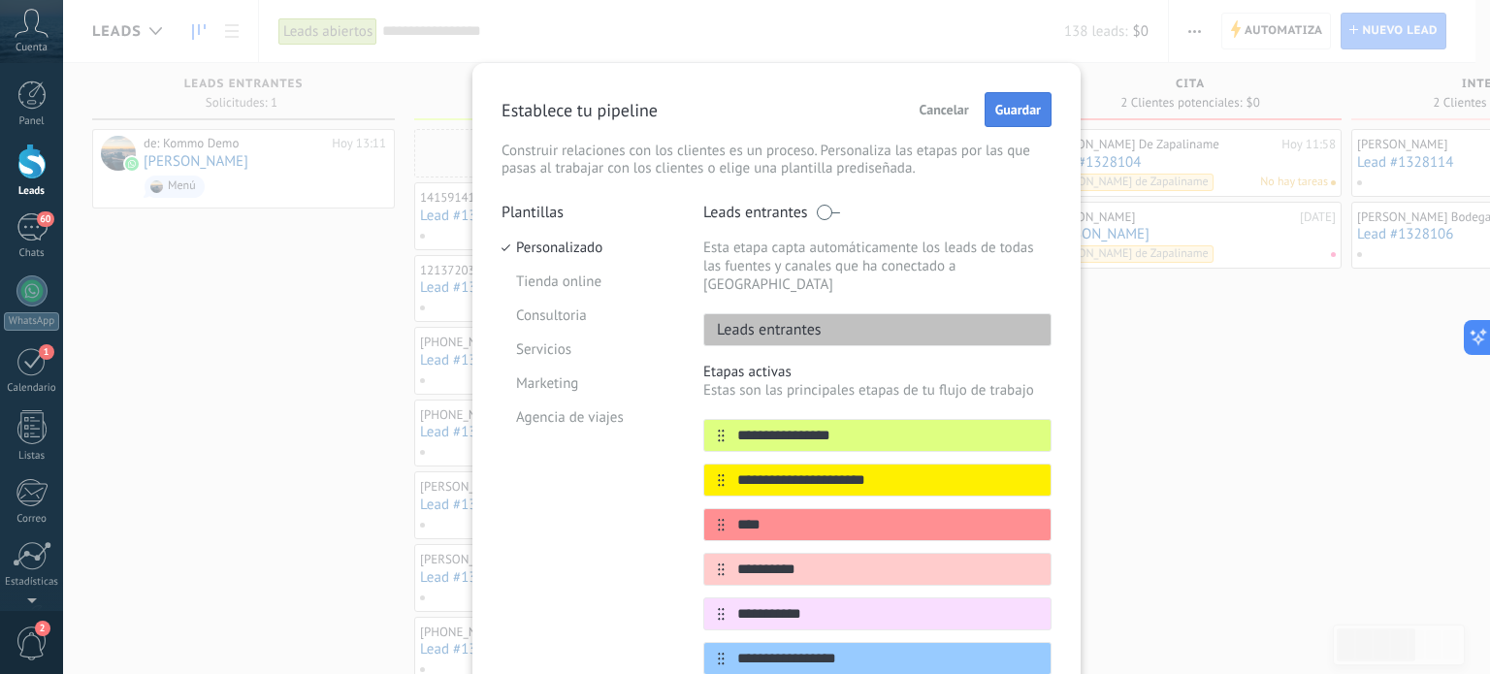
click at [1005, 103] on span "Guardar" at bounding box center [1019, 110] width 46 height 14
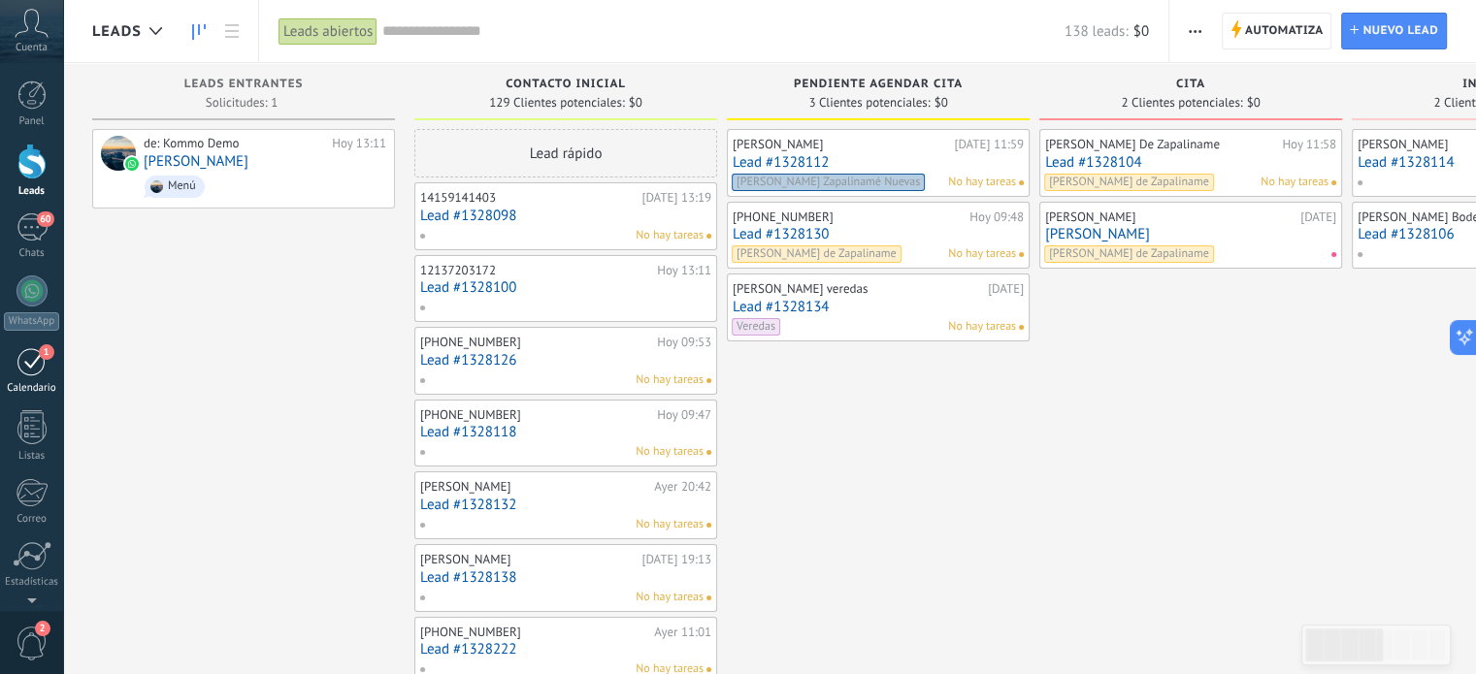
click at [28, 370] on div "1" at bounding box center [31, 361] width 31 height 30
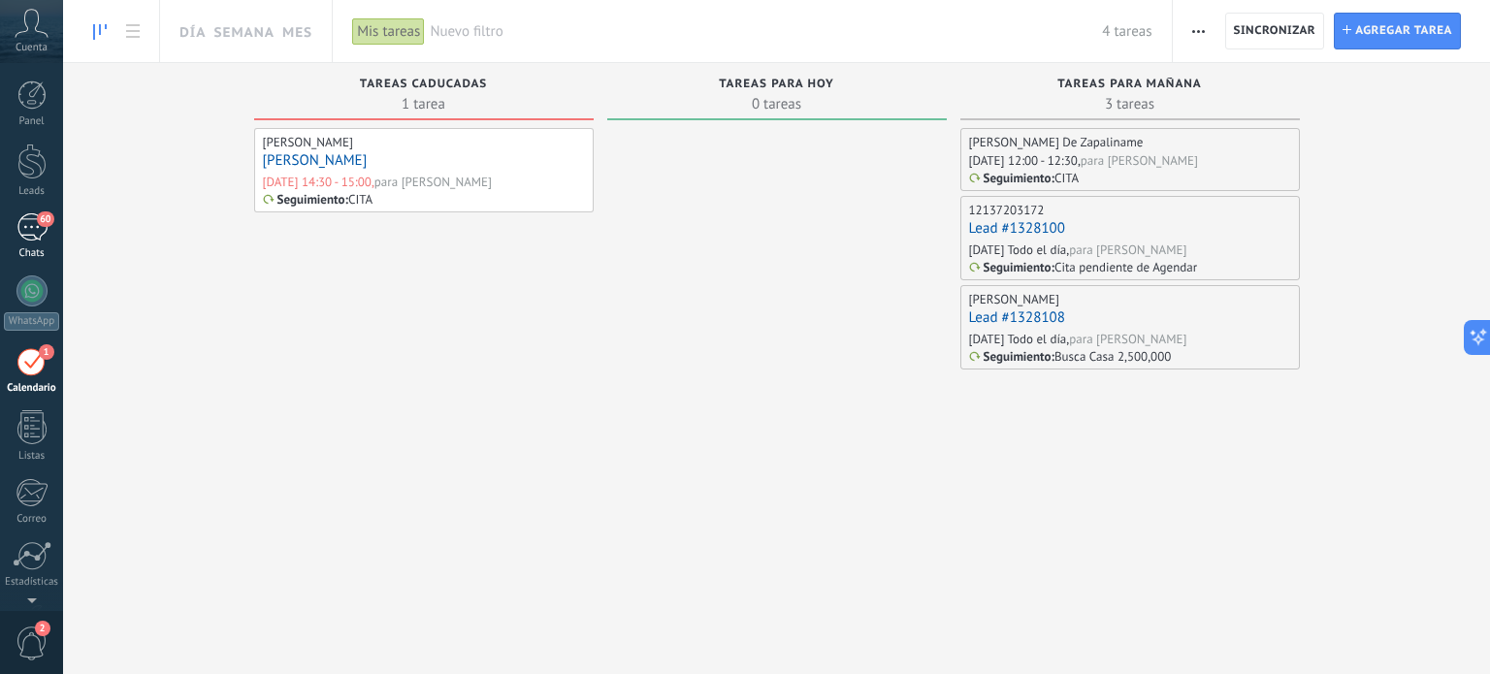
click at [34, 222] on div "60" at bounding box center [31, 227] width 31 height 28
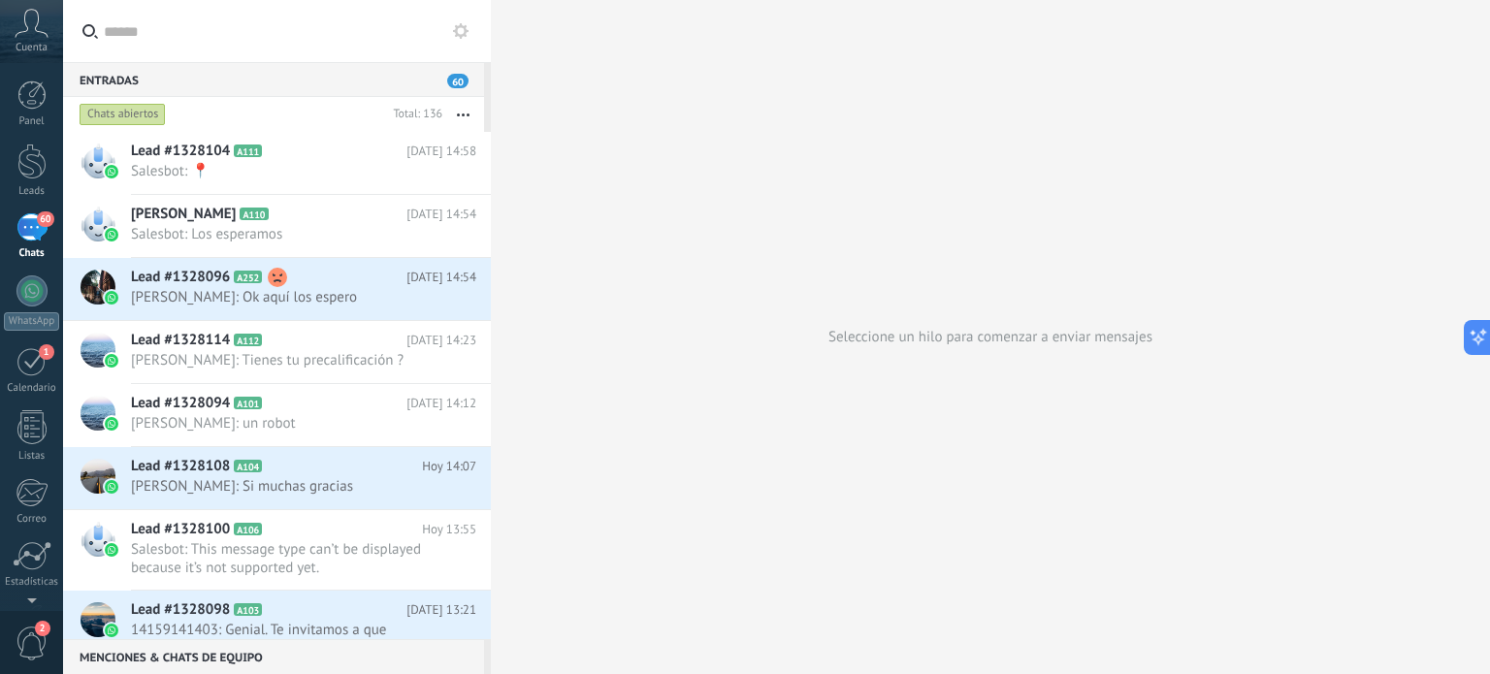
click at [118, 30] on input "text" at bounding box center [288, 31] width 368 height 62
type input "**"
click at [461, 25] on button "**" at bounding box center [460, 31] width 22 height 24
click at [138, 32] on input "text" at bounding box center [288, 31] width 368 height 62
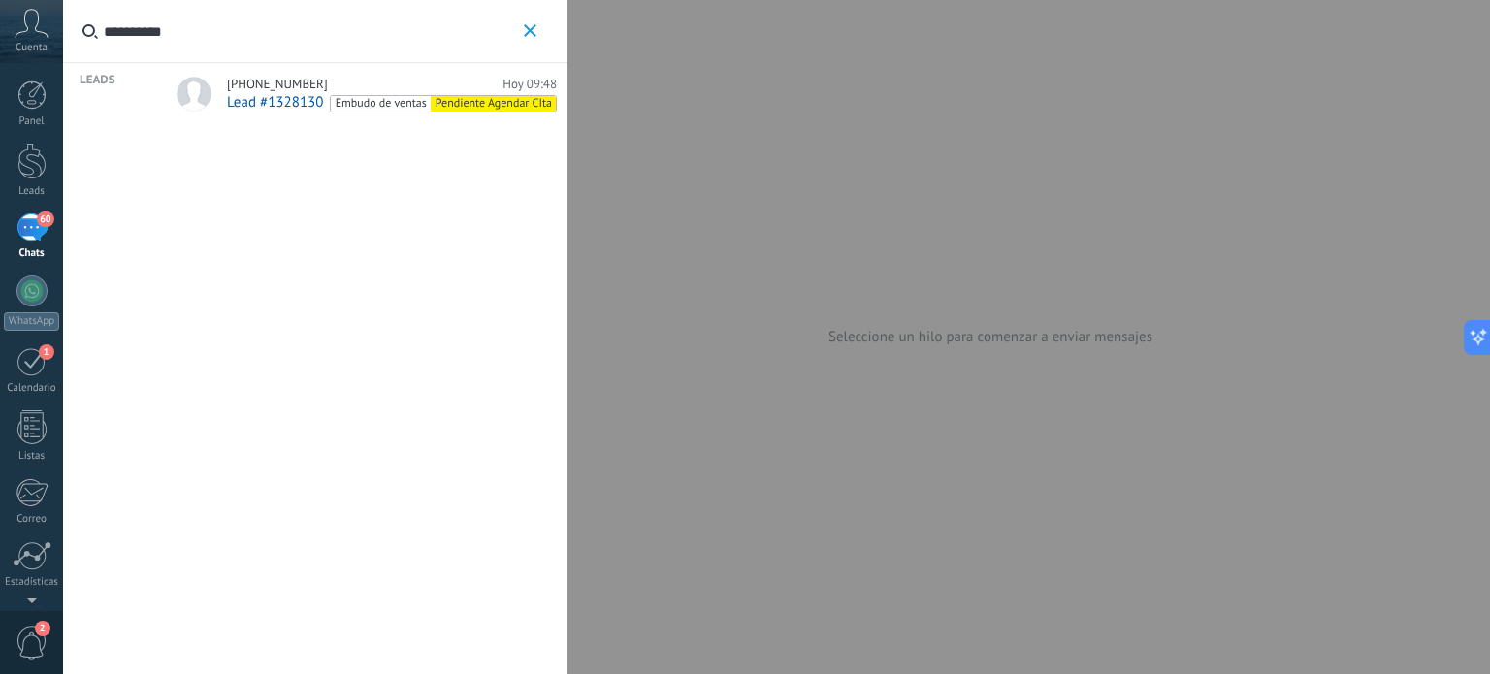
type input "**********"
click at [255, 94] on span "Lead #1328130" at bounding box center [275, 102] width 96 height 18
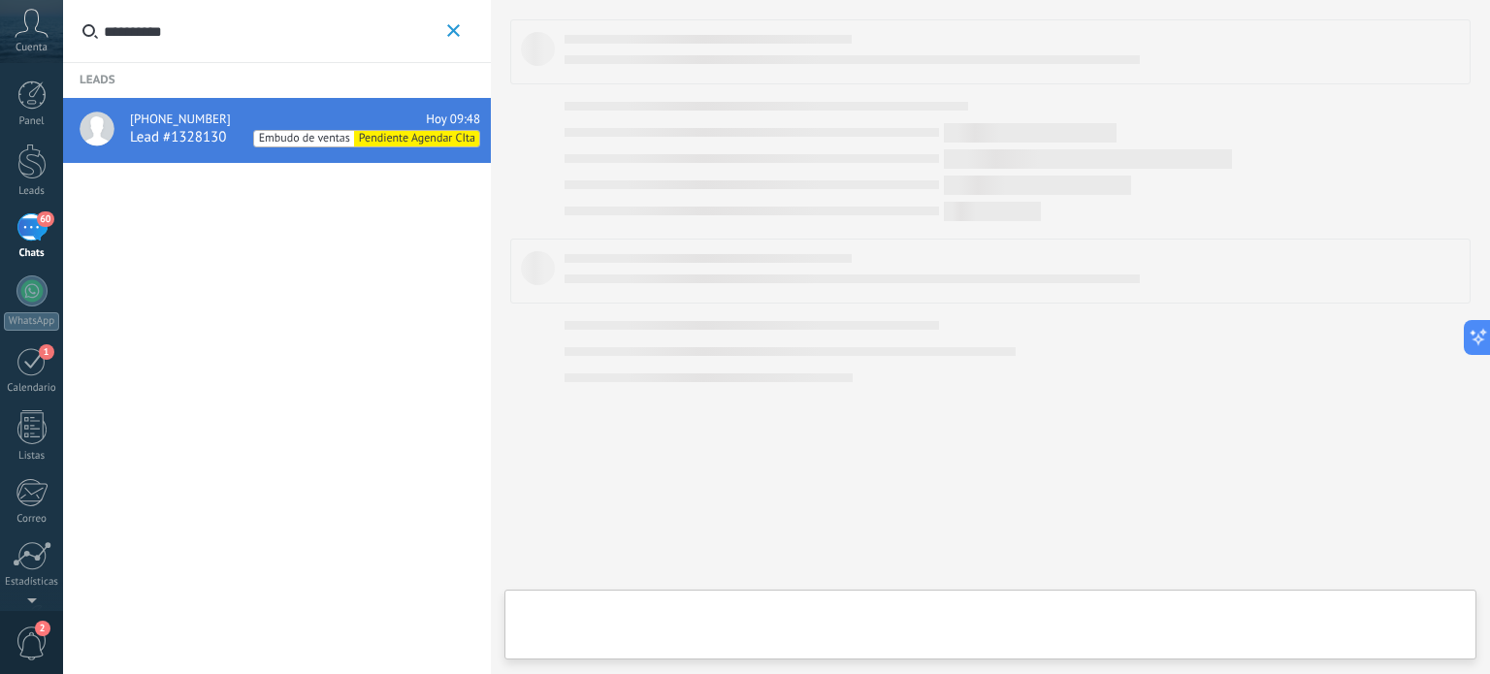
type textarea "**********"
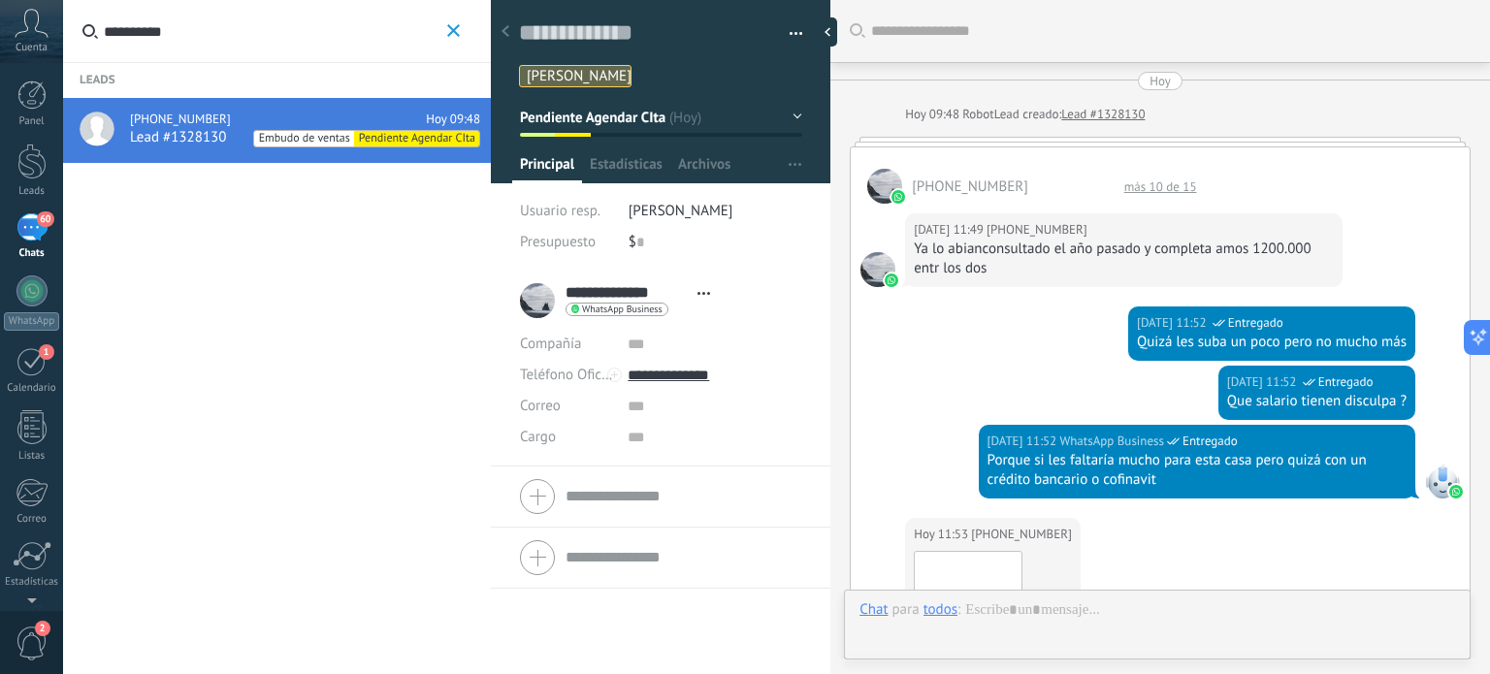
scroll to position [865, 0]
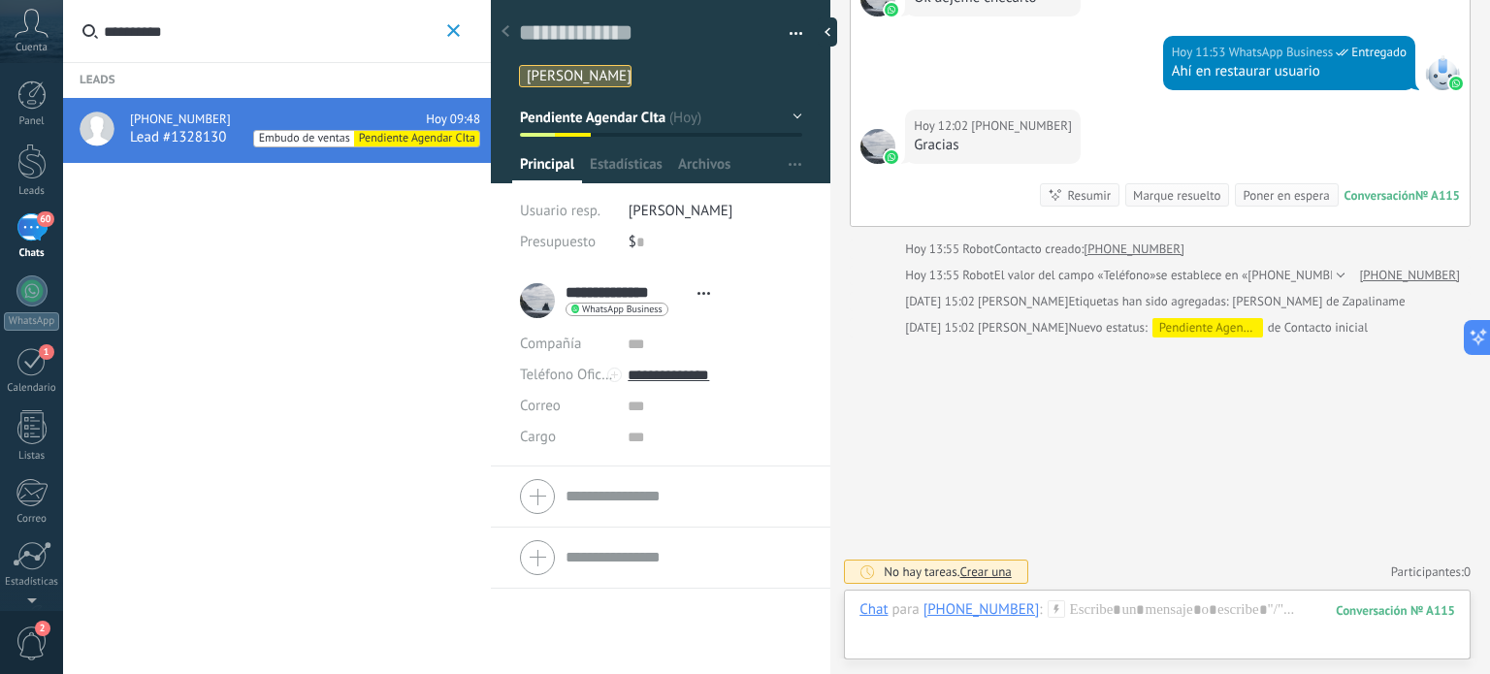
click at [780, 111] on button "Pendiente Agendar CIta" at bounding box center [661, 117] width 282 height 35
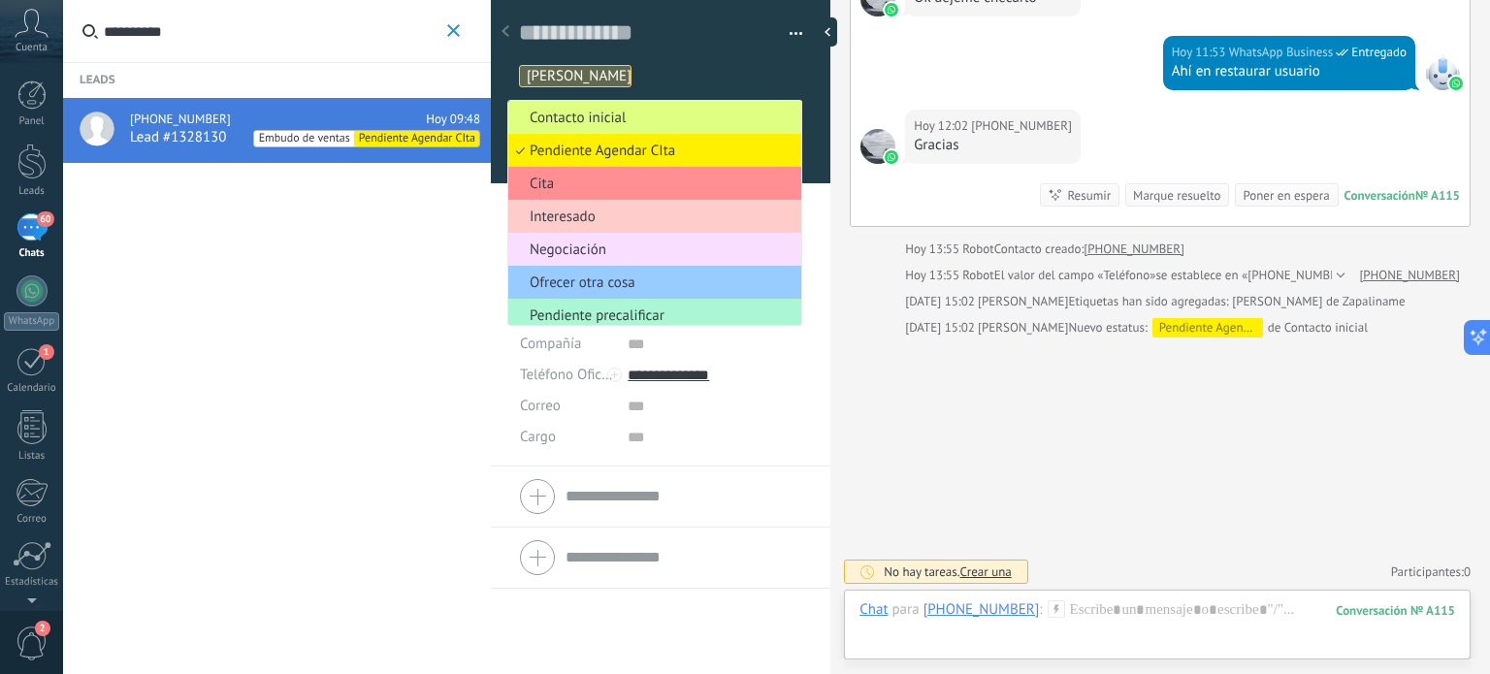
click at [631, 306] on li "Pendiente precalificar" at bounding box center [654, 315] width 293 height 33
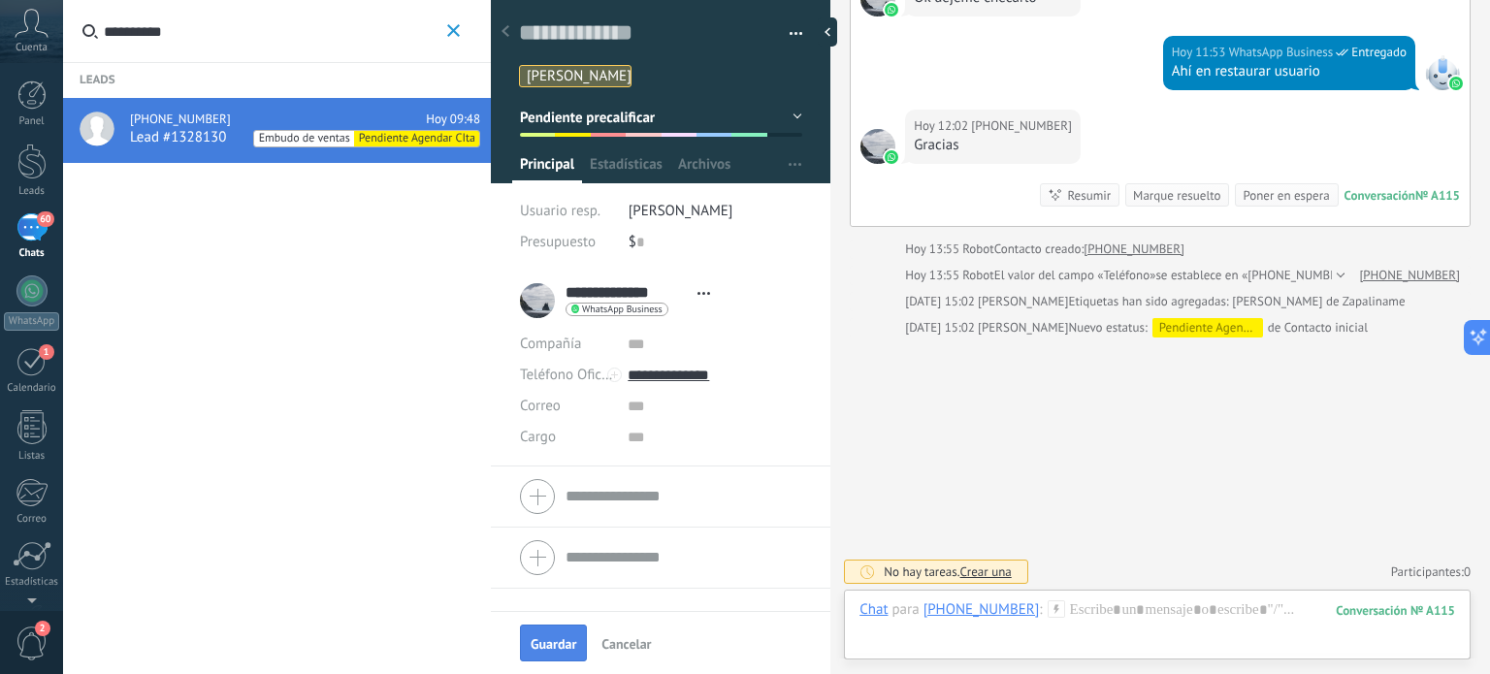
click at [554, 642] on span "Guardar" at bounding box center [554, 644] width 46 height 14
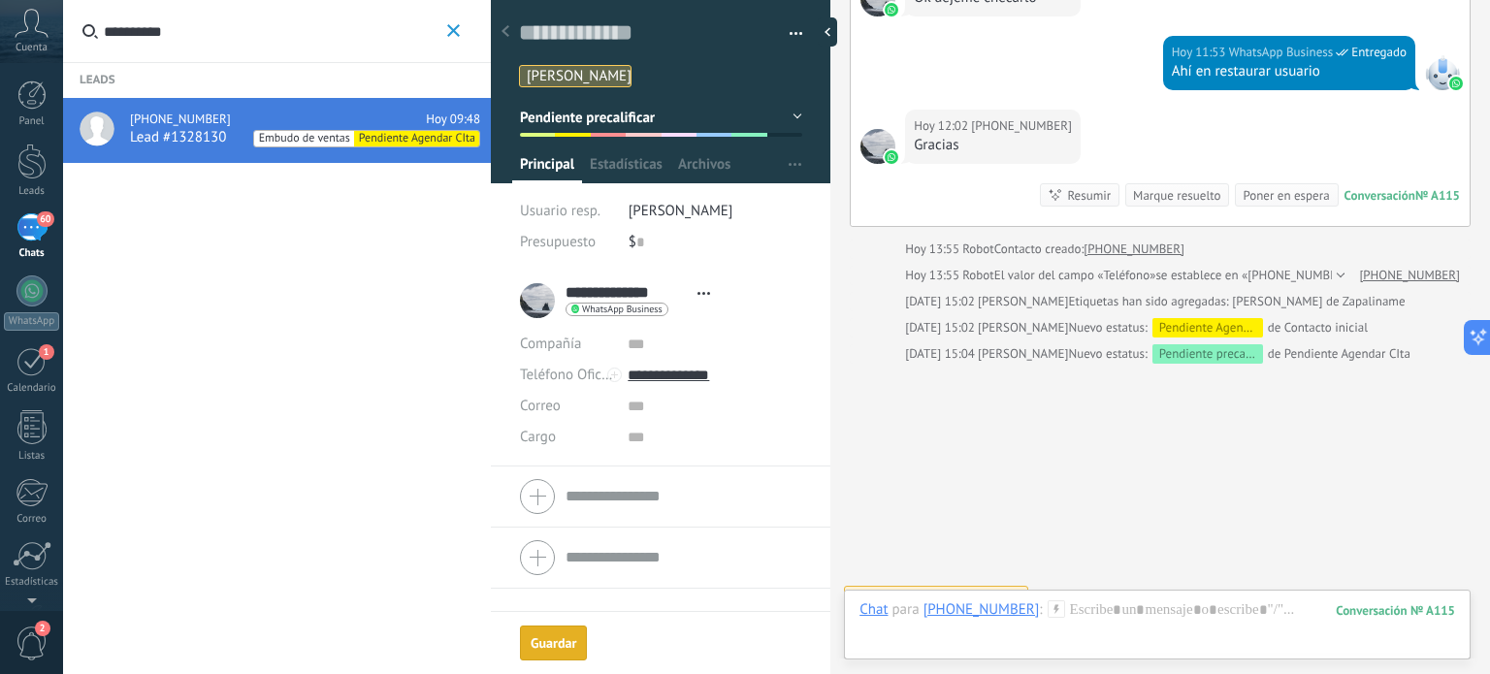
scroll to position [891, 0]
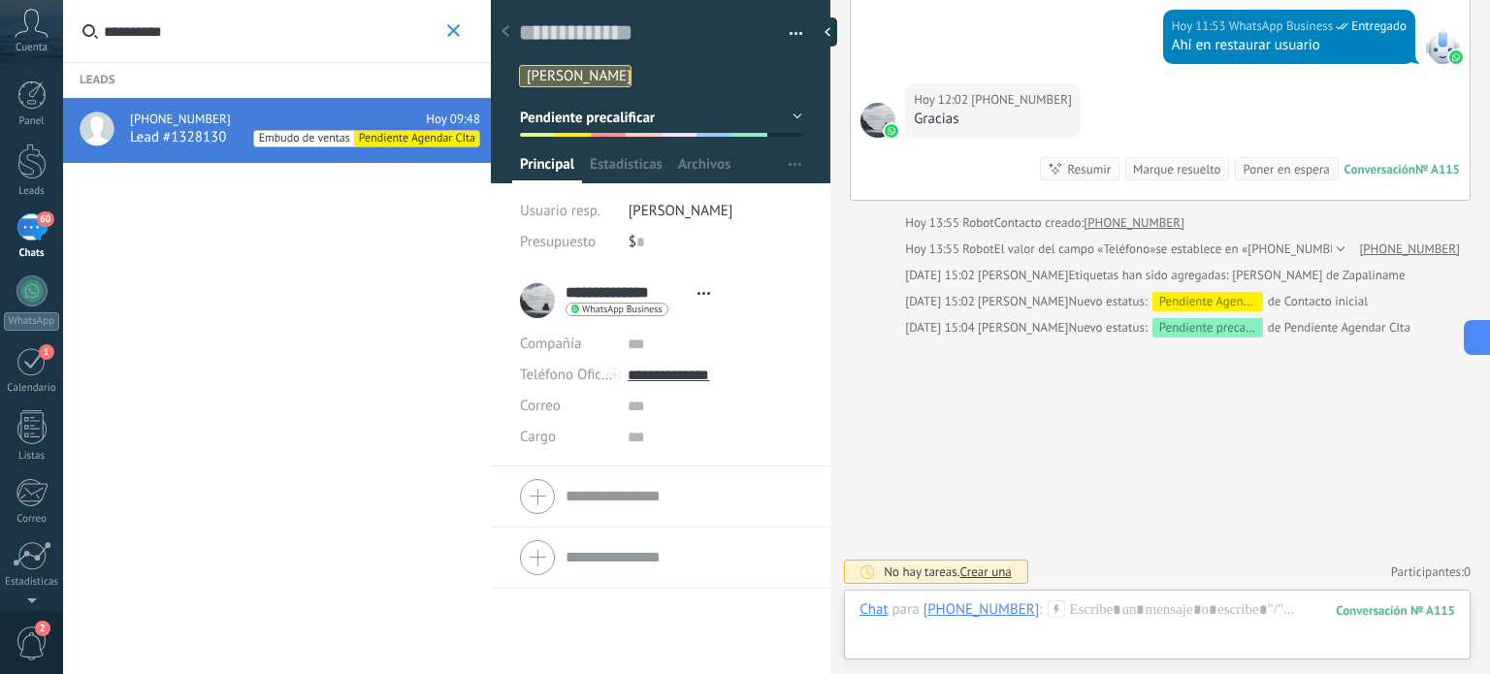
click at [452, 30] on use "button" at bounding box center [453, 30] width 13 height 13
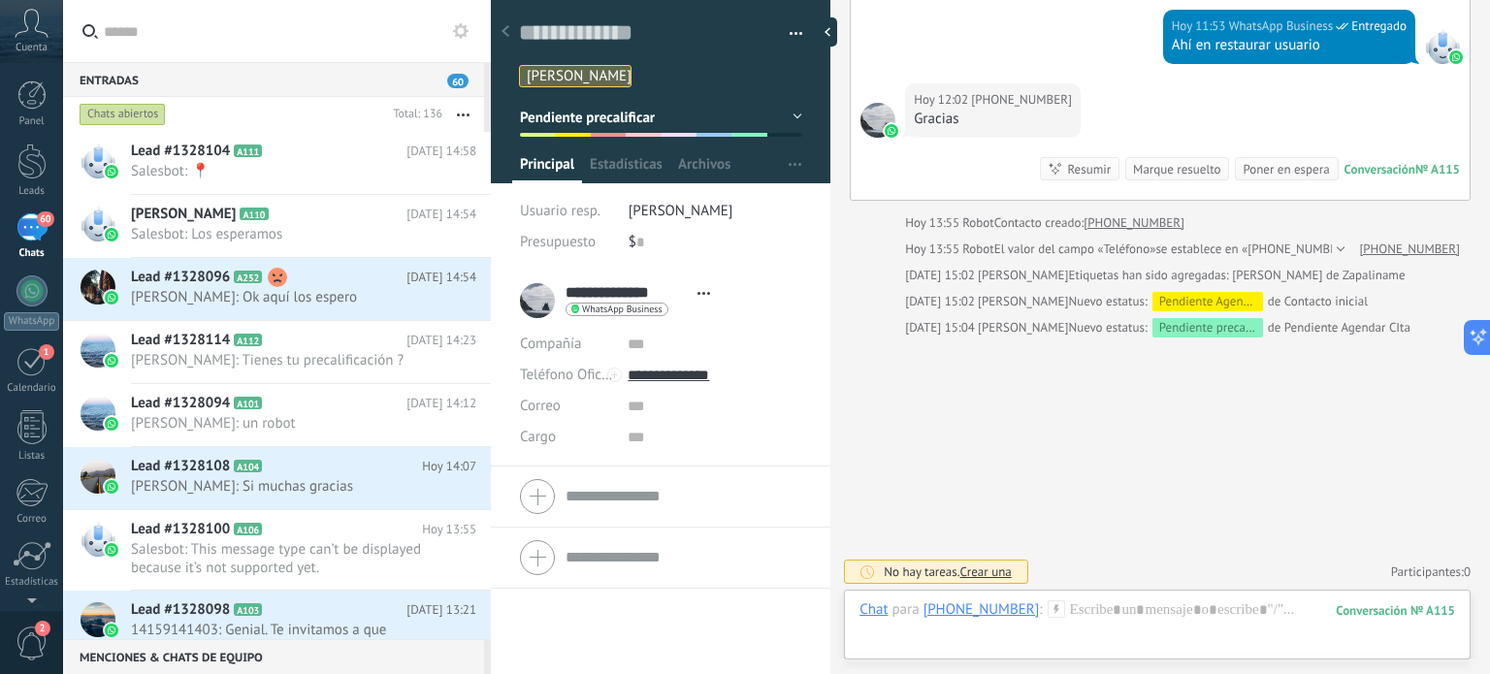
click at [130, 34] on input "text" at bounding box center [288, 31] width 368 height 62
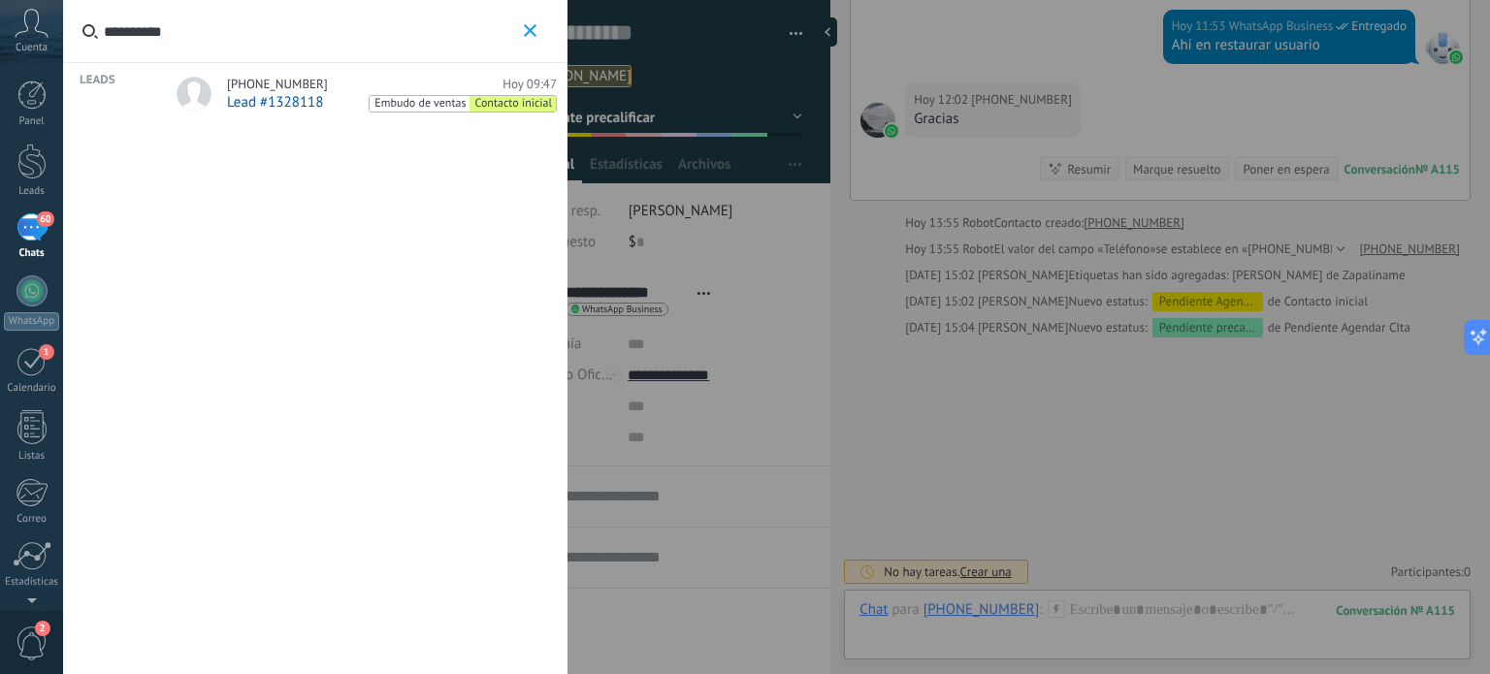
type input "**********"
click at [256, 92] on div "+5218441254258 Hoy 09:47 Lead #1328118 Embudo de ventas Contacto inicial" at bounding box center [392, 95] width 330 height 36
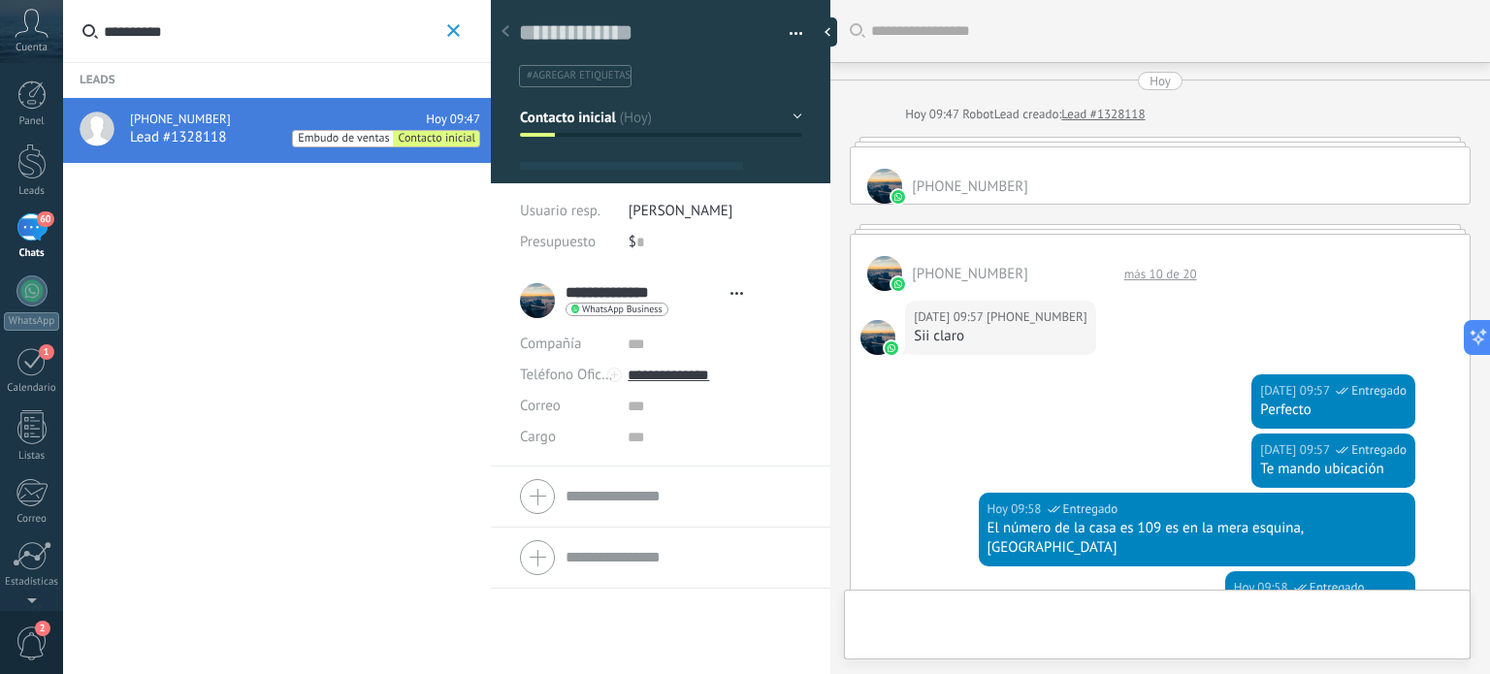
scroll to position [28, 0]
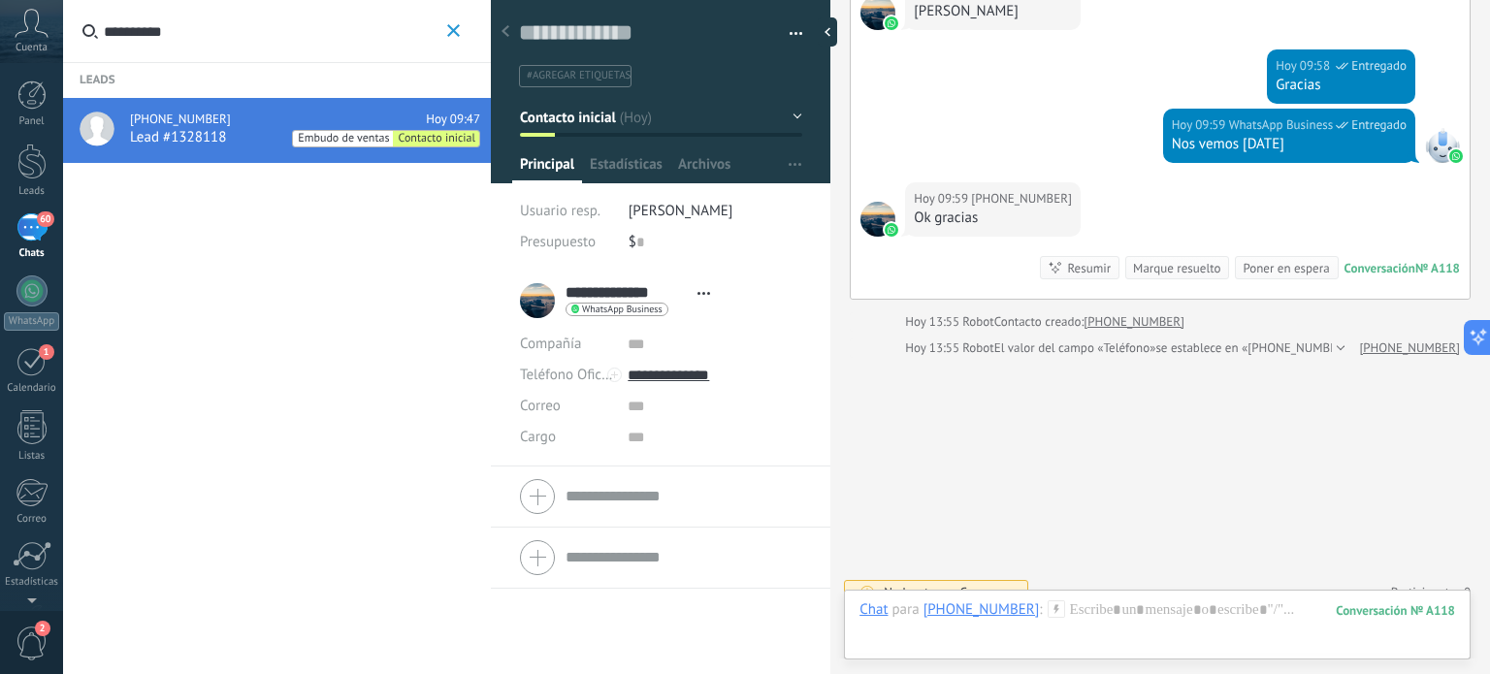
click at [974, 584] on span "Crear una" at bounding box center [986, 592] width 51 height 16
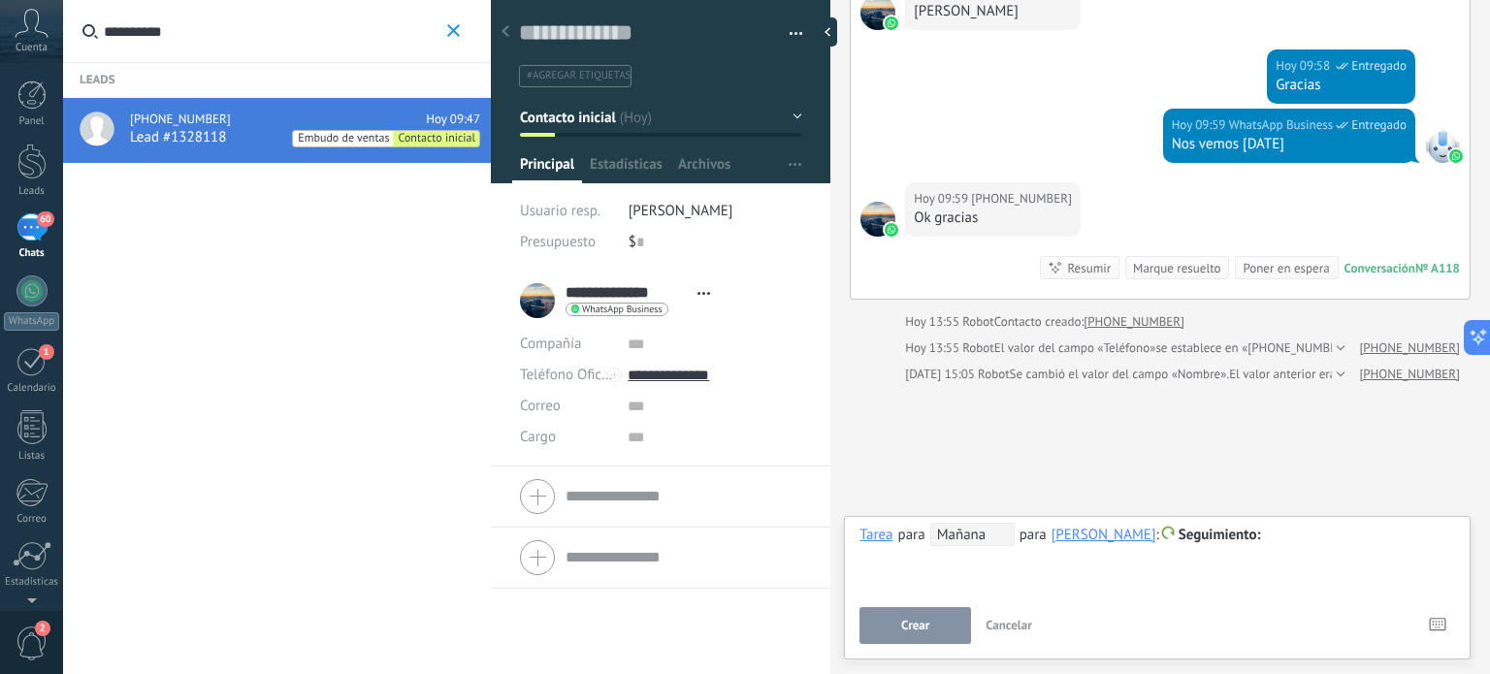
scroll to position [874, 0]
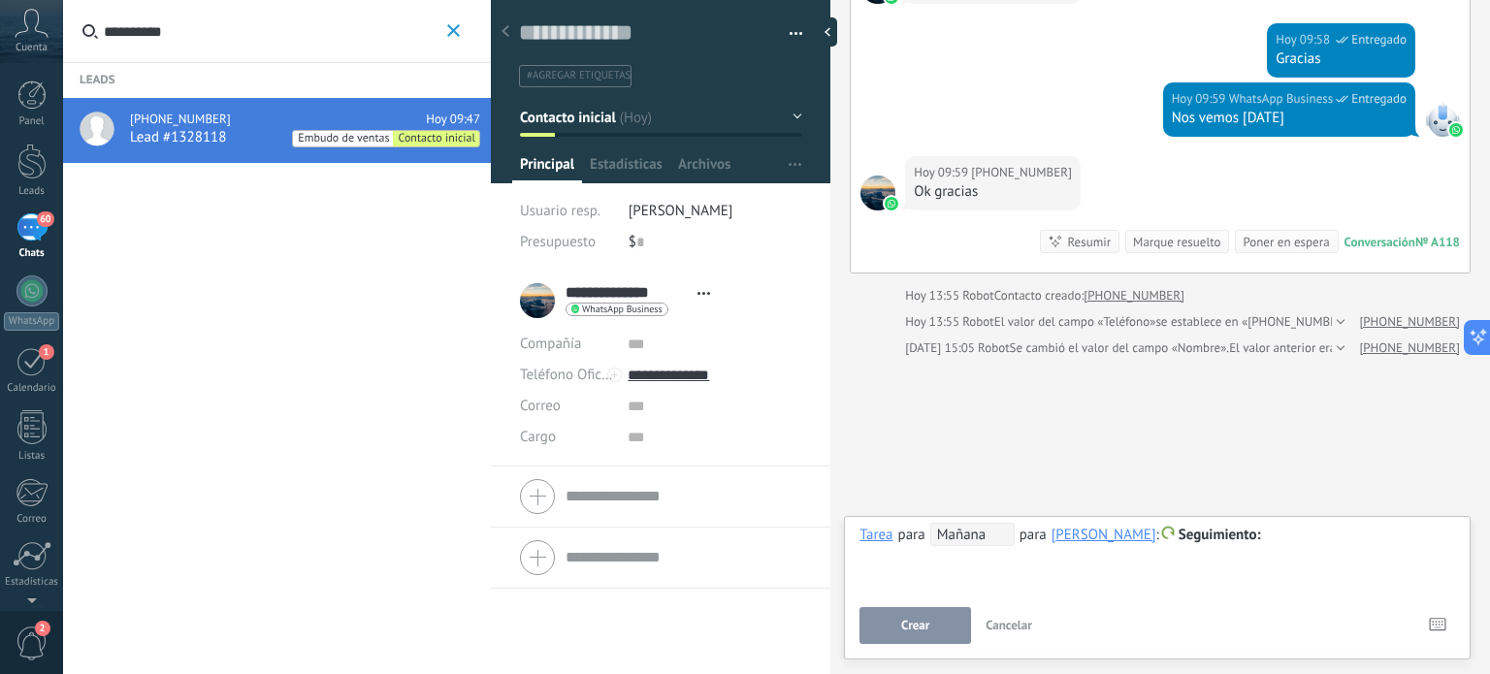
click at [782, 109] on button "Contacto inicial" at bounding box center [661, 117] width 282 height 35
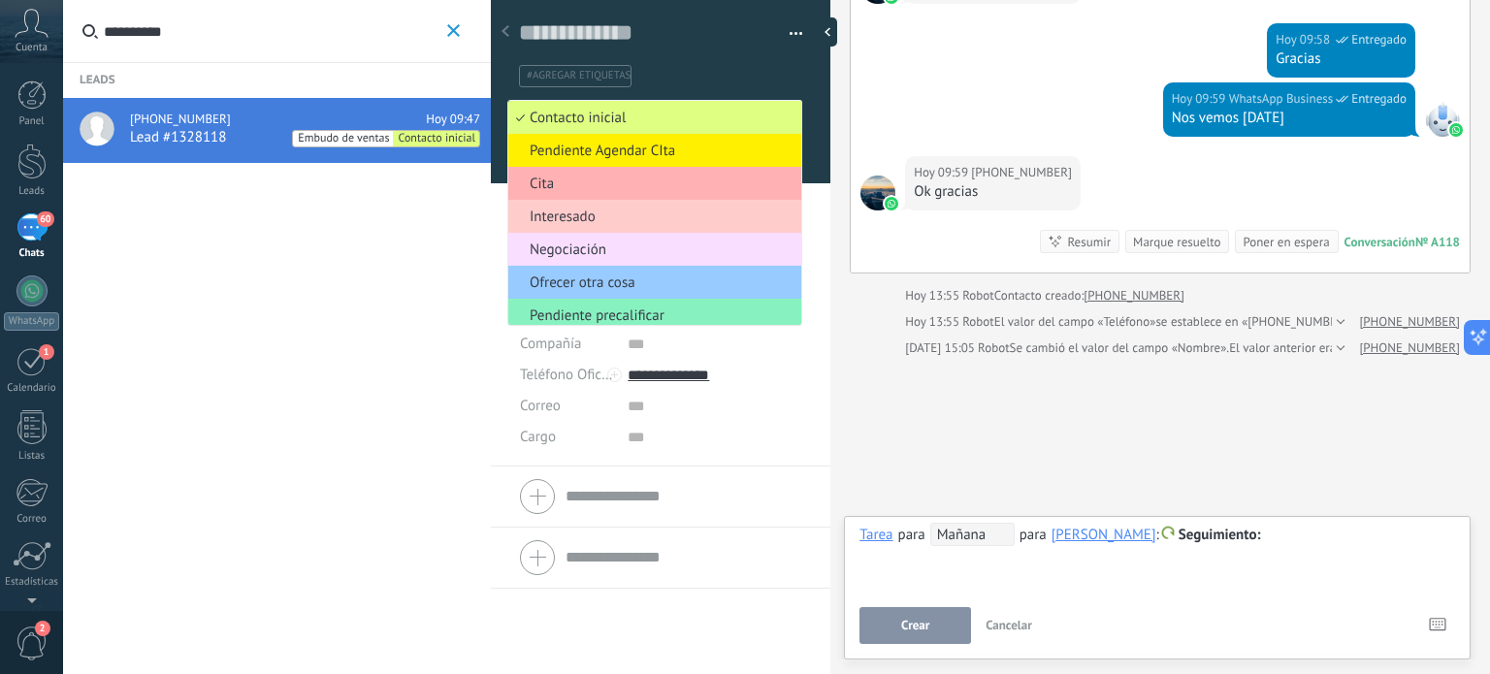
click at [573, 183] on span "Cita" at bounding box center [651, 184] width 287 height 18
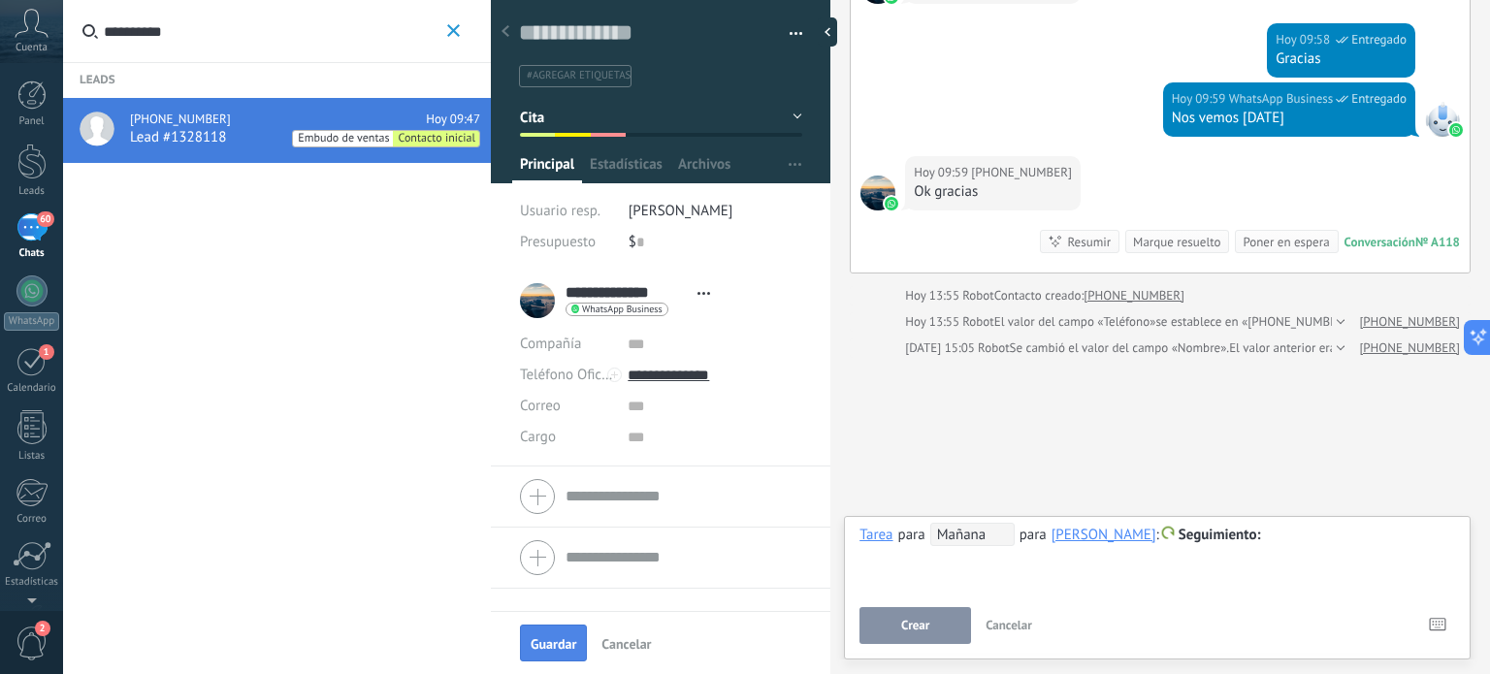
click at [565, 637] on span "Guardar" at bounding box center [554, 644] width 46 height 14
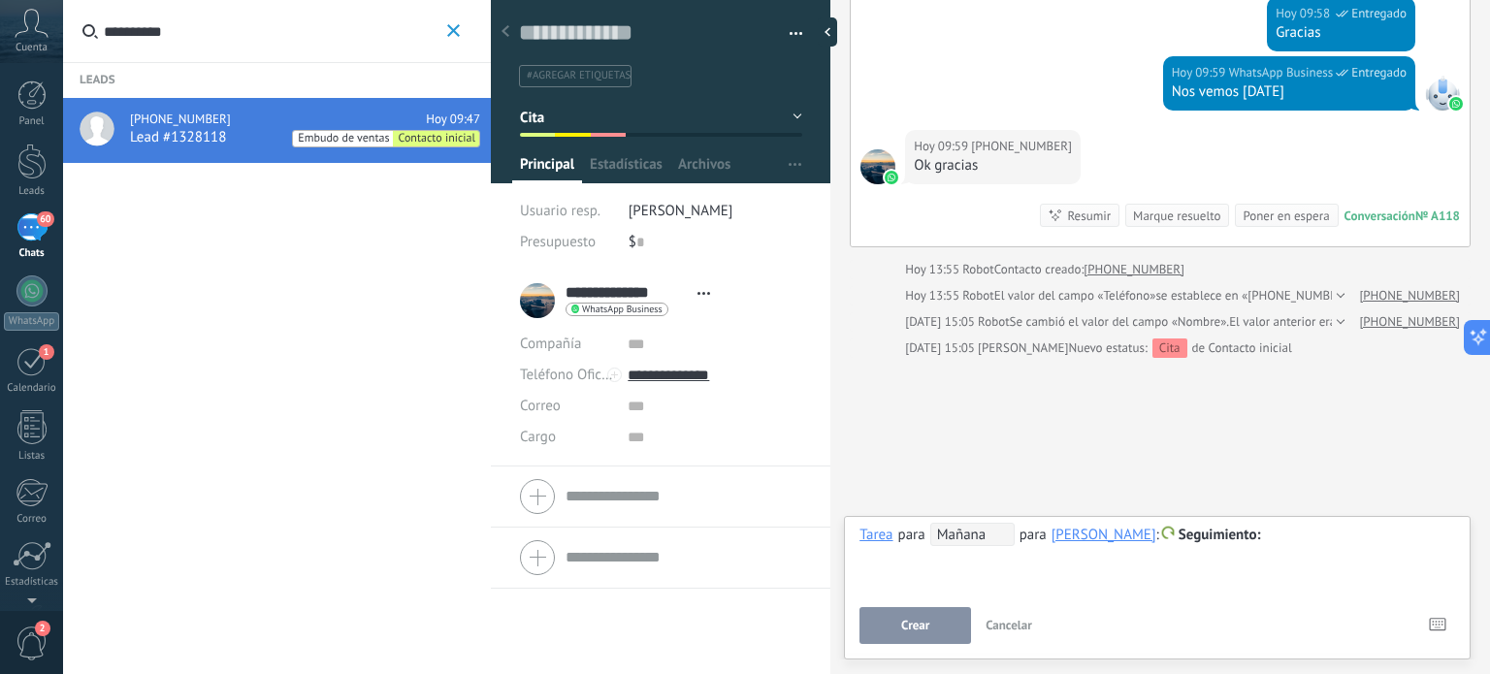
click at [929, 620] on button "Crear" at bounding box center [916, 625] width 112 height 37
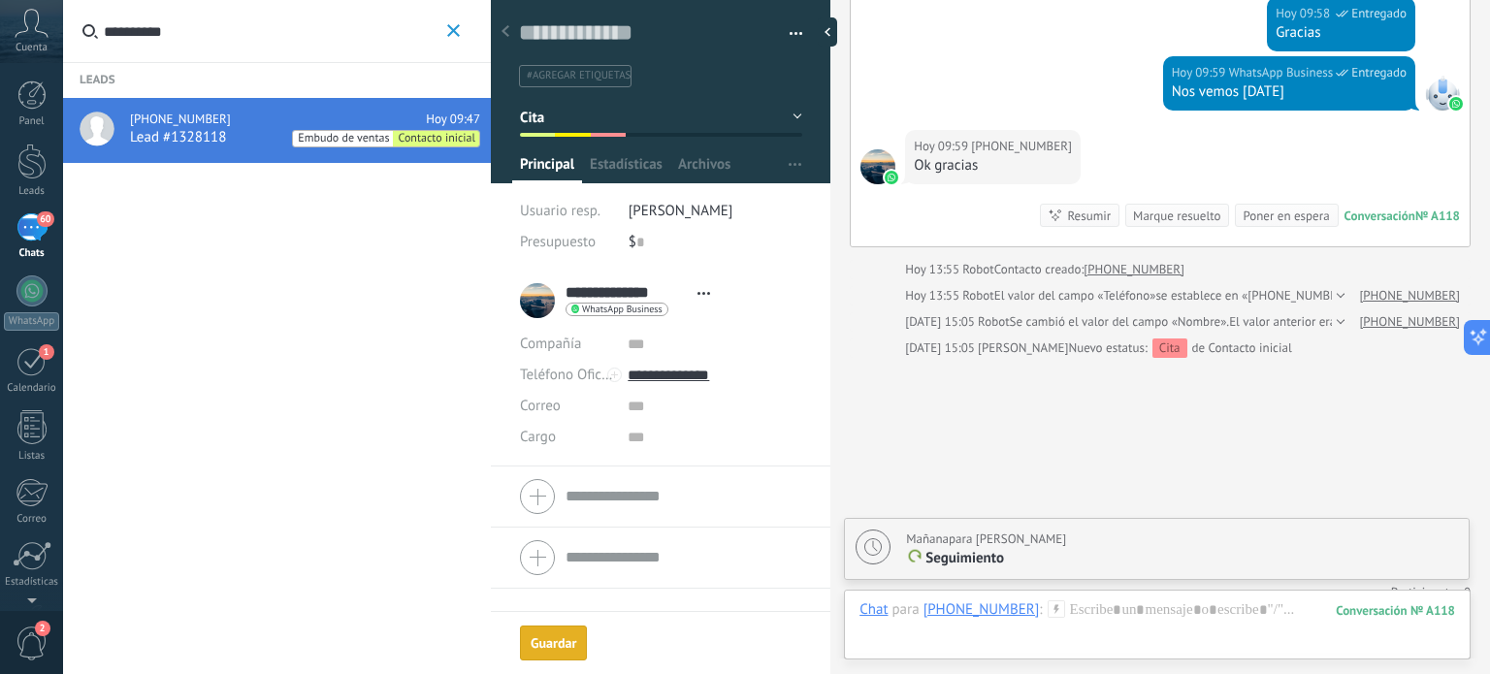
scroll to position [967, 0]
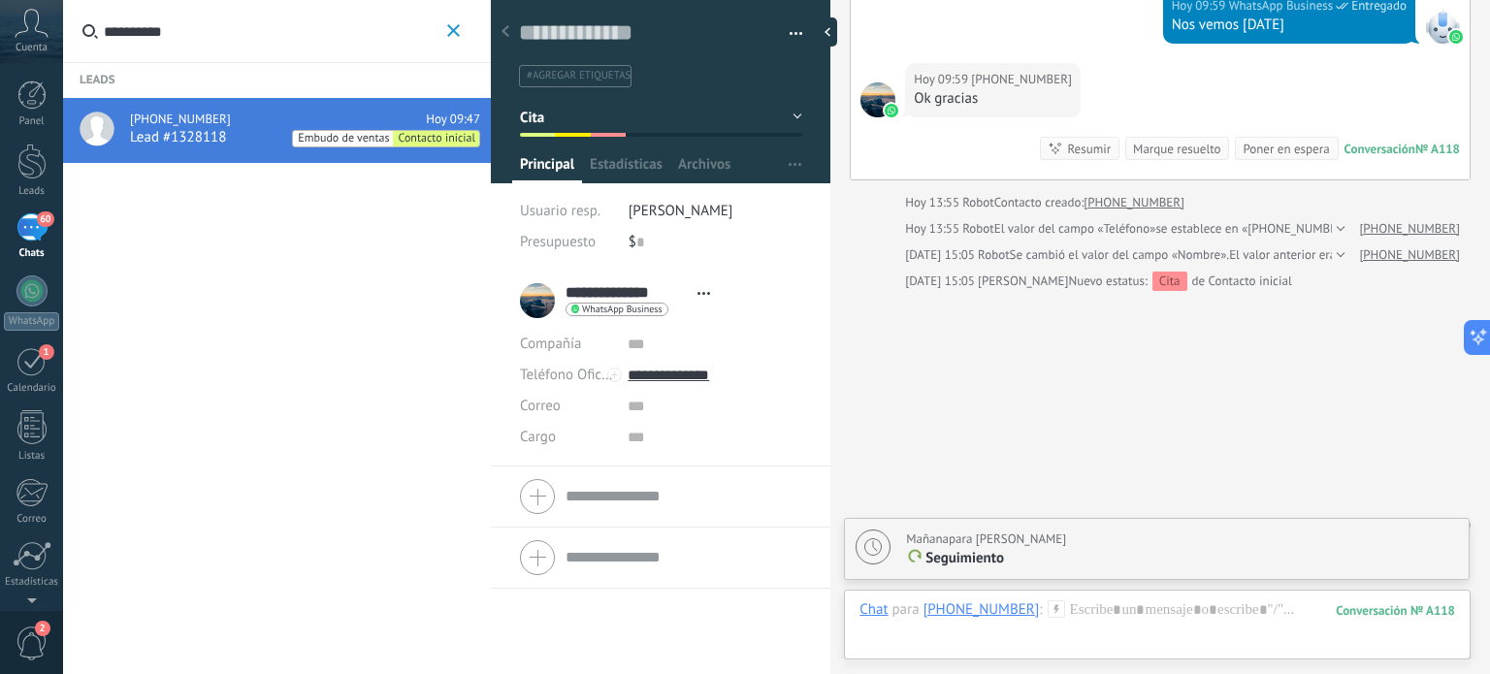
click at [964, 562] on span "Seguimiento" at bounding box center [965, 558] width 79 height 18
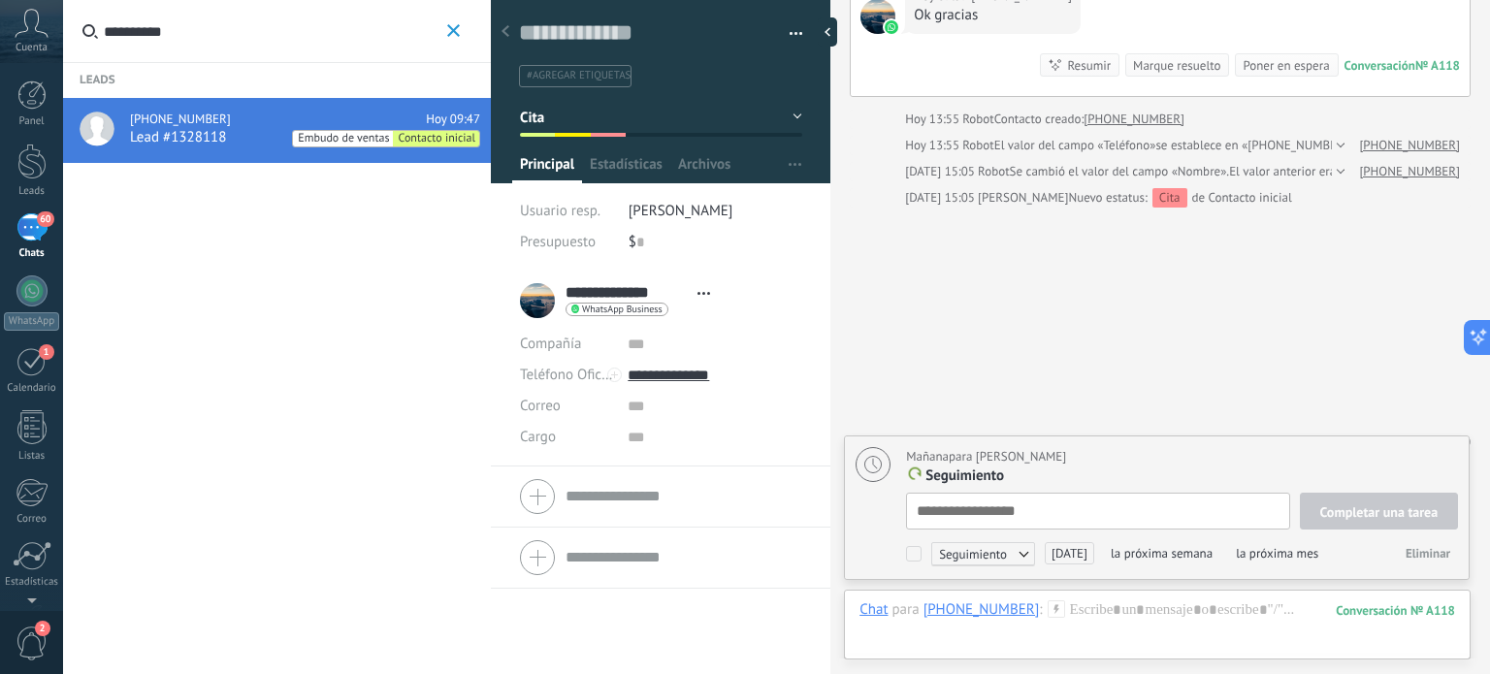
scroll to position [19, 0]
type textarea "*"
type textarea "**"
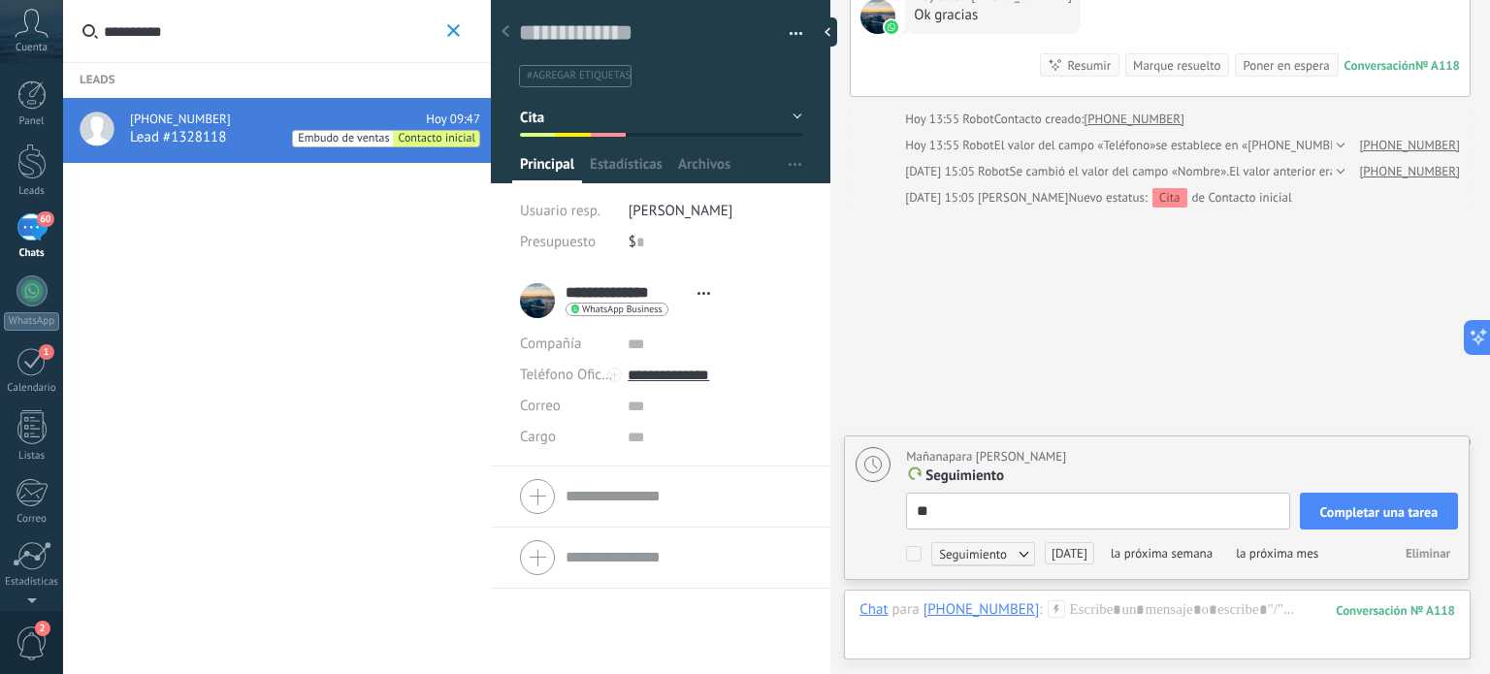
type textarea "***"
type textarea "****"
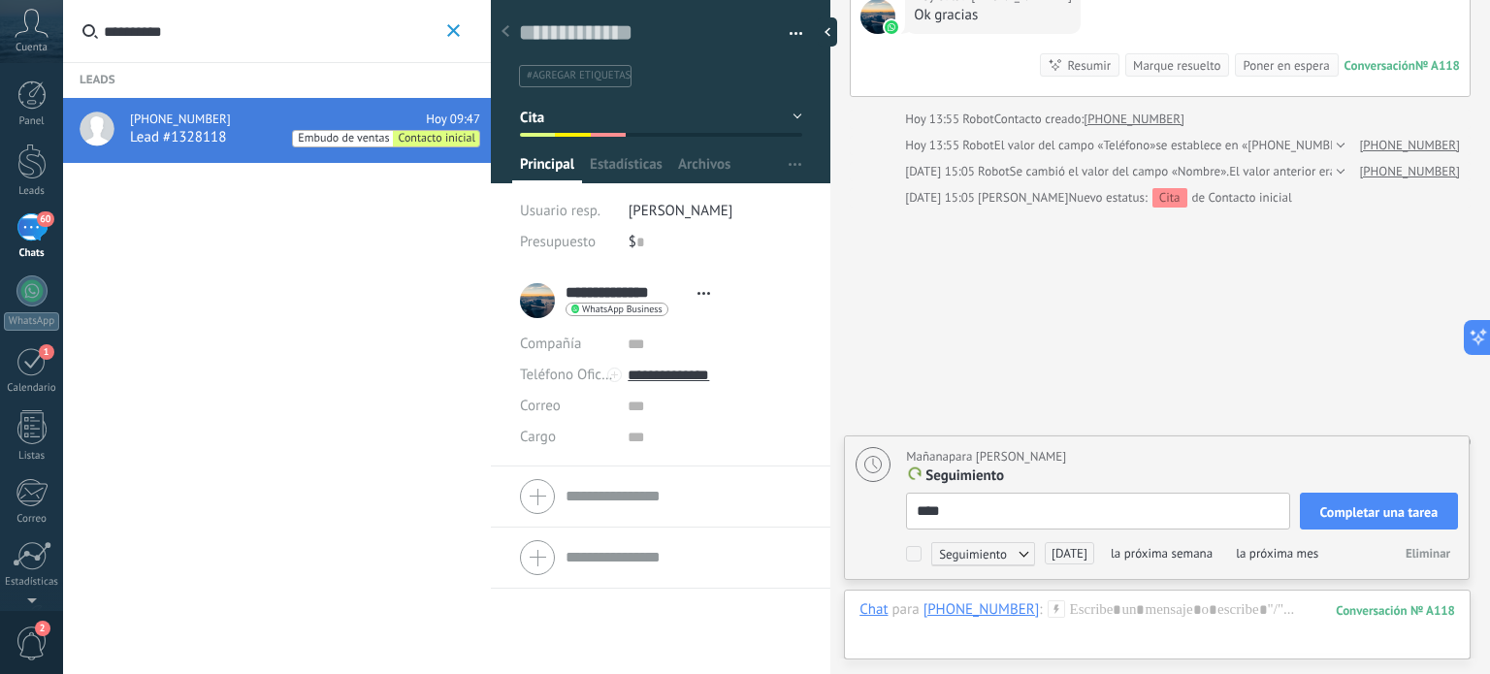
type textarea "****"
type textarea "******"
type textarea "*******"
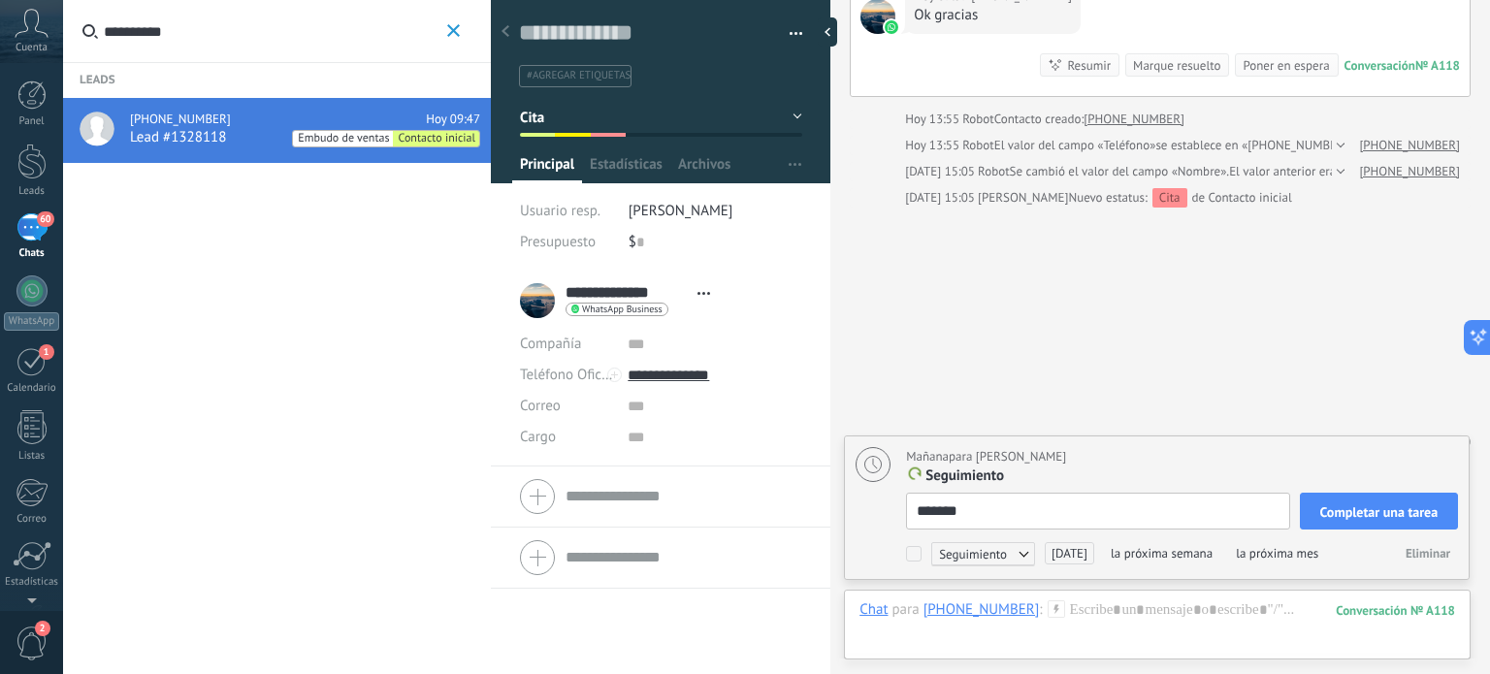
type textarea "*******"
type textarea "*********"
type textarea "**********"
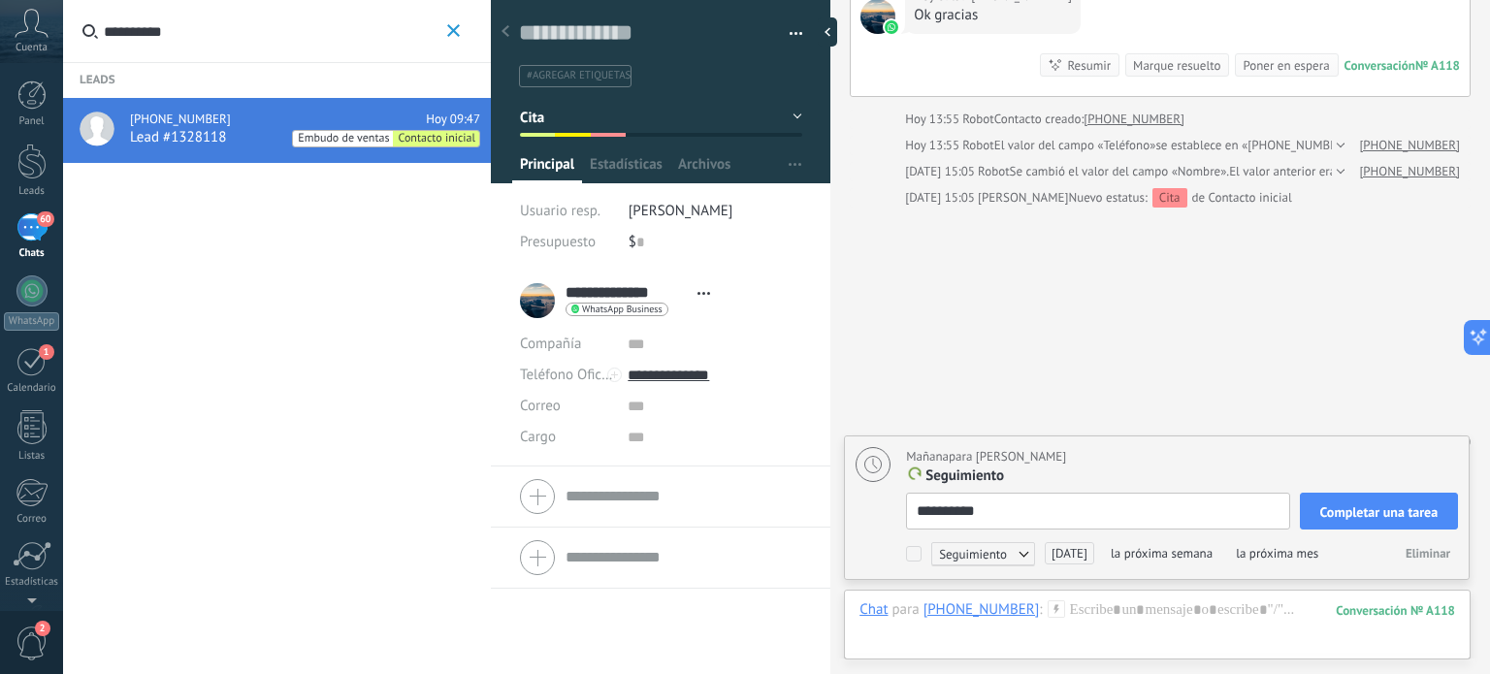
type textarea "**********"
click at [1394, 506] on span "Completar una tarea" at bounding box center [1380, 513] width 118 height 14
type textarea "**********"
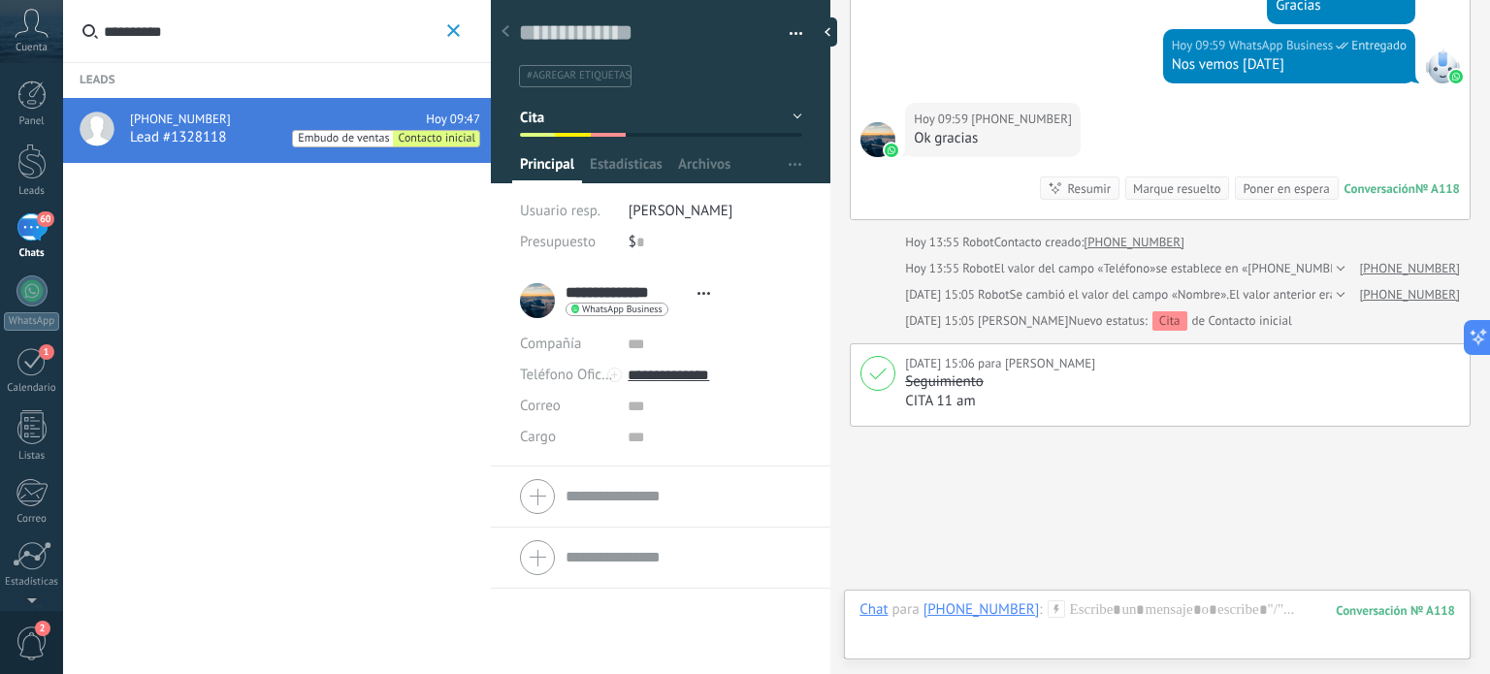
scroll to position [997, 0]
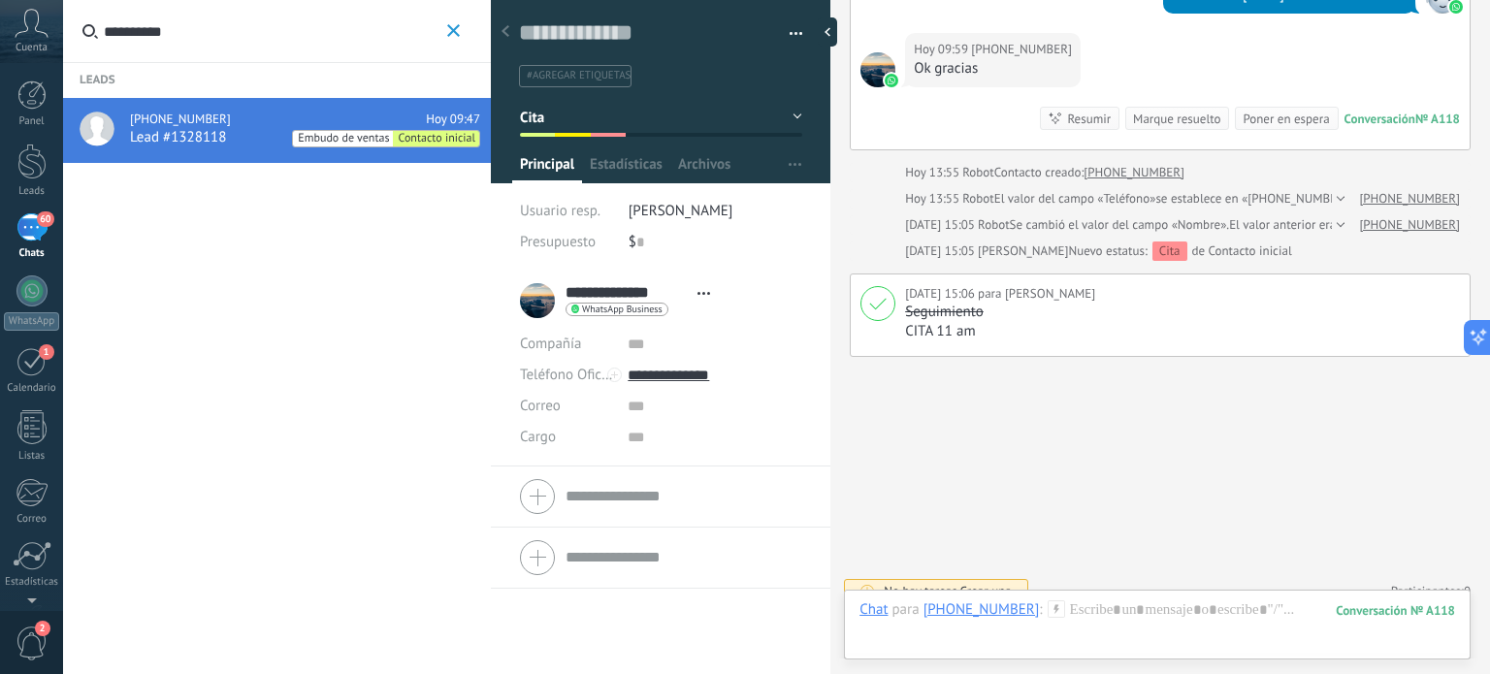
click at [990, 583] on span "Crear una" at bounding box center [986, 591] width 51 height 16
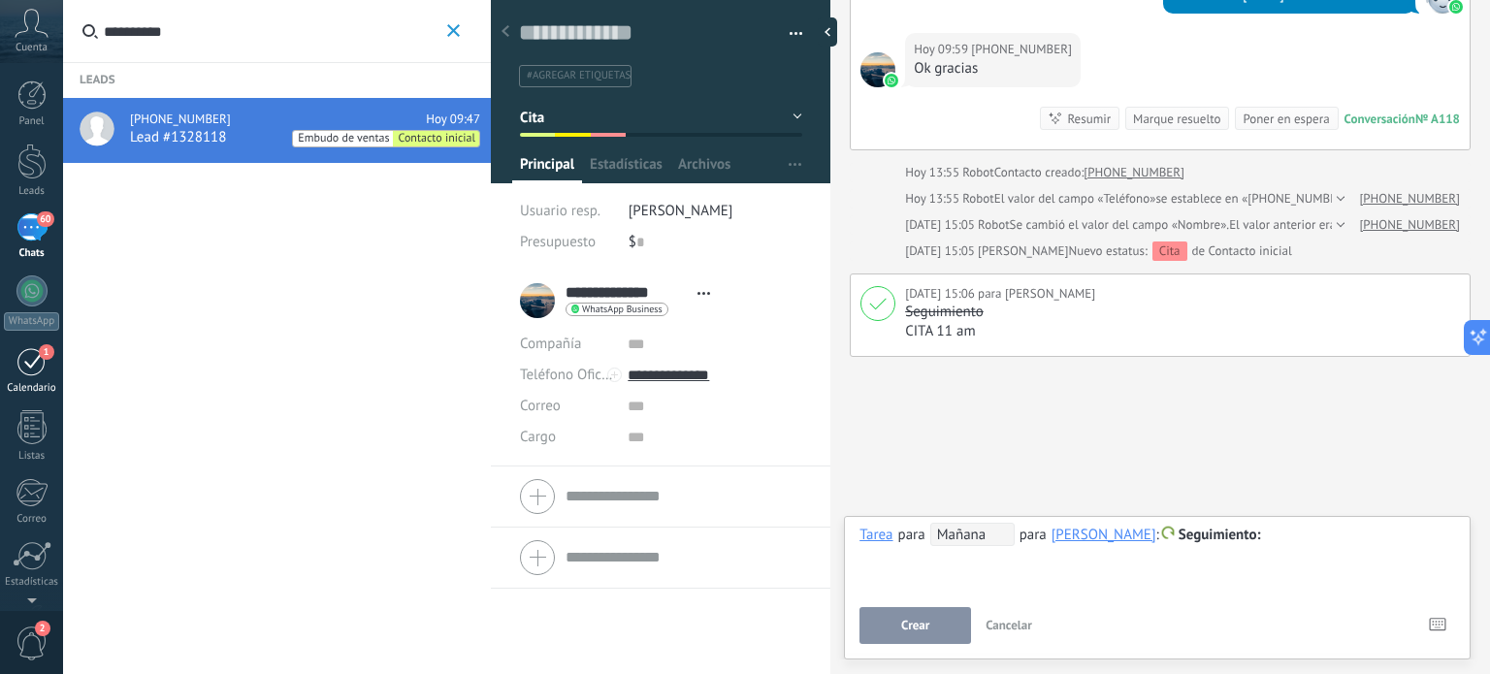
click at [16, 372] on div "1" at bounding box center [31, 361] width 31 height 30
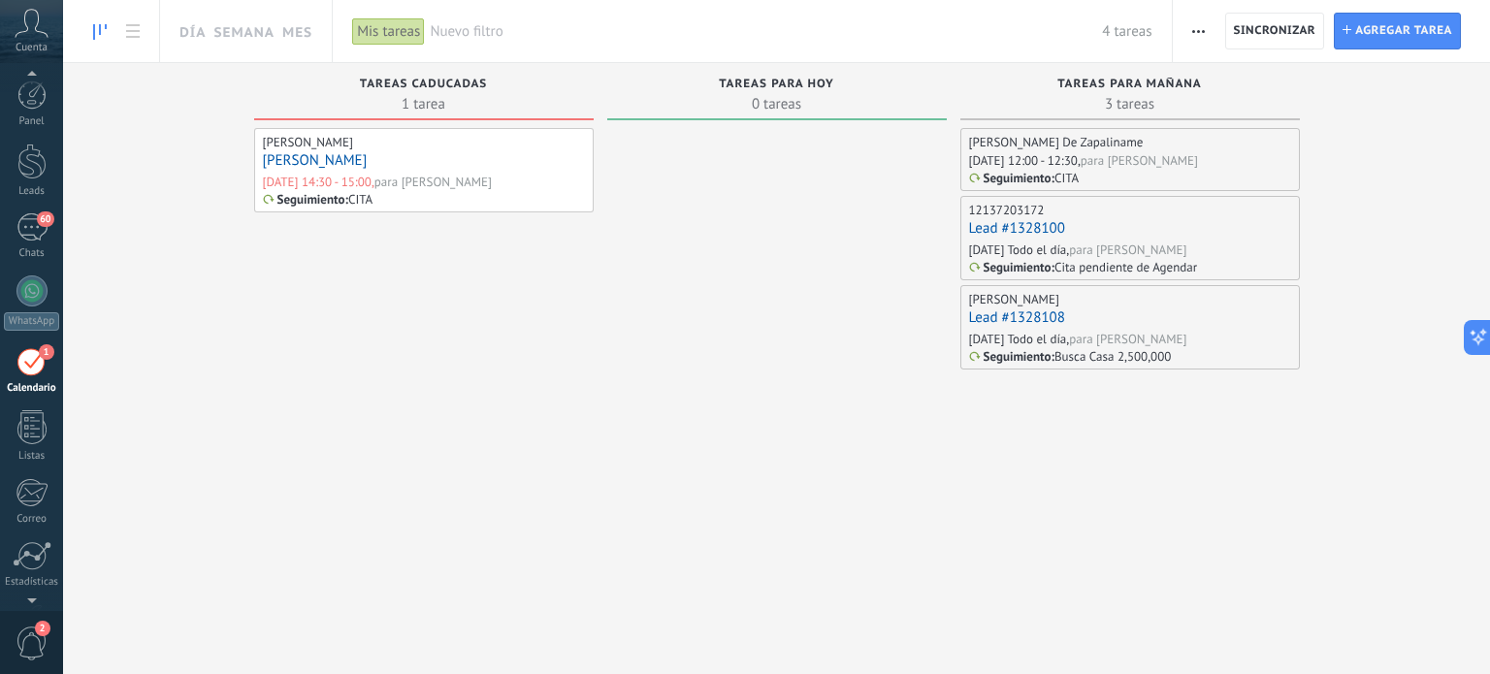
scroll to position [54, 0]
click at [34, 179] on div "60" at bounding box center [31, 173] width 31 height 28
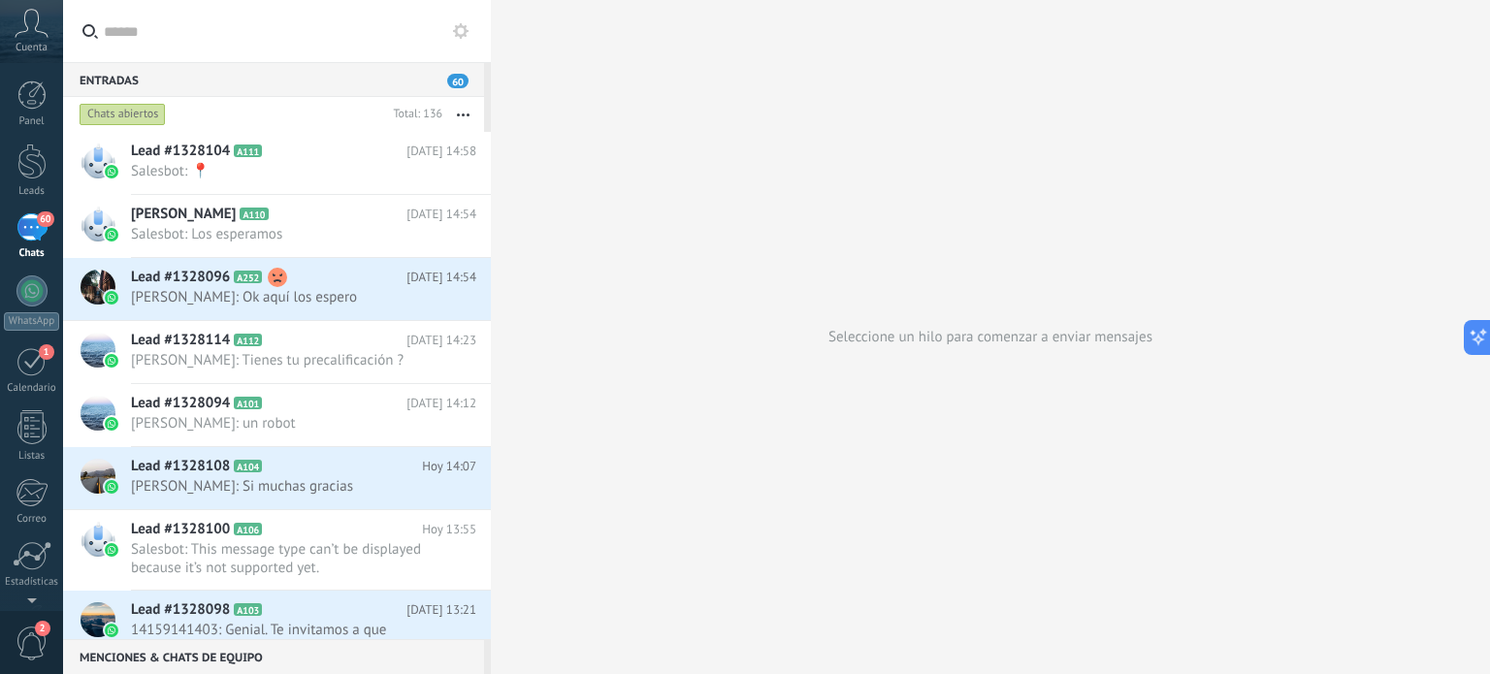
click at [180, 81] on div "Entradas 60" at bounding box center [273, 79] width 421 height 35
click at [166, 21] on input "text" at bounding box center [288, 31] width 368 height 62
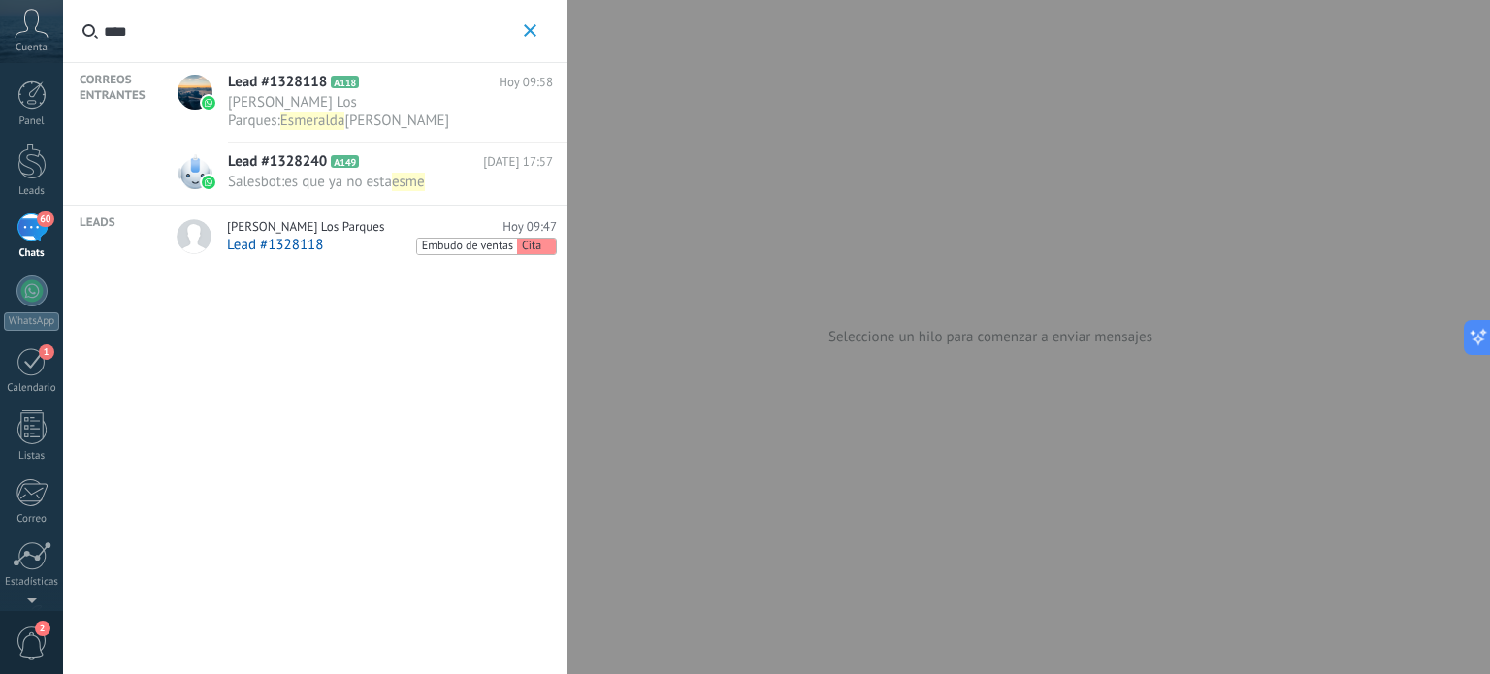
type input "****"
click at [357, 106] on span "Esmeralda Muñiz Los Parques :" at bounding box center [292, 111] width 129 height 37
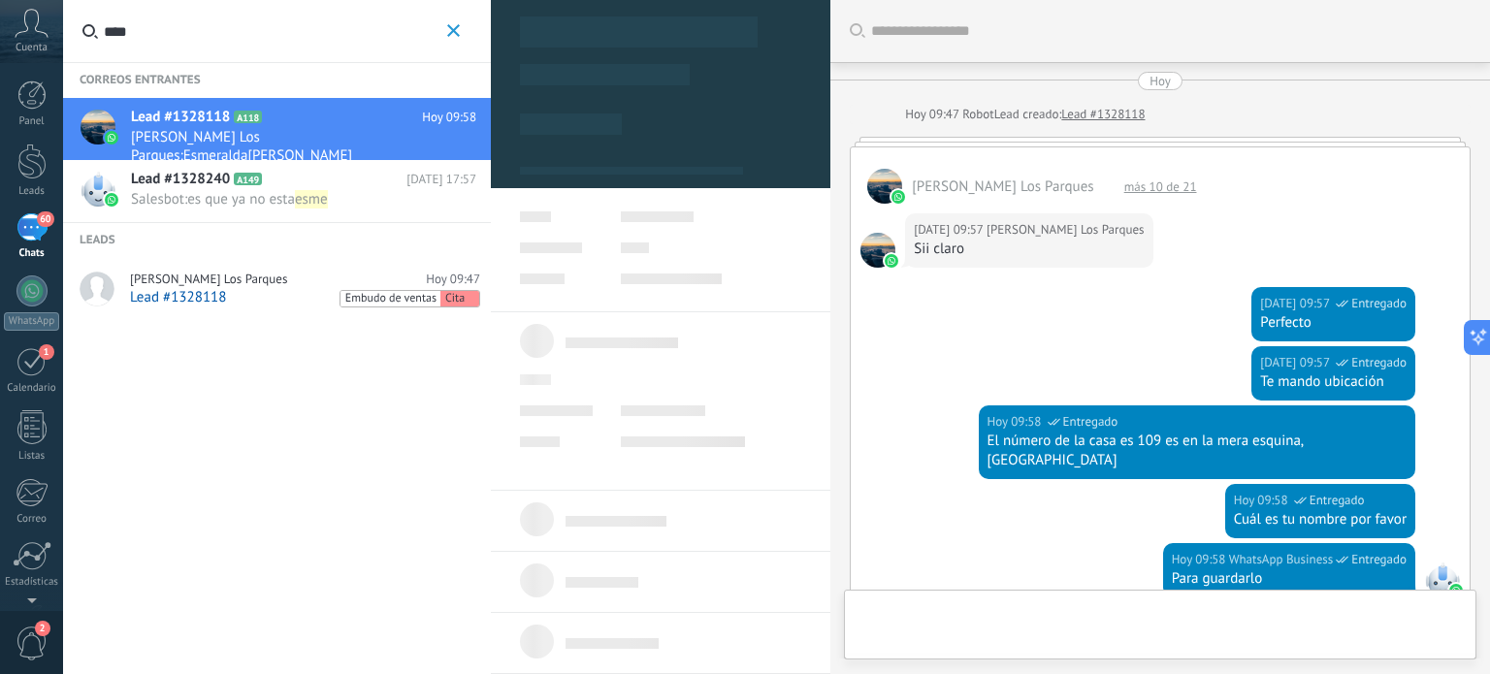
type textarea "**********"
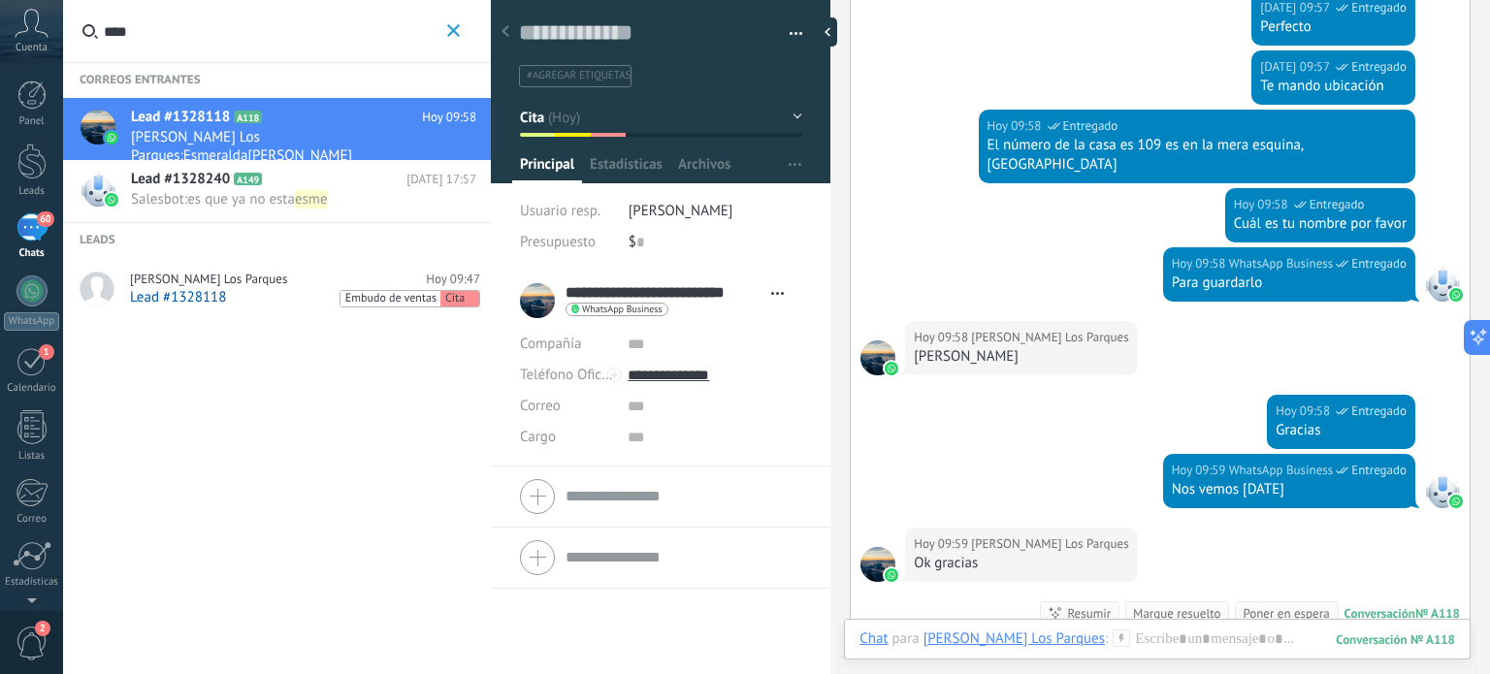
scroll to position [781, 0]
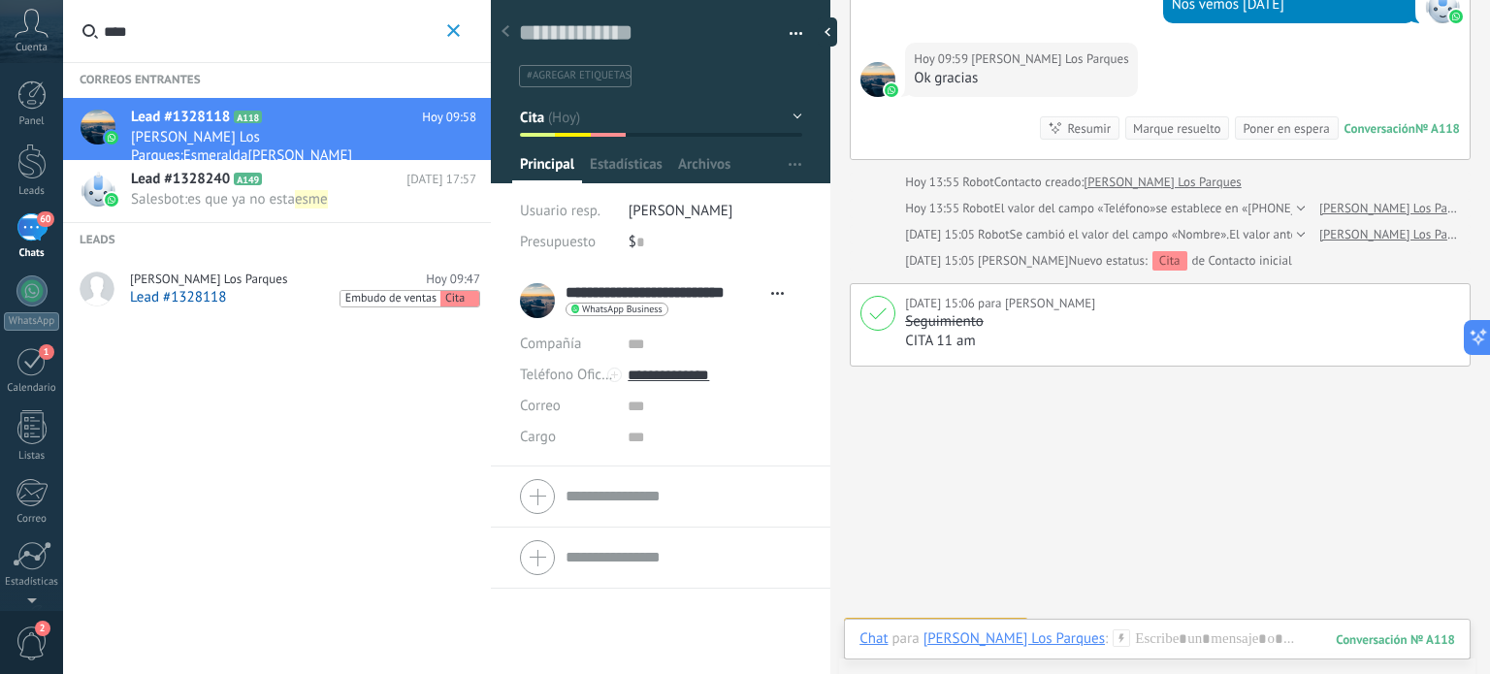
click at [988, 622] on span "Crear una" at bounding box center [986, 630] width 51 height 16
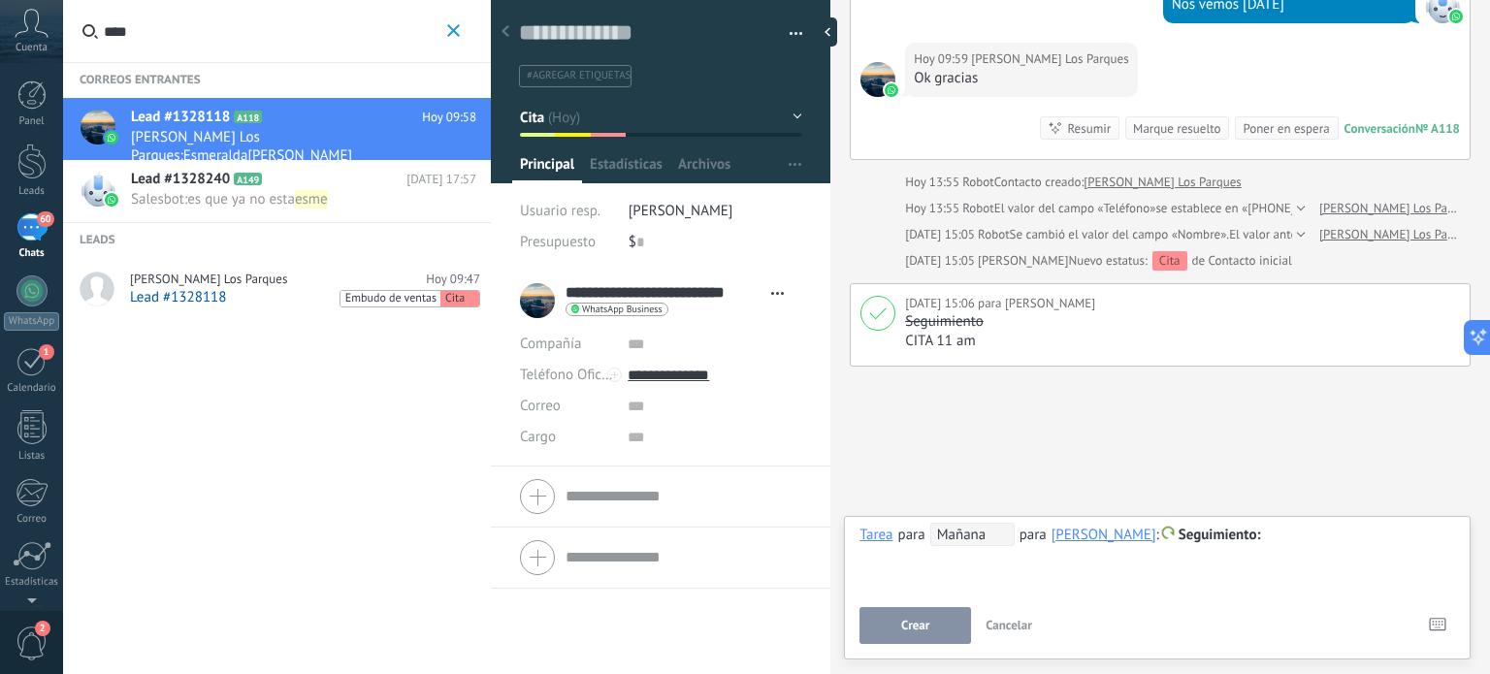
click at [994, 536] on span "Mañana" at bounding box center [973, 534] width 84 height 23
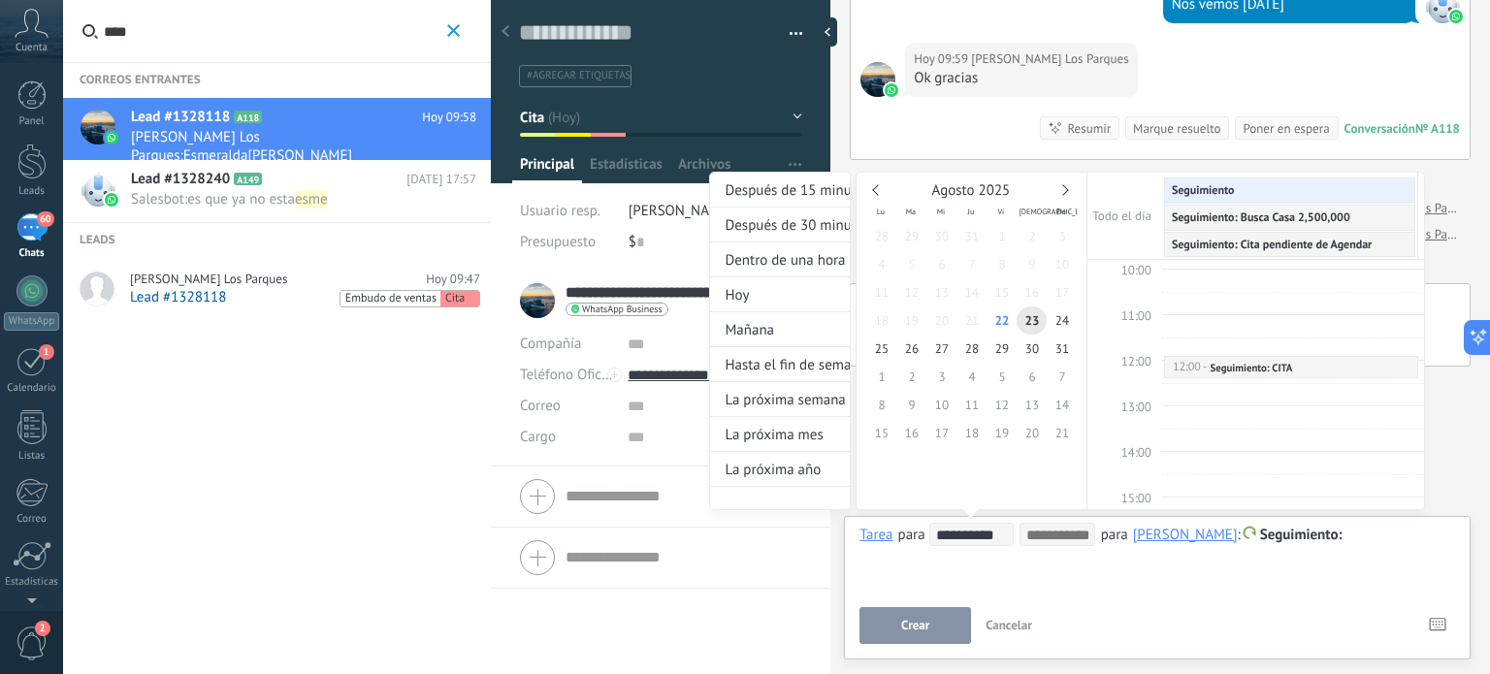
scroll to position [485, 0]
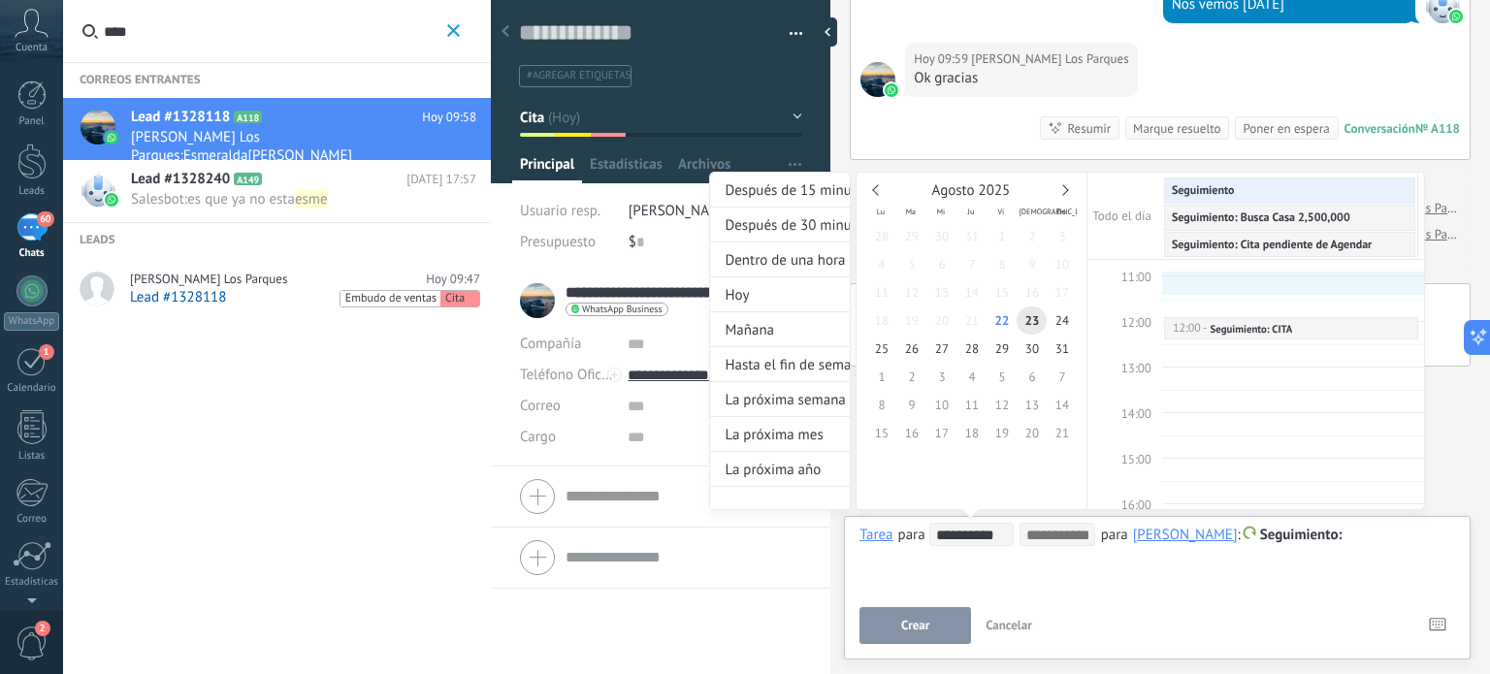
type input "**********"
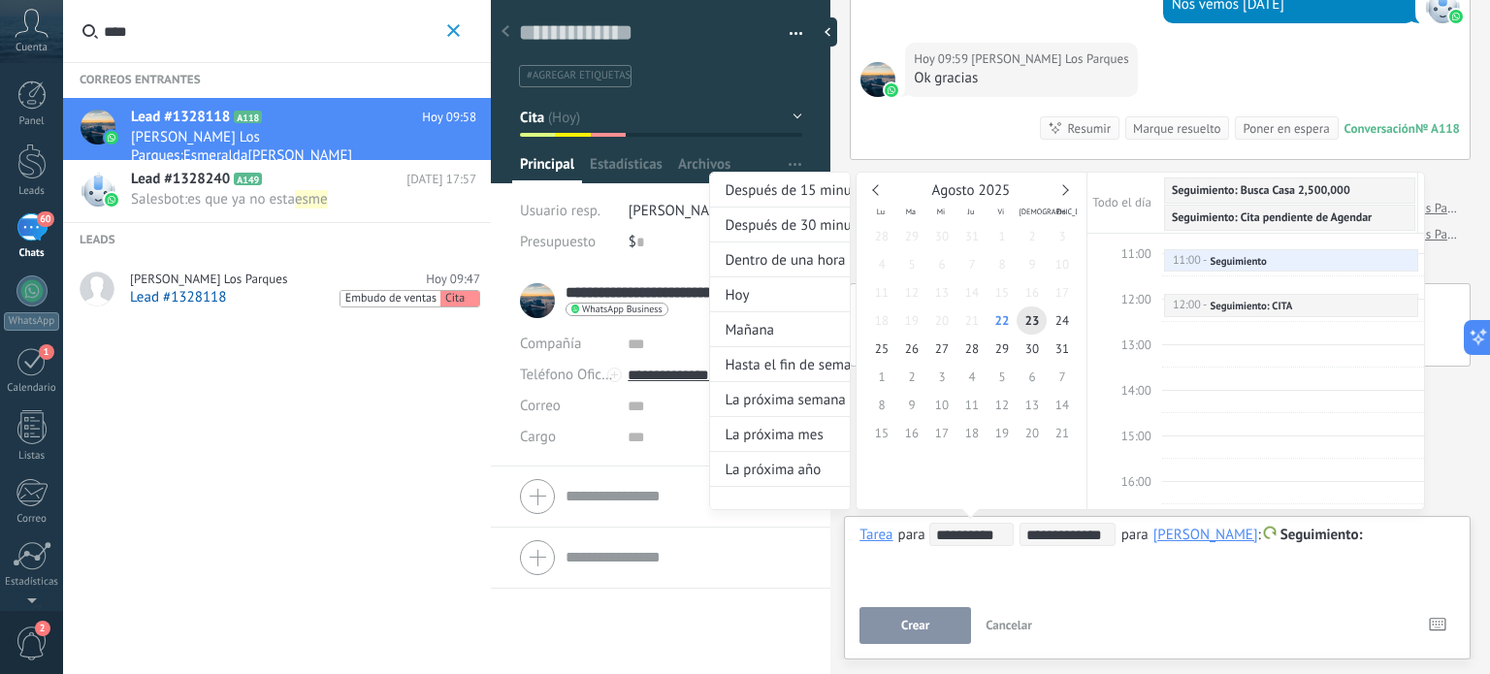
click at [1374, 534] on div "**********" at bounding box center [1067, 359] width 716 height 375
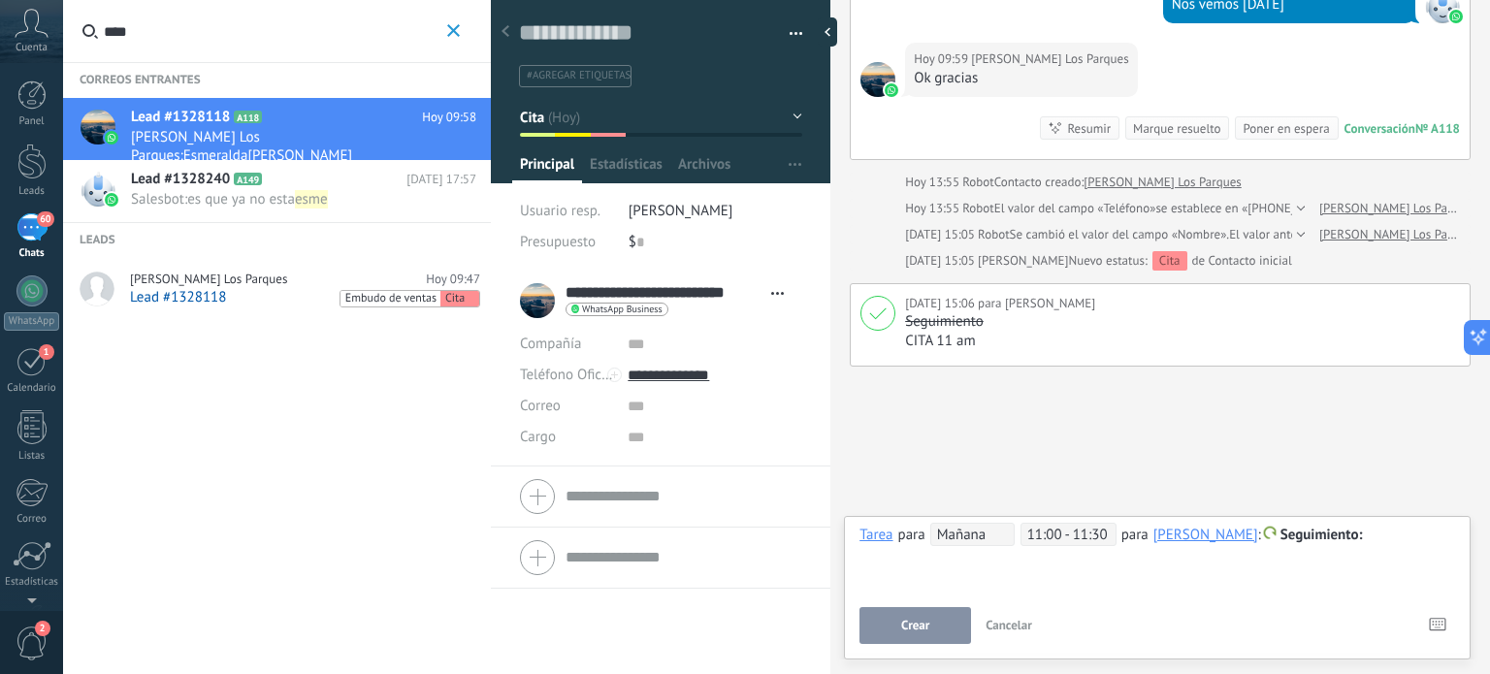
click at [1380, 539] on div at bounding box center [1158, 535] width 596 height 23
click at [932, 630] on button "Crear" at bounding box center [916, 625] width 112 height 37
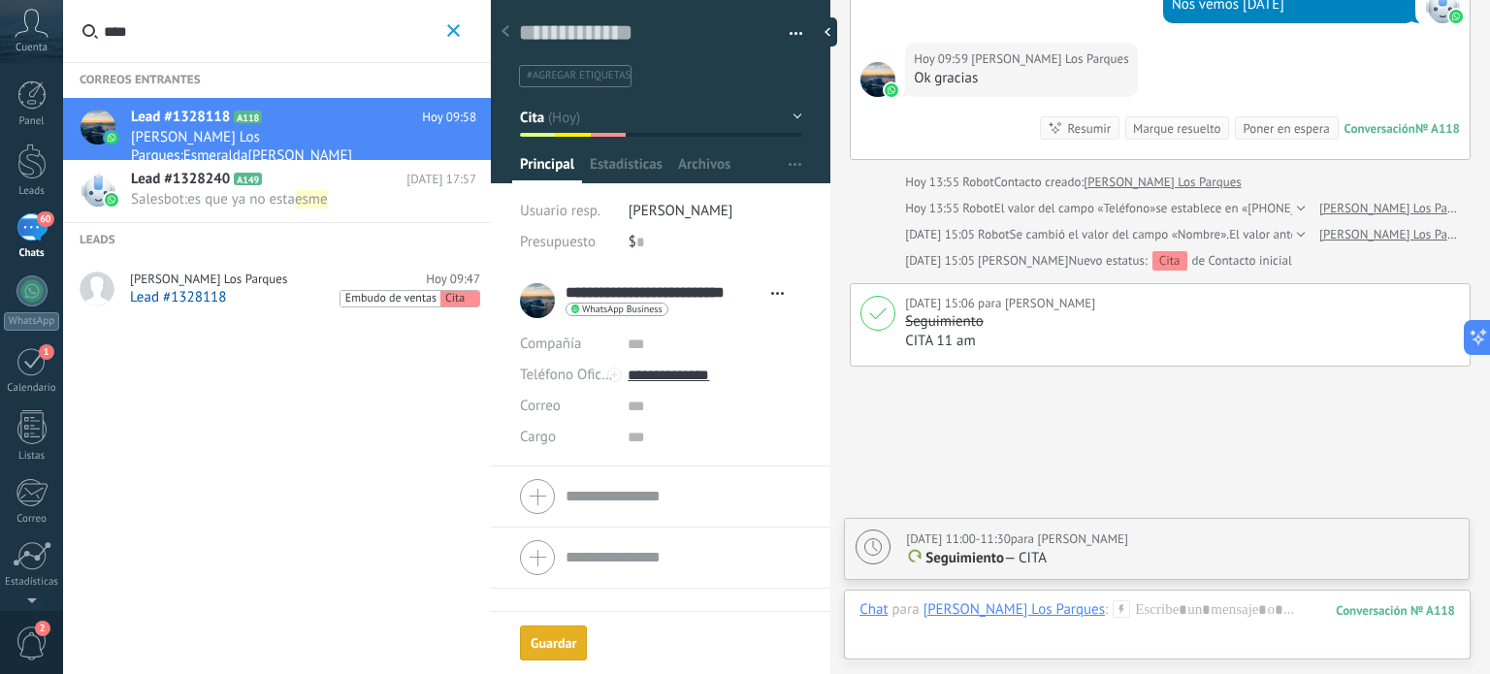
scroll to position [858, 0]
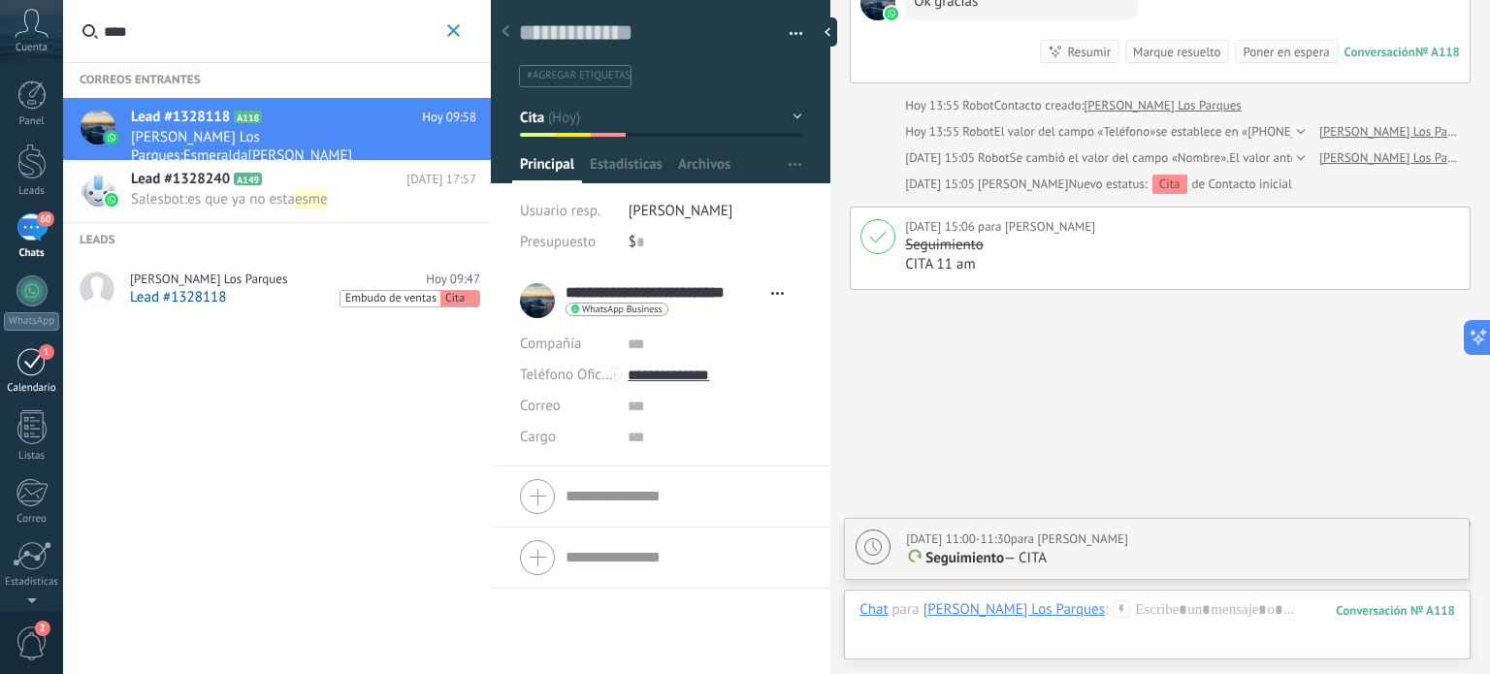
click at [26, 352] on div "1" at bounding box center [31, 361] width 31 height 30
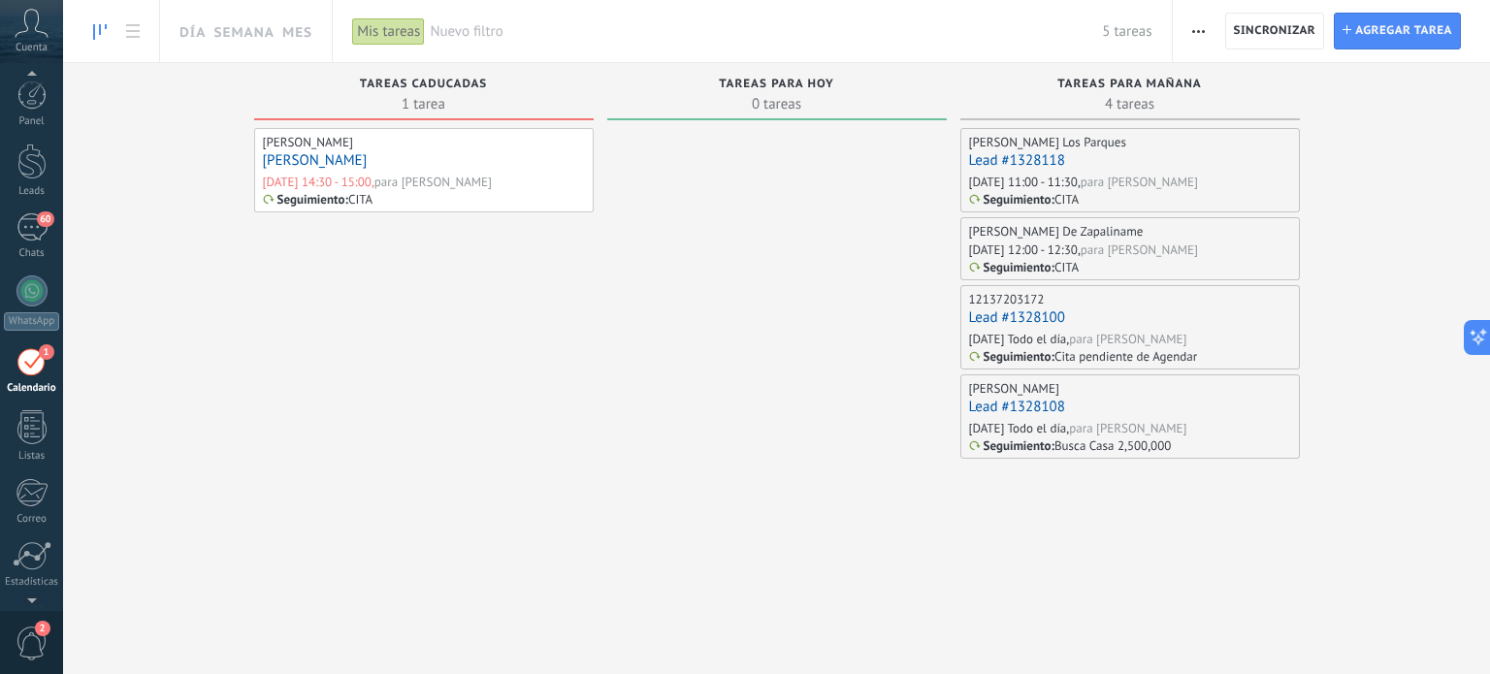
scroll to position [54, 0]
click at [29, 166] on div "60" at bounding box center [31, 173] width 31 height 28
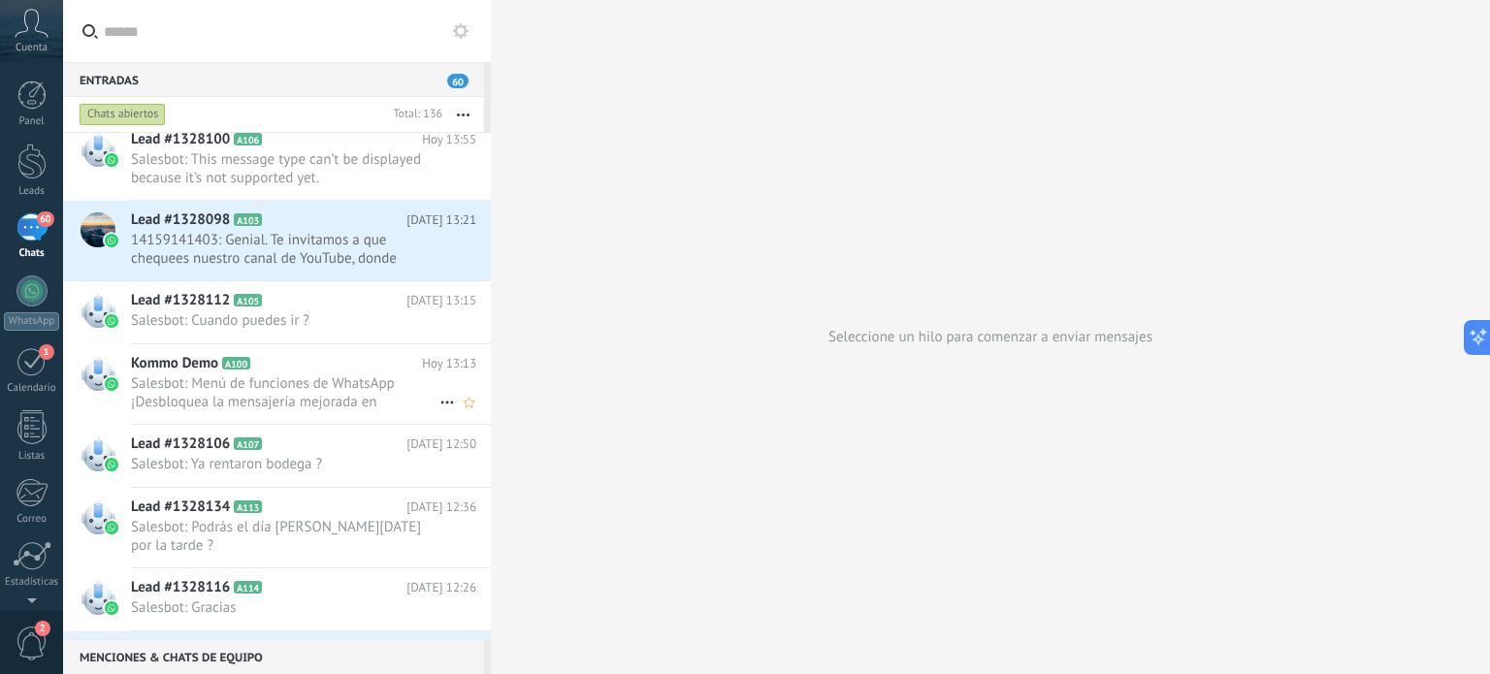
scroll to position [485, 0]
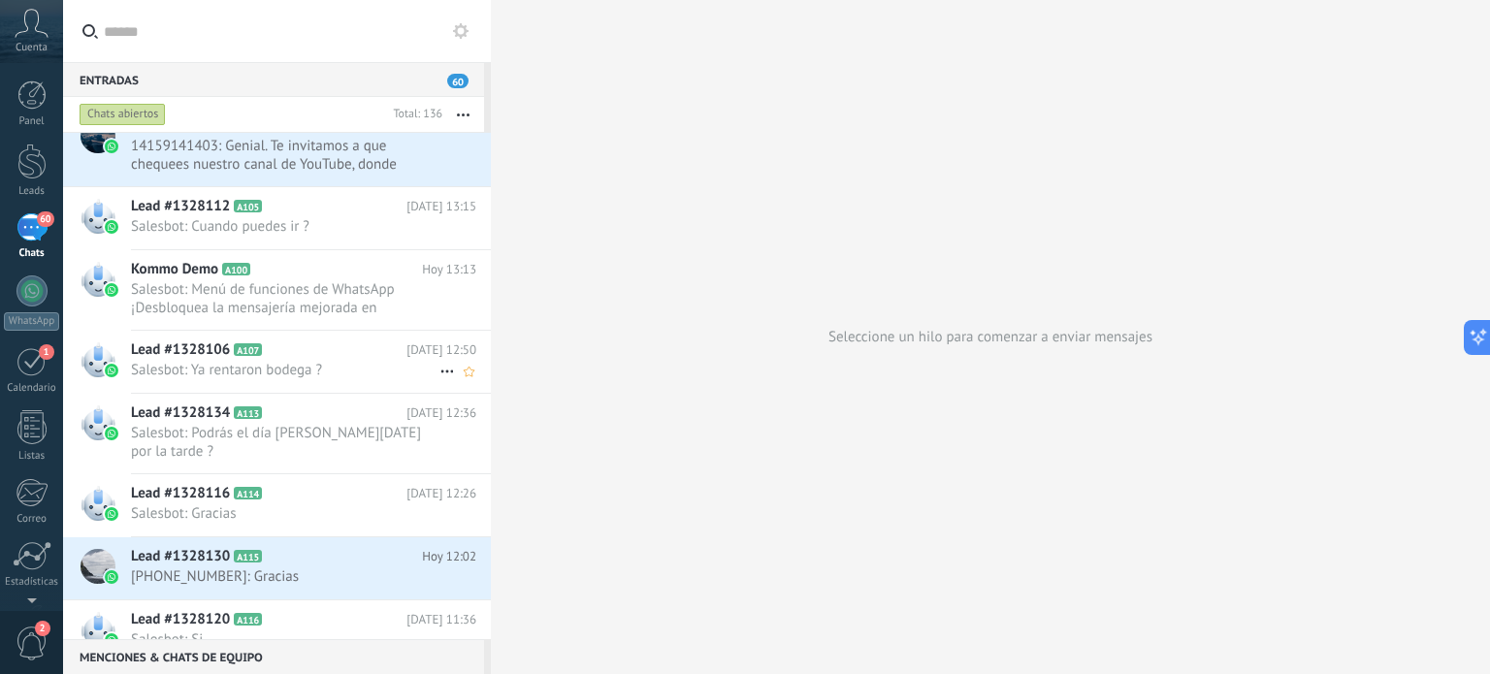
click at [237, 352] on span "A107" at bounding box center [248, 349] width 28 height 13
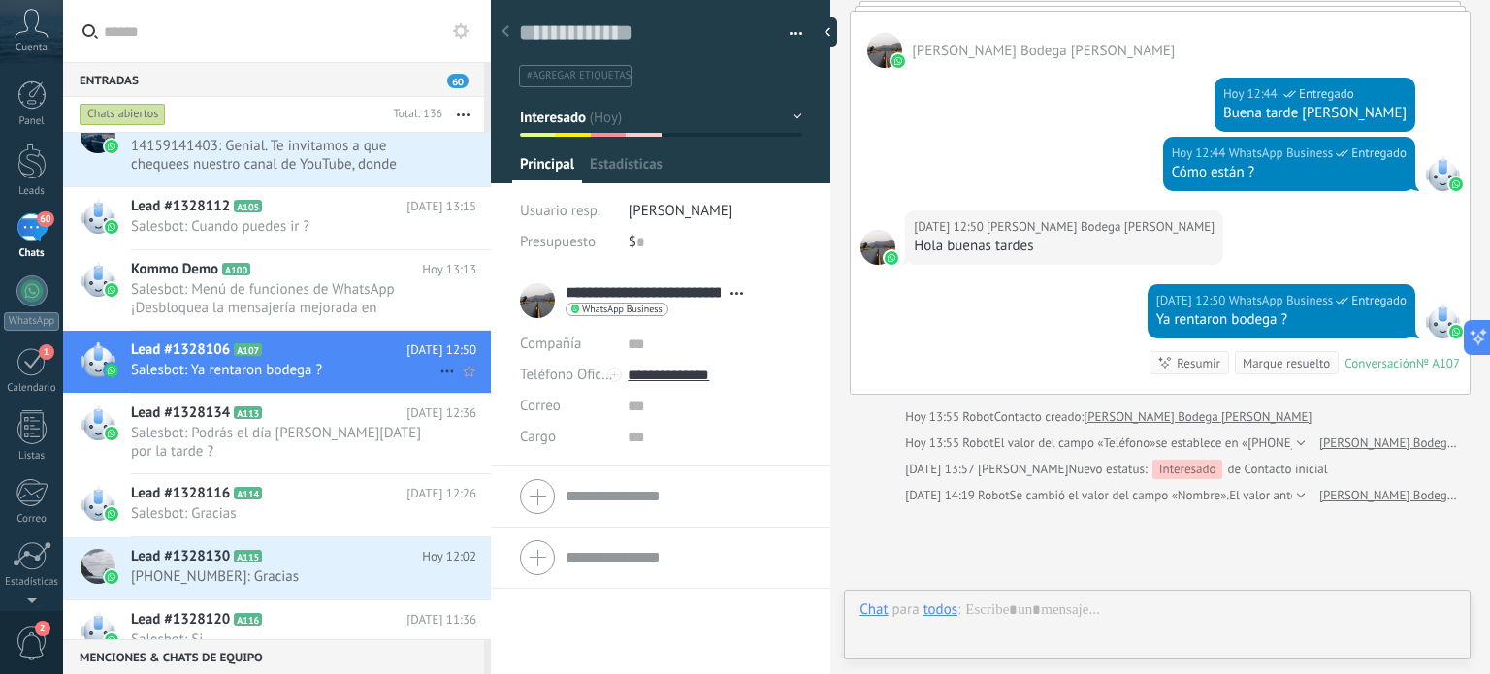
scroll to position [28, 0]
click at [237, 419] on h2 "Lead #1328134 A113" at bounding box center [269, 413] width 276 height 19
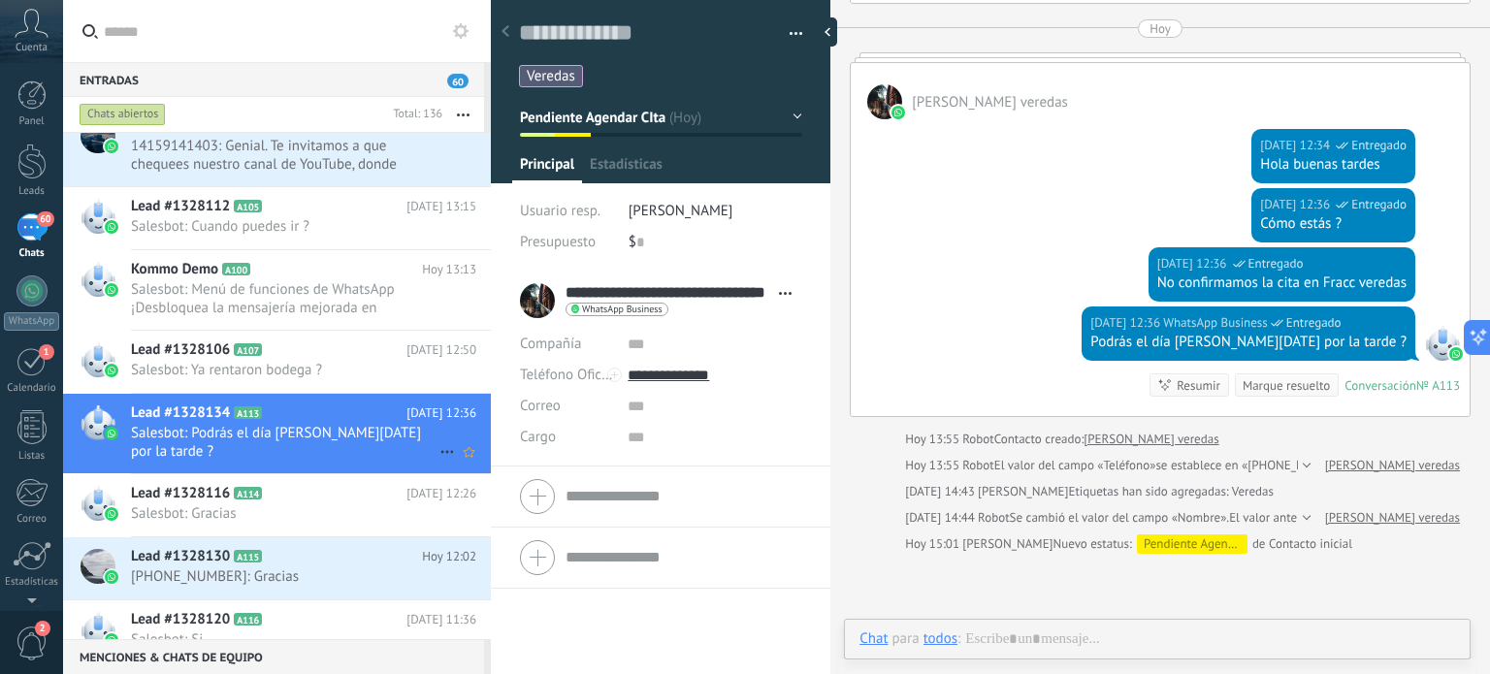
scroll to position [28, 0]
click at [226, 484] on span "Lead #1328116" at bounding box center [180, 493] width 99 height 19
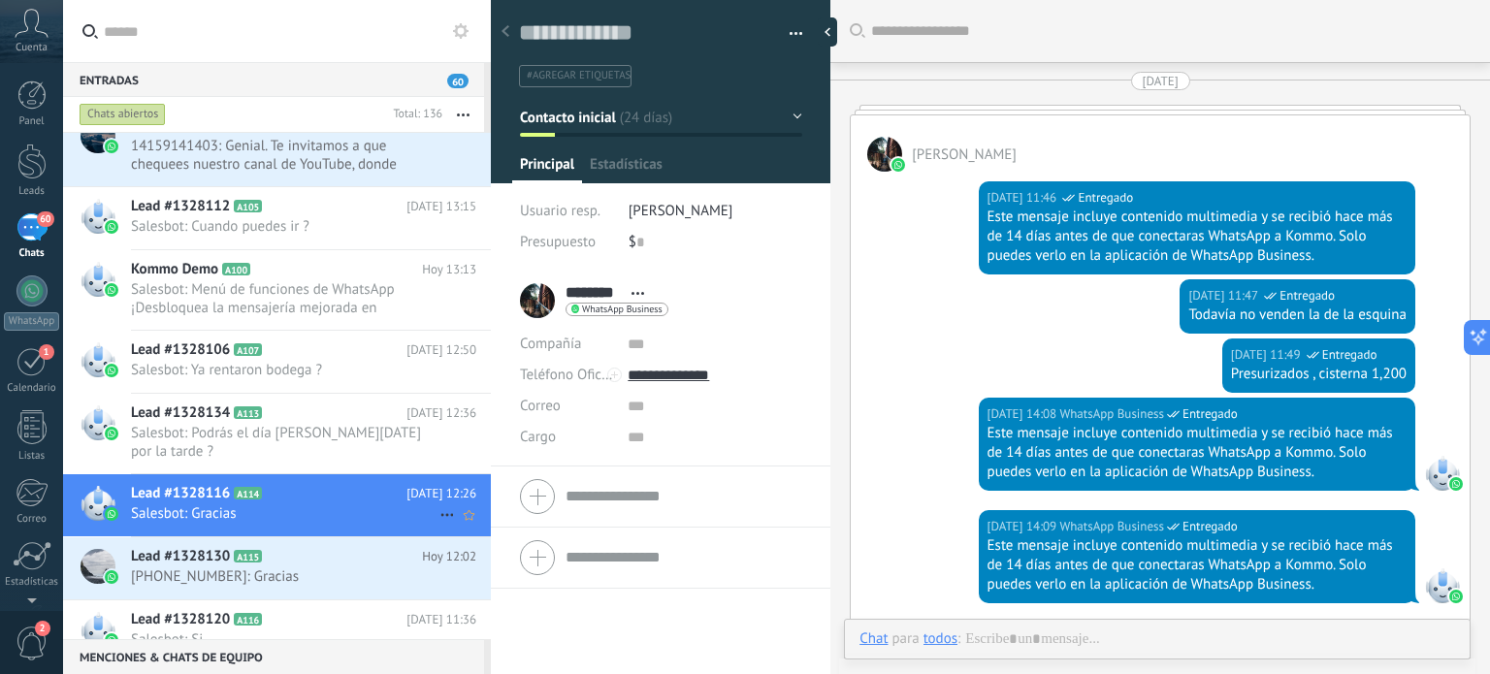
scroll to position [2010, 0]
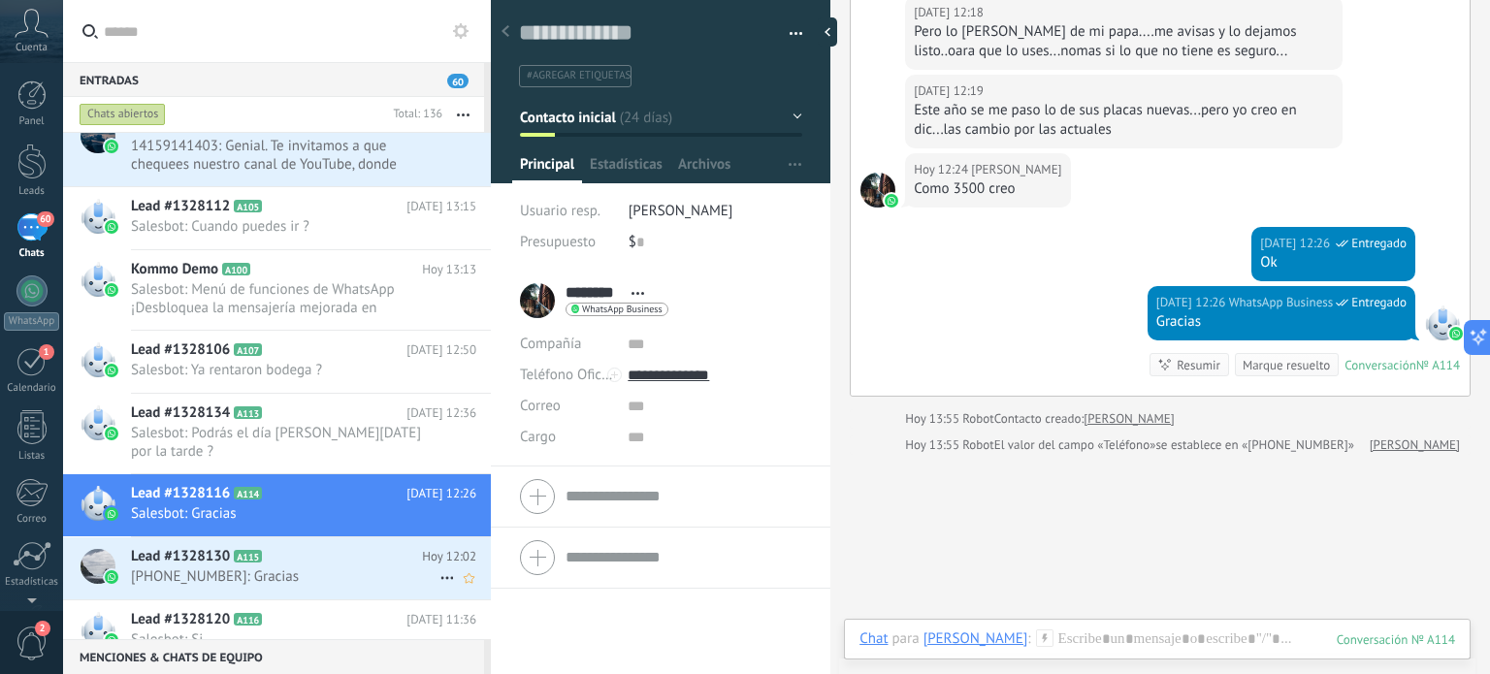
click at [217, 547] on span "Lead #1328130" at bounding box center [180, 556] width 99 height 19
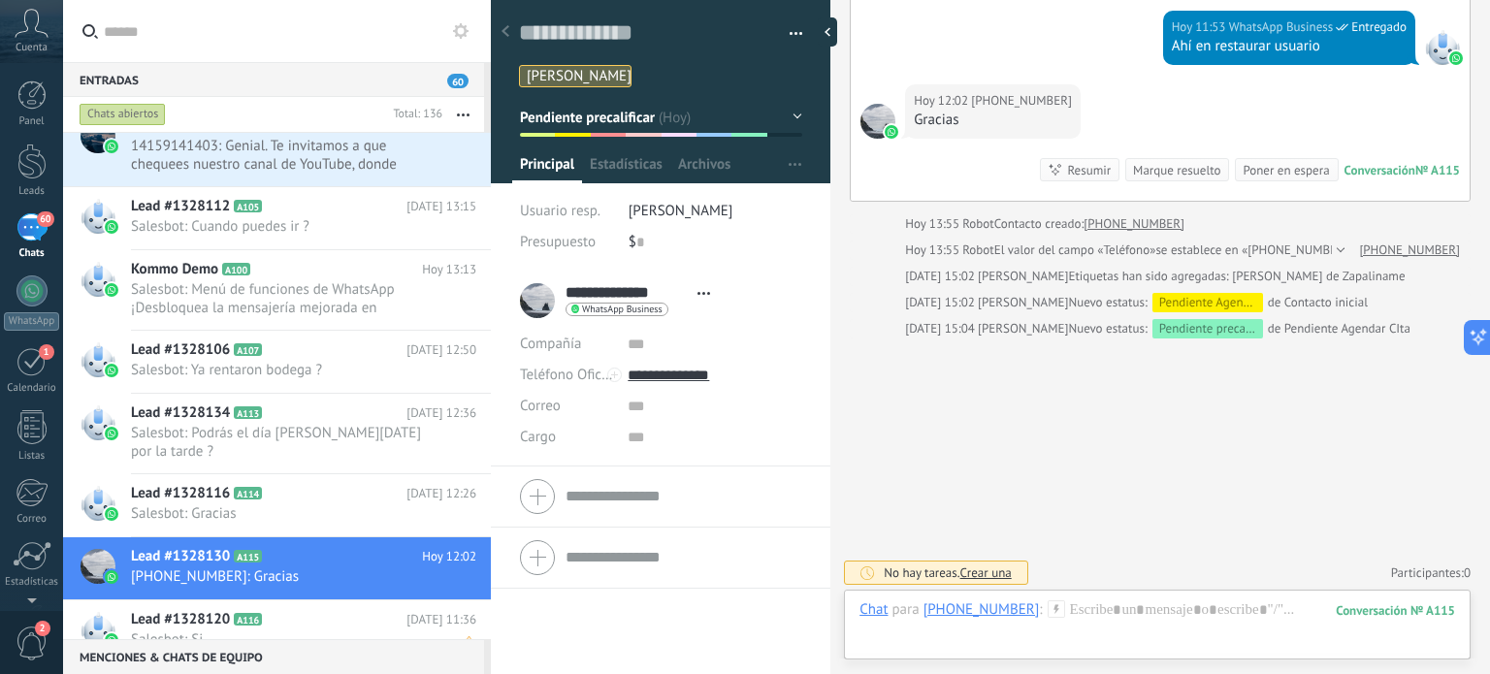
scroll to position [679, 0]
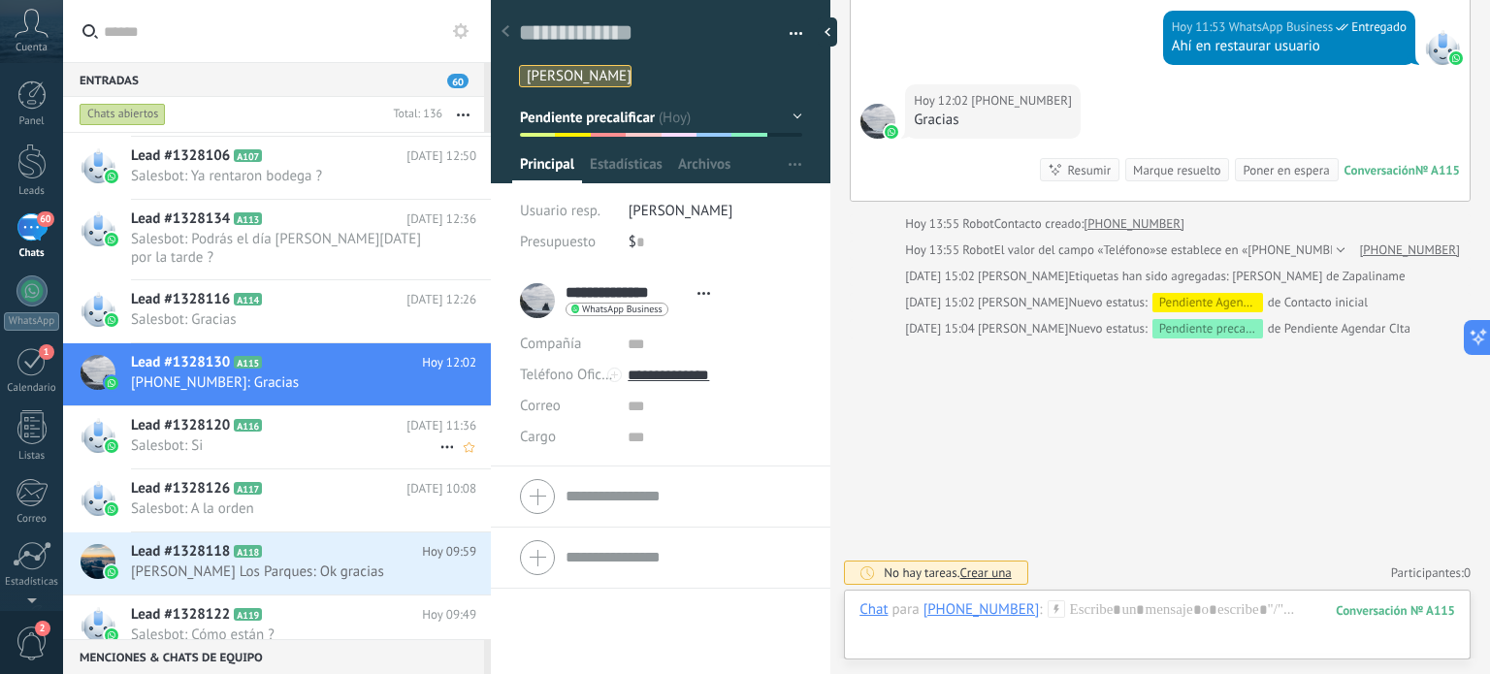
click at [160, 437] on span "Salesbot: Si" at bounding box center [285, 446] width 309 height 18
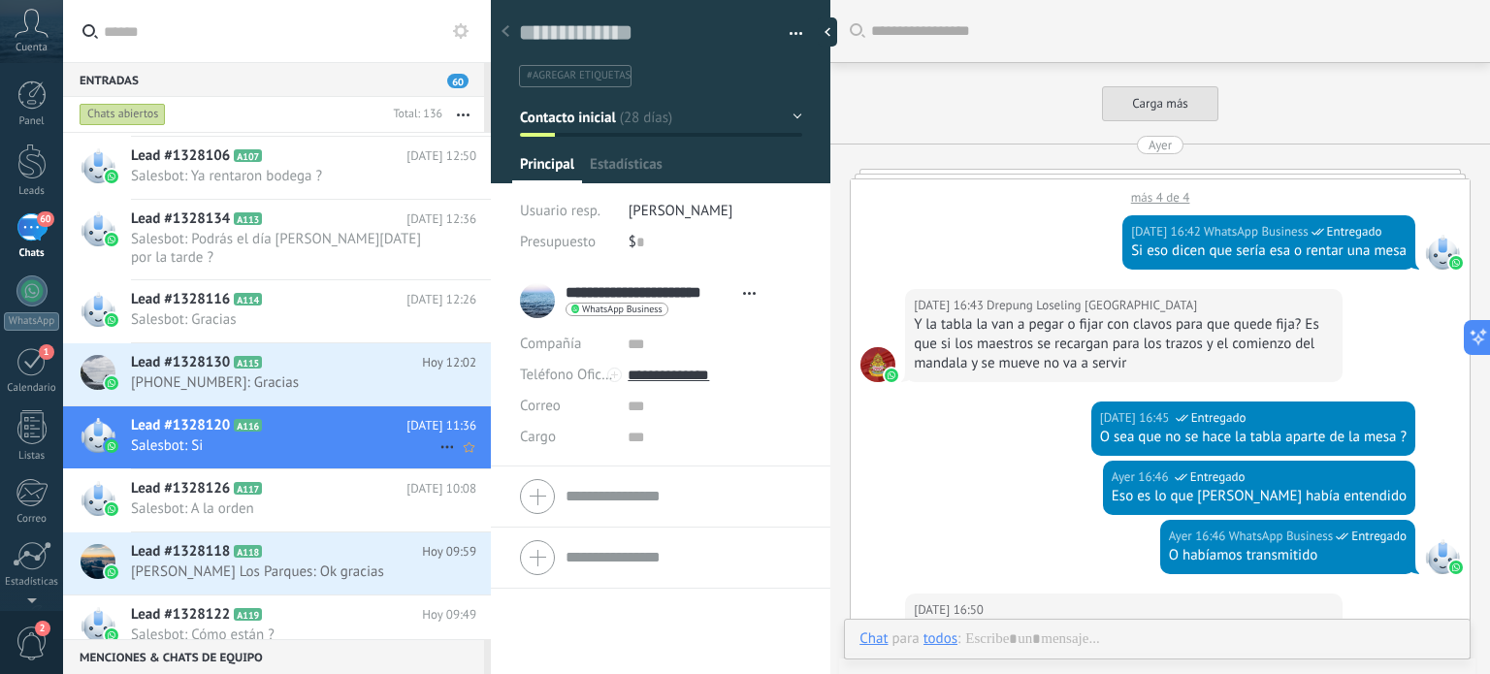
scroll to position [1591, 0]
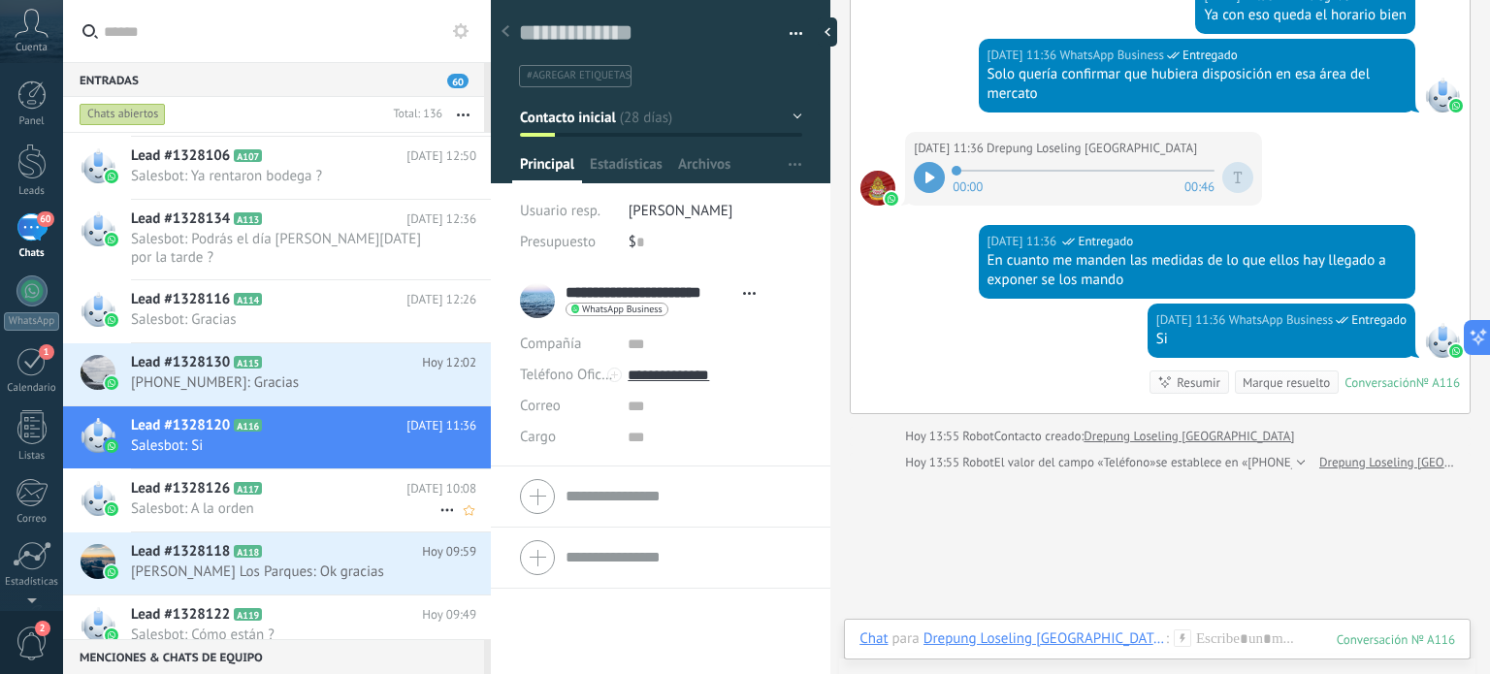
click at [234, 482] on span "A117" at bounding box center [248, 488] width 28 height 13
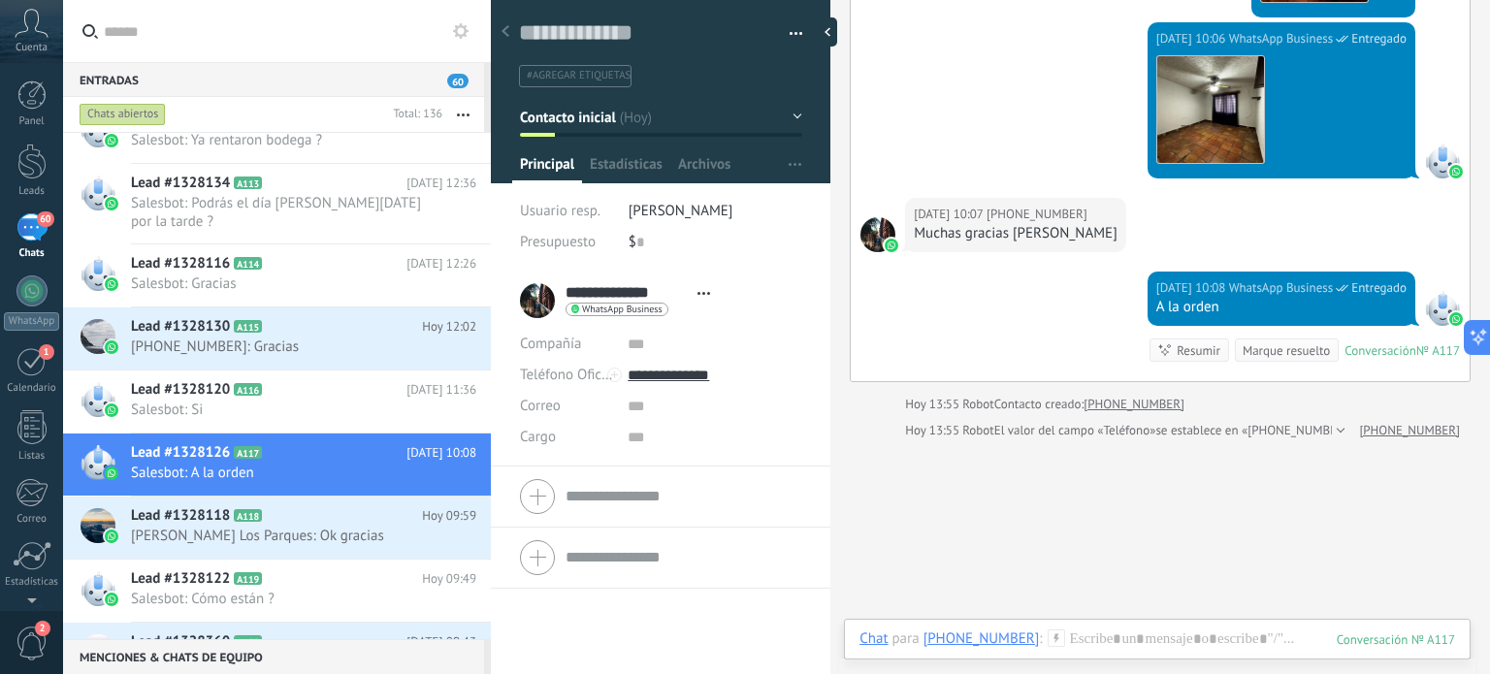
scroll to position [776, 0]
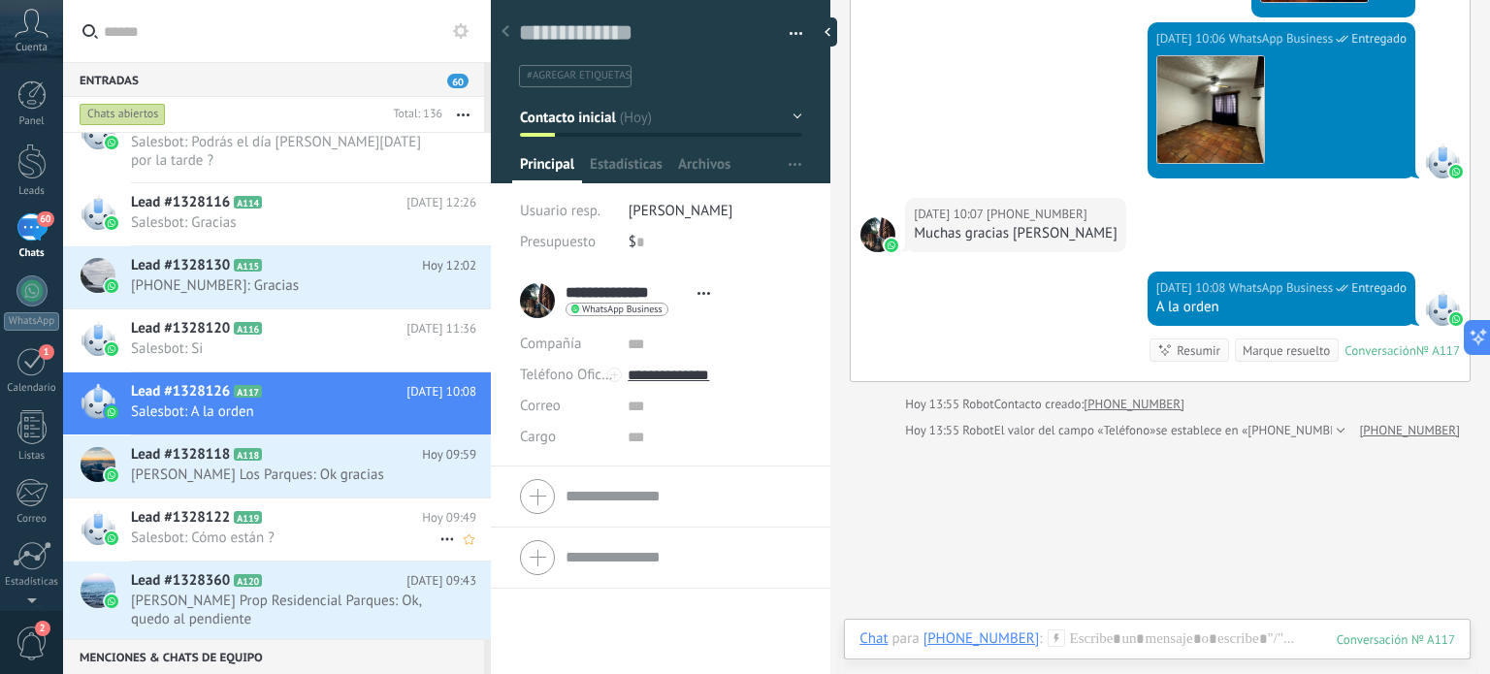
click at [208, 529] on span "Salesbot: Cómo están ?" at bounding box center [285, 538] width 309 height 18
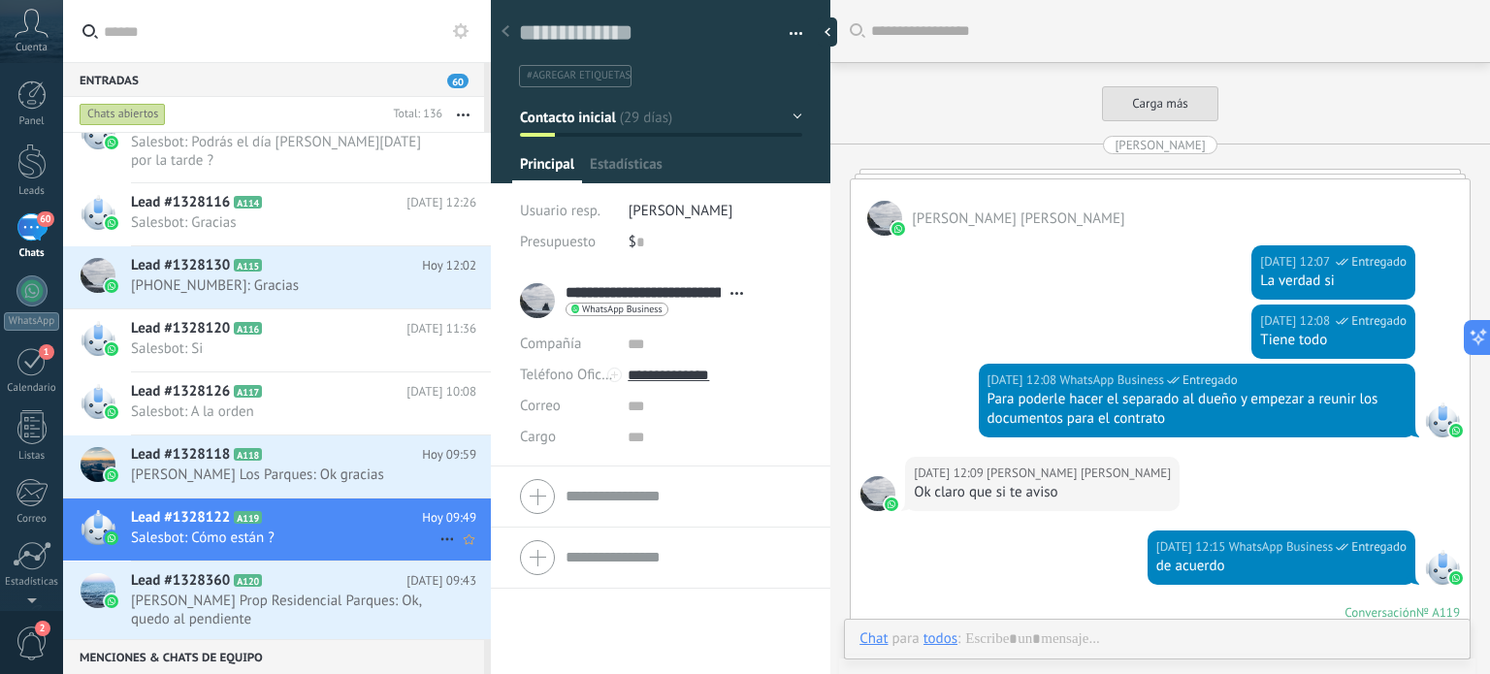
type textarea "**********"
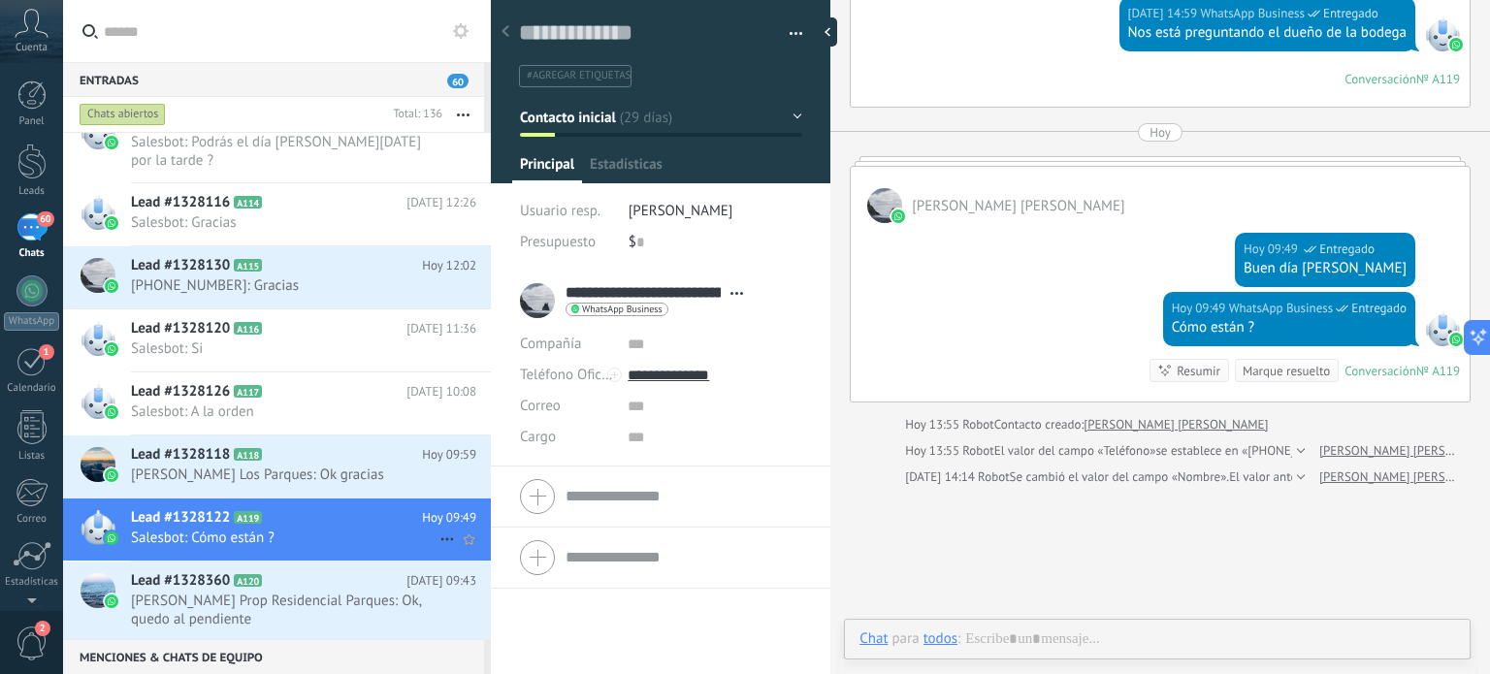
scroll to position [28, 0]
click at [601, 74] on span "#agregar etiquetas" at bounding box center [579, 76] width 104 height 14
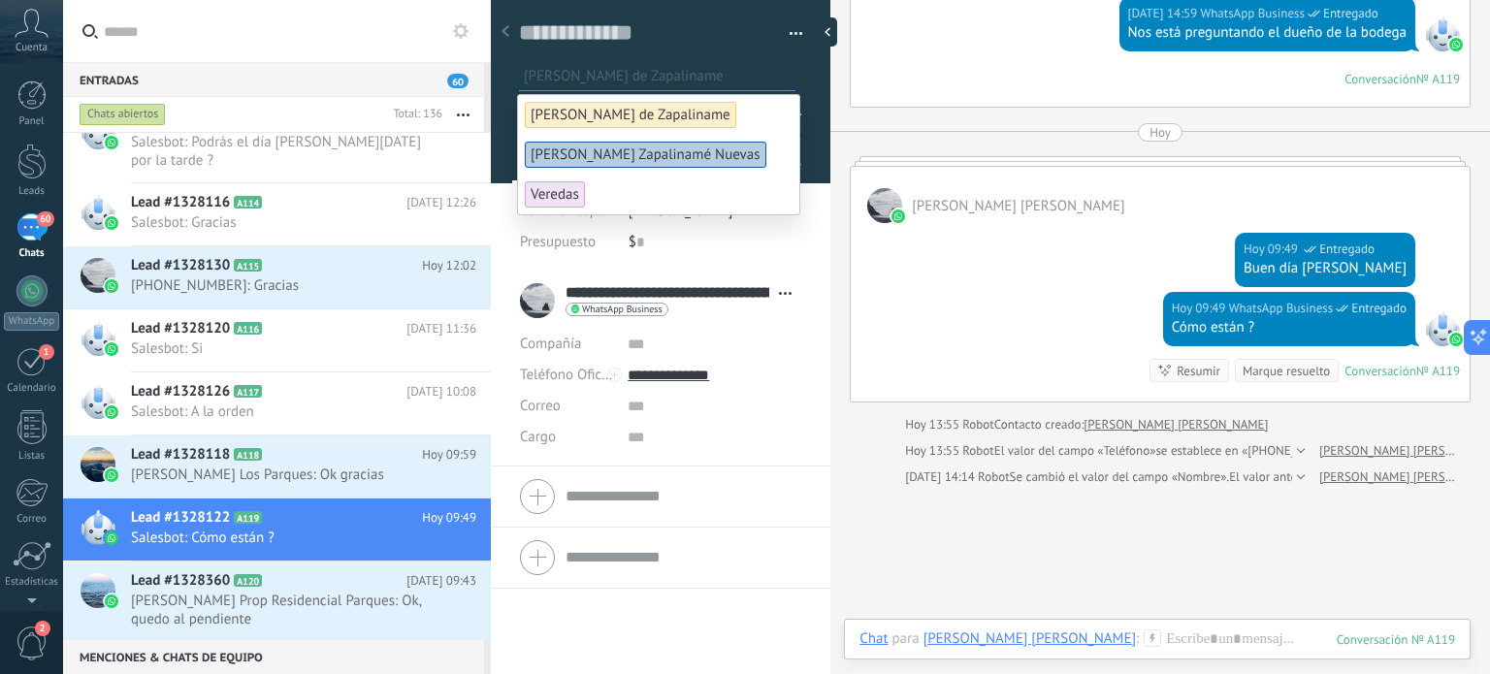
click at [788, 32] on button "button" at bounding box center [789, 33] width 28 height 29
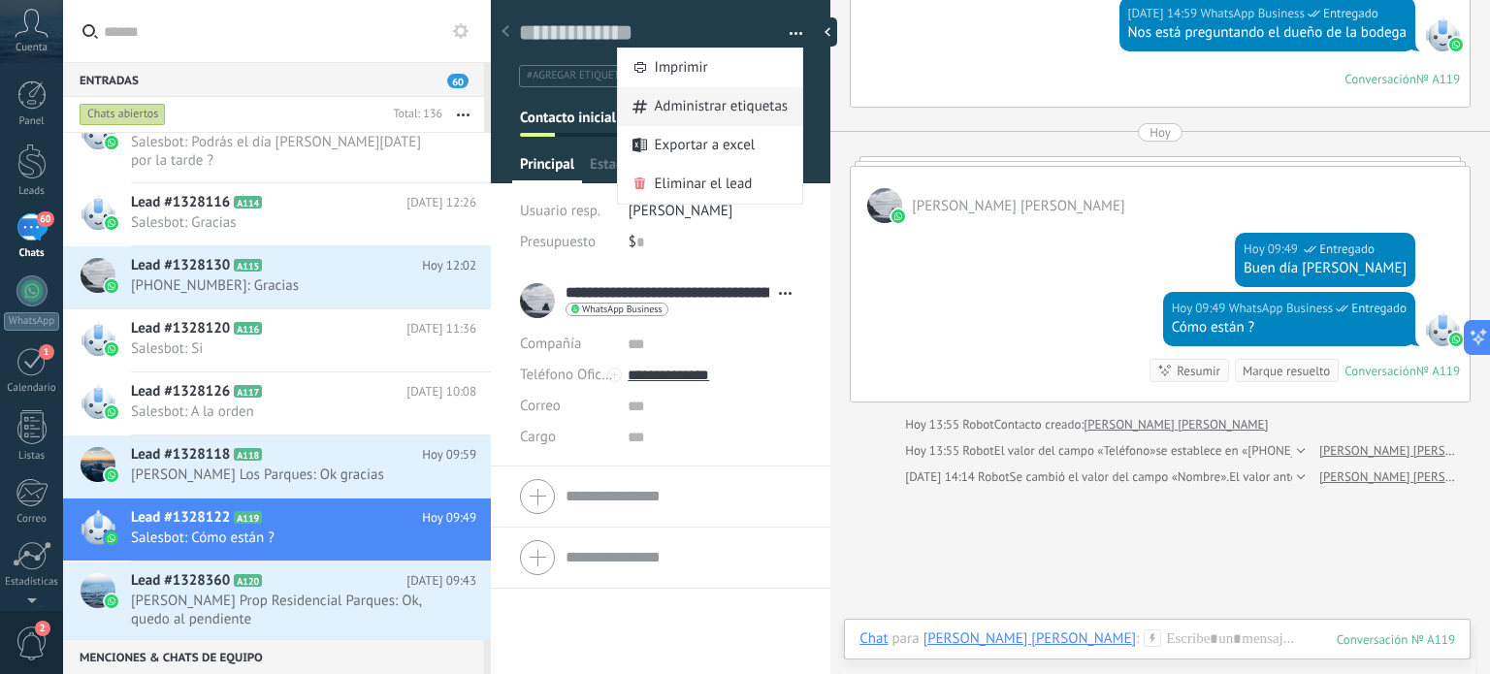
click at [655, 112] on span "Administrar etiquetas" at bounding box center [722, 106] width 134 height 39
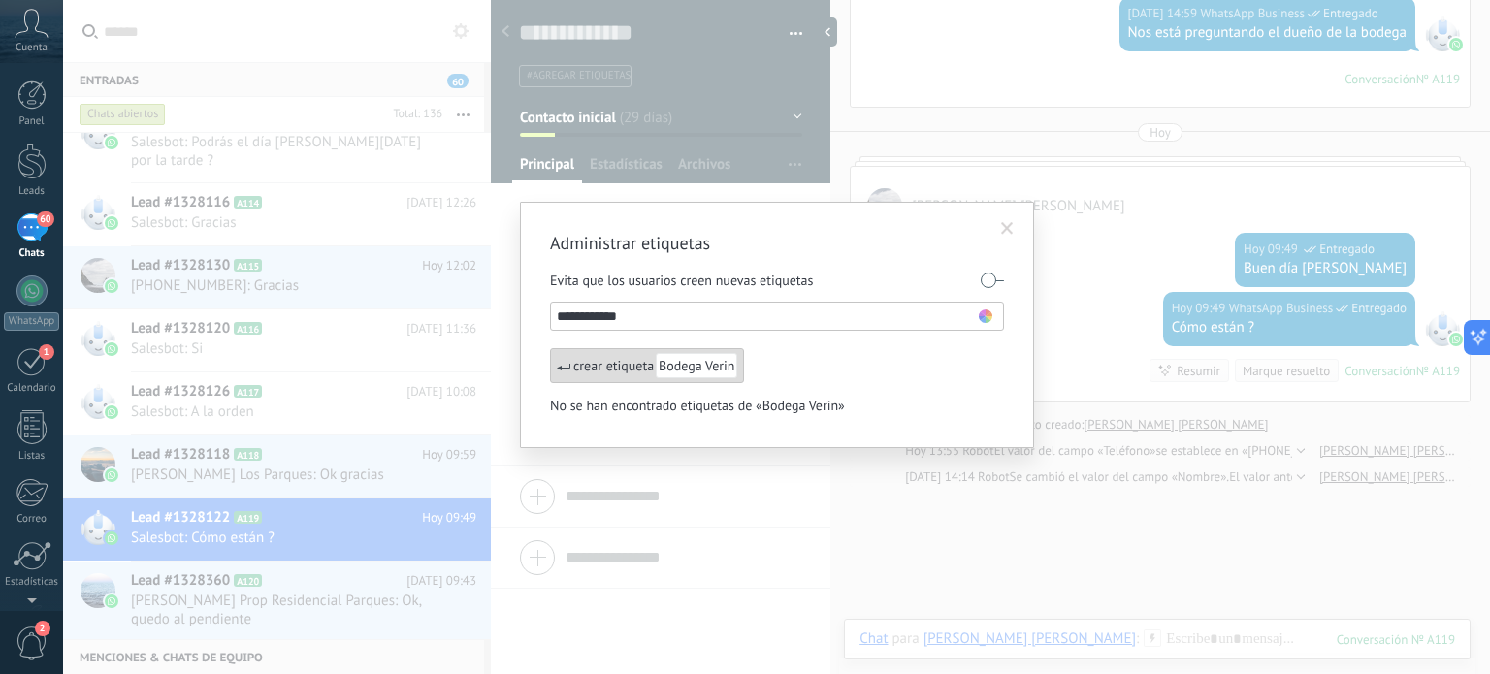
type input "**********"
click at [625, 361] on div "crear etiqueta Bodega Verin" at bounding box center [647, 365] width 194 height 35
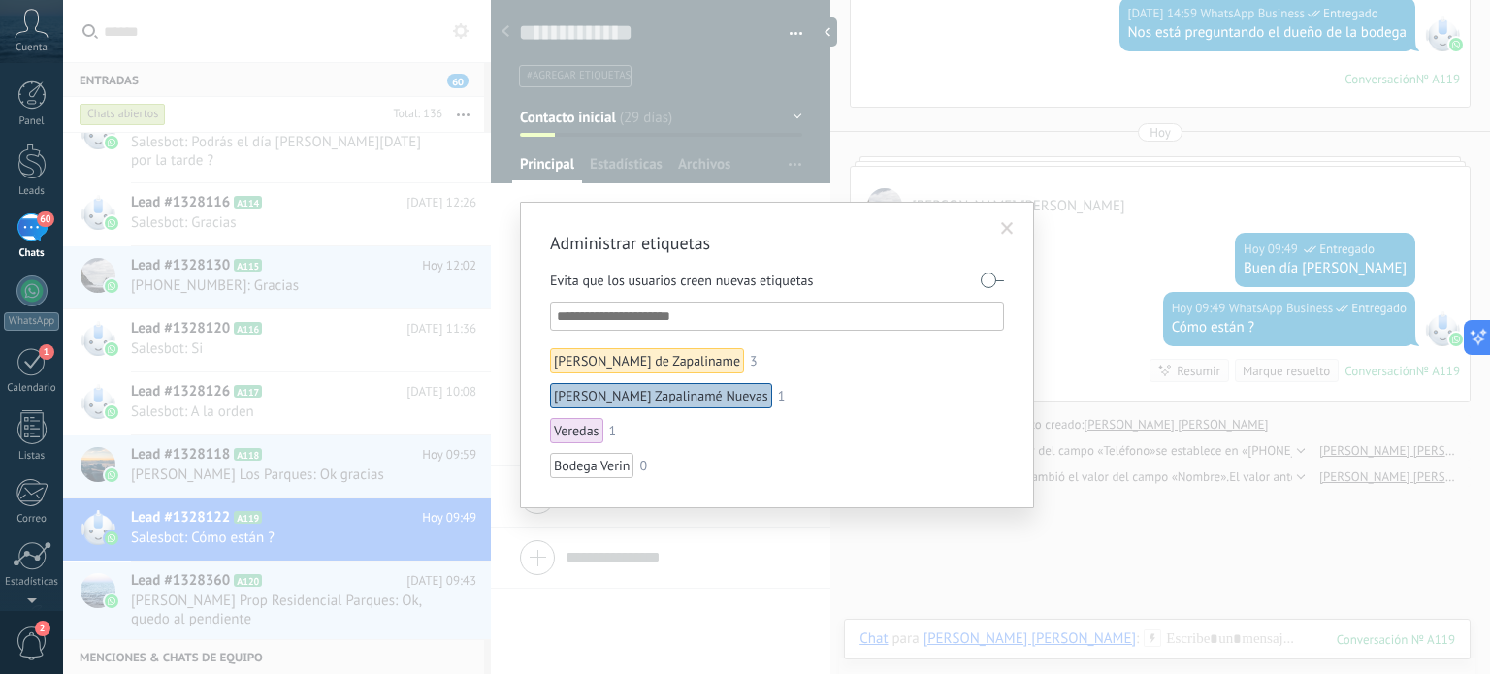
click at [1010, 223] on span at bounding box center [1007, 229] width 13 height 14
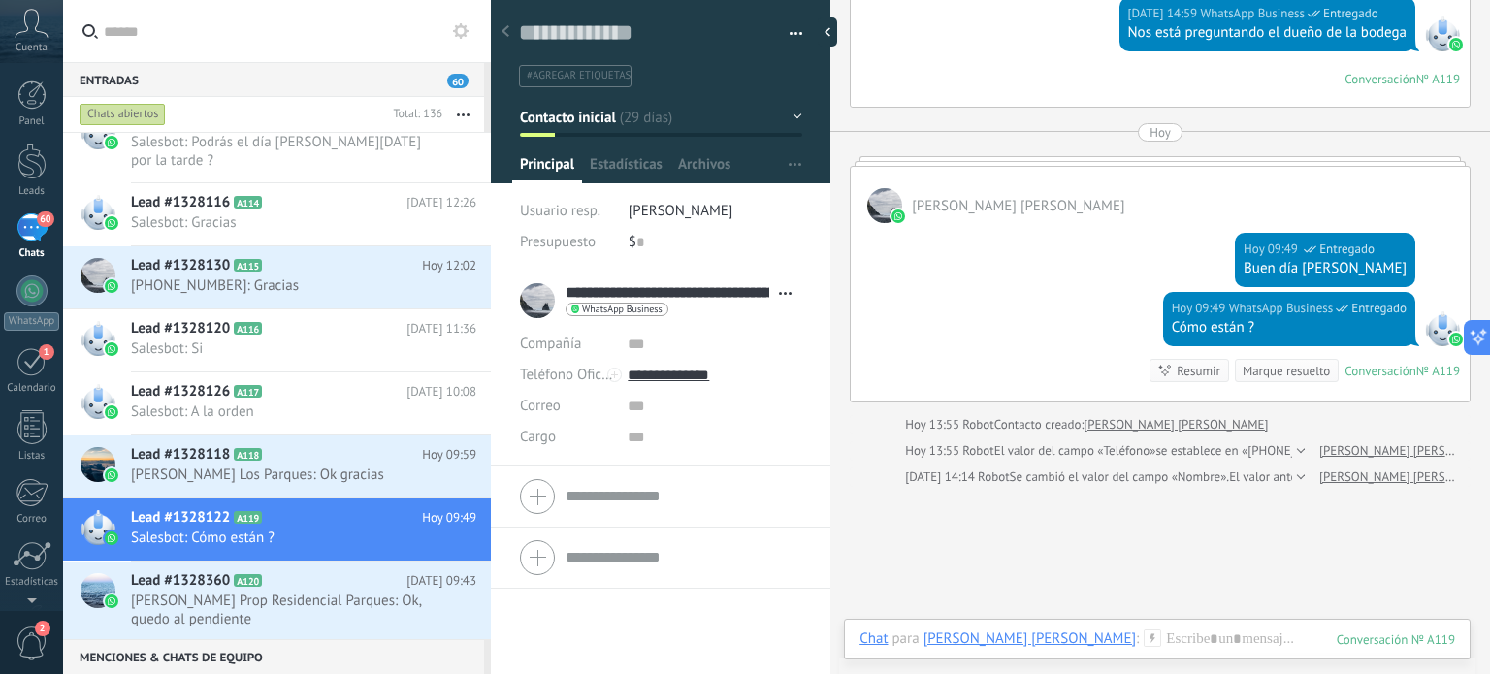
click at [604, 77] on span "#agregar etiquetas" at bounding box center [579, 76] width 104 height 14
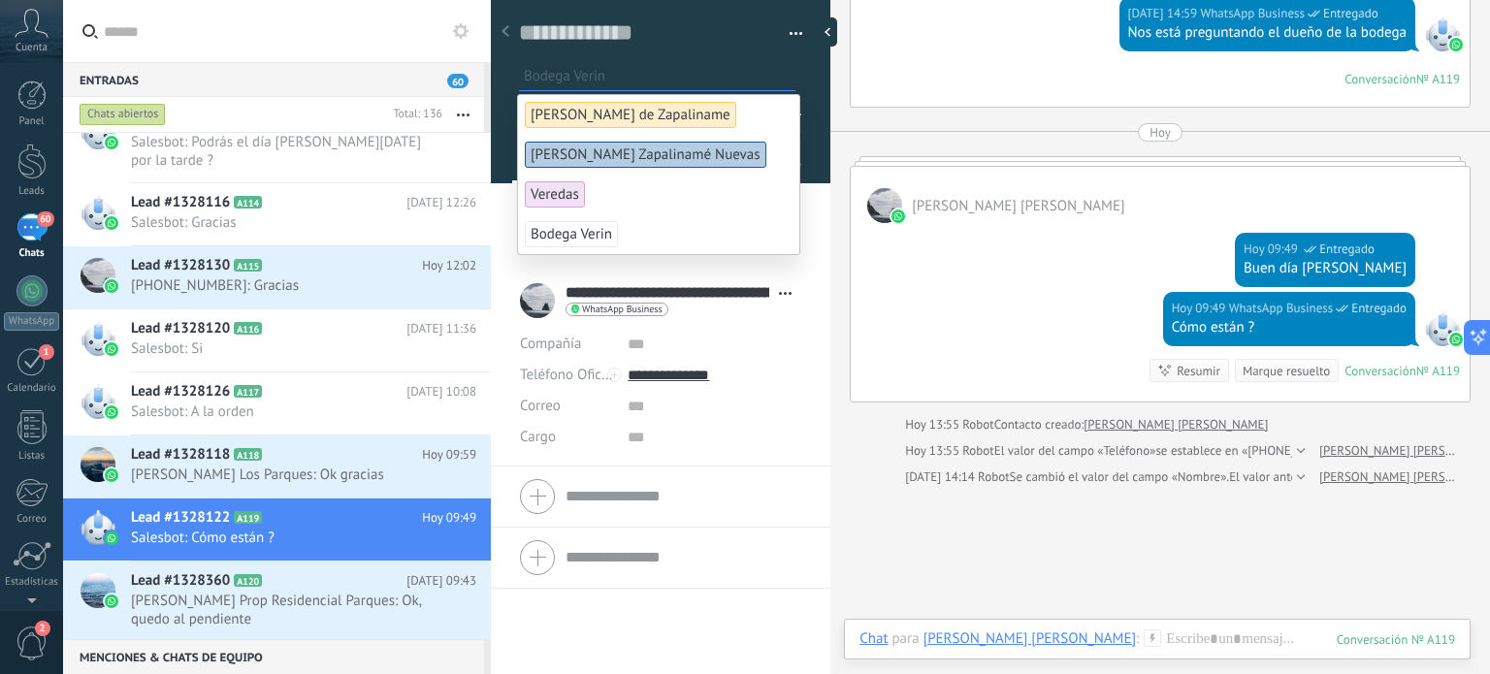
click at [557, 239] on span "Bodega Verin" at bounding box center [571, 234] width 93 height 26
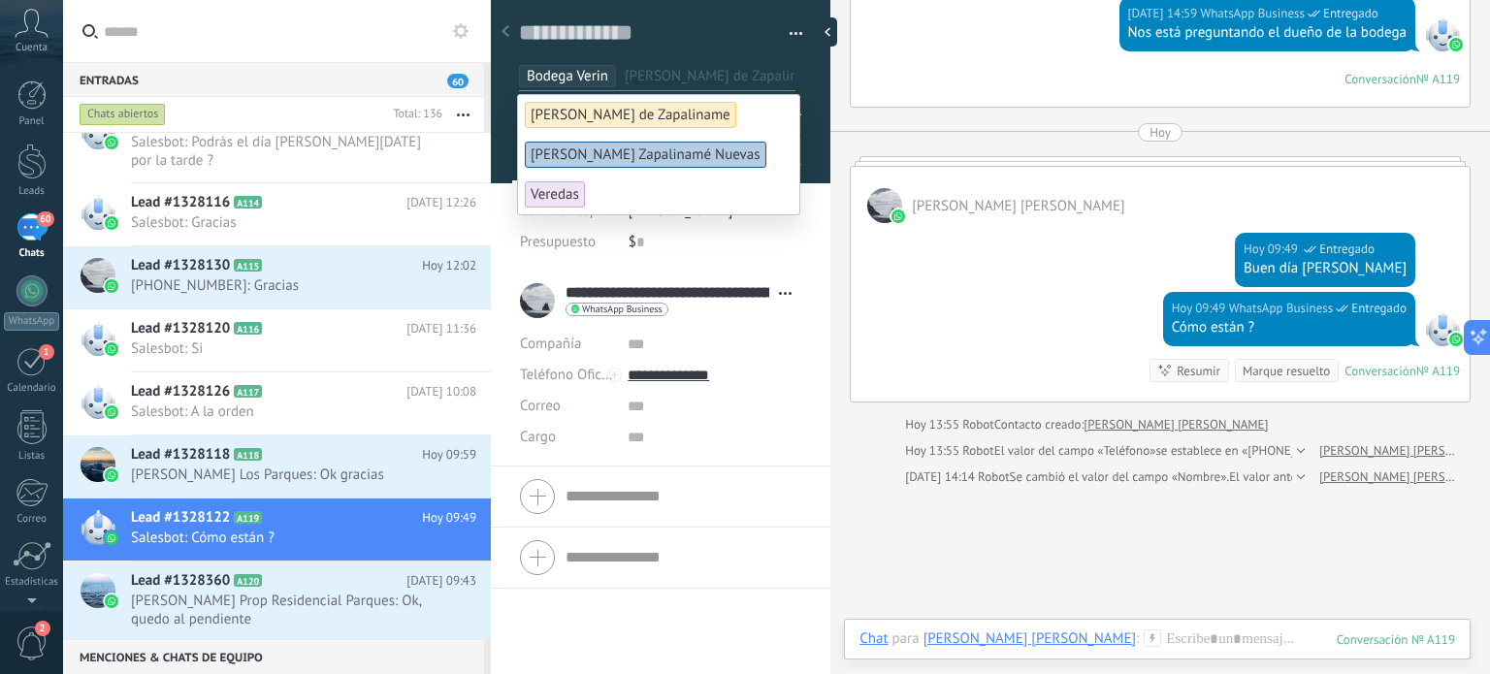
click at [761, 608] on div "**********" at bounding box center [661, 473] width 340 height 405
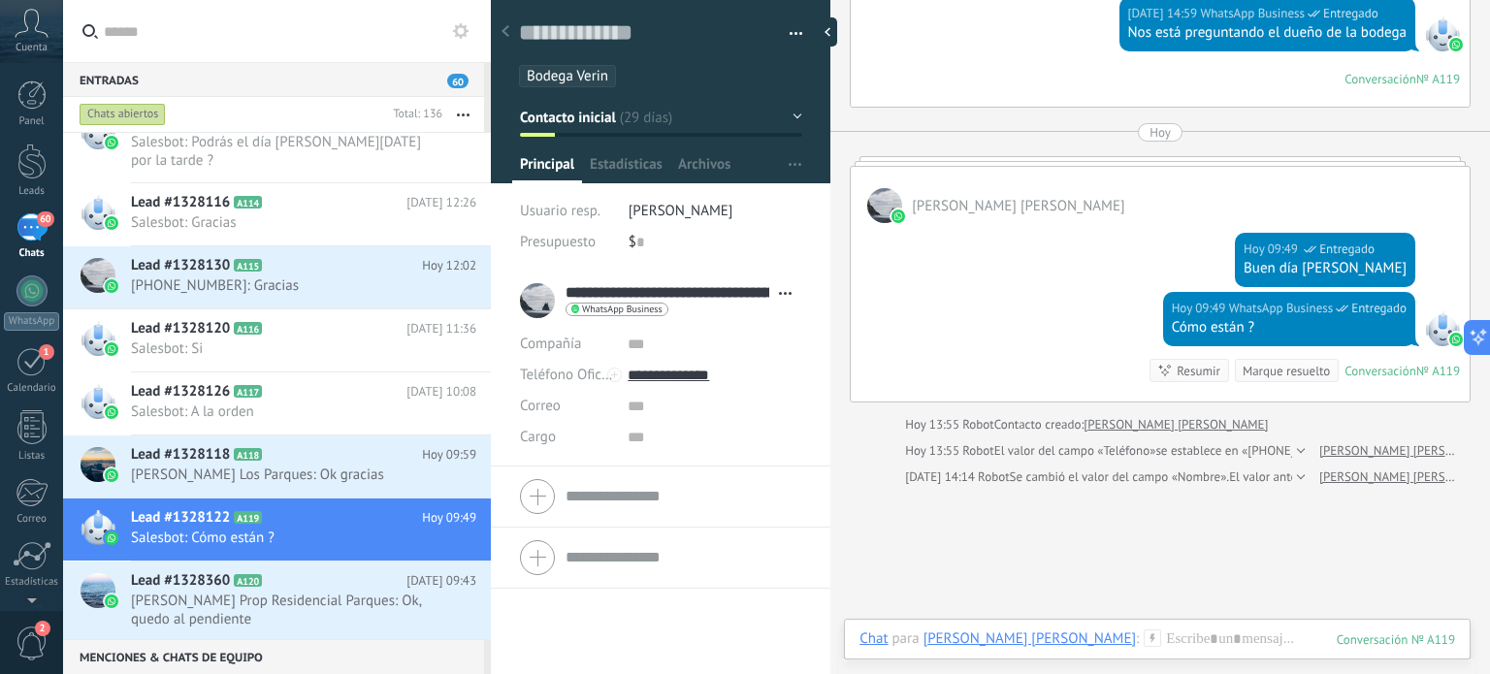
click at [787, 120] on button "Contacto inicial" at bounding box center [661, 117] width 282 height 35
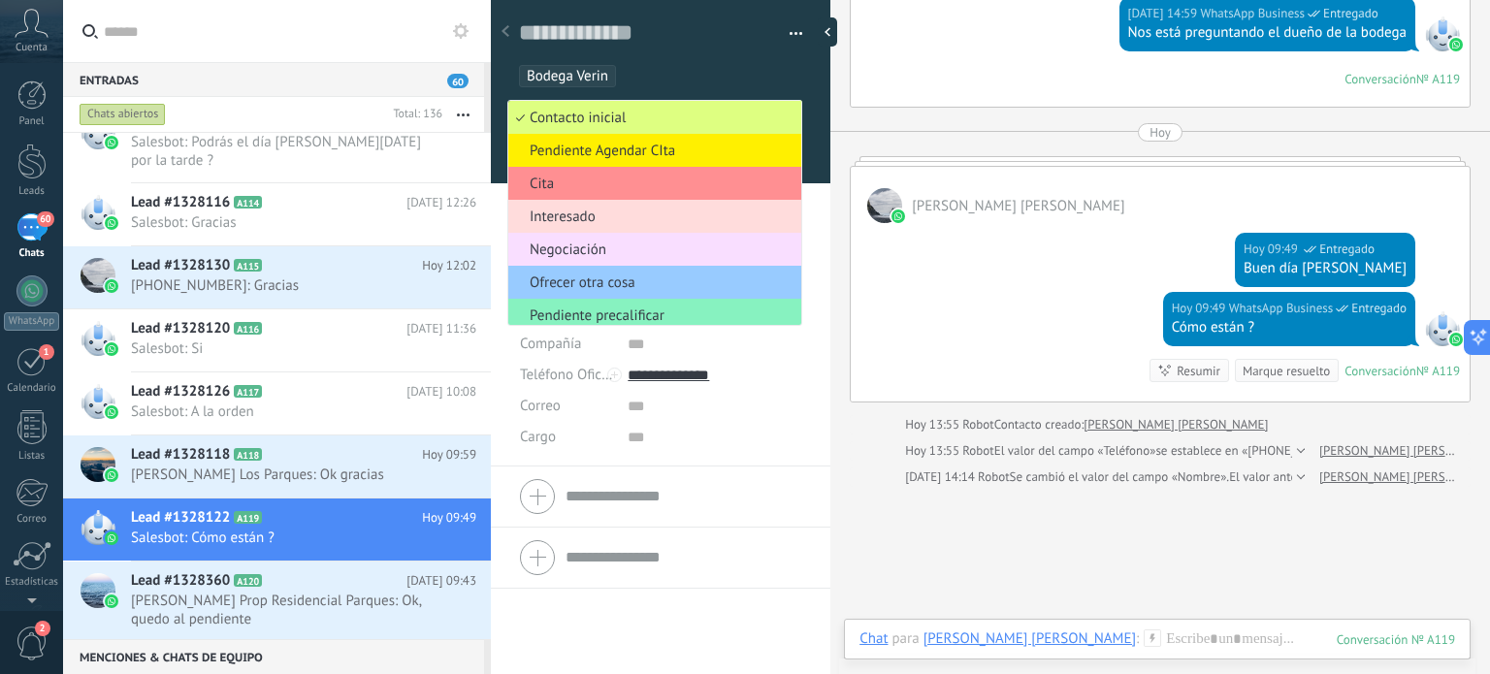
click at [575, 224] on span "Interesado" at bounding box center [651, 217] width 287 height 18
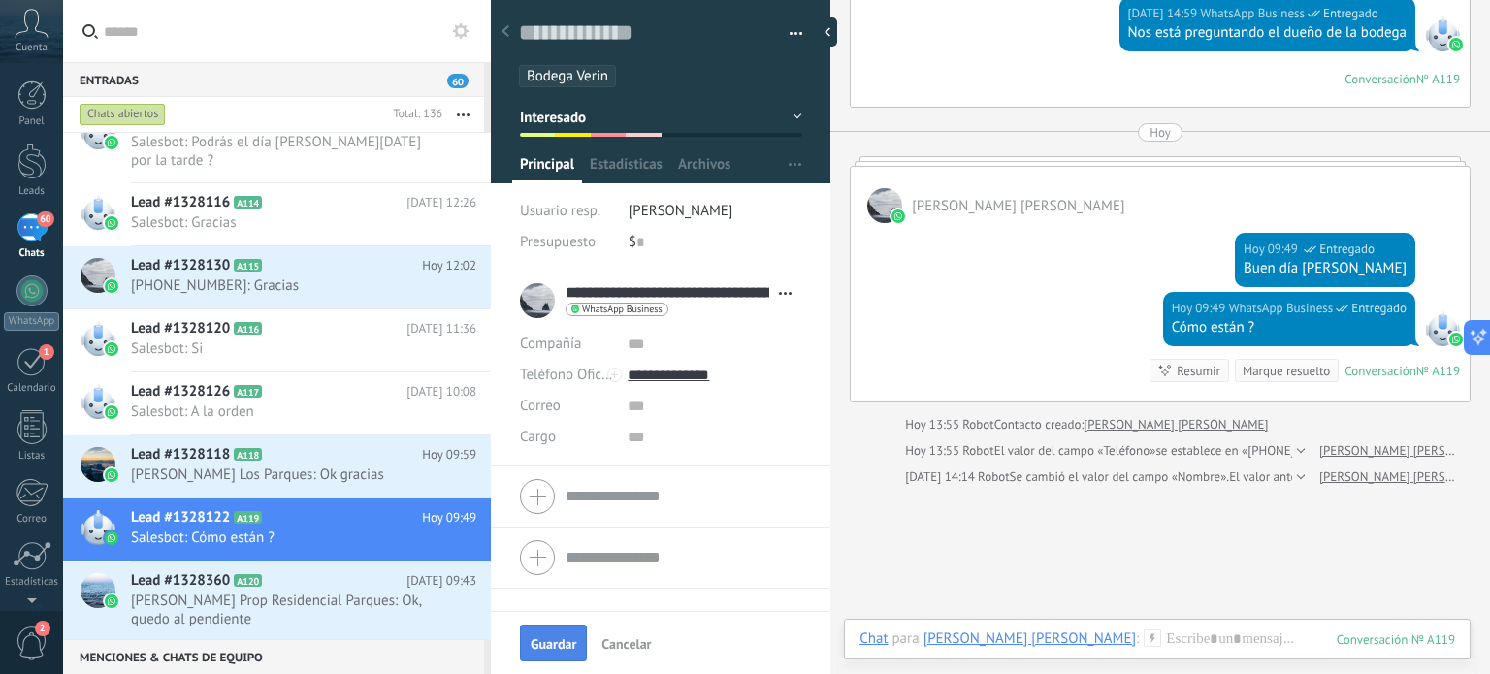
click at [550, 637] on span "Guardar" at bounding box center [554, 644] width 46 height 14
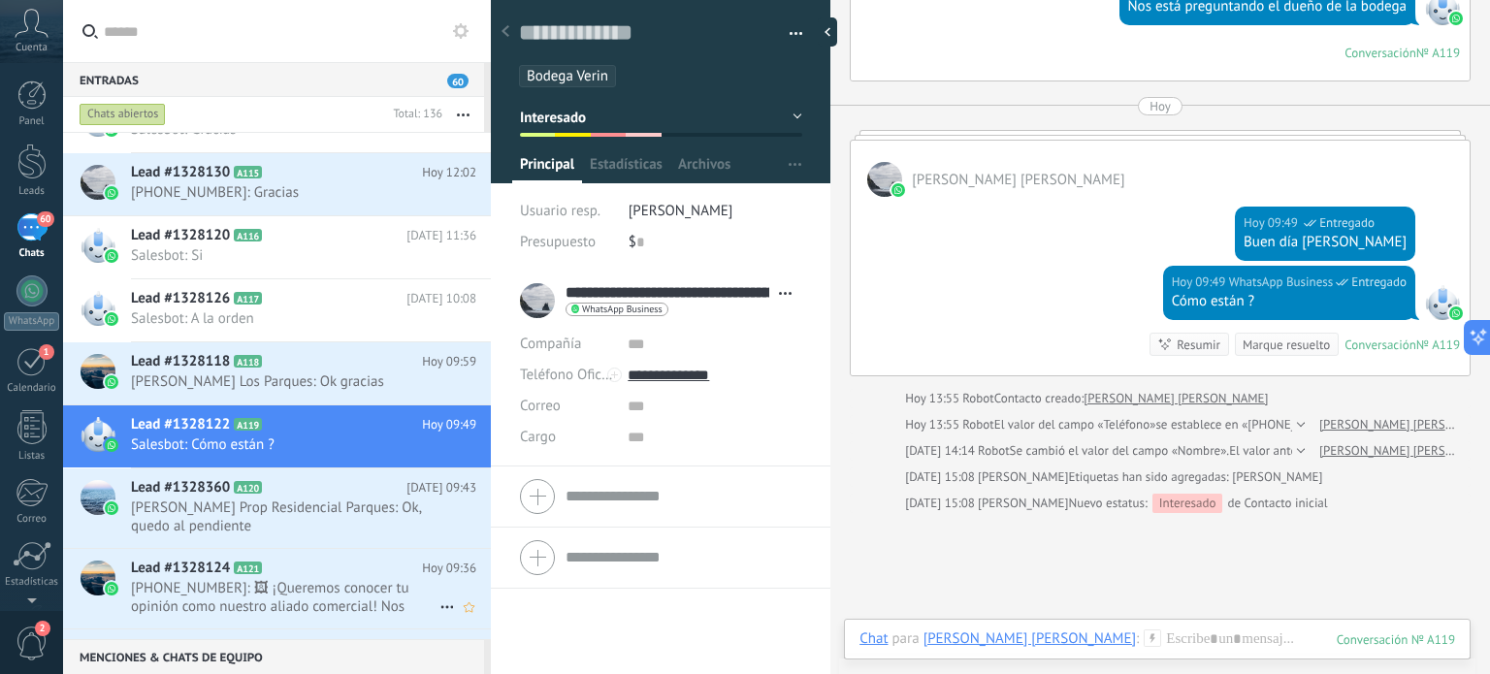
scroll to position [873, 0]
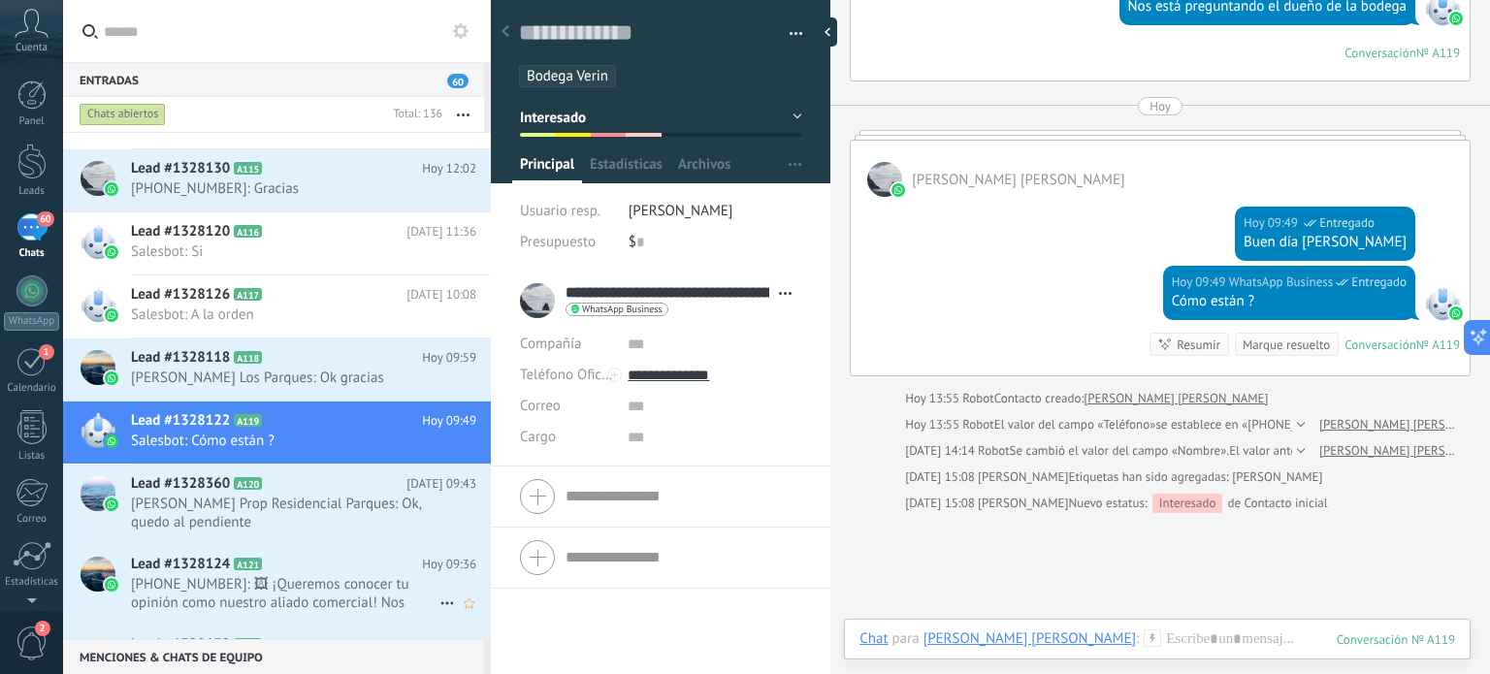
click at [254, 577] on span "+5215573461635: 🖼 ¡Queremos conocer tu opinión como nuestro aliado comercial! N…" at bounding box center [285, 593] width 309 height 37
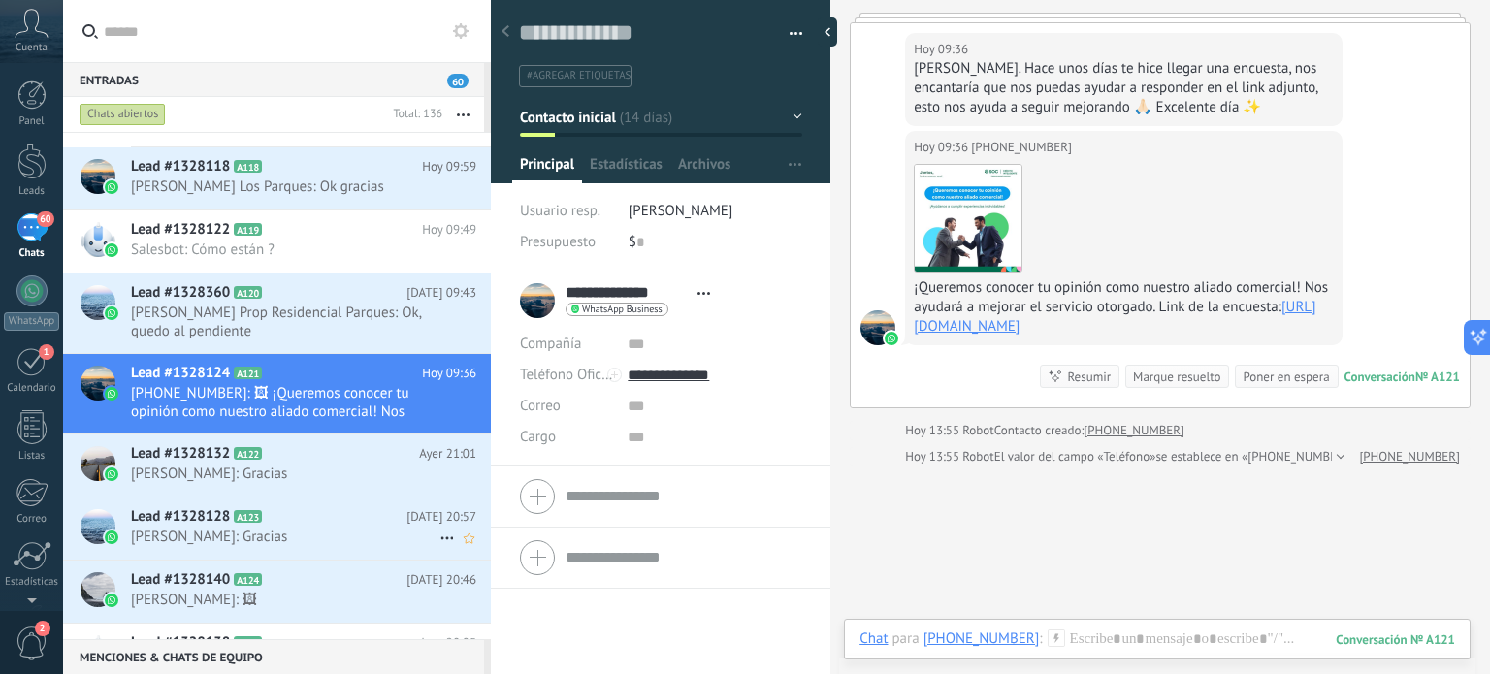
scroll to position [1067, 0]
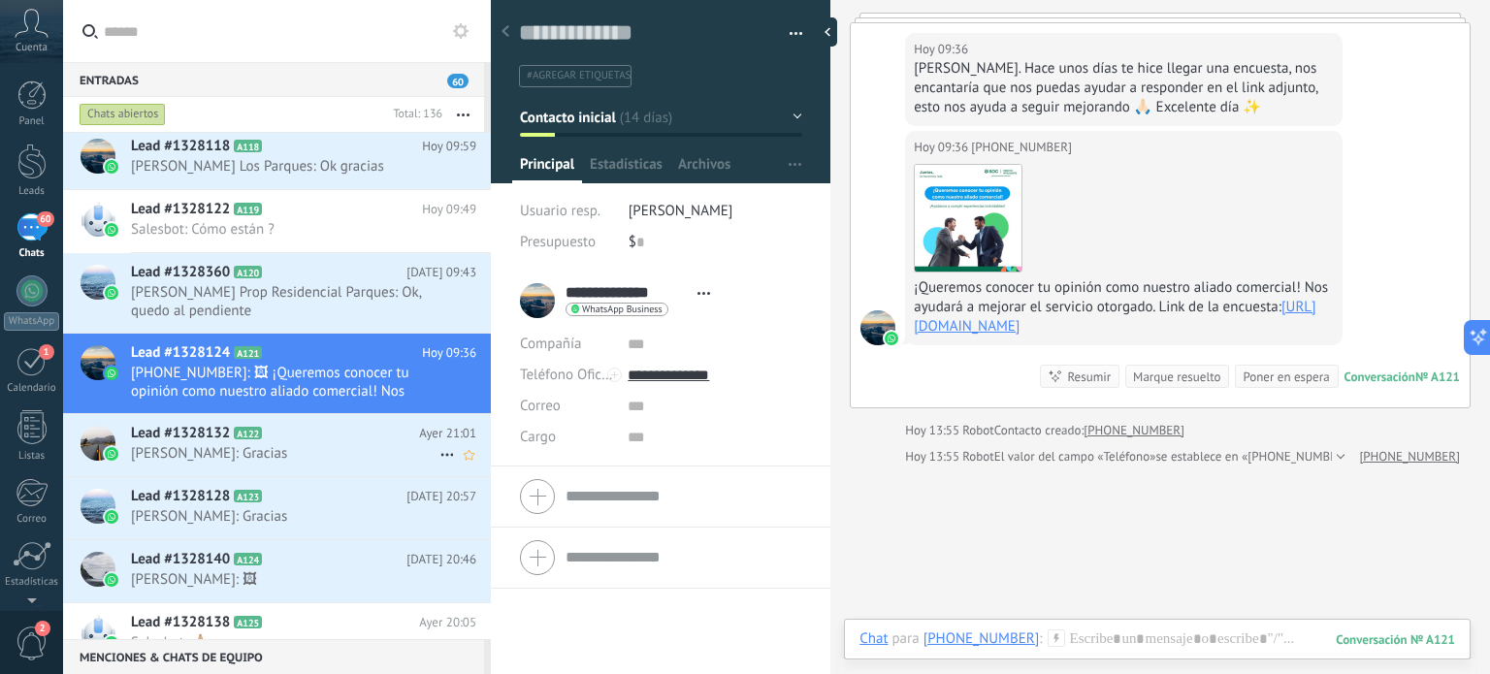
click at [184, 447] on span "[PERSON_NAME]: Gracias" at bounding box center [285, 453] width 309 height 18
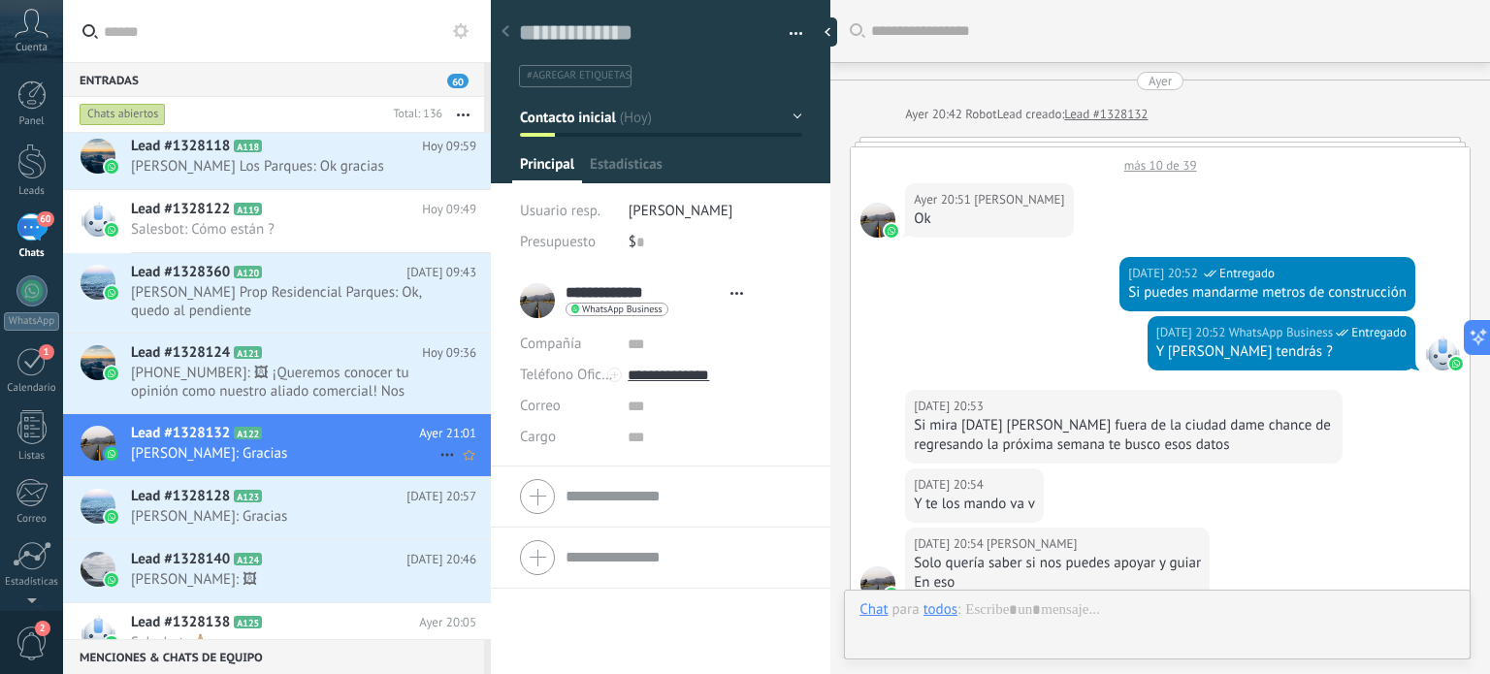
type textarea "**********"
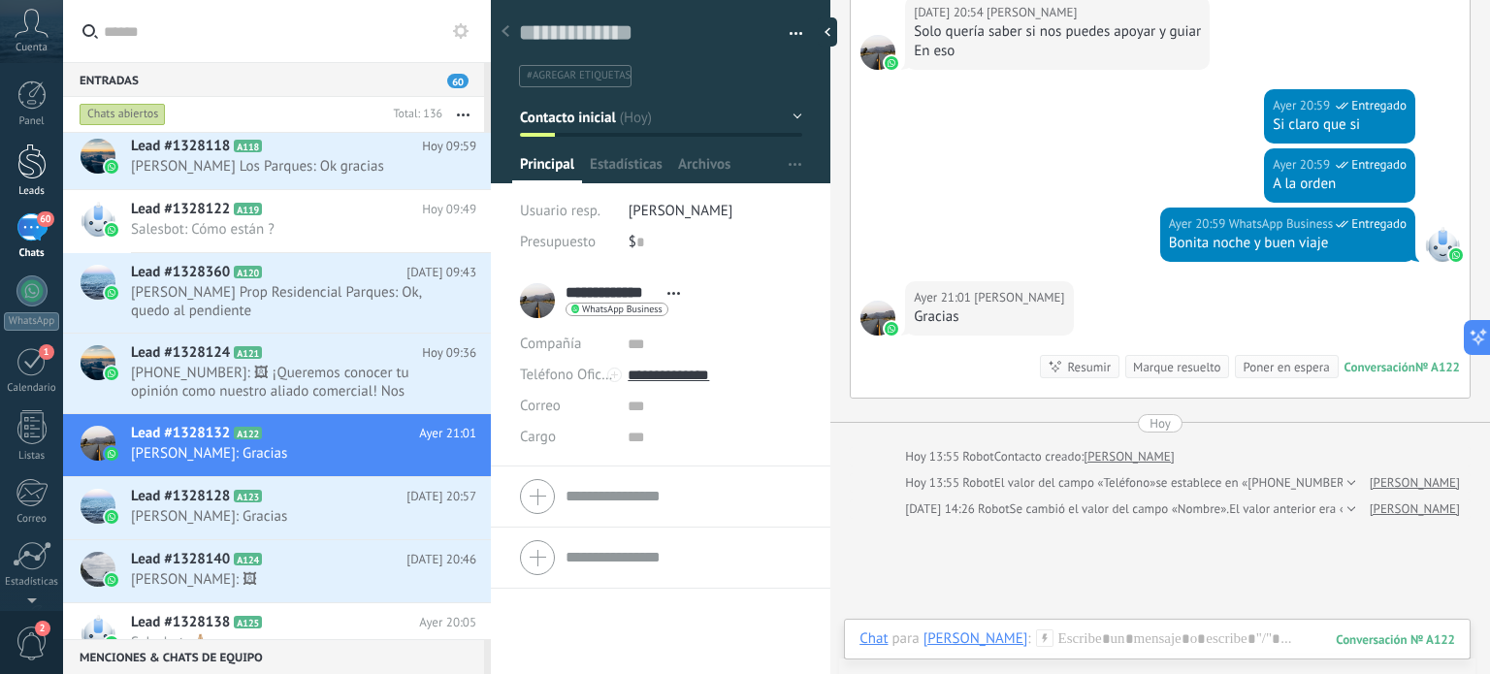
click at [25, 167] on div at bounding box center [31, 162] width 29 height 36
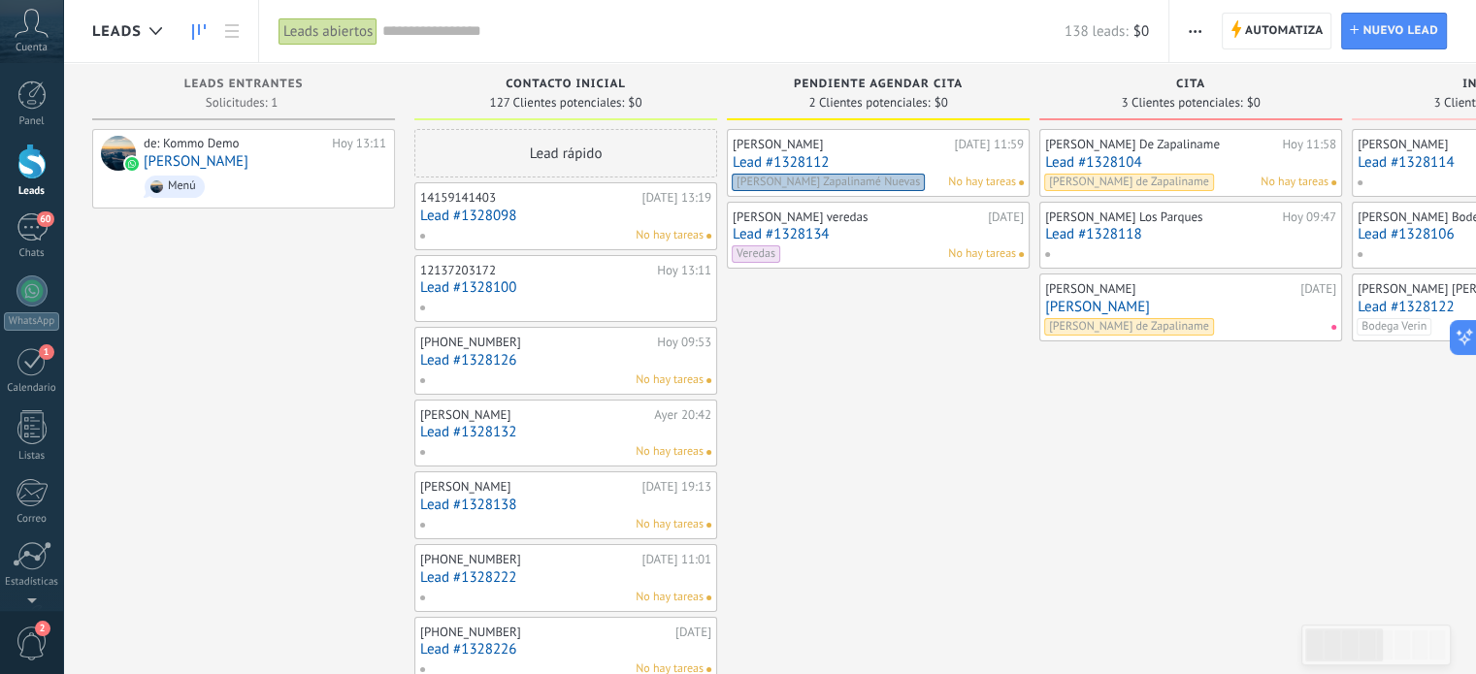
click at [1194, 26] on span "button" at bounding box center [1195, 31] width 13 height 37
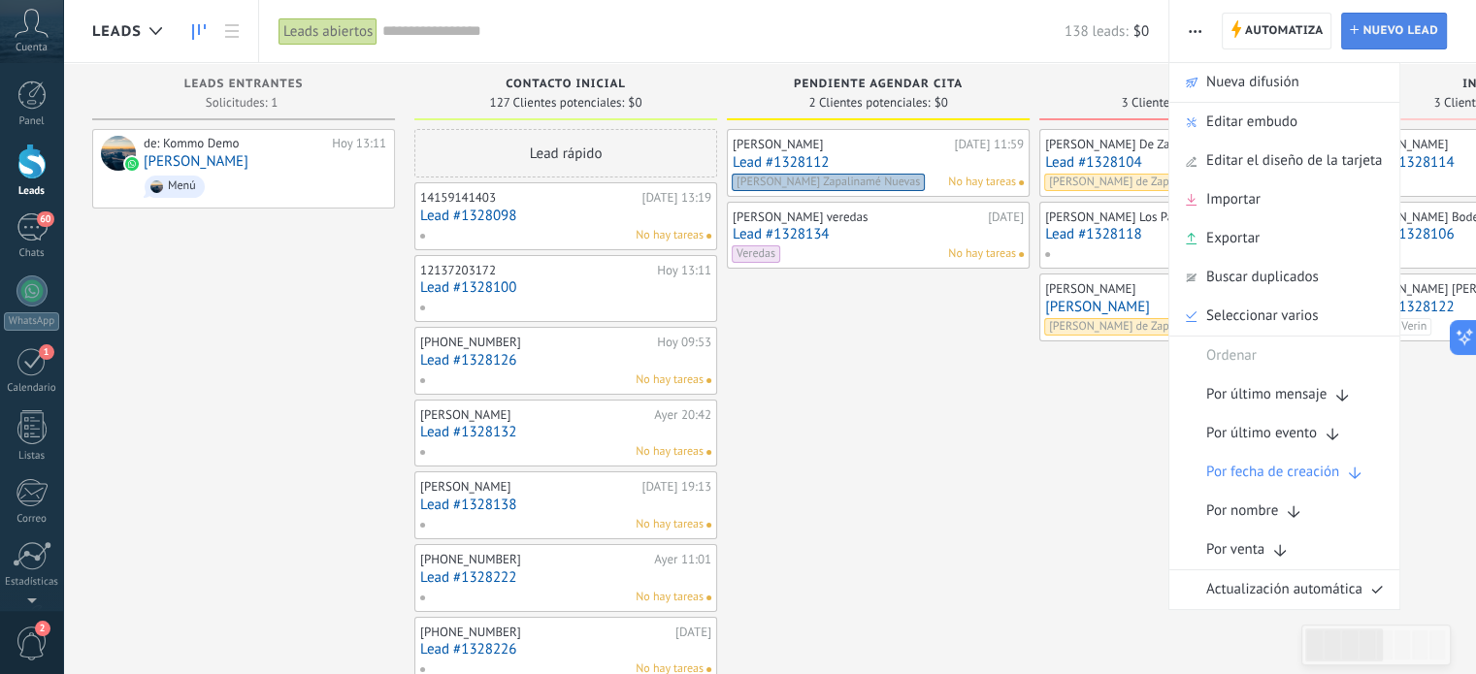
click at [1393, 29] on span "Nuevo lead" at bounding box center [1400, 31] width 76 height 35
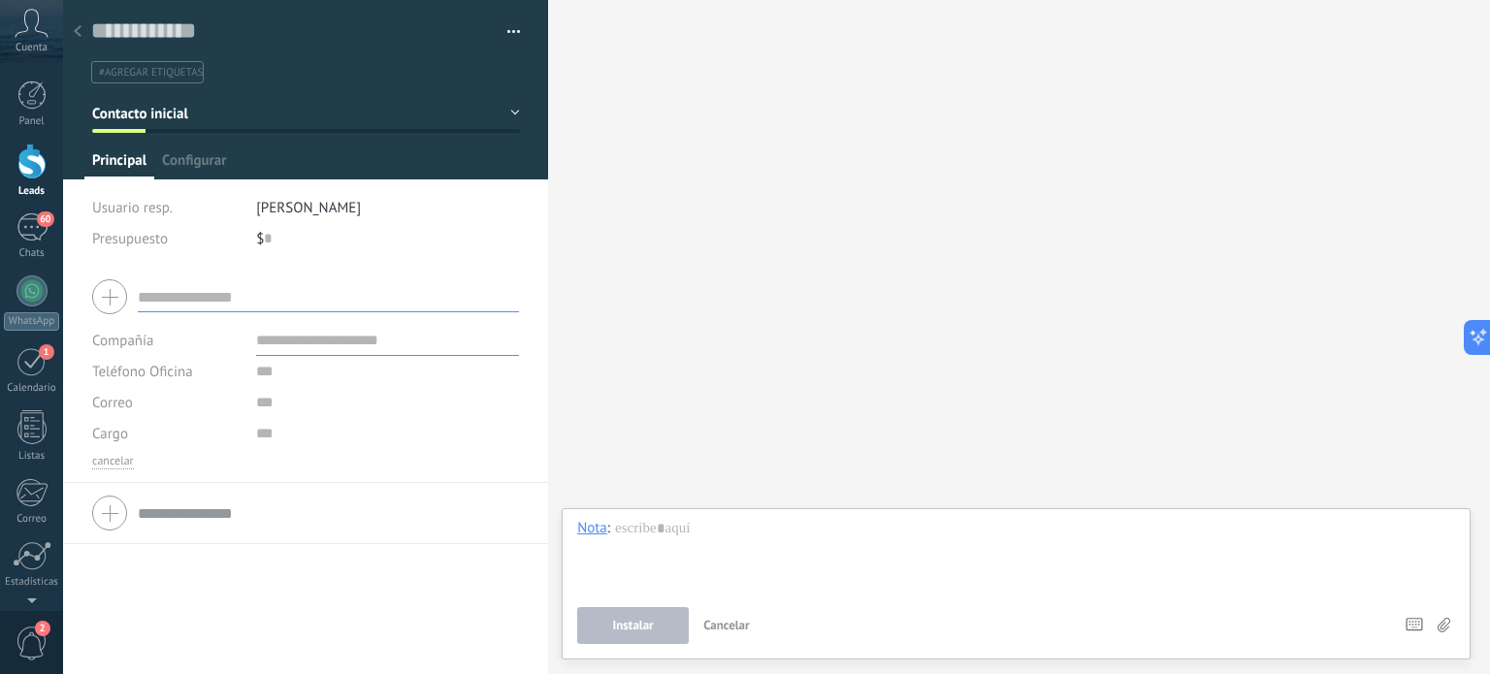
click at [77, 25] on div at bounding box center [77, 33] width 27 height 38
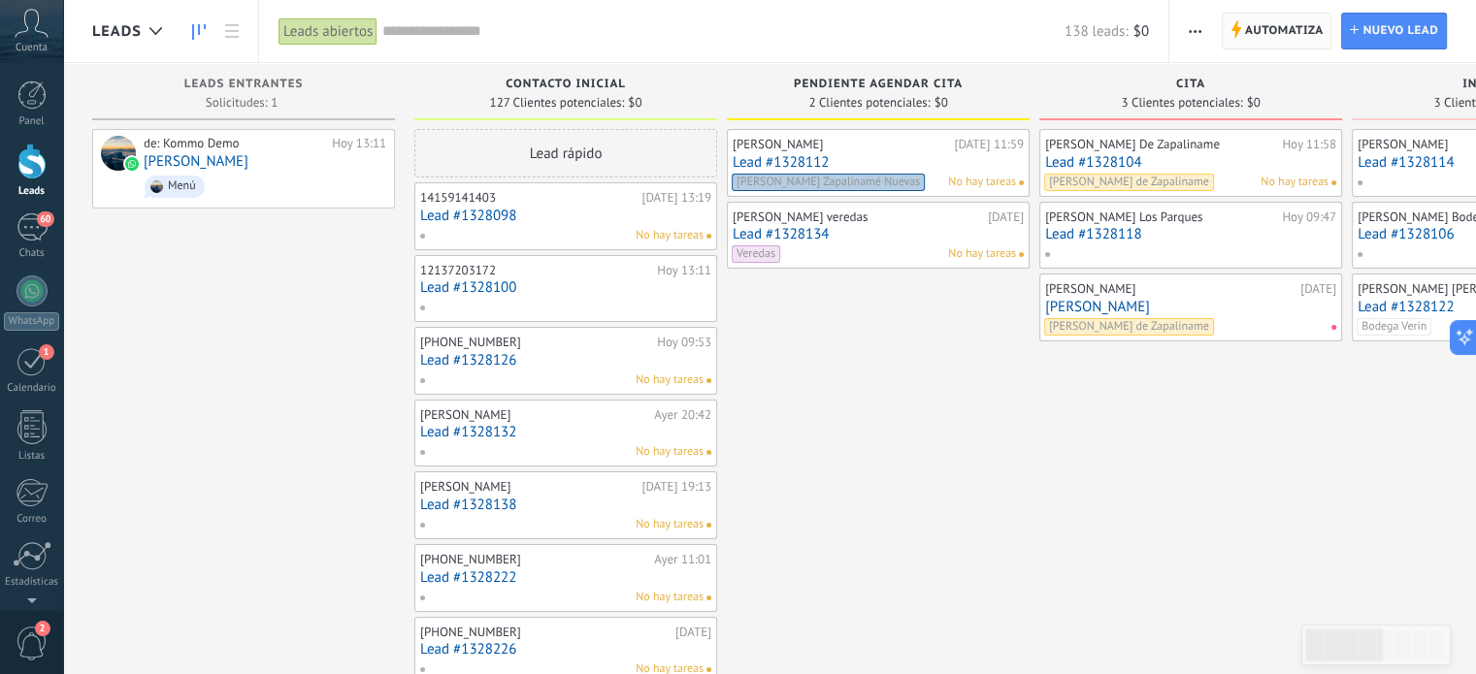
click at [1276, 22] on span "Automatiza" at bounding box center [1284, 31] width 79 height 35
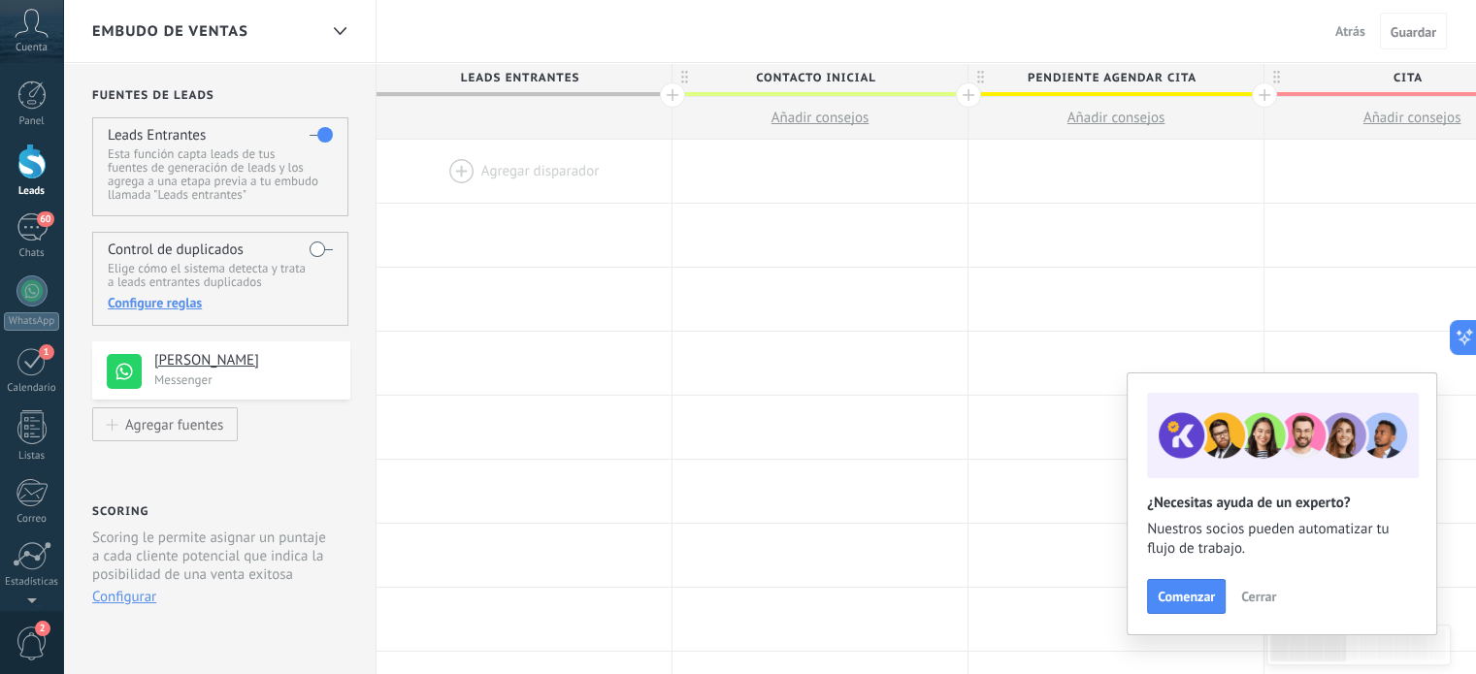
click at [34, 162] on div at bounding box center [31, 162] width 29 height 36
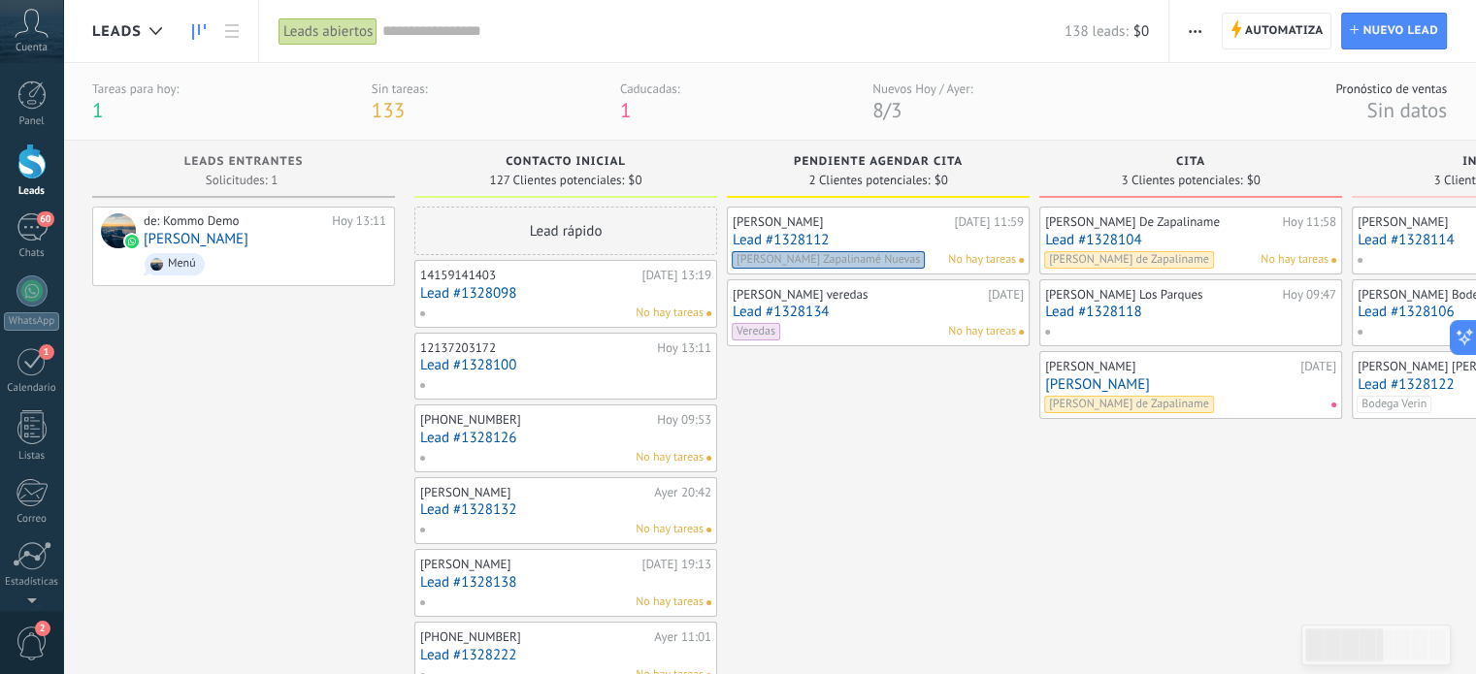
click at [1195, 25] on span "button" at bounding box center [1195, 31] width 13 height 37
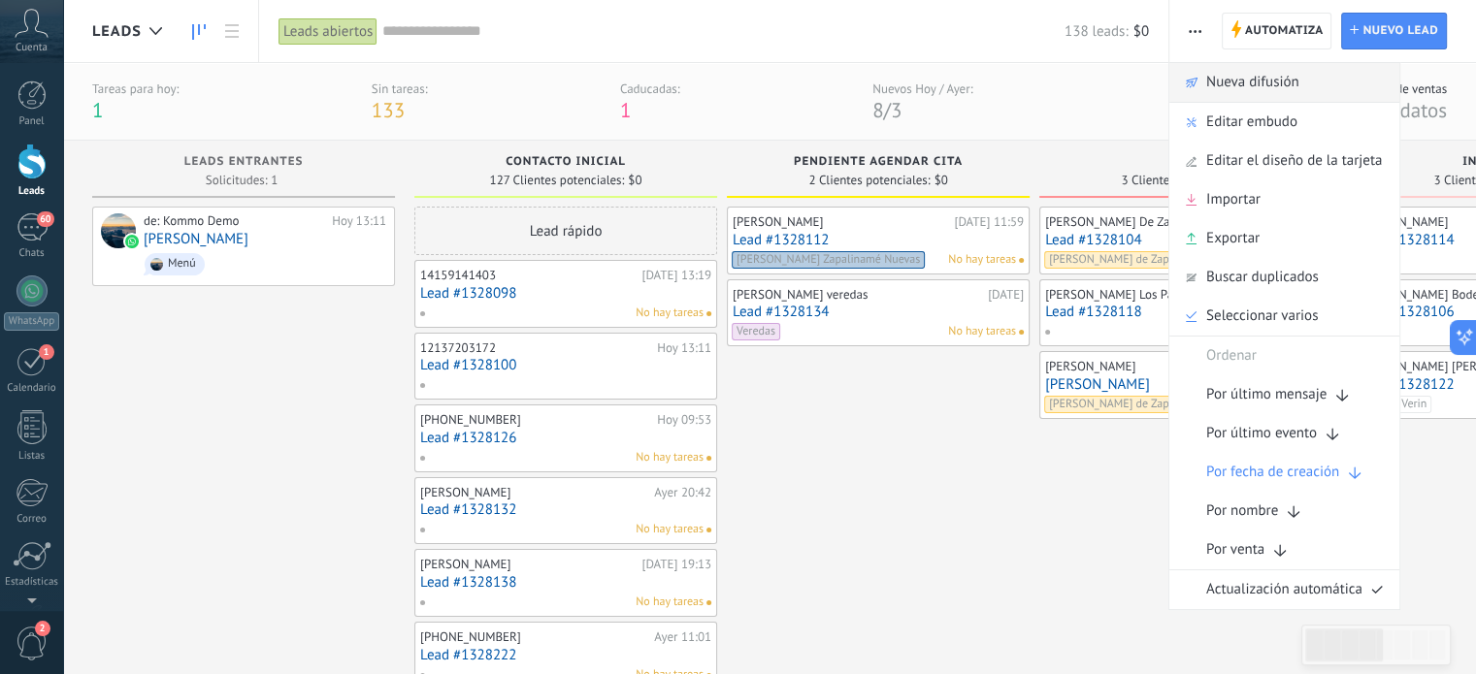
click at [1225, 85] on span "Nueva difusión" at bounding box center [1252, 82] width 93 height 39
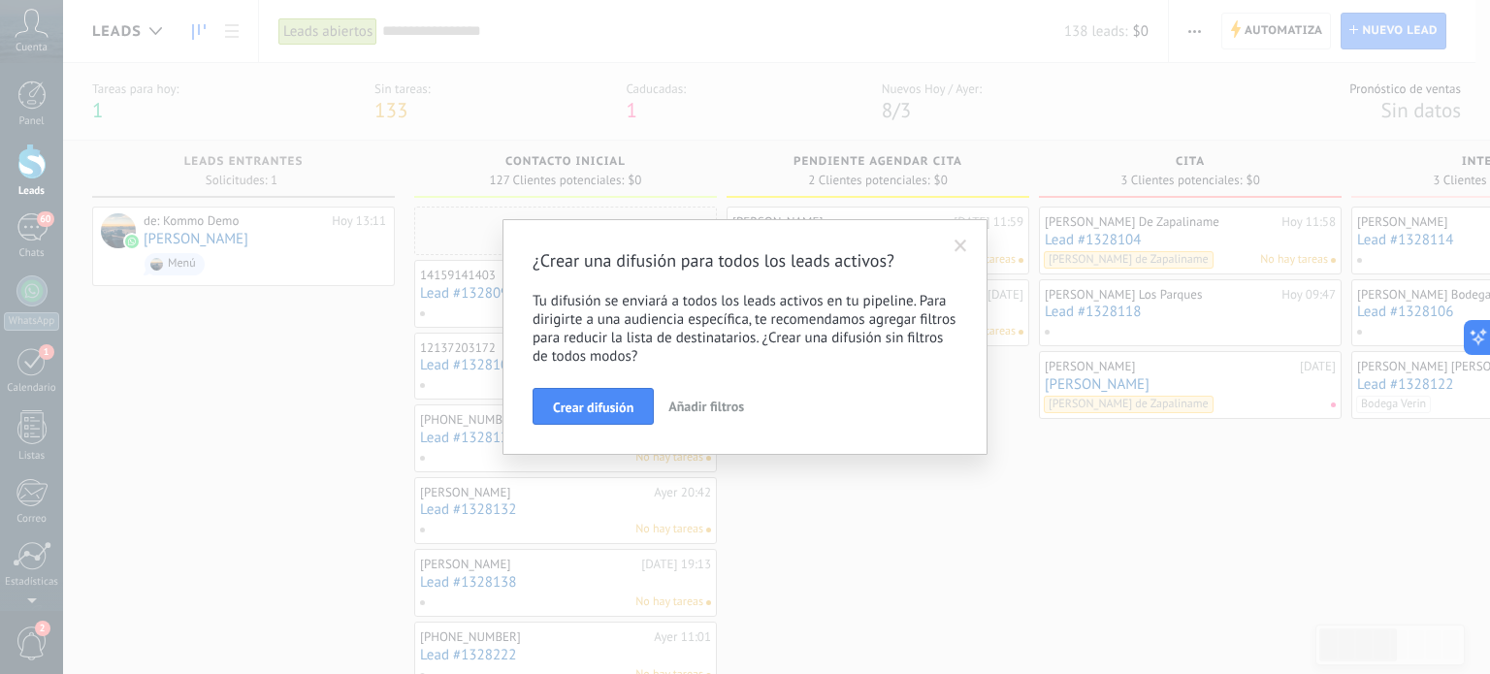
click at [959, 248] on span at bounding box center [961, 247] width 13 height 14
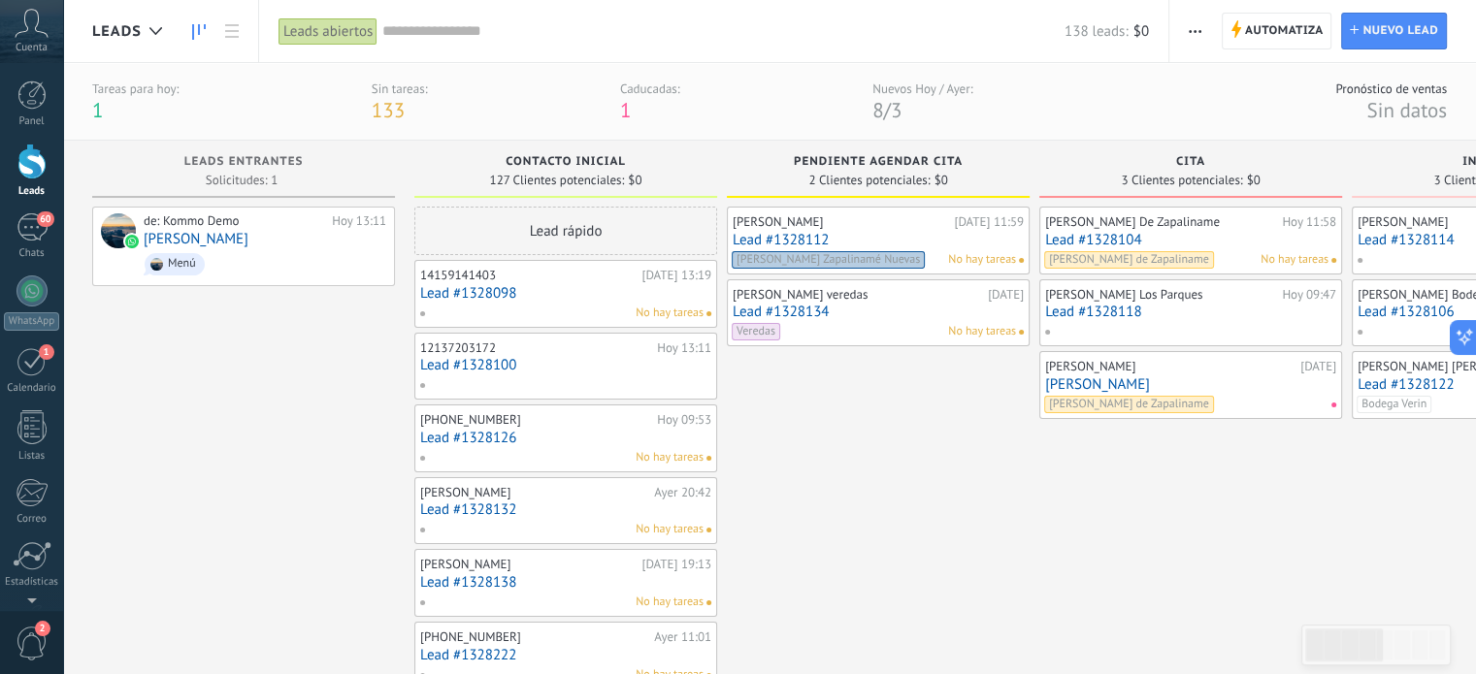
click at [1188, 24] on button "button" at bounding box center [1195, 31] width 28 height 37
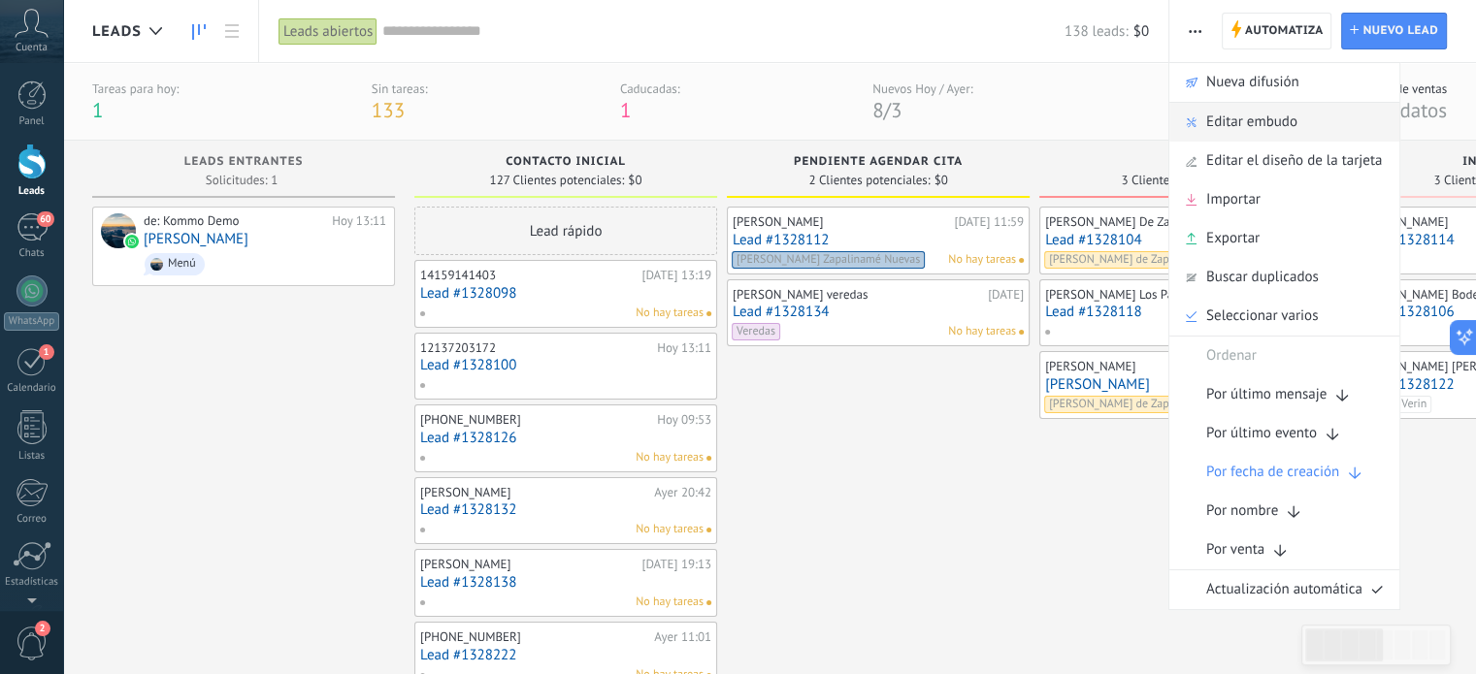
click at [1212, 125] on span "Editar embudo" at bounding box center [1251, 122] width 91 height 39
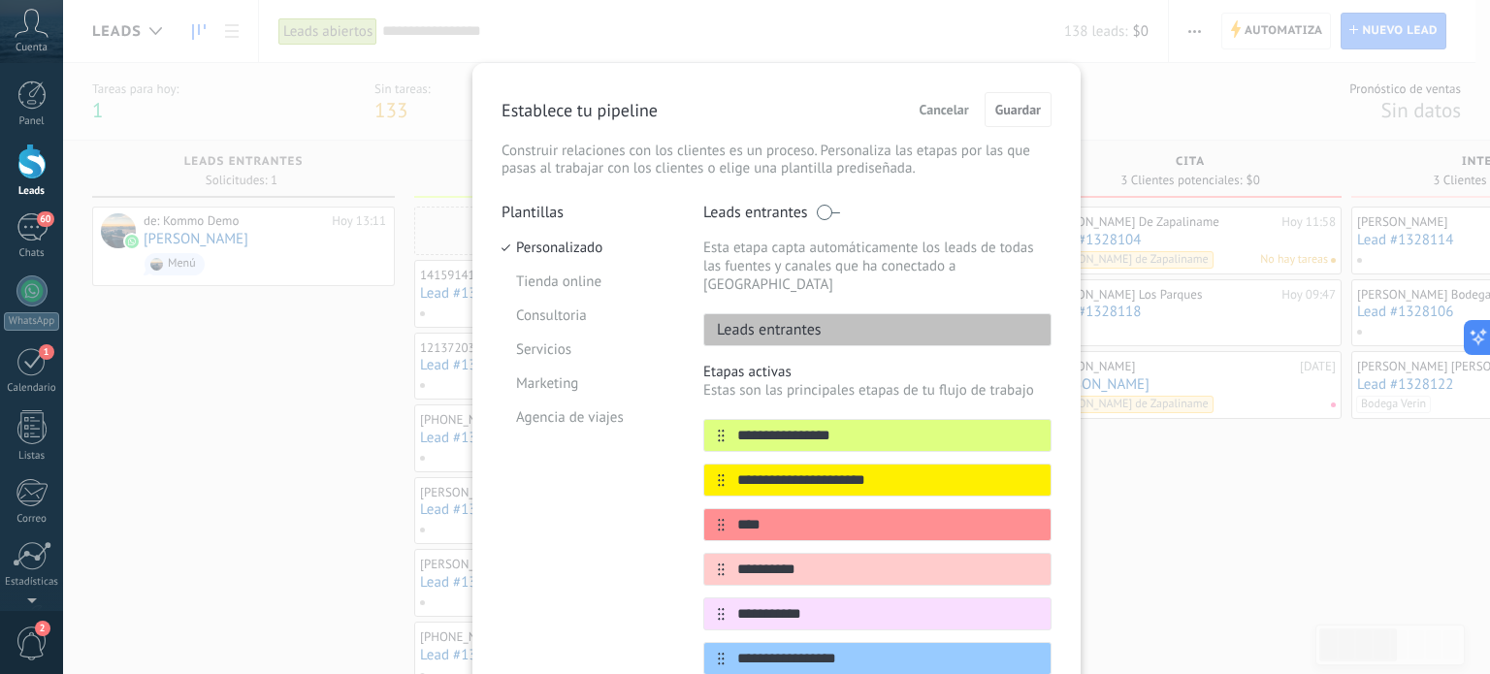
click at [942, 113] on span "Cancelar" at bounding box center [944, 110] width 49 height 14
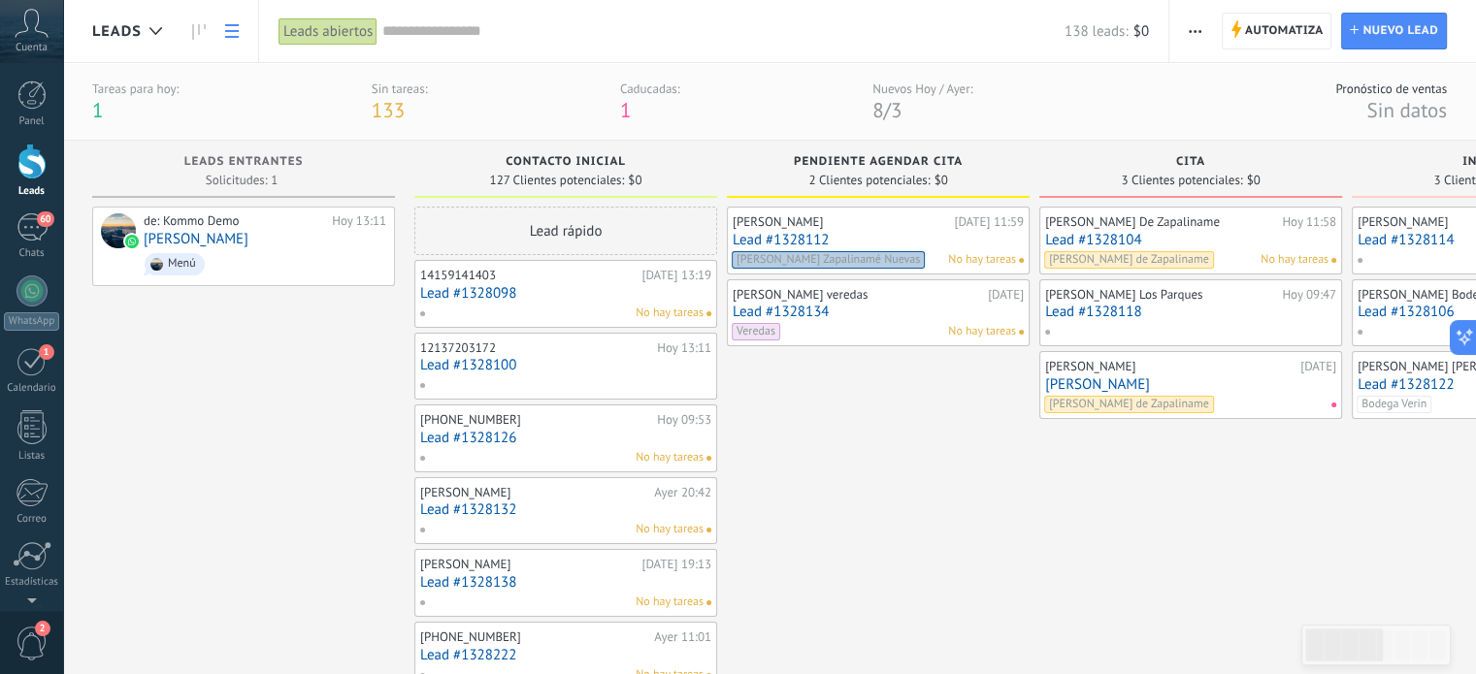
click at [235, 26] on use at bounding box center [232, 31] width 14 height 14
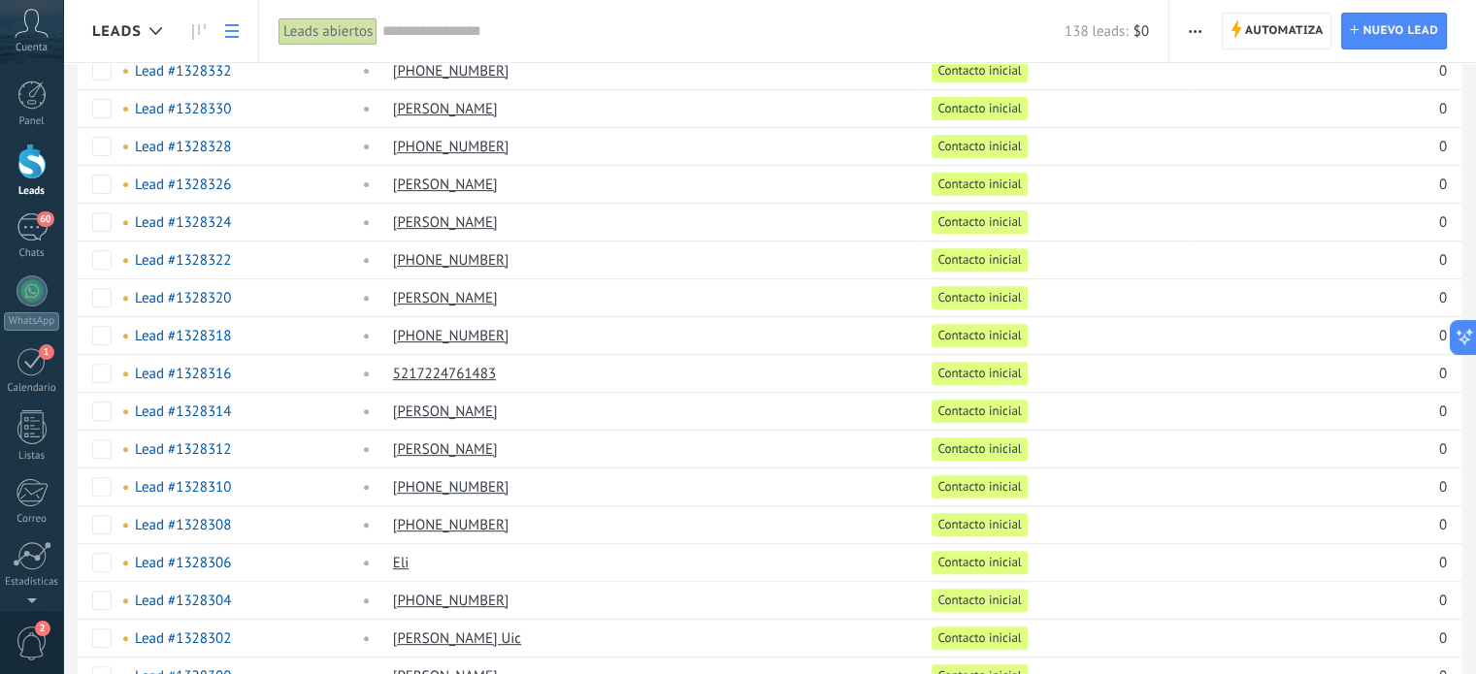
scroll to position [1389, 0]
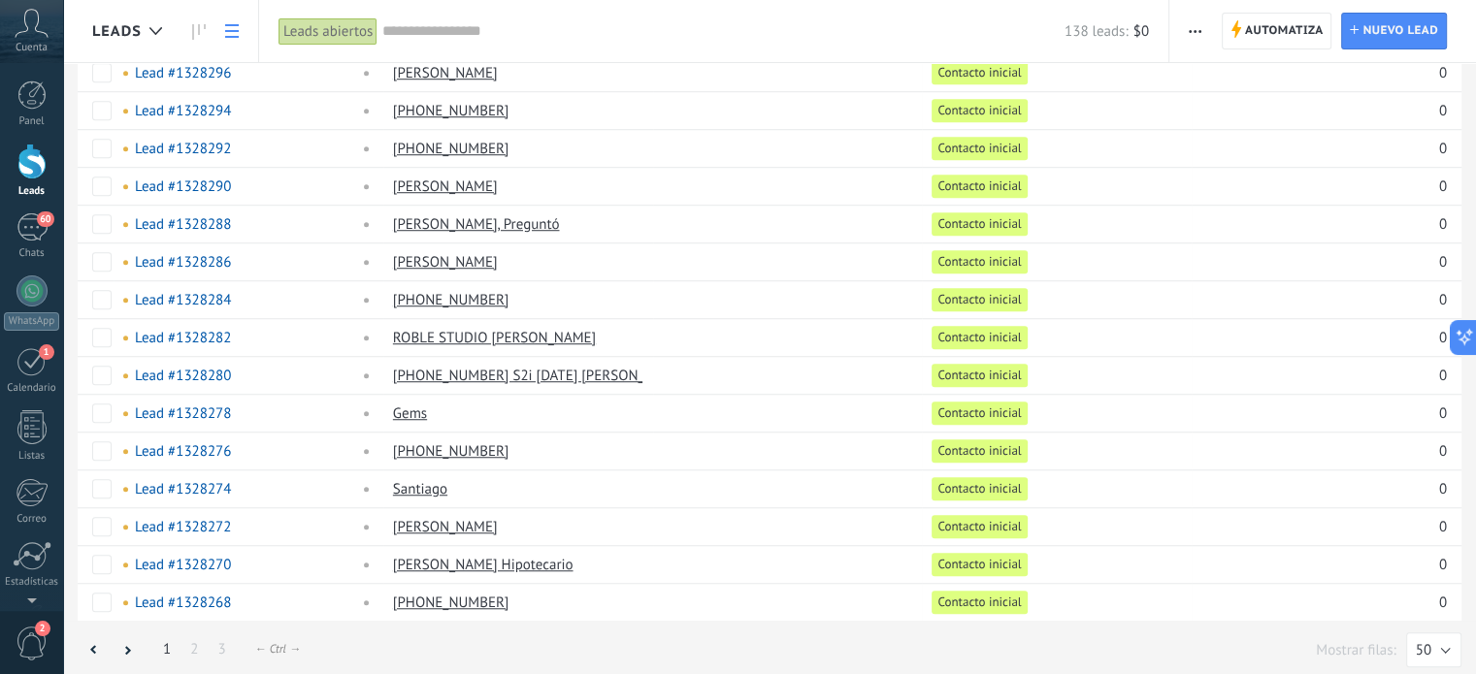
drag, startPoint x: 124, startPoint y: 636, endPoint x: 125, endPoint y: 625, distance: 10.7
click at [124, 645] on icon at bounding box center [127, 650] width 7 height 10
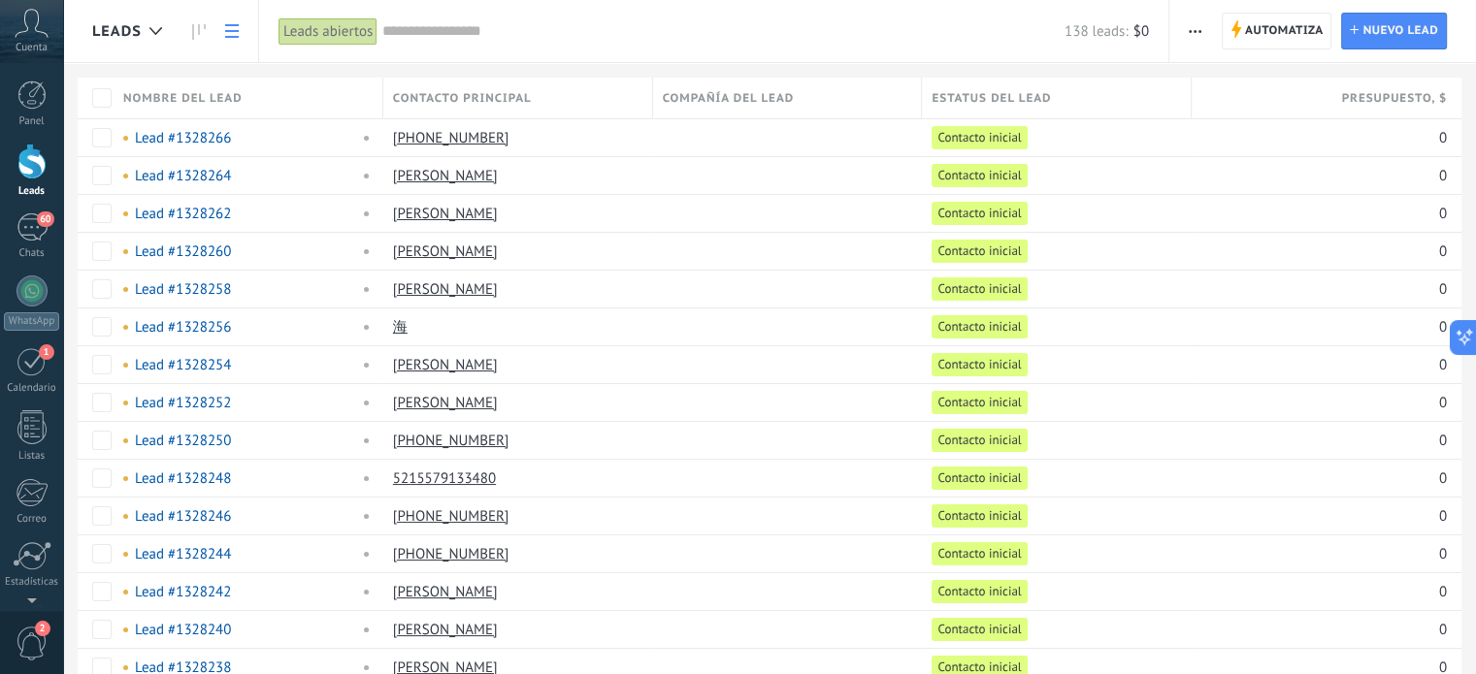
click at [1029, 90] on span "Estatus del lead" at bounding box center [991, 98] width 119 height 18
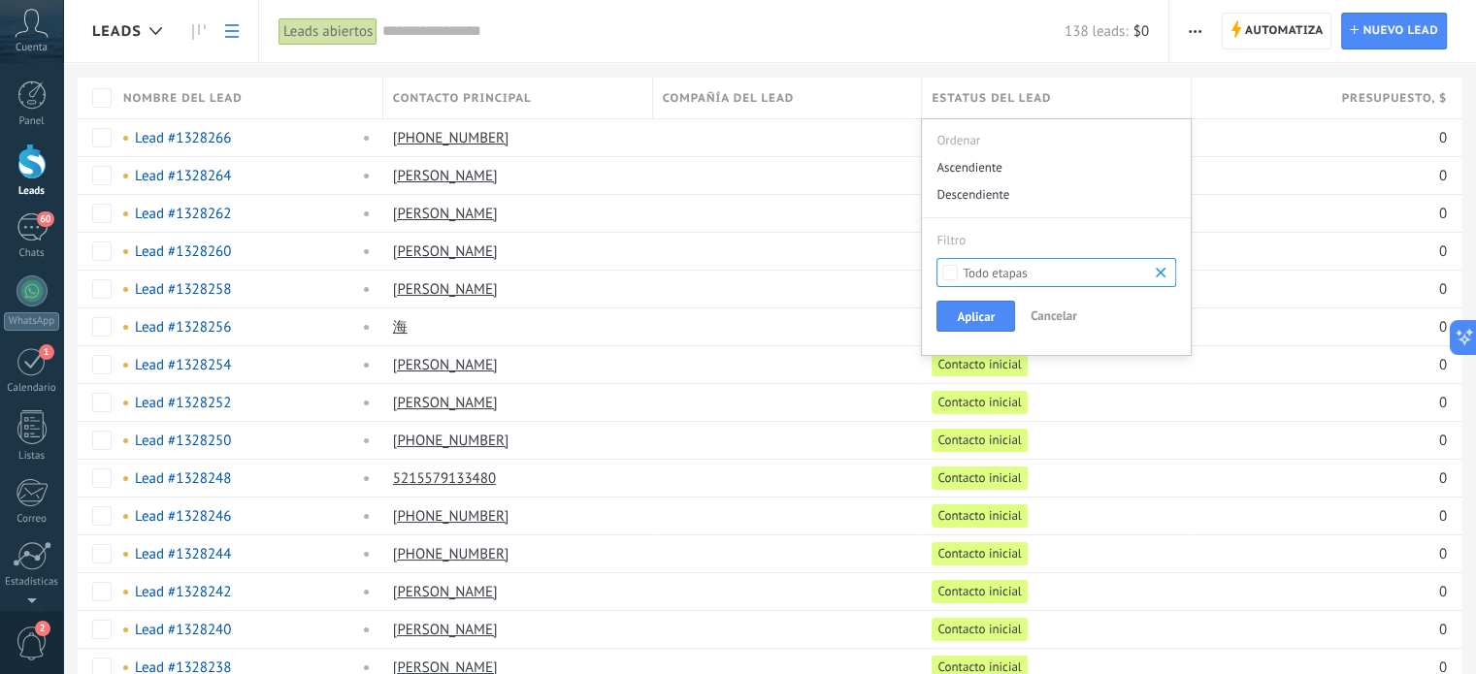
click at [1036, 314] on span "Cancelar" at bounding box center [1053, 316] width 47 height 16
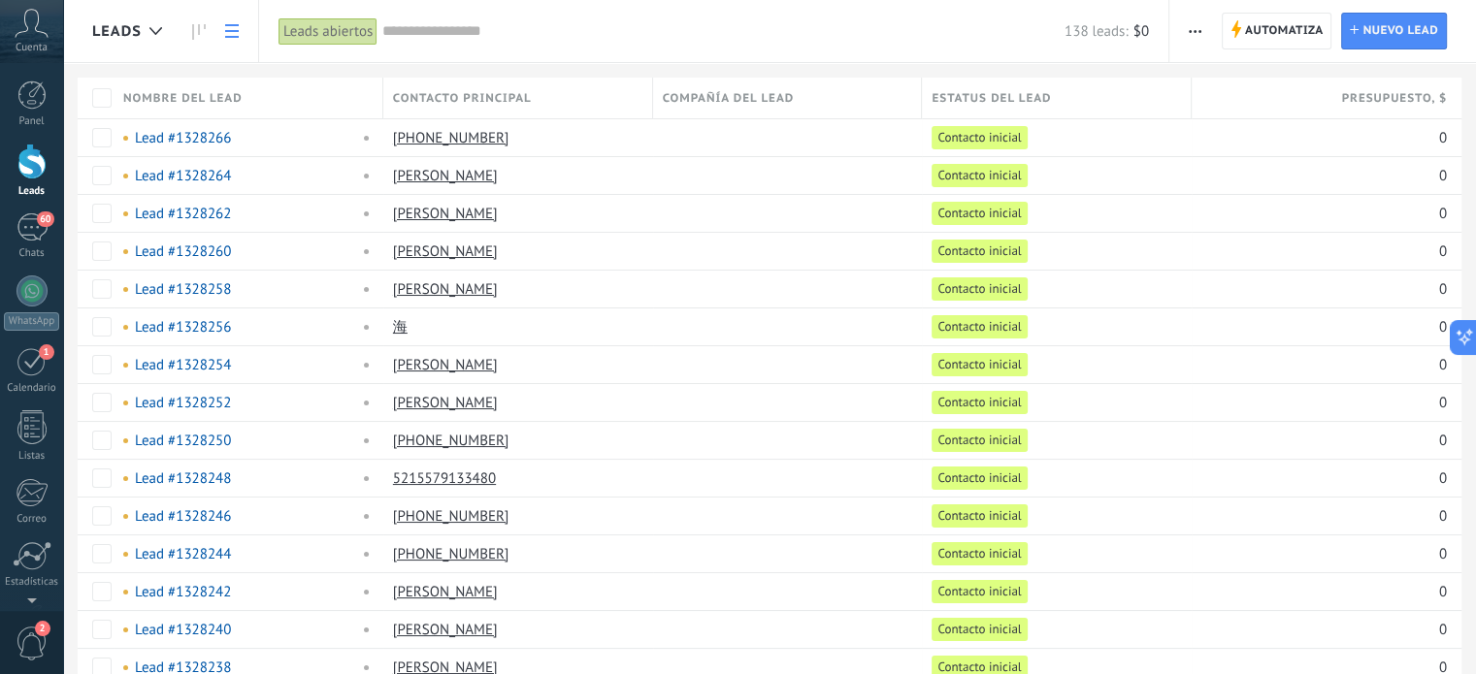
click at [437, 25] on input "text" at bounding box center [723, 31] width 682 height 20
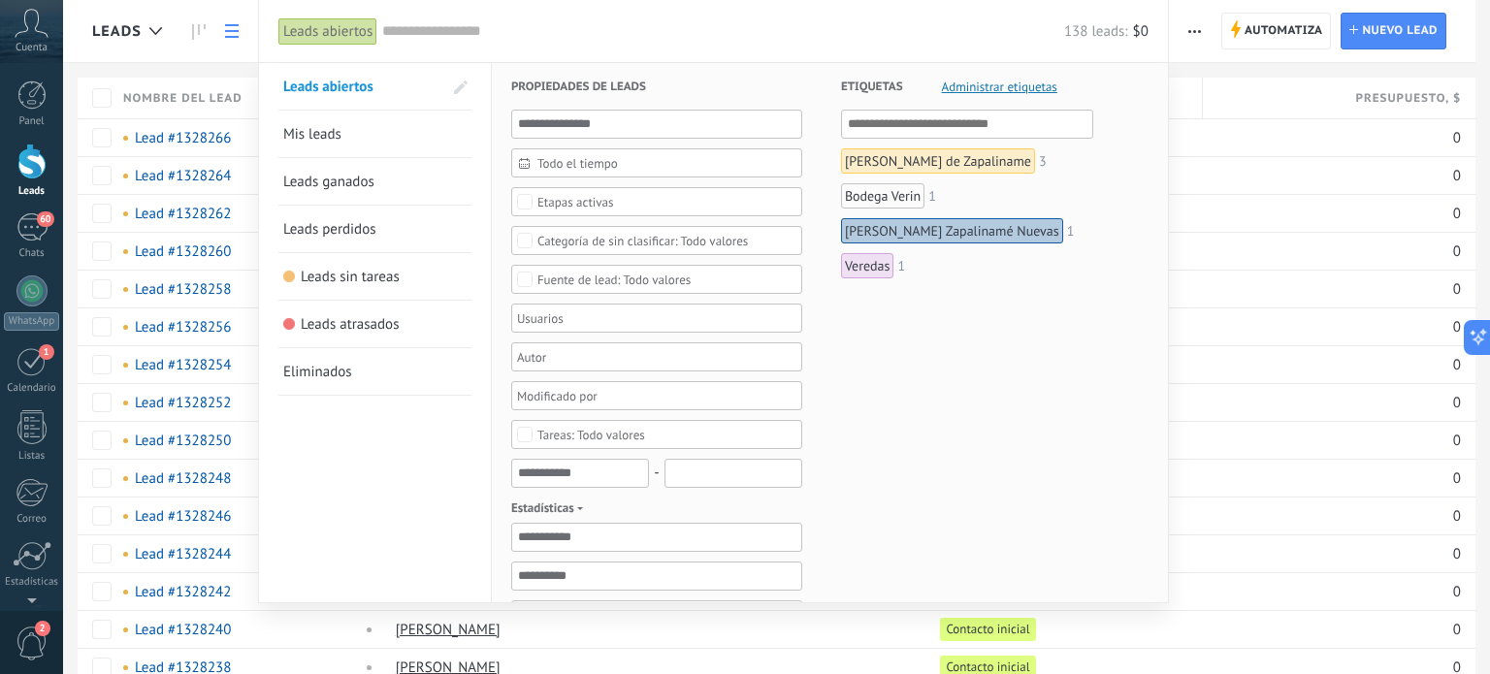
click at [930, 162] on div "[PERSON_NAME] de Zapaliname" at bounding box center [938, 160] width 194 height 25
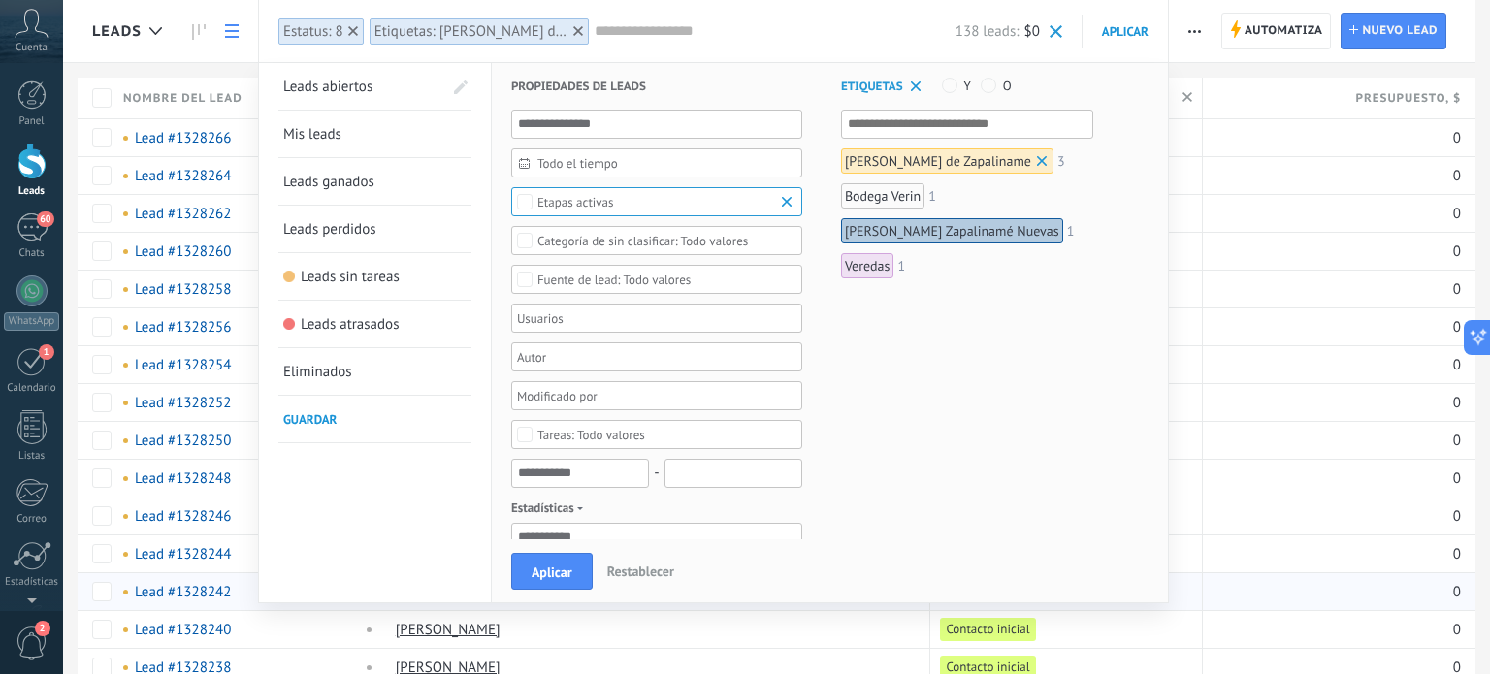
click at [554, 577] on span "Aplicar" at bounding box center [552, 573] width 41 height 14
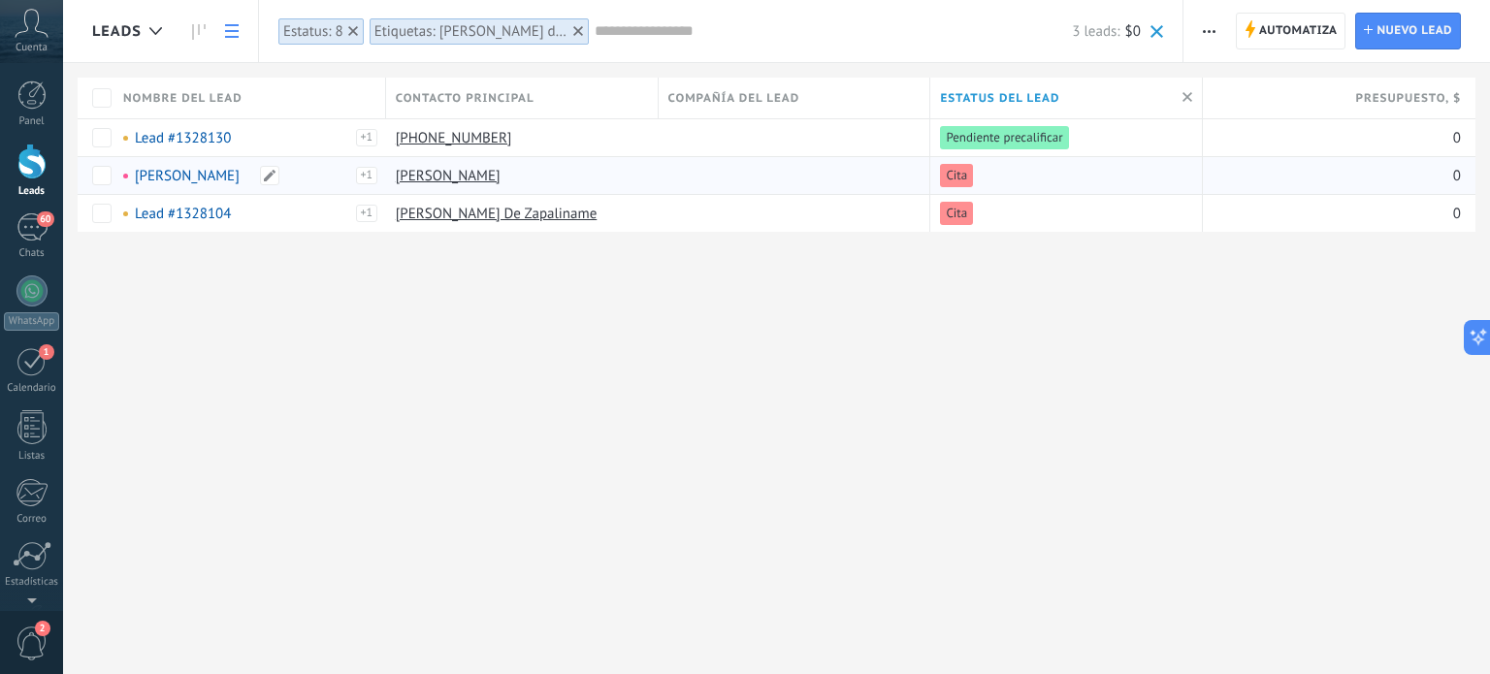
click at [208, 169] on link "[PERSON_NAME]" at bounding box center [187, 176] width 105 height 18
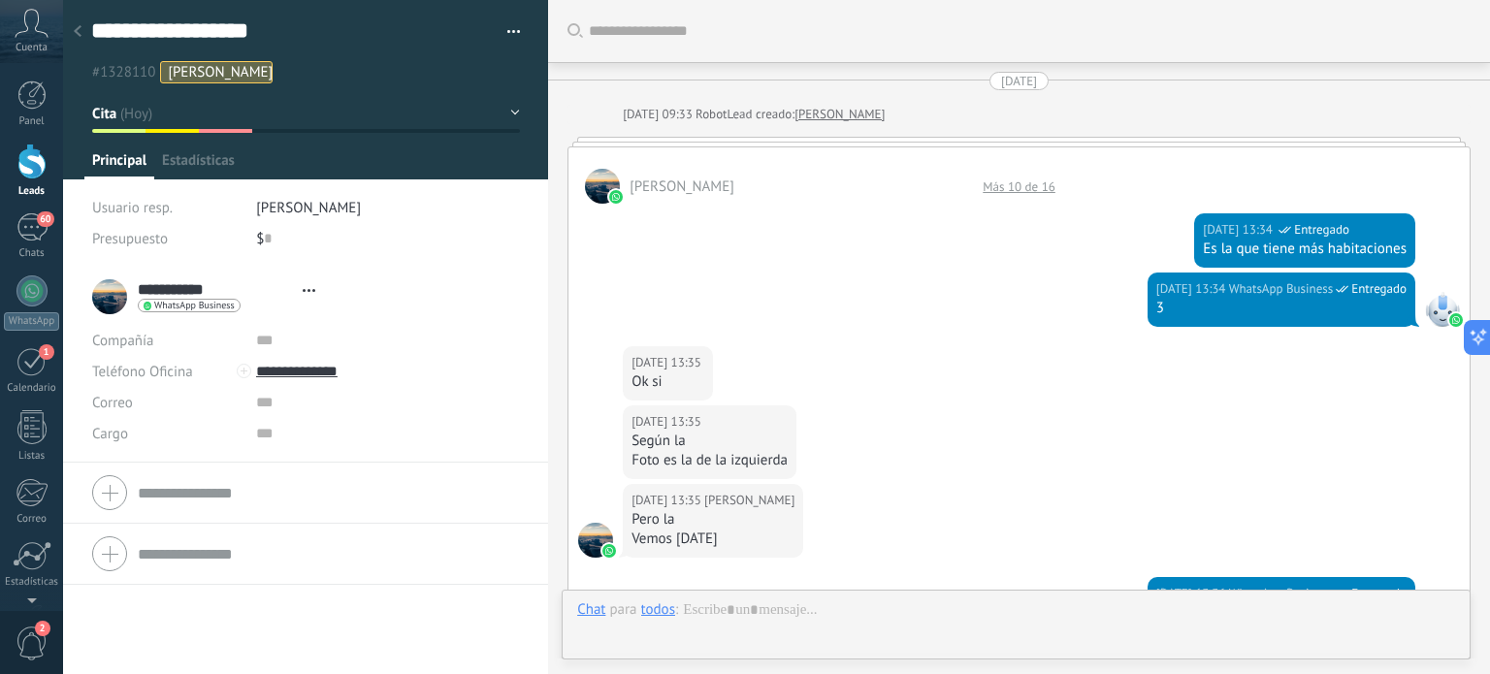
type textarea "**********"
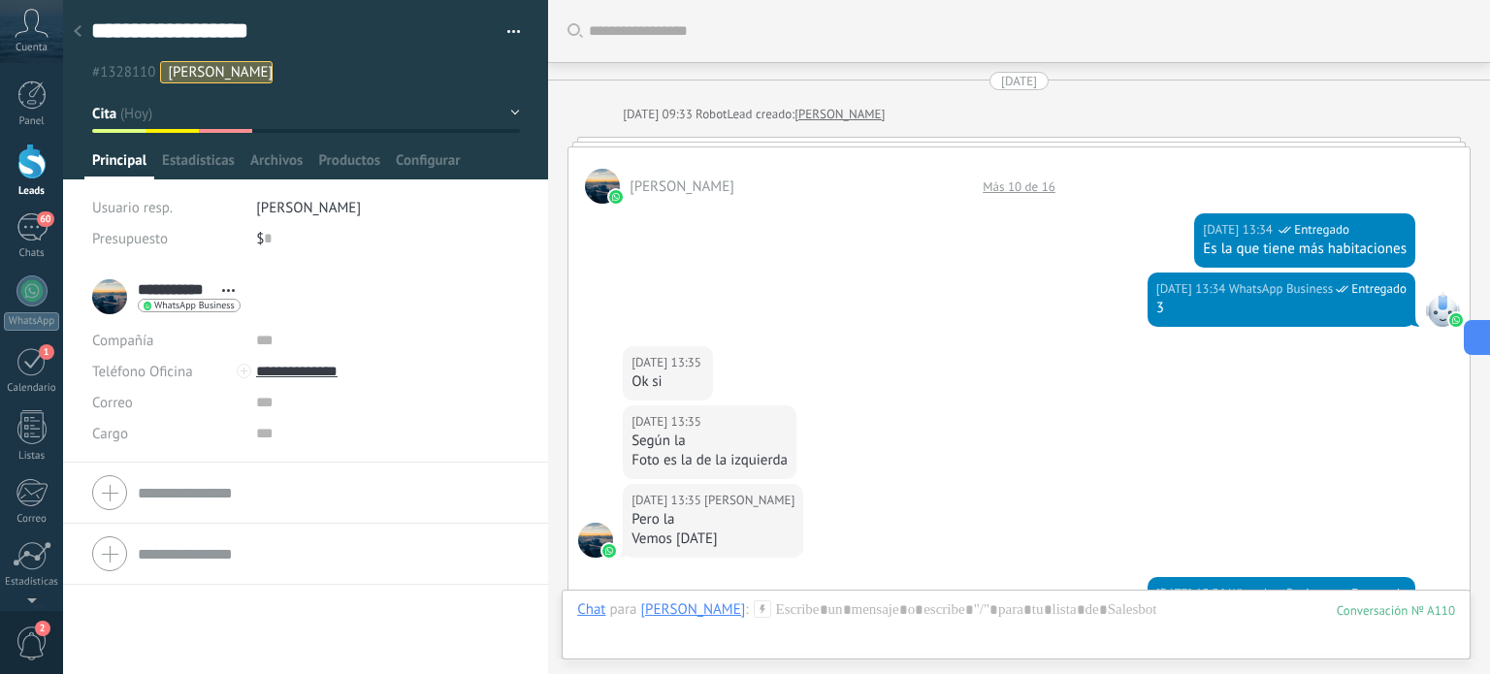
scroll to position [3316, 0]
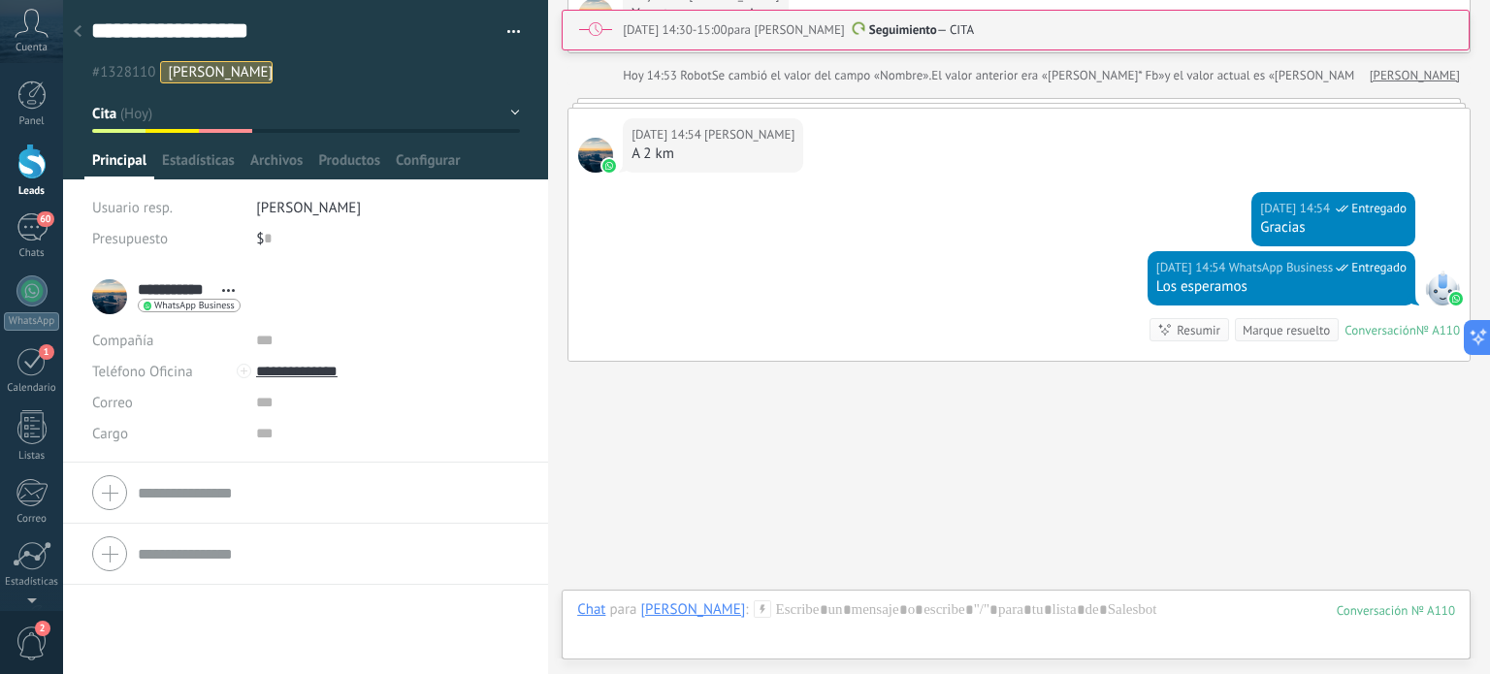
click at [78, 34] on use at bounding box center [78, 31] width 8 height 12
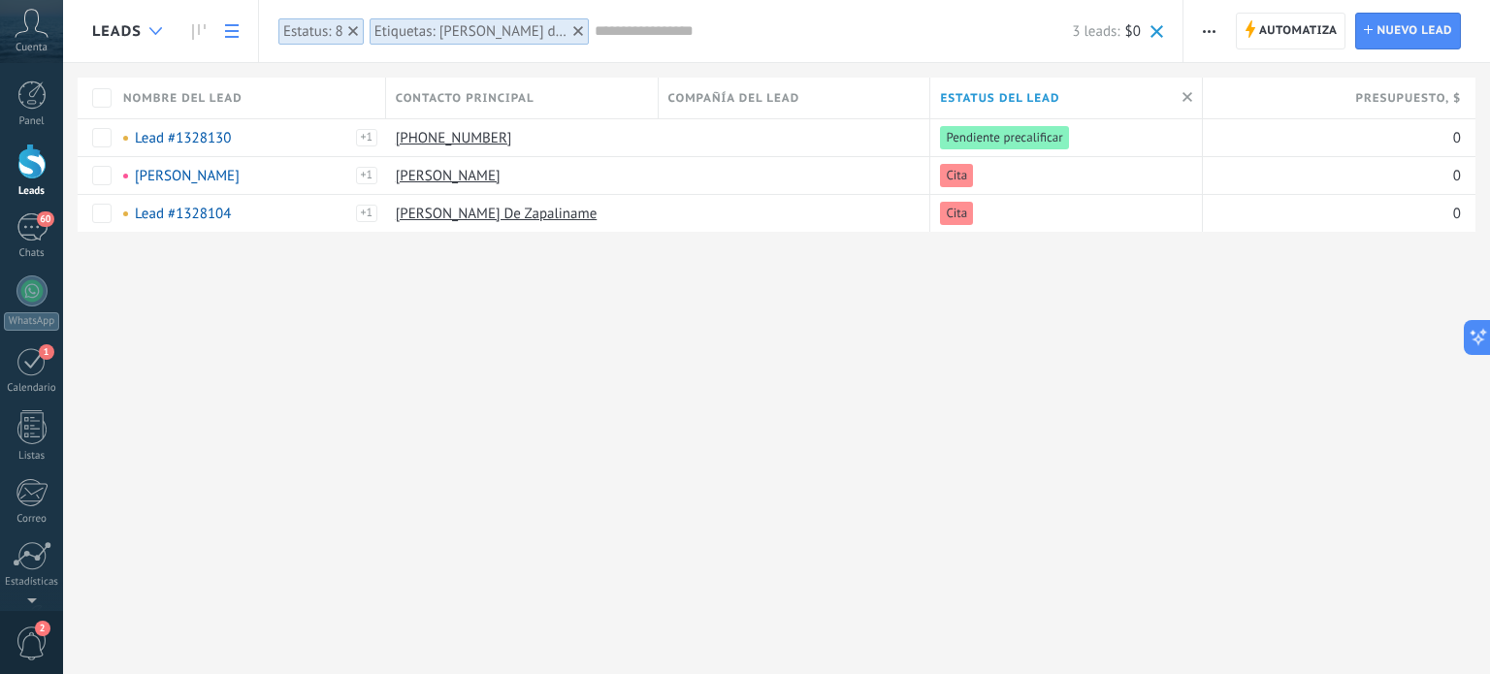
click at [151, 27] on icon at bounding box center [155, 31] width 13 height 8
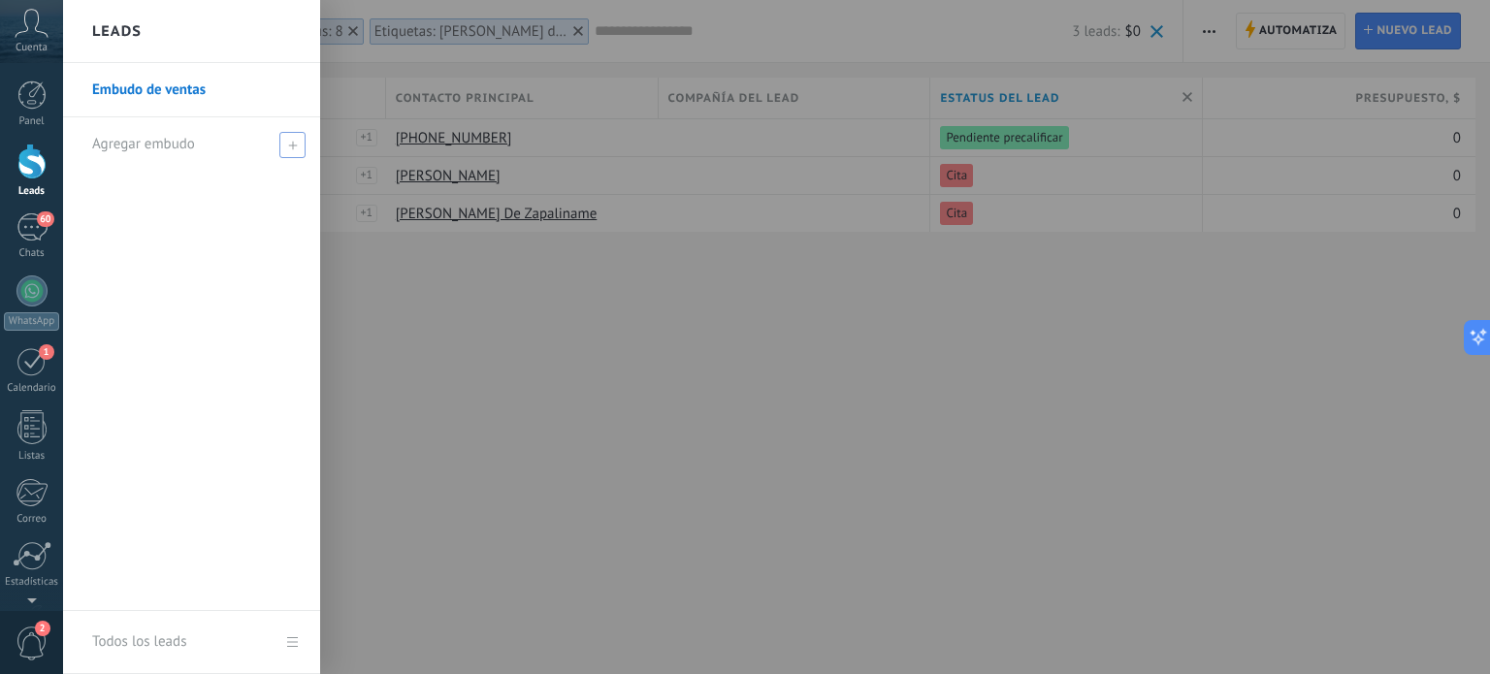
click at [135, 139] on span "Agregar embudo" at bounding box center [143, 144] width 103 height 18
type input "*********"
click at [421, 289] on div at bounding box center [808, 337] width 1490 height 674
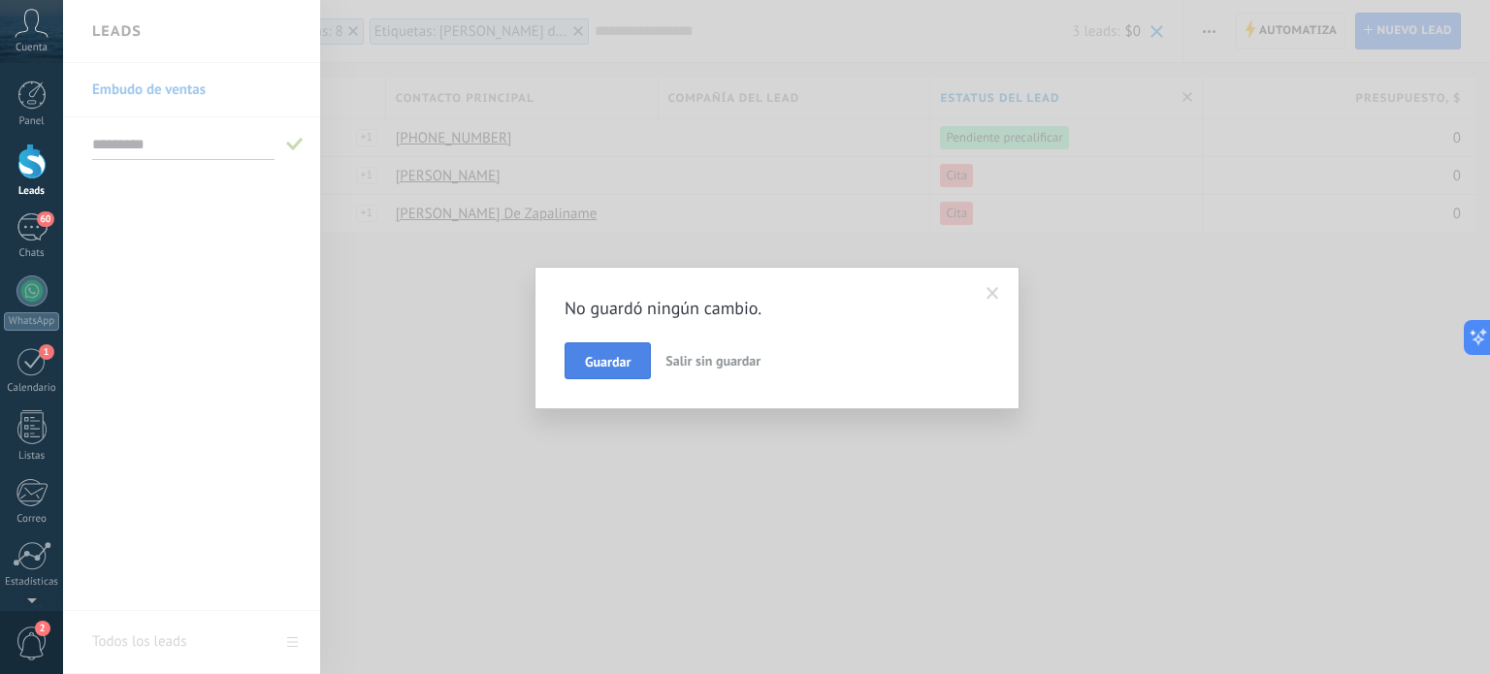
click at [625, 356] on span "Guardar" at bounding box center [608, 362] width 46 height 14
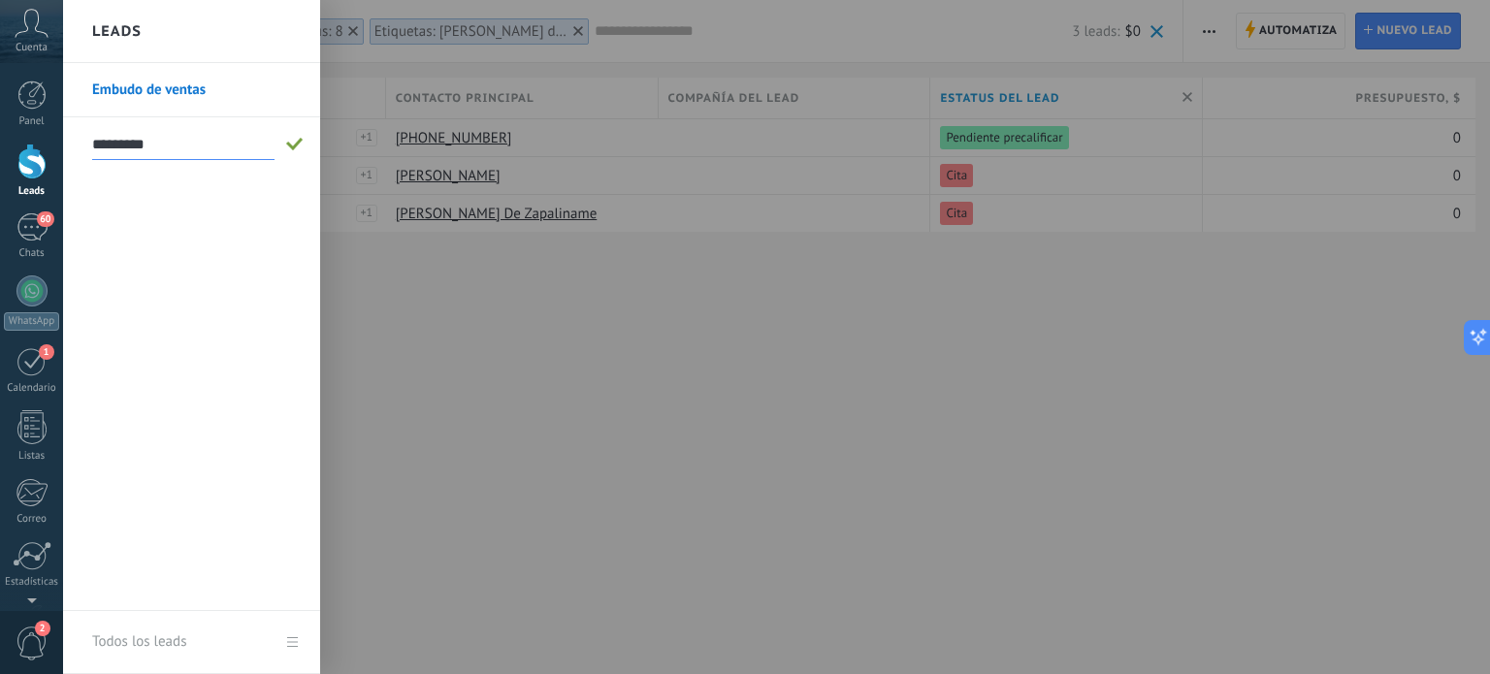
click at [148, 84] on link "Embudo de ventas" at bounding box center [196, 90] width 209 height 54
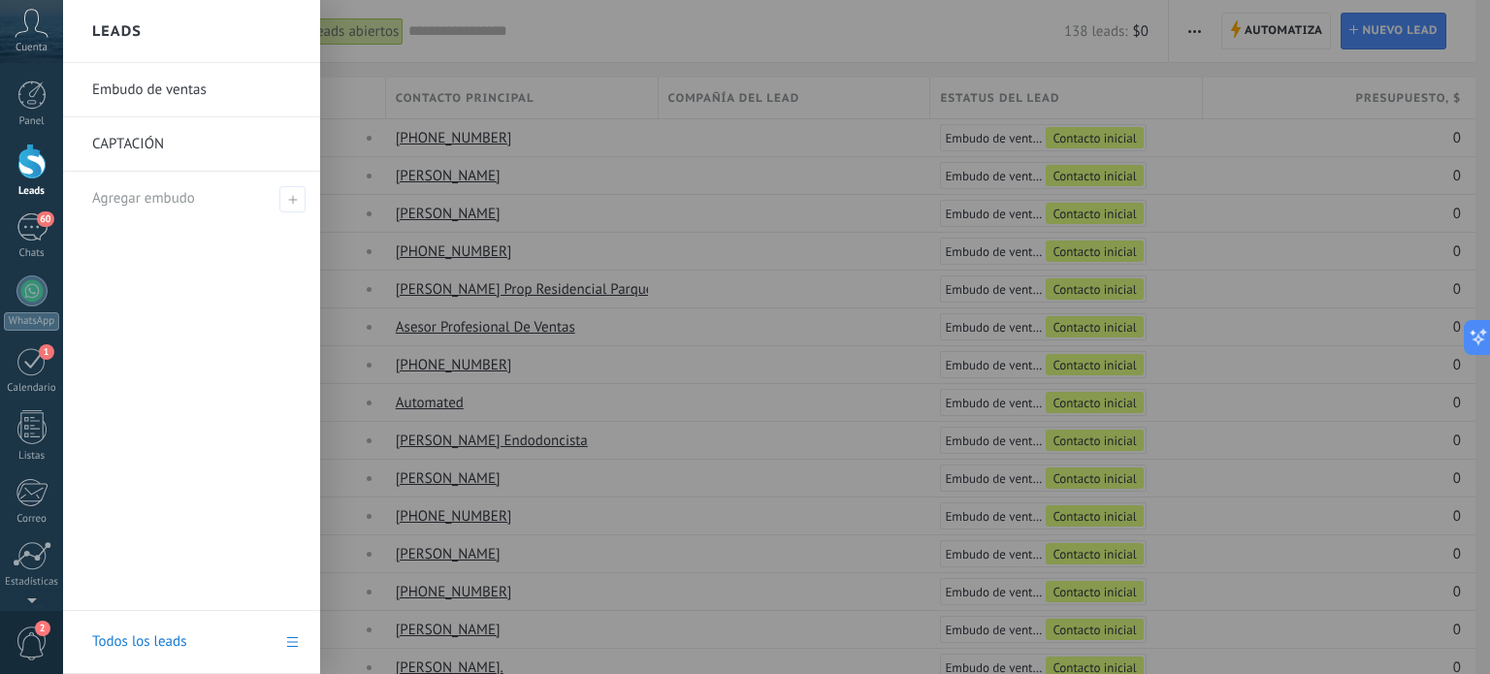
click at [136, 139] on link "CAPTACIÓN" at bounding box center [196, 144] width 209 height 54
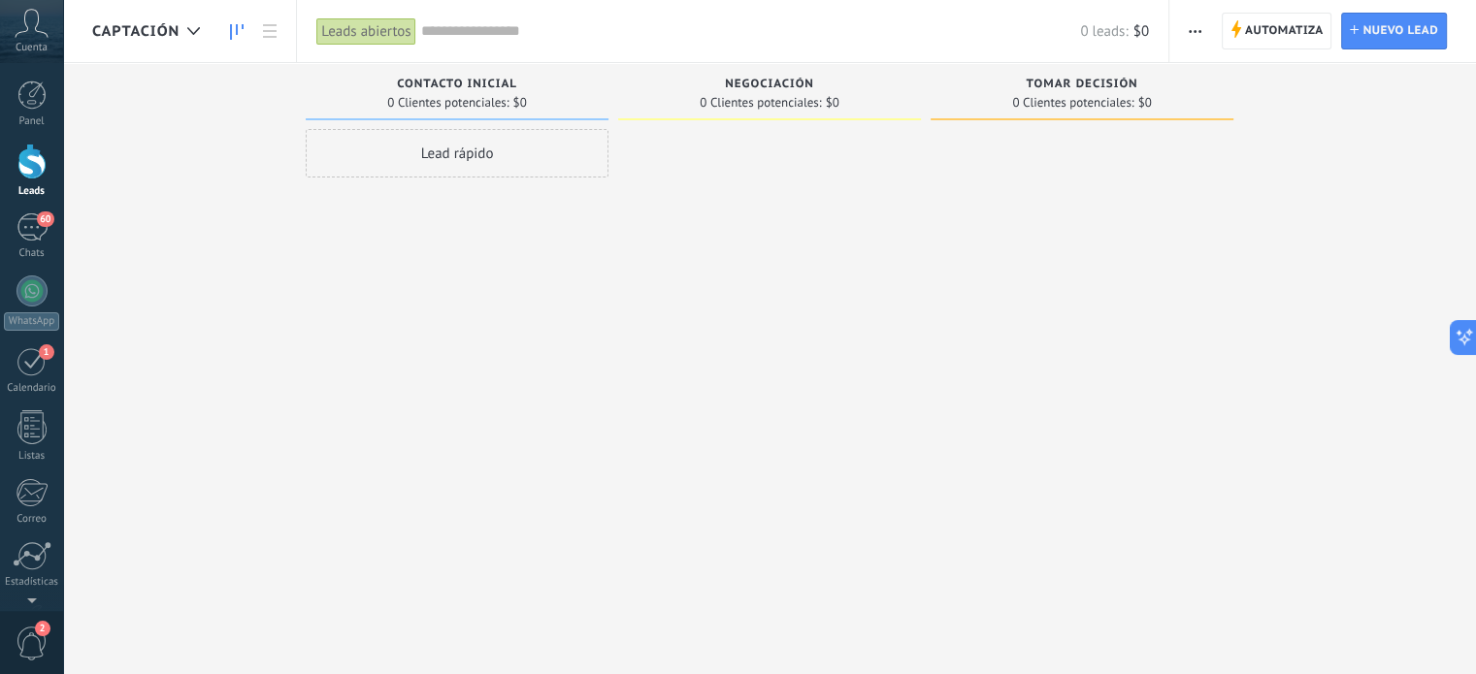
click at [1200, 30] on use "button" at bounding box center [1195, 31] width 13 height 3
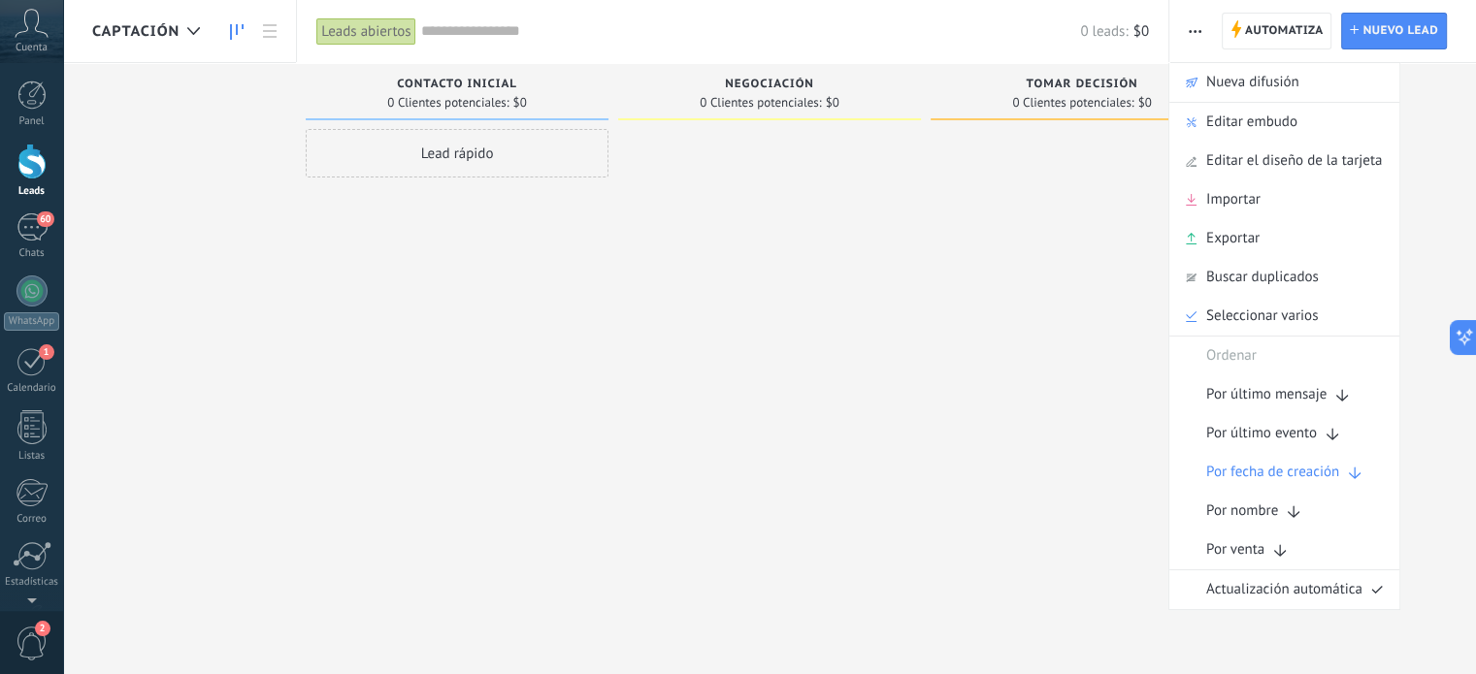
click at [1226, 116] on span "Editar embudo" at bounding box center [1251, 122] width 91 height 39
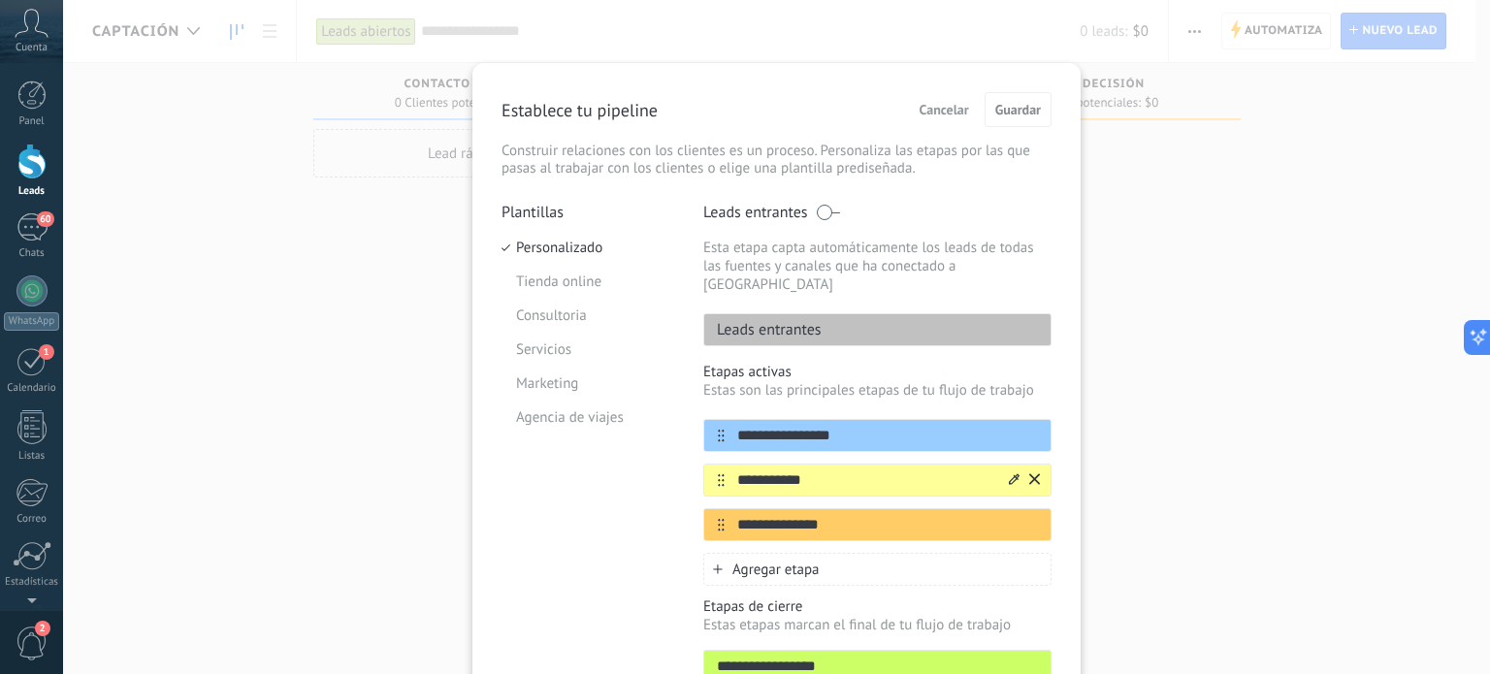
drag, startPoint x: 817, startPoint y: 462, endPoint x: 729, endPoint y: 460, distance: 88.3
click at [729, 471] on input "**********" at bounding box center [865, 481] width 281 height 20
type input "*"
type input "****"
click at [1009, 474] on icon at bounding box center [1014, 479] width 11 height 11
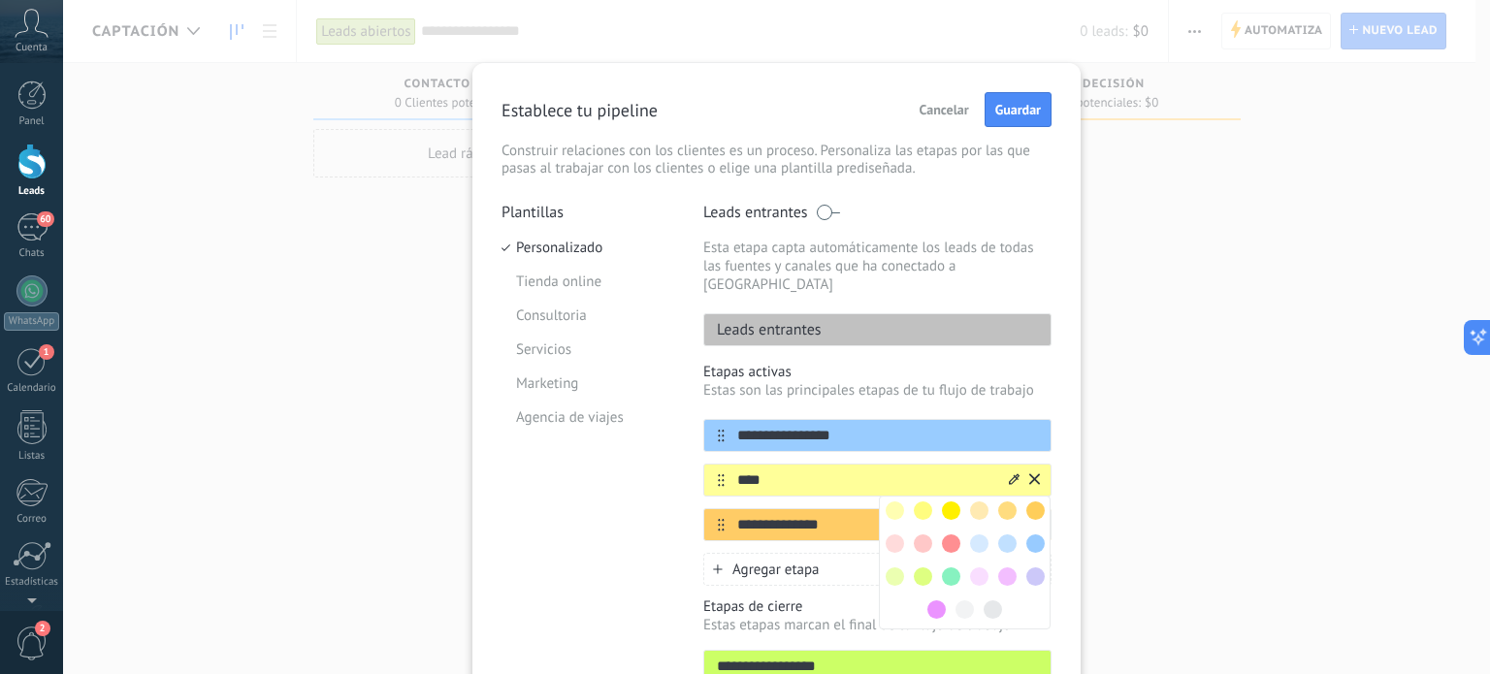
click at [950, 535] on span at bounding box center [951, 544] width 18 height 18
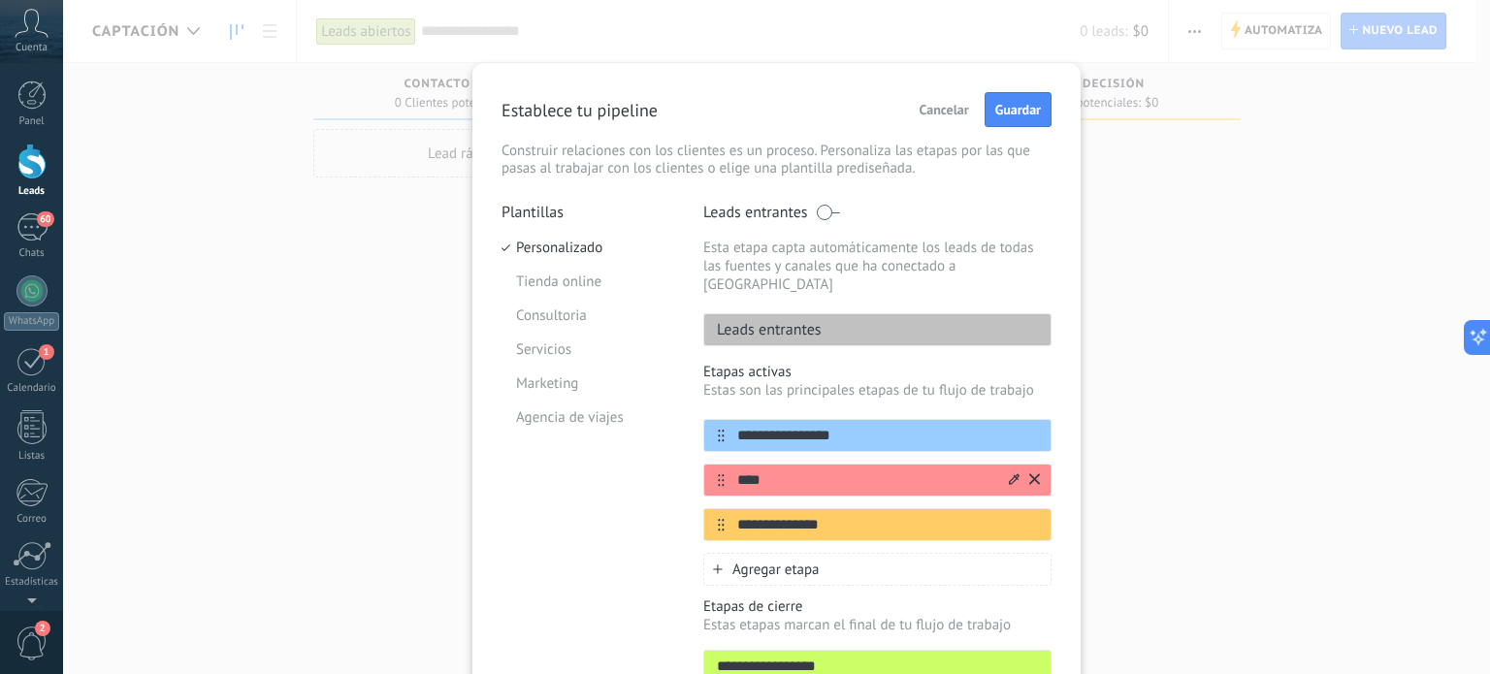
click at [1011, 474] on icon at bounding box center [1014, 480] width 11 height 12
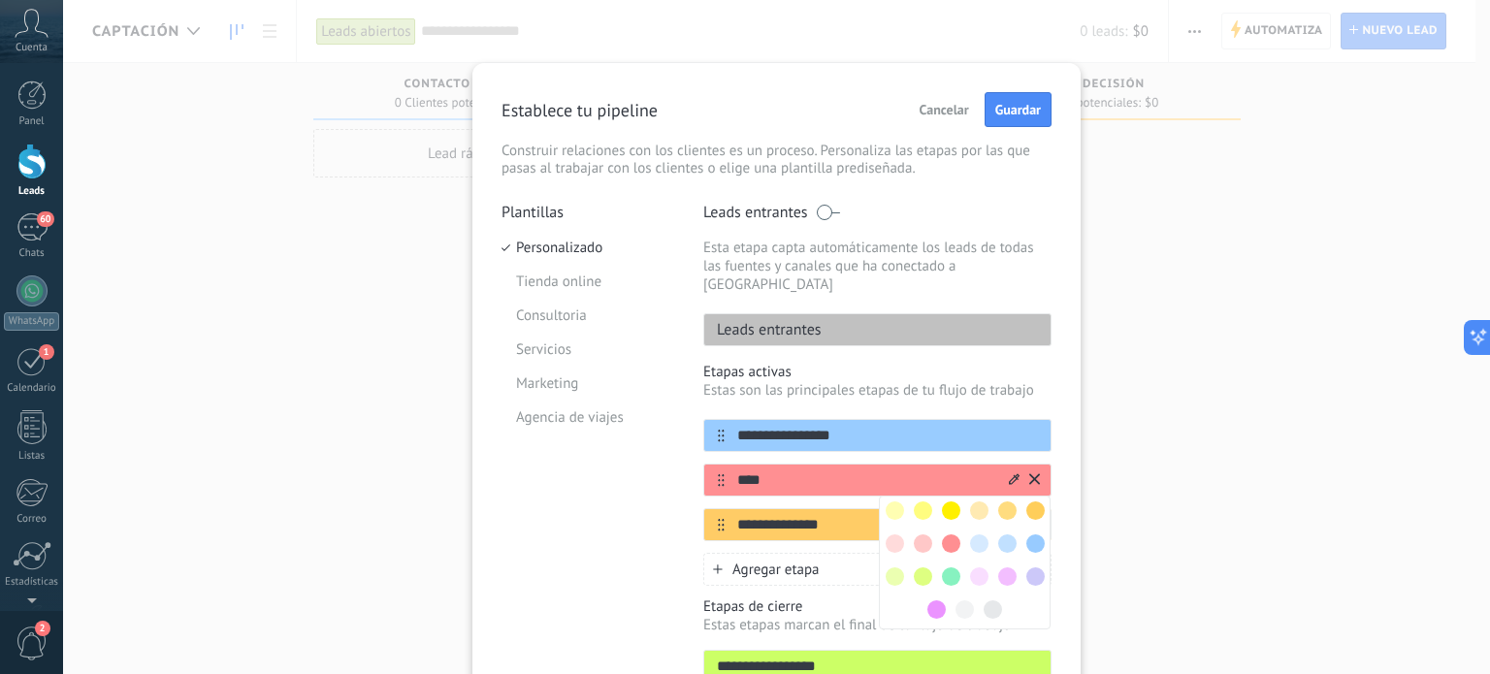
click at [915, 568] on span at bounding box center [923, 577] width 18 height 18
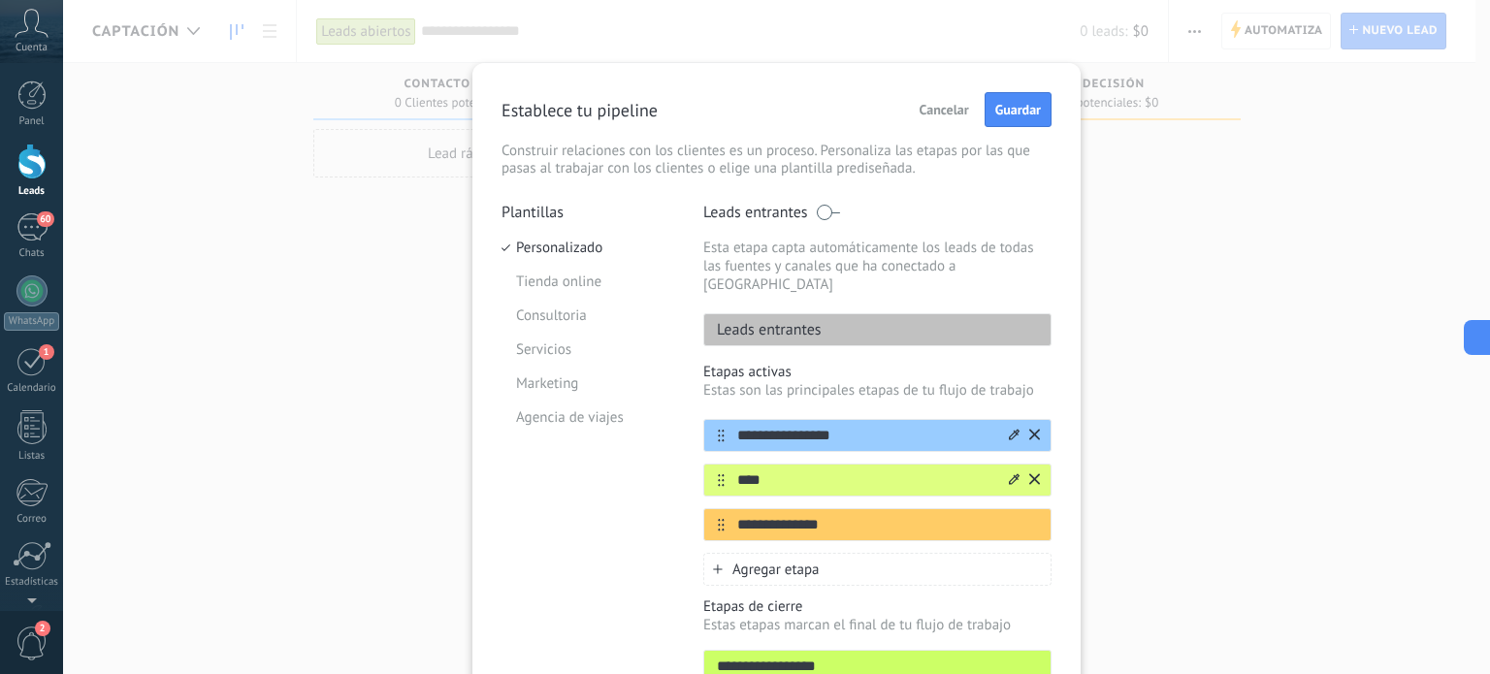
click at [1009, 429] on icon at bounding box center [1014, 435] width 11 height 12
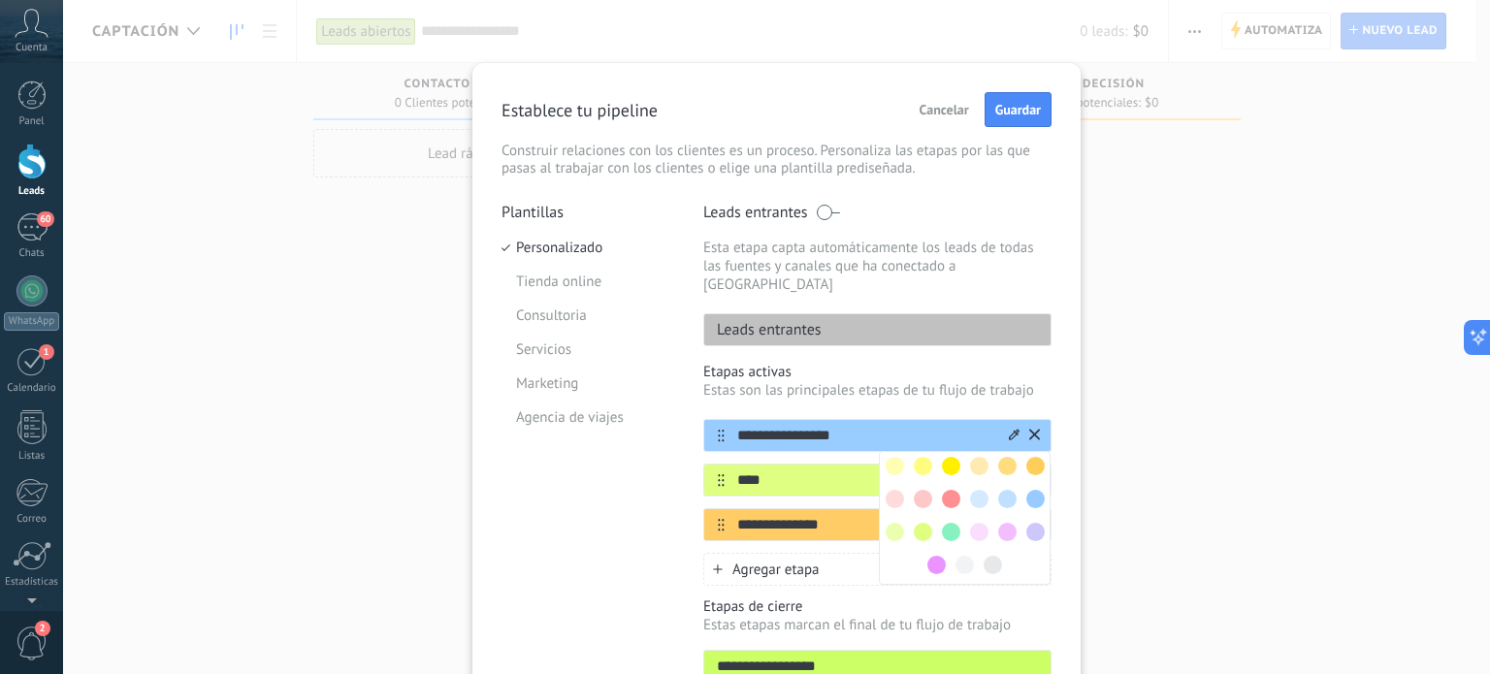
click at [919, 523] on span at bounding box center [923, 532] width 18 height 18
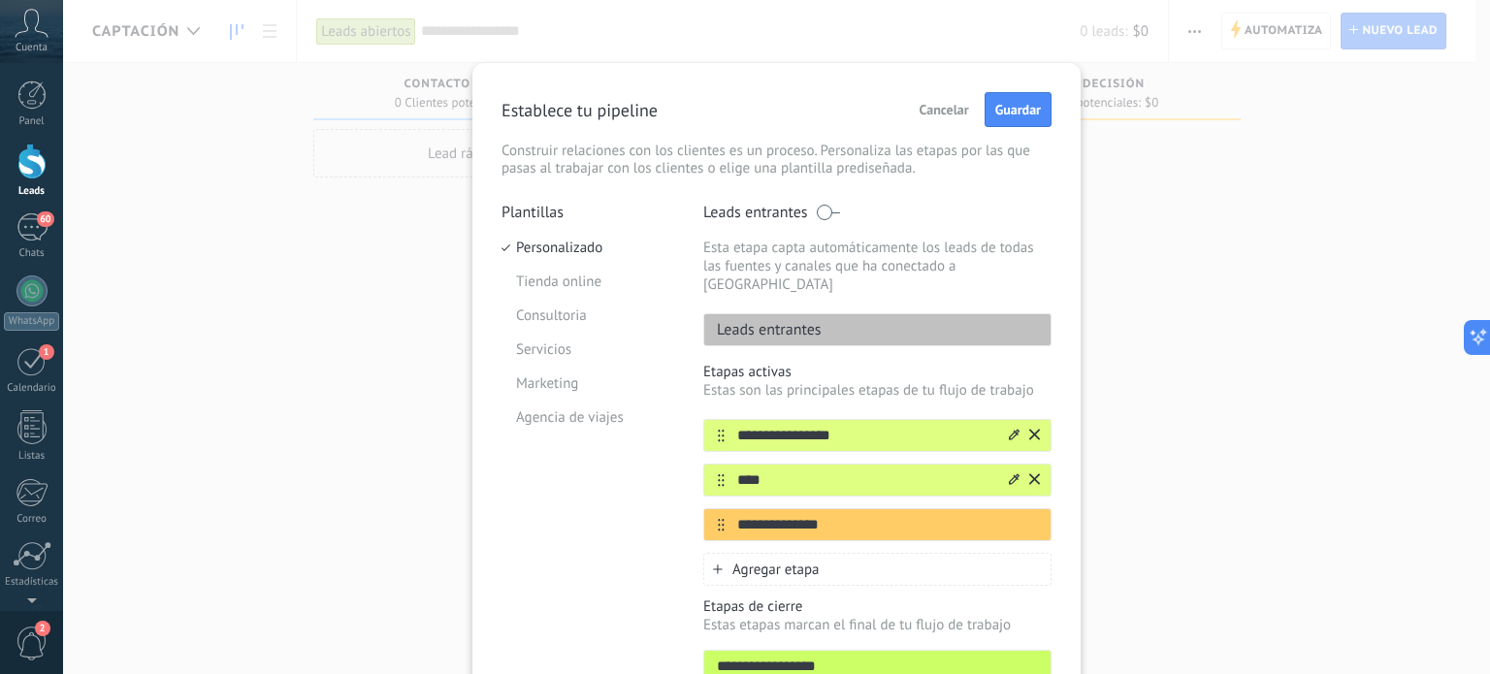
click at [1006, 465] on div at bounding box center [1023, 480] width 34 height 31
click at [0, 0] on icon at bounding box center [0, 0] width 0 height 0
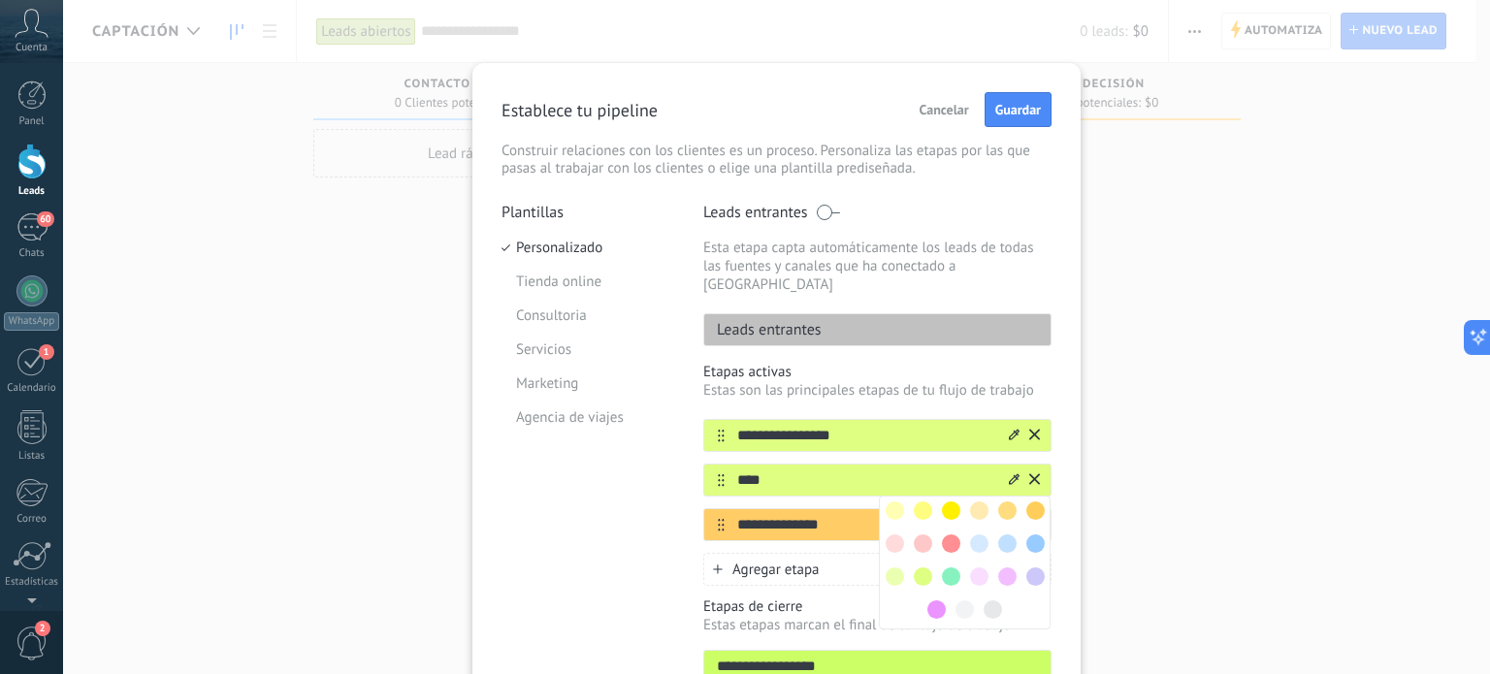
click at [947, 502] on span at bounding box center [951, 511] width 18 height 18
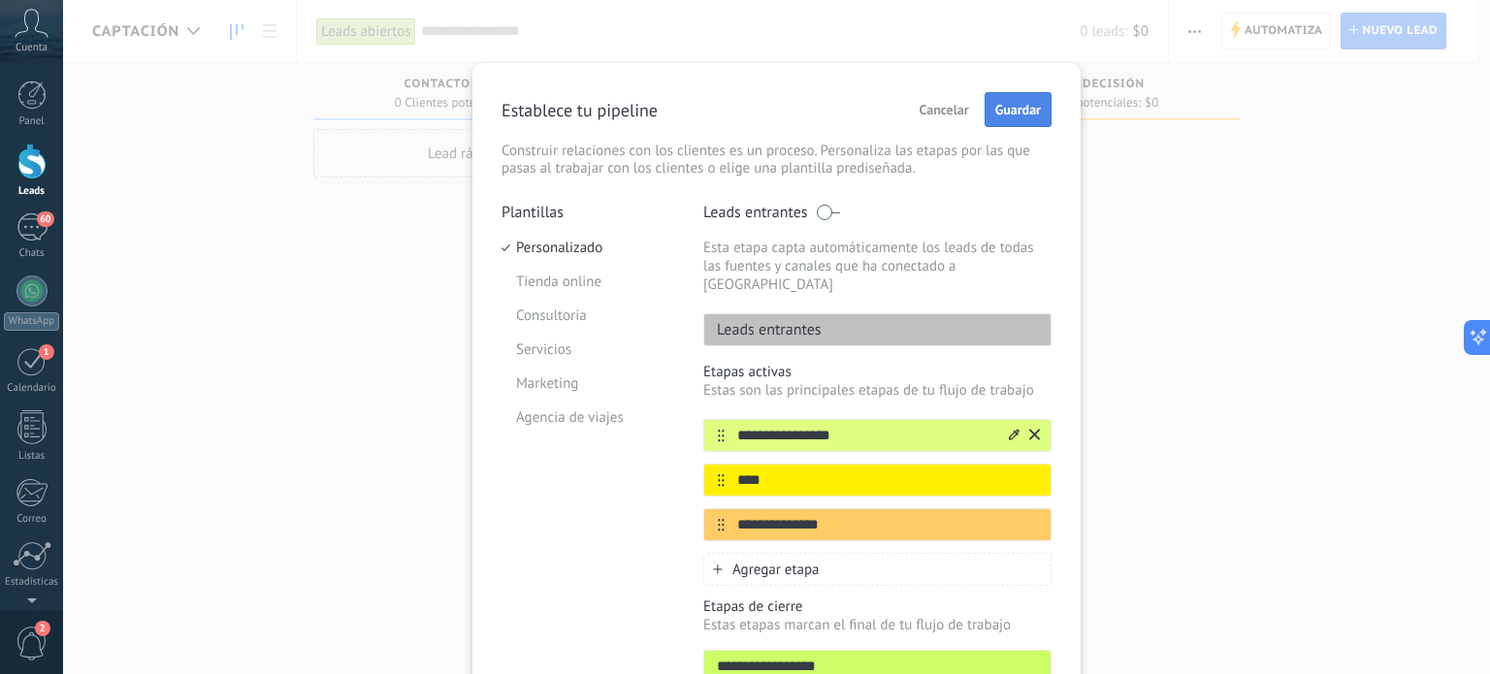
click at [1027, 114] on span "Guardar" at bounding box center [1019, 110] width 46 height 14
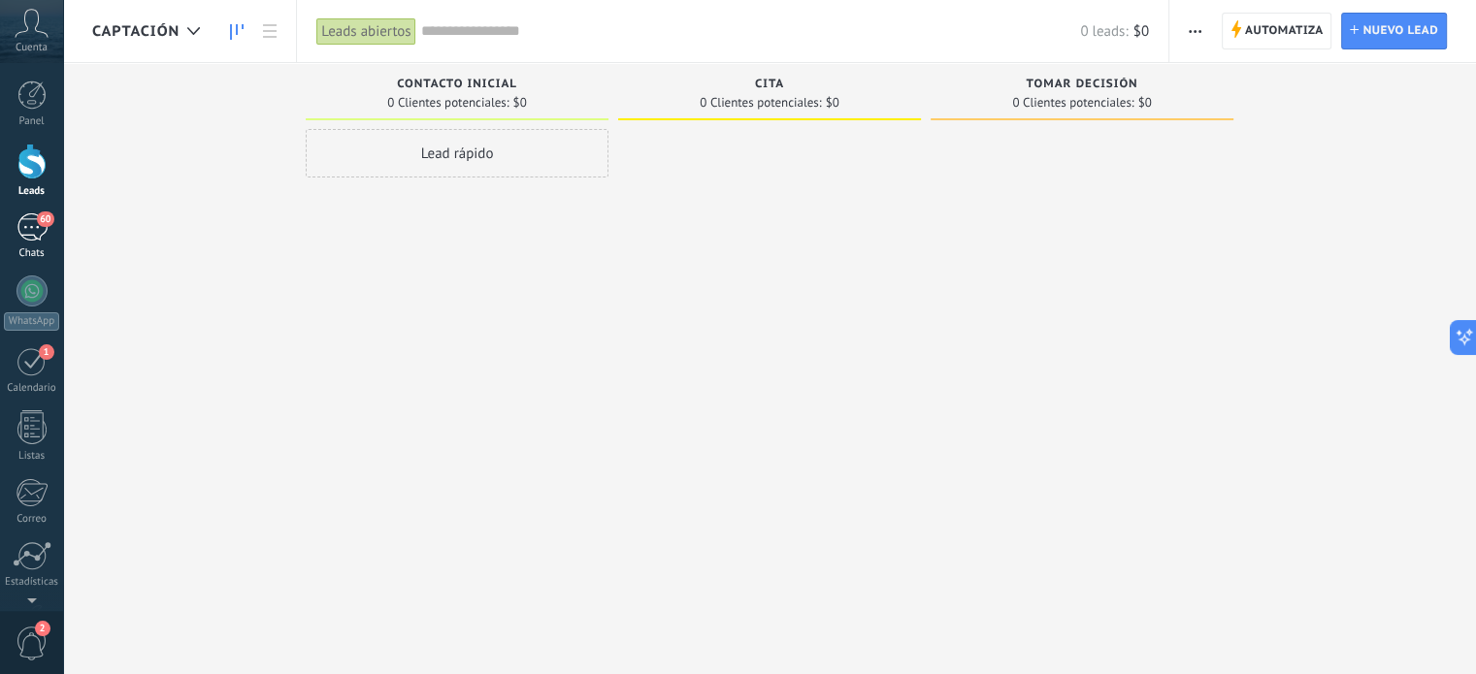
click at [31, 231] on div "60" at bounding box center [31, 227] width 31 height 28
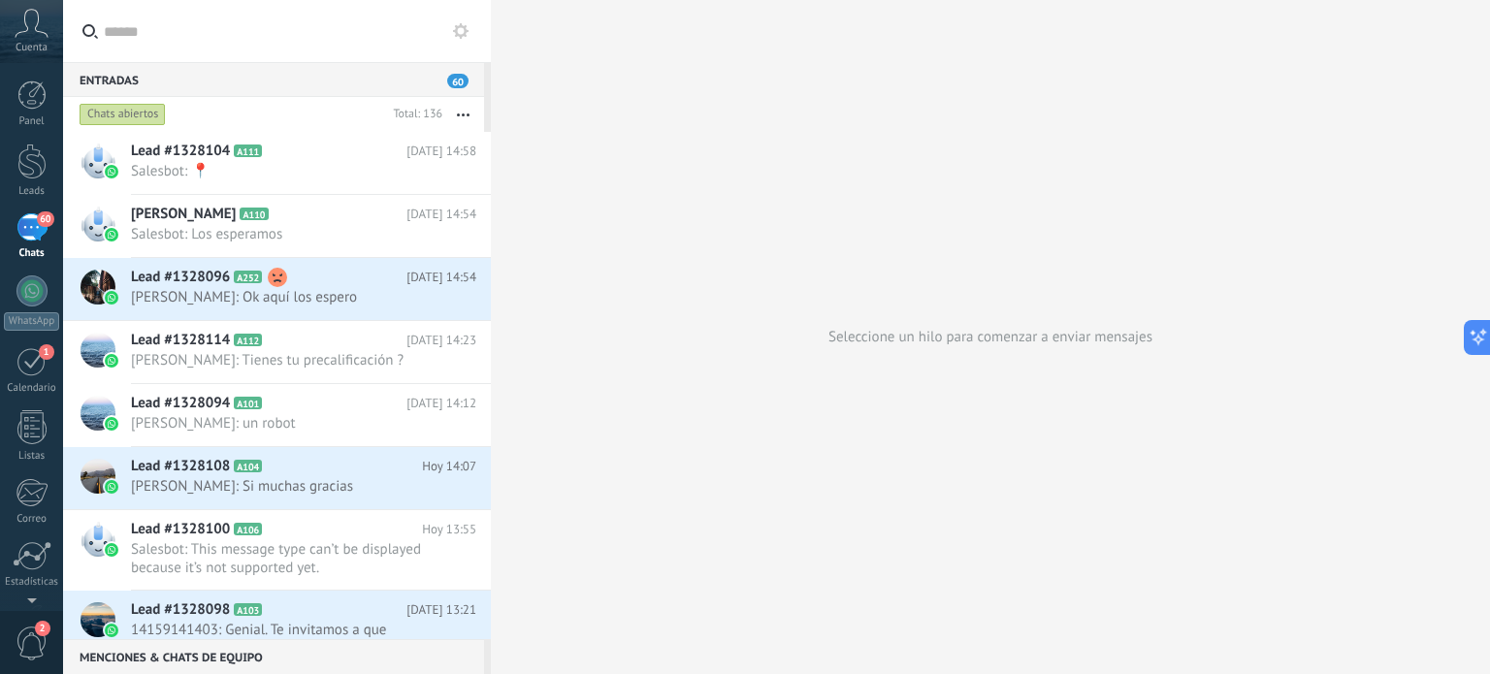
click at [31, 229] on div "60" at bounding box center [31, 227] width 31 height 28
click at [35, 33] on icon at bounding box center [32, 23] width 34 height 29
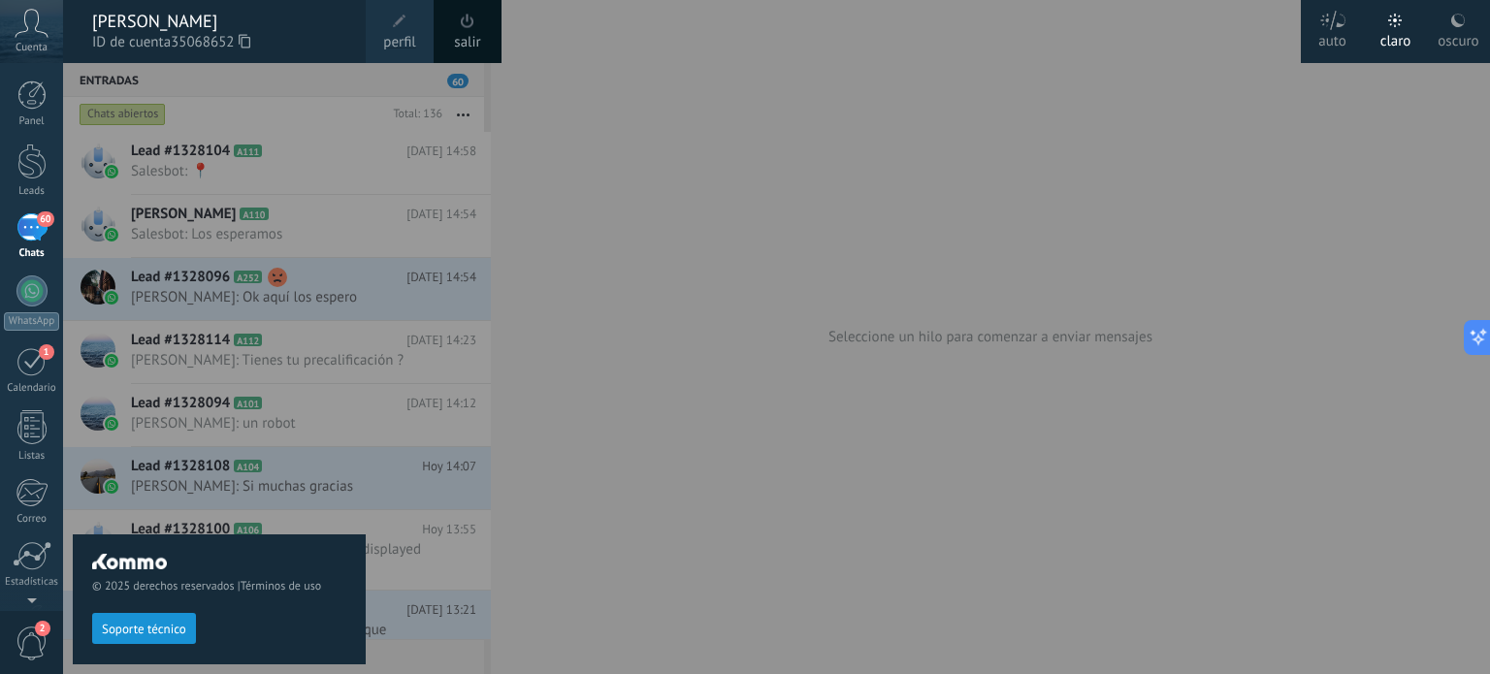
click at [23, 634] on span "2" at bounding box center [32, 644] width 33 height 34
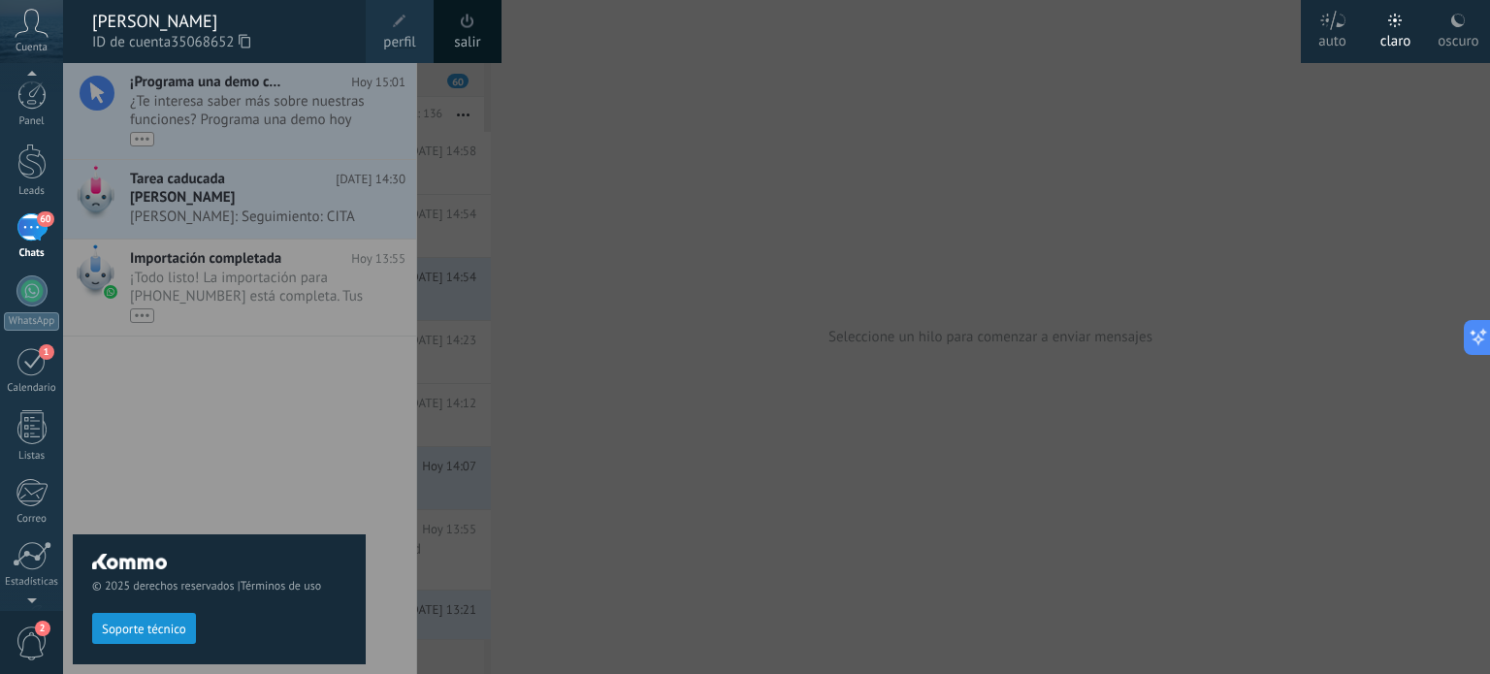
scroll to position [2, 0]
click at [164, 334] on div "© 2025 derechos reservados | Términos de uso Soporte técnico" at bounding box center [219, 368] width 293 height 611
click at [720, 336] on div at bounding box center [808, 337] width 1490 height 674
click at [25, 41] on div "Cuenta" at bounding box center [31, 31] width 63 height 63
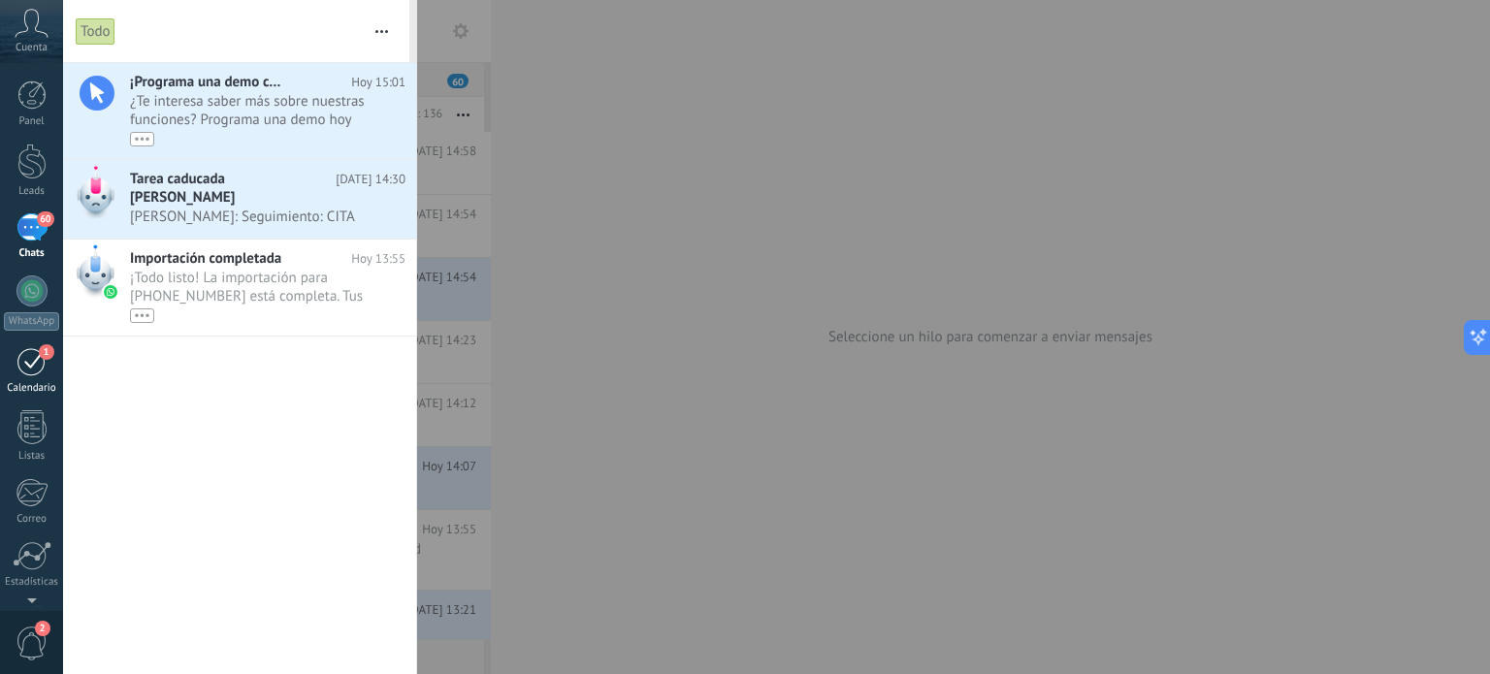
click at [43, 366] on div "1" at bounding box center [31, 361] width 31 height 30
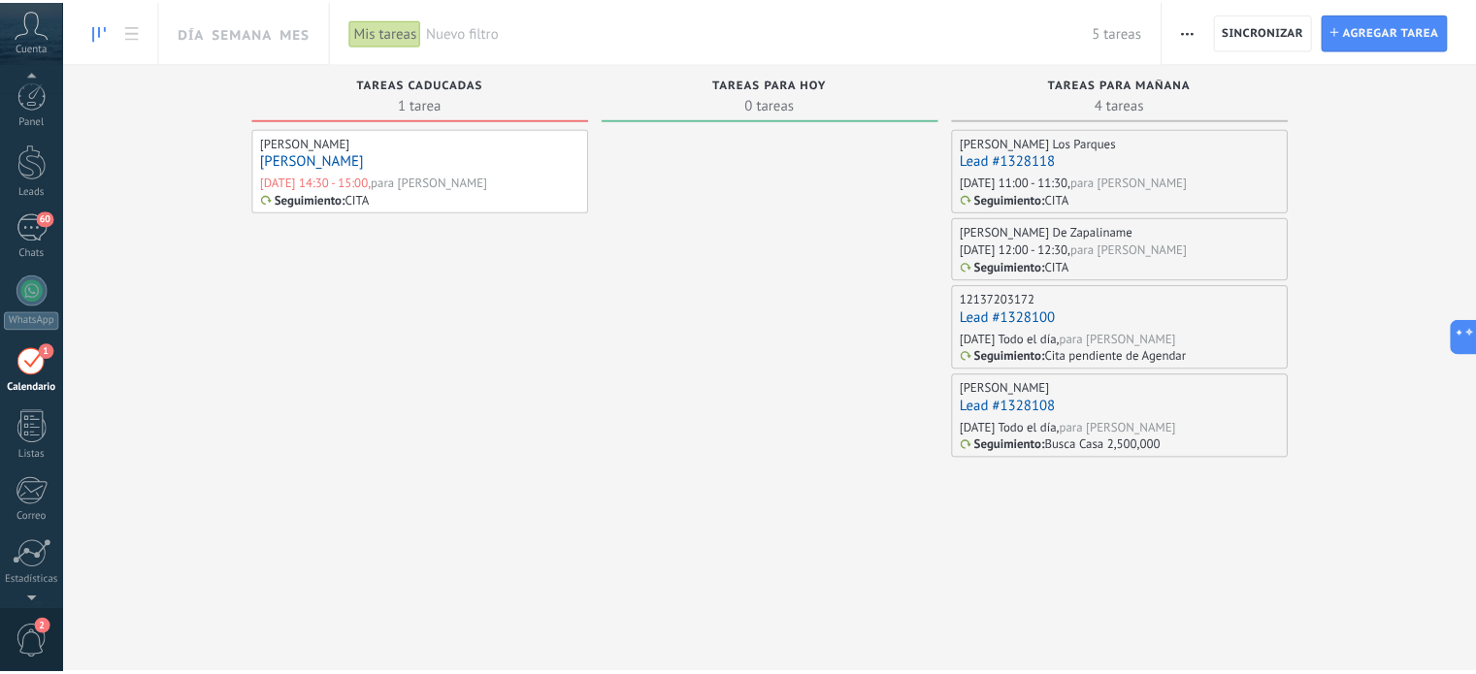
scroll to position [54, 0]
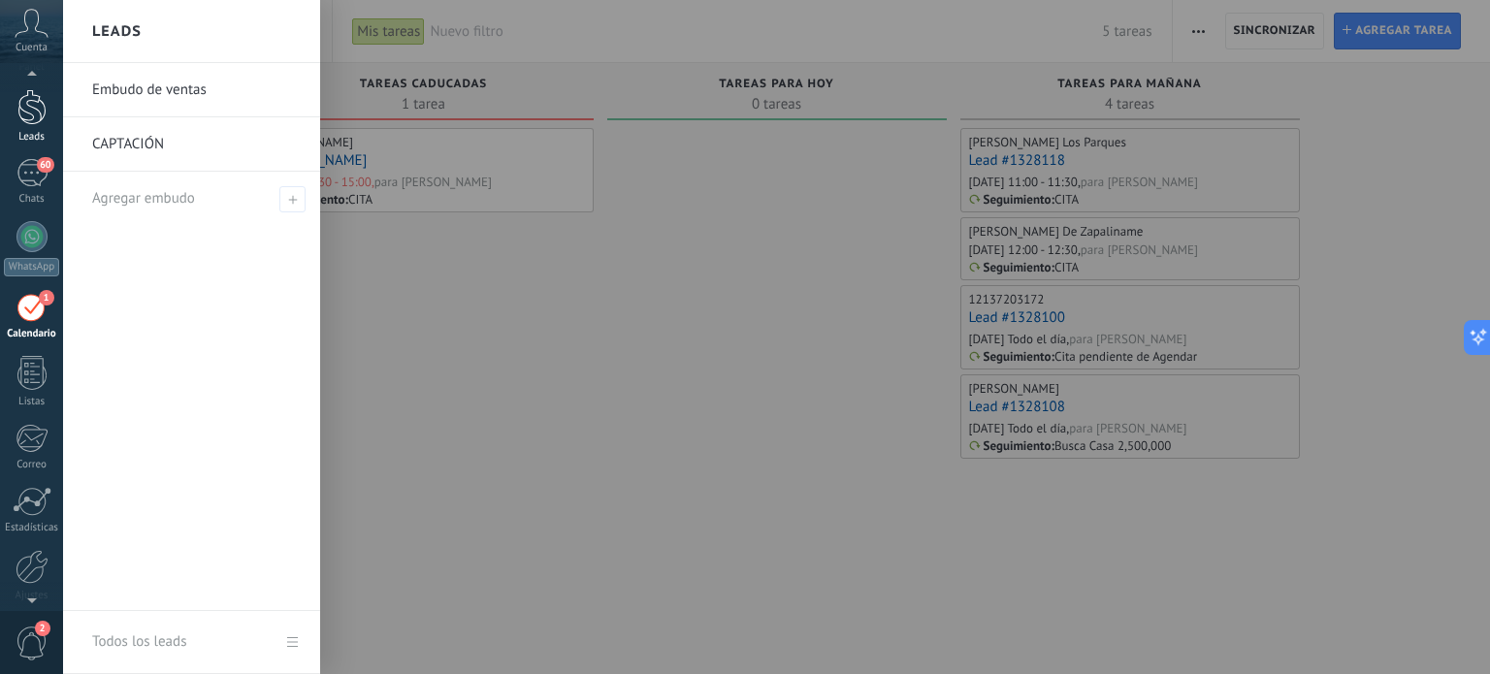
click at [20, 112] on div at bounding box center [31, 107] width 29 height 36
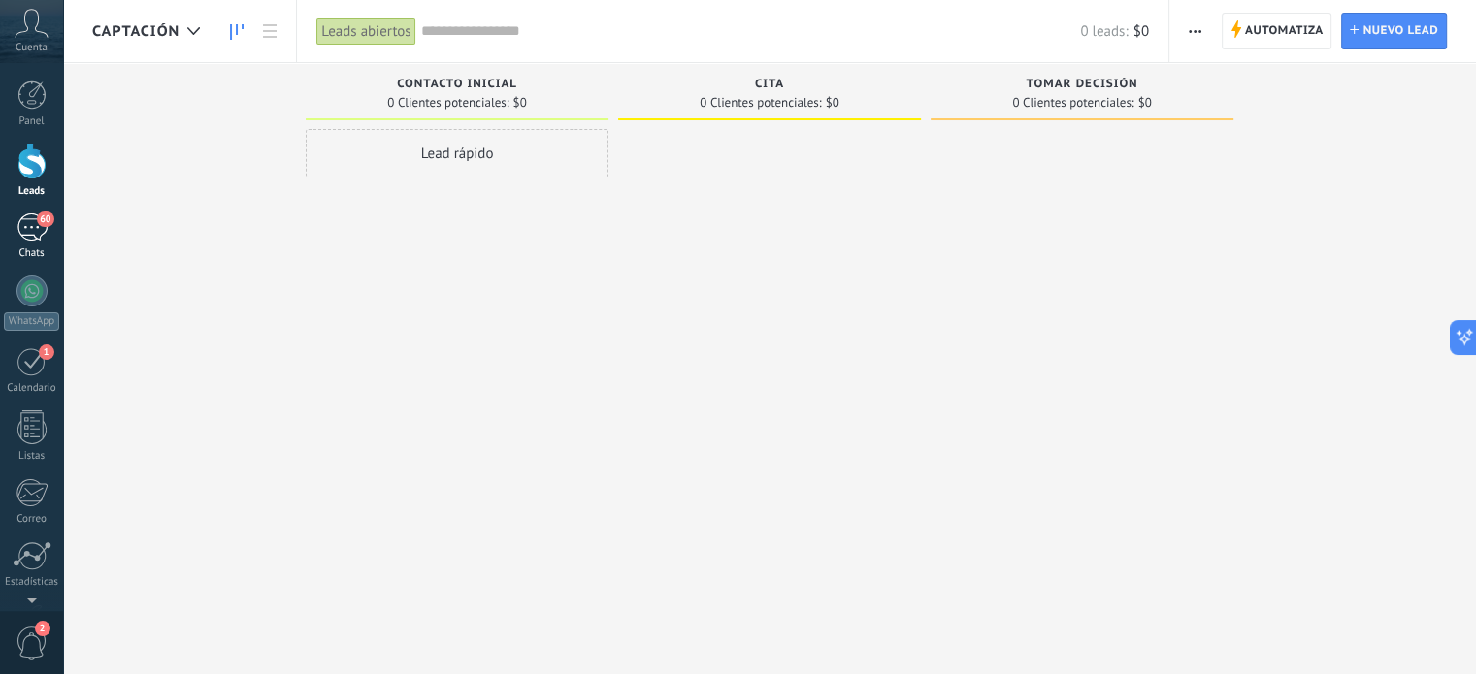
click at [17, 236] on div "60" at bounding box center [31, 227] width 31 height 28
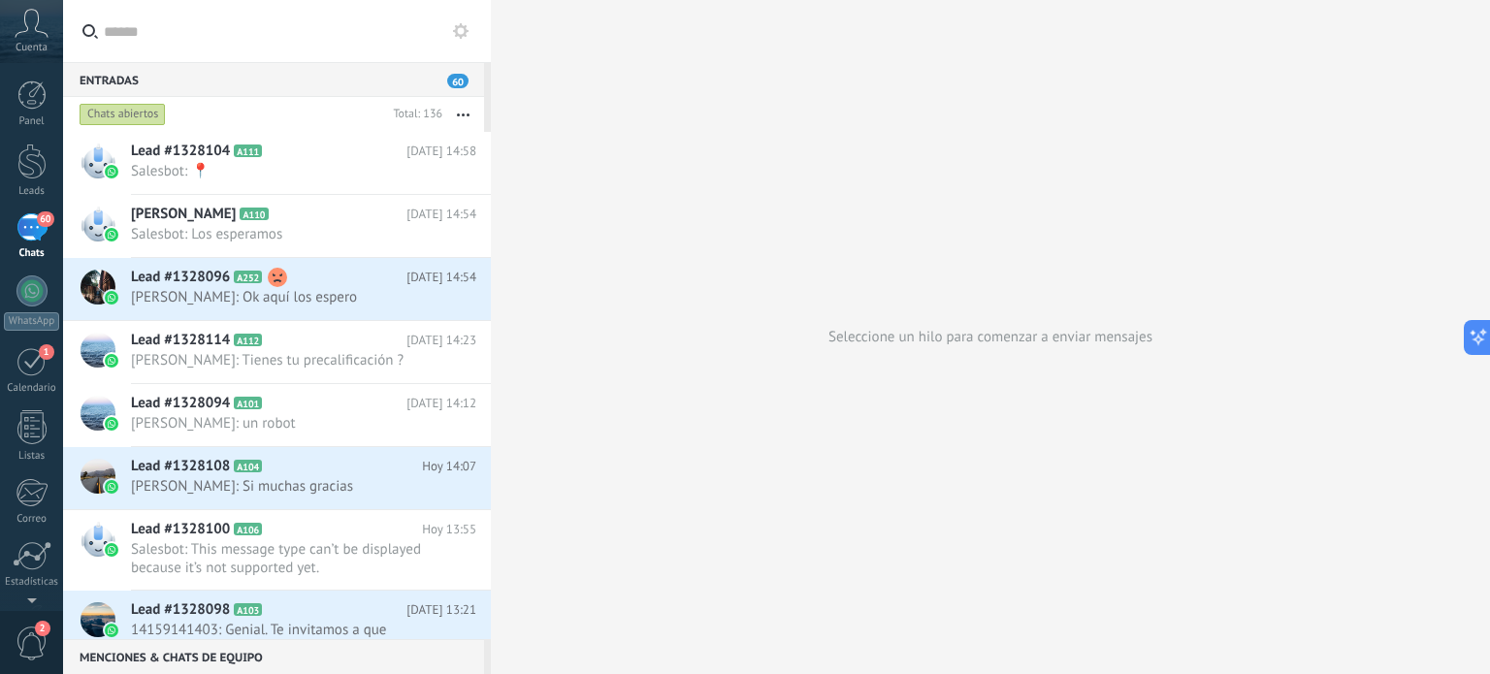
click at [143, 32] on input "text" at bounding box center [288, 31] width 368 height 62
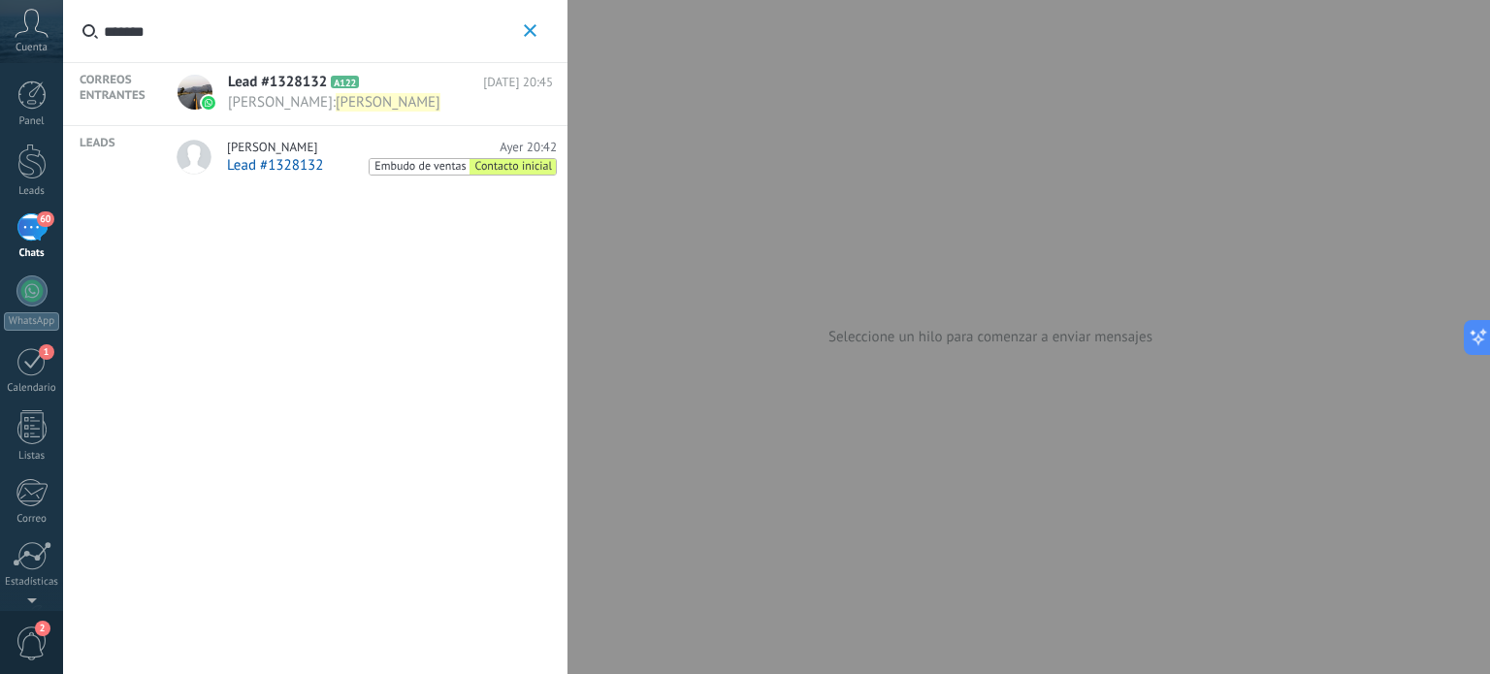
type input "*******"
click at [336, 100] on span "[PERSON_NAME]" at bounding box center [388, 102] width 105 height 18
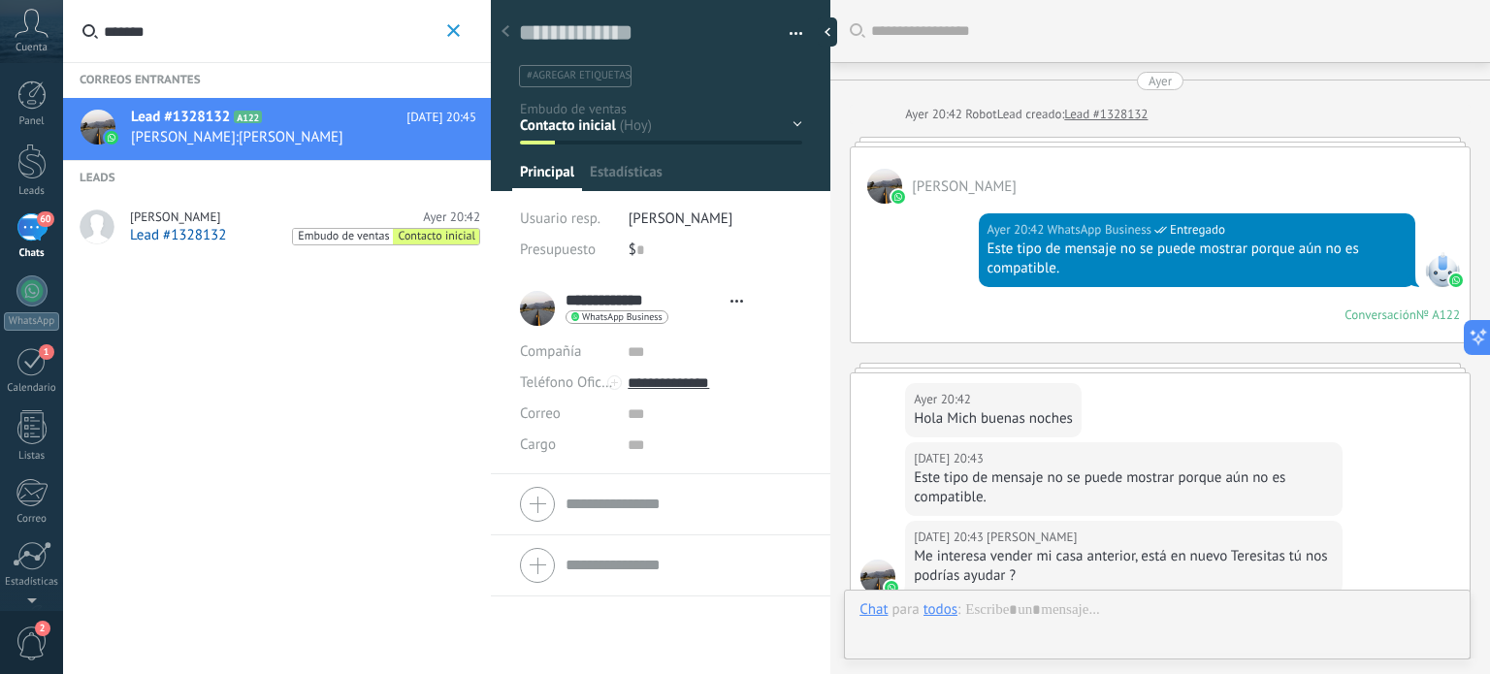
type textarea "**********"
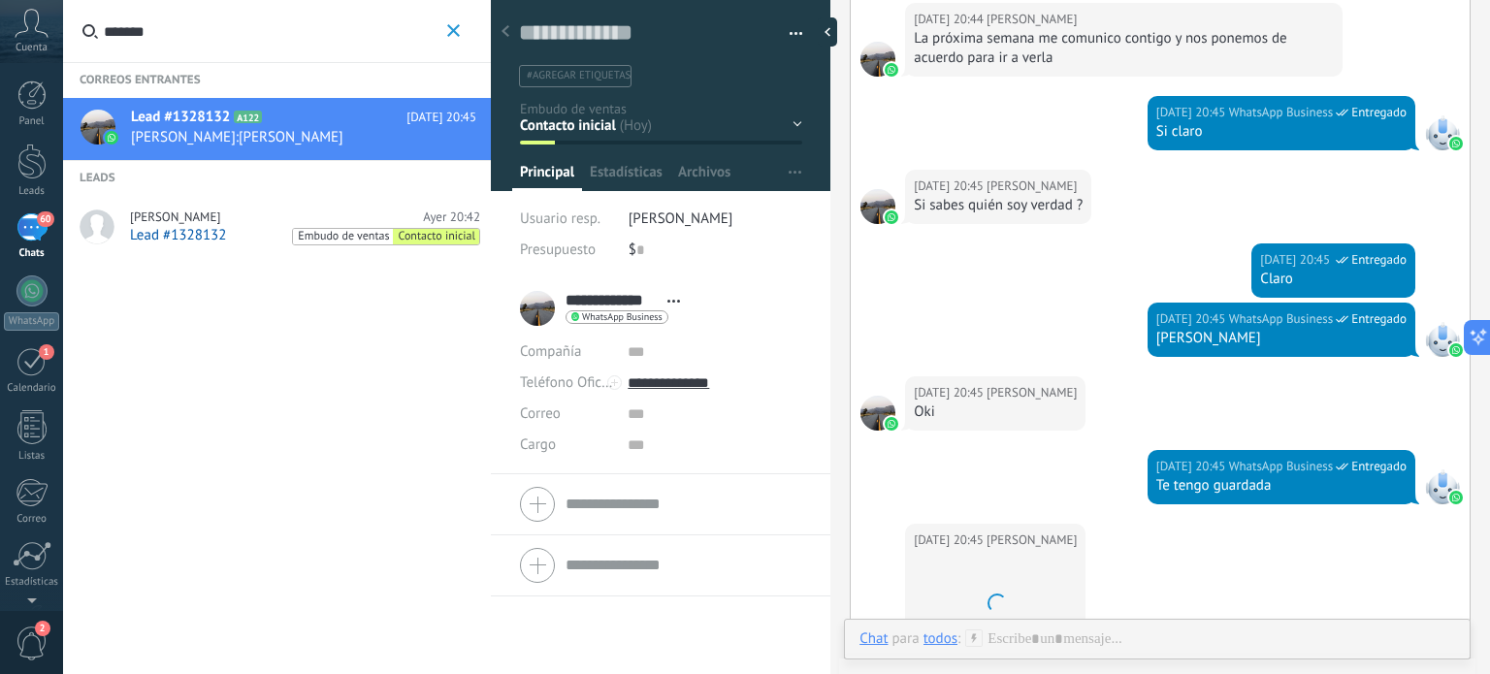
scroll to position [28, 0]
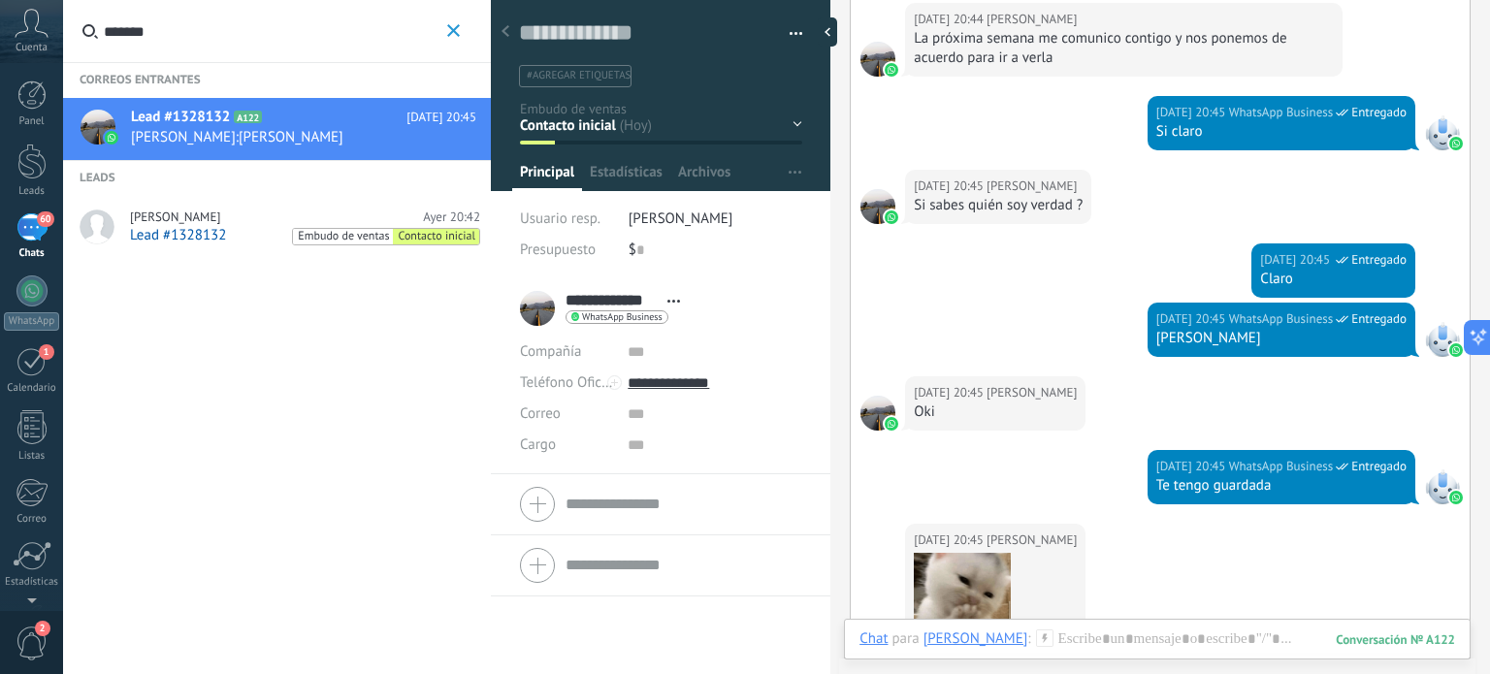
click at [0, 0] on div "Contacto inicial Pendiente Agendar CIta Cita Interesado Negociación Ofrecer otr…" at bounding box center [0, 0] width 0 height 0
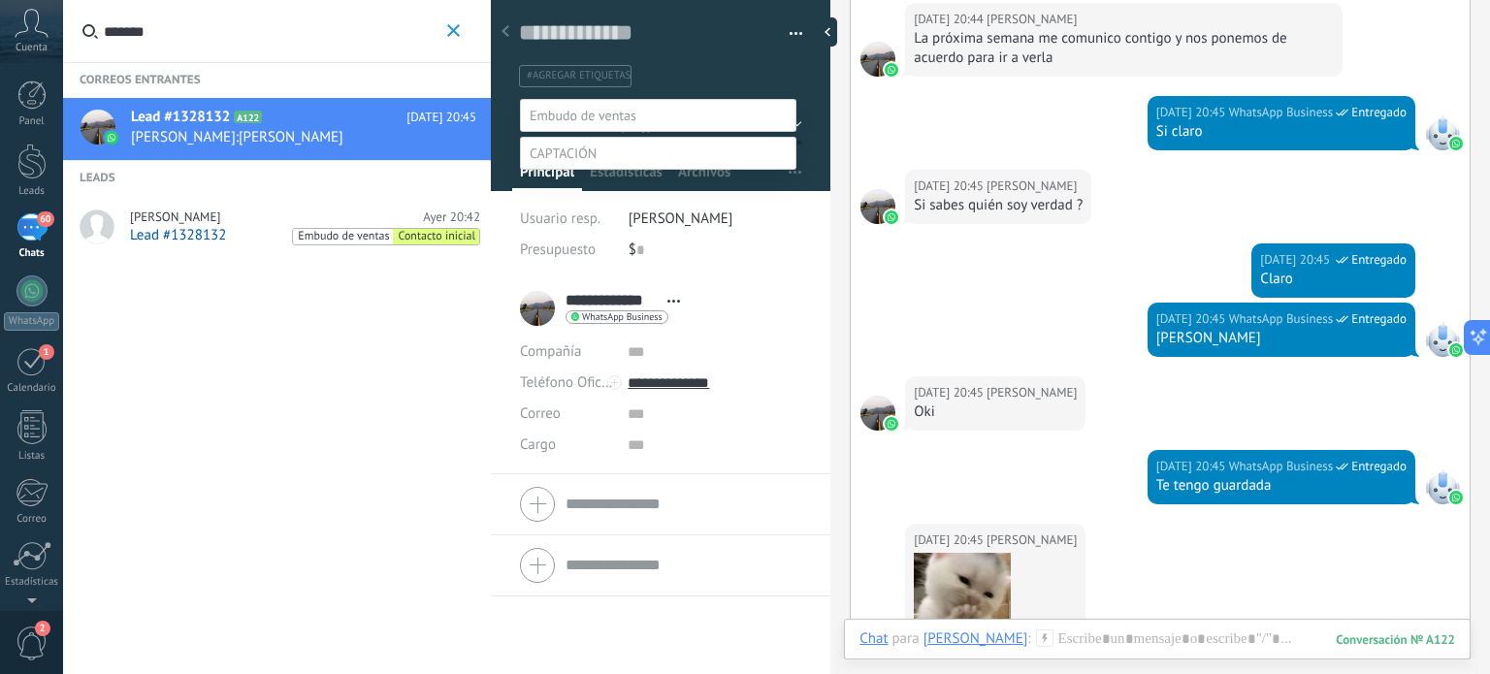
click at [575, 162] on span at bounding box center [563, 153] width 67 height 17
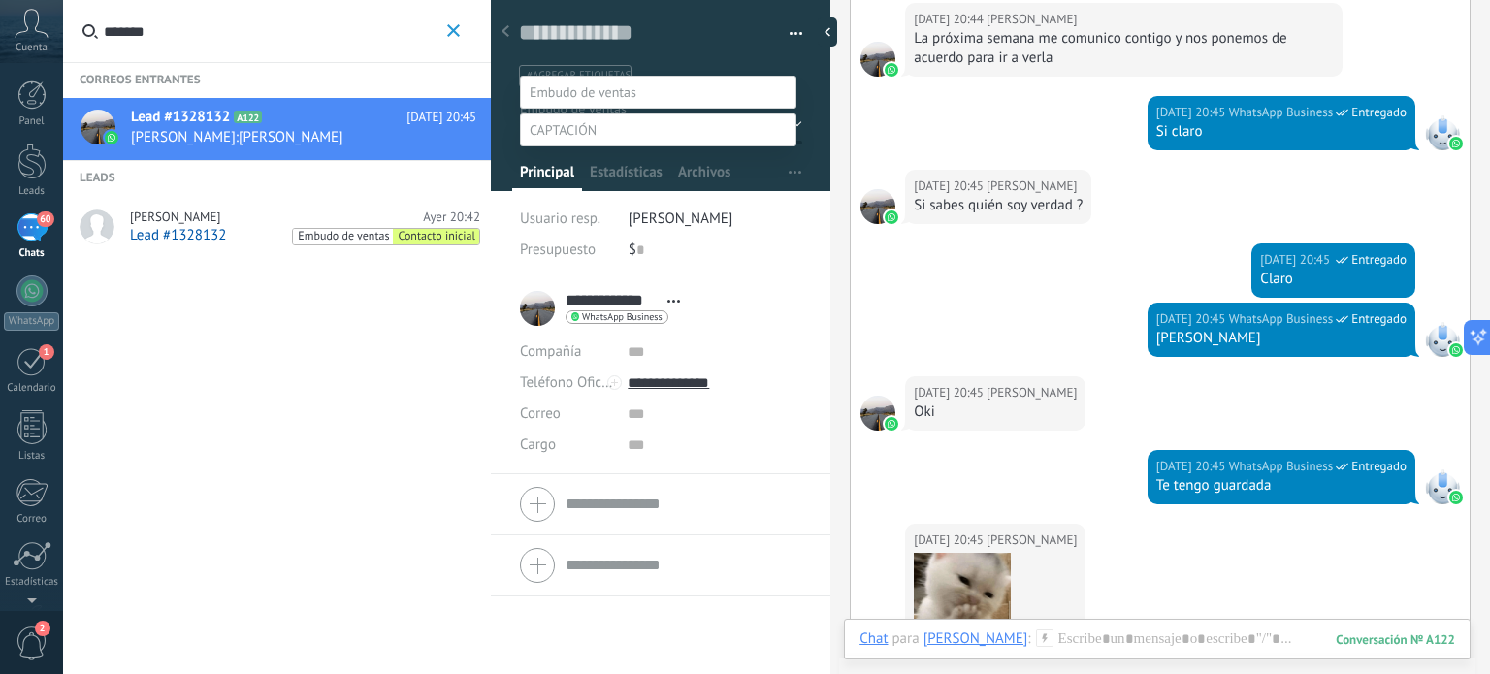
click at [0, 0] on label "Contacto inicial" at bounding box center [0, 0] width 0 height 0
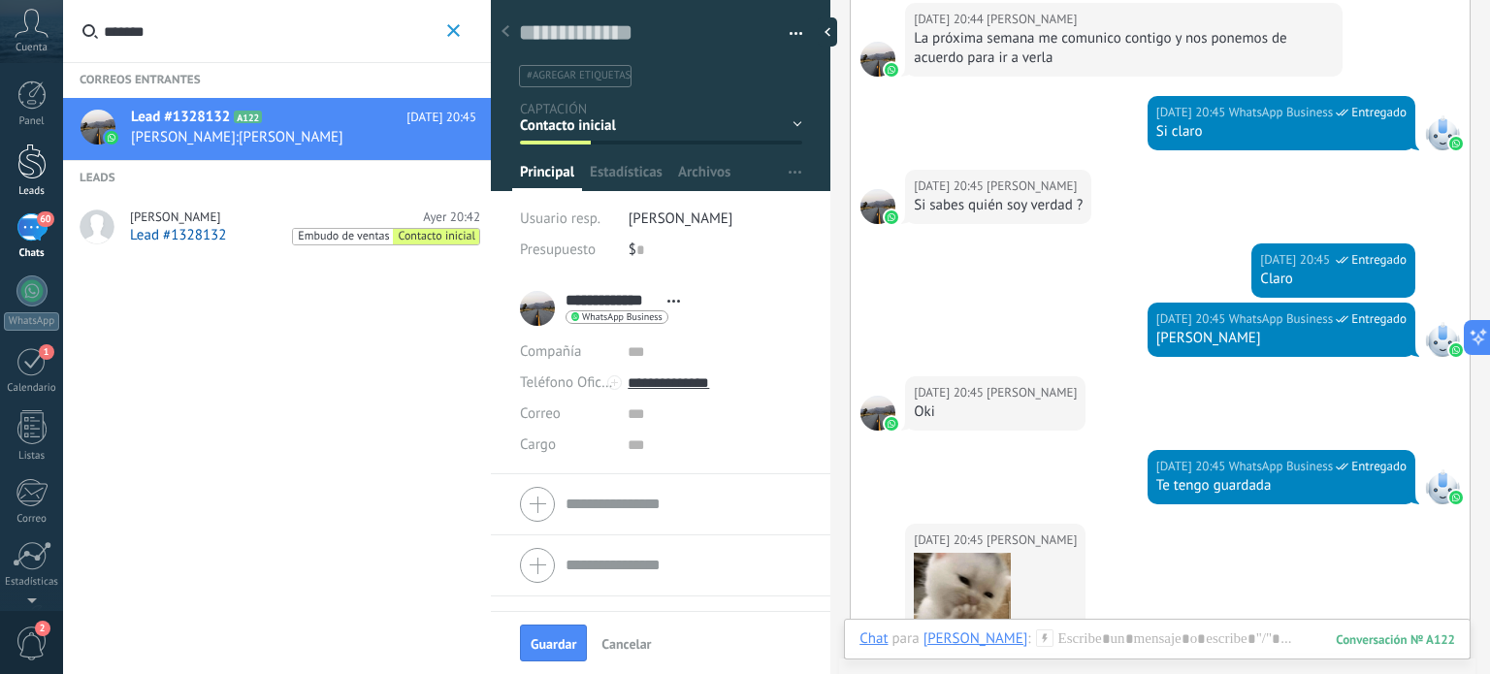
click at [31, 155] on div at bounding box center [31, 162] width 29 height 36
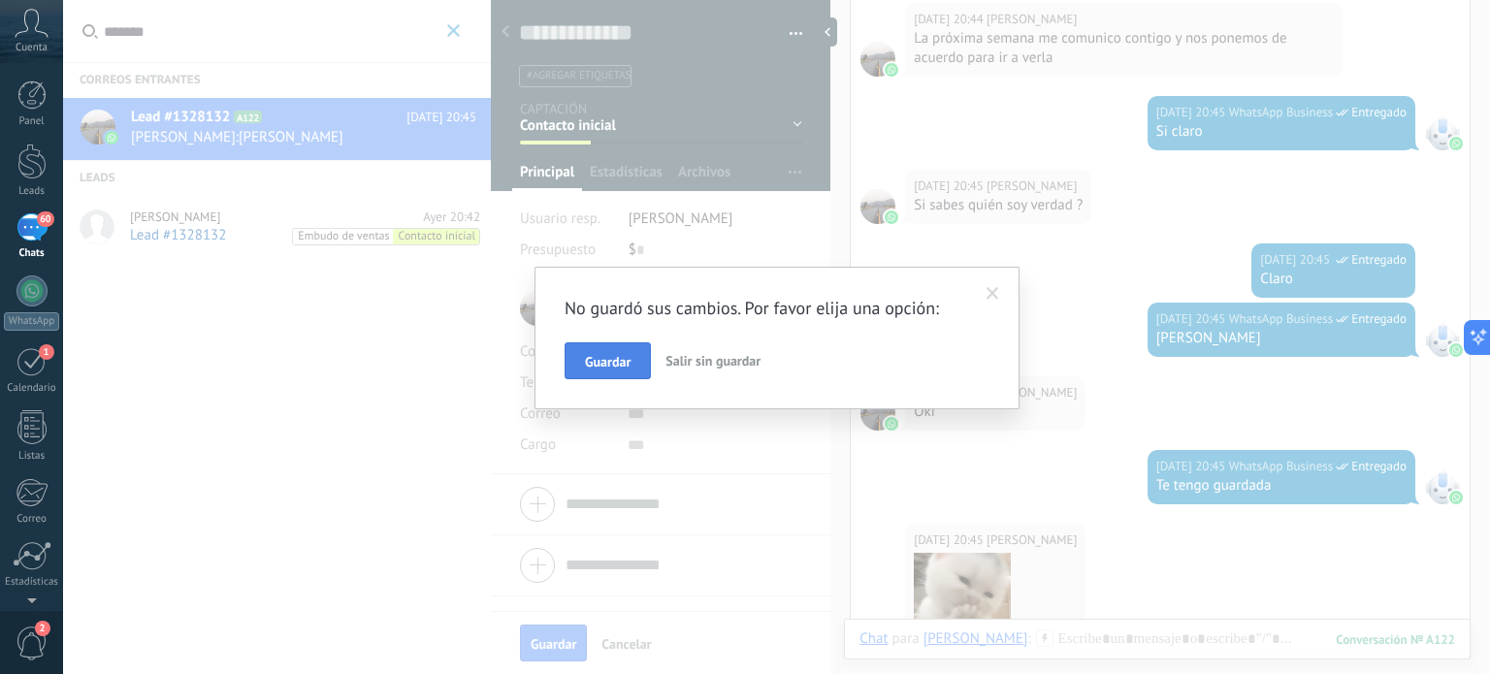
click at [589, 361] on span "Guardar" at bounding box center [608, 362] width 46 height 14
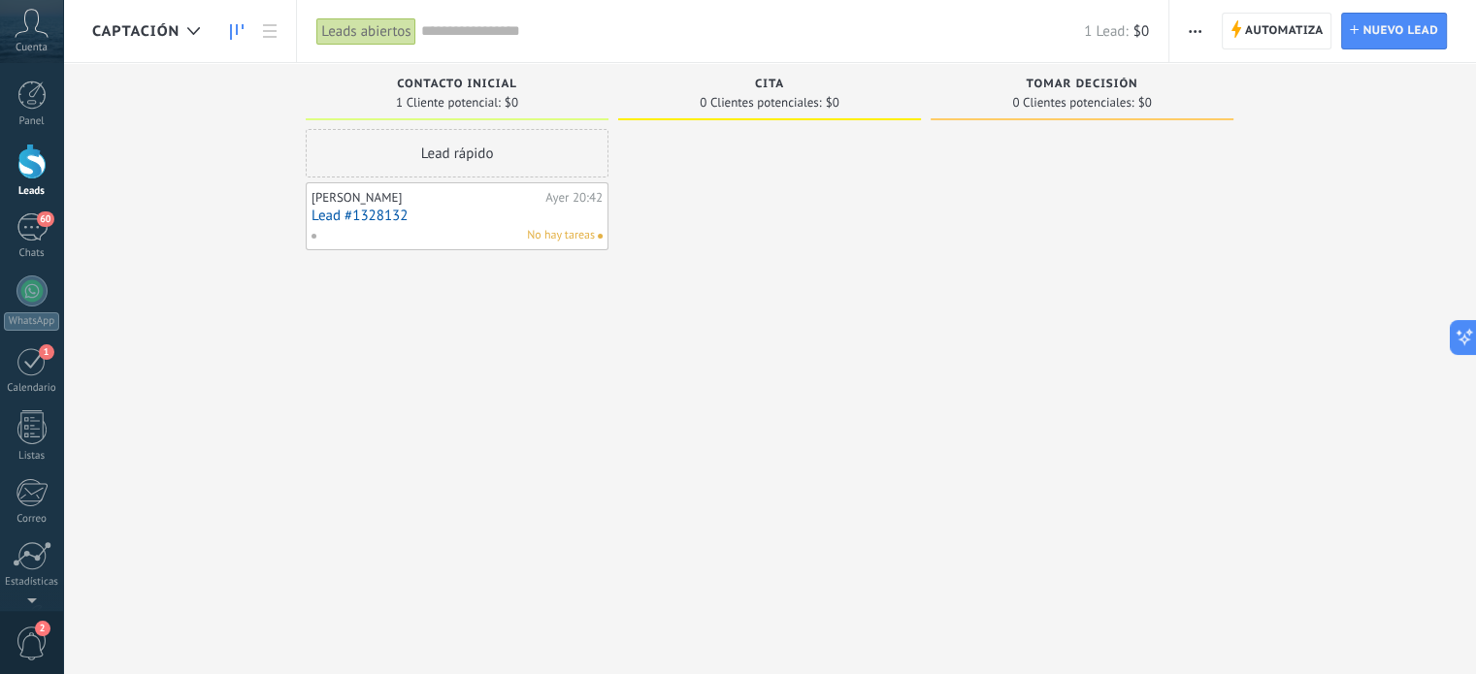
click at [1188, 22] on button "button" at bounding box center [1195, 31] width 28 height 37
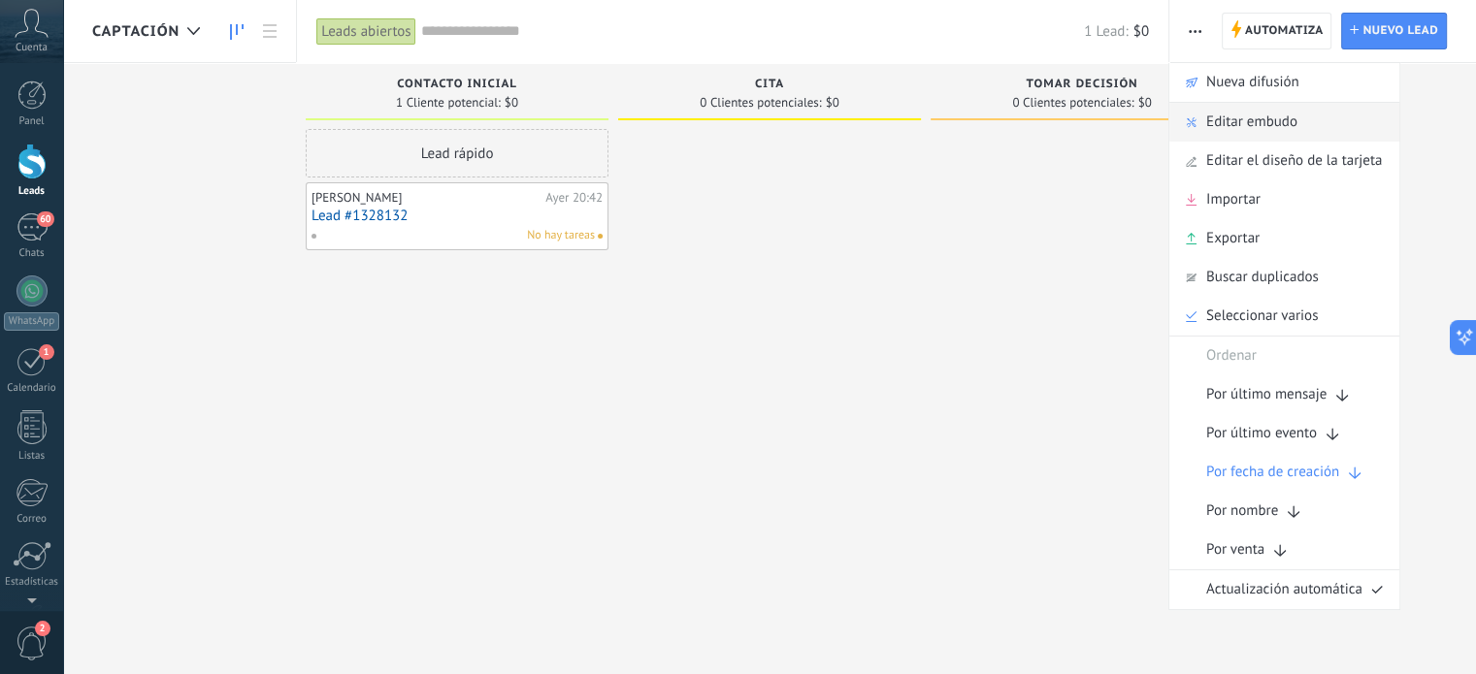
click at [1225, 119] on span "Editar embudo" at bounding box center [1251, 122] width 91 height 39
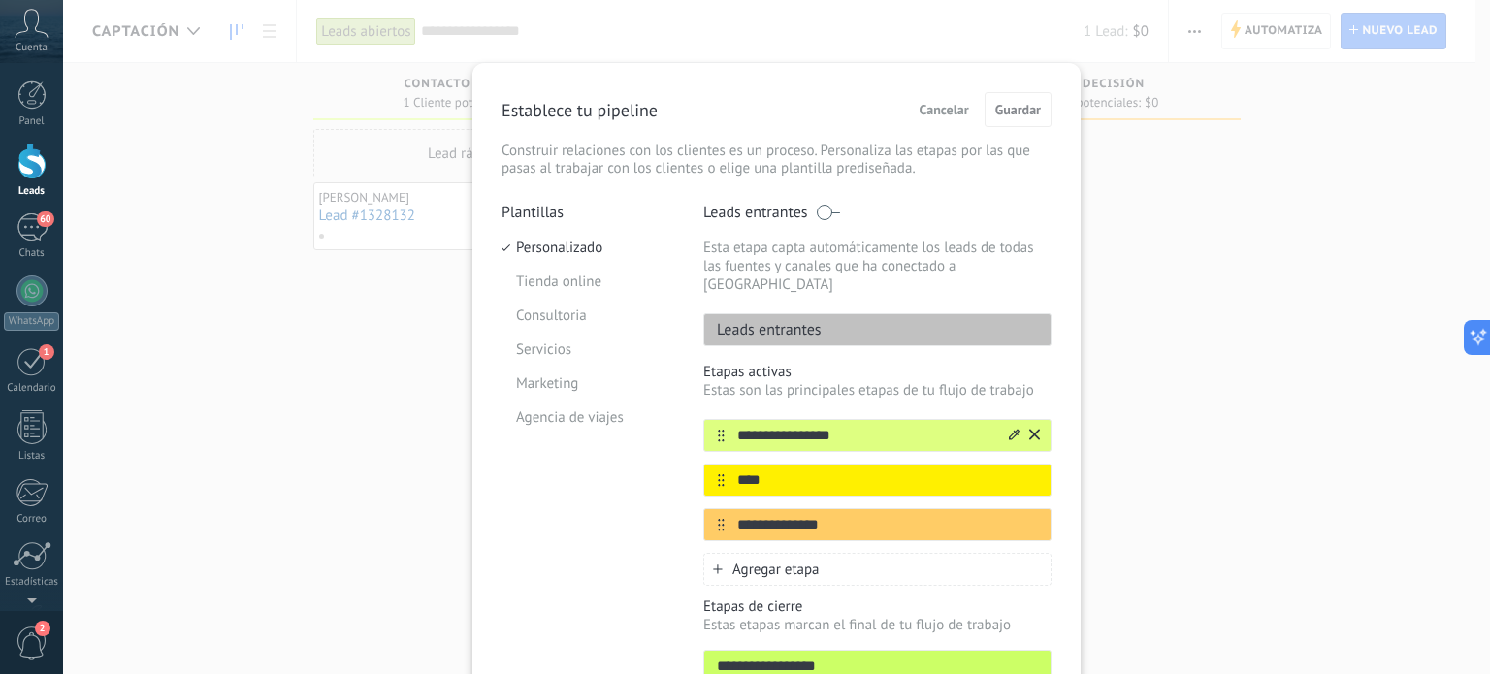
drag, startPoint x: 842, startPoint y: 414, endPoint x: 723, endPoint y: 417, distance: 119.4
click at [725, 426] on input "**********" at bounding box center [865, 436] width 281 height 20
type input "**********"
click at [1030, 108] on span "Guardar" at bounding box center [1019, 110] width 46 height 14
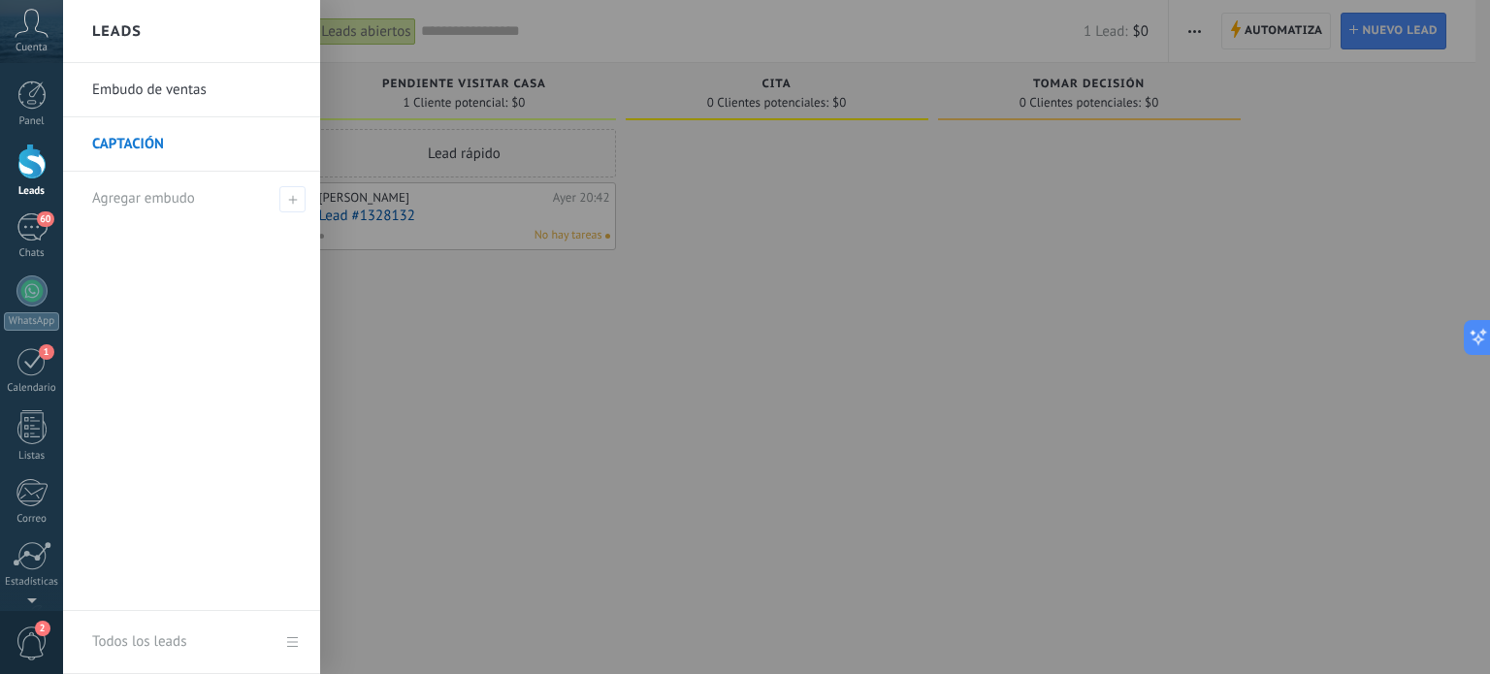
click at [128, 147] on link "CAPTACIÓN" at bounding box center [196, 144] width 209 height 54
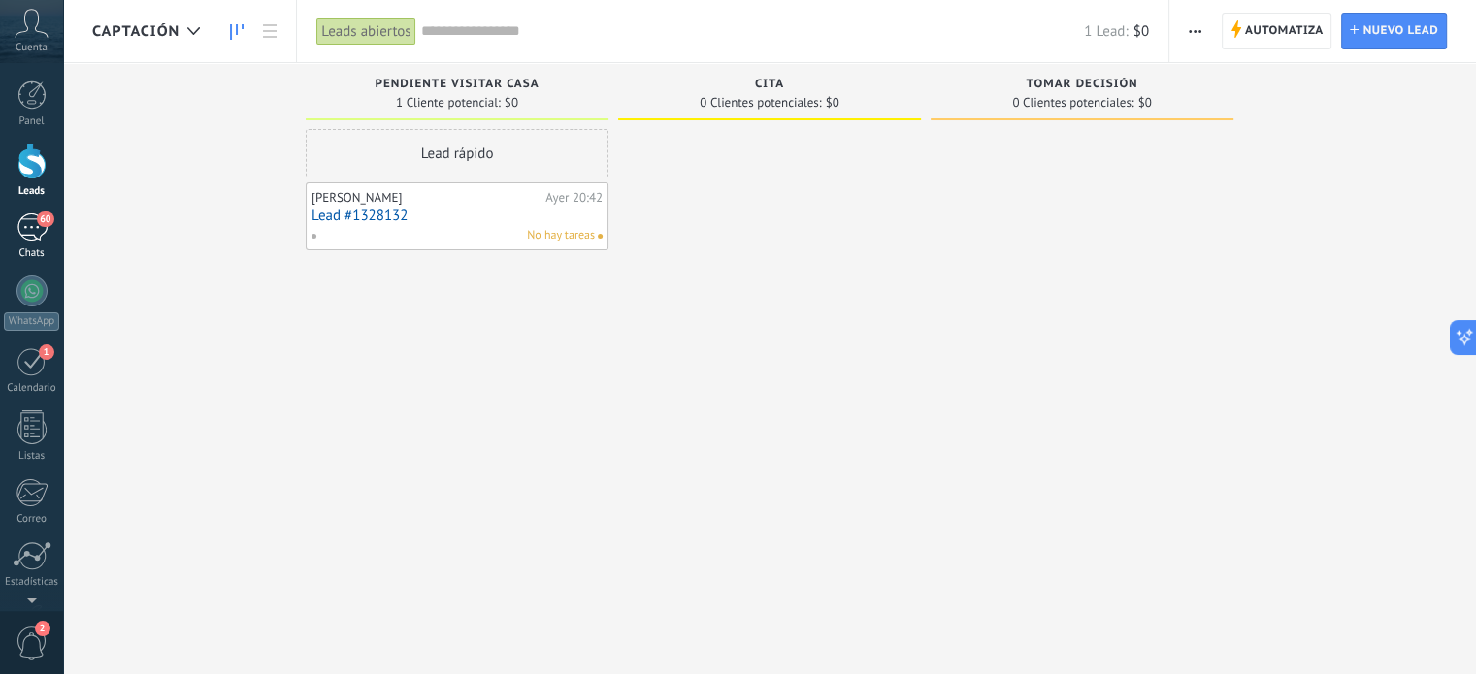
click at [33, 220] on div "60" at bounding box center [31, 227] width 31 height 28
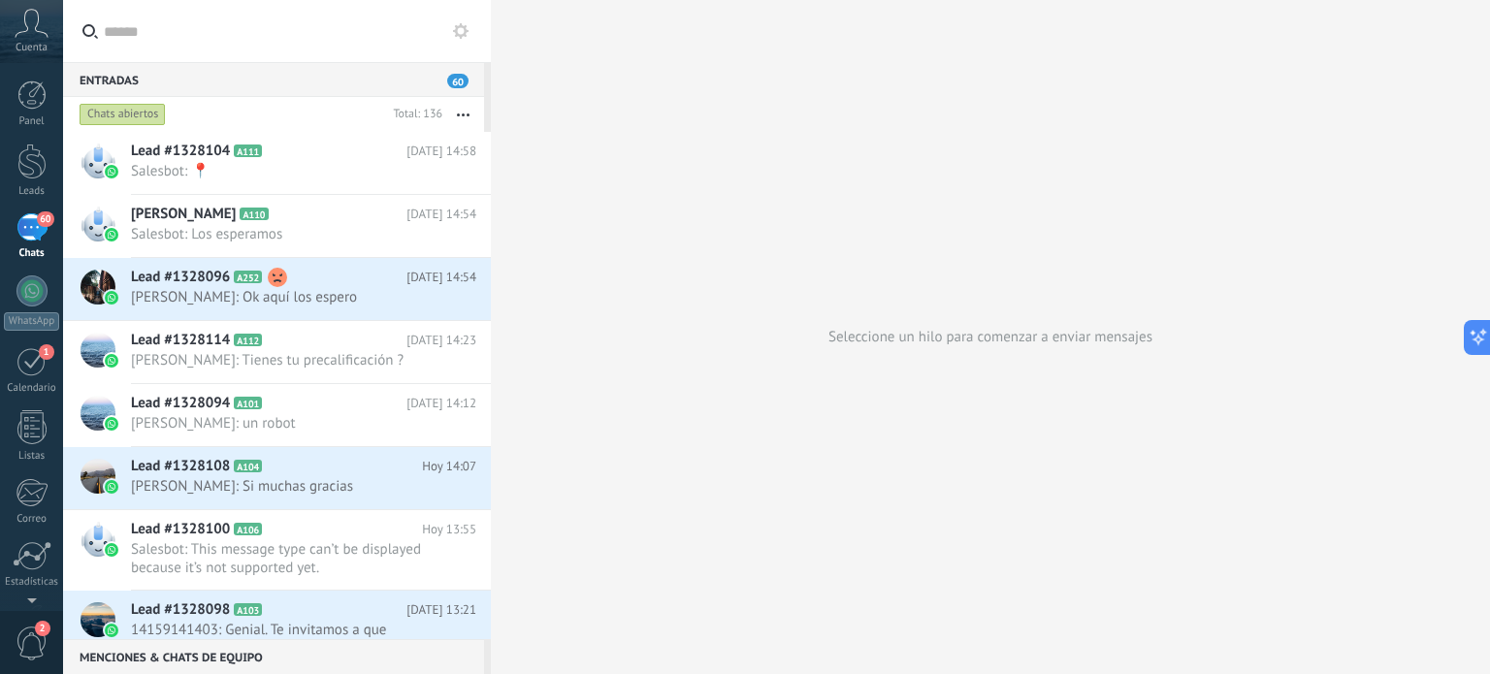
click at [124, 29] on input "text" at bounding box center [288, 31] width 368 height 62
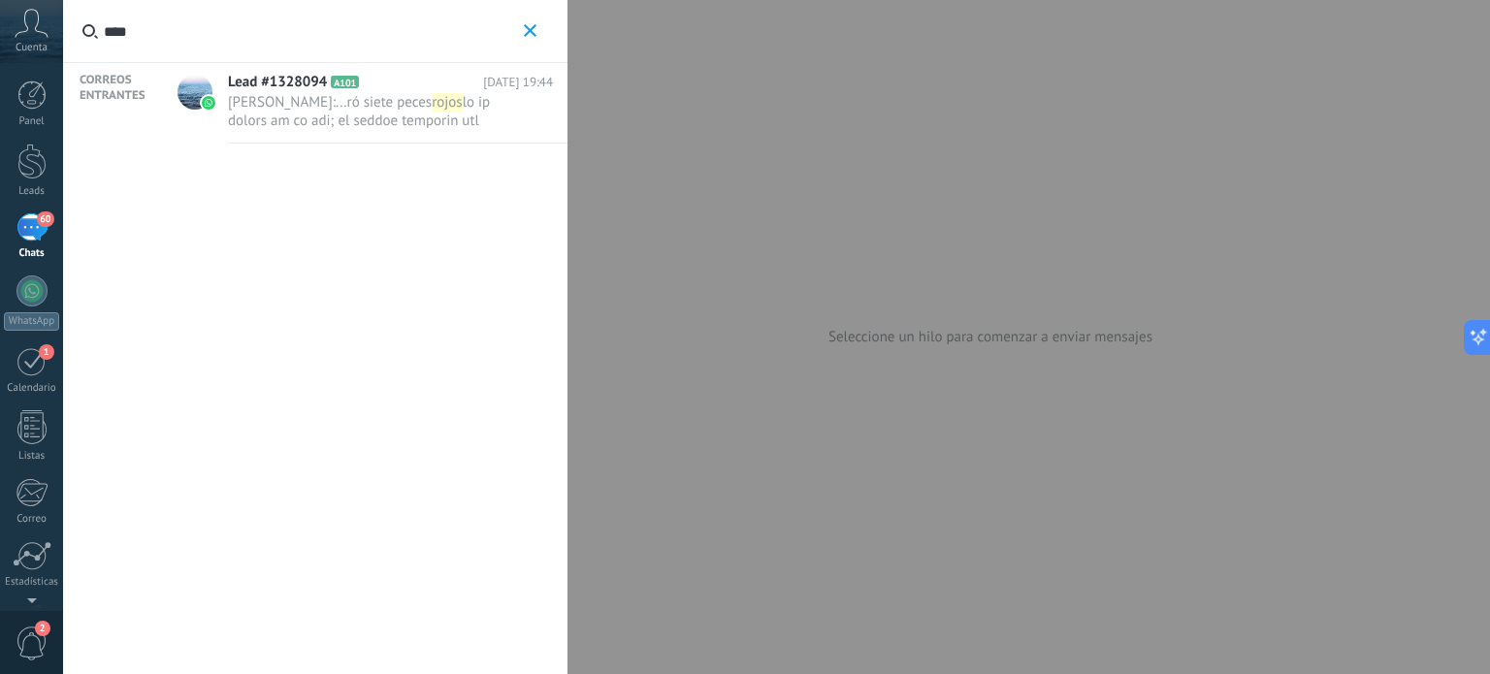
type input "****"
click at [322, 117] on span at bounding box center [372, 498] width 288 height 811
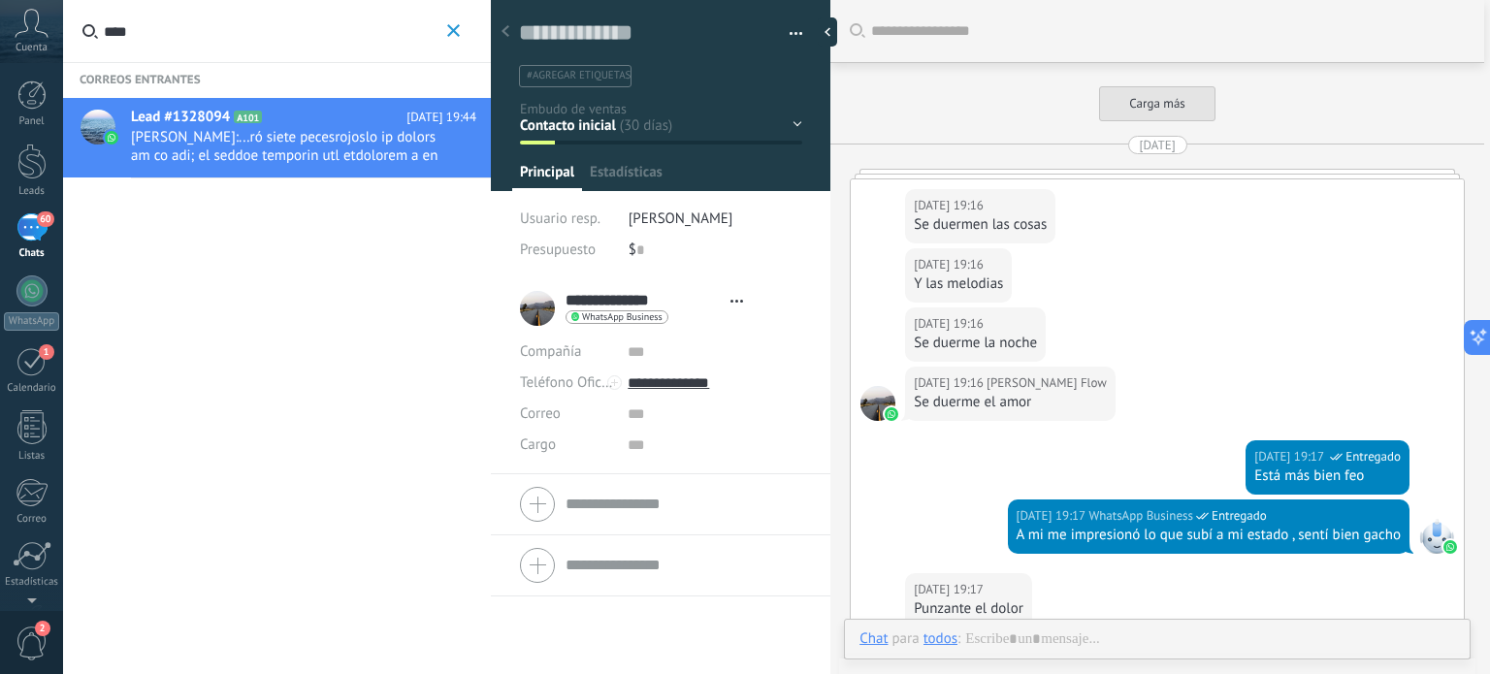
type textarea "**********"
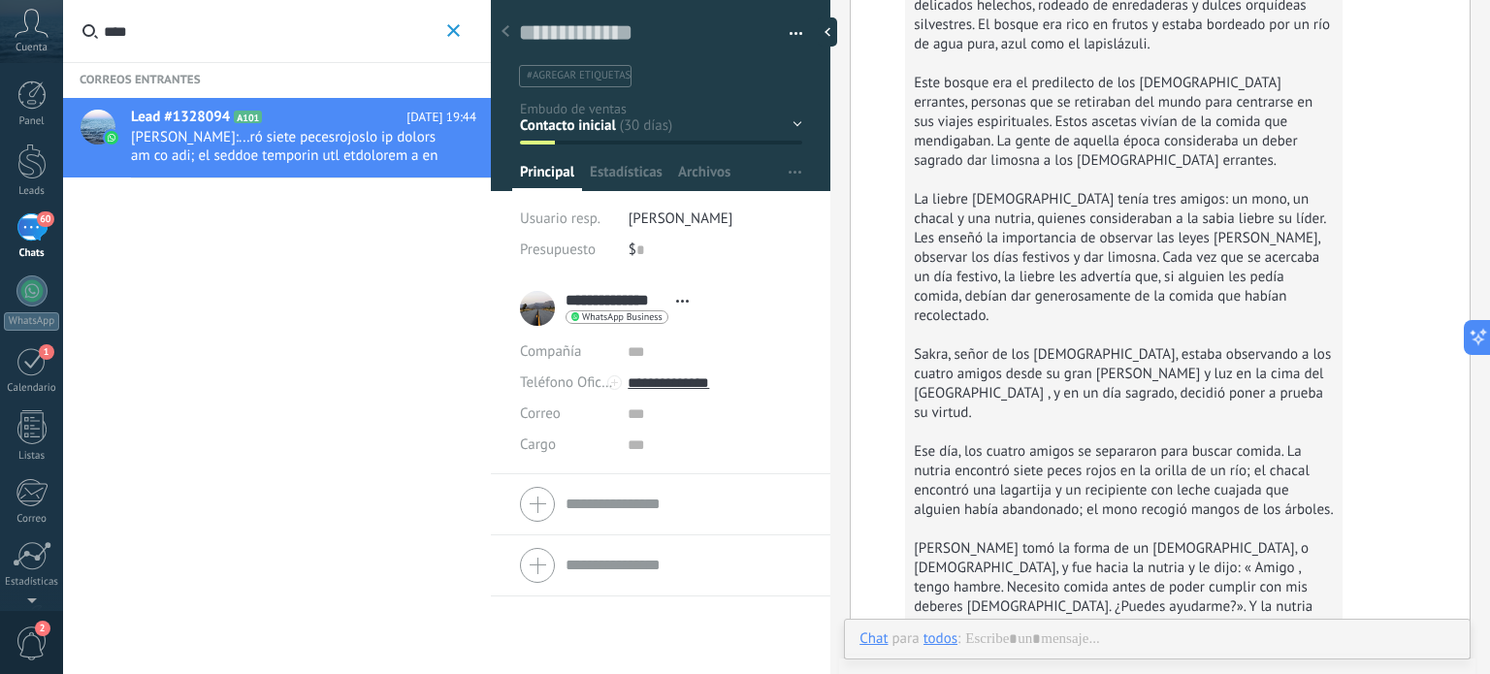
scroll to position [28, 0]
click at [452, 30] on use "button" at bounding box center [453, 30] width 13 height 13
